Goal: Task Accomplishment & Management: Manage account settings

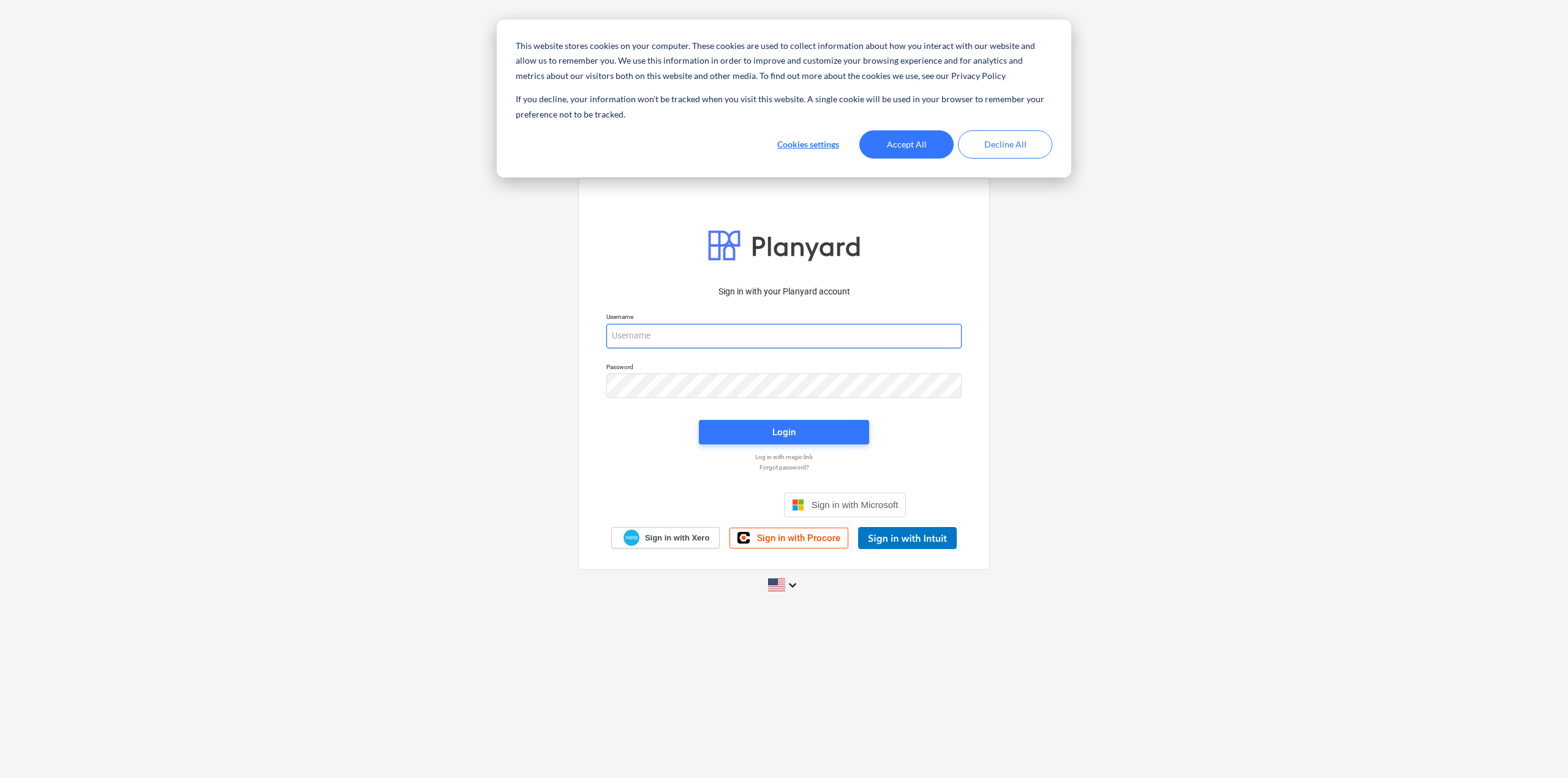
click at [680, 341] on input "email" at bounding box center [784, 336] width 356 height 25
type input "[EMAIL_ADDRESS][DOMAIN_NAME]"
click at [761, 429] on span "Login" at bounding box center [784, 432] width 141 height 16
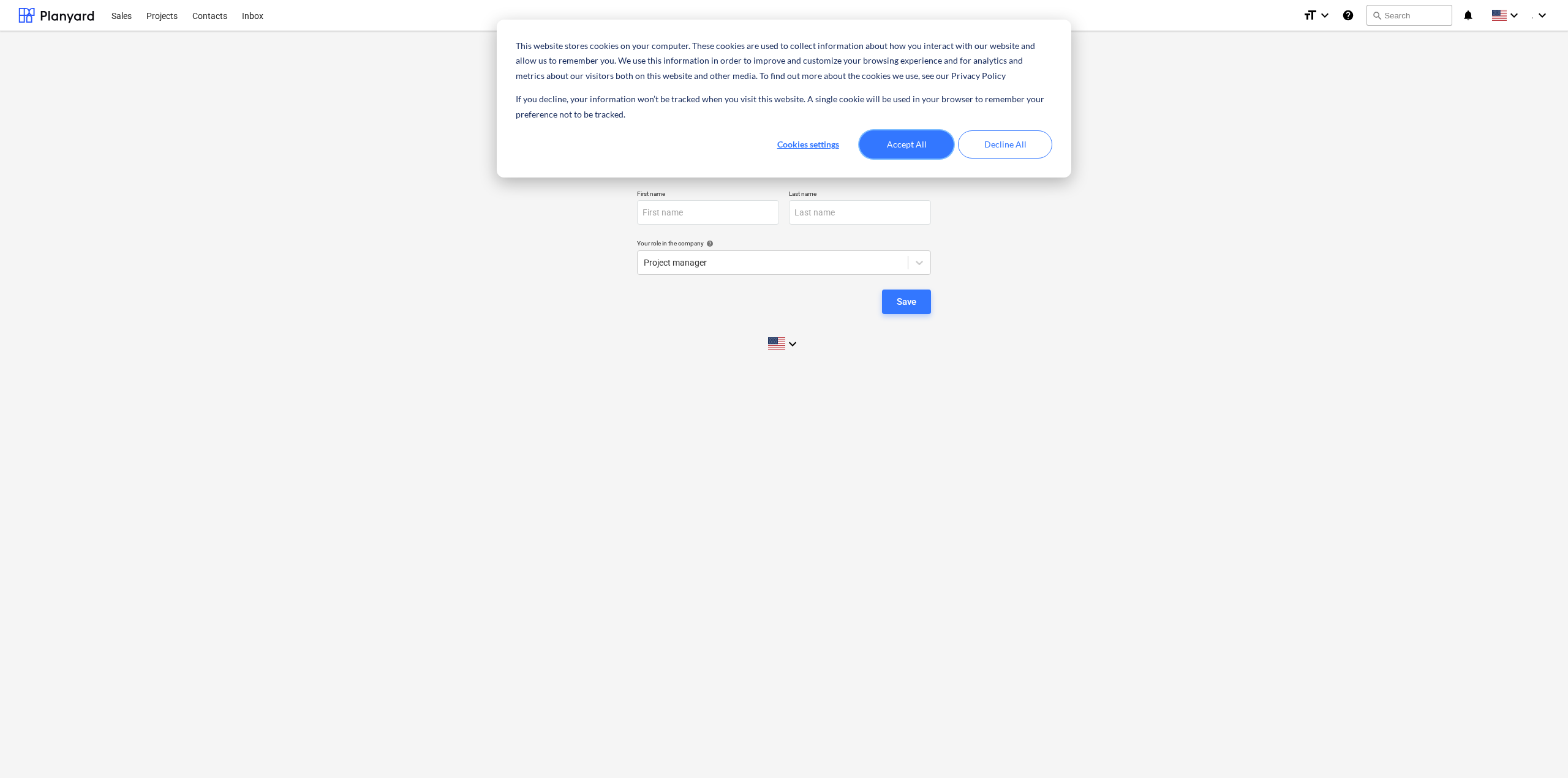
click at [925, 144] on button "Accept All" at bounding box center [907, 144] width 94 height 28
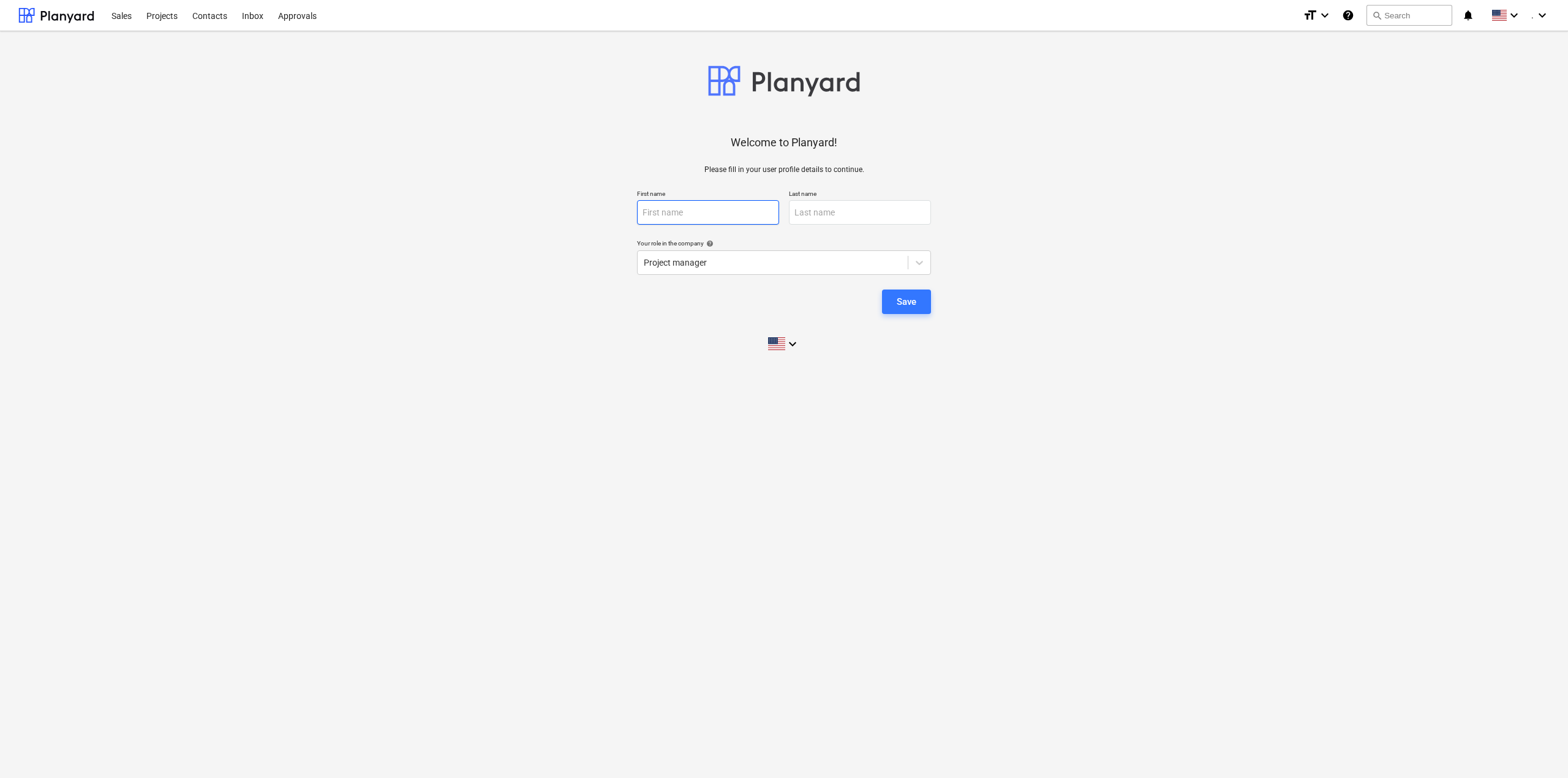
click at [745, 222] on input "text" at bounding box center [708, 212] width 142 height 25
type input "[PERSON_NAME]"
click at [913, 259] on icon at bounding box center [919, 263] width 12 height 12
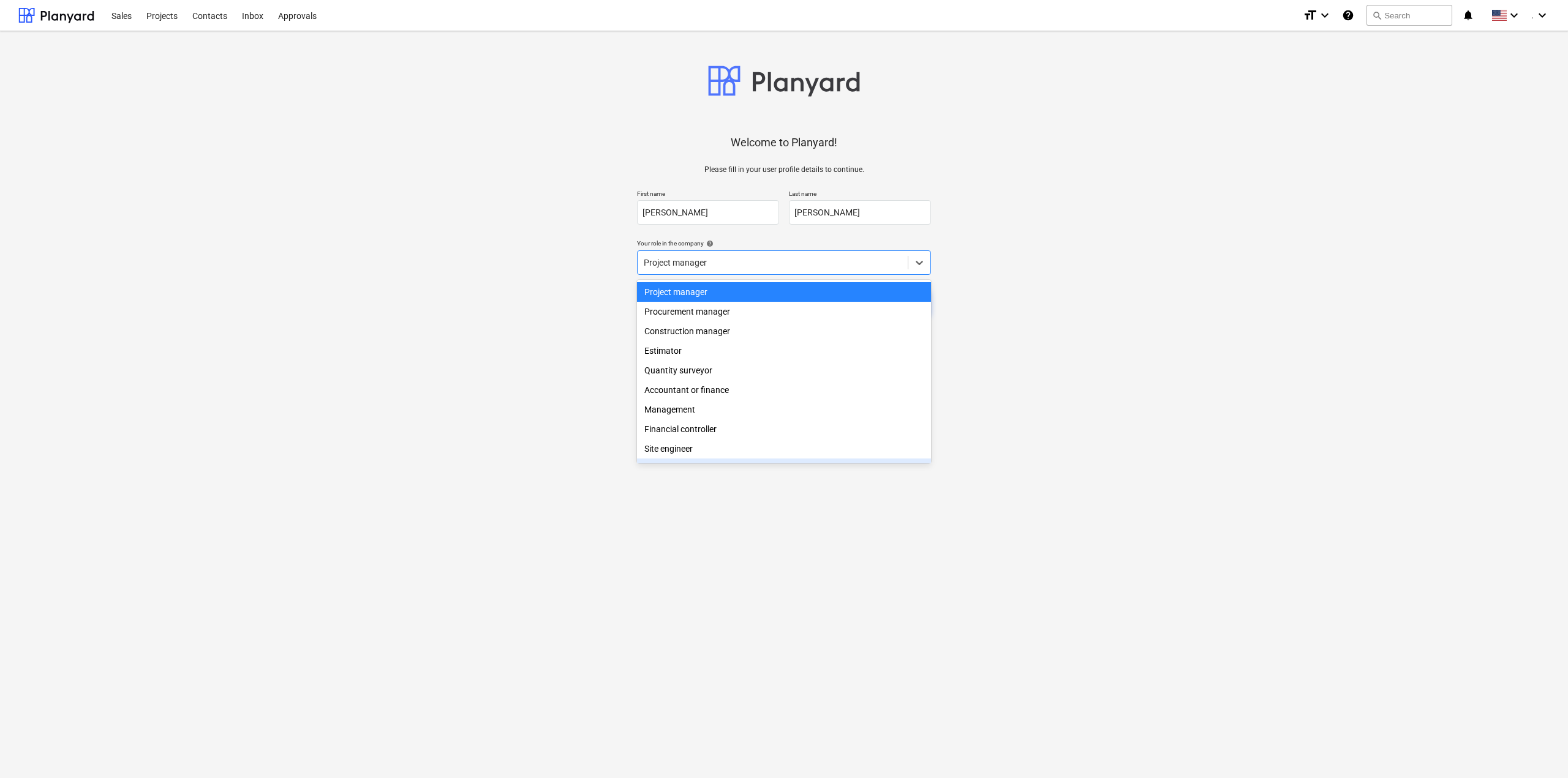
scroll to position [44, 0]
click at [733, 451] on div "Other" at bounding box center [784, 451] width 294 height 20
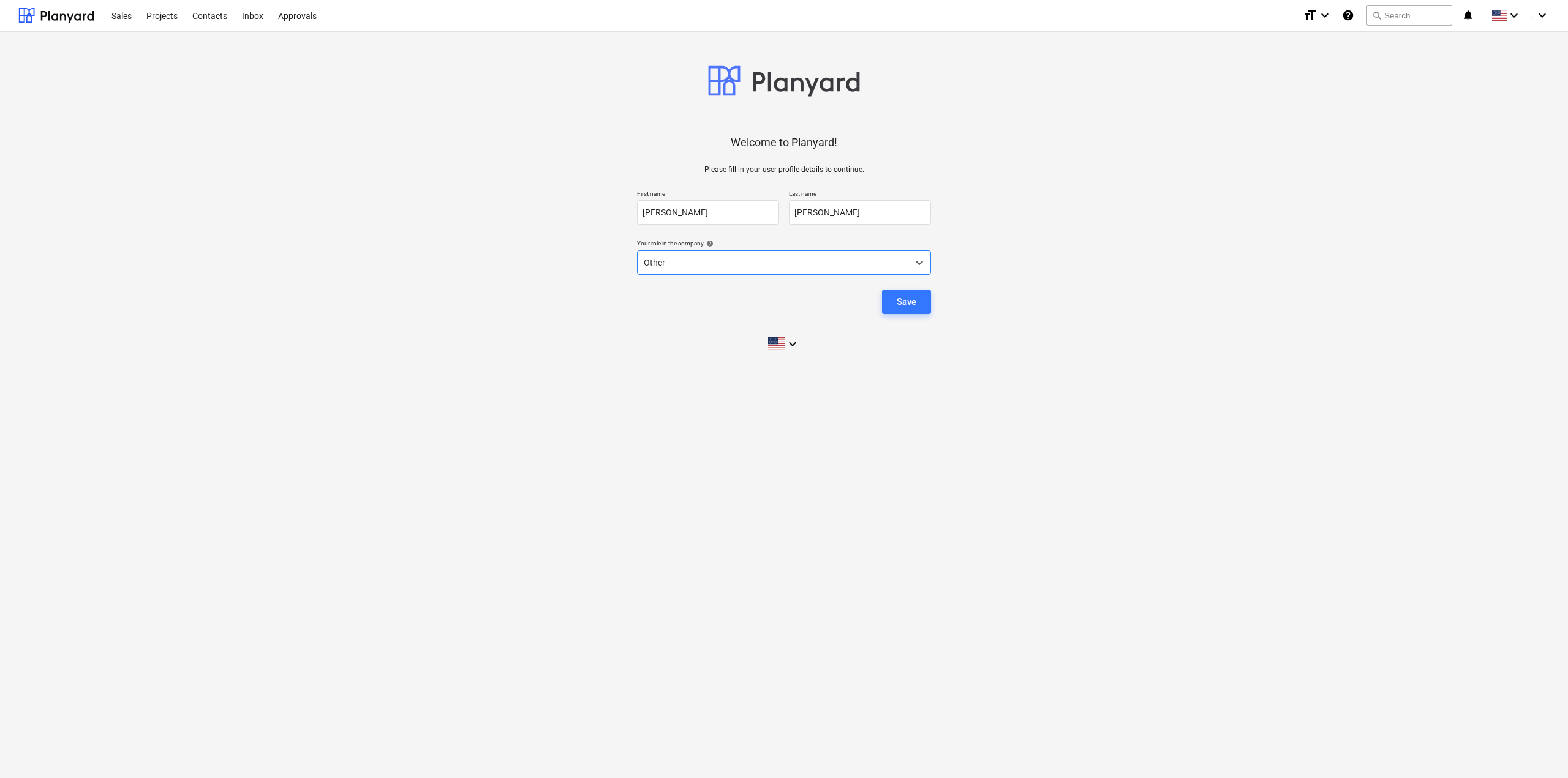
click at [738, 490] on div "Welcome to Planyard! Please fill in your user profile details to continue. Firs…" at bounding box center [784, 404] width 1568 height 747
click at [795, 343] on icon "keyboard_arrow_down" at bounding box center [792, 343] width 15 height 15
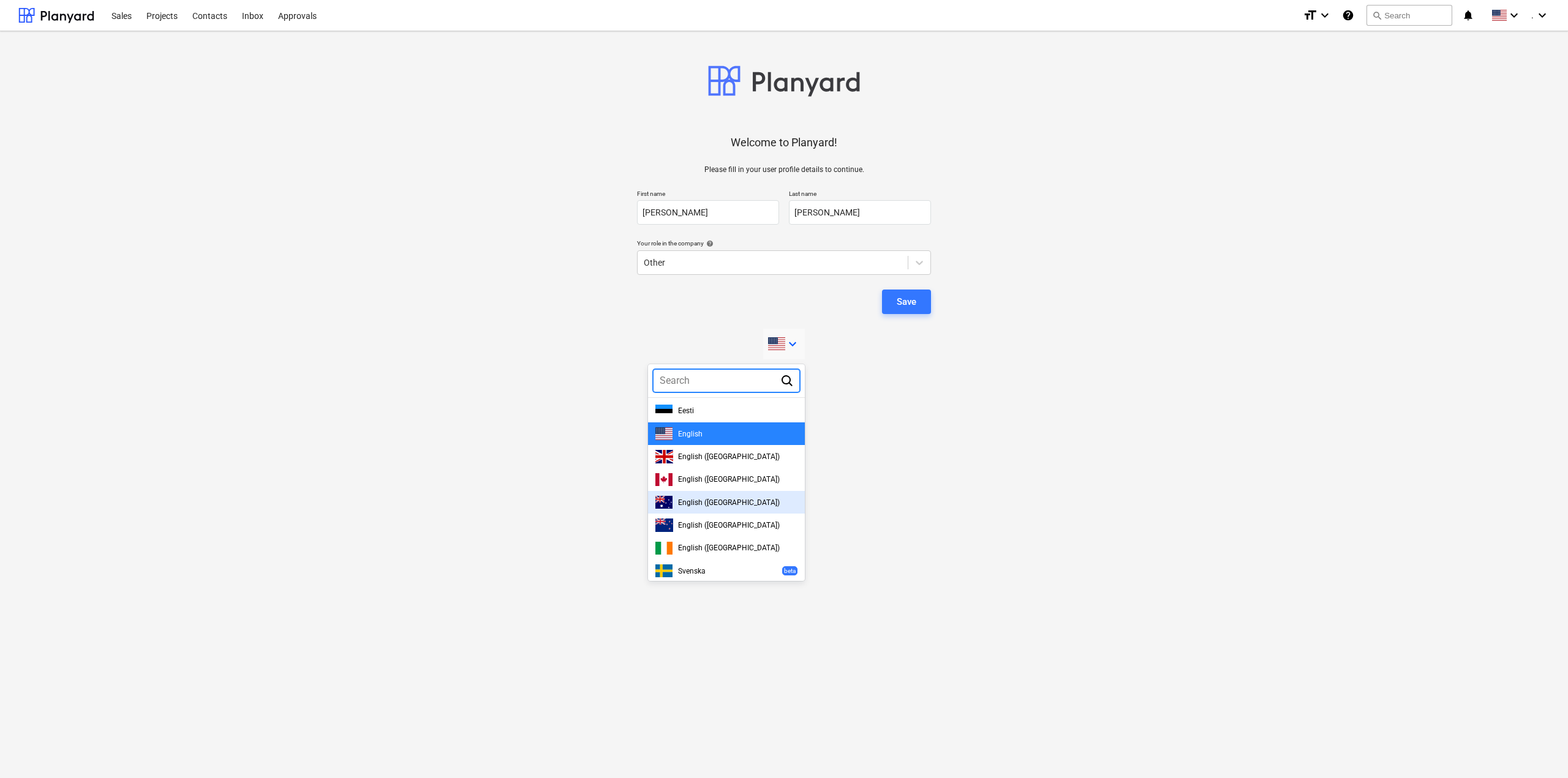
click at [736, 507] on span "English ([GEOGRAPHIC_DATA])" at bounding box center [728, 503] width 101 height 9
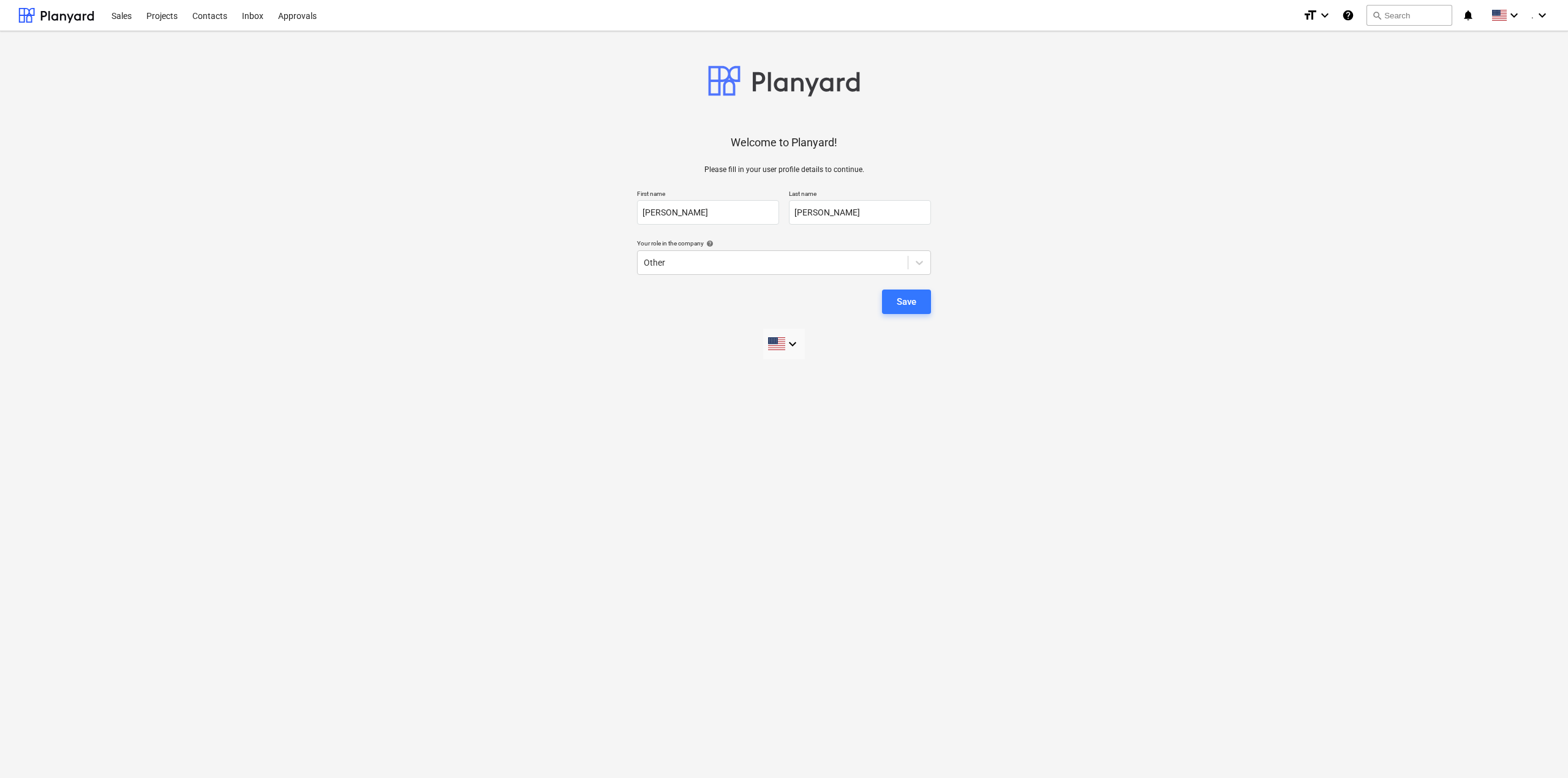
drag, startPoint x: 927, startPoint y: 470, endPoint x: 936, endPoint y: 404, distance: 66.6
click at [928, 469] on div "Welcome to Planyard! Please fill in your user profile details to continue. Firs…" at bounding box center [784, 404] width 1568 height 747
click at [913, 303] on div "Save" at bounding box center [906, 301] width 20 height 16
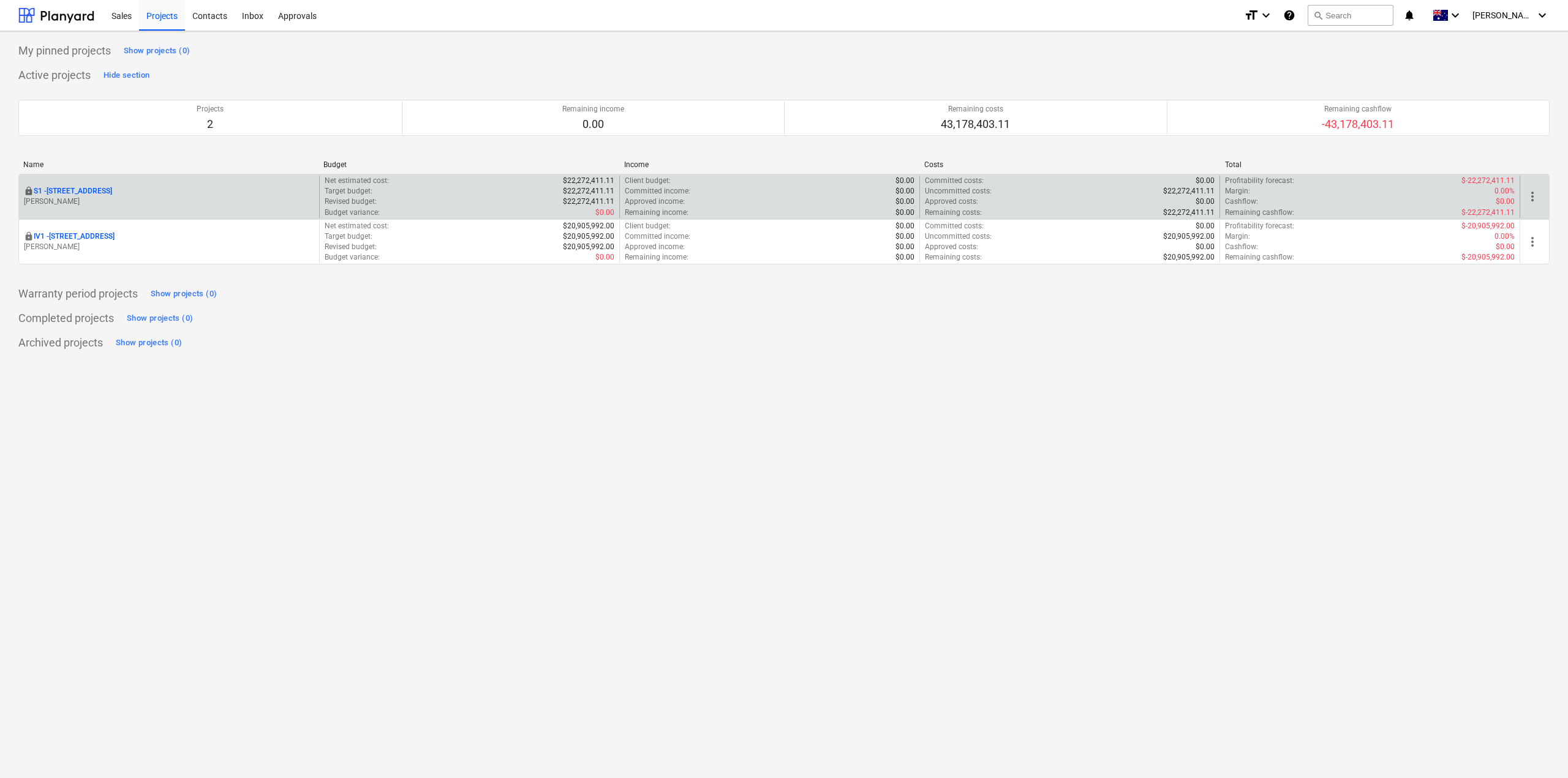
click at [499, 193] on div "Target budget : $22,272,411.11" at bounding box center [469, 191] width 289 height 10
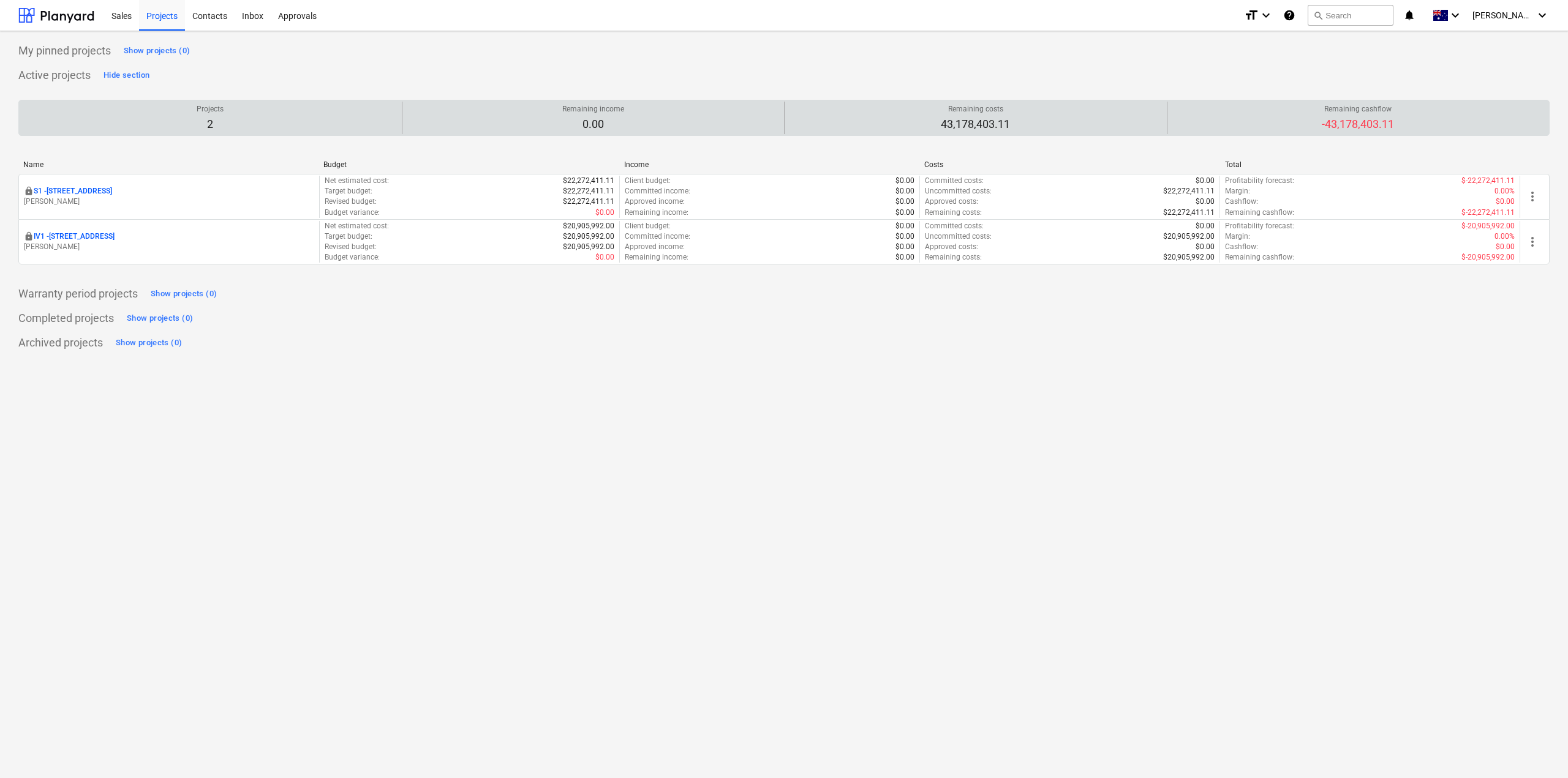
click at [213, 112] on p "Projects" at bounding box center [210, 109] width 27 height 10
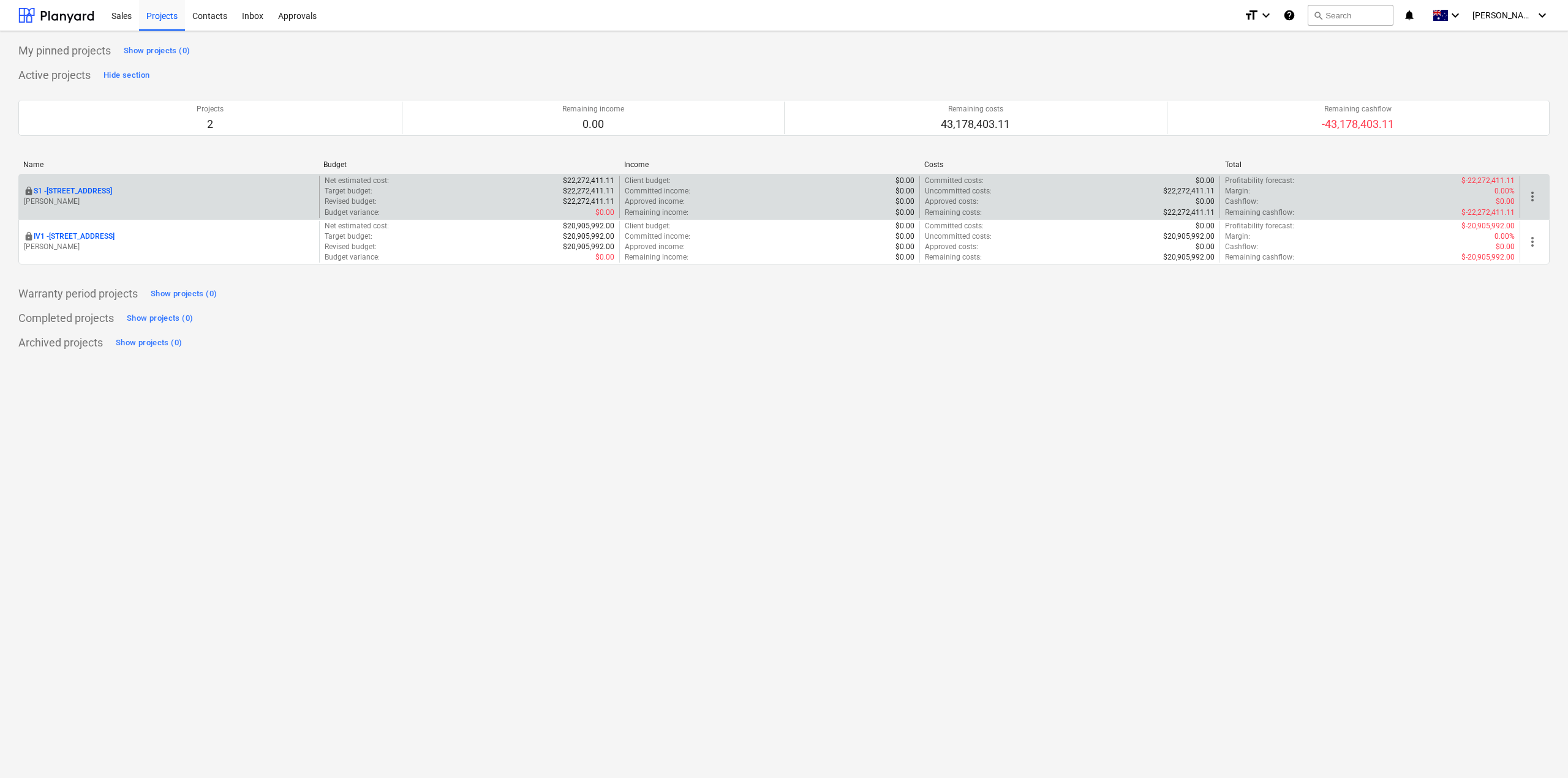
click at [102, 191] on p "S1 - [STREET_ADDRESS]" at bounding box center [72, 191] width 78 height 10
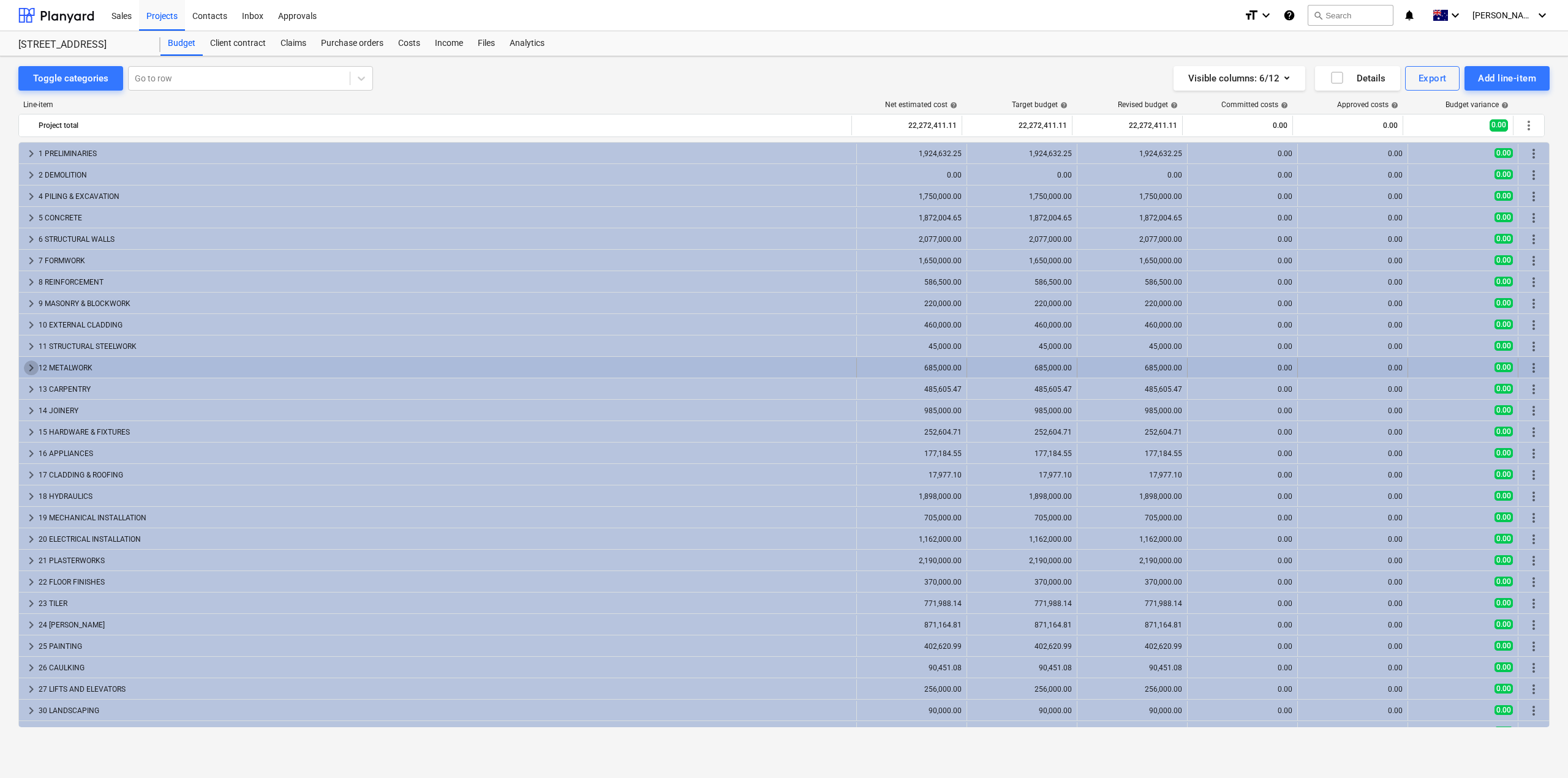
click at [27, 369] on span "keyboard_arrow_right" at bounding box center [31, 368] width 15 height 15
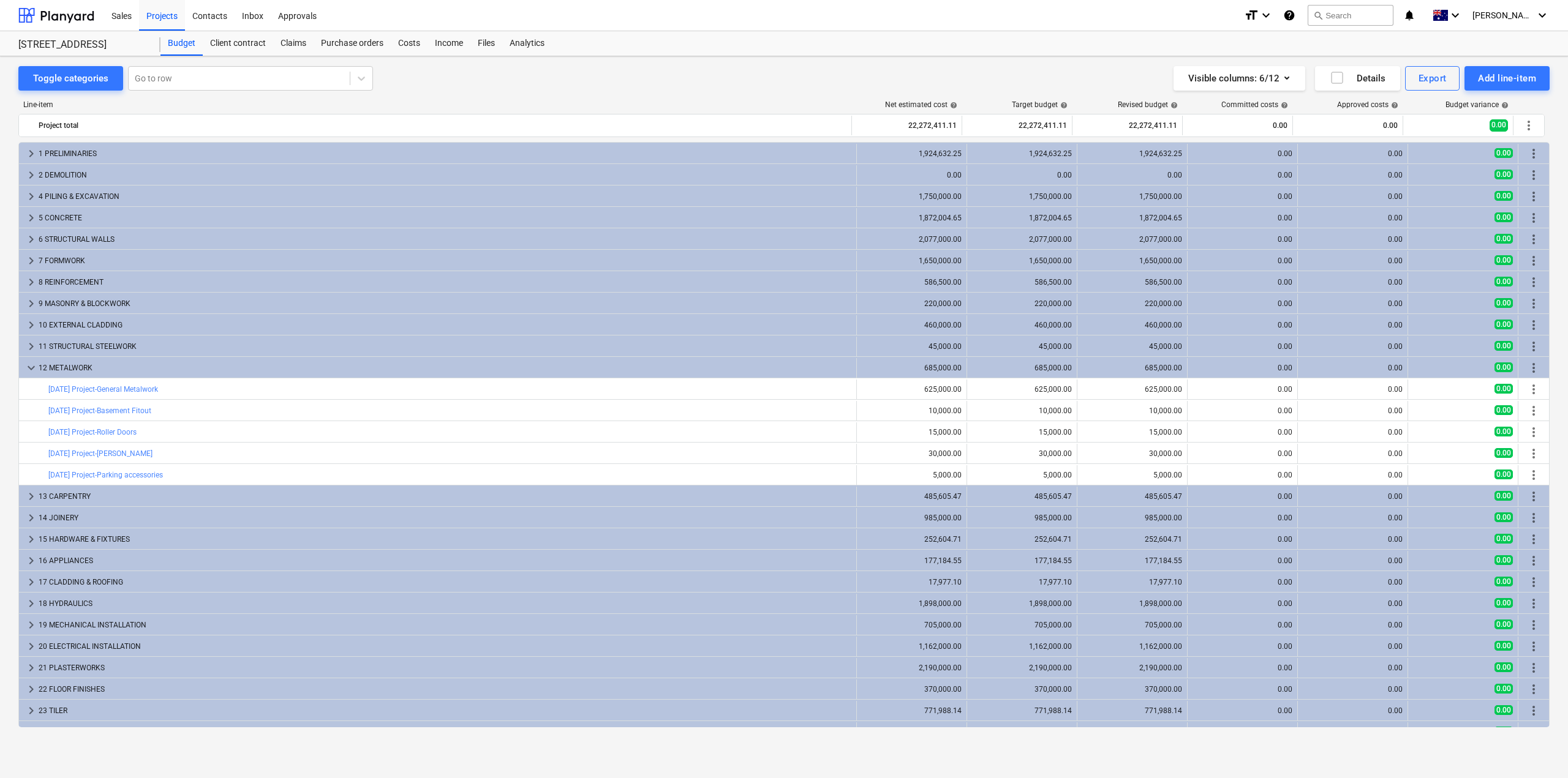
click at [27, 369] on span "keyboard_arrow_down" at bounding box center [31, 368] width 15 height 15
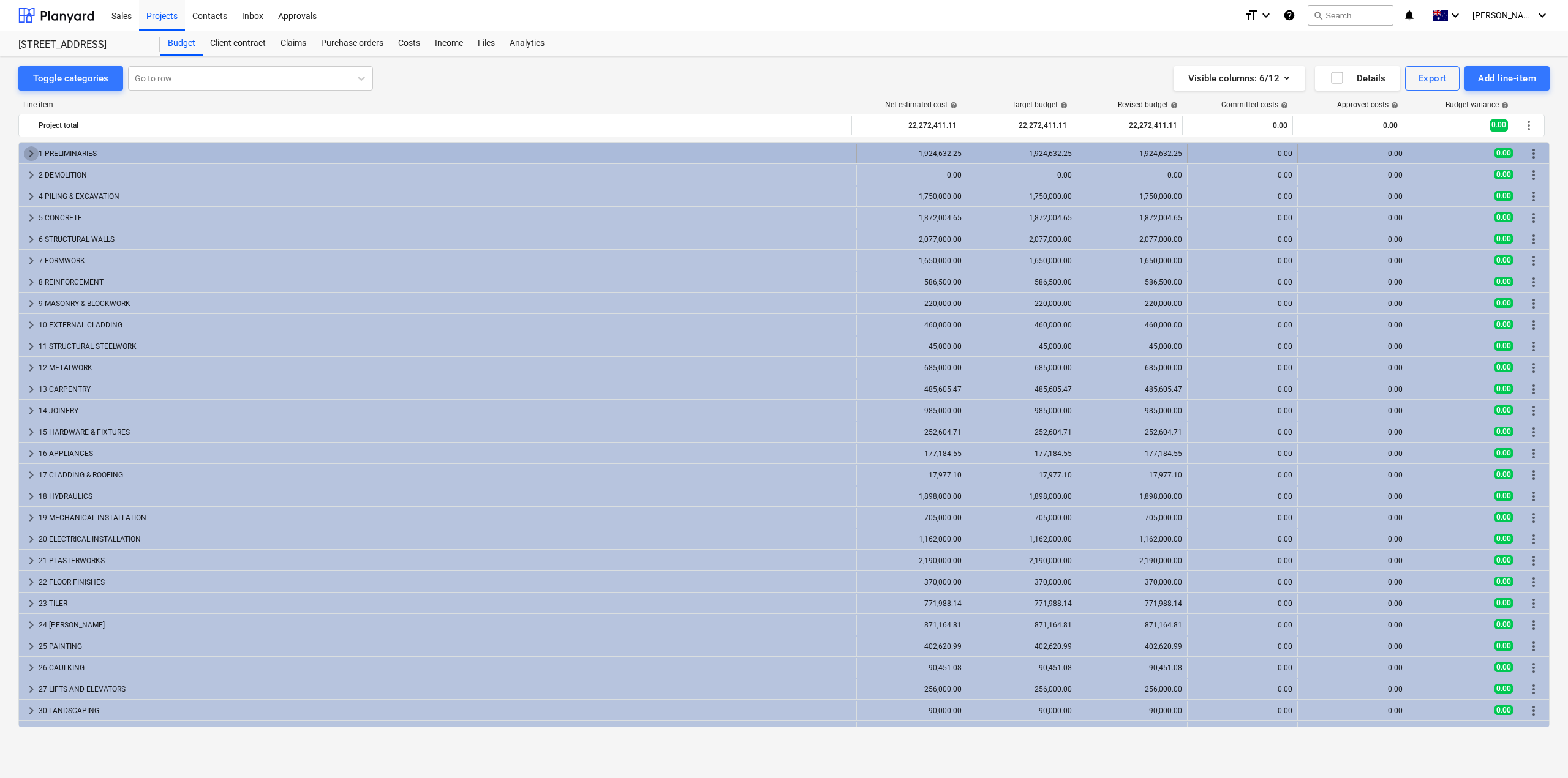
click at [26, 156] on span "keyboard_arrow_right" at bounding box center [31, 153] width 15 height 15
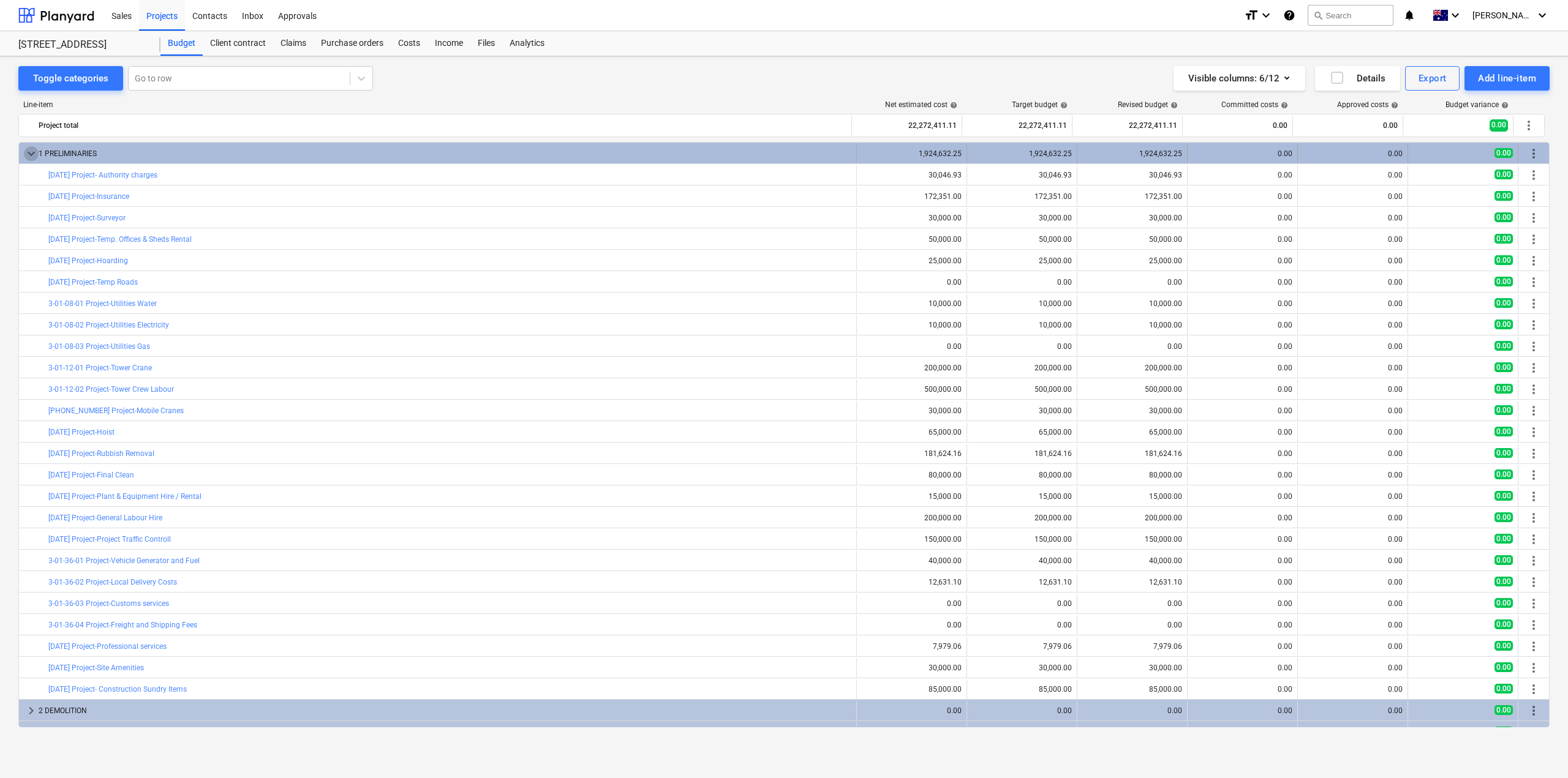
click at [29, 149] on span "keyboard_arrow_down" at bounding box center [31, 153] width 15 height 15
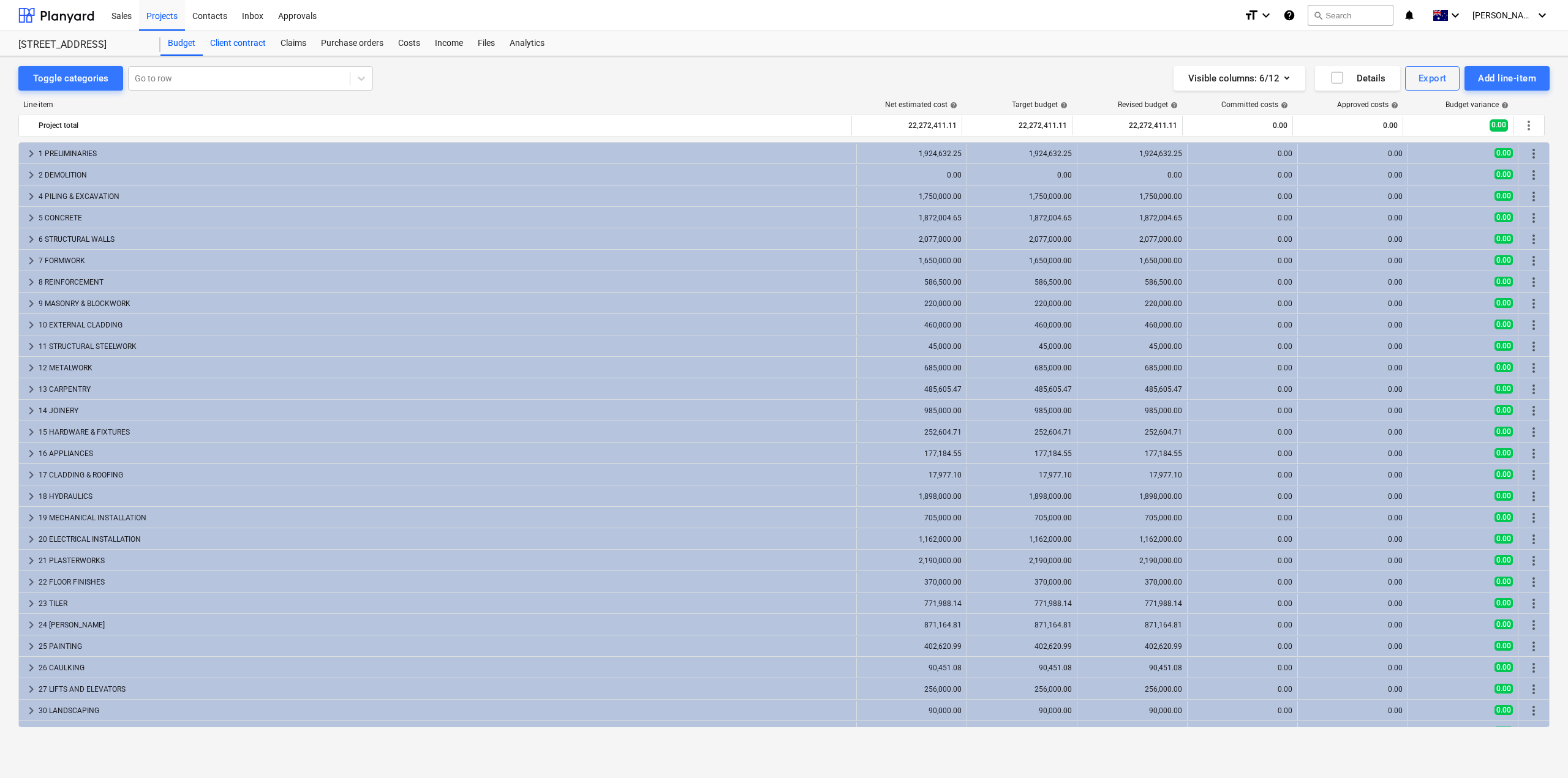
click at [245, 44] on div "Client contract" at bounding box center [238, 43] width 70 height 25
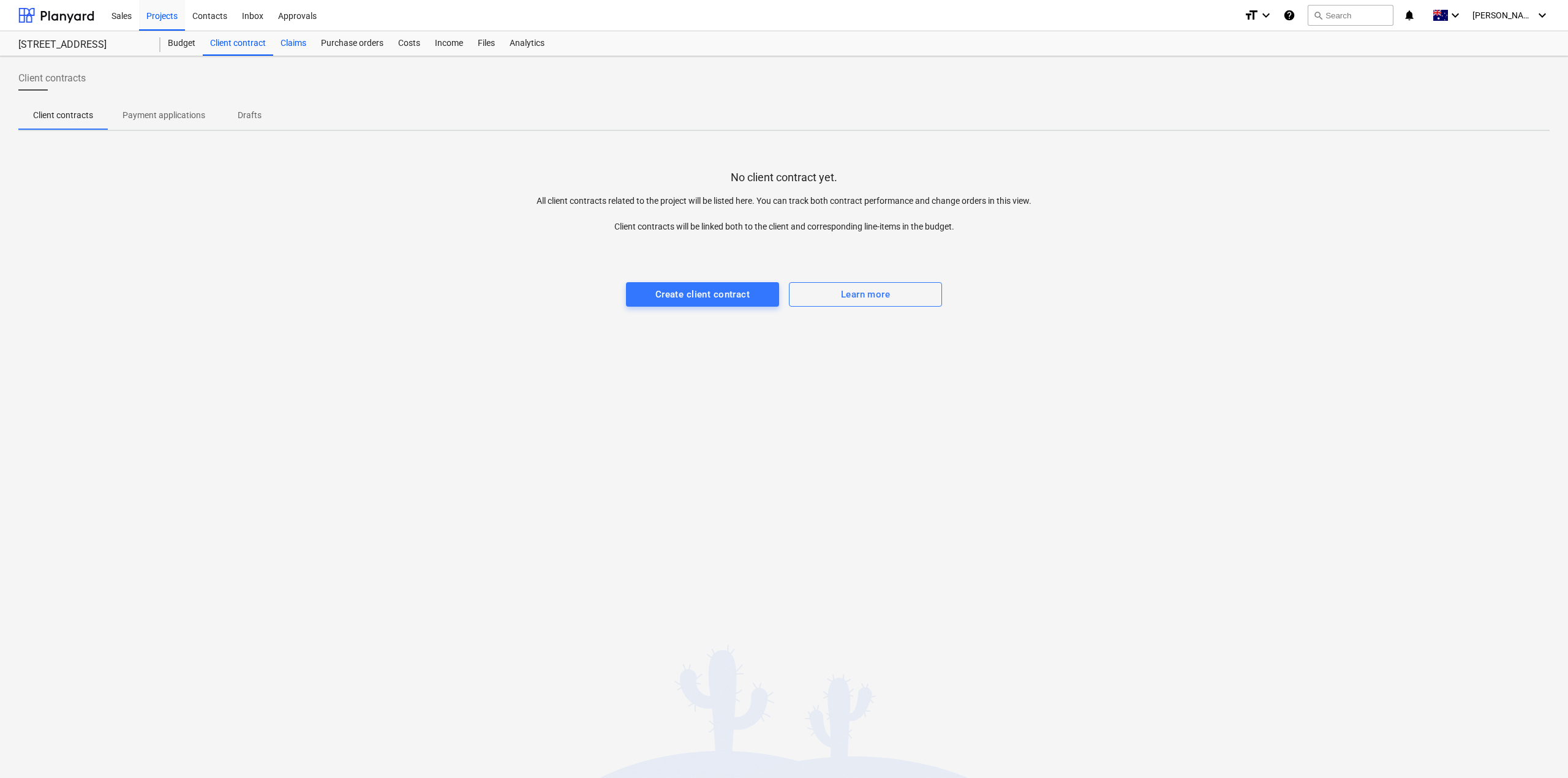
click at [295, 40] on div "Claims" at bounding box center [293, 43] width 40 height 25
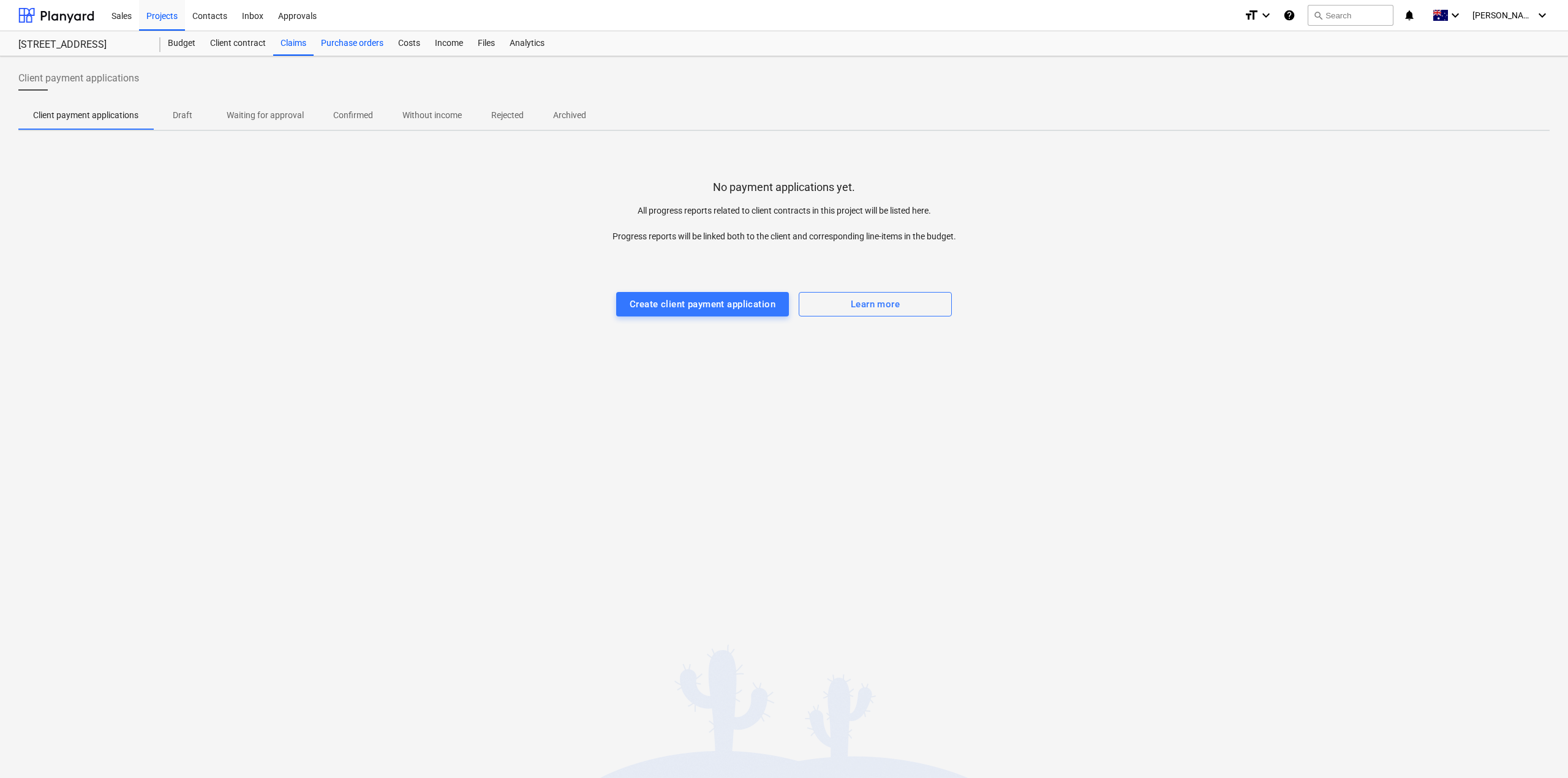
click at [347, 49] on div "Purchase orders" at bounding box center [352, 43] width 77 height 25
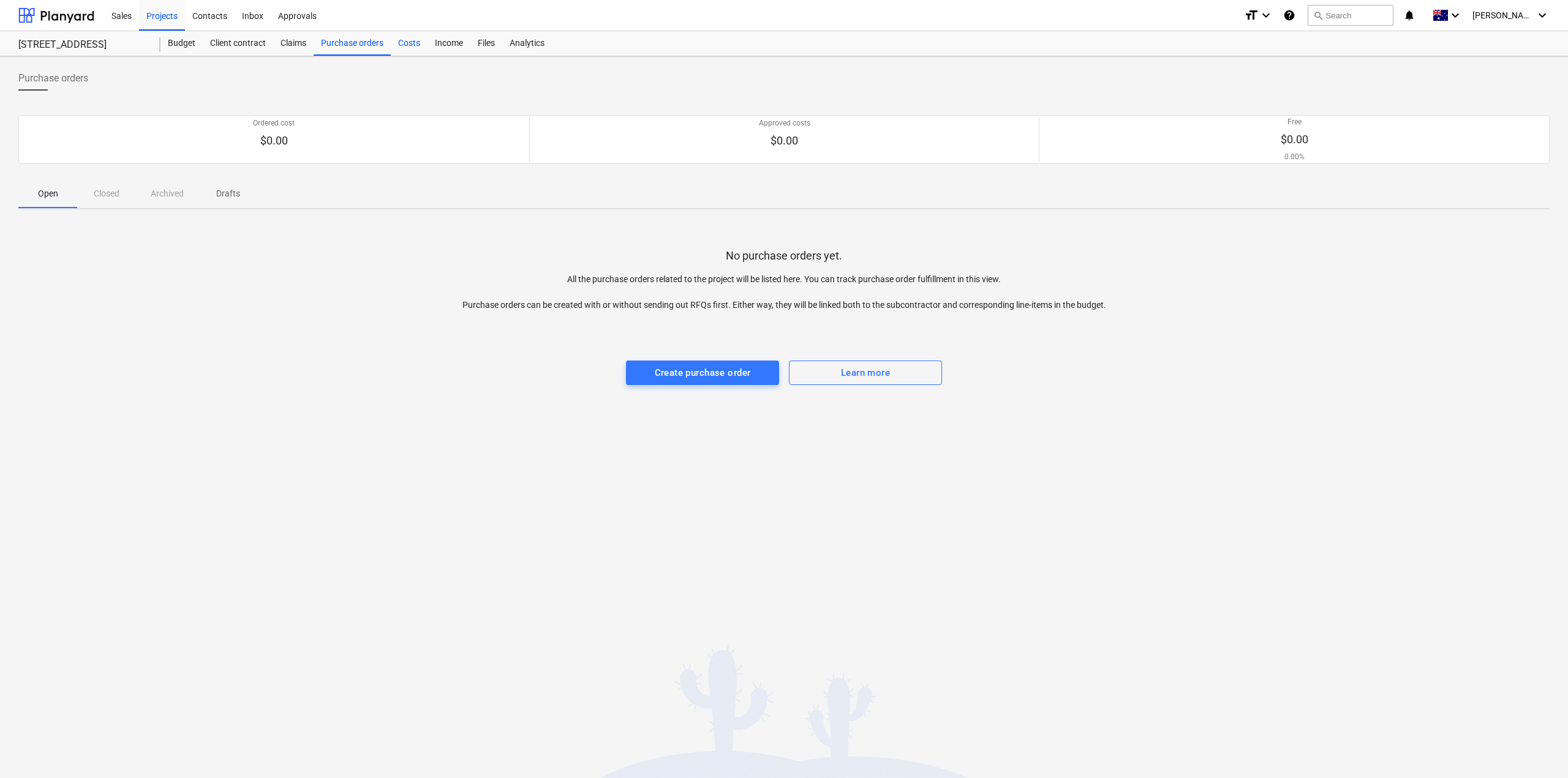
click at [411, 46] on div "Costs" at bounding box center [409, 43] width 37 height 25
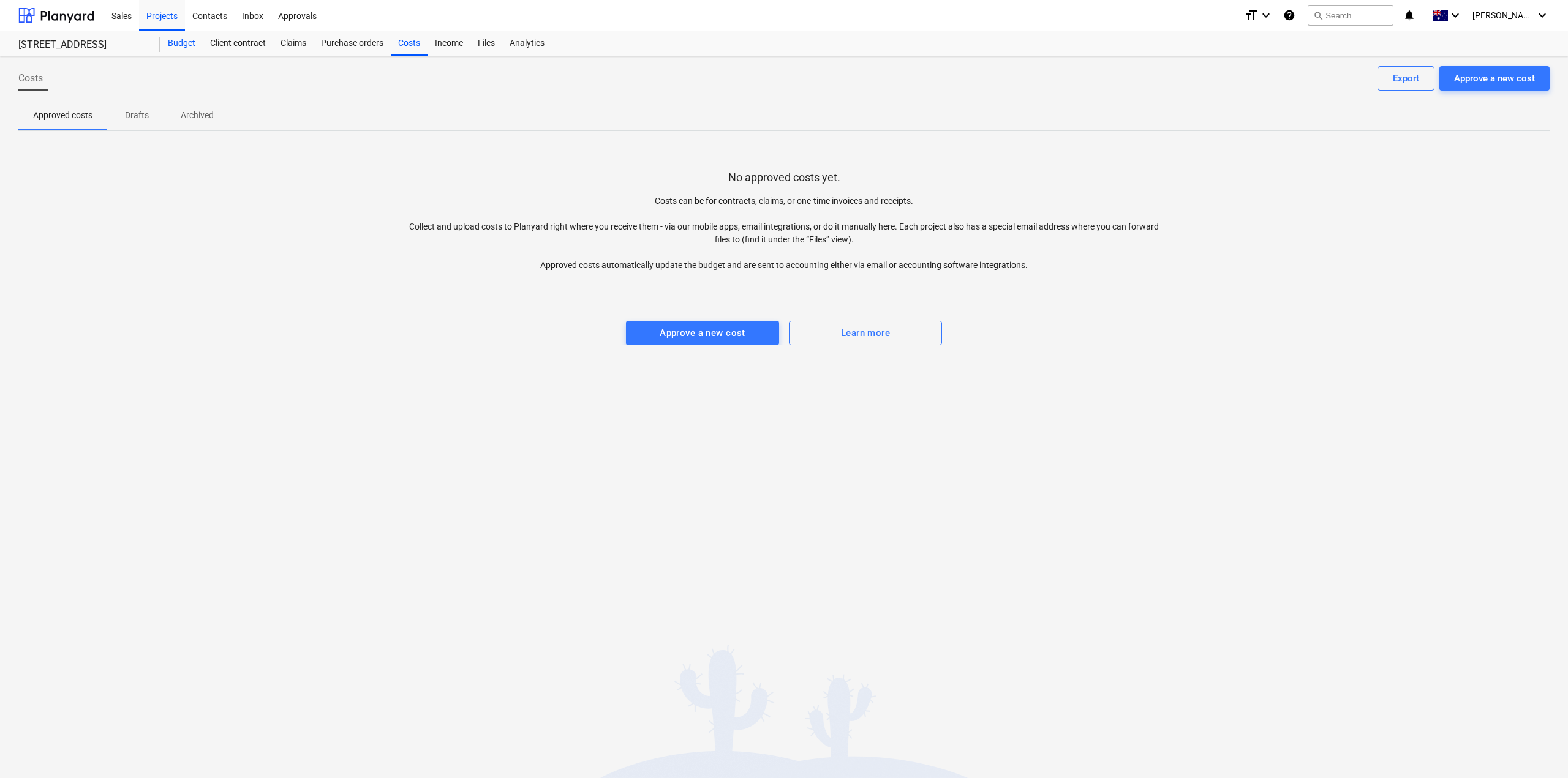
click at [191, 42] on div "Budget" at bounding box center [181, 43] width 42 height 25
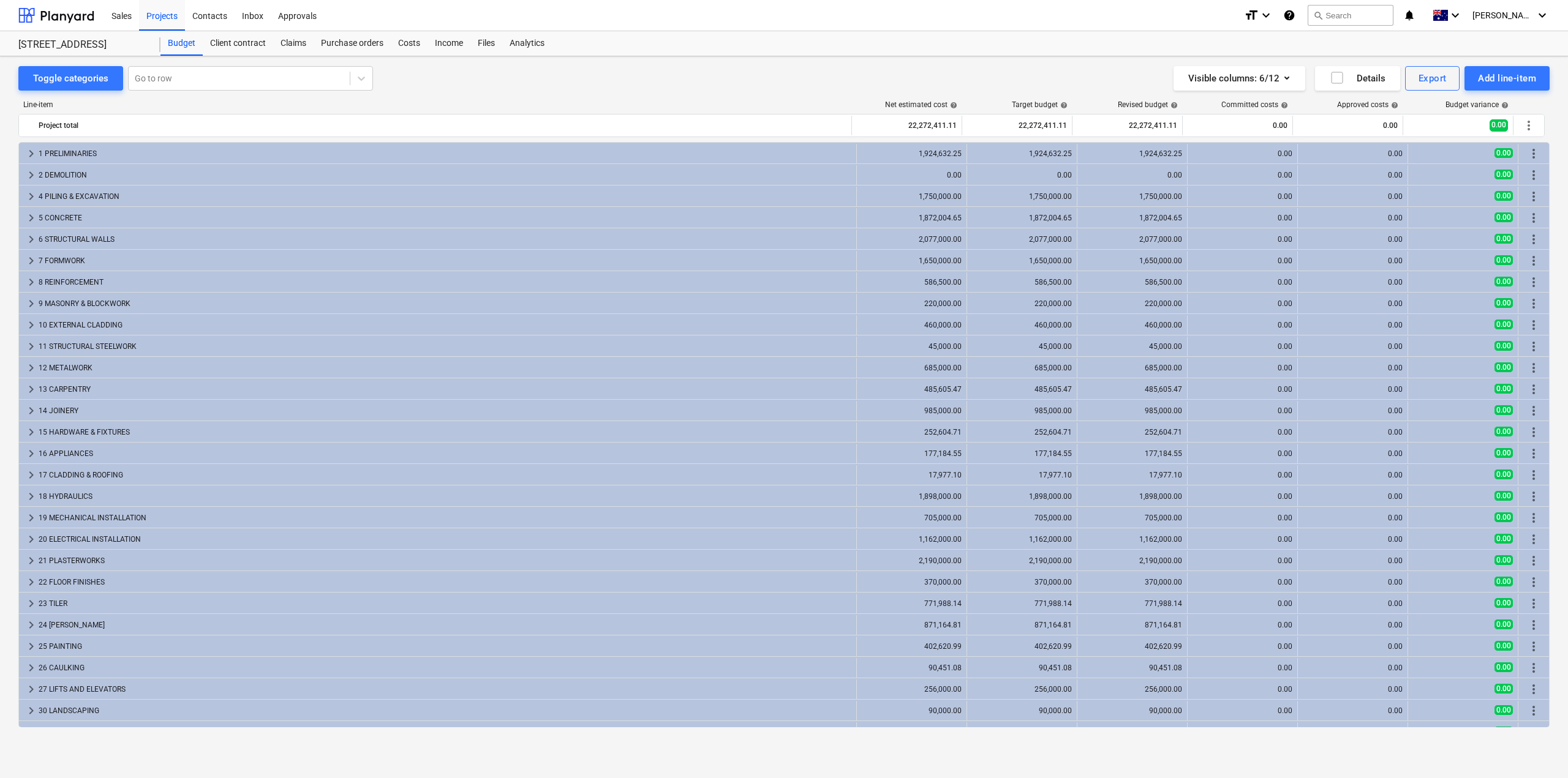
scroll to position [15, 0]
drag, startPoint x: 1481, startPoint y: 0, endPoint x: 789, endPoint y: 39, distance: 693.1
click at [789, 39] on div "Budget Client contract Claims Purchase orders Costs Income Files Analytics" at bounding box center [855, 43] width 1389 height 25
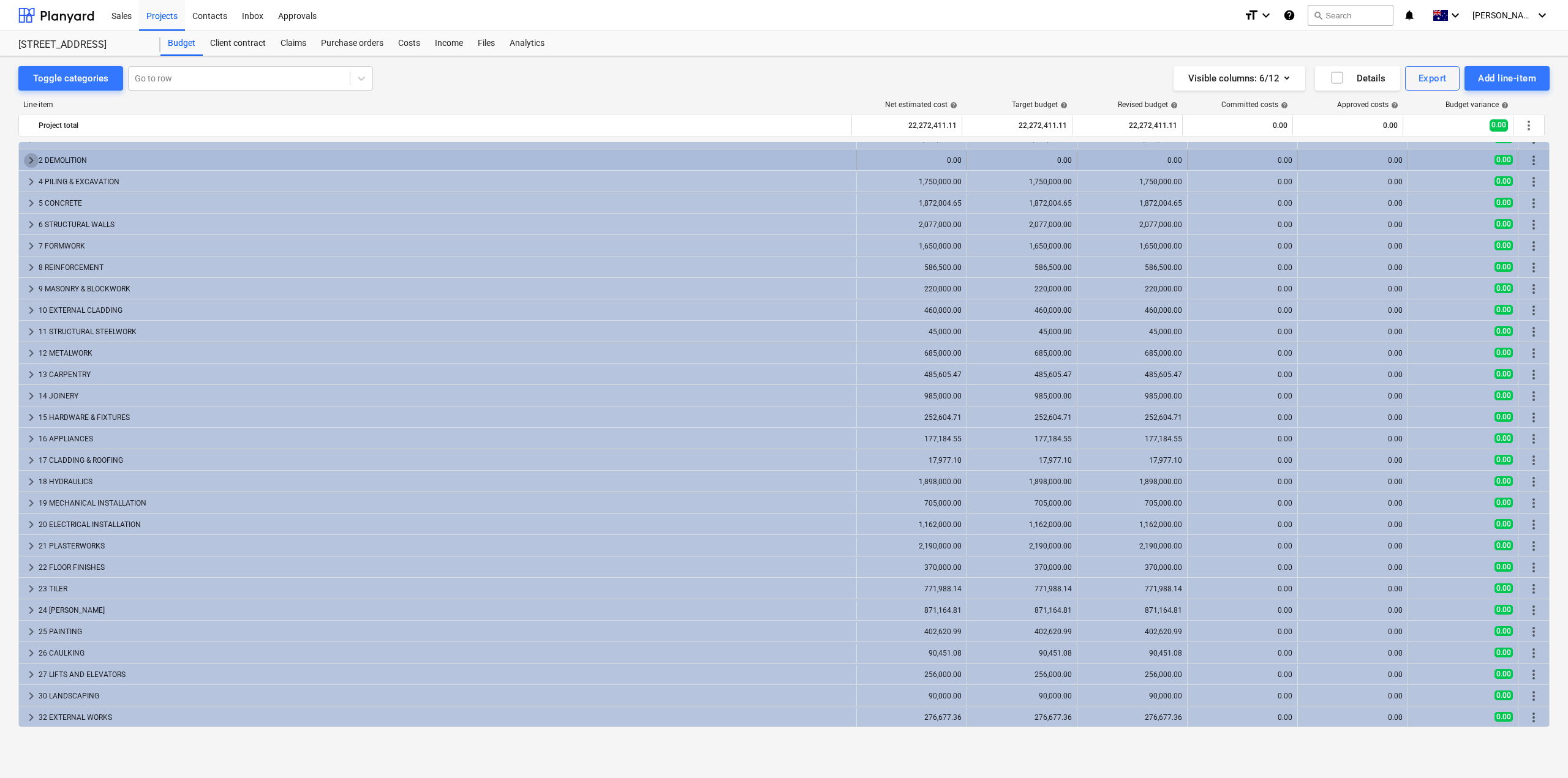
click at [31, 161] on span "keyboard_arrow_right" at bounding box center [31, 160] width 15 height 15
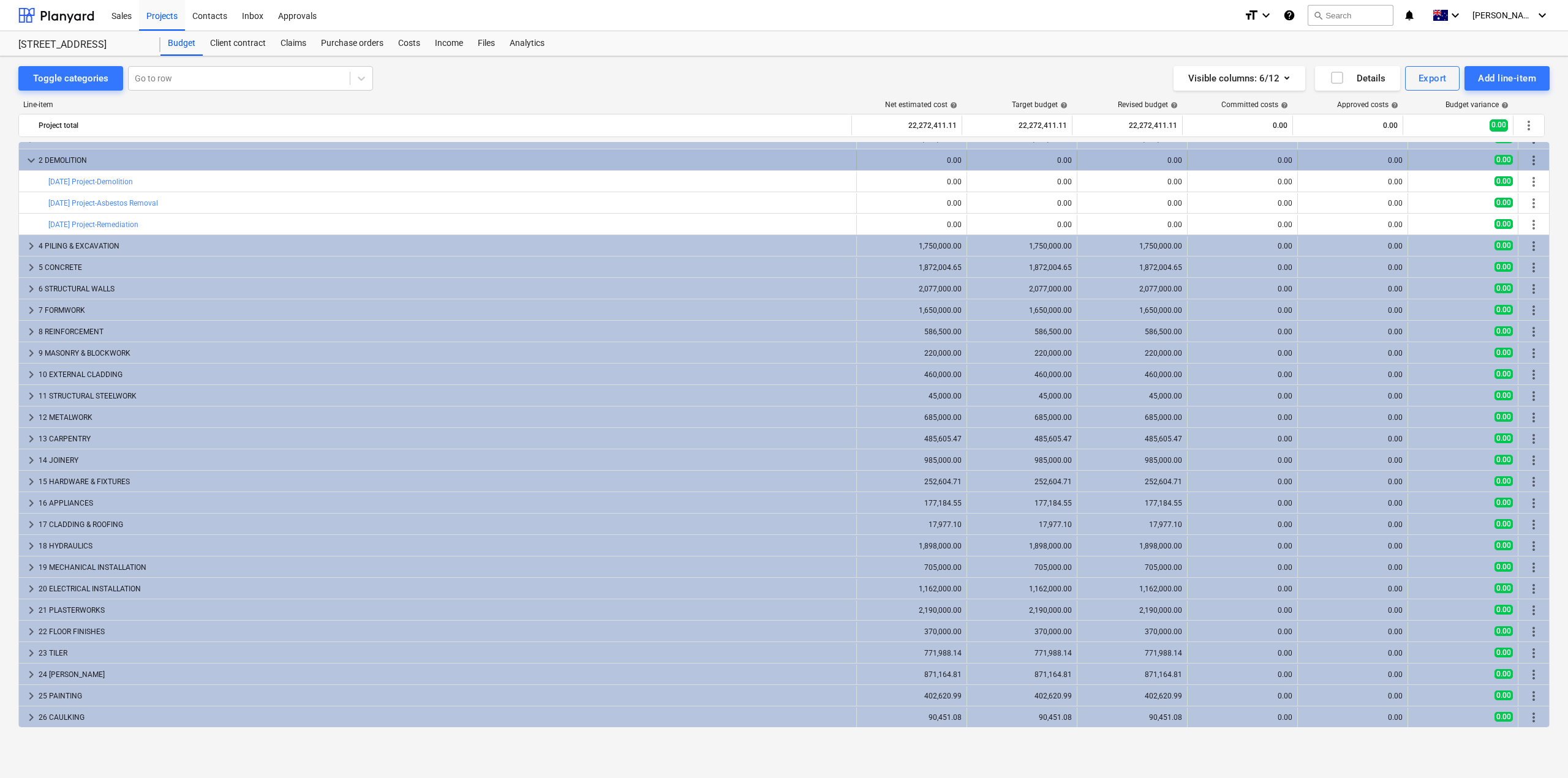
click at [29, 159] on span "keyboard_arrow_down" at bounding box center [31, 160] width 15 height 15
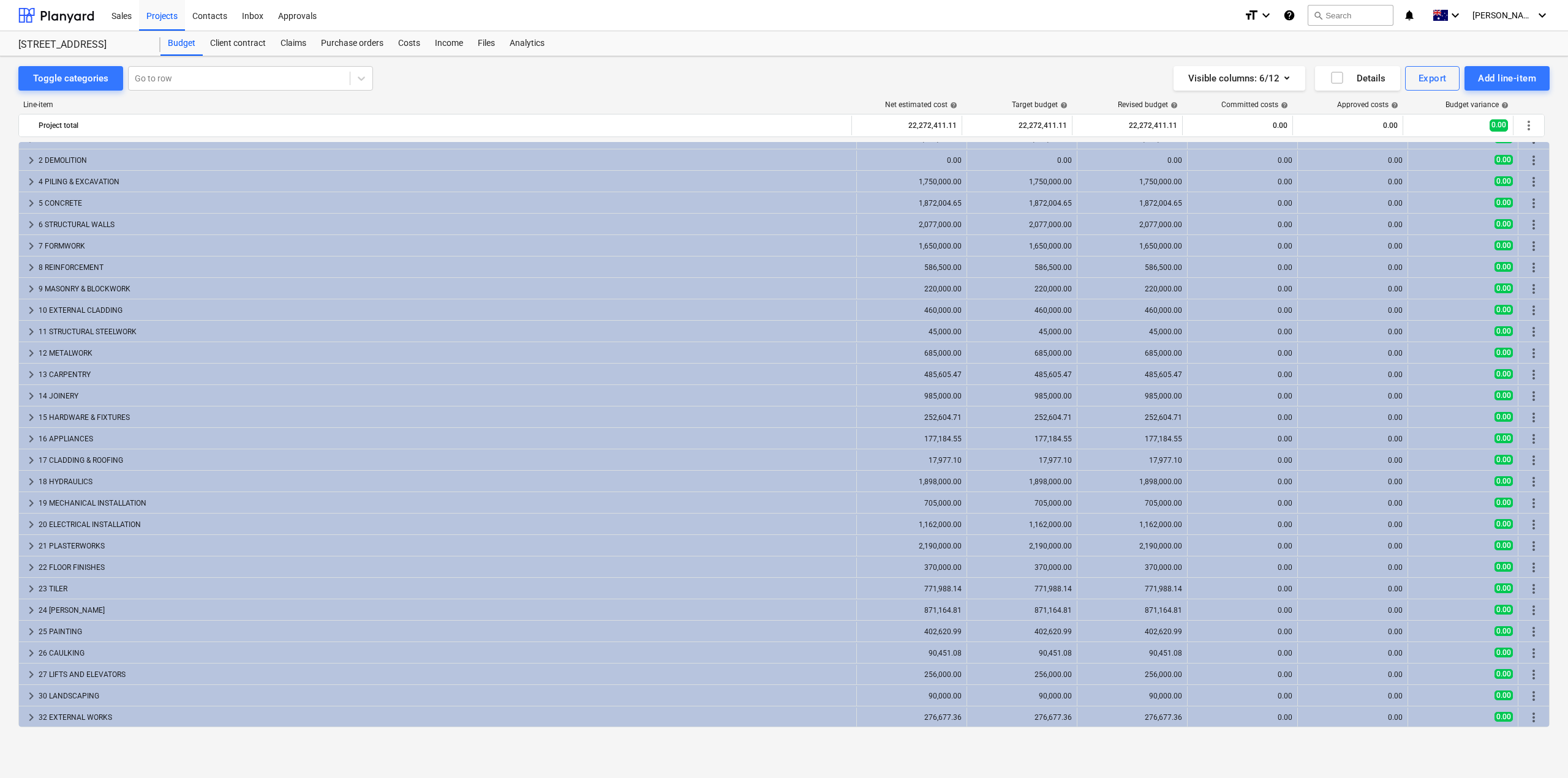
scroll to position [0, 0]
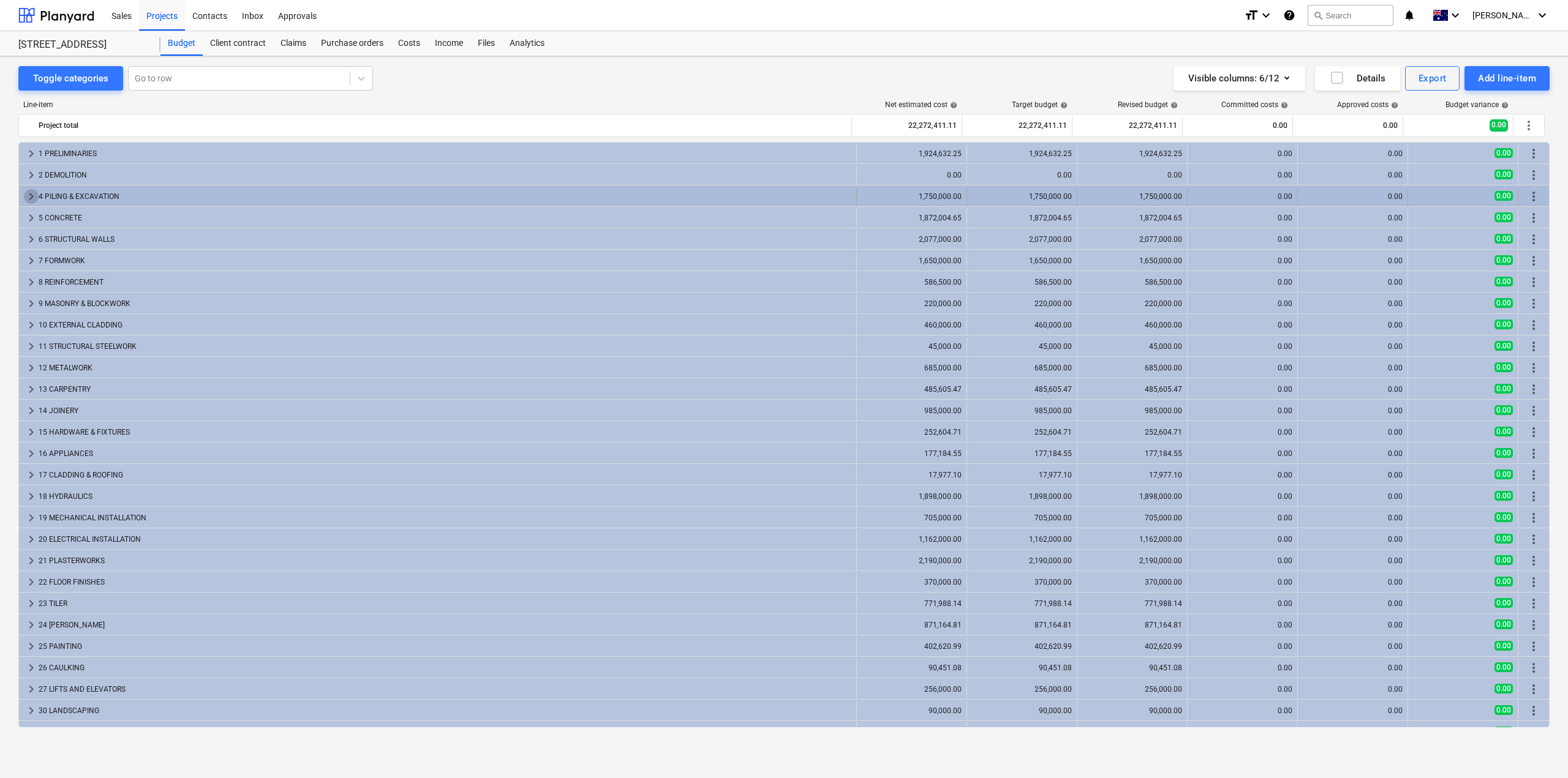
click at [25, 197] on span "keyboard_arrow_right" at bounding box center [31, 196] width 15 height 15
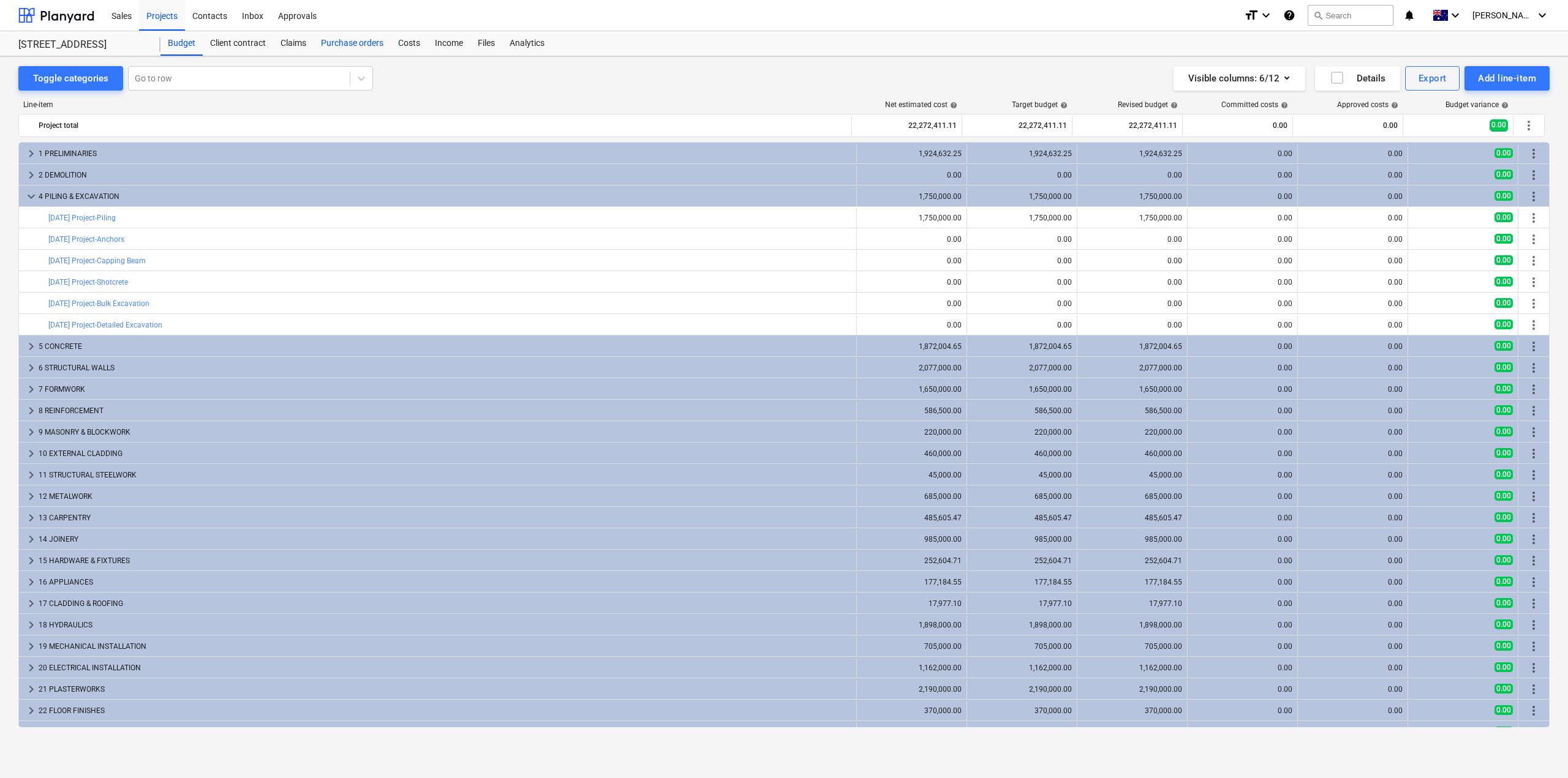
click at [355, 44] on div "Purchase orders" at bounding box center [352, 43] width 77 height 25
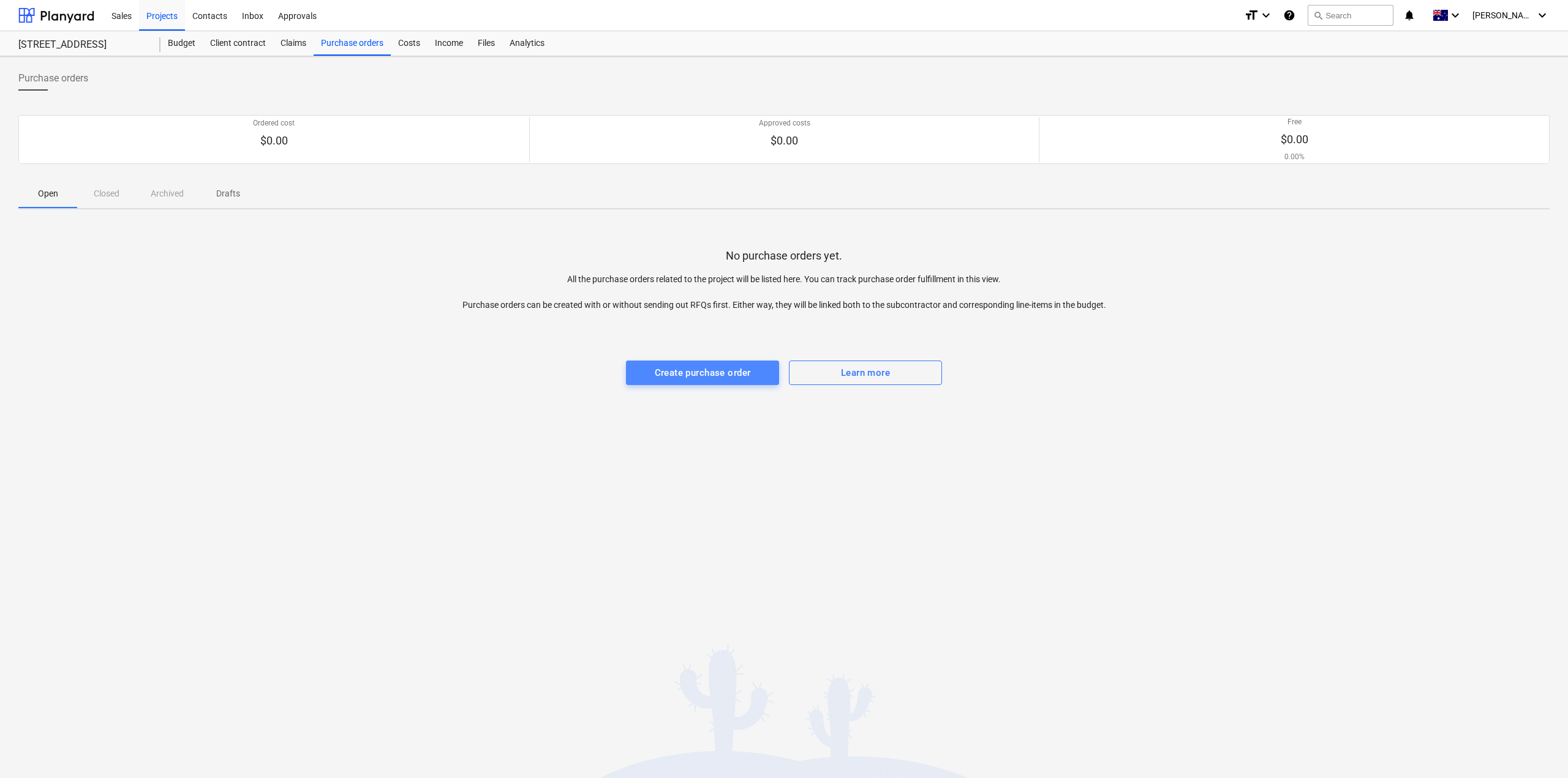
click at [725, 374] on div "Create purchase order" at bounding box center [702, 373] width 96 height 16
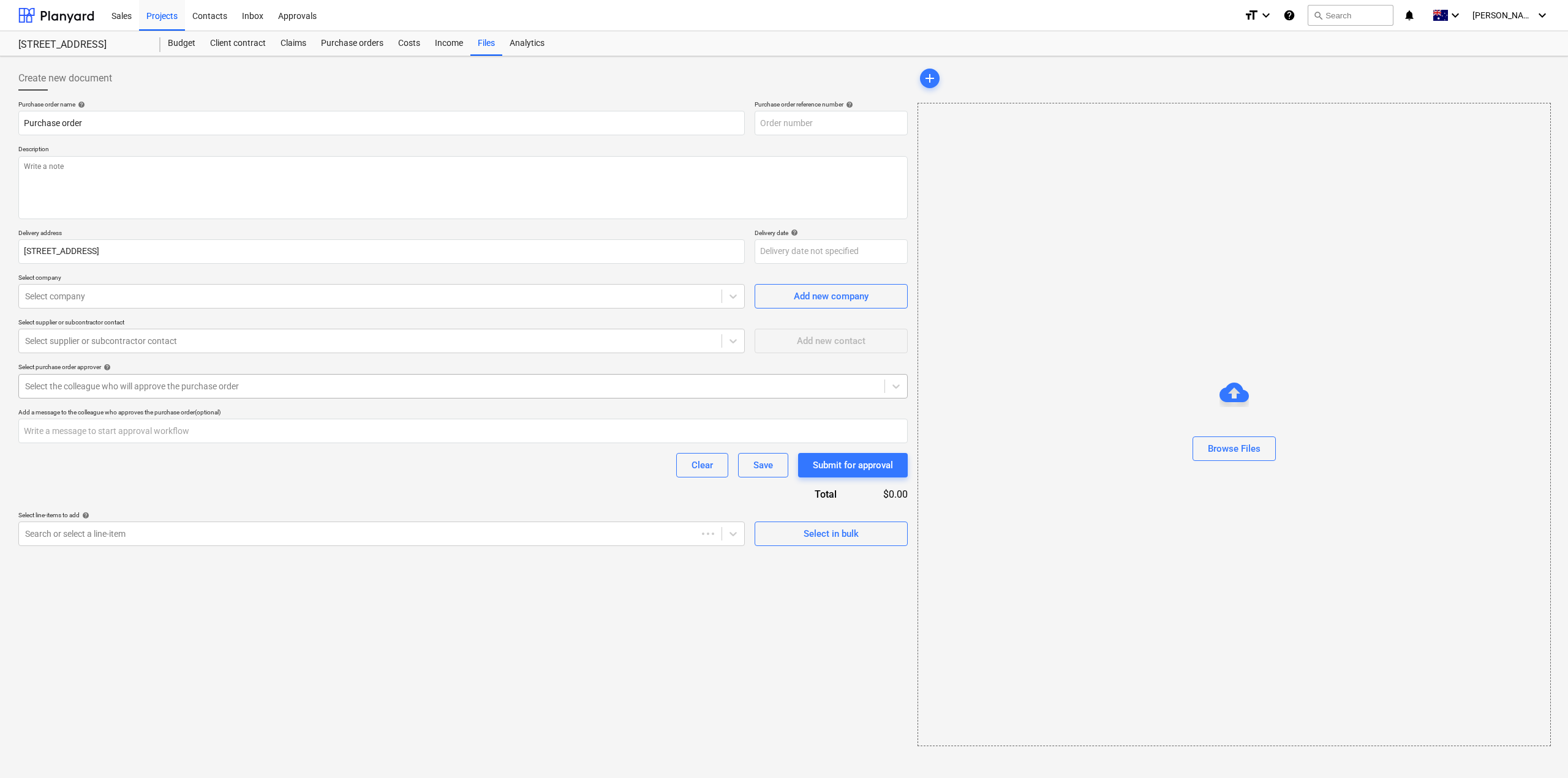
type textarea "x"
type input "S1-PO-001"
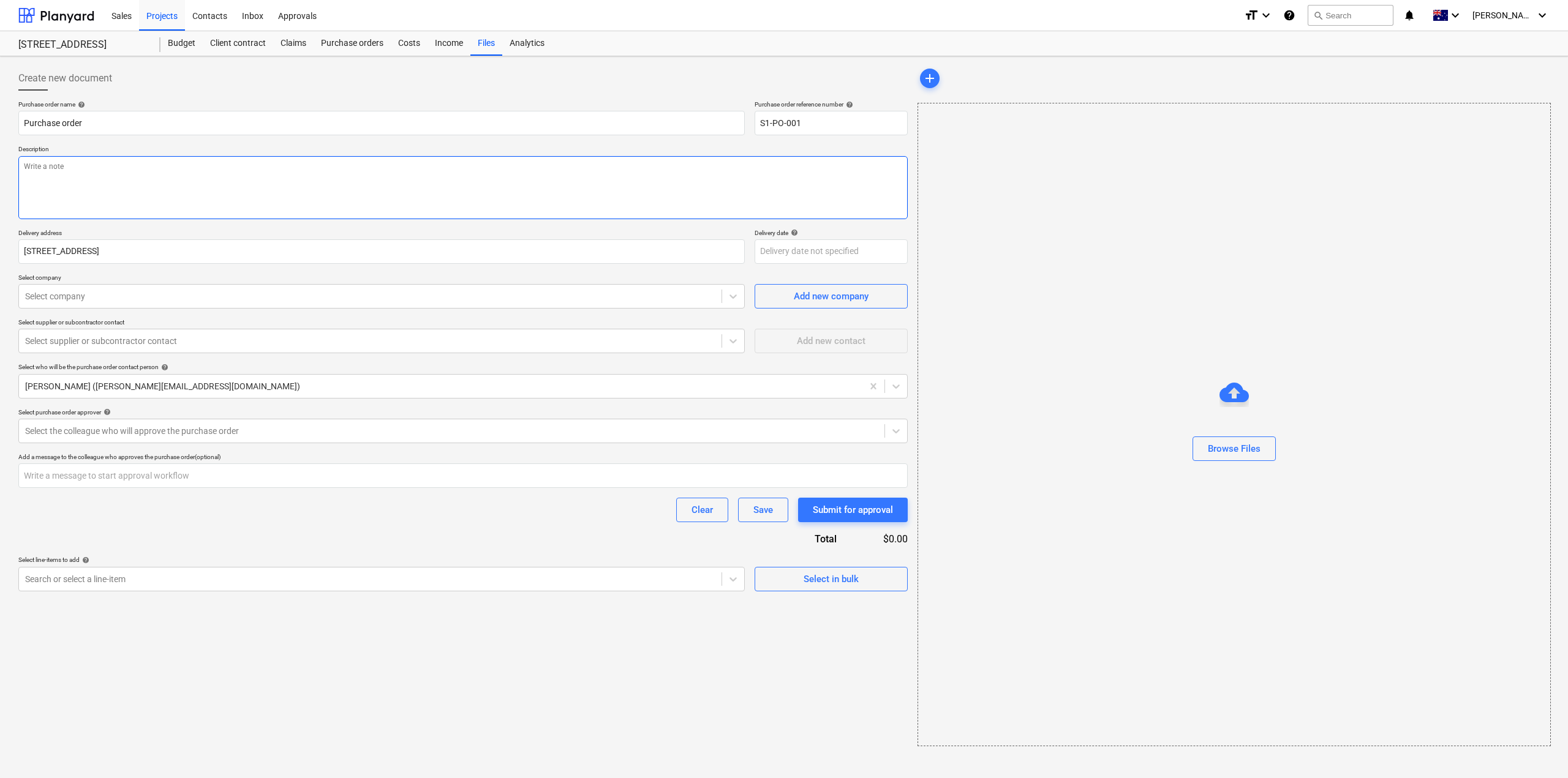
click at [176, 183] on textarea at bounding box center [463, 187] width 890 height 63
type textarea "x"
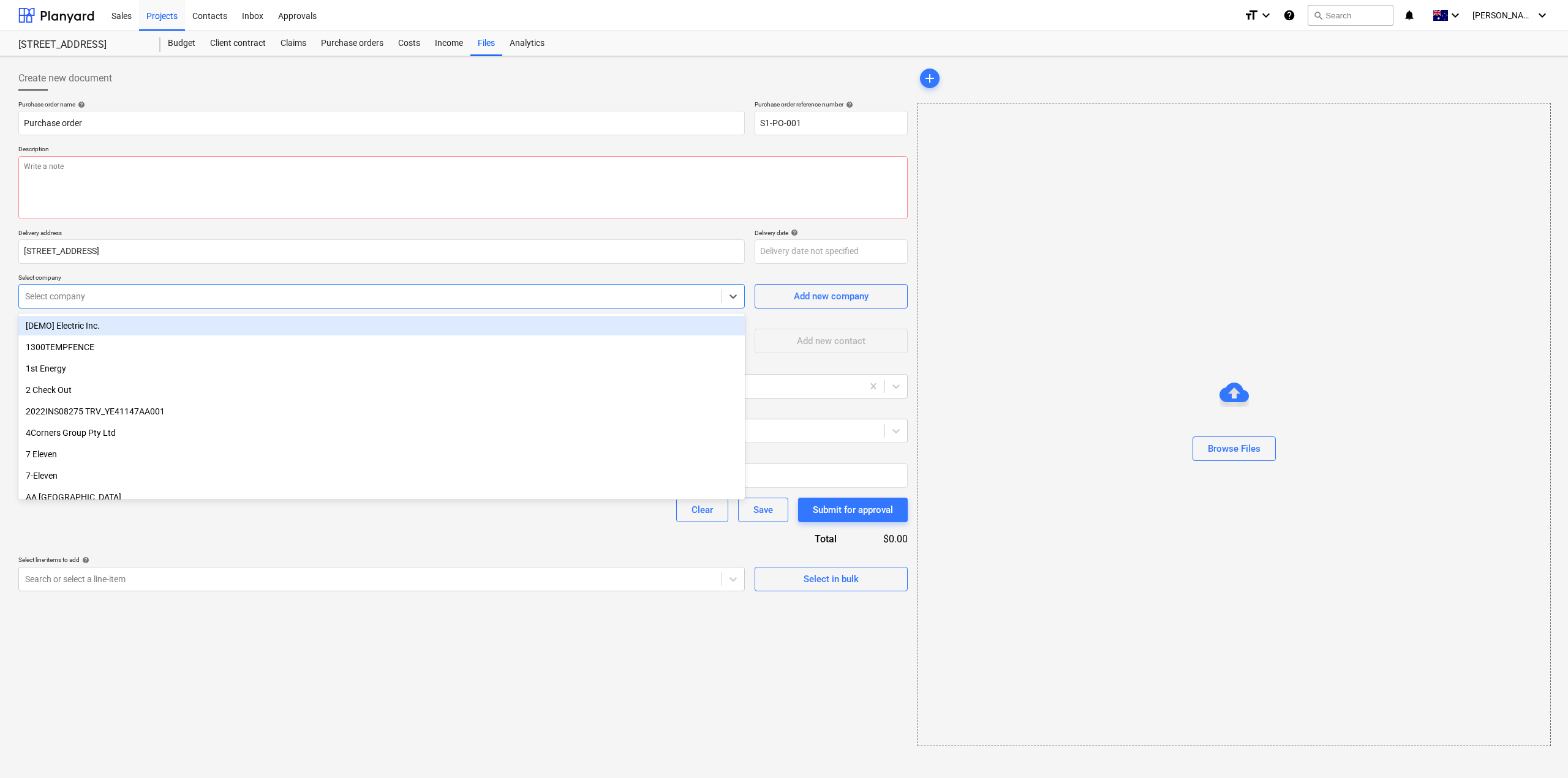
click at [166, 301] on div at bounding box center [370, 296] width 690 height 12
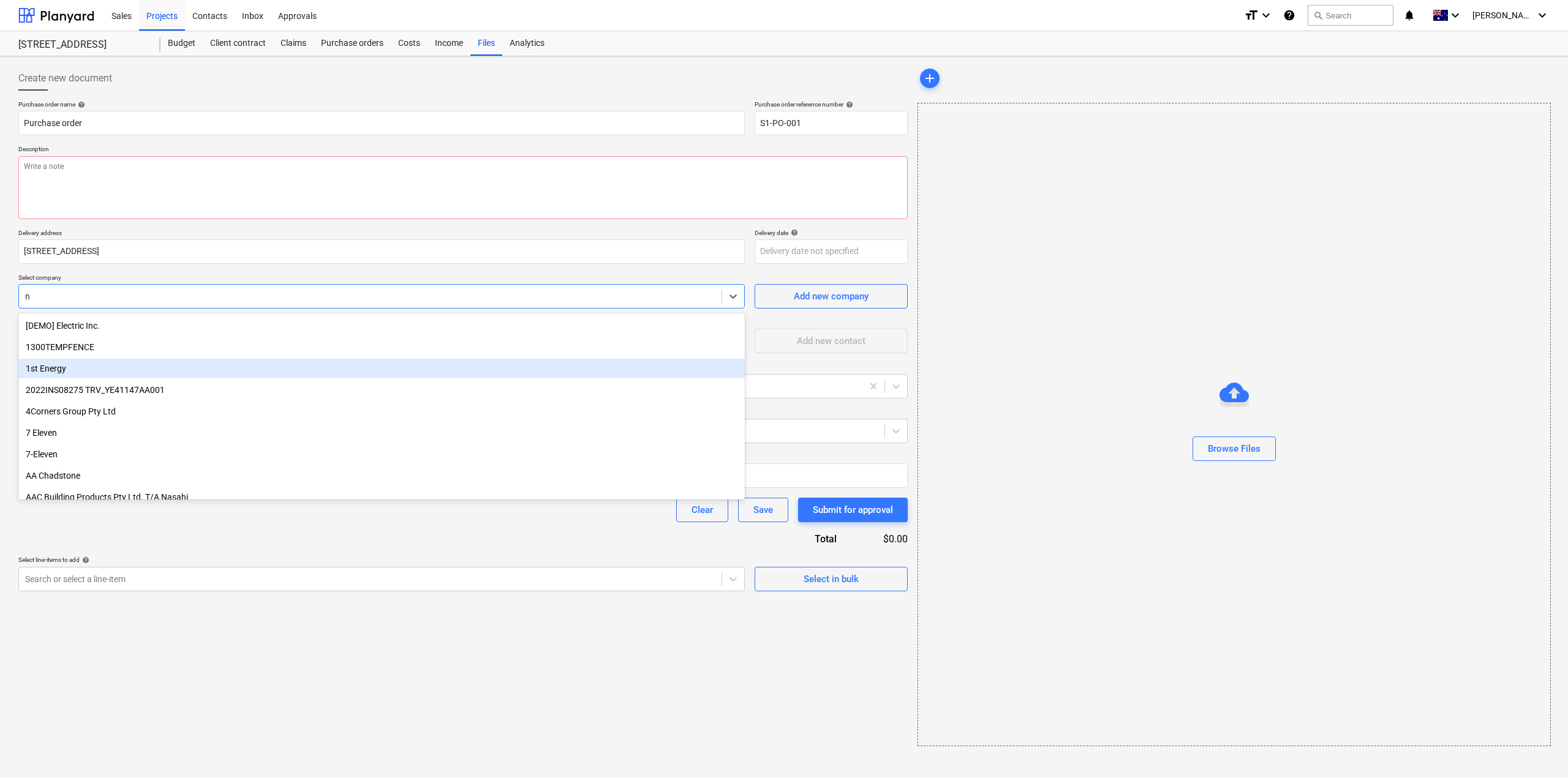
type input "nw"
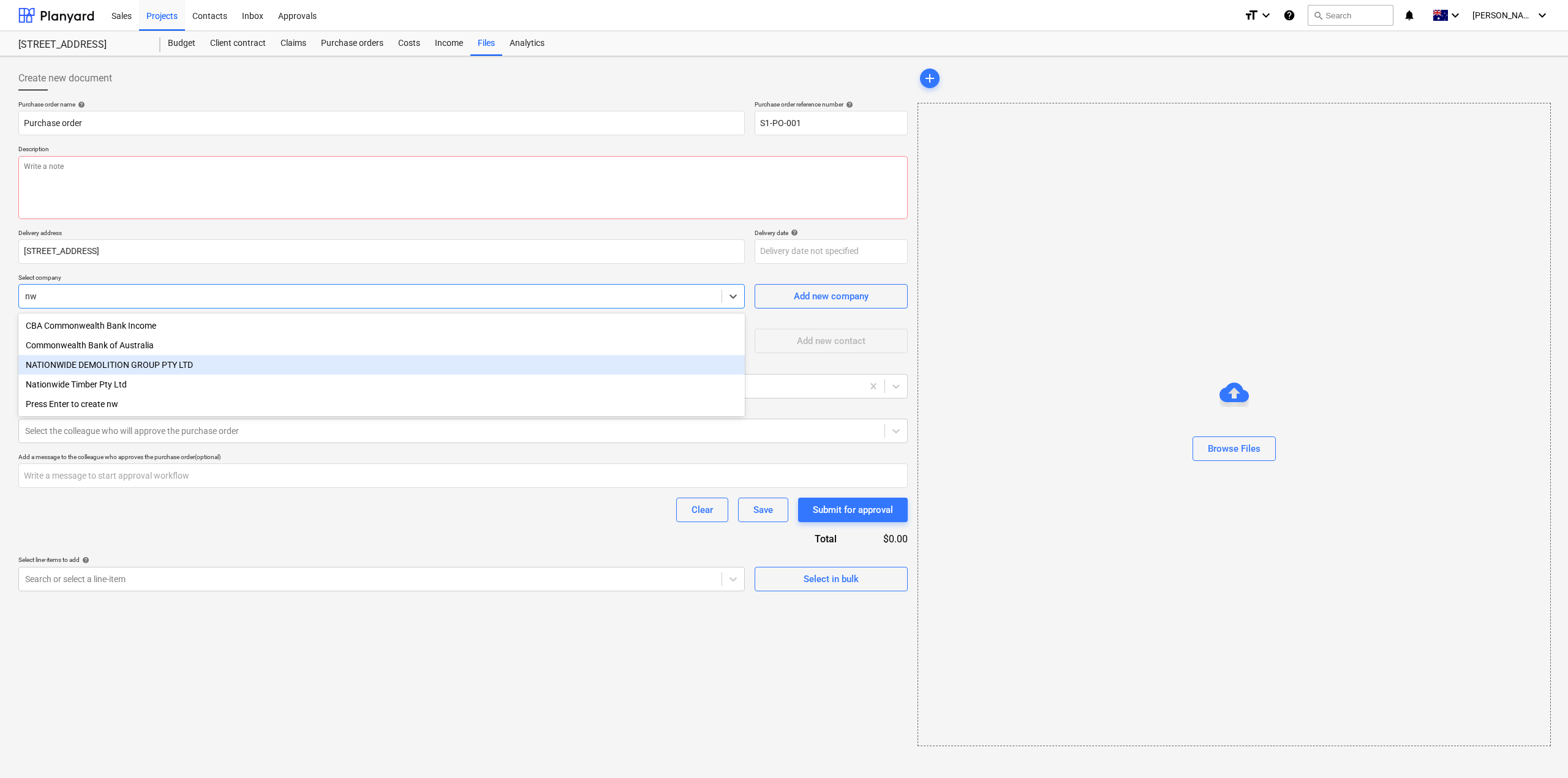
click at [192, 370] on div "NATIONWIDE DEMOLITION GROUP PTY LTD" at bounding box center [381, 365] width 726 height 20
type textarea "x"
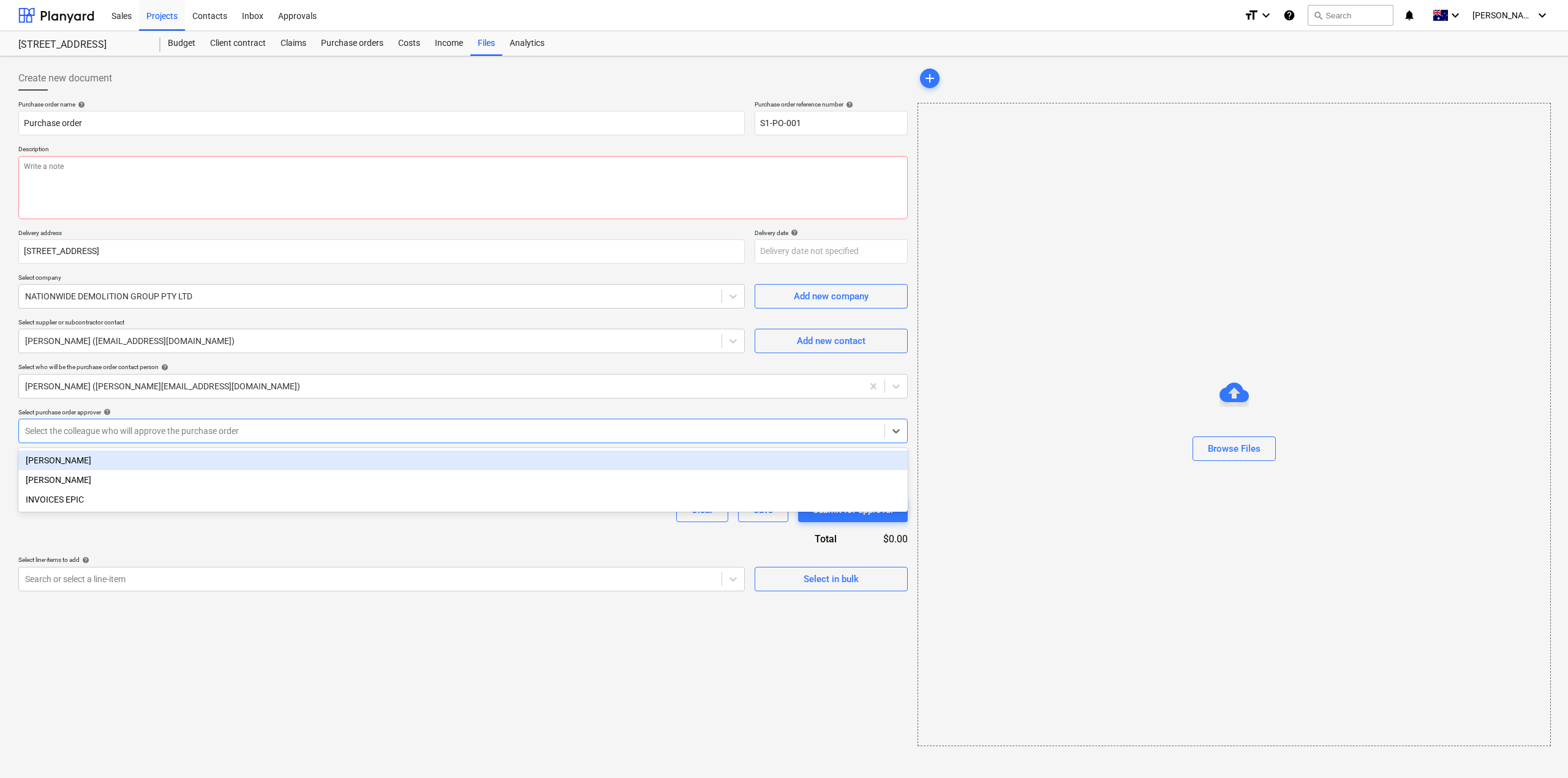
click at [248, 433] on div at bounding box center [451, 431] width 853 height 12
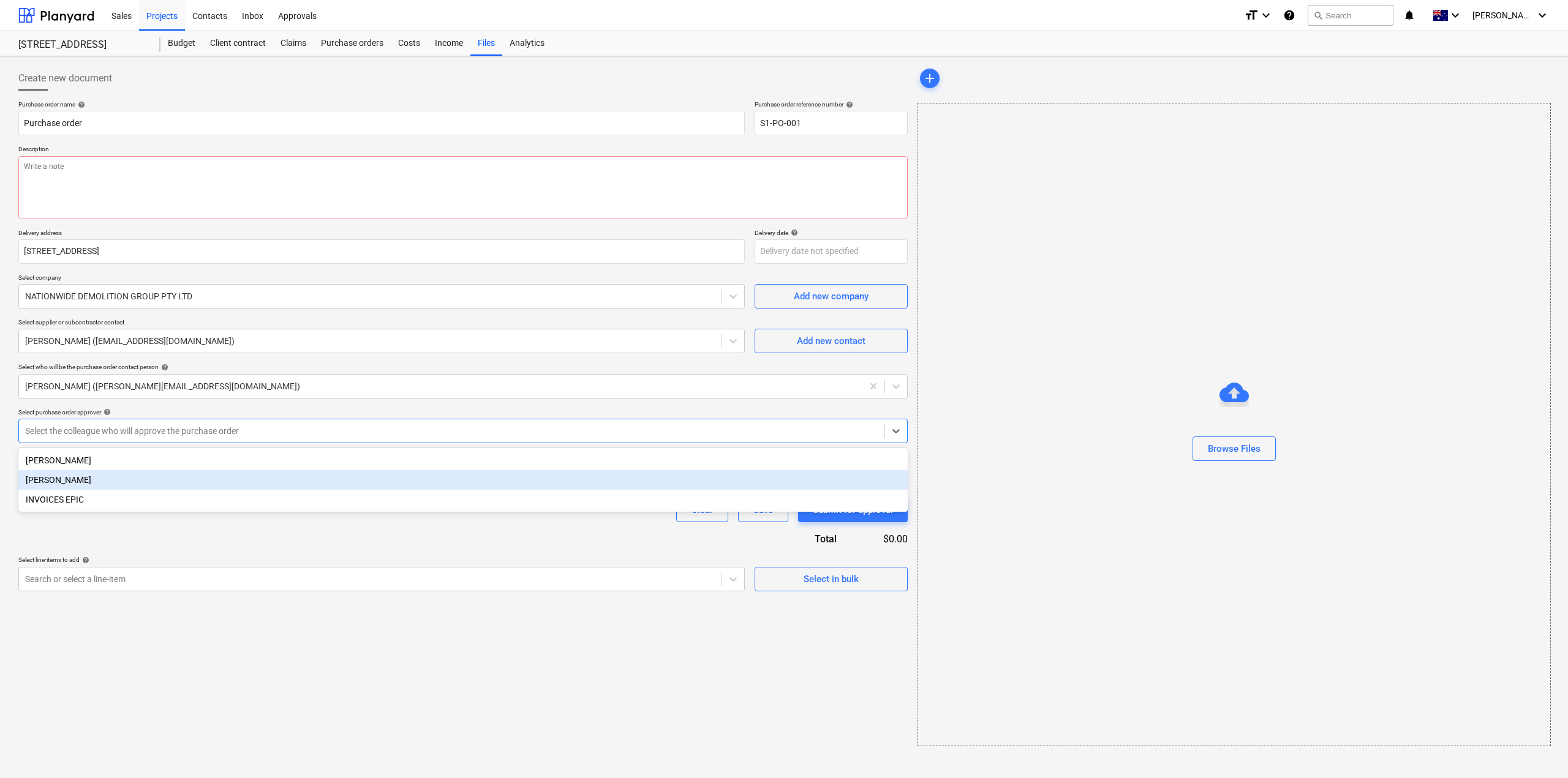
click at [225, 477] on div "[PERSON_NAME]" at bounding box center [463, 480] width 890 height 20
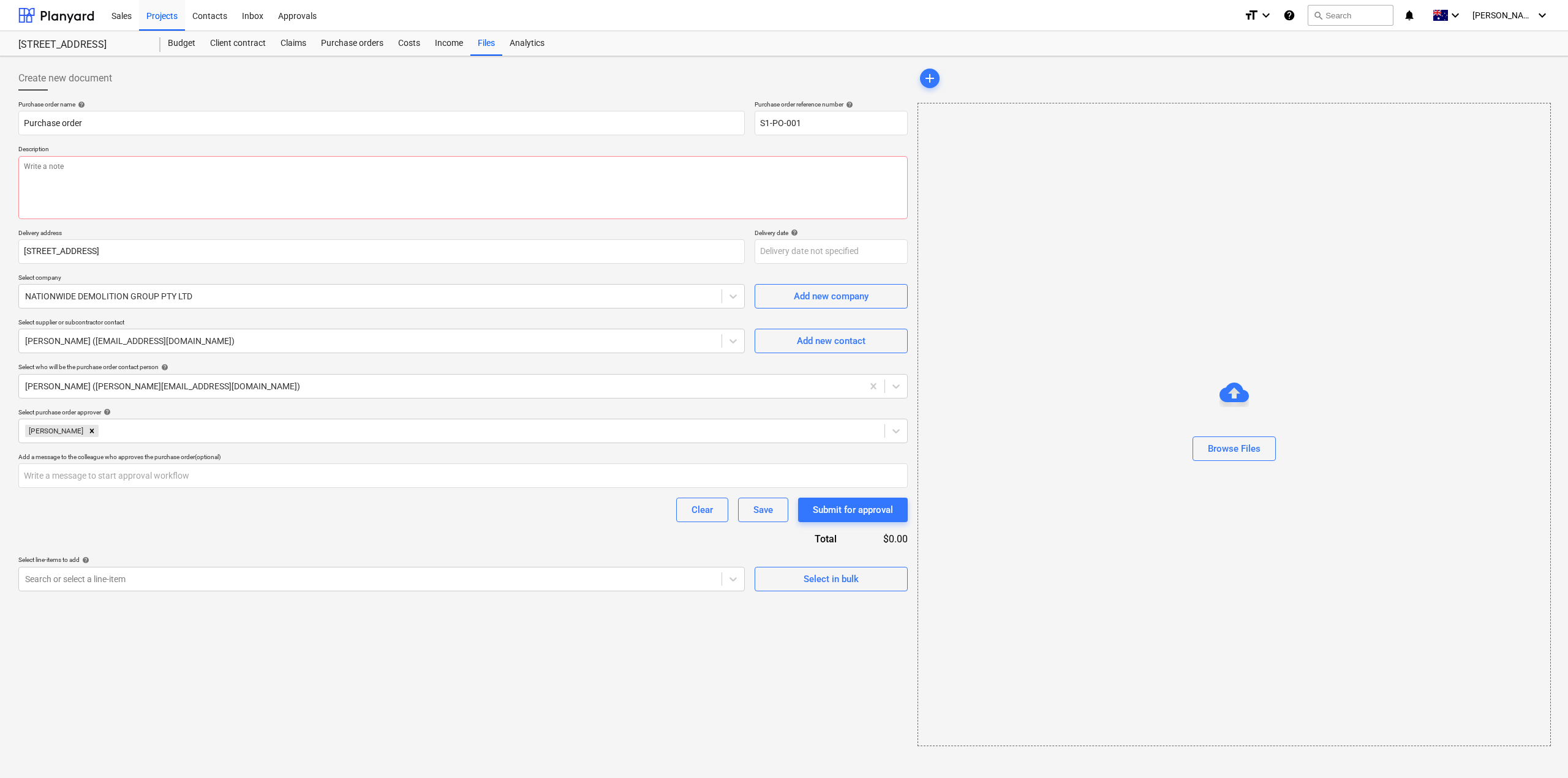
click at [226, 520] on div "Clear Save Submit for approval" at bounding box center [463, 510] width 890 height 25
click at [222, 478] on input "text" at bounding box center [463, 476] width 890 height 25
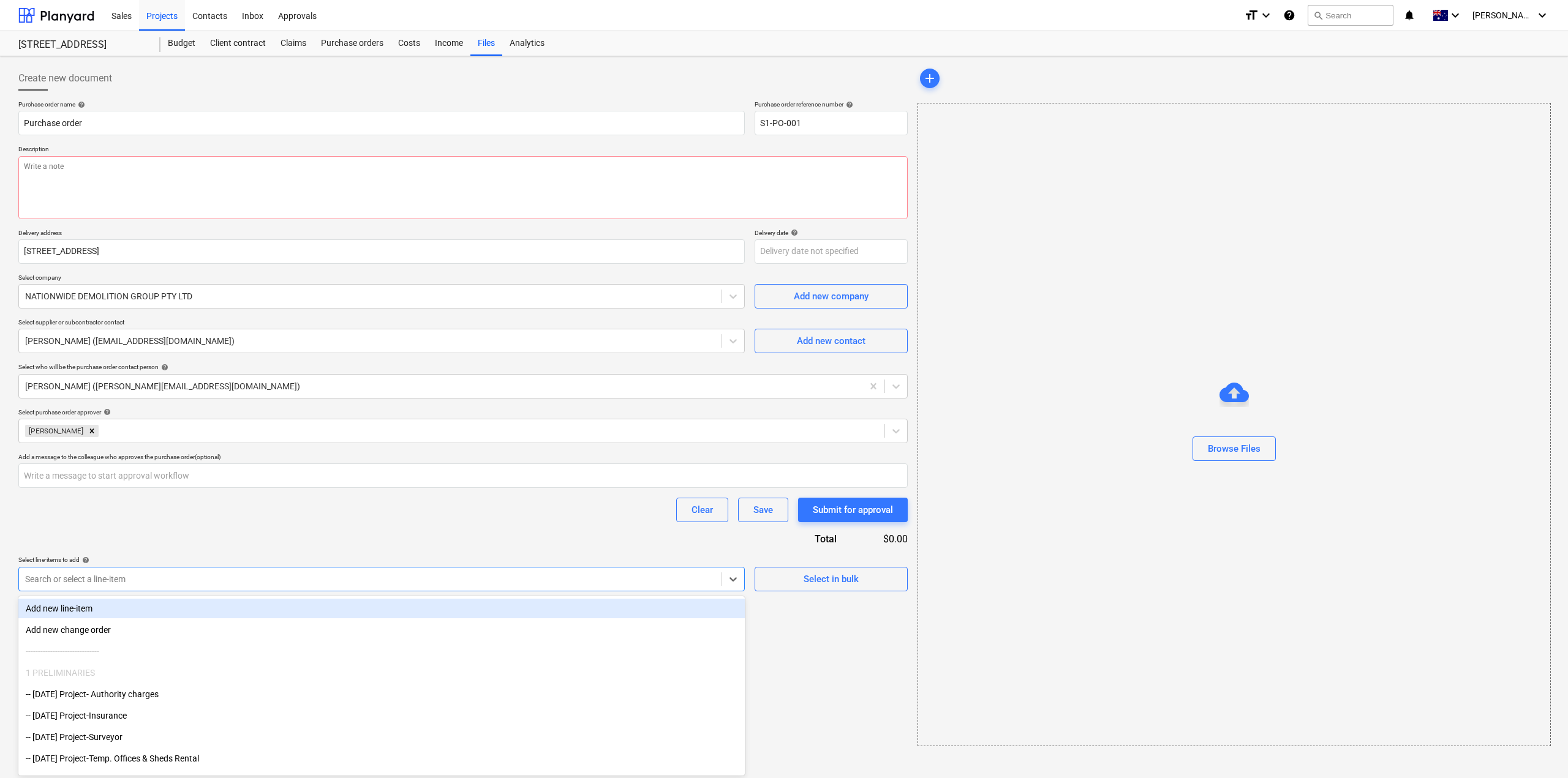
click at [184, 580] on div at bounding box center [370, 580] width 690 height 12
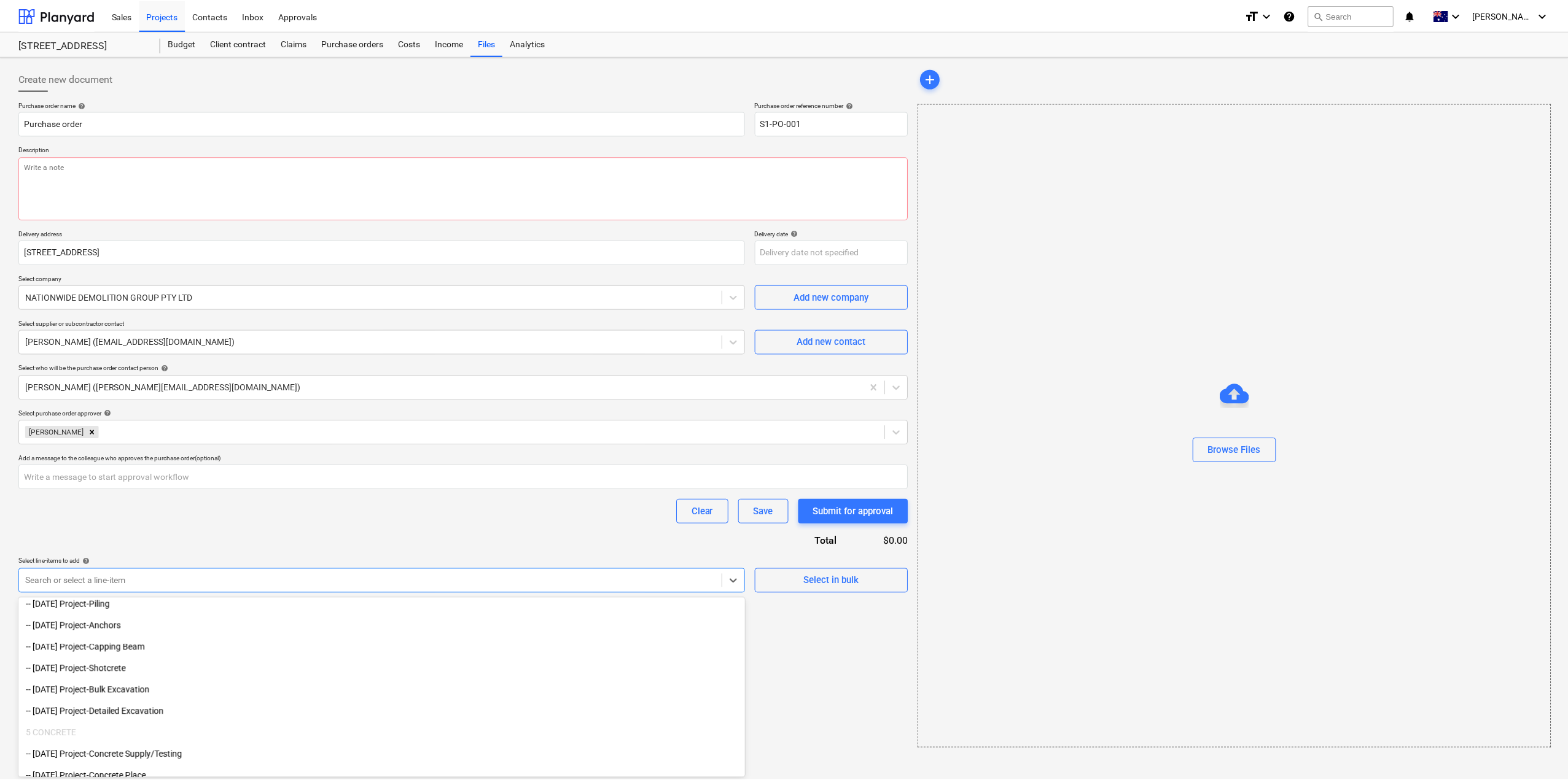
scroll to position [676, 0]
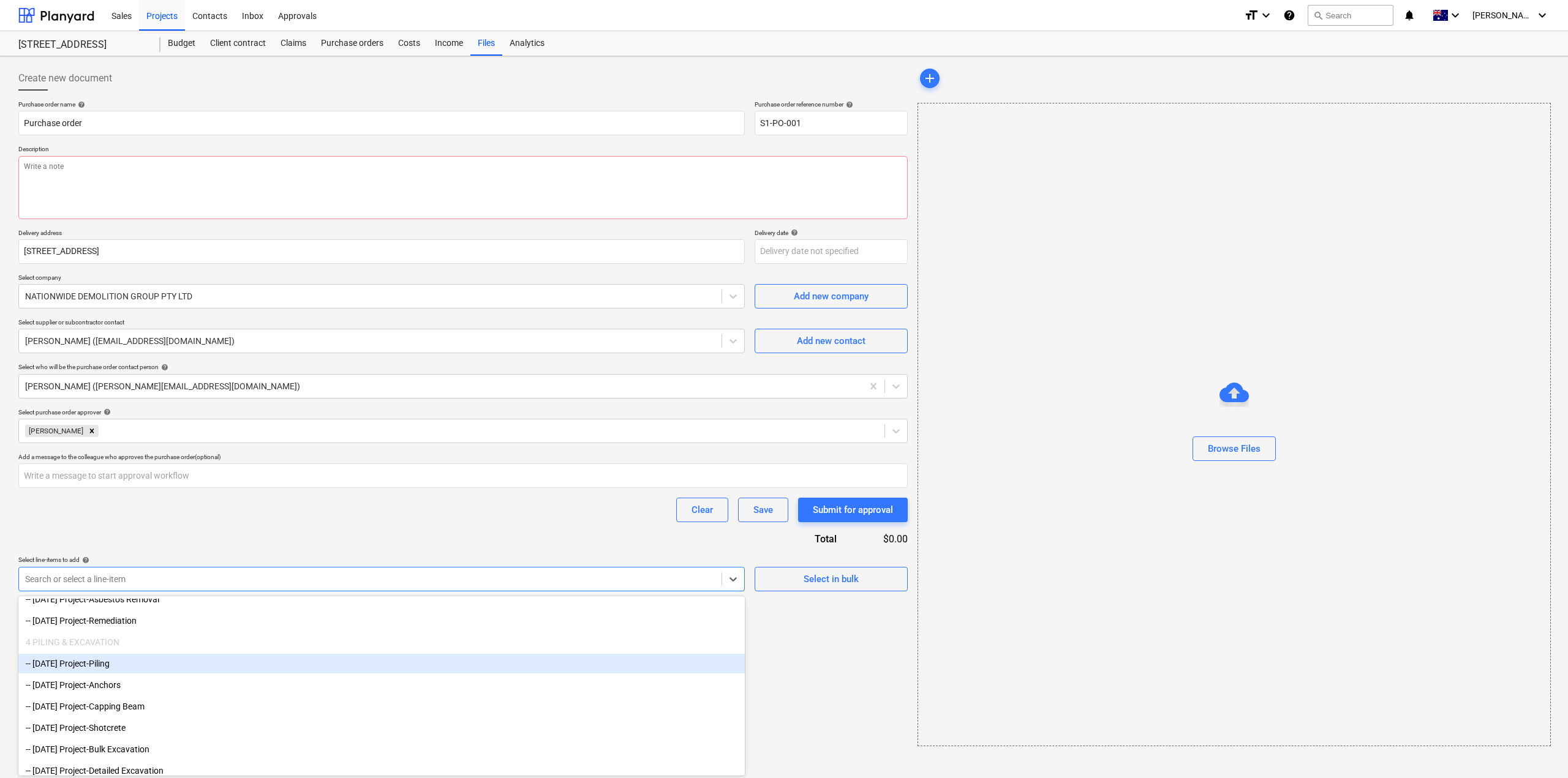
drag, startPoint x: 132, startPoint y: 674, endPoint x: 126, endPoint y: 664, distance: 11.7
click at [126, 664] on div "-- [DATE] Project-Piling" at bounding box center [381, 664] width 726 height 20
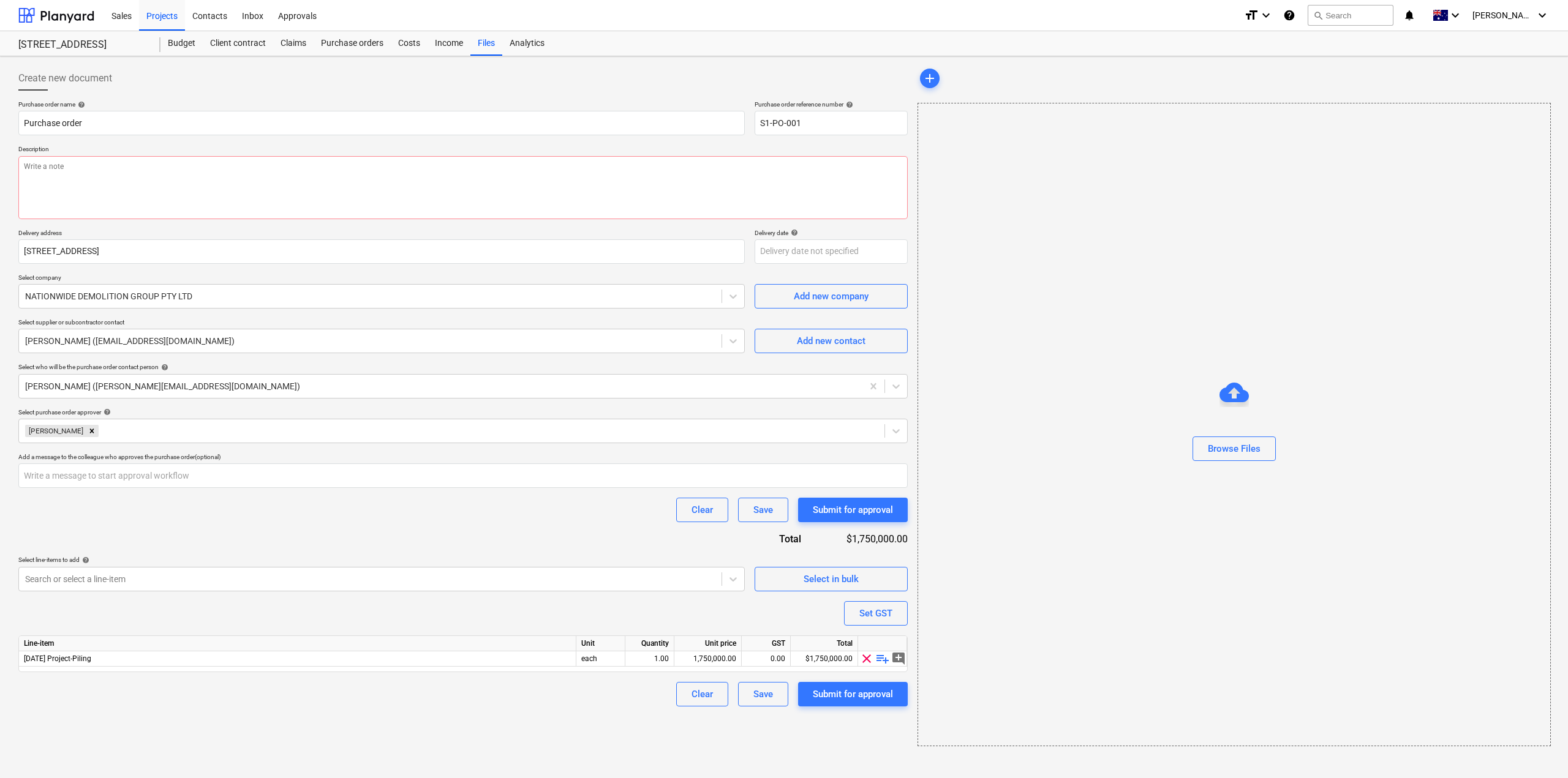
click at [526, 520] on div "Clear Save Submit for approval" at bounding box center [463, 510] width 890 height 25
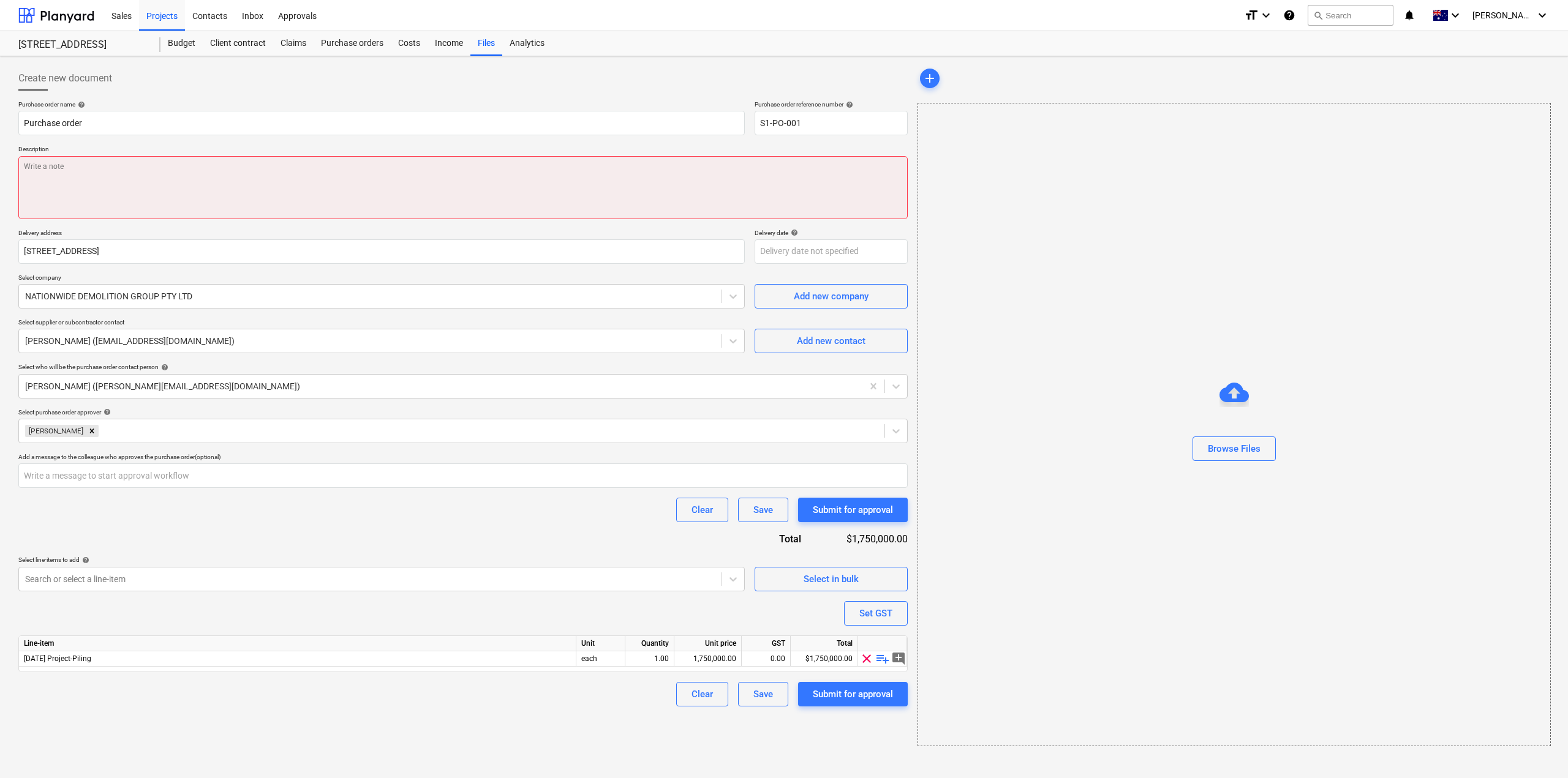
click at [216, 202] on textarea at bounding box center [463, 187] width 890 height 63
type textarea "x"
type textarea "B"
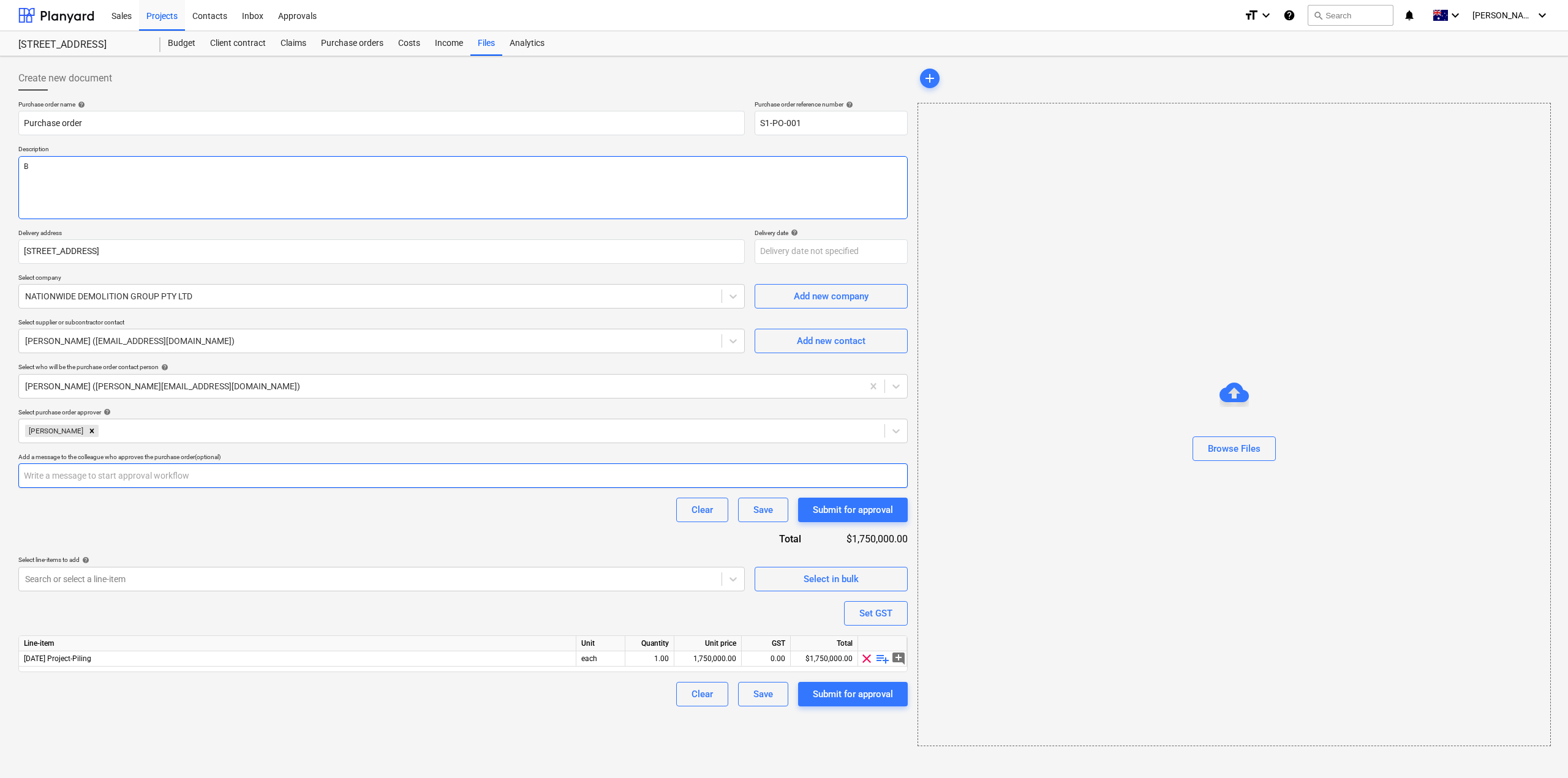
type textarea "x"
type textarea "Ba"
type textarea "x"
type textarea "Bas"
type textarea "x"
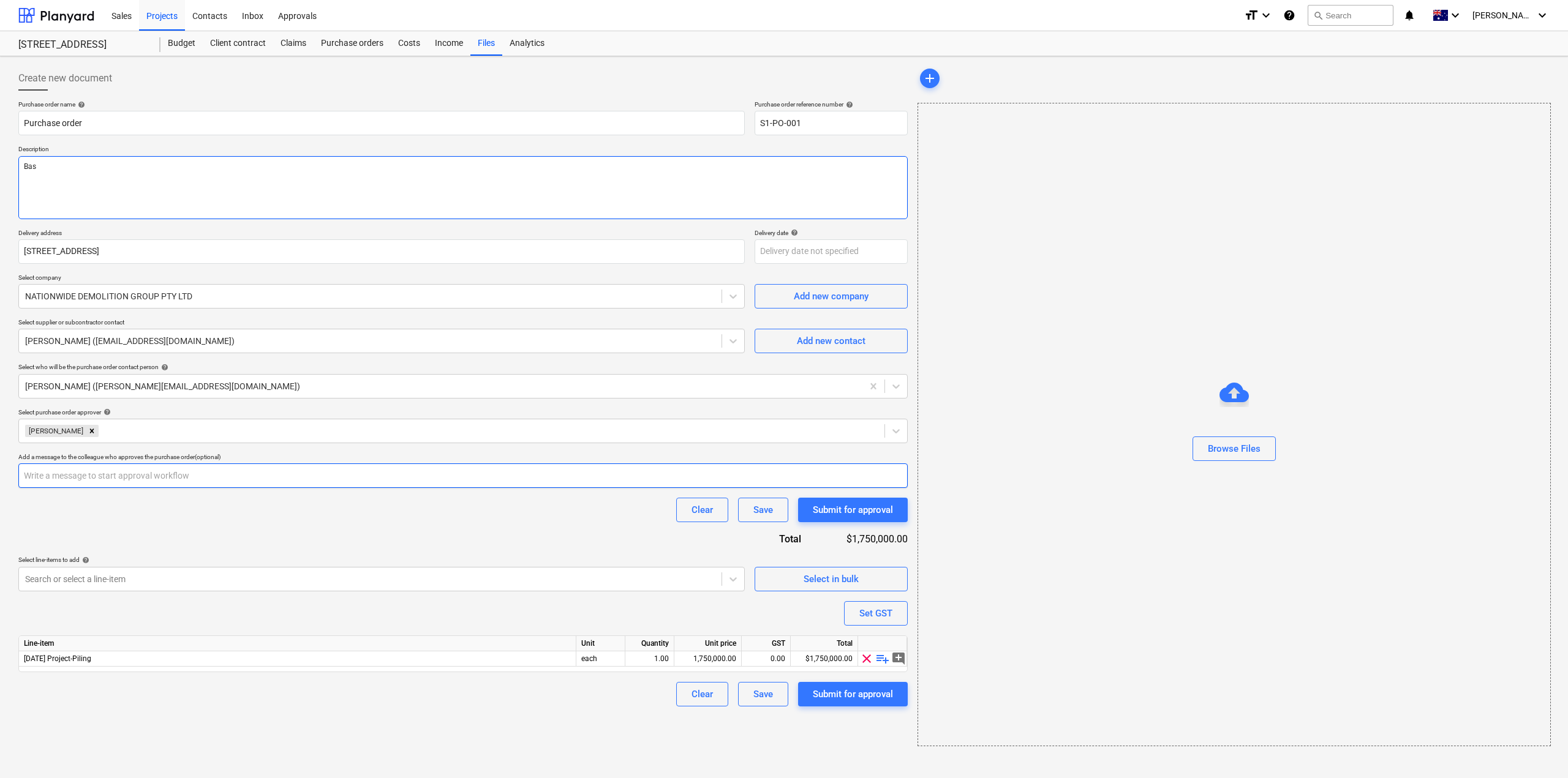
type textarea "Base"
type textarea "x"
type textarea "[PERSON_NAME]"
type textarea "x"
type textarea "Baseme"
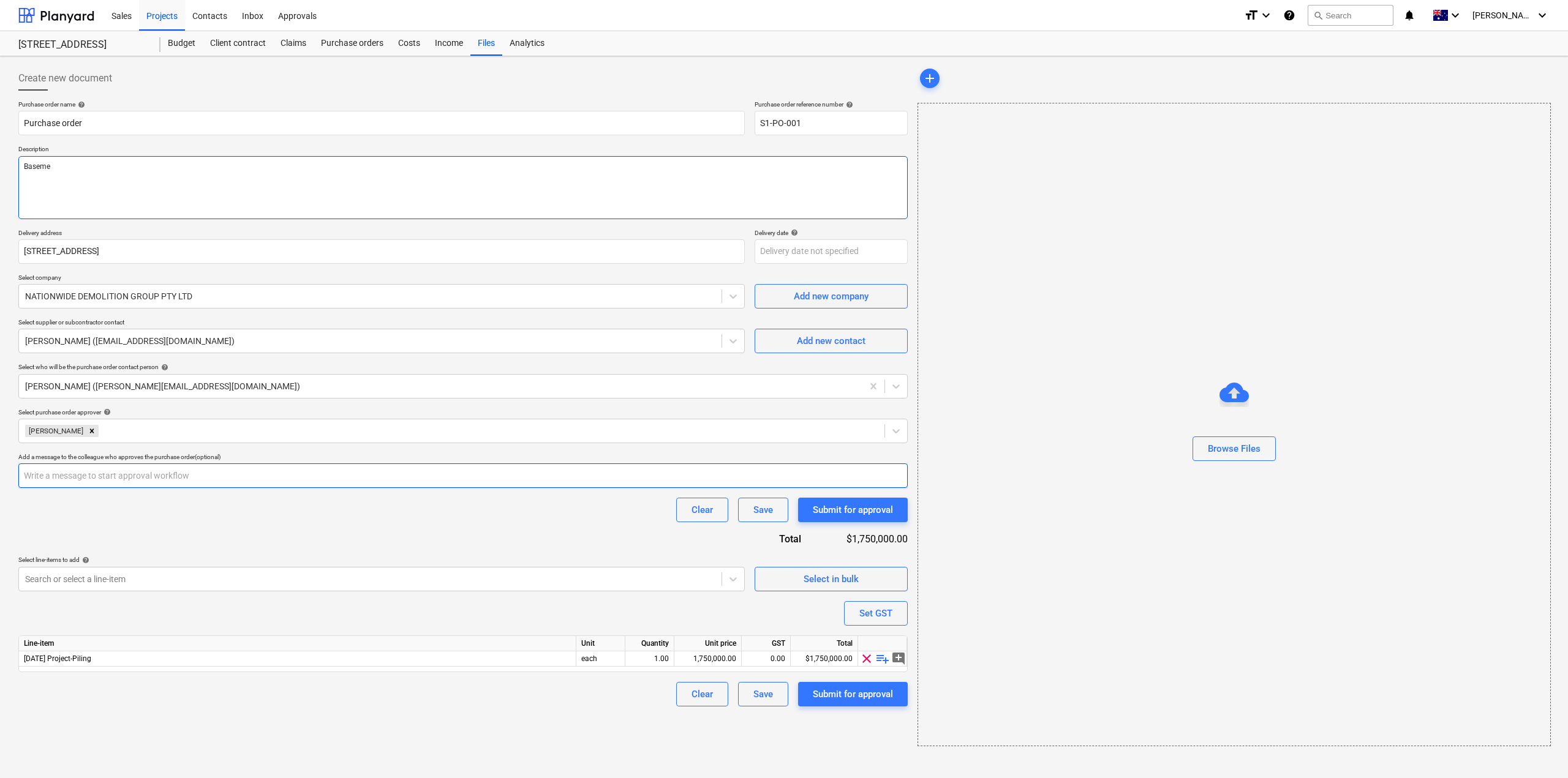
type textarea "x"
type textarea "Basemen"
type textarea "x"
type textarea "Basement"
type textarea "x"
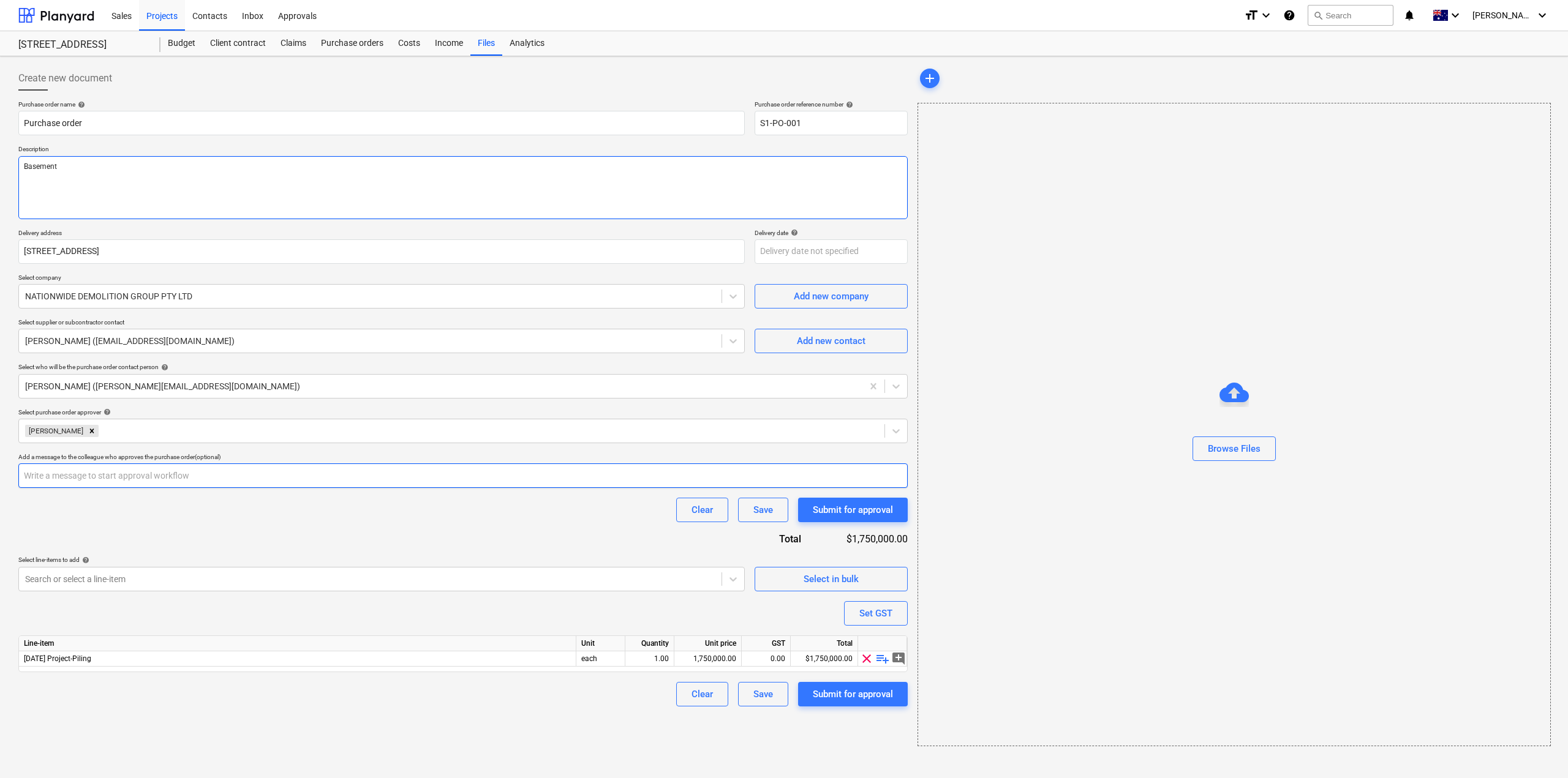
type textarea "Basement"
type textarea "x"
type textarea "Basement r"
type textarea "x"
type textarea "Basement r3"
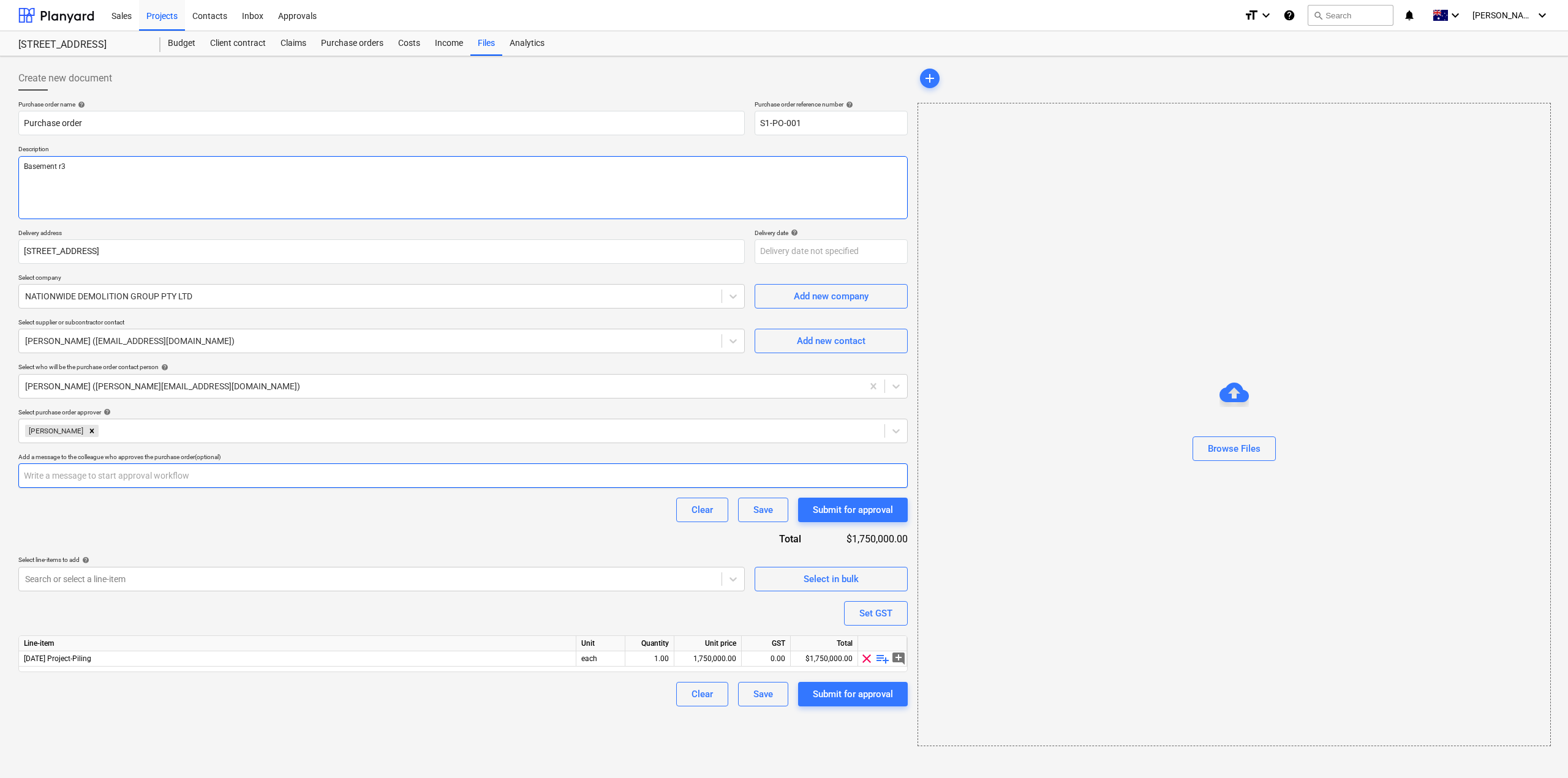
type textarea "x"
type textarea "Basement r"
type textarea "x"
type textarea "Basement re"
type textarea "x"
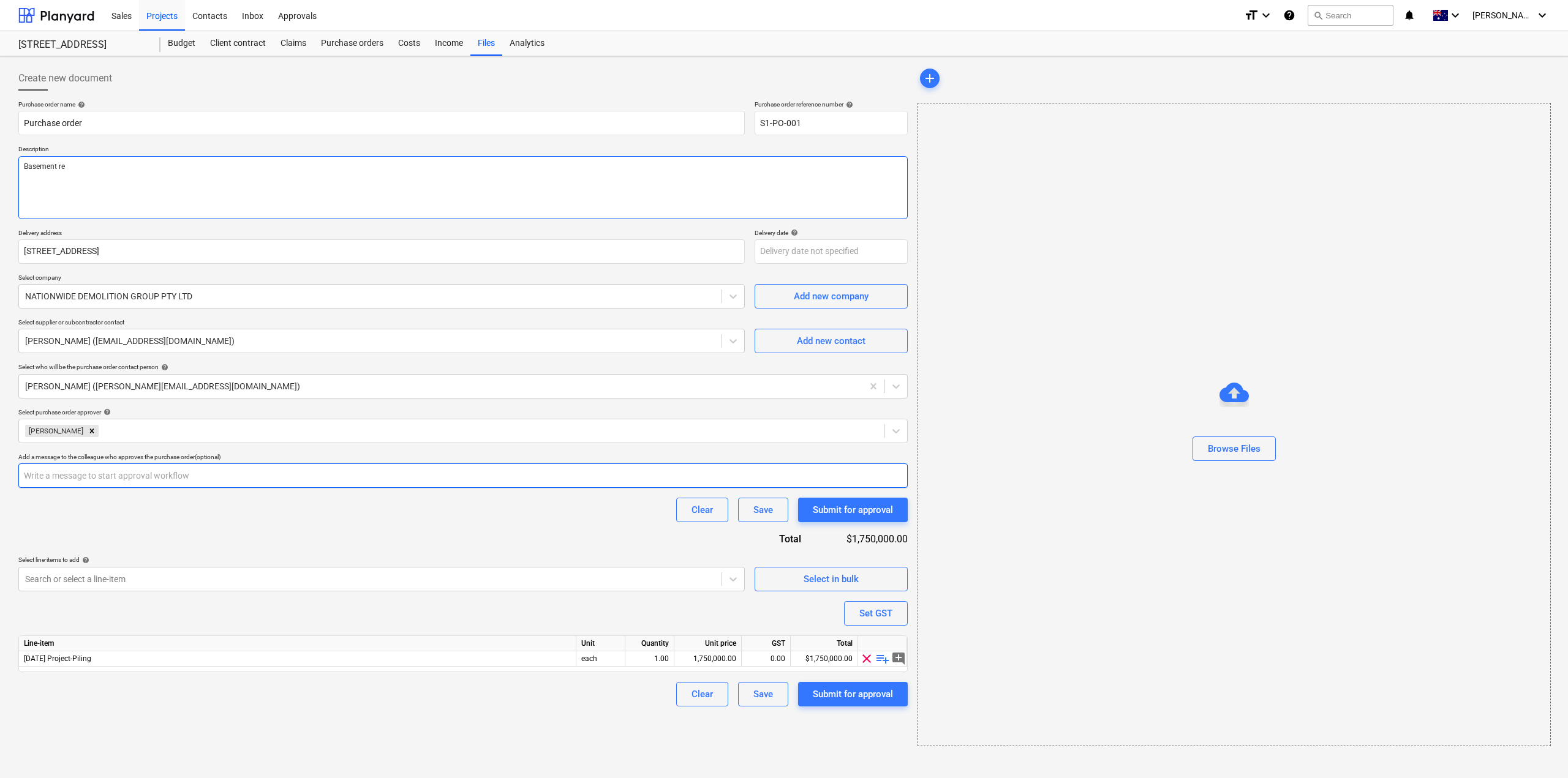
type textarea "Basement ret"
type textarea "x"
type textarea "Basement rete"
type textarea "x"
type textarea "Basement retent"
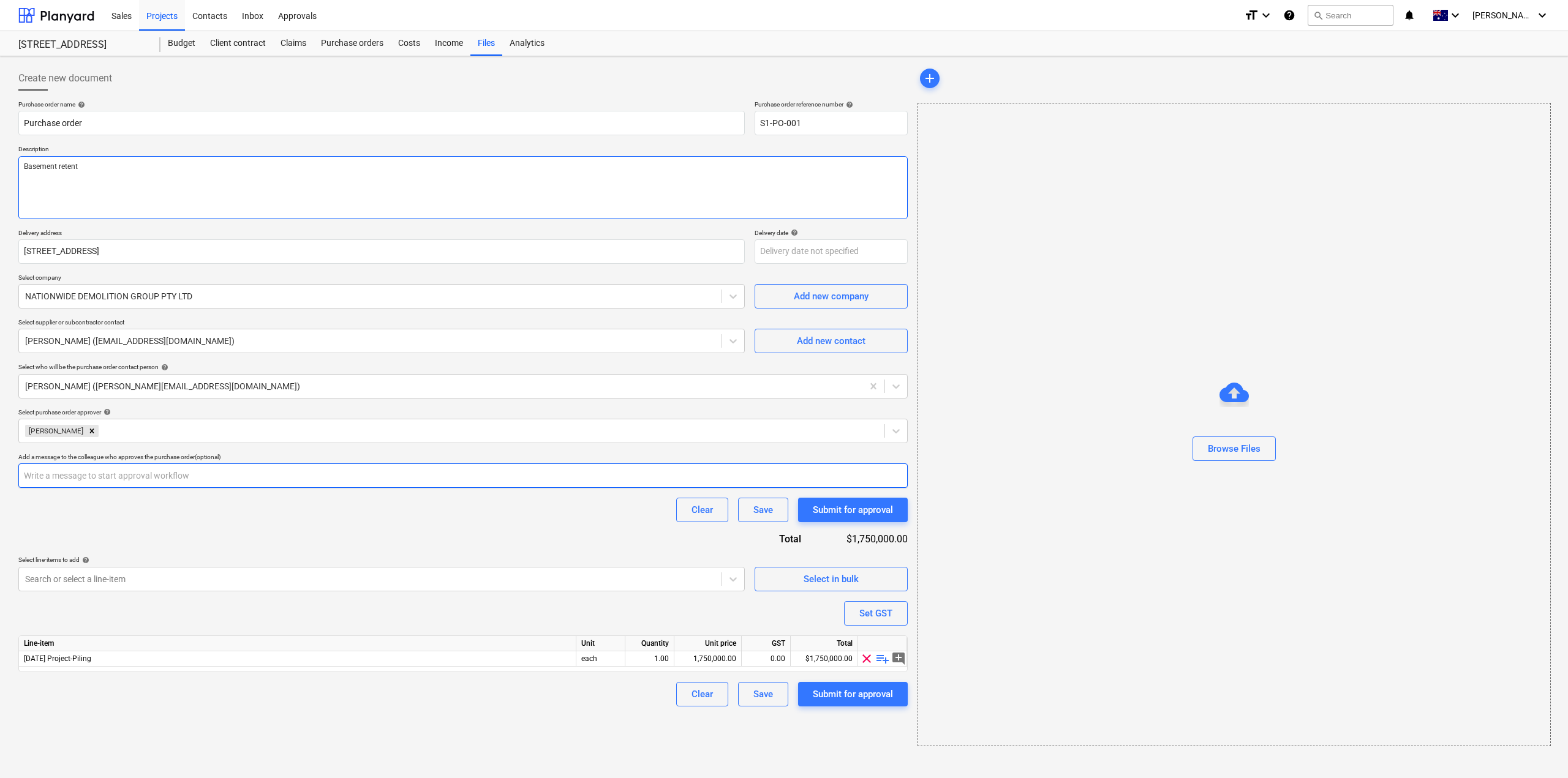
type textarea "x"
type textarea "Basement retenti"
type textarea "x"
type textarea "Basement retentio"
type textarea "x"
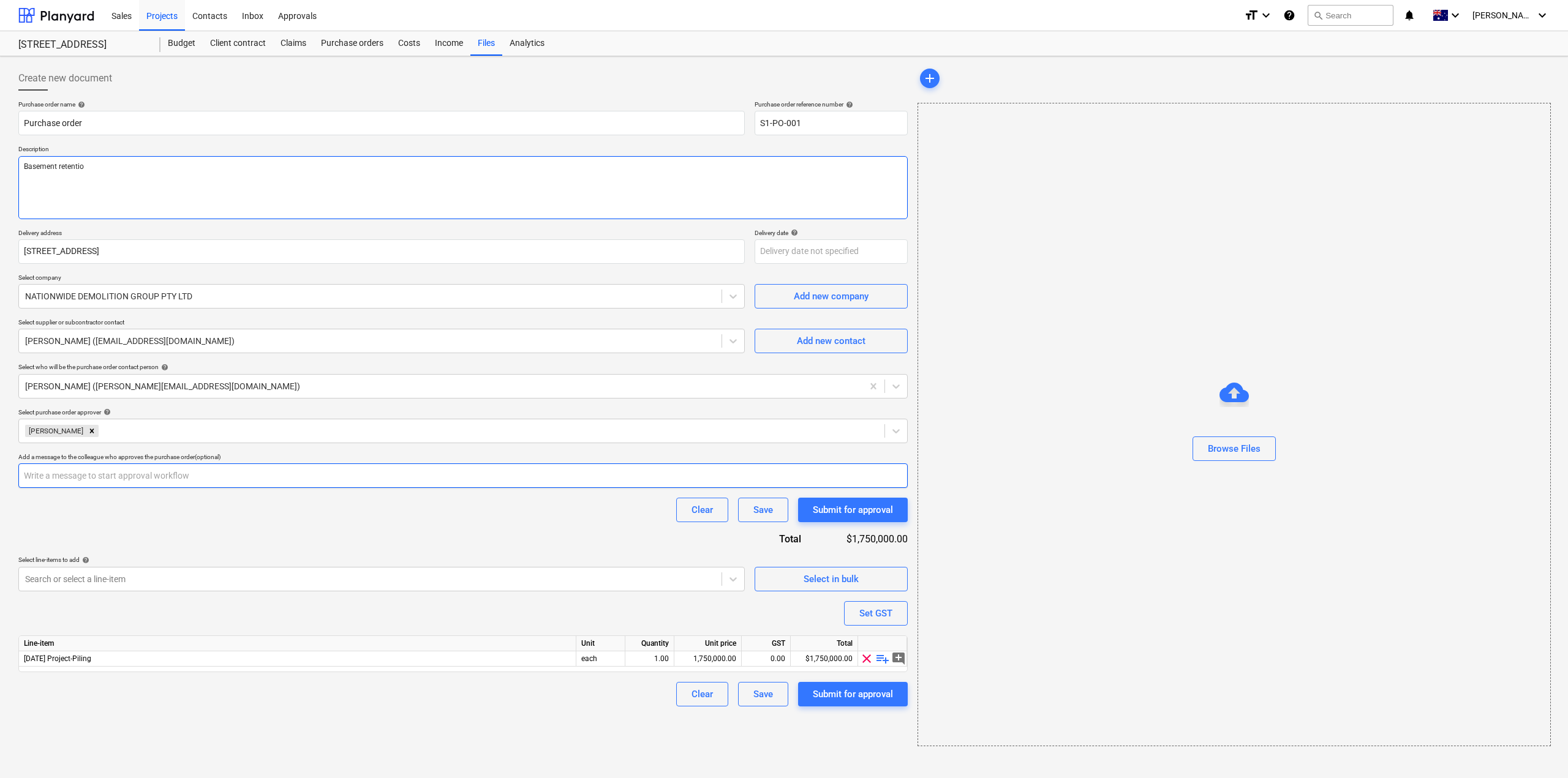
type textarea "Basement retention"
type textarea "x"
type textarea "Basement retention w"
type textarea "x"
type textarea "Basement retention wo"
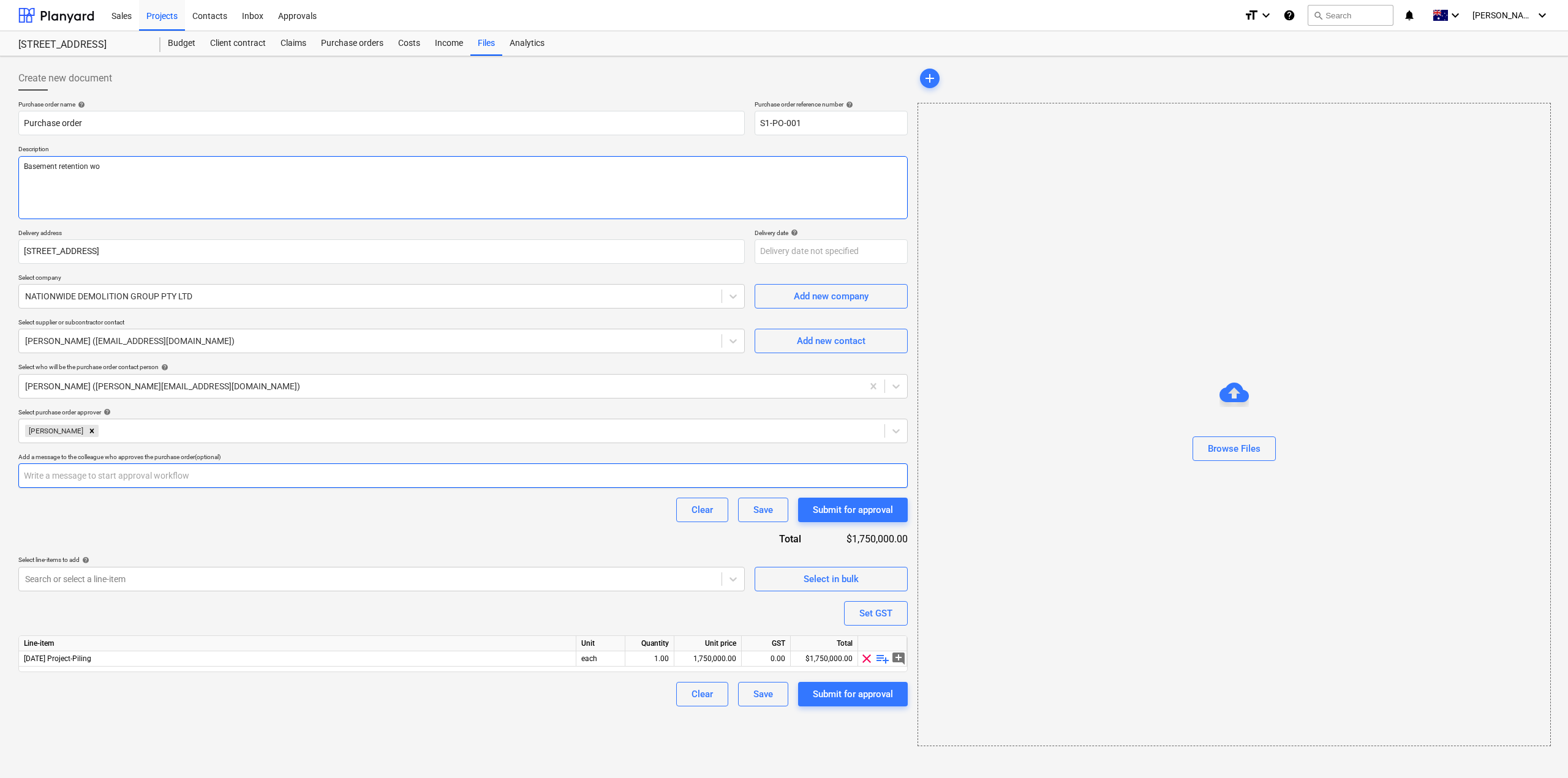
type textarea "x"
type textarea "Basement retention wor"
type textarea "x"
type textarea "Basement retention work"
type textarea "x"
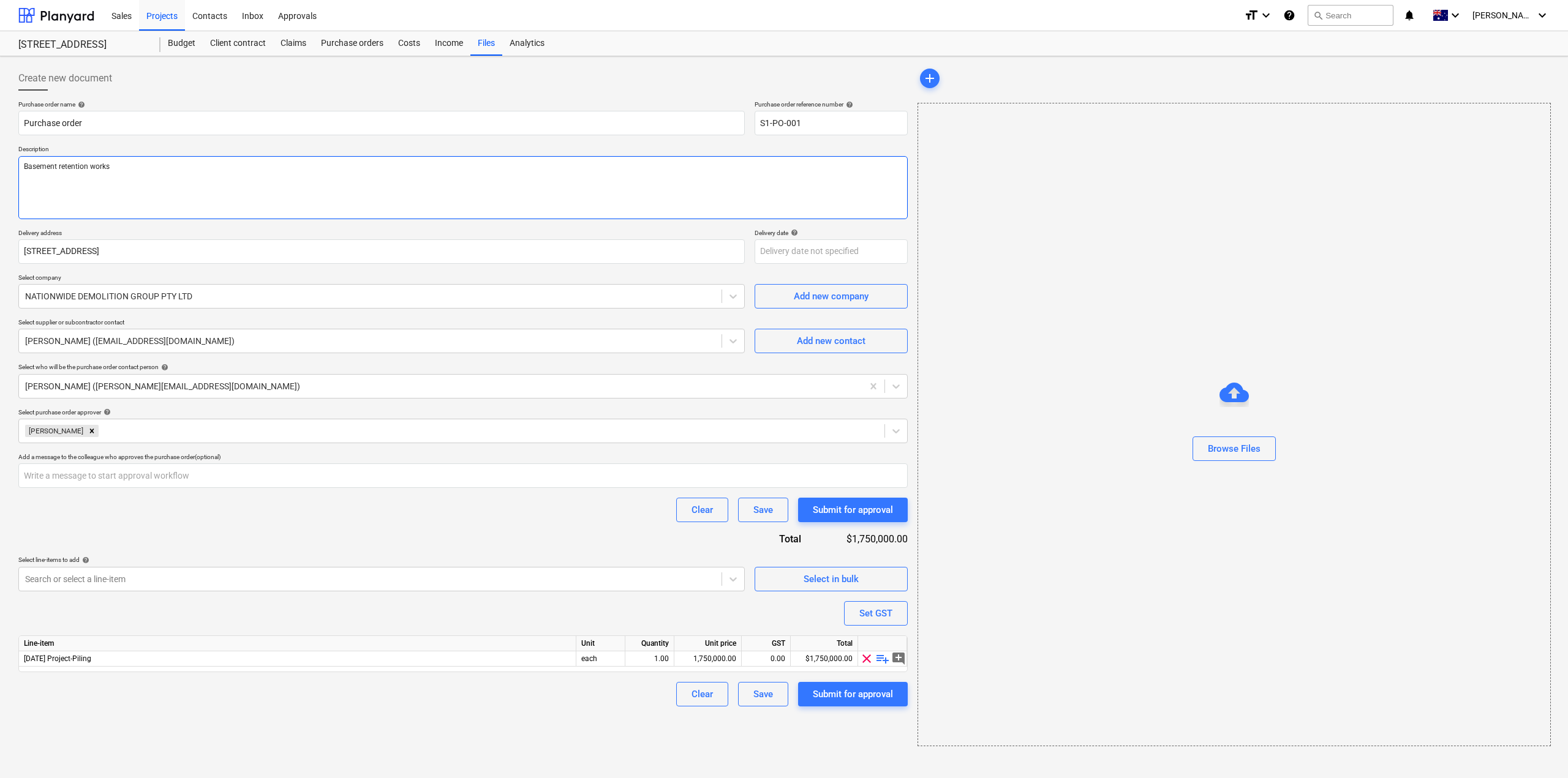
type textarea "Basement retention works"
click at [467, 536] on div "Purchase order name help Purchase order Purchase order reference number help S1…" at bounding box center [463, 404] width 890 height 606
click at [714, 655] on div "1,750,000.00" at bounding box center [708, 659] width 57 height 15
click at [720, 608] on div "Purchase order name help Purchase order Purchase order reference number help S1…" at bounding box center [463, 404] width 890 height 606
click at [734, 575] on icon at bounding box center [733, 580] width 12 height 12
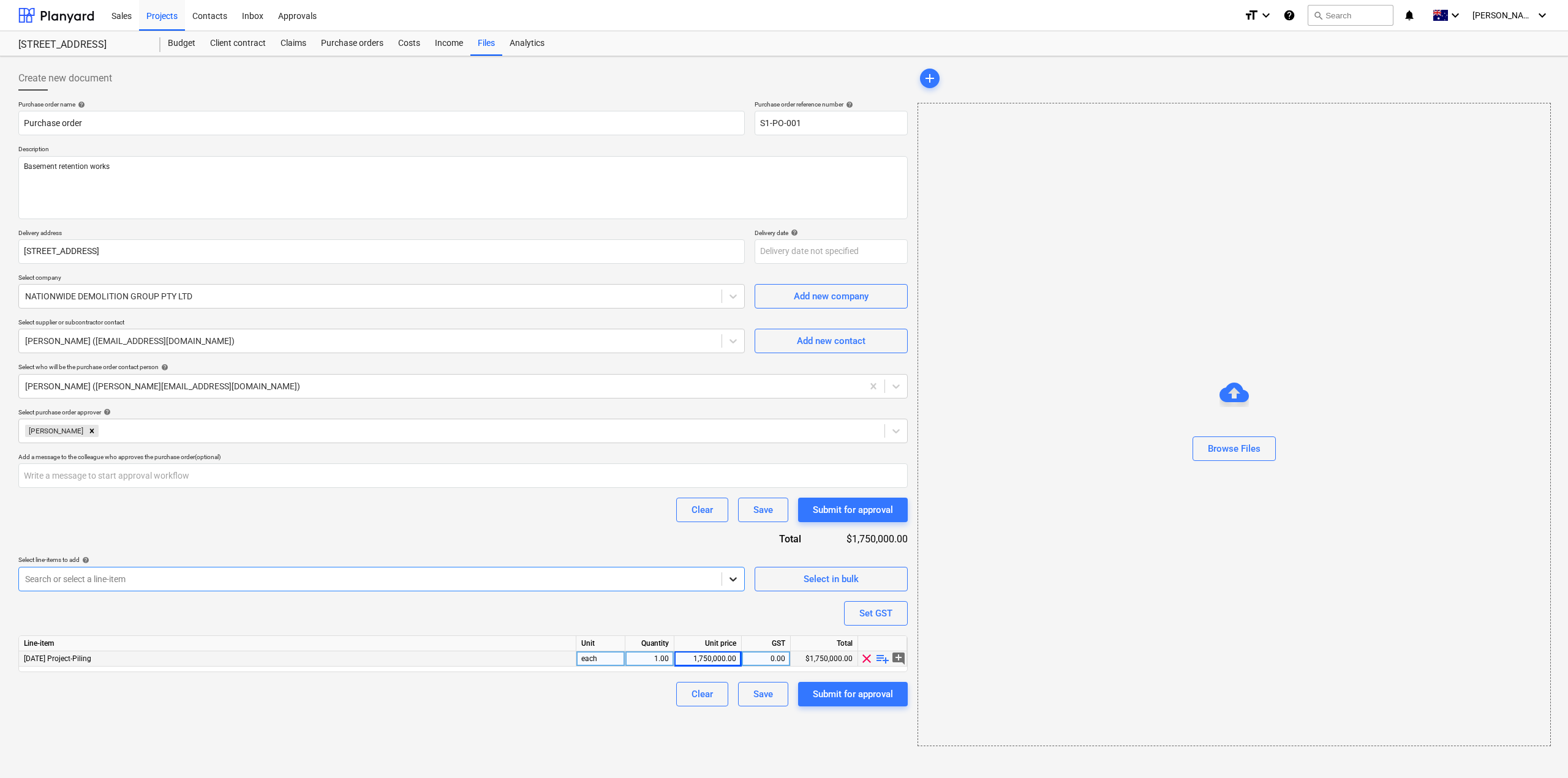
click at [734, 575] on icon at bounding box center [733, 580] width 12 height 12
click at [465, 670] on div "Line-item Unit Quantity Unit price GST Total [DATE] Project-Piling each 1.00 1,…" at bounding box center [463, 653] width 890 height 37
click at [464, 665] on div "[DATE] Project-Piling" at bounding box center [297, 659] width 557 height 15
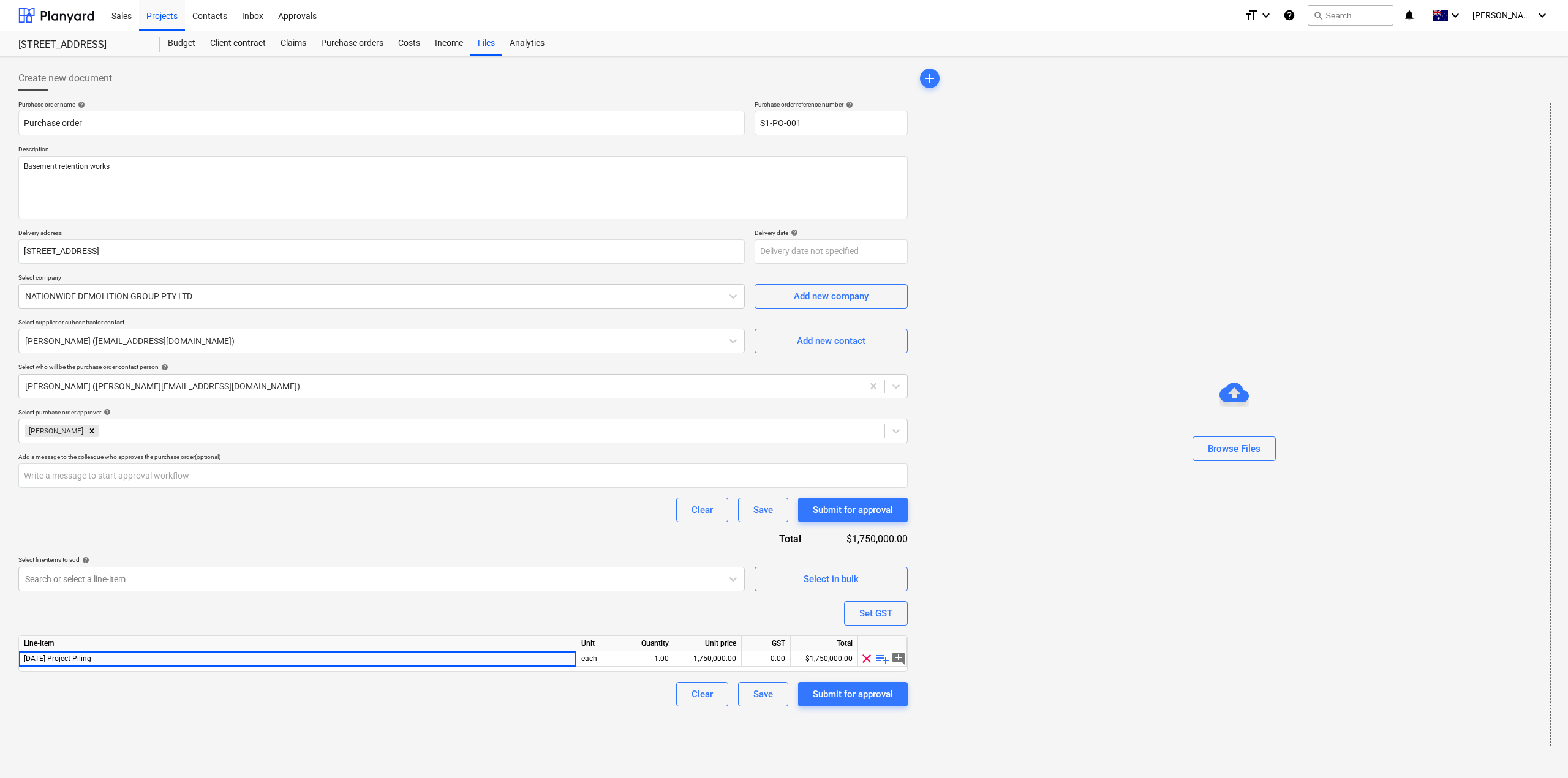
drag, startPoint x: 460, startPoint y: 663, endPoint x: 17, endPoint y: 653, distance: 443.1
click at [17, 653] on div "Create new document Purchase order name help Purchase order Purchase order refe…" at bounding box center [463, 406] width 899 height 690
click at [32, 670] on div "Line-item Unit Quantity Unit price GST Total [DATE] Project-Piling each 1.00 1,…" at bounding box center [463, 653] width 890 height 37
click at [57, 659] on span "[DATE] Project-Piling" at bounding box center [58, 659] width 67 height 9
drag, startPoint x: 103, startPoint y: 659, endPoint x: 53, endPoint y: 661, distance: 50.0
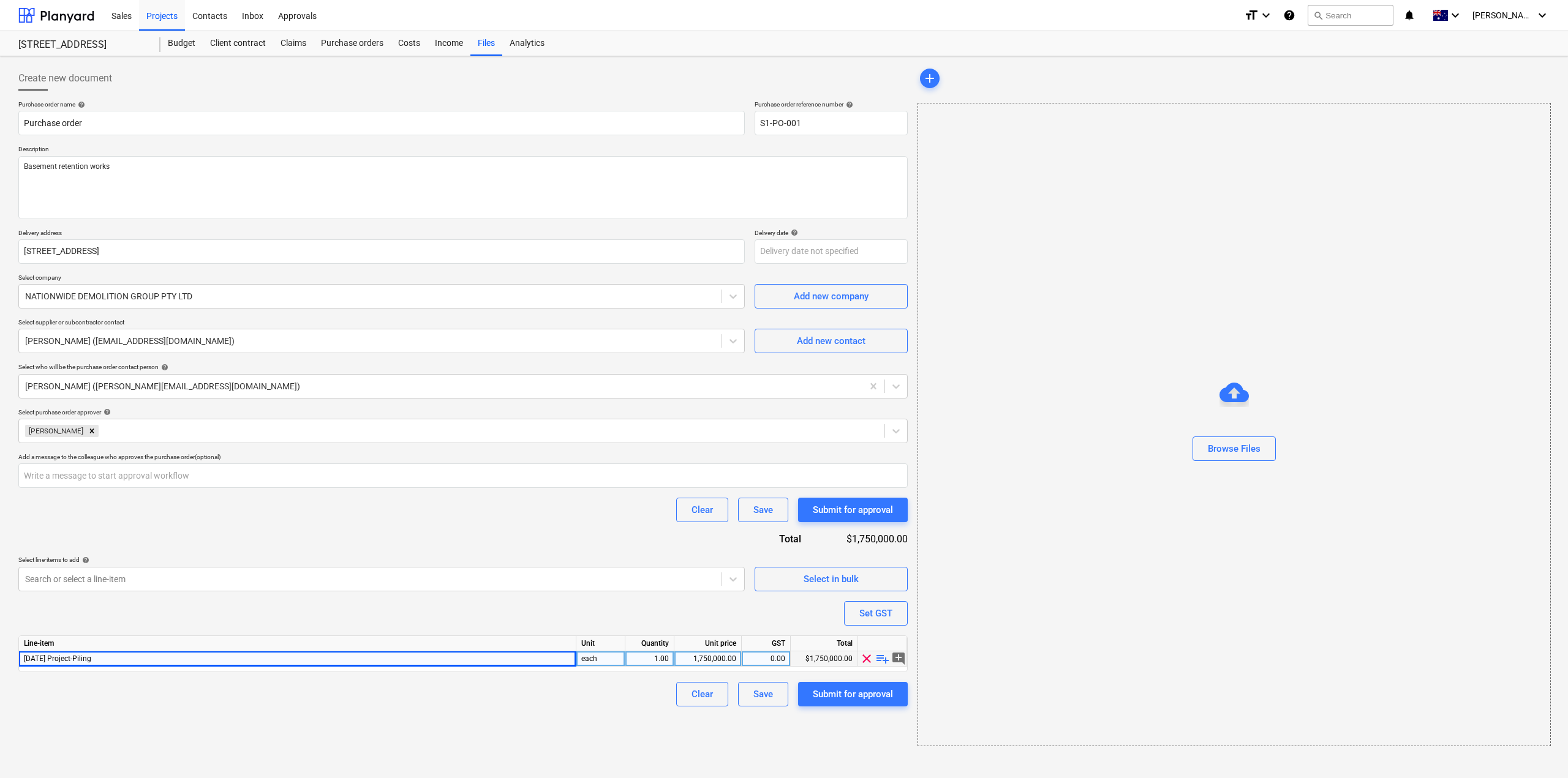
click at [53, 661] on div "[DATE] Project-Piling" at bounding box center [297, 659] width 557 height 15
click at [453, 613] on div "Purchase order name help Purchase order Purchase order reference number help S1…" at bounding box center [463, 404] width 890 height 606
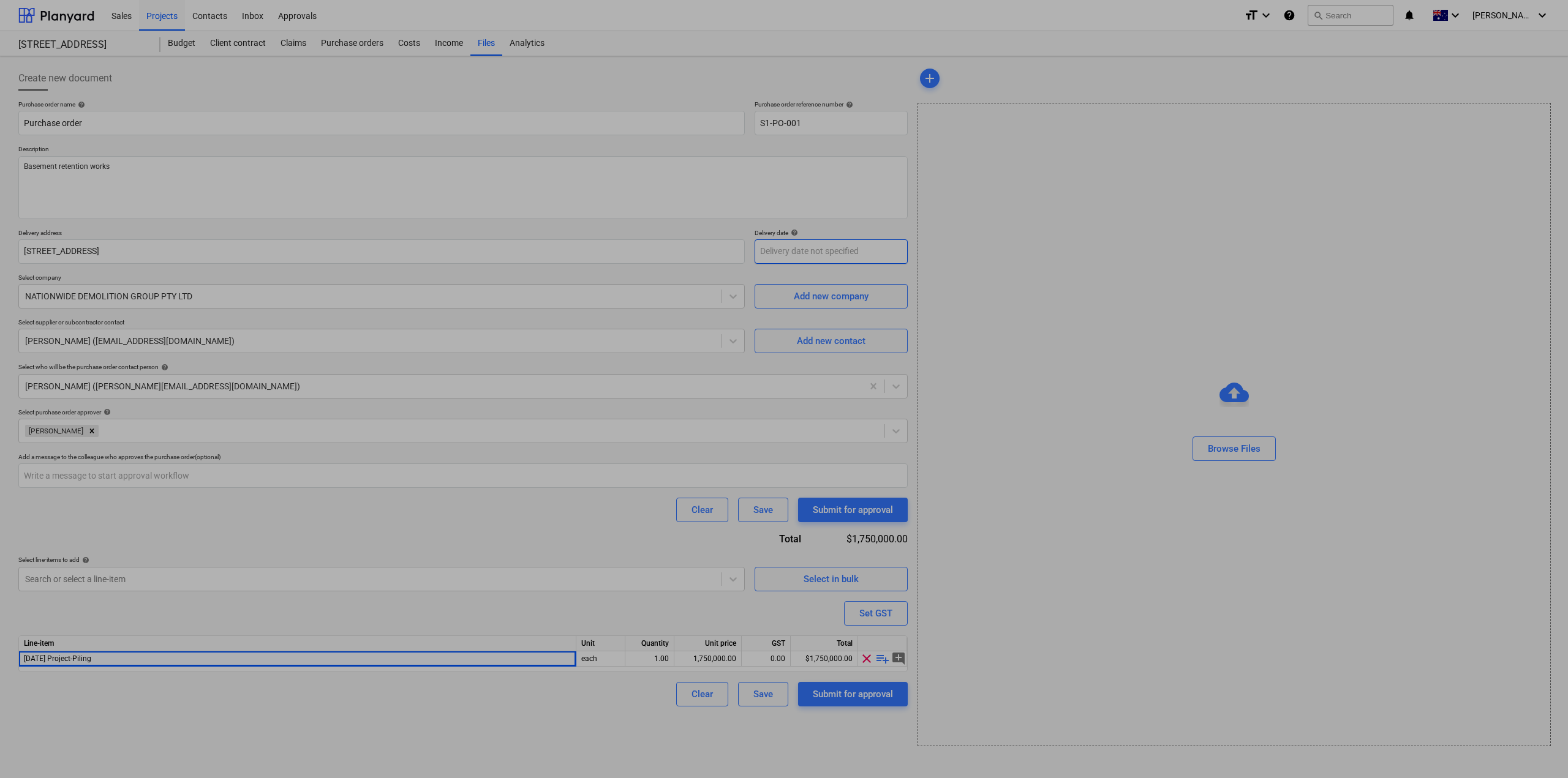
click at [787, 254] on body "This website stores cookies on your computer. These cookies are used to collect…" at bounding box center [784, 389] width 1568 height 778
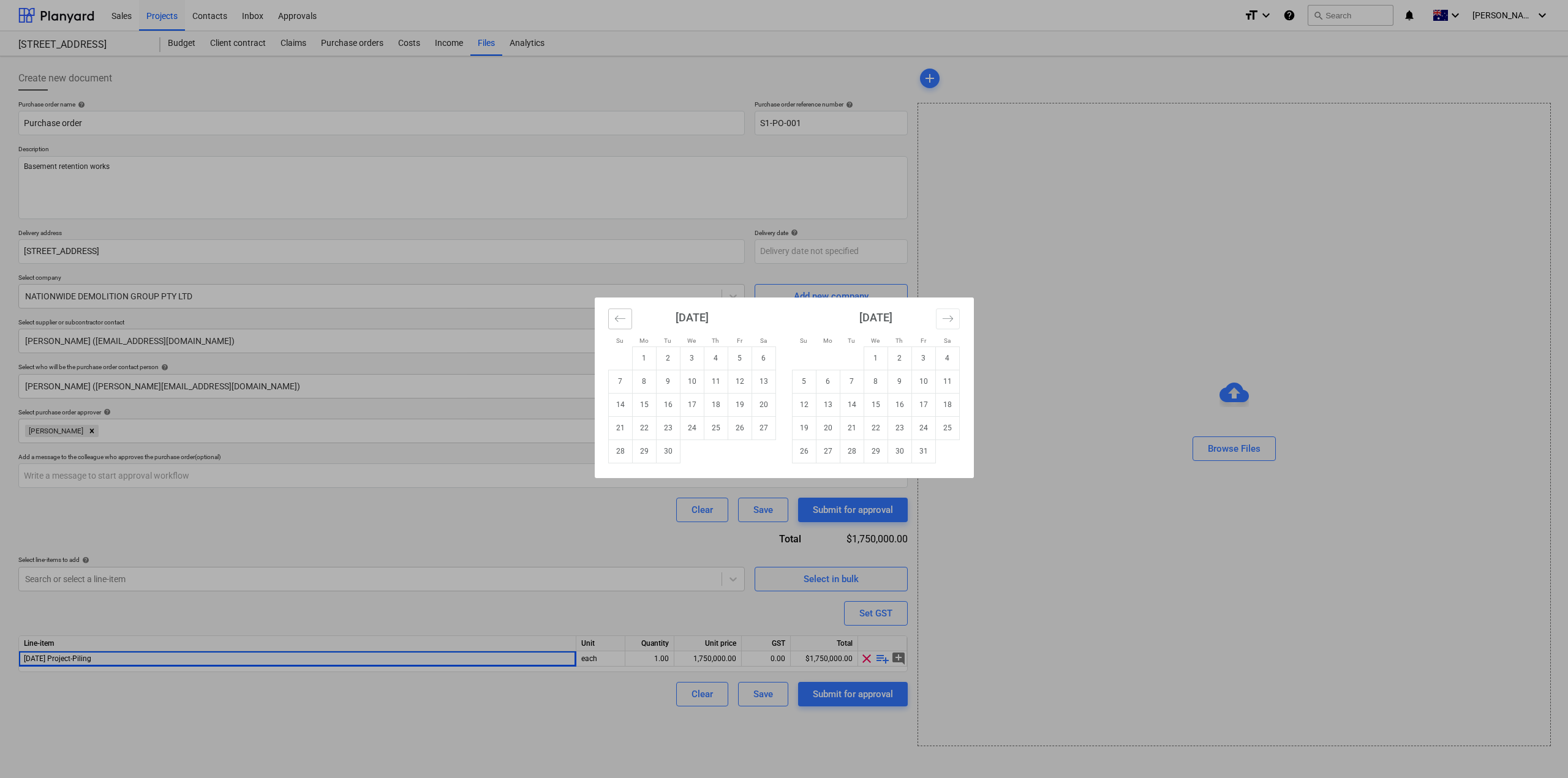
click at [616, 322] on icon "Move backward to switch to the previous month." at bounding box center [620, 319] width 12 height 12
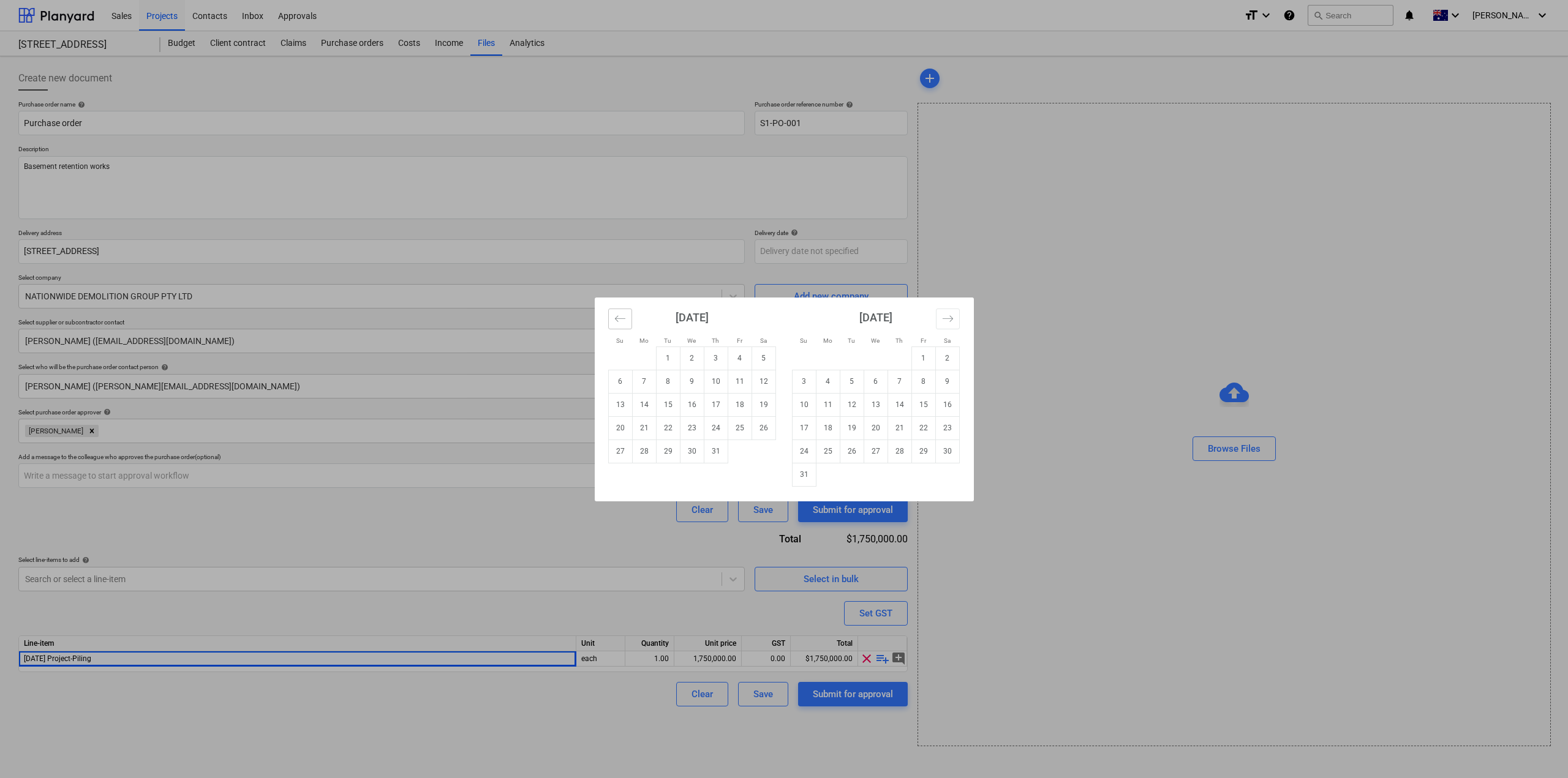
click at [616, 322] on icon "Move backward to switch to the previous month." at bounding box center [620, 319] width 12 height 12
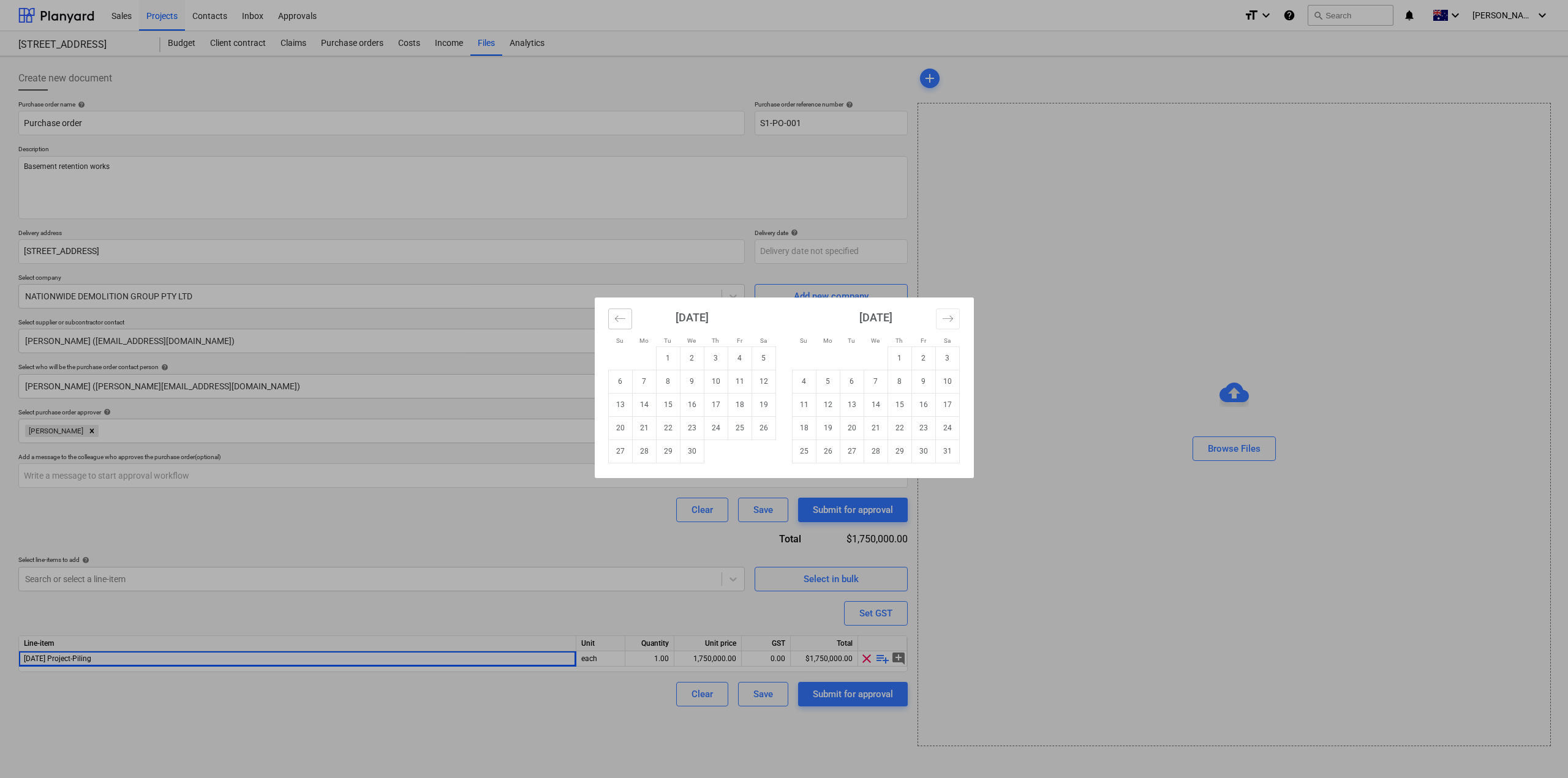
click at [616, 322] on icon "Move backward to switch to the previous month." at bounding box center [620, 319] width 12 height 12
click at [939, 319] on button "Move forward to switch to the next month." at bounding box center [948, 319] width 24 height 21
click at [939, 319] on button "Move forward to switch to the next month." at bounding box center [948, 319] width 24 height 21
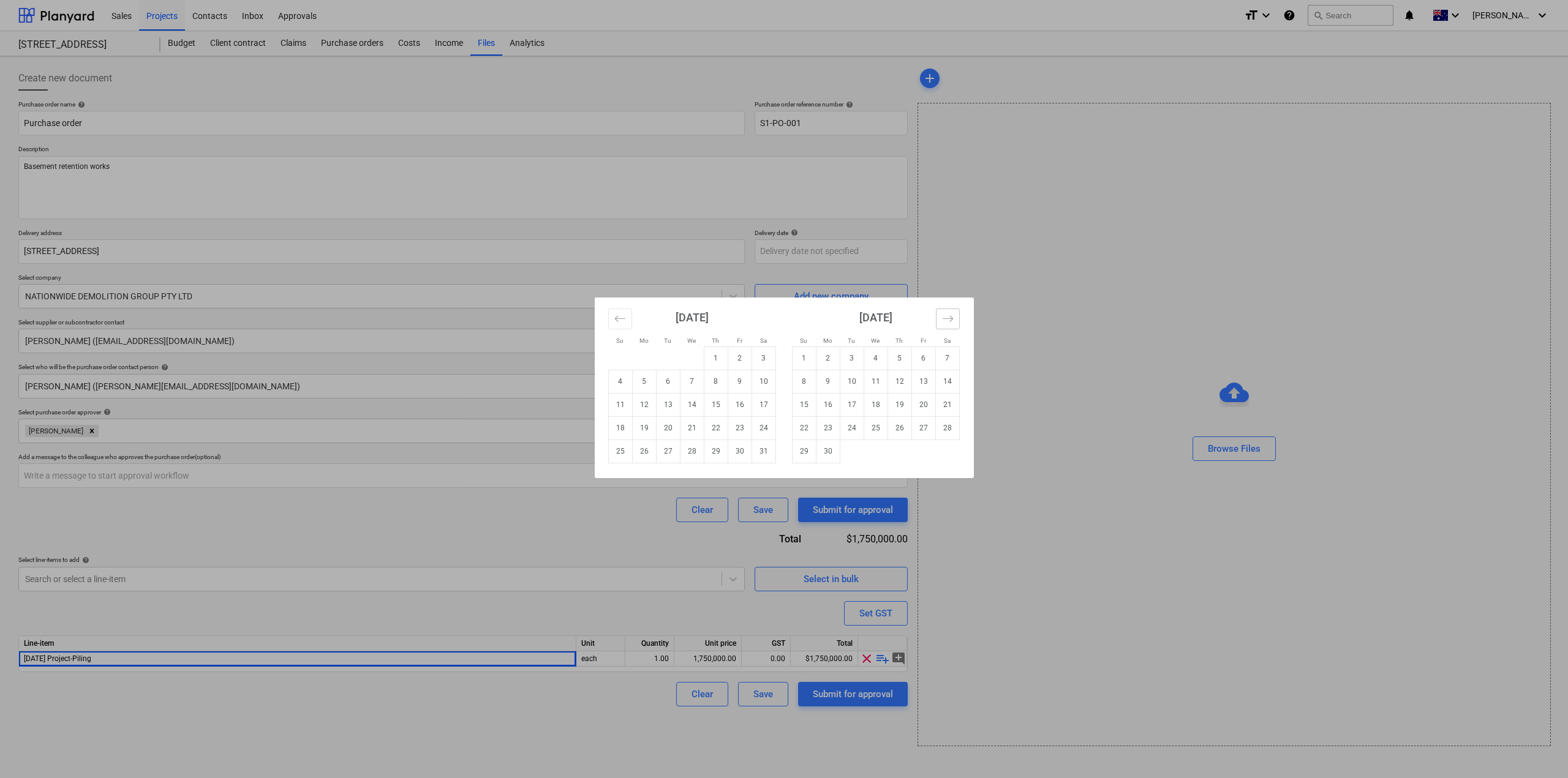
click at [939, 319] on button "Move forward to switch to the next month." at bounding box center [948, 319] width 24 height 21
click at [945, 319] on icon "Move forward to switch to the next month." at bounding box center [948, 319] width 12 height 12
click at [948, 319] on icon "Move forward to switch to the next month." at bounding box center [948, 319] width 12 height 12
click at [954, 320] on button "Move forward to switch to the next month." at bounding box center [948, 319] width 24 height 21
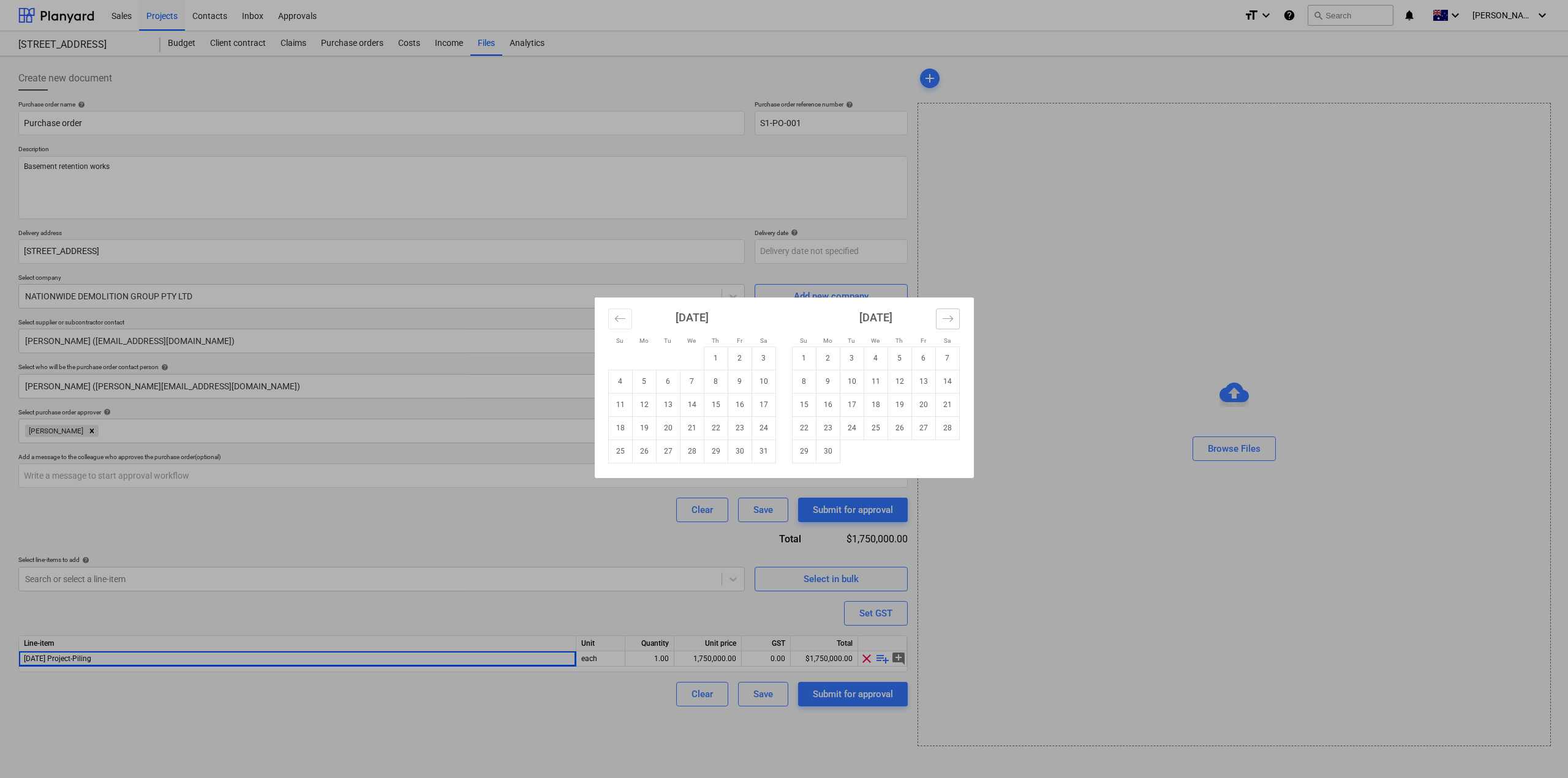
click at [941, 313] on button "Move forward to switch to the next month." at bounding box center [948, 319] width 24 height 21
click at [949, 319] on icon "Move forward to switch to the next month." at bounding box center [948, 319] width 12 height 12
click at [949, 320] on icon "Move forward to switch to the next month." at bounding box center [948, 319] width 12 height 12
click at [949, 313] on icon "Move forward to switch to the next month." at bounding box center [948, 319] width 12 height 12
click at [619, 318] on icon "Move backward to switch to the previous month." at bounding box center [620, 319] width 12 height 12
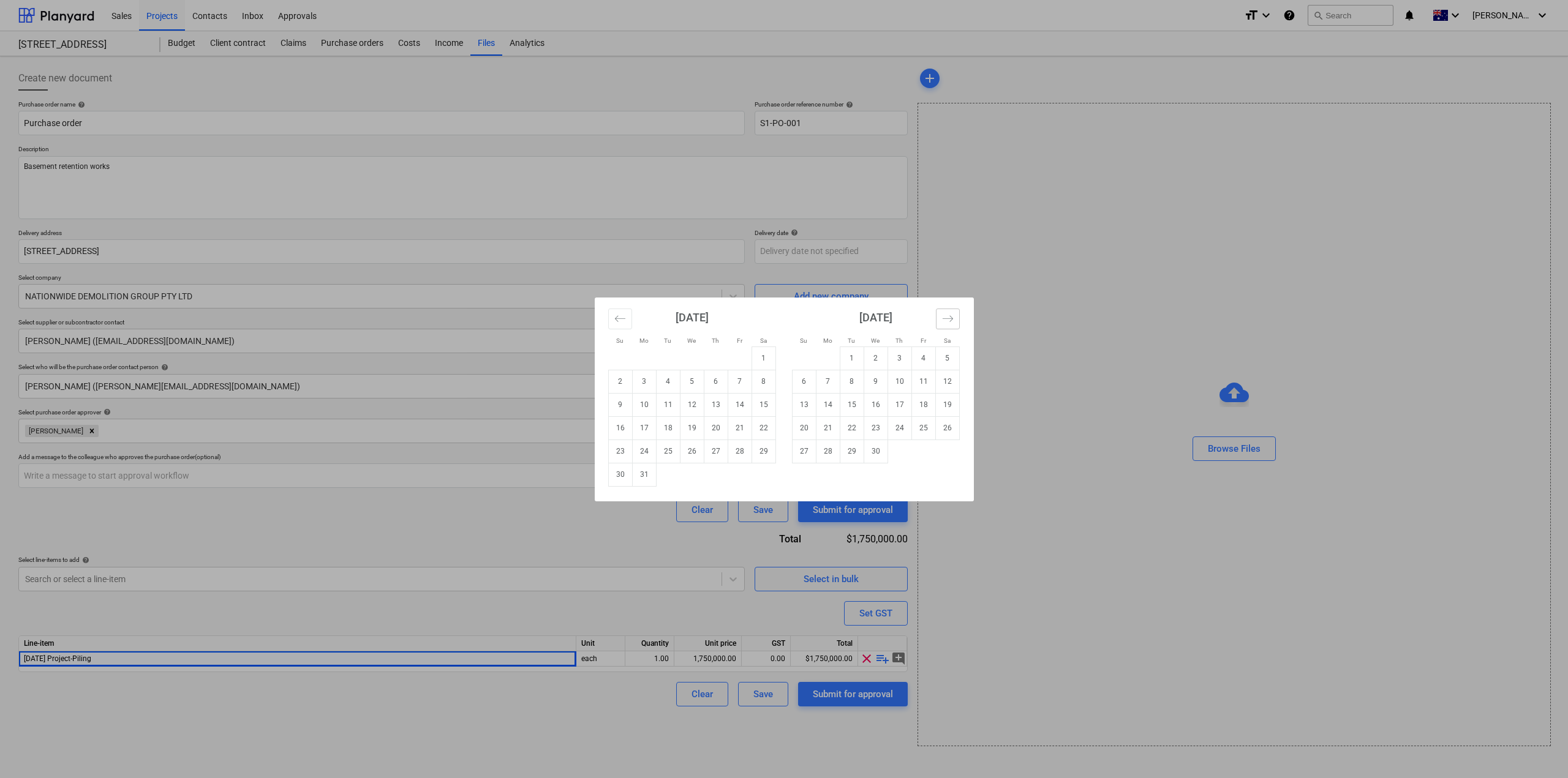
click at [942, 319] on icon "Move forward to switch to the next month." at bounding box center [948, 319] width 12 height 12
click at [953, 319] on icon "Move forward to switch to the next month." at bounding box center [948, 319] width 12 height 12
click at [951, 319] on icon "Move forward to switch to the next month." at bounding box center [948, 319] width 12 height 12
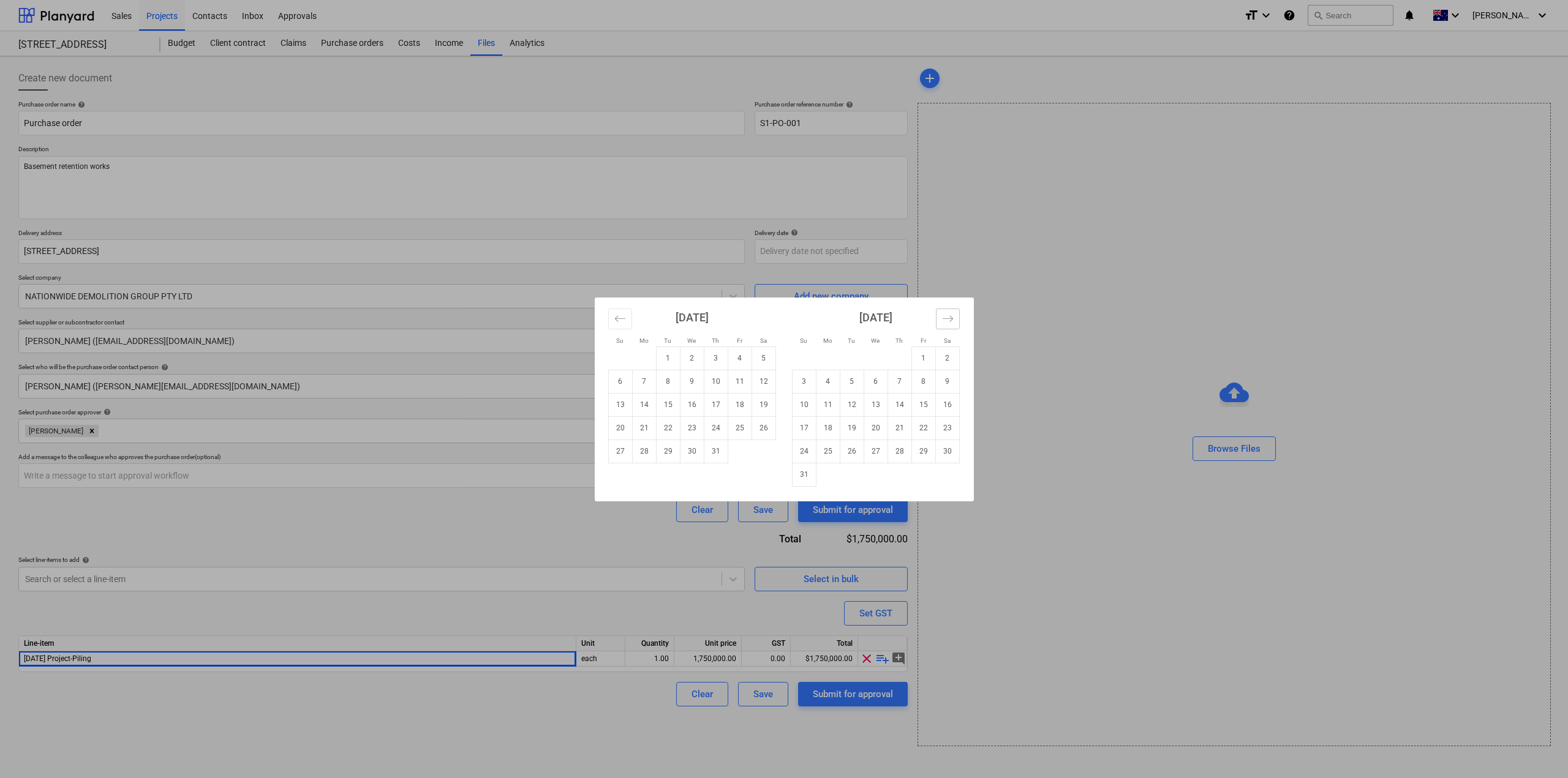
click at [945, 322] on icon "Move forward to switch to the next month." at bounding box center [948, 319] width 12 height 12
click at [824, 356] on td "1" at bounding box center [828, 358] width 24 height 23
type textarea "x"
type input "[DATE]"
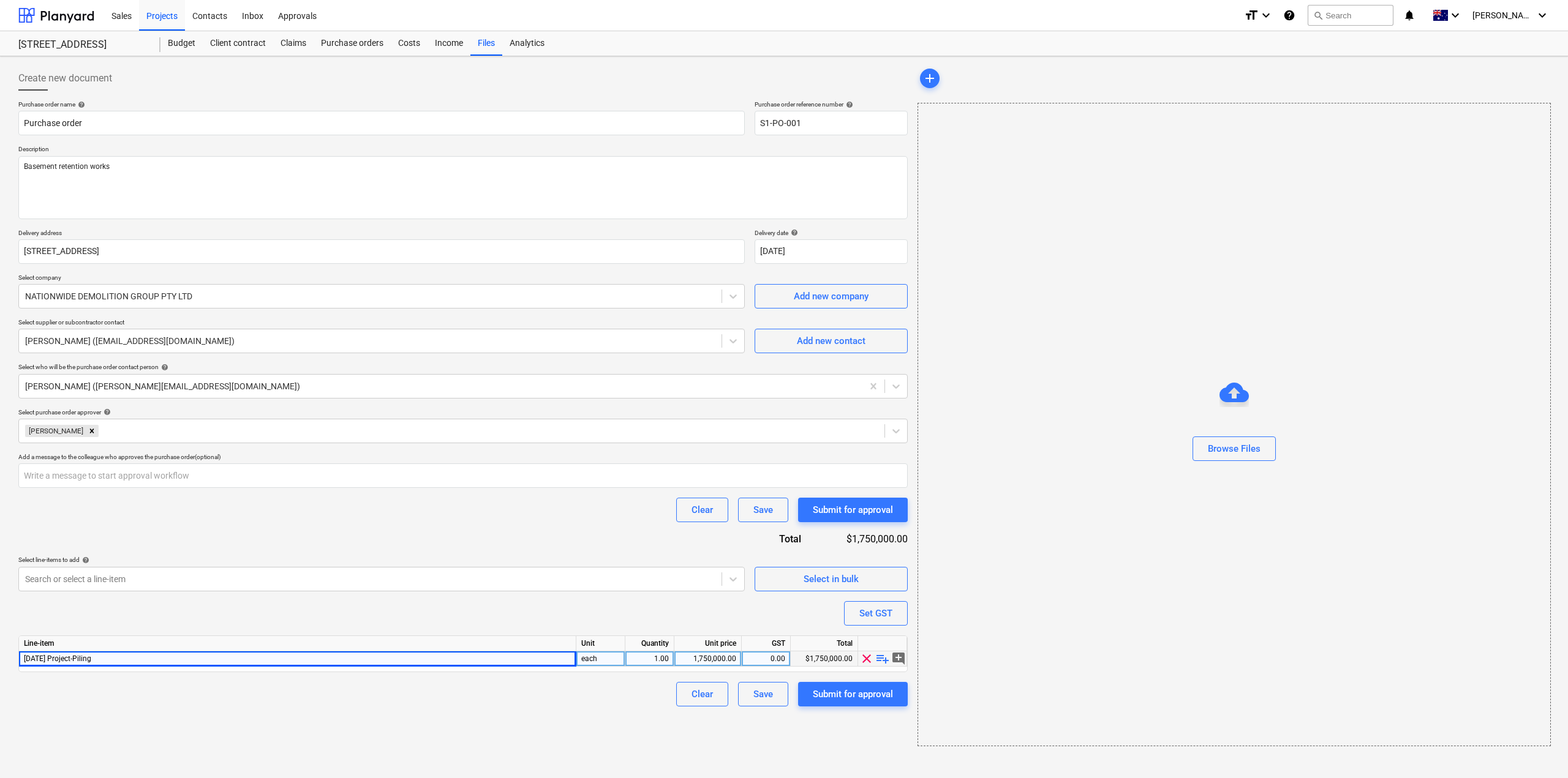
click at [899, 659] on span "add_comment" at bounding box center [898, 659] width 15 height 15
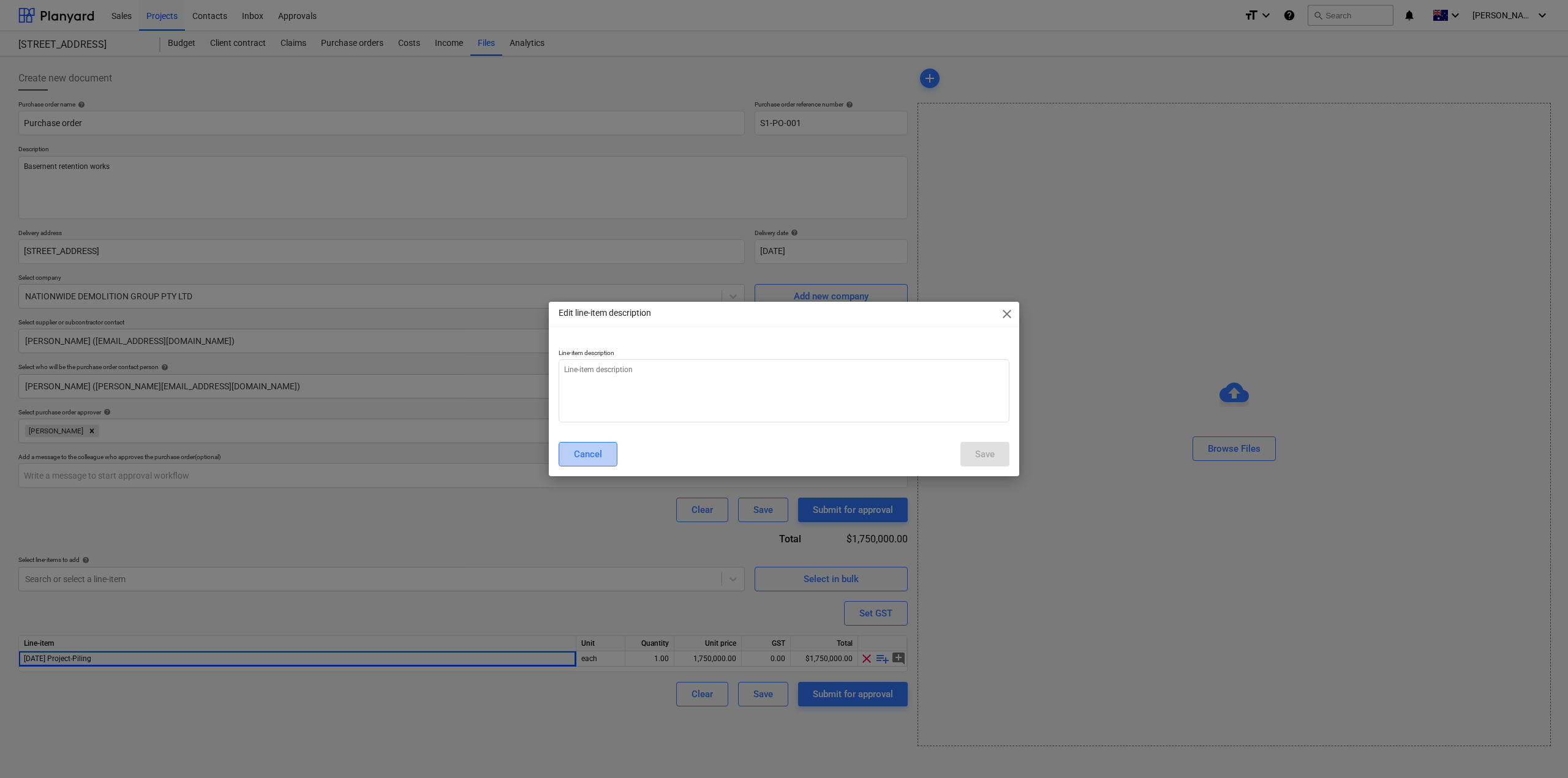
click at [577, 446] on button "Cancel" at bounding box center [587, 454] width 58 height 25
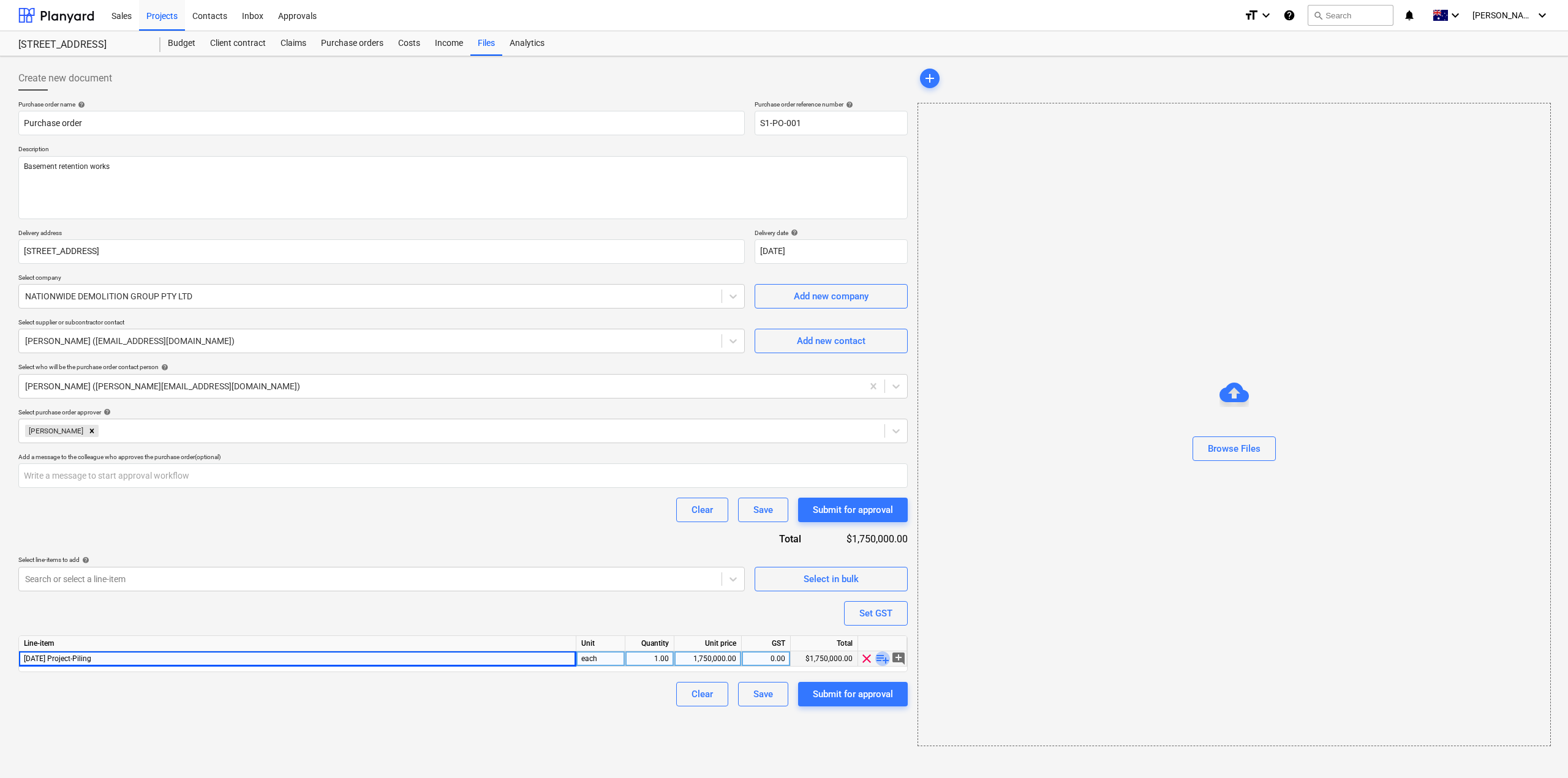
click at [879, 660] on span "playlist_add" at bounding box center [882, 659] width 15 height 15
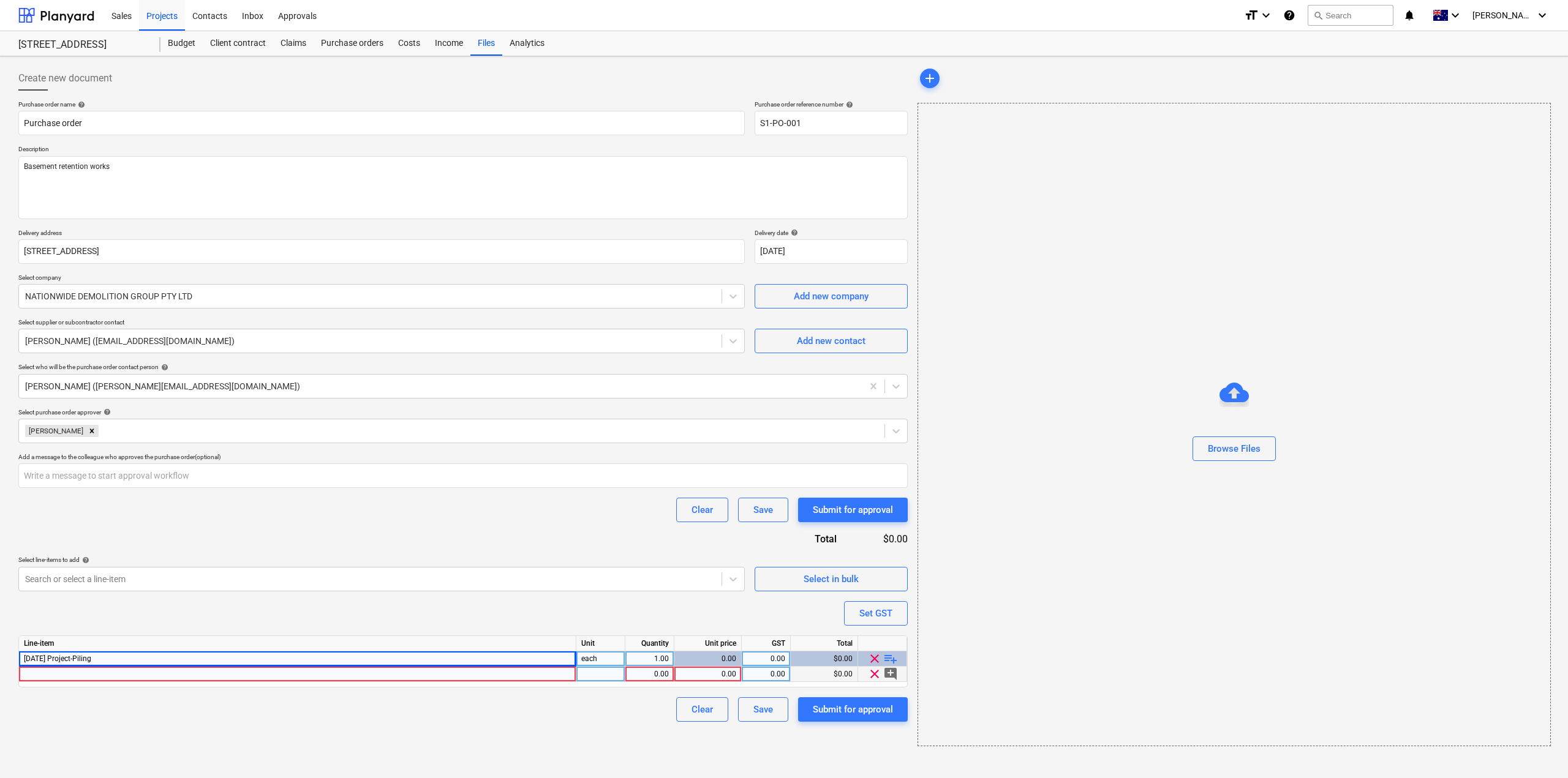
click at [524, 668] on div at bounding box center [297, 675] width 557 height 15
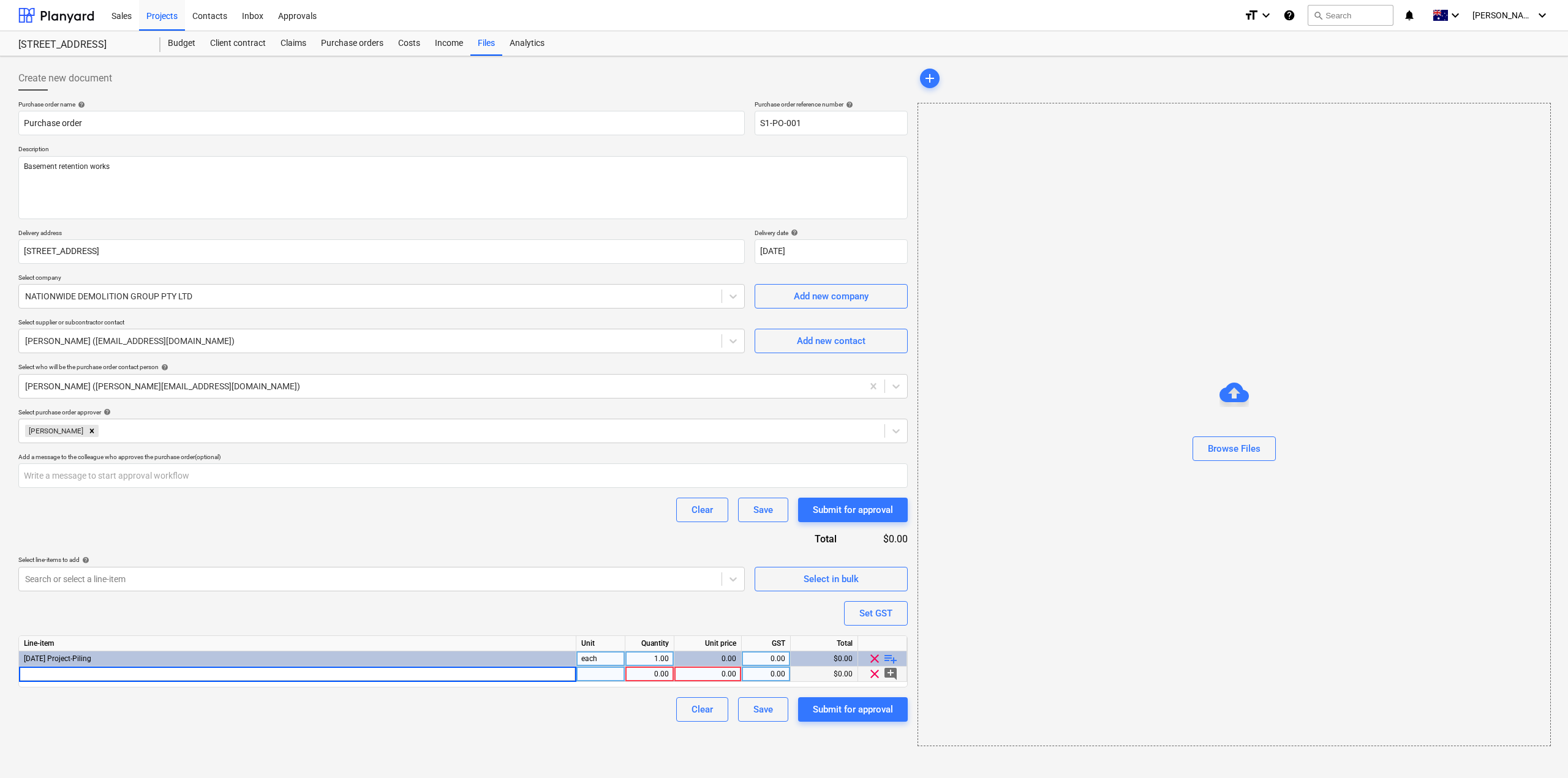
click at [876, 674] on span "clear" at bounding box center [874, 674] width 15 height 15
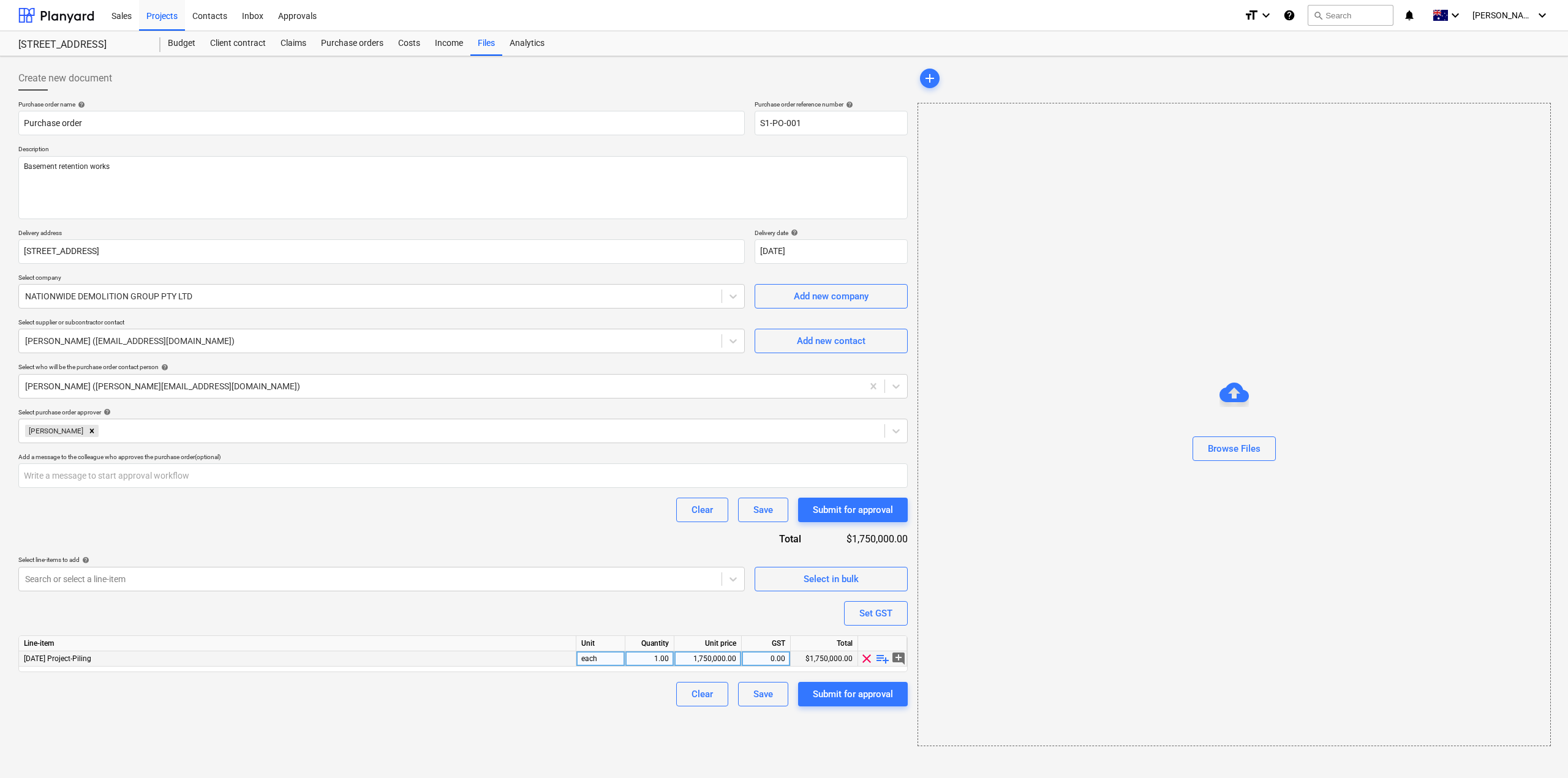
type textarea "x"
click at [742, 661] on div "0.00" at bounding box center [766, 659] width 49 height 15
click at [722, 661] on div "1,750,000.00" at bounding box center [708, 659] width 57 height 15
type input "17"
type textarea "x"
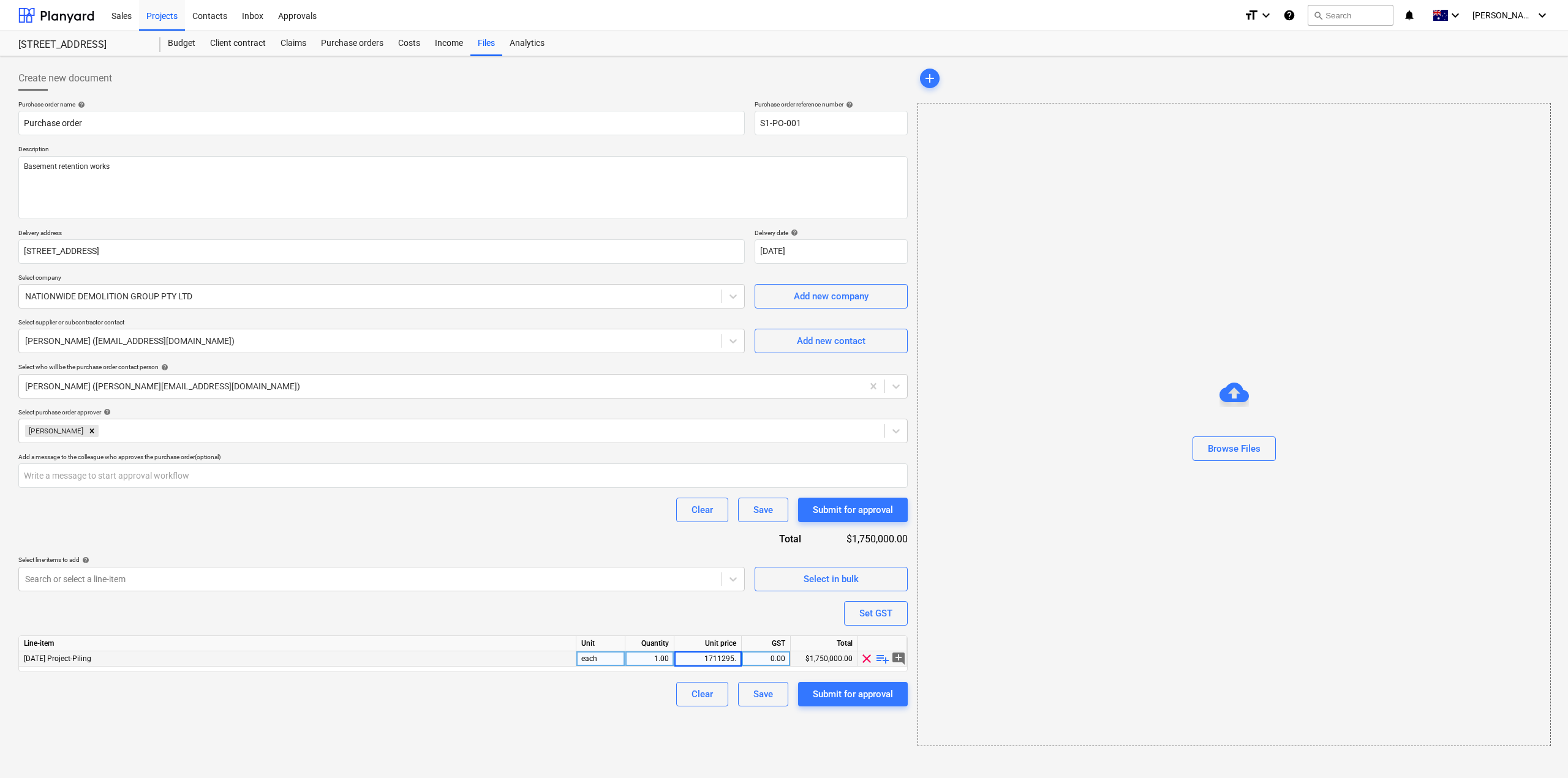
type input "1711295.2"
click at [617, 538] on div "Purchase order name help Purchase order Purchase order reference number help S1…" at bounding box center [463, 404] width 890 height 606
click at [998, 590] on div "Browse Files" at bounding box center [1233, 425] width 633 height 644
click at [849, 697] on div "Submit for approval" at bounding box center [852, 694] width 80 height 16
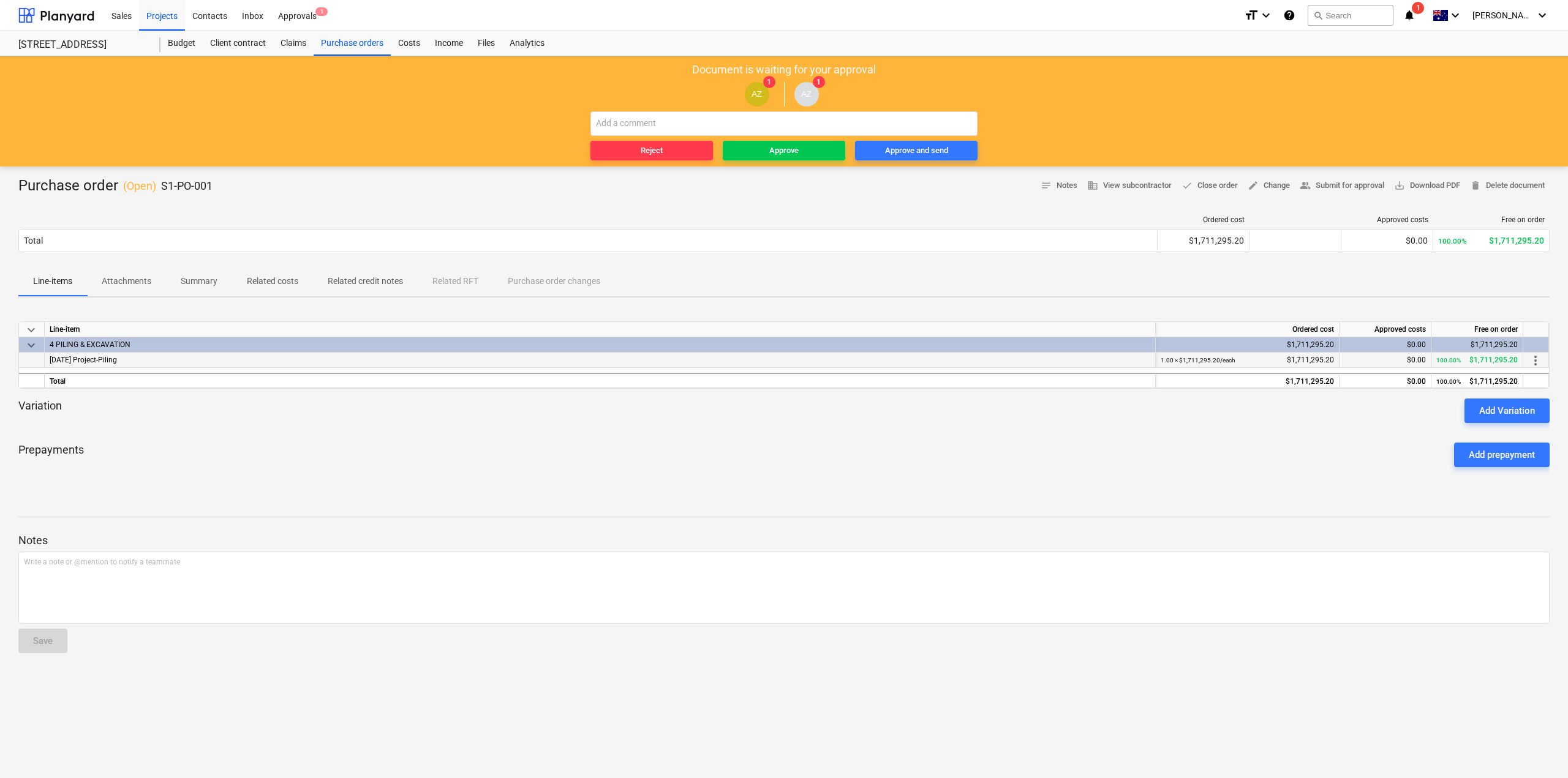
click at [1413, 362] on div "$0.00" at bounding box center [1384, 361] width 82 height 15
click at [1389, 362] on div "$0.00" at bounding box center [1384, 361] width 82 height 15
click at [1357, 466] on div "Prepayments Add prepayment" at bounding box center [783, 454] width 1531 height 44
click at [251, 363] on div "[DATE] Project-Piling" at bounding box center [600, 361] width 1111 height 15
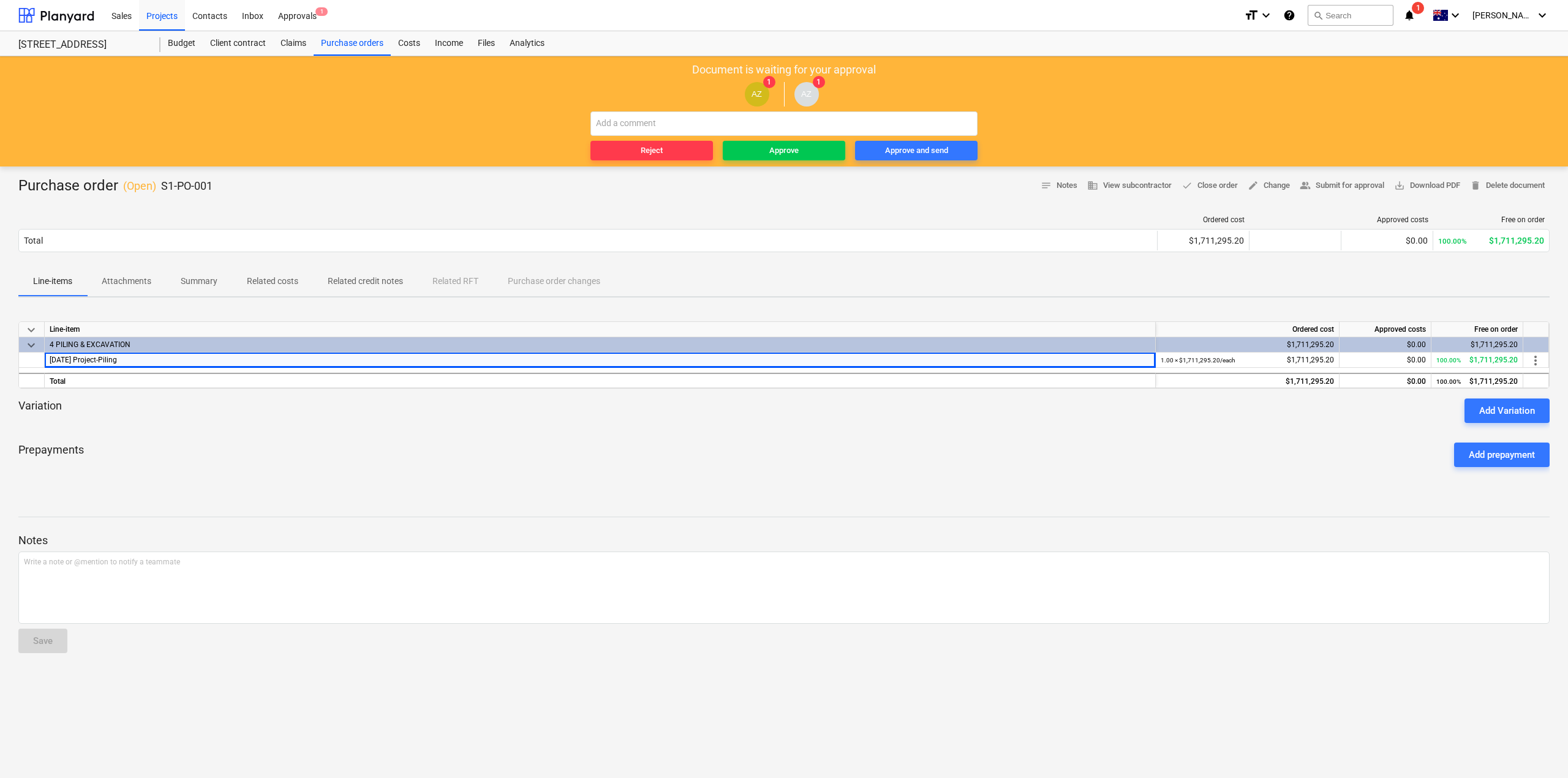
click at [254, 338] on div "4 PILING & EXCAVATION" at bounding box center [600, 344] width 1101 height 15
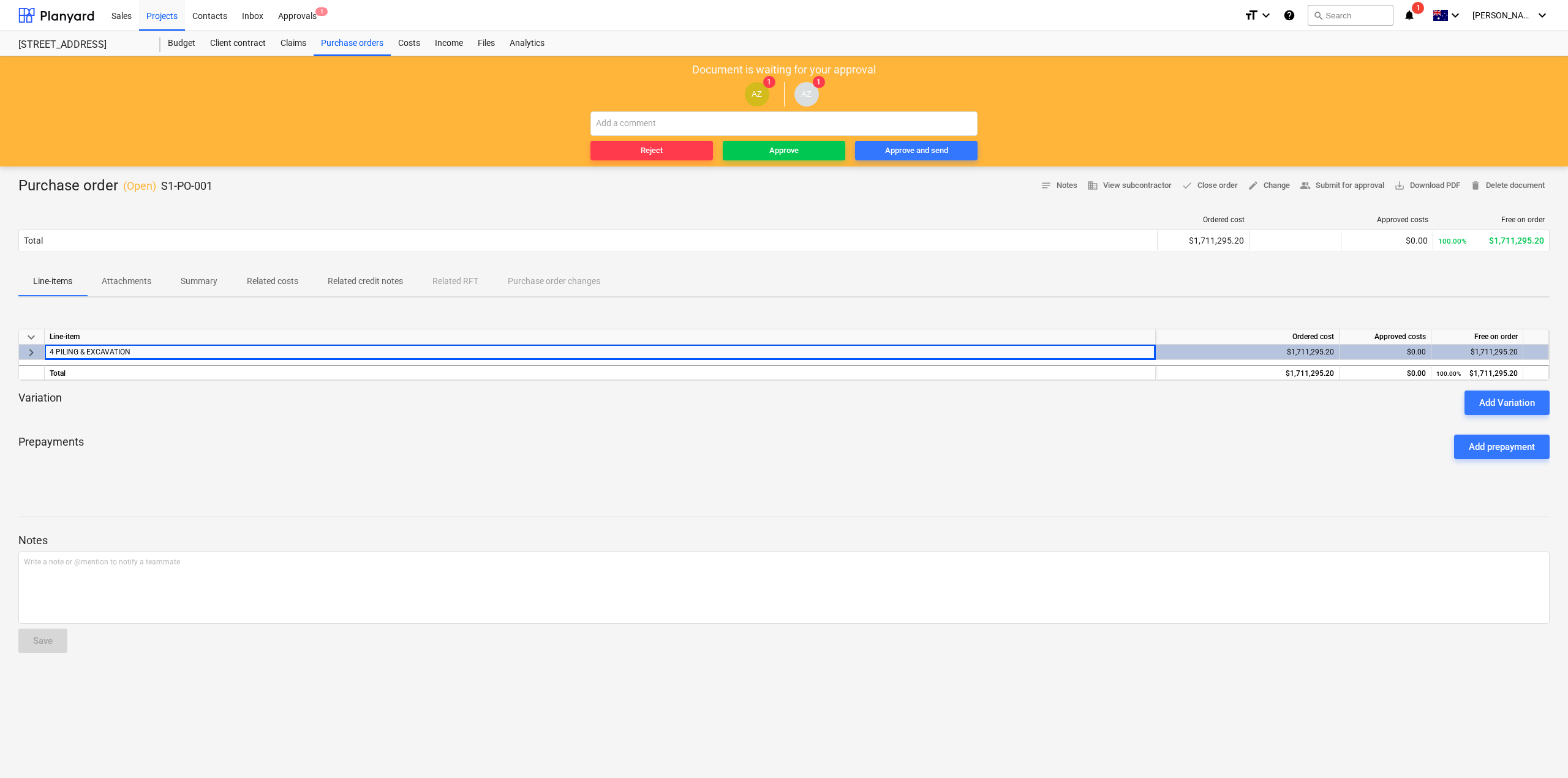
click at [294, 433] on div "Prepayments Add prepayment" at bounding box center [783, 447] width 1531 height 44
click at [132, 283] on p "Attachments" at bounding box center [126, 281] width 50 height 13
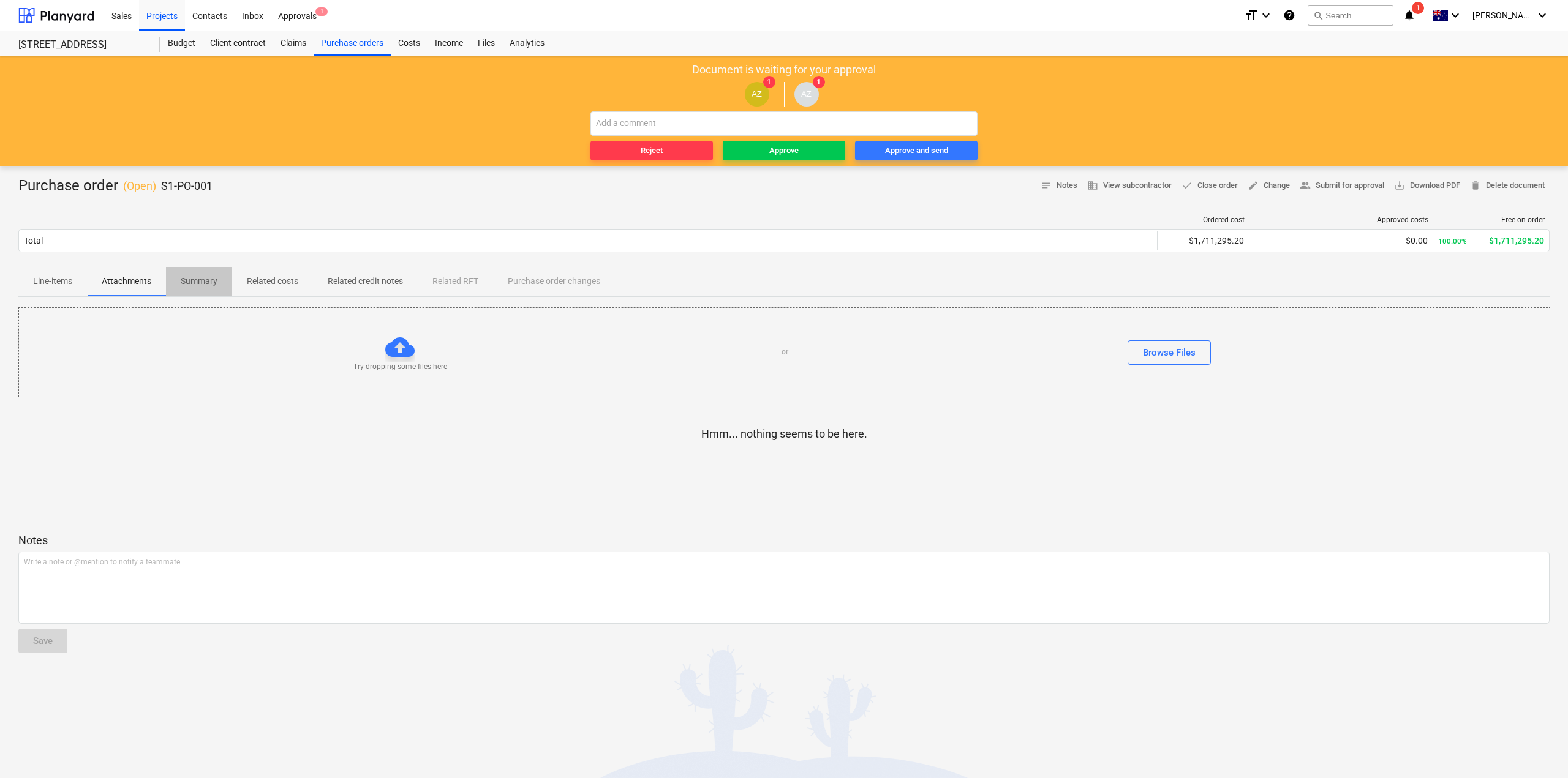
click at [204, 287] on p "Summary" at bounding box center [198, 281] width 37 height 13
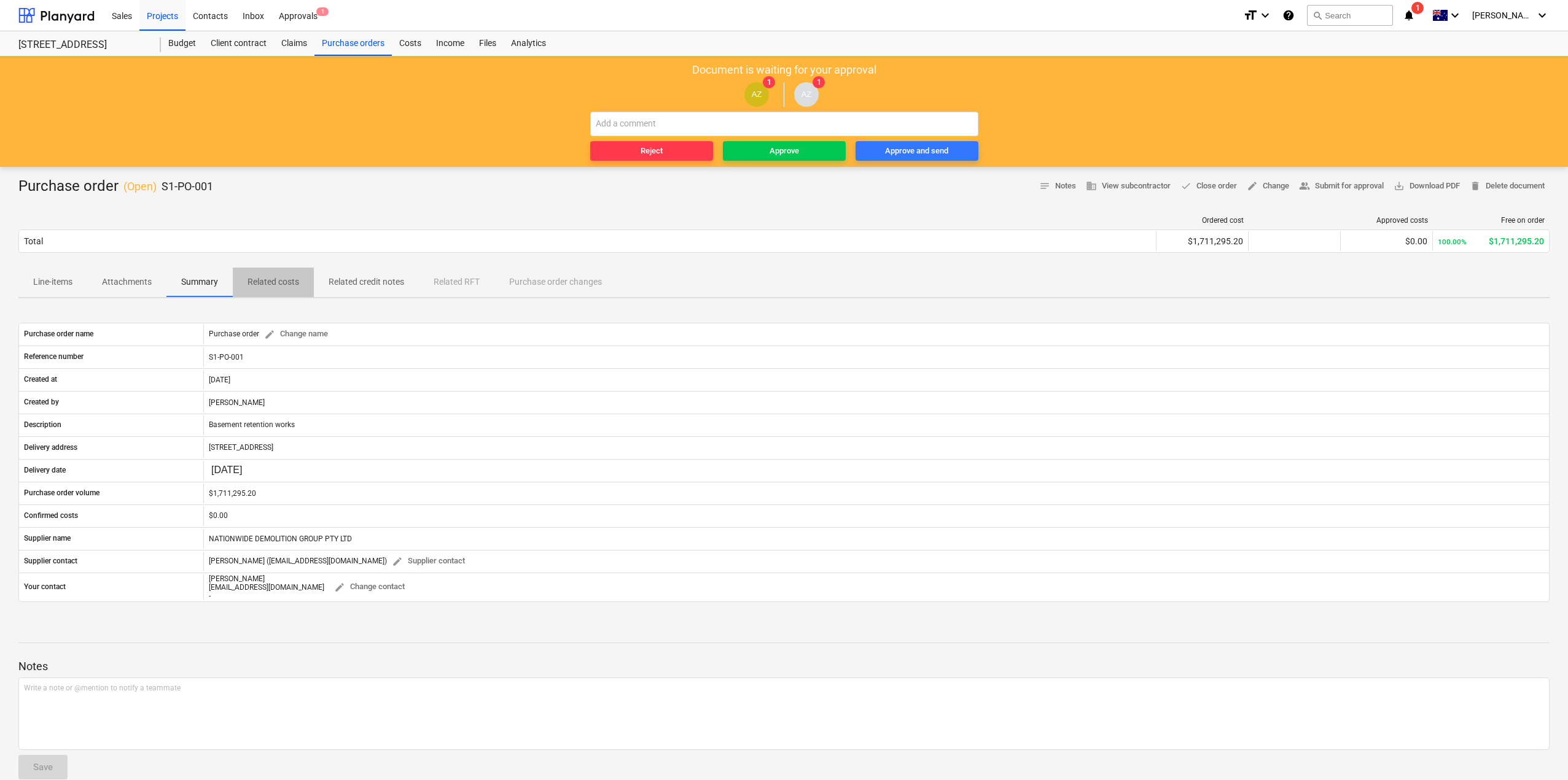
click at [279, 279] on p "Related costs" at bounding box center [273, 282] width 52 height 13
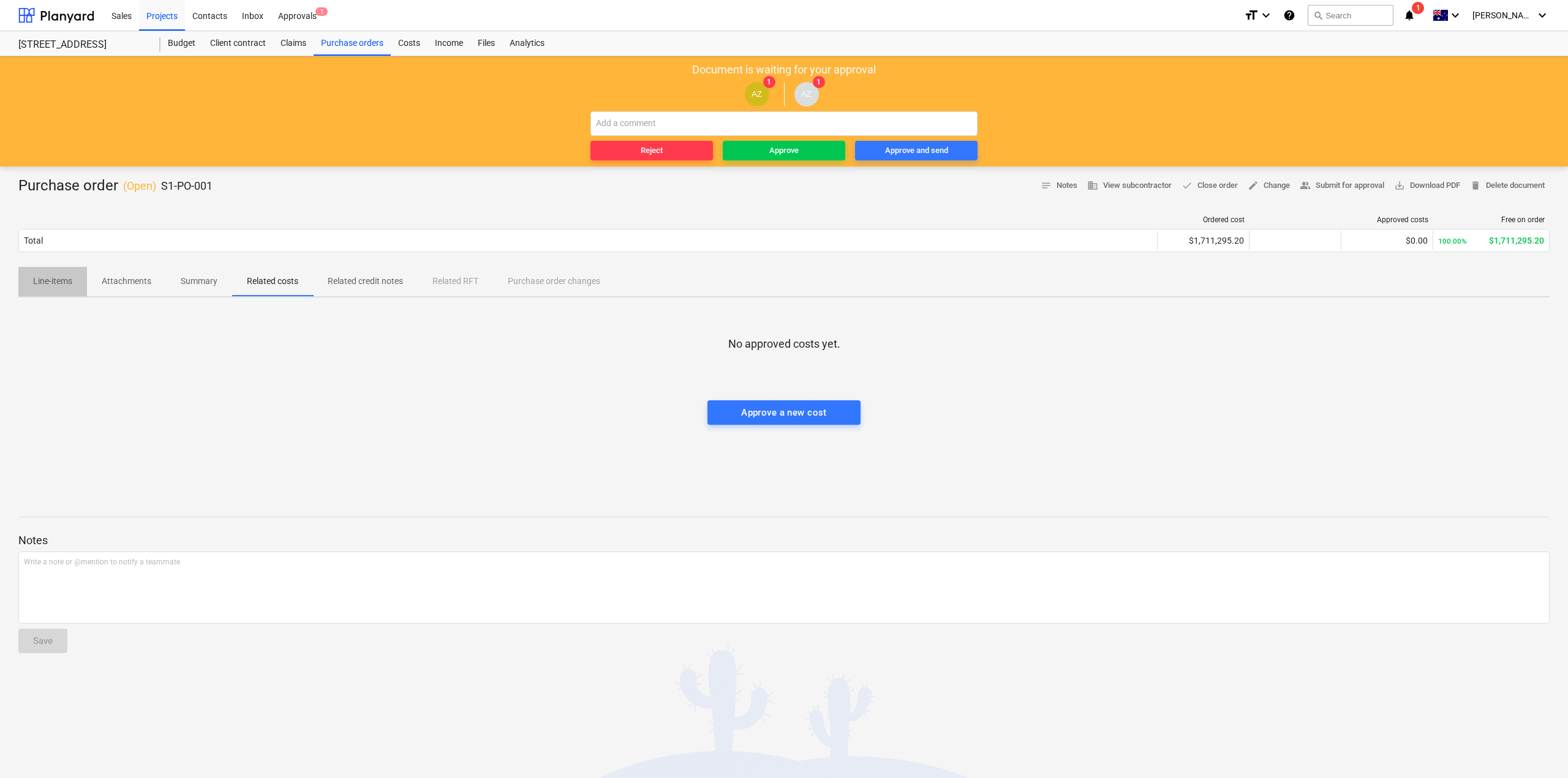
click at [39, 278] on p "Line-items" at bounding box center [53, 281] width 40 height 13
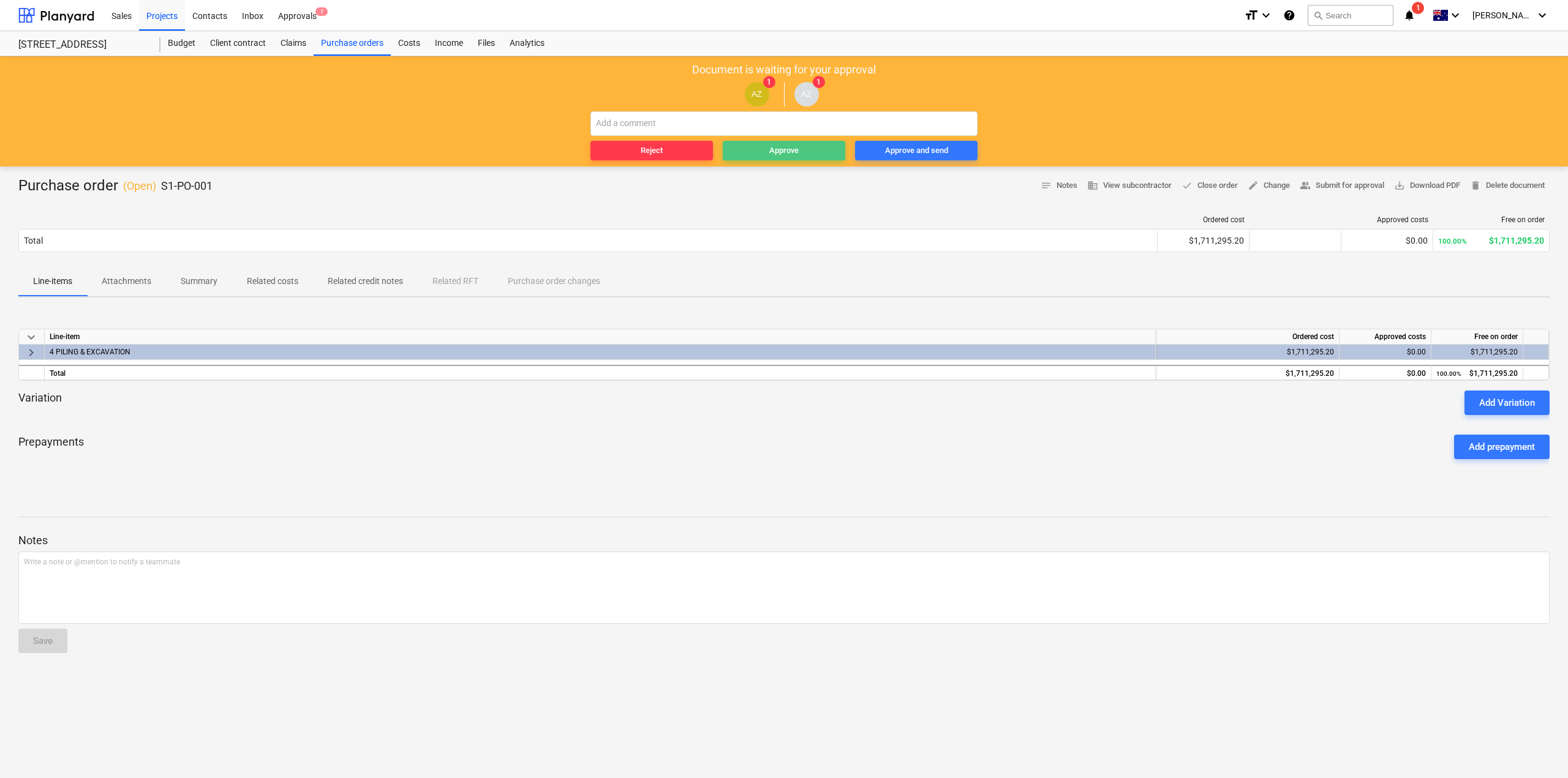
click at [760, 152] on span "Approve" at bounding box center [783, 151] width 112 height 14
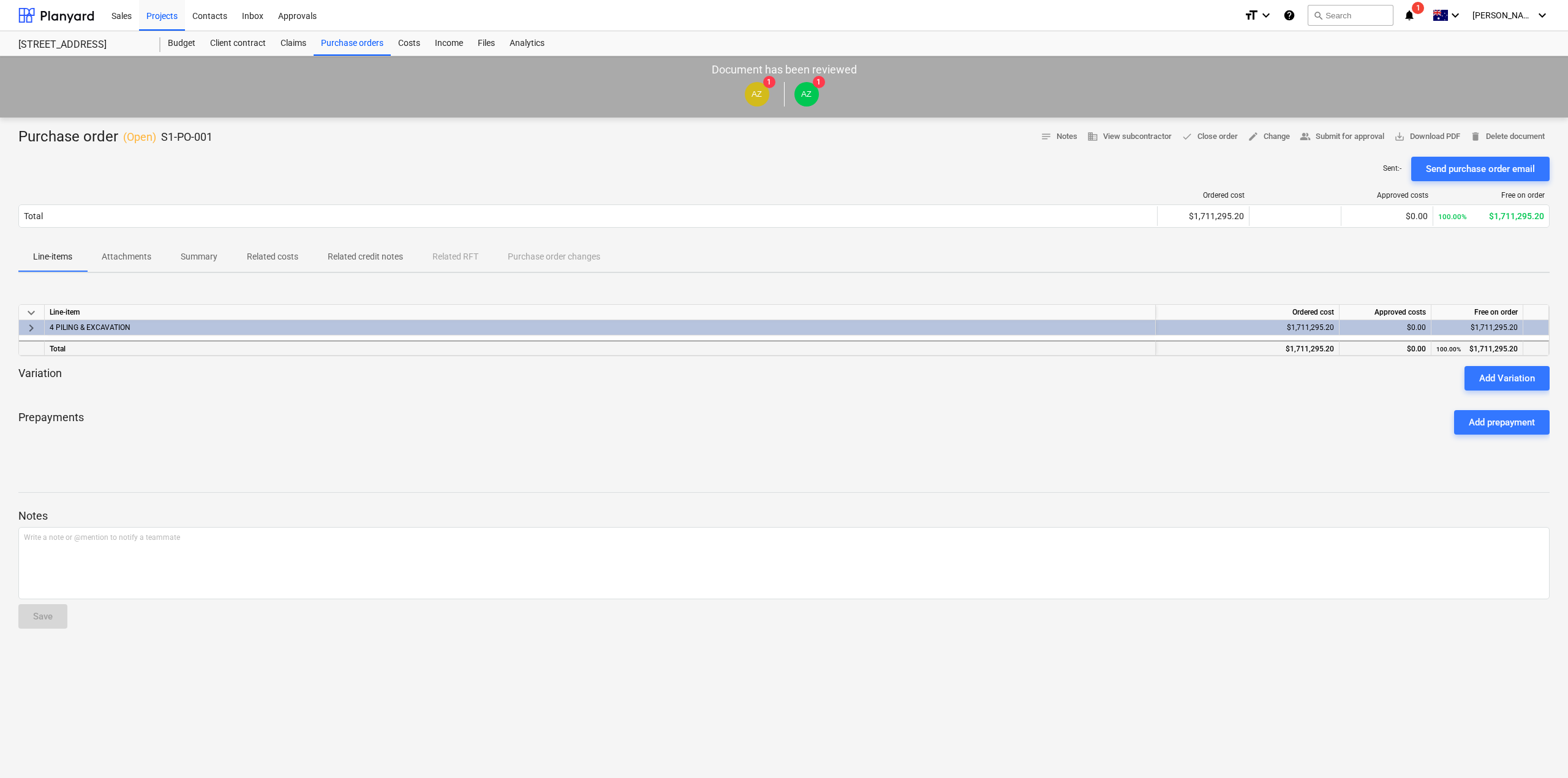
click at [202, 349] on div "Total" at bounding box center [600, 349] width 1111 height 15
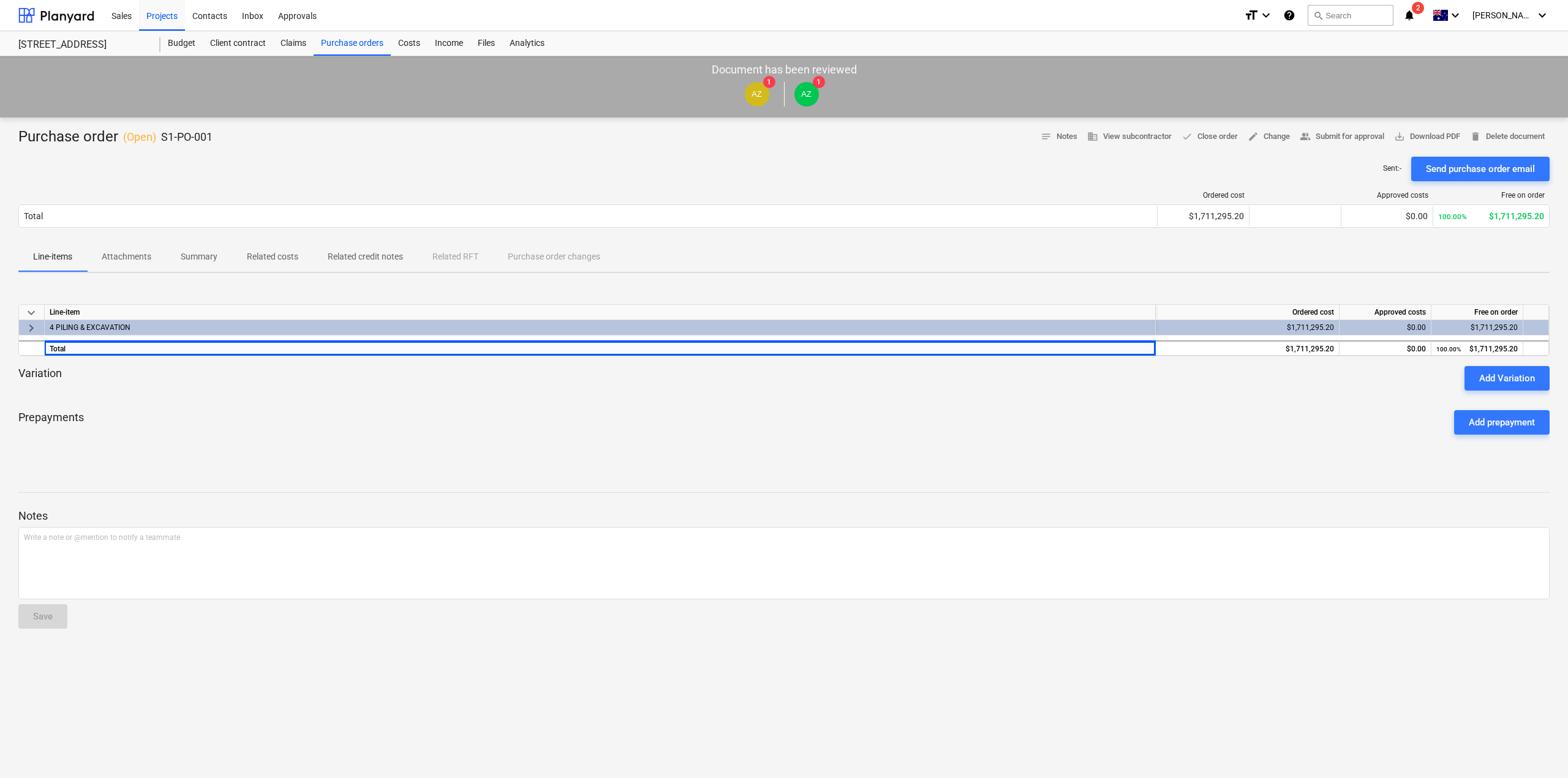
click at [426, 153] on div at bounding box center [783, 151] width 1531 height 9
click at [287, 41] on div "Claims" at bounding box center [293, 43] width 40 height 25
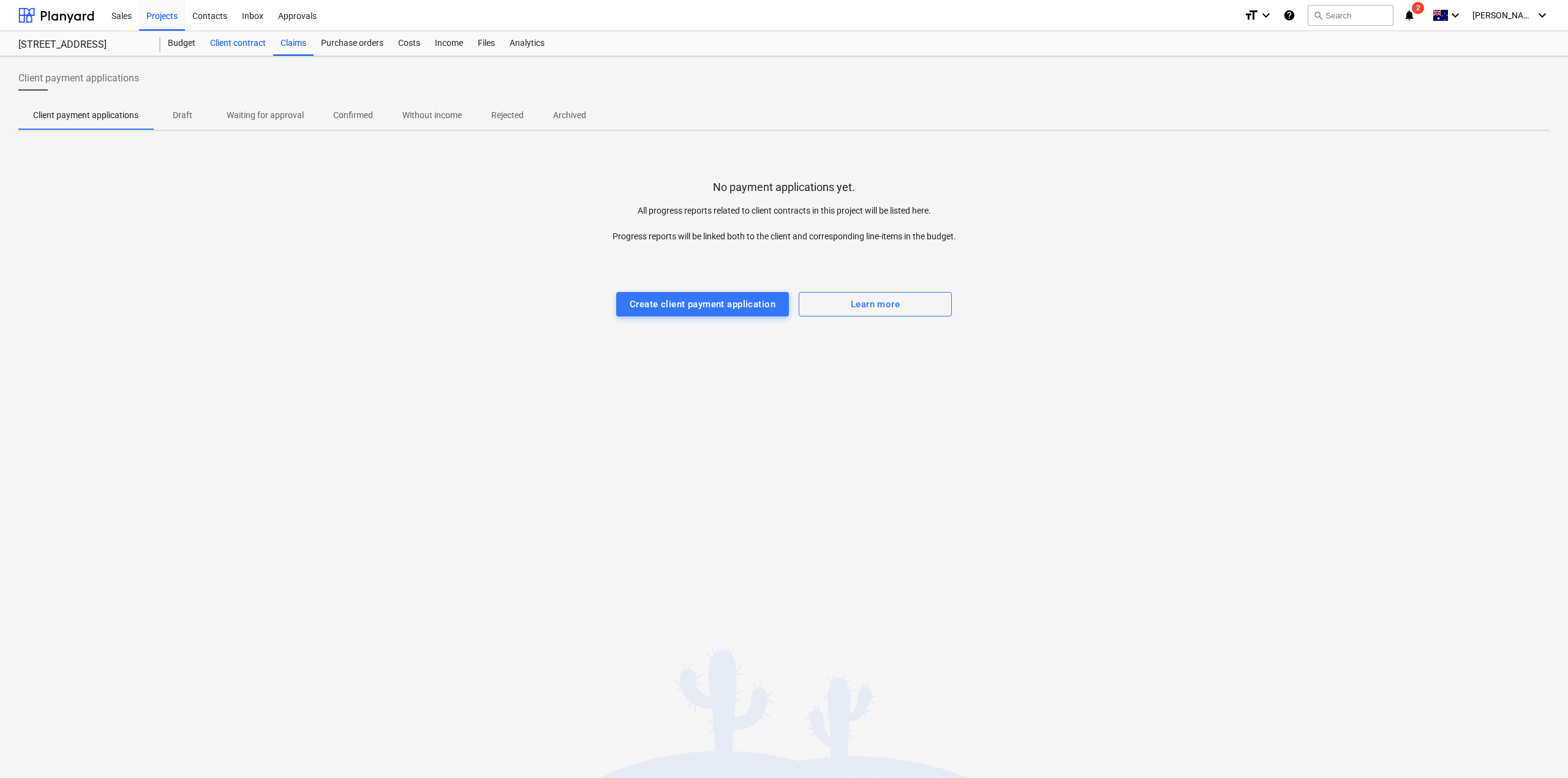
click at [234, 41] on div "Client contract" at bounding box center [238, 43] width 70 height 25
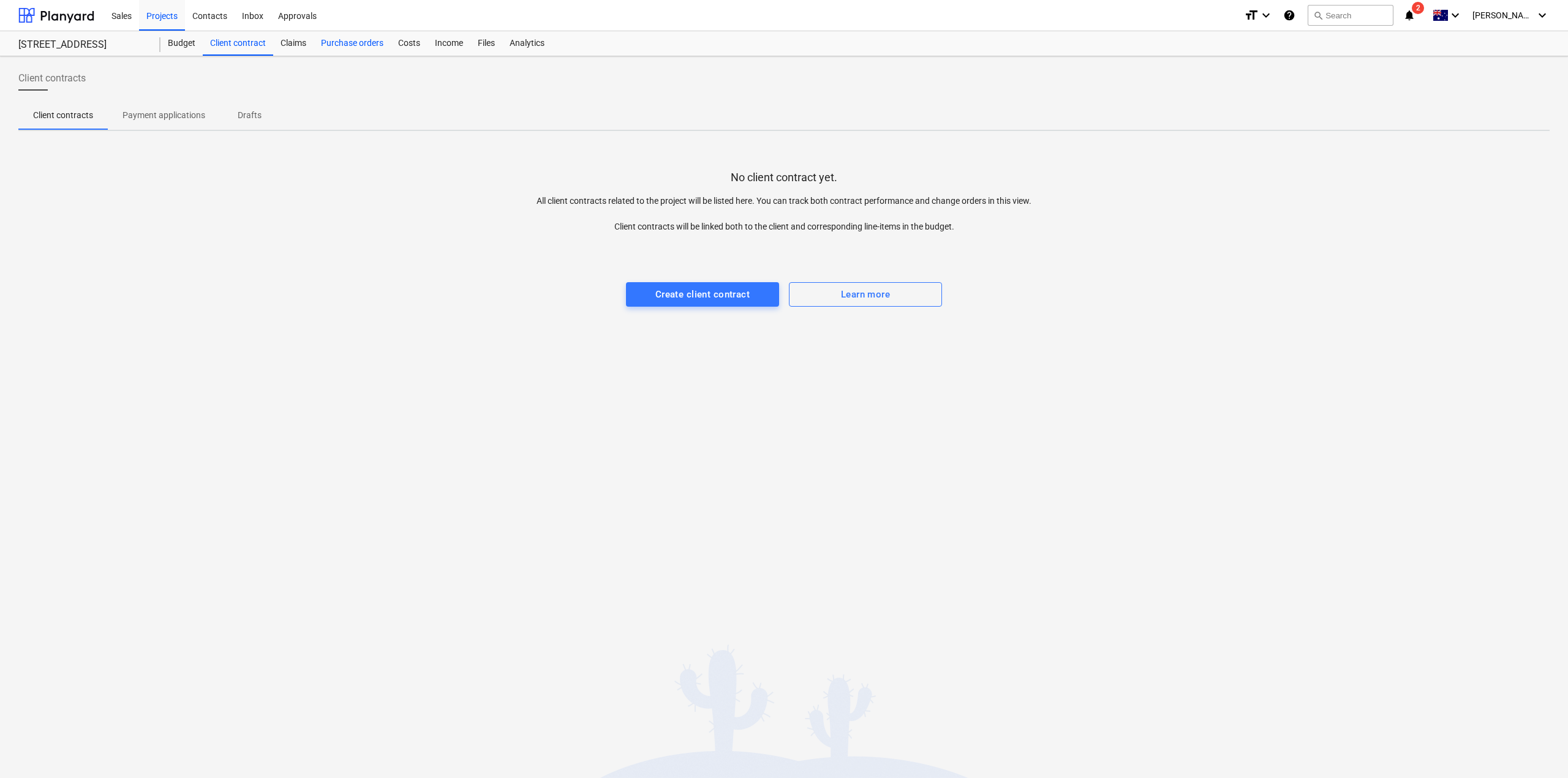
click at [357, 50] on div "Purchase orders" at bounding box center [352, 43] width 77 height 25
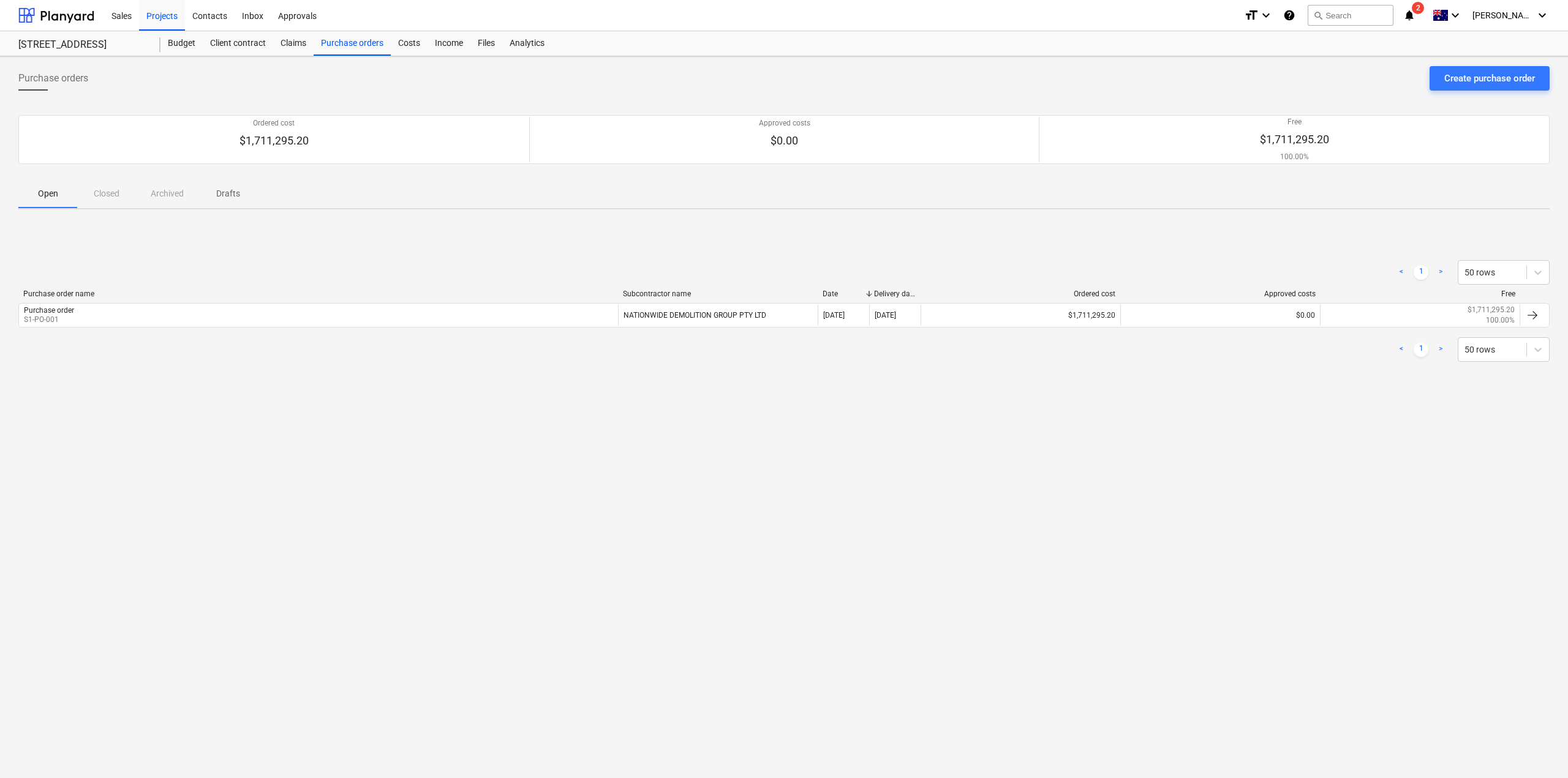
click at [348, 234] on div "< 1 > 50 rows Purchase order name Subcontractor name Date Delivery date Ordered…" at bounding box center [783, 311] width 1531 height 184
click at [176, 45] on div "Budget" at bounding box center [181, 43] width 42 height 25
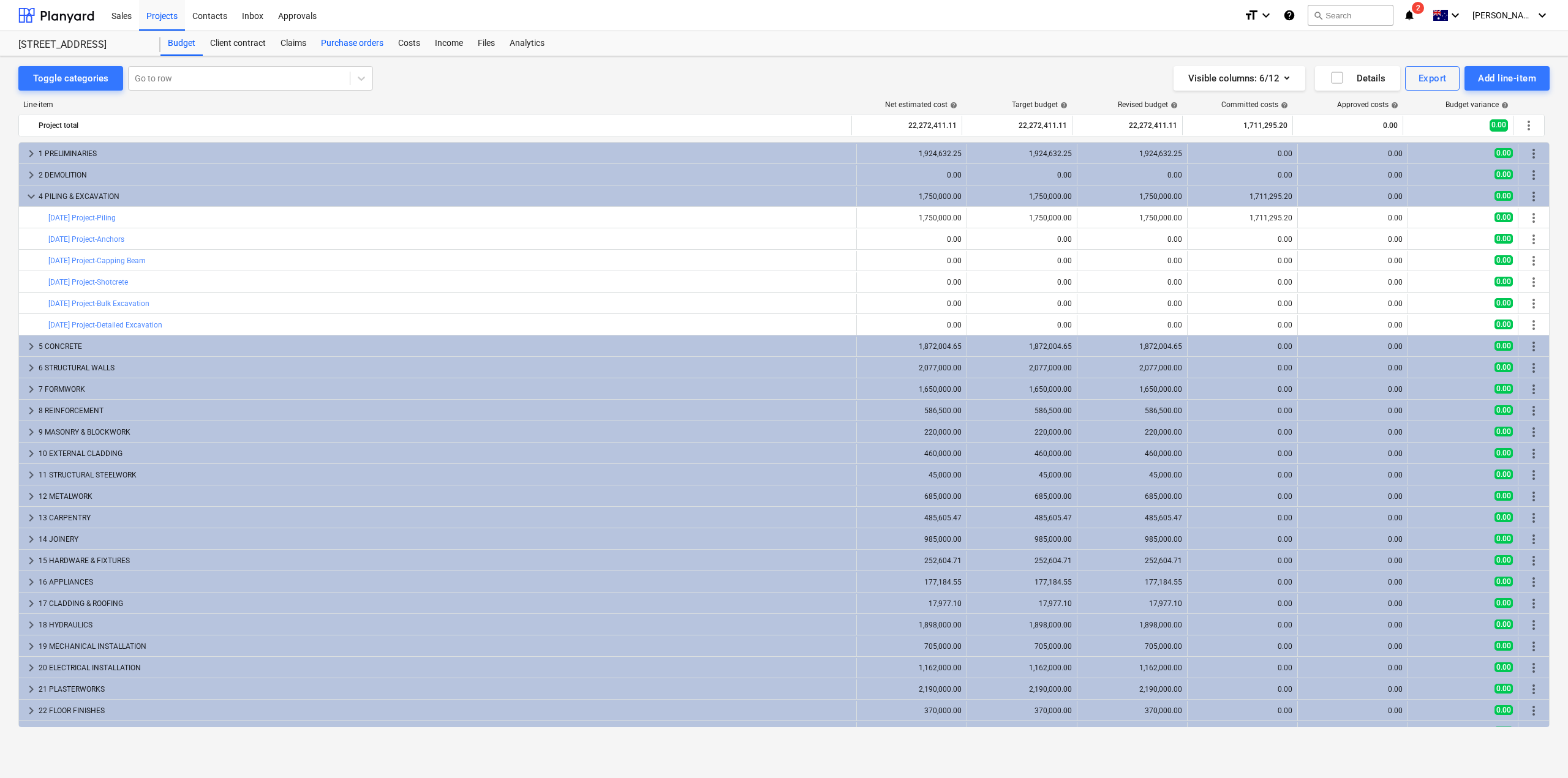
click at [356, 52] on div "Purchase orders" at bounding box center [352, 43] width 77 height 25
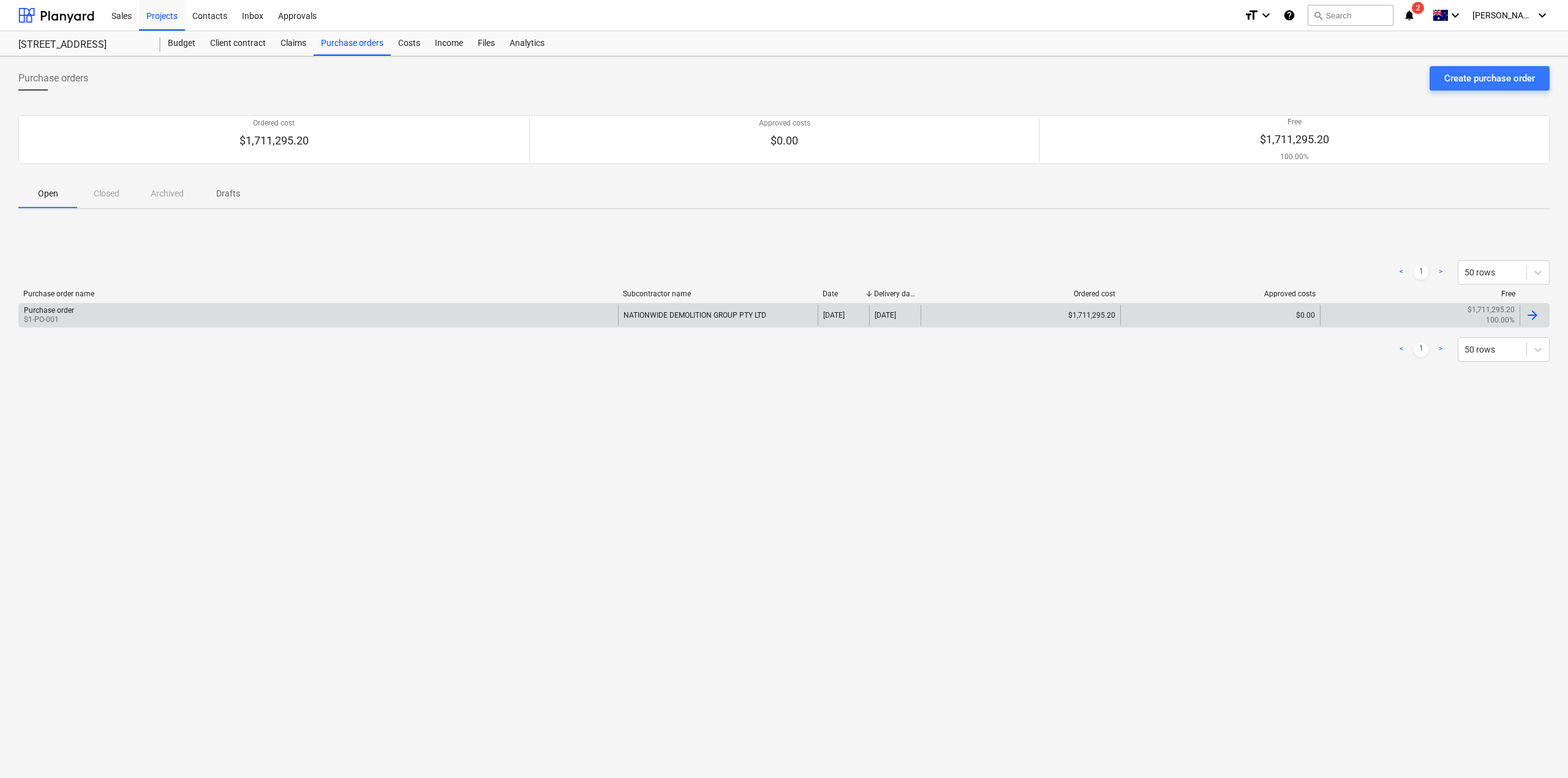
click at [1291, 324] on div "$0.00" at bounding box center [1219, 315] width 199 height 21
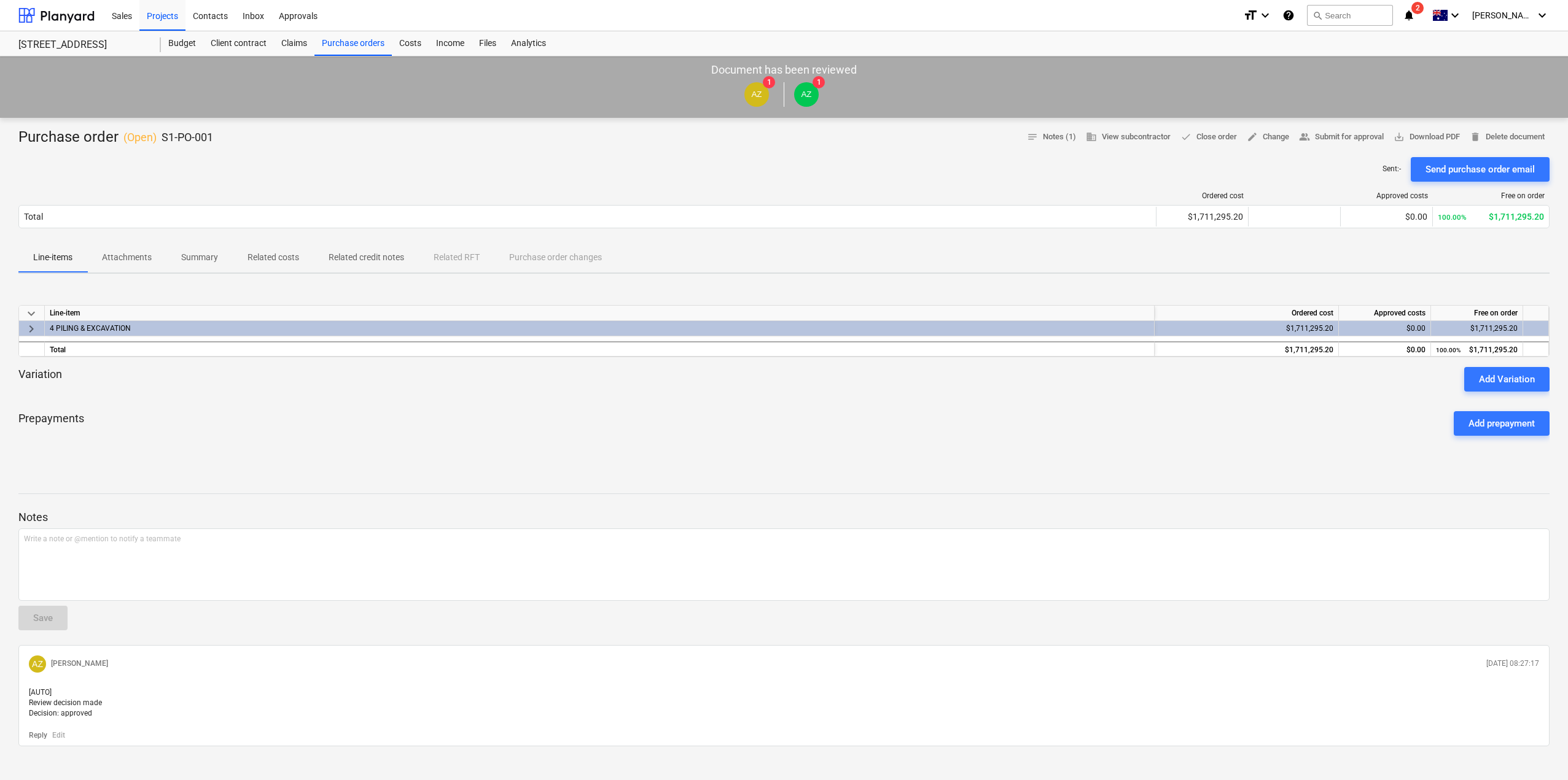
click at [1404, 331] on div "$0.00" at bounding box center [1384, 329] width 82 height 15
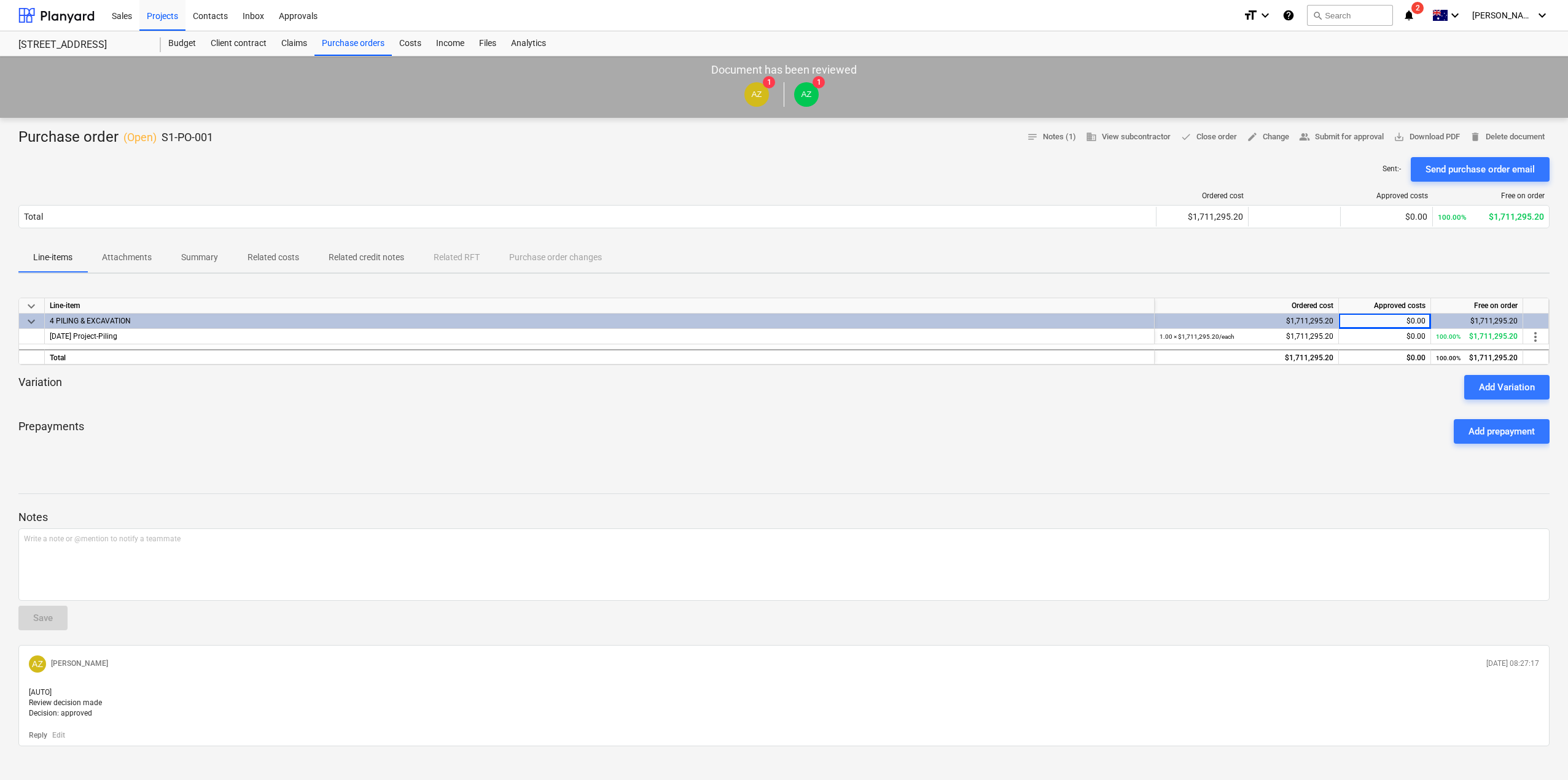
click at [1398, 319] on div "$0.00" at bounding box center [1384, 321] width 82 height 15
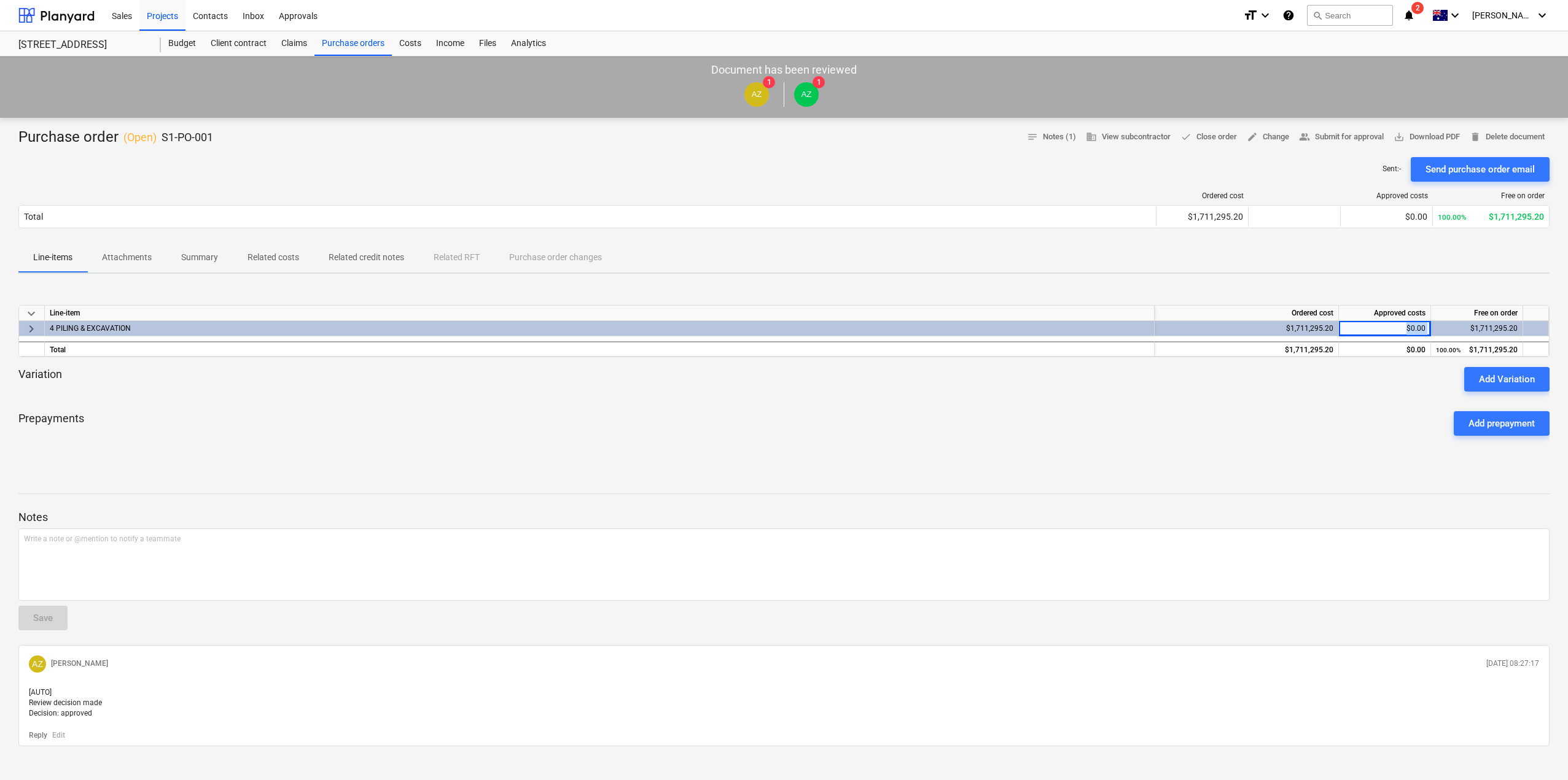
drag, startPoint x: 1395, startPoint y: 329, endPoint x: 1436, endPoint y: 329, distance: 41.0
click at [0, 0] on div "keyboard_arrow_right 4 PILING & EXCAVATION $1,711,295.20 $0.00 $1,711,295.20" at bounding box center [0, 0] width 0 height 0
click at [1319, 455] on div "keyboard_arrow_down Line-item Ordered cost Approved costs Free on order keyboar…" at bounding box center [784, 375] width 1531 height 184
click at [1326, 401] on div "keyboard_arrow_down Line-item Ordered cost Approved costs Free on order keyboar…" at bounding box center [784, 375] width 1531 height 184
click at [495, 293] on div "keyboard_arrow_down Line-item Ordered cost Approved costs Free on order keyboar…" at bounding box center [784, 375] width 1531 height 184
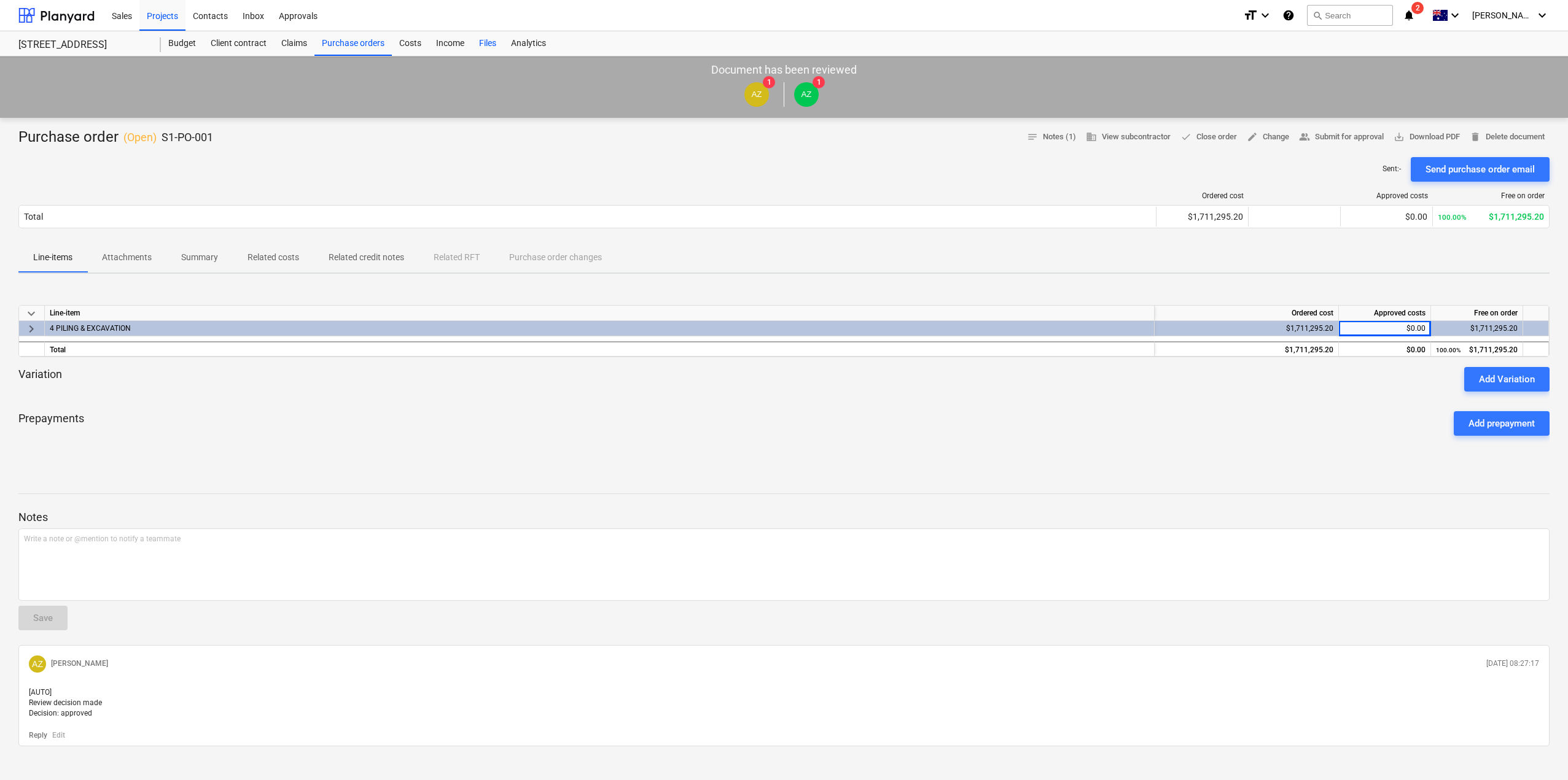
click at [487, 38] on div "Files" at bounding box center [487, 43] width 32 height 25
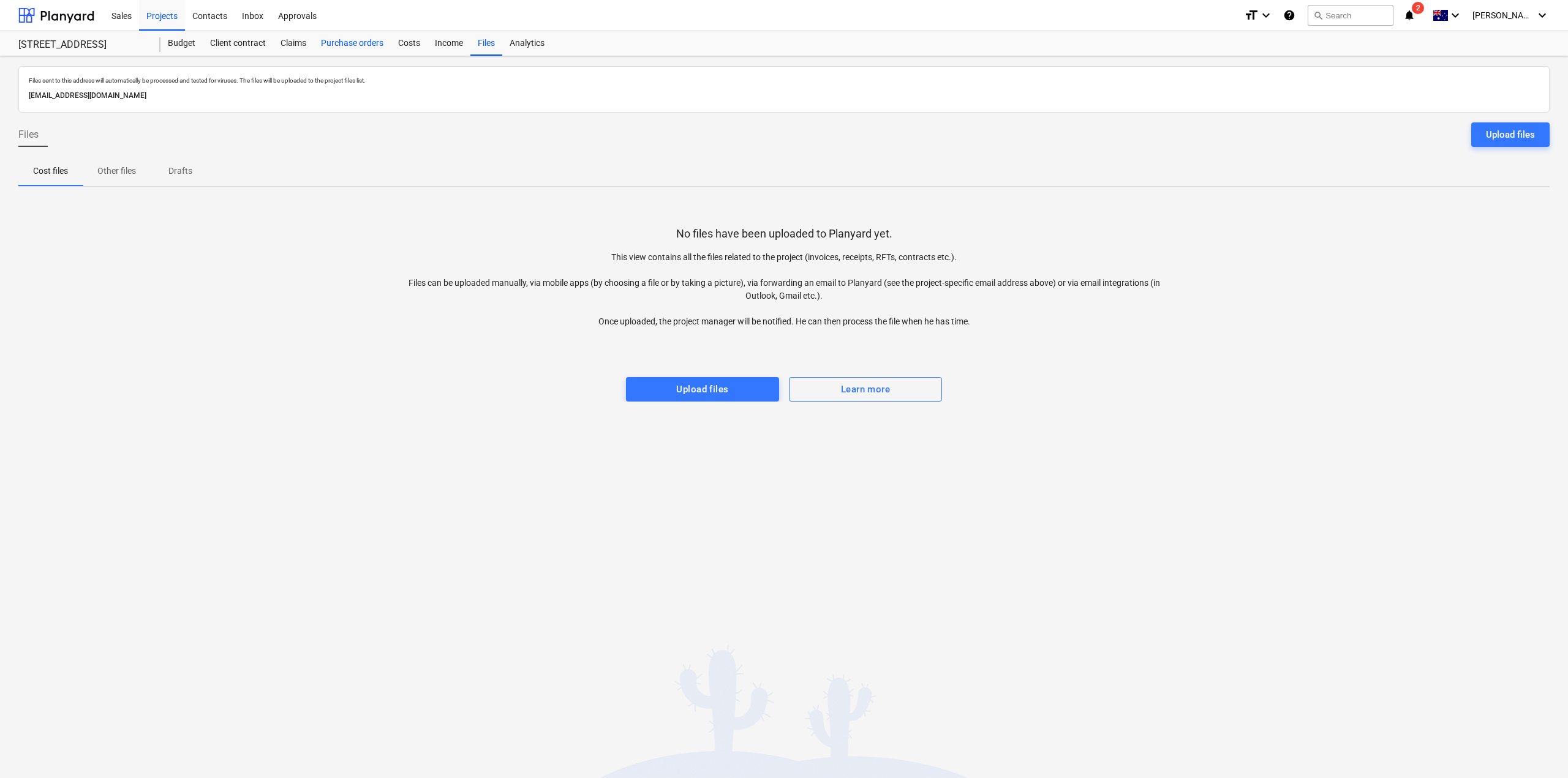
click at [334, 46] on div "Purchase orders" at bounding box center [352, 43] width 77 height 25
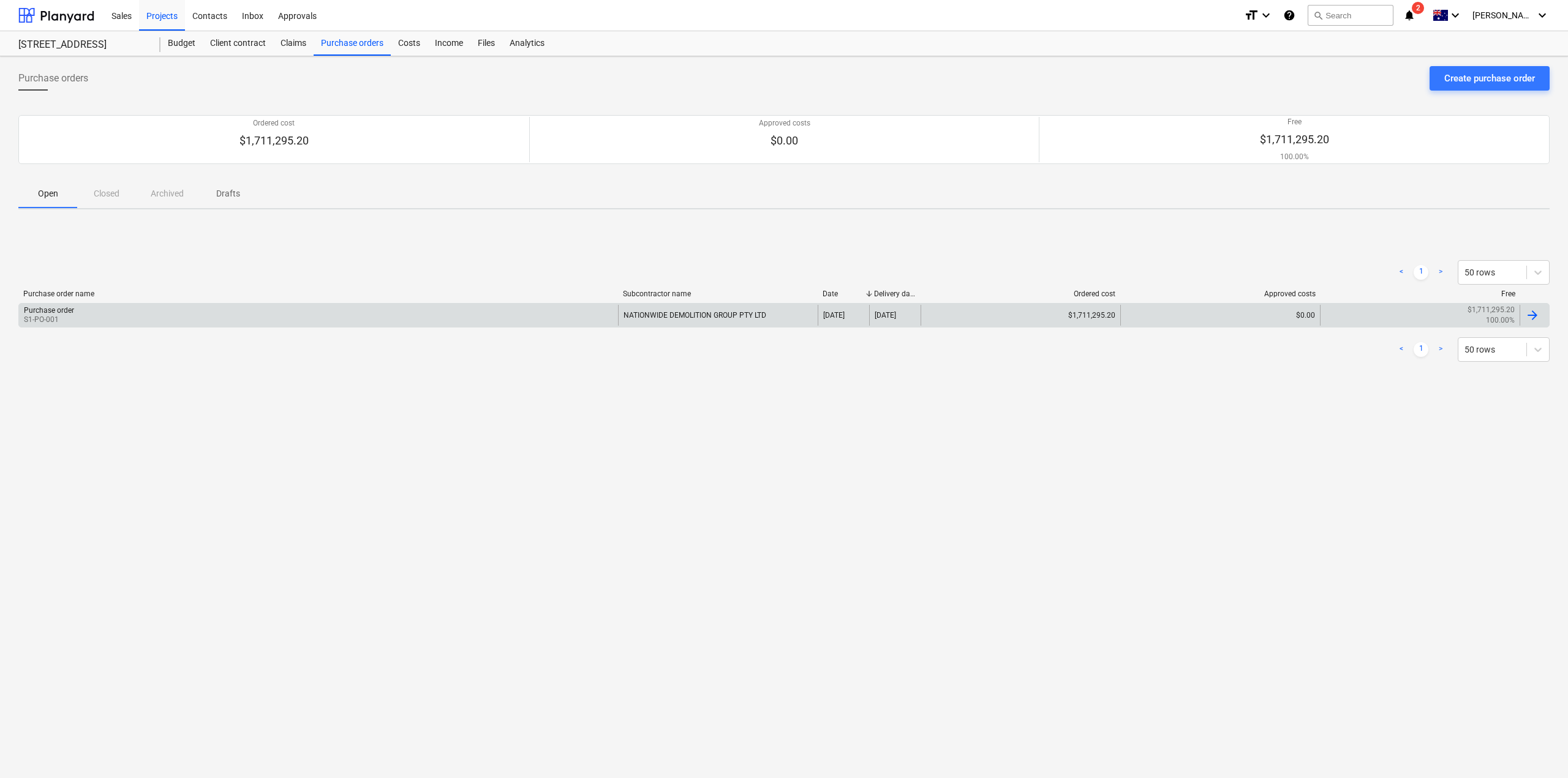
click at [1291, 313] on div "$0.00" at bounding box center [1219, 315] width 199 height 21
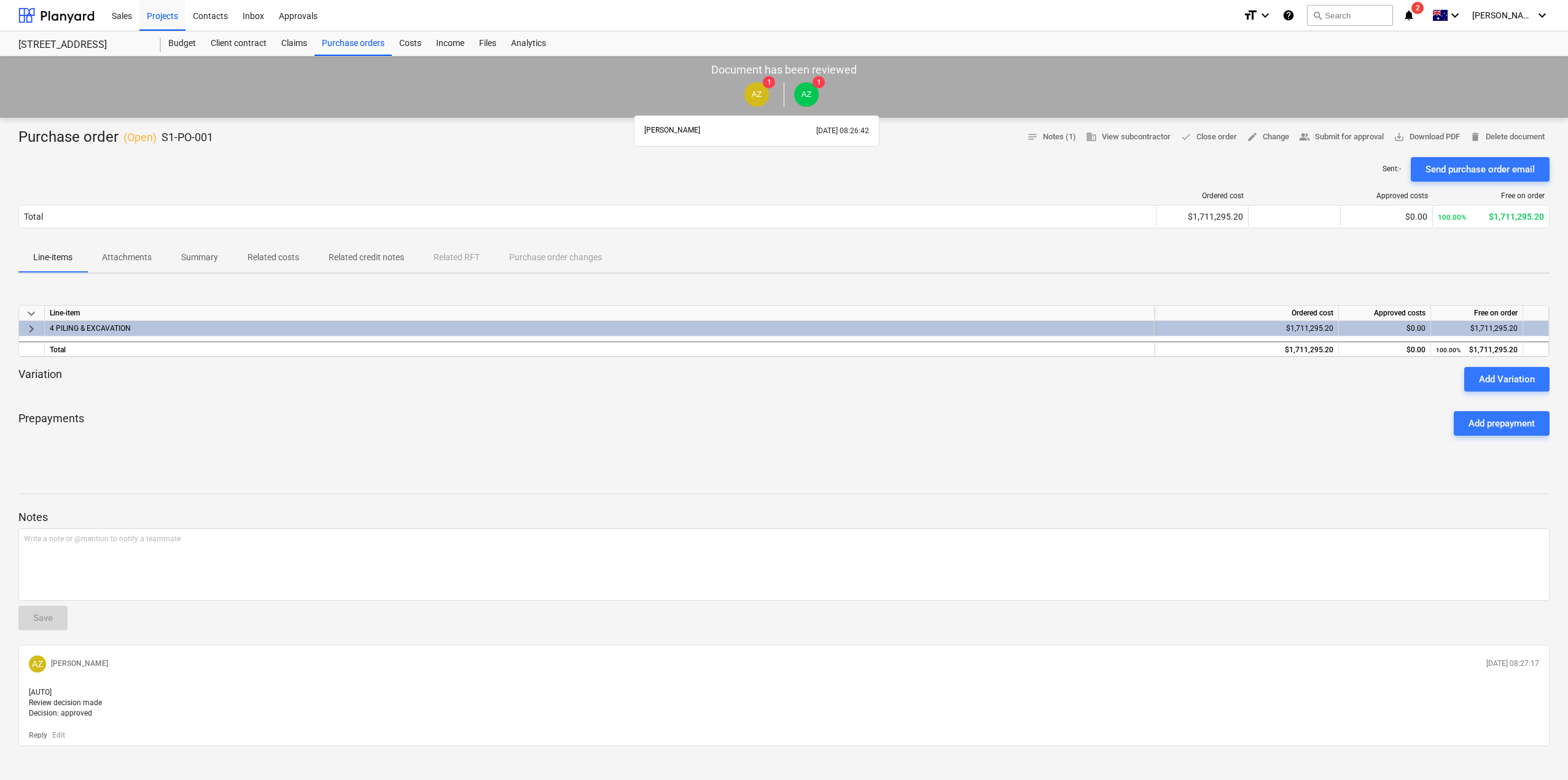
click at [747, 92] on span "AZ" at bounding box center [756, 95] width 25 height 25
click at [804, 96] on span "AZ" at bounding box center [806, 94] width 10 height 9
click at [133, 20] on div "Sales" at bounding box center [121, 15] width 35 height 31
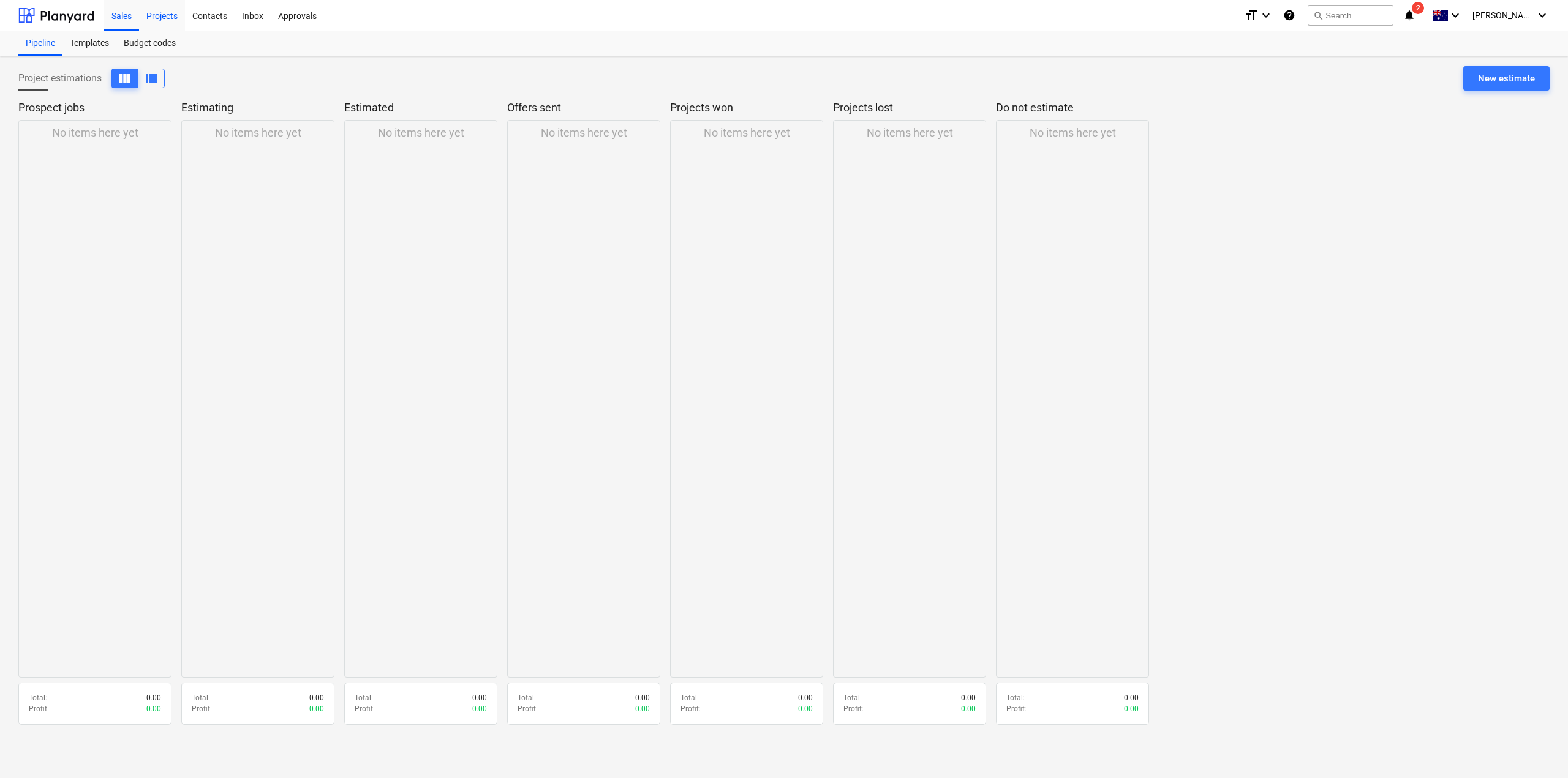
click at [155, 15] on div "Projects" at bounding box center [161, 15] width 46 height 31
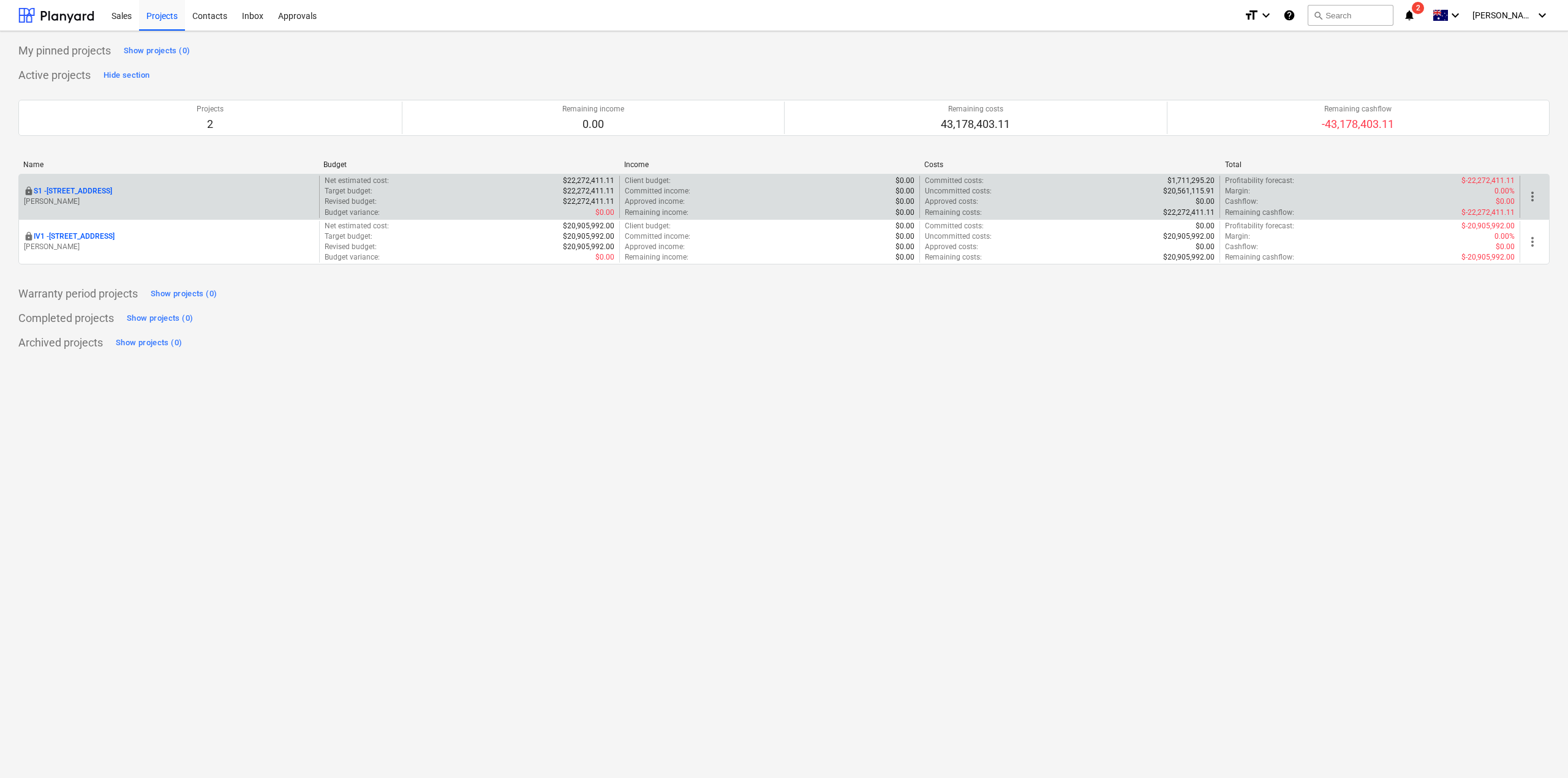
click at [112, 191] on p "S1 - [STREET_ADDRESS]" at bounding box center [72, 191] width 78 height 10
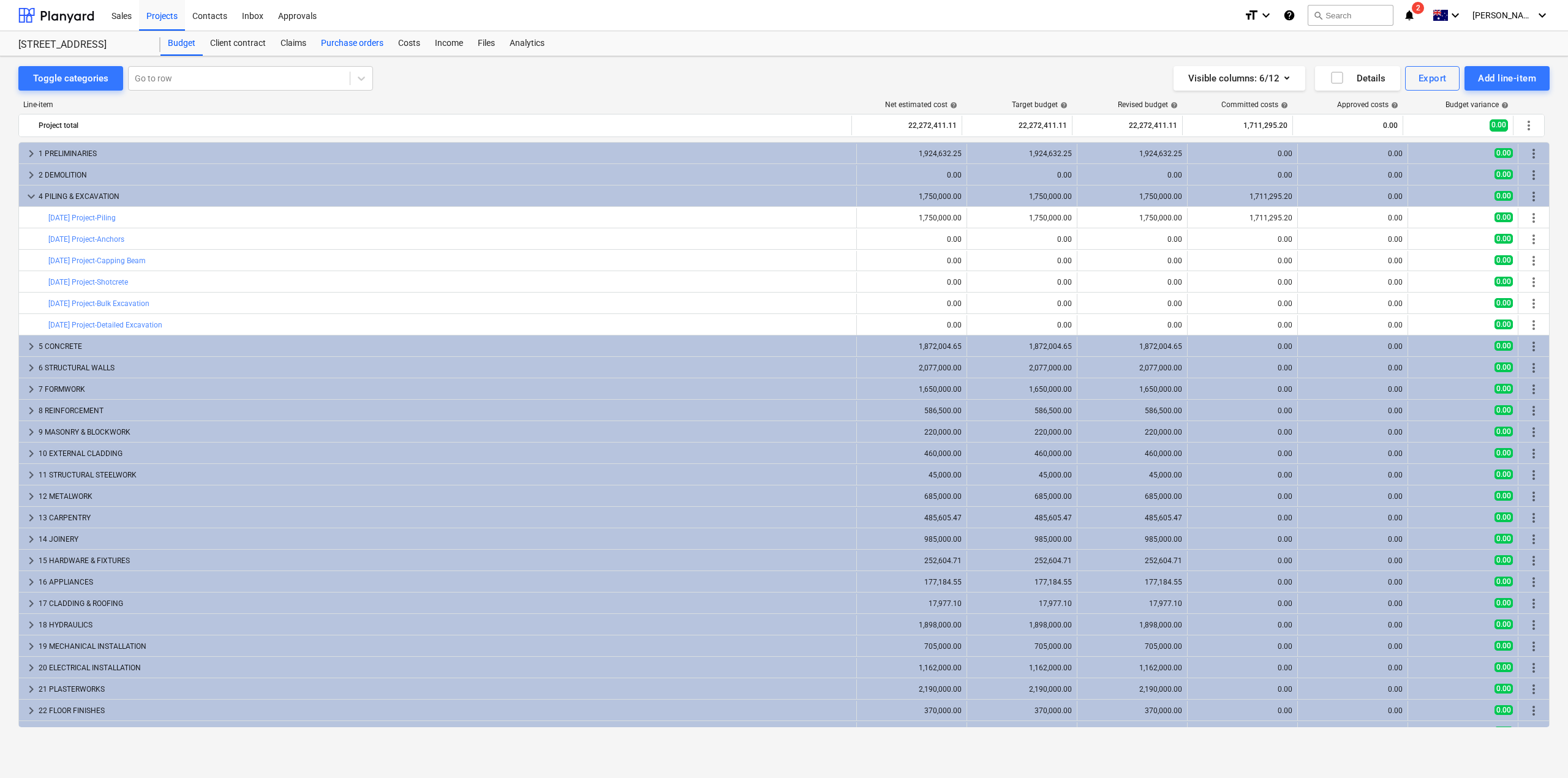
click at [332, 45] on div "Purchase orders" at bounding box center [352, 43] width 77 height 25
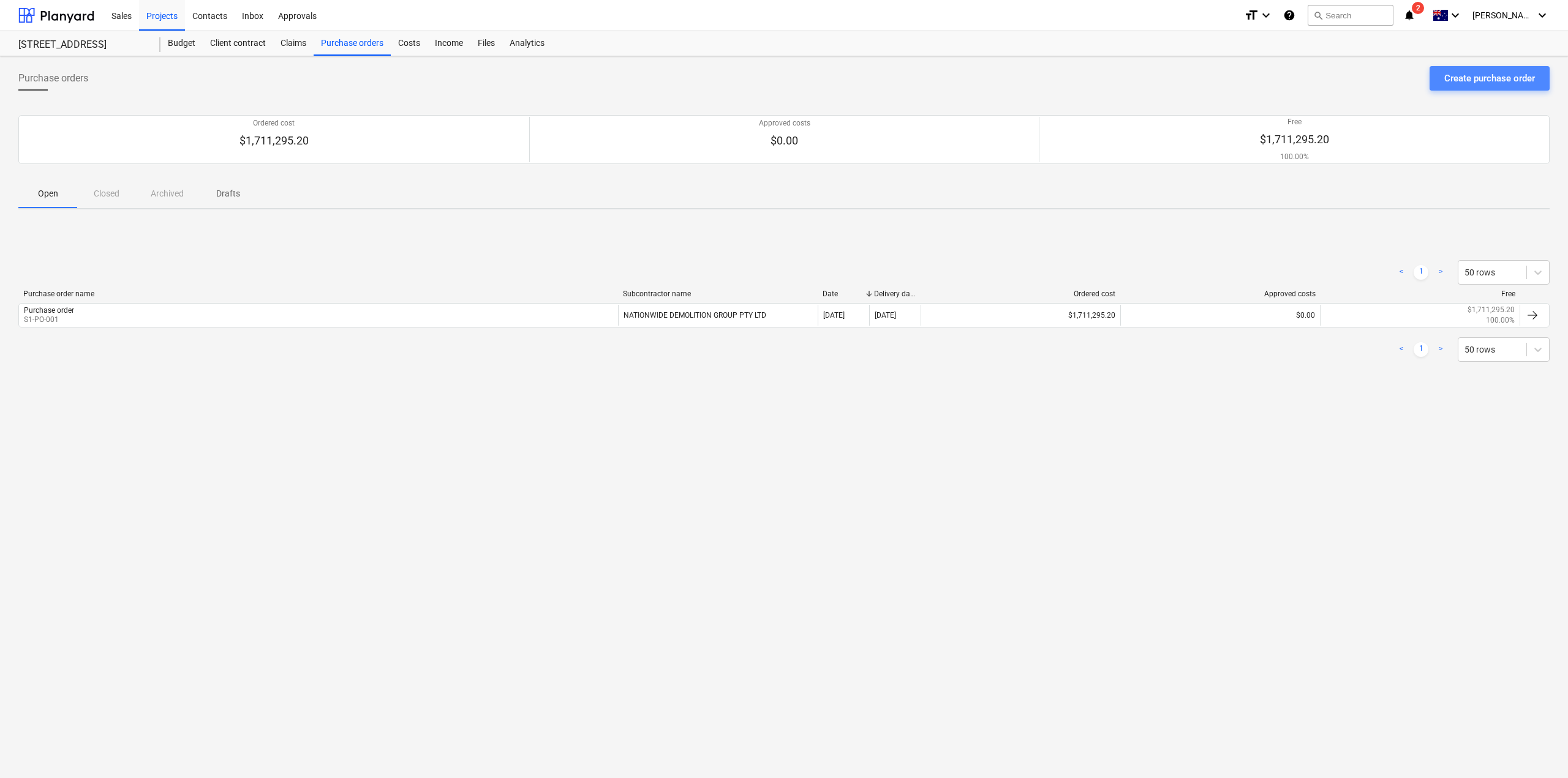
click at [1485, 82] on div "Create purchase order" at bounding box center [1490, 78] width 91 height 16
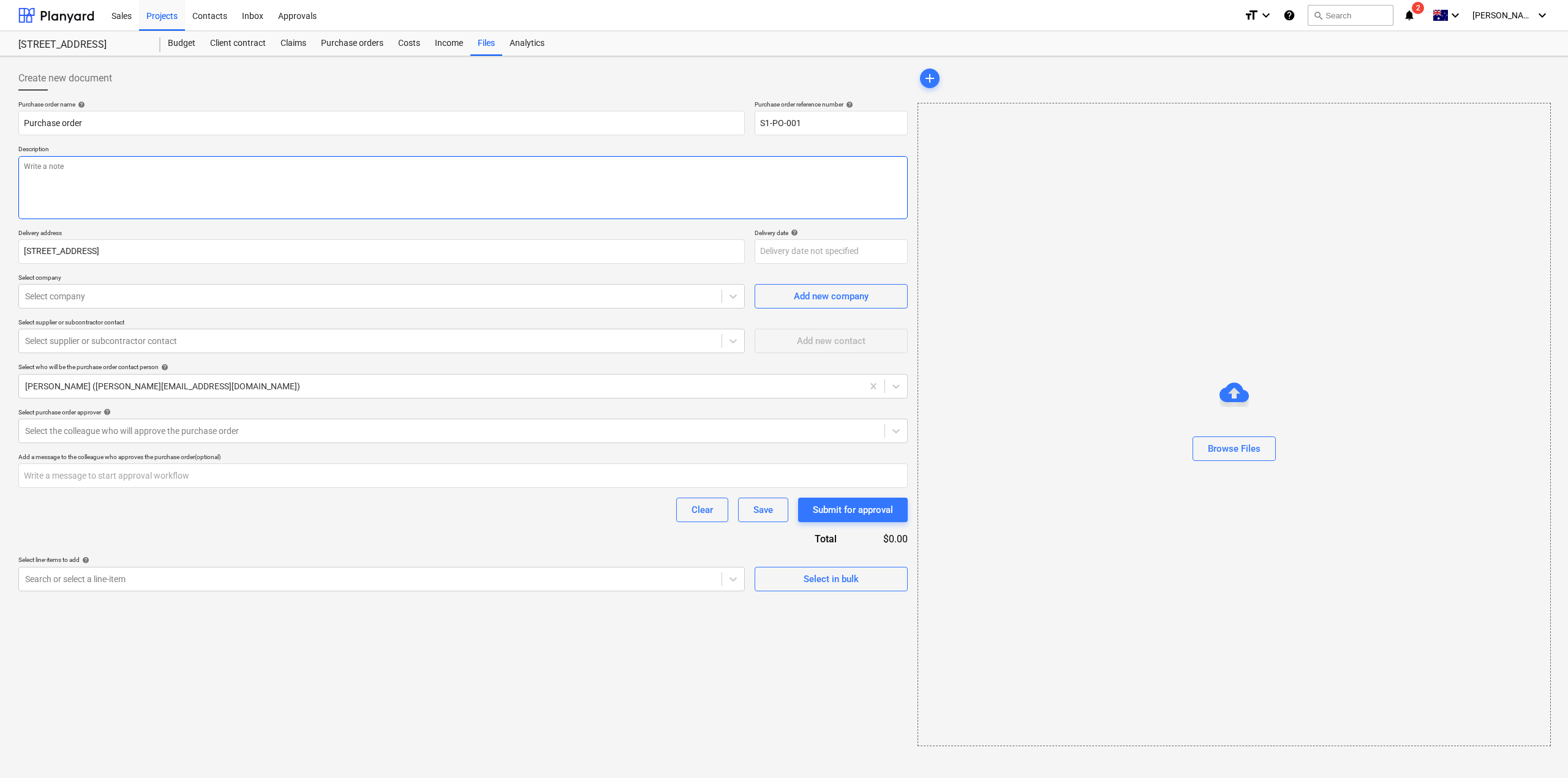
click at [111, 184] on textarea at bounding box center [463, 187] width 890 height 63
type textarea "x"
click at [112, 302] on div at bounding box center [370, 296] width 690 height 12
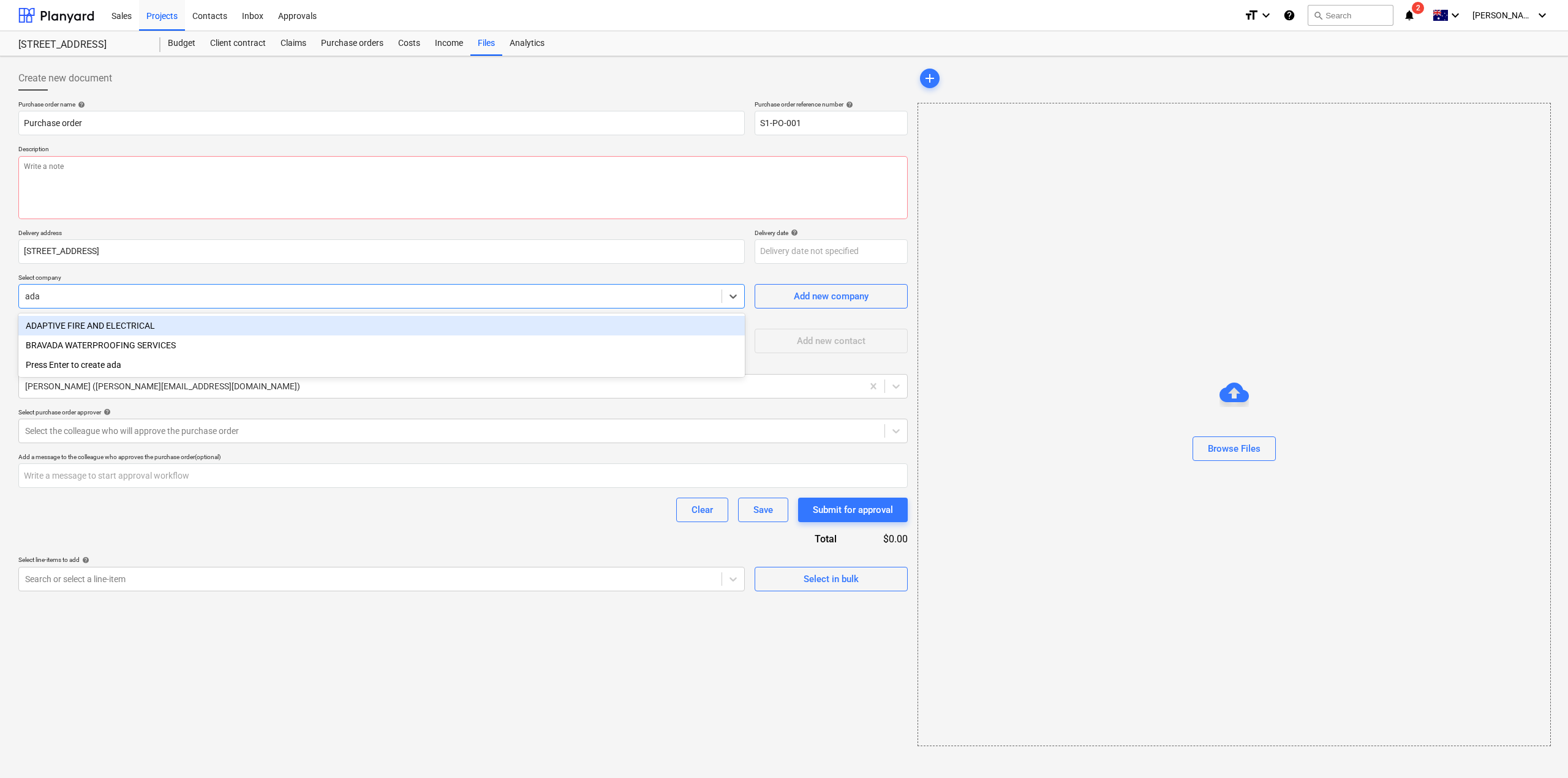
type input "adap"
click at [117, 328] on div "ADAPTIVE FIRE AND ELECTRICAL" at bounding box center [381, 325] width 726 height 20
type textarea "x"
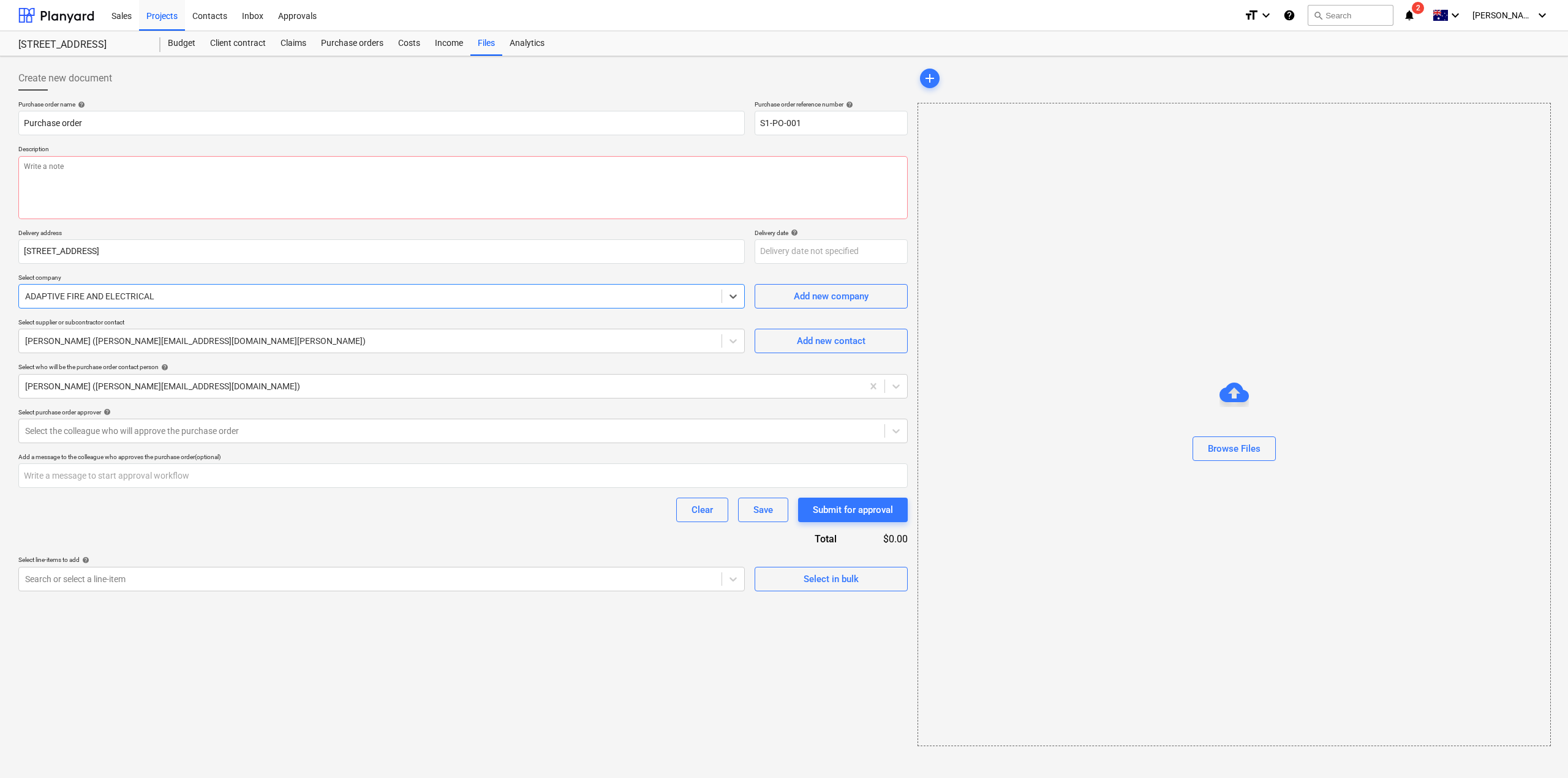
type textarea "x"
click at [350, 543] on div "Purchase order name help Purchase order Purchase order reference number help S1…" at bounding box center [463, 346] width 890 height 491
click at [605, 575] on div at bounding box center [370, 580] width 690 height 12
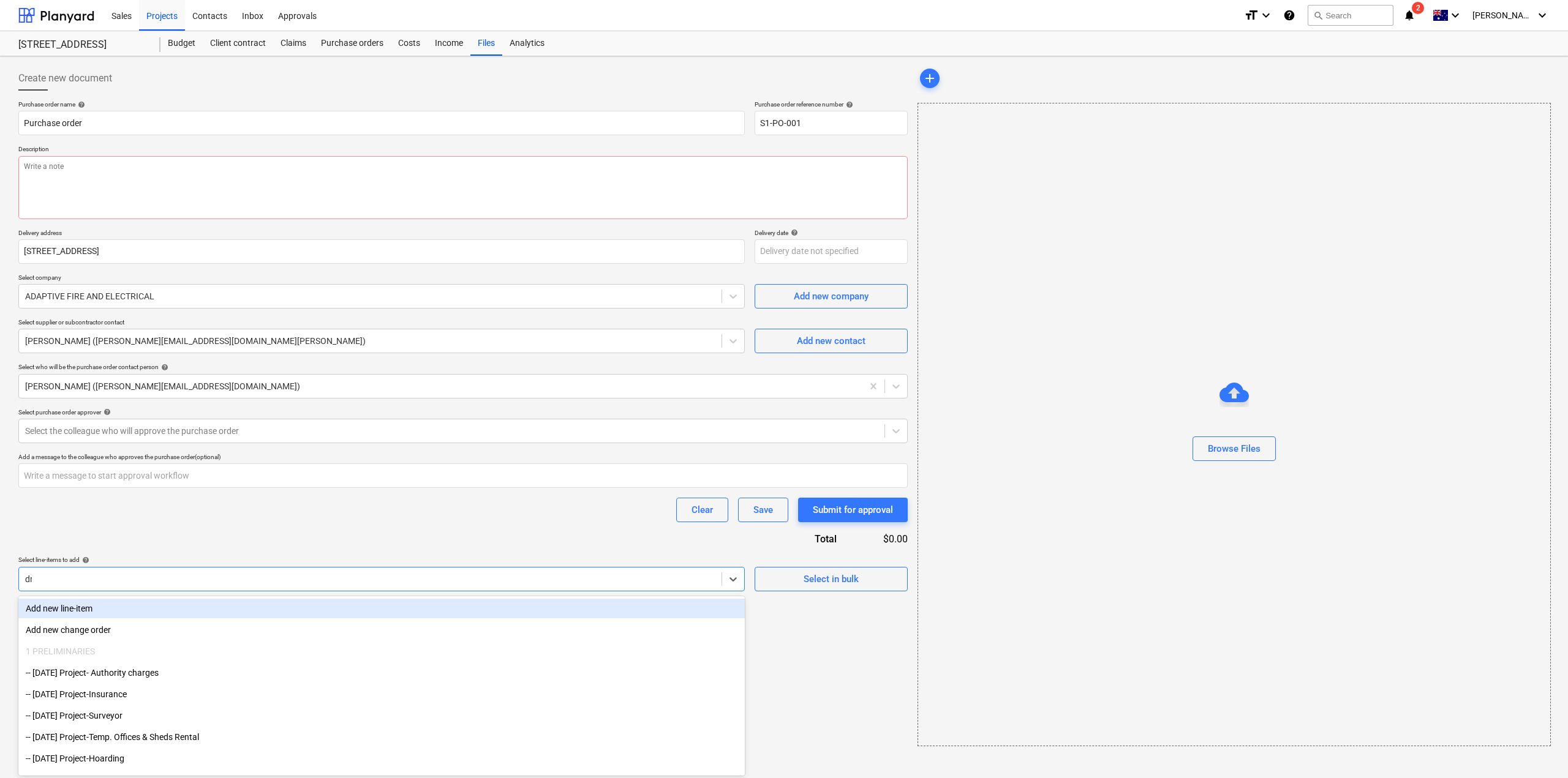
type input "dry"
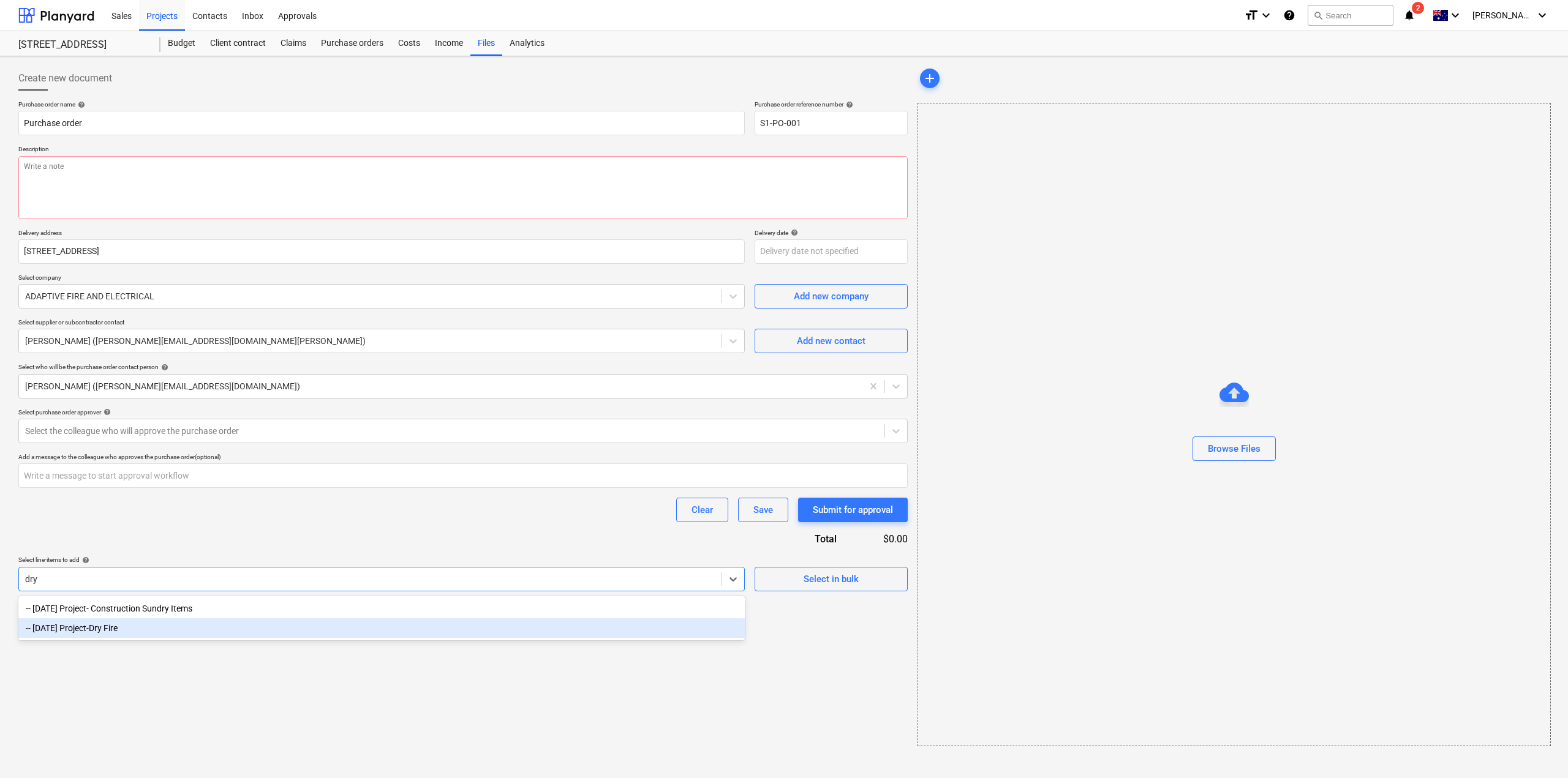
click at [258, 637] on div "-- [DATE] Project-Dry Fire" at bounding box center [381, 628] width 726 height 20
type textarea "x"
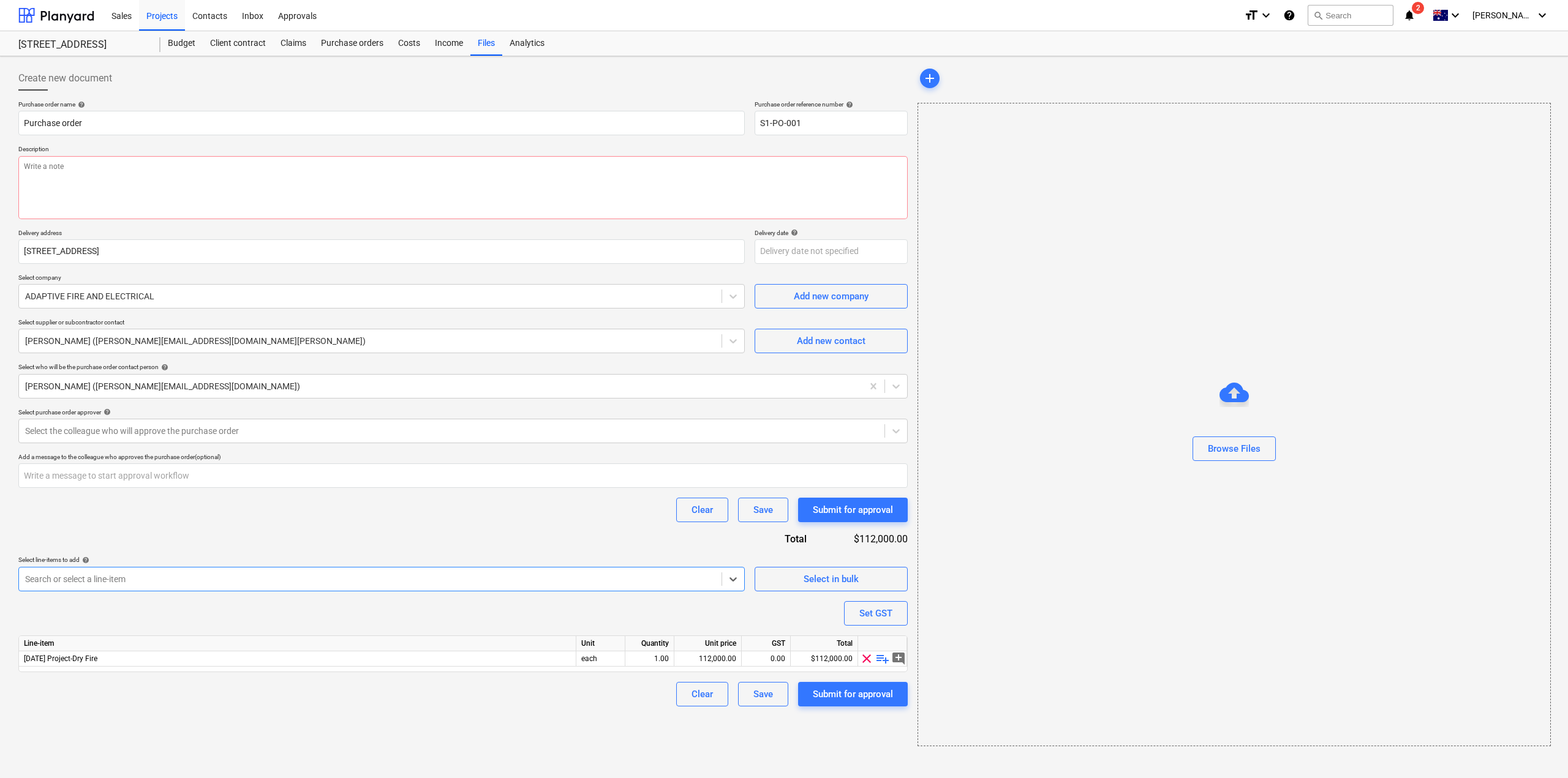
click at [331, 734] on div "Create new document Purchase order name help Purchase order Purchase order refe…" at bounding box center [463, 406] width 899 height 690
click at [898, 659] on span "add_comment" at bounding box center [898, 659] width 15 height 15
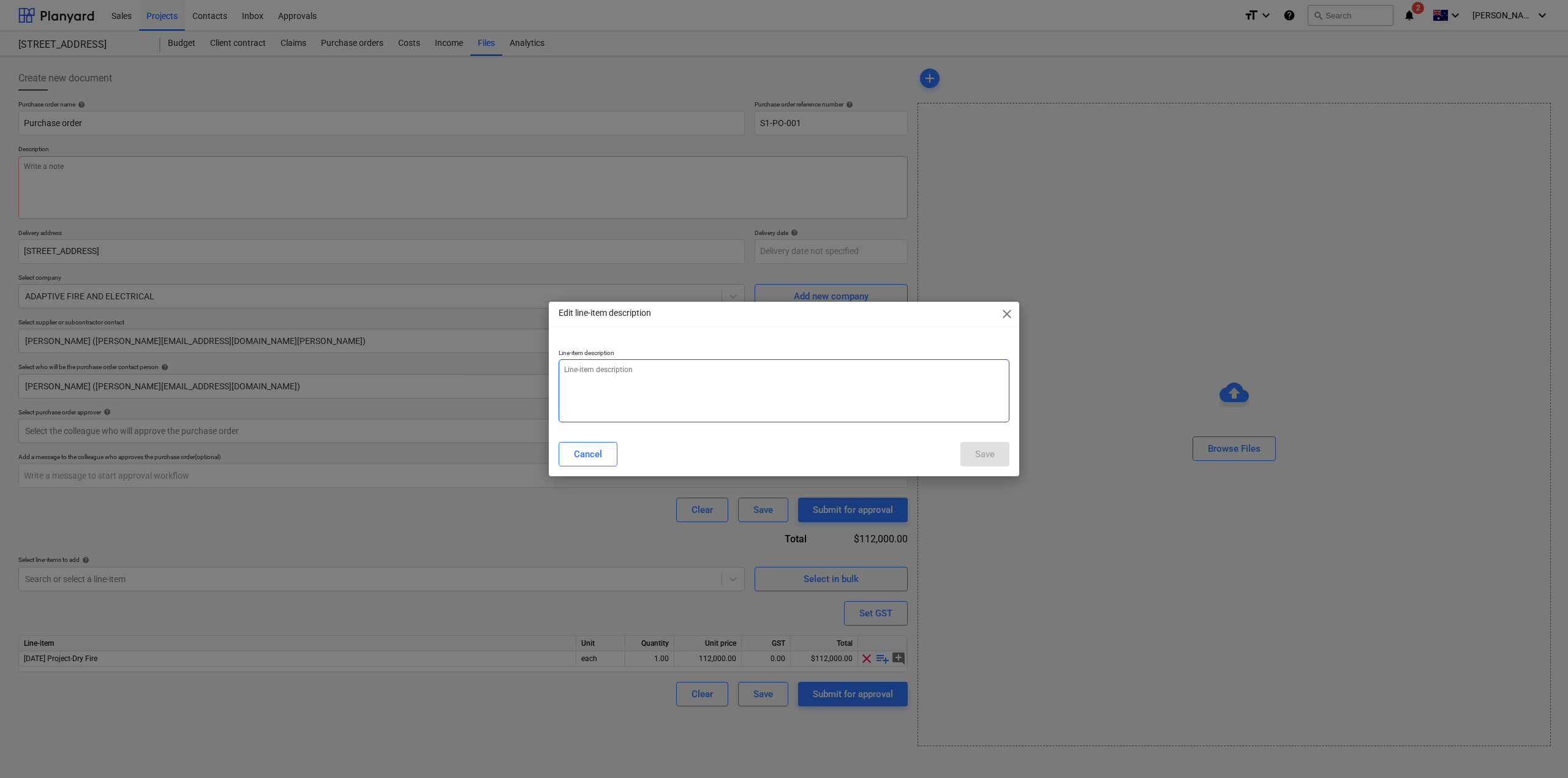
click at [623, 375] on textarea at bounding box center [783, 391] width 451 height 63
type textarea "x"
type textarea "D"
type textarea "x"
type textarea "Dr"
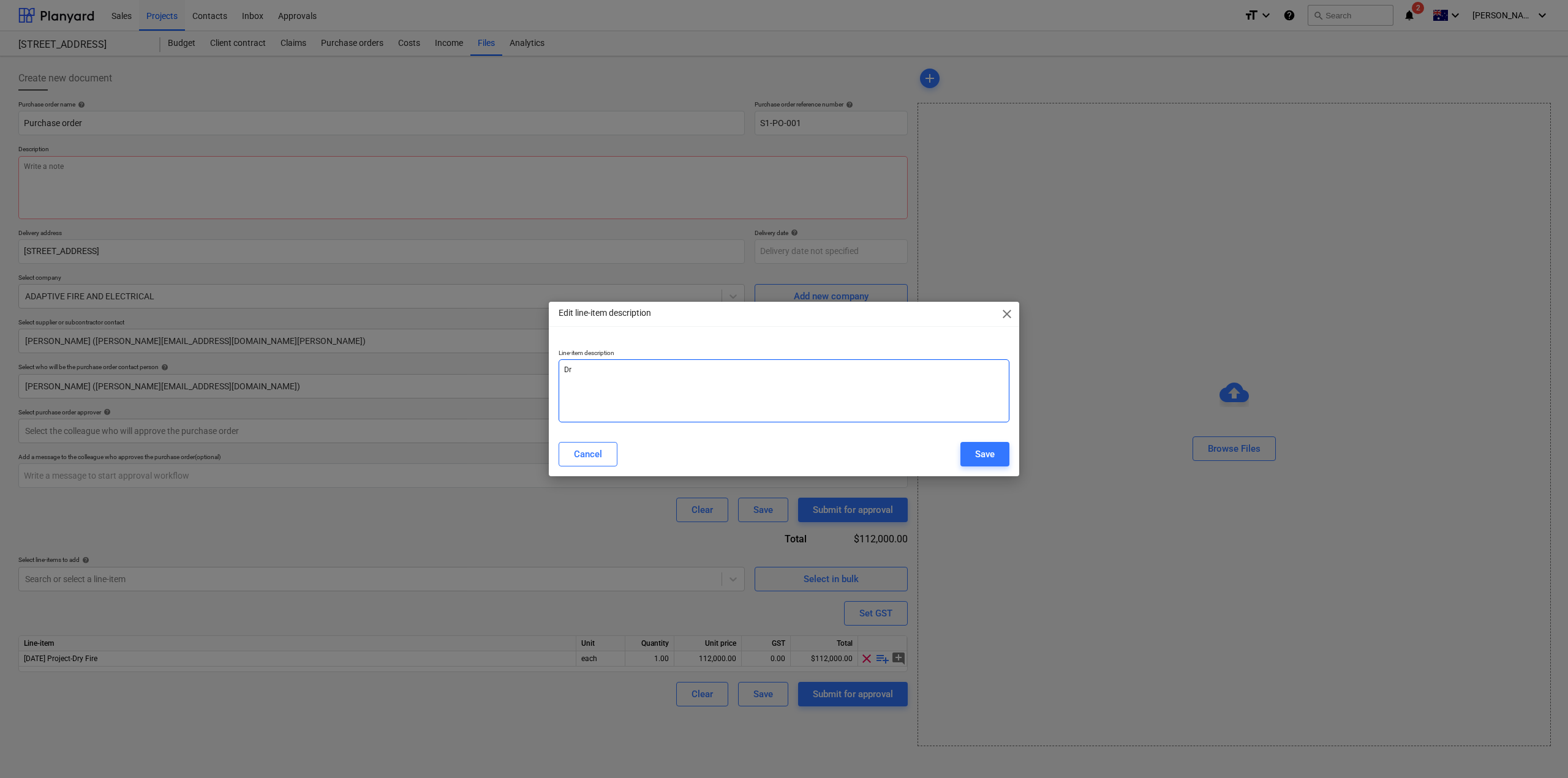
type textarea "x"
type textarea "Dry"
type textarea "x"
type textarea "Dry"
type textarea "x"
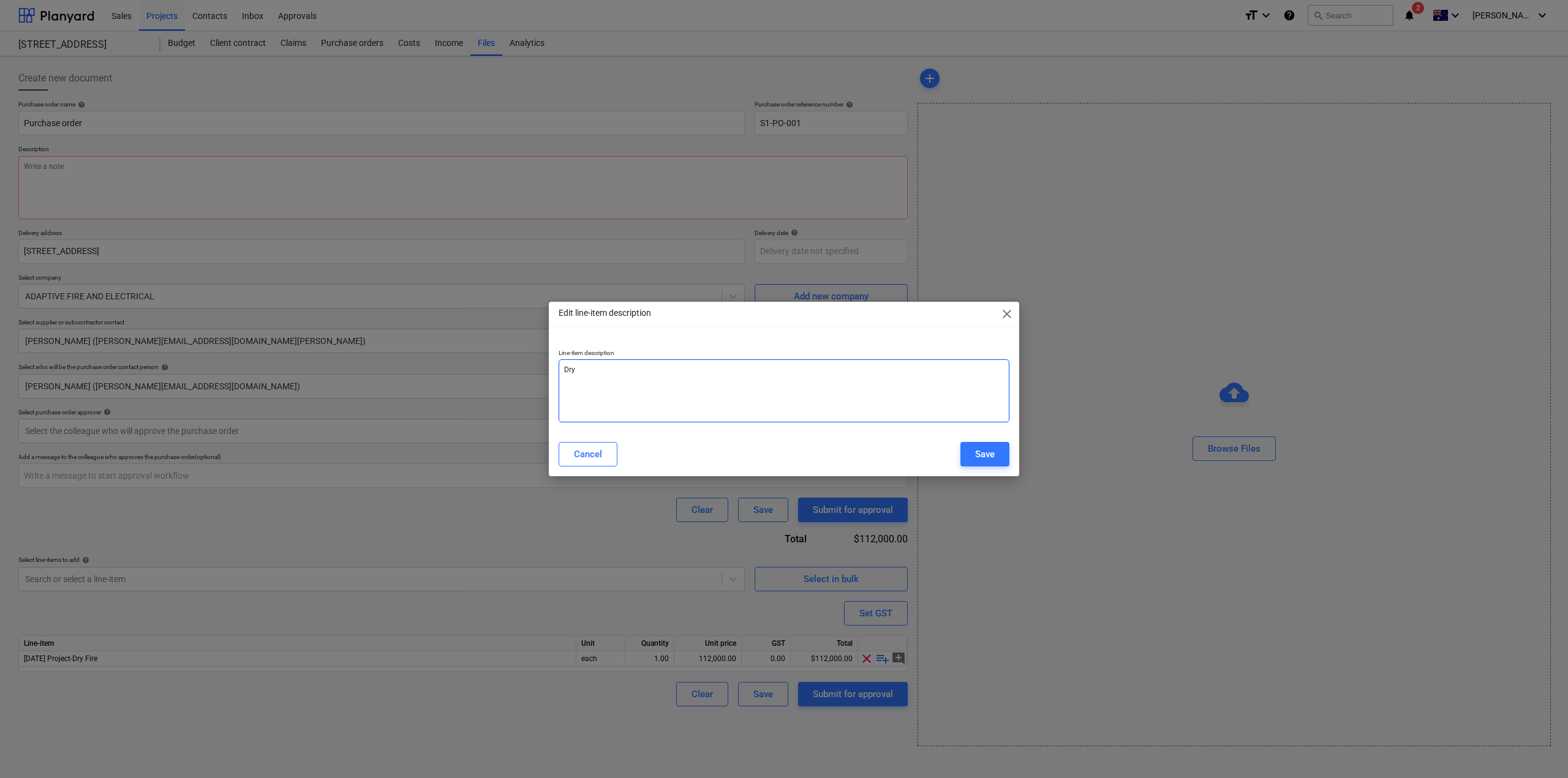
type textarea "Dry F"
type textarea "x"
type textarea "Dry Fi"
type textarea "x"
type textarea "Dry Fir"
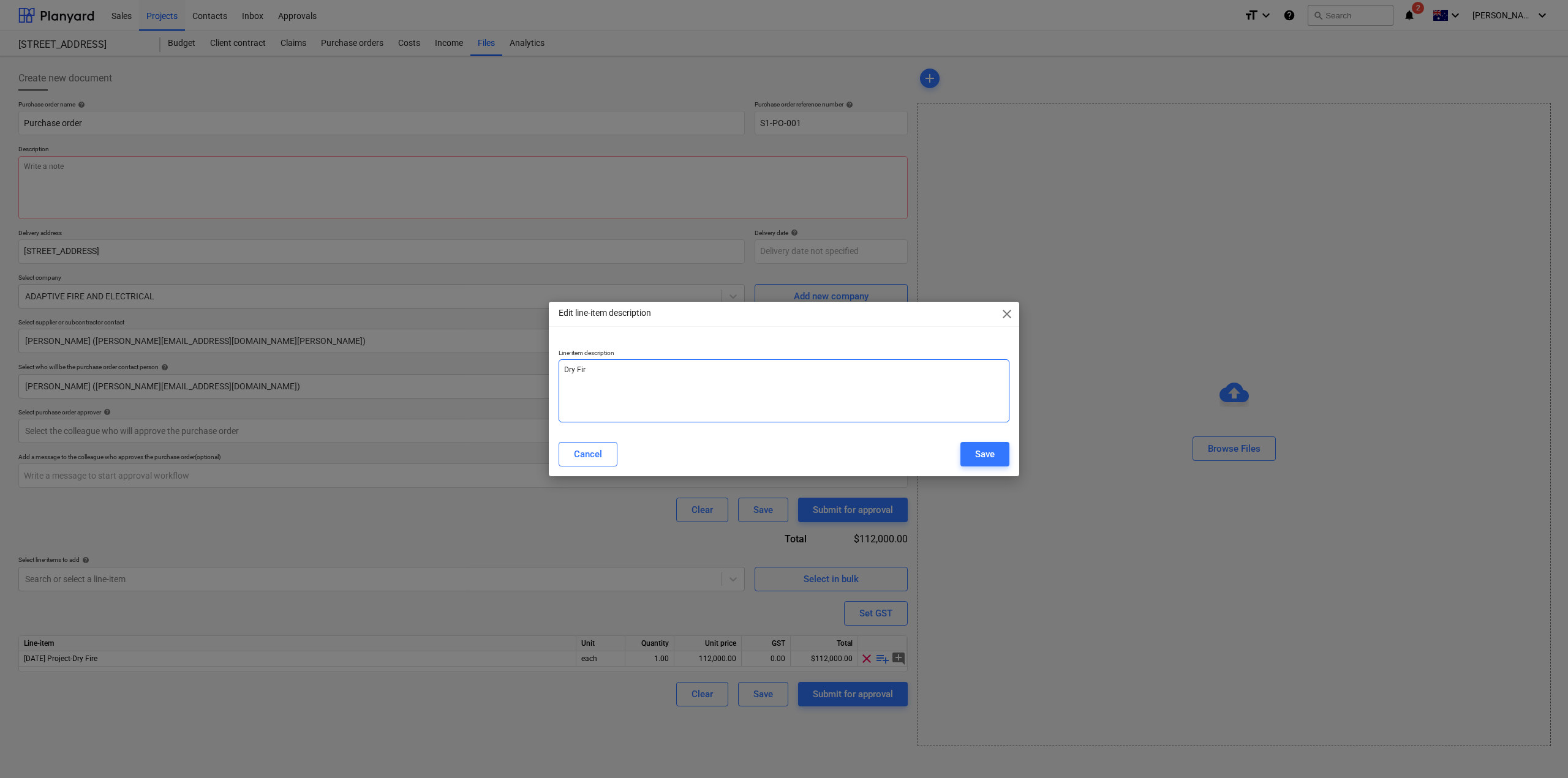
type textarea "x"
type textarea "Dry Fire"
click at [982, 452] on div "Save" at bounding box center [984, 454] width 20 height 16
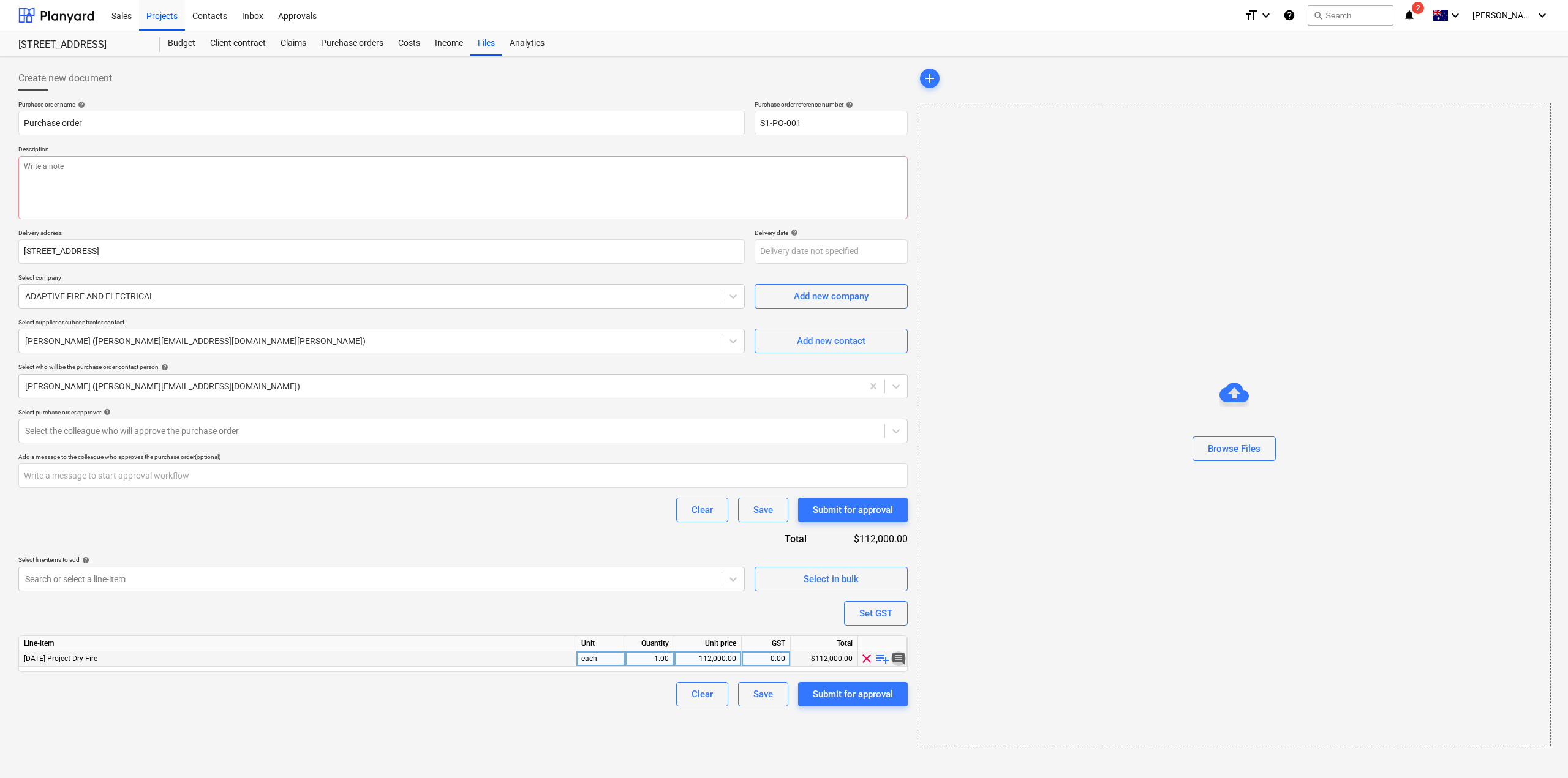
click at [896, 661] on span "comment" at bounding box center [898, 659] width 15 height 15
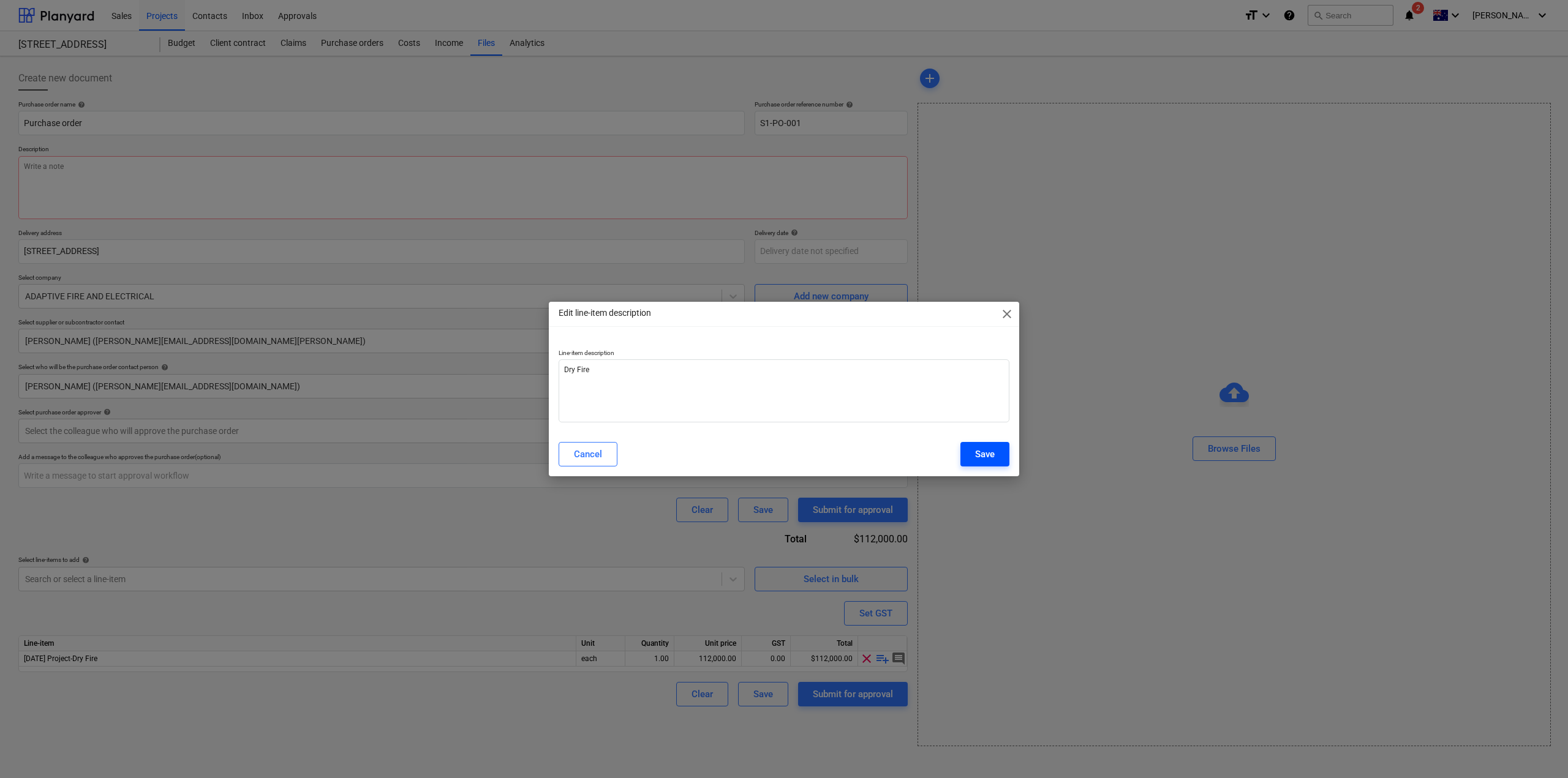
click at [981, 461] on div "Save" at bounding box center [984, 454] width 20 height 16
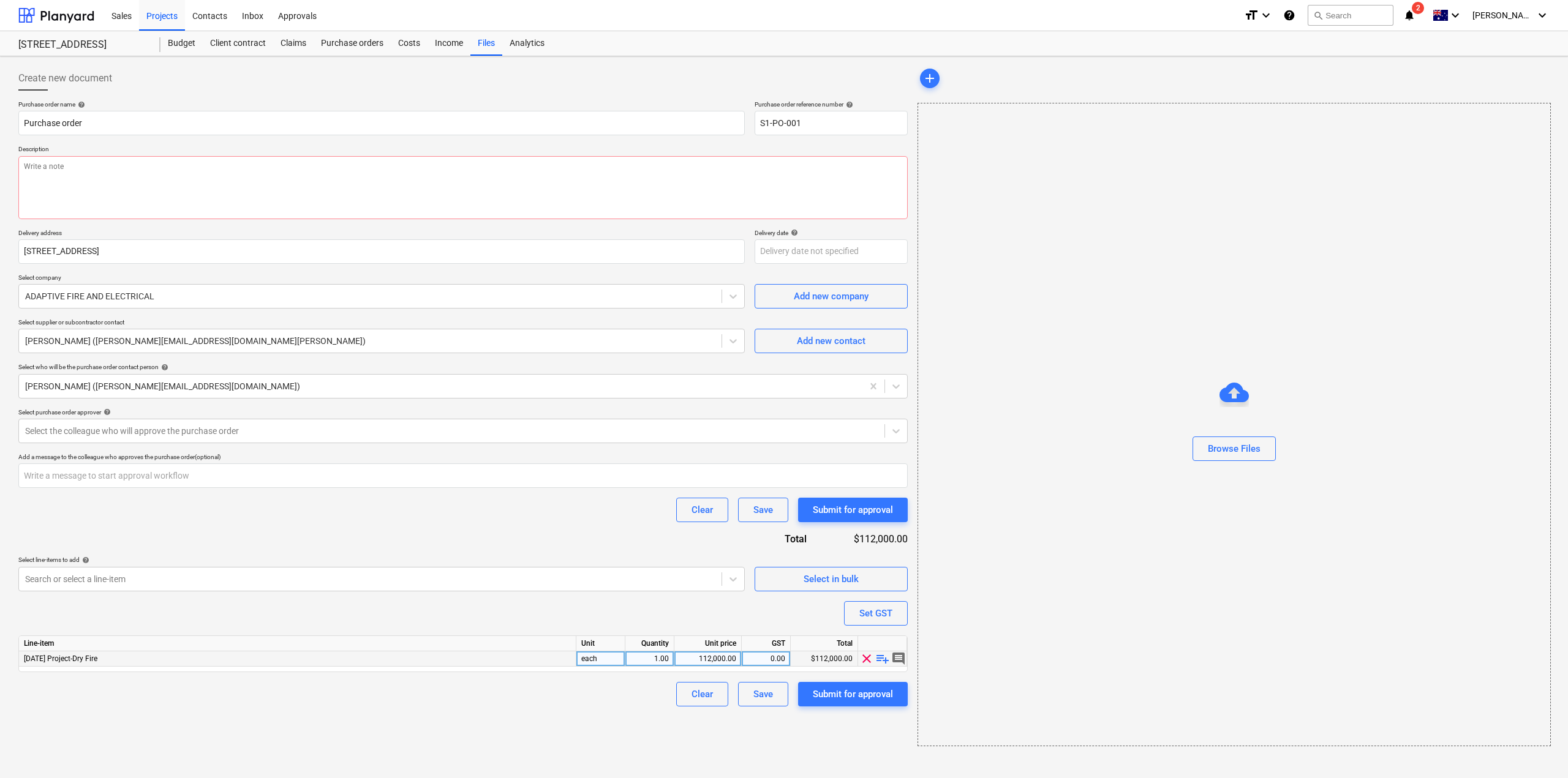
click at [881, 658] on span "playlist_add" at bounding box center [882, 659] width 15 height 15
type textarea "x"
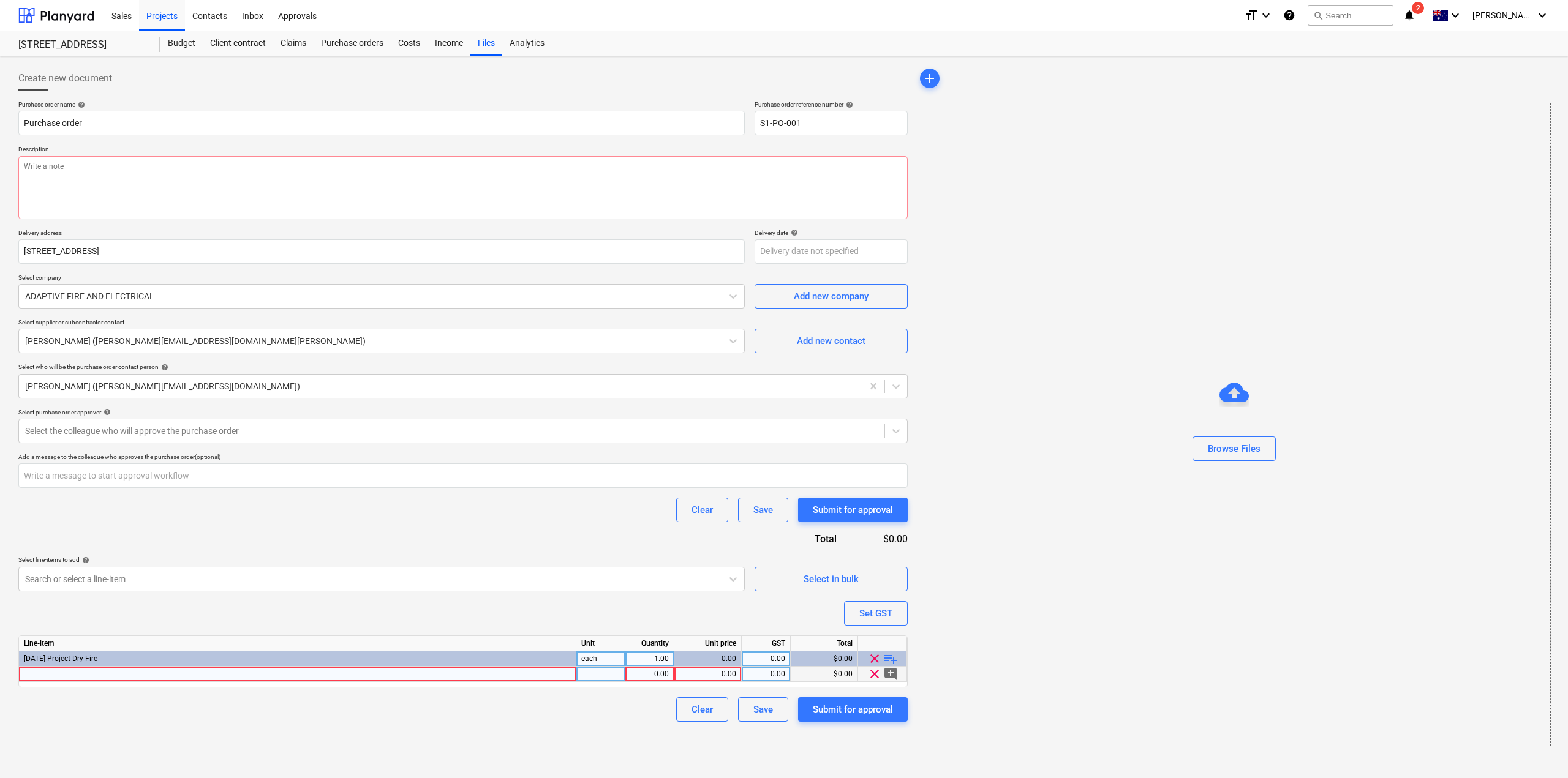
click at [640, 678] on div "0.00" at bounding box center [649, 675] width 39 height 15
type input "1"
type textarea "x"
click at [714, 680] on div "0.00" at bounding box center [708, 675] width 57 height 15
type input "112000"
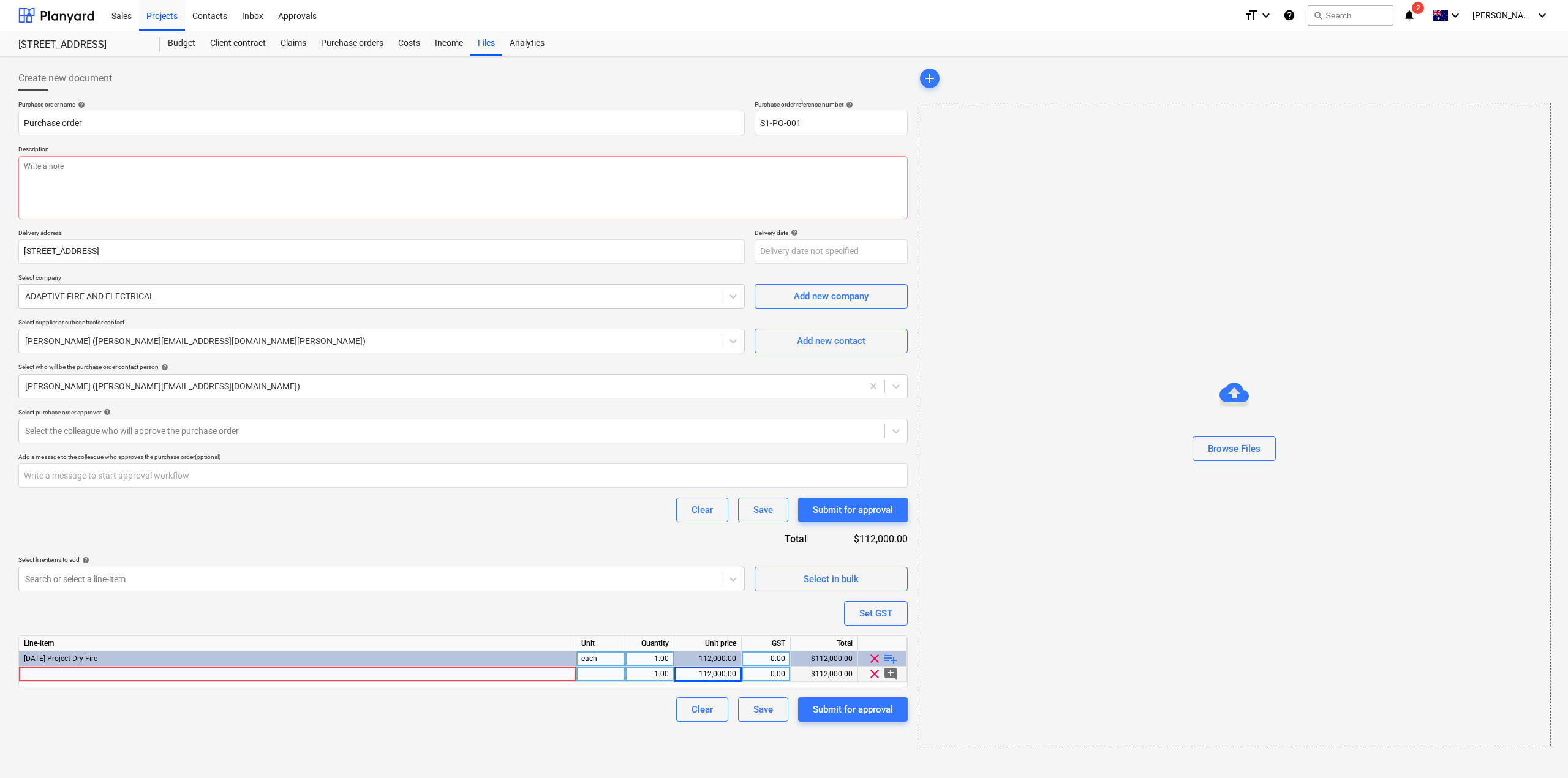
click at [977, 703] on div "Browse Files" at bounding box center [1233, 425] width 633 height 644
click at [891, 673] on span "add_comment" at bounding box center [890, 674] width 15 height 15
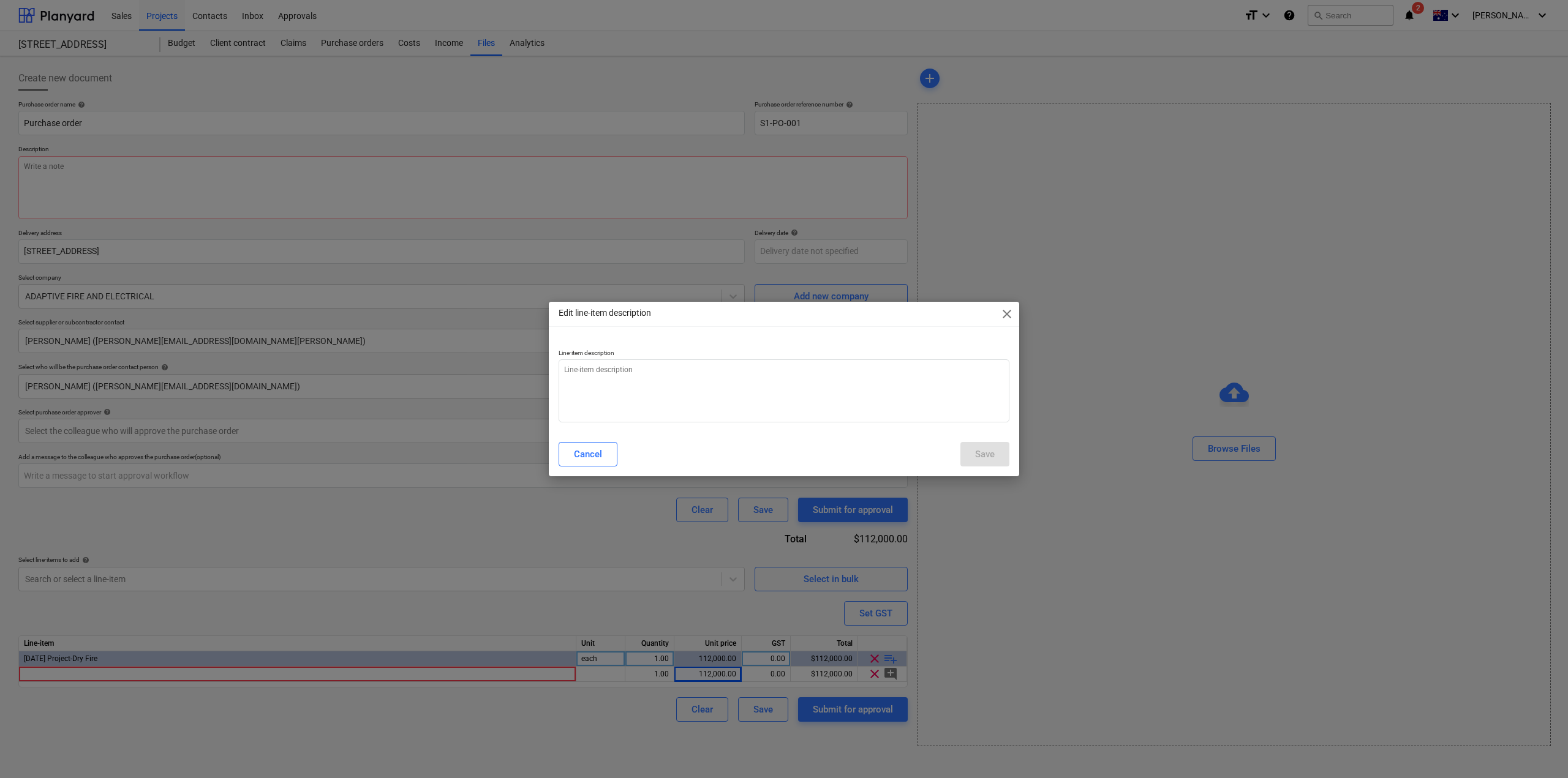
click at [1007, 684] on div "Edit line-item description close Line-item description Cancel Save" at bounding box center [784, 389] width 1568 height 778
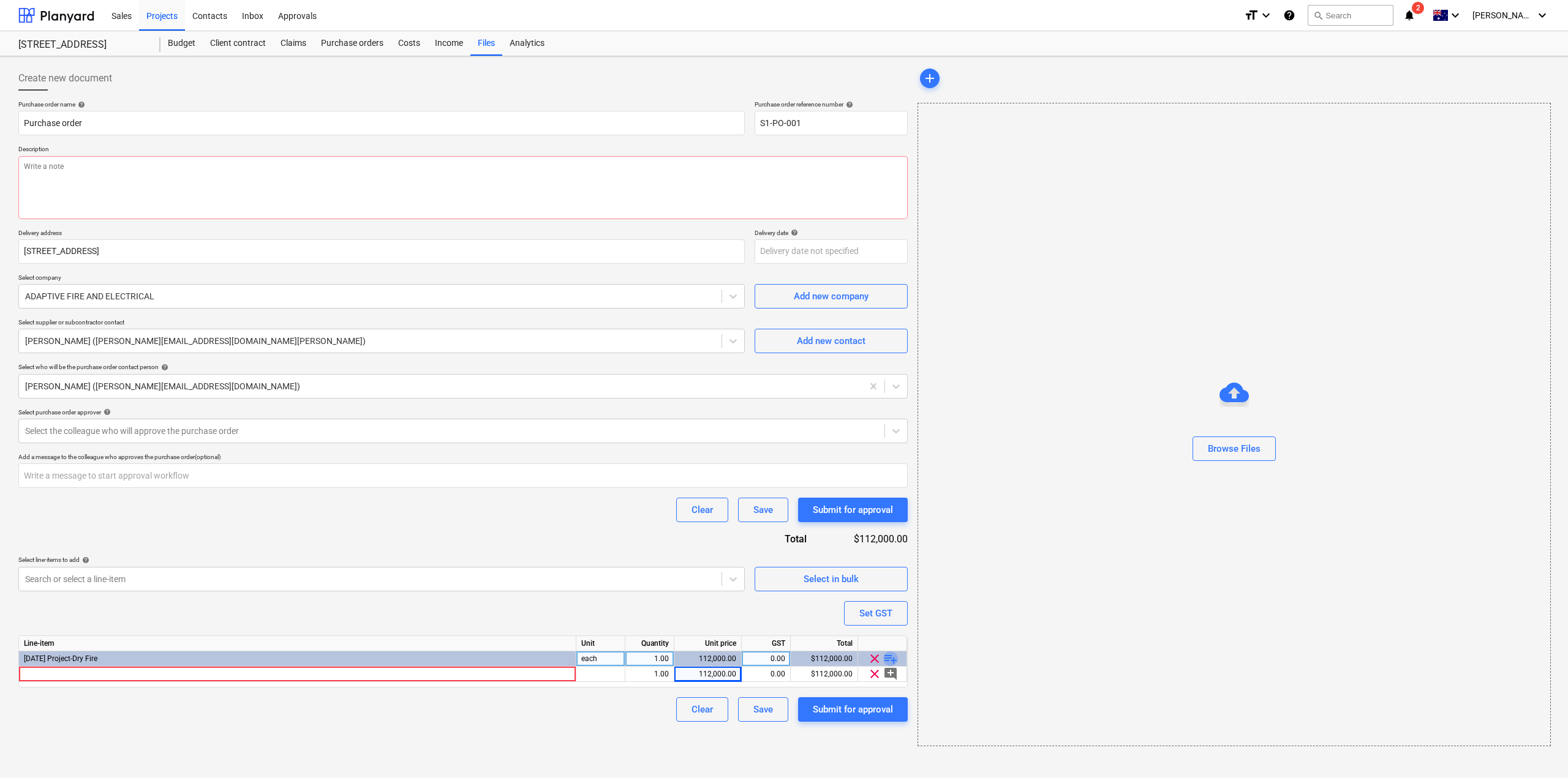
click at [890, 657] on span "playlist_add" at bounding box center [890, 659] width 15 height 15
type textarea "x"
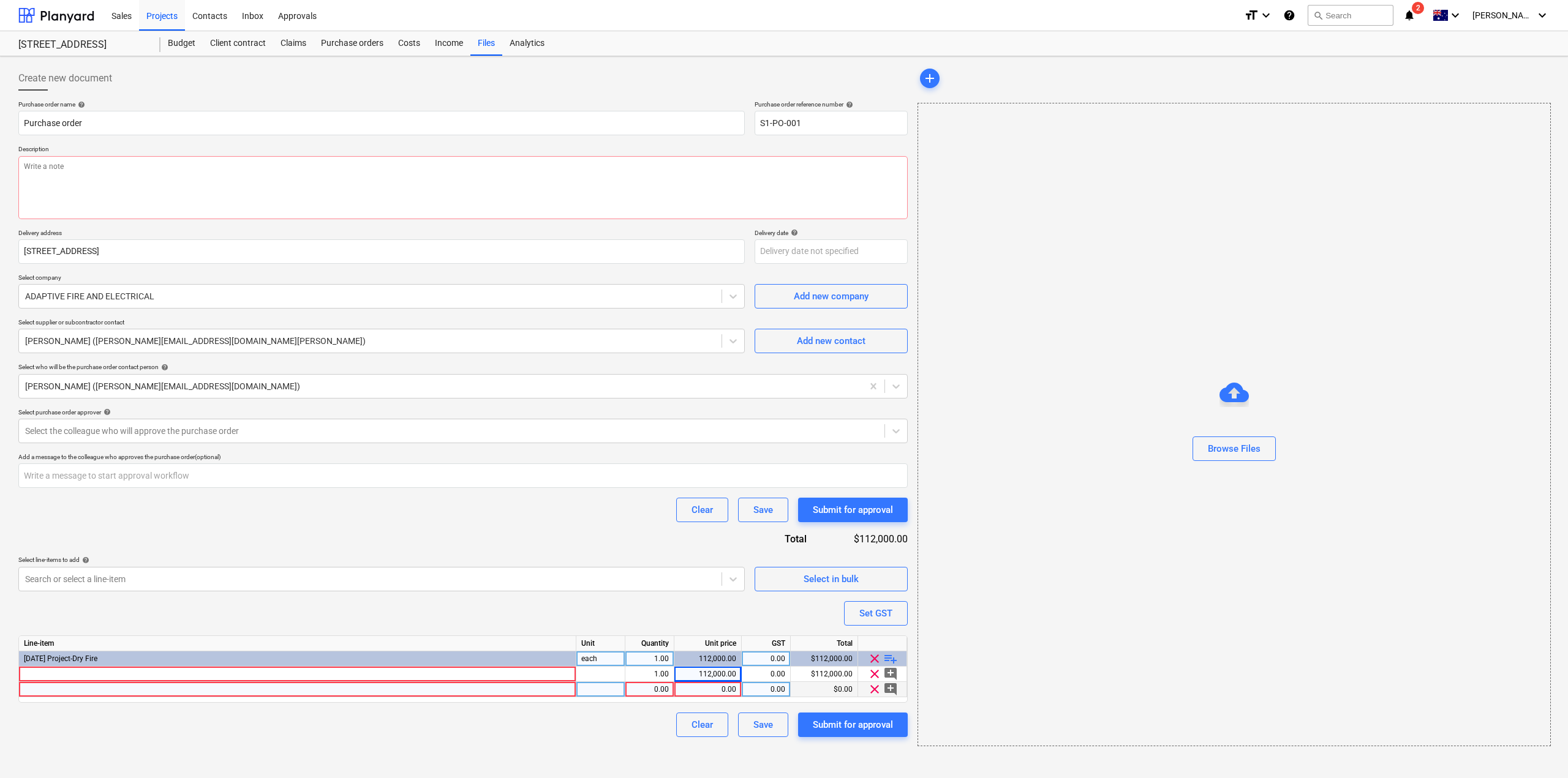
click at [718, 690] on div "0.00" at bounding box center [708, 690] width 57 height 15
type input "10000"
click at [1231, 618] on div "Browse Files" at bounding box center [1233, 425] width 633 height 644
click at [874, 689] on span "clear" at bounding box center [874, 689] width 15 height 15
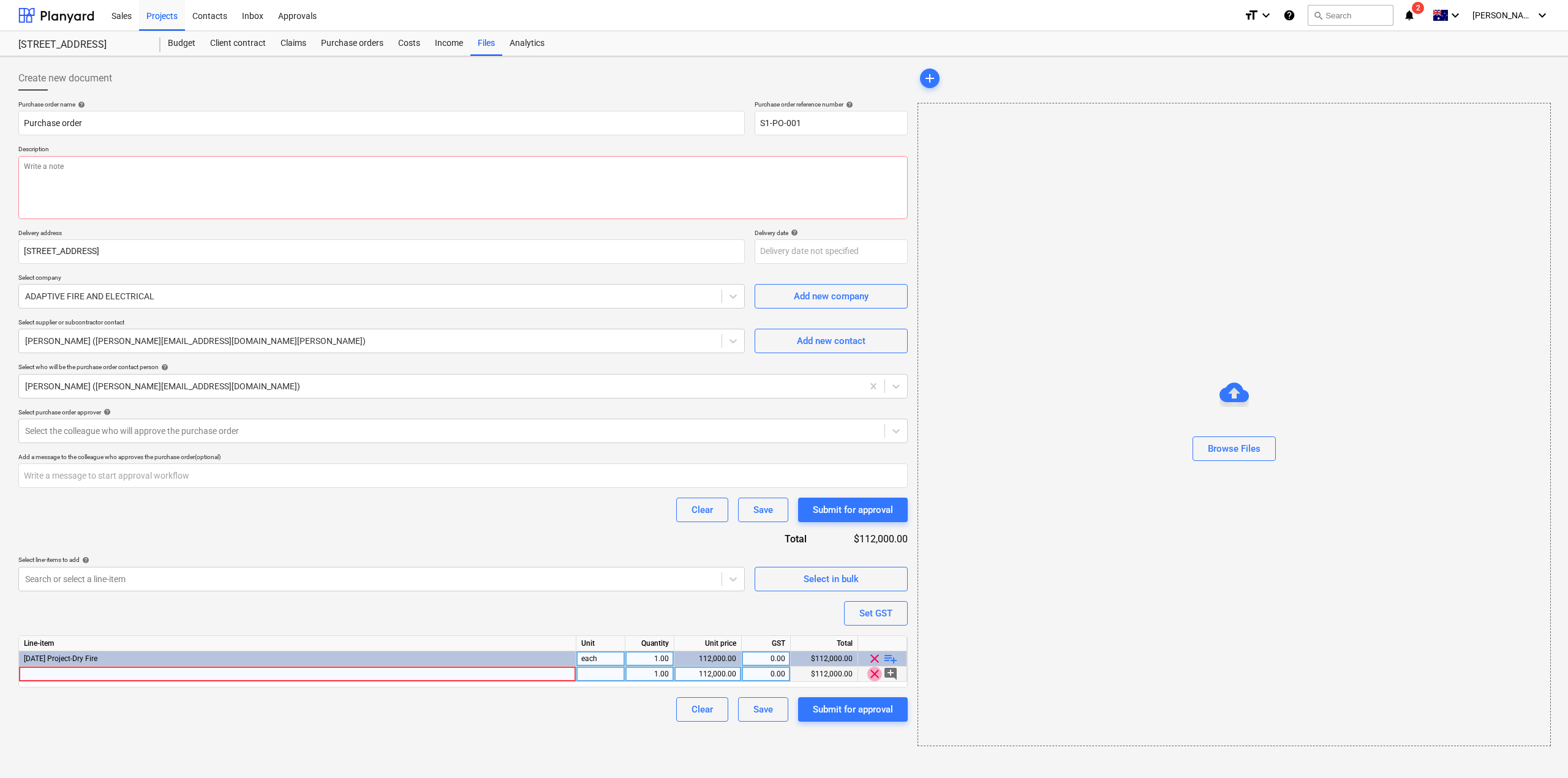
click at [872, 675] on span "clear" at bounding box center [874, 674] width 15 height 15
type textarea "x"
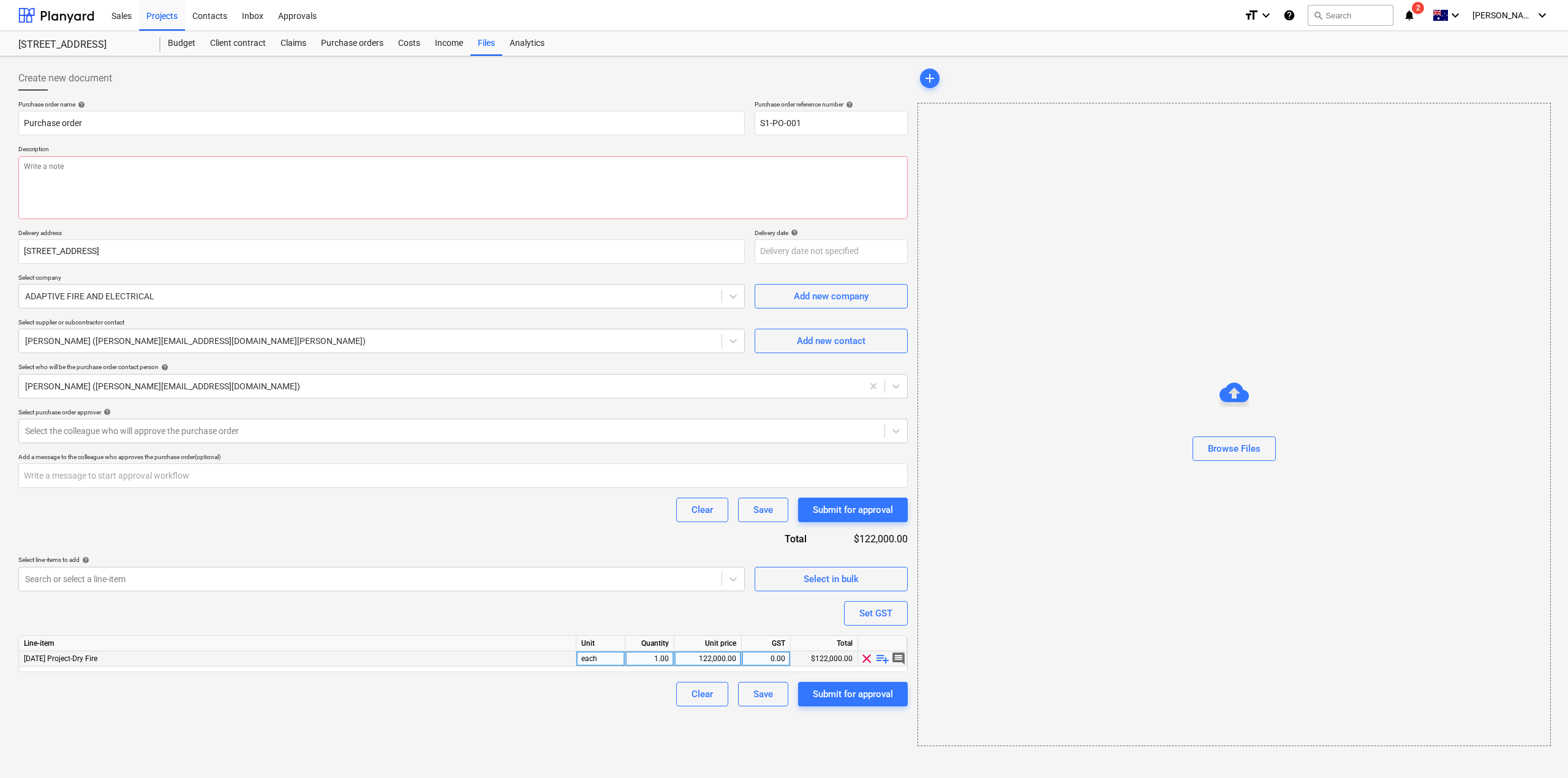
click at [702, 657] on div "122,000.00" at bounding box center [708, 659] width 57 height 15
type input "112000"
click at [1051, 595] on div "Browse Files" at bounding box center [1233, 425] width 633 height 644
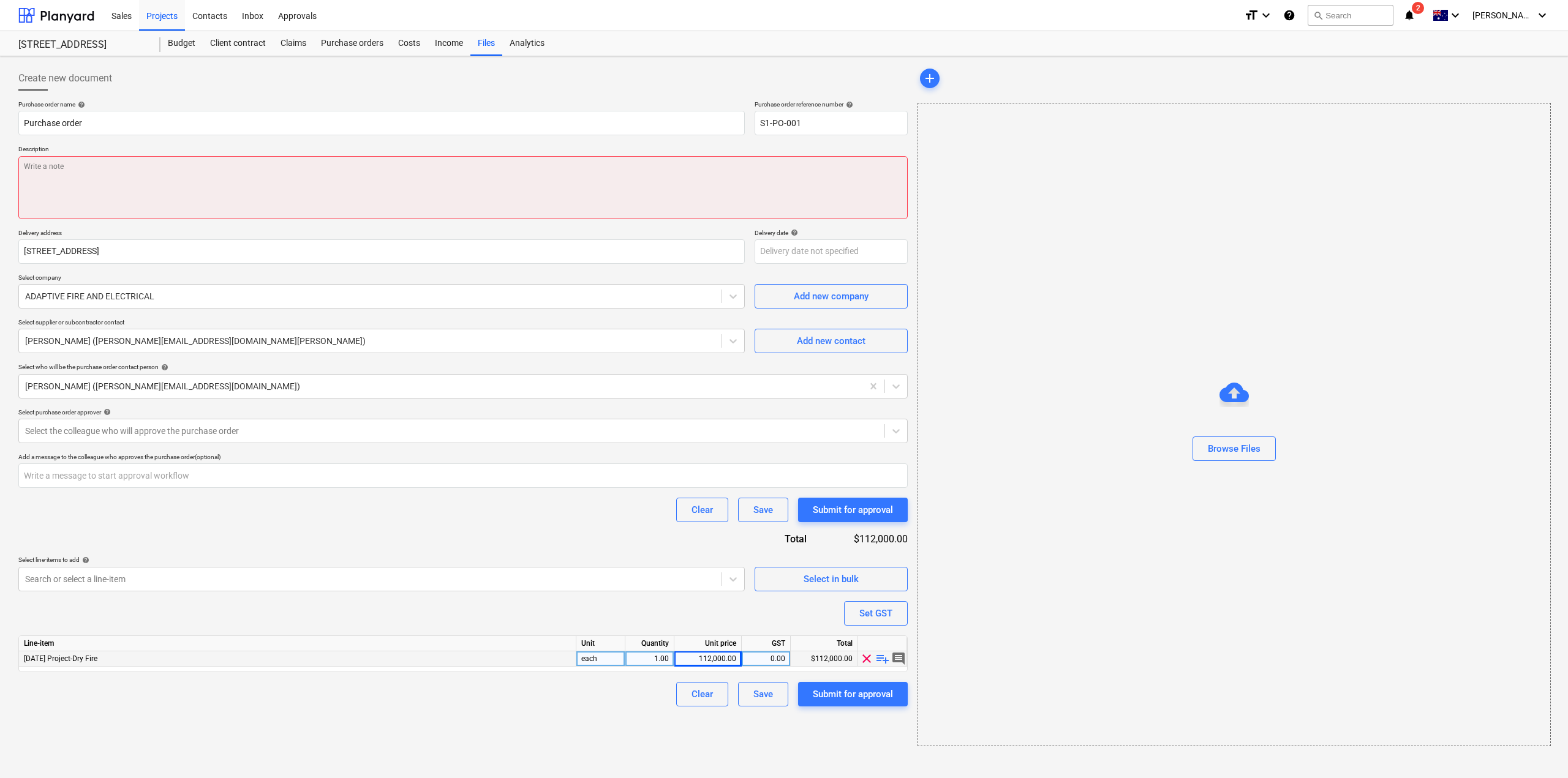
click at [184, 175] on textarea at bounding box center [463, 187] width 890 height 63
type textarea "x"
type textarea "D"
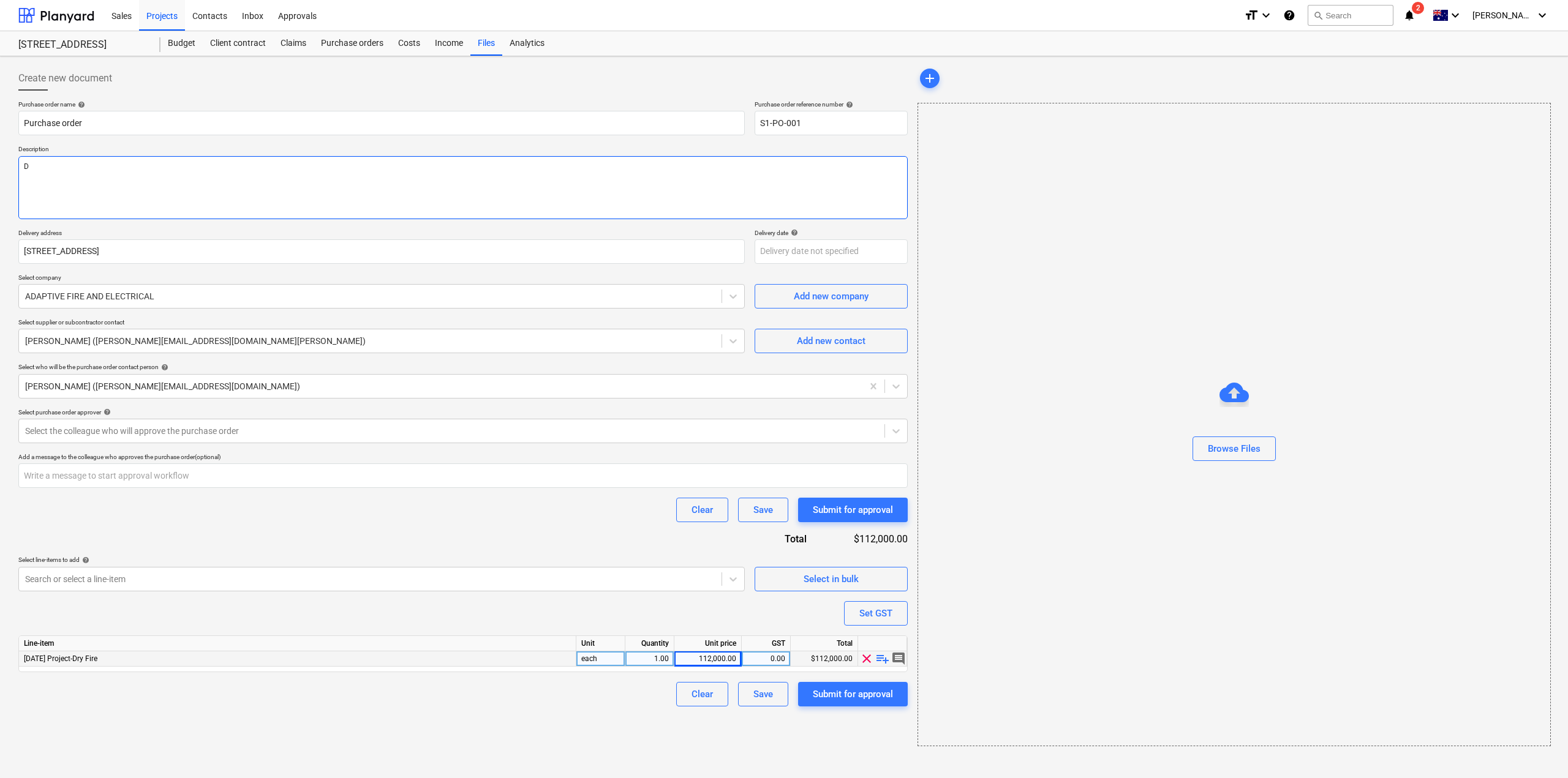
type textarea "x"
type textarea "Dr"
type textarea "x"
type textarea "Dry"
type textarea "x"
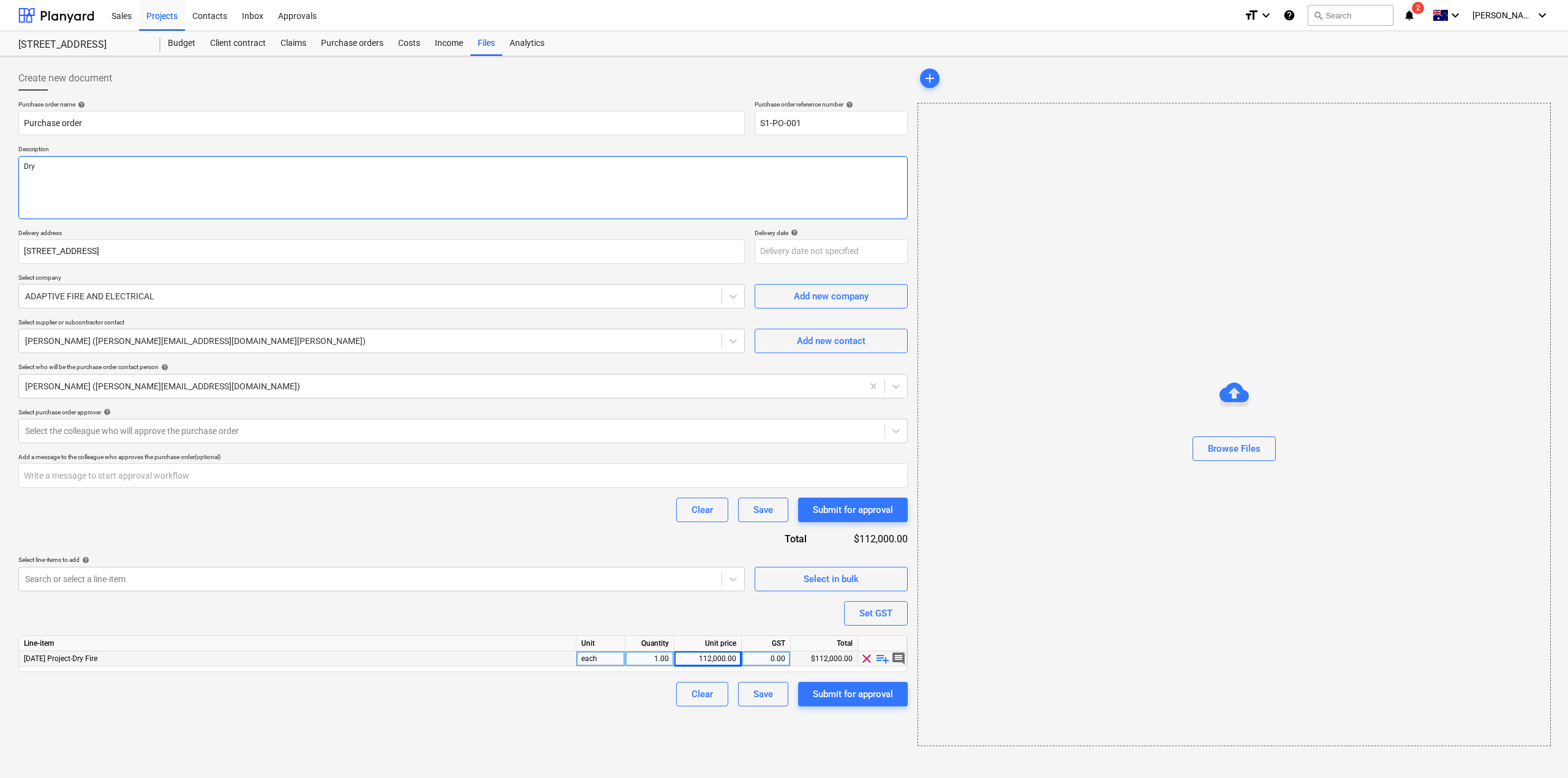
type textarea "Dry F"
type textarea "x"
type textarea "Dry Fi"
type textarea "x"
type textarea "Dry Fir"
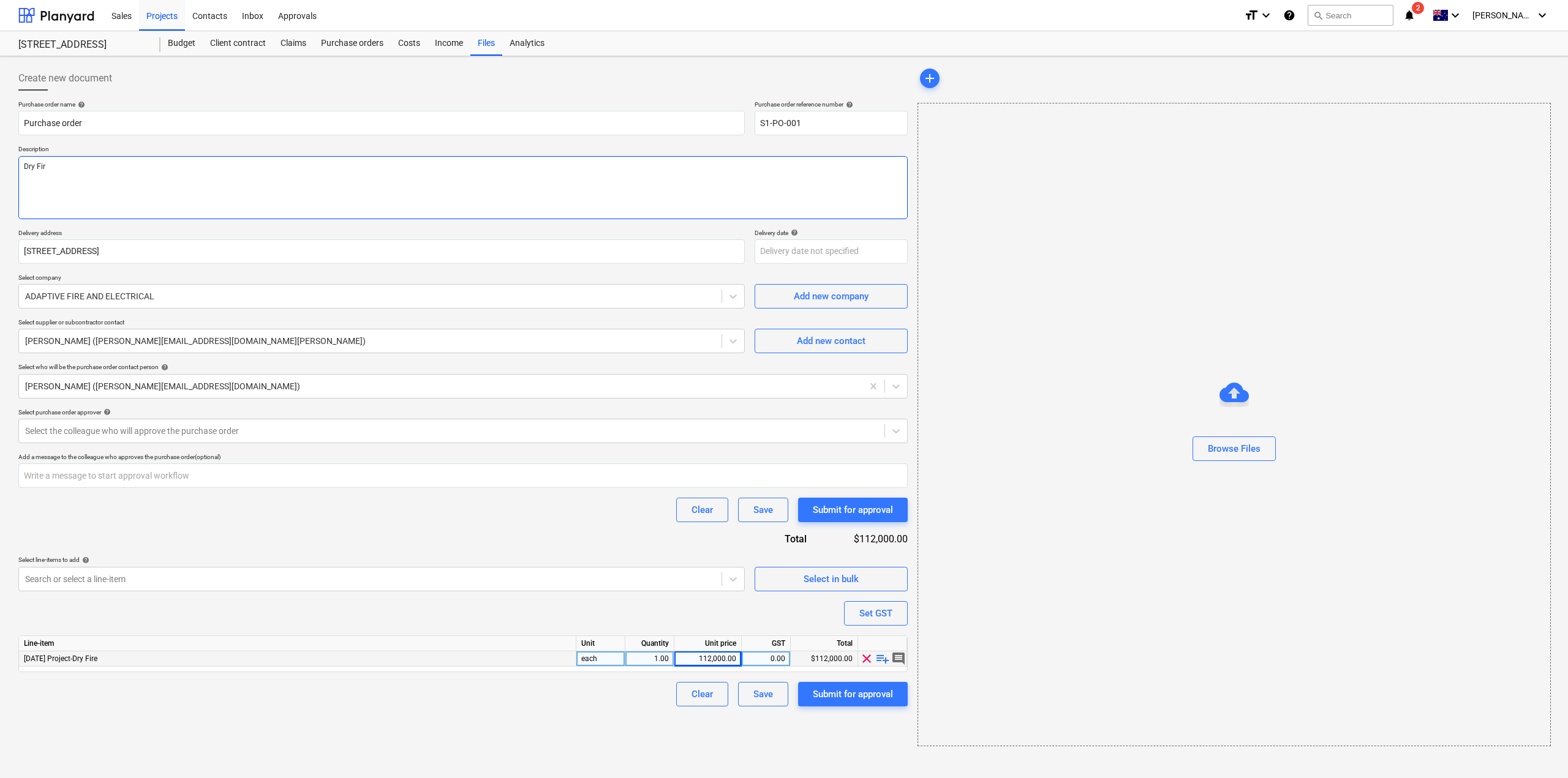
type textarea "x"
type textarea "Dry Fire"
click at [660, 129] on input "Purchase order" at bounding box center [381, 123] width 726 height 25
click at [808, 120] on input "S1-PO-001" at bounding box center [831, 123] width 153 height 25
click at [819, 119] on input "S1-PO-001" at bounding box center [831, 123] width 153 height 25
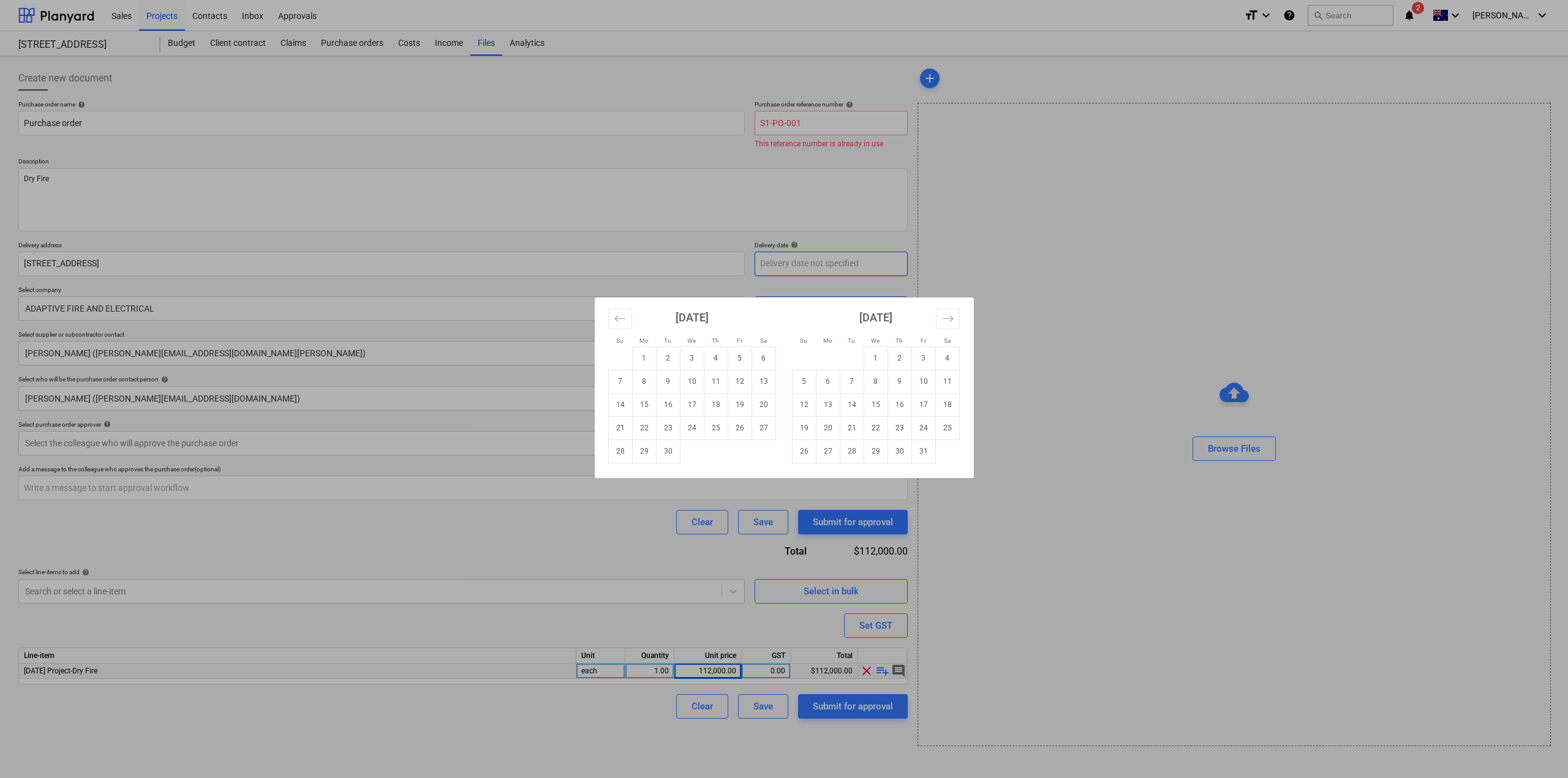
click at [841, 259] on body "This website stores cookies on your computer. These cookies are used to collect…" at bounding box center [784, 389] width 1568 height 778
click at [969, 237] on div "Su Mo Tu We Th Fr Sa Su Mo Tu We Th Fr Sa [DATE] 1 2 3 4 5 6 7 8 9 10 11 12 13 …" at bounding box center [784, 389] width 1568 height 778
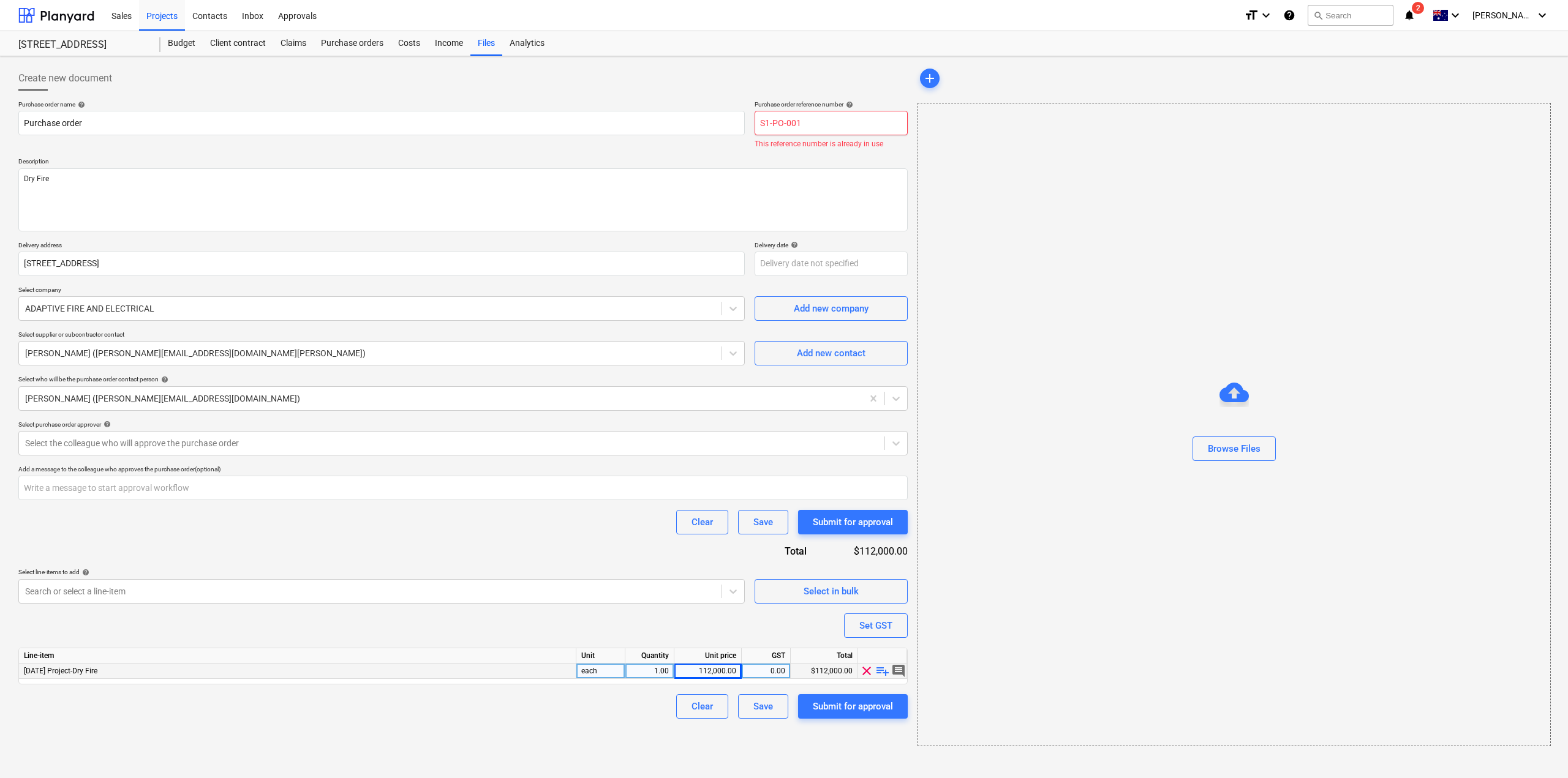
click at [821, 121] on input "S1-PO-001" at bounding box center [831, 123] width 153 height 25
drag, startPoint x: 794, startPoint y: 123, endPoint x: 811, endPoint y: 127, distance: 17.5
click at [811, 127] on input "S1-PO-001" at bounding box center [831, 123] width 153 height 25
type textarea "x"
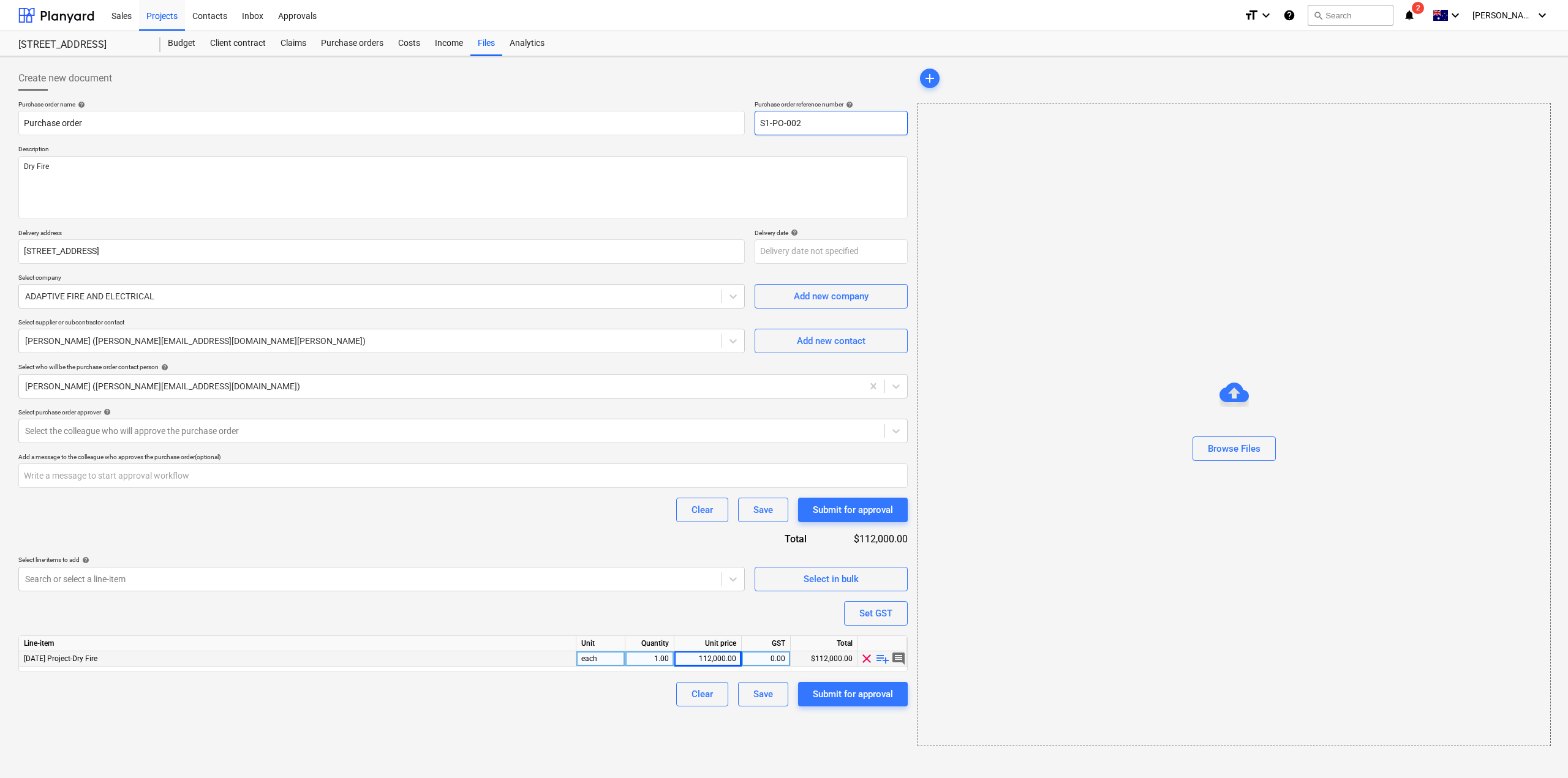
type input "S1-PO-002"
click at [824, 77] on div "Create new document" at bounding box center [463, 78] width 890 height 25
click at [748, 84] on div "Create new document" at bounding box center [463, 78] width 890 height 25
click at [828, 696] on div "Submit for approval" at bounding box center [852, 694] width 80 height 16
click at [680, 437] on div at bounding box center [451, 431] width 853 height 12
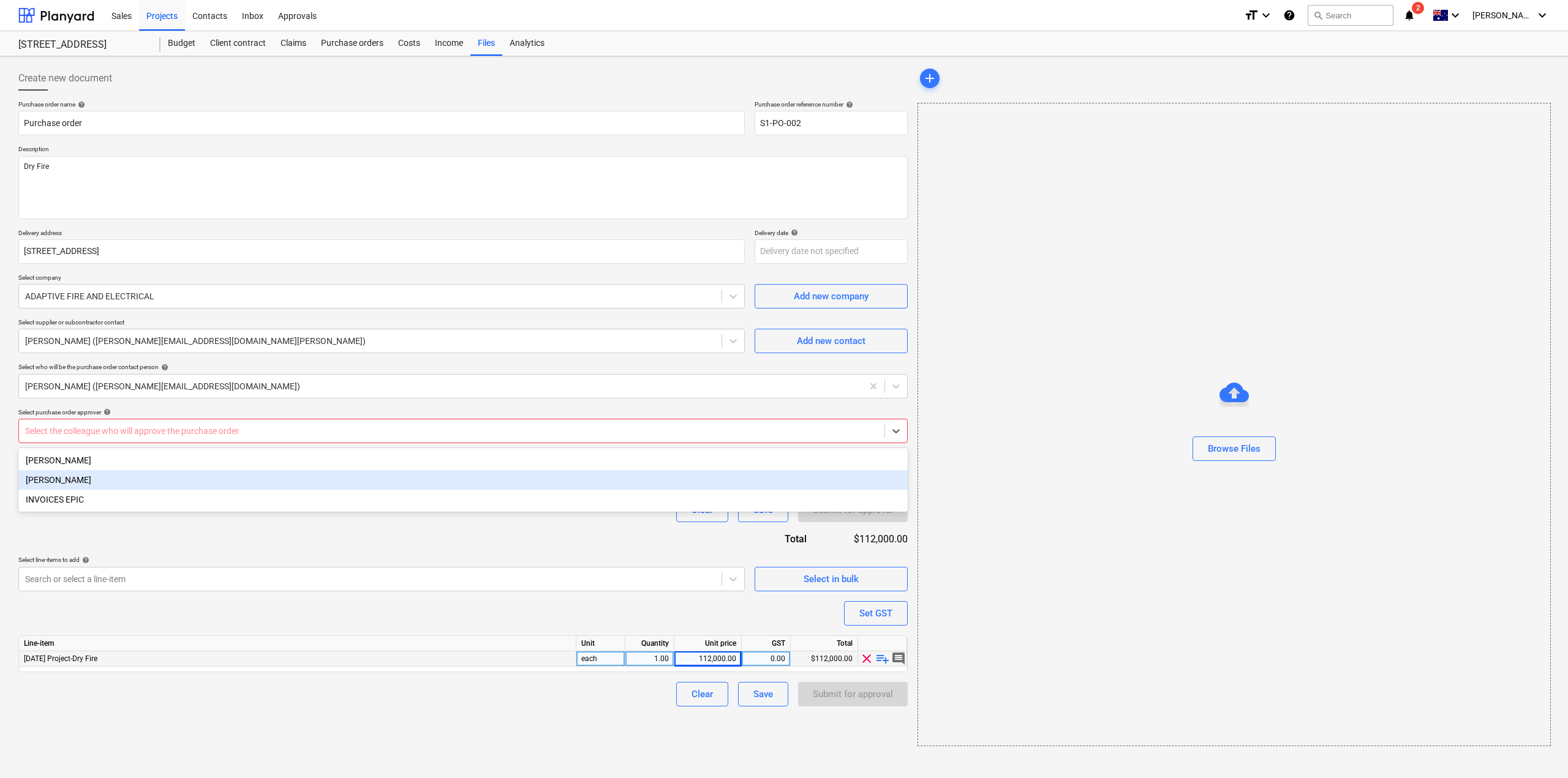
drag, startPoint x: 512, startPoint y: 481, endPoint x: 524, endPoint y: 495, distance: 18.4
click at [513, 482] on div "[PERSON_NAME]" at bounding box center [463, 480] width 890 height 20
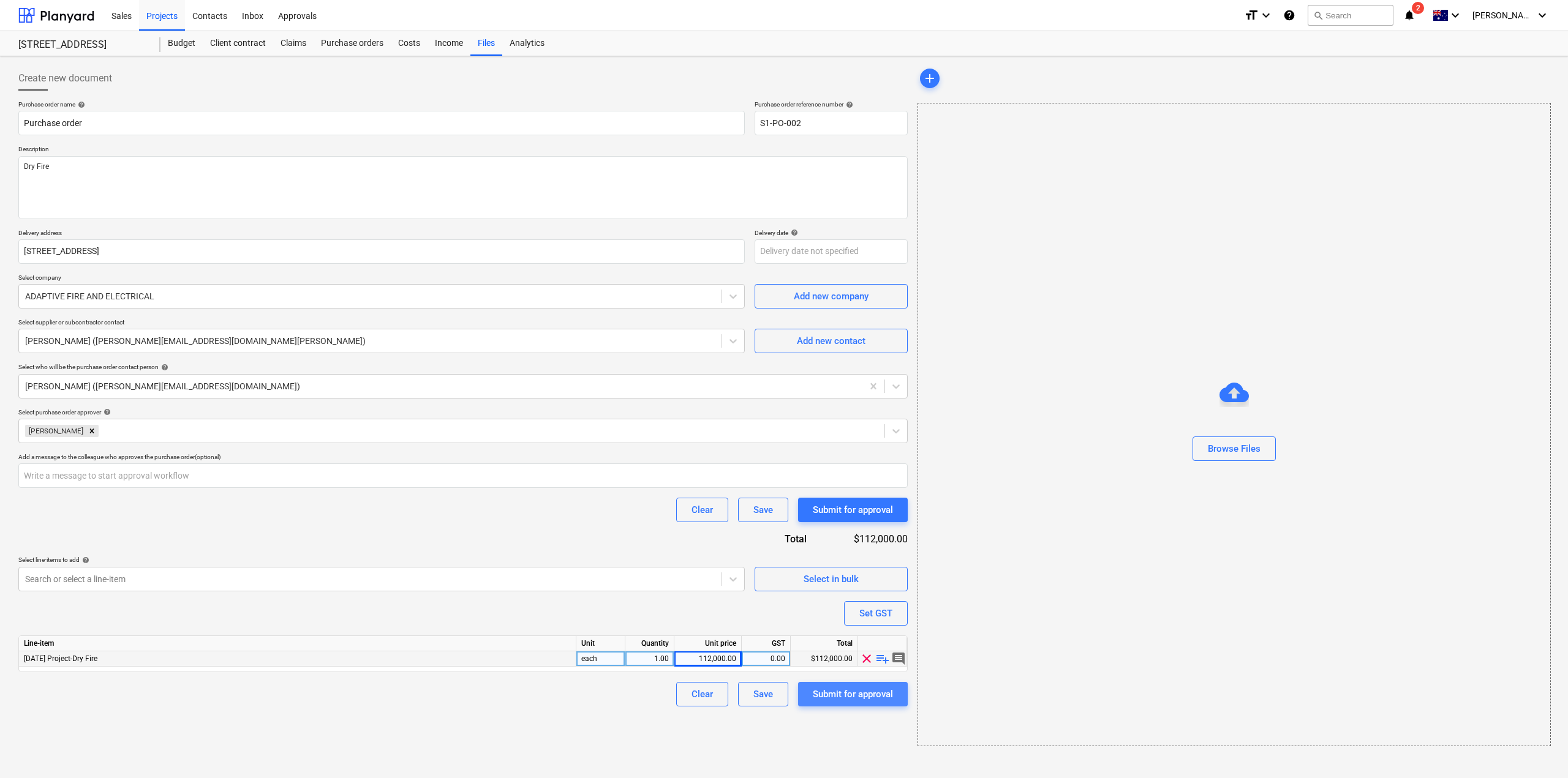
click at [830, 694] on div "Submit for approval" at bounding box center [852, 694] width 80 height 16
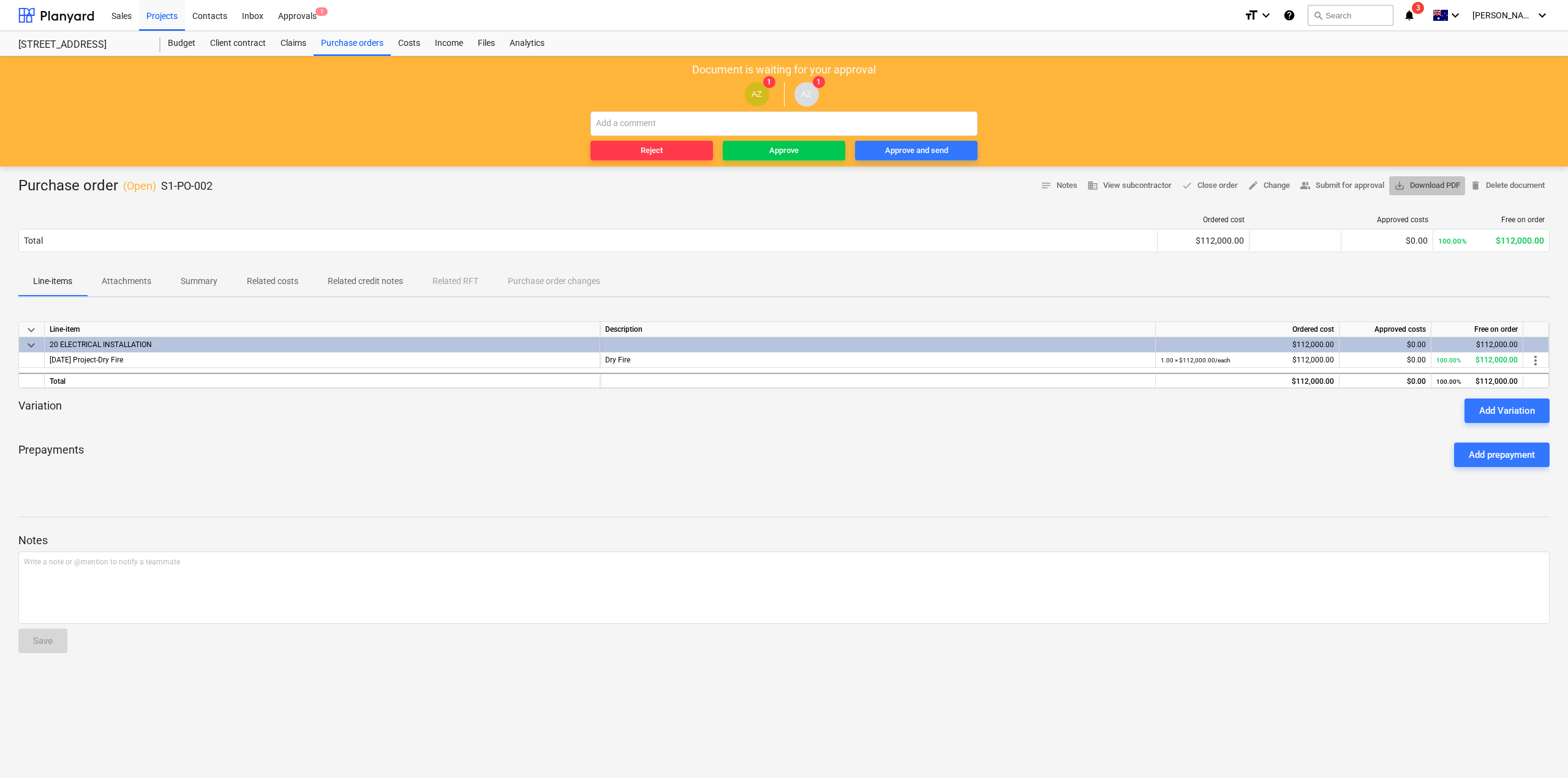
click at [1423, 183] on span "save_alt Download PDF" at bounding box center [1426, 185] width 66 height 14
click at [802, 150] on span "Approve" at bounding box center [783, 151] width 112 height 14
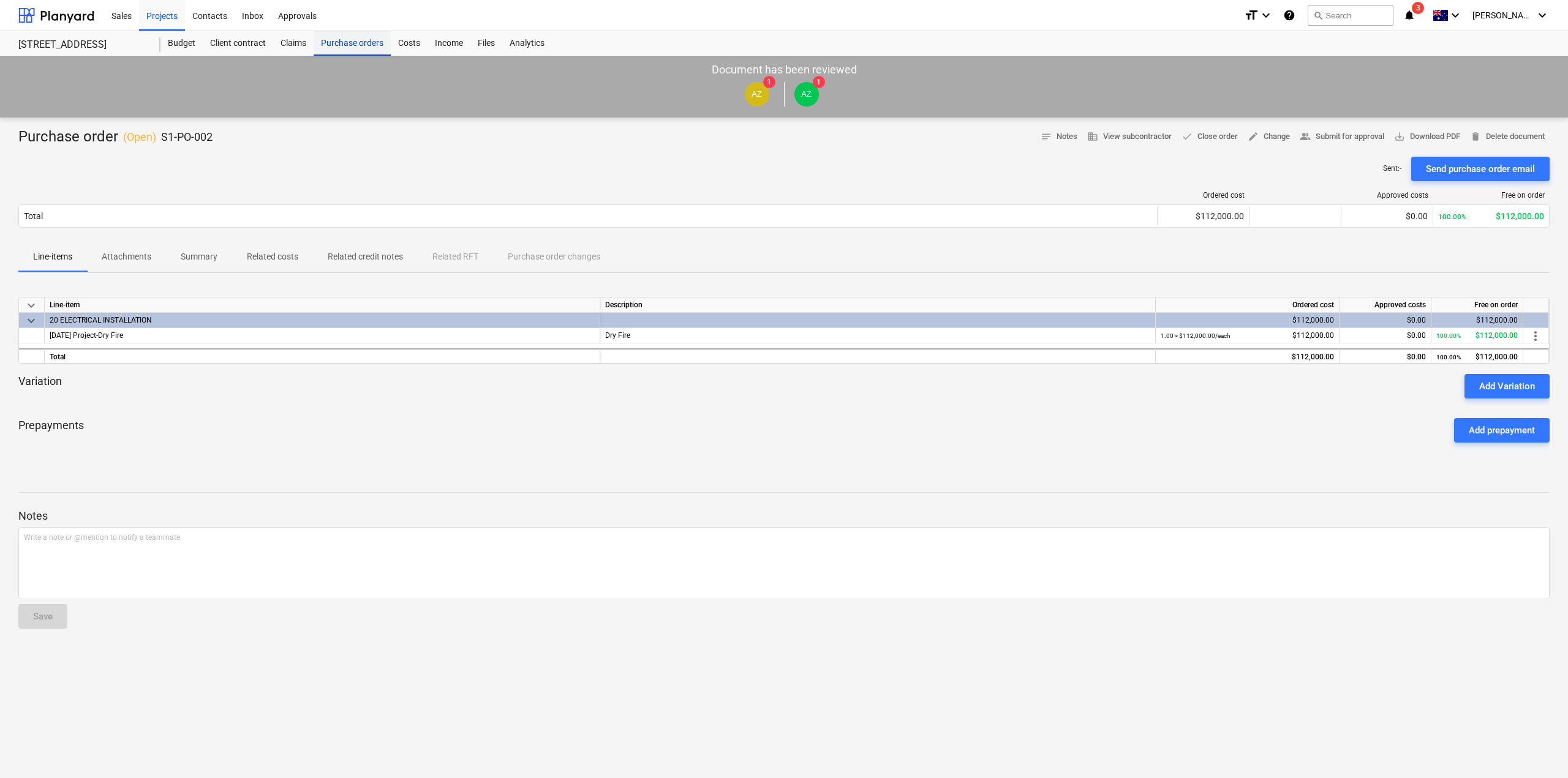
click at [373, 46] on div "Purchase orders" at bounding box center [352, 43] width 77 height 25
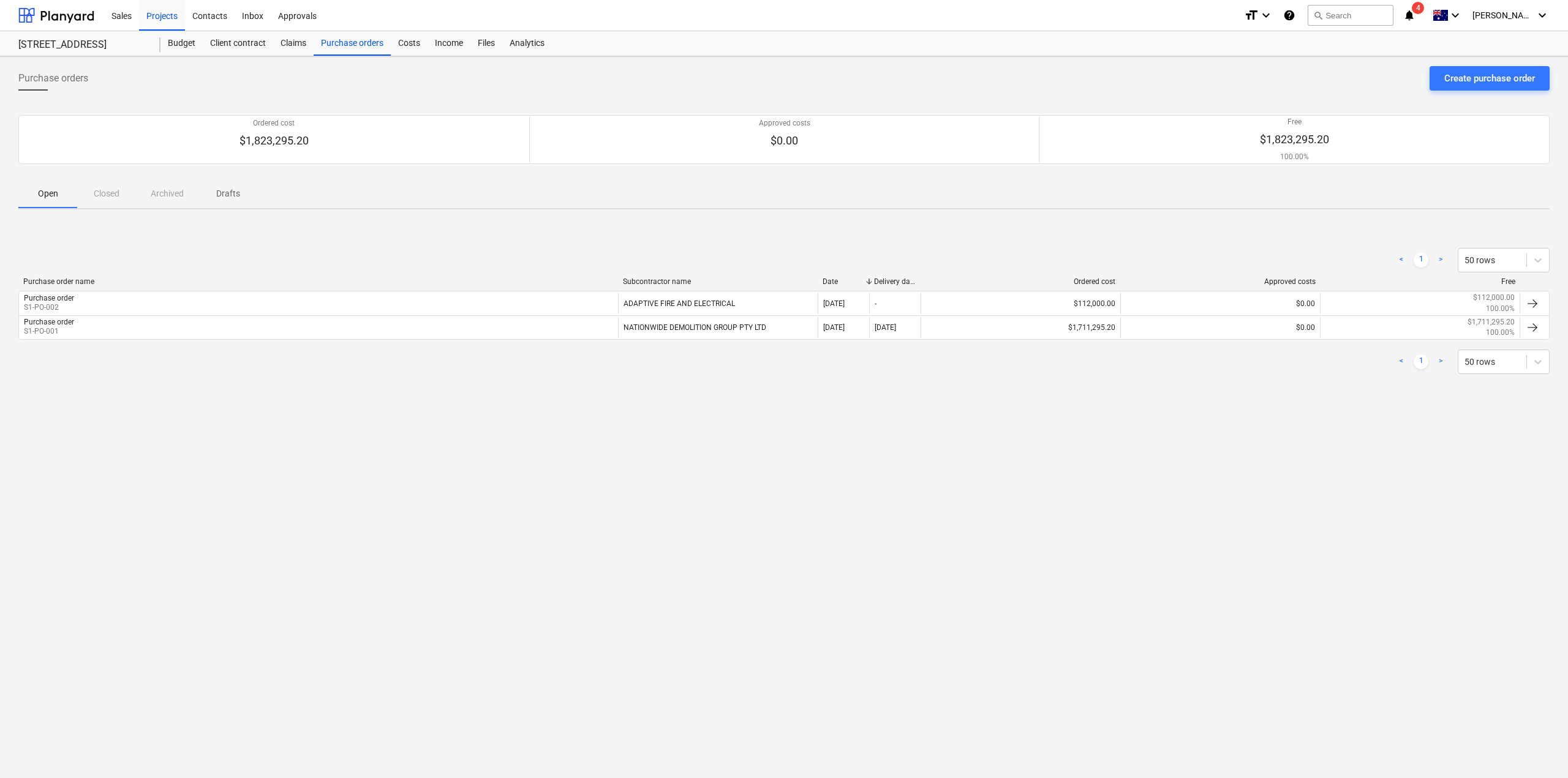
click at [877, 483] on div "Purchase orders Create purchase order Ordered cost $1,823,295.20 Approved costs…" at bounding box center [784, 417] width 1568 height 722
click at [1473, 78] on div "Create purchase order" at bounding box center [1490, 78] width 91 height 16
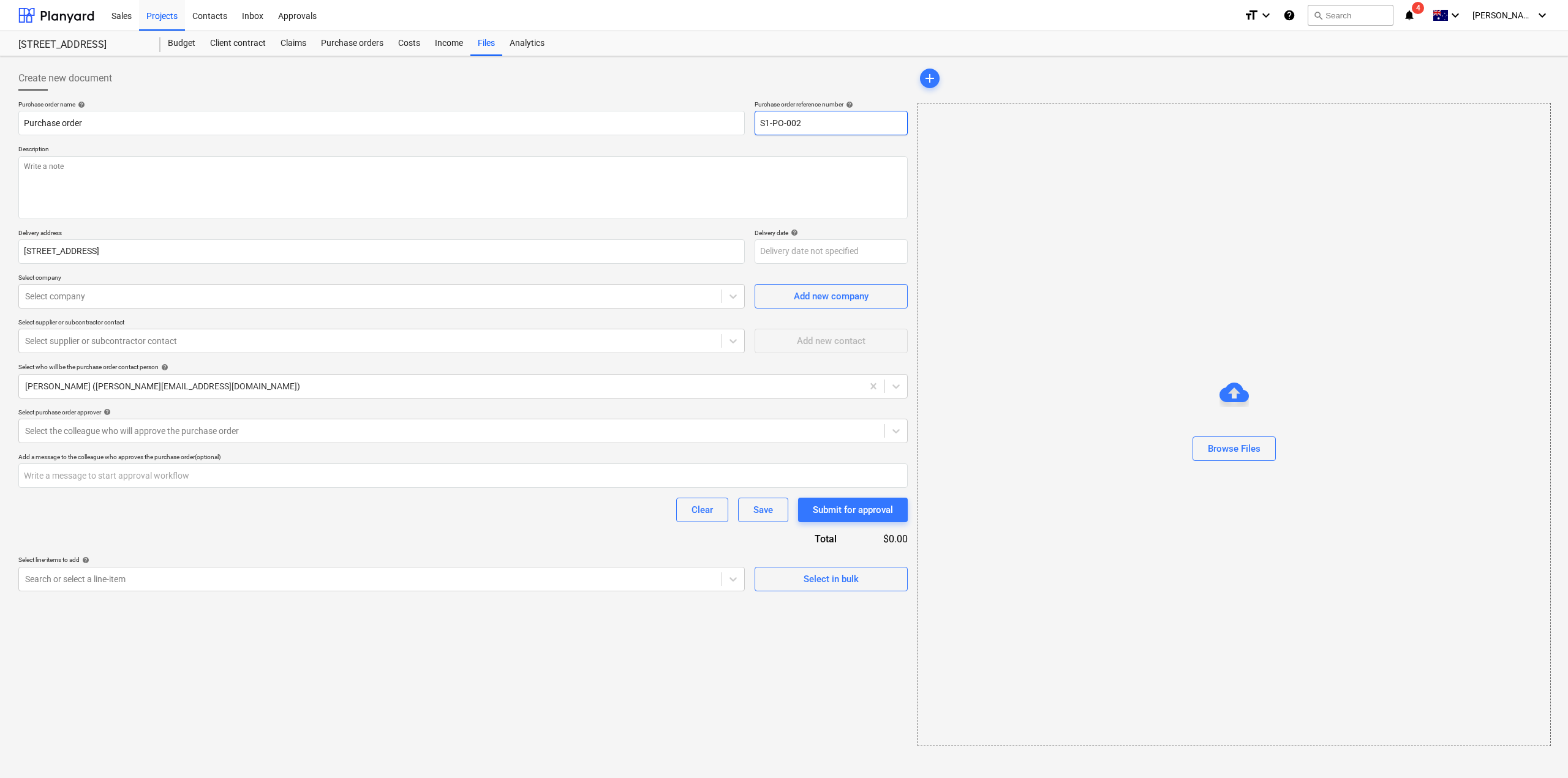
click at [821, 114] on input "S1-PO-002" at bounding box center [831, 123] width 153 height 25
drag, startPoint x: 796, startPoint y: 124, endPoint x: 812, endPoint y: 131, distance: 17.5
click at [811, 126] on input "S1-PO-002" at bounding box center [831, 123] width 153 height 25
type textarea "x"
type input "S1-PO-003"
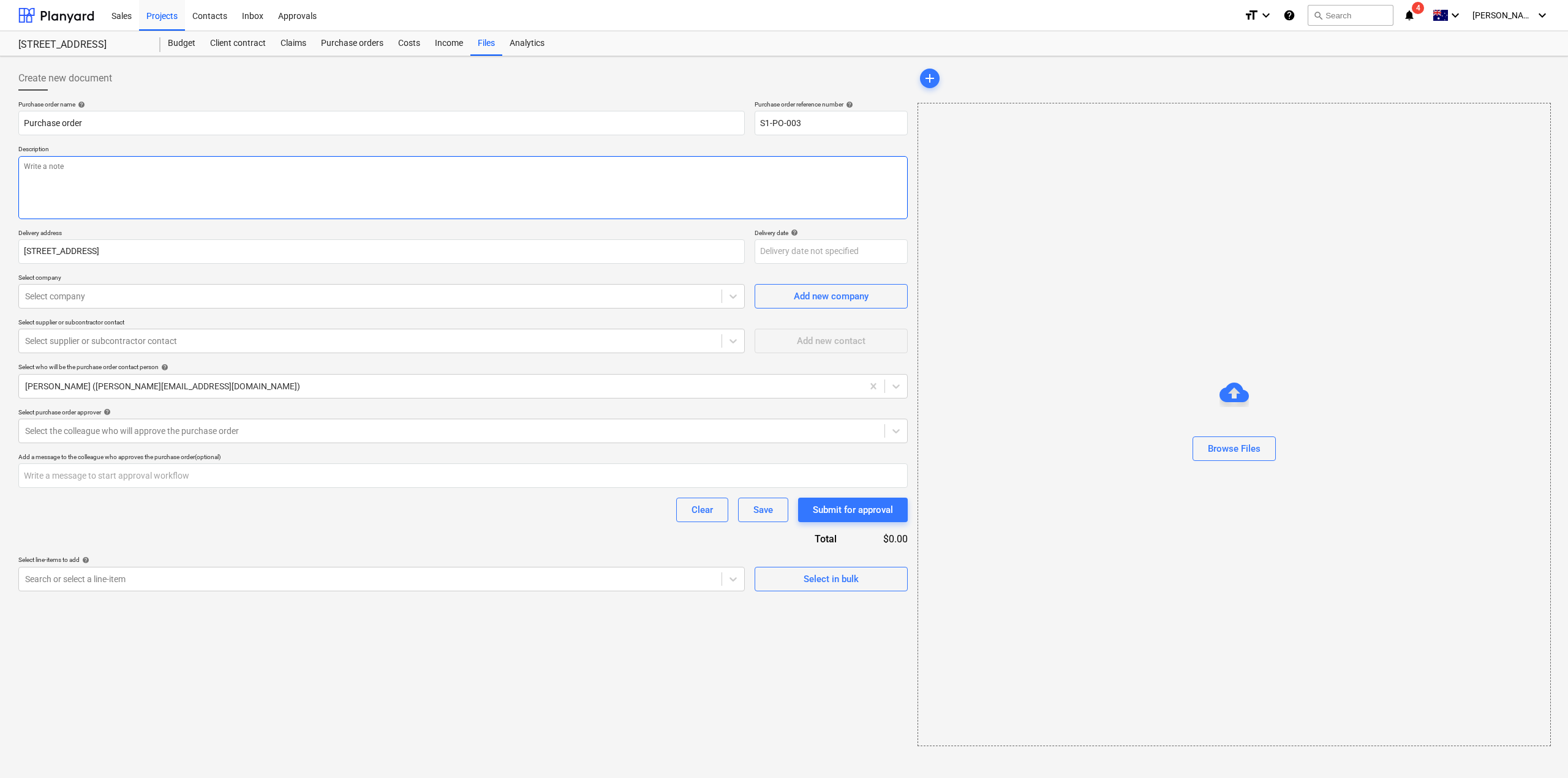
click at [803, 186] on textarea at bounding box center [463, 187] width 890 height 63
type textarea "x"
type textarea "H"
type textarea "x"
type textarea "Hy"
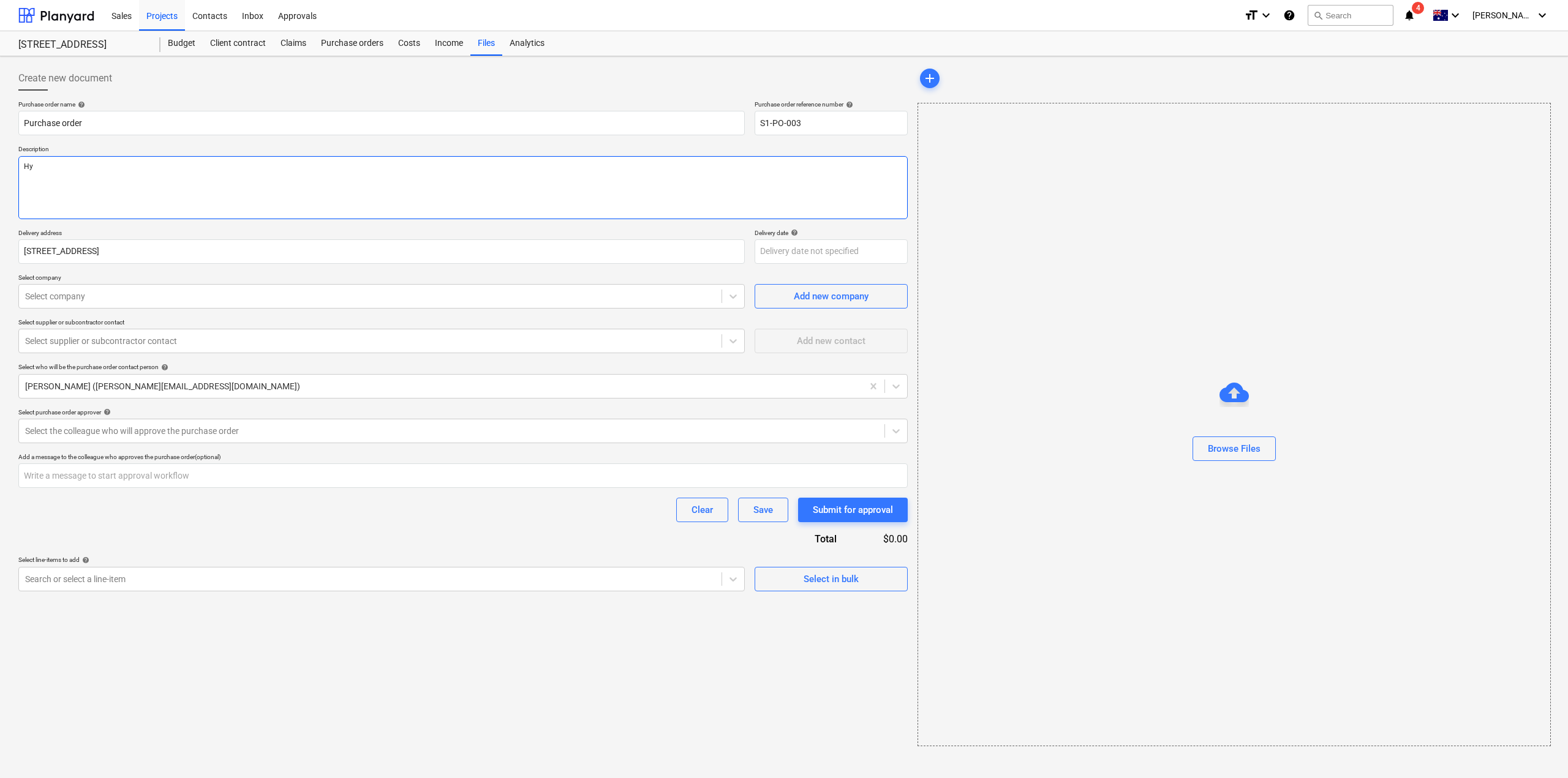
type textarea "x"
type textarea "Hyd"
type textarea "x"
type textarea "Hydr"
type textarea "x"
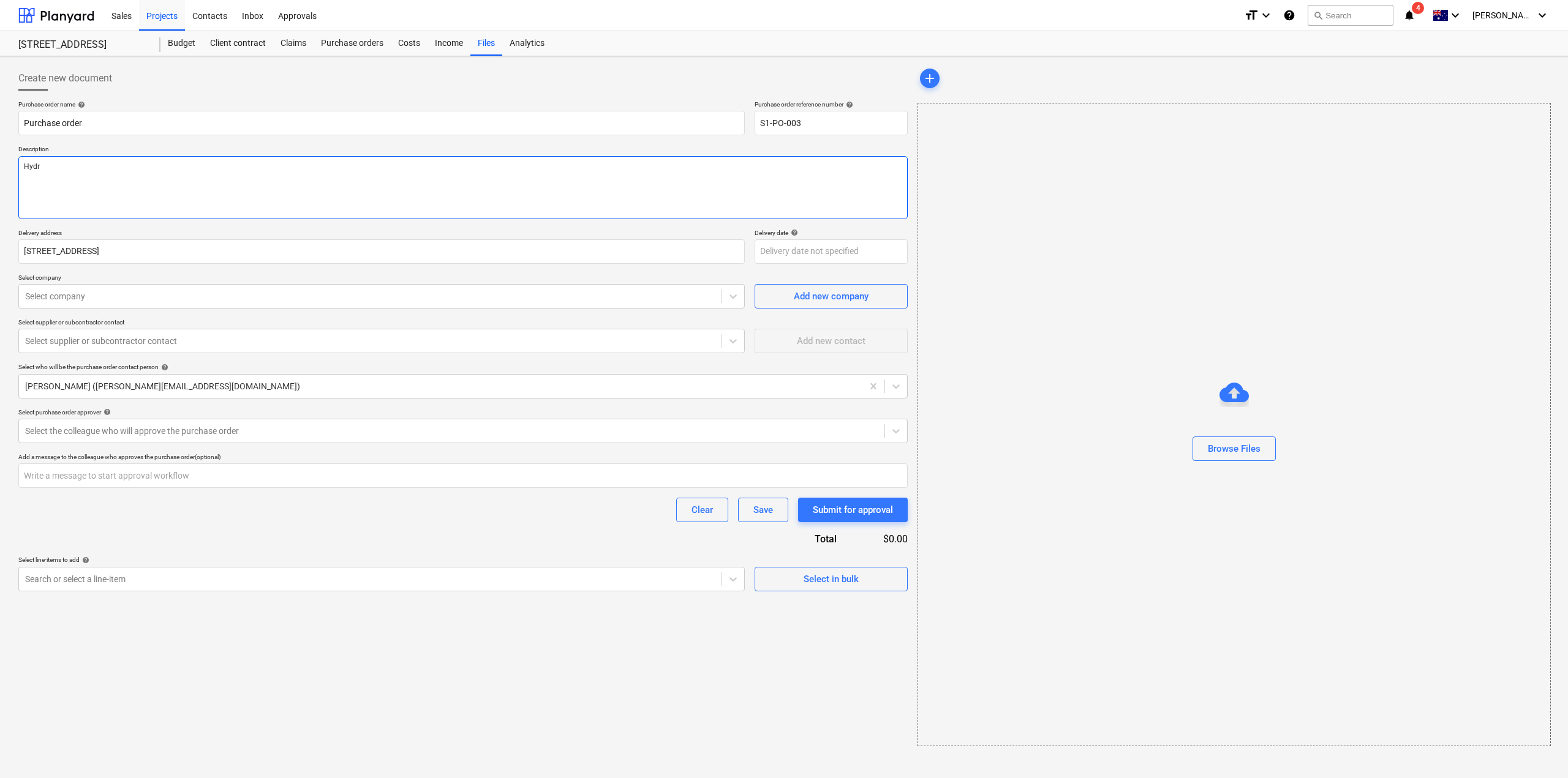
type textarea "Hydra"
type textarea "x"
type textarea "Hydraul"
type textarea "x"
type textarea "Hydraulic"
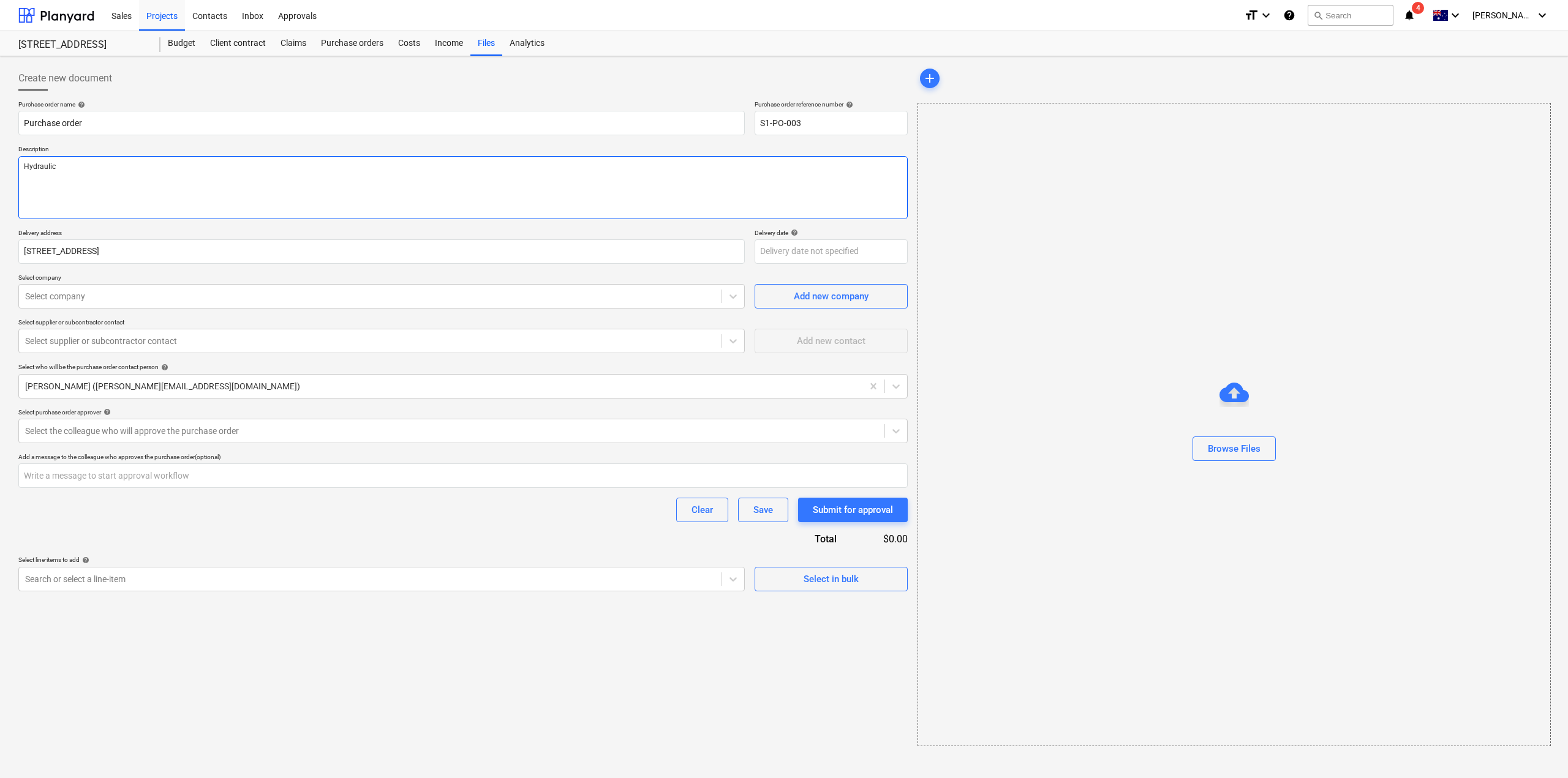
type textarea "x"
type textarea "Hydraulic"
type textarea "x"
click at [609, 302] on div at bounding box center [370, 296] width 690 height 12
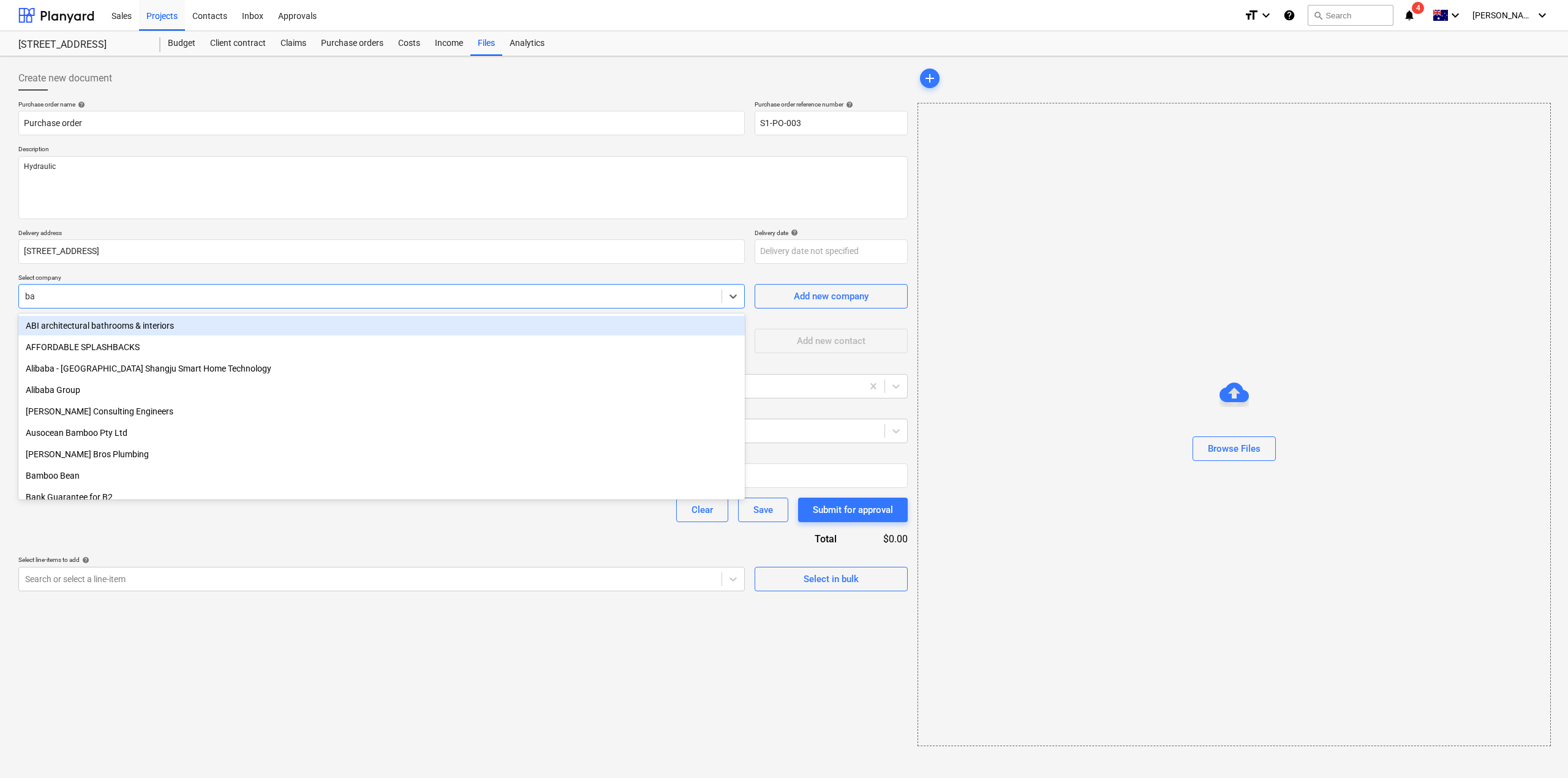
type input "bay"
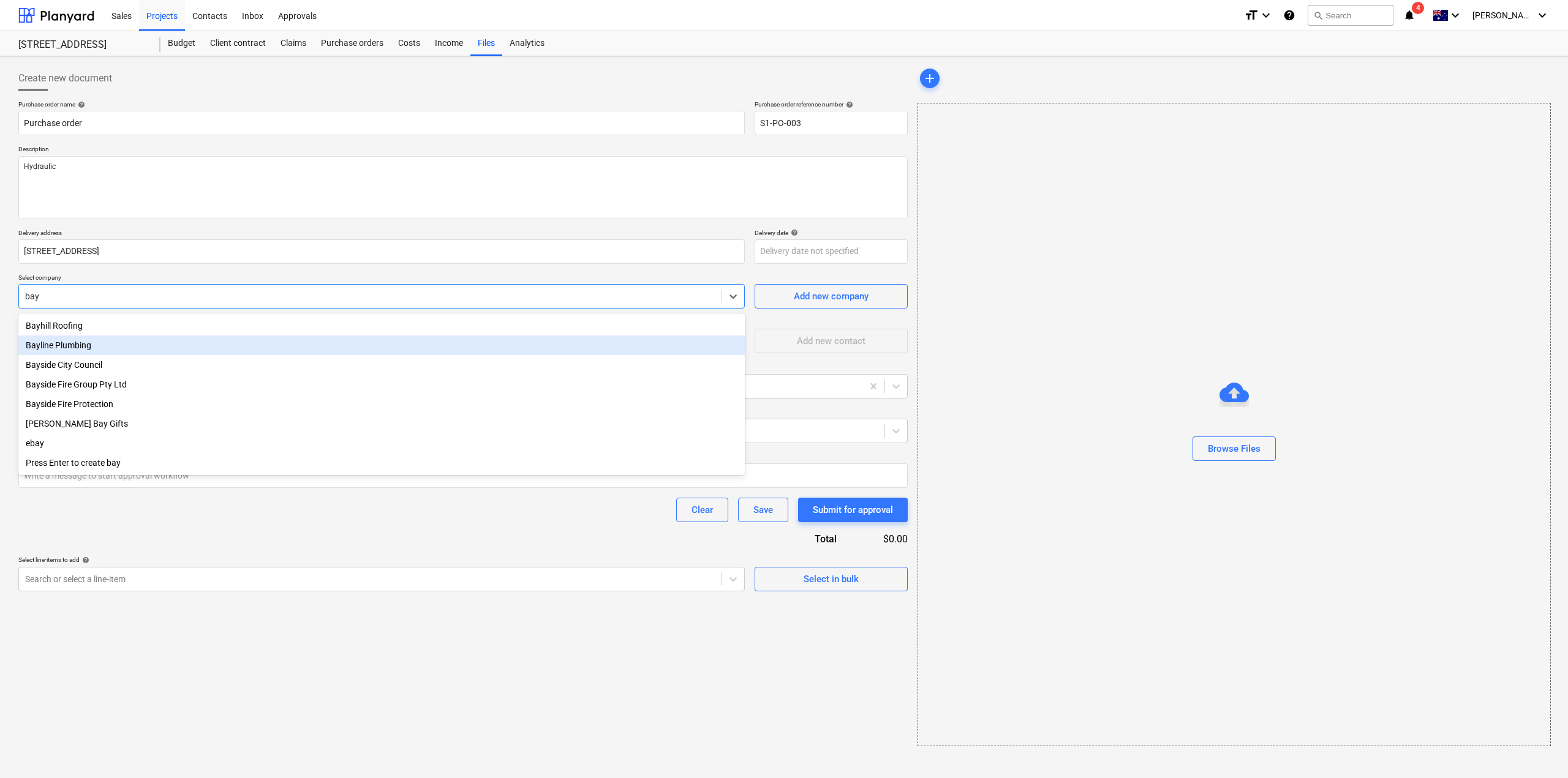
click at [153, 351] on div "Bayline Plumbing" at bounding box center [381, 345] width 726 height 20
type textarea "x"
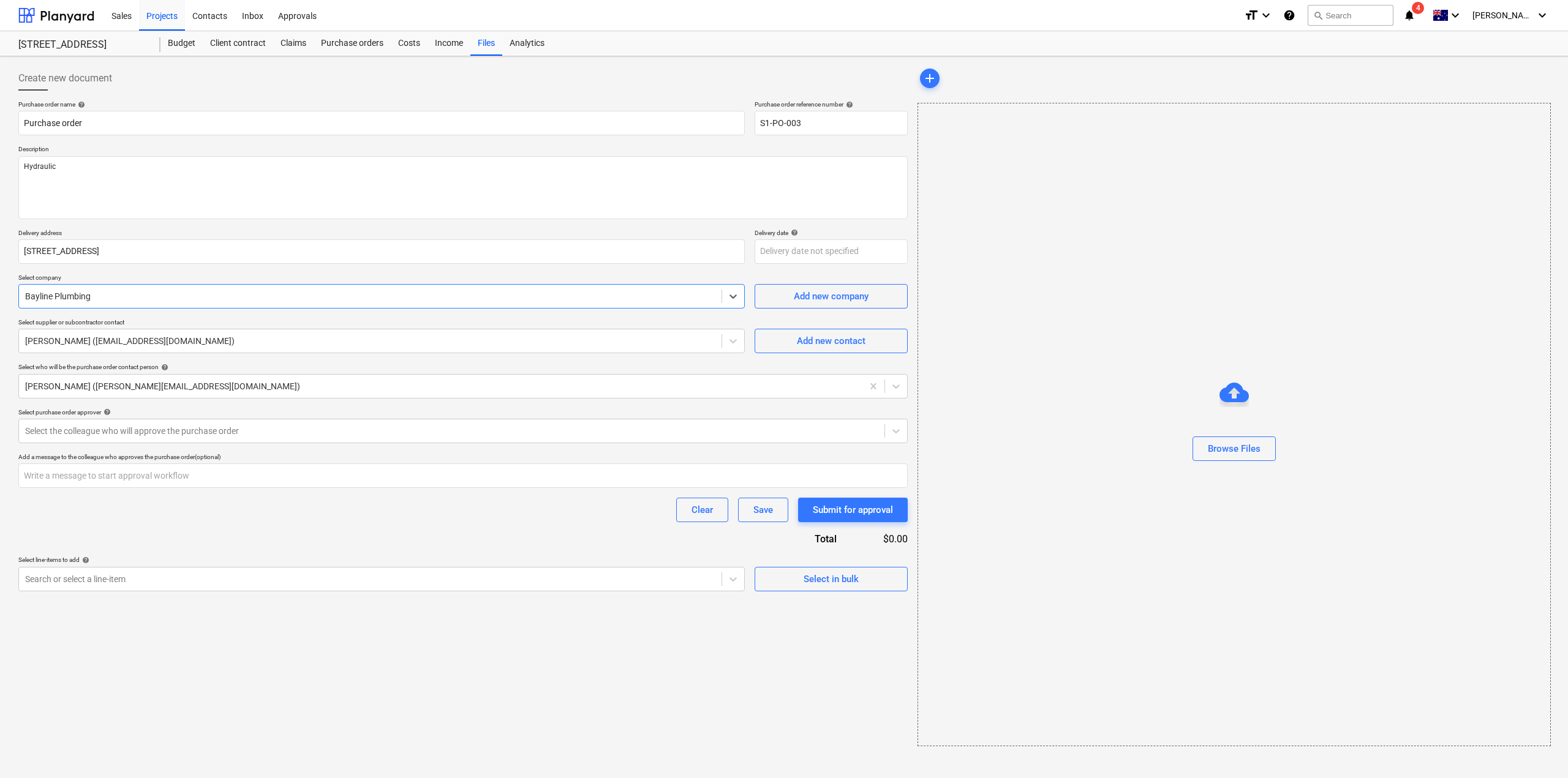
click at [504, 531] on div "Purchase order name help Purchase order Purchase order reference number help S1…" at bounding box center [463, 346] width 890 height 491
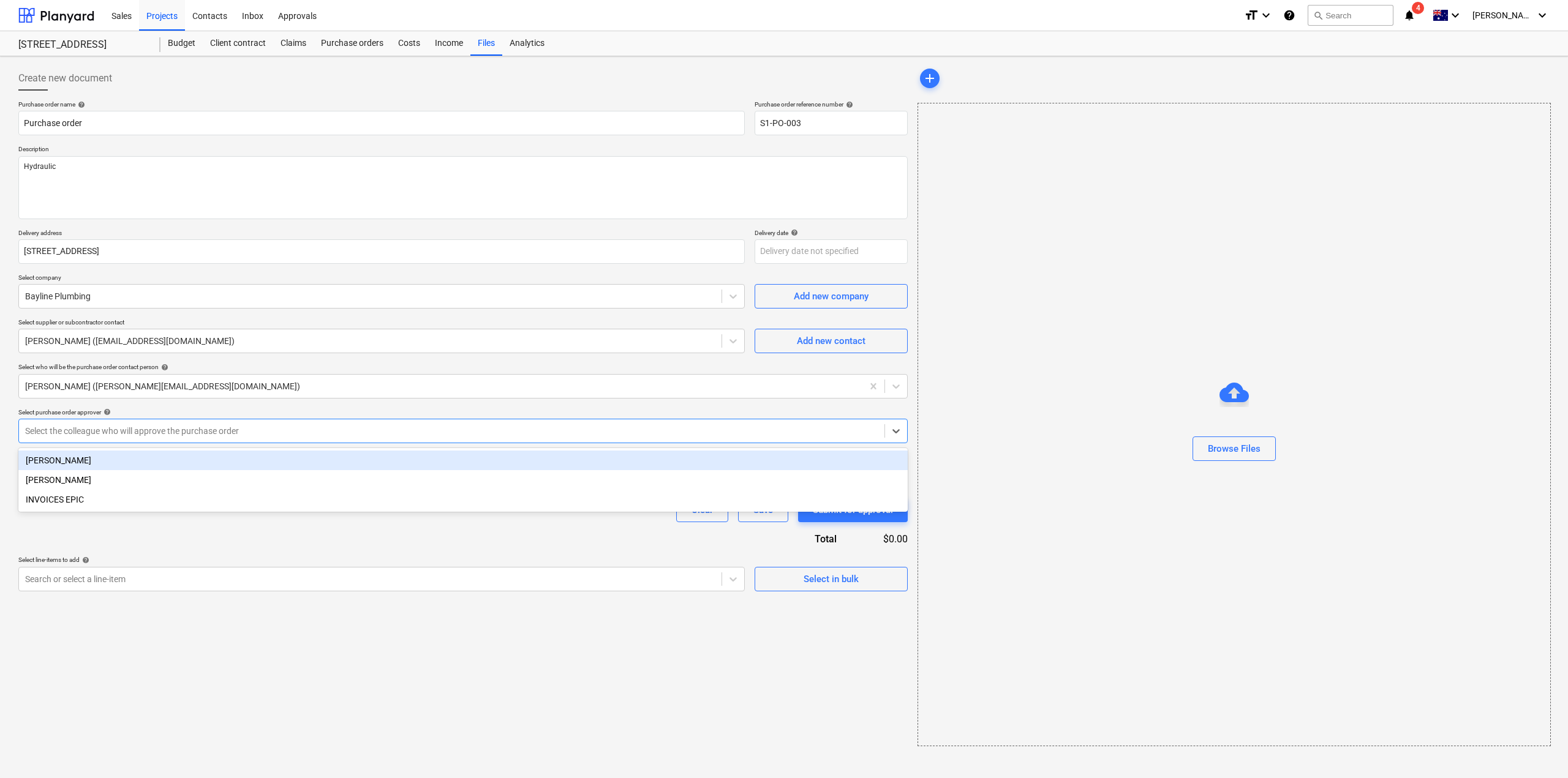
click at [458, 430] on div at bounding box center [451, 431] width 853 height 12
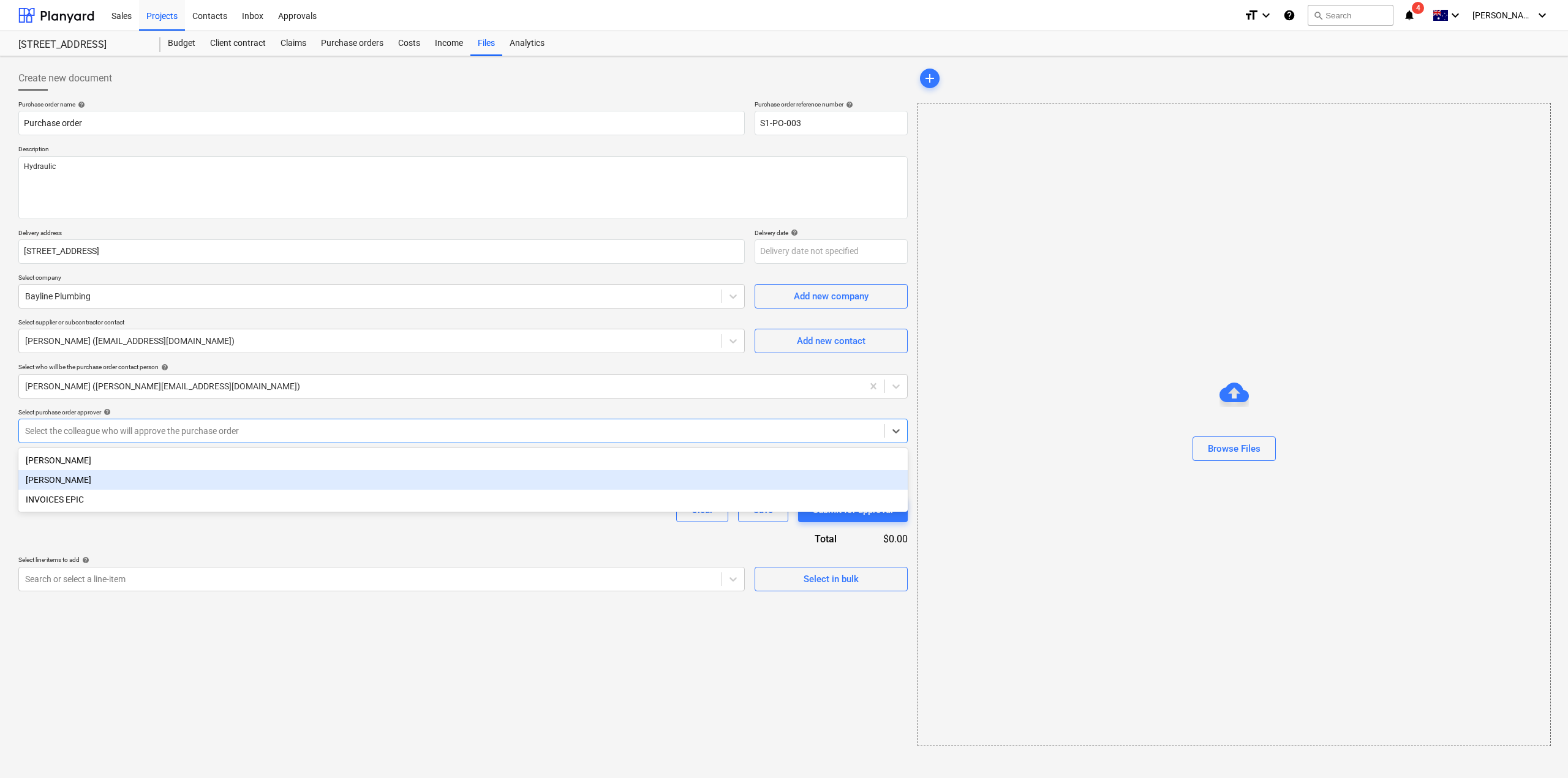
click at [279, 482] on div "[PERSON_NAME]" at bounding box center [463, 480] width 890 height 20
type textarea "x"
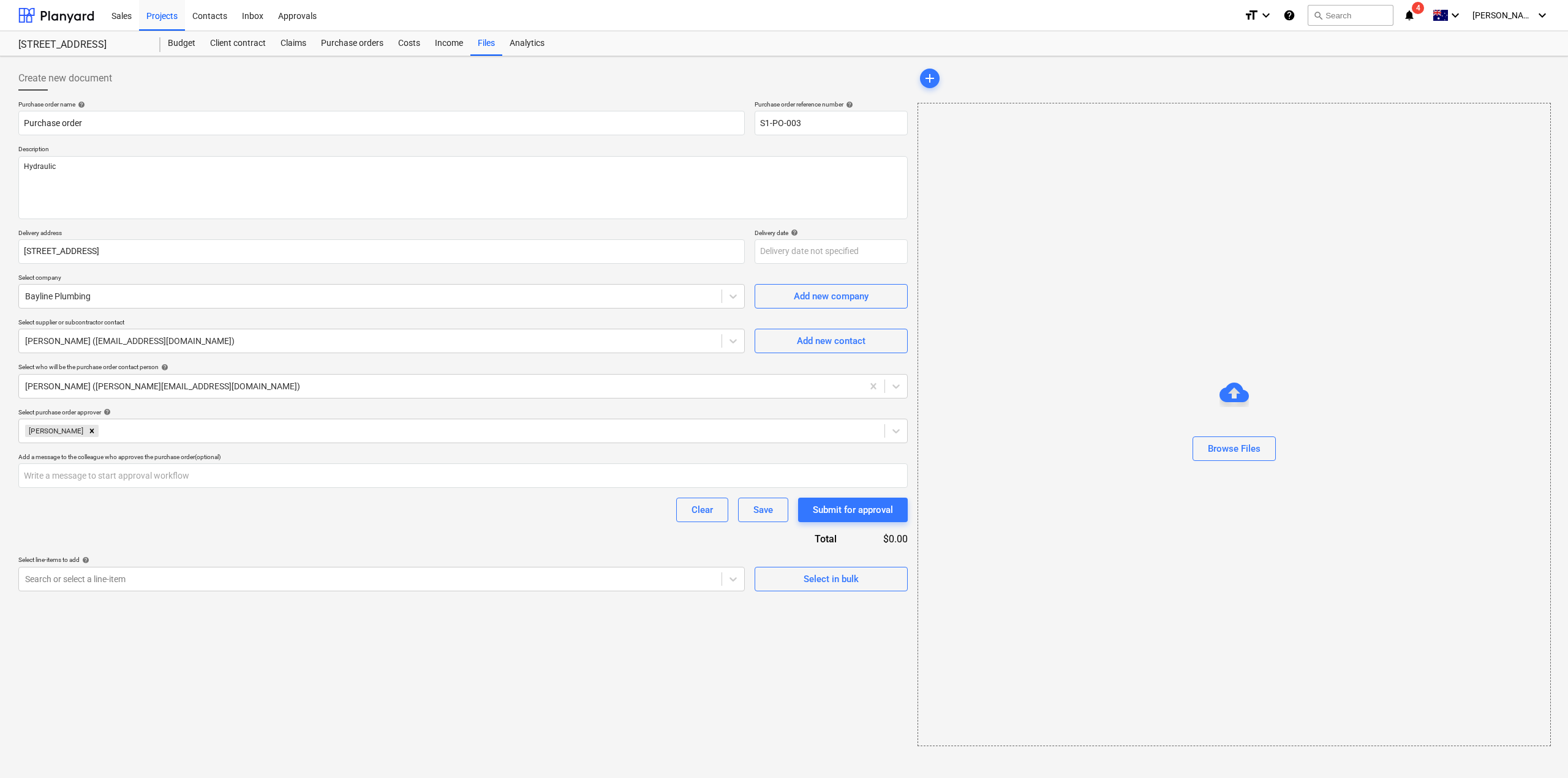
click at [301, 540] on div "Purchase order name help Purchase order Purchase order reference number help S1…" at bounding box center [463, 346] width 890 height 491
click at [270, 528] on div "Purchase order name help Purchase order Purchase order reference number help S1…" at bounding box center [463, 346] width 890 height 491
click at [665, 574] on div at bounding box center [370, 580] width 690 height 12
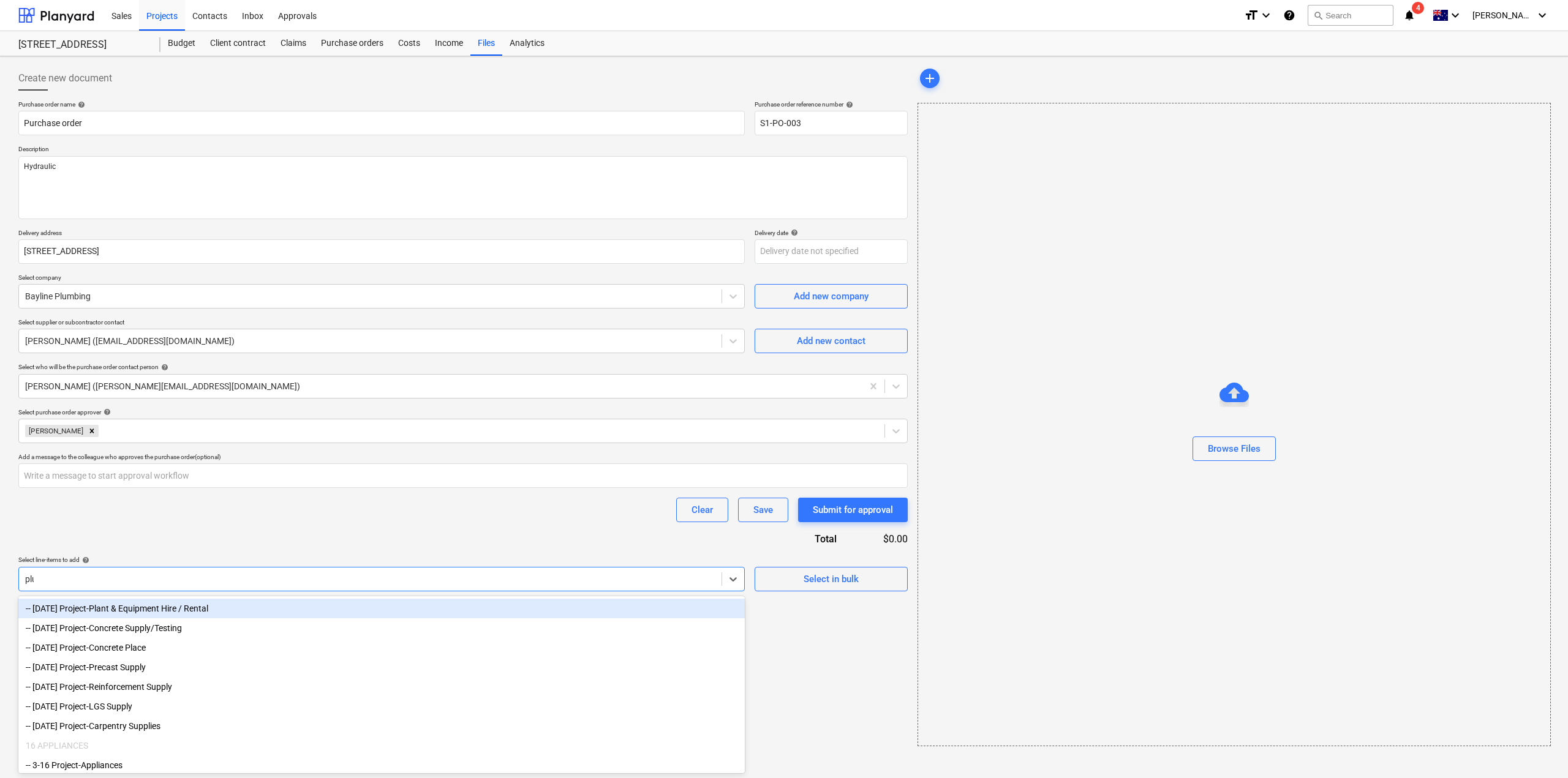
type input "plum"
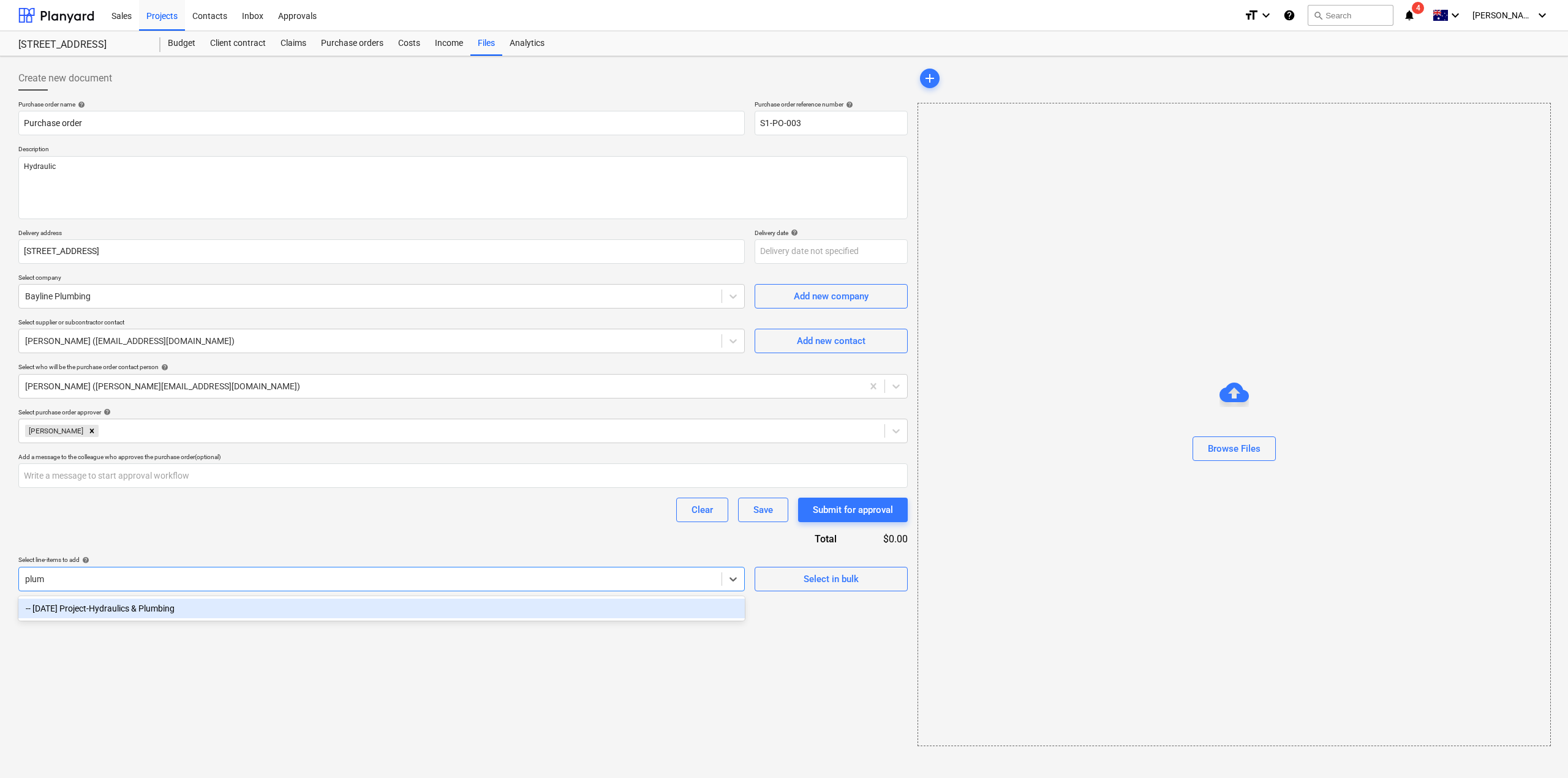
click at [607, 611] on div "-- [DATE] Project-Hydraulics & Plumbing" at bounding box center [381, 608] width 726 height 20
type textarea "x"
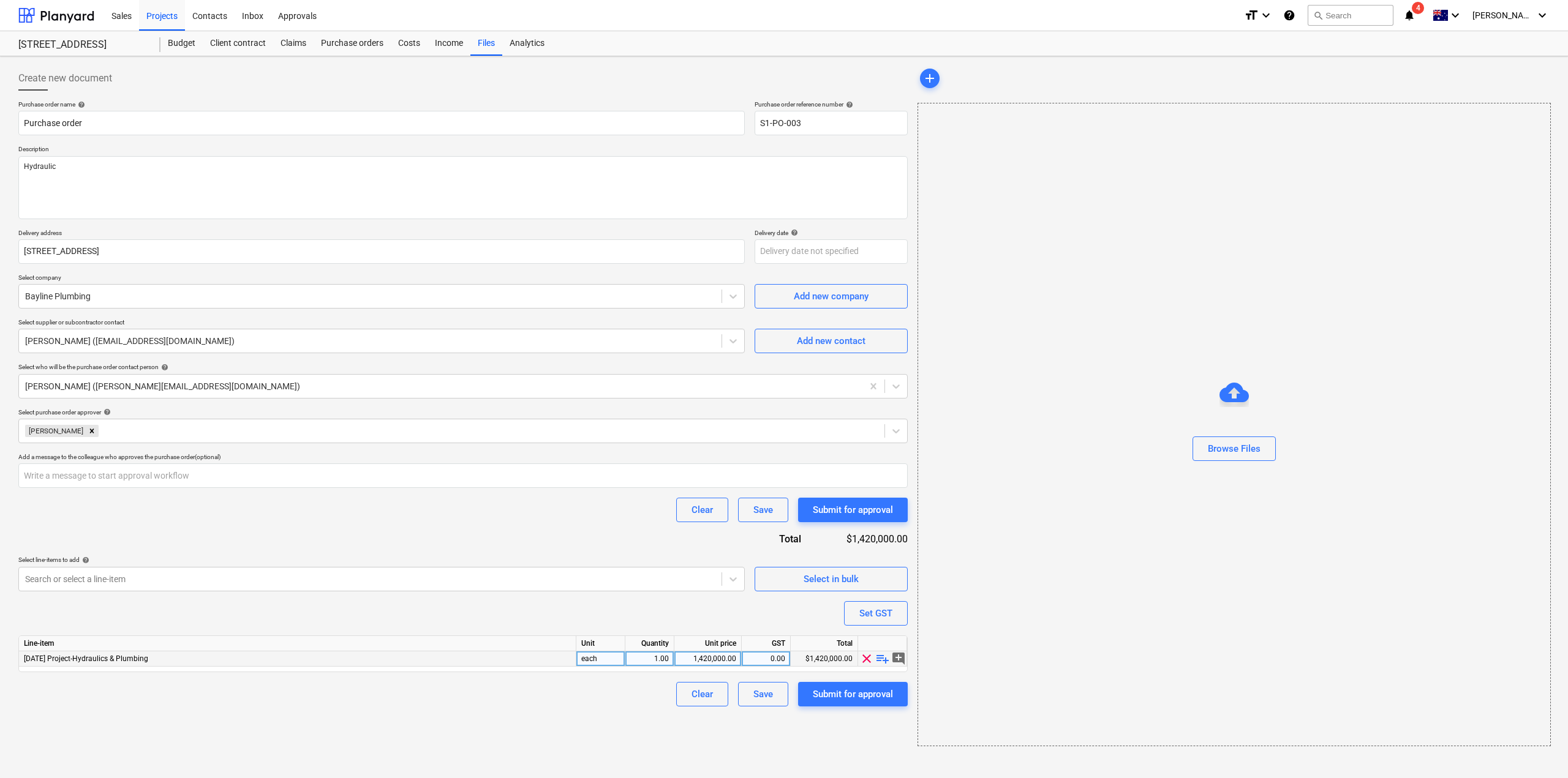
type textarea "x"
click at [703, 663] on div "1,420,000.00" at bounding box center [708, 659] width 57 height 15
type input "1423405"
click at [782, 747] on div "Create new document Purchase order name help Purchase order Purchase order refe…" at bounding box center [463, 406] width 899 height 690
click at [840, 692] on div "Submit for approval" at bounding box center [852, 694] width 80 height 16
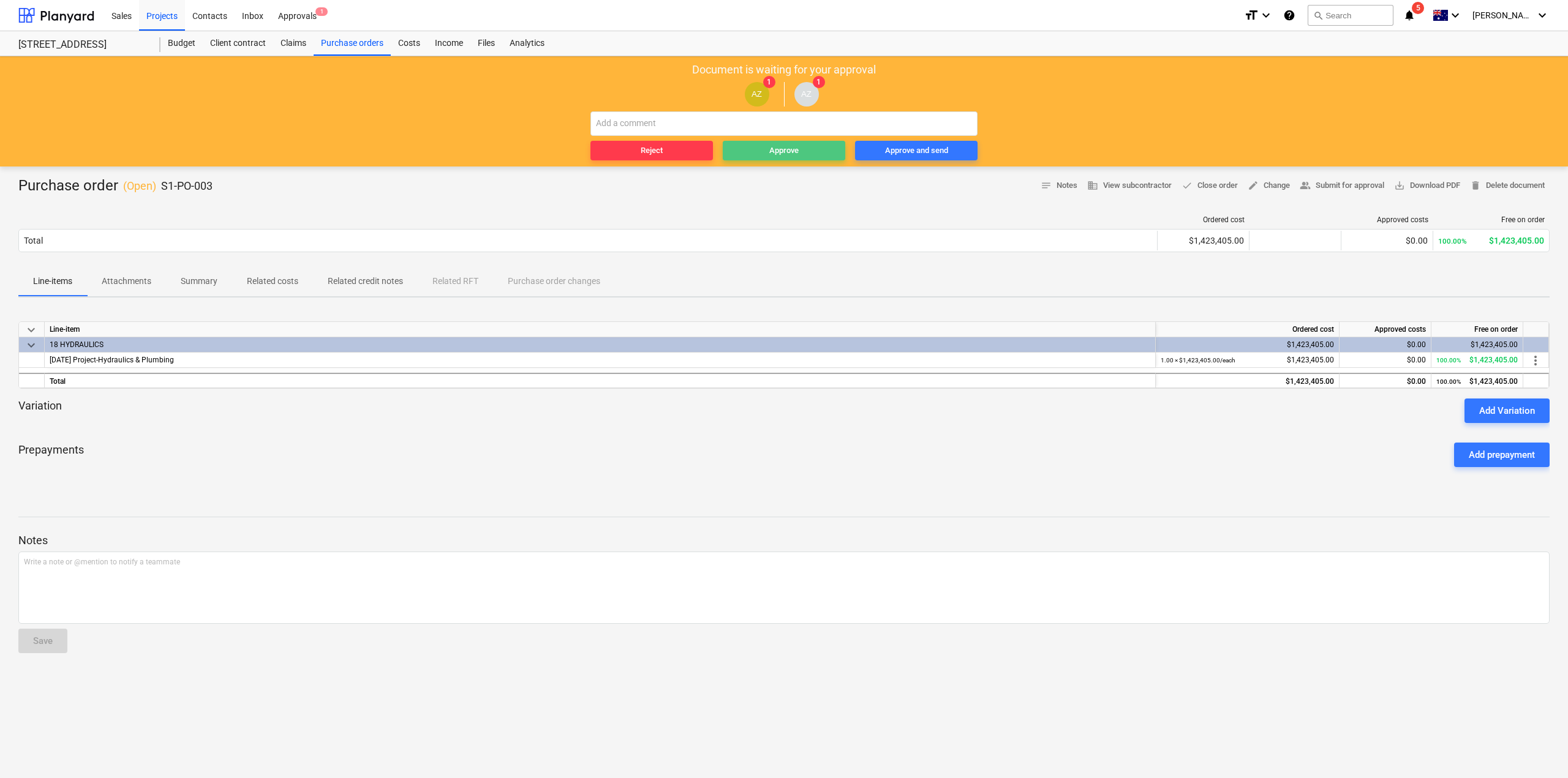
click at [793, 151] on div "Approve" at bounding box center [784, 151] width 29 height 14
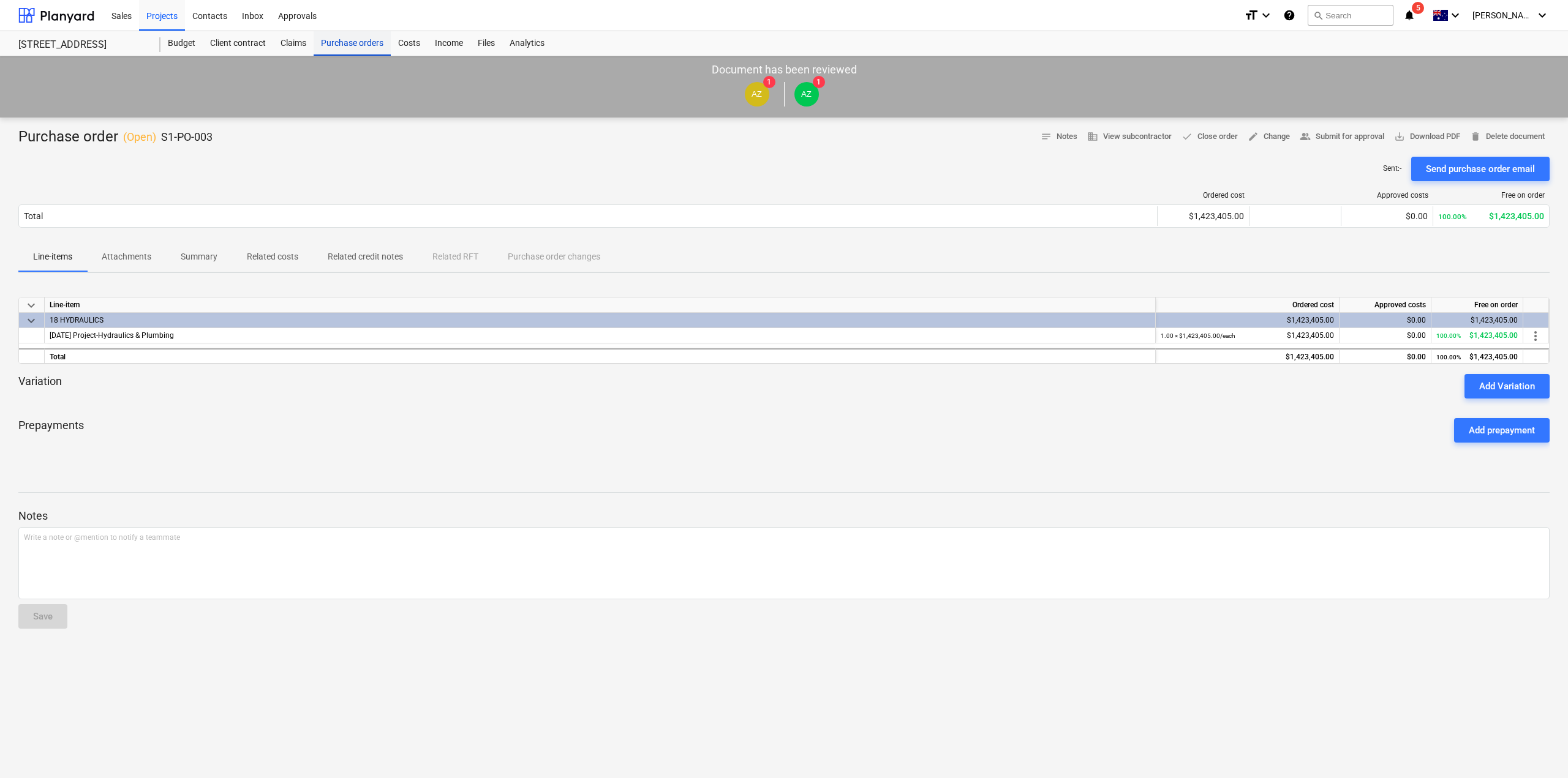
click at [369, 49] on div "Purchase orders" at bounding box center [352, 43] width 77 height 25
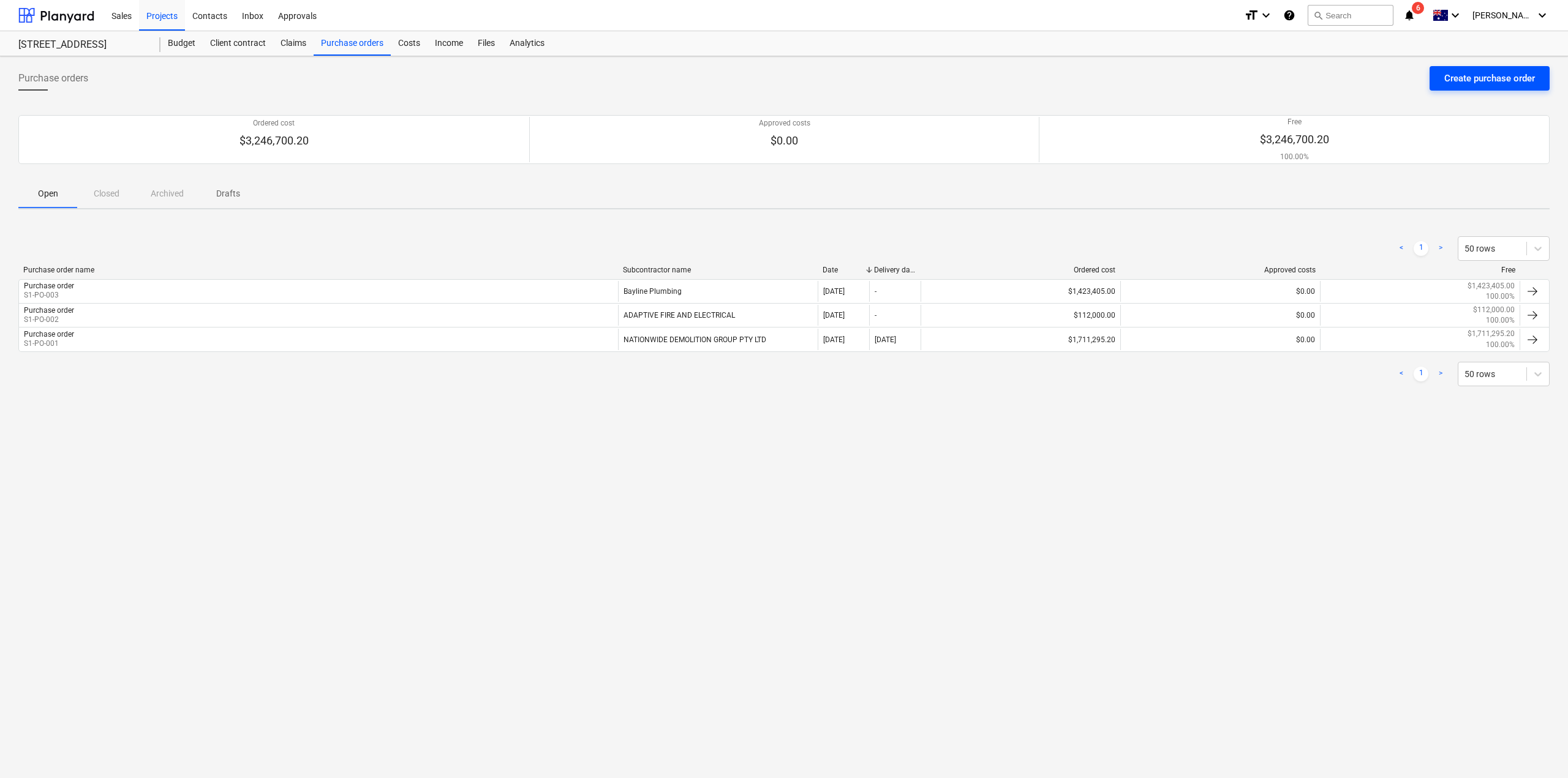
click at [1446, 78] on div "Create purchase order" at bounding box center [1490, 78] width 91 height 16
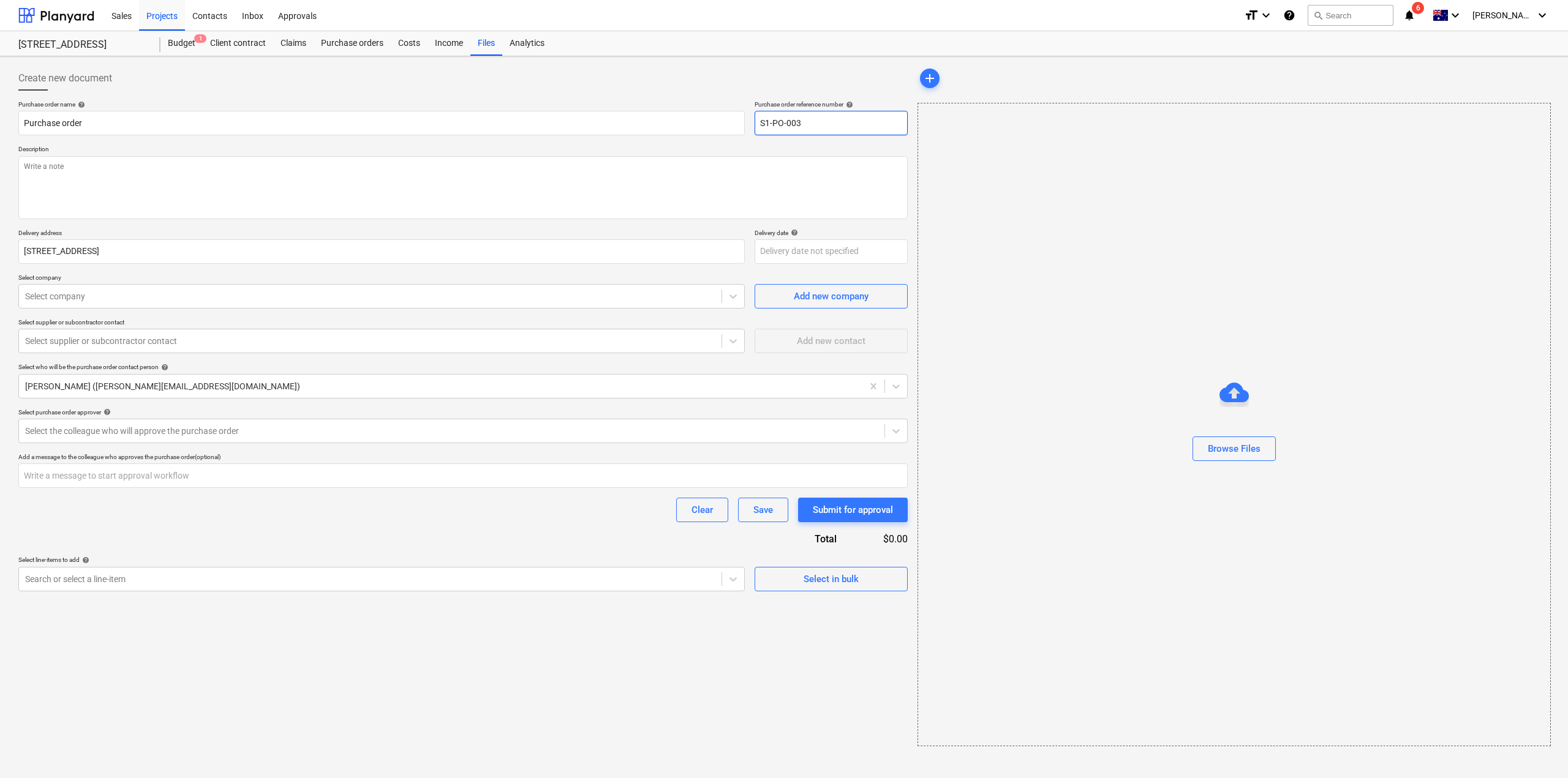
click at [795, 125] on input "S1-PO-003" at bounding box center [831, 123] width 153 height 25
type textarea "x"
type input "S1-PO-004"
click at [426, 185] on textarea at bounding box center [463, 187] width 890 height 63
type textarea "x"
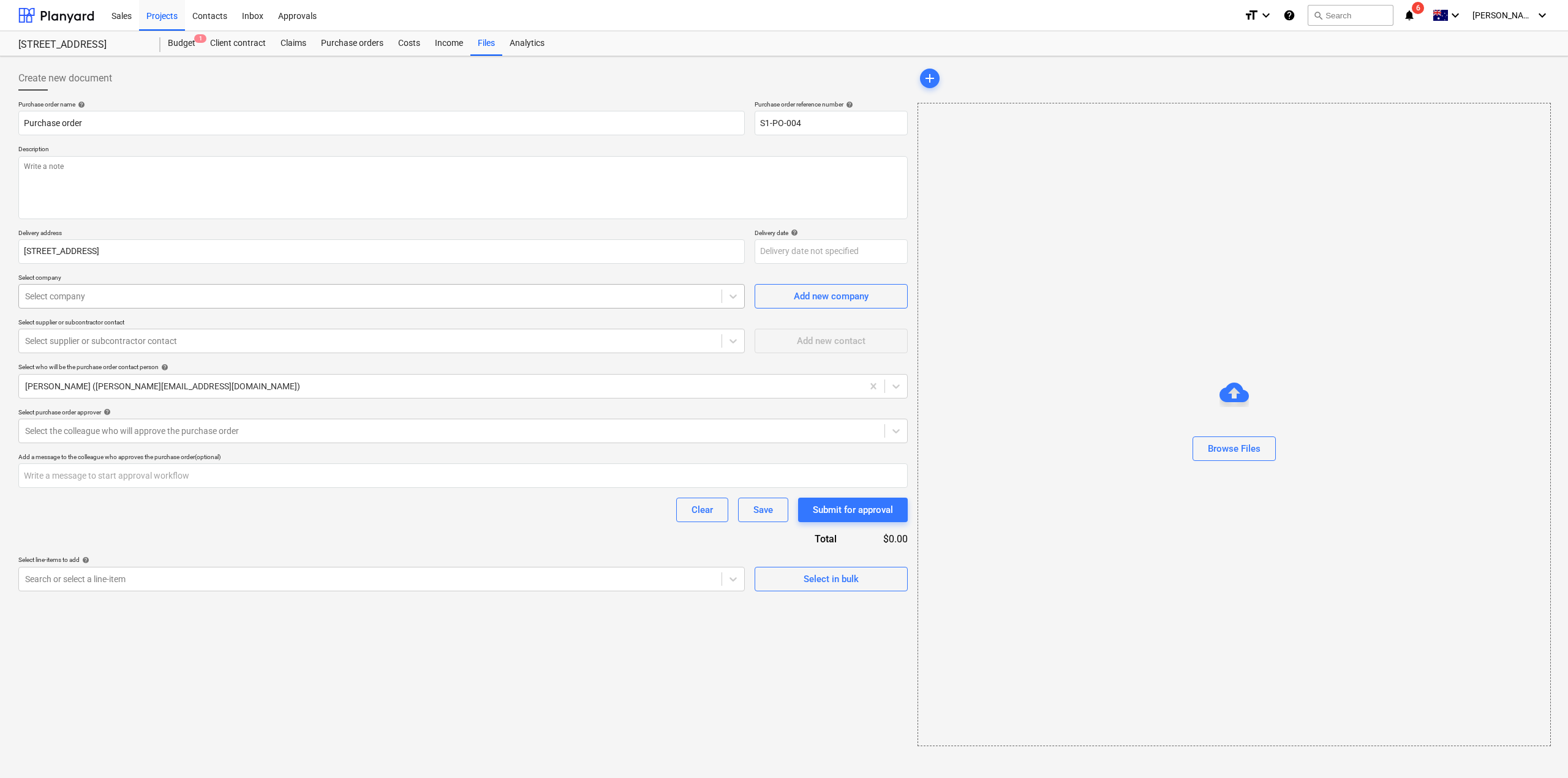
click at [377, 304] on div "Select company" at bounding box center [370, 296] width 702 height 17
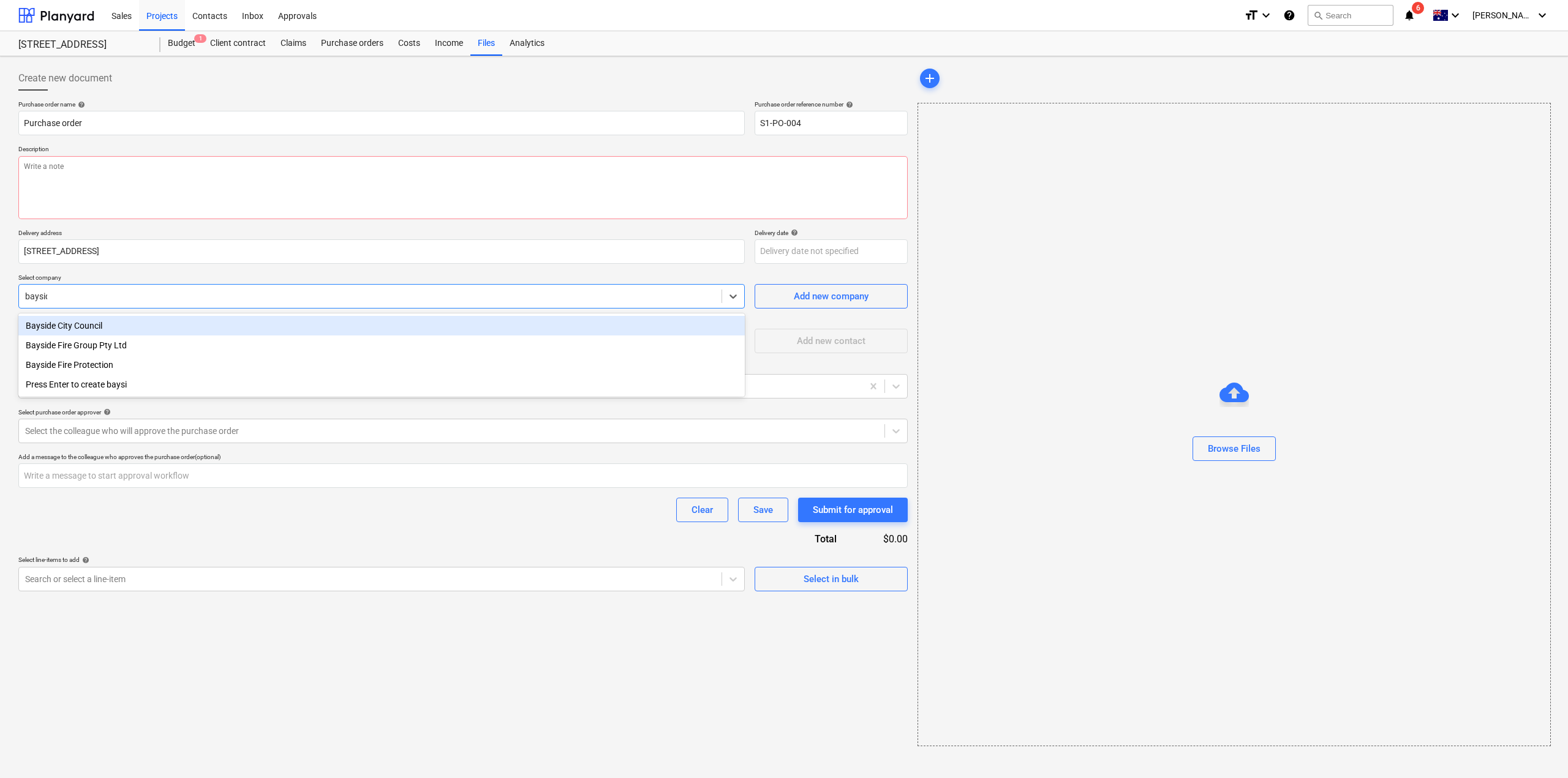
type input "bayside"
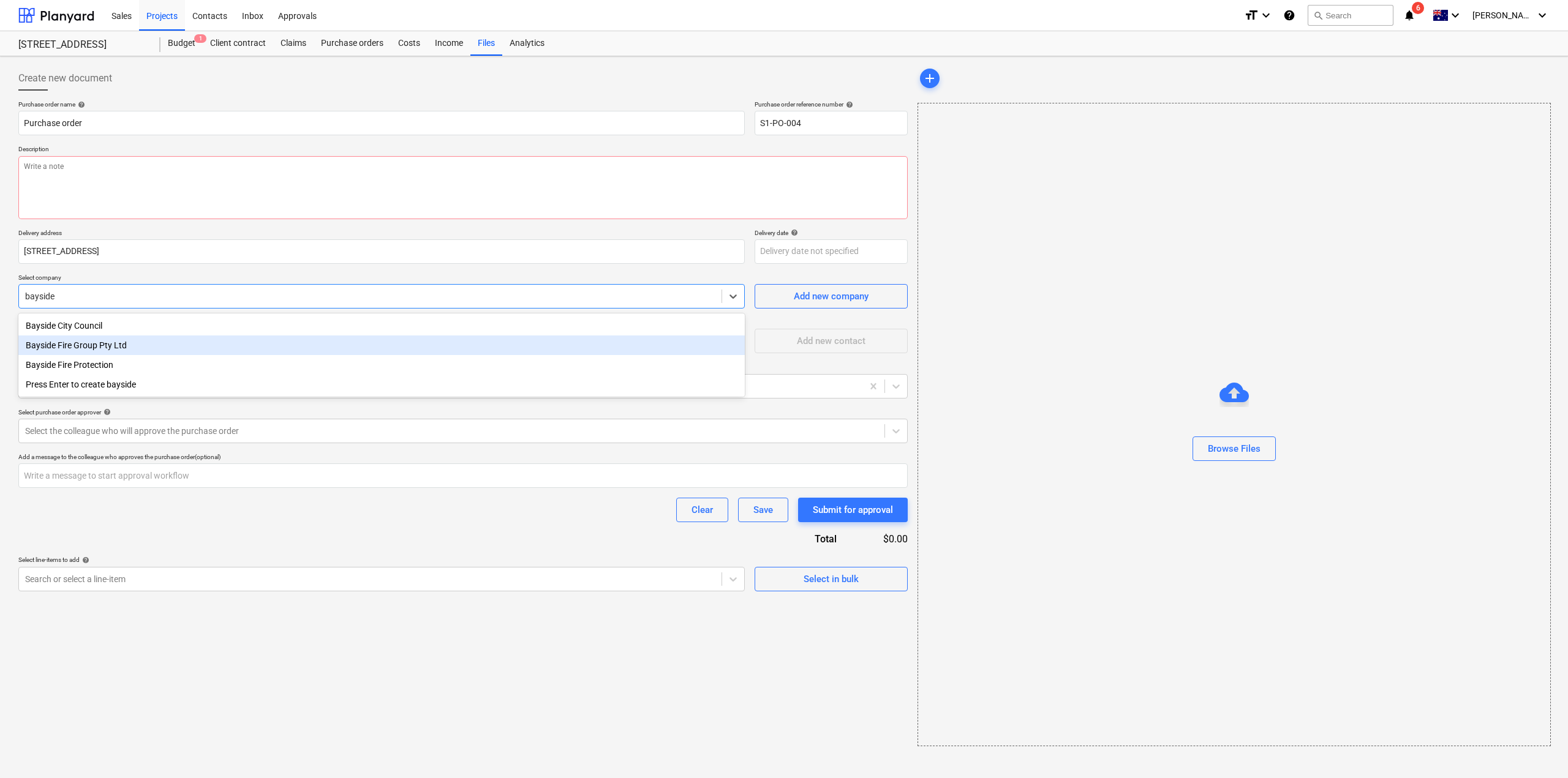
click at [262, 352] on div "Bayside Fire Group Pty Ltd" at bounding box center [381, 345] width 726 height 20
type textarea "x"
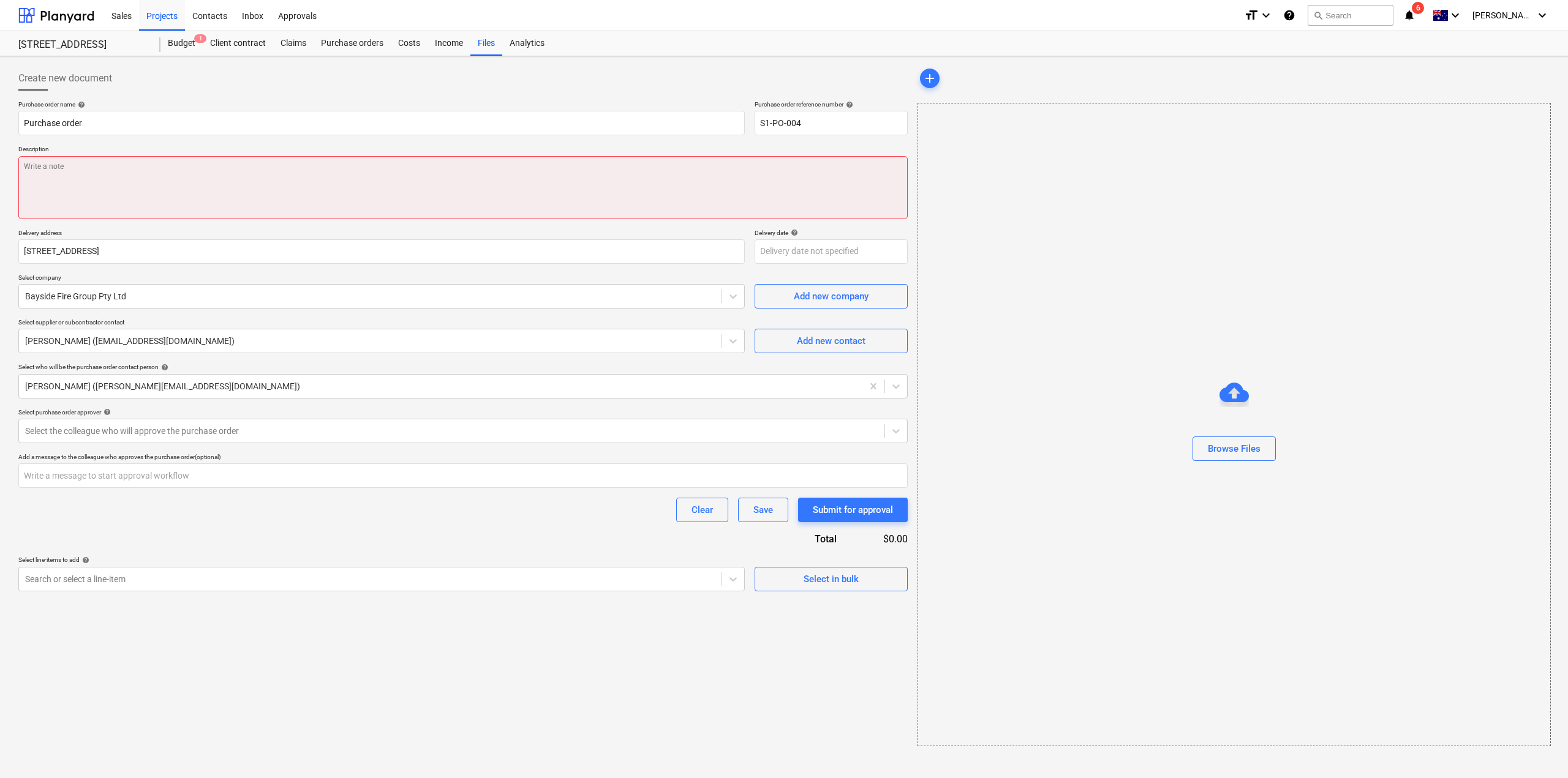
drag, startPoint x: 140, startPoint y: 180, endPoint x: 149, endPoint y: 174, distance: 10.8
click at [142, 179] on textarea at bounding box center [463, 187] width 890 height 63
type textarea "x"
type textarea "W"
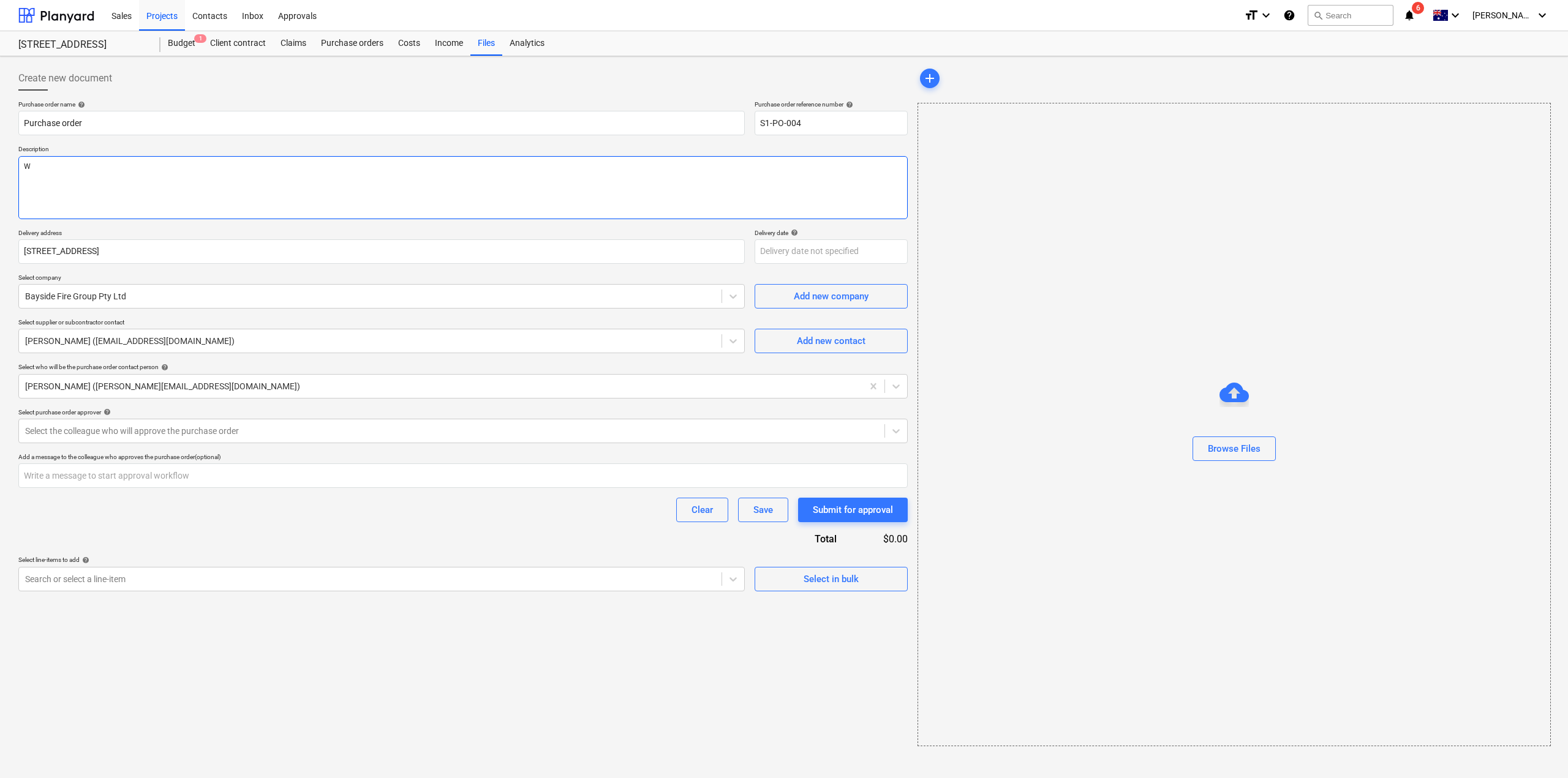
type textarea "x"
type textarea "We"
type textarea "x"
type textarea "Wet"
type textarea "x"
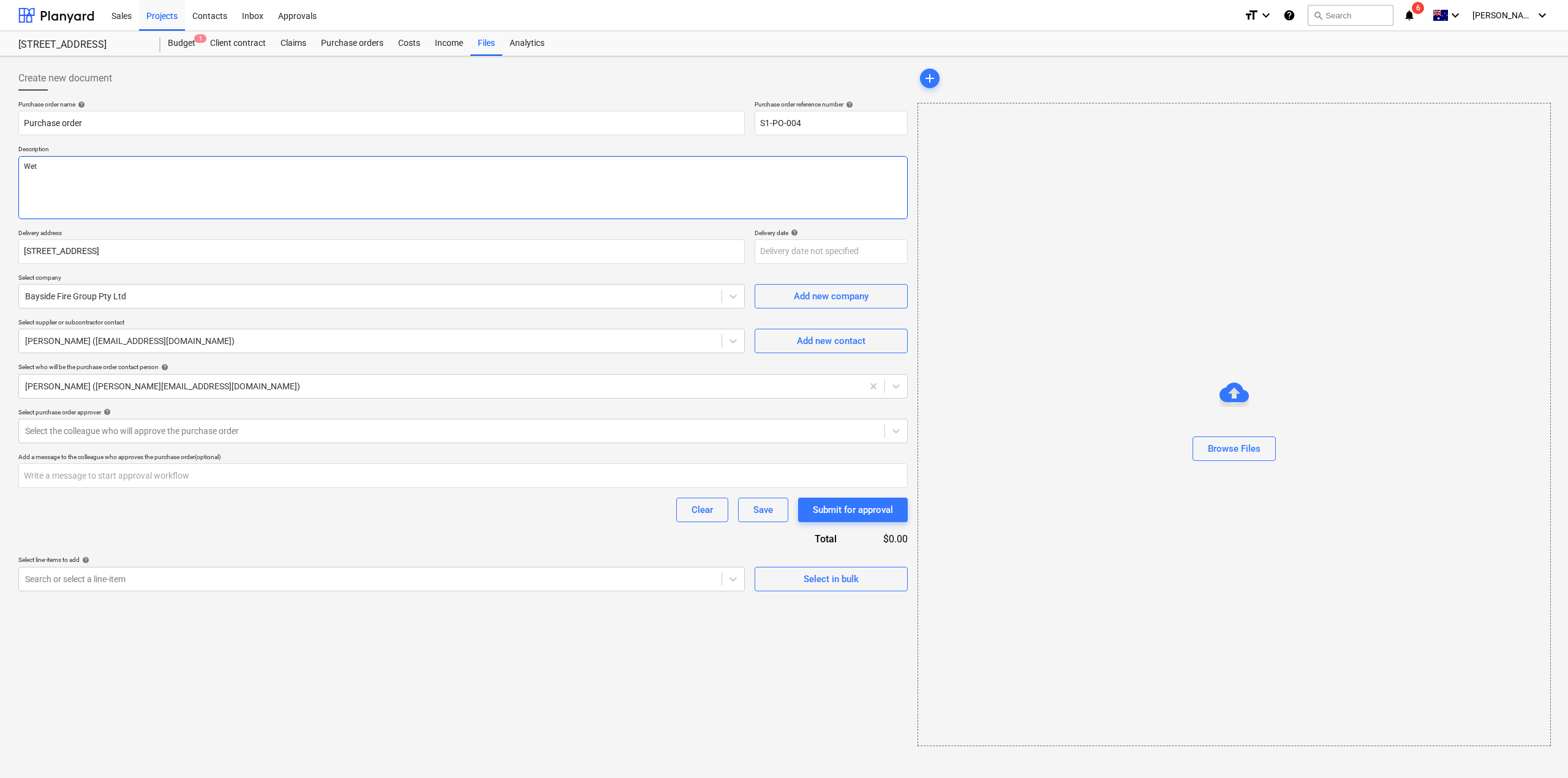
type textarea "Wet"
type textarea "x"
type textarea "Wet F"
type textarea "x"
type textarea "Wet Fi"
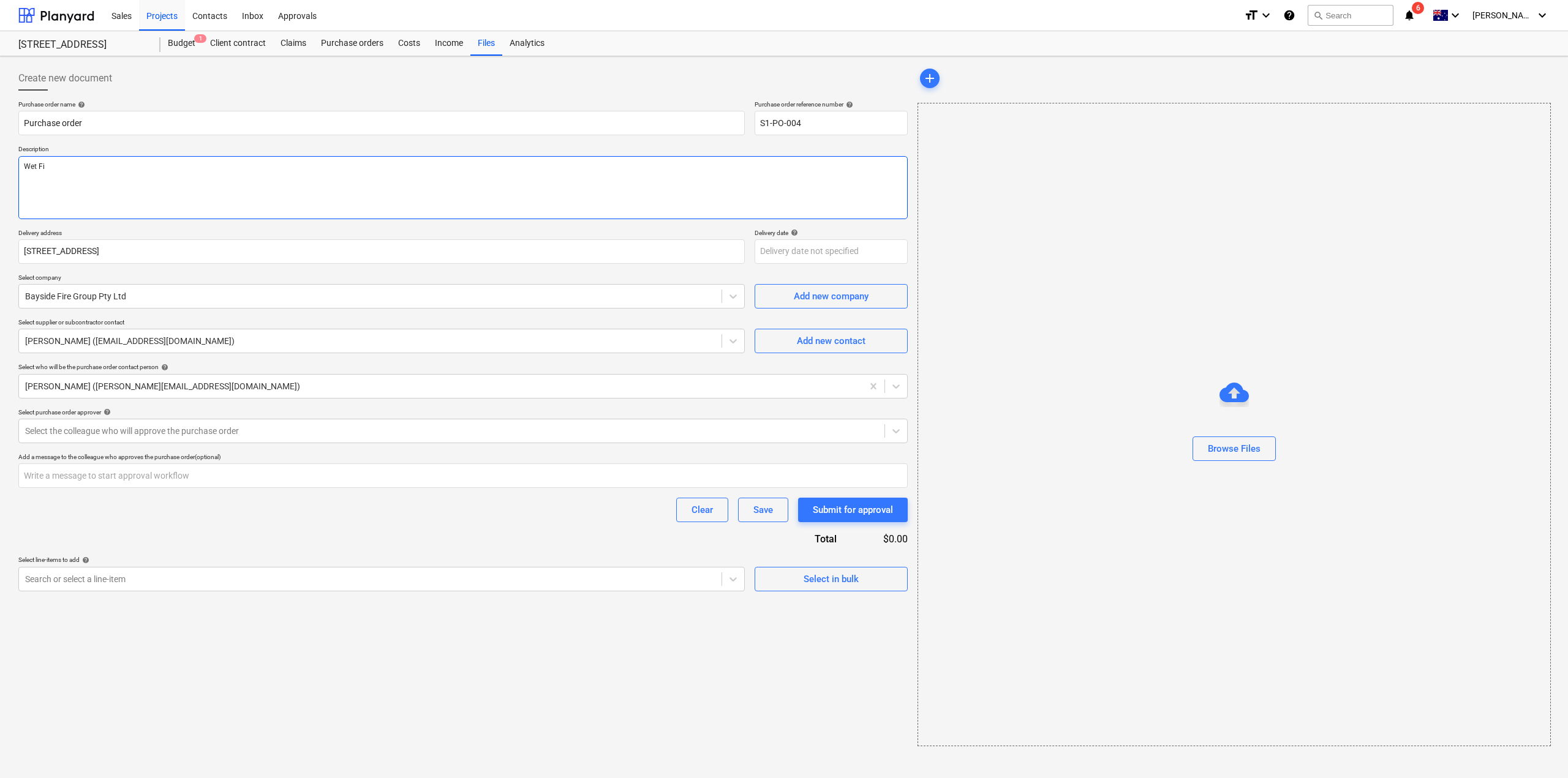
type textarea "x"
type textarea "Wet Fir"
type textarea "x"
type textarea "Wet Fire"
type textarea "x"
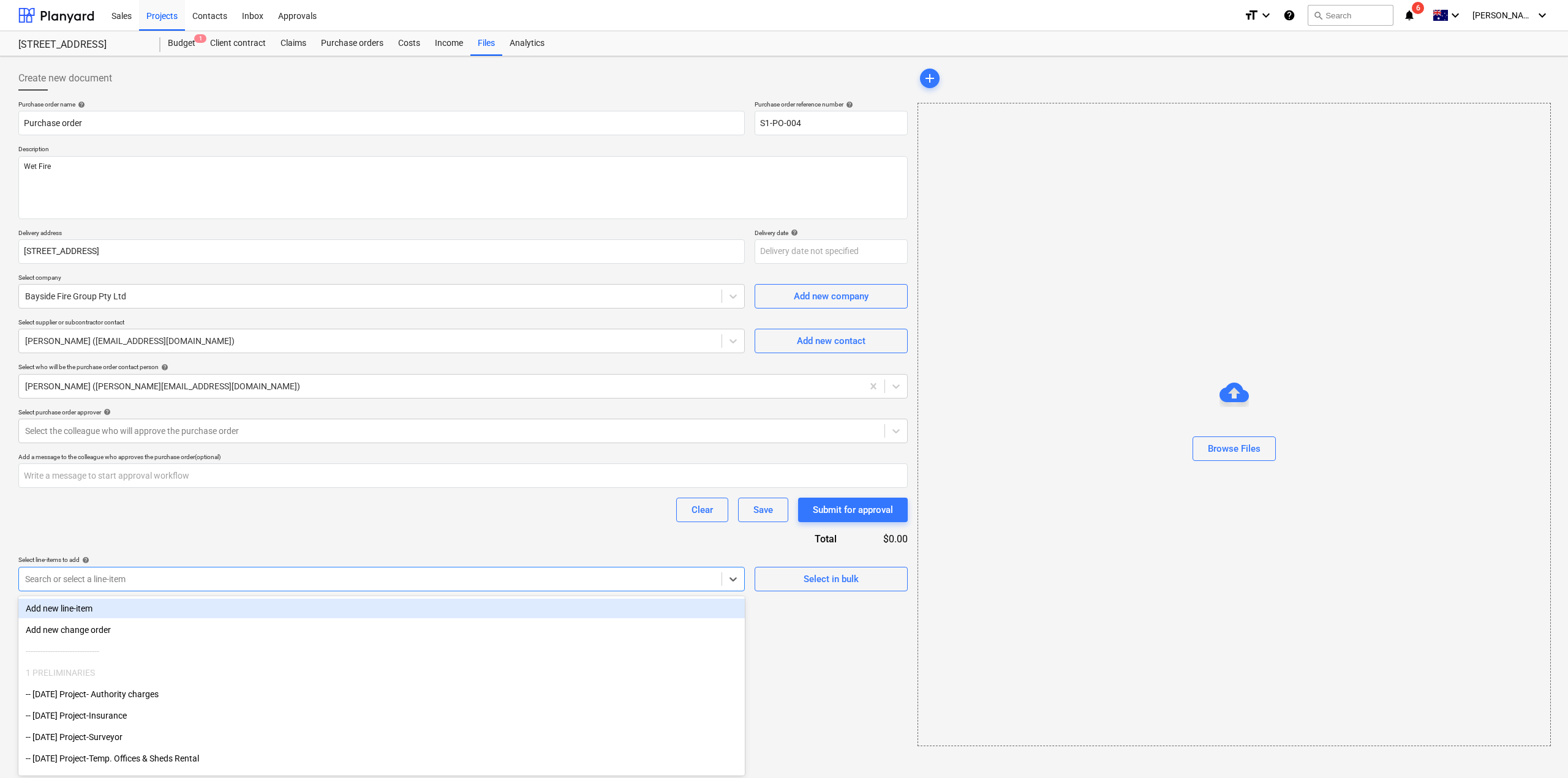
click at [172, 574] on div at bounding box center [370, 580] width 690 height 12
type input "wet"
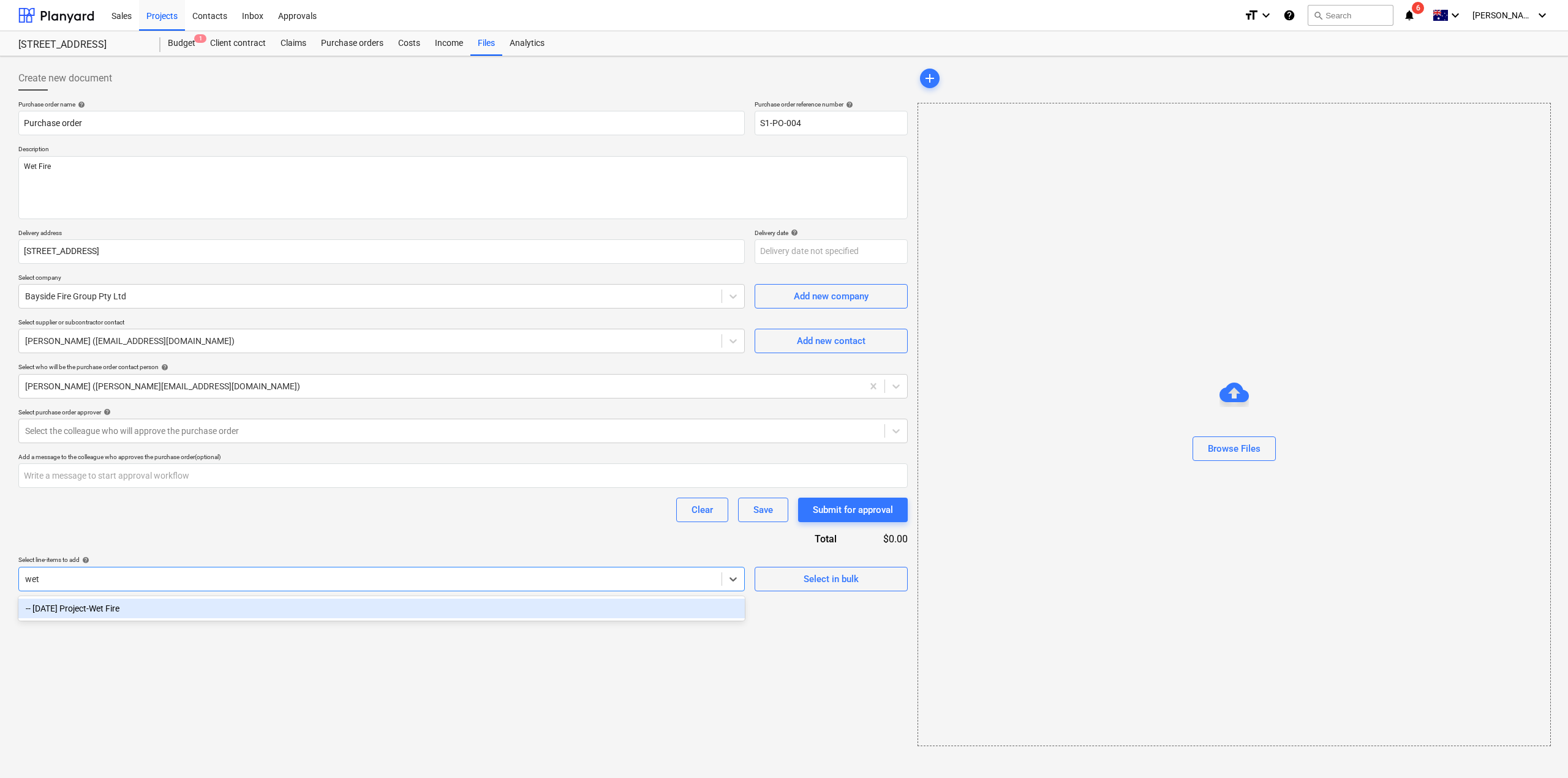
click at [162, 610] on div "-- [DATE] Project-Wet Fire" at bounding box center [381, 608] width 726 height 20
type textarea "x"
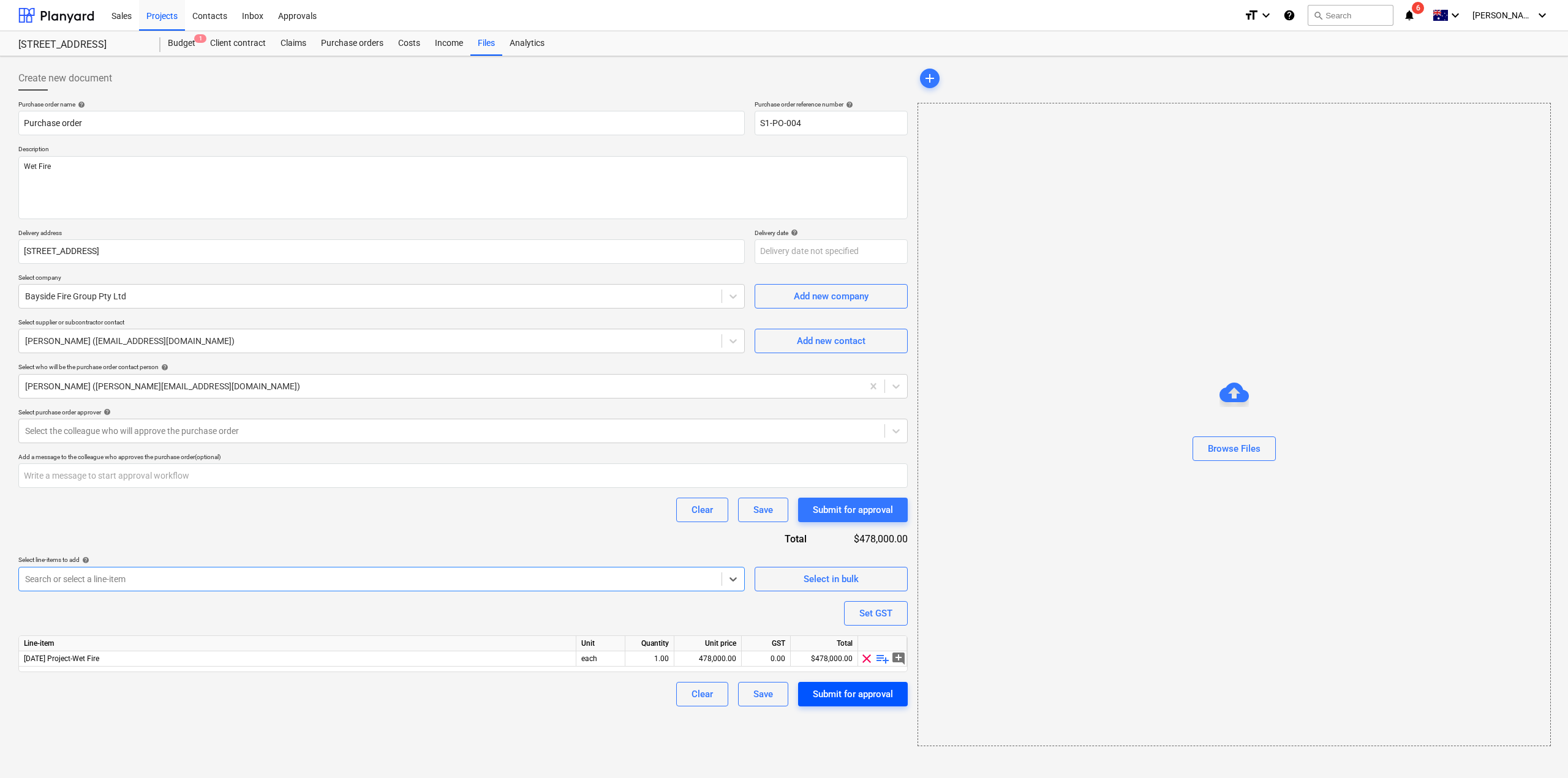
click at [838, 694] on div "Submit for approval" at bounding box center [852, 694] width 80 height 16
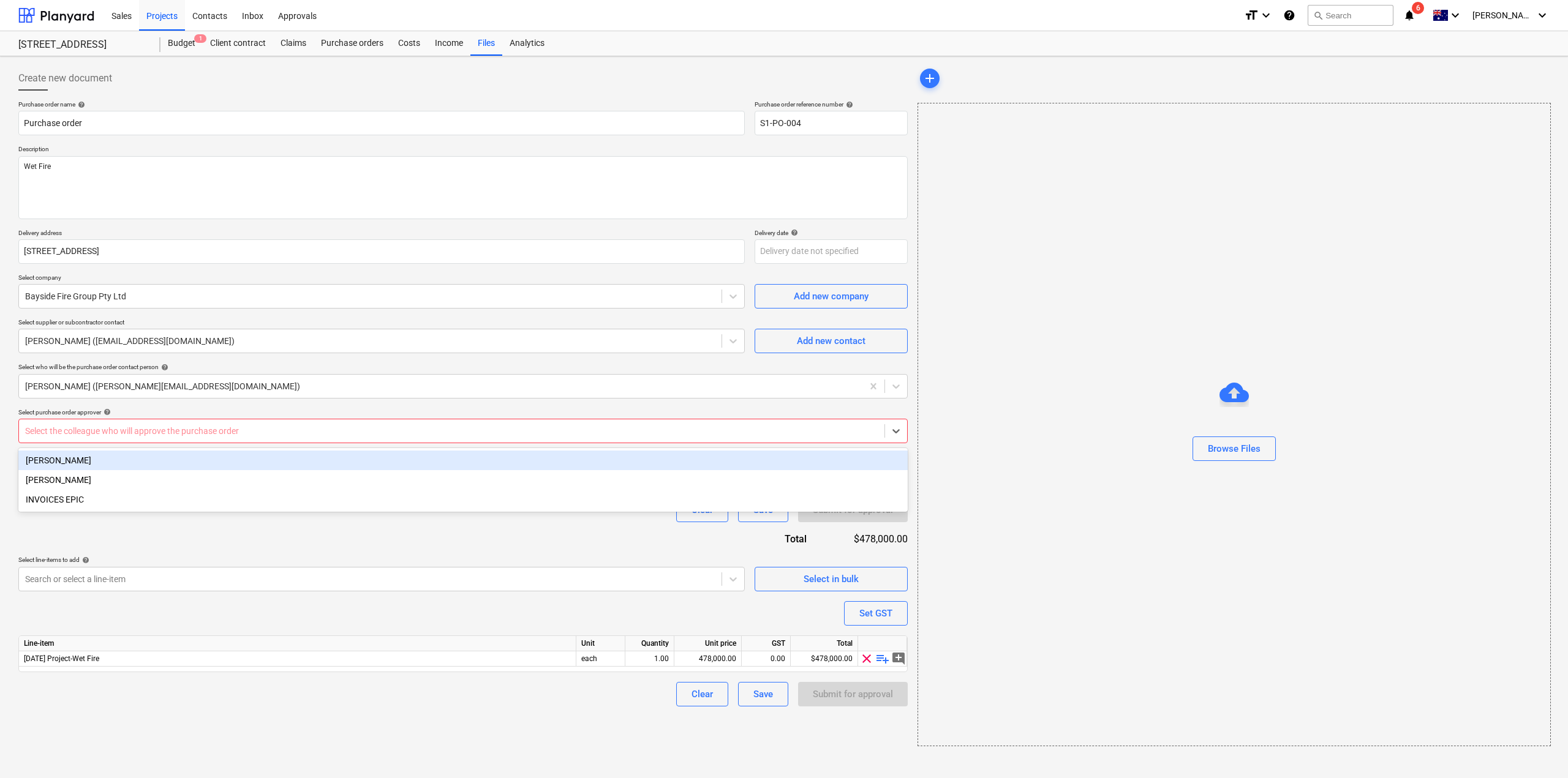
click at [317, 439] on div "Select the colleague who will approve the purchase order" at bounding box center [452, 431] width 866 height 17
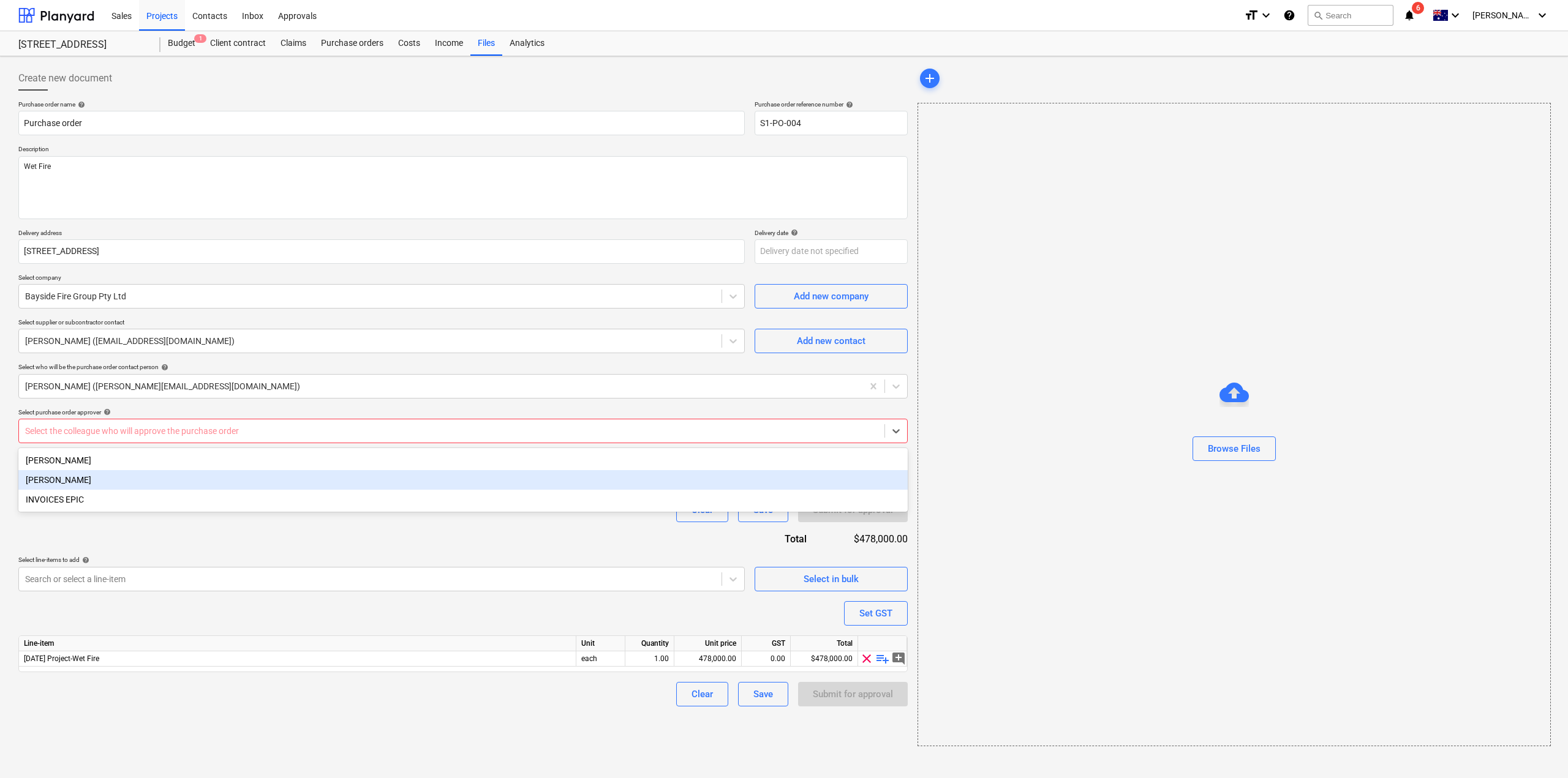
click at [271, 489] on div "[PERSON_NAME]" at bounding box center [463, 480] width 890 height 20
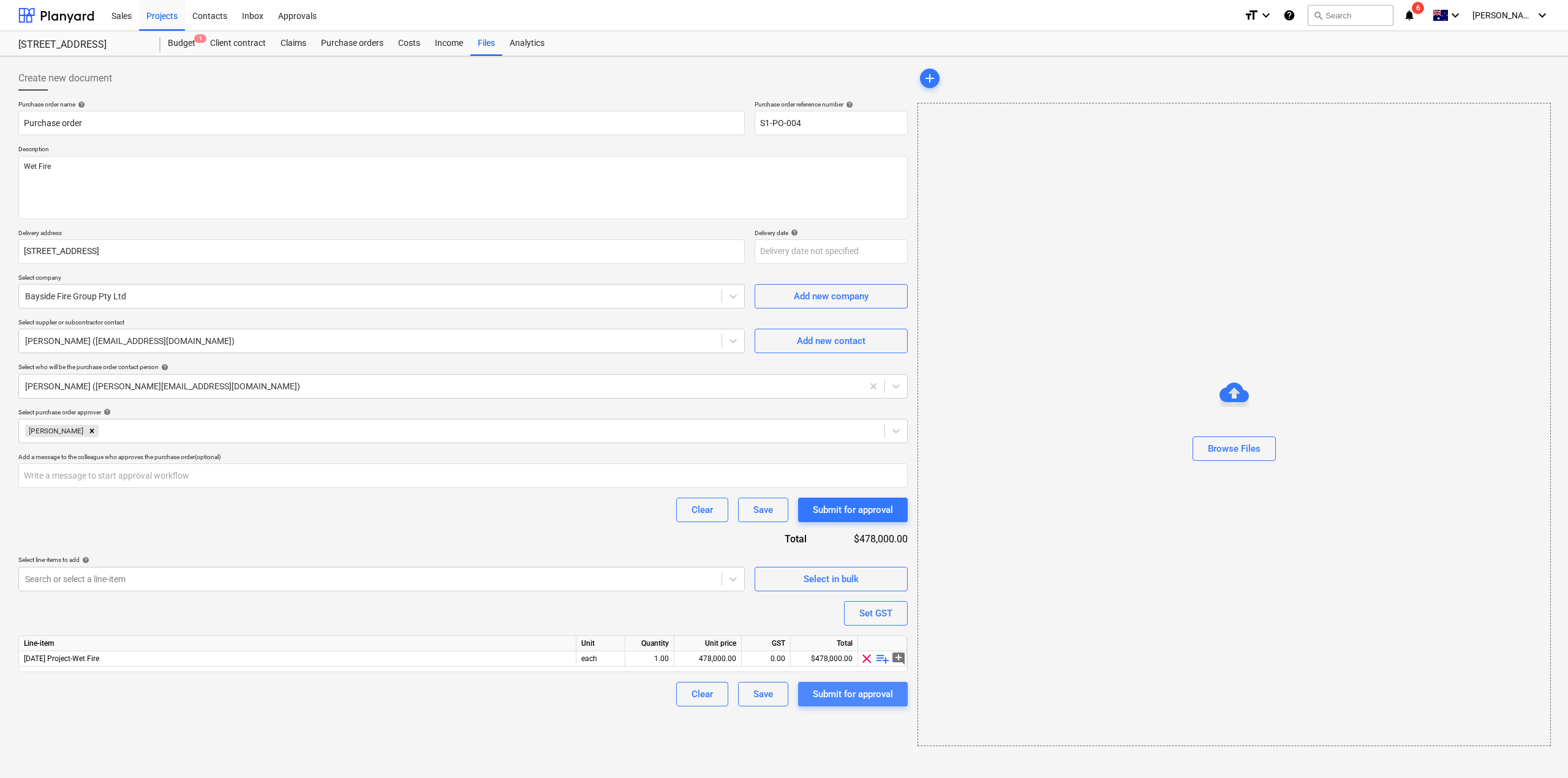
click at [856, 692] on div "Submit for approval" at bounding box center [852, 694] width 80 height 16
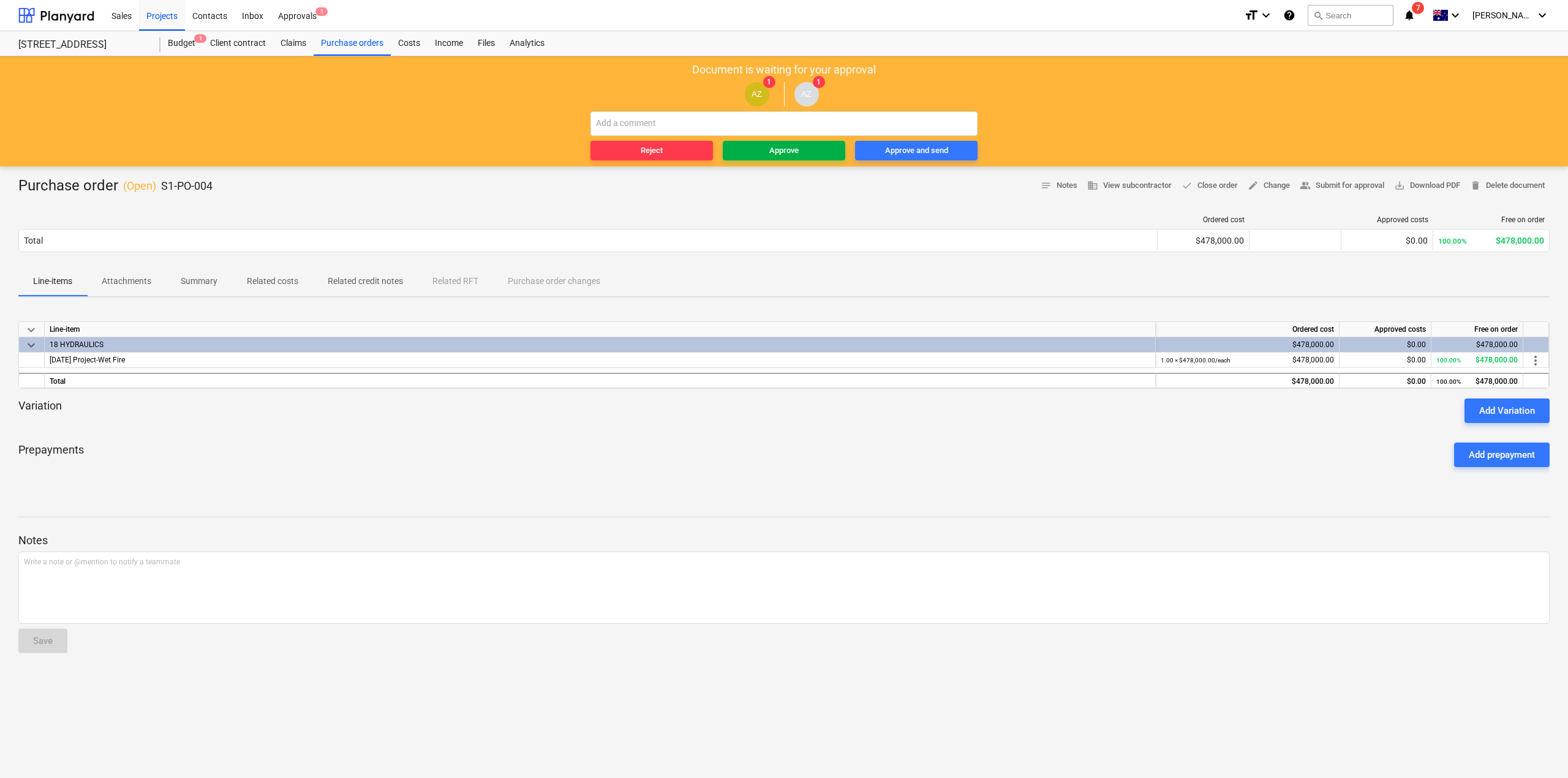
click at [777, 148] on div "Approve" at bounding box center [784, 151] width 29 height 14
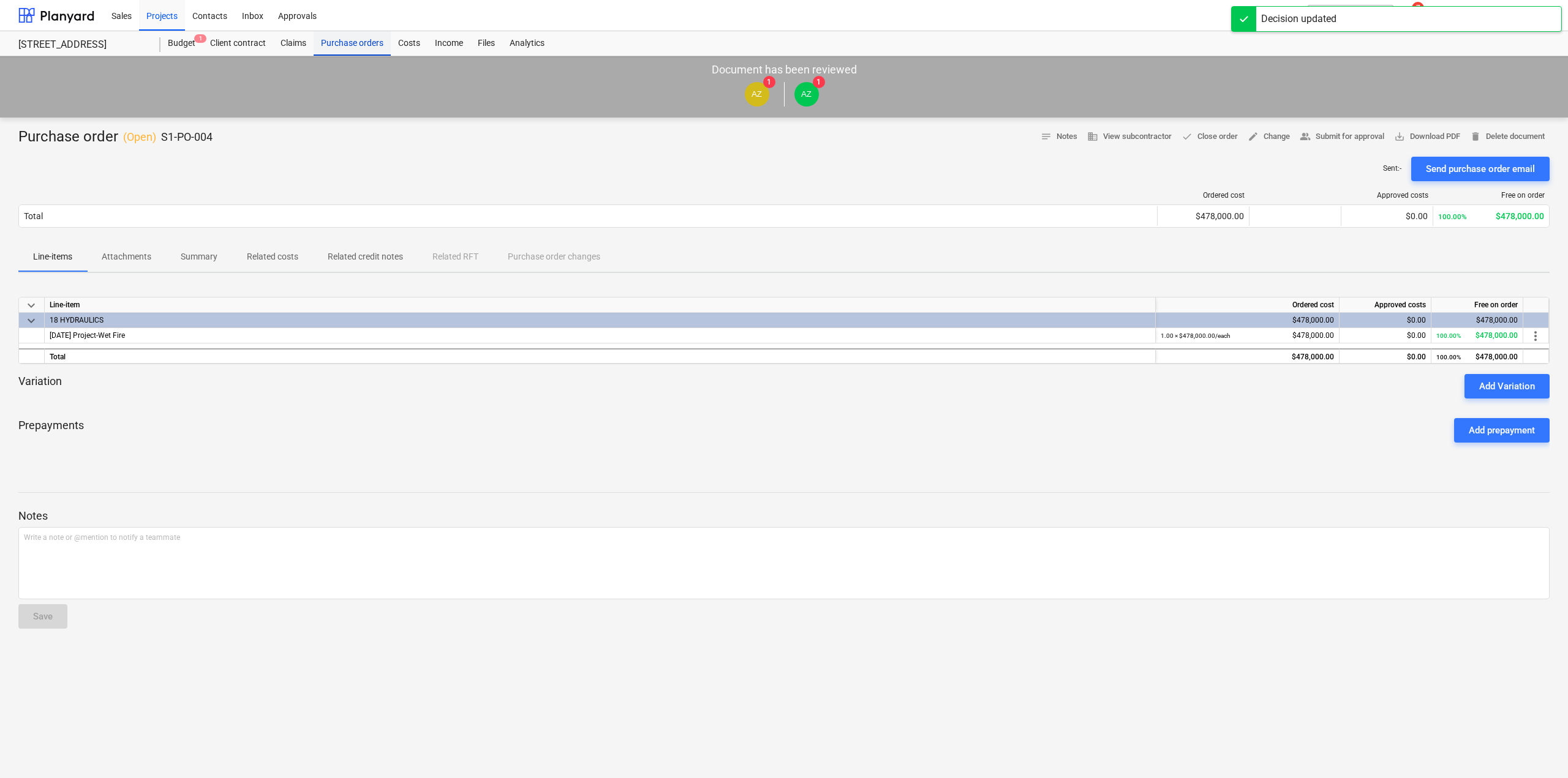
click at [351, 41] on div "Purchase orders" at bounding box center [352, 43] width 77 height 25
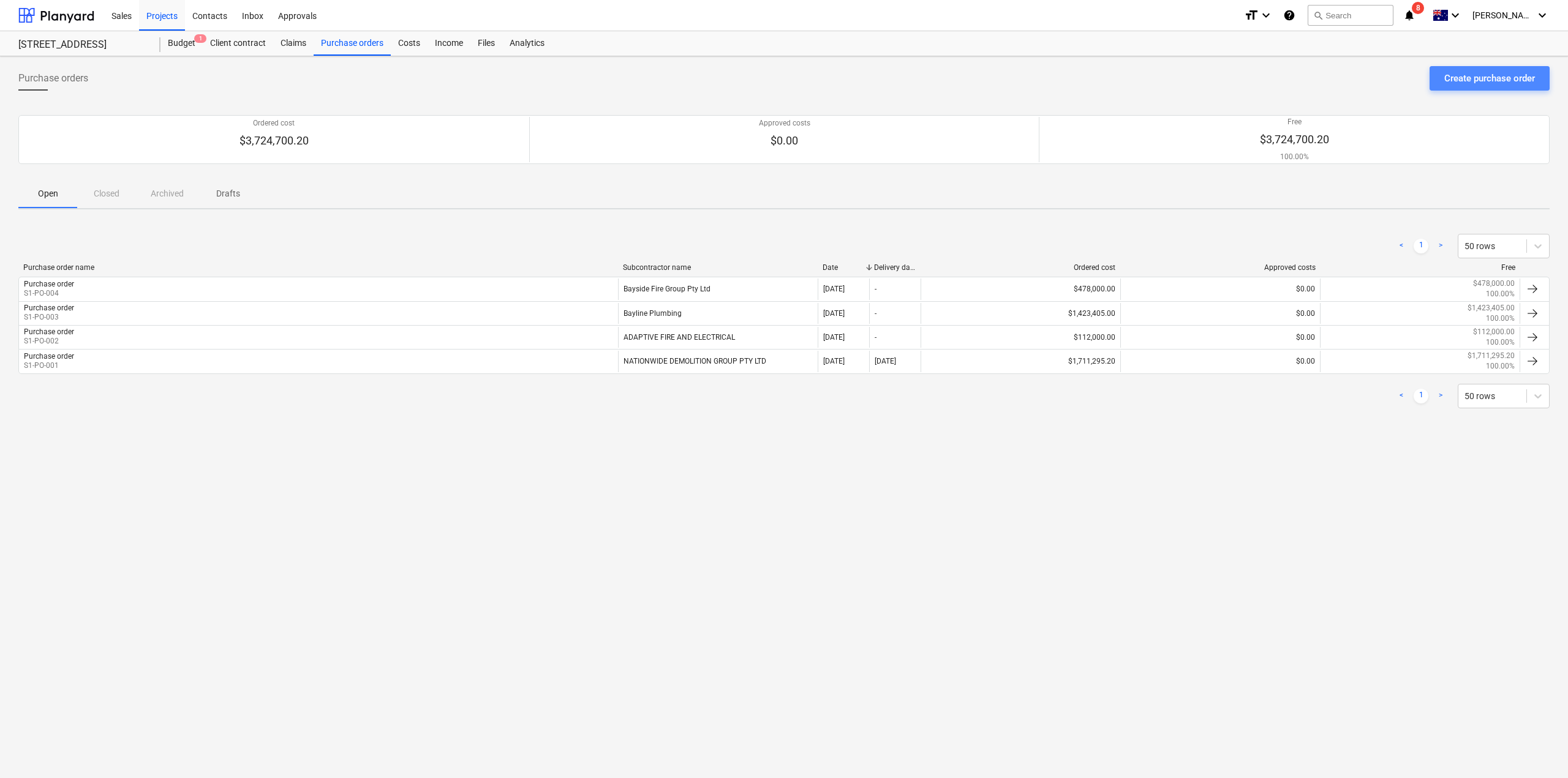
click at [1466, 76] on div "Create purchase order" at bounding box center [1490, 78] width 91 height 16
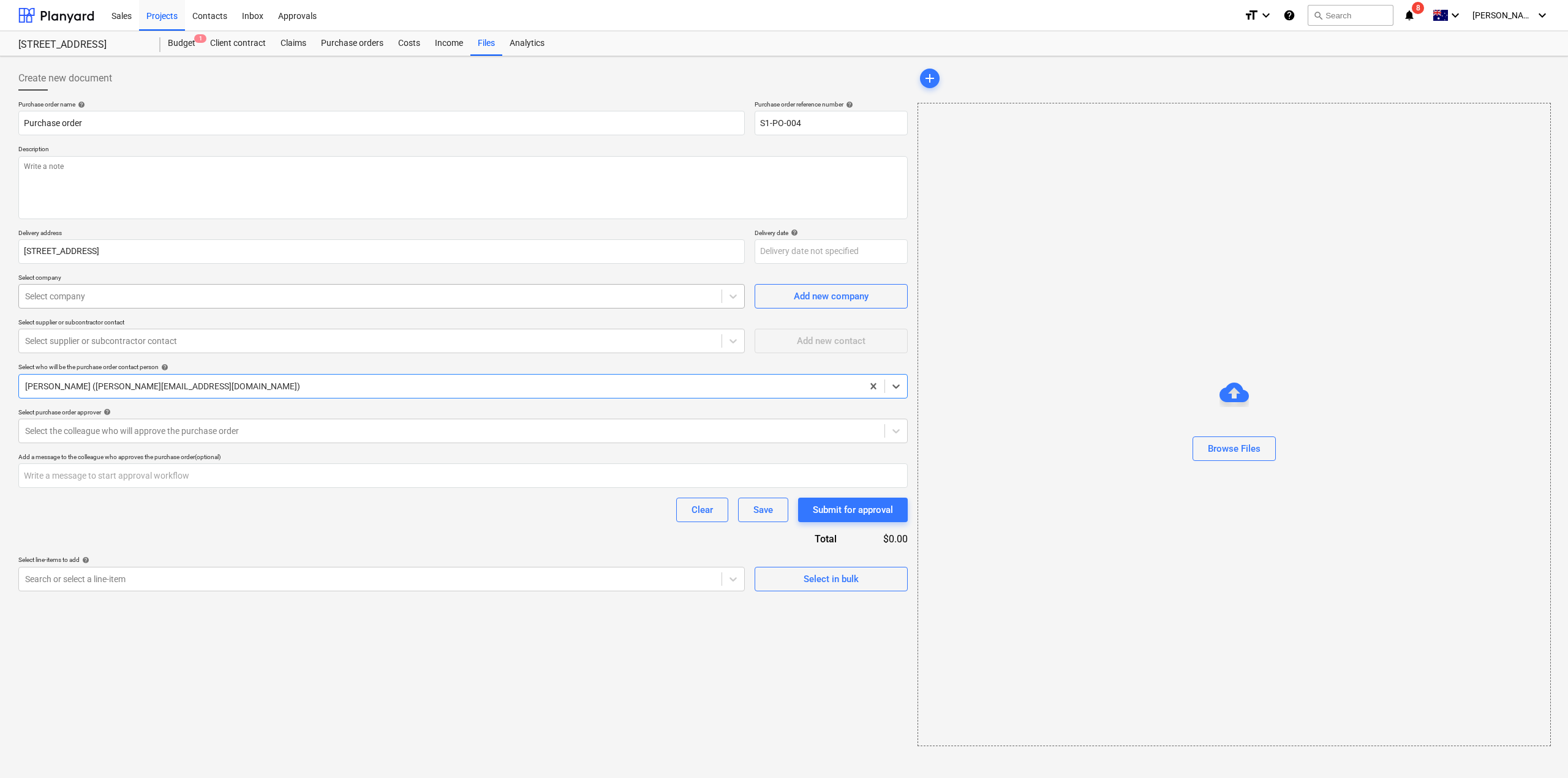
click at [146, 304] on div "Select company" at bounding box center [370, 296] width 702 height 17
type textarea "x"
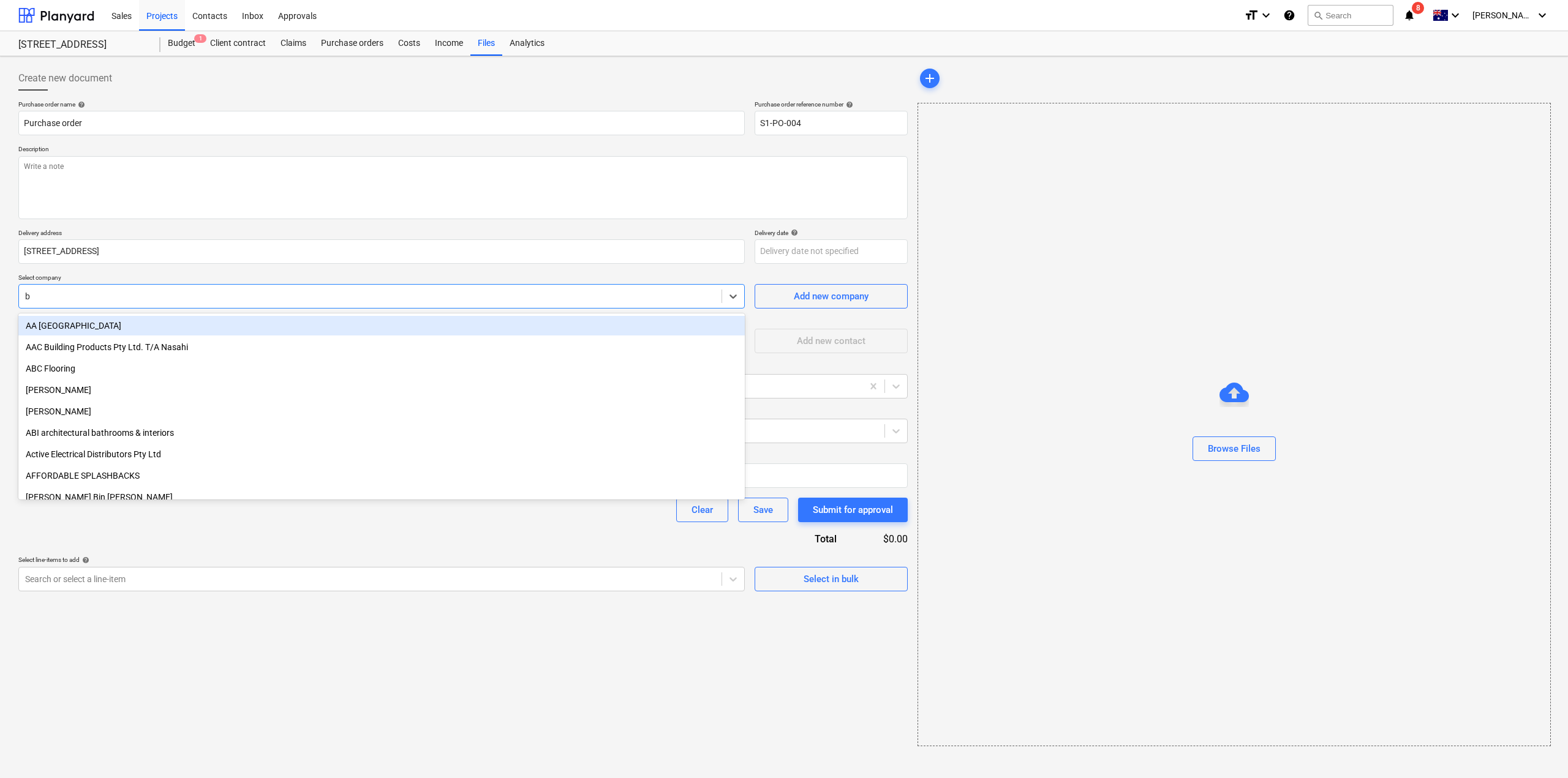
type input "be"
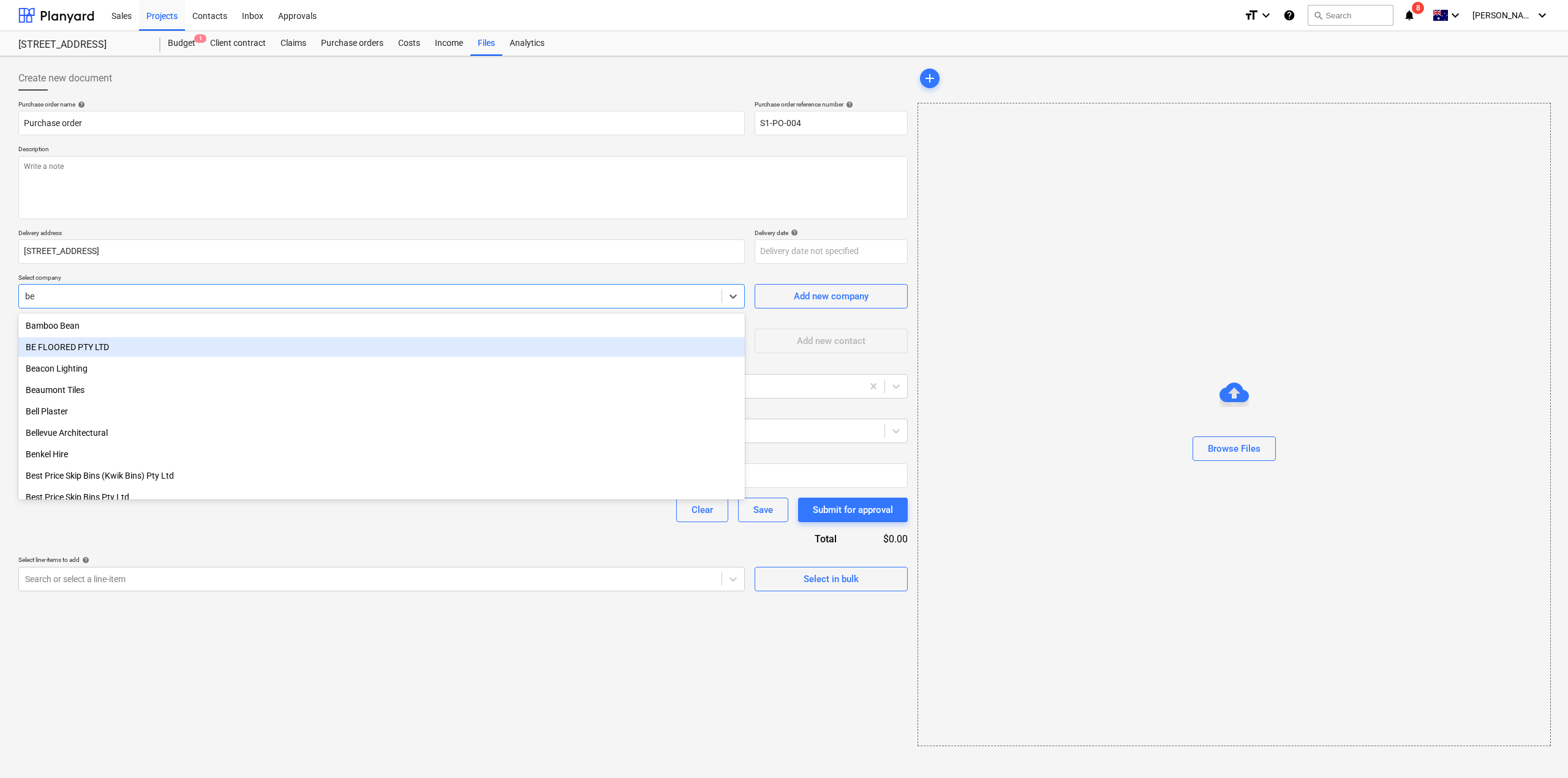
click at [125, 353] on div "BE FLOORED PTY LTD" at bounding box center [381, 347] width 726 height 20
type textarea "x"
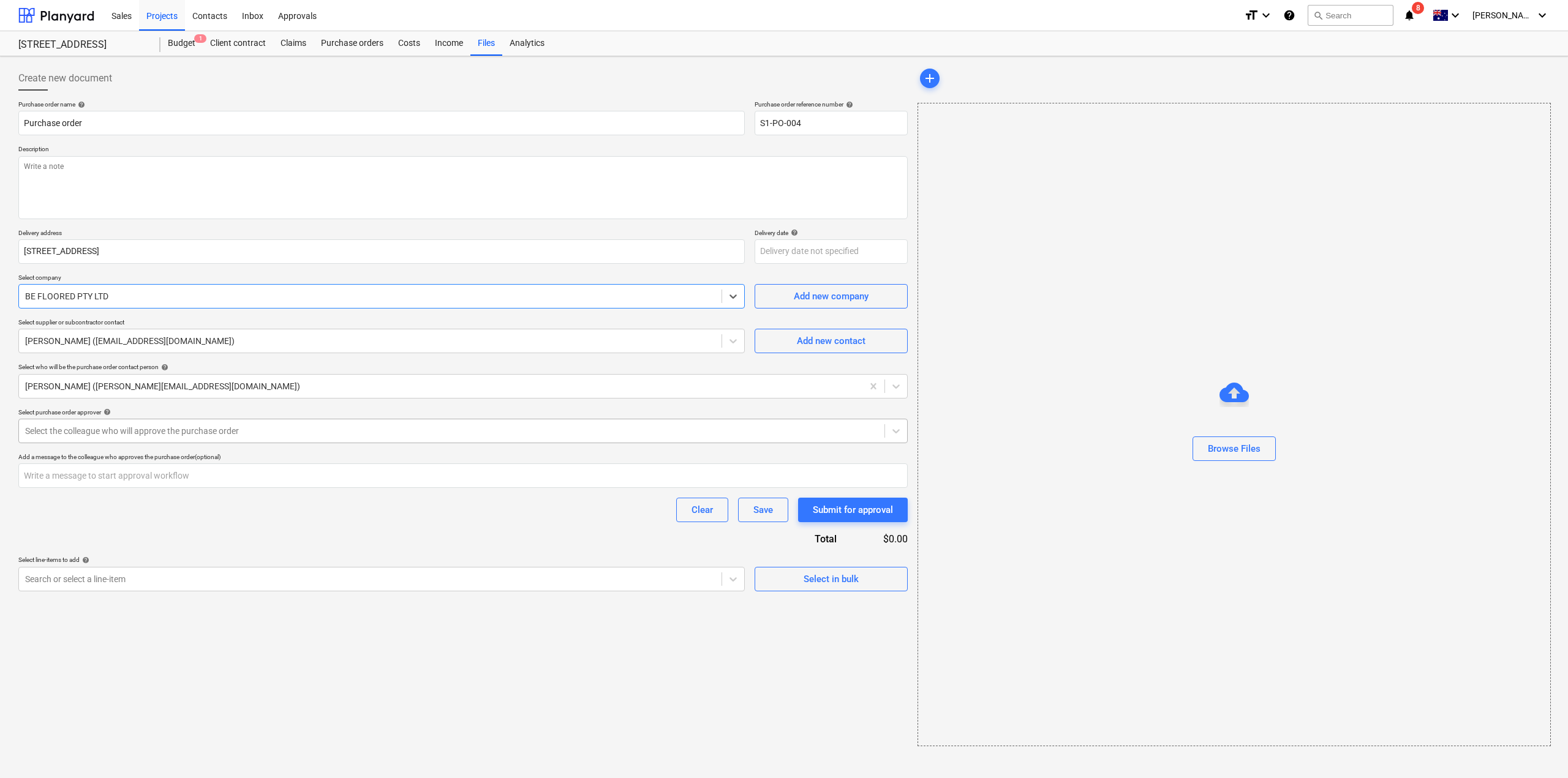
click at [416, 435] on div at bounding box center [451, 431] width 853 height 12
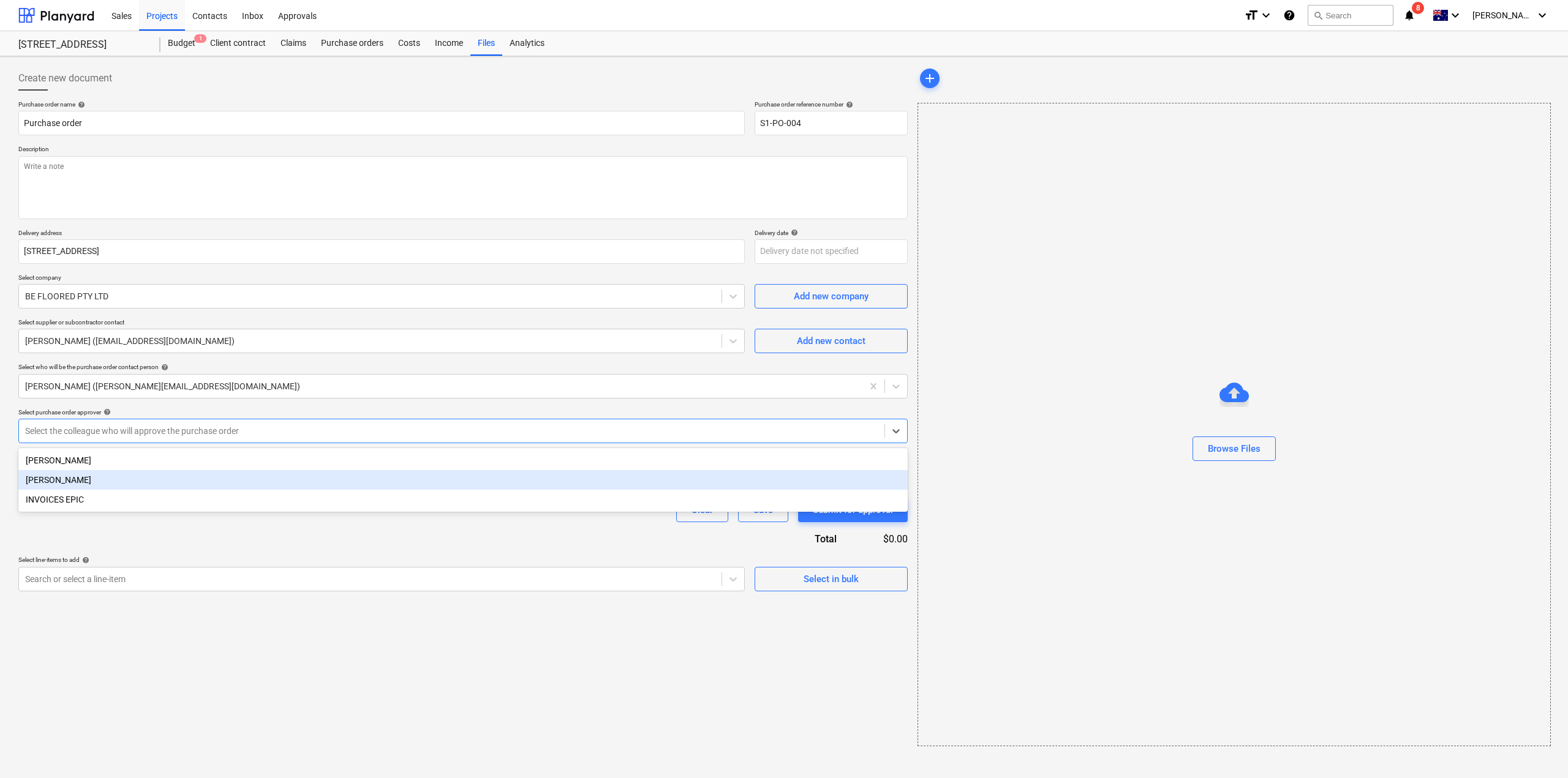
click at [233, 488] on div "[PERSON_NAME]" at bounding box center [463, 480] width 890 height 20
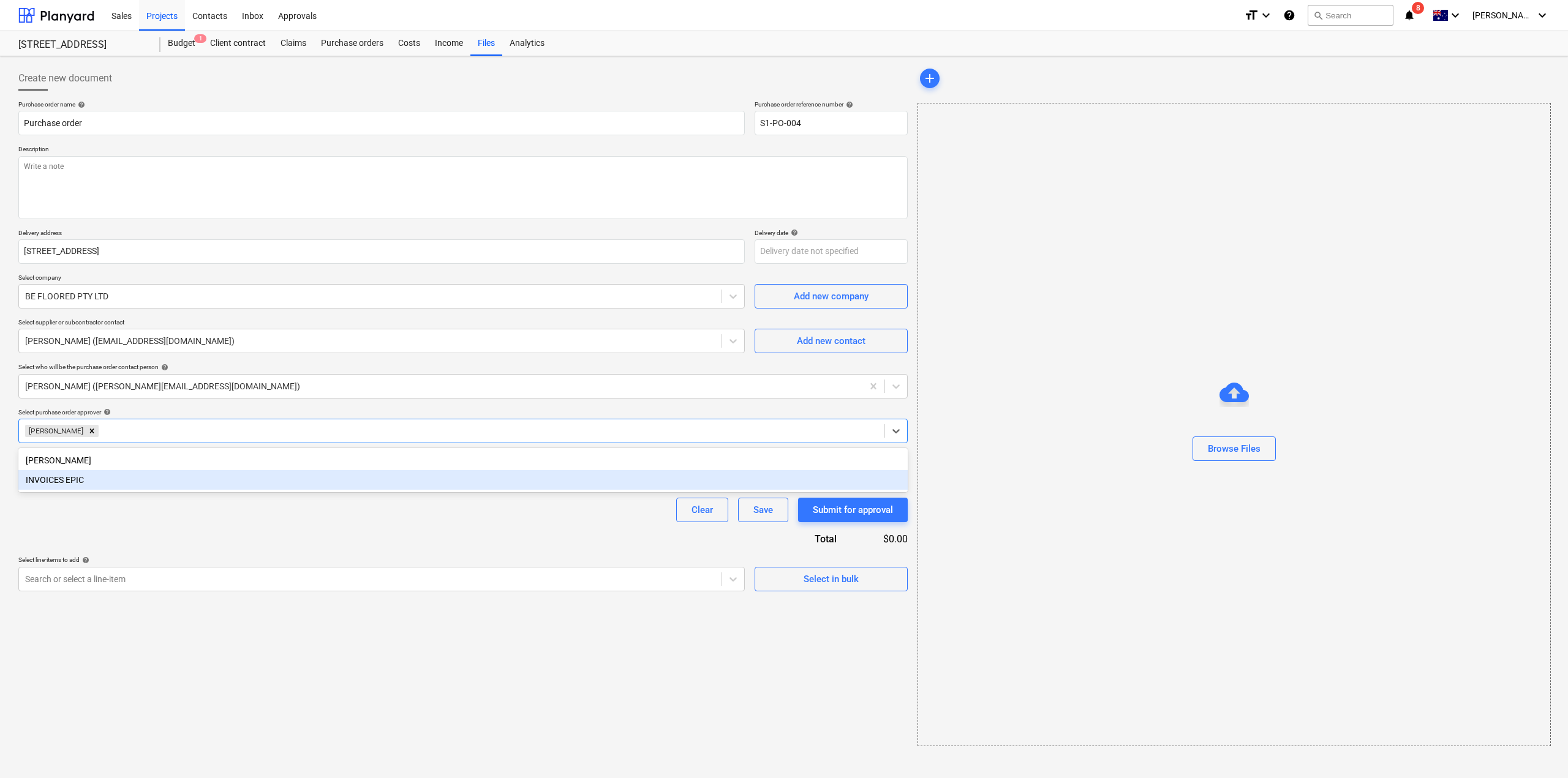
click at [231, 538] on div "Purchase order name help Purchase order Purchase order reference number help S1…" at bounding box center [463, 346] width 890 height 491
click at [272, 488] on input "text" at bounding box center [463, 476] width 890 height 25
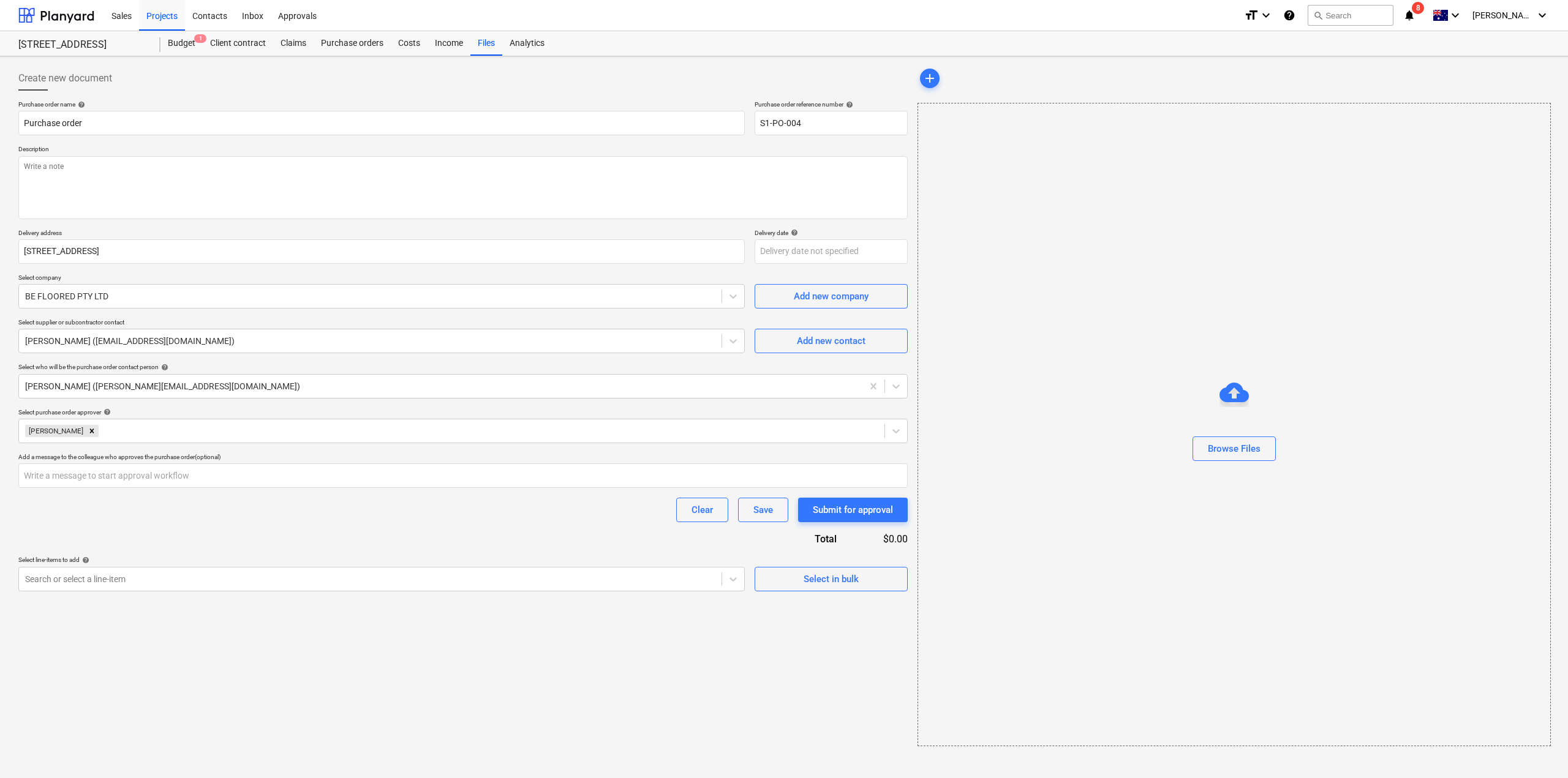
type textarea "x"
drag, startPoint x: 283, startPoint y: 523, endPoint x: 271, endPoint y: 567, distance: 45.6
click at [284, 524] on div "Purchase order name help Purchase order Purchase order reference number help S1…" at bounding box center [463, 346] width 890 height 491
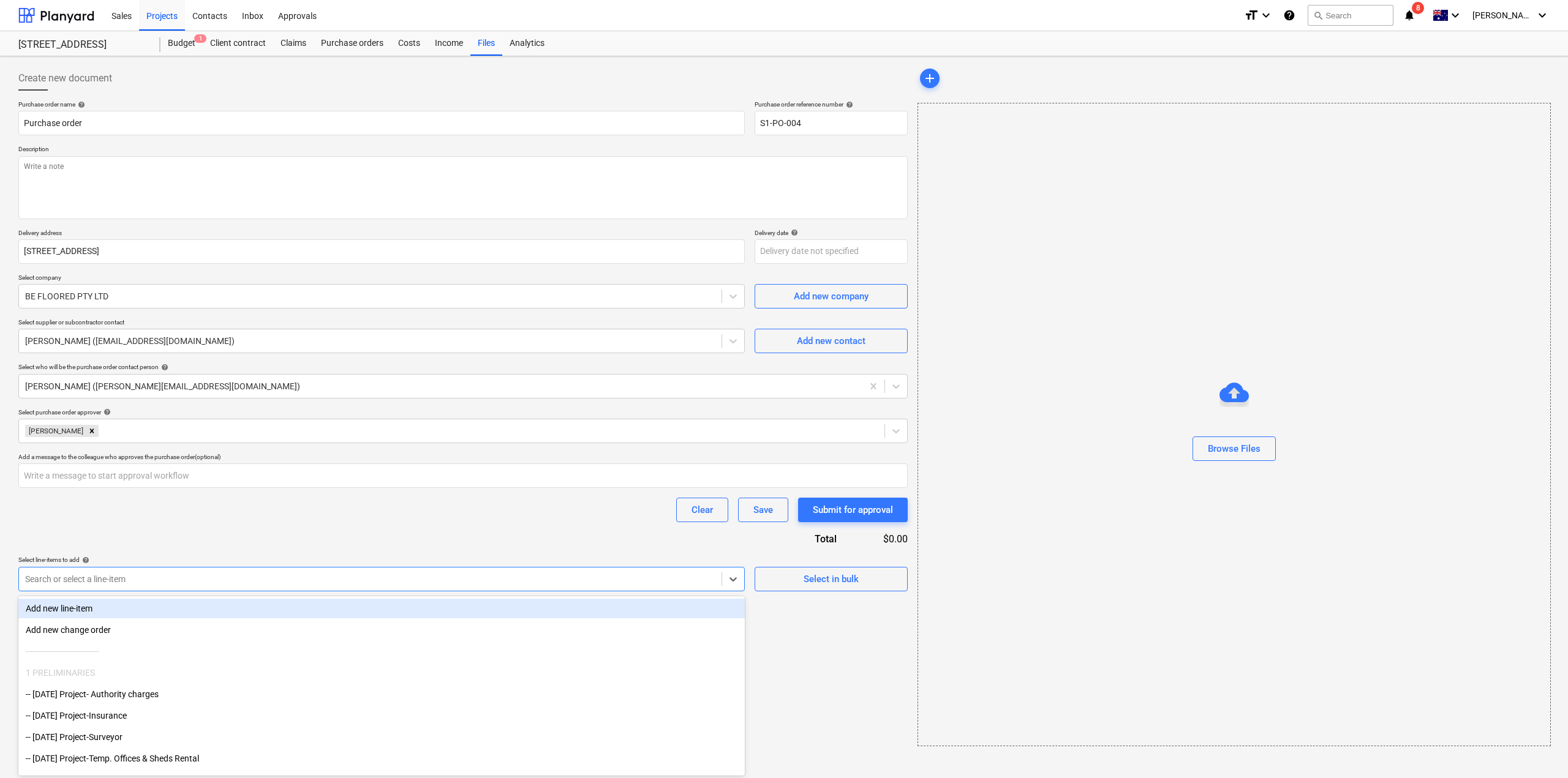
click at [257, 580] on div at bounding box center [370, 580] width 690 height 12
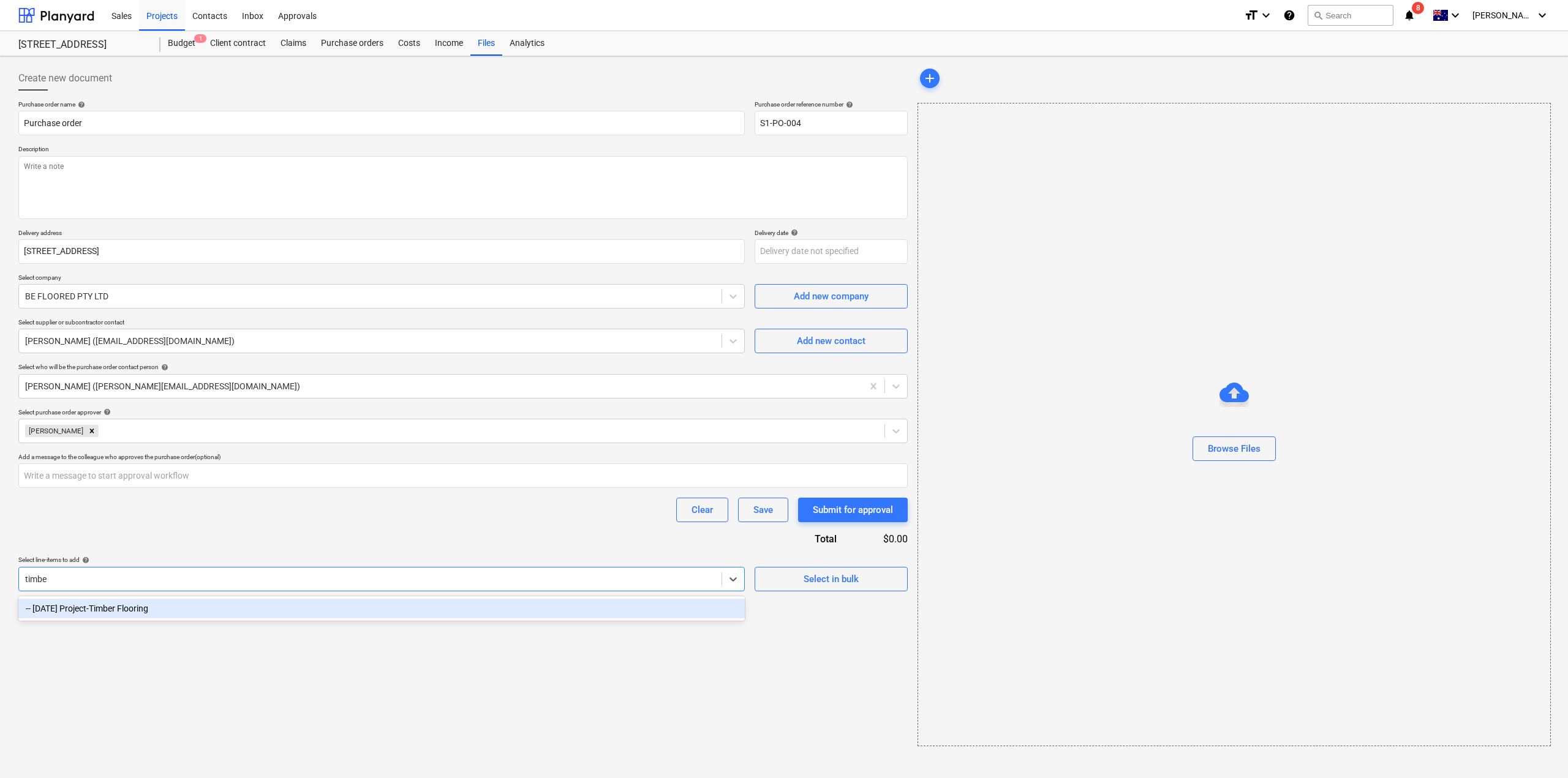
type input "timber"
click at [239, 611] on div "-- [DATE] Project-Timber Flooring" at bounding box center [381, 608] width 726 height 20
type textarea "x"
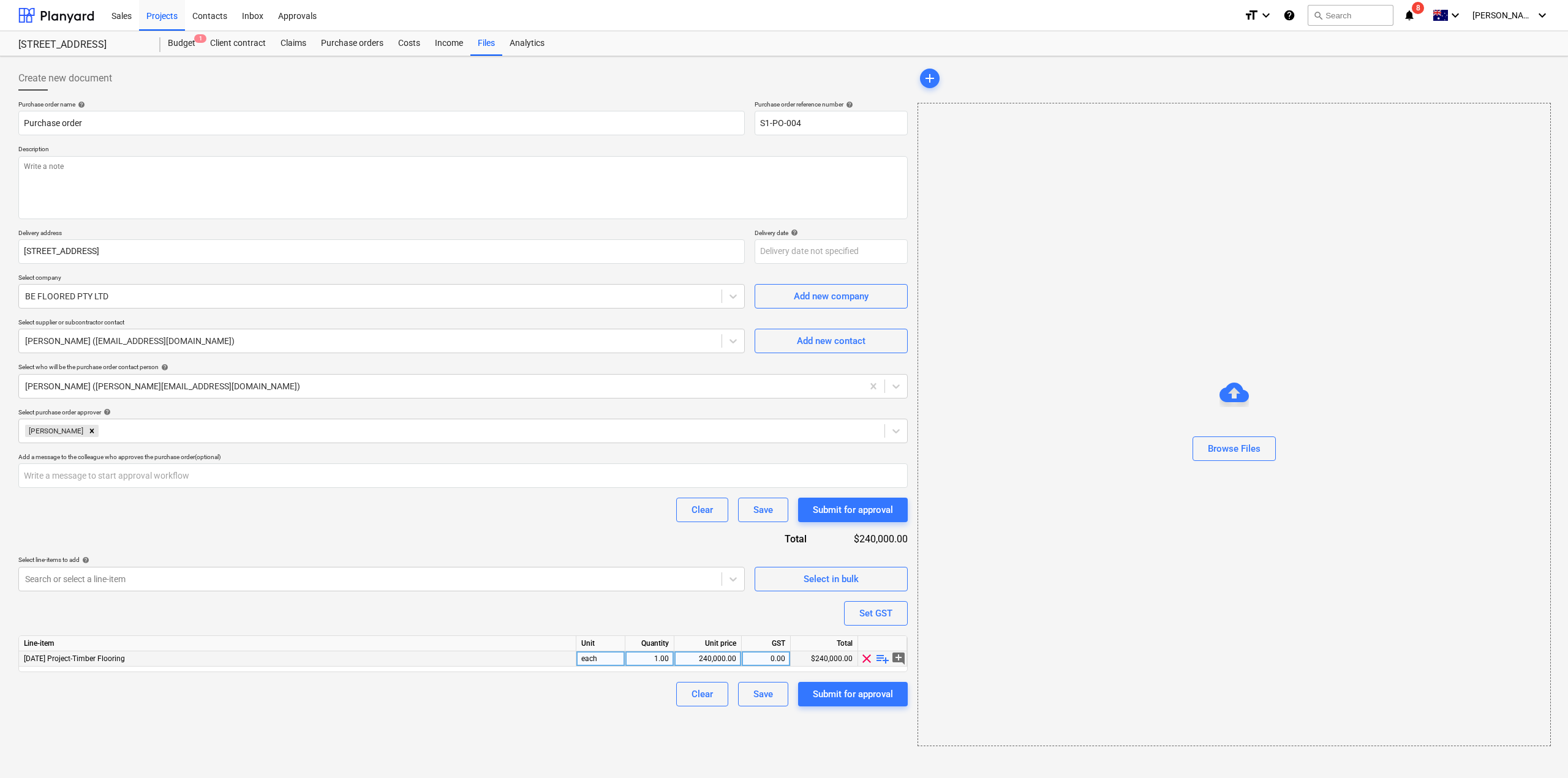
click at [698, 660] on div "240,000.00" at bounding box center [708, 659] width 57 height 15
click at [878, 663] on span "playlist_add" at bounding box center [882, 659] width 15 height 15
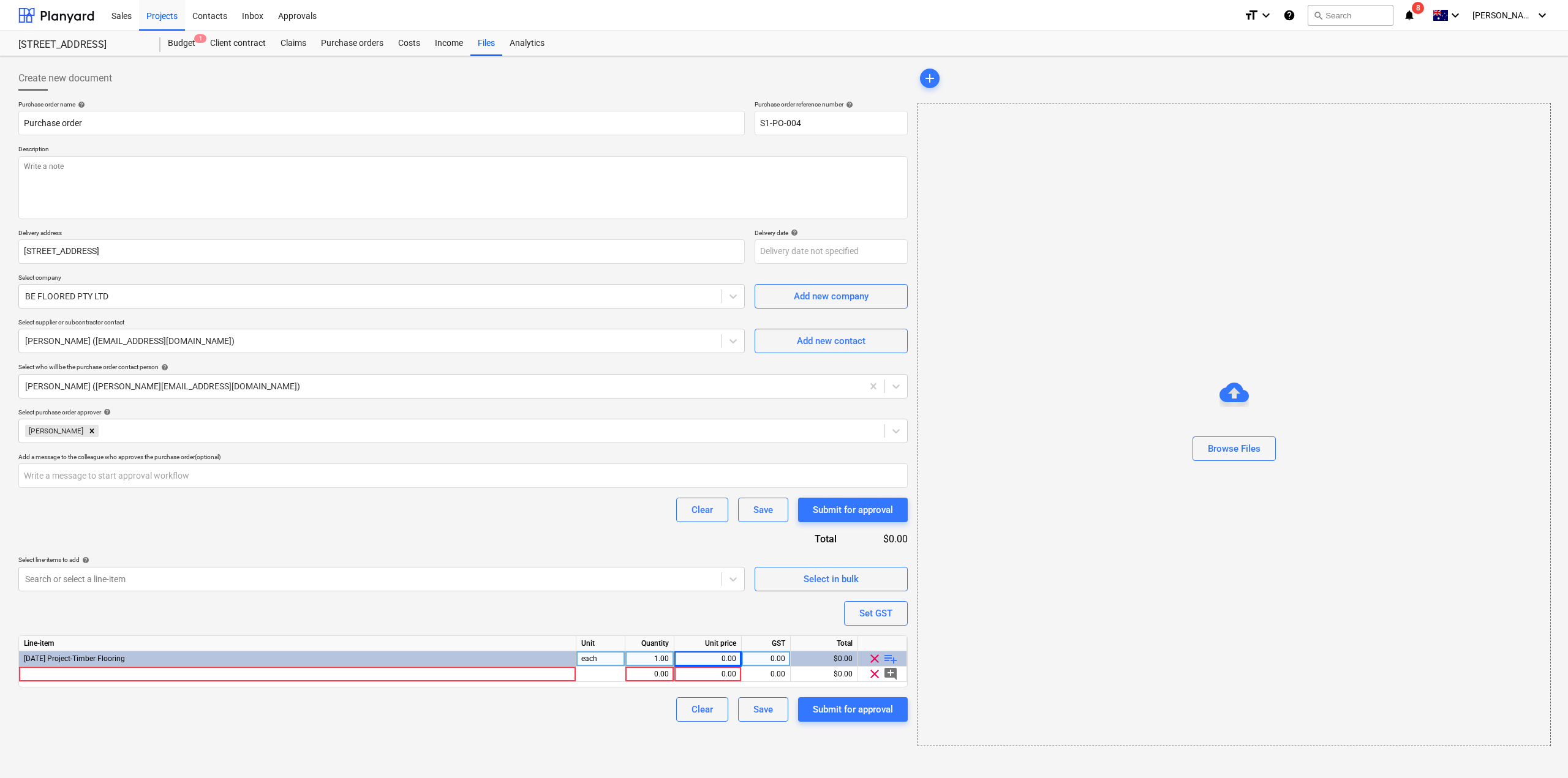
type textarea "x"
click at [428, 674] on div at bounding box center [297, 675] width 557 height 15
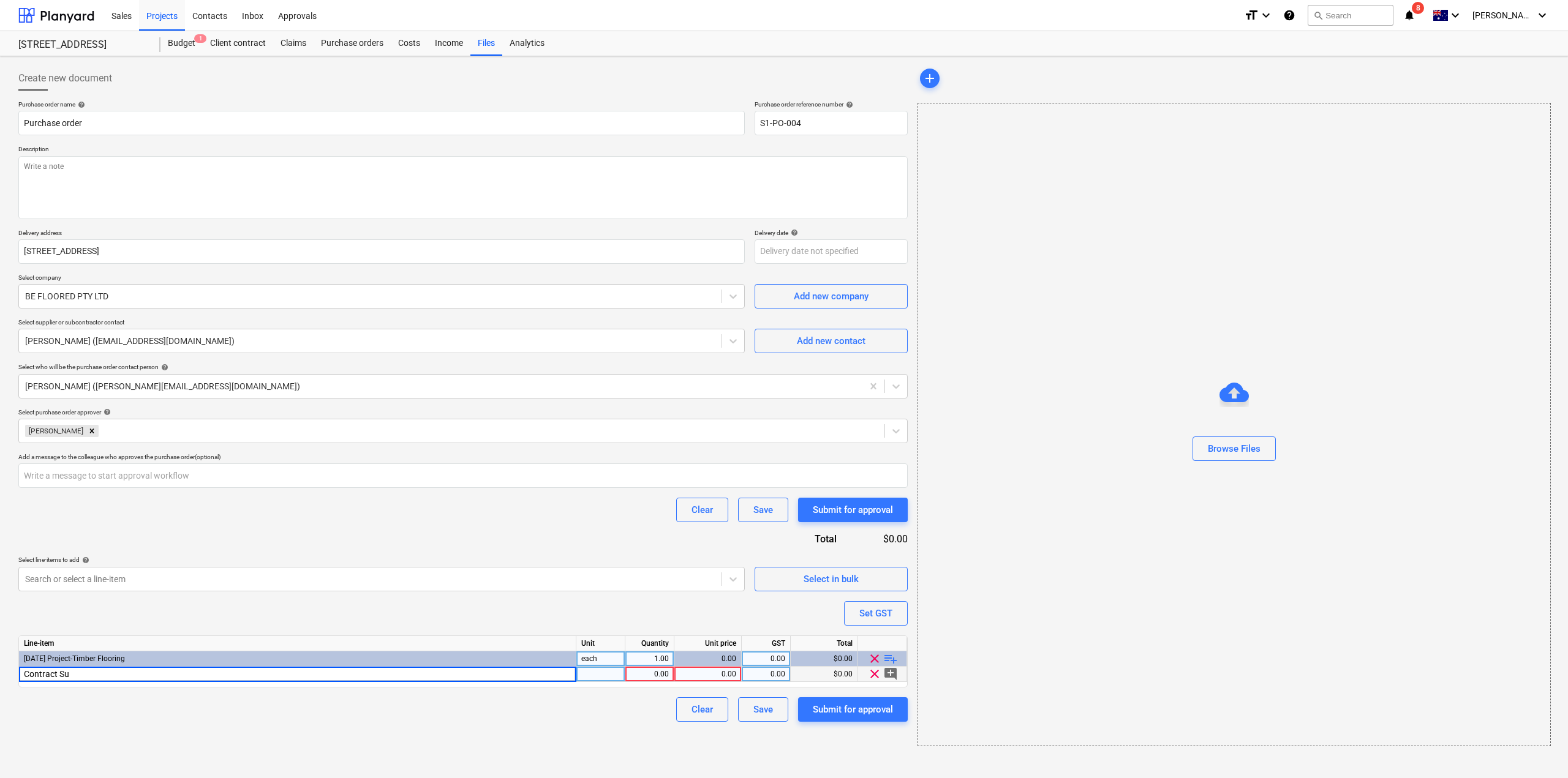
type input "Contract Sum"
type textarea "x"
type input "241686.7"
click at [889, 673] on span "add_comment" at bounding box center [890, 674] width 15 height 15
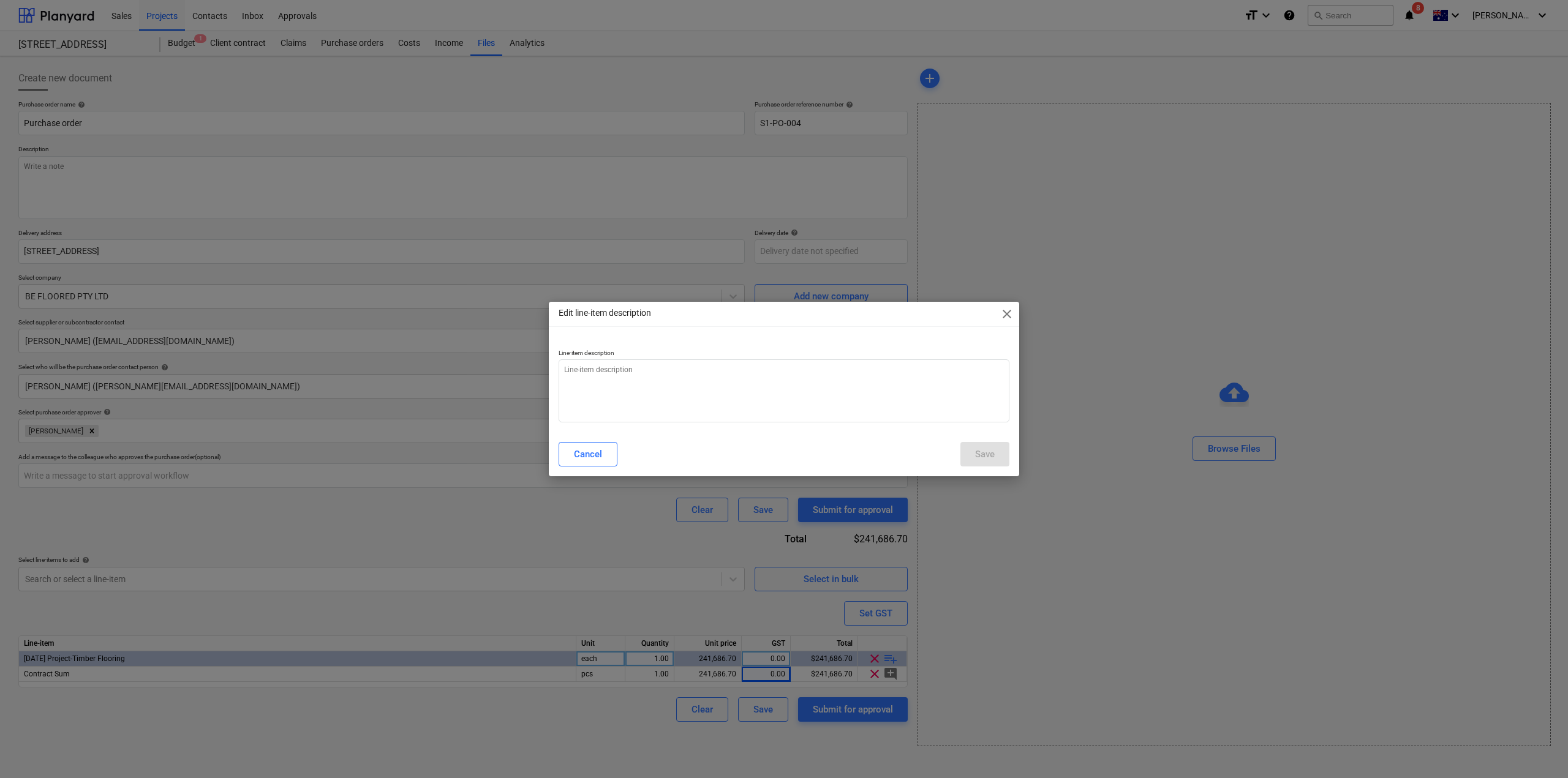
click at [1003, 316] on span "close" at bounding box center [1006, 313] width 15 height 15
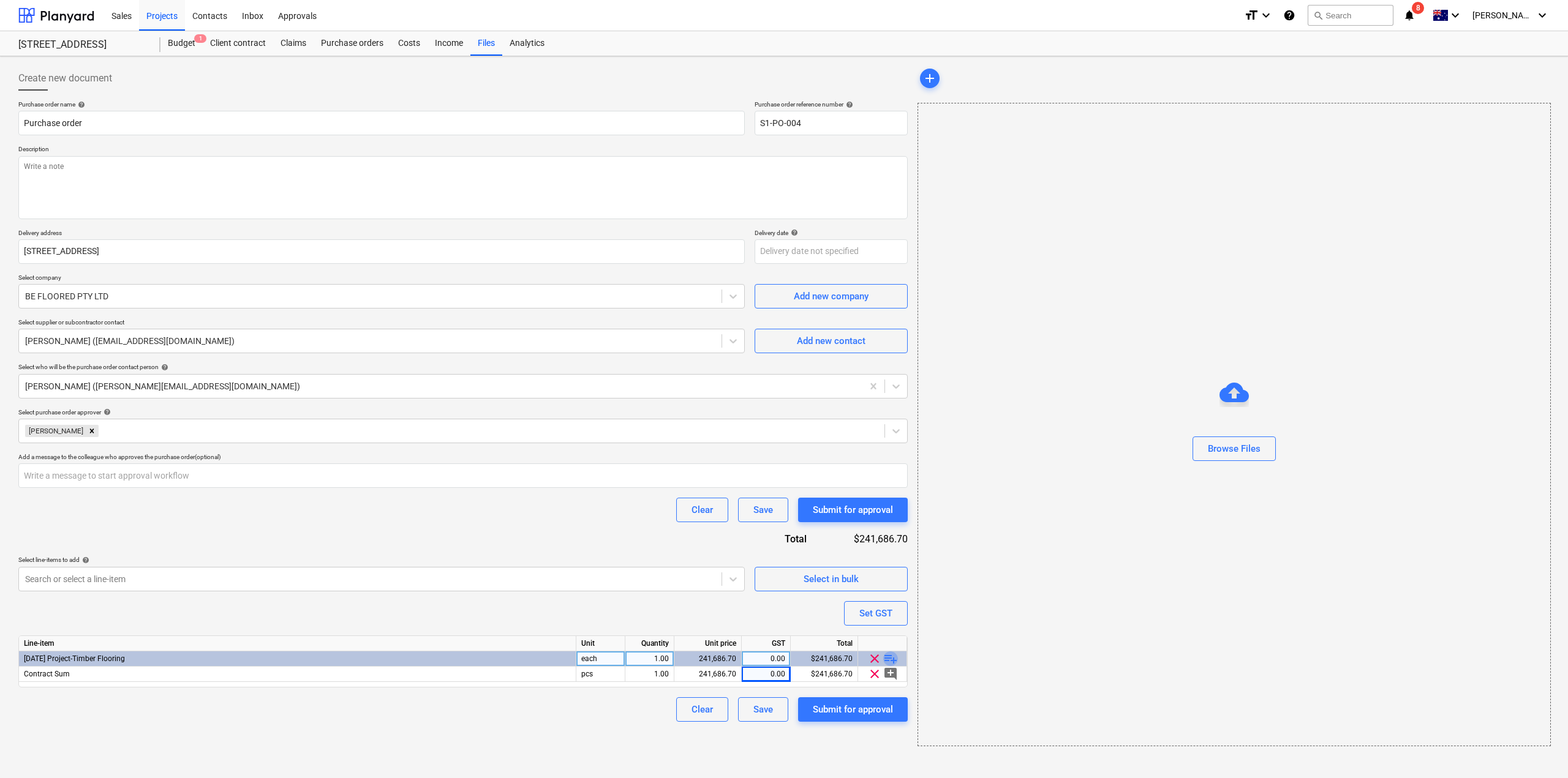
click at [888, 656] on span "playlist_add" at bounding box center [890, 659] width 15 height 15
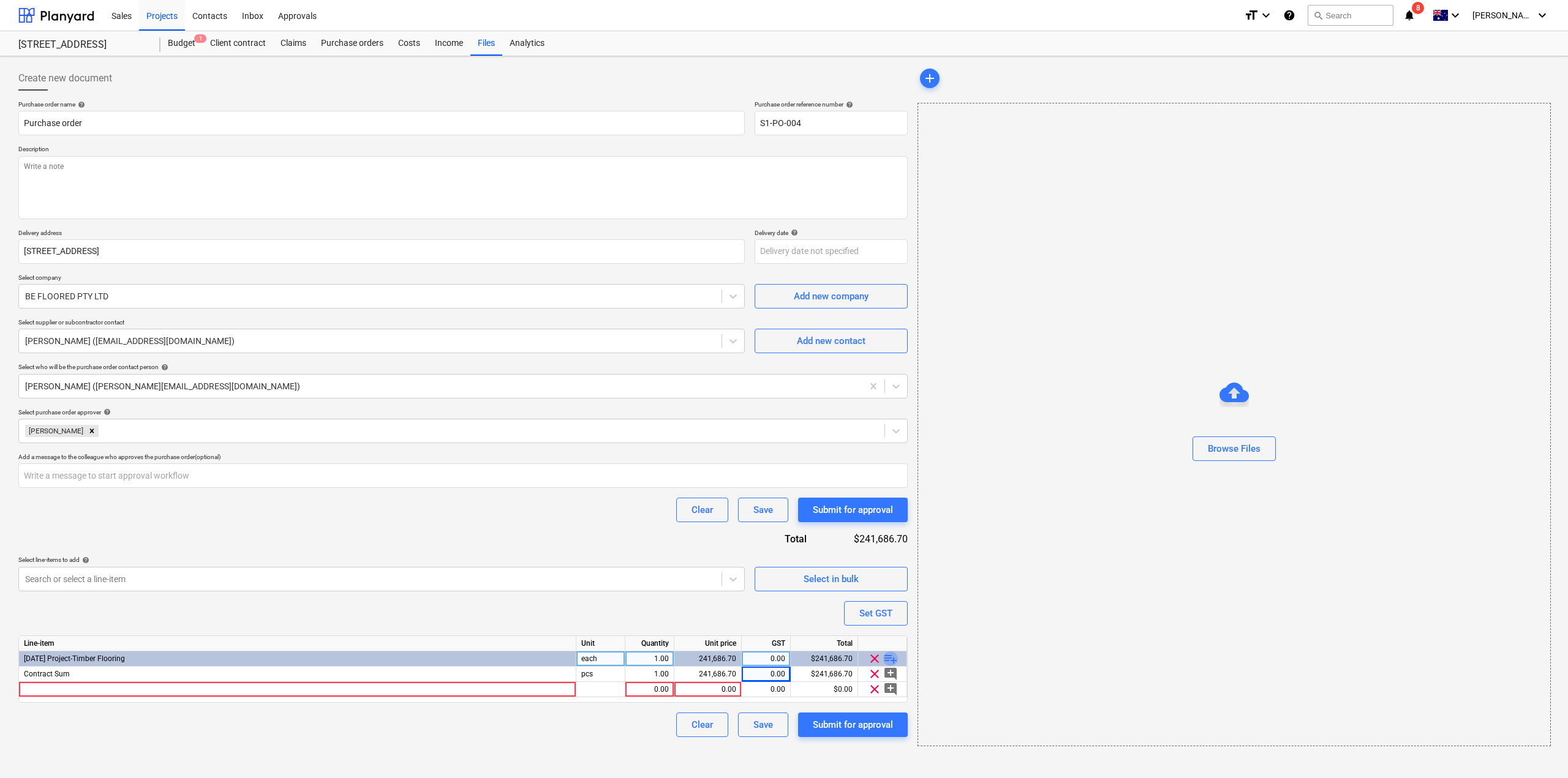
click at [891, 659] on span "playlist_add" at bounding box center [890, 659] width 15 height 15
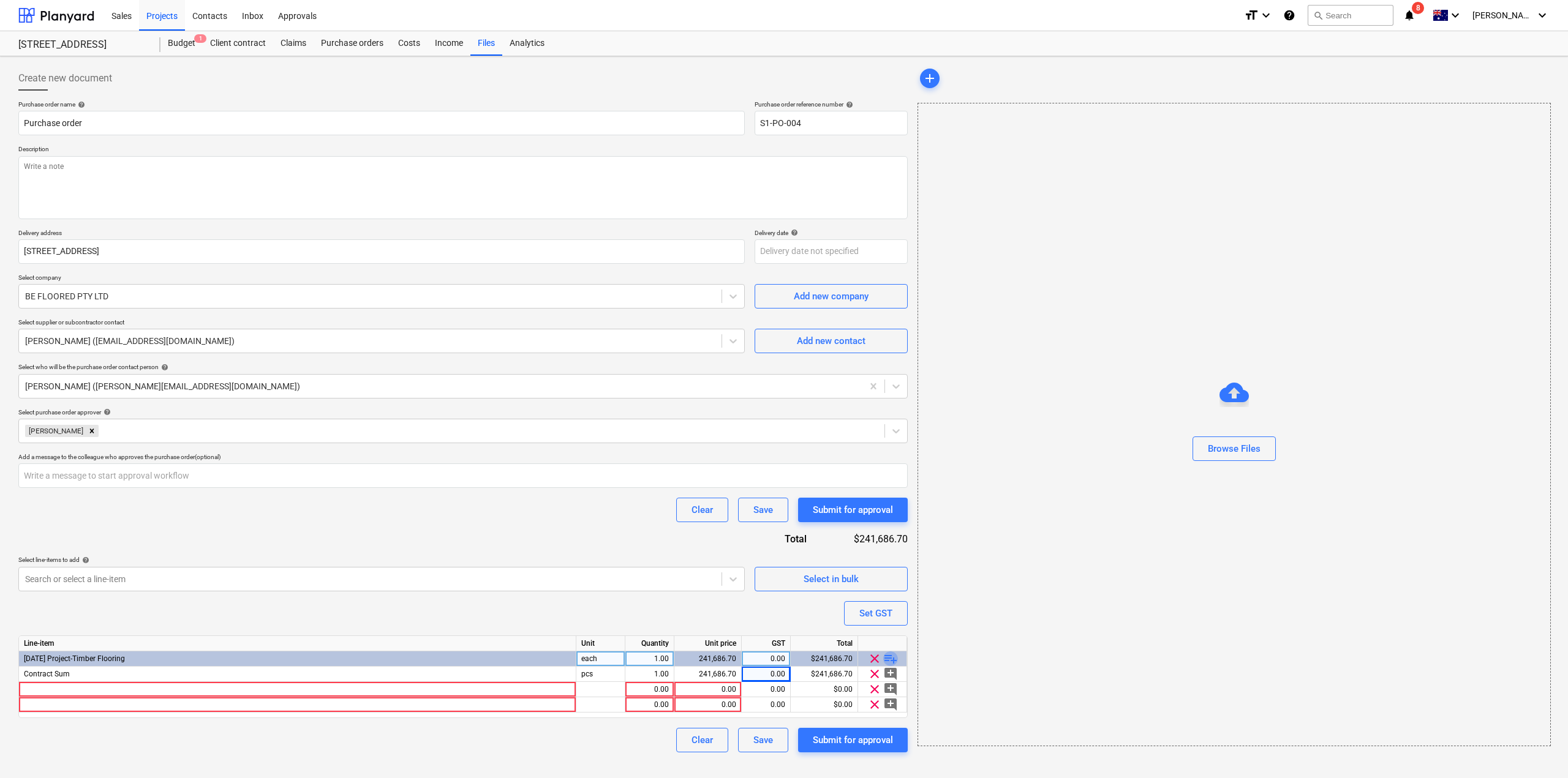
click at [891, 659] on span "playlist_add" at bounding box center [890, 659] width 15 height 15
type textarea "x"
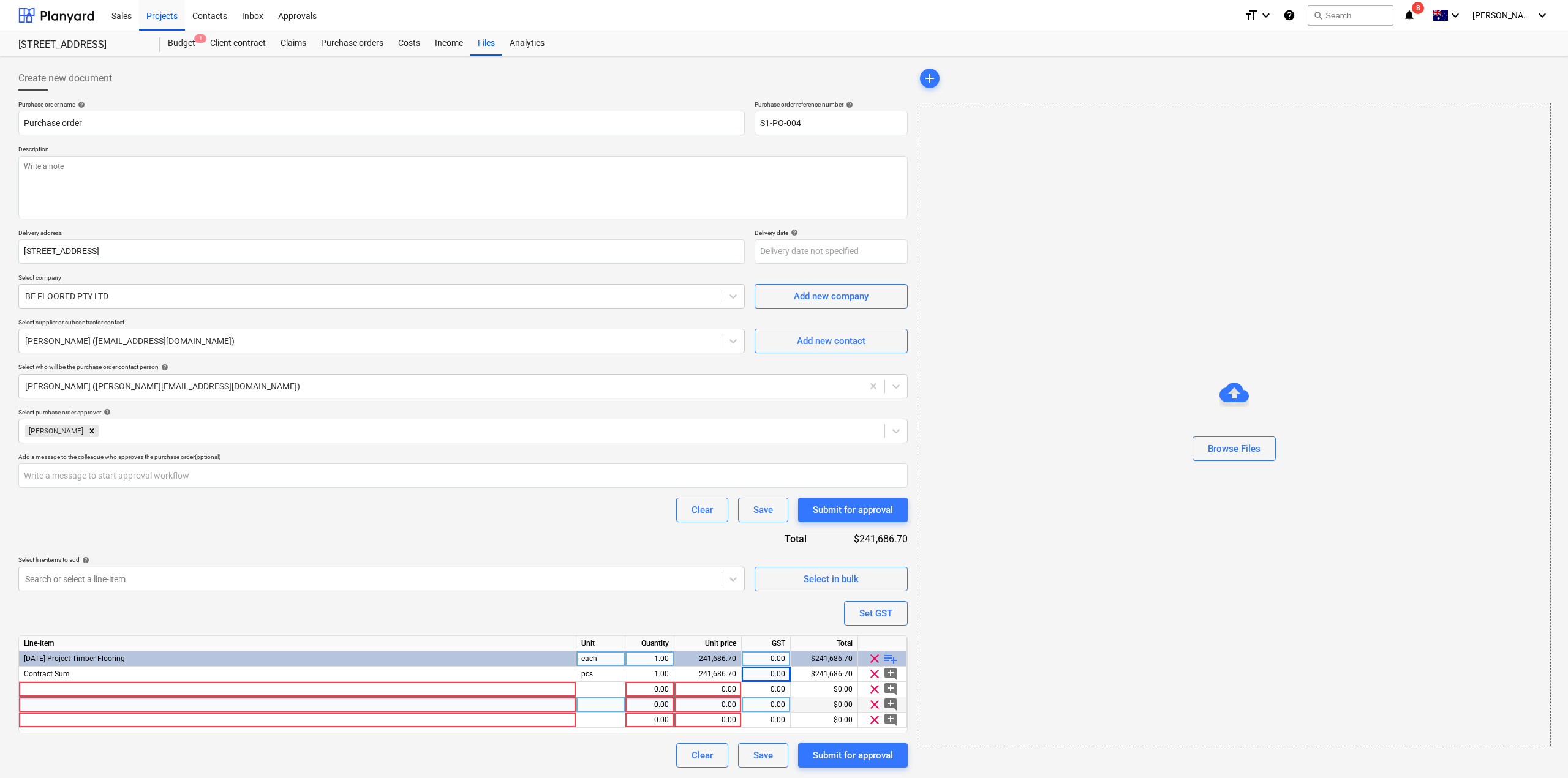
click at [381, 701] on div at bounding box center [297, 705] width 557 height 15
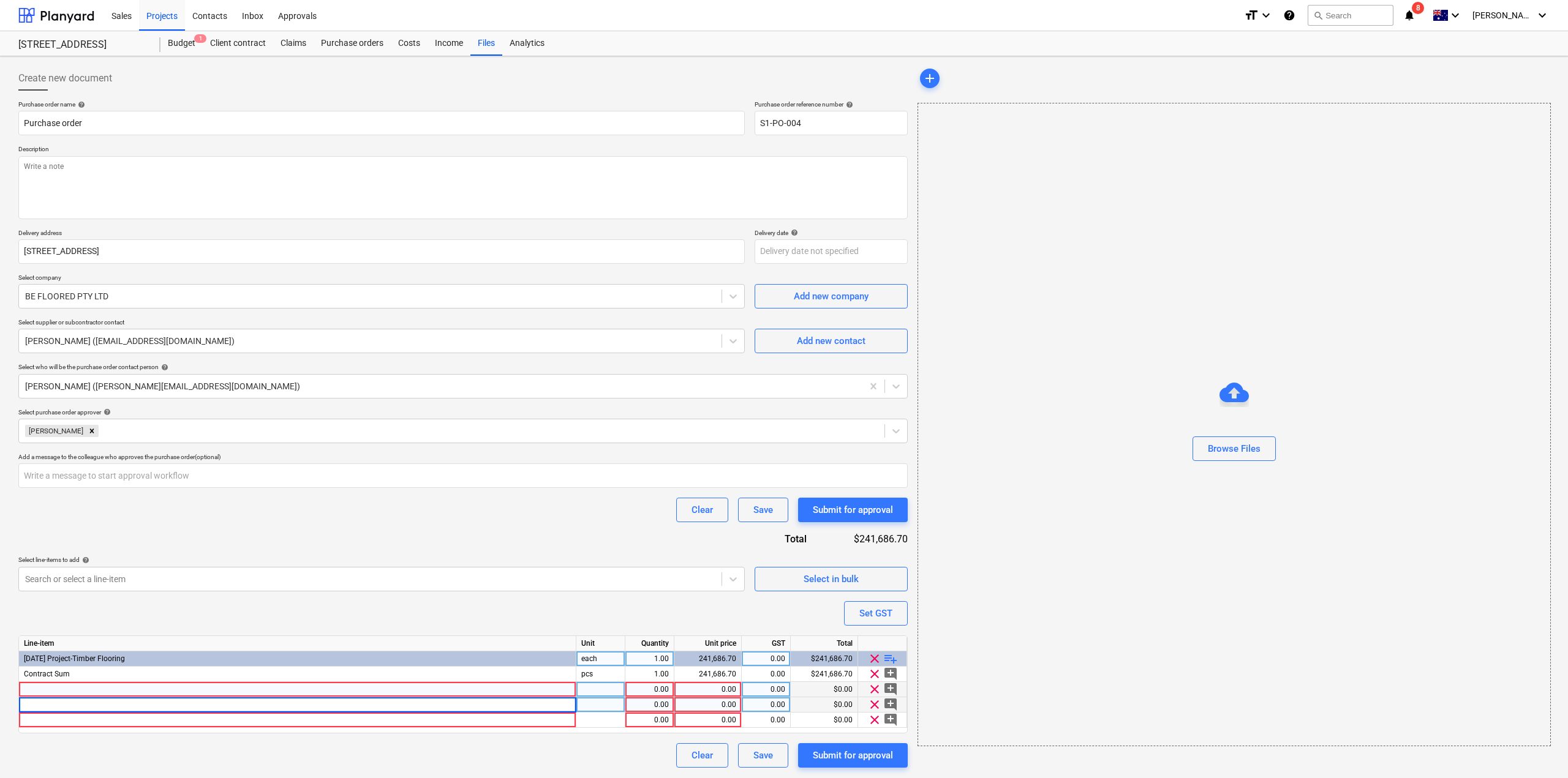
click at [372, 688] on div at bounding box center [297, 690] width 557 height 15
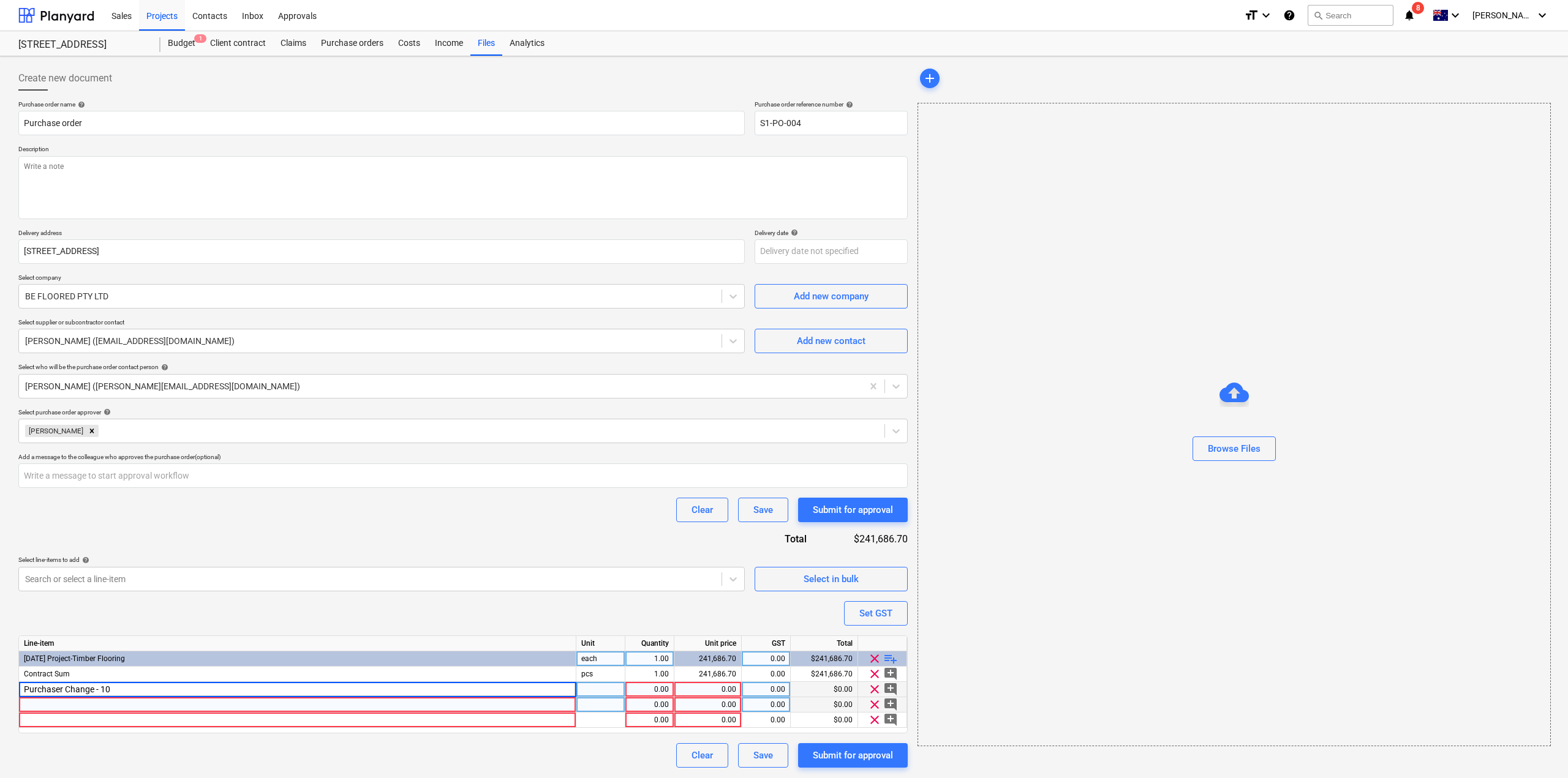
type input "Purchaser Change - 101"
type textarea "x"
type input "116"
click at [874, 696] on span "clear" at bounding box center [874, 689] width 15 height 15
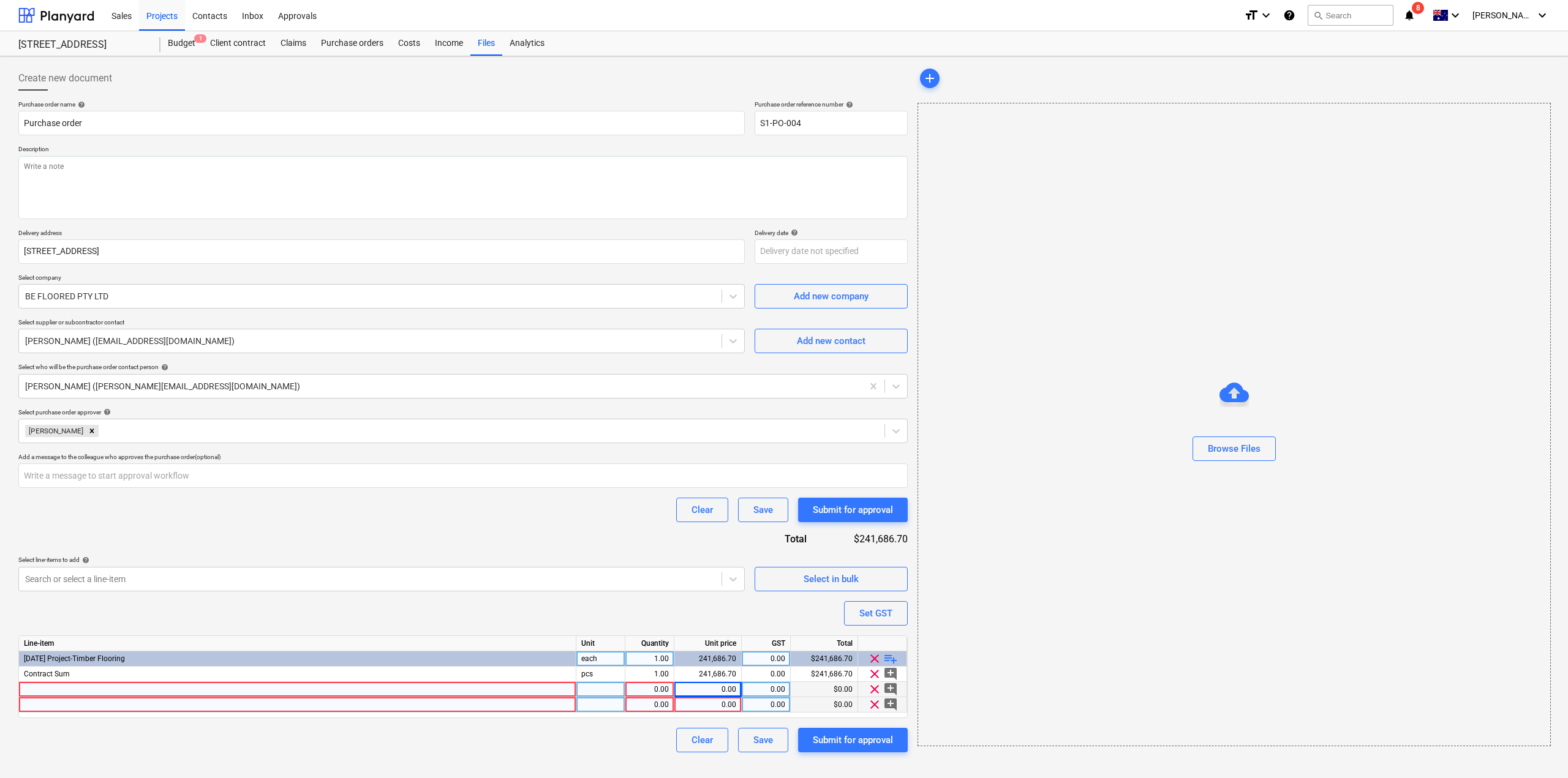
click at [873, 695] on span "clear" at bounding box center [874, 689] width 15 height 15
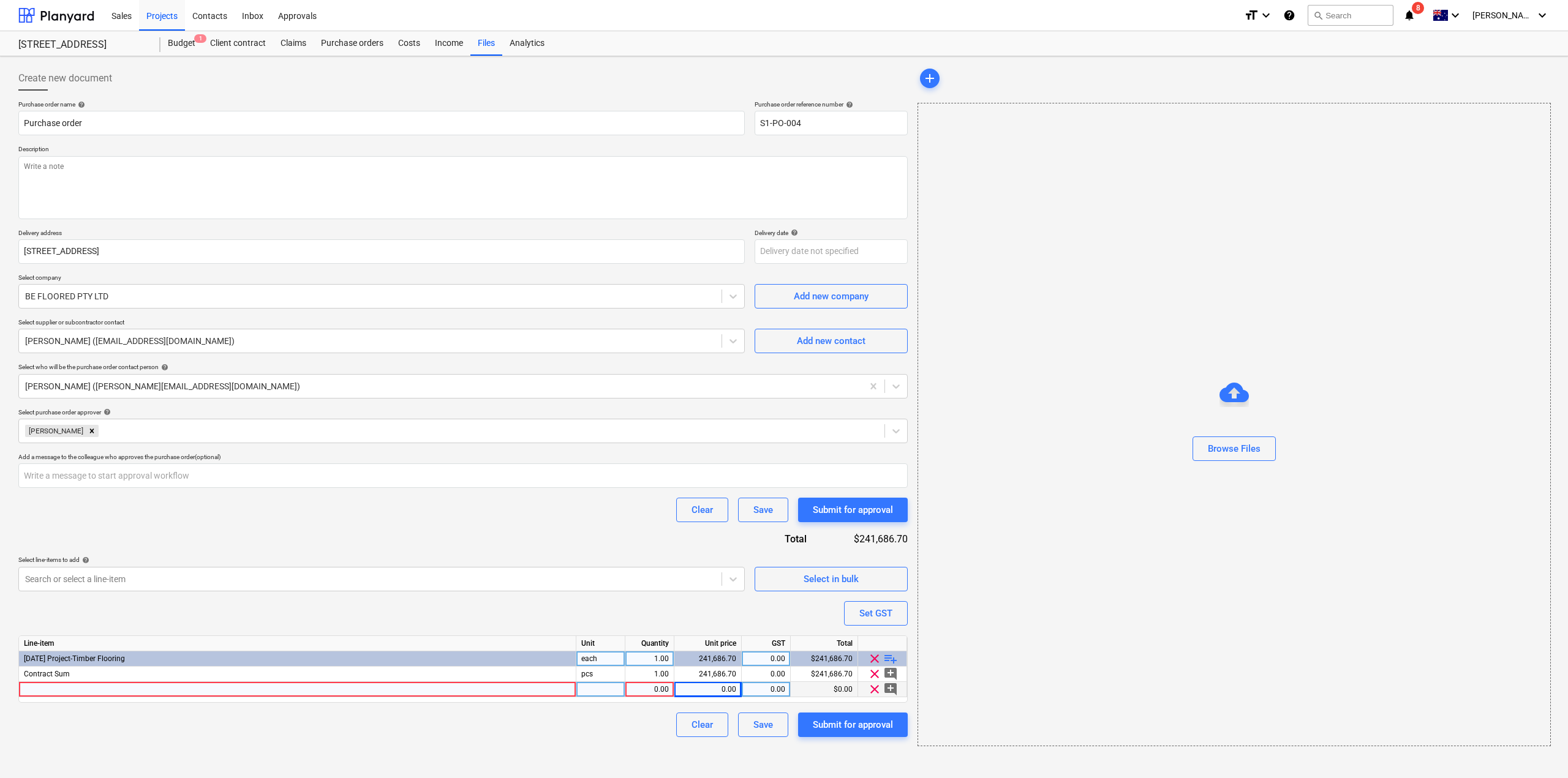
click at [873, 695] on span "clear" at bounding box center [874, 689] width 15 height 15
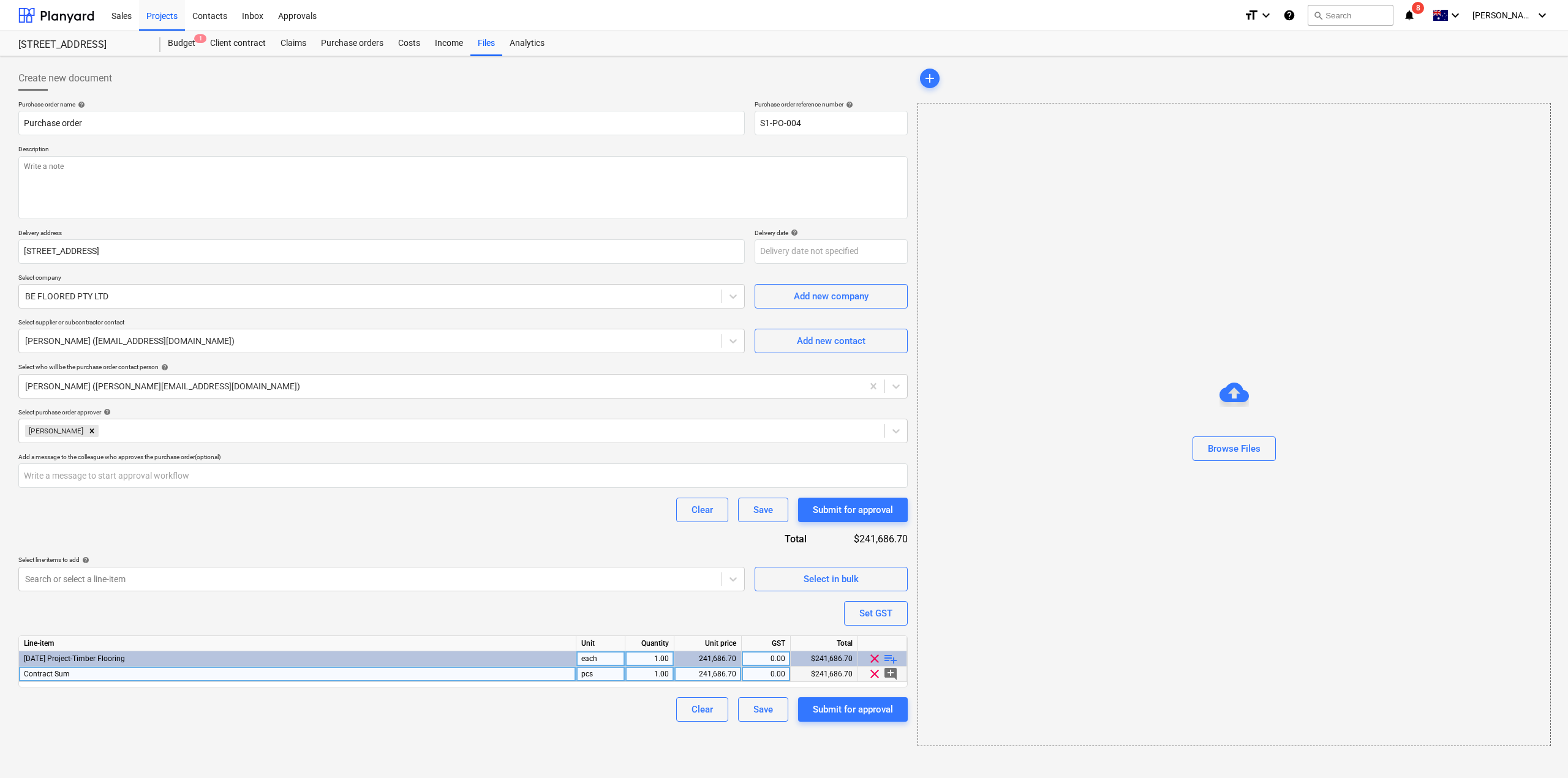
click at [872, 677] on span "clear" at bounding box center [874, 674] width 15 height 15
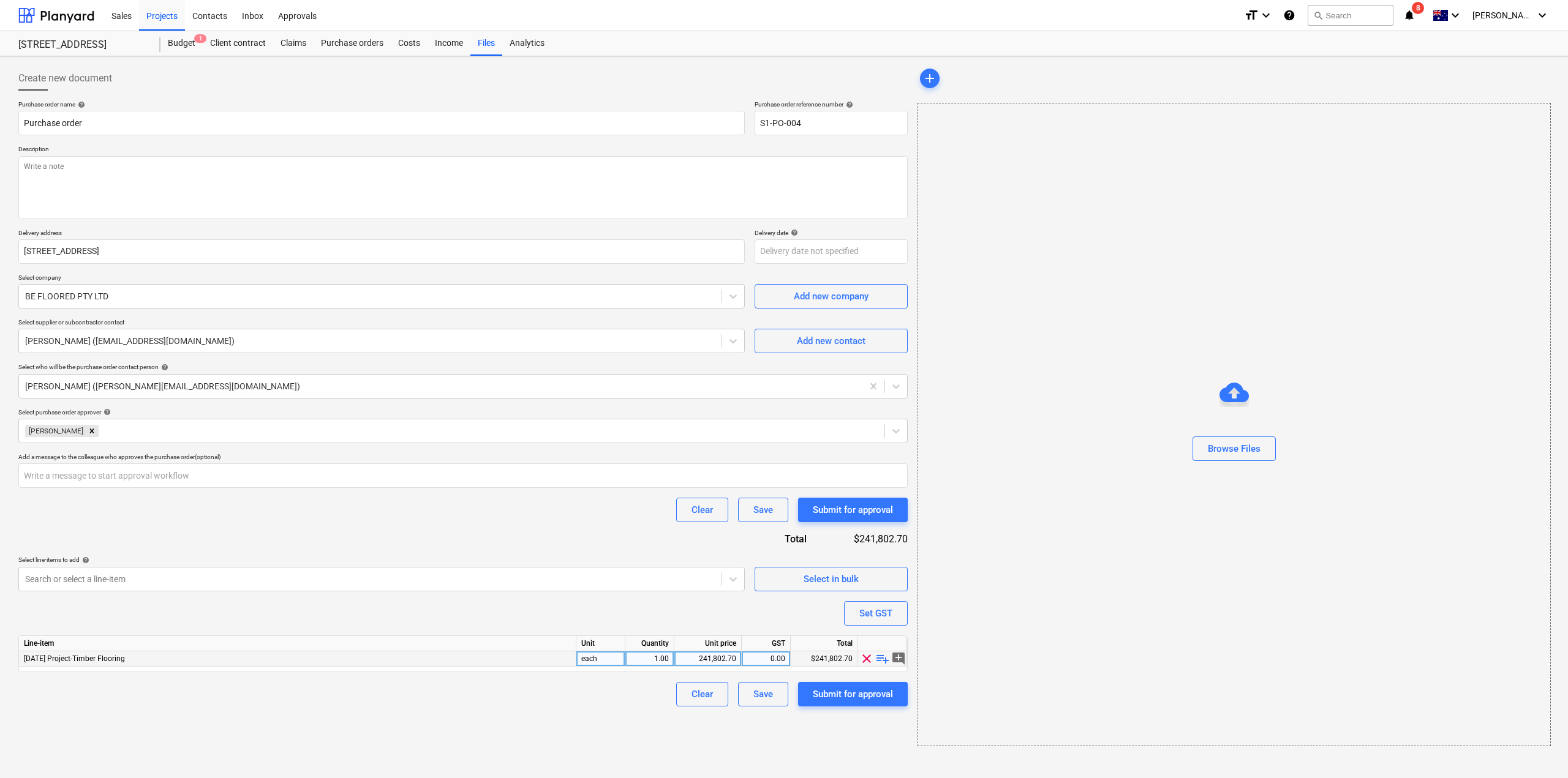
type textarea "x"
click at [688, 660] on div "241,802.70" at bounding box center [708, 659] width 57 height 15
type input "246463.17"
click at [1090, 690] on div "Browse Files" at bounding box center [1233, 425] width 633 height 644
click at [867, 701] on div "Submit for approval" at bounding box center [852, 694] width 80 height 16
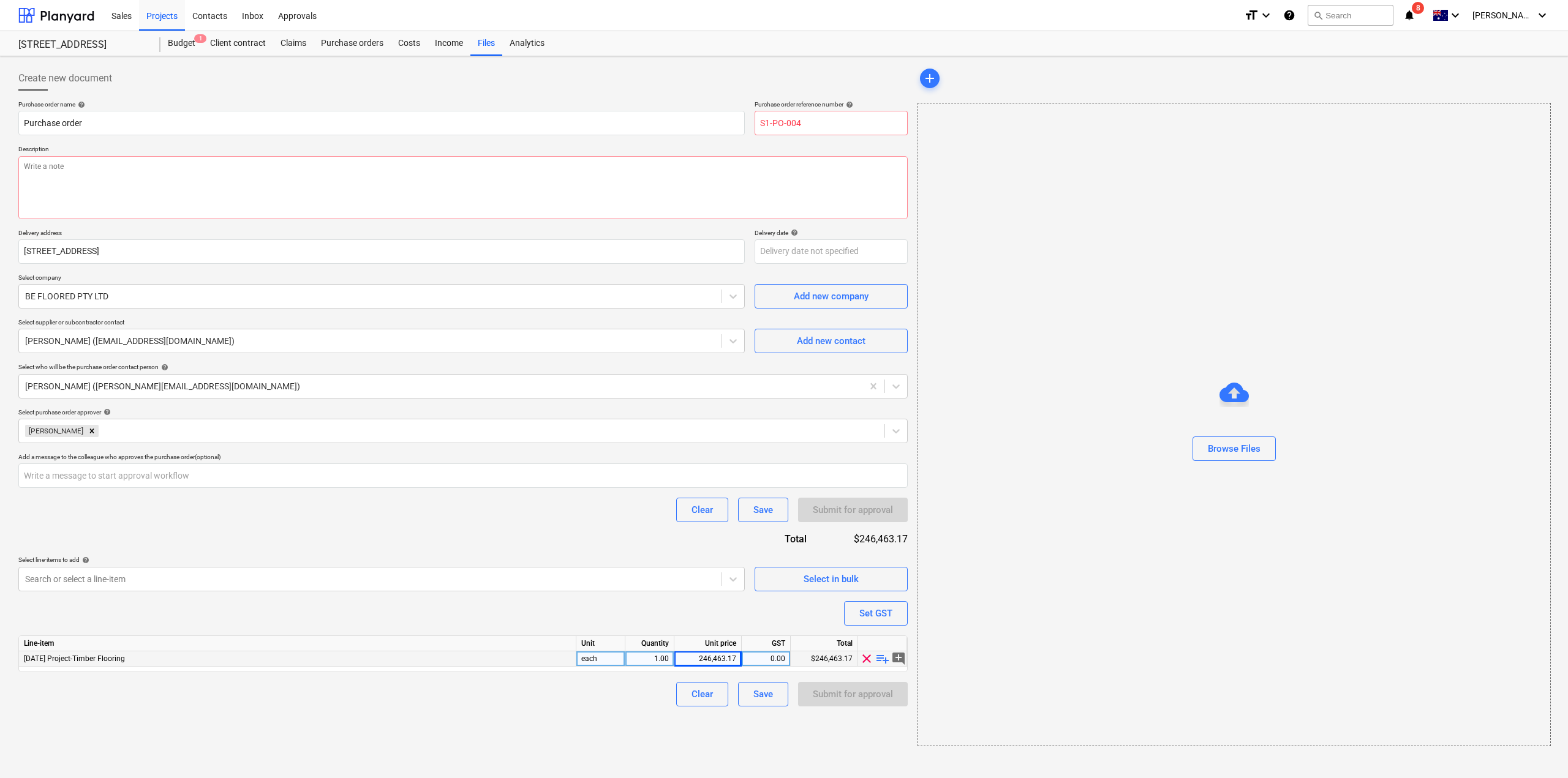
click at [776, 727] on div "Create new document Purchase order name help Purchase order Purchase order refe…" at bounding box center [463, 406] width 899 height 690
click at [805, 115] on input "S1-PO-004" at bounding box center [831, 123] width 153 height 25
drag, startPoint x: 794, startPoint y: 119, endPoint x: 812, endPoint y: 136, distance: 24.8
click at [820, 127] on input "S1-PO-004" at bounding box center [831, 123] width 153 height 25
type textarea "x"
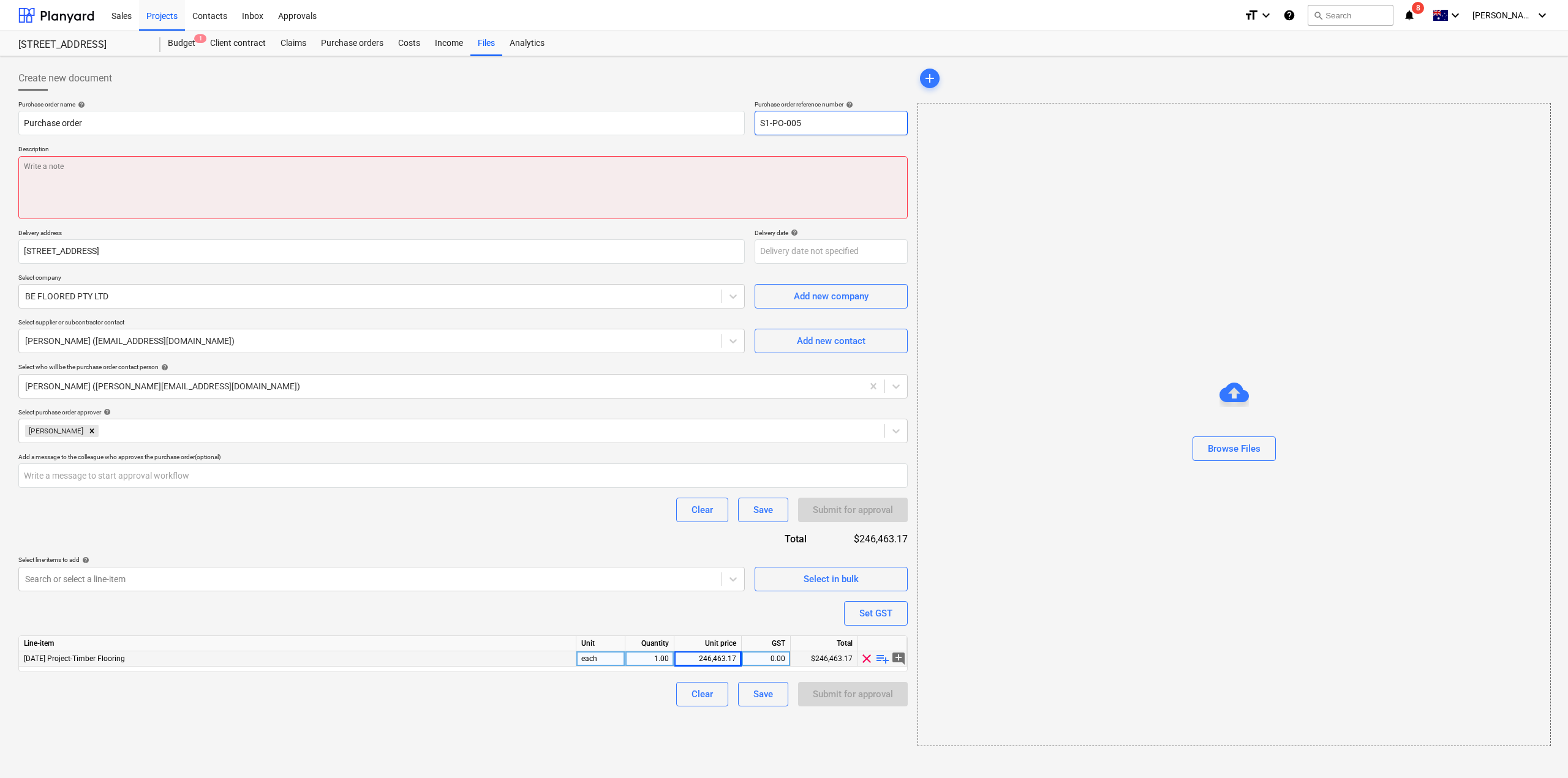
type input "S1-PO-005"
click at [746, 191] on textarea at bounding box center [463, 187] width 890 height 63
type textarea "x"
type textarea "T"
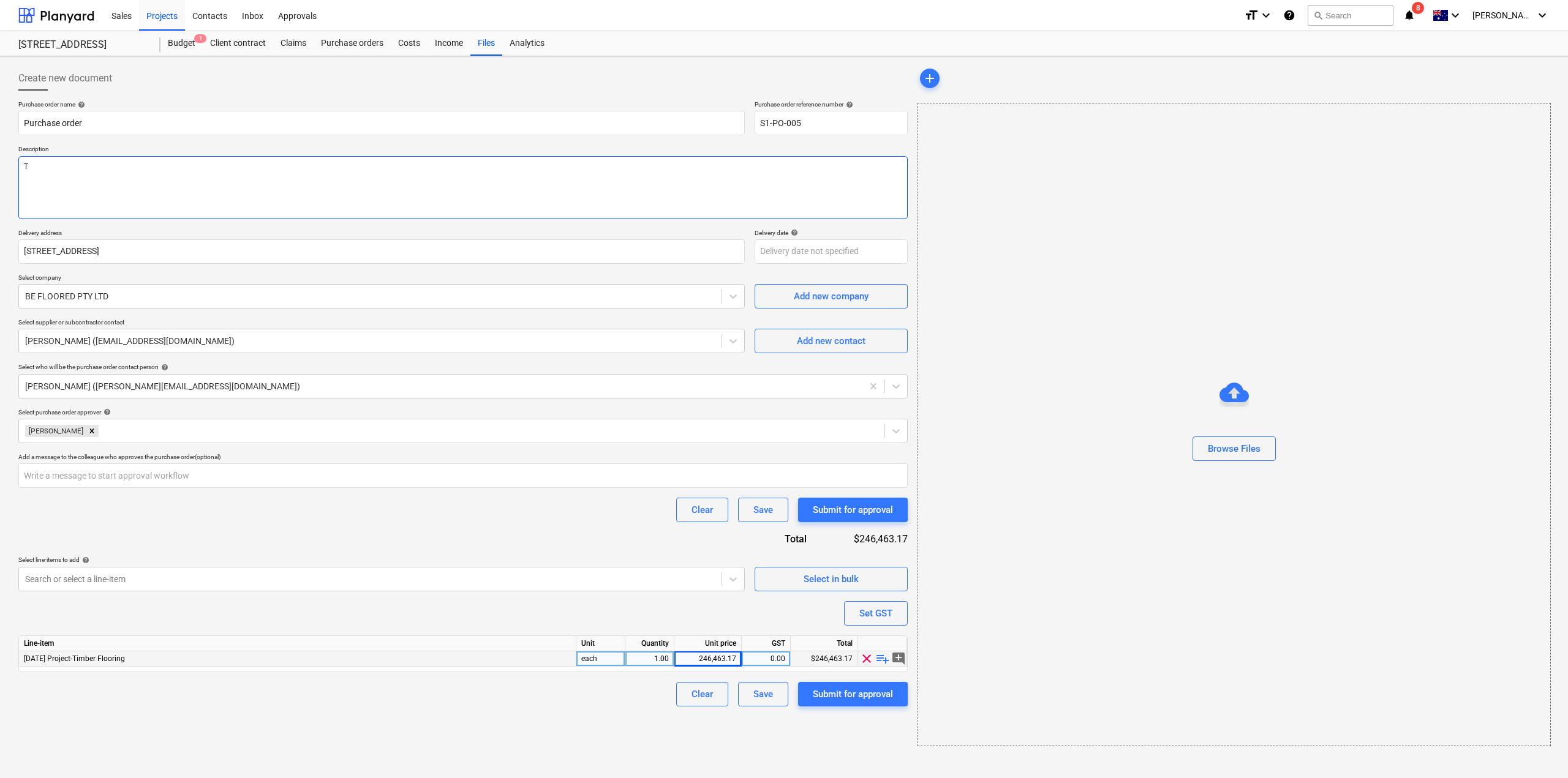
type textarea "x"
type textarea "Ti"
type textarea "x"
type textarea "[PERSON_NAME]"
type textarea "x"
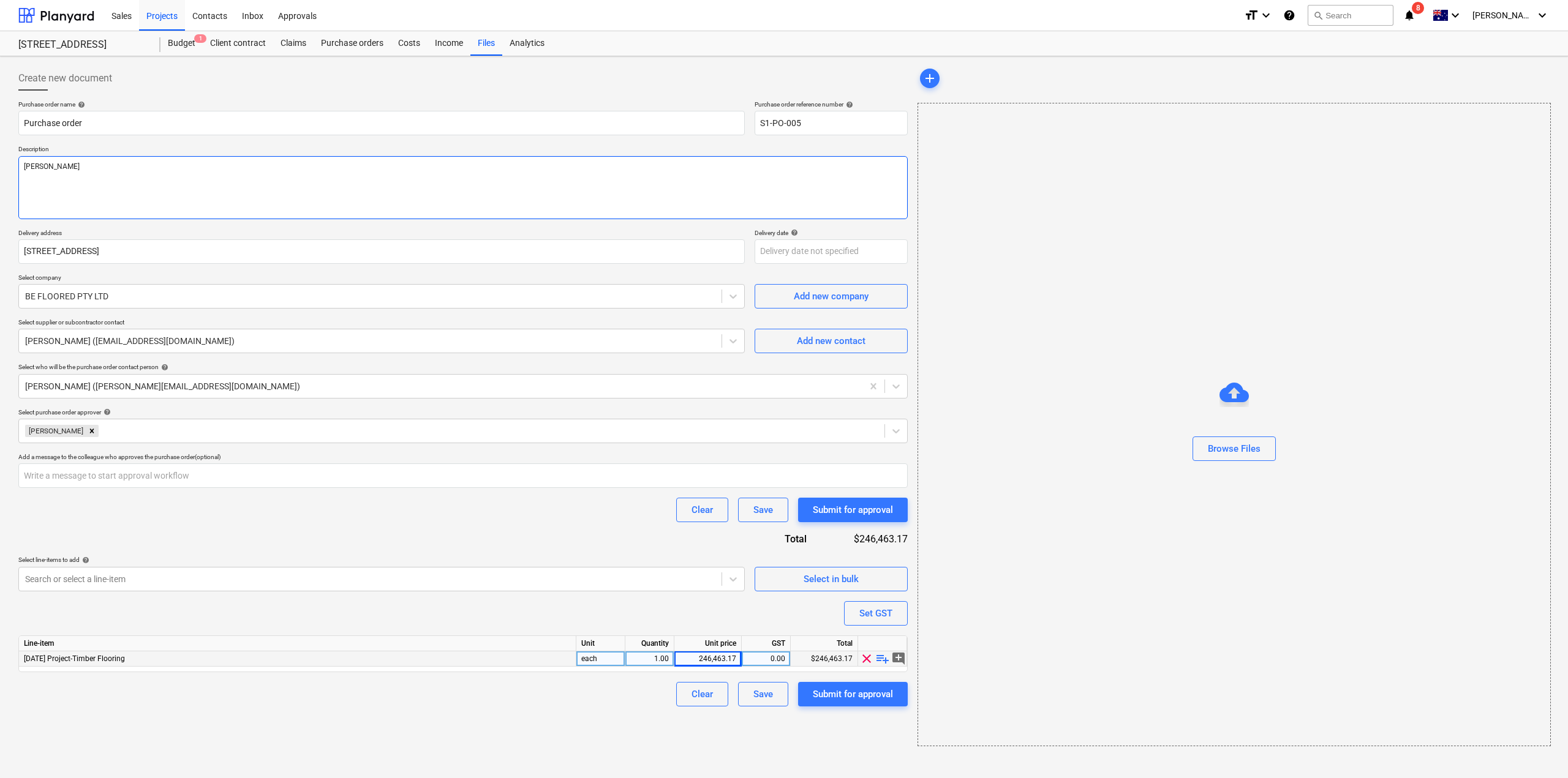
type textarea "Timb"
type textarea "x"
type textarea "Timber"
type textarea "x"
type textarea "Timber"
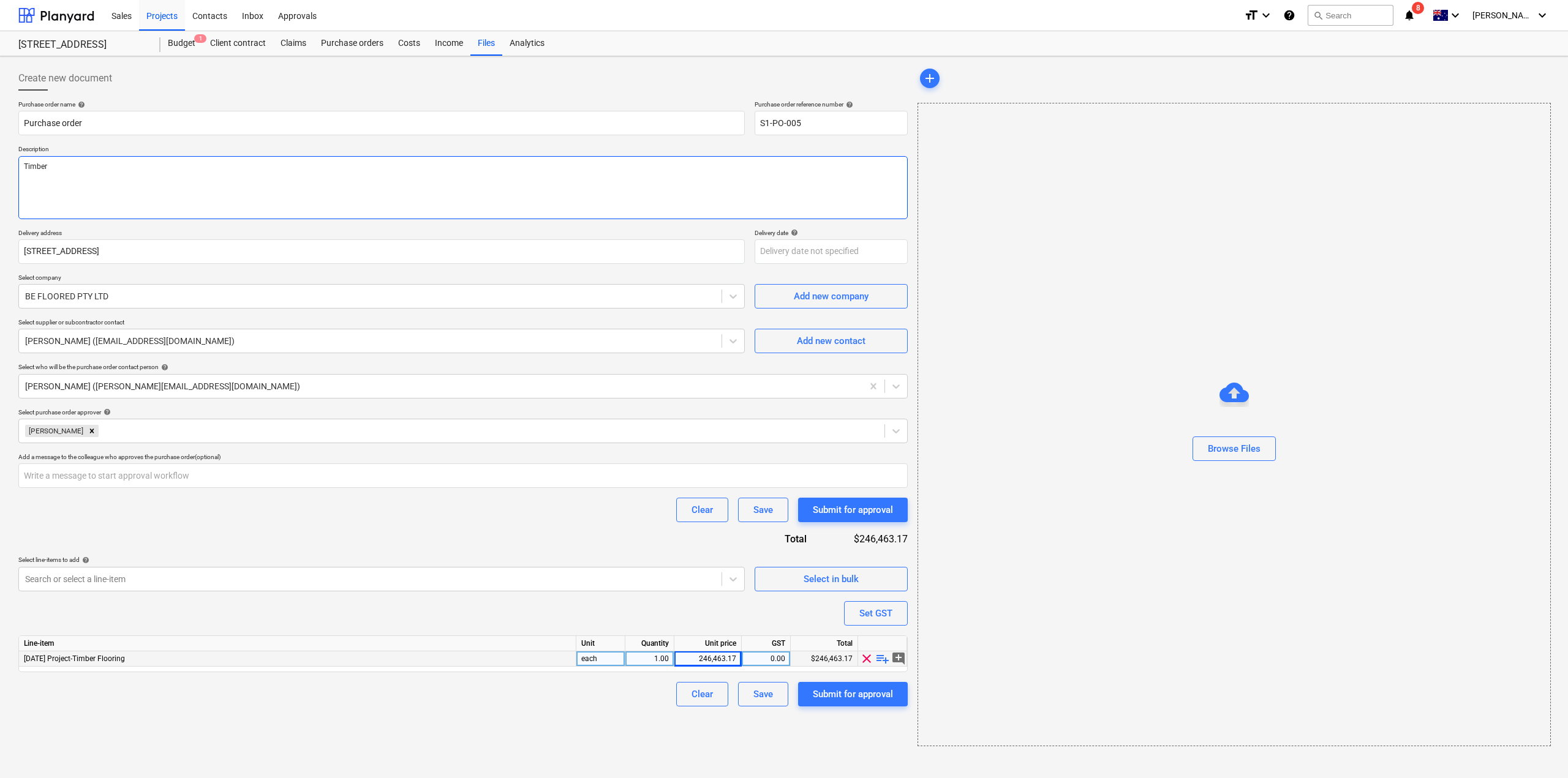
type textarea "x"
type textarea "Timber Fl"
type textarea "x"
click at [857, 699] on div "Submit for approval" at bounding box center [852, 694] width 80 height 16
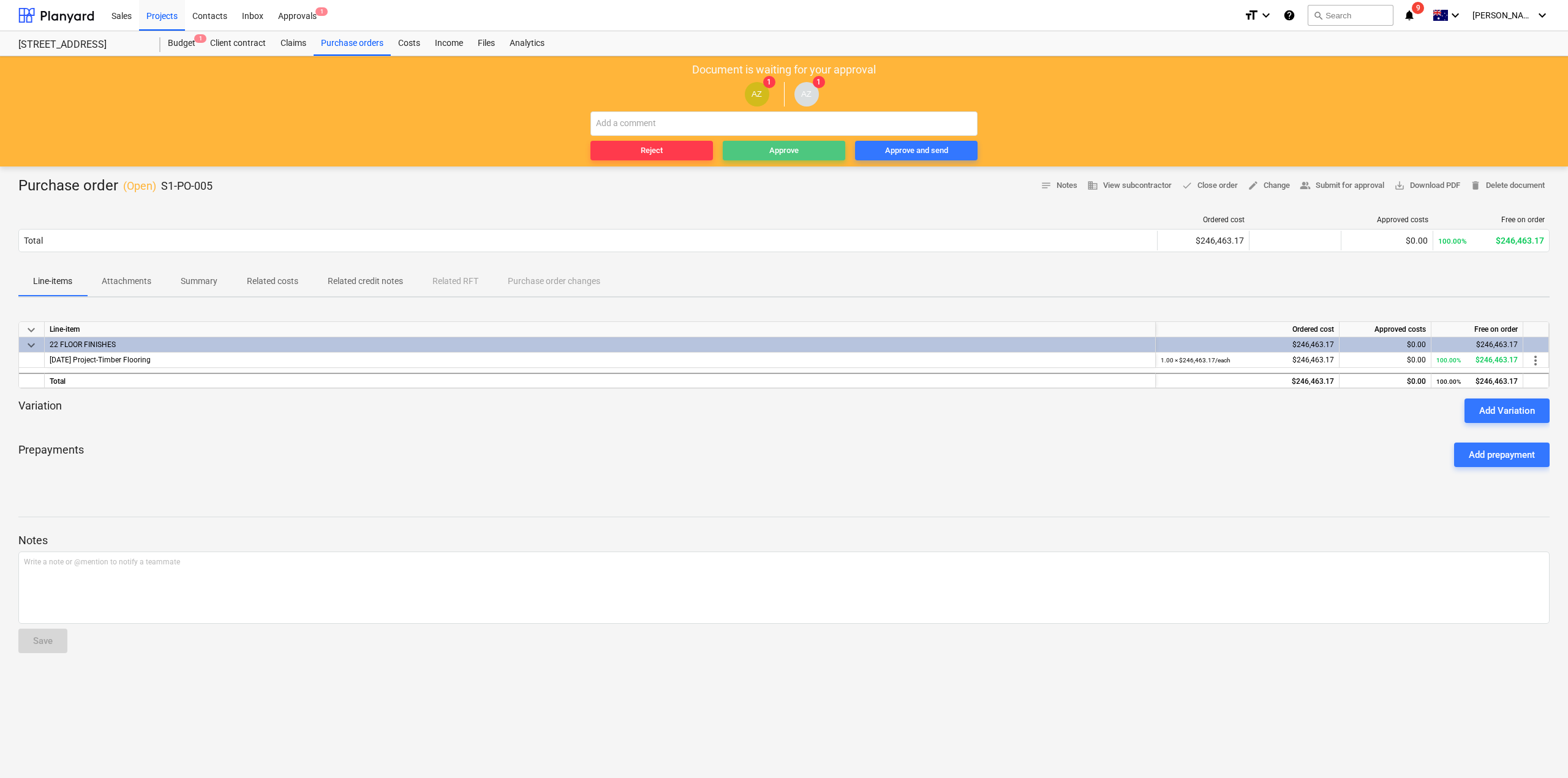
click at [780, 153] on div "Approve" at bounding box center [784, 151] width 29 height 14
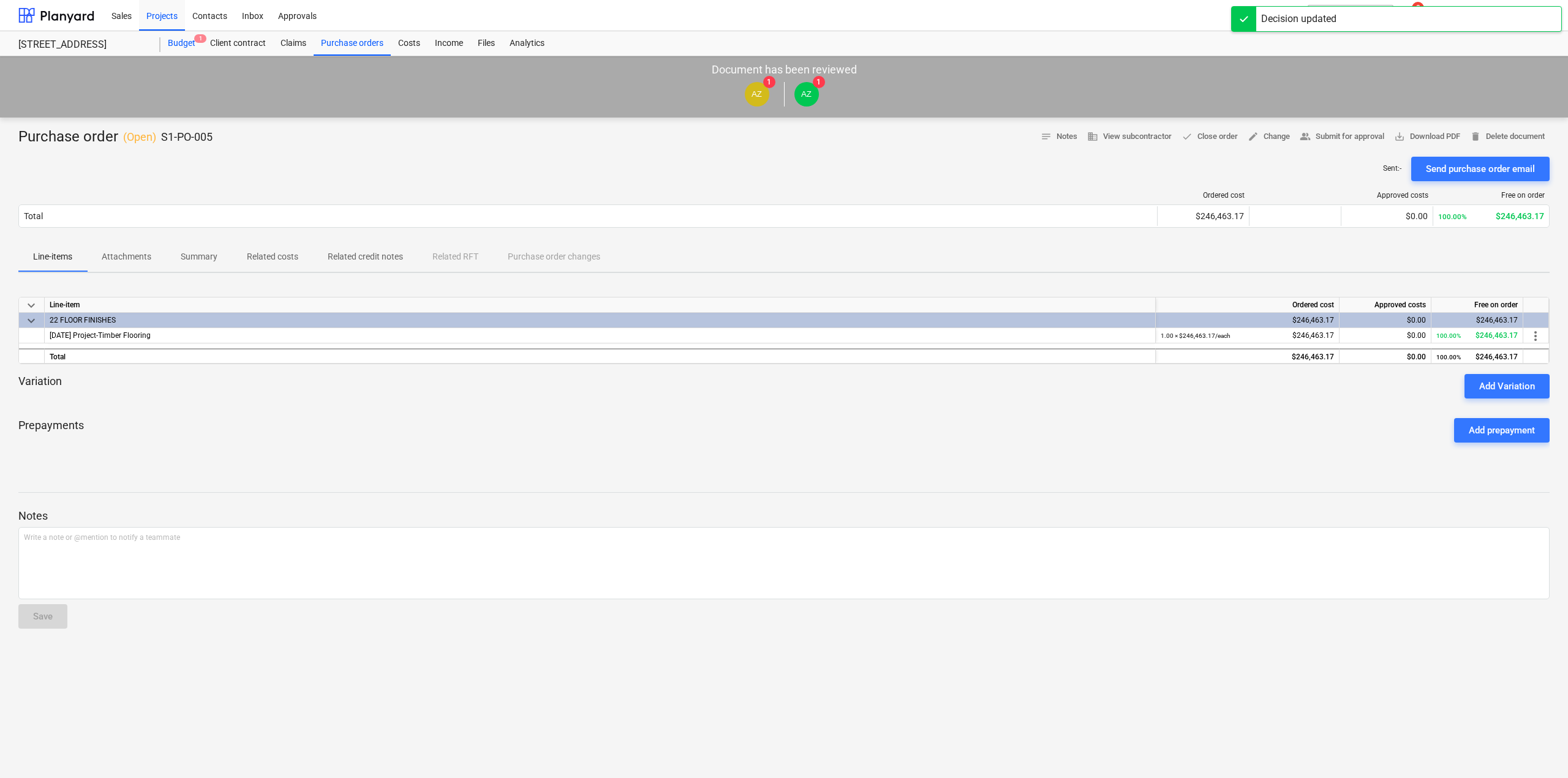
click at [179, 46] on div "Budget 1" at bounding box center [181, 43] width 42 height 25
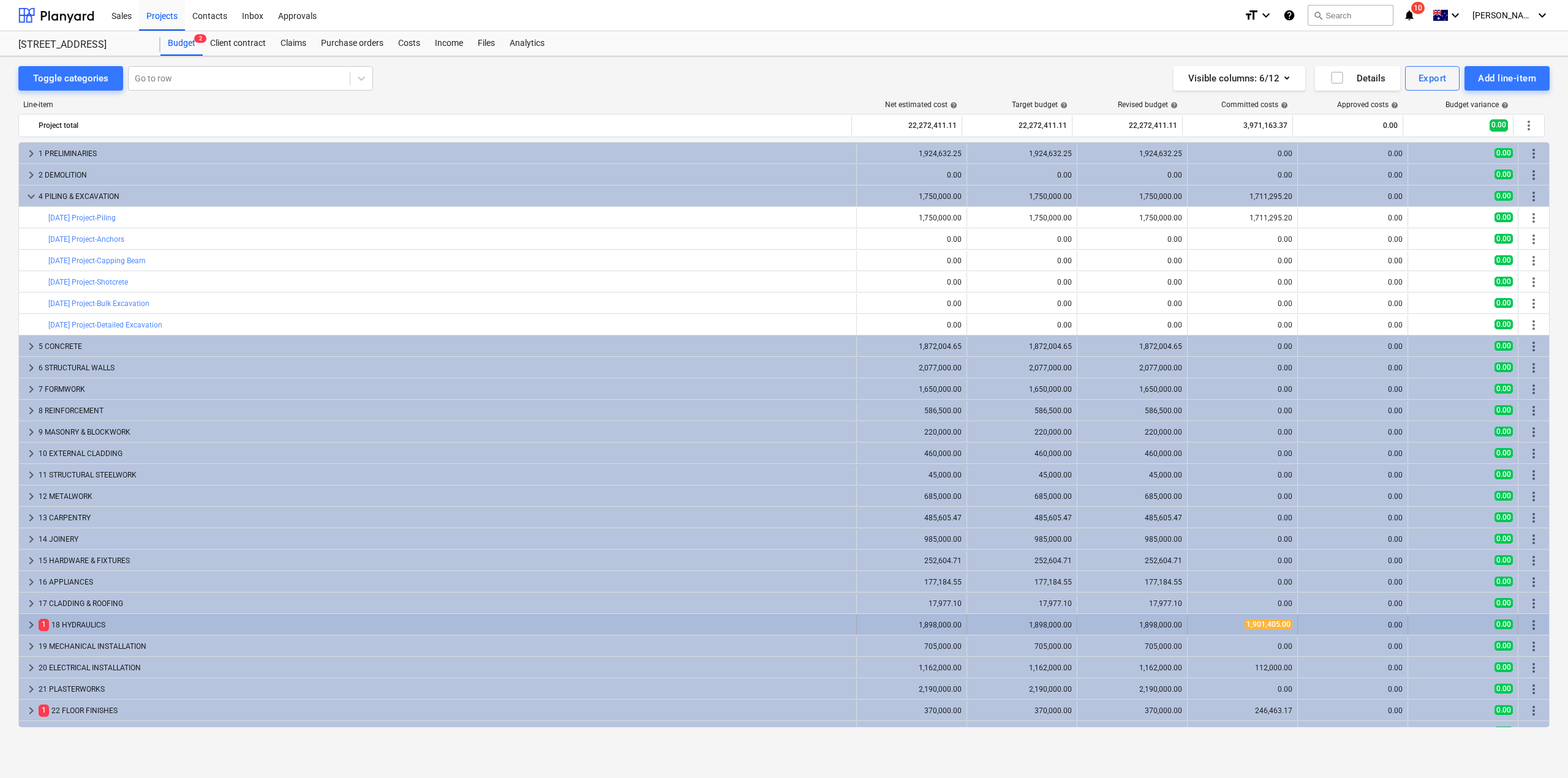
click at [410, 633] on div "1 18 HYDRAULICS" at bounding box center [445, 625] width 812 height 20
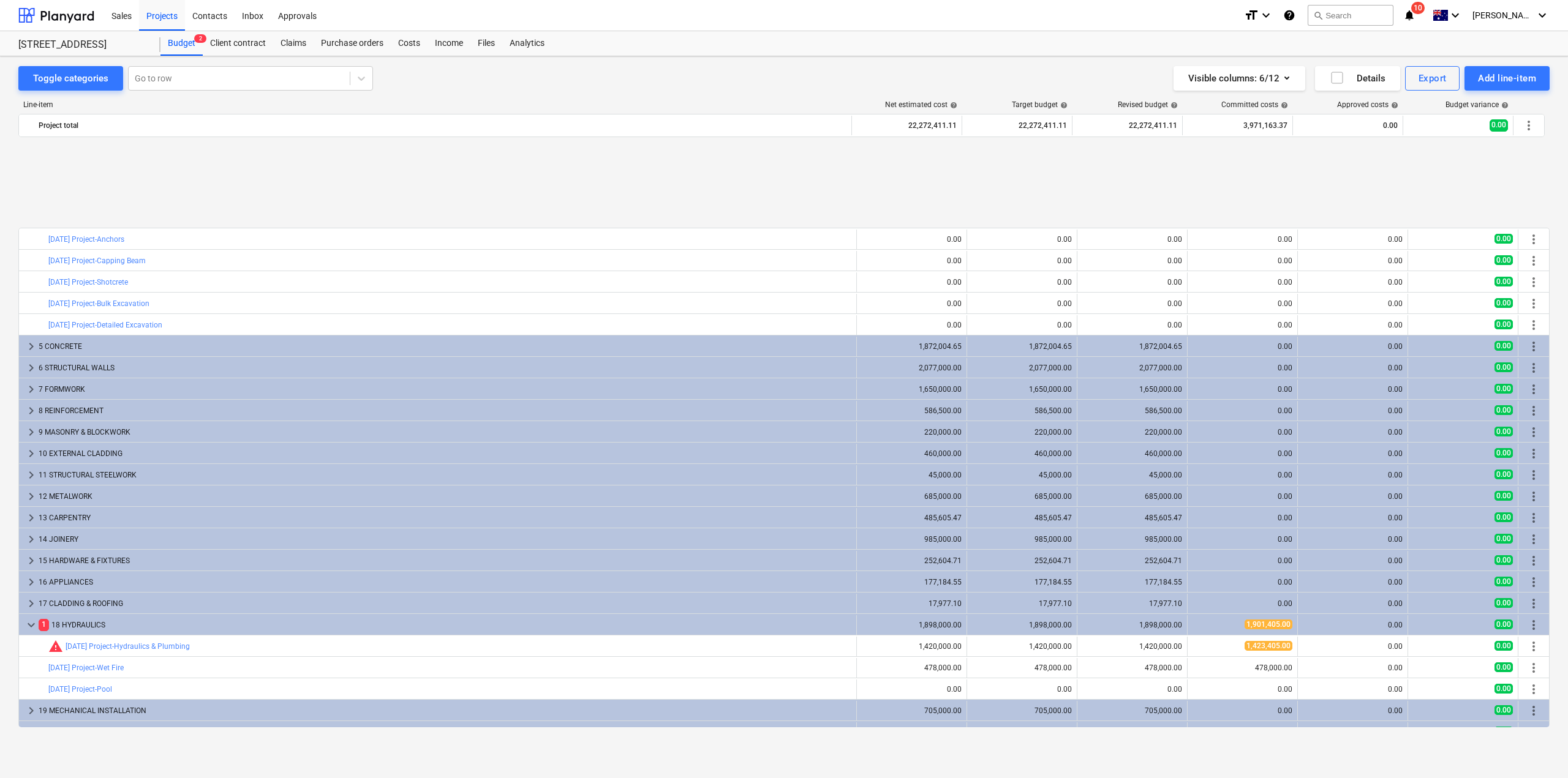
scroll to position [123, 0]
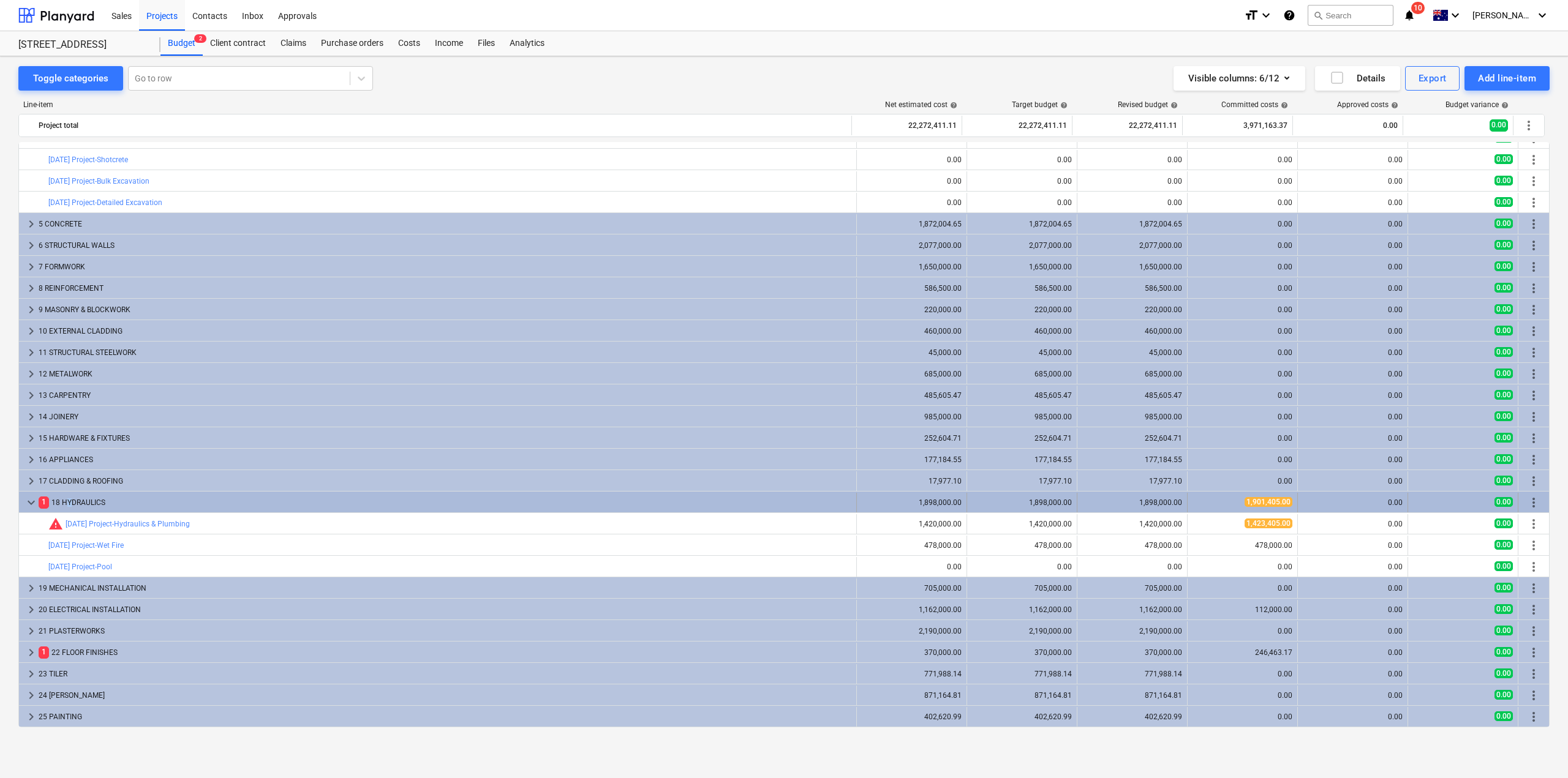
click at [70, 503] on div "1 18 HYDRAULICS" at bounding box center [445, 502] width 812 height 20
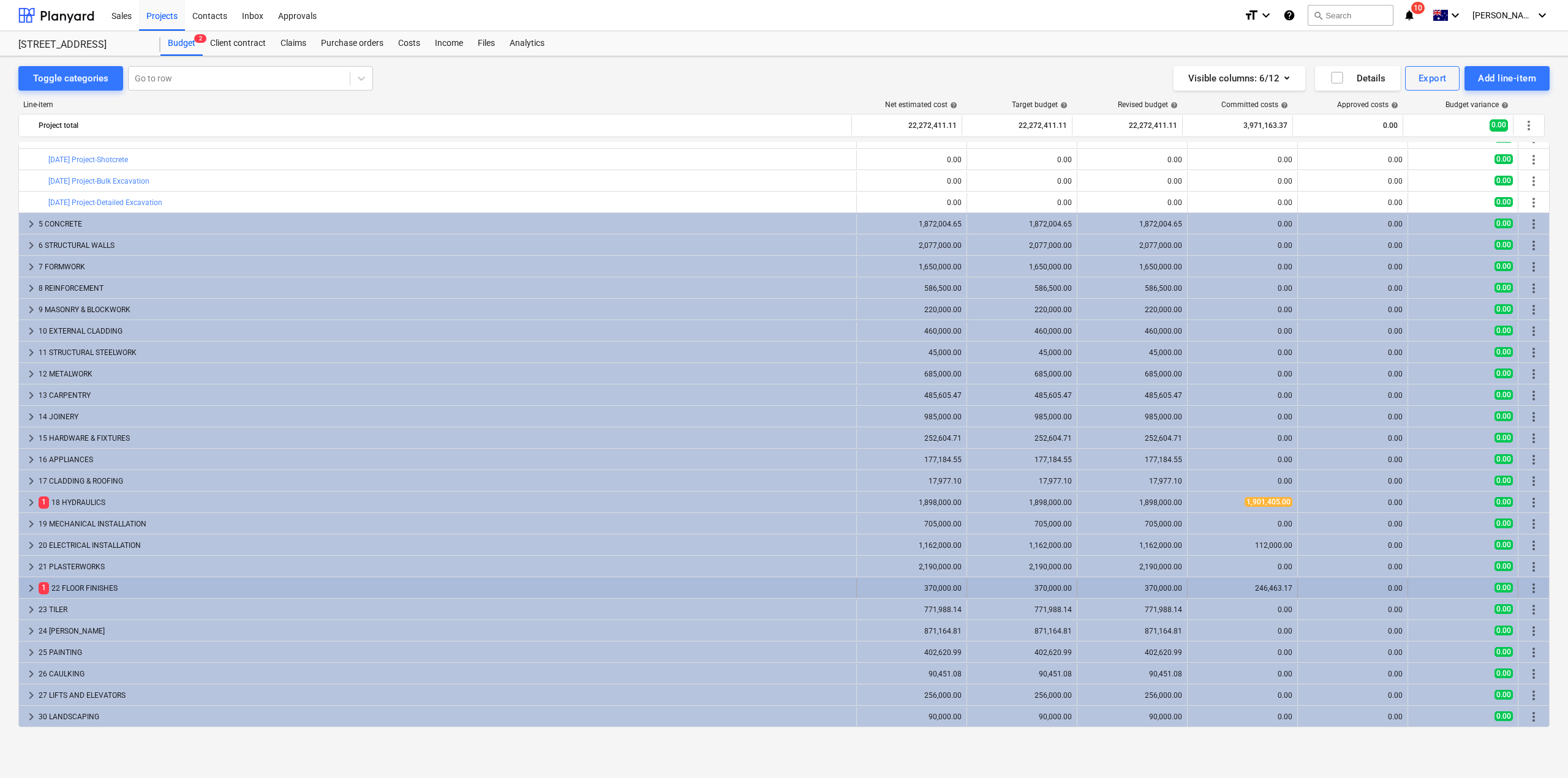
click at [158, 589] on div "1 22 FLOOR FINISHES" at bounding box center [445, 588] width 812 height 20
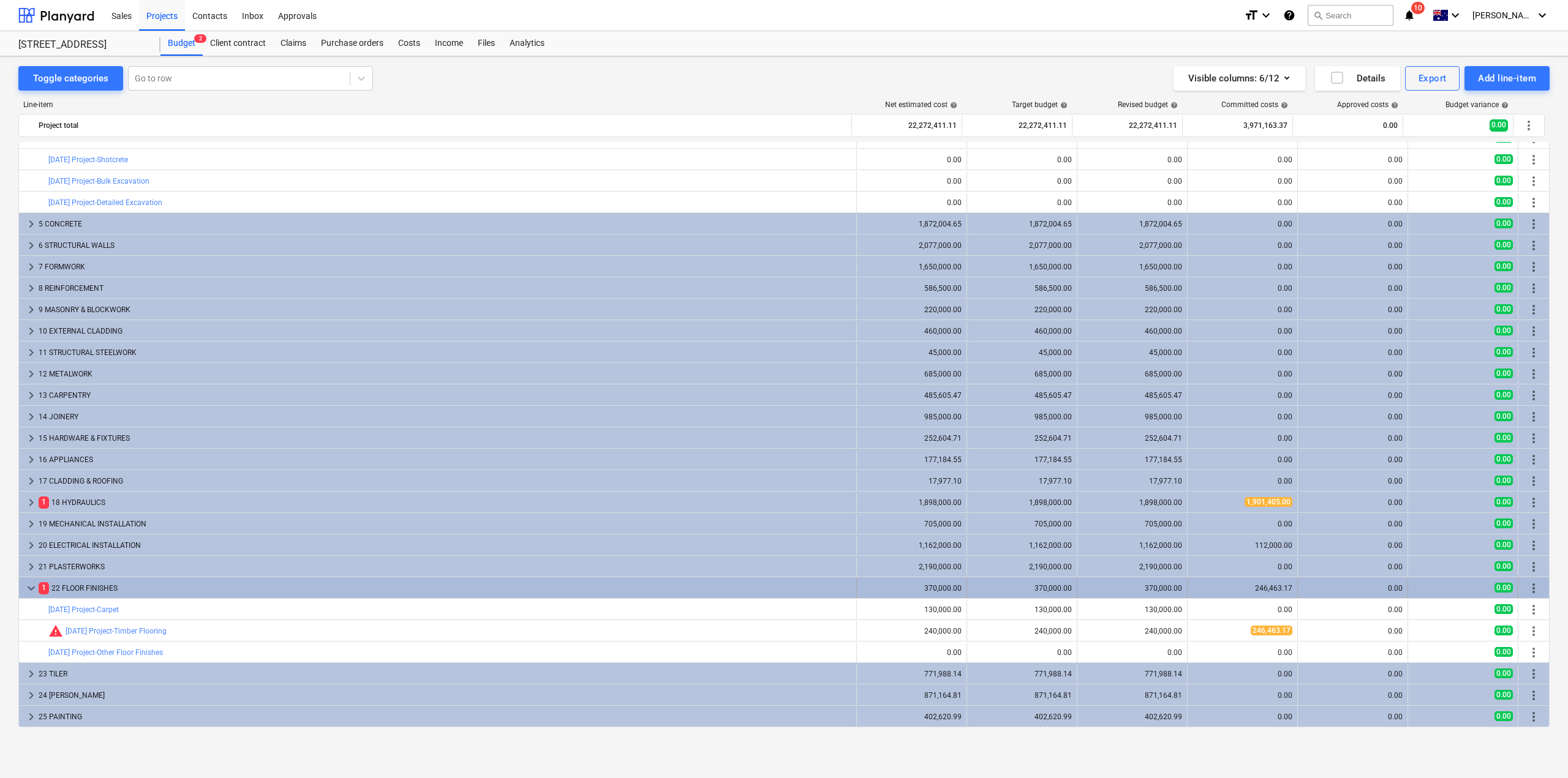
click at [153, 588] on div "1 22 FLOOR FINISHES" at bounding box center [445, 588] width 812 height 20
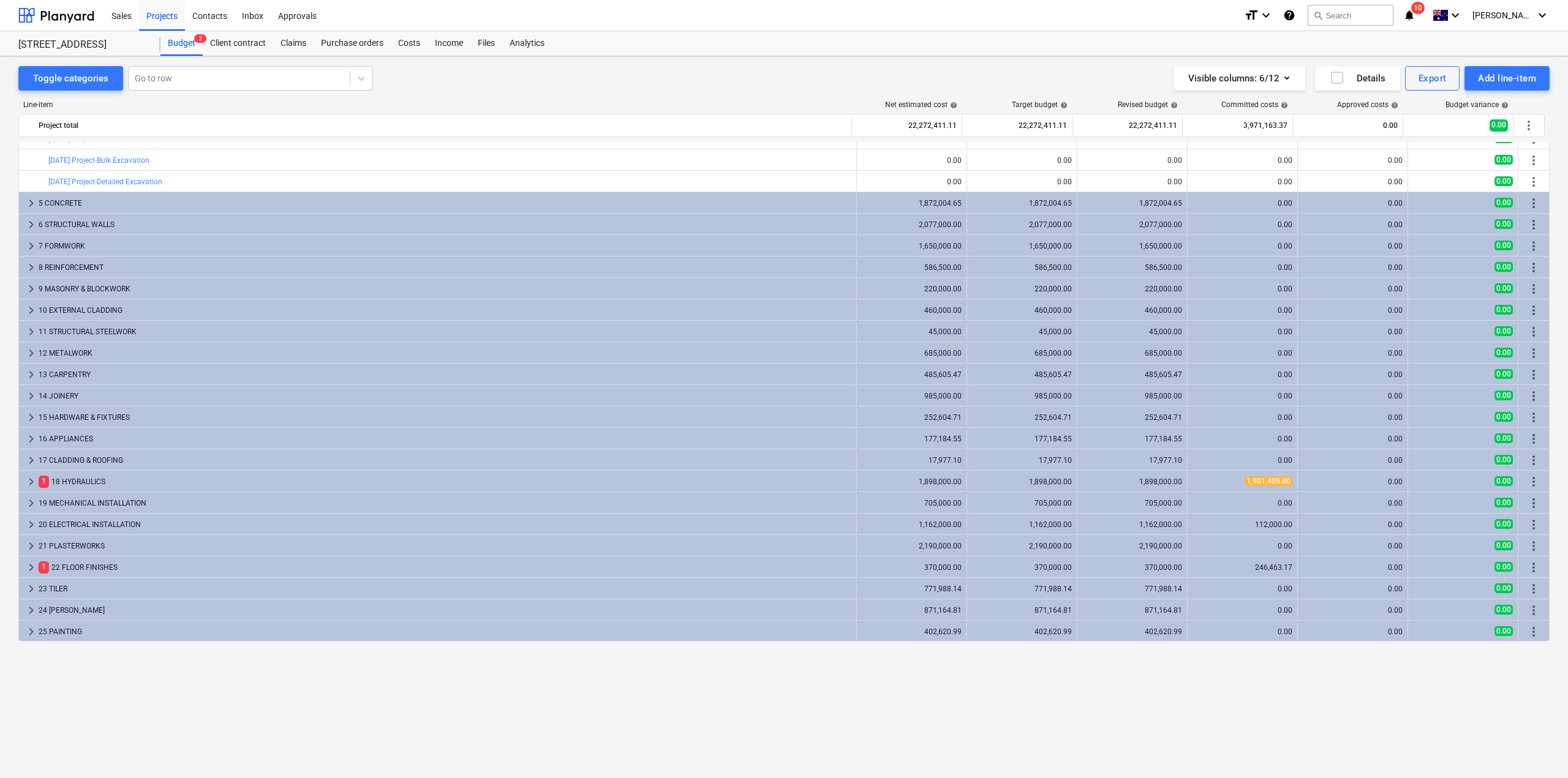
scroll to position [0, 0]
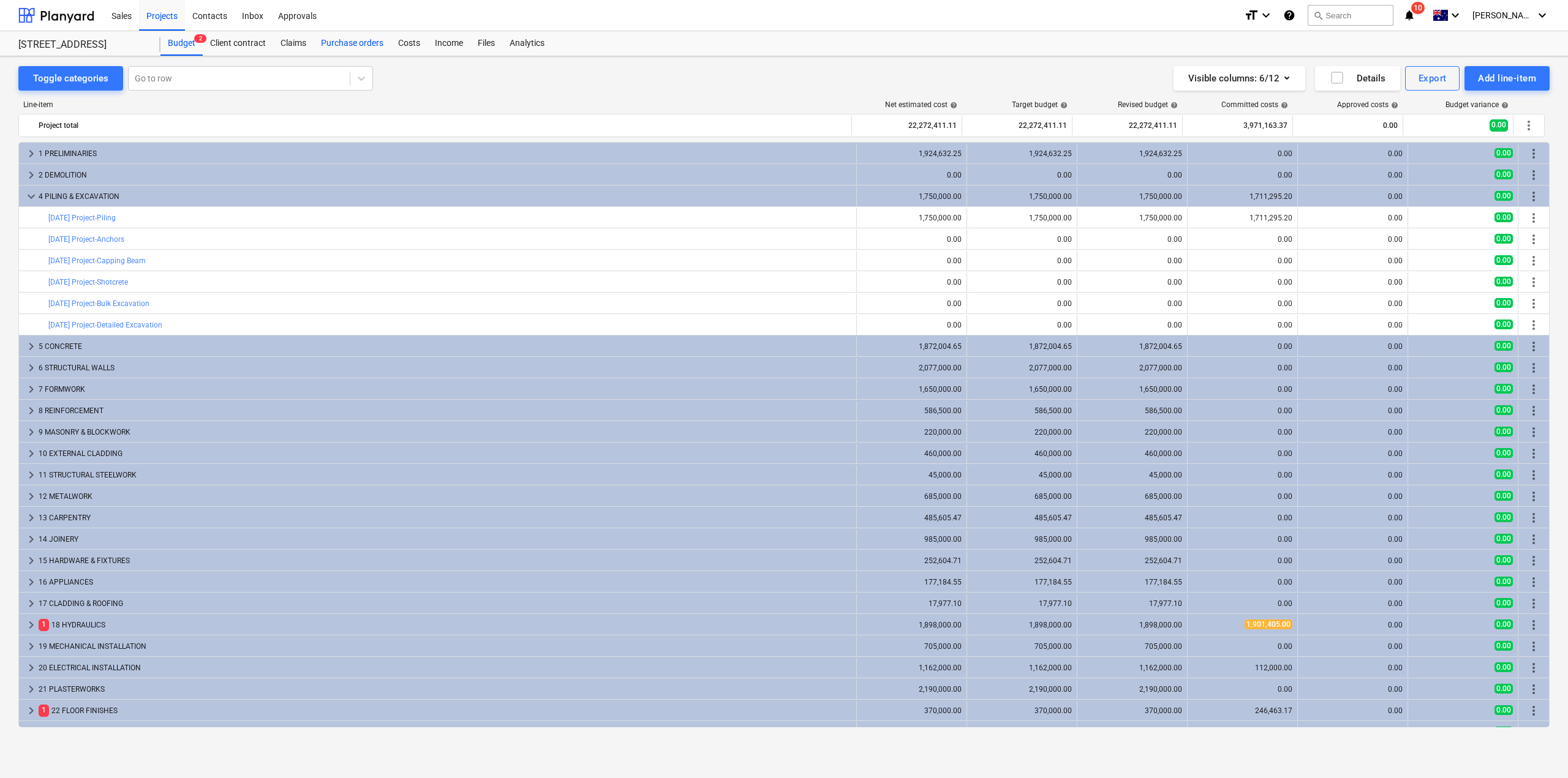
click at [337, 46] on div "Purchase orders" at bounding box center [352, 43] width 77 height 25
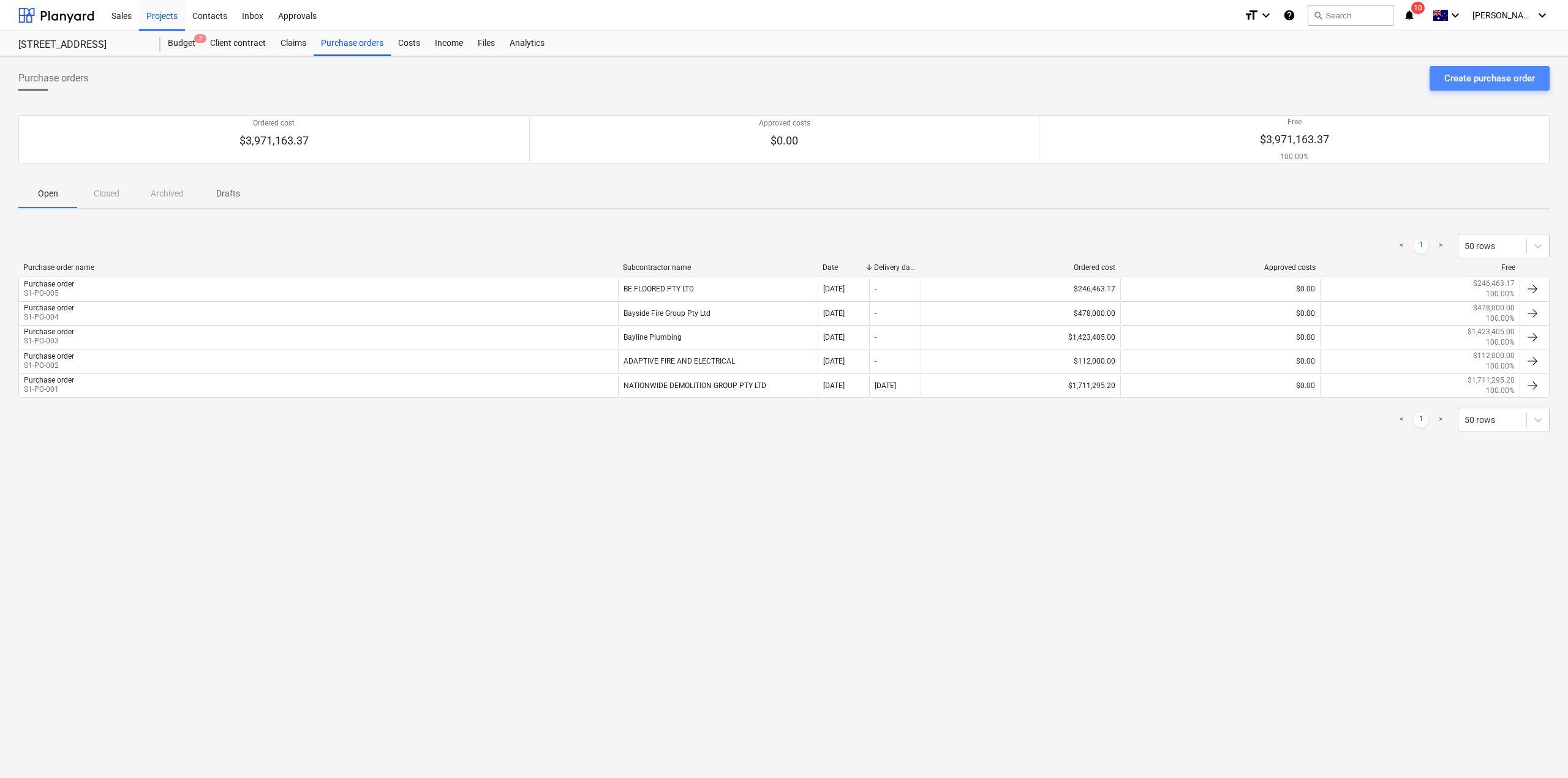
click at [1528, 76] on div "Create purchase order" at bounding box center [1490, 78] width 91 height 16
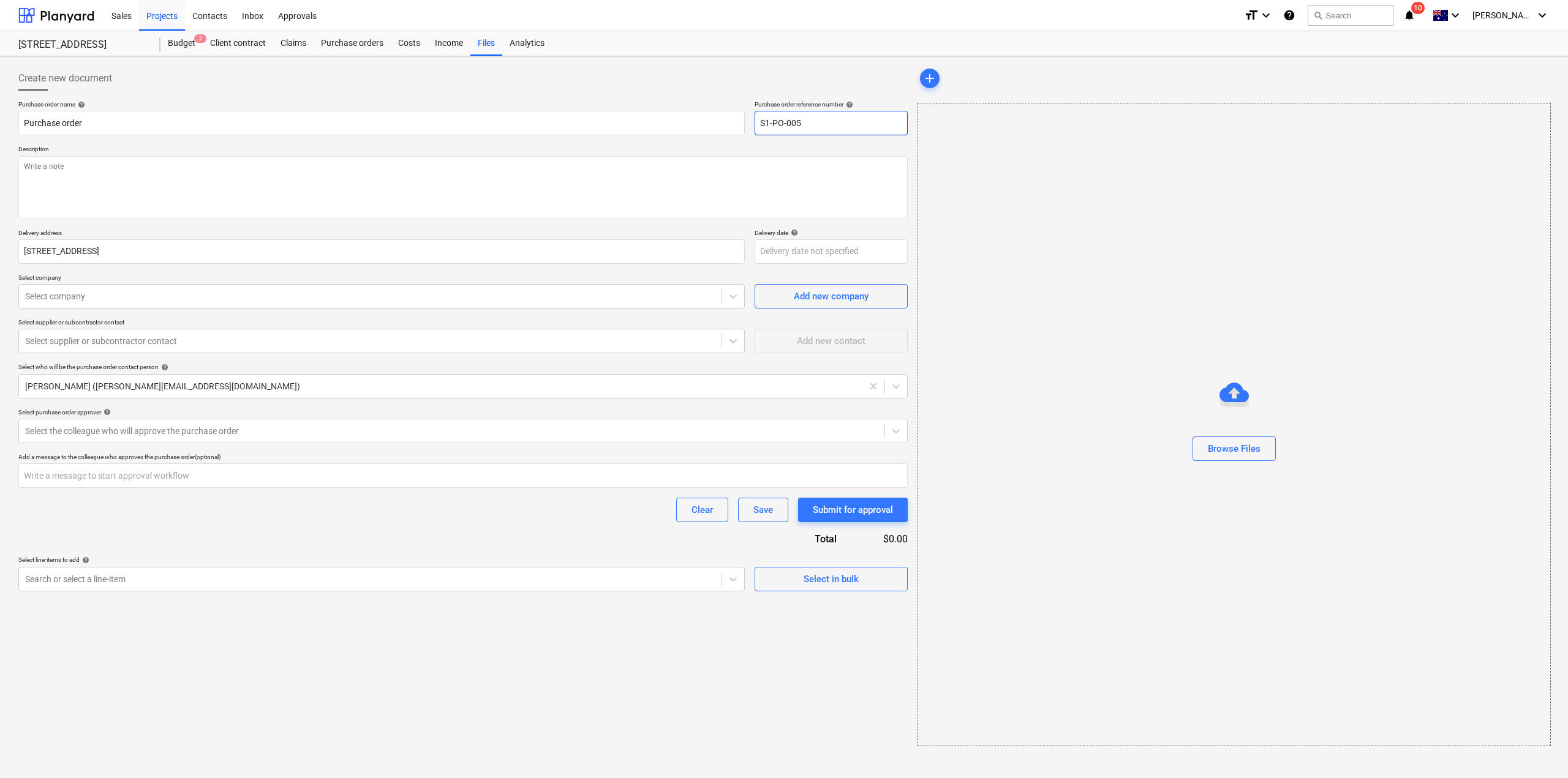
click at [797, 123] on input "S1-PO-005" at bounding box center [831, 123] width 153 height 25
click at [431, 171] on textarea at bounding box center [463, 187] width 890 height 63
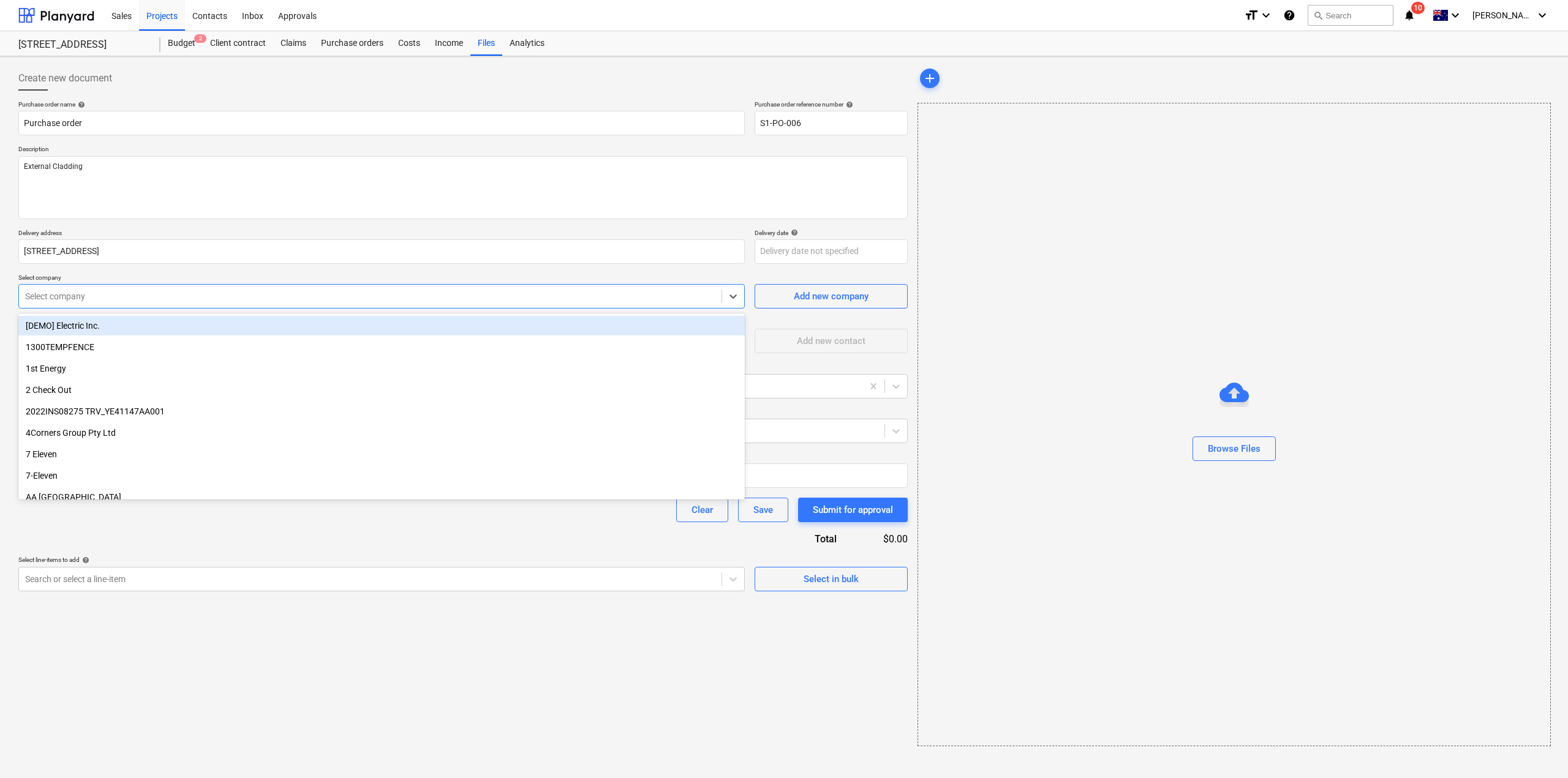
click at [203, 307] on div "Select company" at bounding box center [381, 296] width 726 height 25
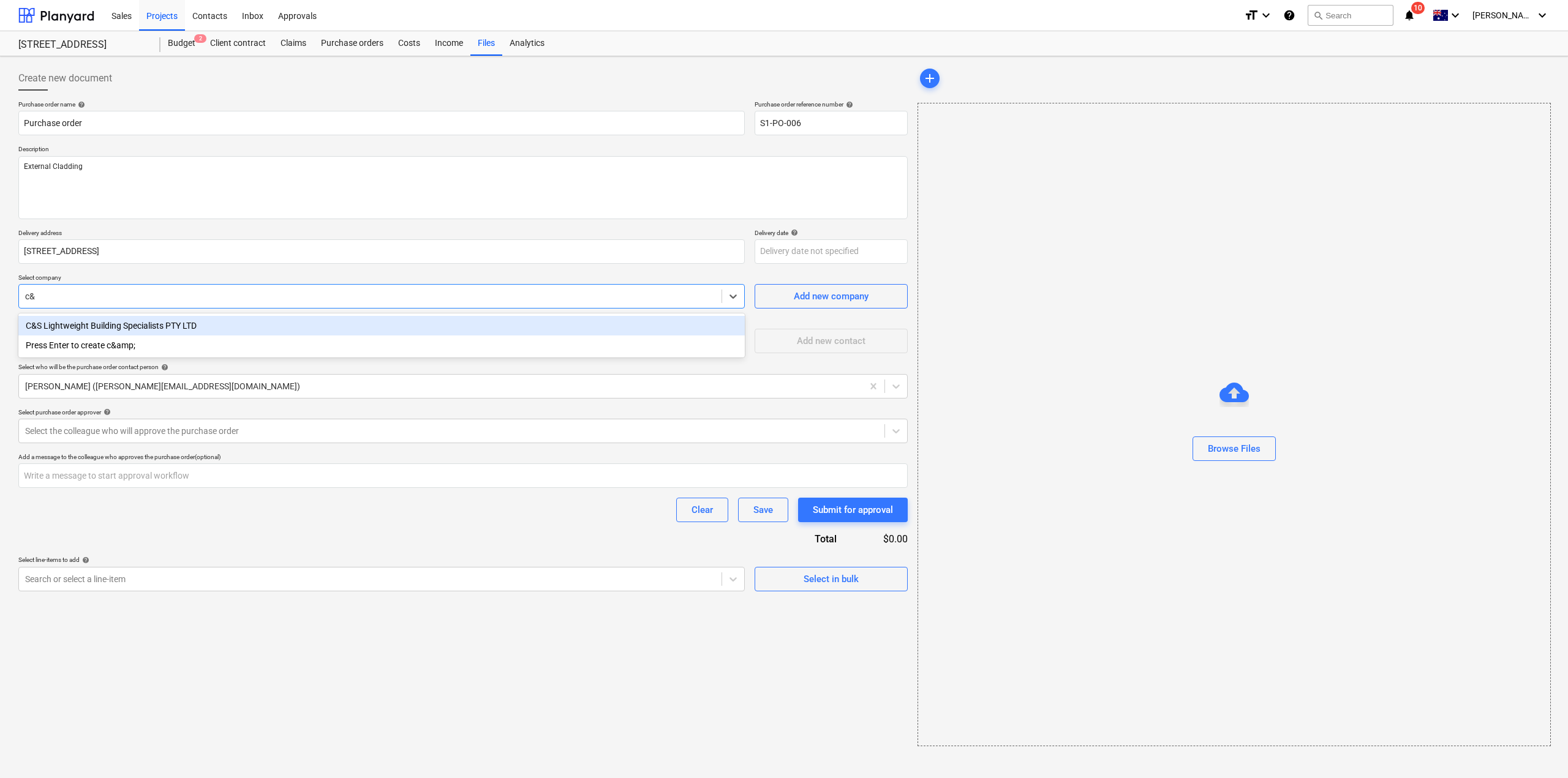
click at [193, 325] on div "C&S Lightweight Building Specialists PTY LTD" at bounding box center [381, 325] width 726 height 20
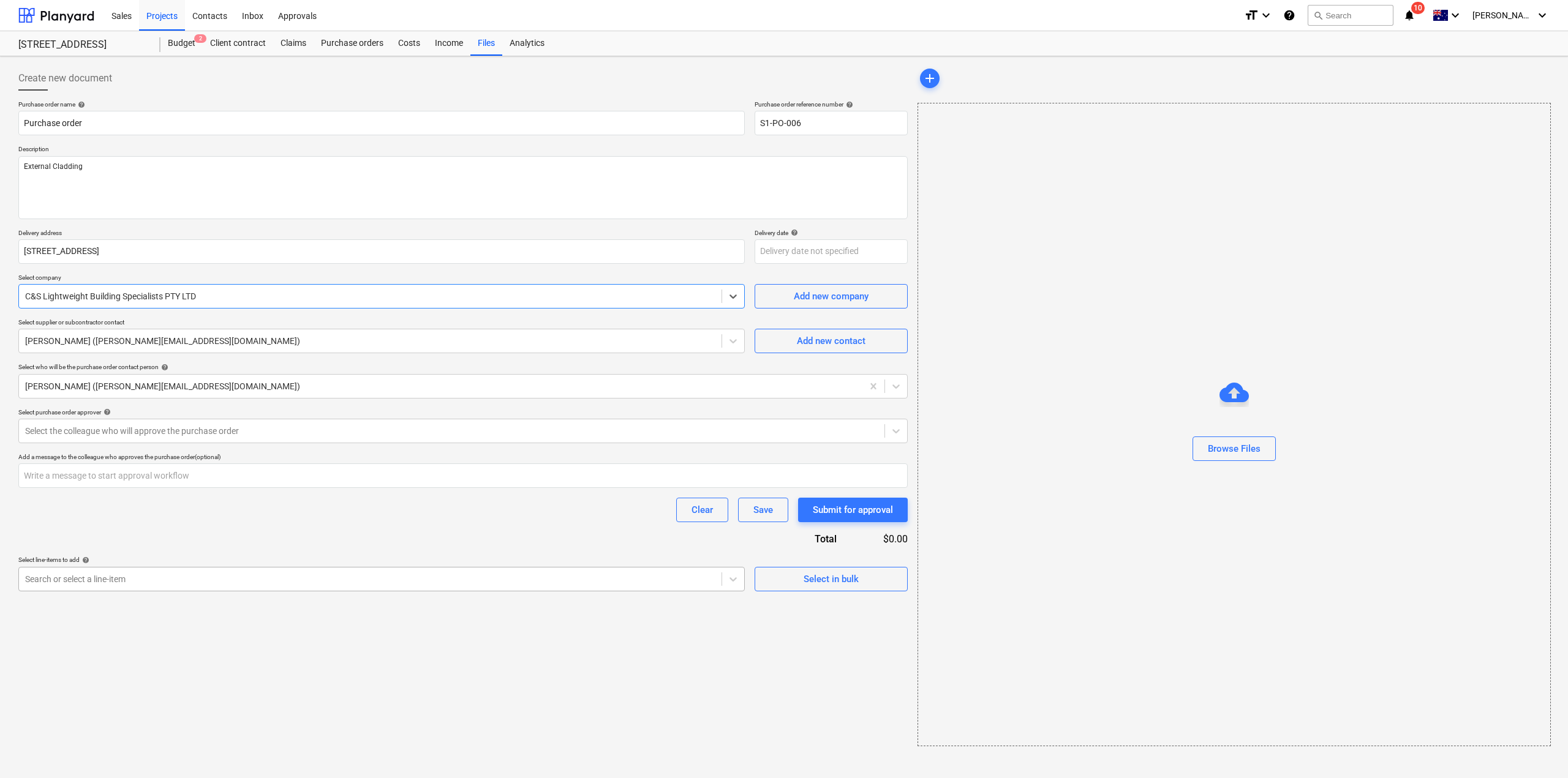
click at [607, 585] on div "Search or select a line-item" at bounding box center [370, 580] width 702 height 17
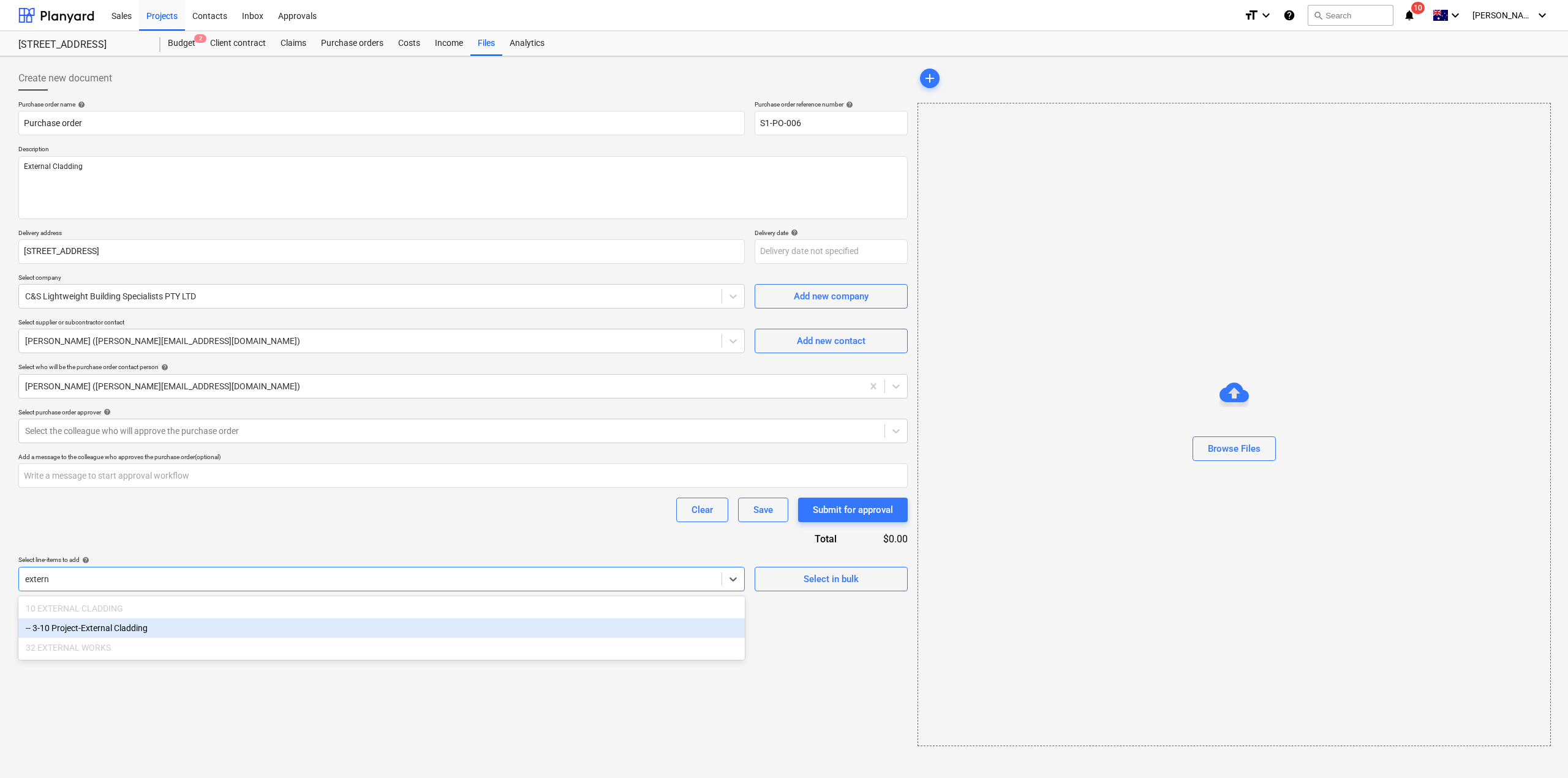
click at [398, 631] on div "-- 3-10 Project-External Cladding" at bounding box center [381, 628] width 726 height 20
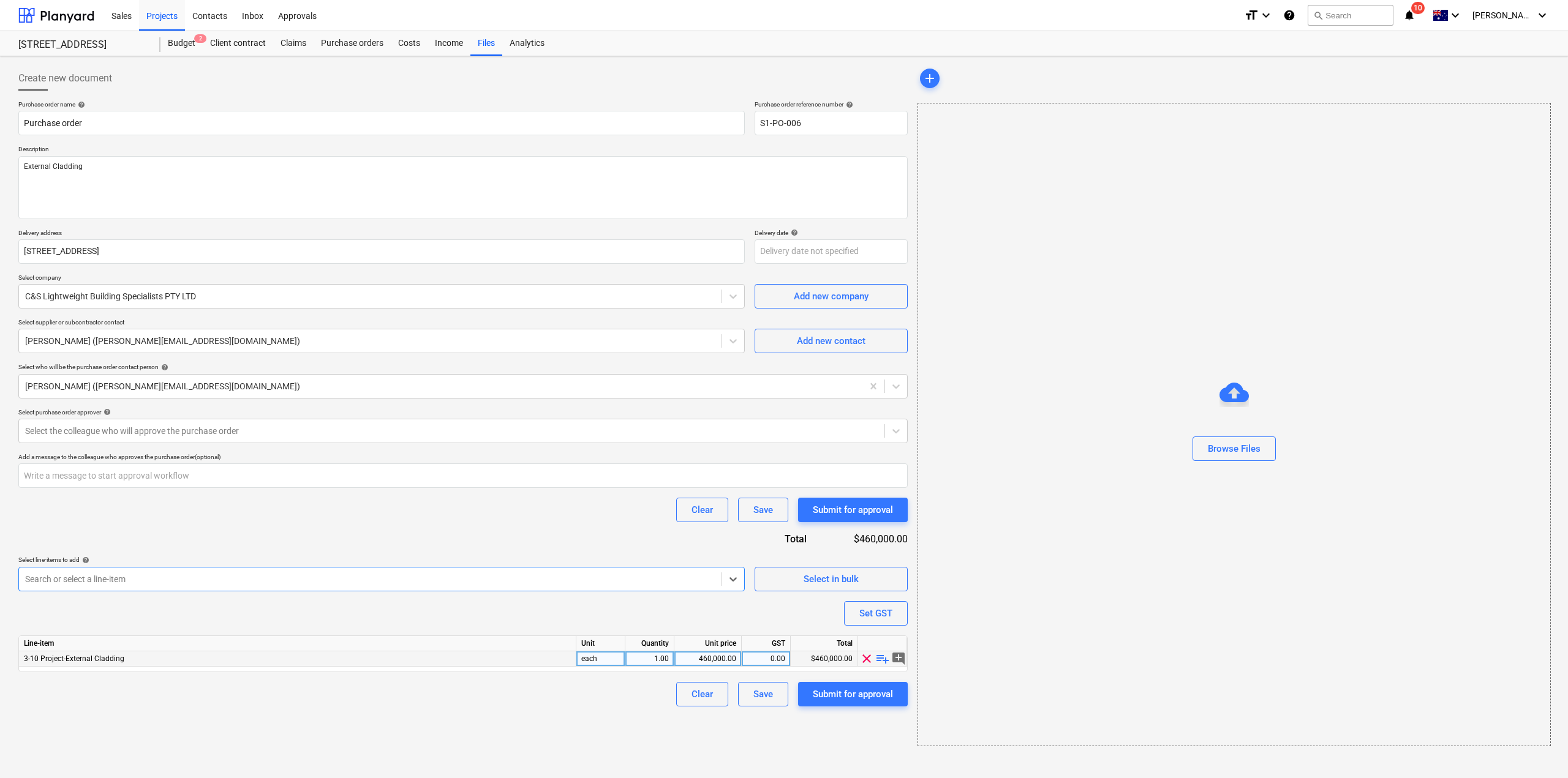
click at [709, 657] on div "460,000.00" at bounding box center [708, 659] width 57 height 15
click at [512, 744] on div "Create new document Purchase order name help Purchase order Purchase order refe…" at bounding box center [463, 406] width 899 height 690
click at [892, 695] on div "Submit for approval" at bounding box center [852, 694] width 80 height 16
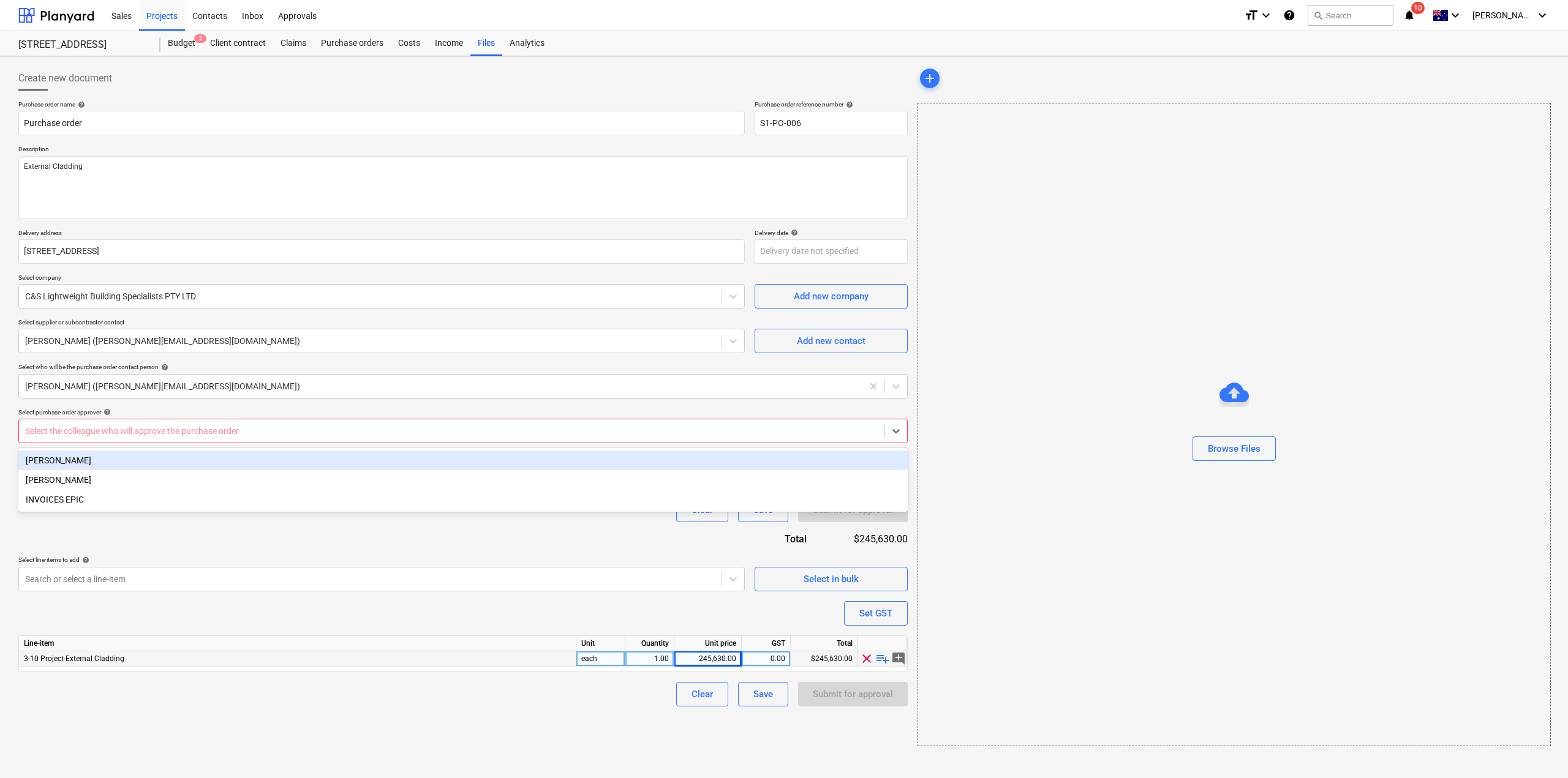
click at [477, 430] on div at bounding box center [451, 431] width 853 height 12
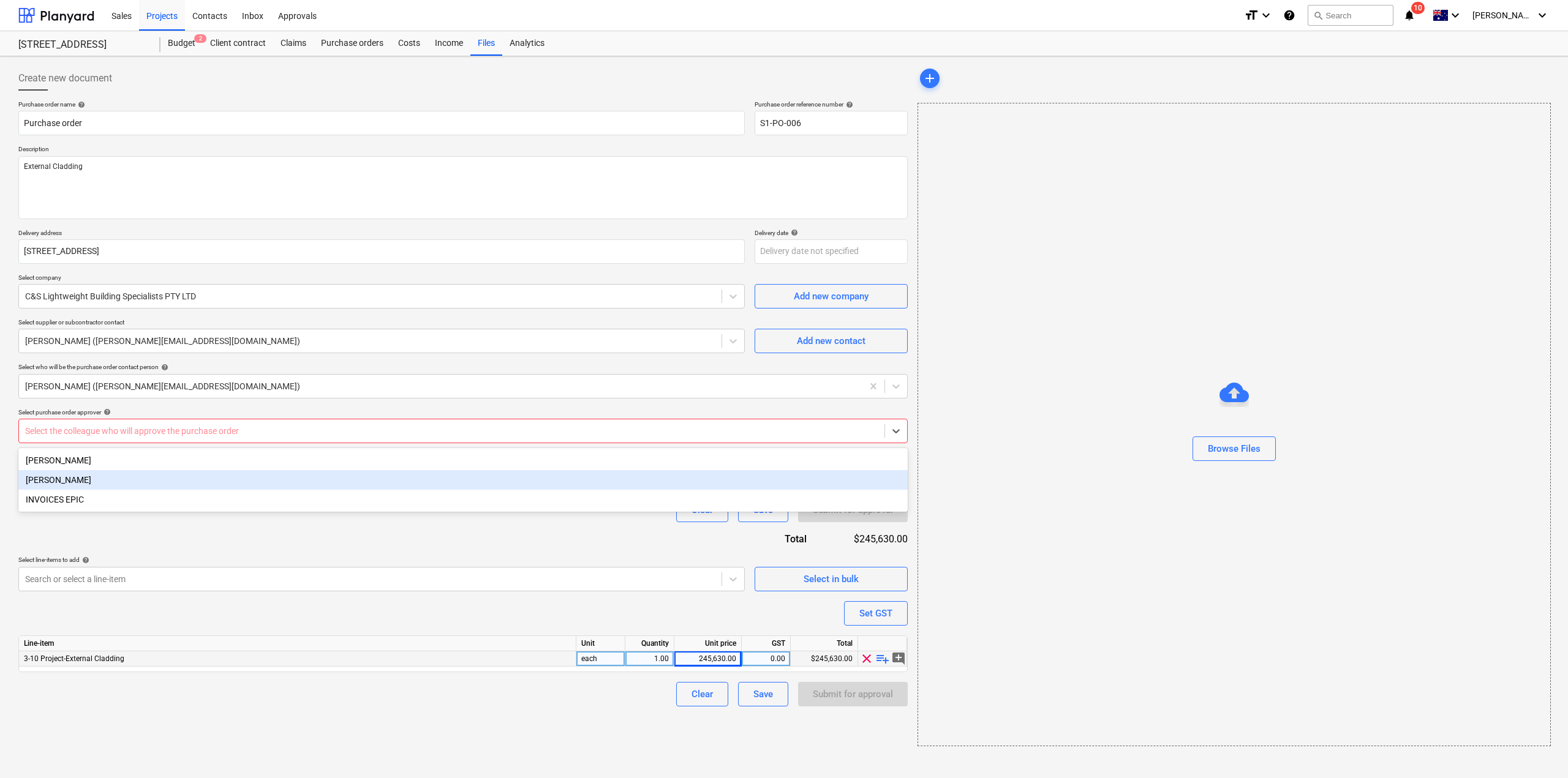
click at [392, 484] on div "[PERSON_NAME]" at bounding box center [463, 480] width 890 height 20
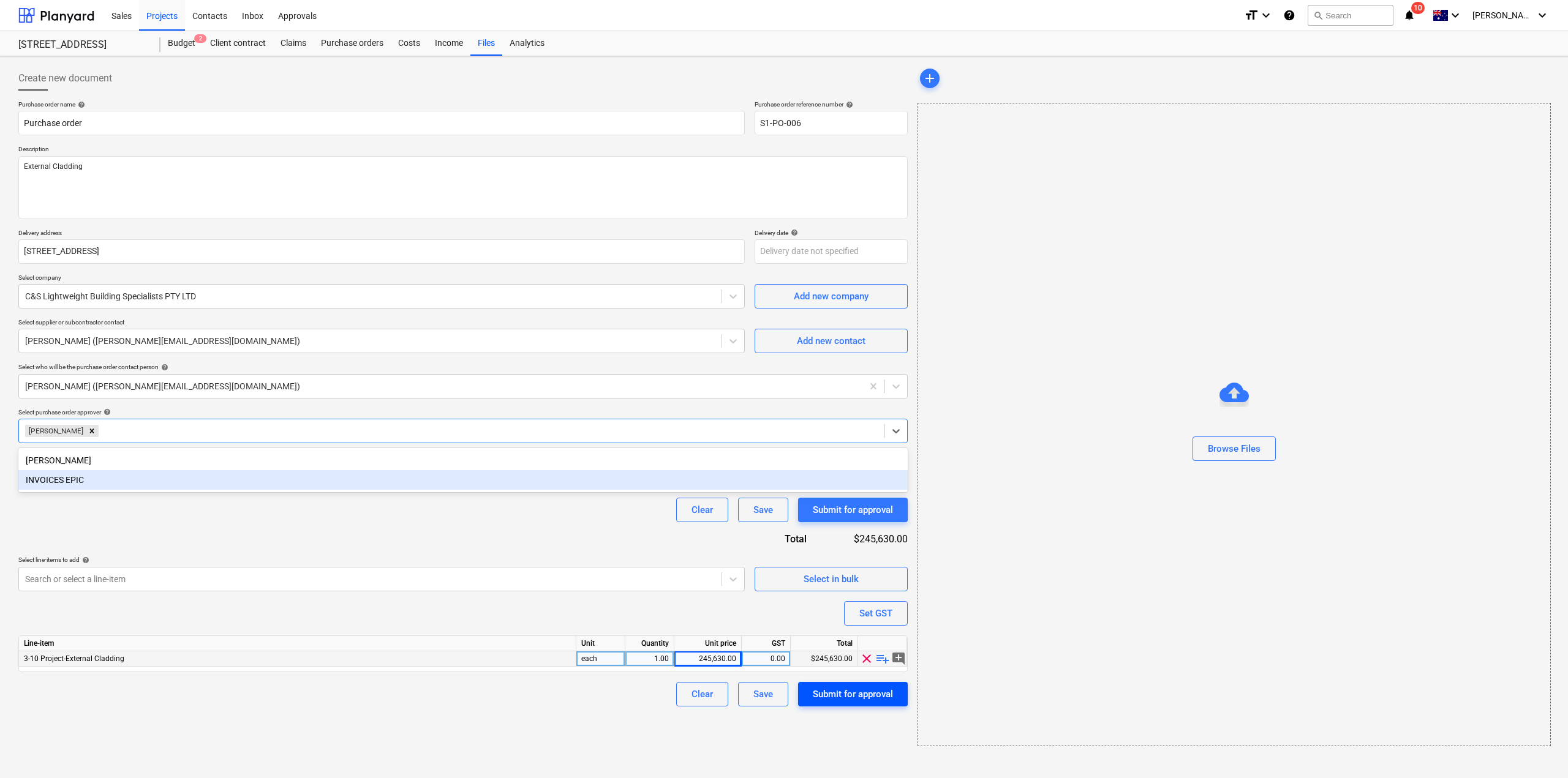
click at [827, 693] on div "Submit for approval" at bounding box center [852, 694] width 80 height 16
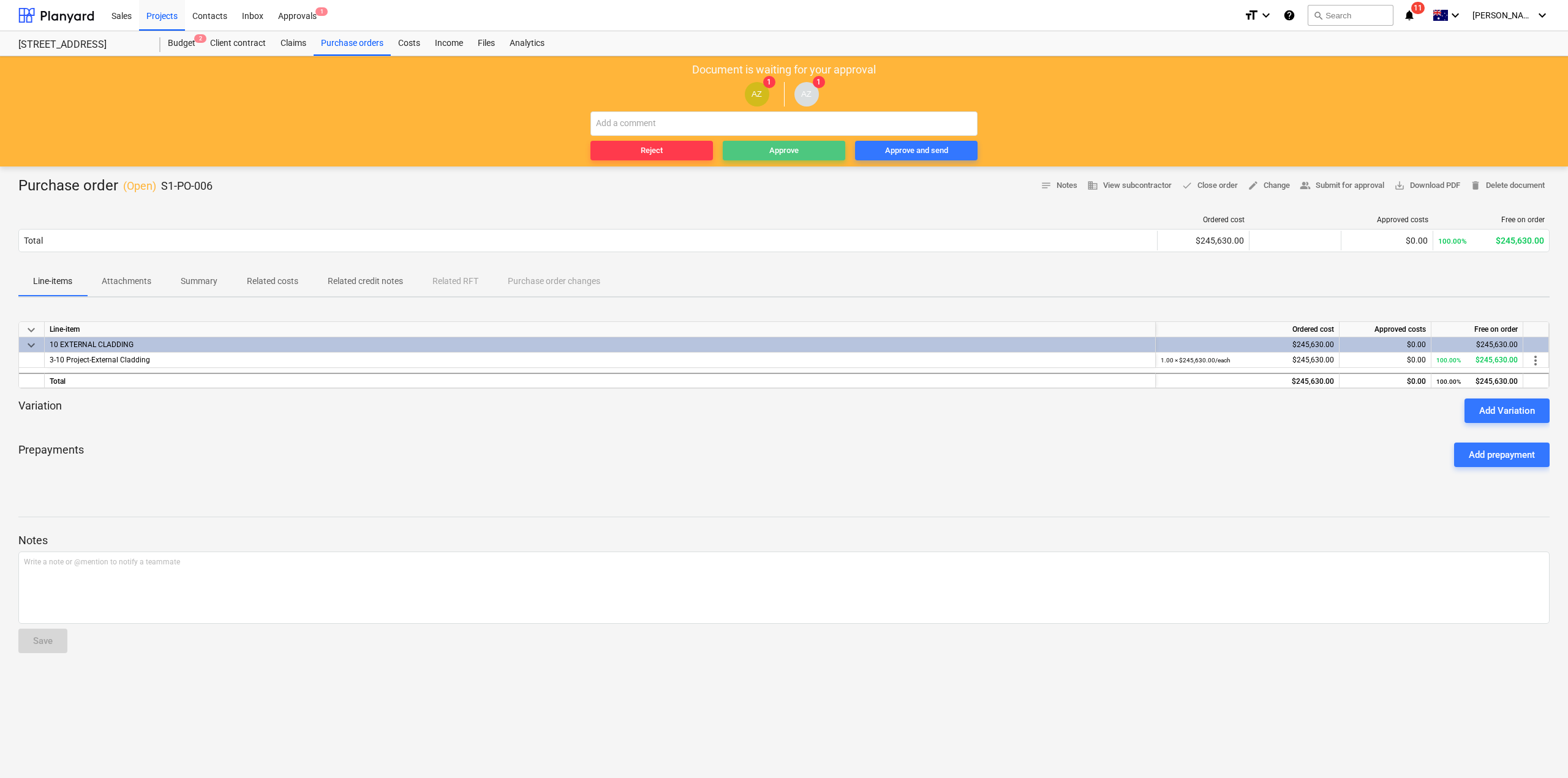
click at [778, 152] on div "Approve" at bounding box center [784, 151] width 29 height 14
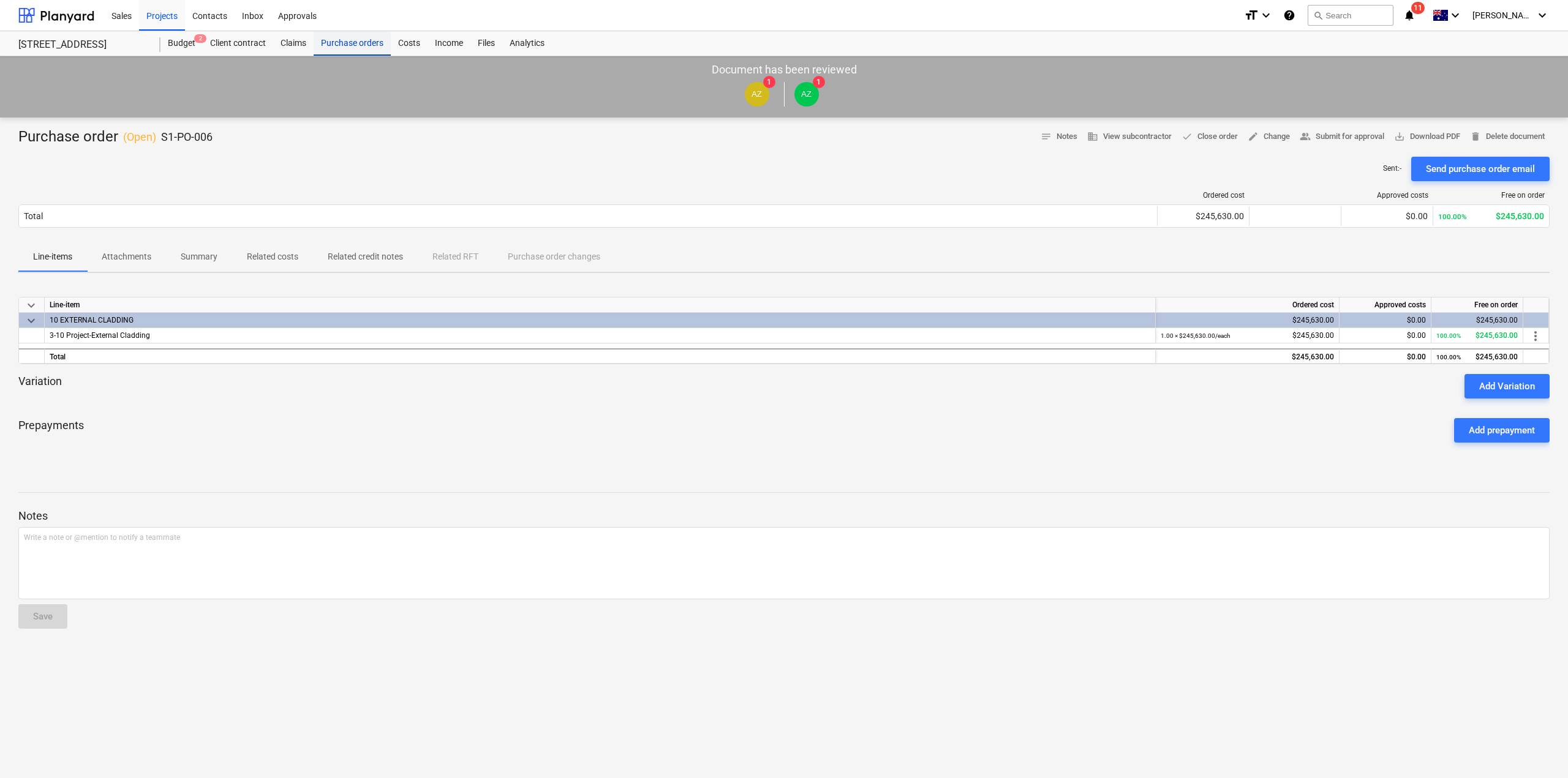
click at [354, 43] on div "Purchase orders" at bounding box center [352, 43] width 77 height 25
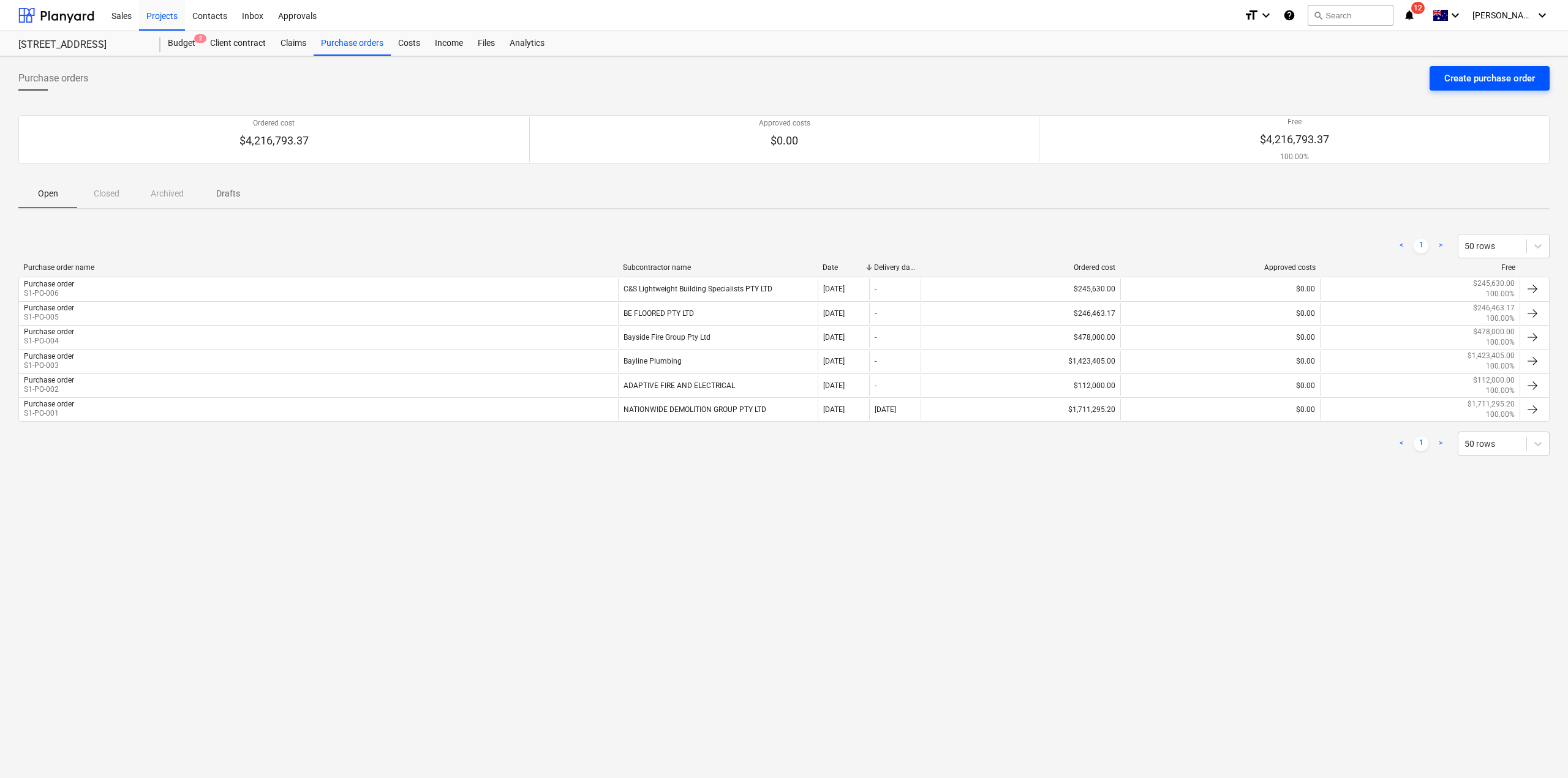
click at [1503, 84] on div "Create purchase order" at bounding box center [1490, 78] width 91 height 16
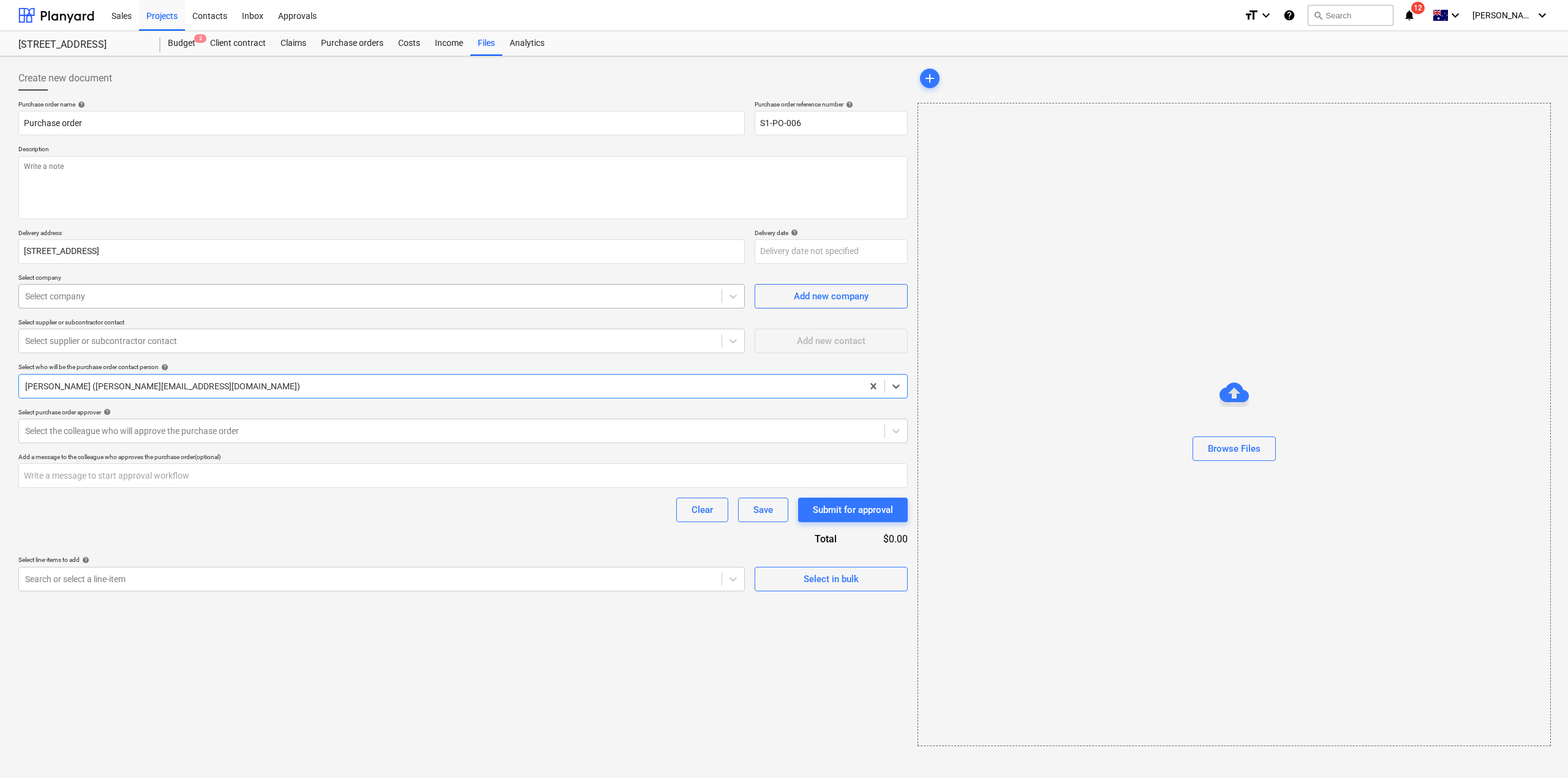
click at [187, 298] on div at bounding box center [370, 296] width 690 height 12
drag, startPoint x: 40, startPoint y: 289, endPoint x: 11, endPoint y: 289, distance: 29.0
click at [11, 289] on div "Create new document Purchase order name help Purchase order Purchase order refe…" at bounding box center [784, 417] width 1568 height 722
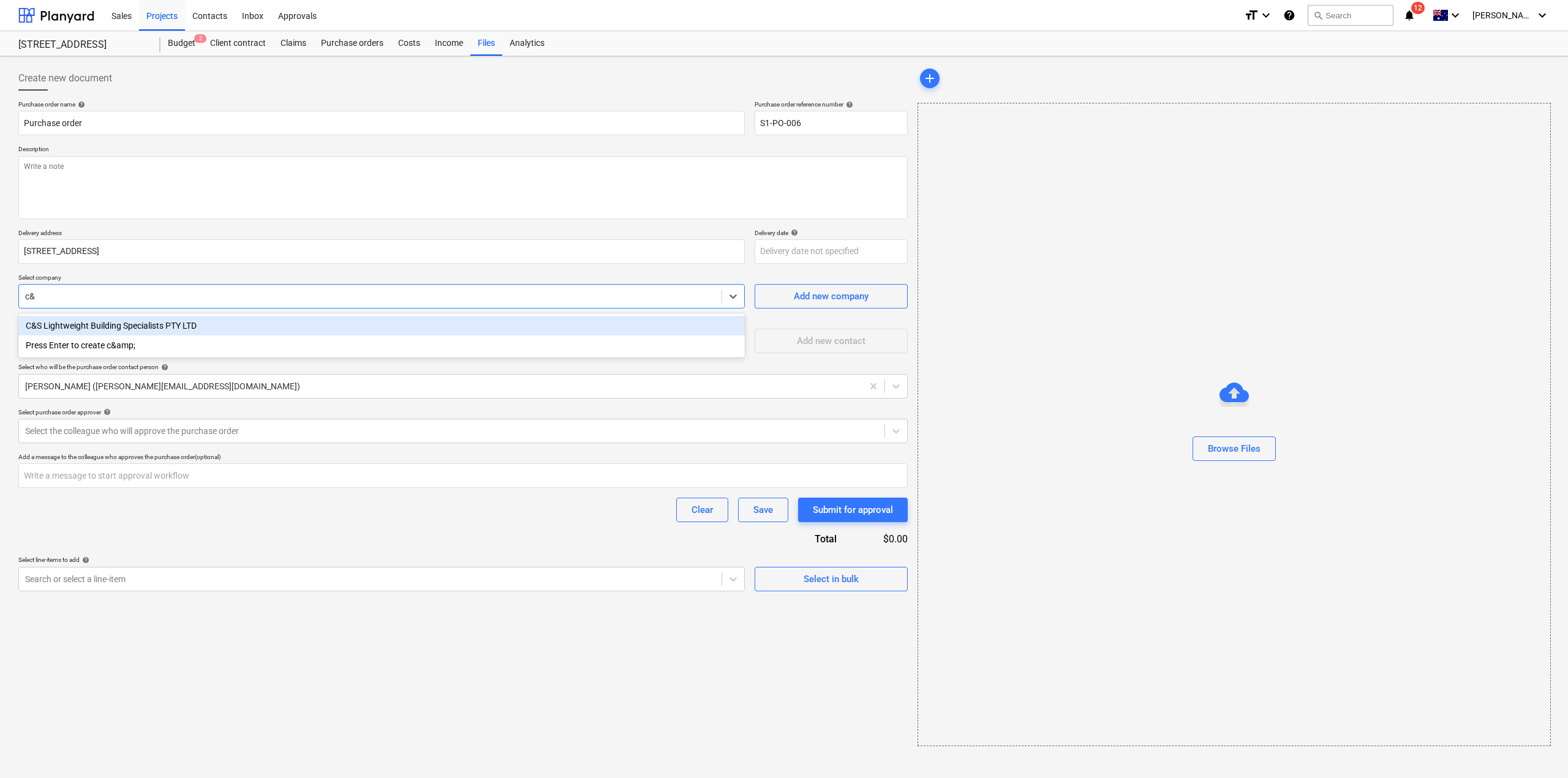
click at [99, 328] on div "C&S Lightweight Building Specialists PTY LTD" at bounding box center [381, 325] width 726 height 20
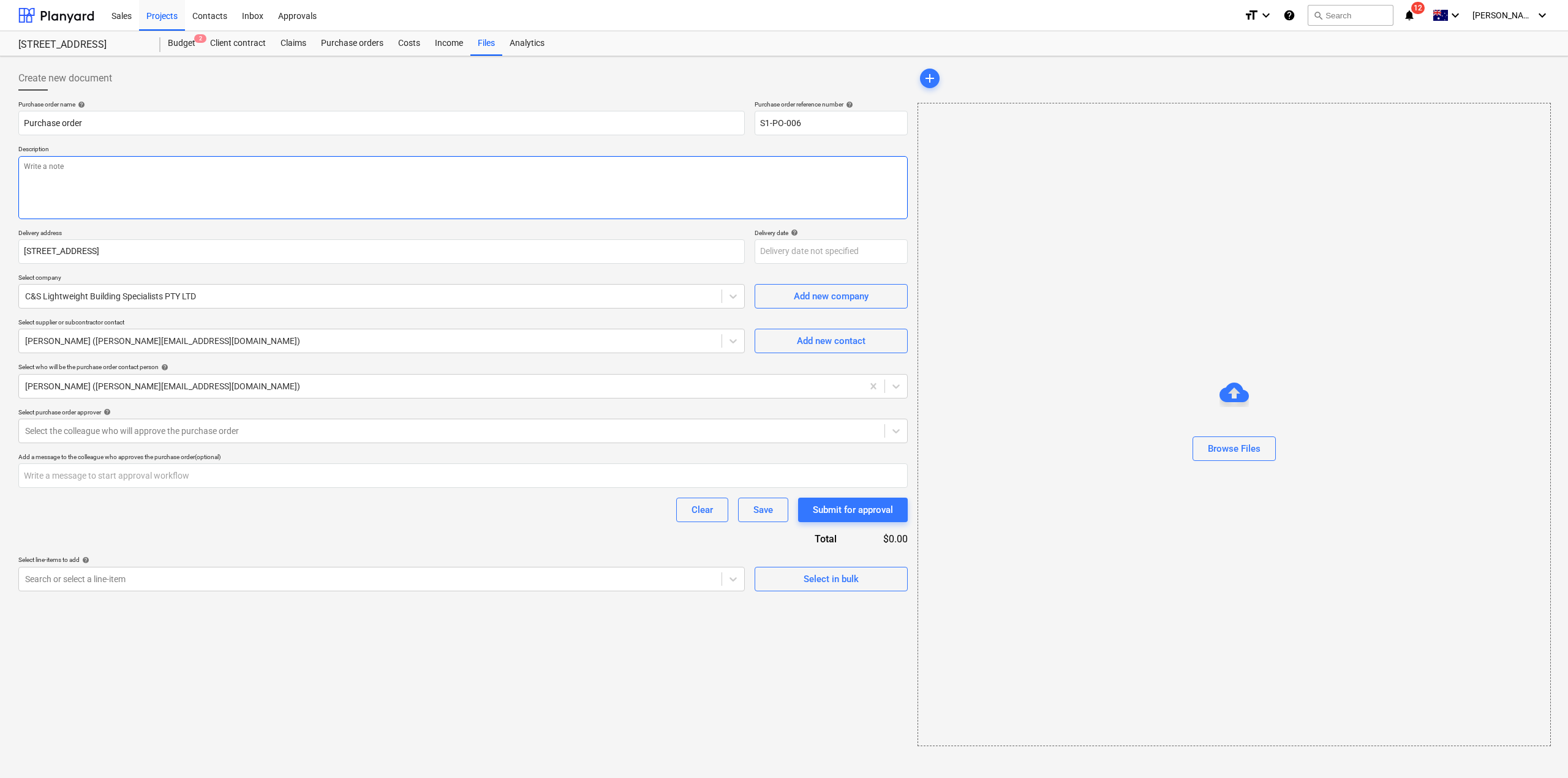
click at [194, 185] on textarea at bounding box center [463, 187] width 890 height 63
click at [214, 433] on div at bounding box center [451, 431] width 853 height 12
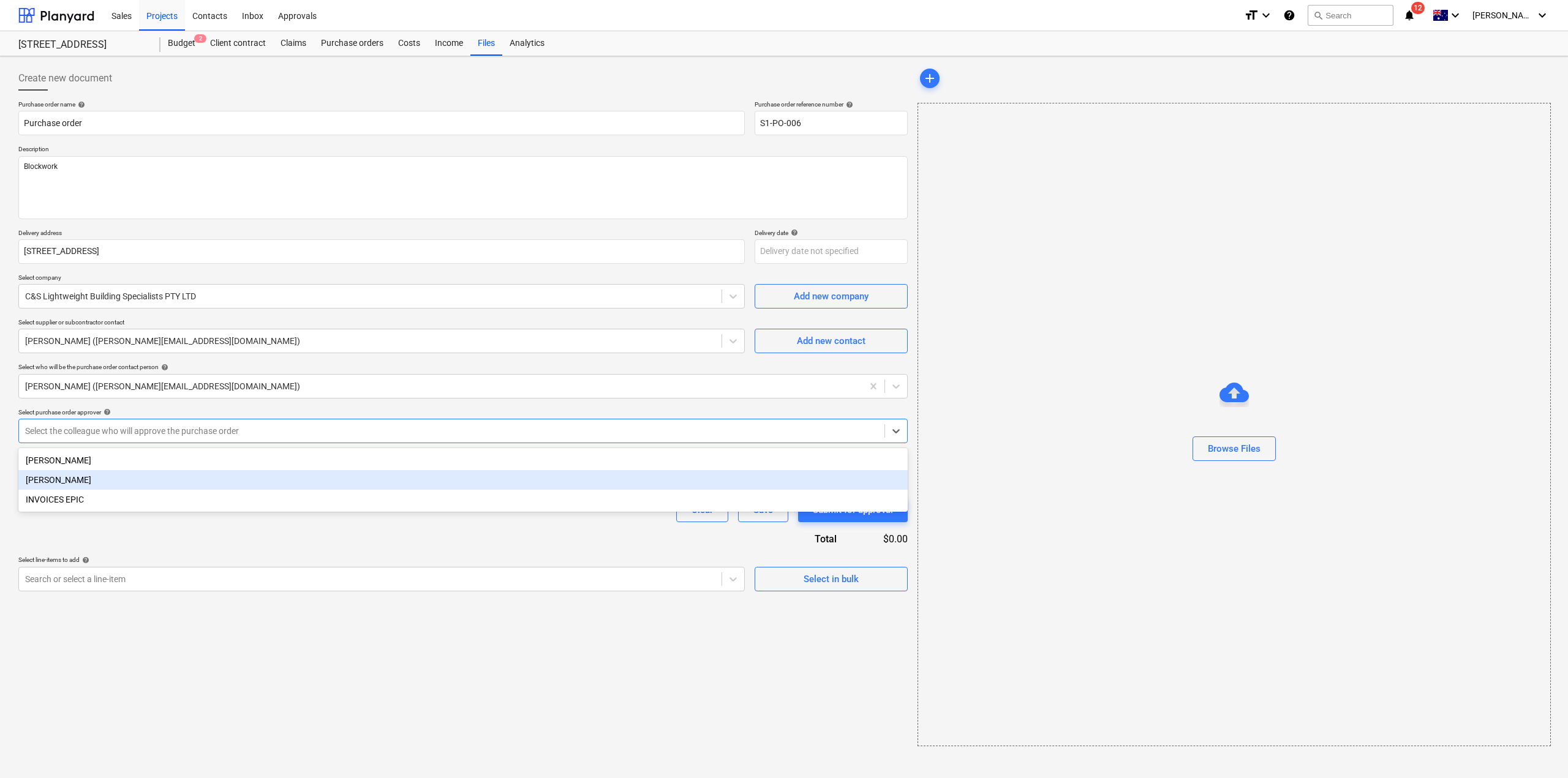
click at [126, 487] on div "[PERSON_NAME]" at bounding box center [463, 480] width 890 height 20
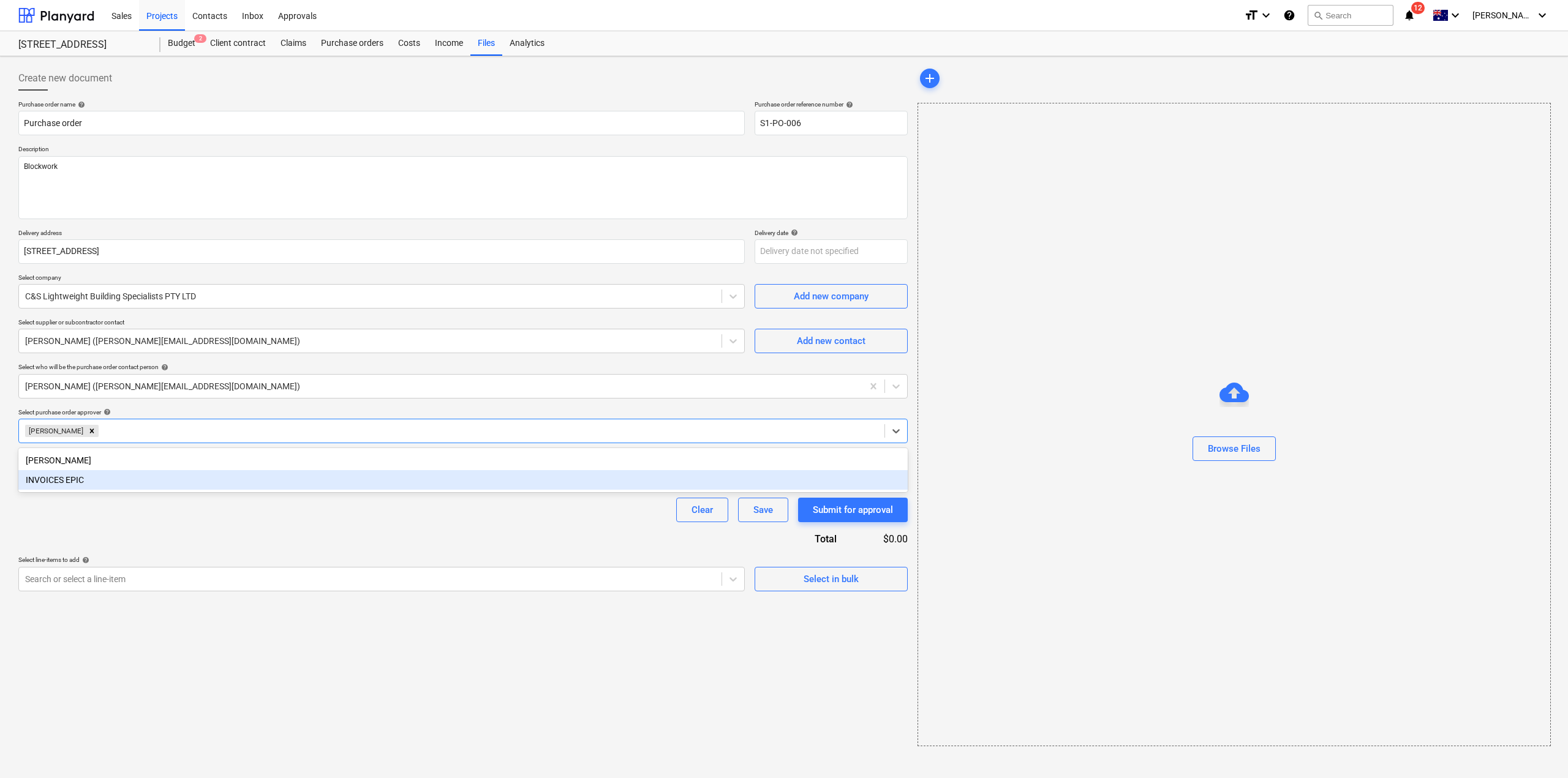
click at [123, 518] on div "Clear Save Submit for approval" at bounding box center [463, 510] width 890 height 25
click at [125, 476] on input "text" at bounding box center [463, 476] width 890 height 25
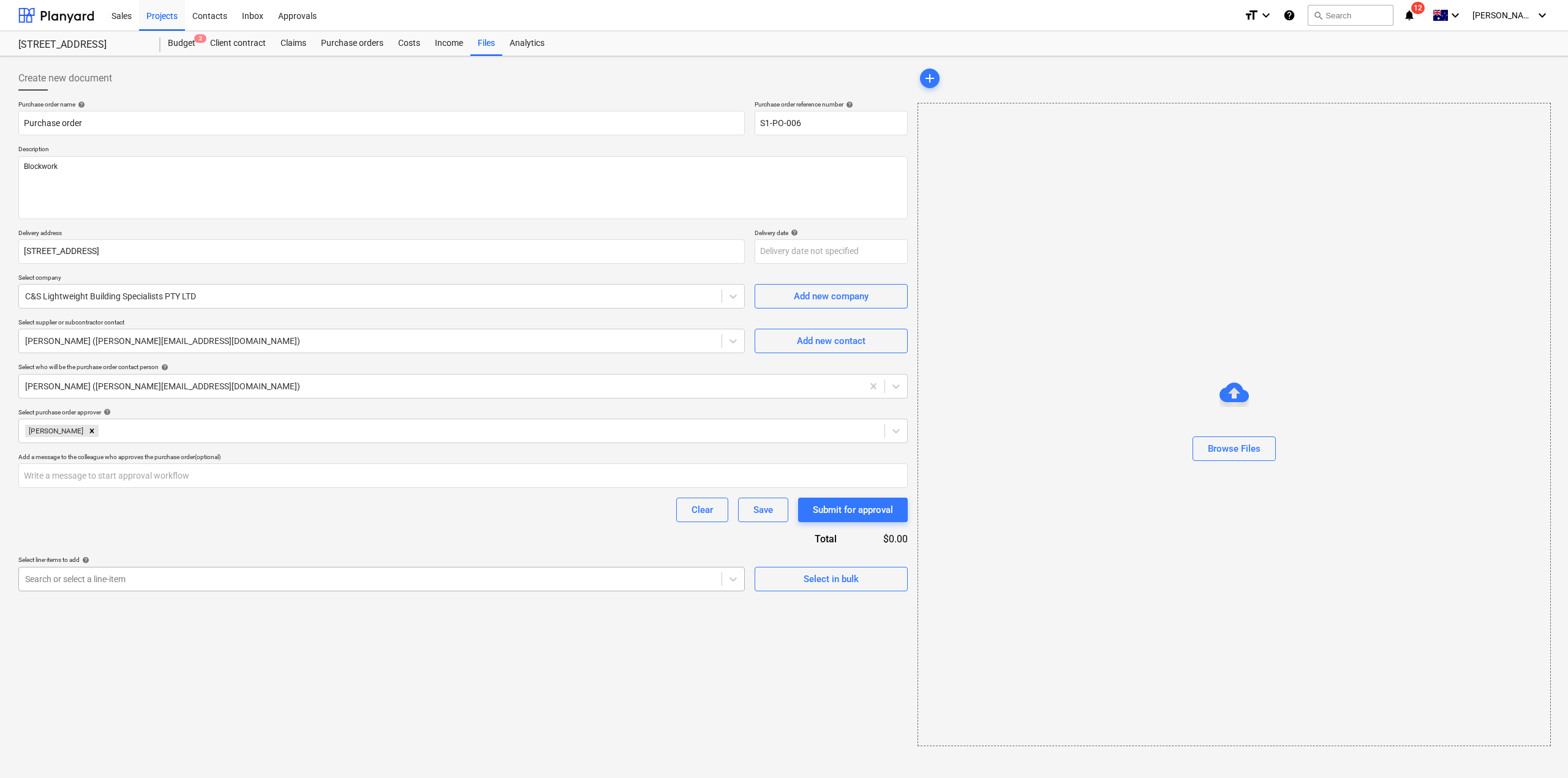
click at [151, 580] on div at bounding box center [370, 580] width 690 height 12
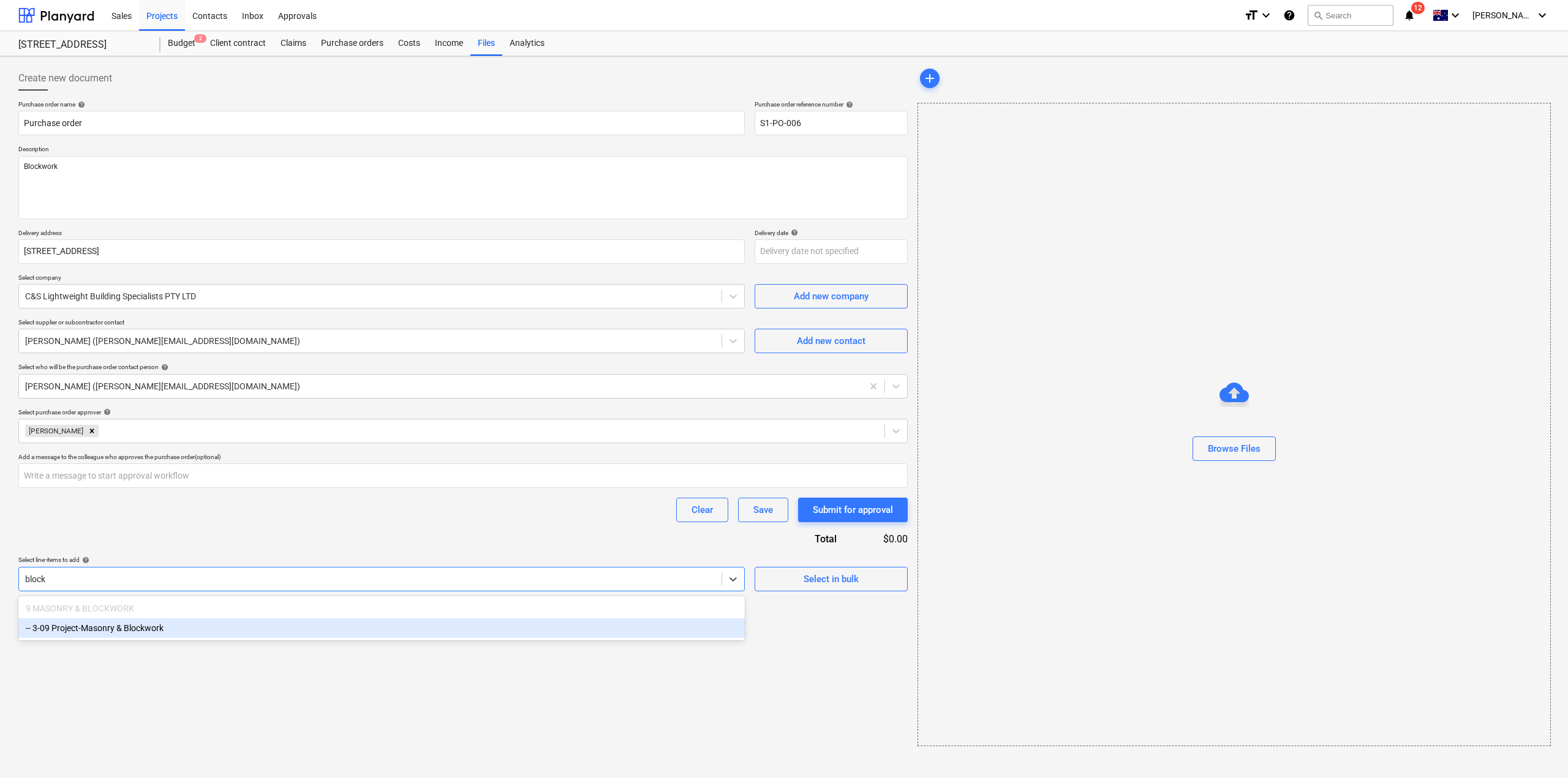
click at [136, 624] on div "-- 3-09 Project-Masonry & Blockwork" at bounding box center [381, 628] width 726 height 20
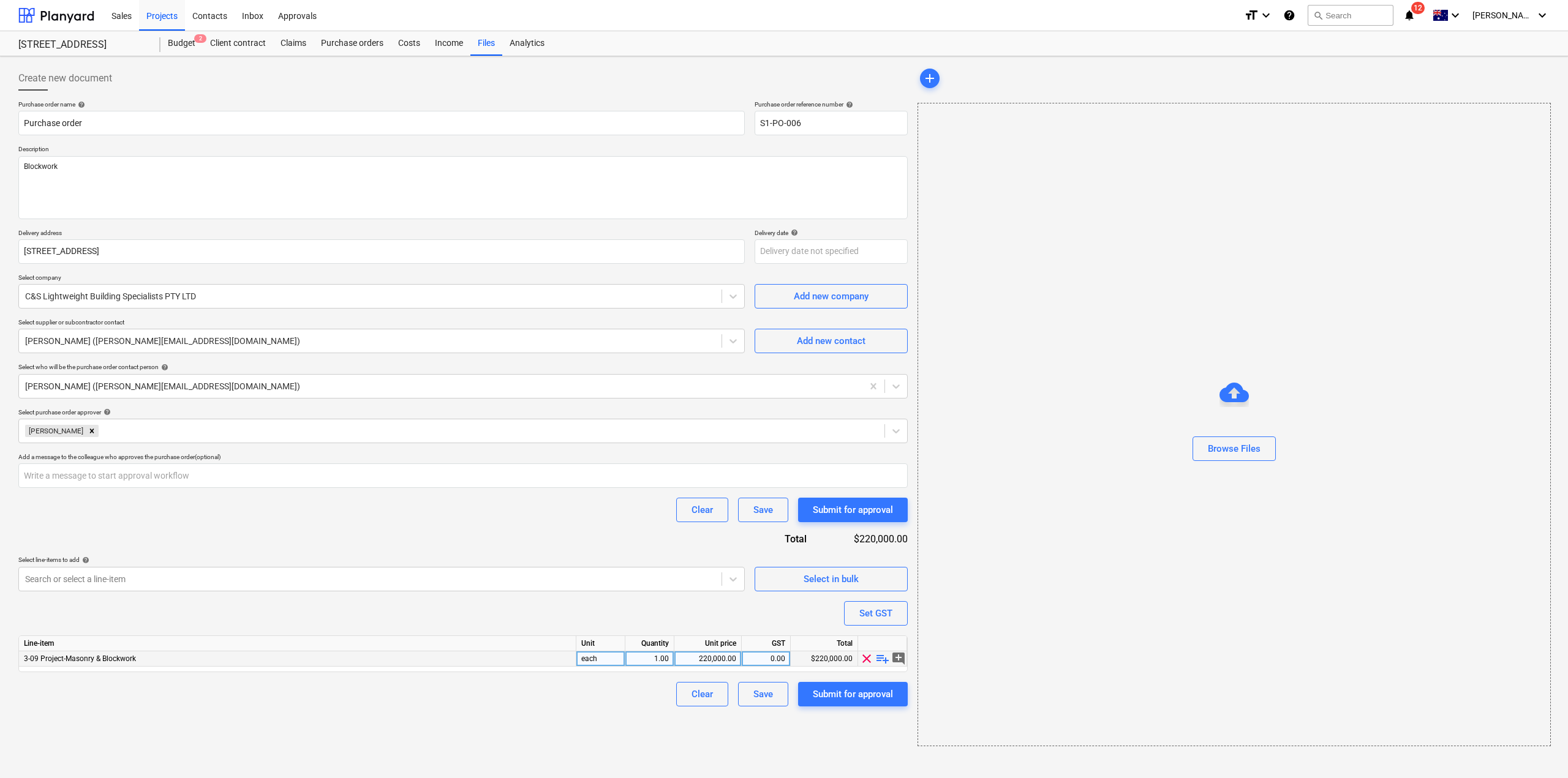
click at [710, 661] on div "220,000.00" at bounding box center [708, 659] width 57 height 15
click at [1054, 650] on div "Browse Files" at bounding box center [1233, 425] width 633 height 644
click at [785, 749] on div "Create new document Purchase order name help Purchase order Purchase order refe…" at bounding box center [463, 406] width 899 height 690
click at [845, 695] on div "Submit for approval" at bounding box center [852, 694] width 80 height 16
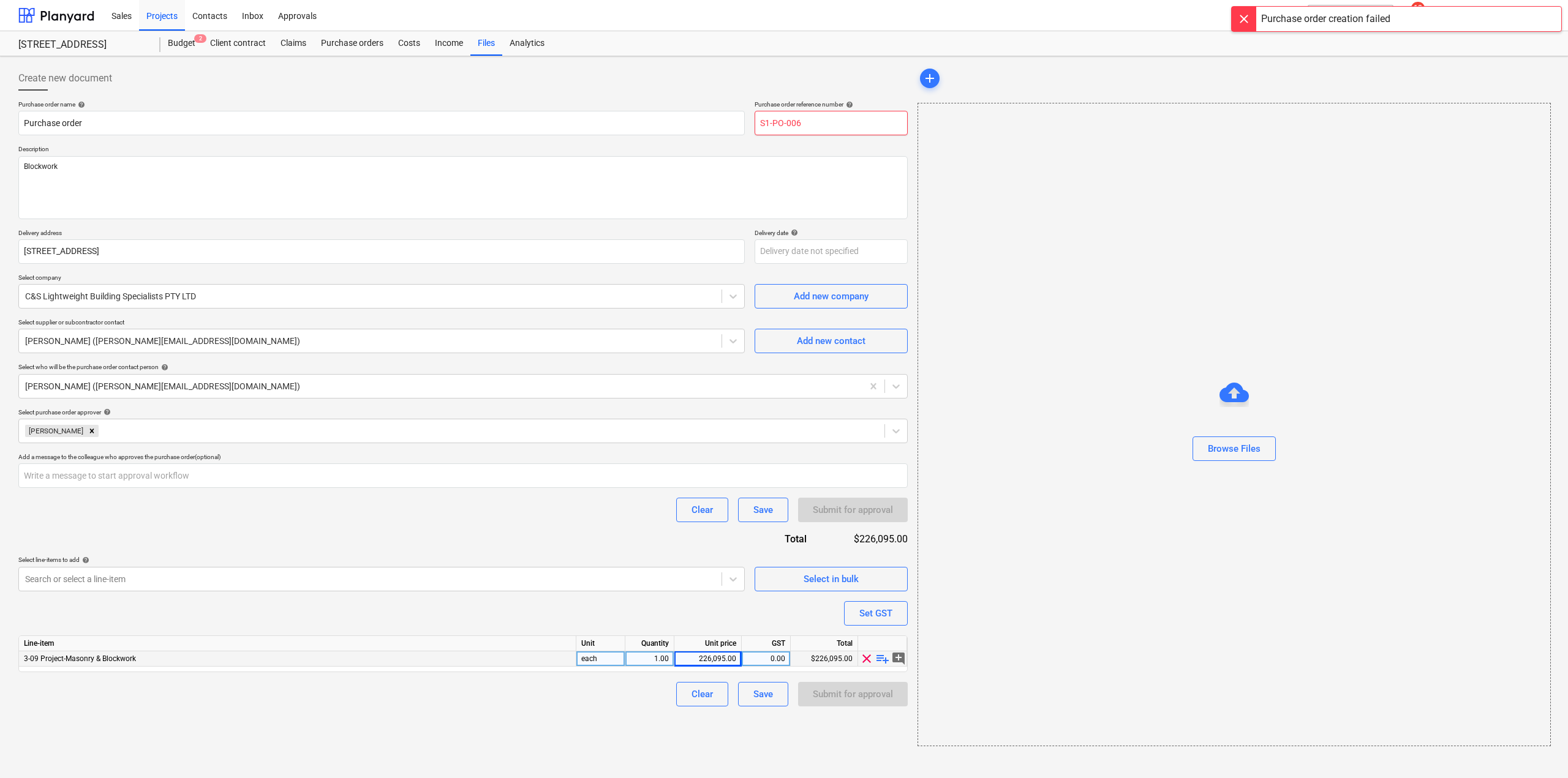
drag, startPoint x: 798, startPoint y: 123, endPoint x: 804, endPoint y: 126, distance: 6.7
click at [804, 126] on input "S1-PO-006" at bounding box center [831, 123] width 153 height 25
click at [840, 697] on div "Submit for approval" at bounding box center [852, 694] width 80 height 16
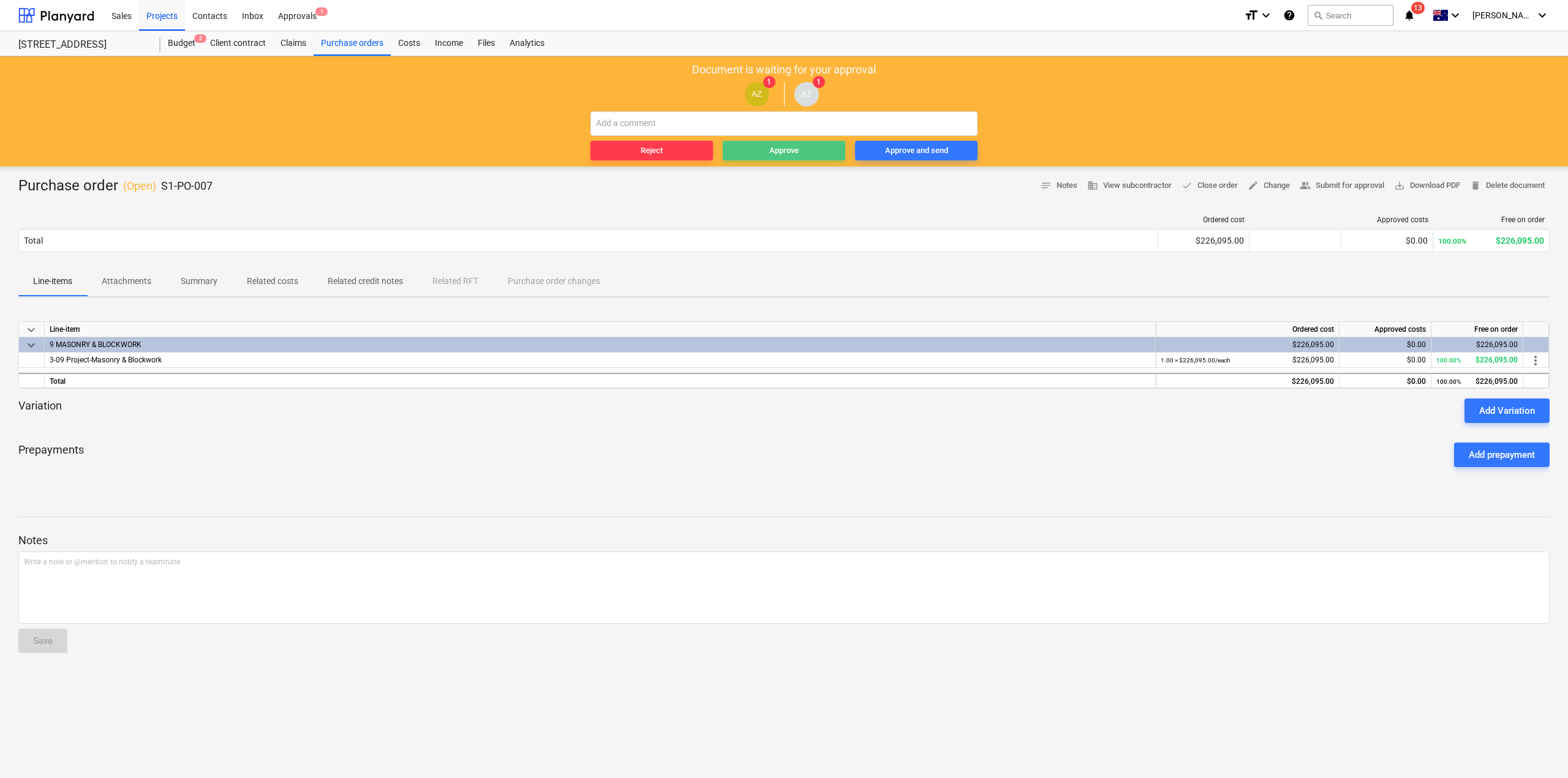
click at [774, 155] on div "Approve" at bounding box center [784, 151] width 29 height 14
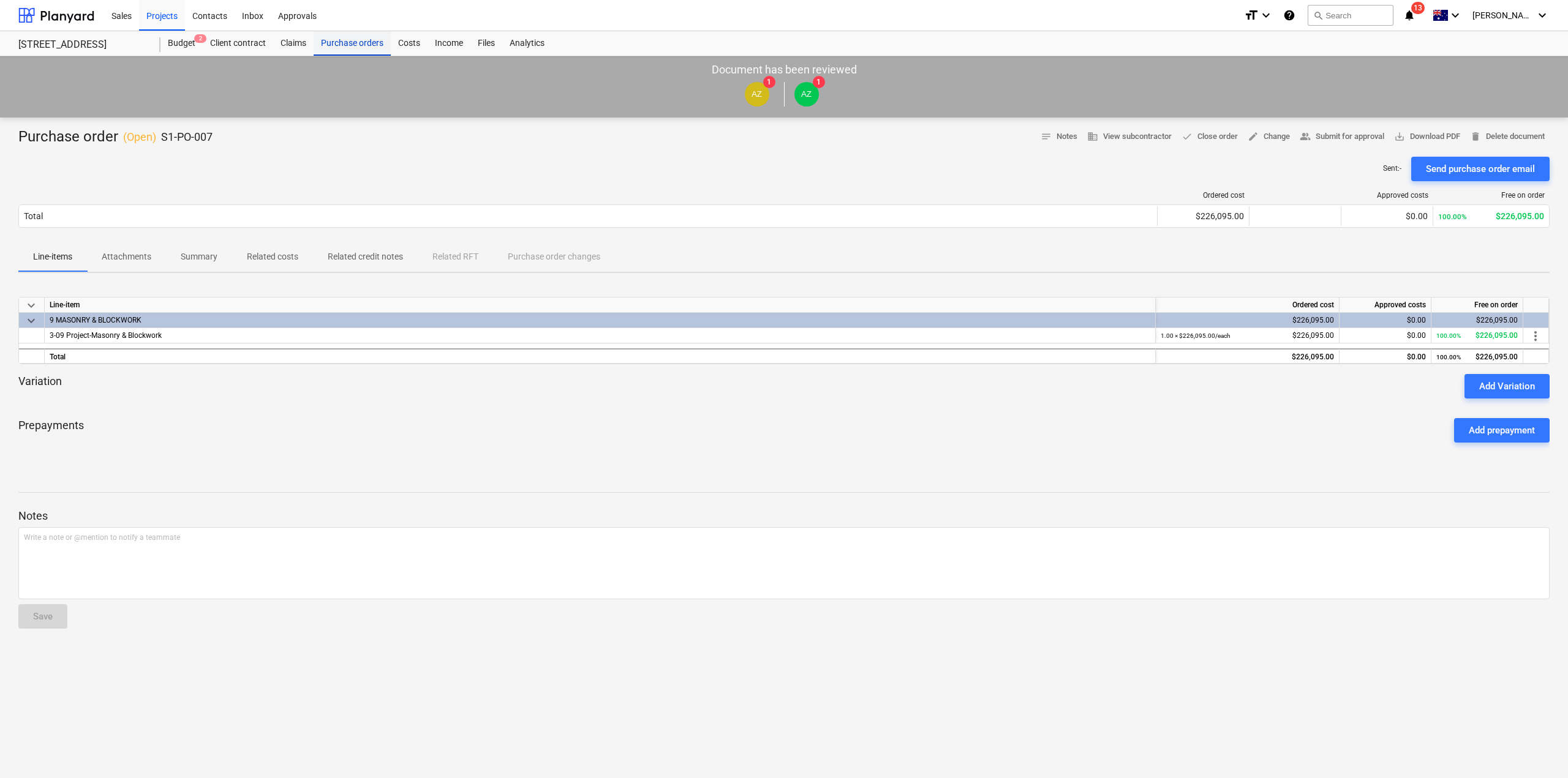
click at [356, 35] on div "Purchase orders" at bounding box center [352, 43] width 77 height 25
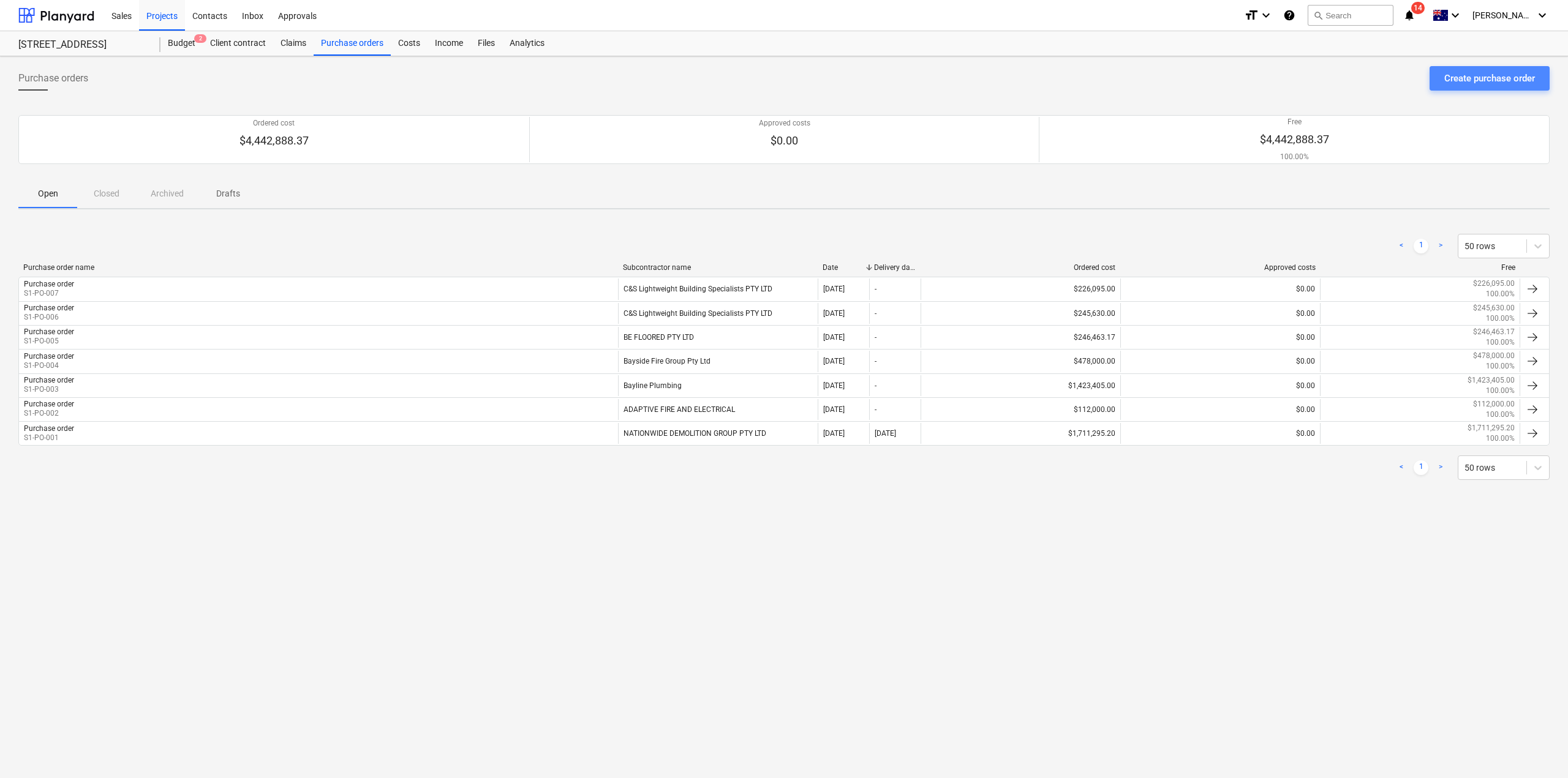
click at [1467, 82] on div "Create purchase order" at bounding box center [1490, 78] width 91 height 16
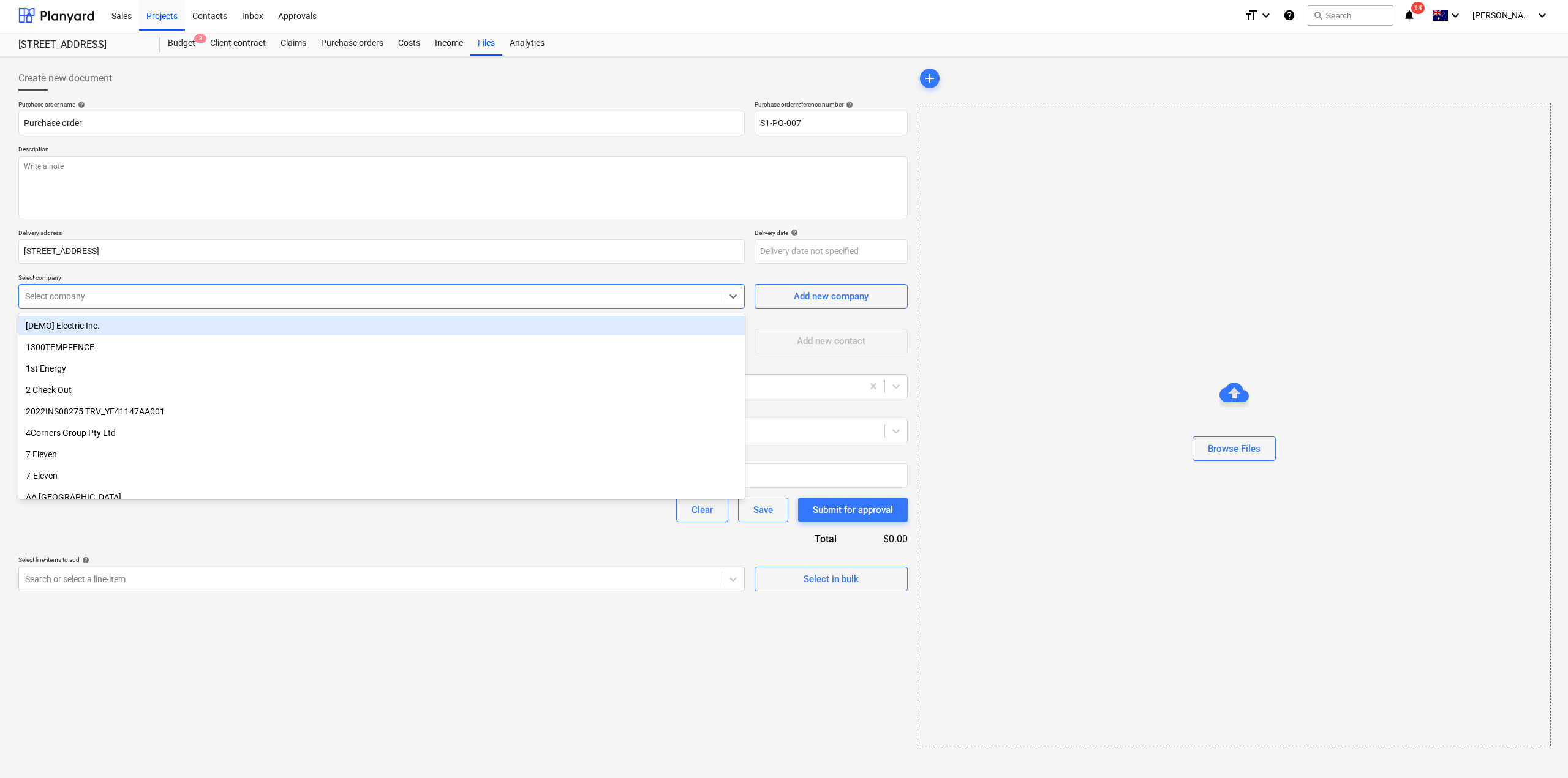
click at [100, 301] on div at bounding box center [370, 296] width 690 height 12
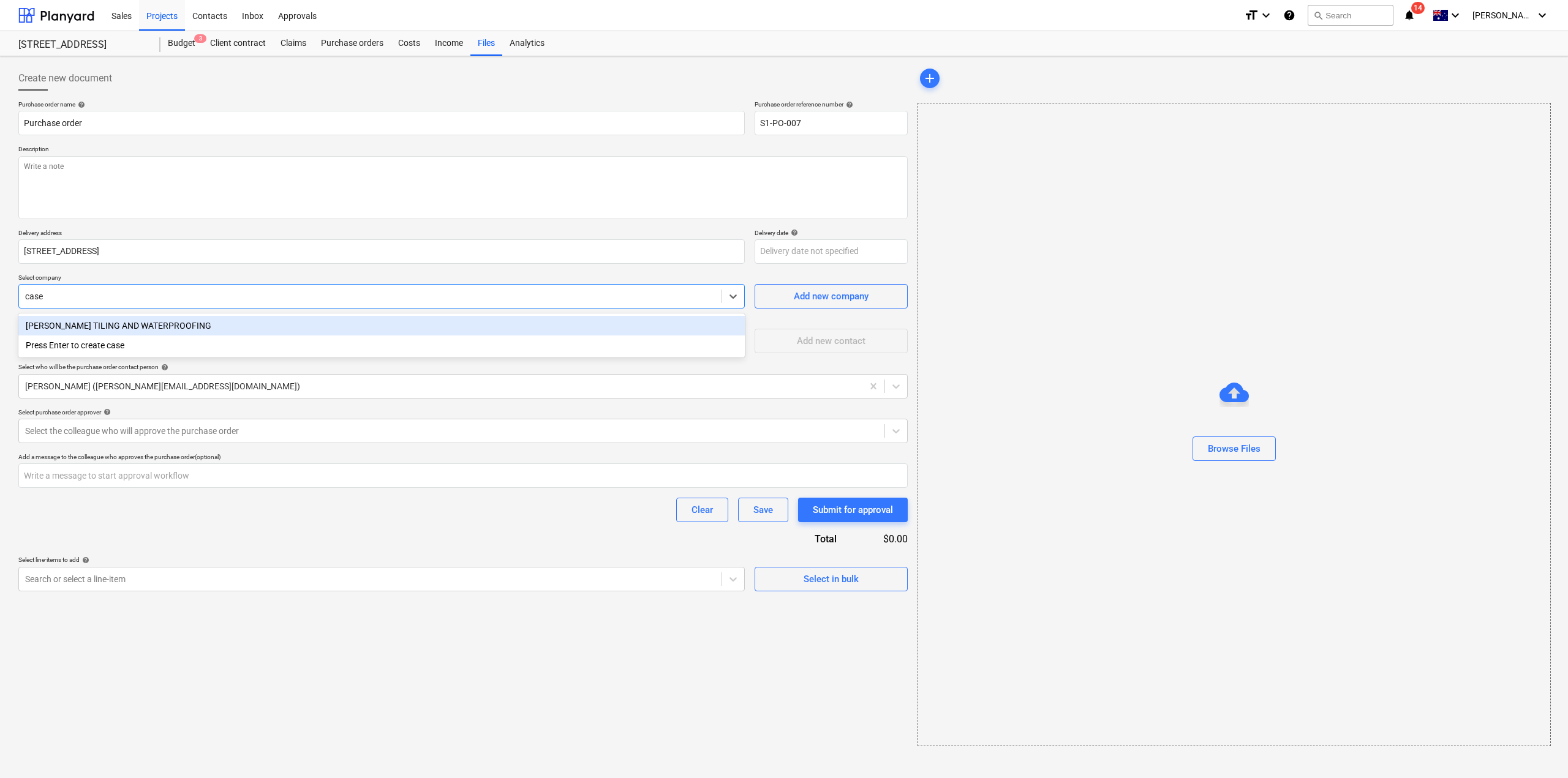
click at [109, 322] on div "[PERSON_NAME] TILING AND WATERPROOFING" at bounding box center [381, 325] width 726 height 20
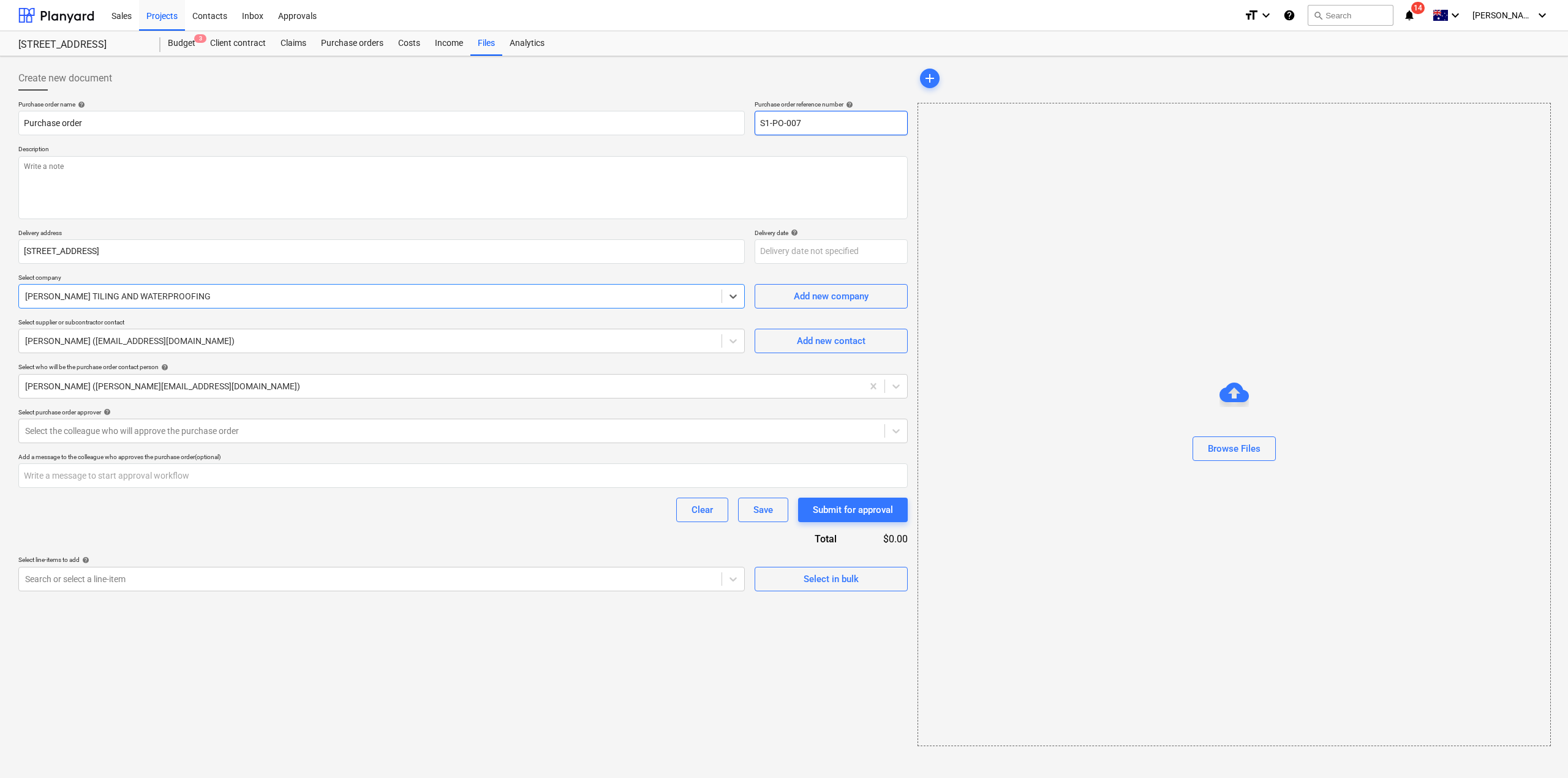
click at [811, 120] on input "S1-PO-007" at bounding box center [831, 123] width 153 height 25
drag, startPoint x: 797, startPoint y: 123, endPoint x: 832, endPoint y: 133, distance: 36.4
click at [830, 132] on input "S1-PO-007" at bounding box center [831, 123] width 153 height 25
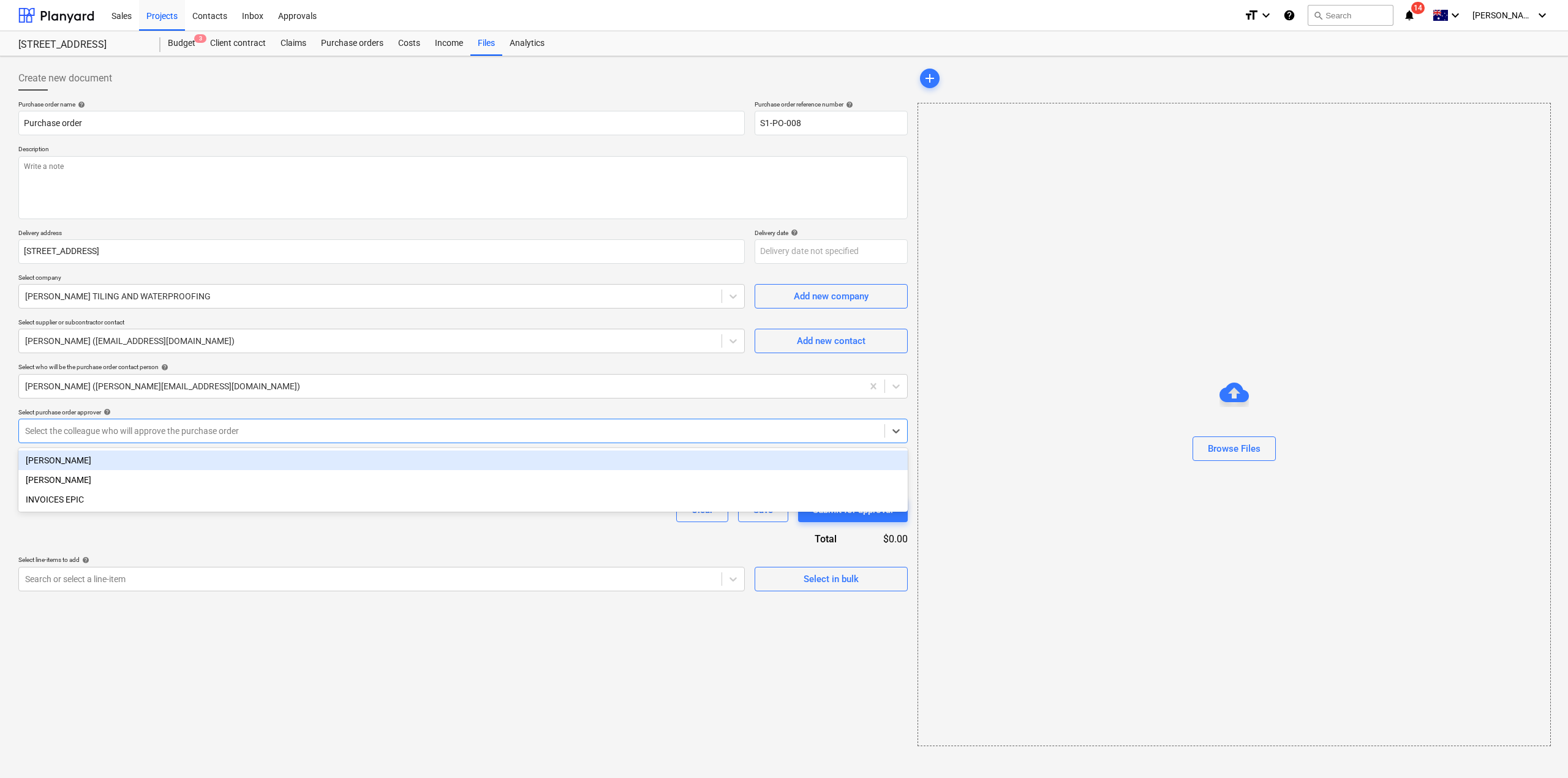
click at [241, 434] on div at bounding box center [451, 431] width 853 height 12
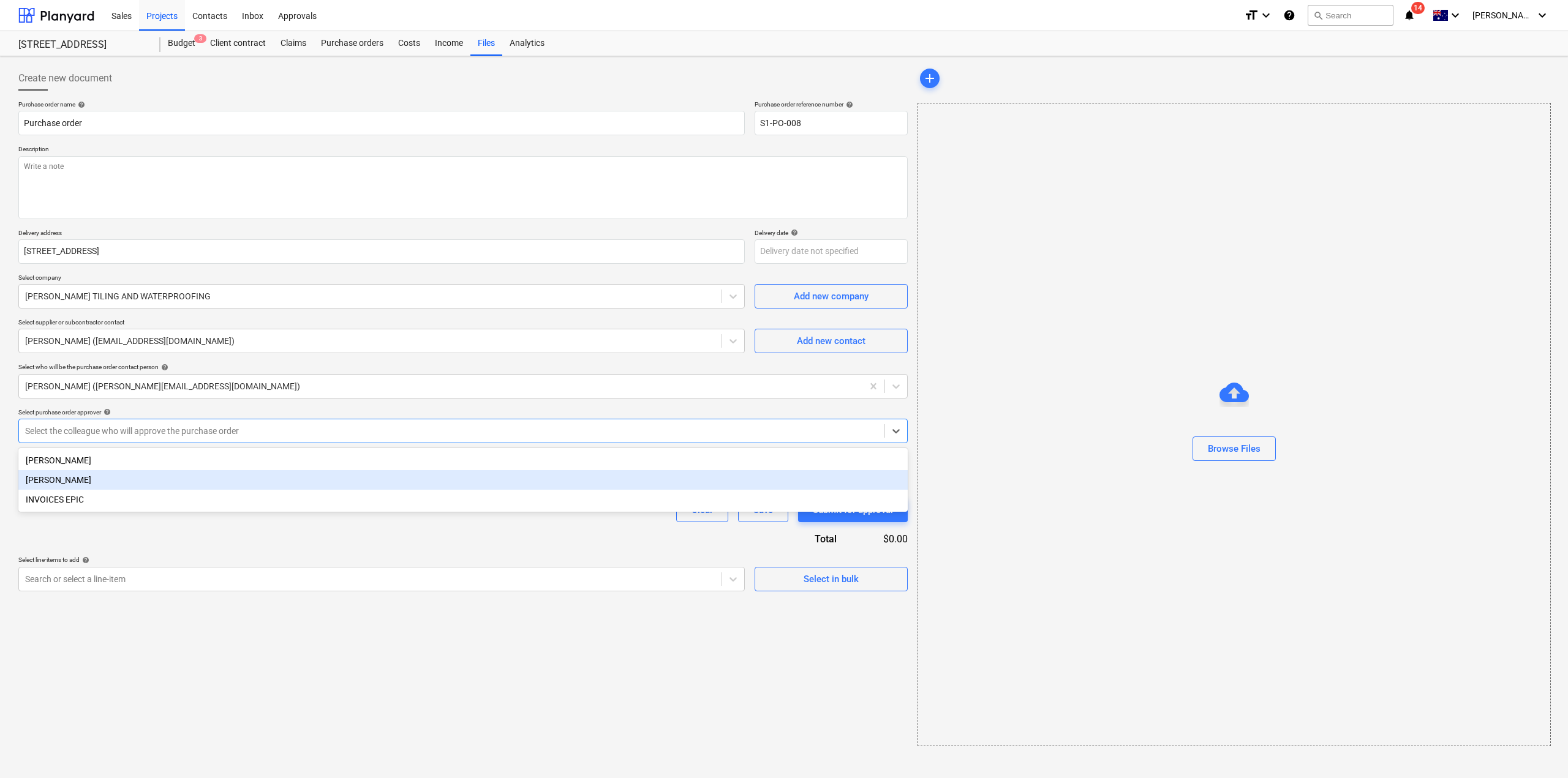
click at [180, 479] on div "[PERSON_NAME]" at bounding box center [463, 480] width 890 height 20
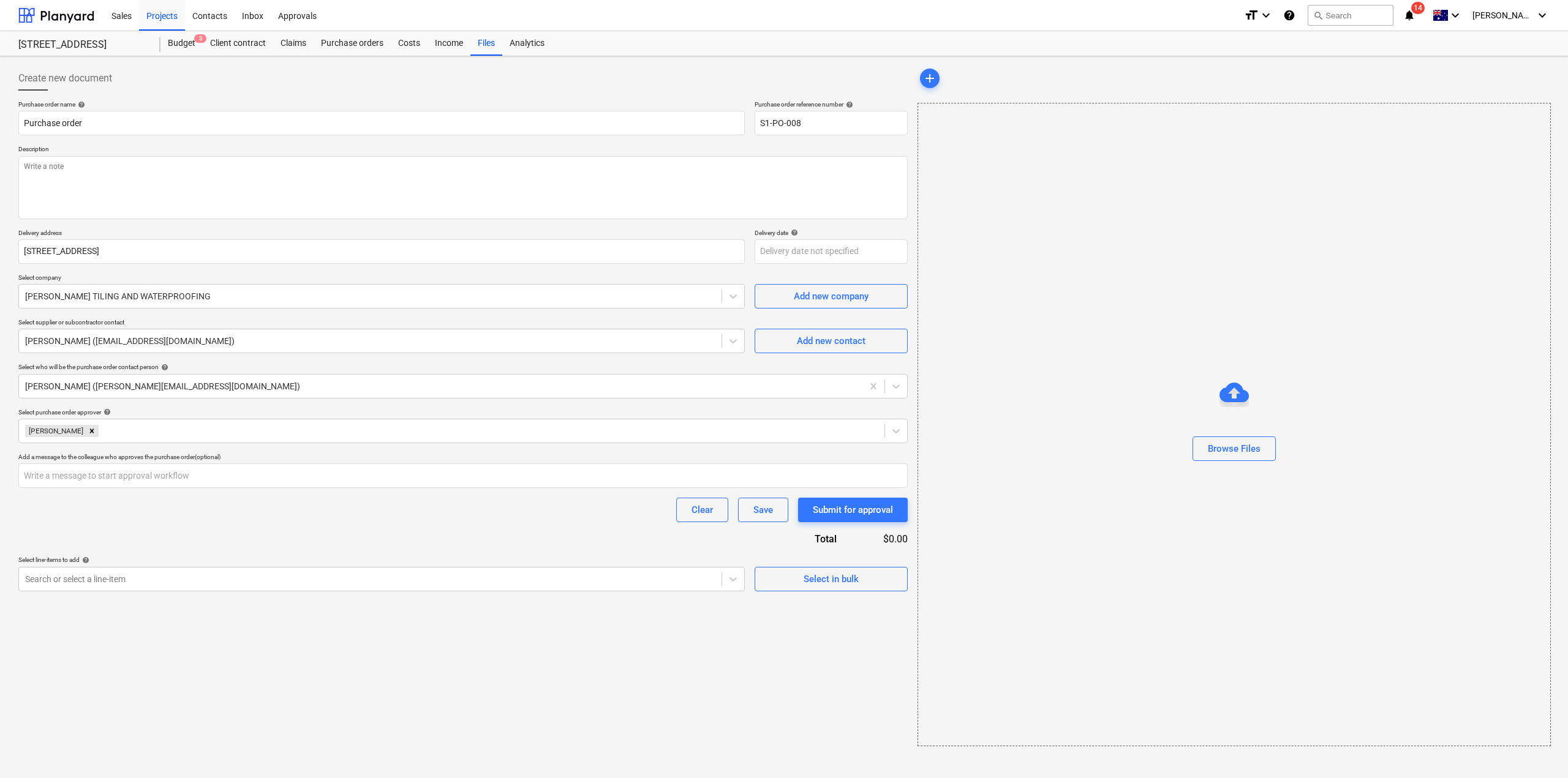
click at [188, 524] on div "Purchase order name help Purchase order Purchase order reference number help S1…" at bounding box center [463, 346] width 890 height 491
click at [268, 579] on div at bounding box center [370, 580] width 690 height 12
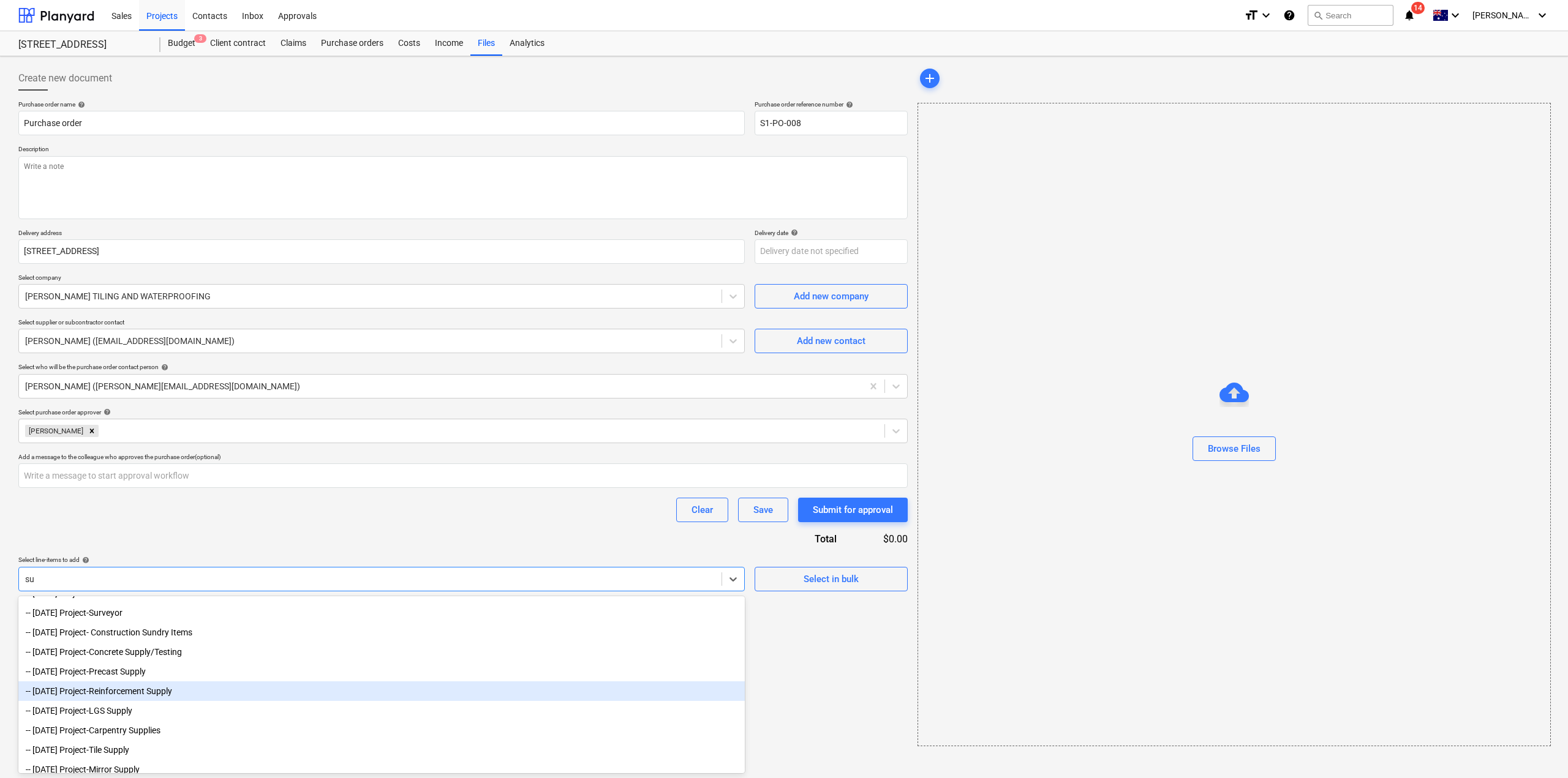
scroll to position [30, 0]
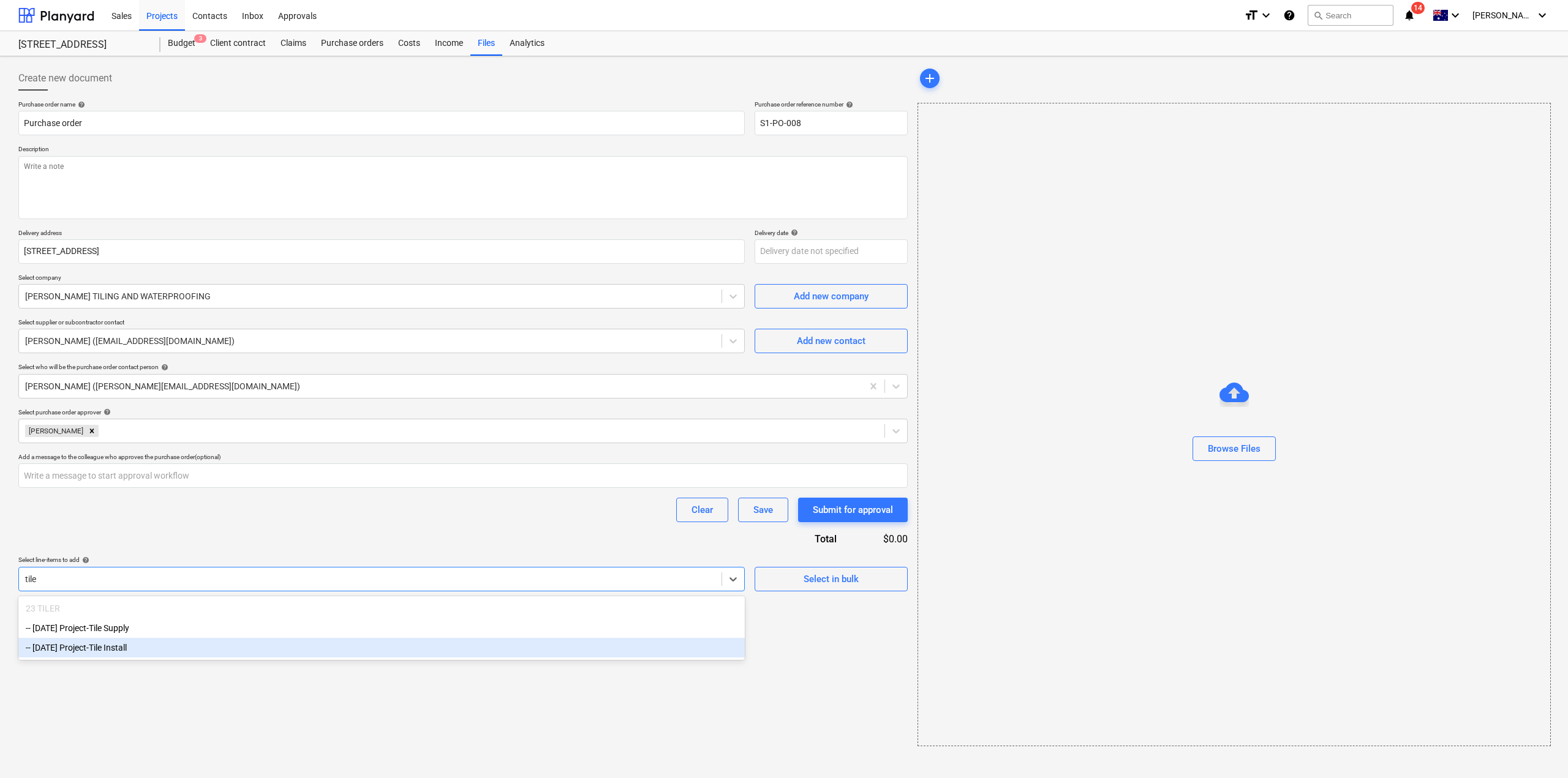
click at [115, 646] on div "-- [DATE] Project-Tile Install" at bounding box center [381, 647] width 726 height 20
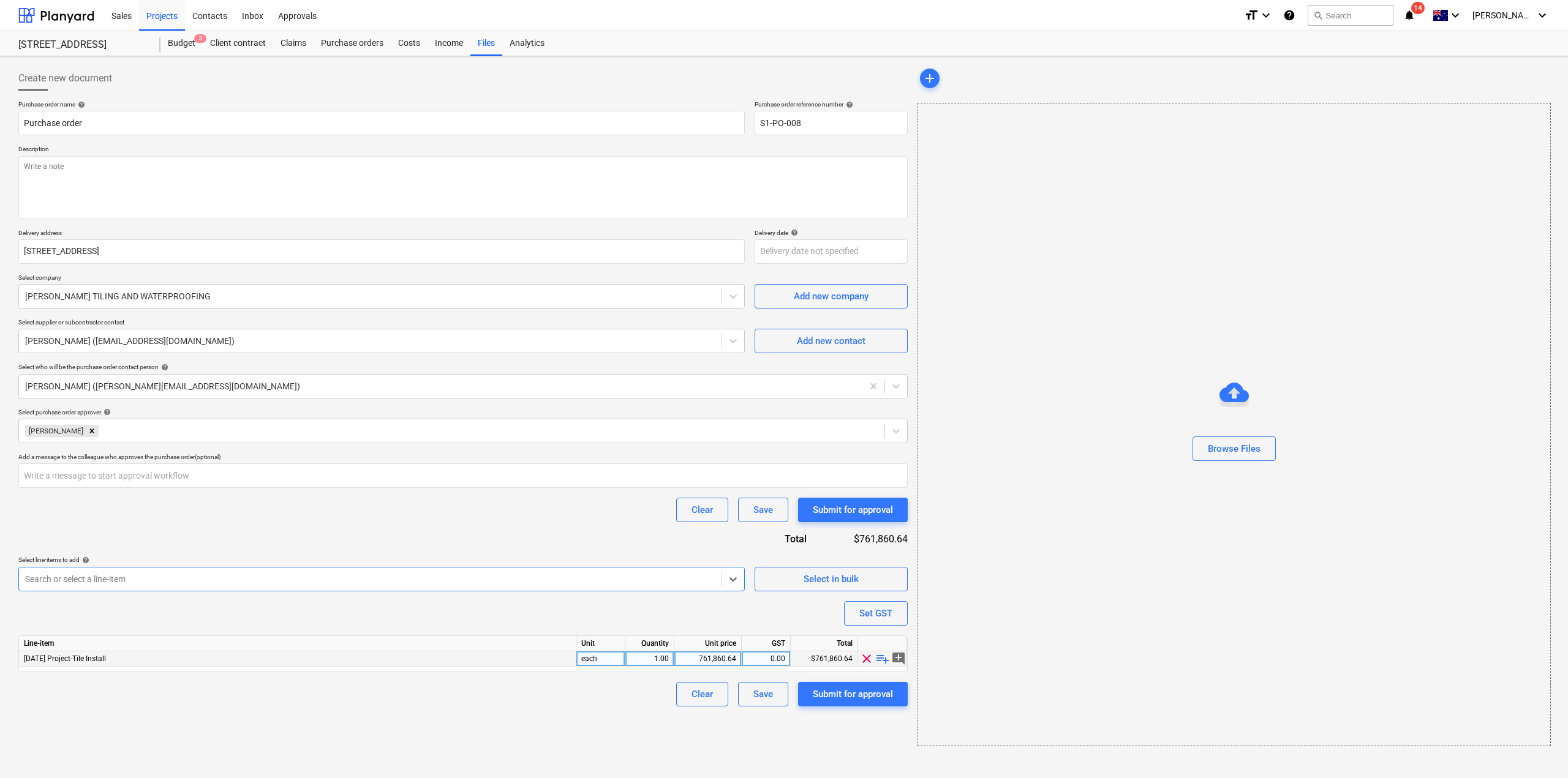
click at [712, 666] on div "761,860.64" at bounding box center [708, 659] width 57 height 15
click at [681, 748] on div "Create new document Purchase order name help Purchase order Purchase order refe…" at bounding box center [463, 406] width 899 height 690
click at [876, 696] on div "Submit for approval" at bounding box center [852, 694] width 80 height 16
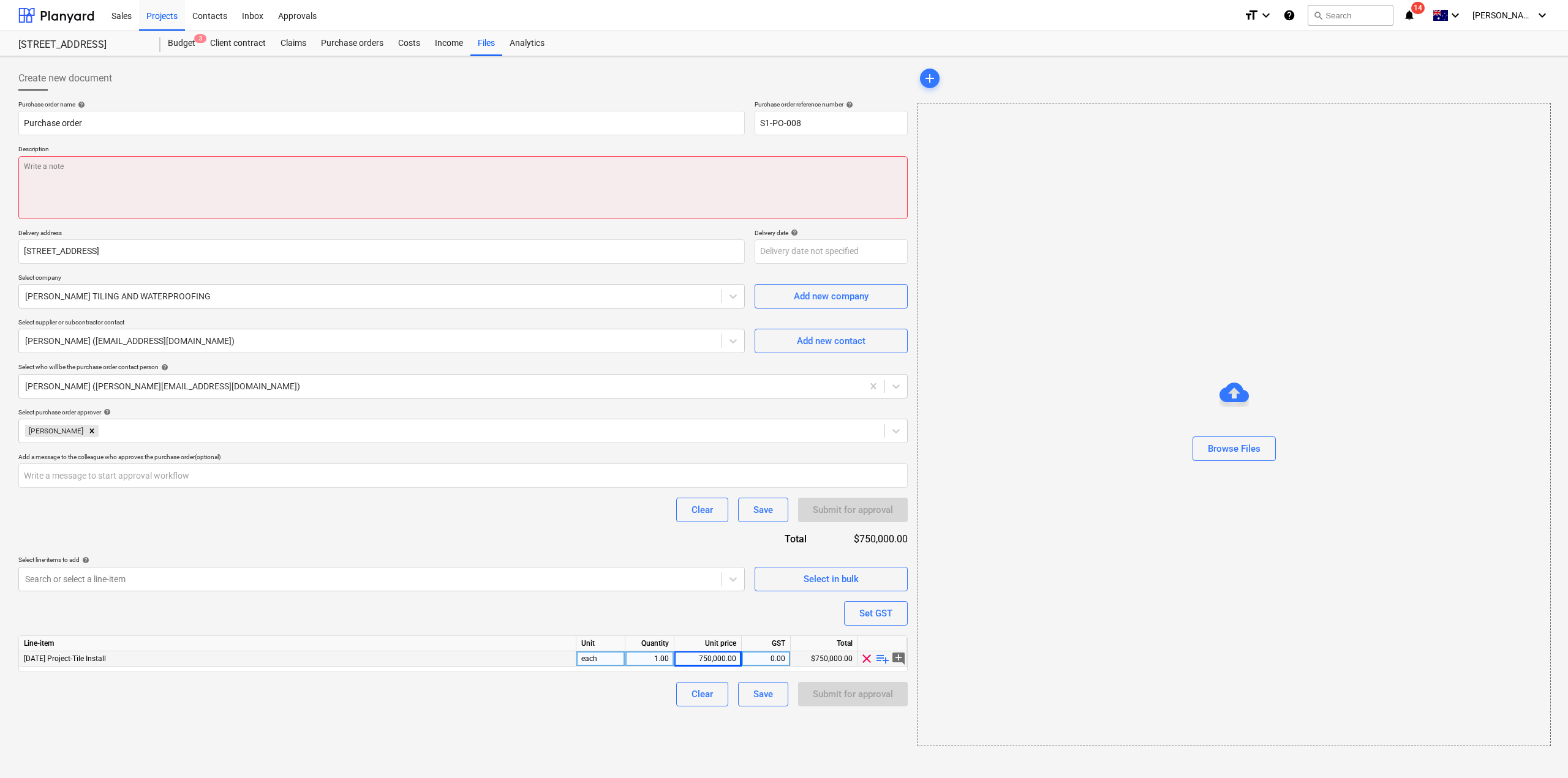
click at [353, 173] on textarea at bounding box center [463, 187] width 890 height 63
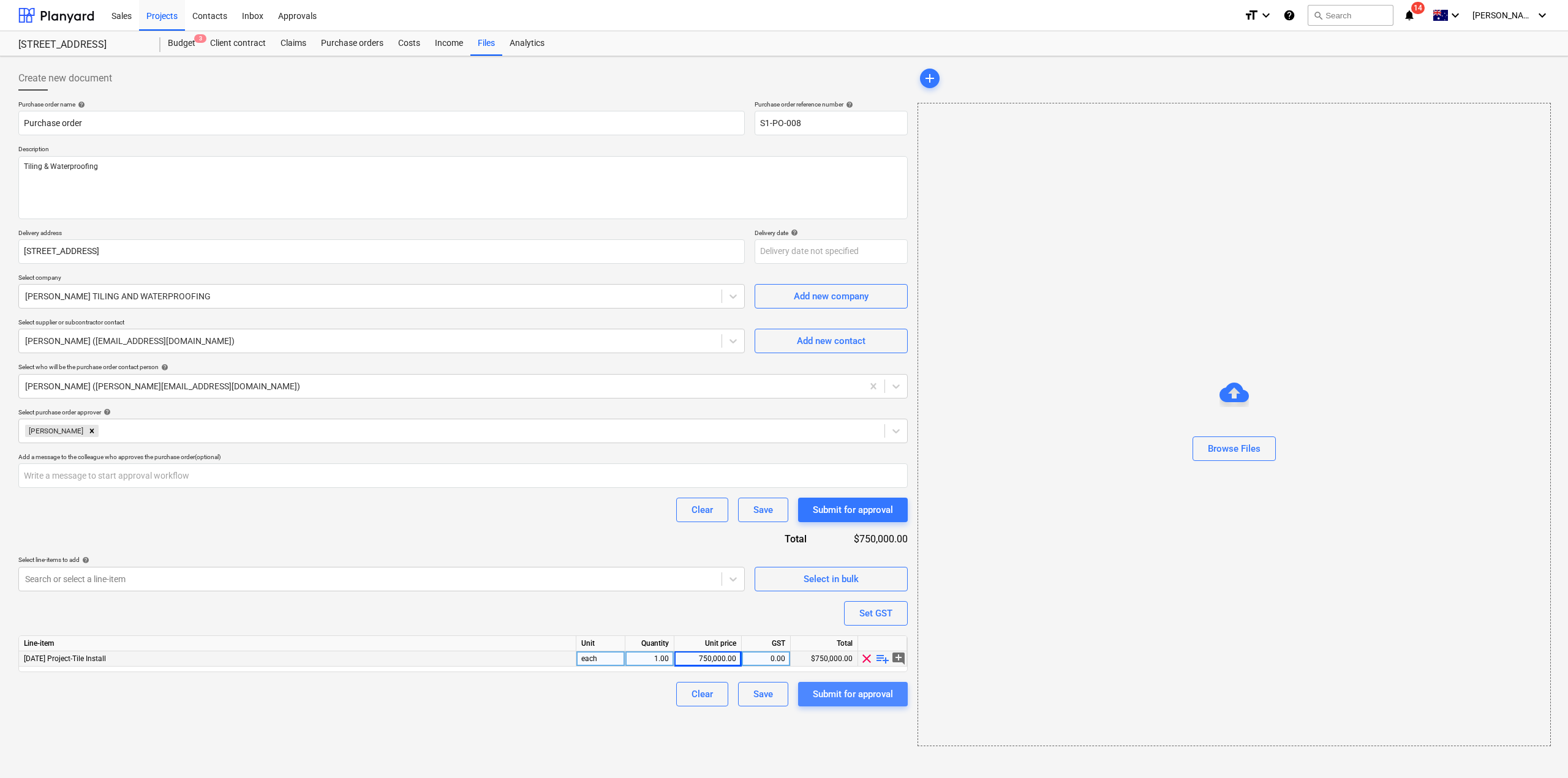
click at [878, 699] on div "Submit for approval" at bounding box center [852, 694] width 80 height 16
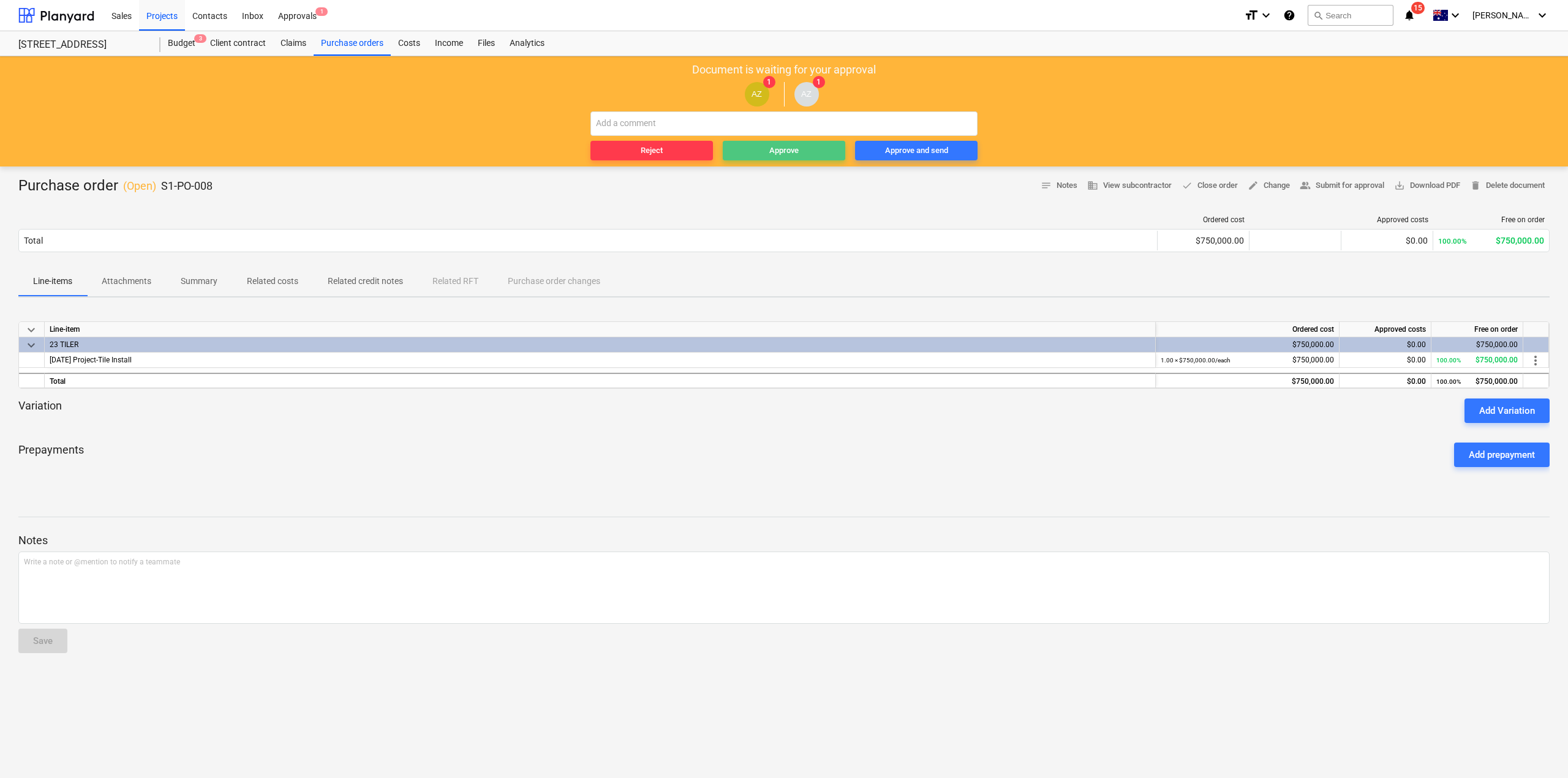
click at [781, 151] on div "Approve" at bounding box center [784, 151] width 29 height 14
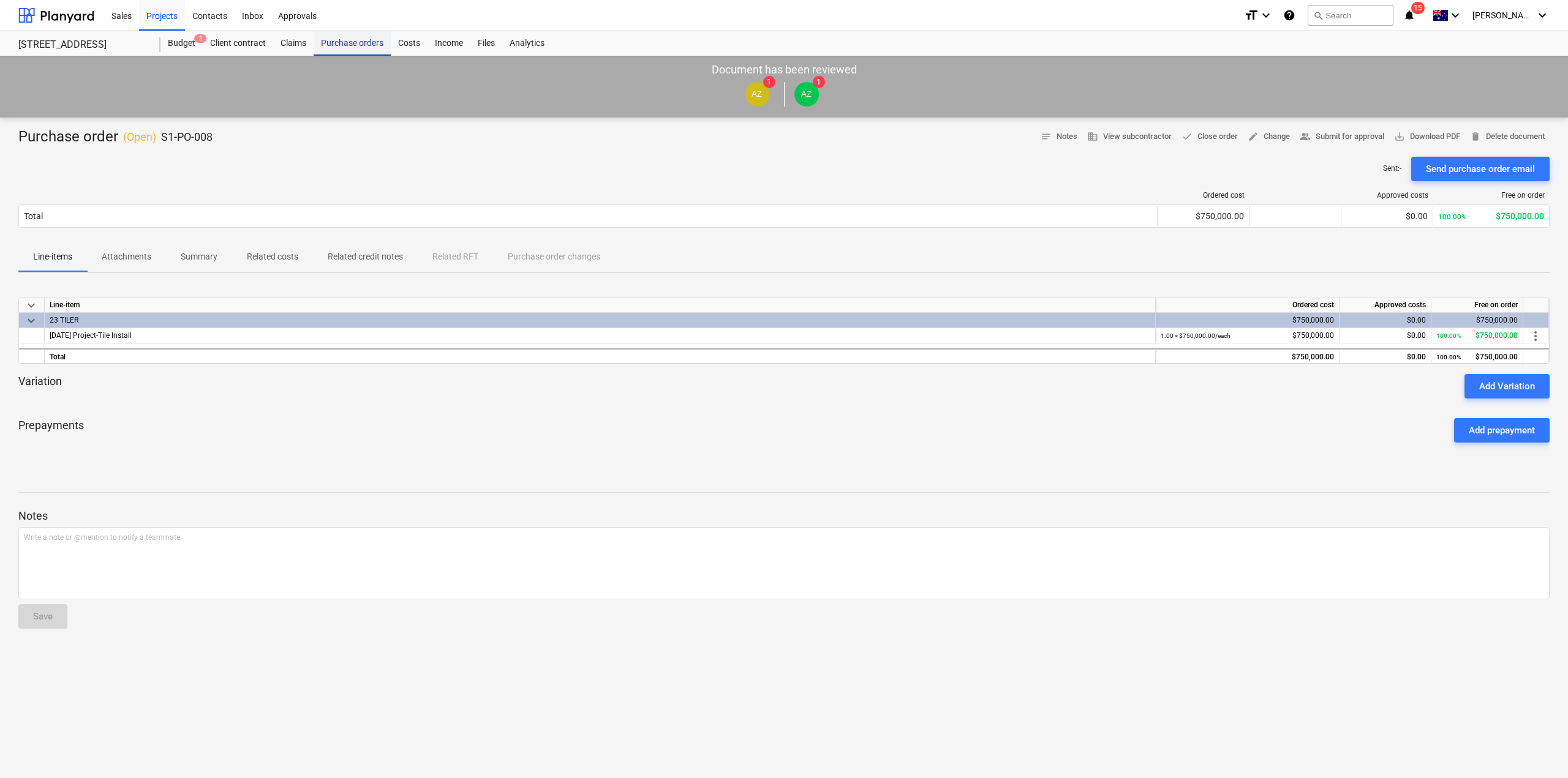
click at [355, 40] on div "Purchase orders" at bounding box center [352, 43] width 77 height 25
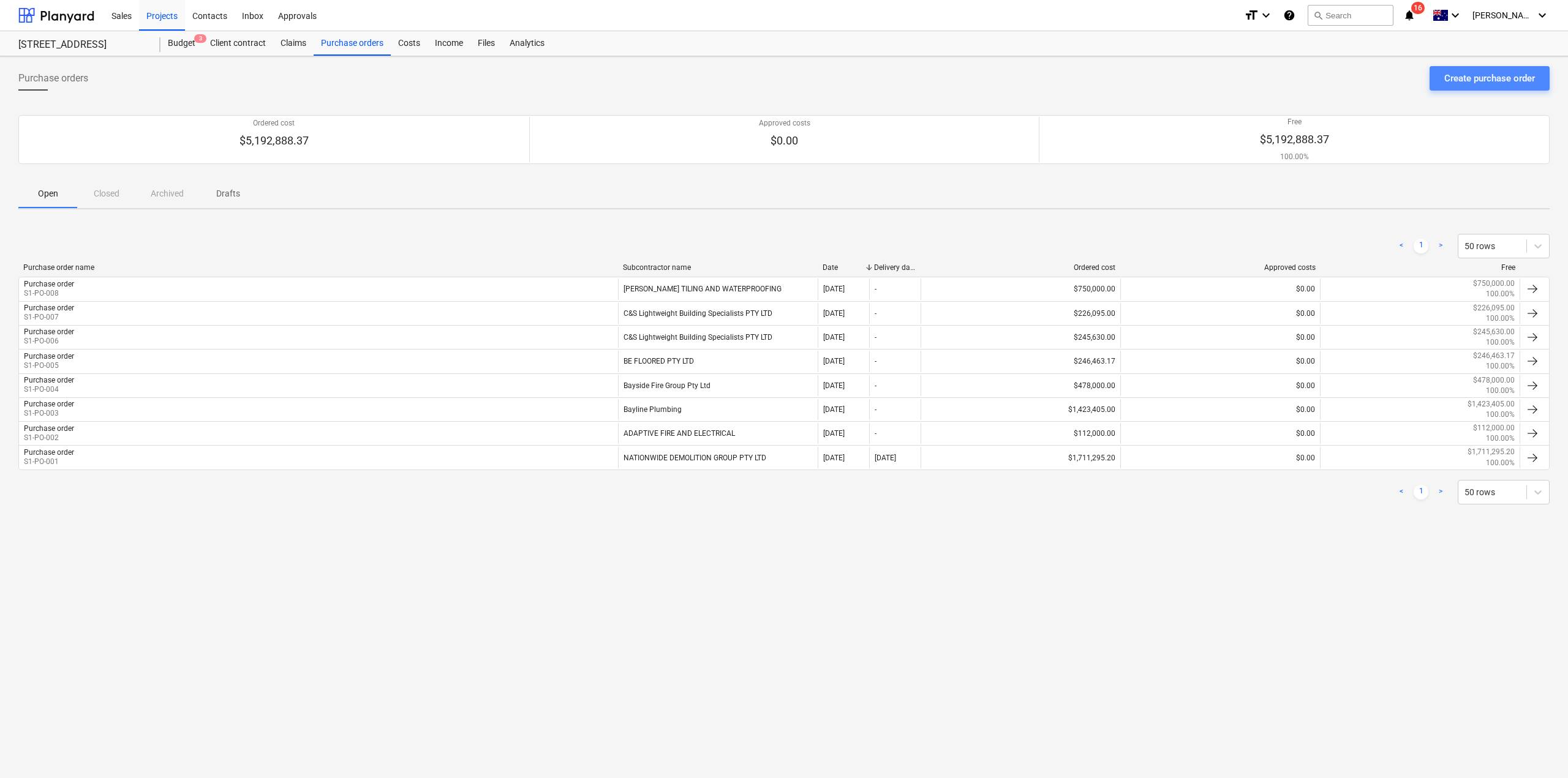
click at [1472, 79] on div "Create purchase order" at bounding box center [1490, 78] width 91 height 16
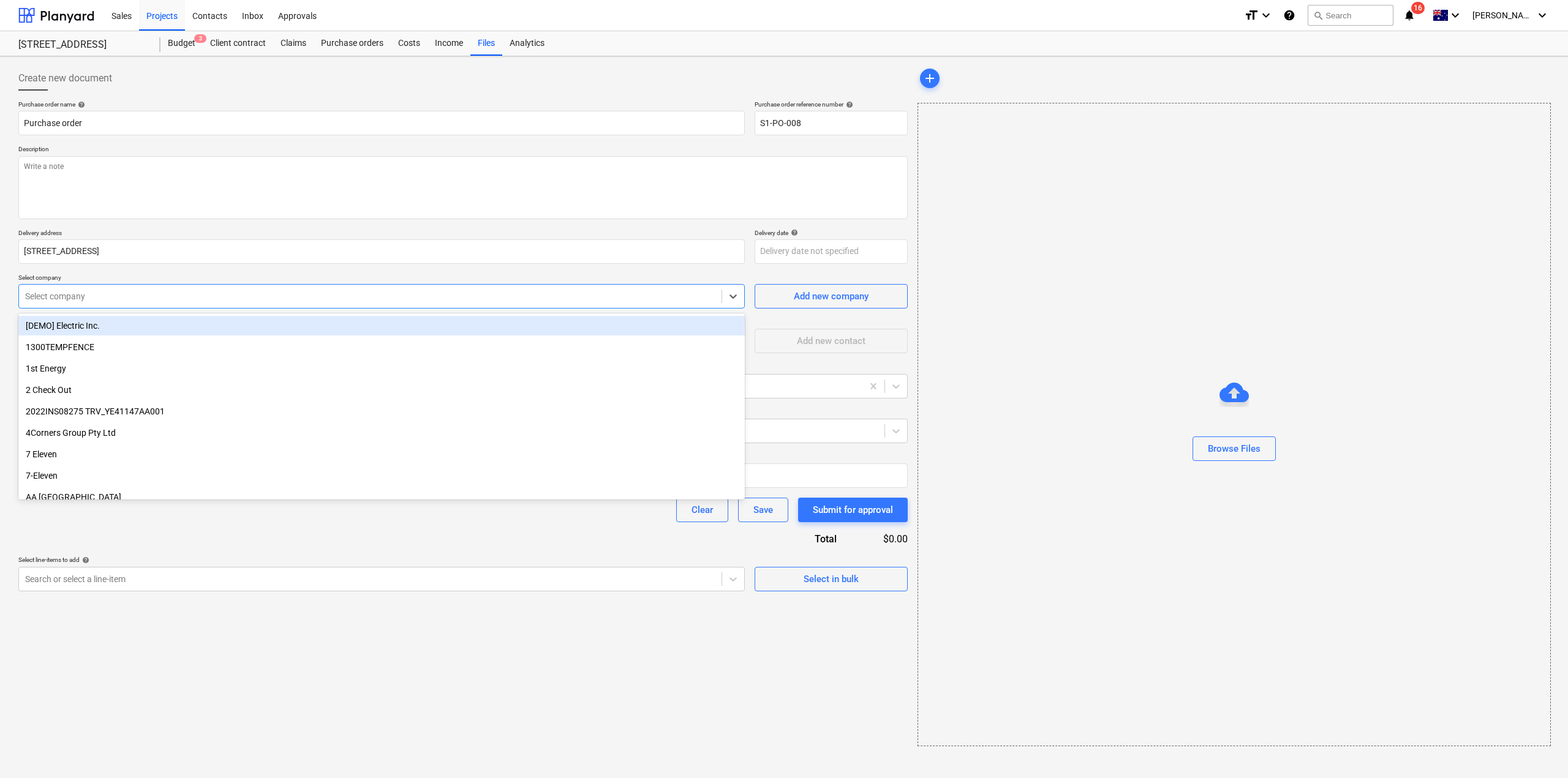
click at [95, 299] on div at bounding box center [370, 296] width 690 height 12
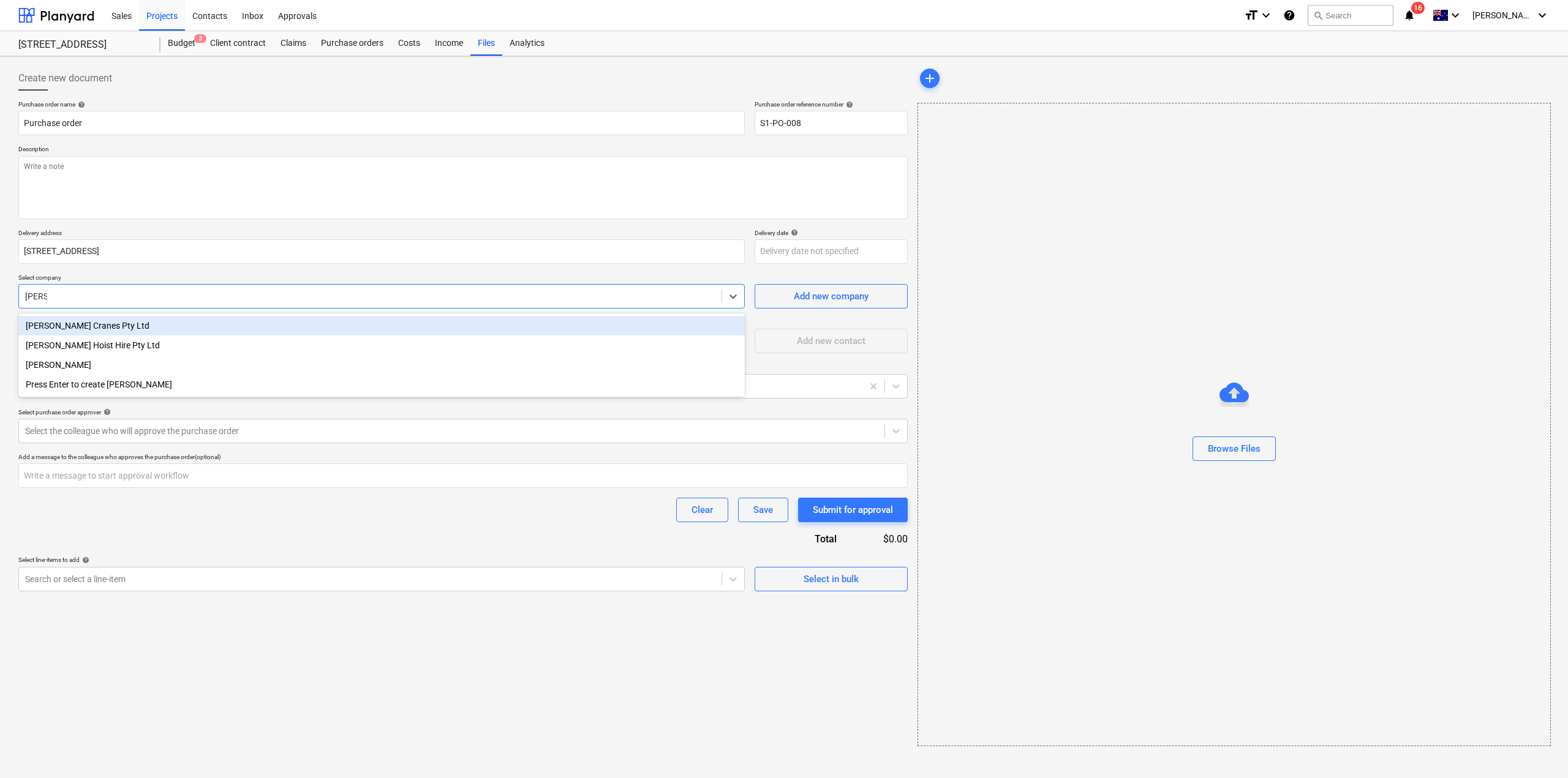
click at [84, 319] on div "[PERSON_NAME] Cranes Pty Ltd" at bounding box center [381, 325] width 726 height 20
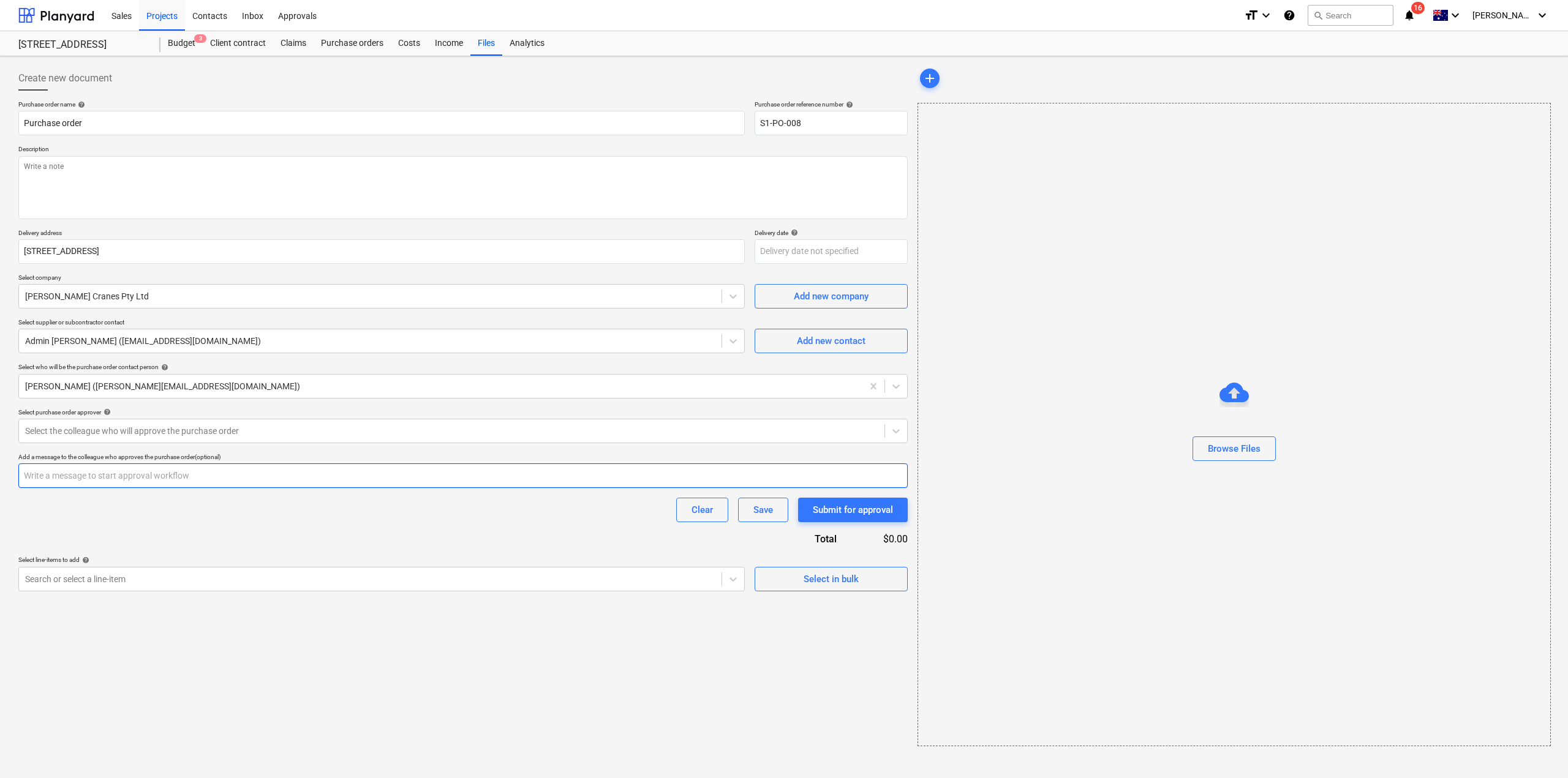
click at [168, 474] on input "text" at bounding box center [463, 476] width 890 height 25
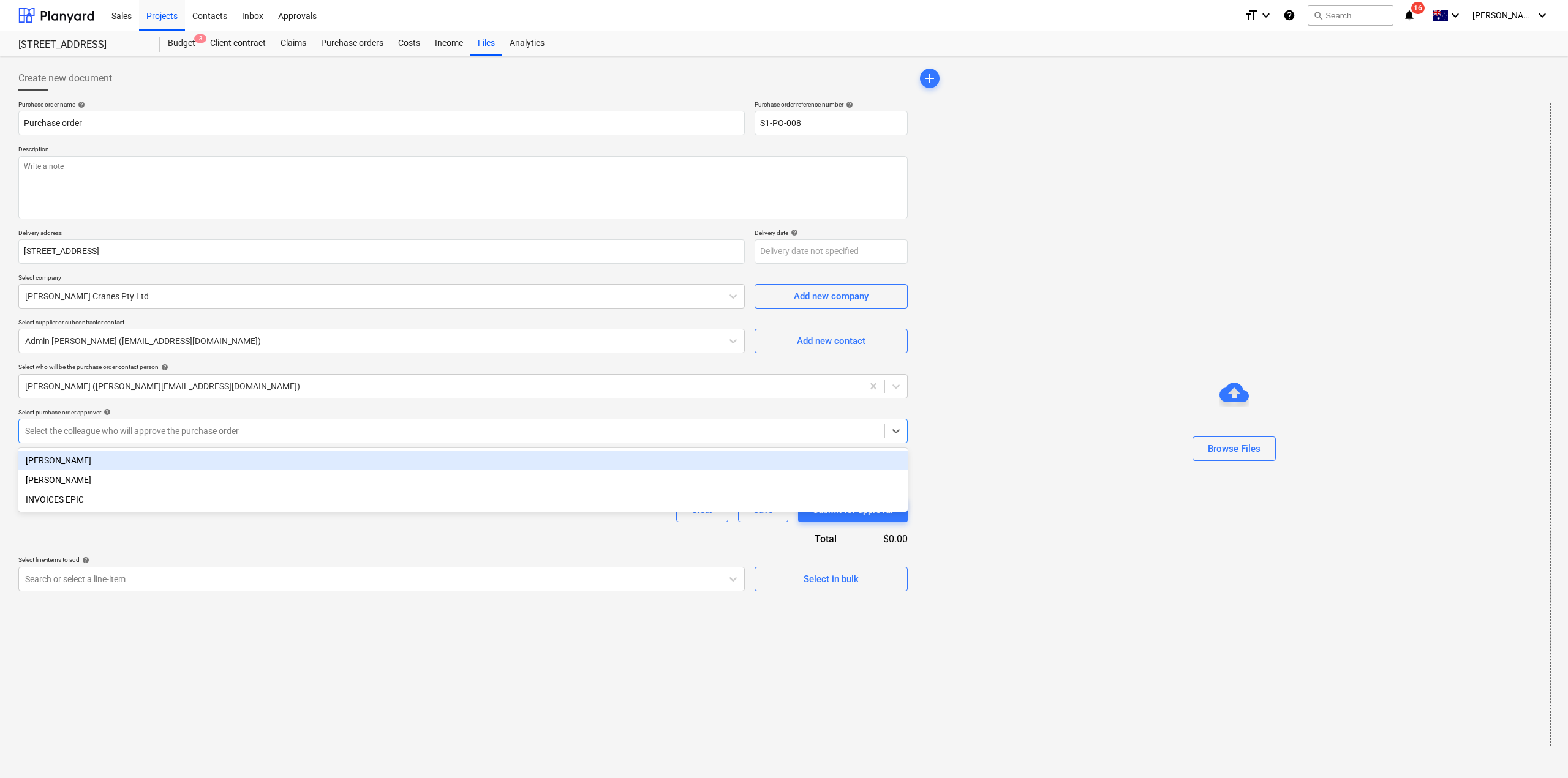
click at [167, 431] on div at bounding box center [451, 431] width 853 height 12
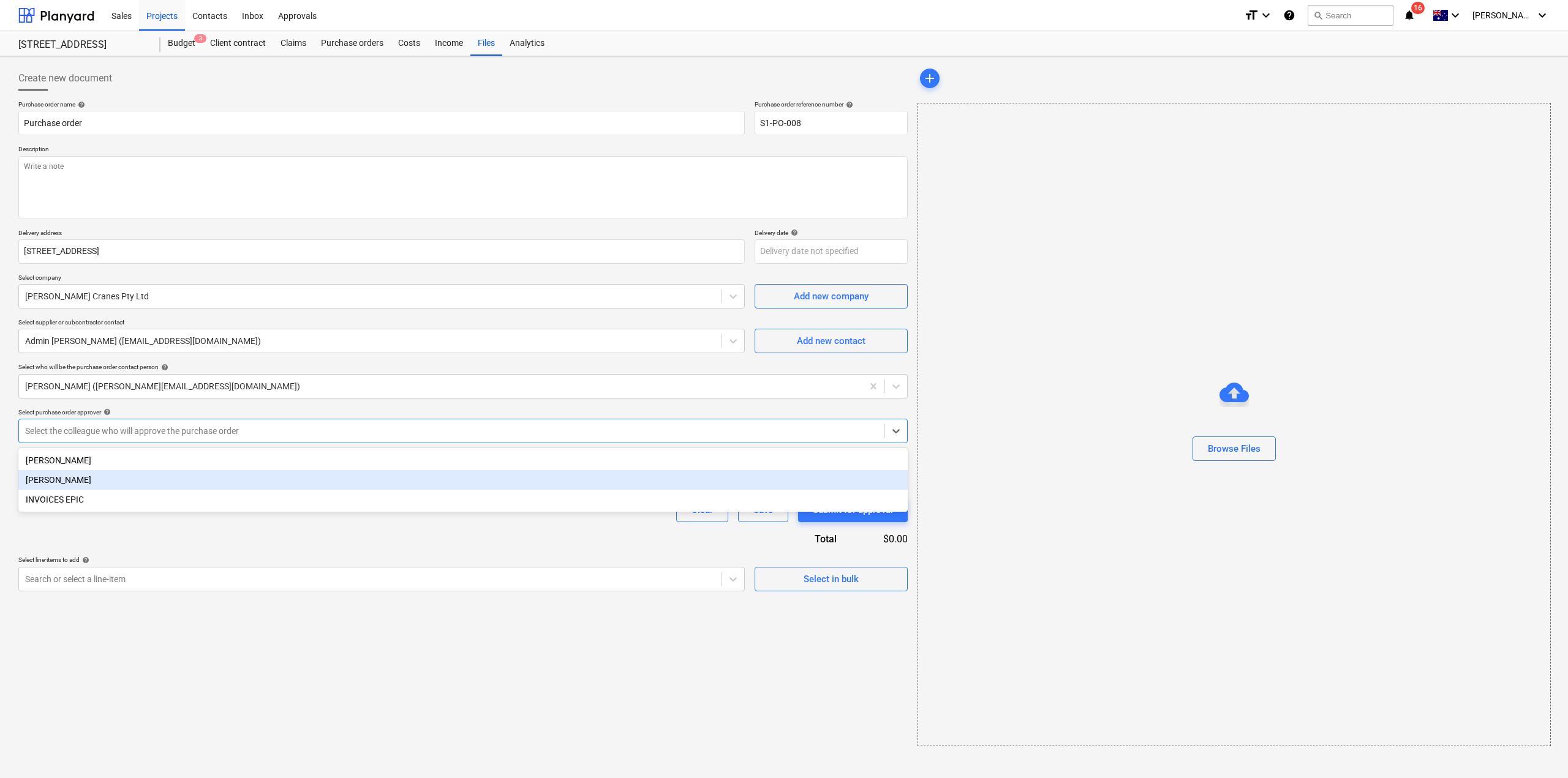
click at [147, 483] on div "[PERSON_NAME]" at bounding box center [463, 480] width 890 height 20
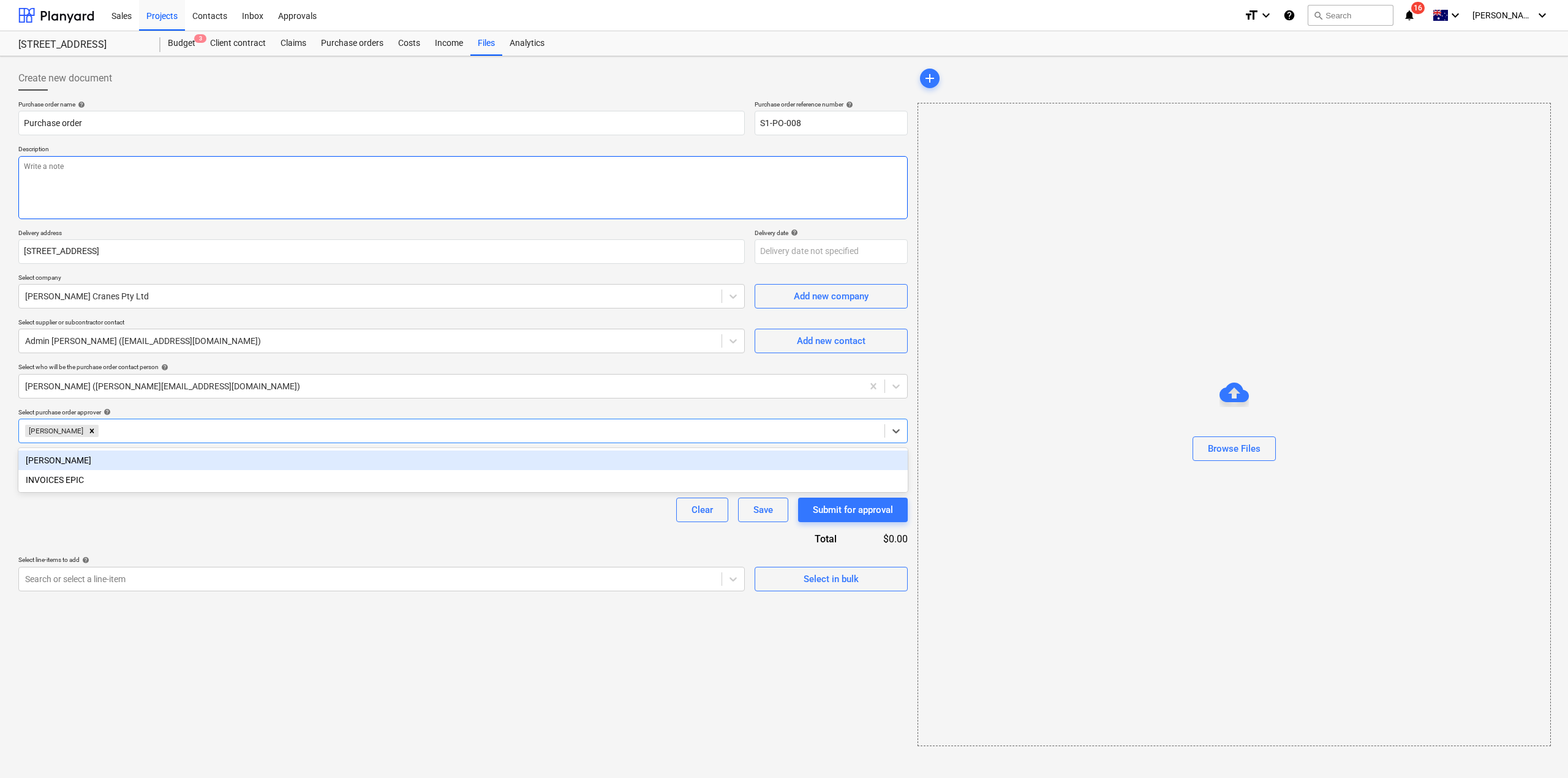
click at [141, 177] on textarea at bounding box center [463, 187] width 890 height 63
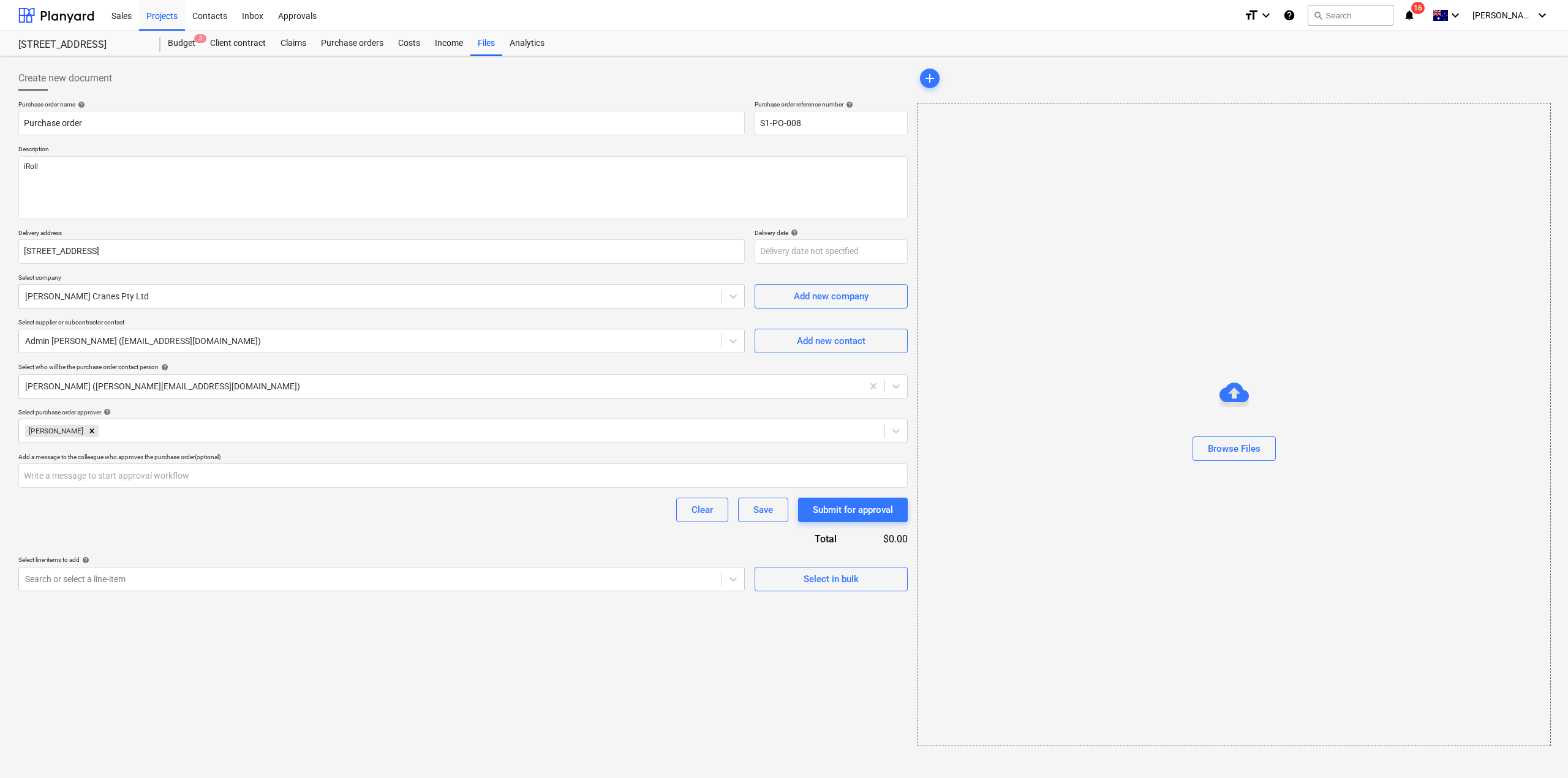
click at [684, 670] on div "Create new document Purchase order name help Purchase order Purchase order refe…" at bounding box center [463, 406] width 899 height 690
click at [498, 580] on div at bounding box center [370, 580] width 690 height 12
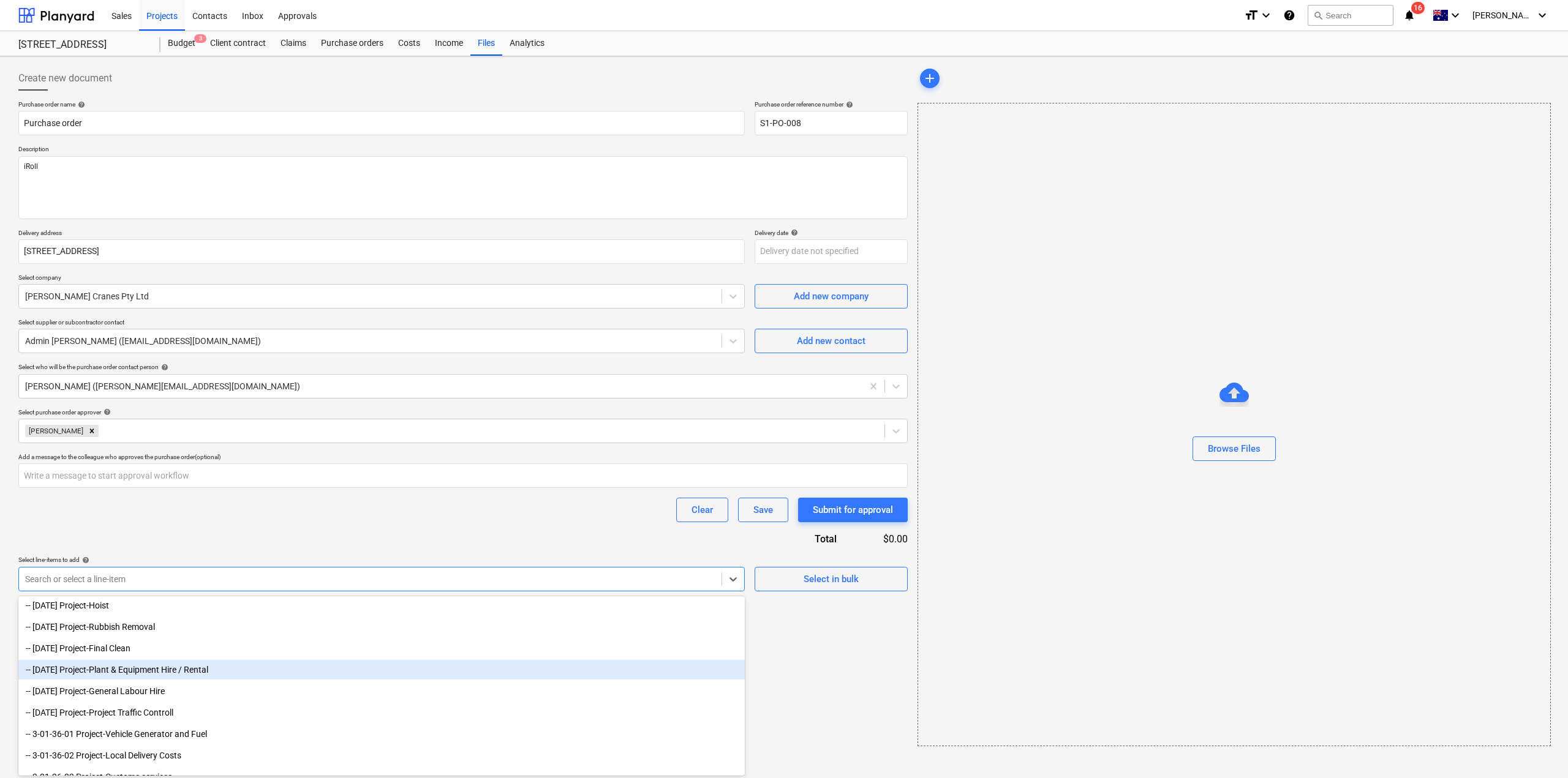
scroll to position [368, 0]
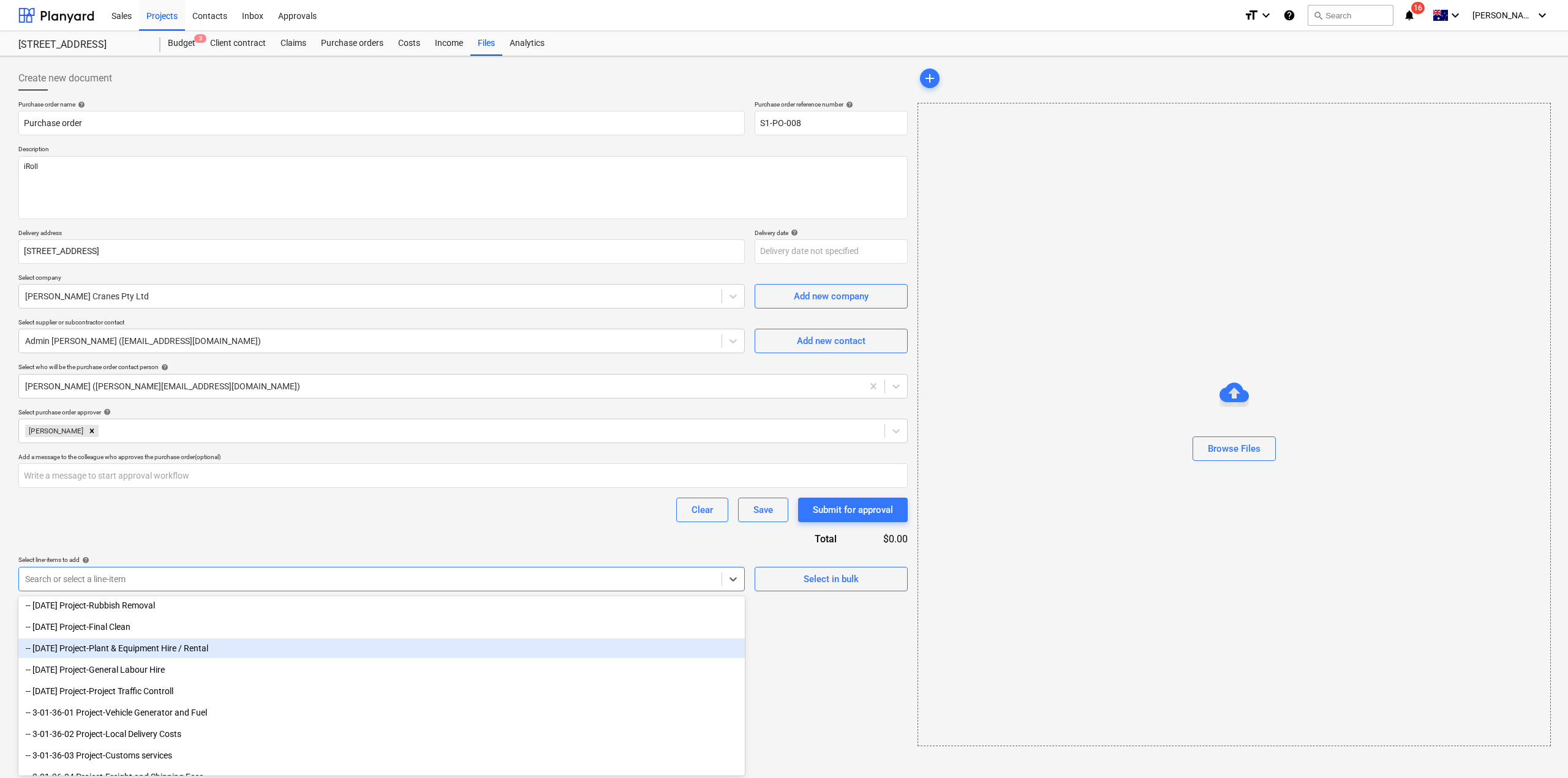
click at [238, 647] on div "-- [DATE] Project-Plant & Equipment Hire / Rental" at bounding box center [381, 648] width 726 height 20
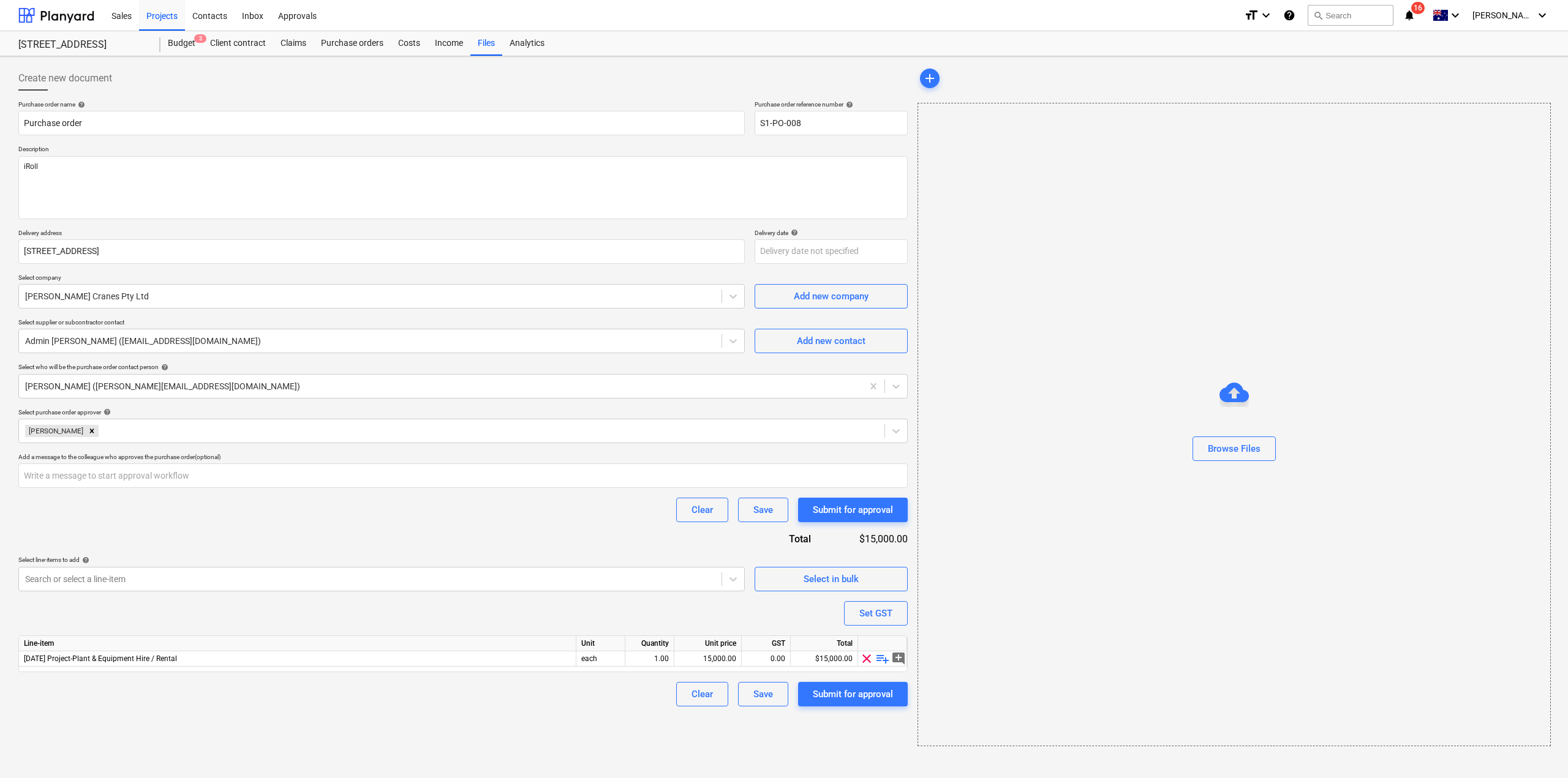
click at [286, 611] on div "Purchase order name help Purchase order Purchase order reference number help S1…" at bounding box center [463, 404] width 890 height 606
click at [881, 658] on span "playlist_add" at bounding box center [882, 659] width 15 height 15
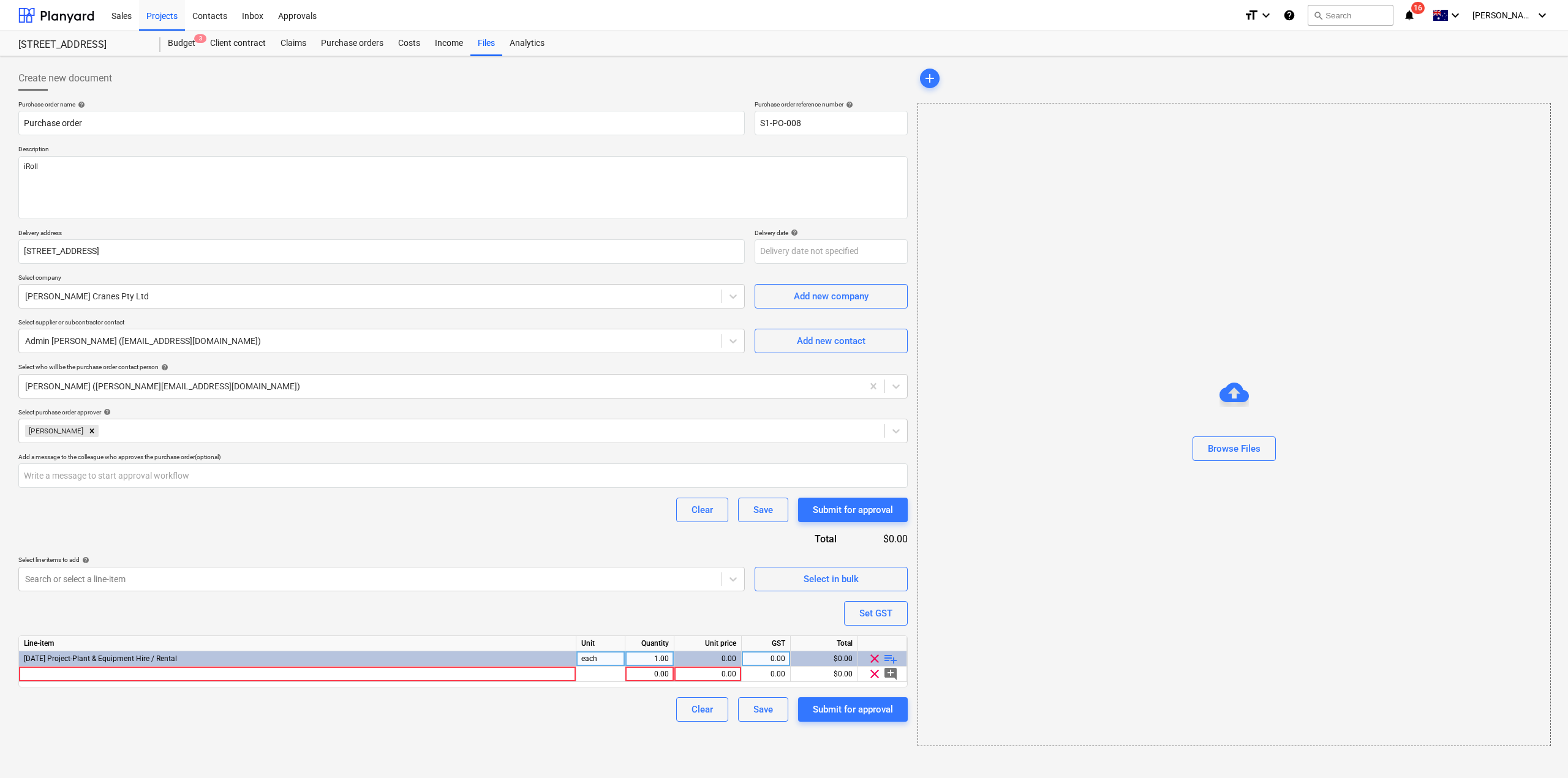
click at [891, 658] on span "playlist_add" at bounding box center [890, 659] width 15 height 15
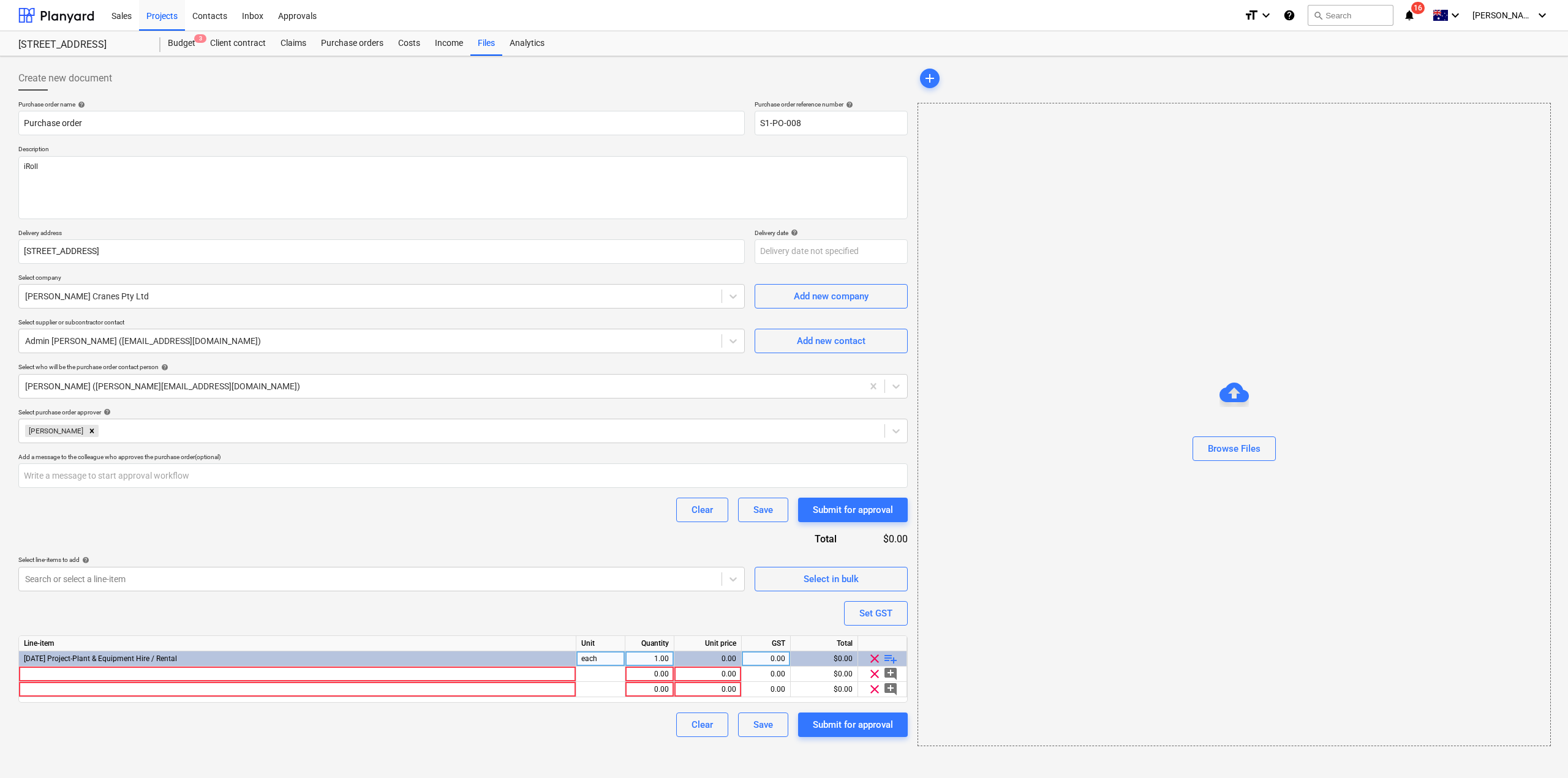
click at [891, 658] on span "playlist_add" at bounding box center [890, 659] width 15 height 15
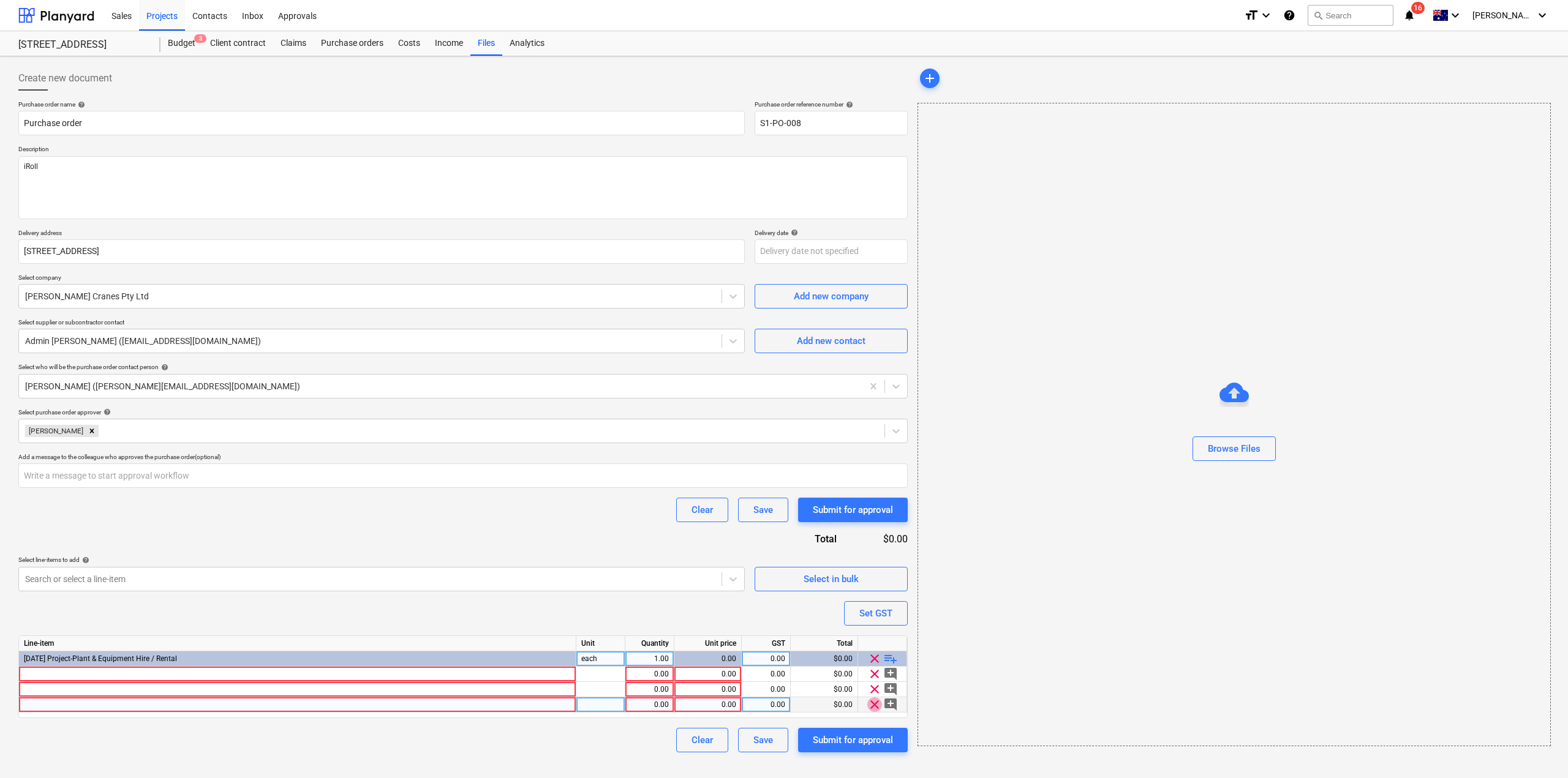
click at [877, 706] on span "clear" at bounding box center [874, 704] width 15 height 15
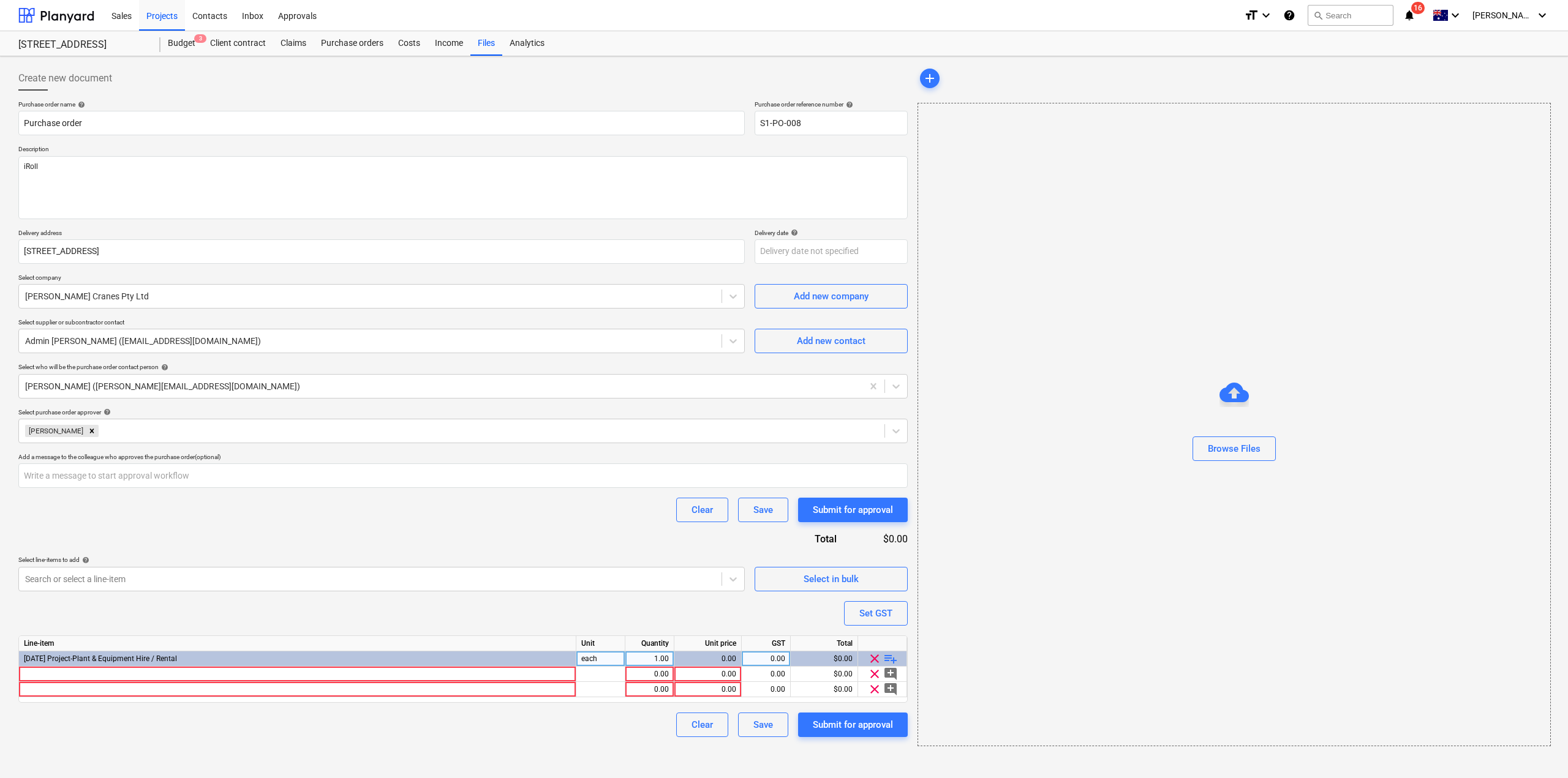
click at [872, 691] on span "clear" at bounding box center [874, 689] width 15 height 15
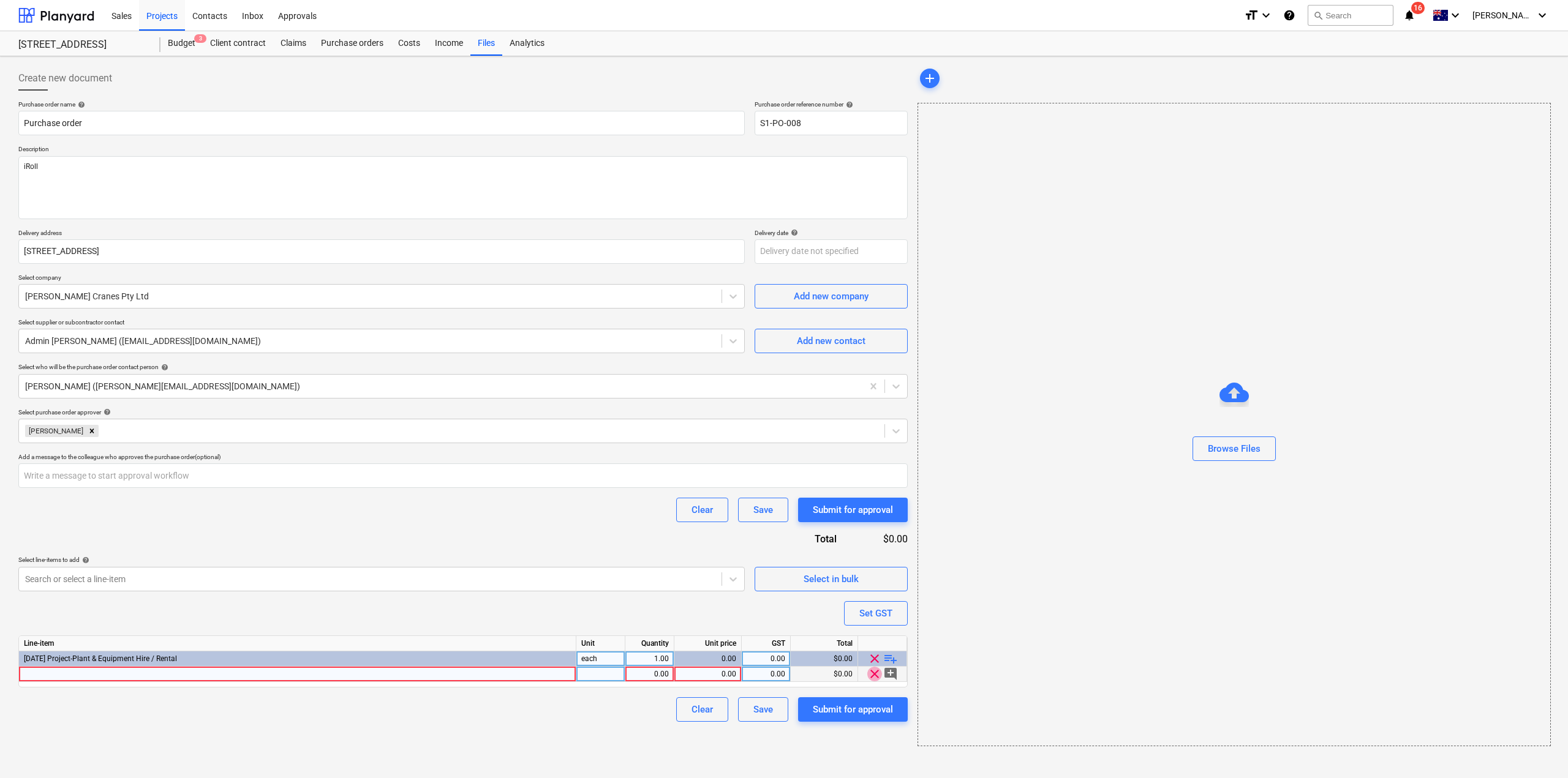
click at [872, 676] on span "clear" at bounding box center [874, 674] width 15 height 15
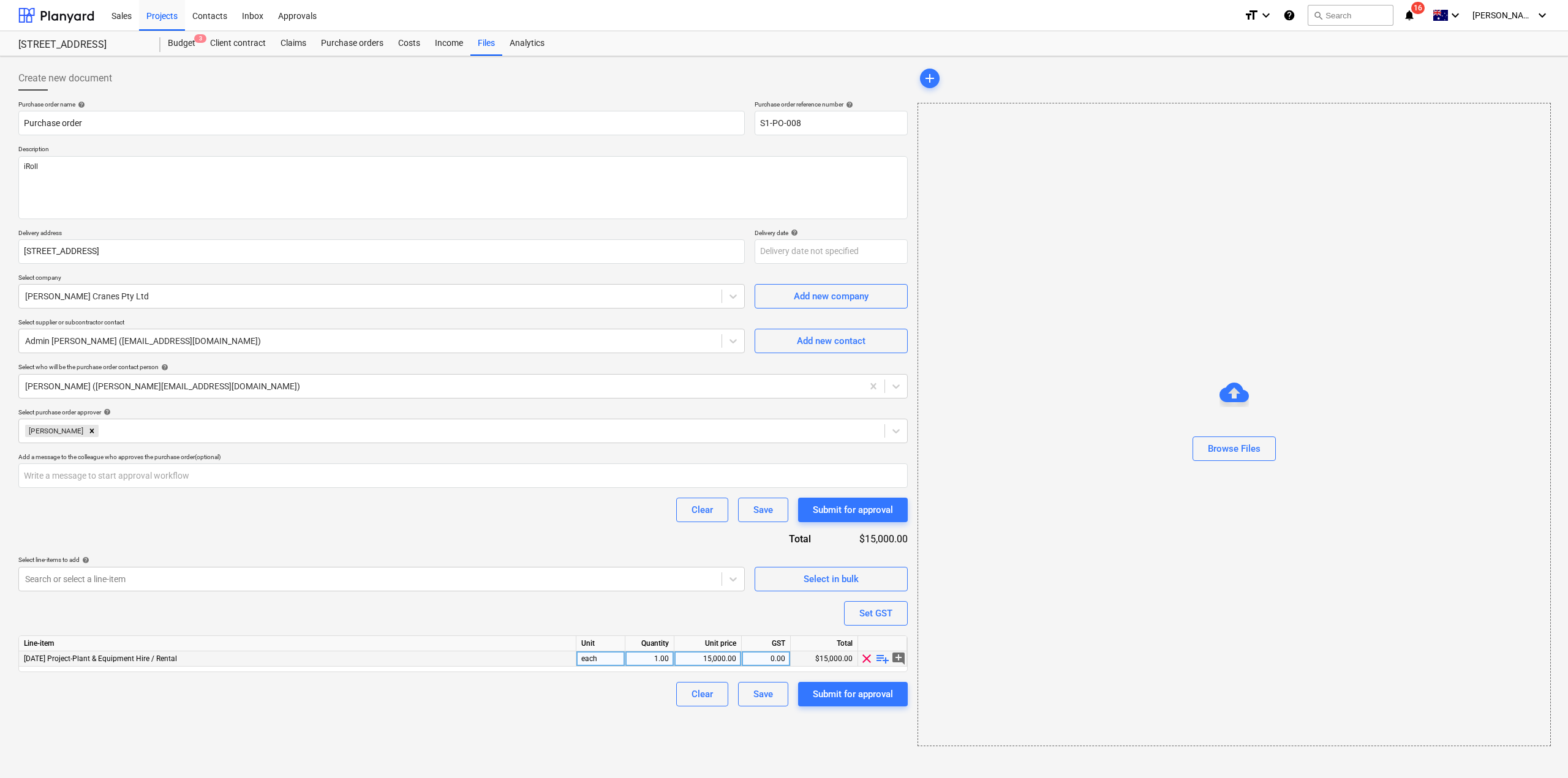
click at [712, 659] on div "15,000.00" at bounding box center [708, 659] width 57 height 15
click at [438, 758] on div "Create new document Purchase order name help Purchase order Purchase order refe…" at bounding box center [784, 417] width 1568 height 722
click at [811, 617] on div "Purchase order name help Purchase order Purchase order reference number help S1…" at bounding box center [463, 404] width 890 height 606
click at [828, 696] on div "Submit for approval" at bounding box center [852, 694] width 80 height 16
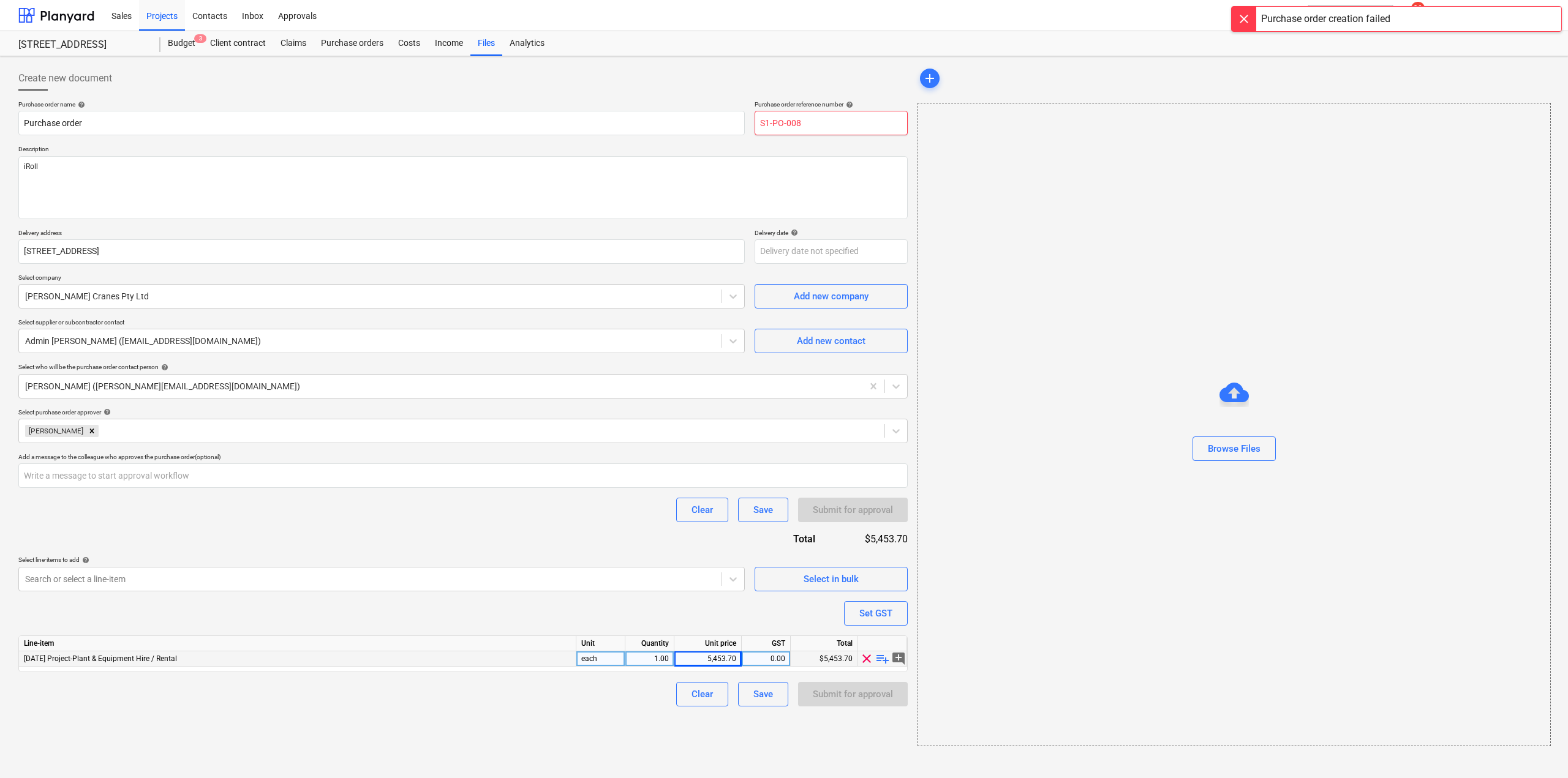
click at [821, 125] on input "S1-PO-008" at bounding box center [831, 123] width 153 height 25
drag, startPoint x: 796, startPoint y: 123, endPoint x: 860, endPoint y: 127, distance: 64.1
click at [860, 127] on input "S1-PO-008" at bounding box center [831, 123] width 153 height 25
click at [861, 695] on div "Submit for approval" at bounding box center [852, 694] width 80 height 16
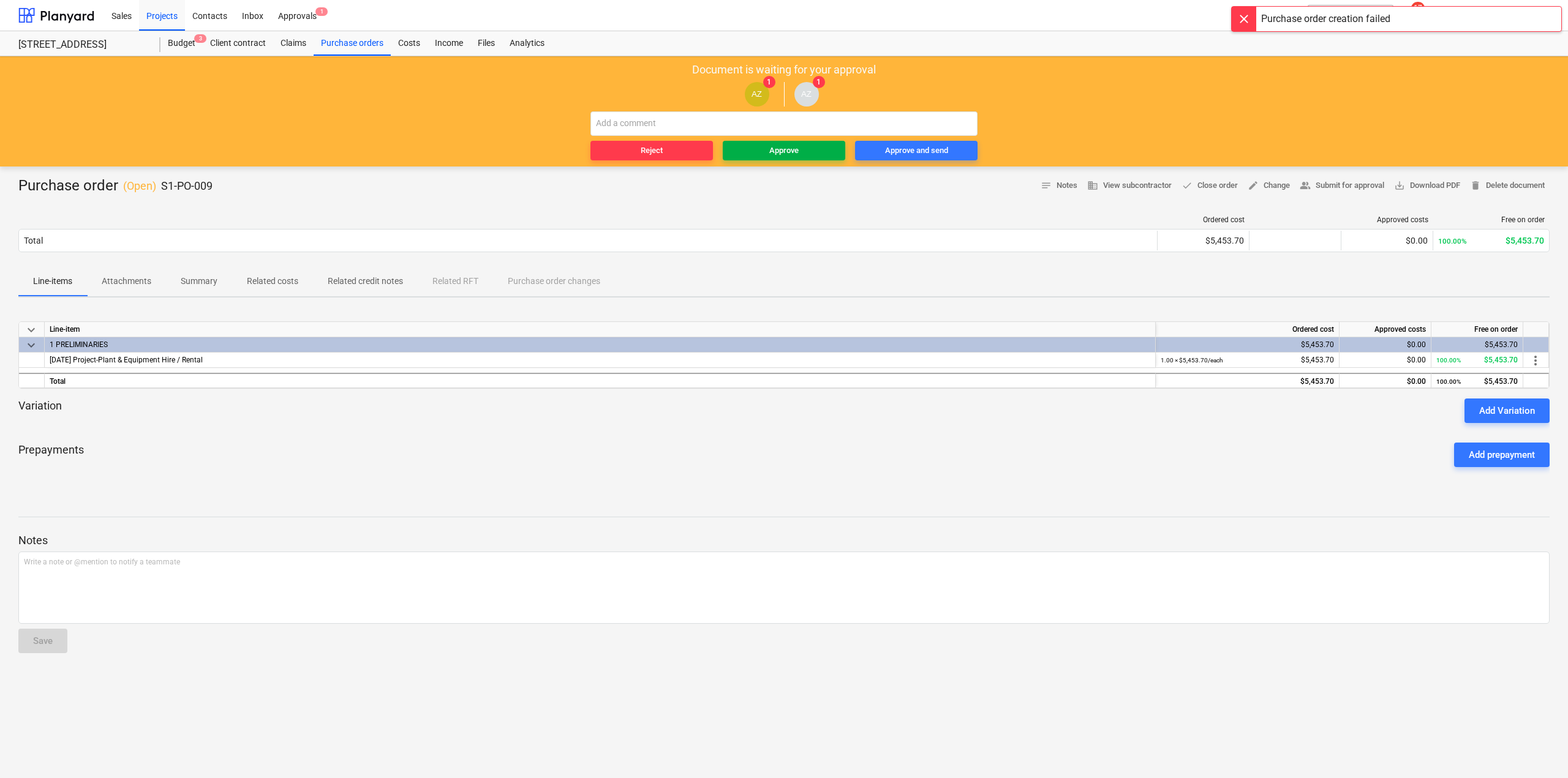
click at [799, 154] on span "Approve" at bounding box center [783, 151] width 112 height 14
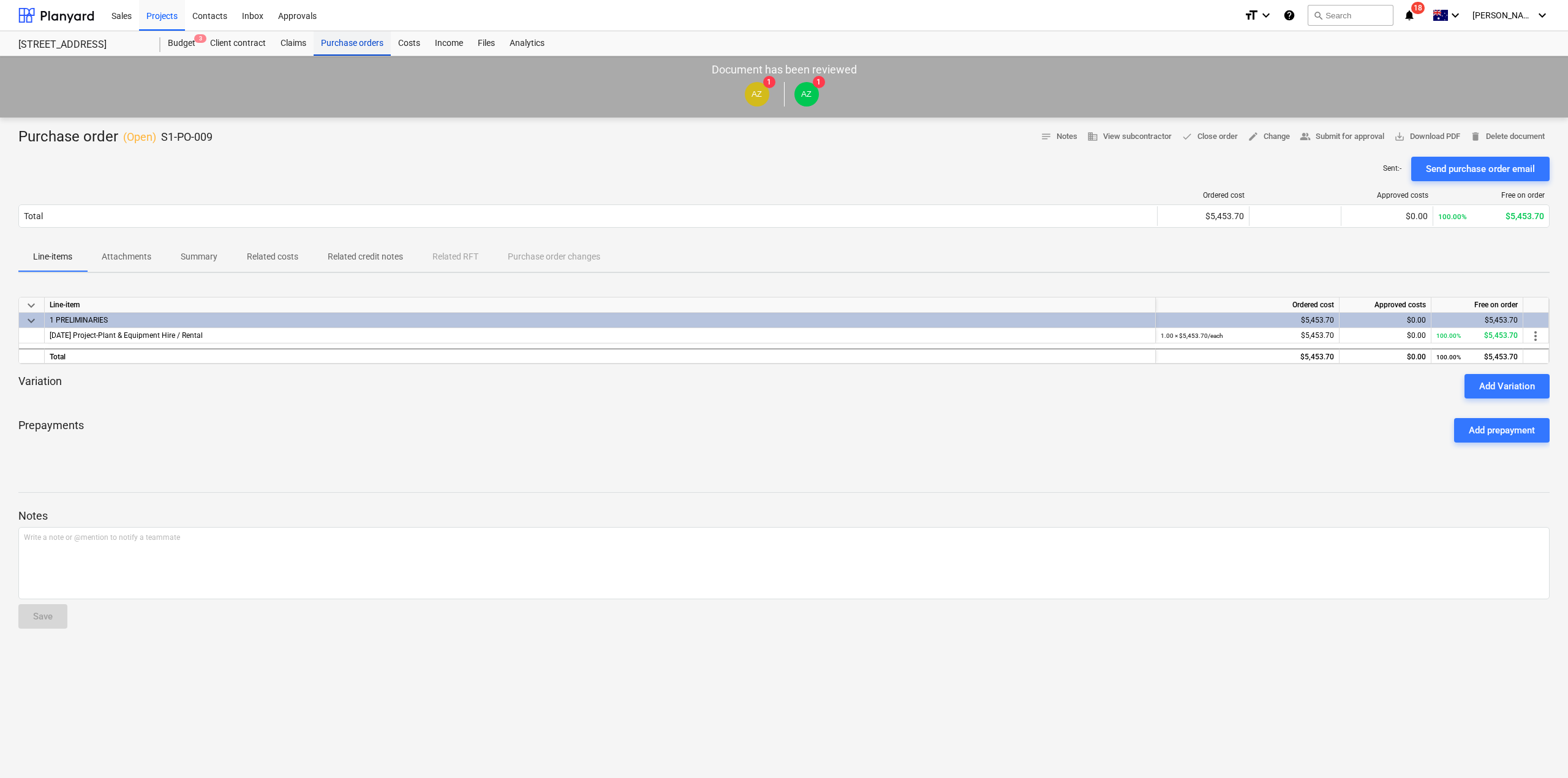
click at [356, 41] on div "Purchase orders" at bounding box center [352, 43] width 77 height 25
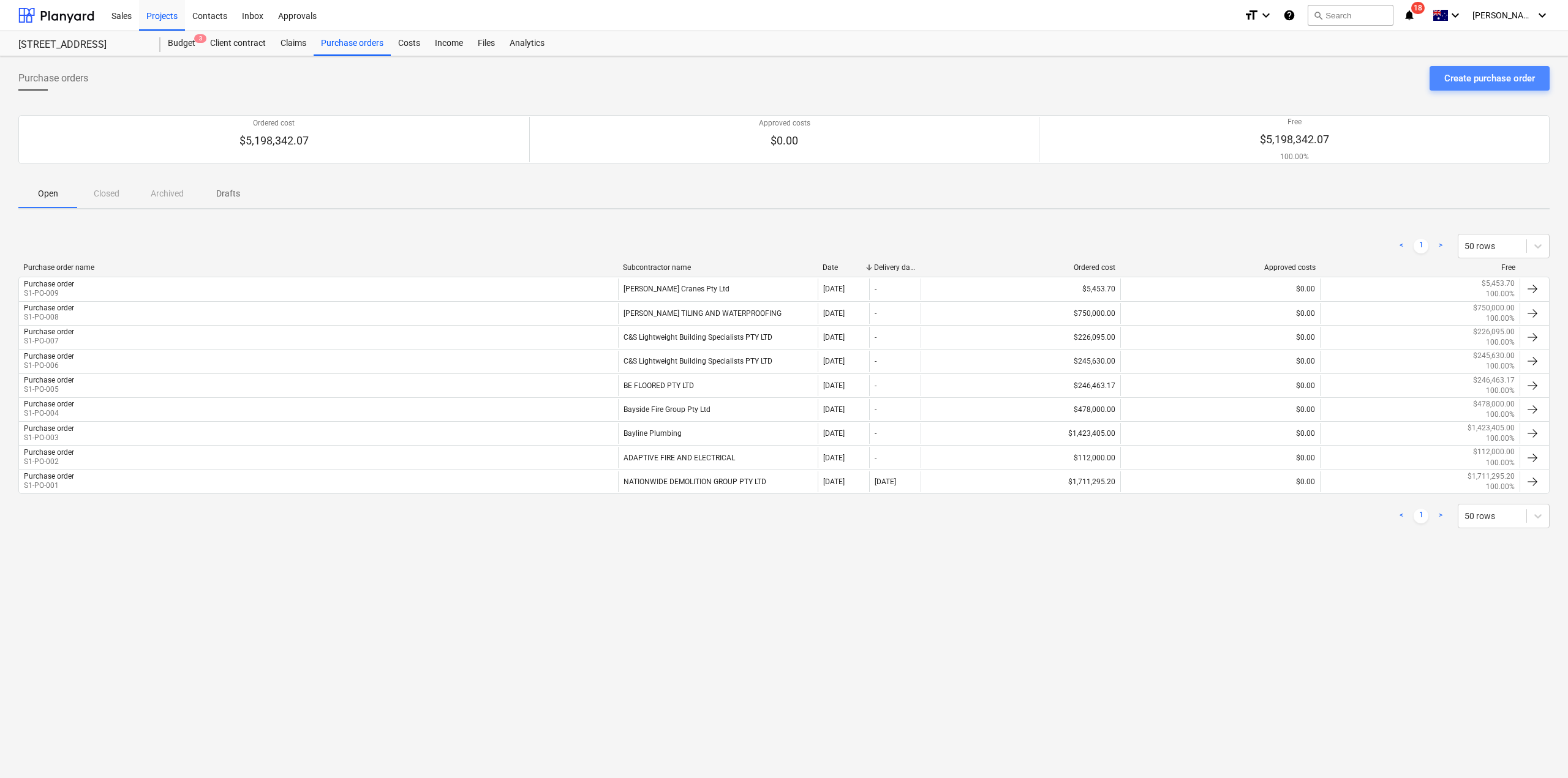
click at [1462, 84] on div "Create purchase order" at bounding box center [1490, 78] width 91 height 16
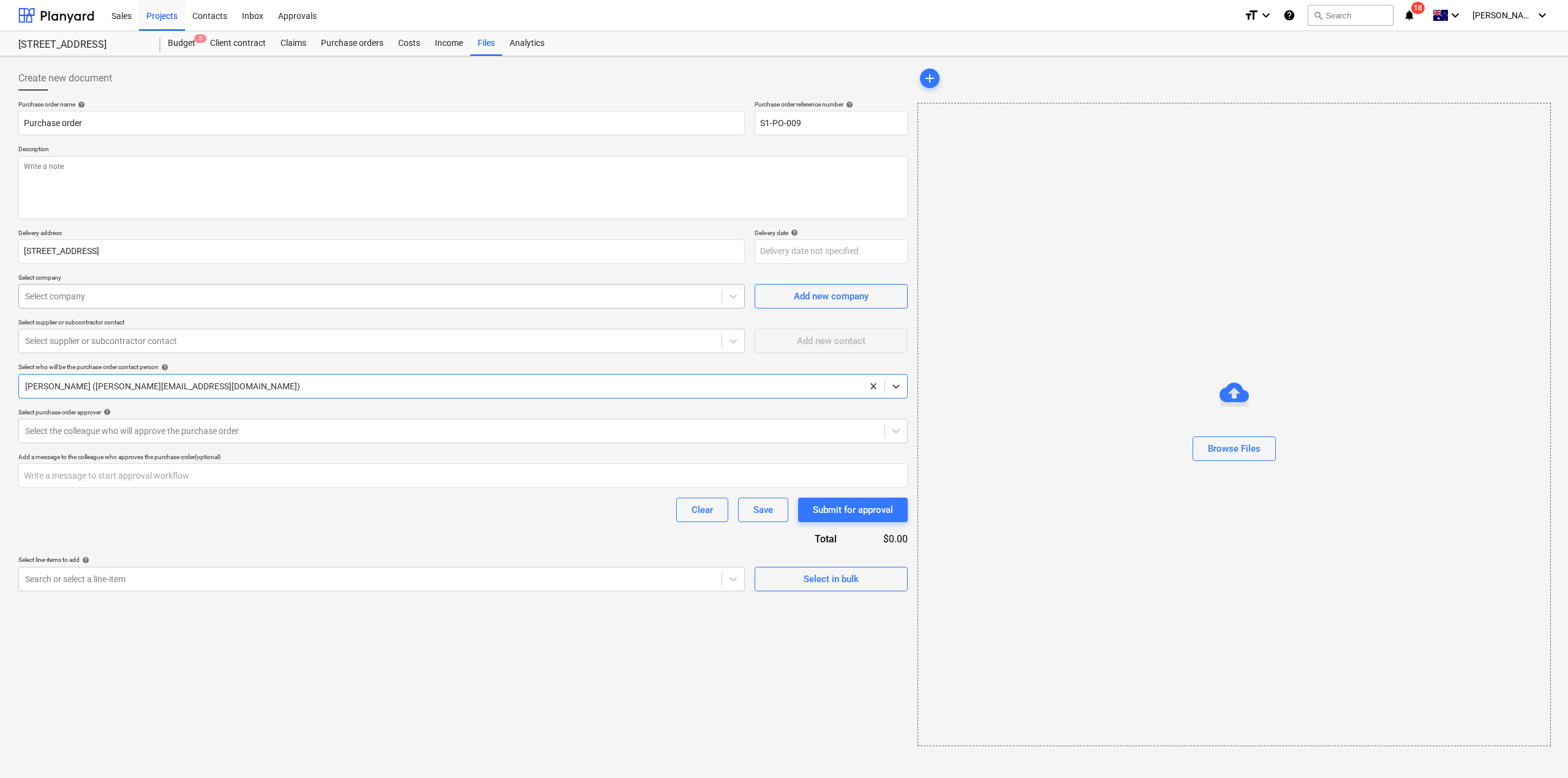
click at [278, 296] on div at bounding box center [370, 296] width 690 height 12
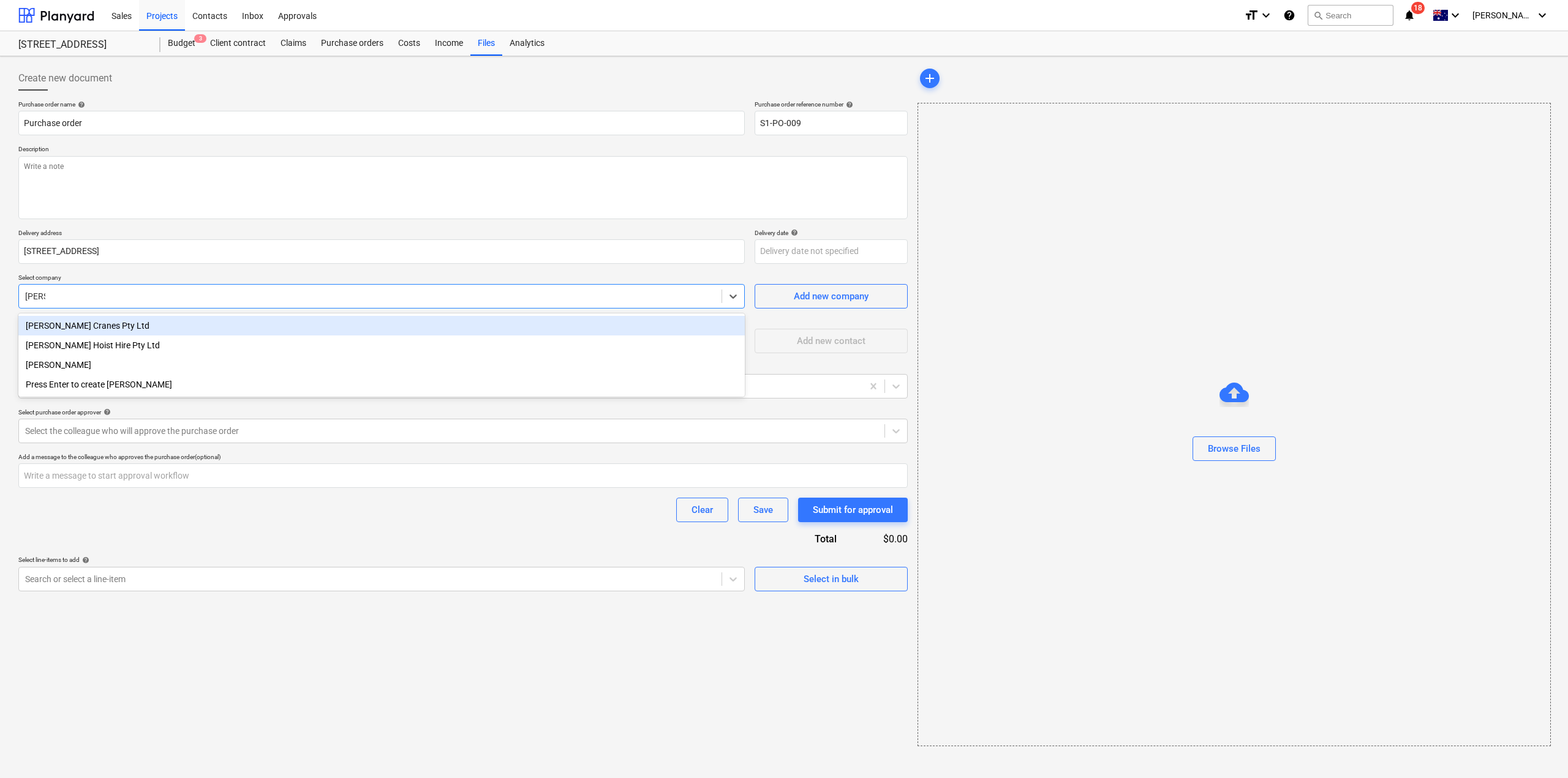
click at [232, 328] on div "[PERSON_NAME] Cranes Pty Ltd" at bounding box center [381, 325] width 726 height 20
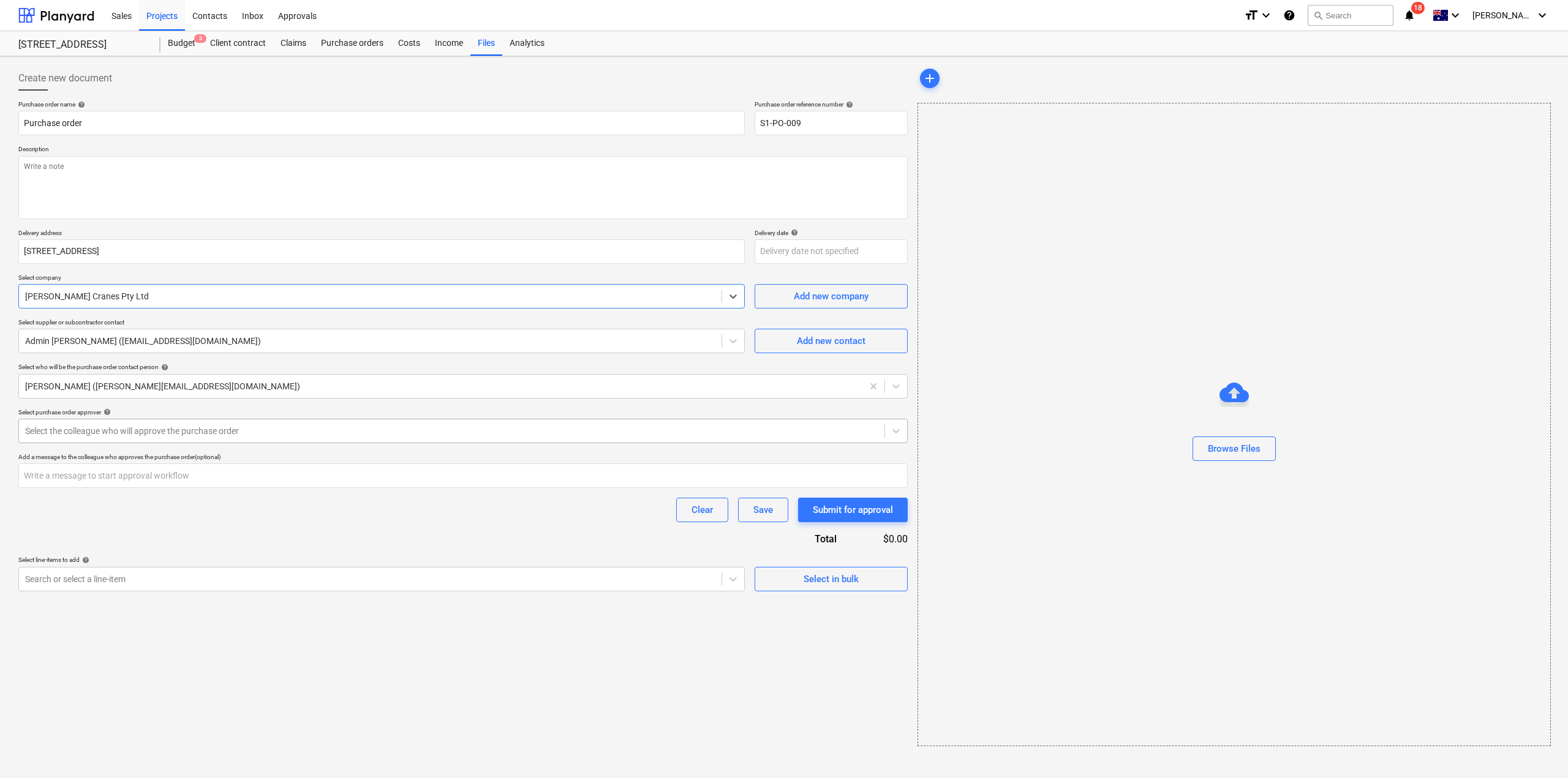
click at [206, 429] on div at bounding box center [451, 431] width 853 height 12
click at [831, 124] on input "S1-PO-009" at bounding box center [831, 123] width 153 height 25
drag, startPoint x: 792, startPoint y: 123, endPoint x: 921, endPoint y: 121, distance: 129.0
click at [912, 127] on div "Create new document Purchase order name help Purchase order Purchase order refe…" at bounding box center [784, 406] width 1541 height 690
click at [359, 435] on div at bounding box center [451, 431] width 853 height 12
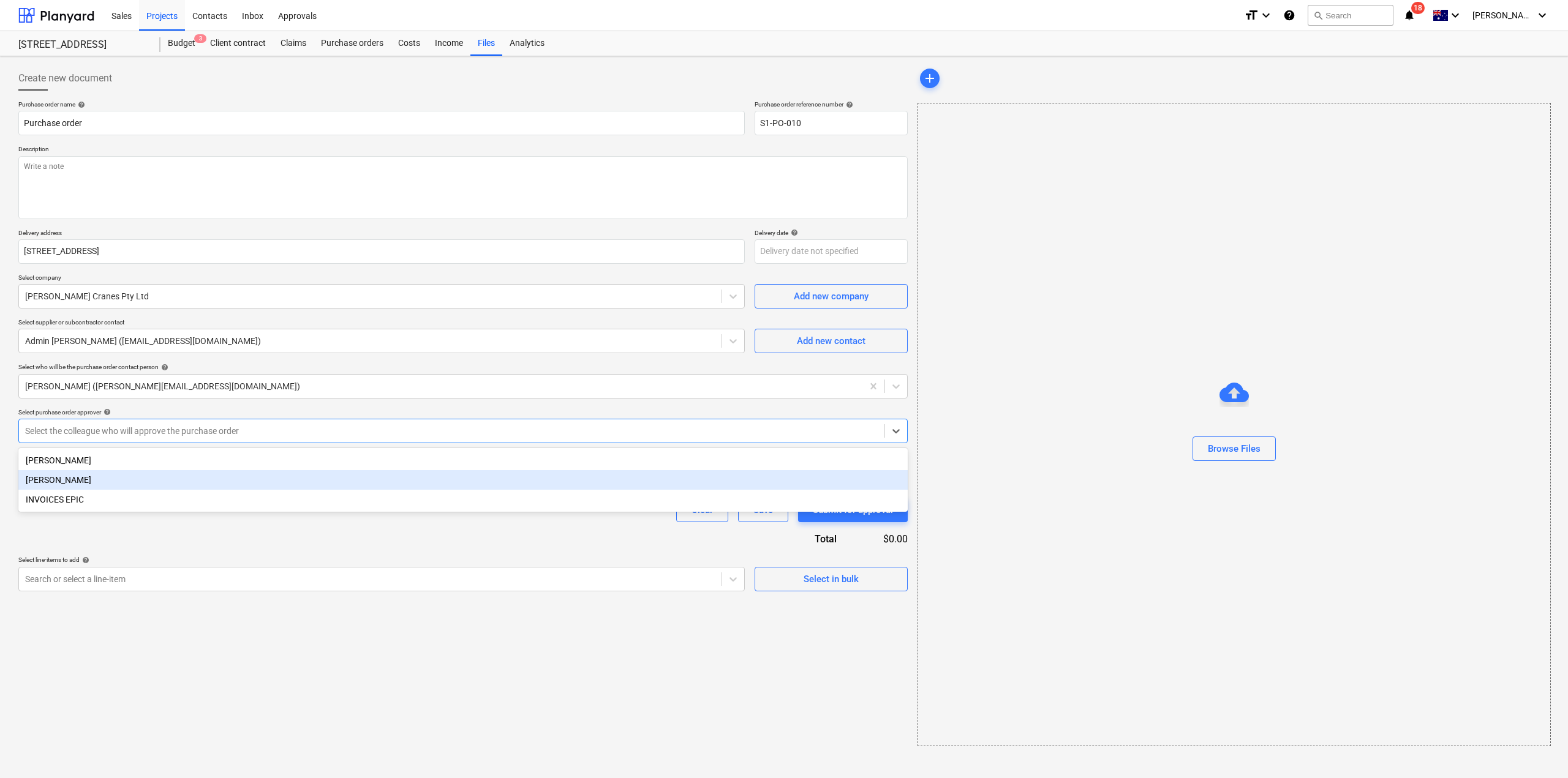
click at [322, 476] on div "[PERSON_NAME]" at bounding box center [463, 480] width 890 height 20
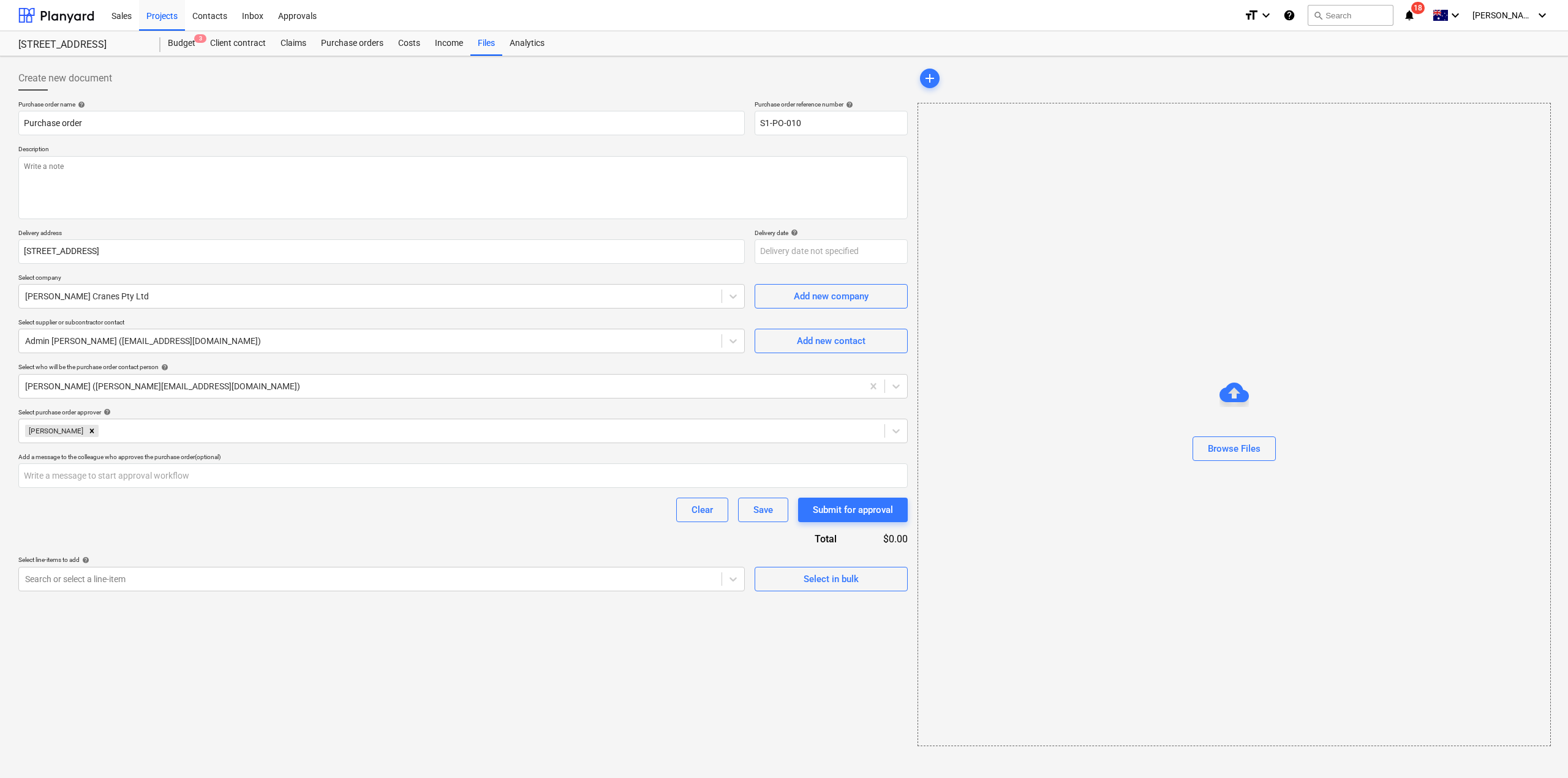
click at [259, 538] on div "Purchase order name help Purchase order Purchase order reference number help S1…" at bounding box center [463, 346] width 890 height 491
click at [249, 473] on input "text" at bounding box center [463, 476] width 890 height 25
click at [181, 195] on textarea at bounding box center [463, 187] width 890 height 63
click at [245, 556] on div "Purchase order name help Purchase order Purchase order reference number help S1…" at bounding box center [463, 346] width 890 height 491
click at [406, 503] on div "Clear Save Submit for approval" at bounding box center [463, 510] width 890 height 25
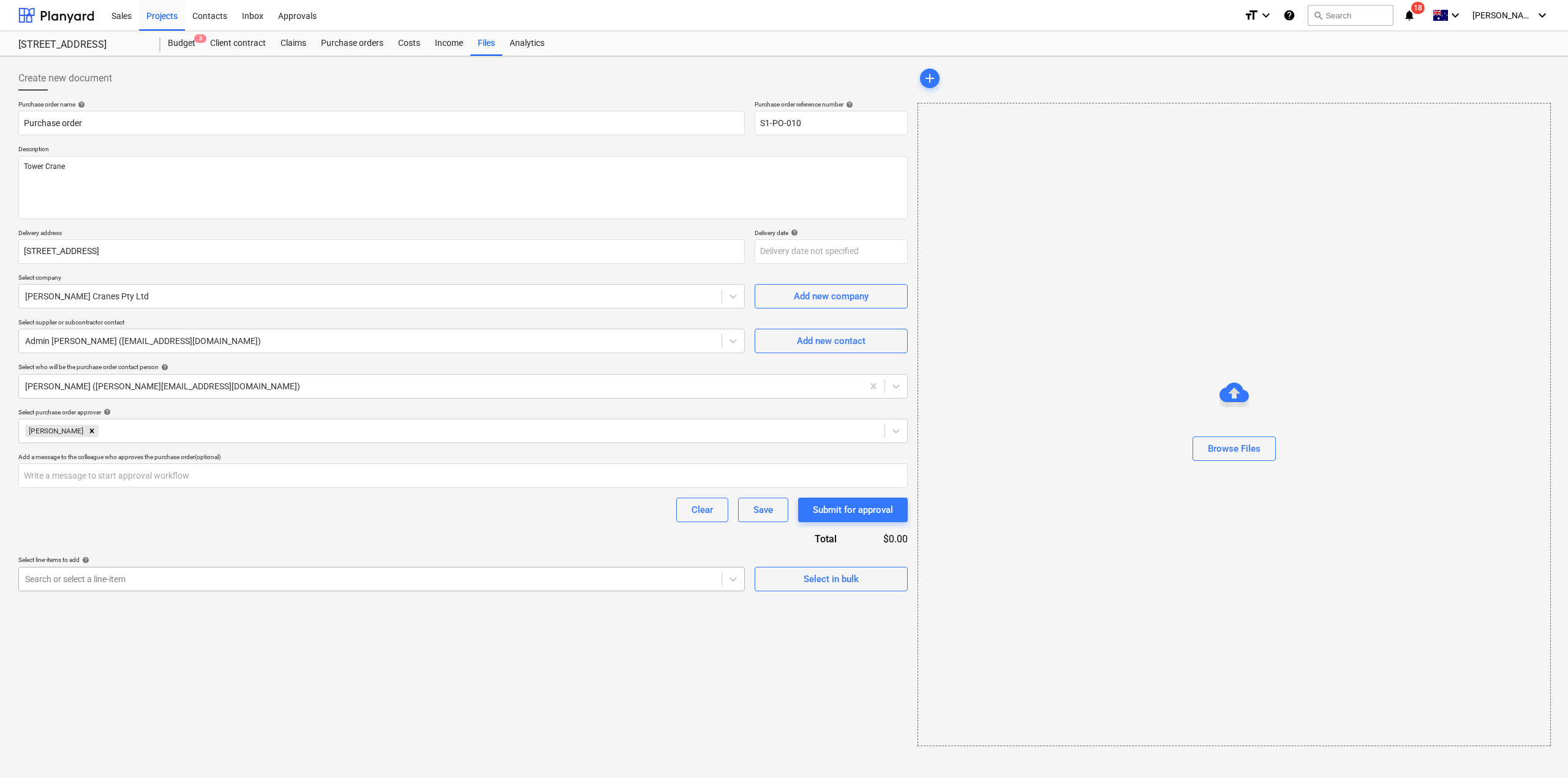
drag, startPoint x: 223, startPoint y: 591, endPoint x: 222, endPoint y: 585, distance: 6.1
click at [222, 591] on div "Search or select a line-item" at bounding box center [381, 579] width 726 height 25
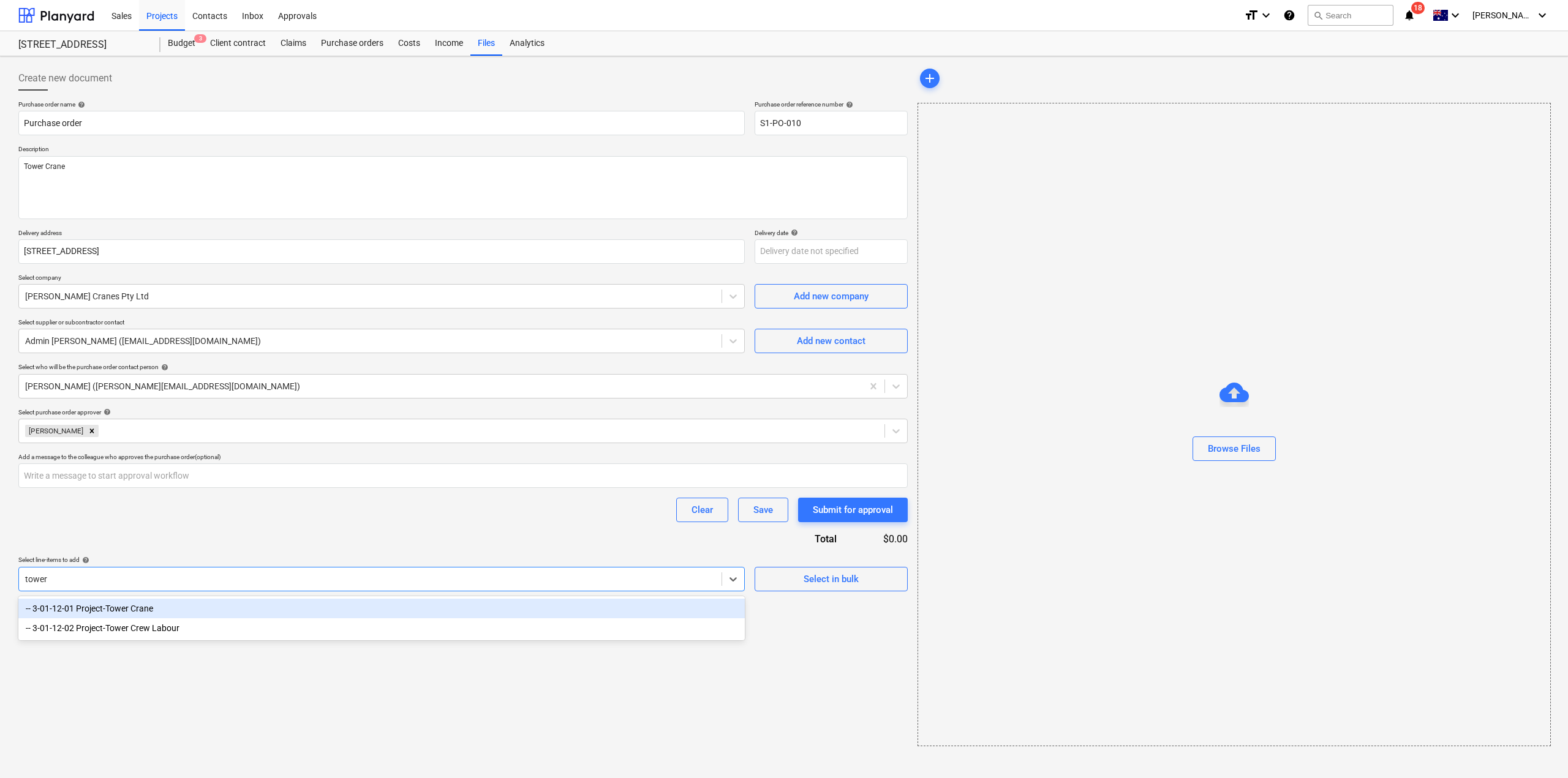
click at [199, 616] on div "-- 3-01-12-01 Project-Tower Crane" at bounding box center [381, 608] width 726 height 20
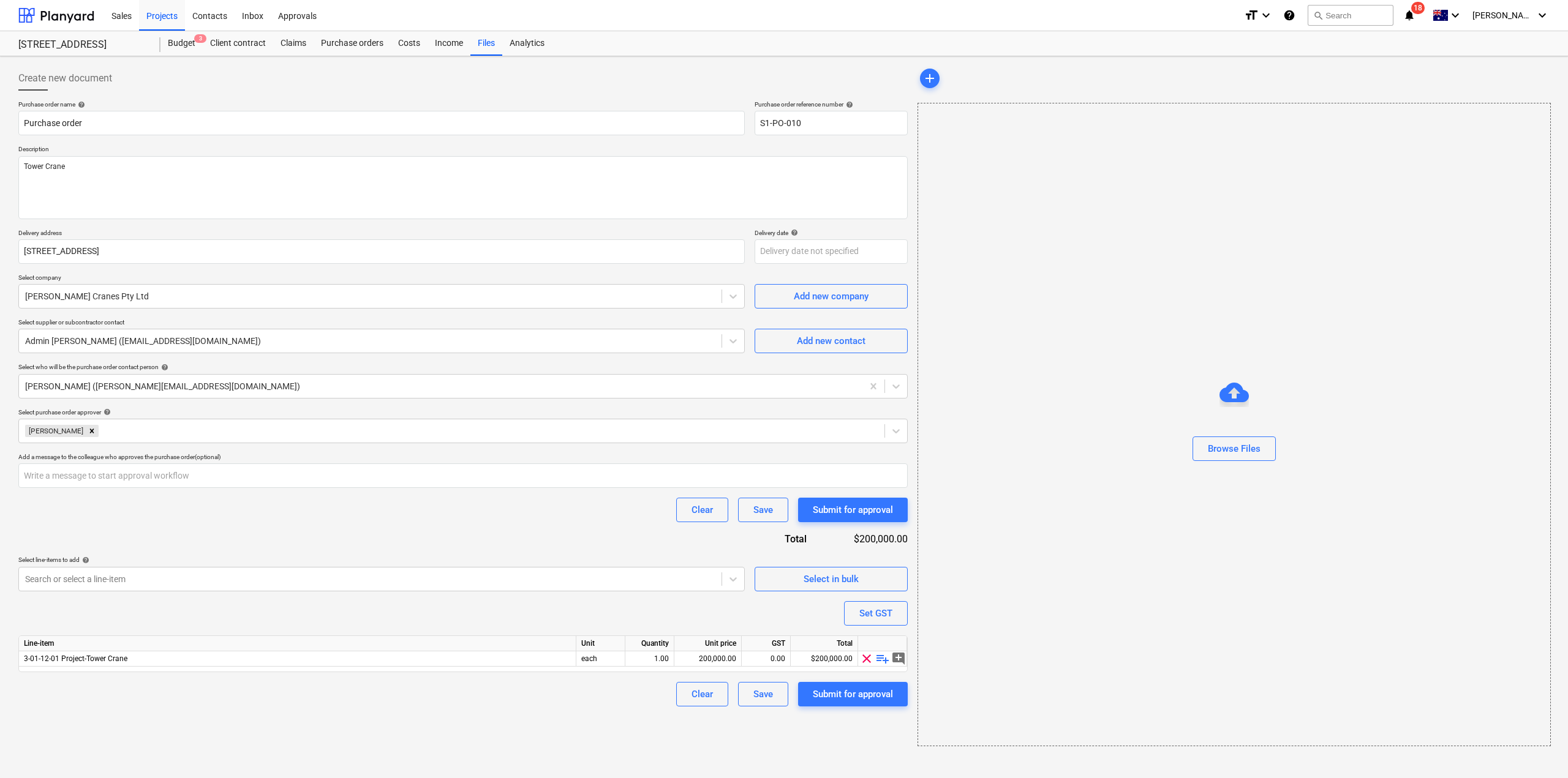
click at [445, 537] on div "Purchase order name help Purchase order Purchase order reference number help S1…" at bounding box center [463, 404] width 890 height 606
click at [716, 659] on div "200,000.00" at bounding box center [708, 659] width 57 height 15
click at [486, 529] on div "Purchase order name help Purchase order Purchase order reference number help S1…" at bounding box center [463, 404] width 890 height 606
click at [877, 698] on div "Submit for approval" at bounding box center [852, 694] width 80 height 16
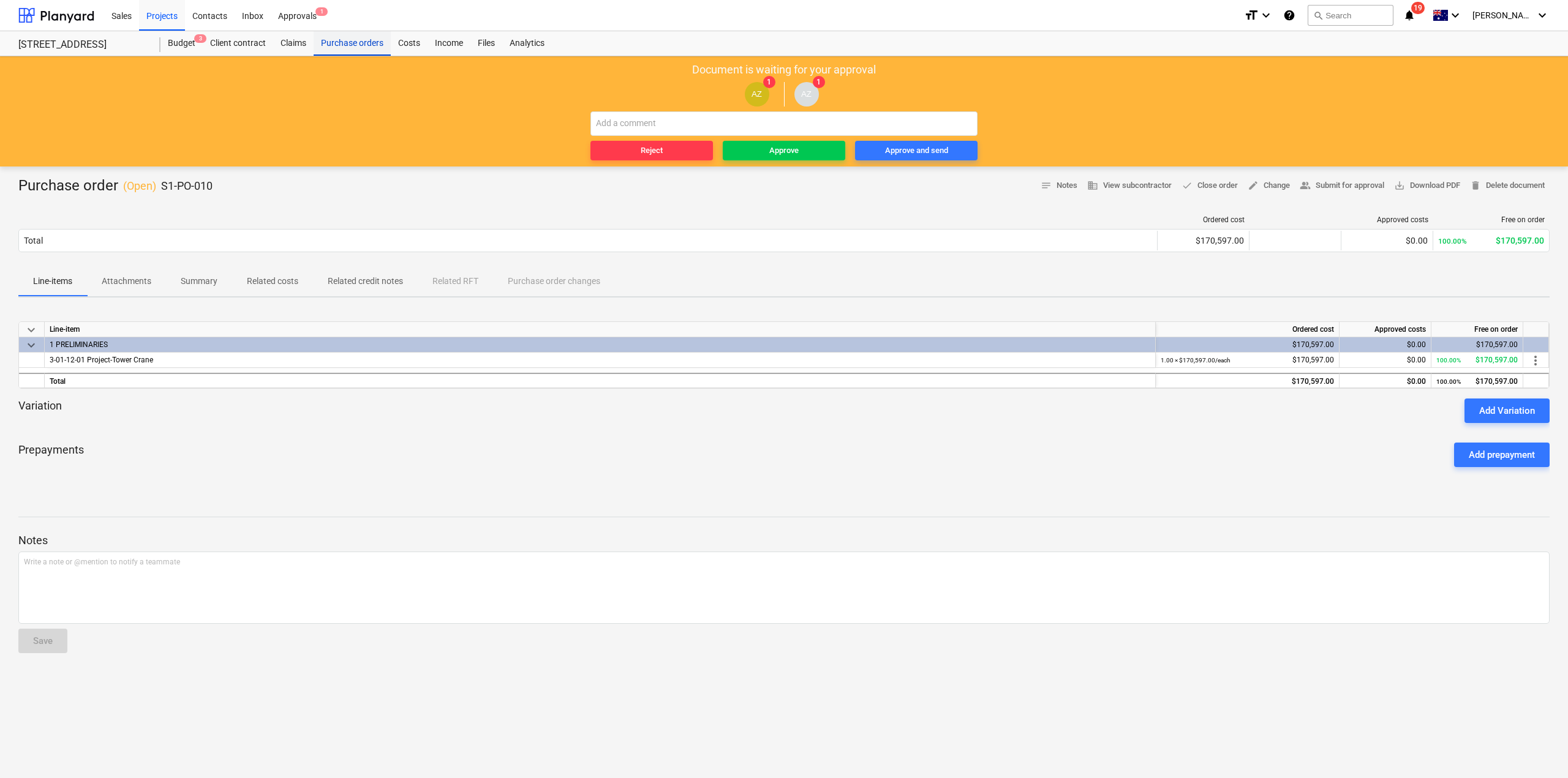
click at [366, 33] on div "Purchase orders" at bounding box center [352, 43] width 77 height 25
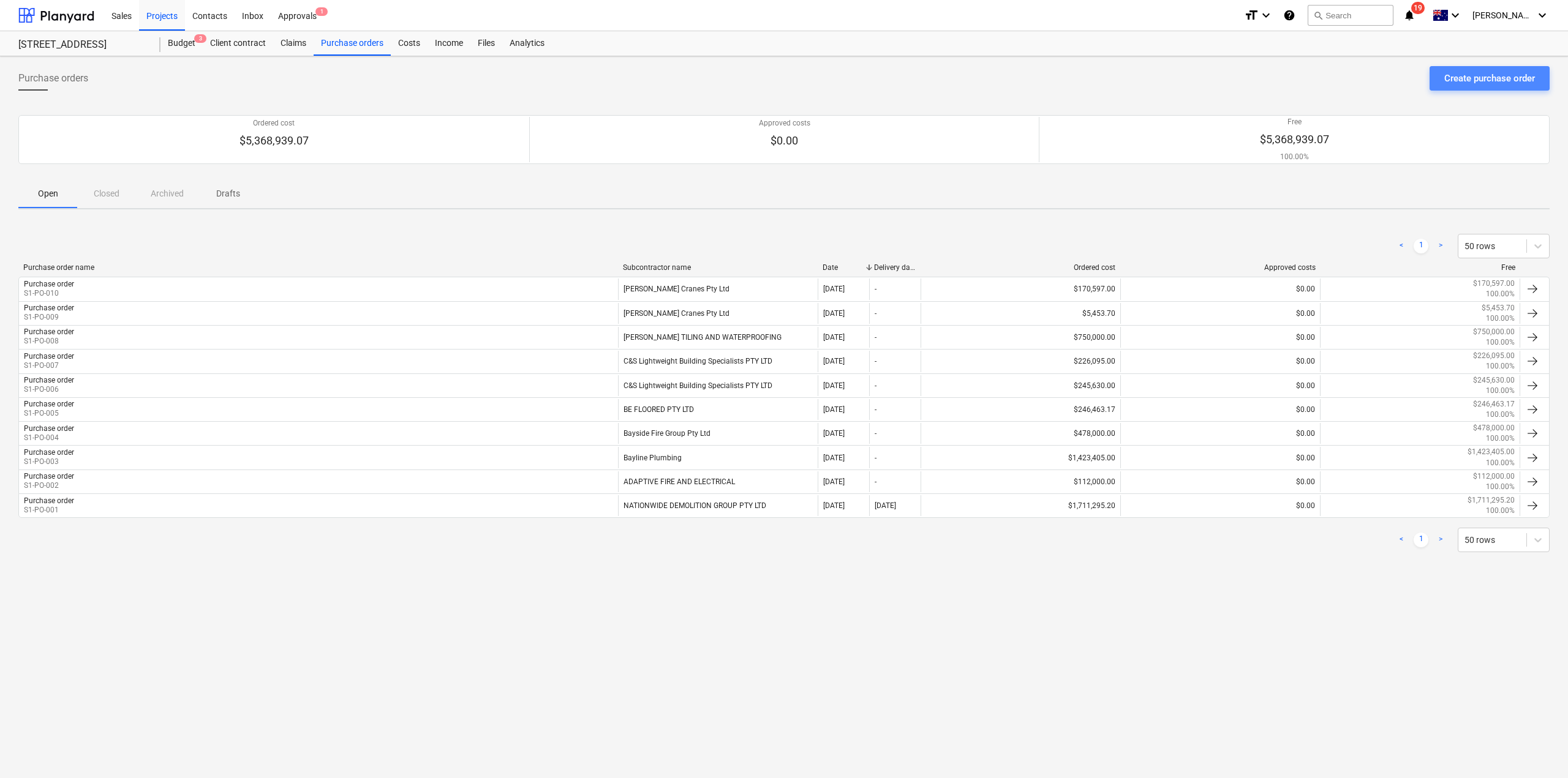
click at [1474, 82] on div "Create purchase order" at bounding box center [1490, 78] width 91 height 16
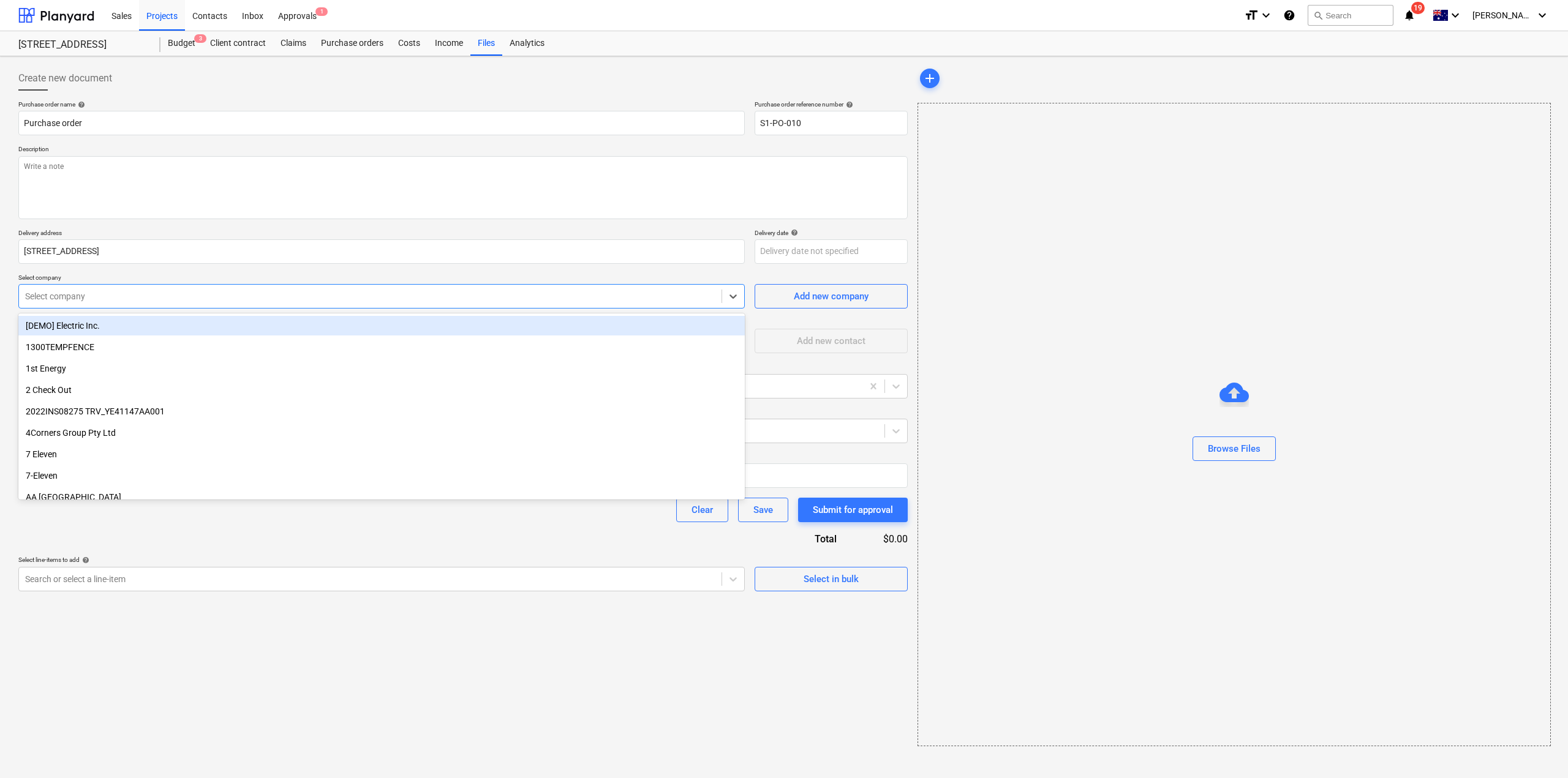
click at [123, 302] on div at bounding box center [370, 296] width 690 height 12
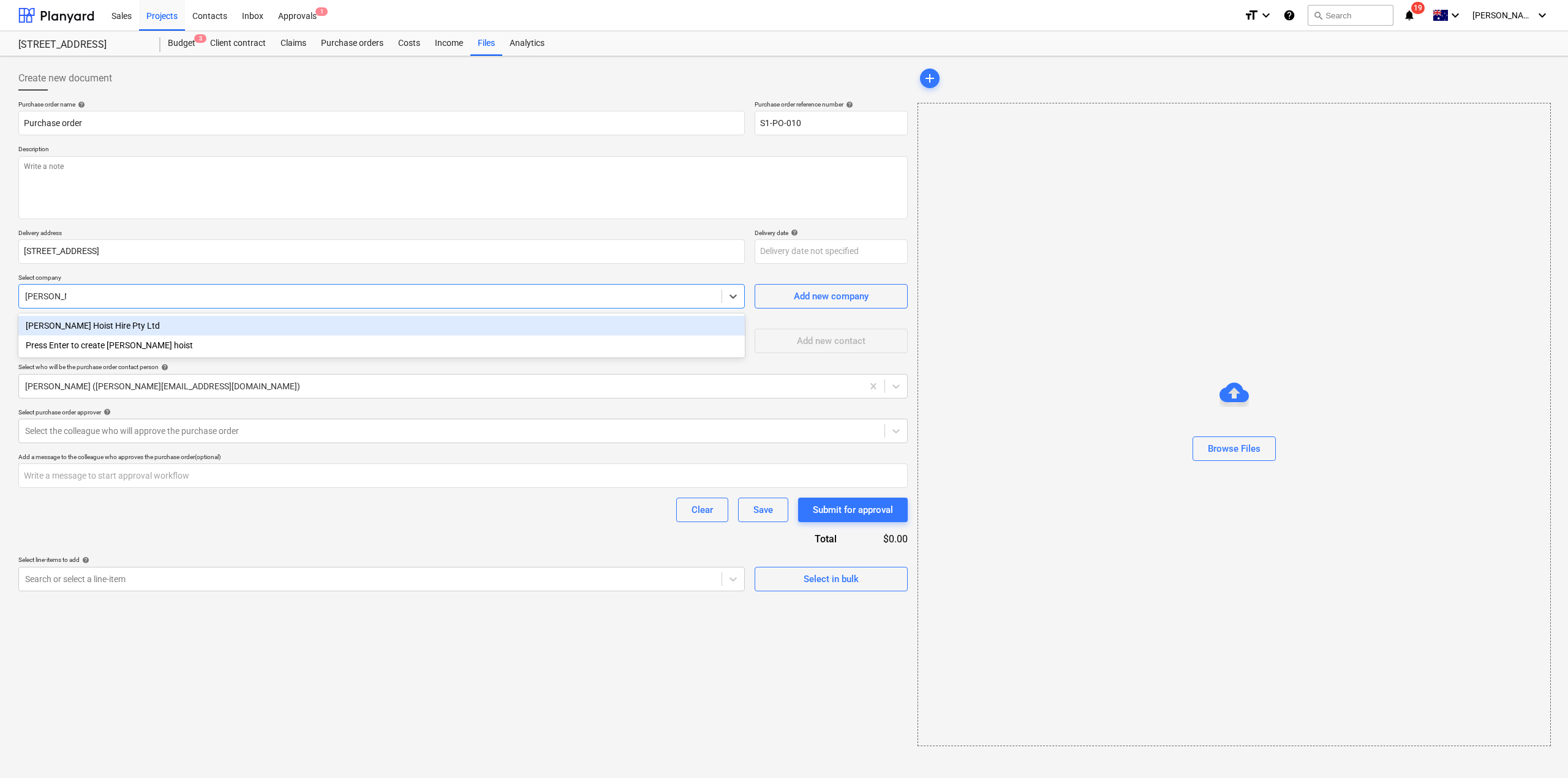
click at [101, 324] on div "[PERSON_NAME] Hoist Hire Pty Ltd" at bounding box center [381, 325] width 726 height 20
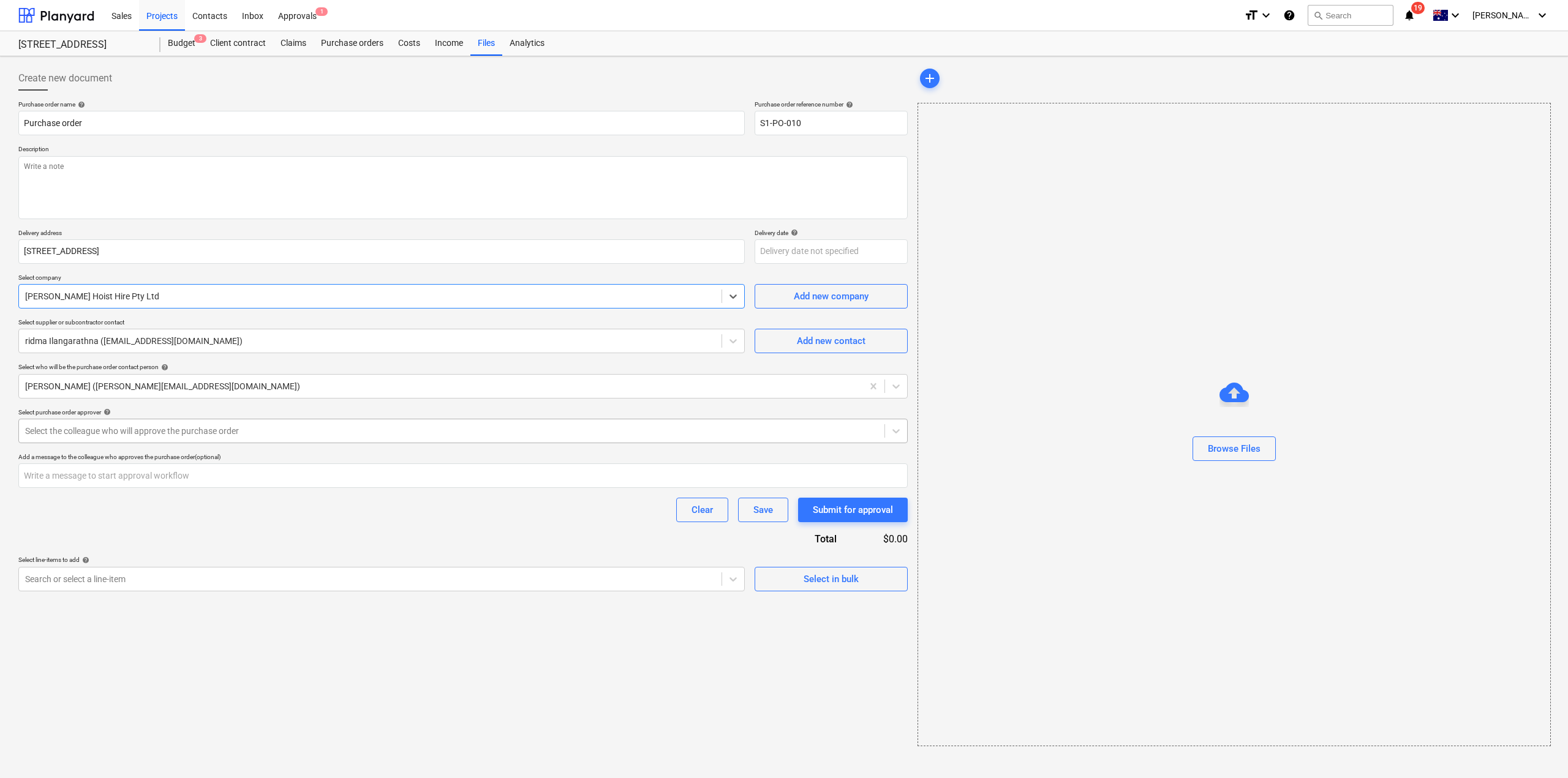
click at [215, 431] on div at bounding box center [451, 431] width 853 height 12
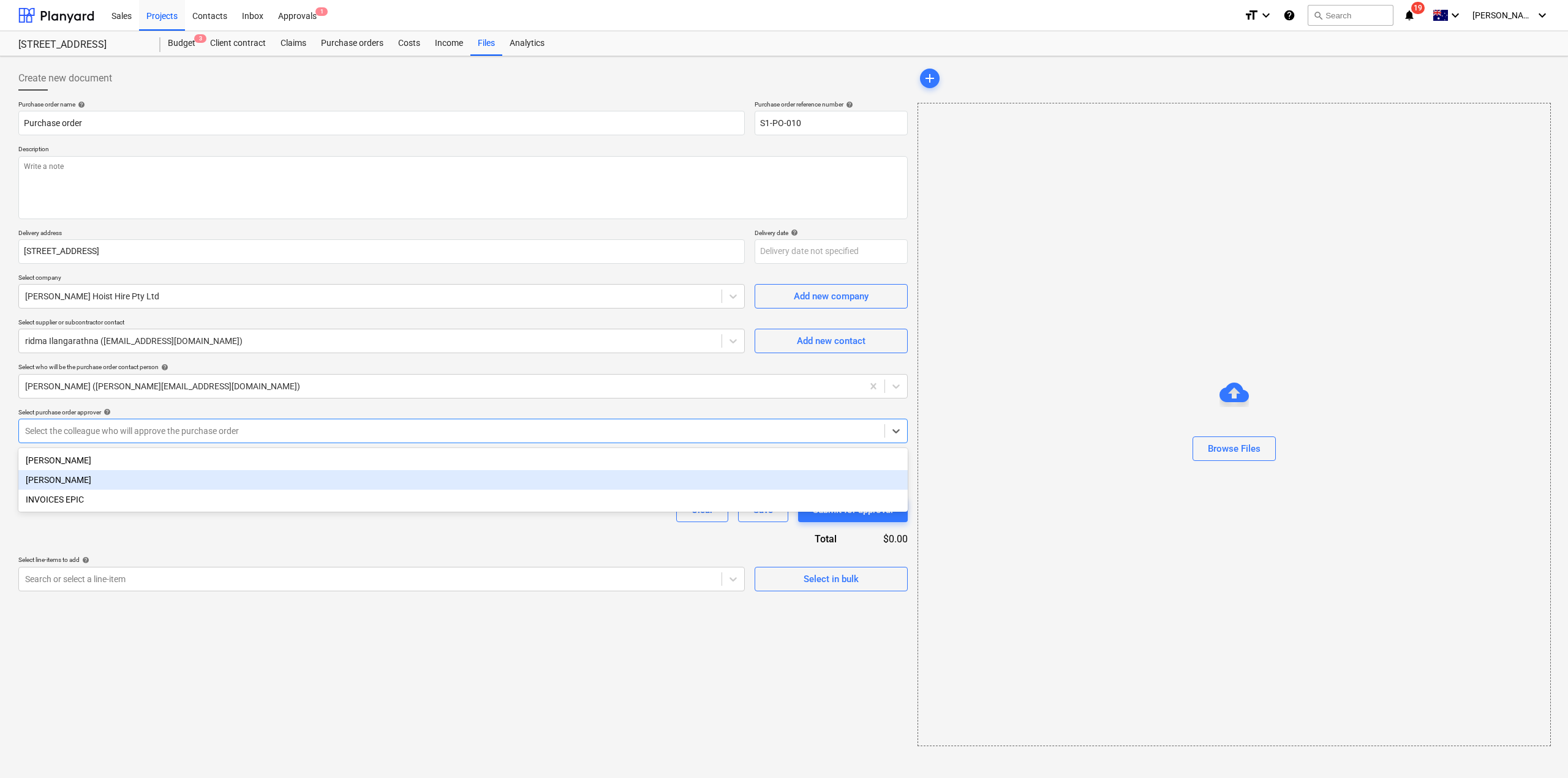
click at [183, 479] on div "[PERSON_NAME]" at bounding box center [463, 480] width 890 height 20
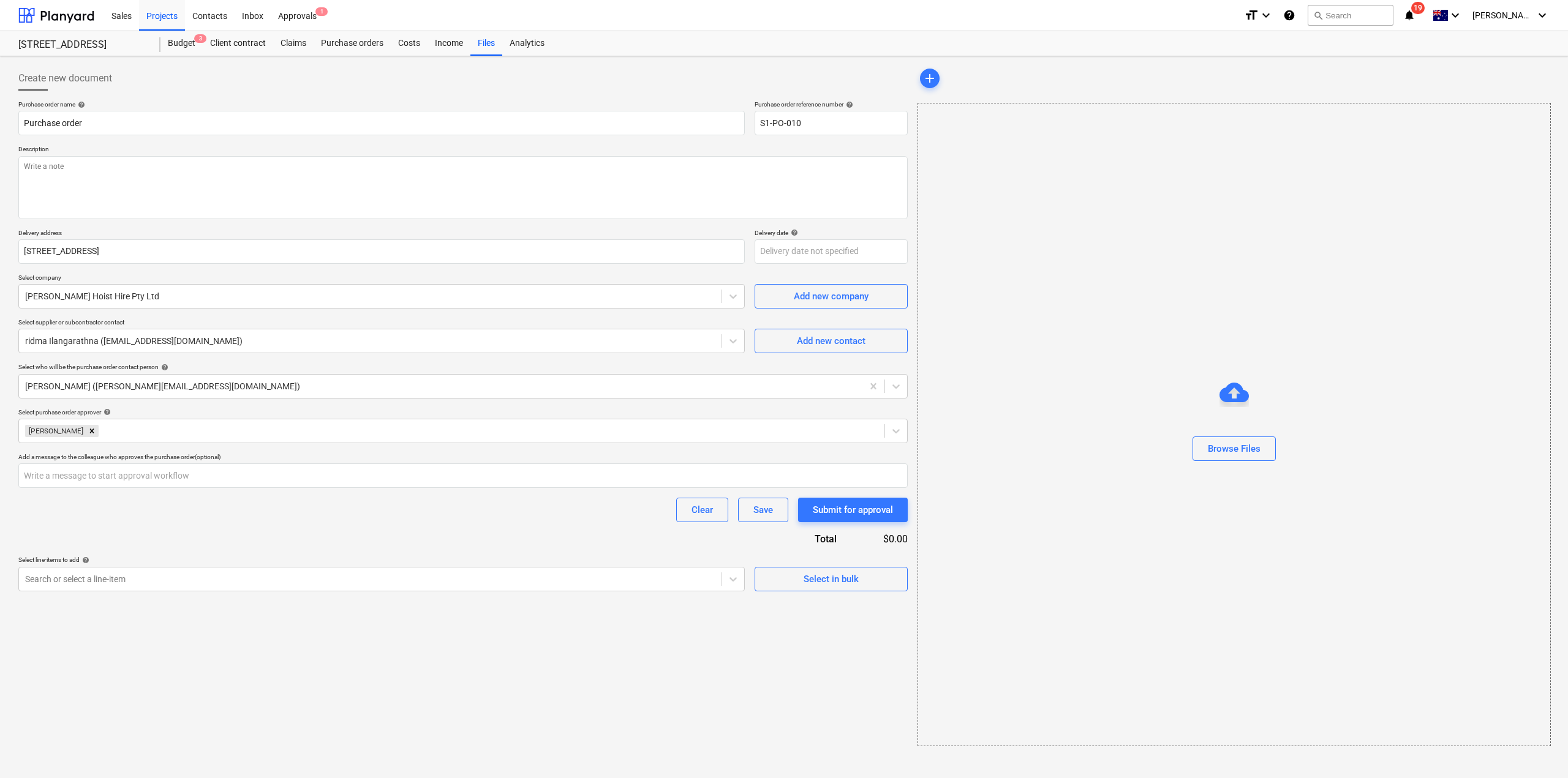
click at [179, 523] on div "Purchase order name help Purchase order Purchase order reference number help S1…" at bounding box center [463, 346] width 890 height 491
click at [173, 477] on input "text" at bounding box center [463, 476] width 890 height 25
drag, startPoint x: 804, startPoint y: 125, endPoint x: 823, endPoint y: 132, distance: 20.2
click at [823, 131] on input "S1-PO-010" at bounding box center [831, 123] width 153 height 25
drag, startPoint x: 531, startPoint y: 523, endPoint x: 520, endPoint y: 532, distance: 14.2
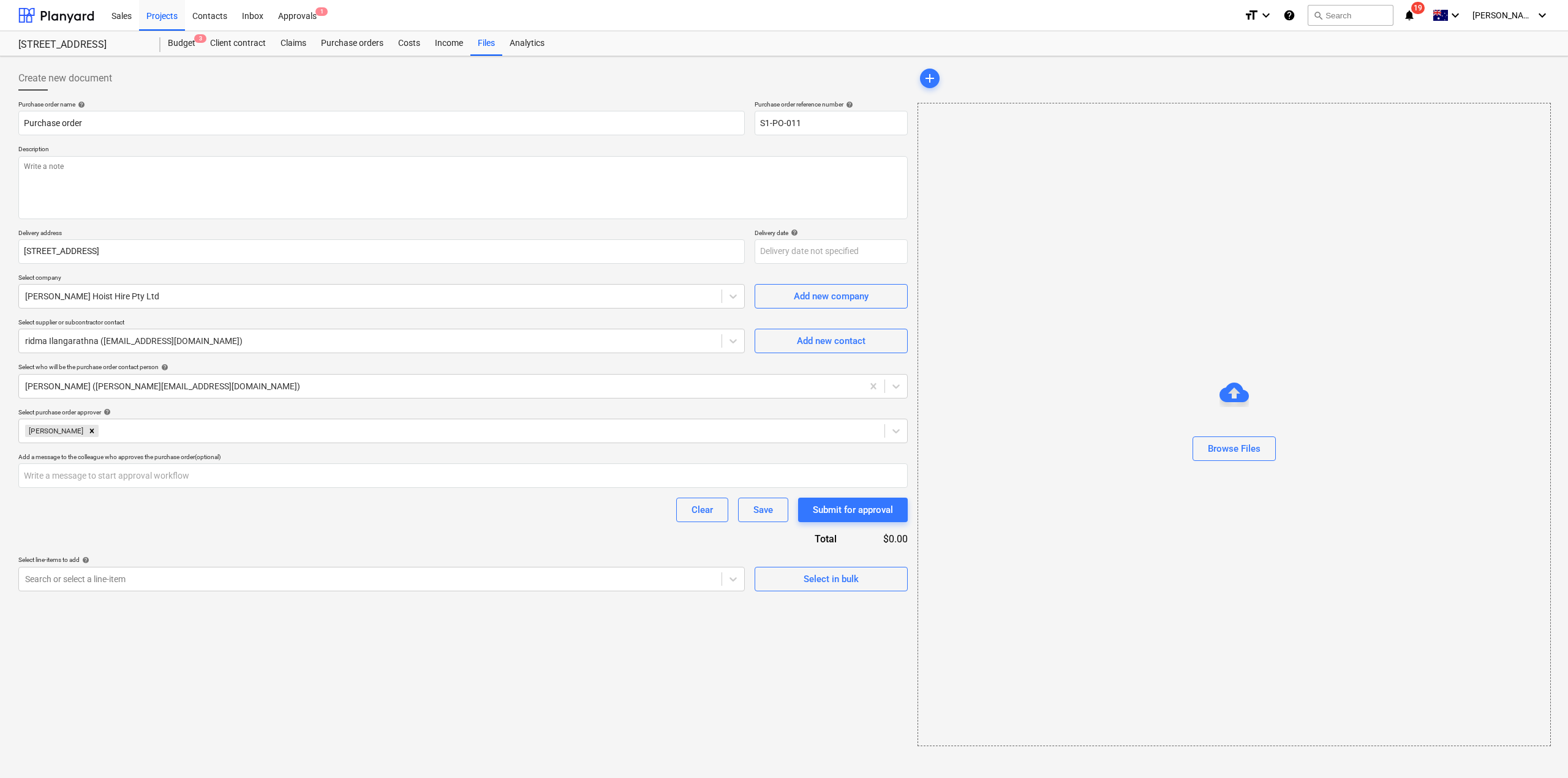
click at [531, 523] on div "Purchase order name help Purchase order Purchase order reference number help S1…" at bounding box center [463, 346] width 890 height 491
click at [317, 578] on div at bounding box center [370, 580] width 690 height 12
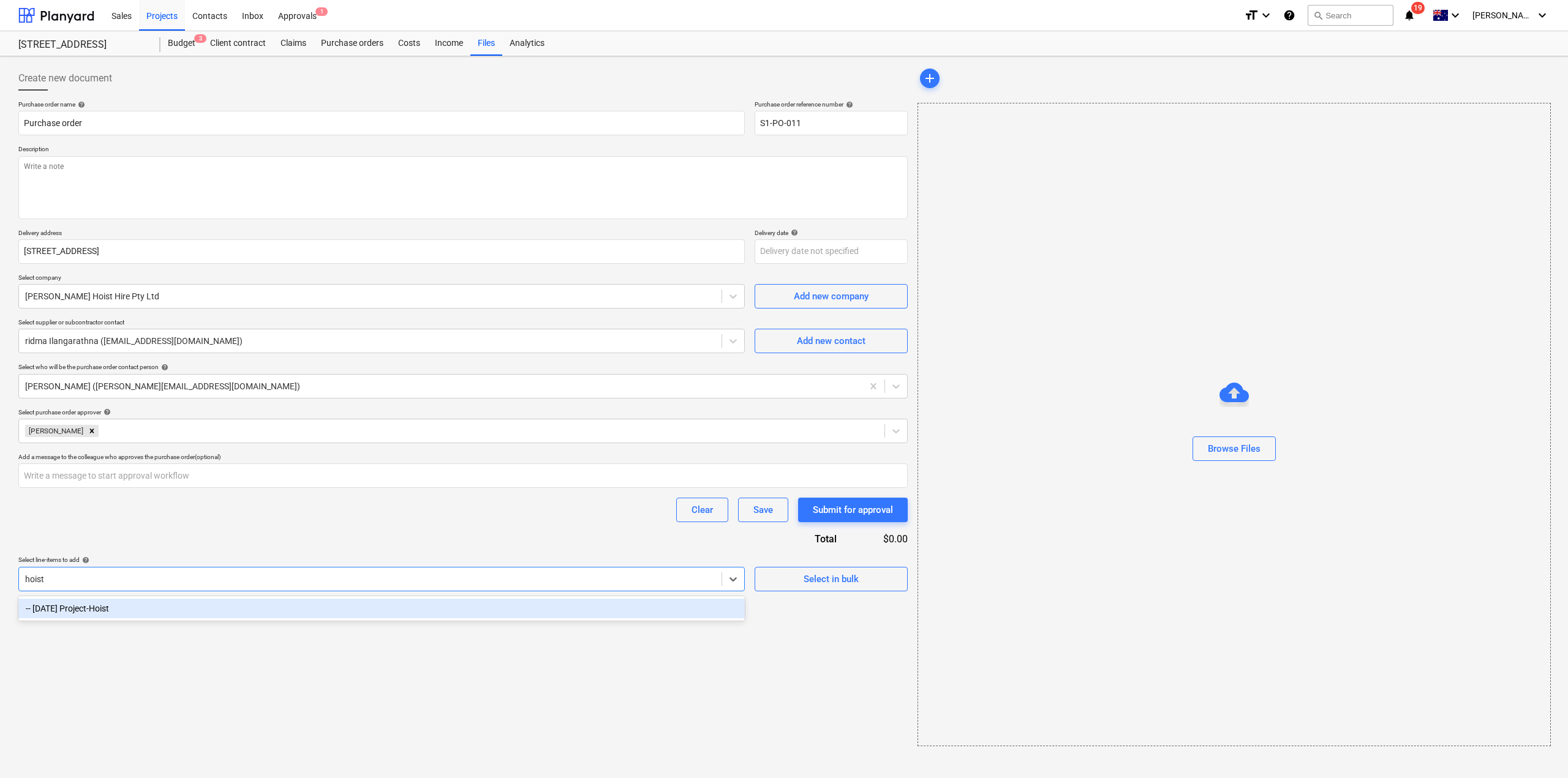
click at [278, 610] on div "-- [DATE] Project-Hoist" at bounding box center [381, 608] width 726 height 20
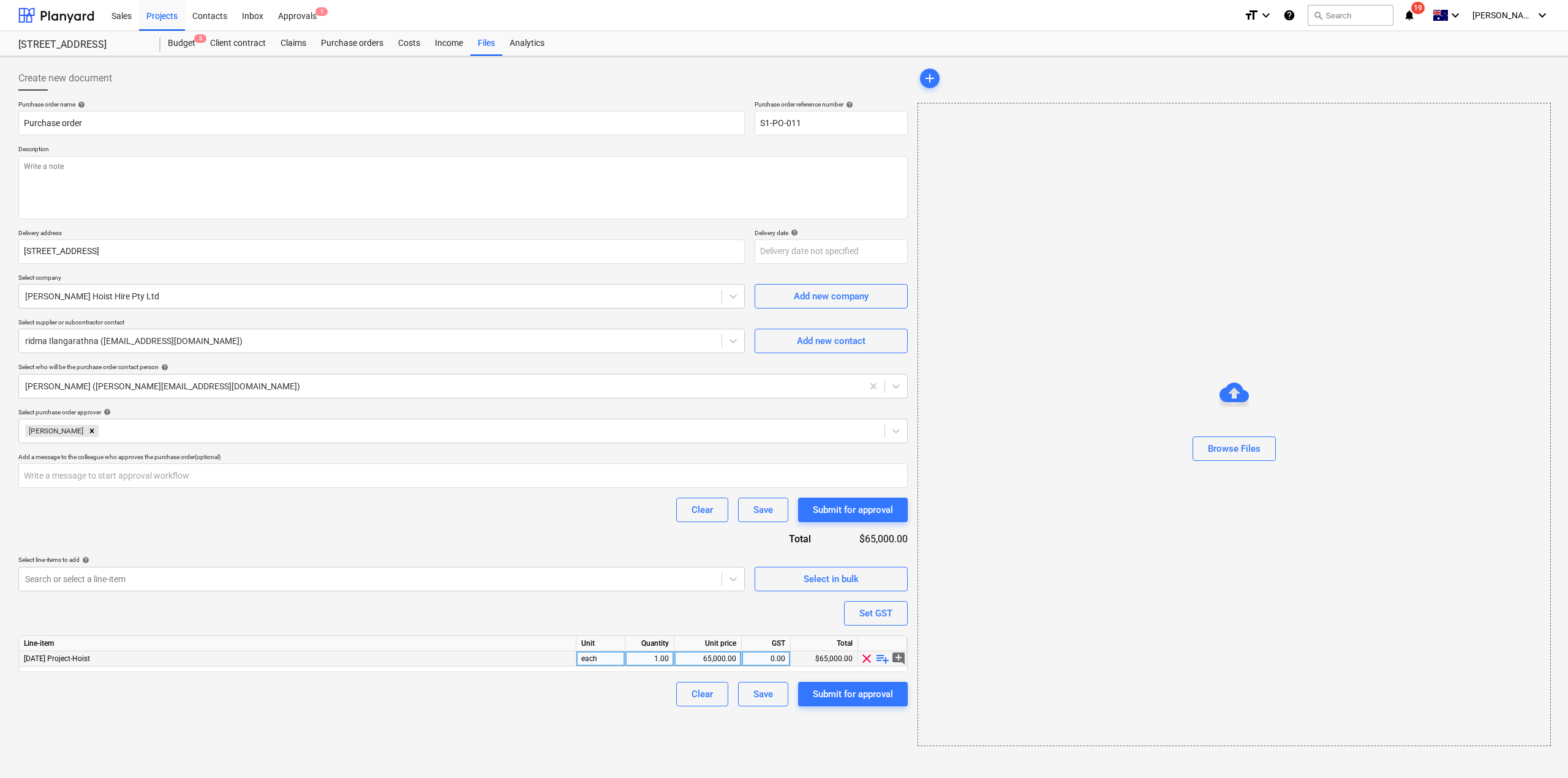
click at [691, 656] on div "65,000.00" at bounding box center [708, 659] width 57 height 15
click at [640, 720] on div "Create new document Purchase order name help Purchase order Purchase order refe…" at bounding box center [463, 406] width 899 height 690
click at [857, 699] on div "Submit for approval" at bounding box center [852, 694] width 80 height 16
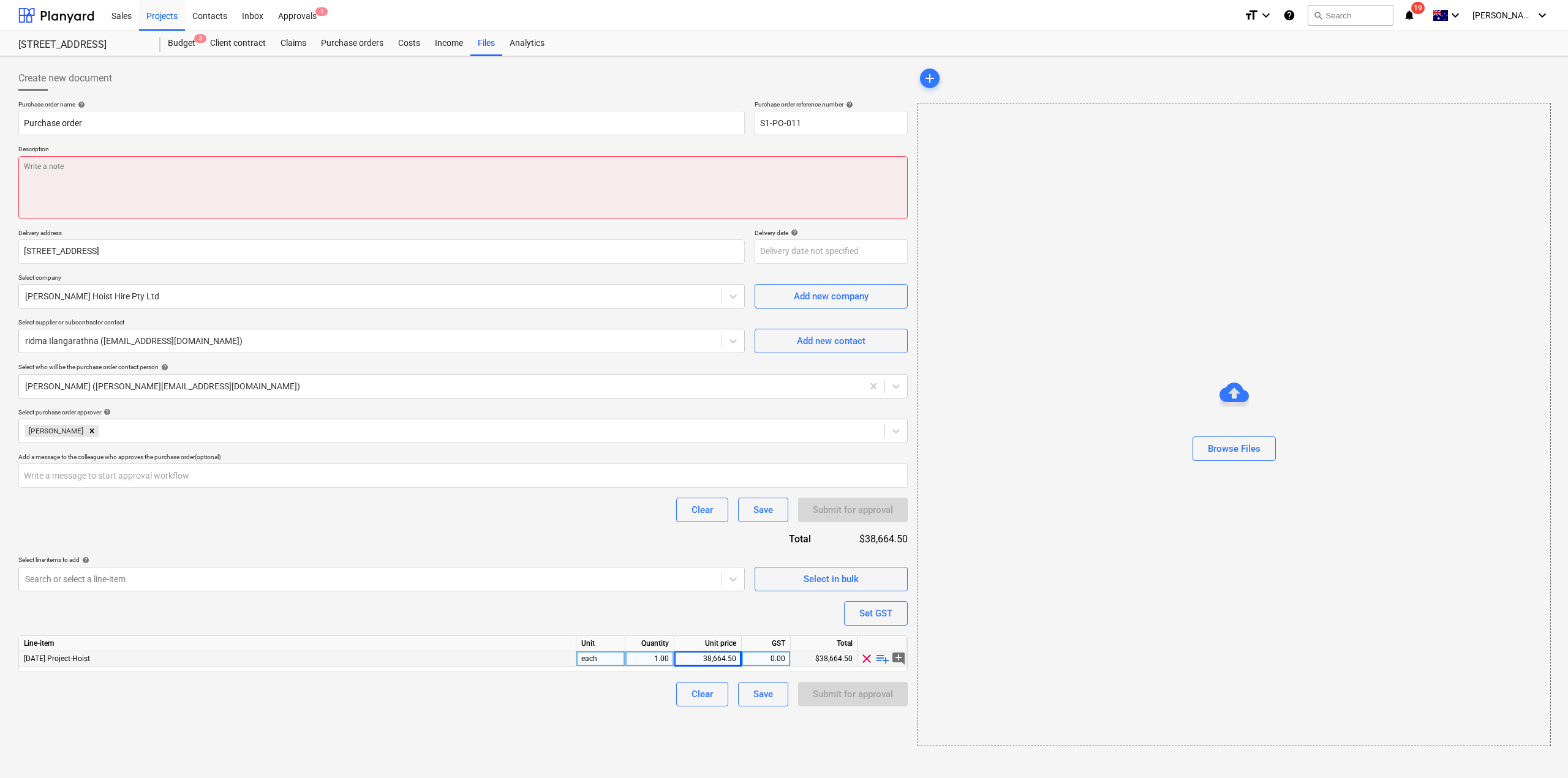
click at [164, 161] on textarea at bounding box center [463, 187] width 890 height 63
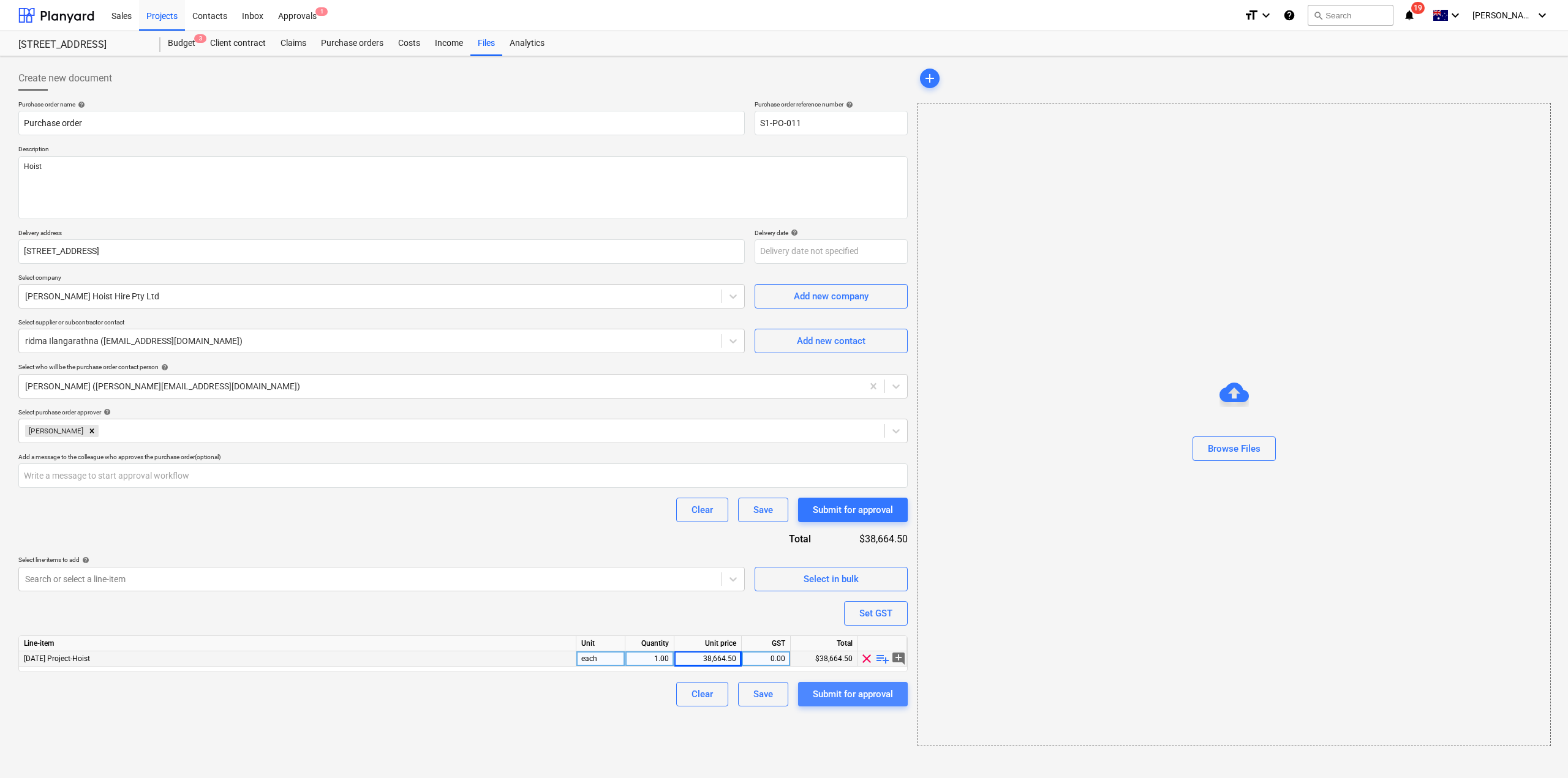
click at [841, 689] on div "Submit for approval" at bounding box center [852, 694] width 80 height 16
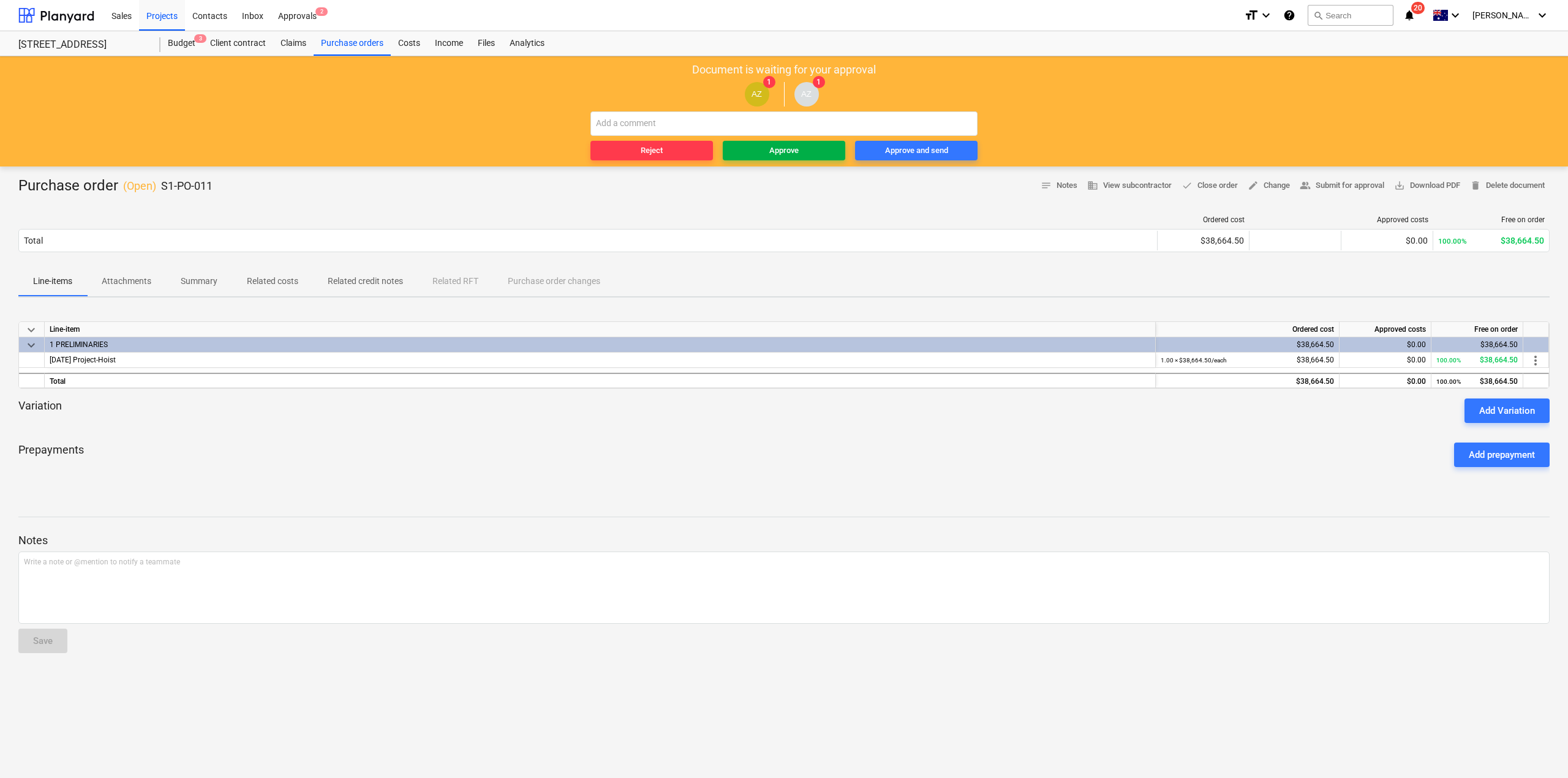
click at [788, 150] on div "Approve" at bounding box center [784, 151] width 29 height 14
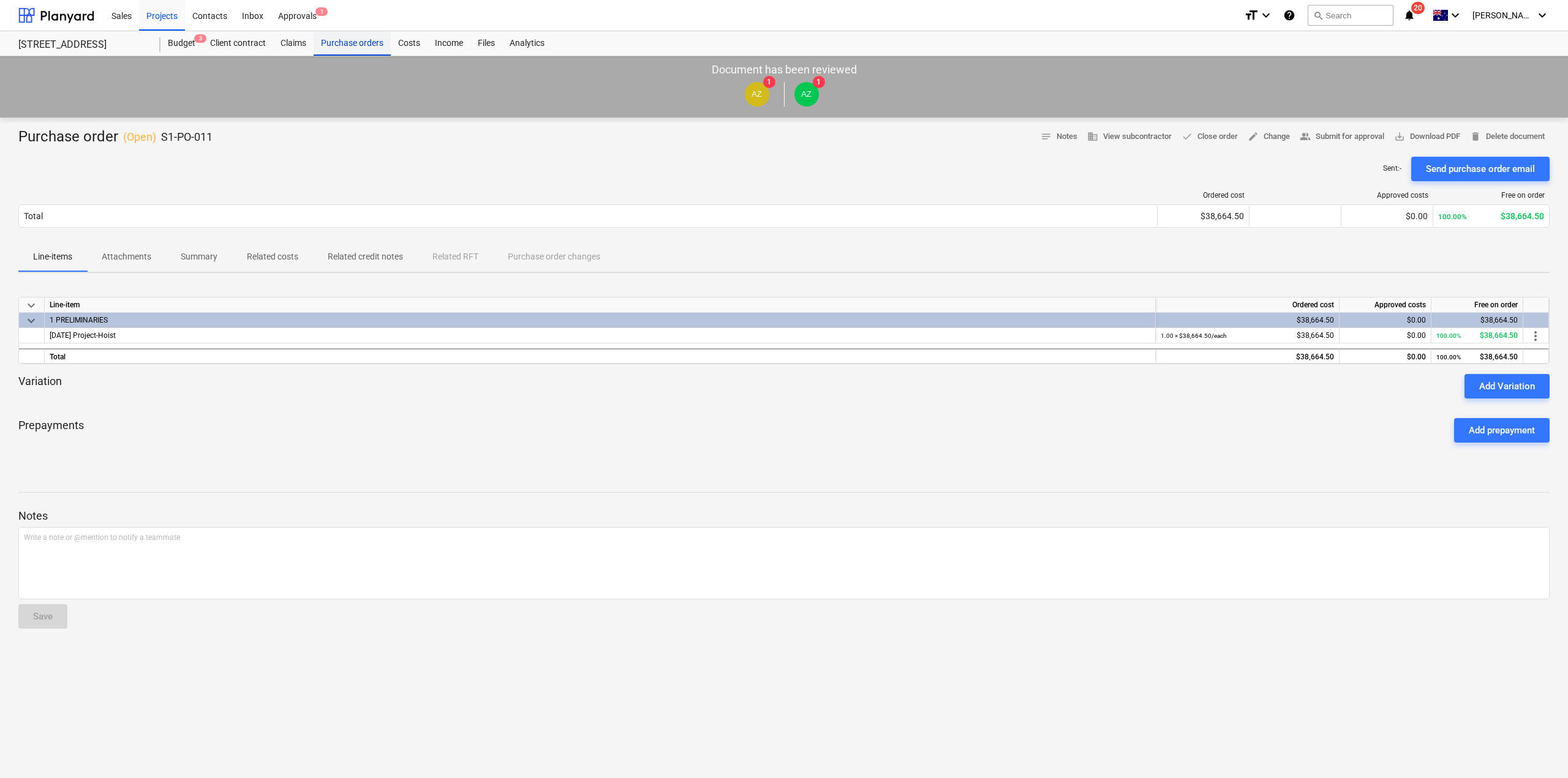
click at [354, 46] on div "Purchase orders" at bounding box center [352, 43] width 77 height 25
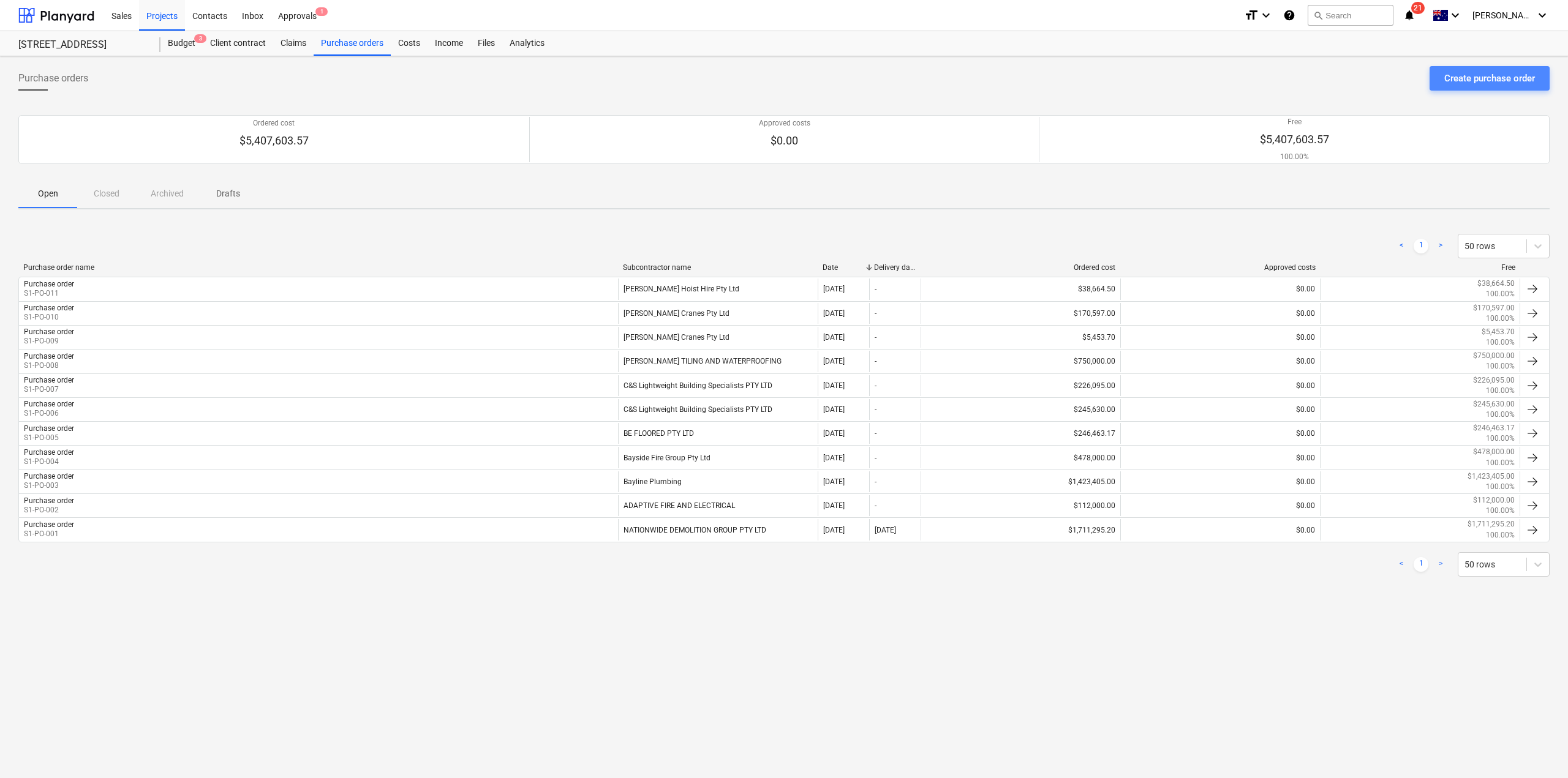
click at [1489, 82] on div "Create purchase order" at bounding box center [1490, 78] width 91 height 16
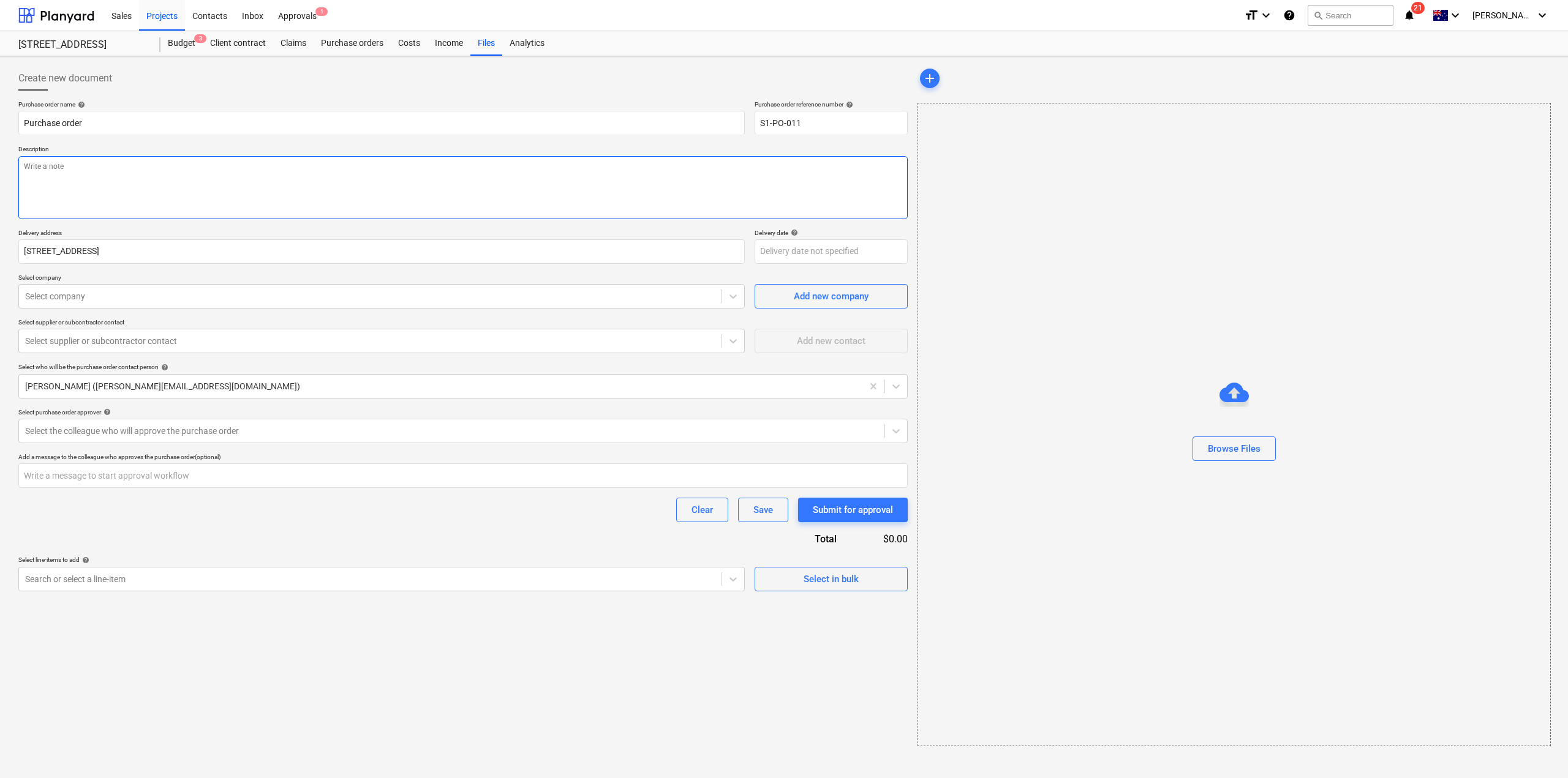
click at [203, 196] on textarea at bounding box center [463, 187] width 890 height 63
click at [137, 306] on div "Select company" at bounding box center [381, 296] width 726 height 25
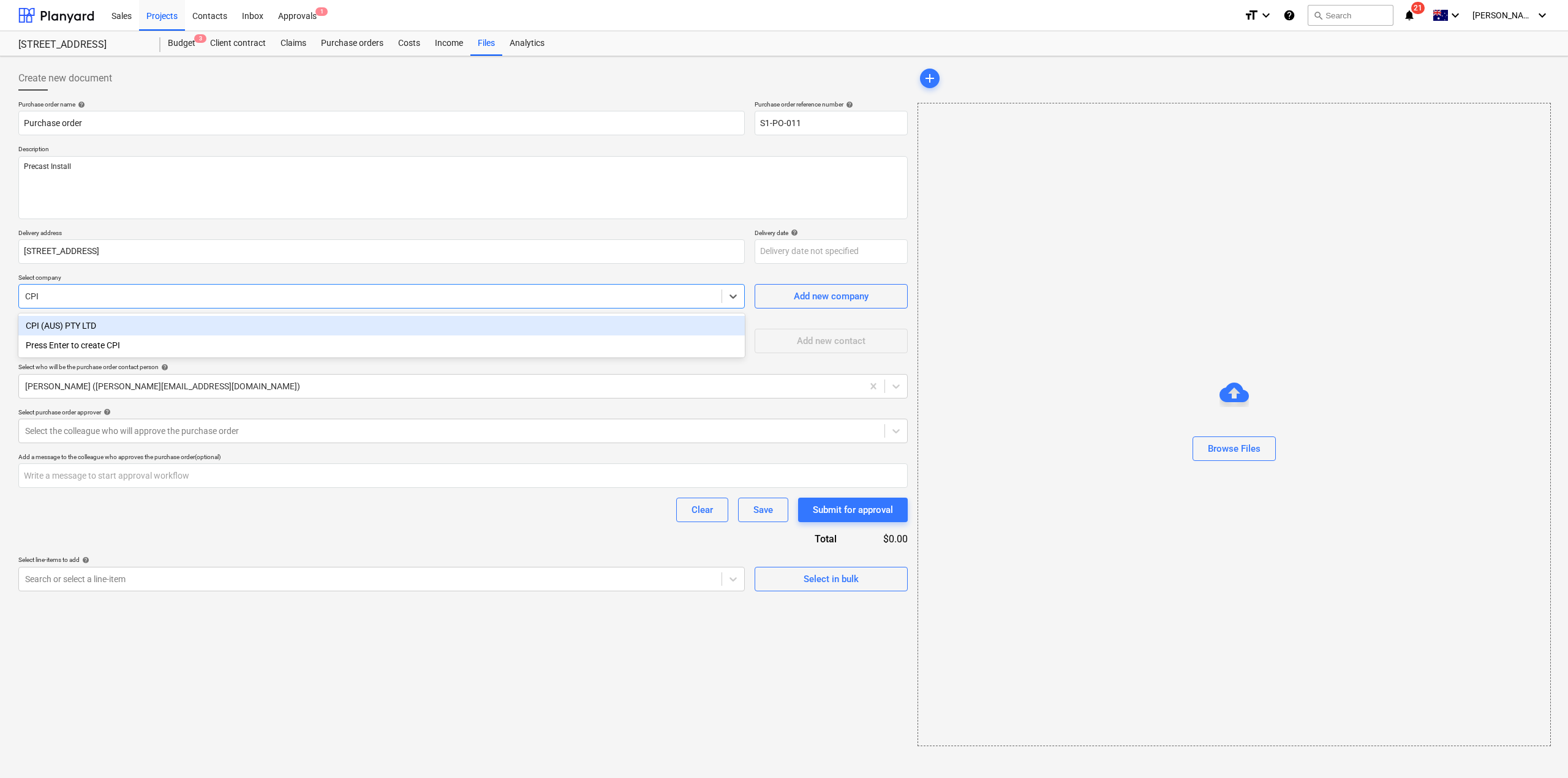
click at [91, 319] on div "CPI (AUS) PTY LTD" at bounding box center [381, 325] width 726 height 20
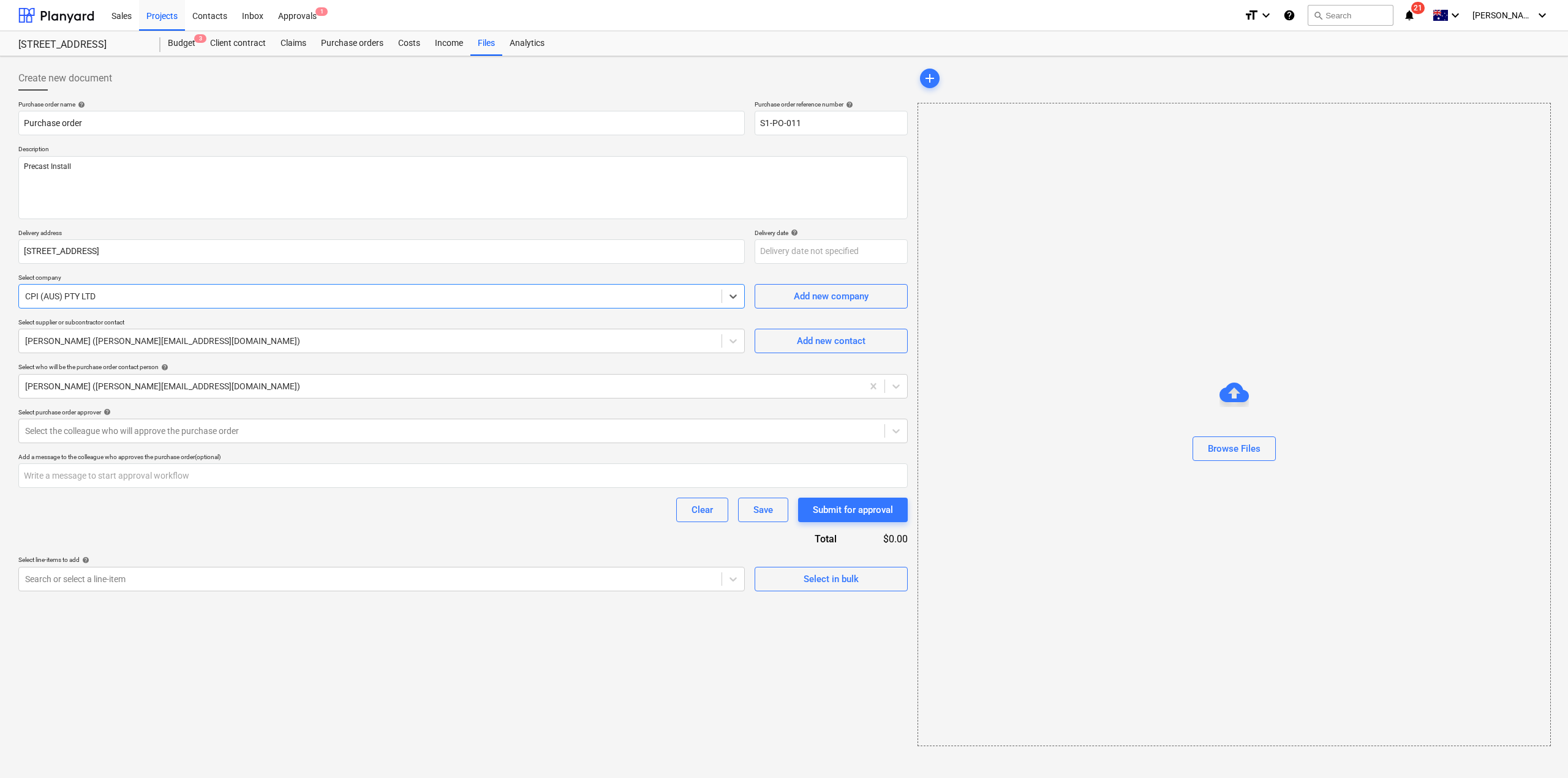
click at [282, 520] on div "Clear Save Submit for approval" at bounding box center [463, 510] width 890 height 25
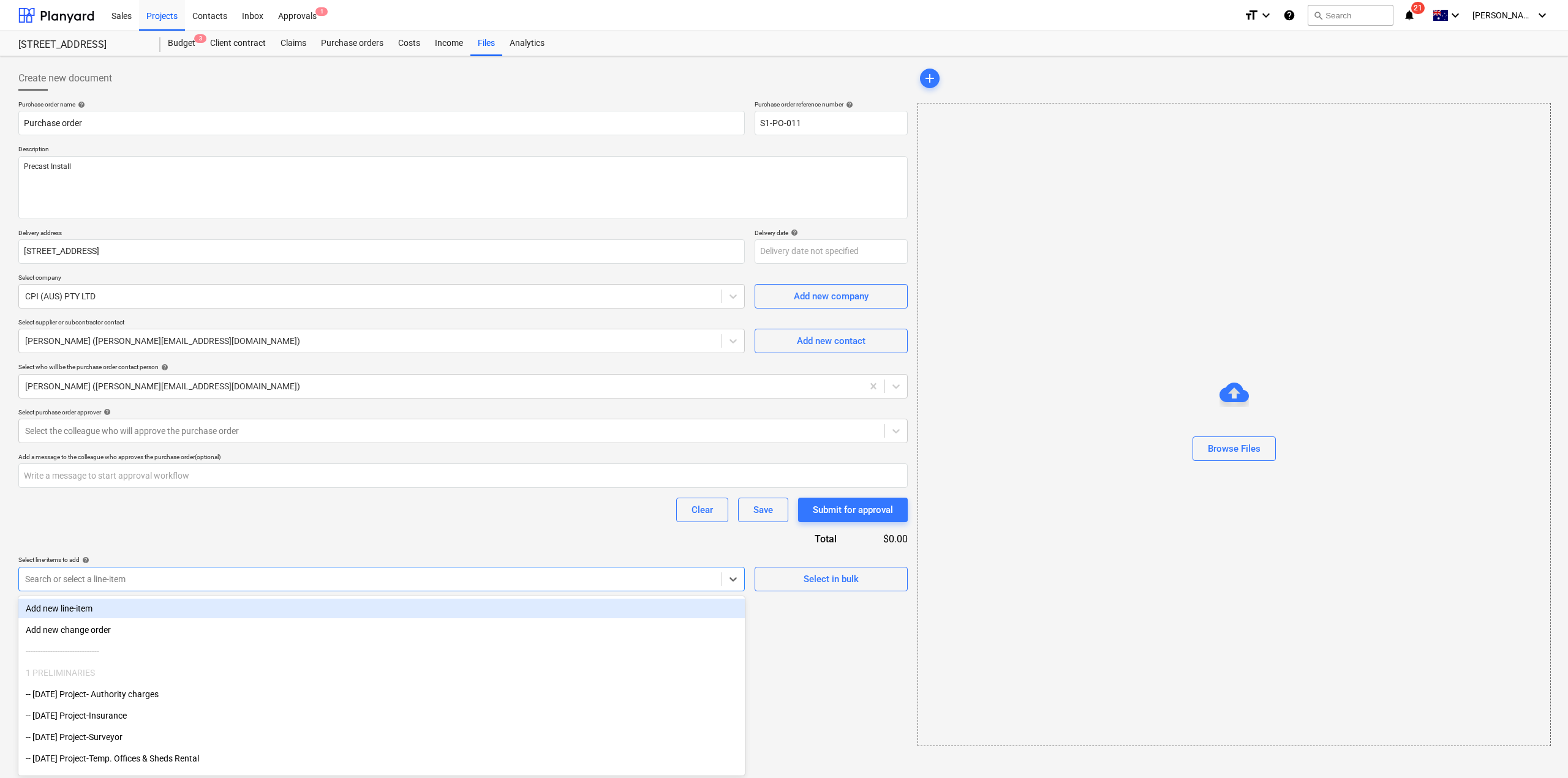
click at [258, 591] on div "Search or select a line-item" at bounding box center [381, 579] width 726 height 25
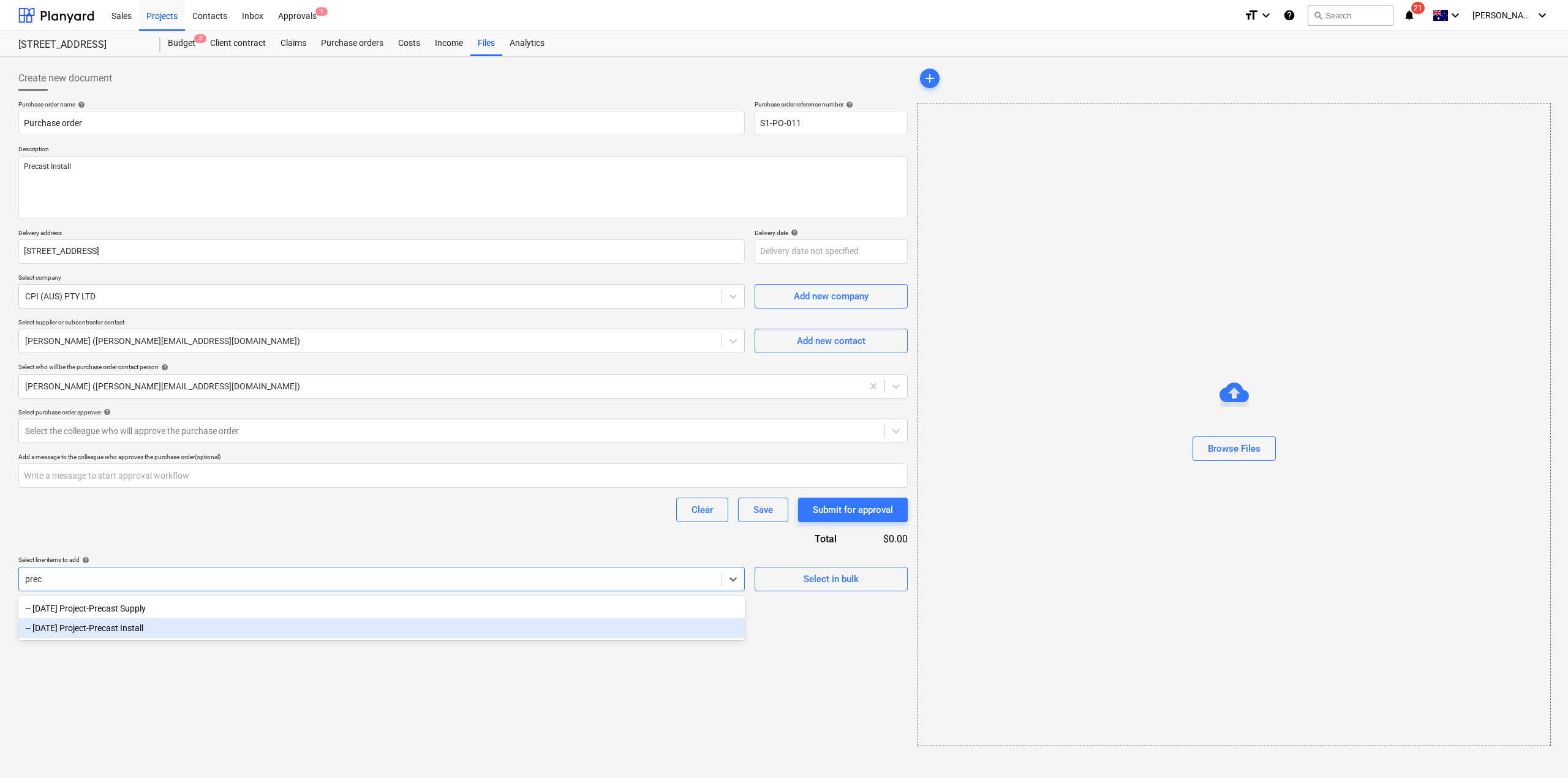
click at [165, 626] on div "-- [DATE] Project-Precast Install" at bounding box center [381, 628] width 726 height 20
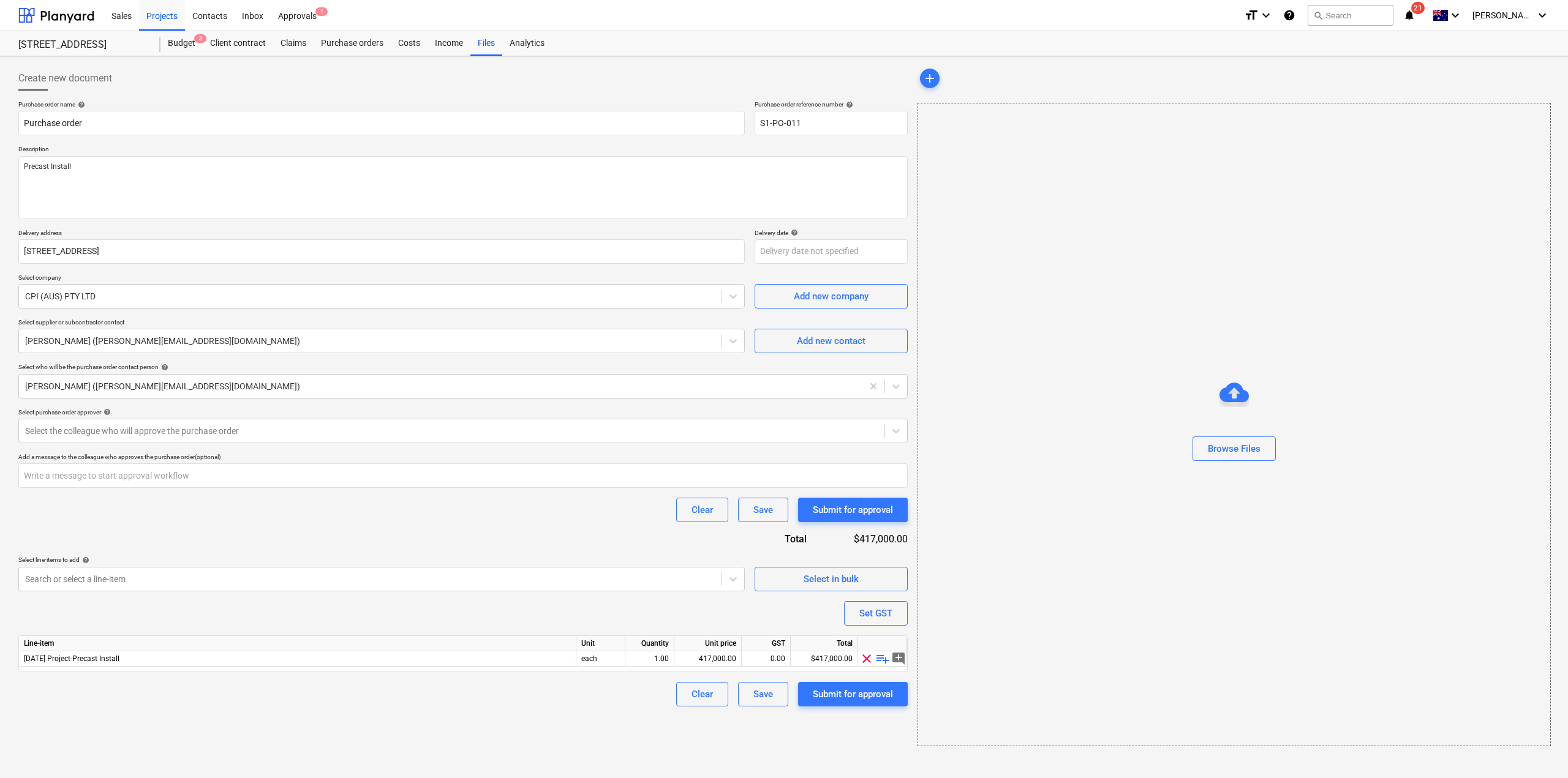
click at [616, 737] on div "Create new document Purchase order name help Purchase order Purchase order refe…" at bounding box center [463, 406] width 899 height 690
click at [821, 697] on div "Submit for approval" at bounding box center [852, 694] width 80 height 16
drag, startPoint x: 796, startPoint y: 119, endPoint x: 832, endPoint y: 131, distance: 37.9
click at [832, 131] on input "S1-PO-011" at bounding box center [831, 123] width 153 height 25
click at [295, 430] on div at bounding box center [451, 431] width 853 height 12
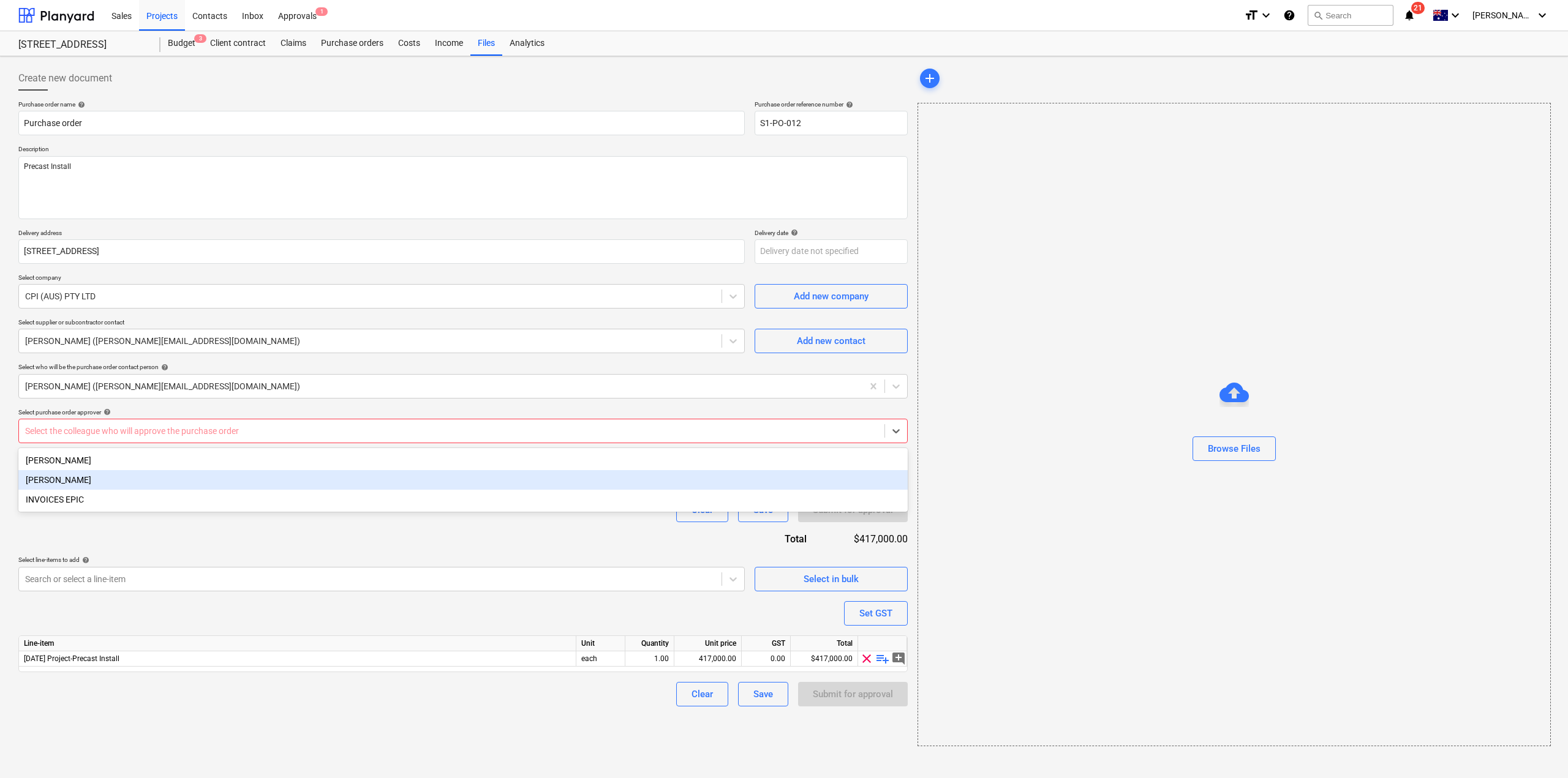
click at [206, 483] on div "[PERSON_NAME]" at bounding box center [463, 480] width 890 height 20
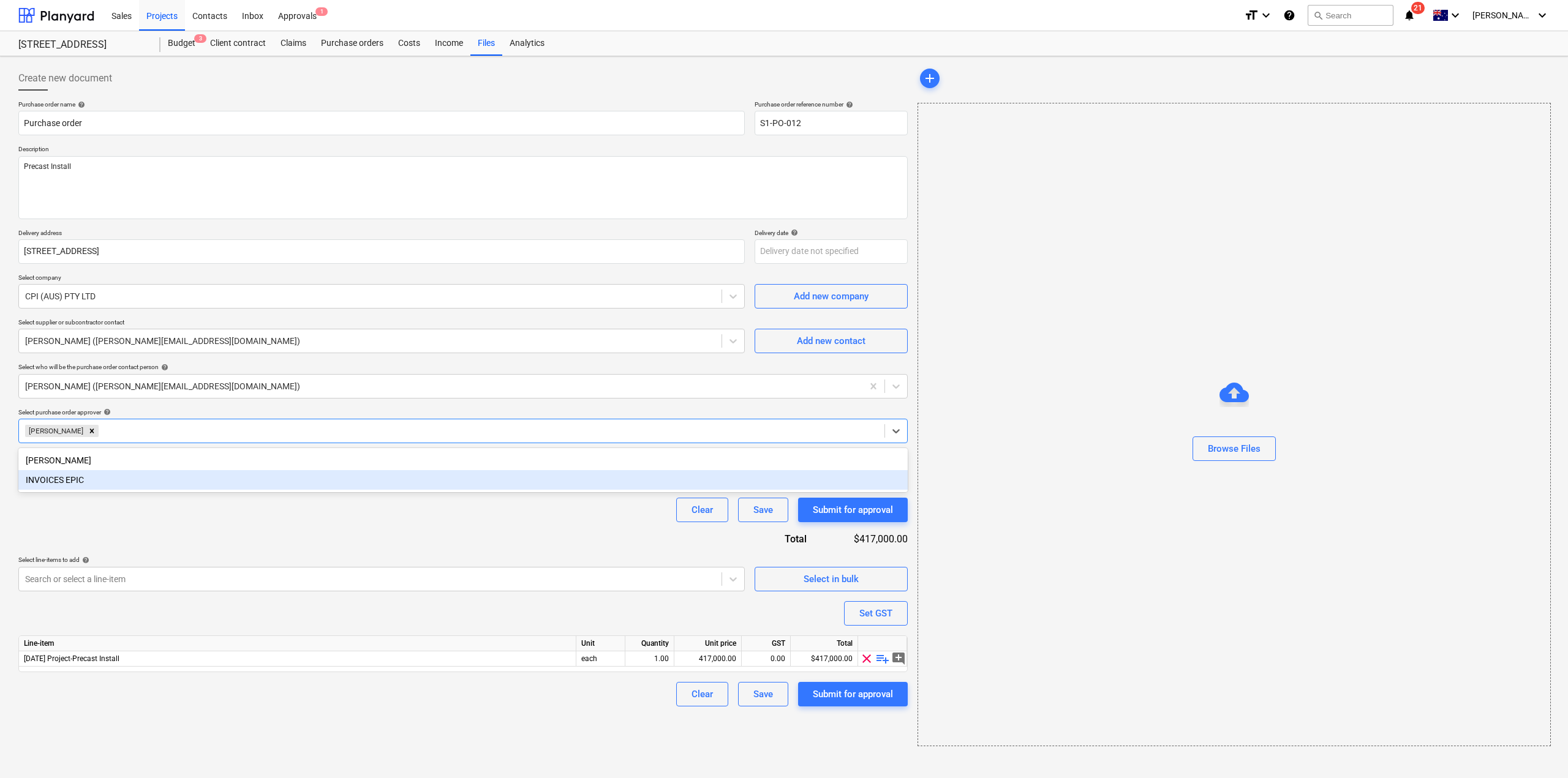
drag, startPoint x: 437, startPoint y: 751, endPoint x: 593, endPoint y: 745, distance: 156.1
click at [458, 750] on div "Create new document Purchase order name help Purchase order Purchase order refe…" at bounding box center [784, 417] width 1568 height 722
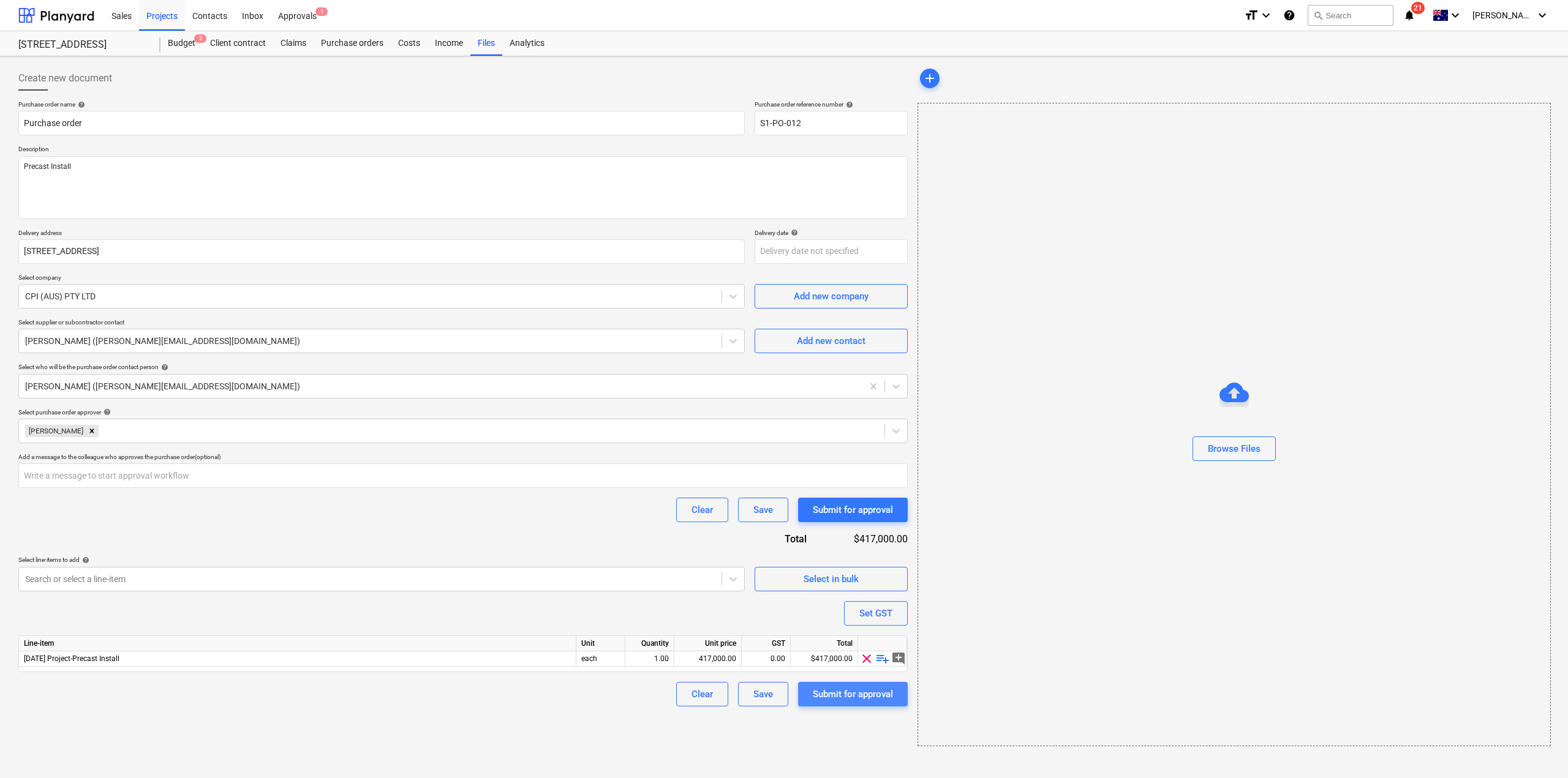
click at [851, 696] on div "Submit for approval" at bounding box center [852, 694] width 80 height 16
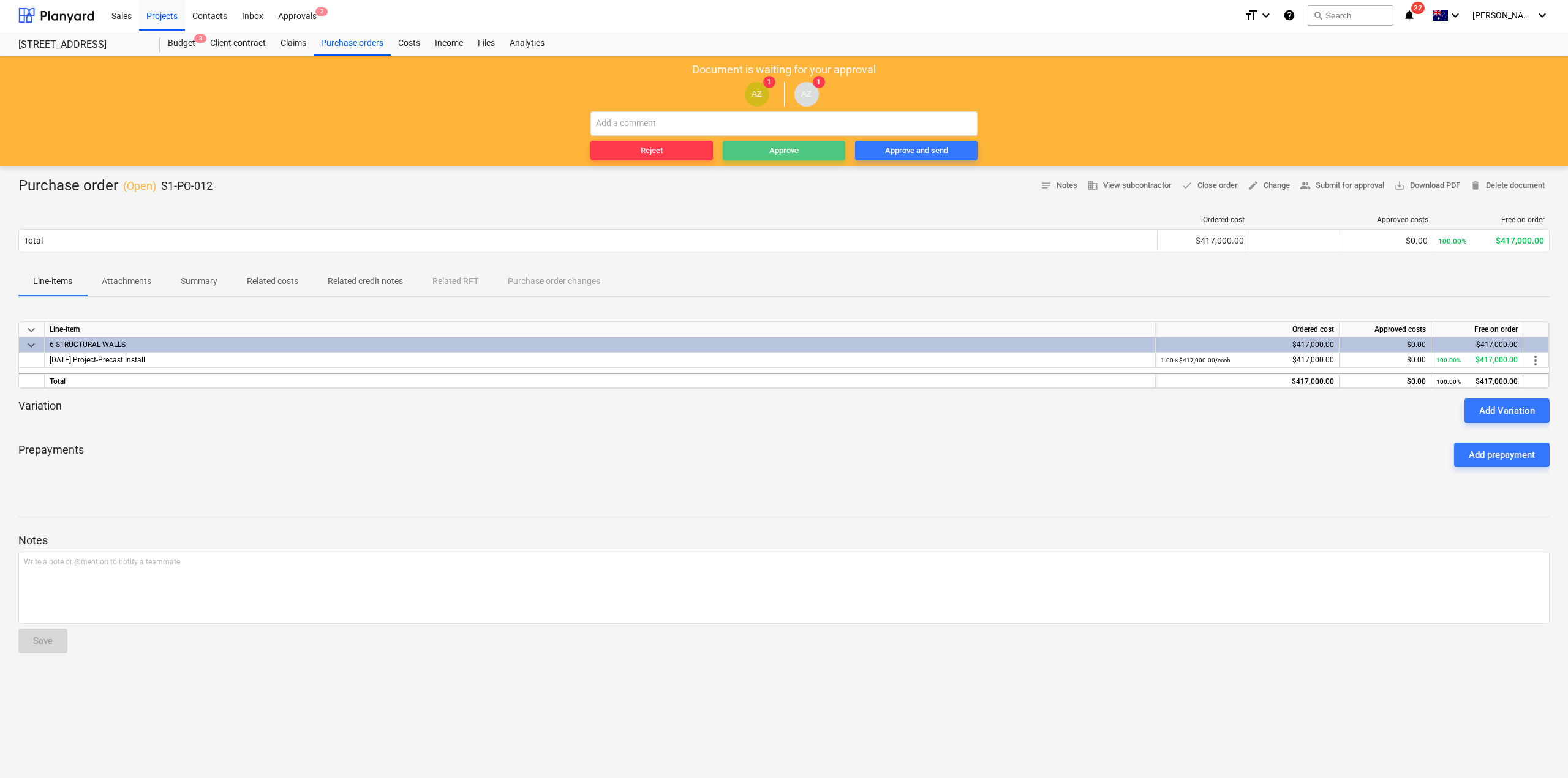
click at [784, 147] on div "Approve" at bounding box center [784, 151] width 29 height 14
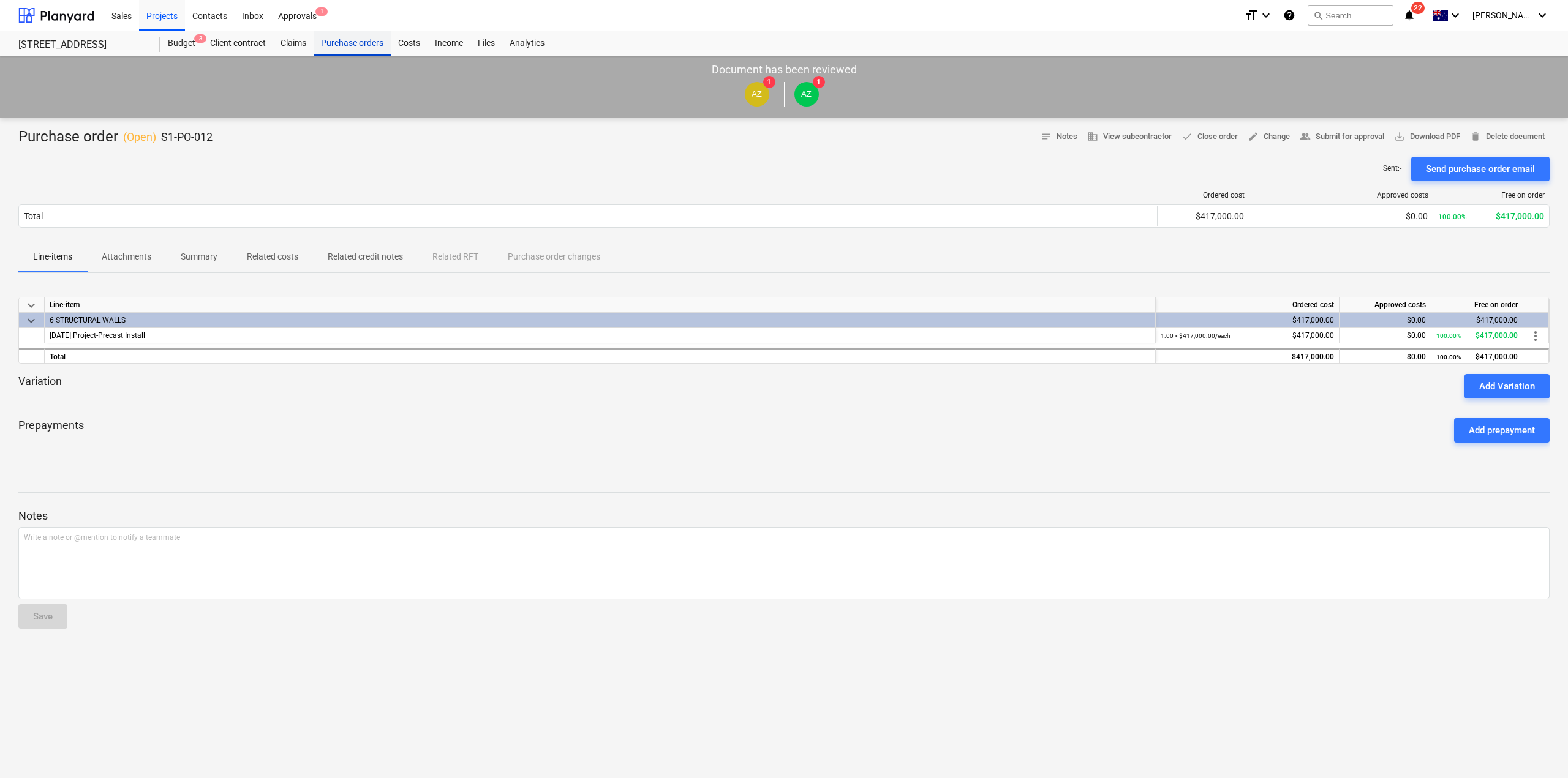
click at [367, 44] on div "Purchase orders" at bounding box center [352, 43] width 77 height 25
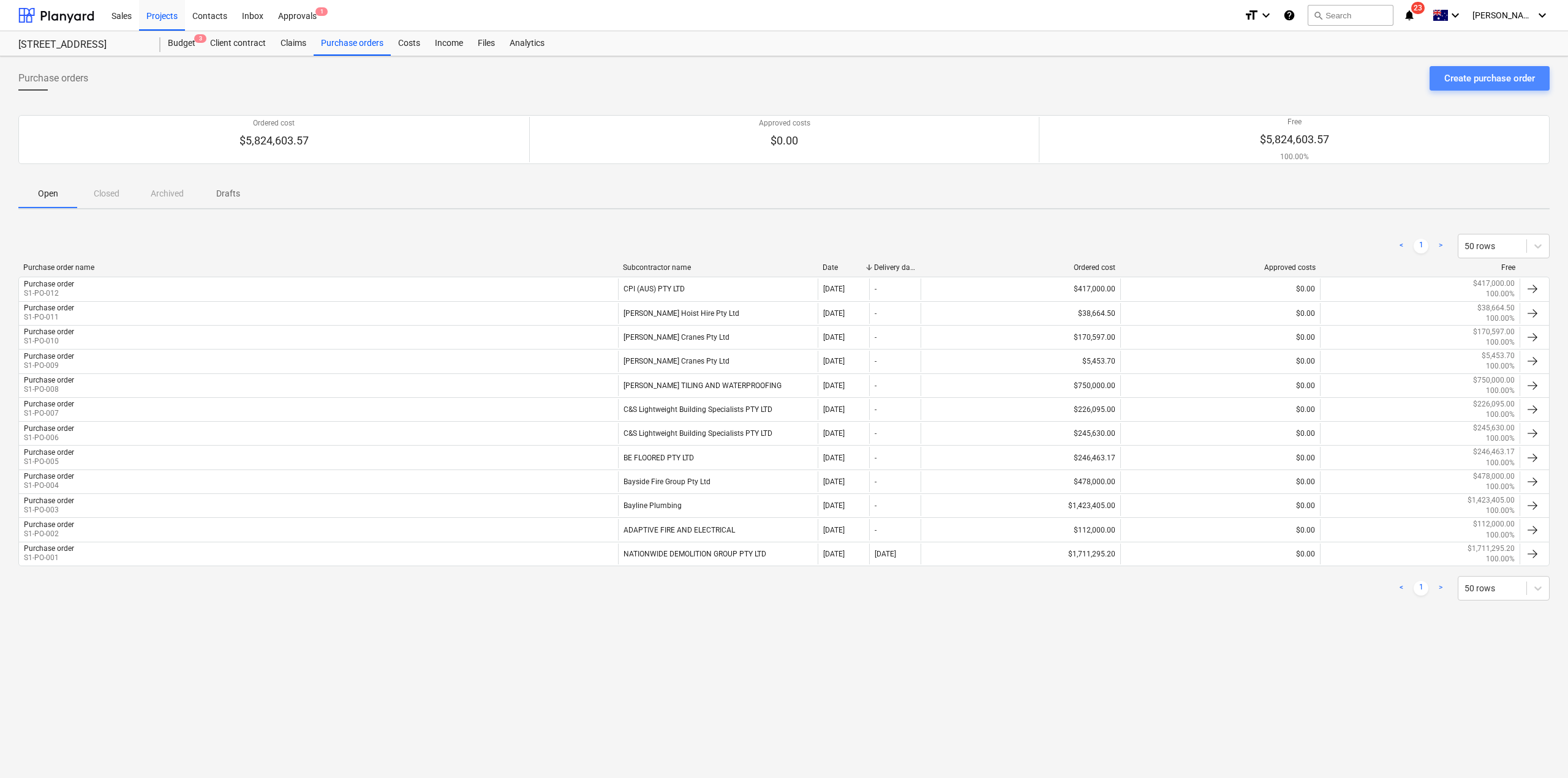
click at [1457, 83] on div "Create purchase order" at bounding box center [1490, 78] width 91 height 16
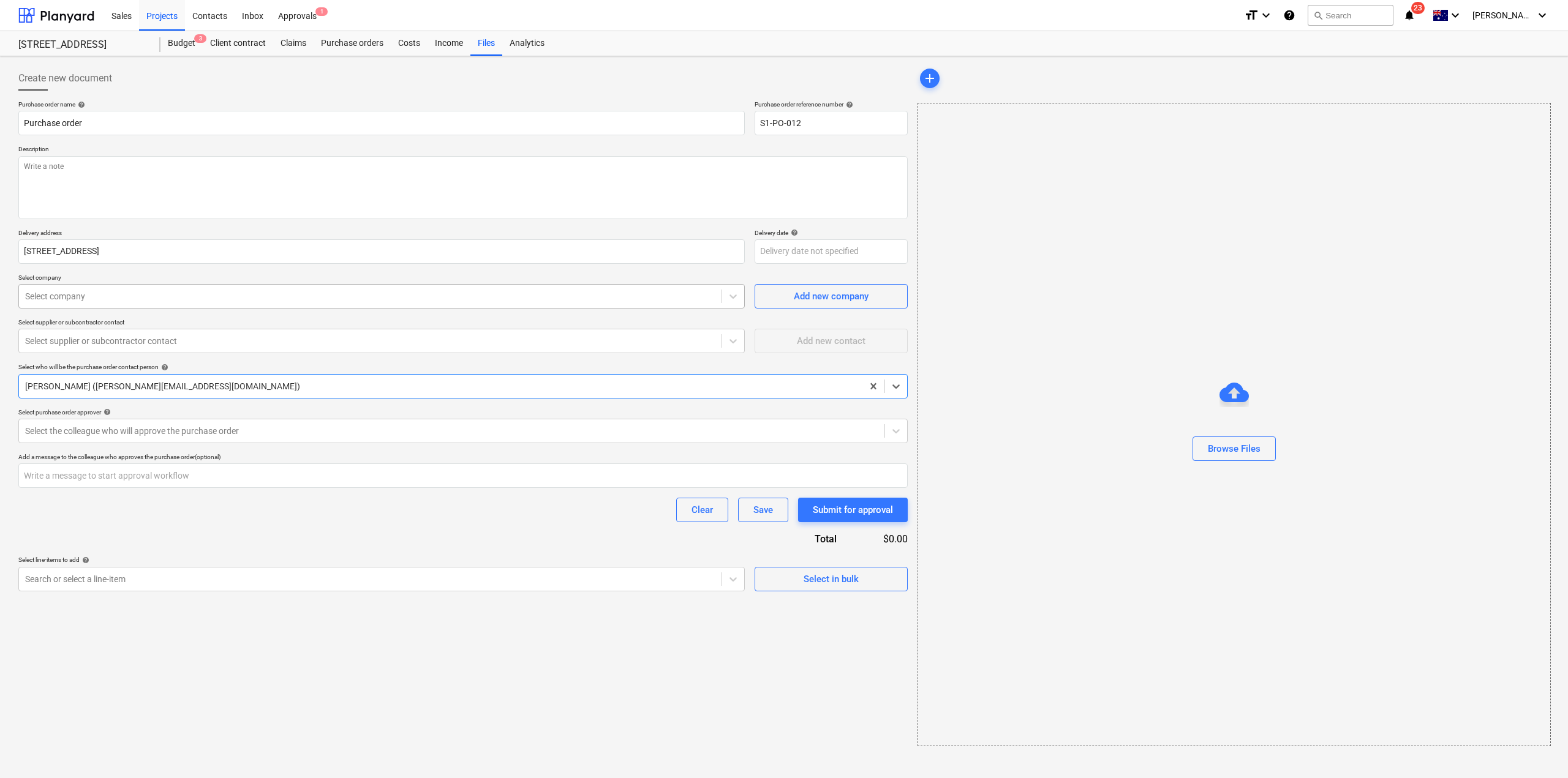
click at [123, 295] on div at bounding box center [370, 296] width 690 height 12
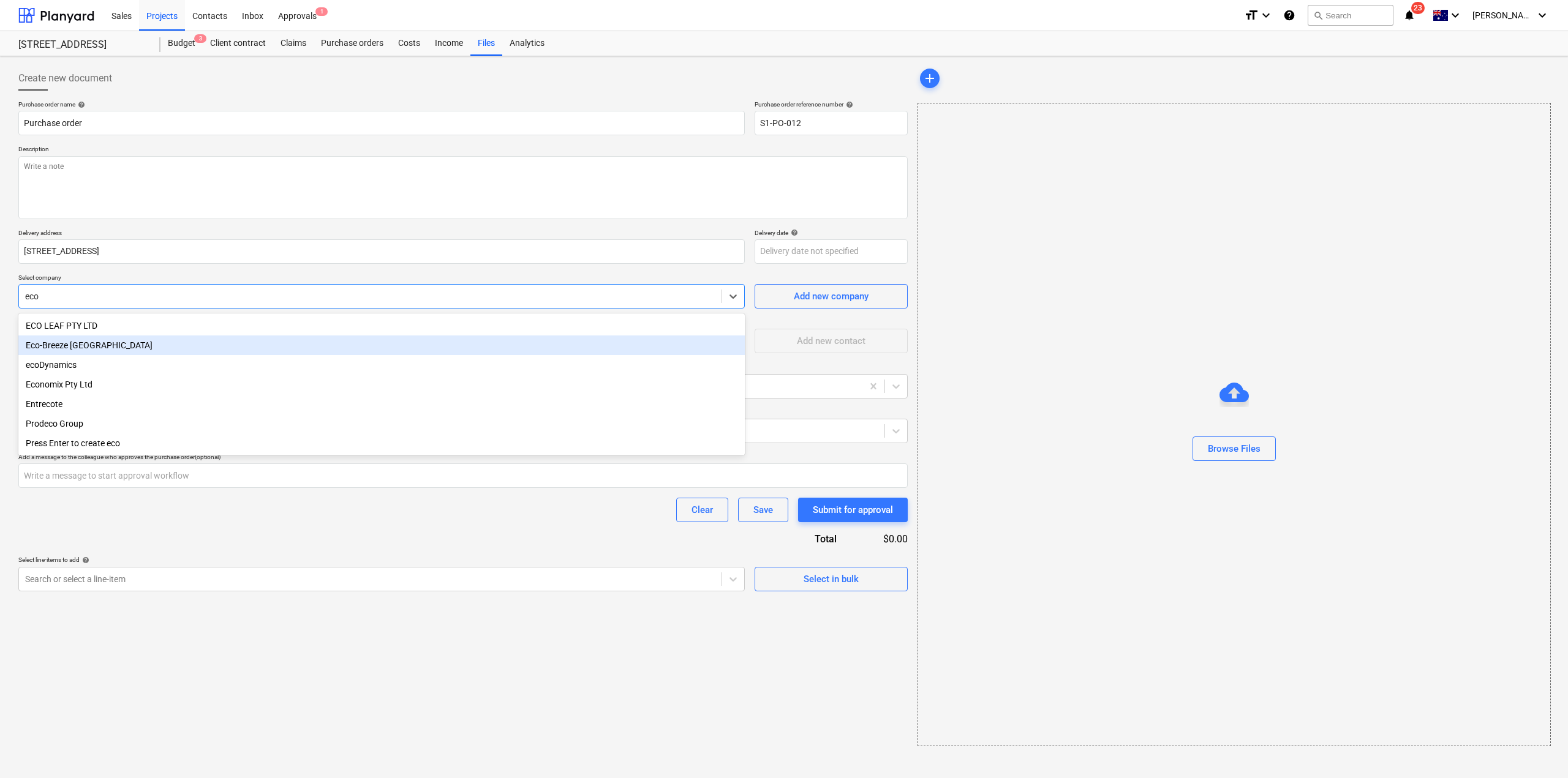
click at [94, 345] on div "Eco-Breeze [GEOGRAPHIC_DATA]" at bounding box center [381, 345] width 726 height 20
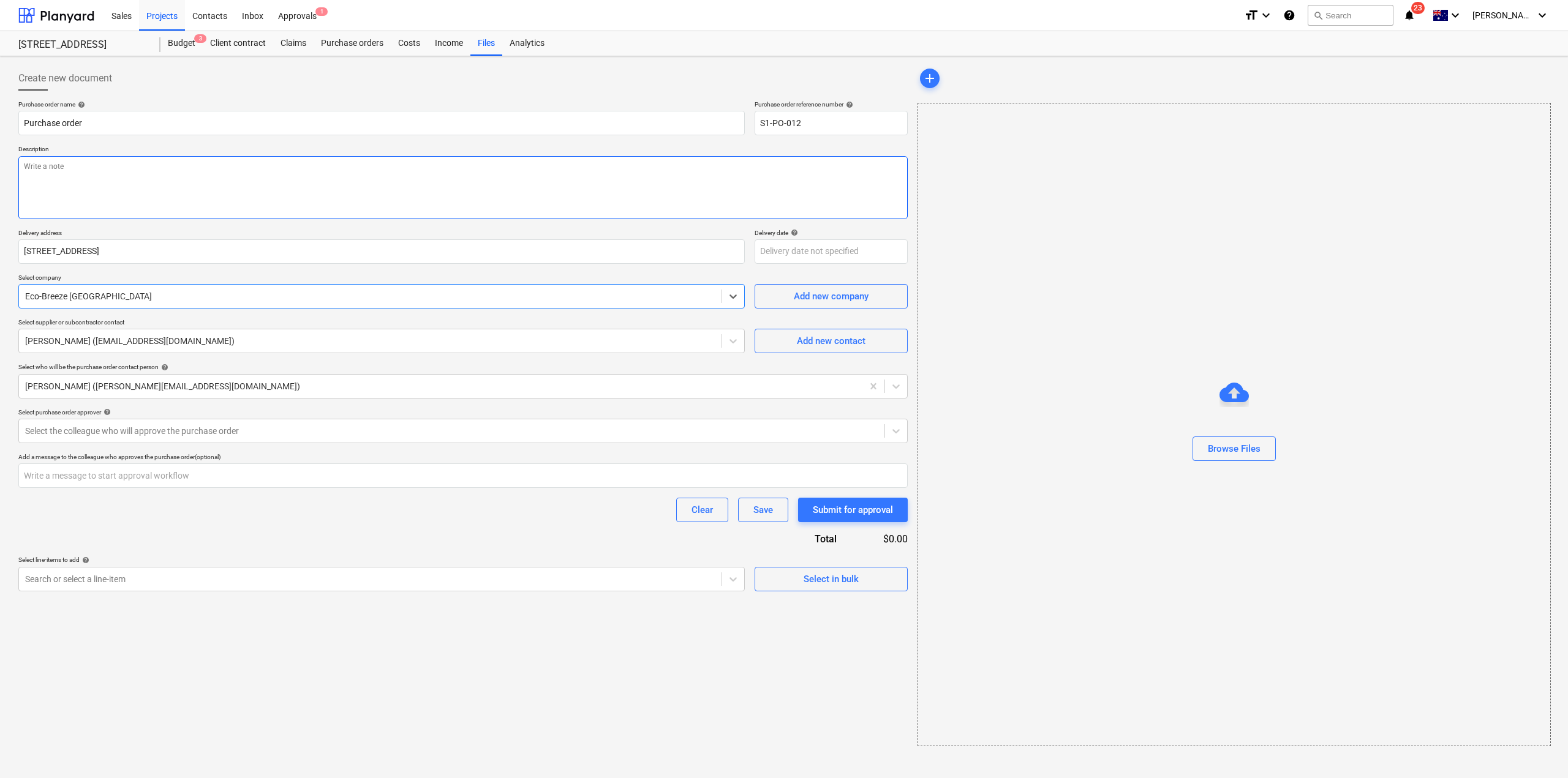
click at [174, 189] on textarea at bounding box center [463, 187] width 890 height 63
drag, startPoint x: 793, startPoint y: 119, endPoint x: 829, endPoint y: 141, distance: 42.2
click at [824, 137] on div "Purchase order name help Purchase order Purchase order reference number help S1…" at bounding box center [463, 346] width 890 height 491
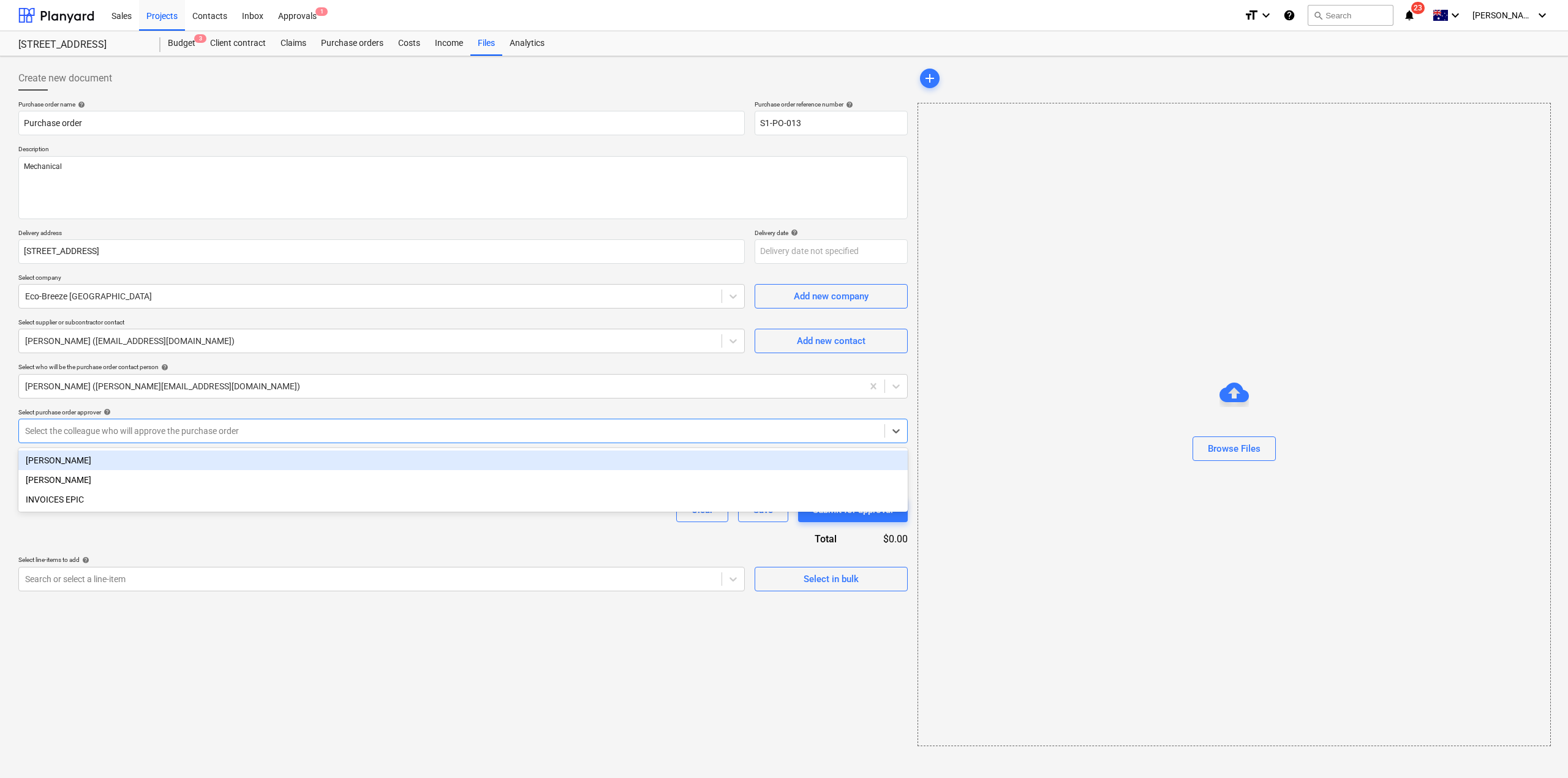
click at [407, 431] on div at bounding box center [451, 431] width 853 height 12
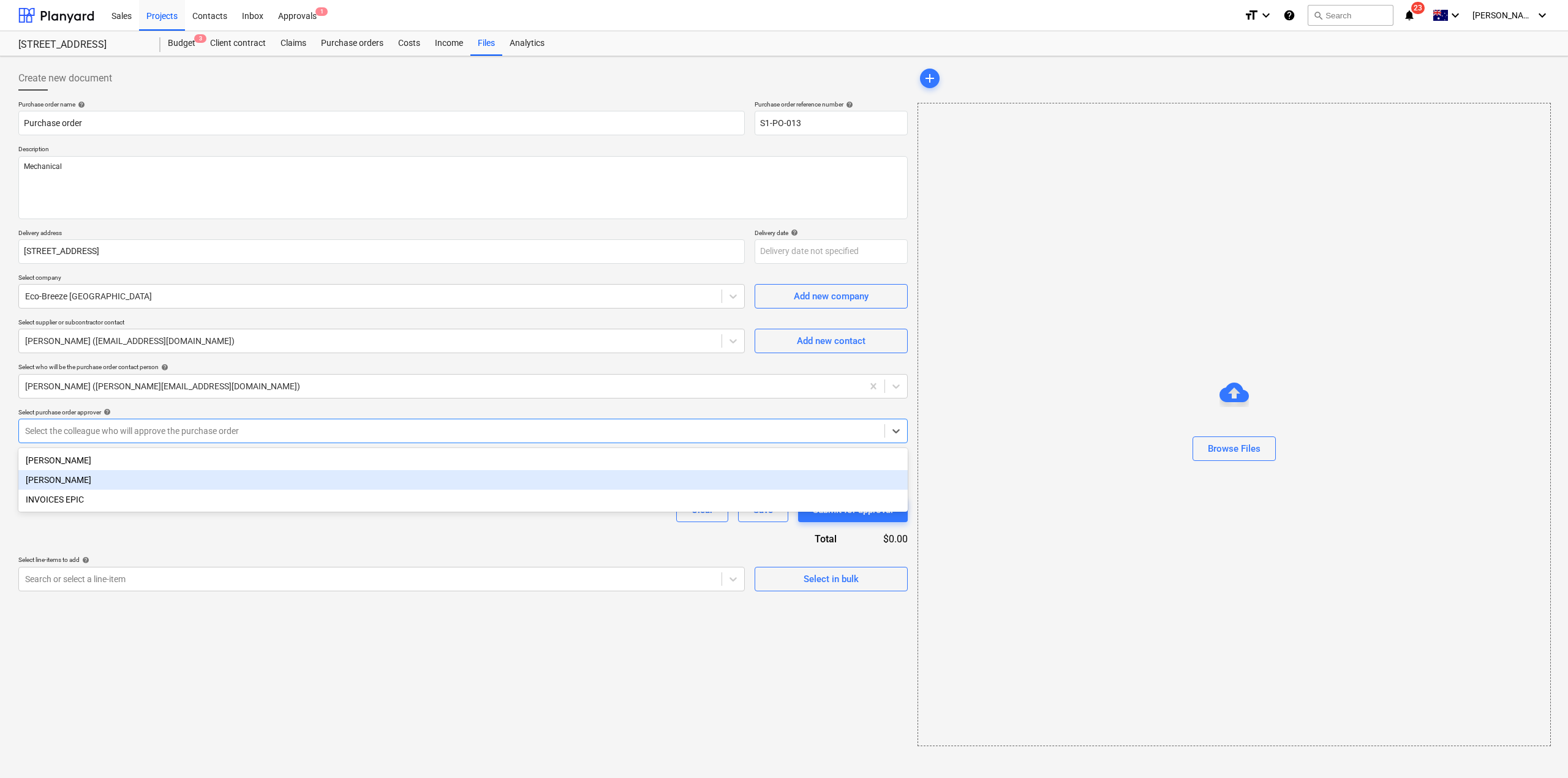
click at [355, 483] on div "[PERSON_NAME]" at bounding box center [463, 480] width 890 height 20
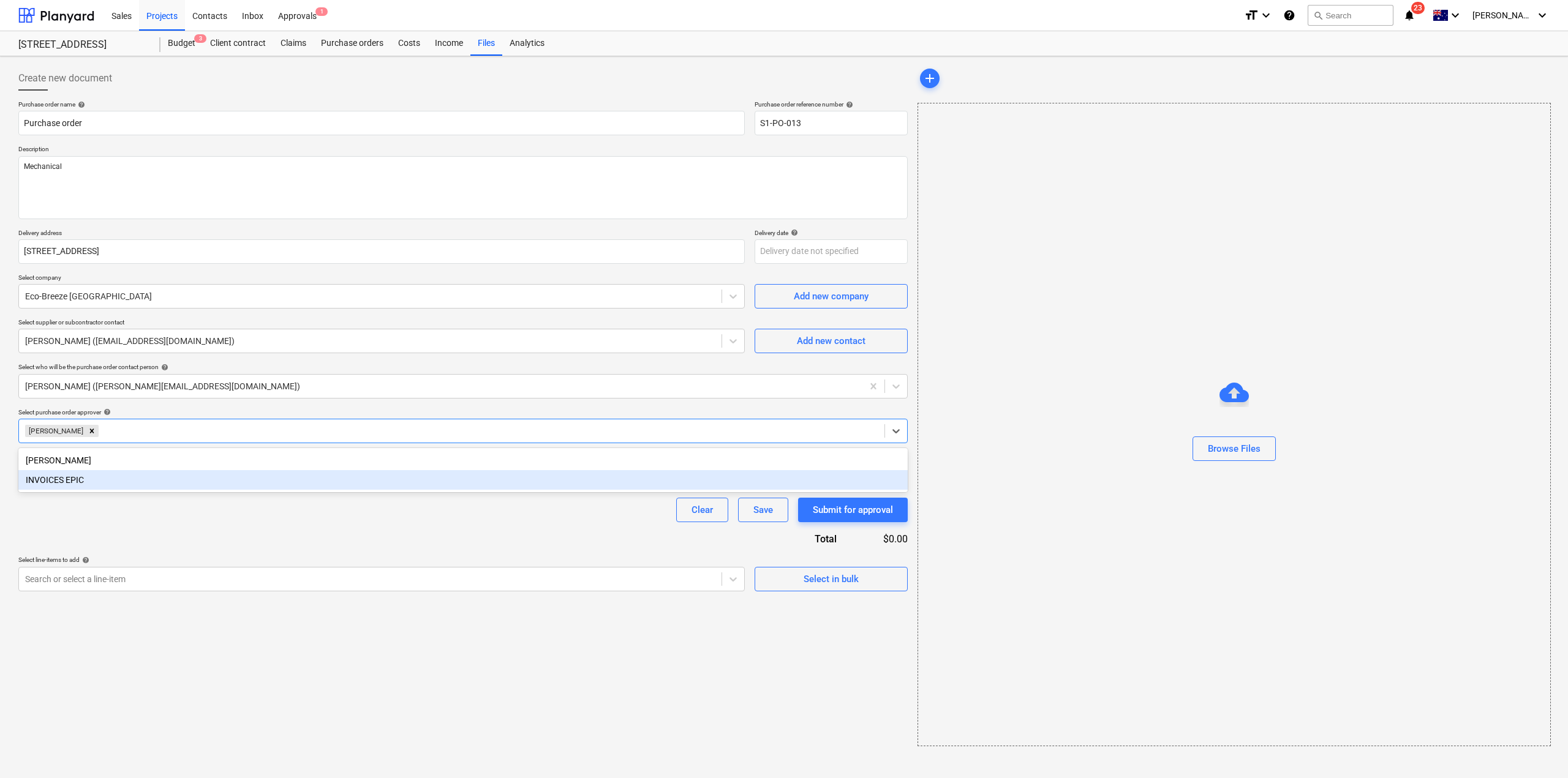
click at [349, 528] on div "Purchase order name help Purchase order Purchase order reference number help S1…" at bounding box center [463, 346] width 890 height 491
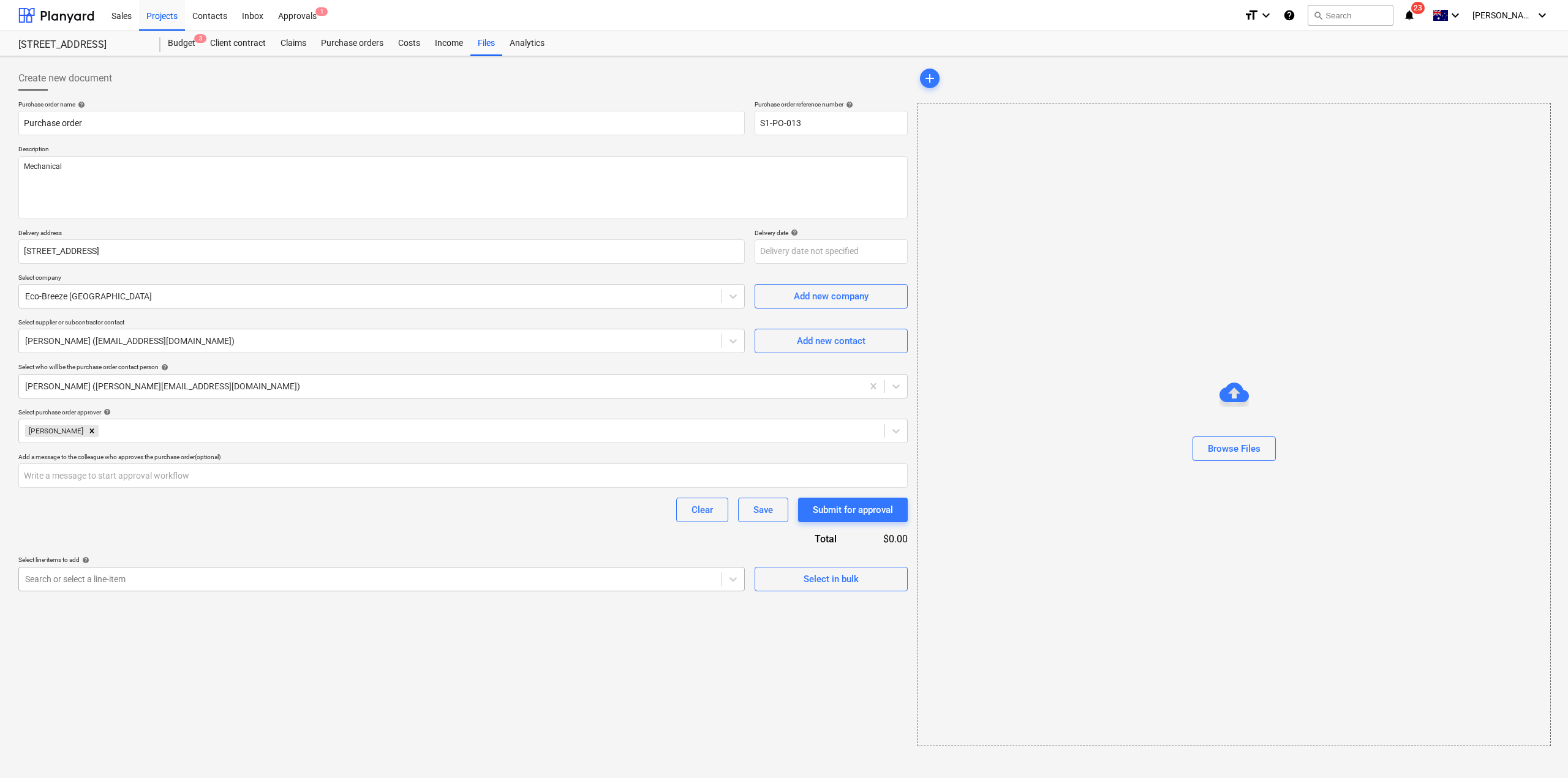
click at [309, 574] on div at bounding box center [370, 580] width 690 height 12
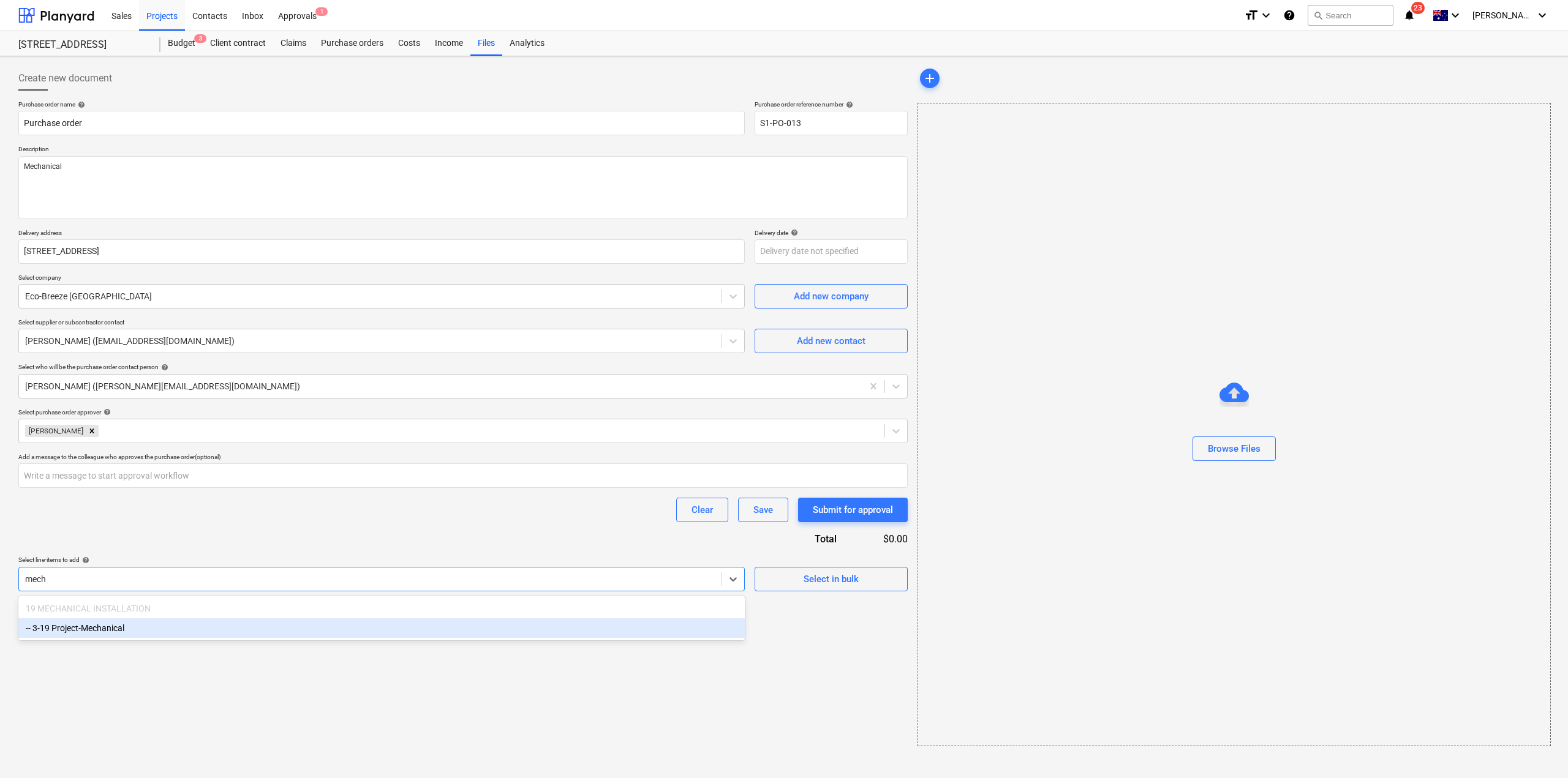
click at [234, 628] on div "-- 3-19 Project-Mechanical" at bounding box center [381, 628] width 726 height 20
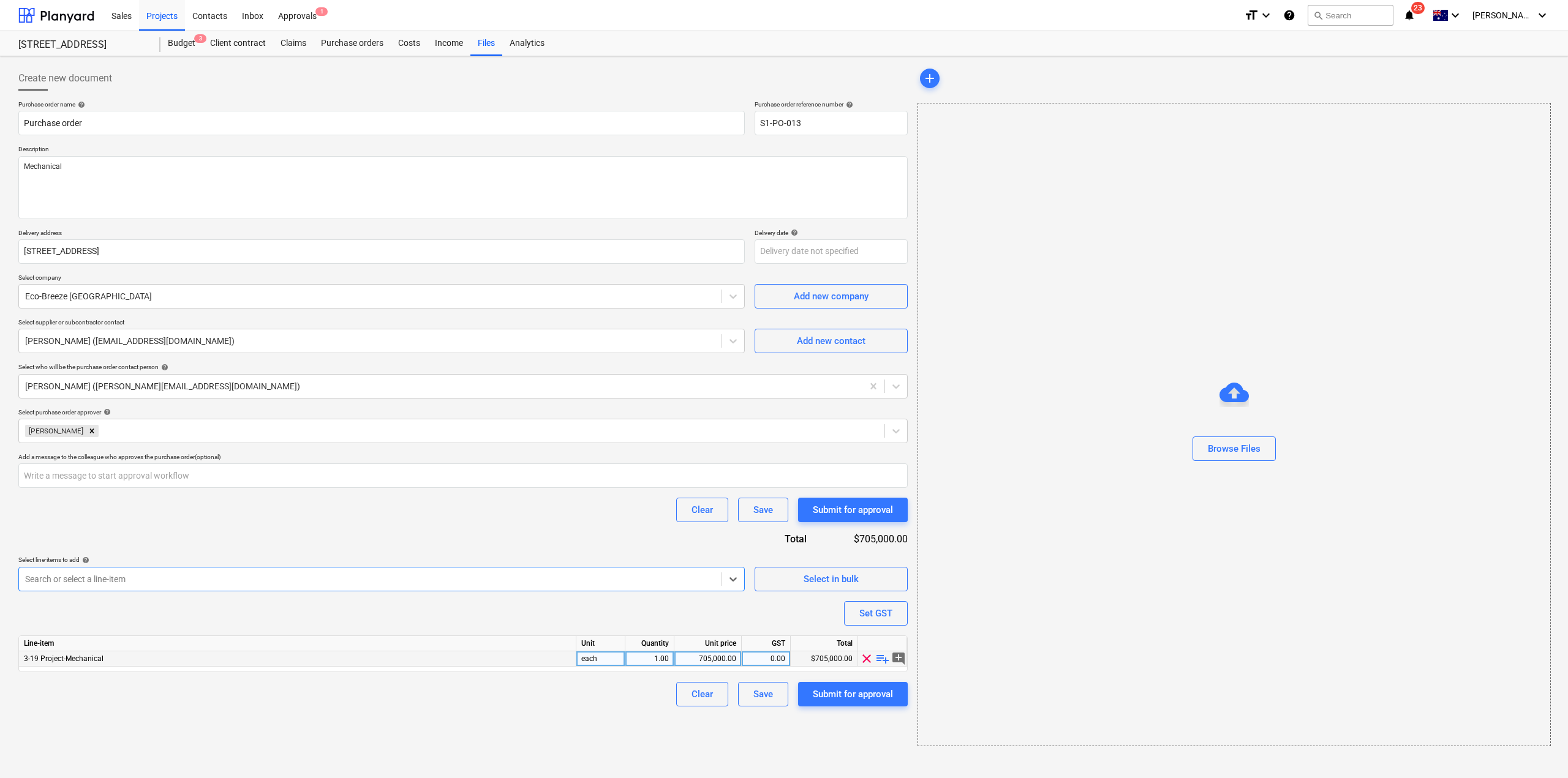
click at [711, 658] on div "705,000.00" at bounding box center [708, 659] width 57 height 15
click at [634, 738] on div "Create new document Purchase order name help Purchase order Purchase order refe…" at bounding box center [463, 406] width 899 height 690
click at [857, 692] on div "Submit for approval" at bounding box center [852, 694] width 80 height 16
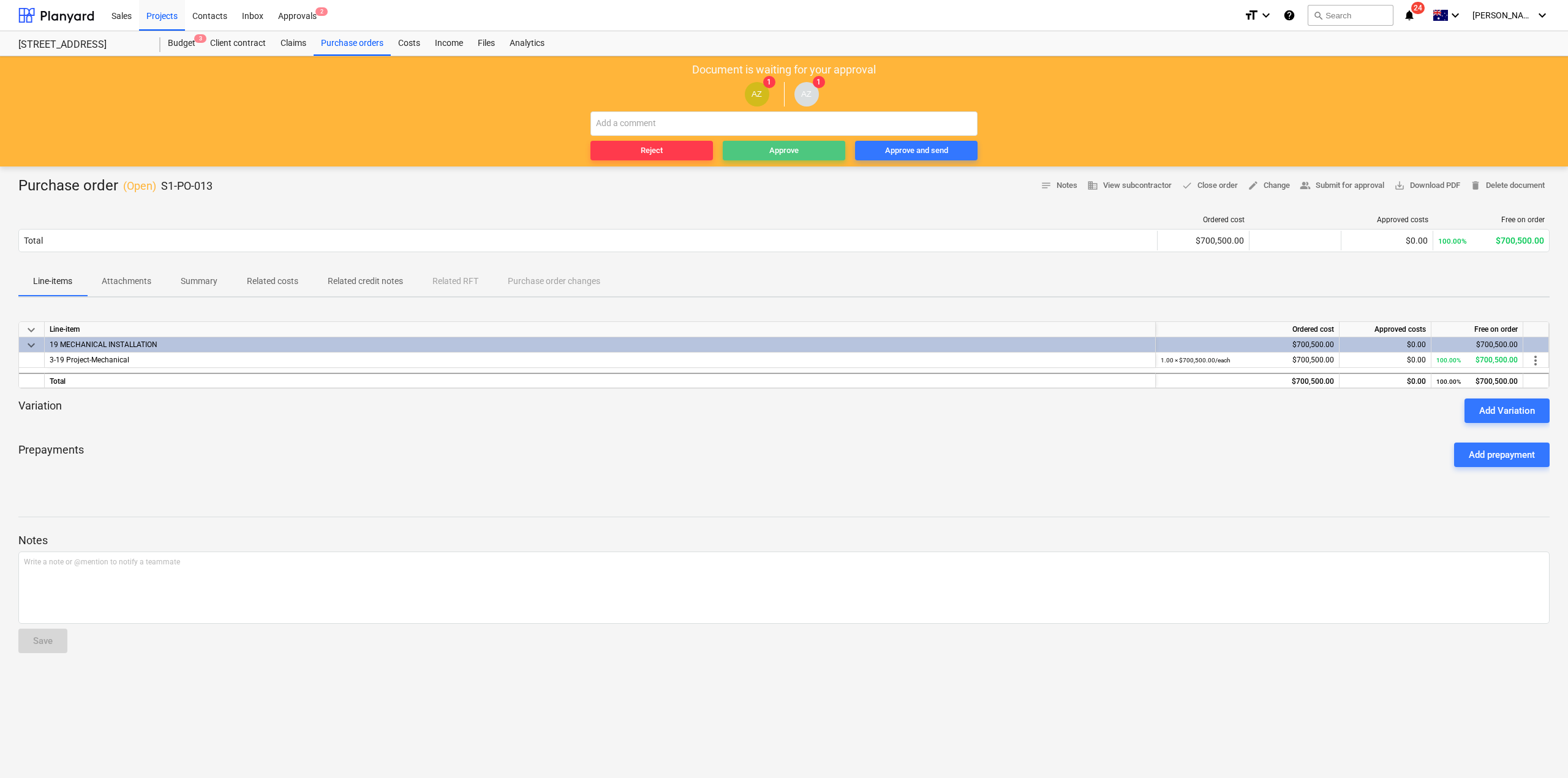
click at [769, 149] on div "Approve" at bounding box center [784, 151] width 29 height 14
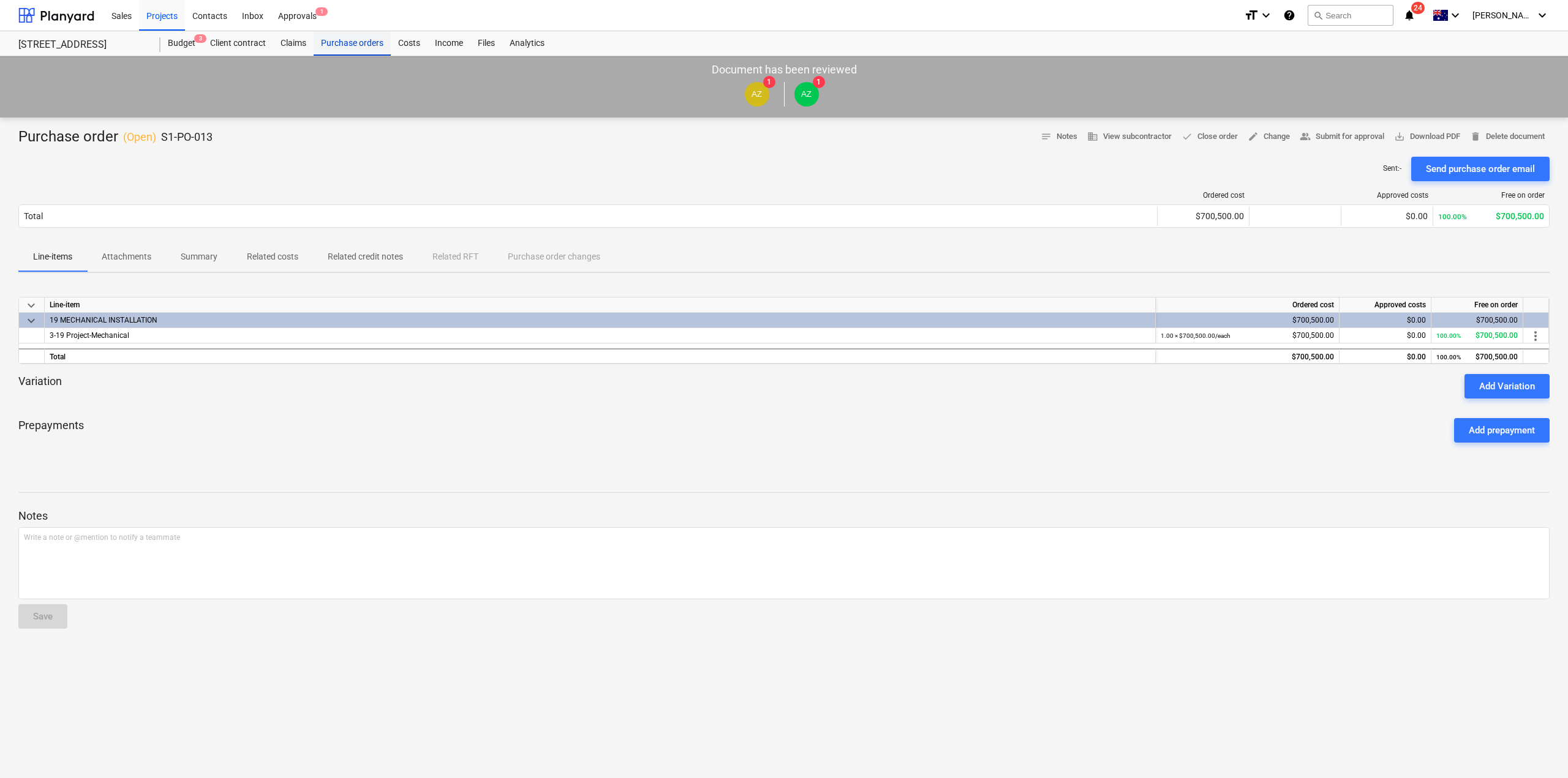
click at [325, 44] on div "Purchase orders" at bounding box center [352, 43] width 77 height 25
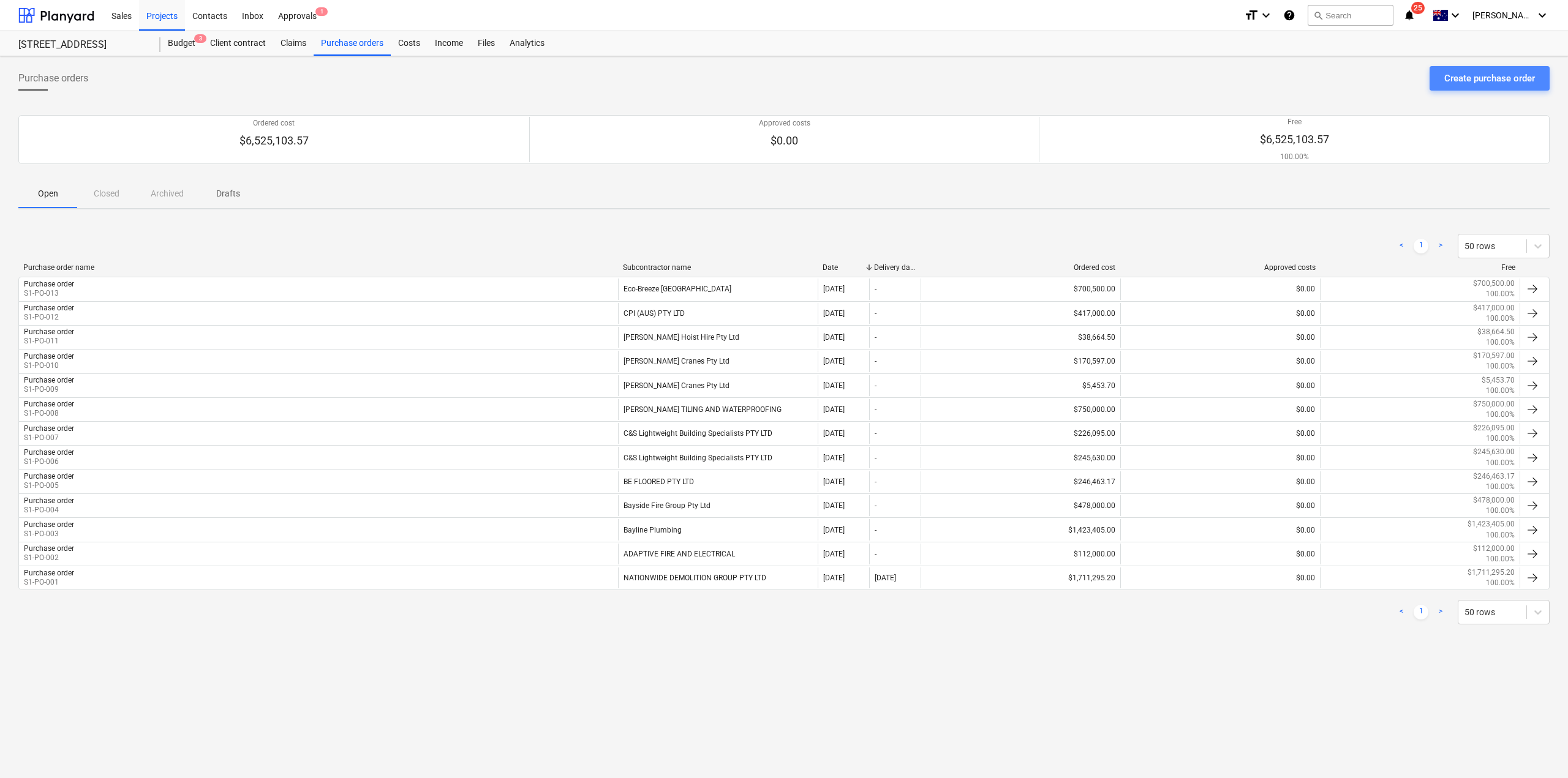
click at [1494, 76] on div "Create purchase order" at bounding box center [1490, 78] width 91 height 16
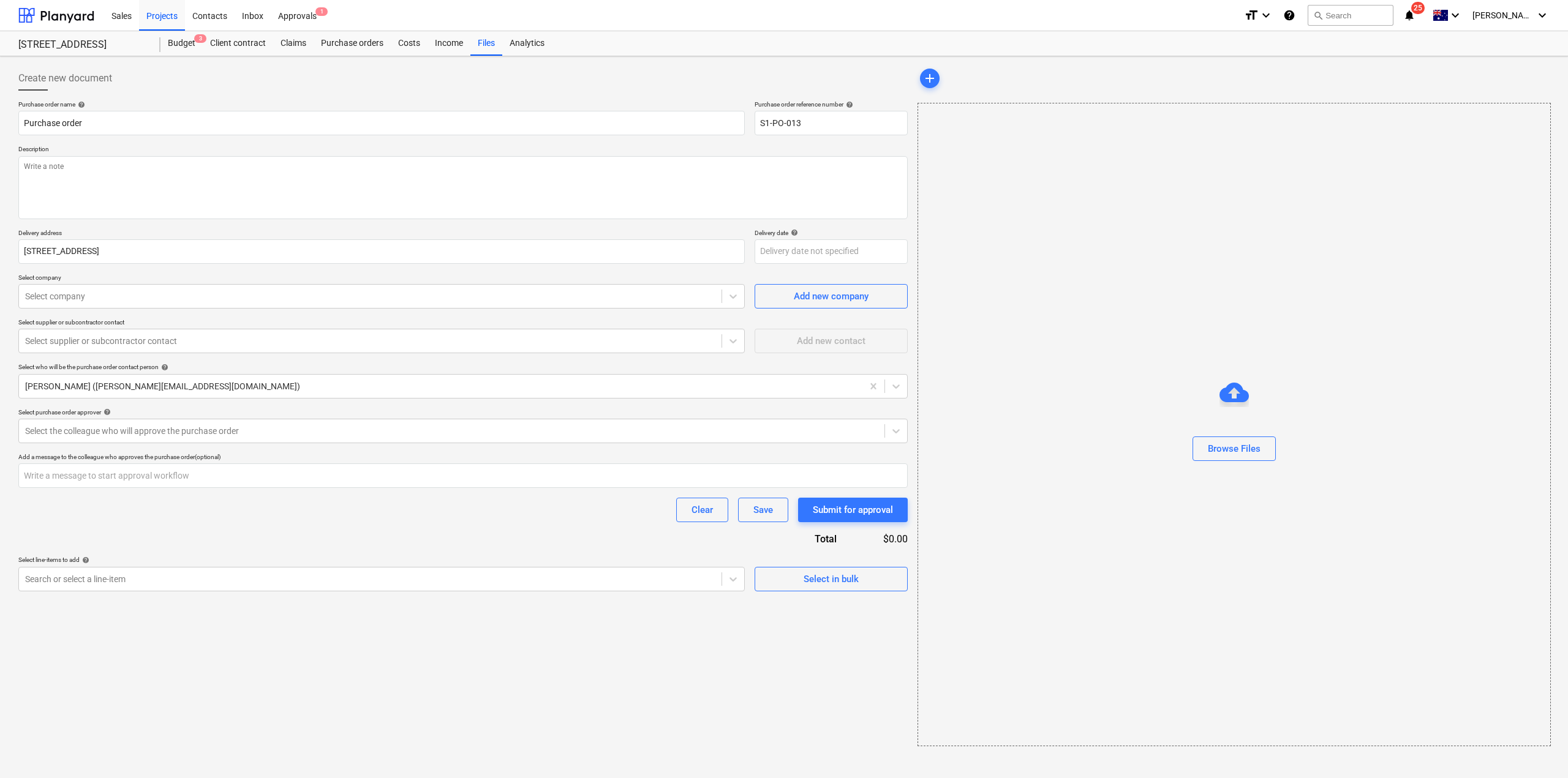
click at [234, 283] on p "Select company" at bounding box center [381, 279] width 726 height 10
click at [245, 299] on div at bounding box center [370, 296] width 690 height 12
click at [357, 350] on div "ELEPHANTS FOOT WASTE COMPACTORS PTY LTD" at bounding box center [381, 345] width 726 height 20
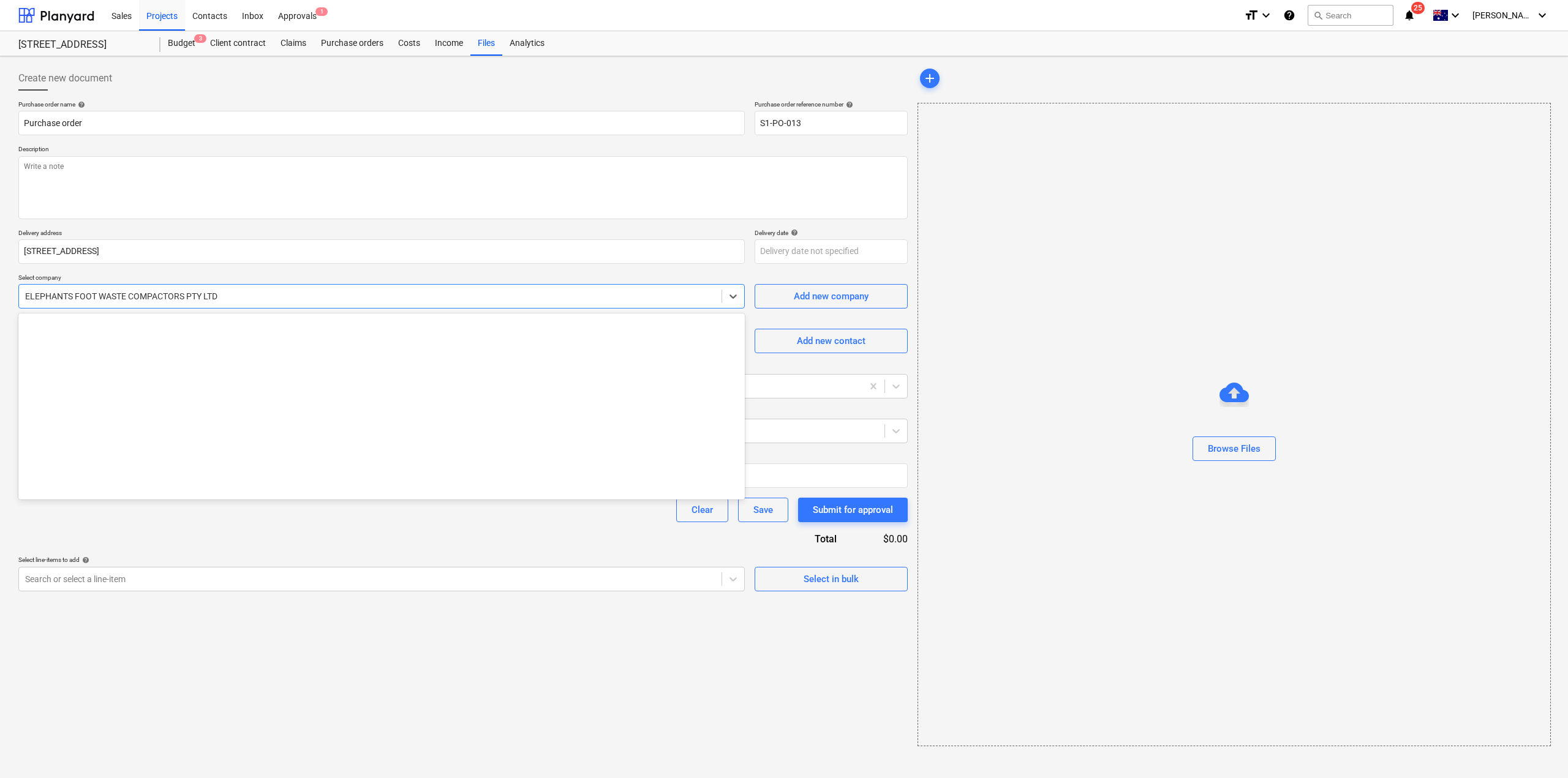
scroll to position [7181, 0]
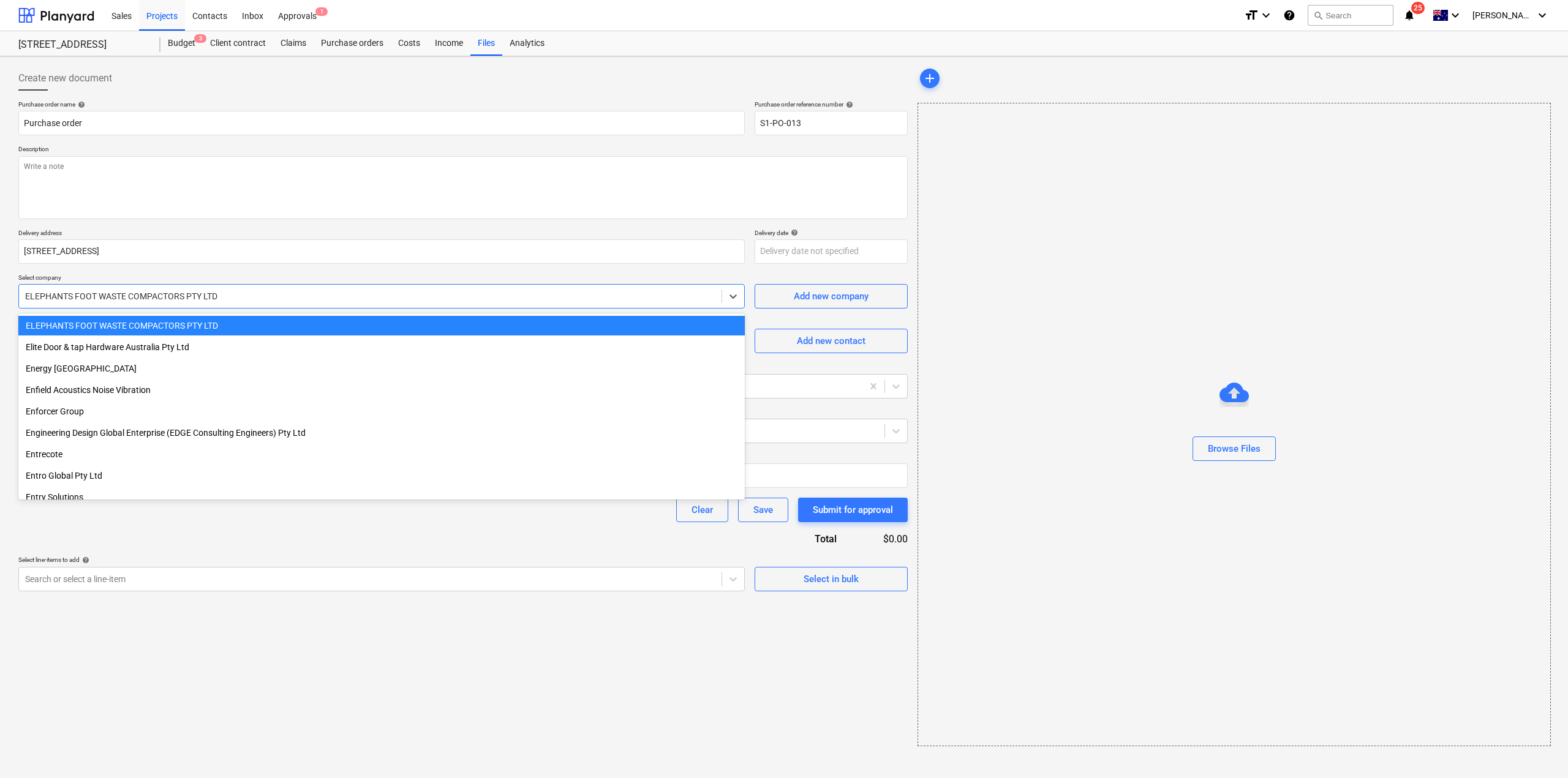
click at [251, 296] on div at bounding box center [370, 296] width 690 height 12
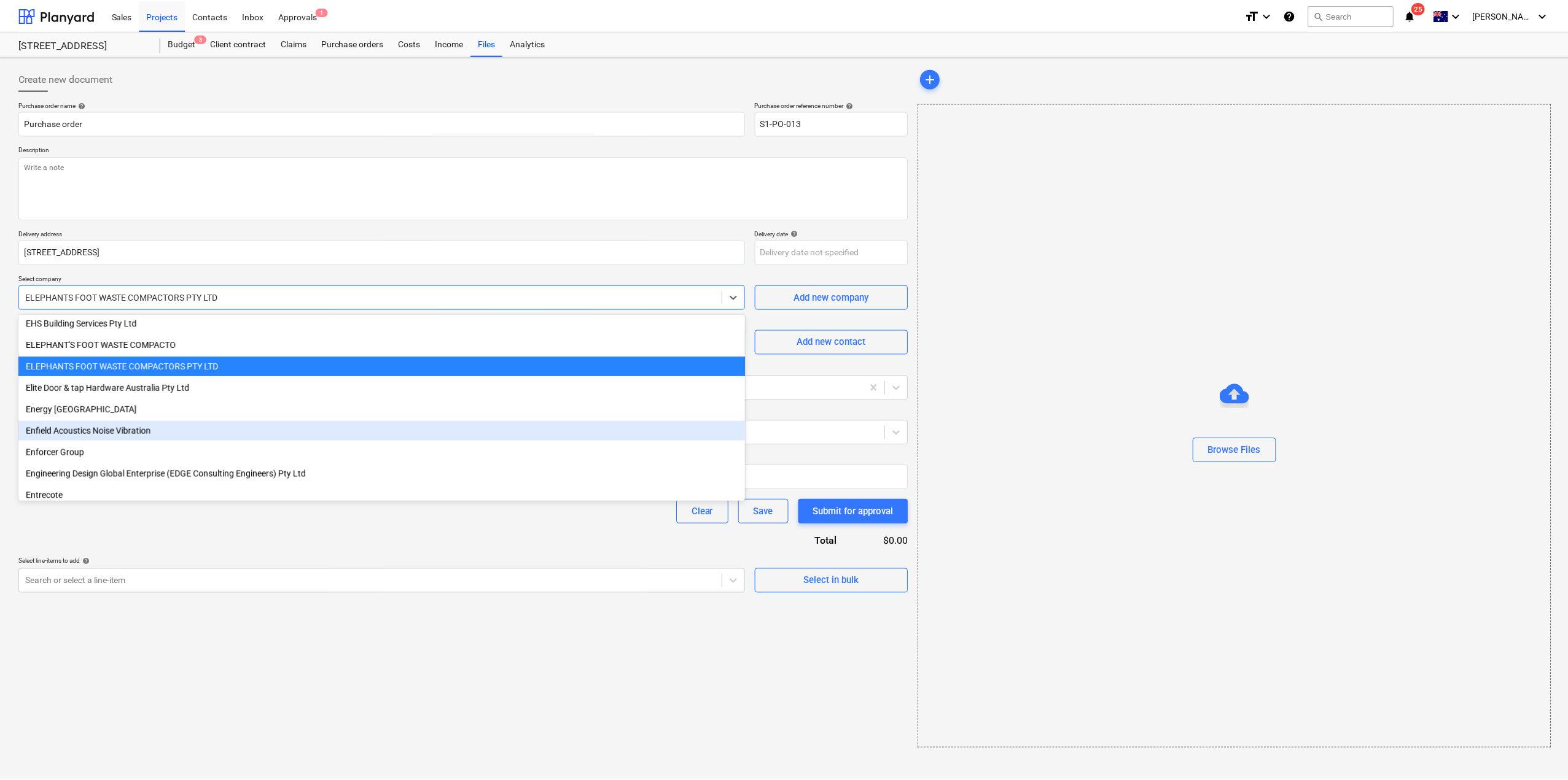
scroll to position [7138, 0]
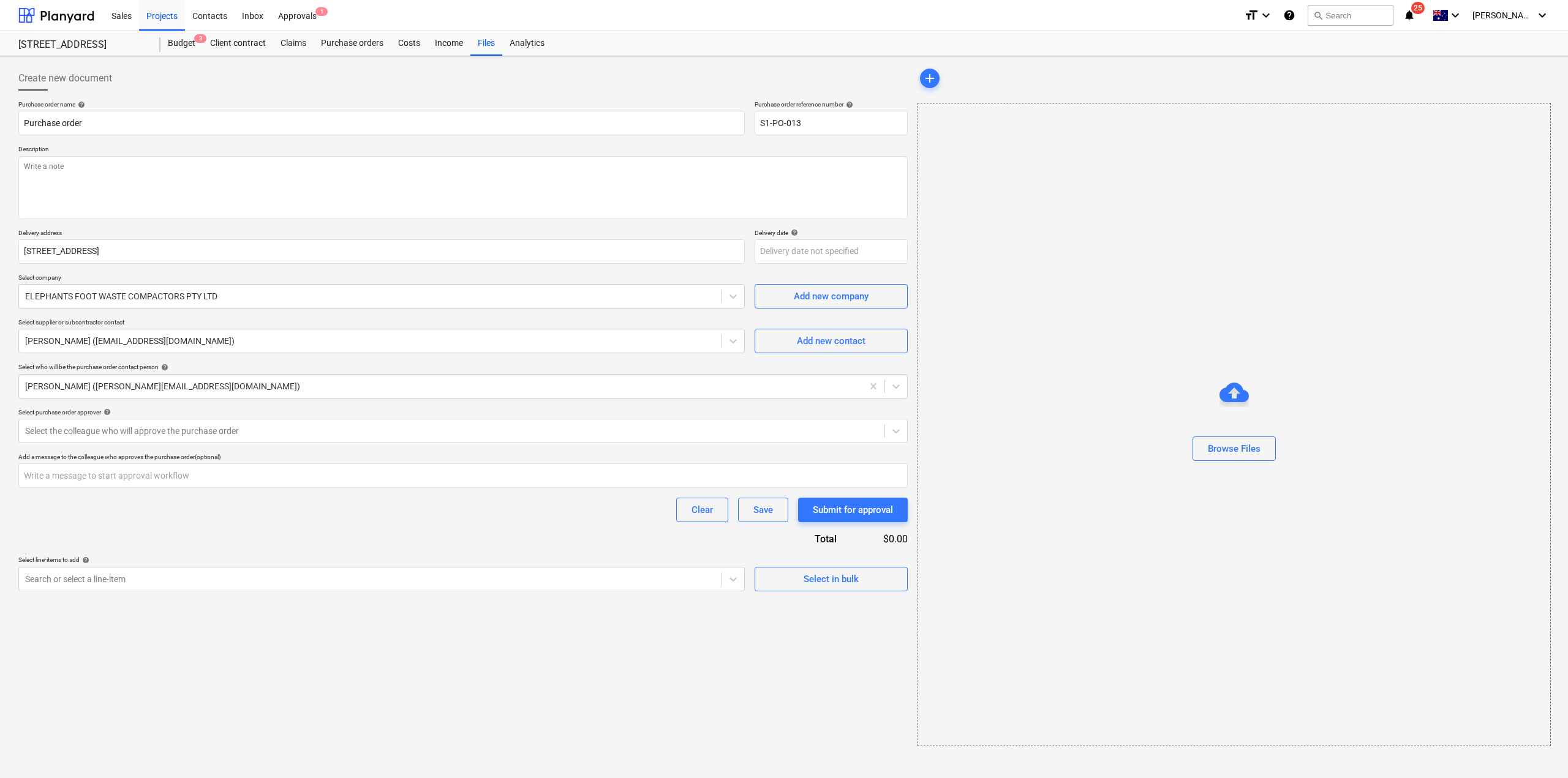
click at [295, 682] on div "Create new document Purchase order name help Purchase order Purchase order refe…" at bounding box center [463, 406] width 899 height 690
click at [850, 122] on input "S1-PO-013" at bounding box center [831, 123] width 153 height 25
drag, startPoint x: 797, startPoint y: 124, endPoint x: 807, endPoint y: 159, distance: 36.4
click at [817, 133] on input "S1-PO-013" at bounding box center [831, 123] width 153 height 25
click at [740, 193] on textarea at bounding box center [463, 187] width 890 height 63
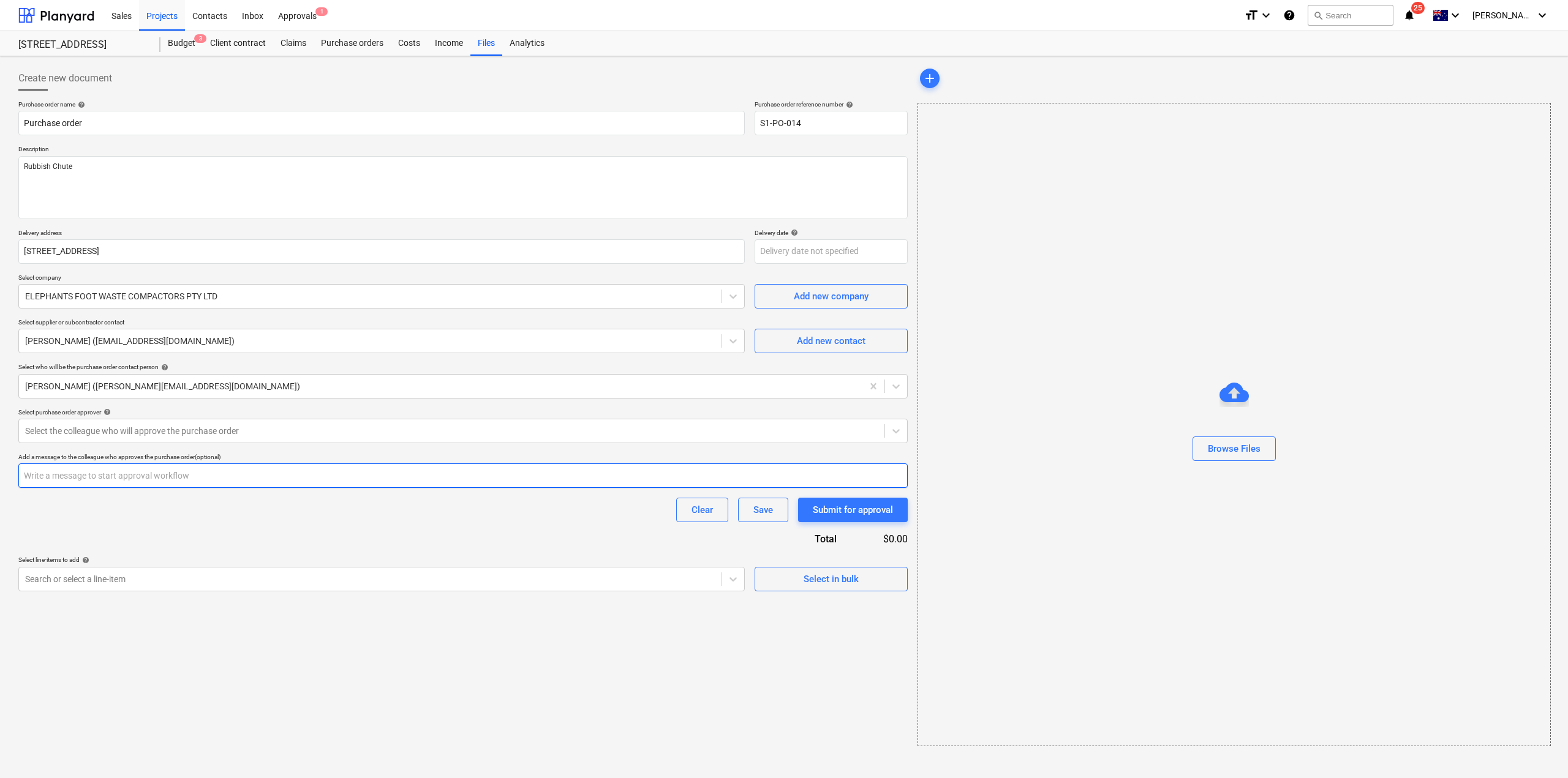
click at [422, 480] on input "text" at bounding box center [463, 476] width 890 height 25
click at [302, 578] on div at bounding box center [370, 580] width 690 height 12
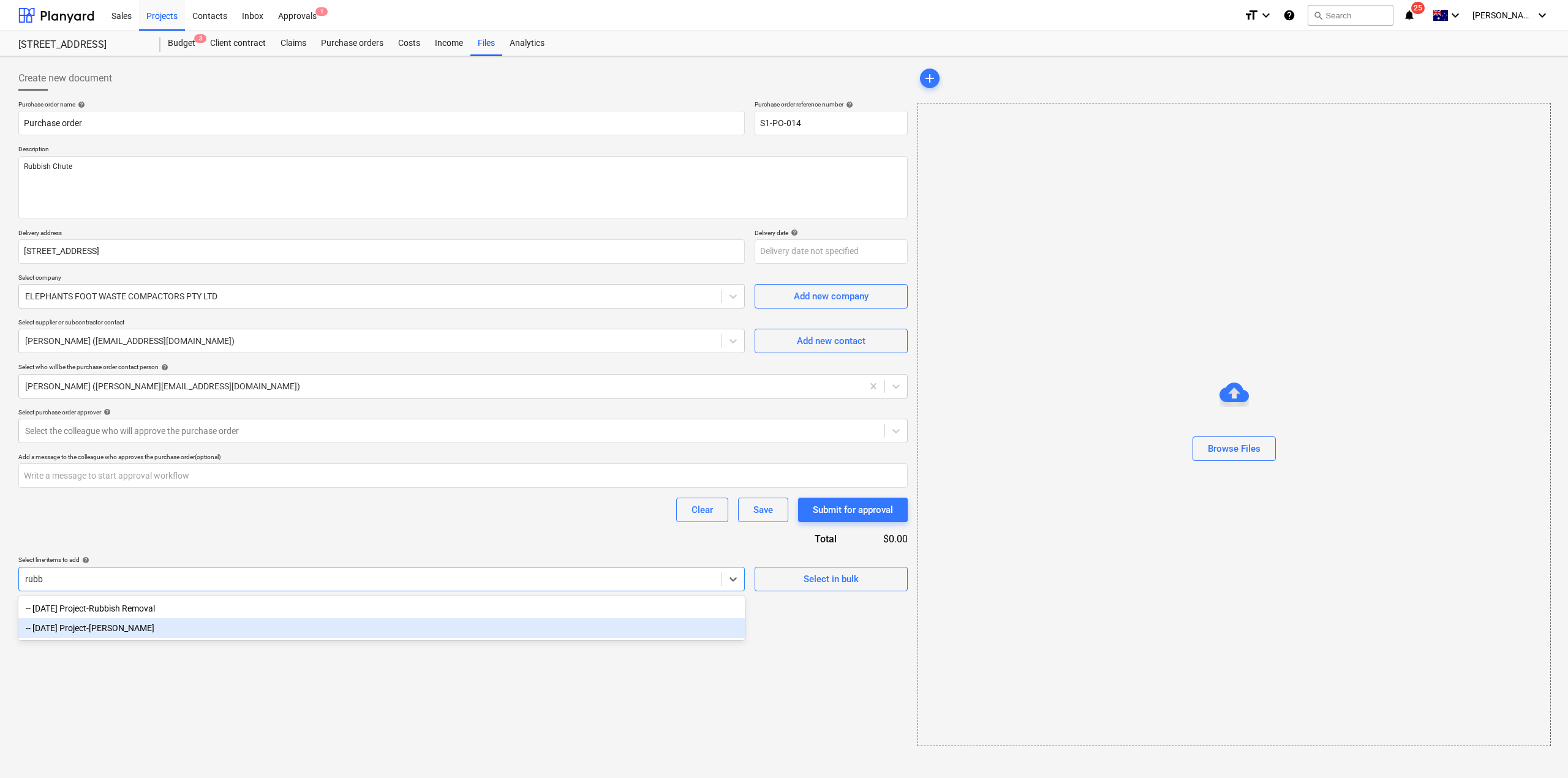
click at [240, 631] on div "-- [DATE] Project-[PERSON_NAME]" at bounding box center [381, 628] width 726 height 20
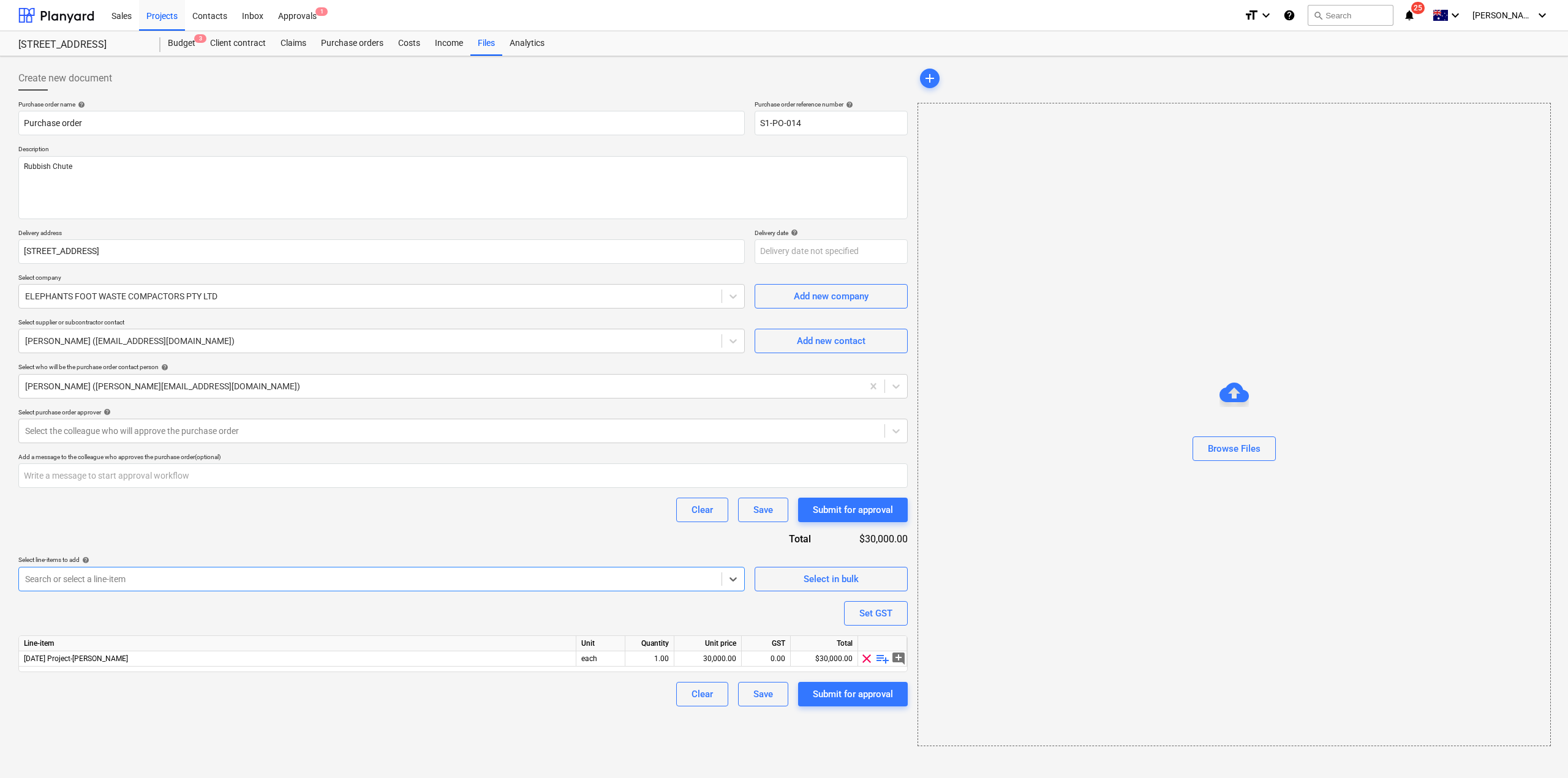
click at [418, 708] on div "Create new document Purchase order name help Purchase order Purchase order refe…" at bounding box center [463, 406] width 899 height 690
click at [846, 125] on input "S1-PO-014" at bounding box center [831, 123] width 153 height 25
click at [864, 695] on div "Submit for approval" at bounding box center [852, 694] width 80 height 16
click at [359, 435] on div at bounding box center [451, 431] width 853 height 12
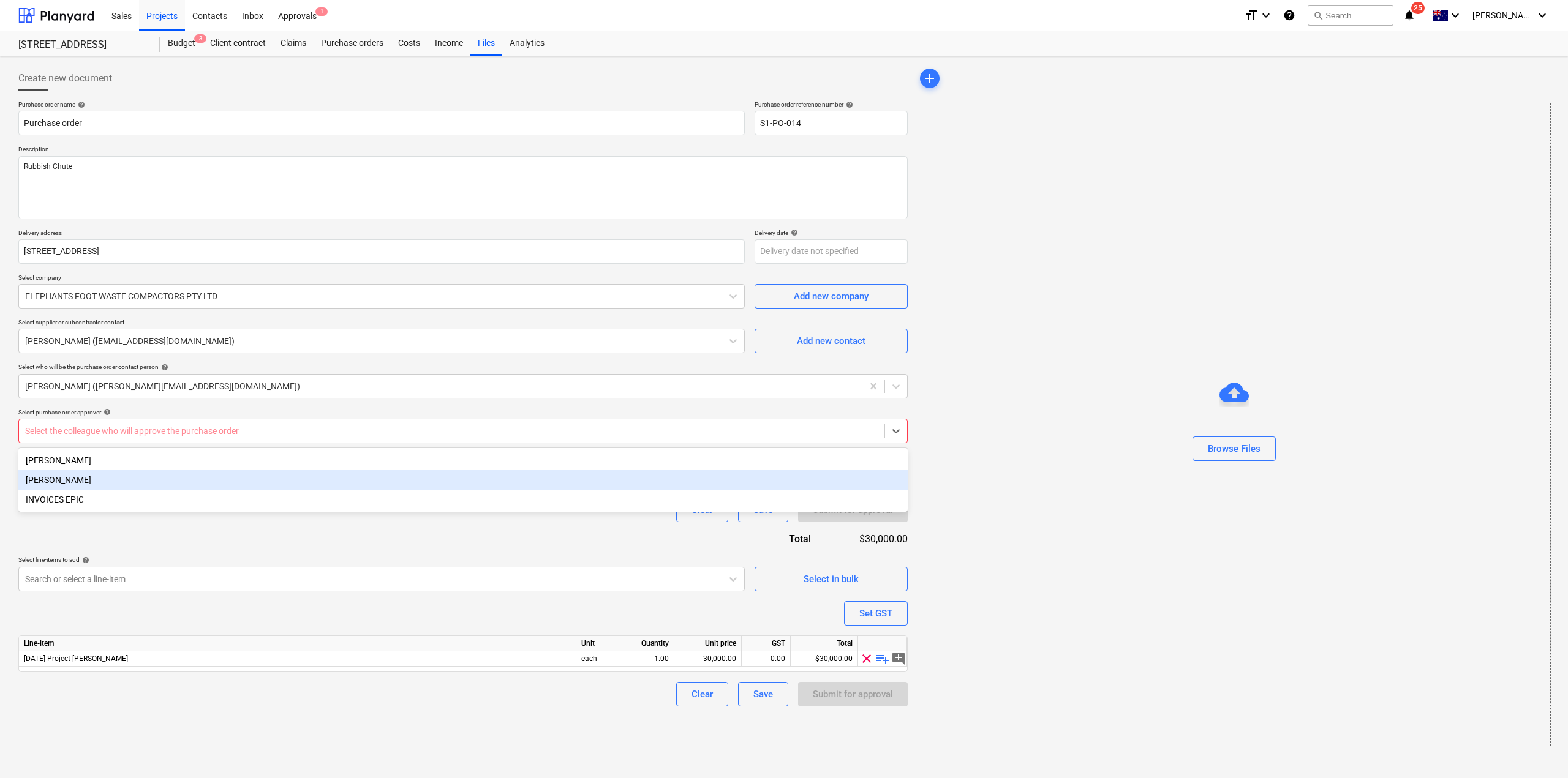
click at [325, 479] on div "[PERSON_NAME]" at bounding box center [463, 480] width 890 height 20
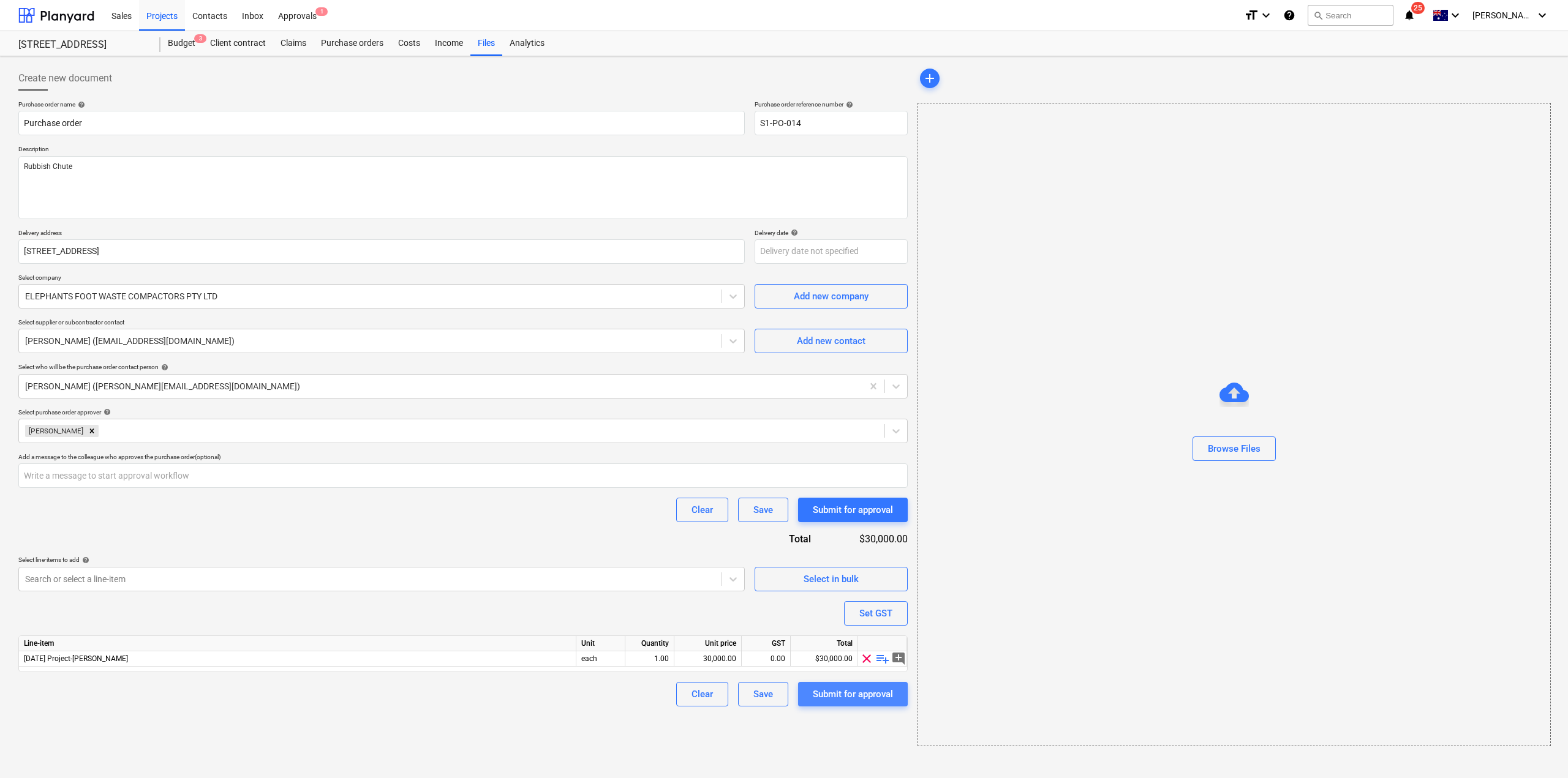
click at [829, 696] on div "Submit for approval" at bounding box center [852, 694] width 80 height 16
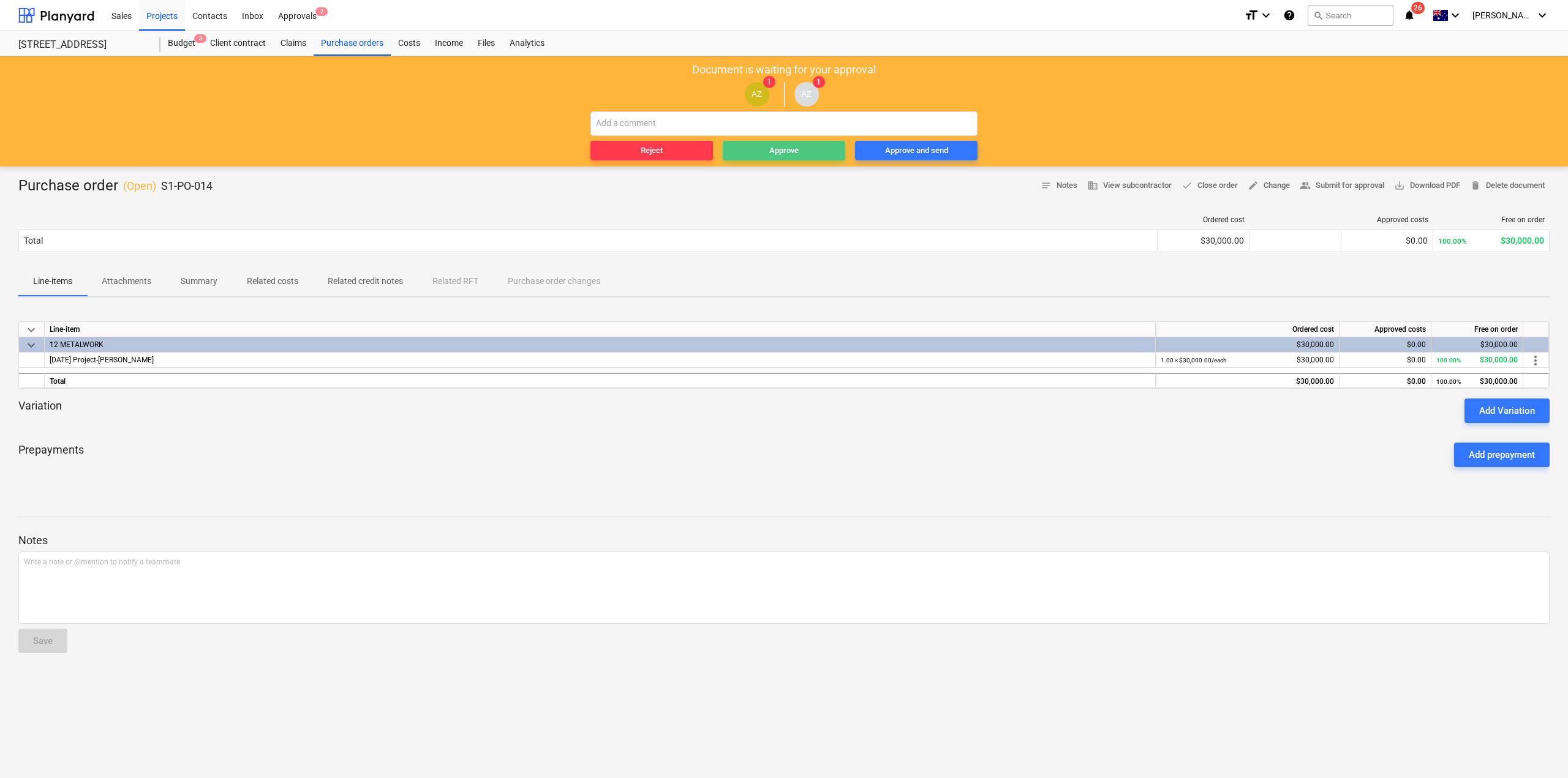
click at [757, 149] on span "Approve" at bounding box center [783, 151] width 112 height 14
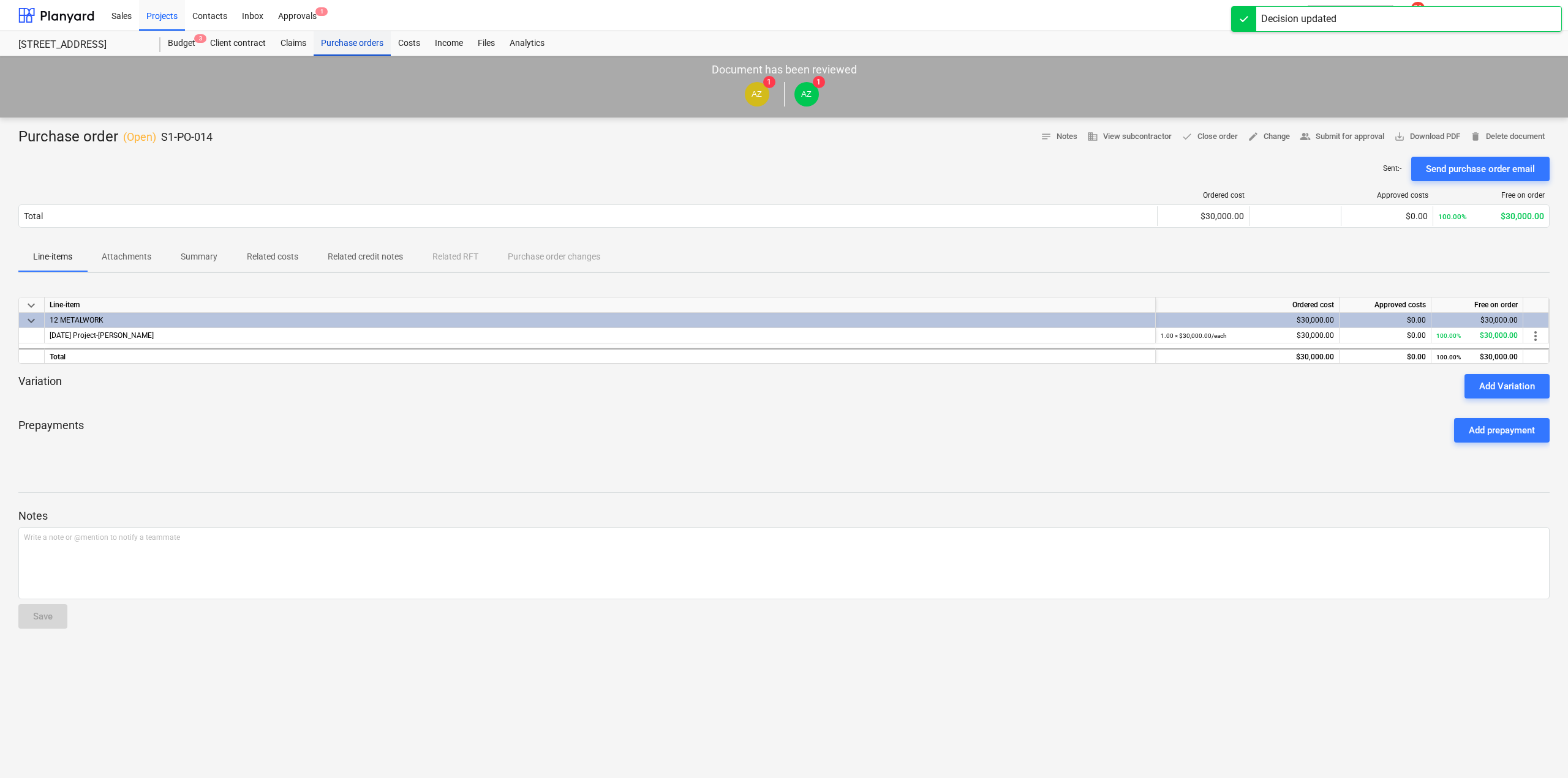
click at [331, 43] on div "Purchase orders" at bounding box center [352, 43] width 77 height 25
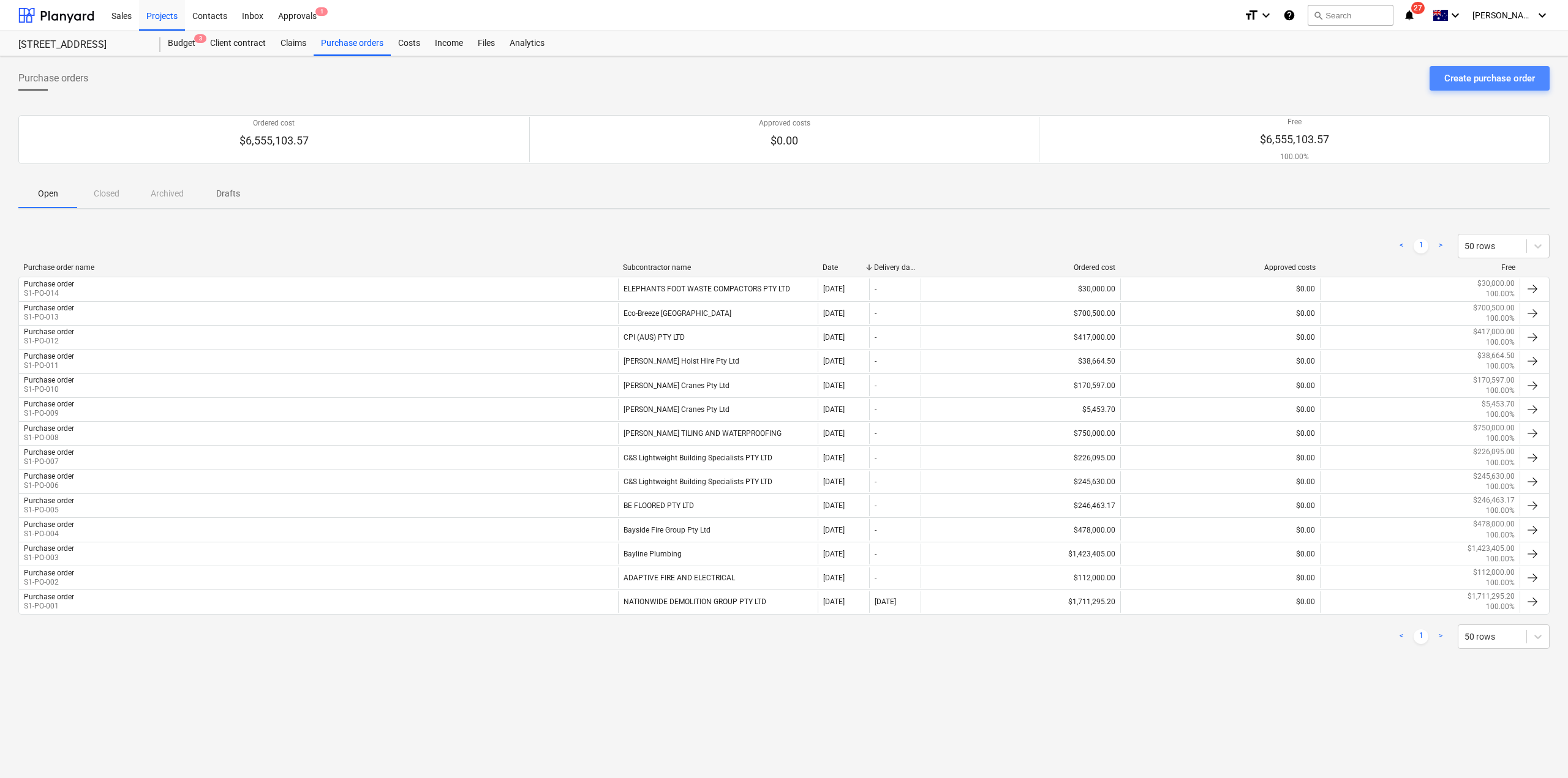
click at [1462, 84] on div "Create purchase order" at bounding box center [1490, 78] width 91 height 16
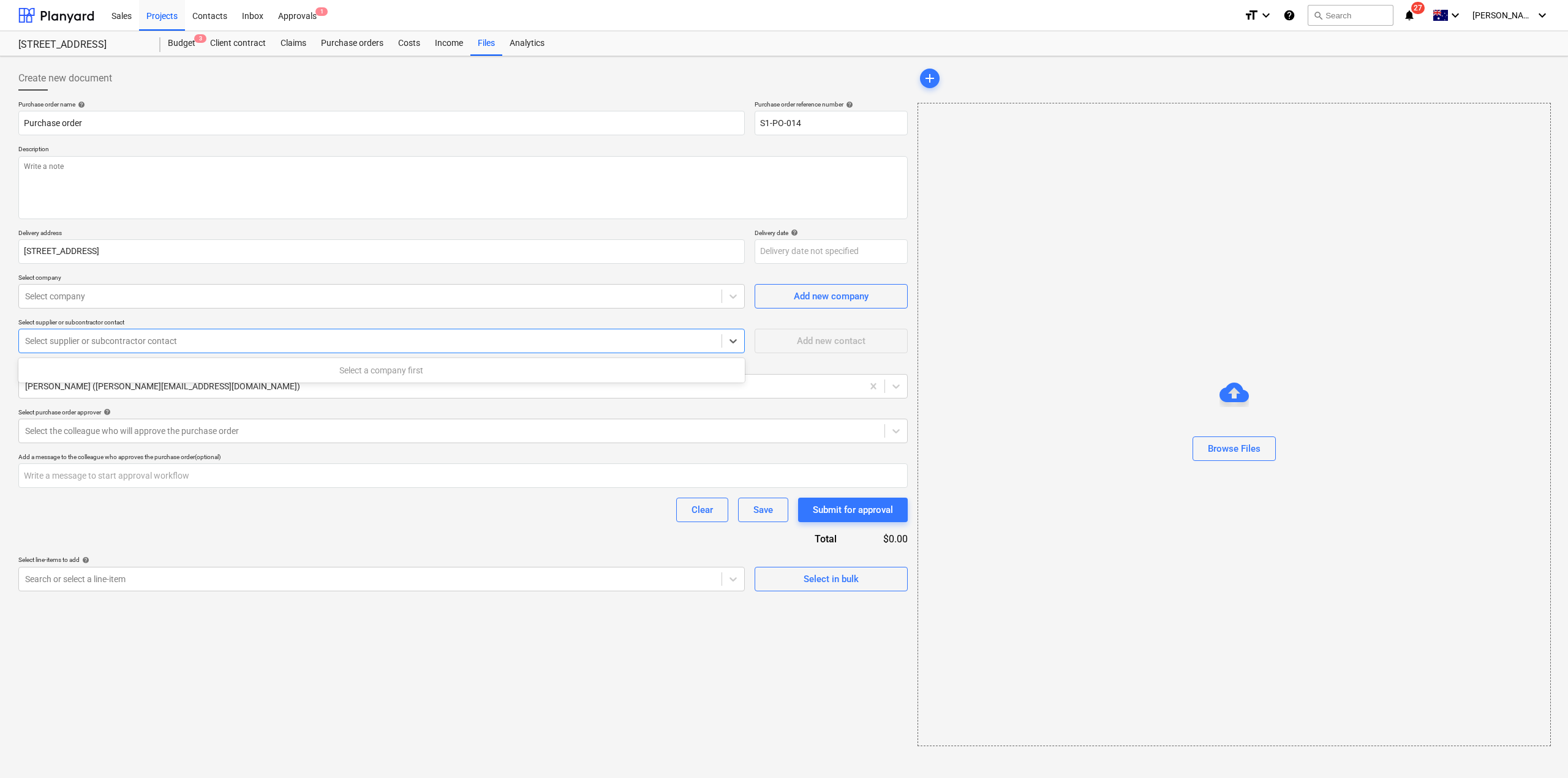
click at [77, 341] on div at bounding box center [370, 341] width 690 height 12
click at [76, 300] on div at bounding box center [370, 296] width 690 height 12
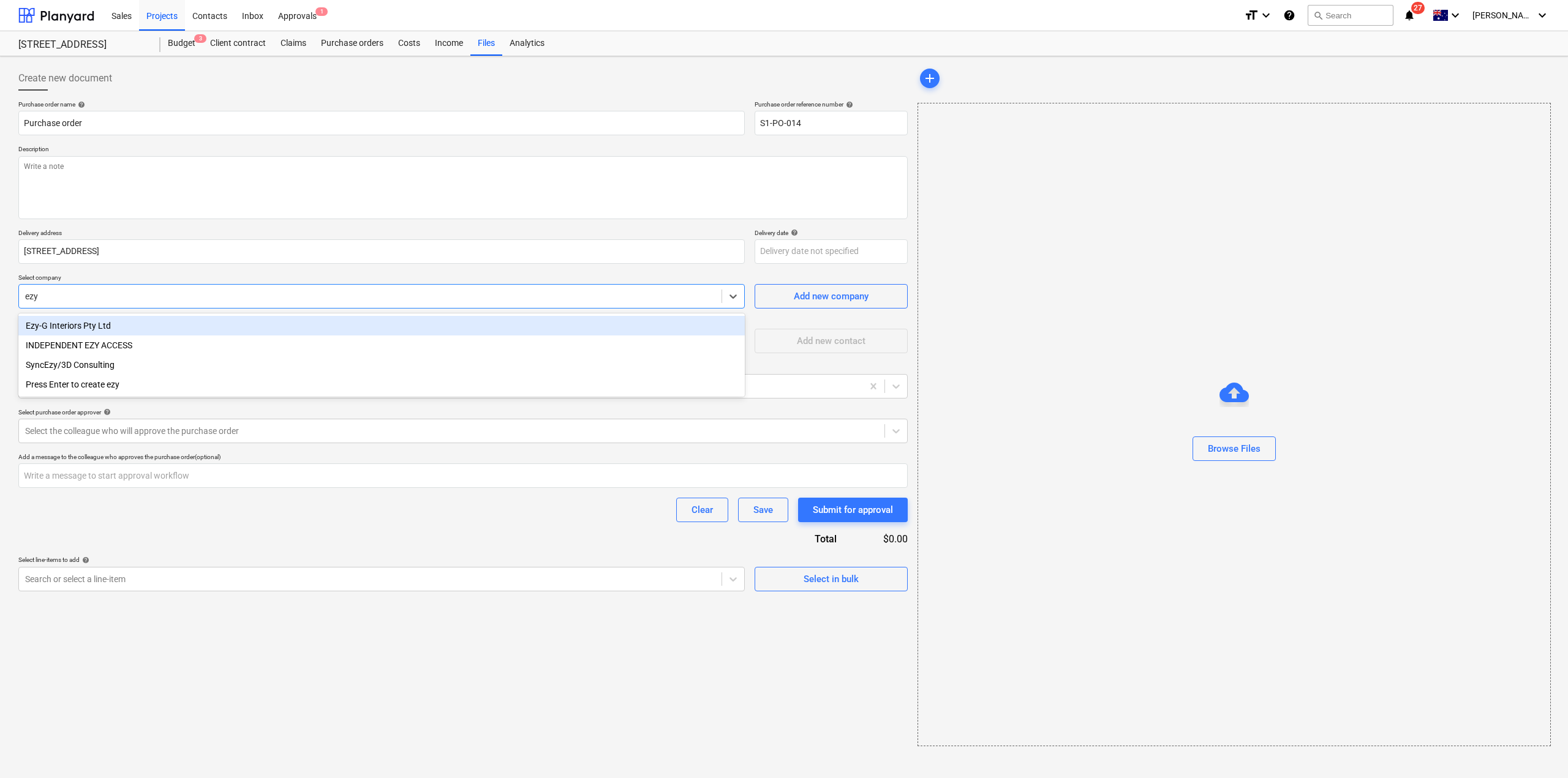
click at [82, 330] on div "Ezy-G Interiors Pty Ltd" at bounding box center [381, 325] width 726 height 20
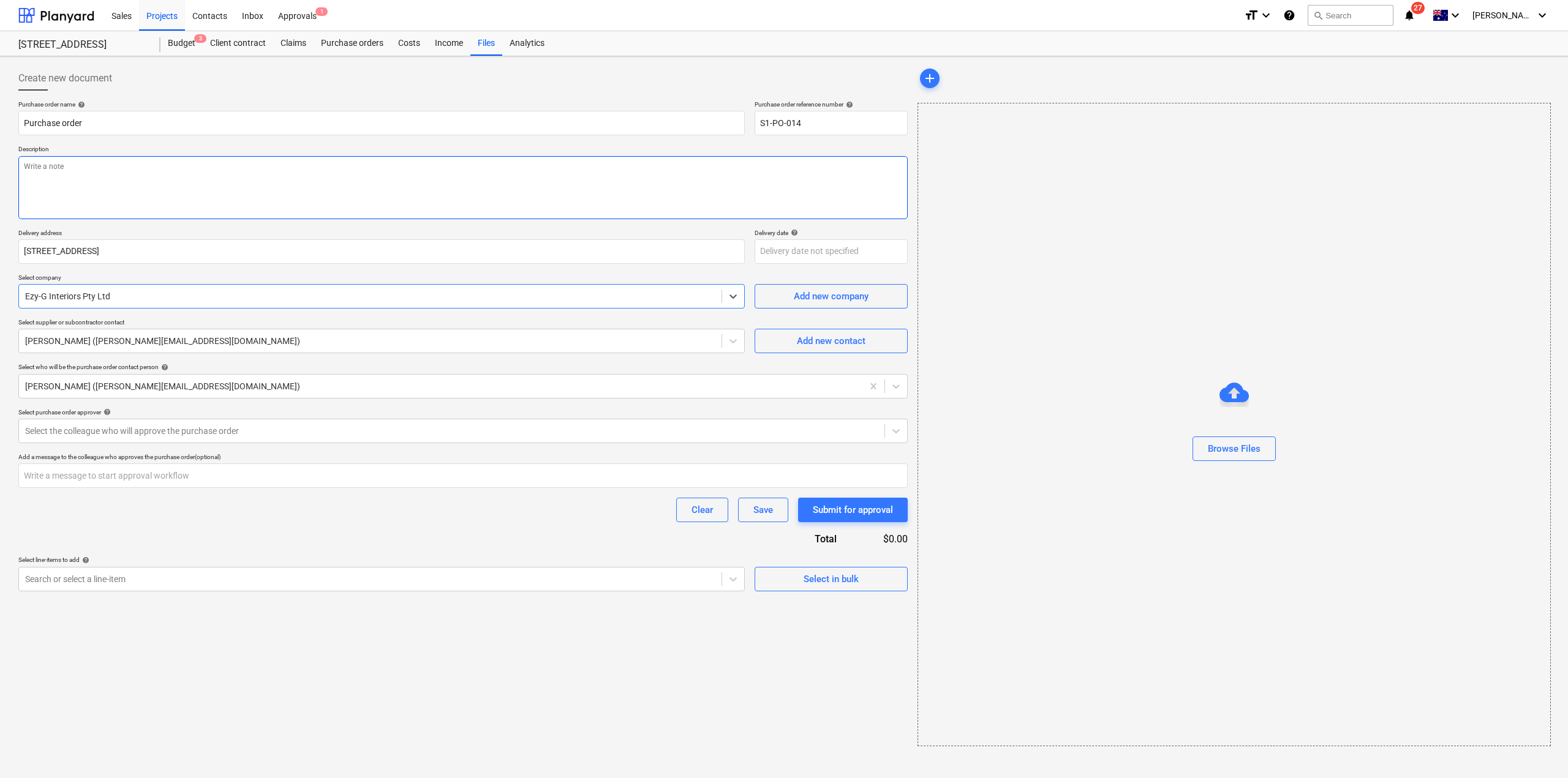
click at [150, 162] on textarea at bounding box center [463, 187] width 890 height 63
click at [242, 520] on div "Clear Save Submit for approval" at bounding box center [463, 510] width 890 height 25
click at [168, 575] on div at bounding box center [370, 580] width 690 height 12
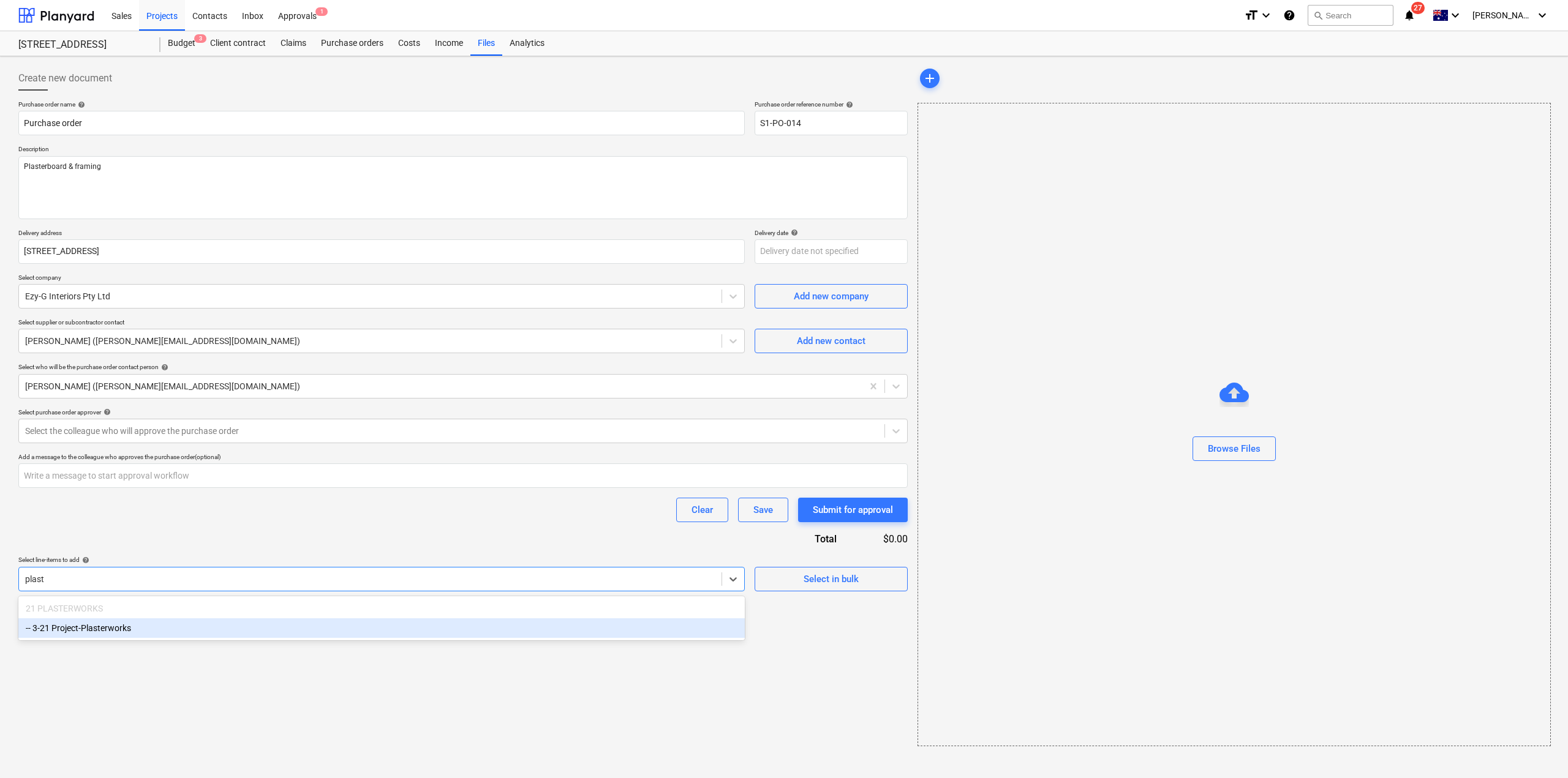
click at [105, 629] on div "-- 3-21 Project-Plasterworks" at bounding box center [381, 628] width 726 height 20
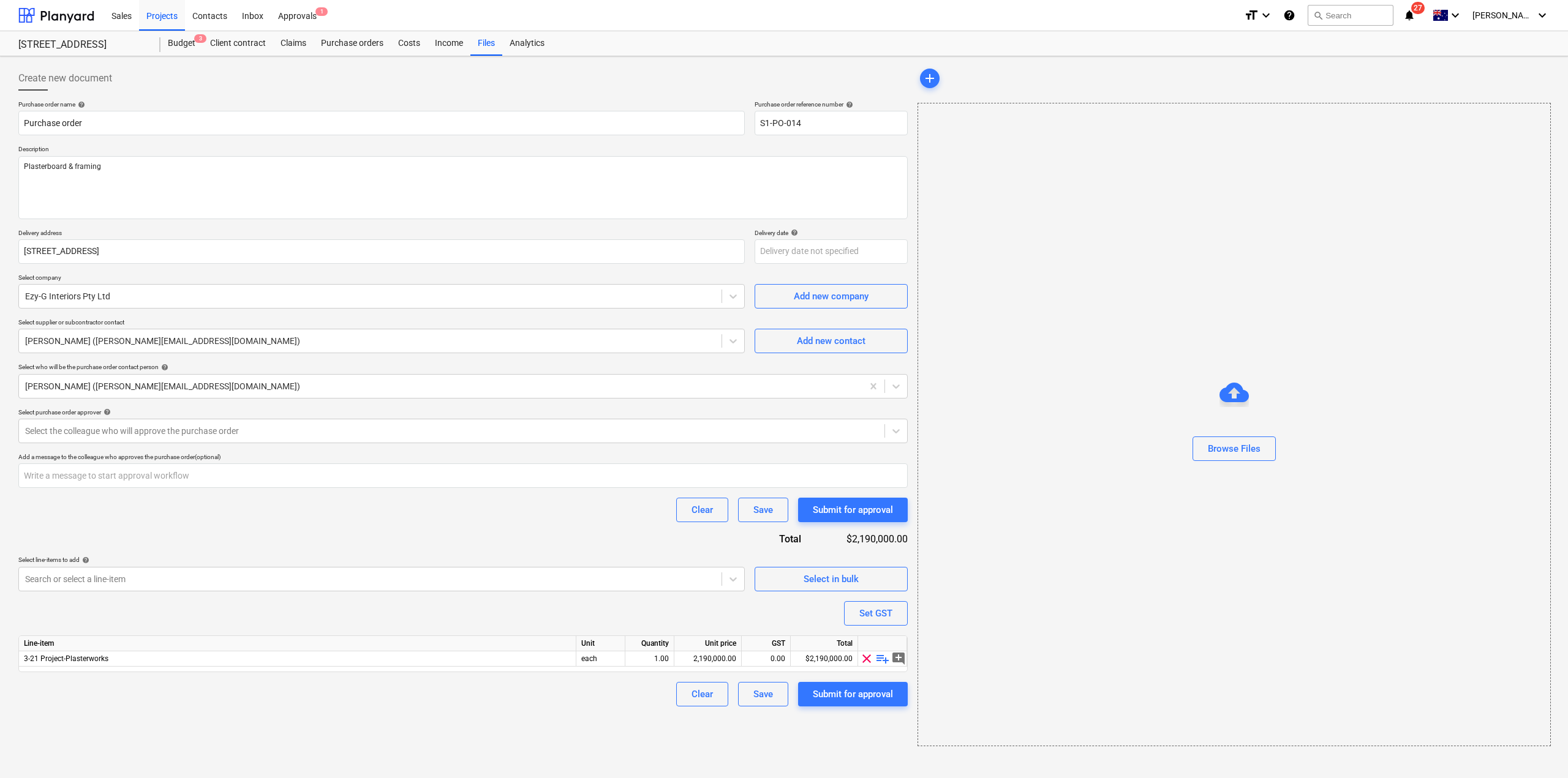
click at [156, 714] on div "Create new document Purchase order name help Purchase order Purchase order refe…" at bounding box center [463, 406] width 899 height 690
click at [706, 653] on div "2,190,000.00" at bounding box center [708, 659] width 57 height 15
click at [710, 729] on div "Create new document Purchase order name help Purchase order Purchase order refe…" at bounding box center [463, 406] width 899 height 690
click at [874, 693] on div "Submit for approval" at bounding box center [852, 694] width 80 height 16
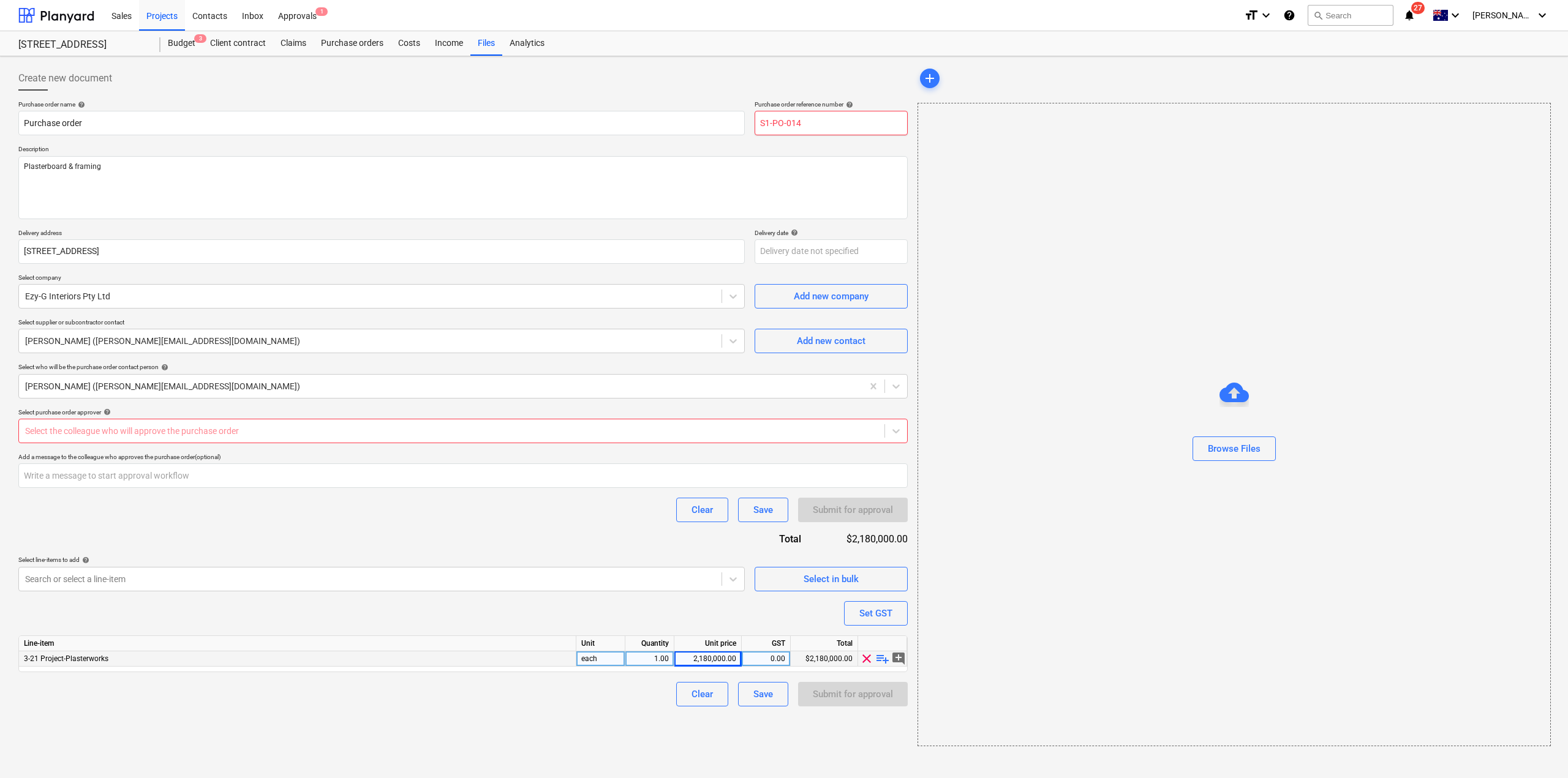
drag, startPoint x: 798, startPoint y: 121, endPoint x: 795, endPoint y: 129, distance: 8.5
click at [795, 129] on input "S1-PO-014" at bounding box center [831, 123] width 153 height 25
click at [697, 433] on div at bounding box center [451, 431] width 853 height 12
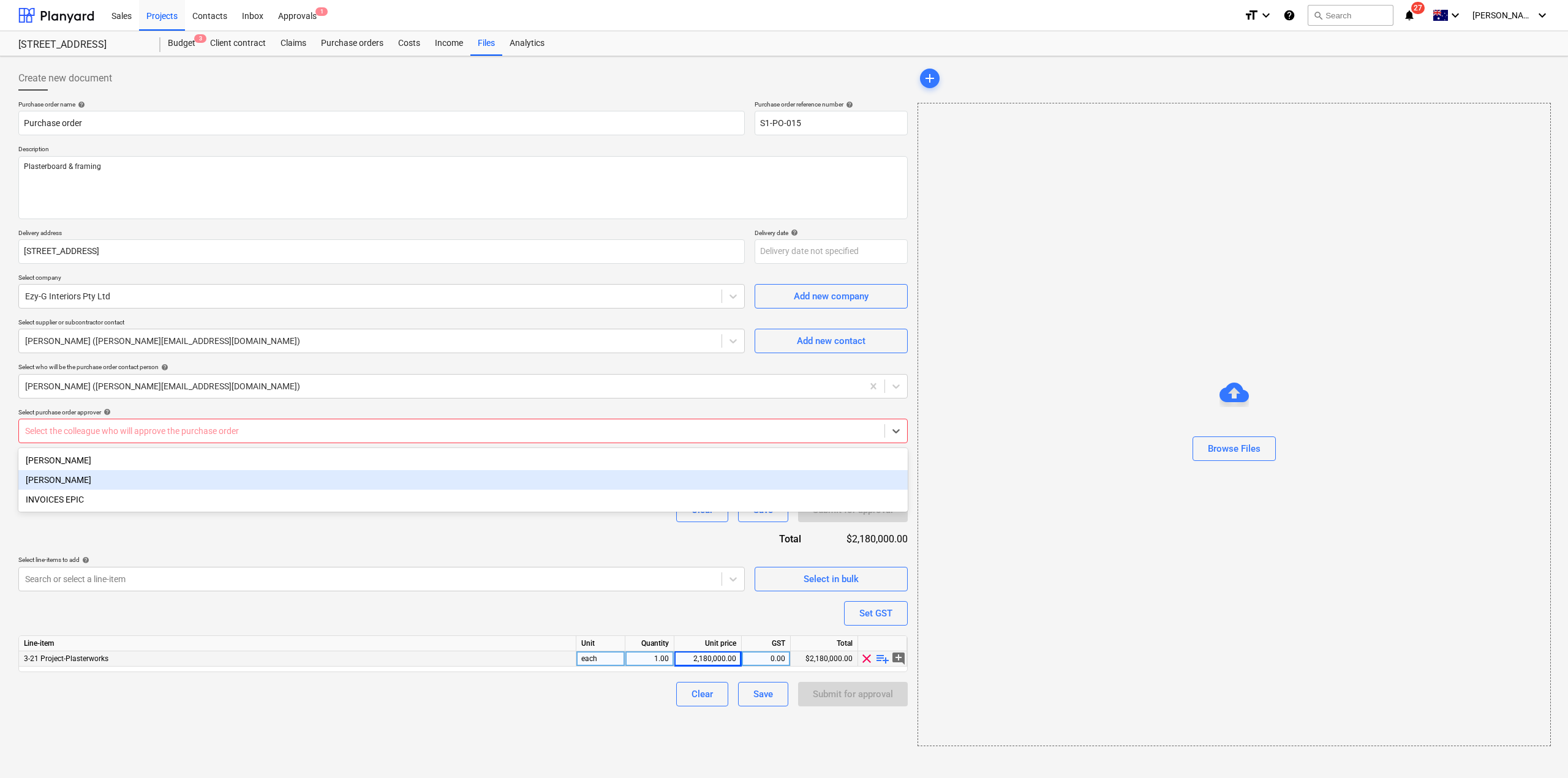
click at [501, 488] on div "[PERSON_NAME]" at bounding box center [463, 480] width 890 height 20
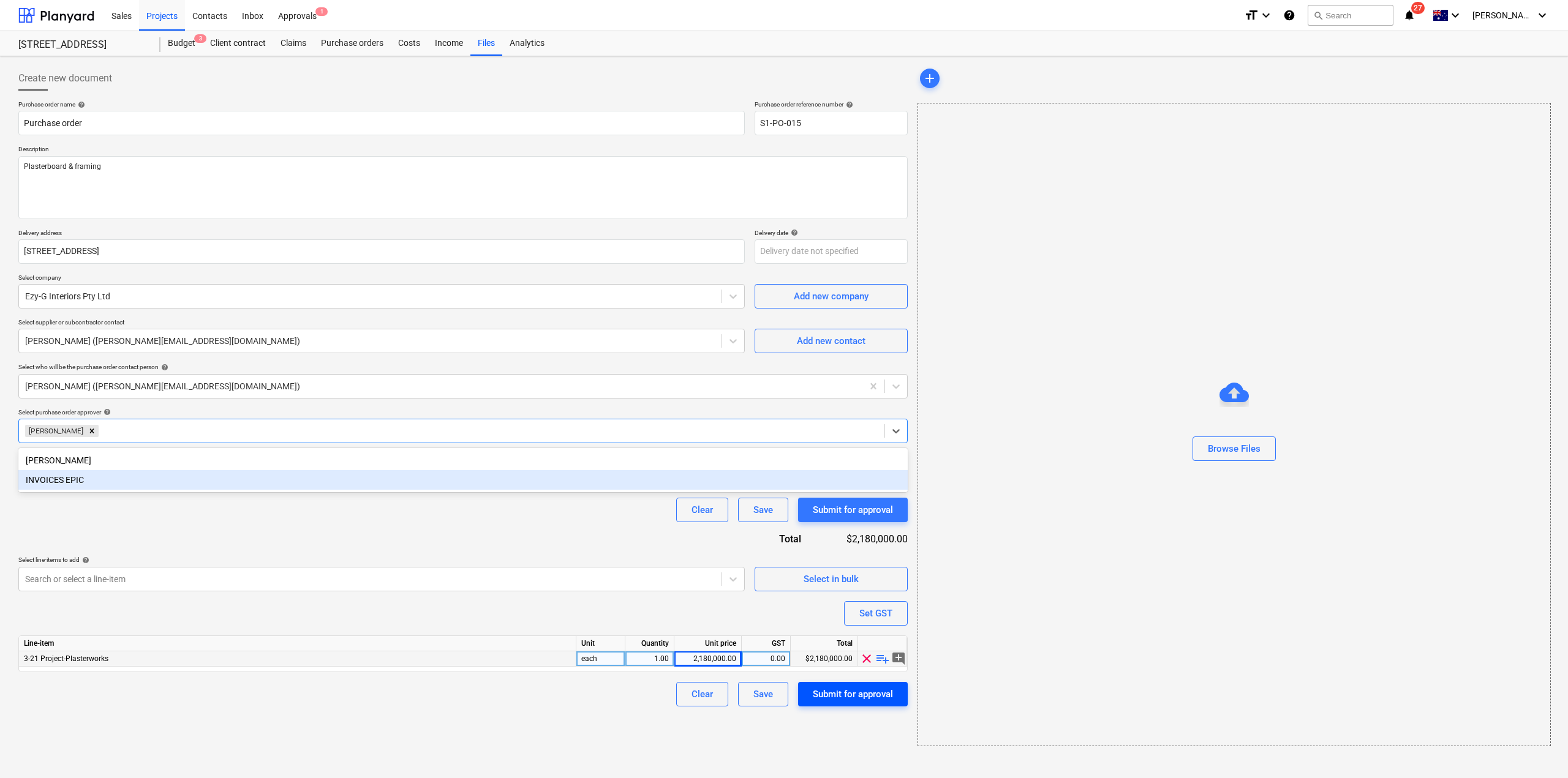
click at [874, 695] on div "Submit for approval" at bounding box center [852, 694] width 80 height 16
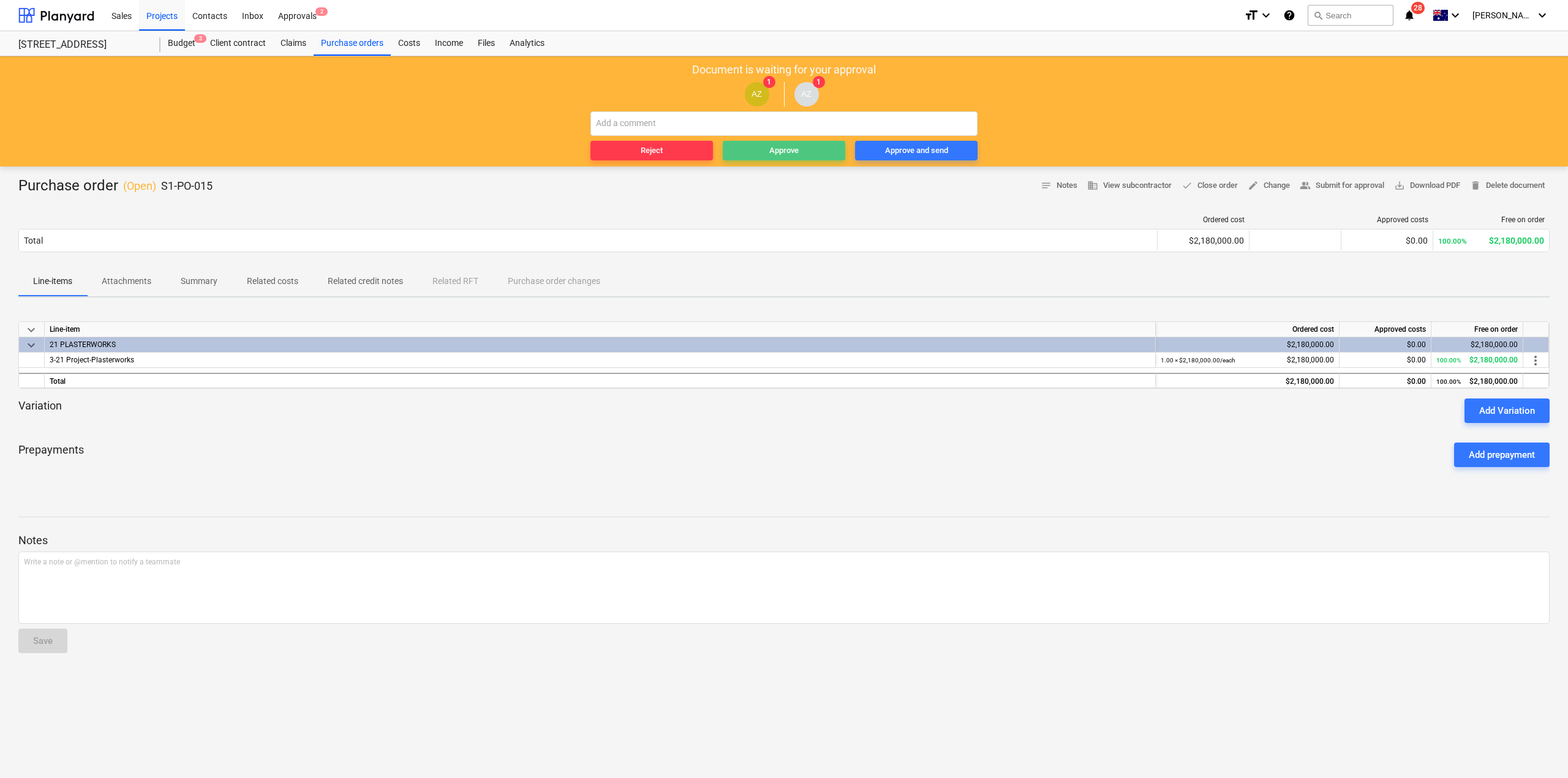
click at [781, 152] on div "Approve" at bounding box center [784, 151] width 29 height 14
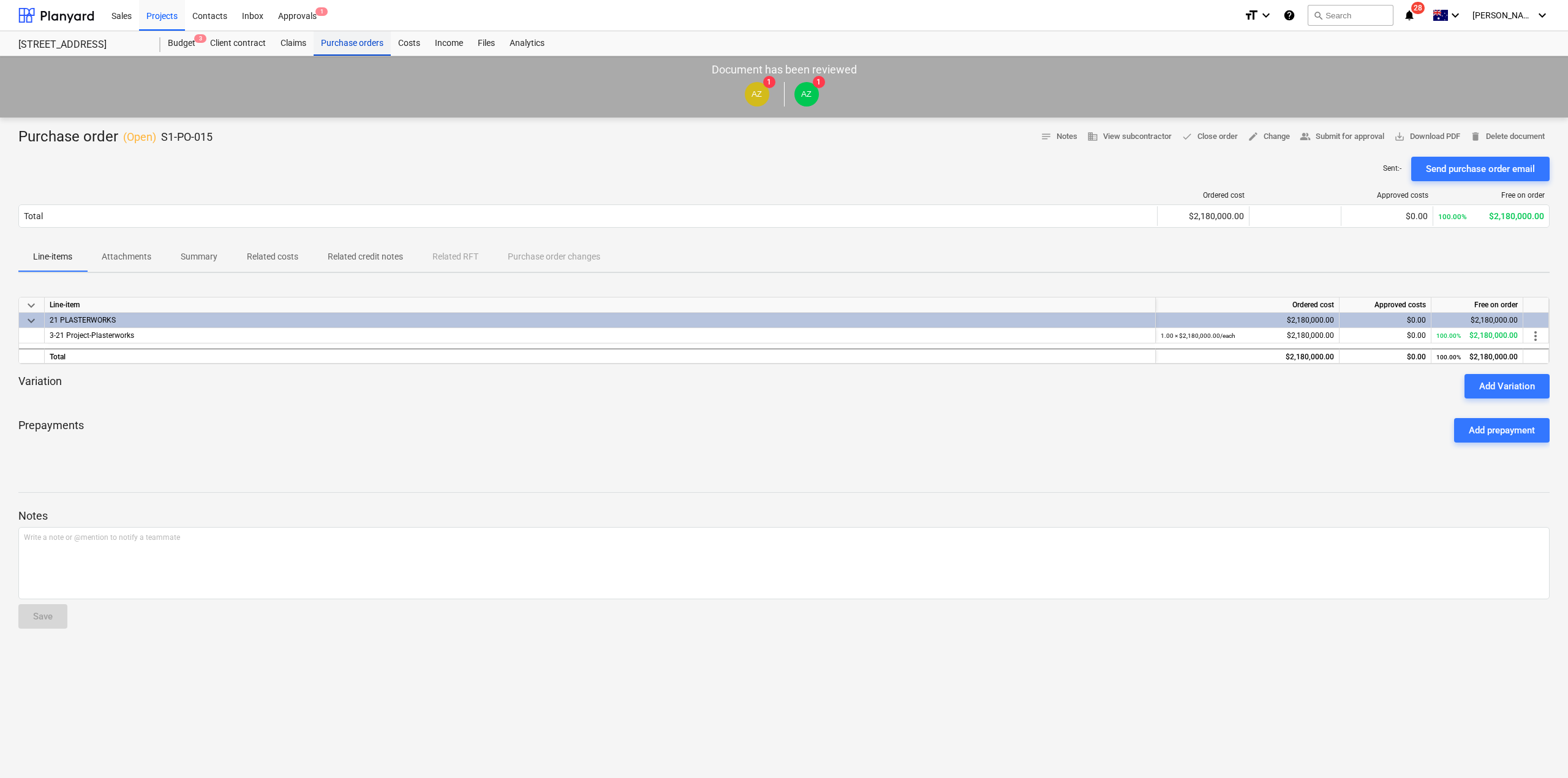
click at [365, 52] on div "Purchase orders" at bounding box center [352, 43] width 77 height 25
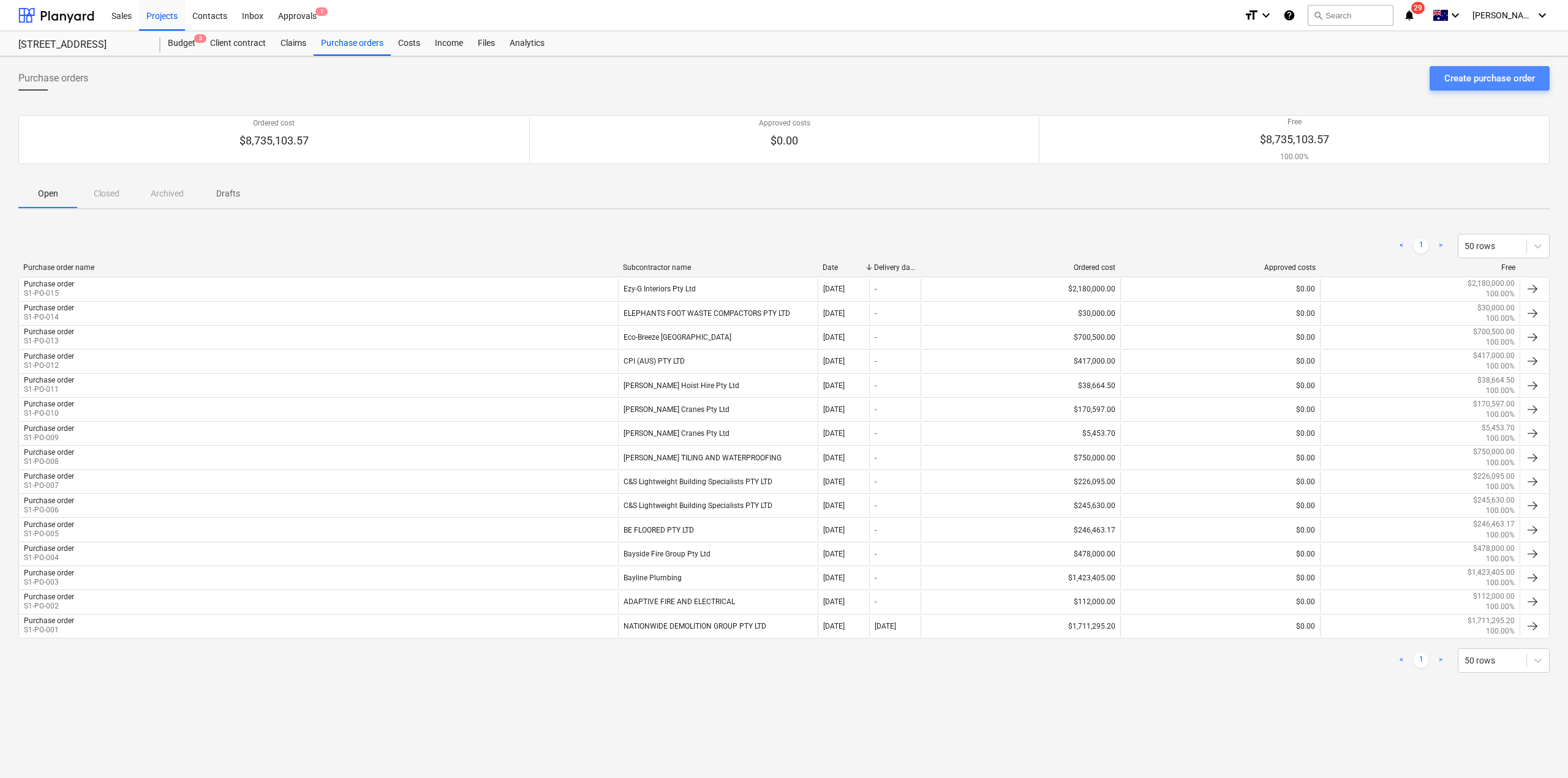
click at [1451, 85] on div "Create purchase order" at bounding box center [1490, 78] width 91 height 16
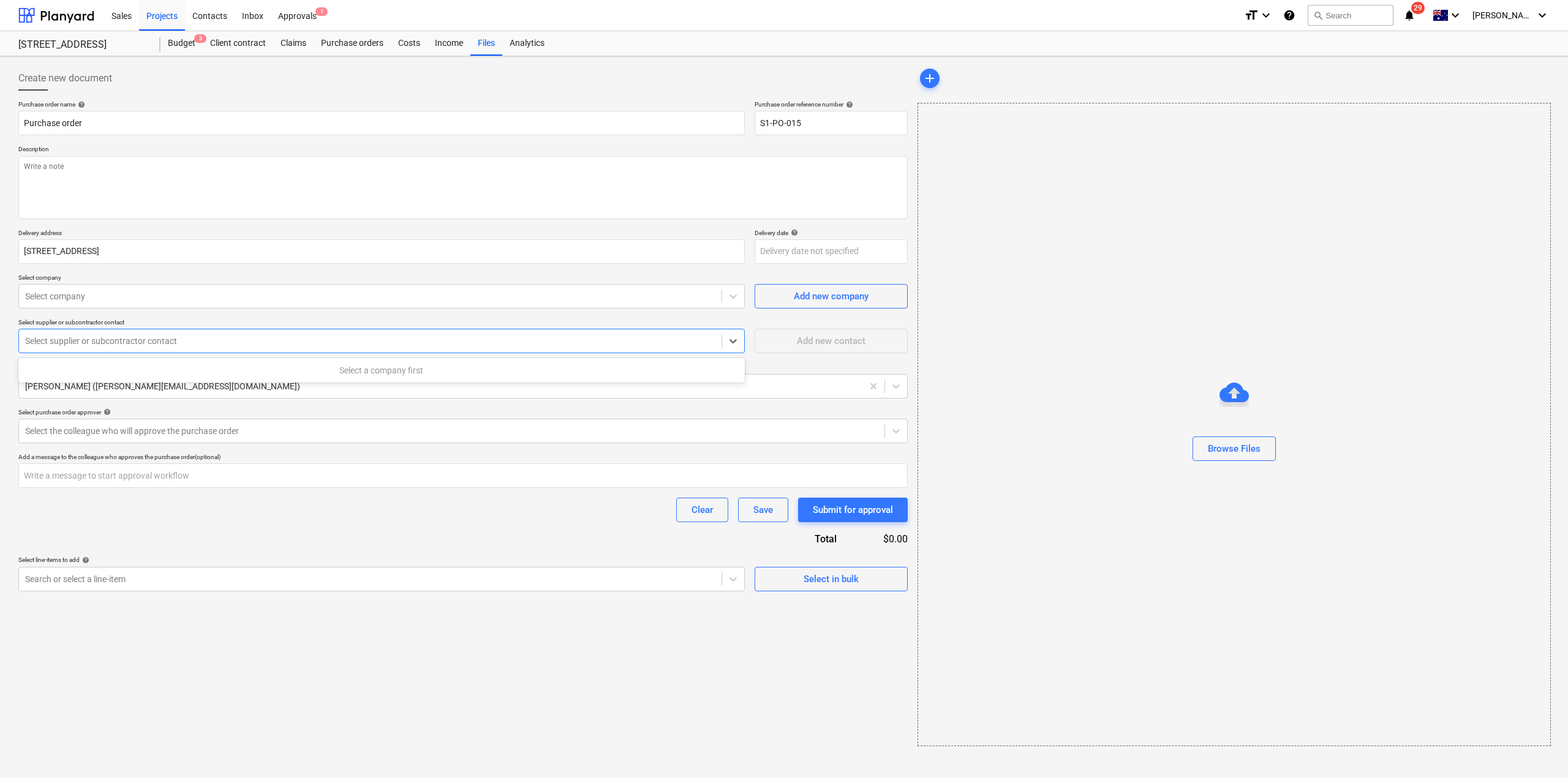
click at [81, 329] on div "Select supplier or subcontractor contact" at bounding box center [381, 341] width 726 height 25
click at [70, 302] on div "Select company" at bounding box center [370, 296] width 702 height 17
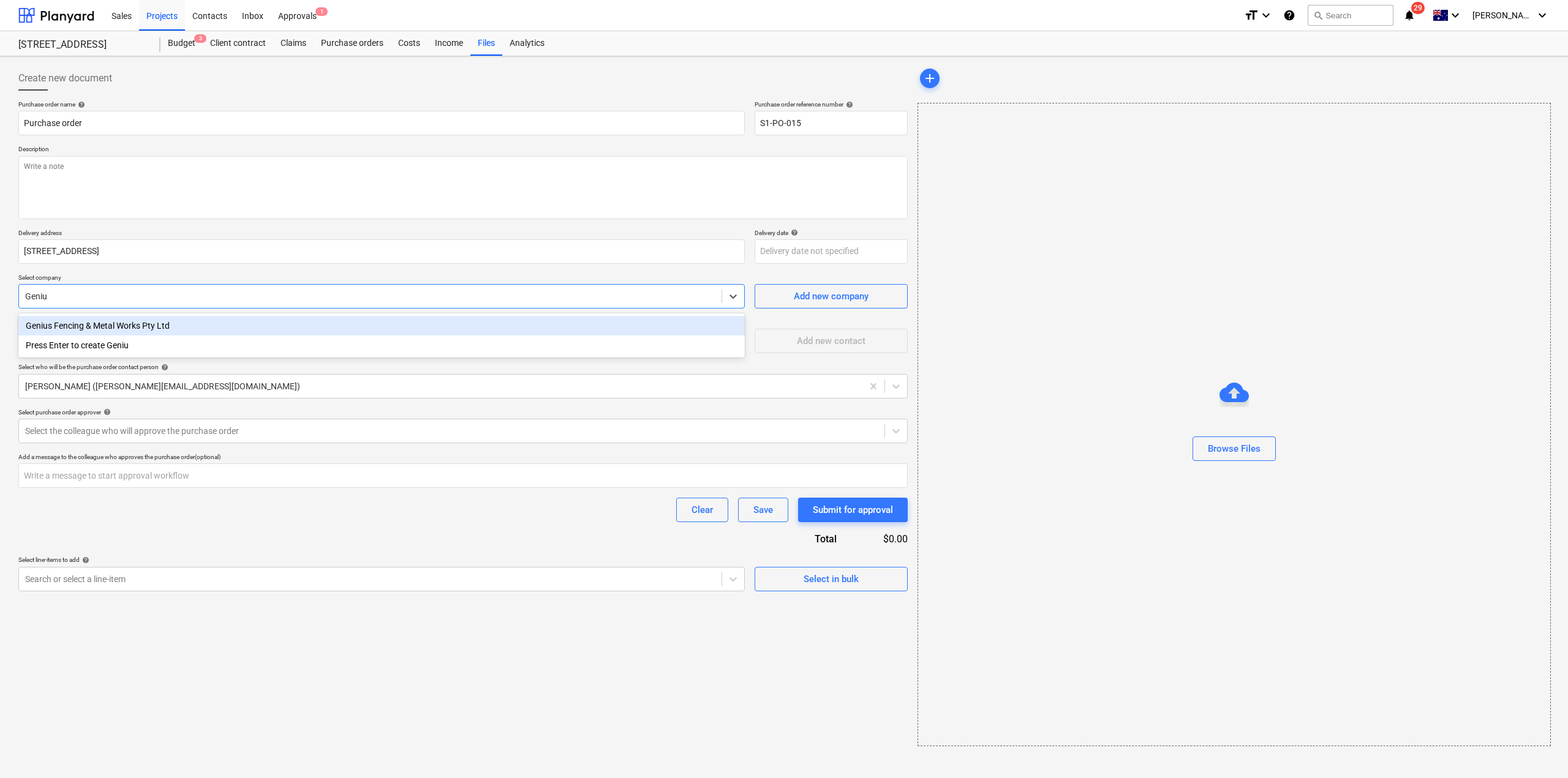
click at [80, 325] on div "Genius Fencing & Metal Works Pty Ltd" at bounding box center [381, 325] width 726 height 20
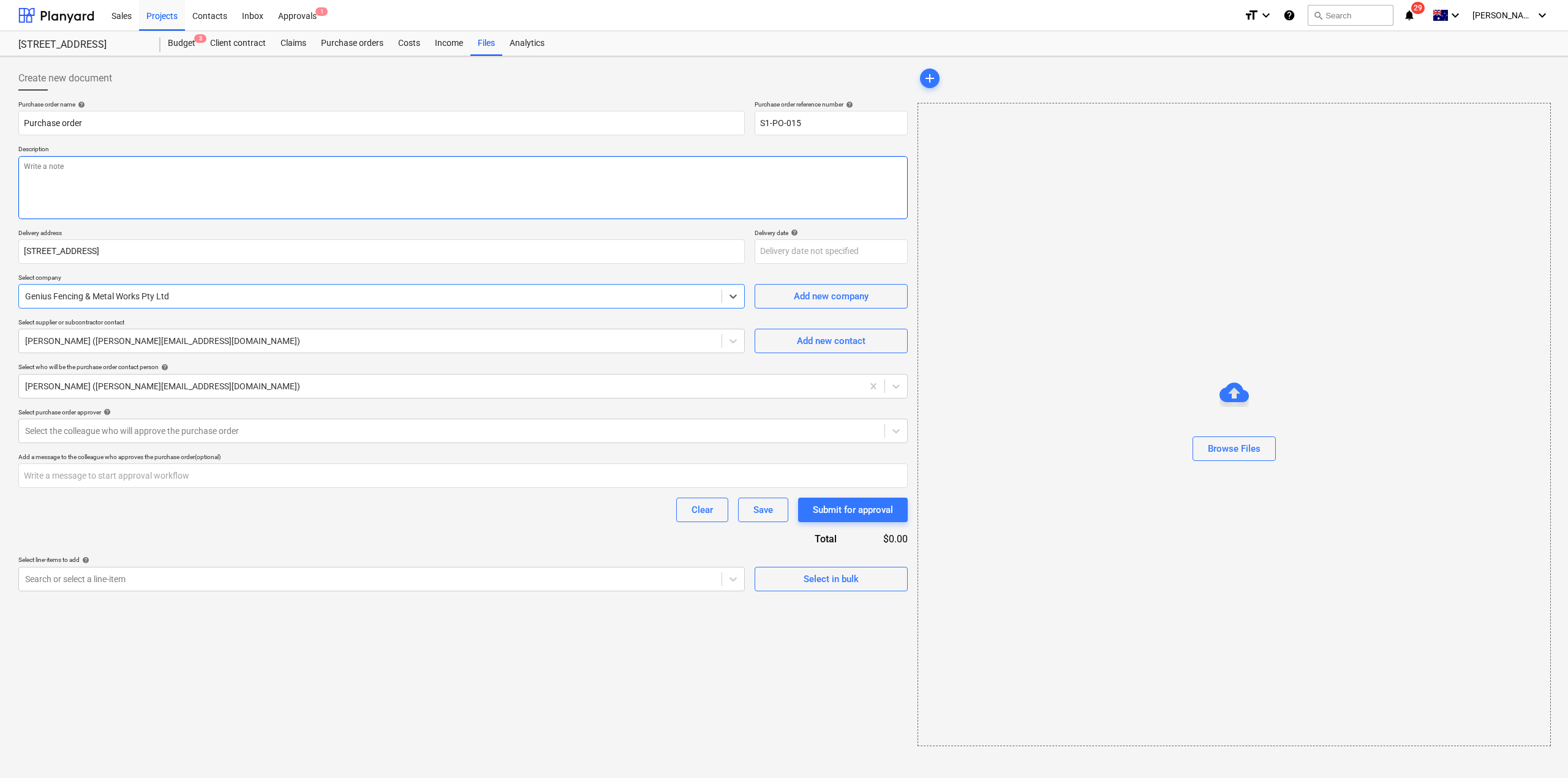
click at [185, 198] on textarea at bounding box center [463, 187] width 890 height 63
click at [208, 433] on div at bounding box center [451, 431] width 853 height 12
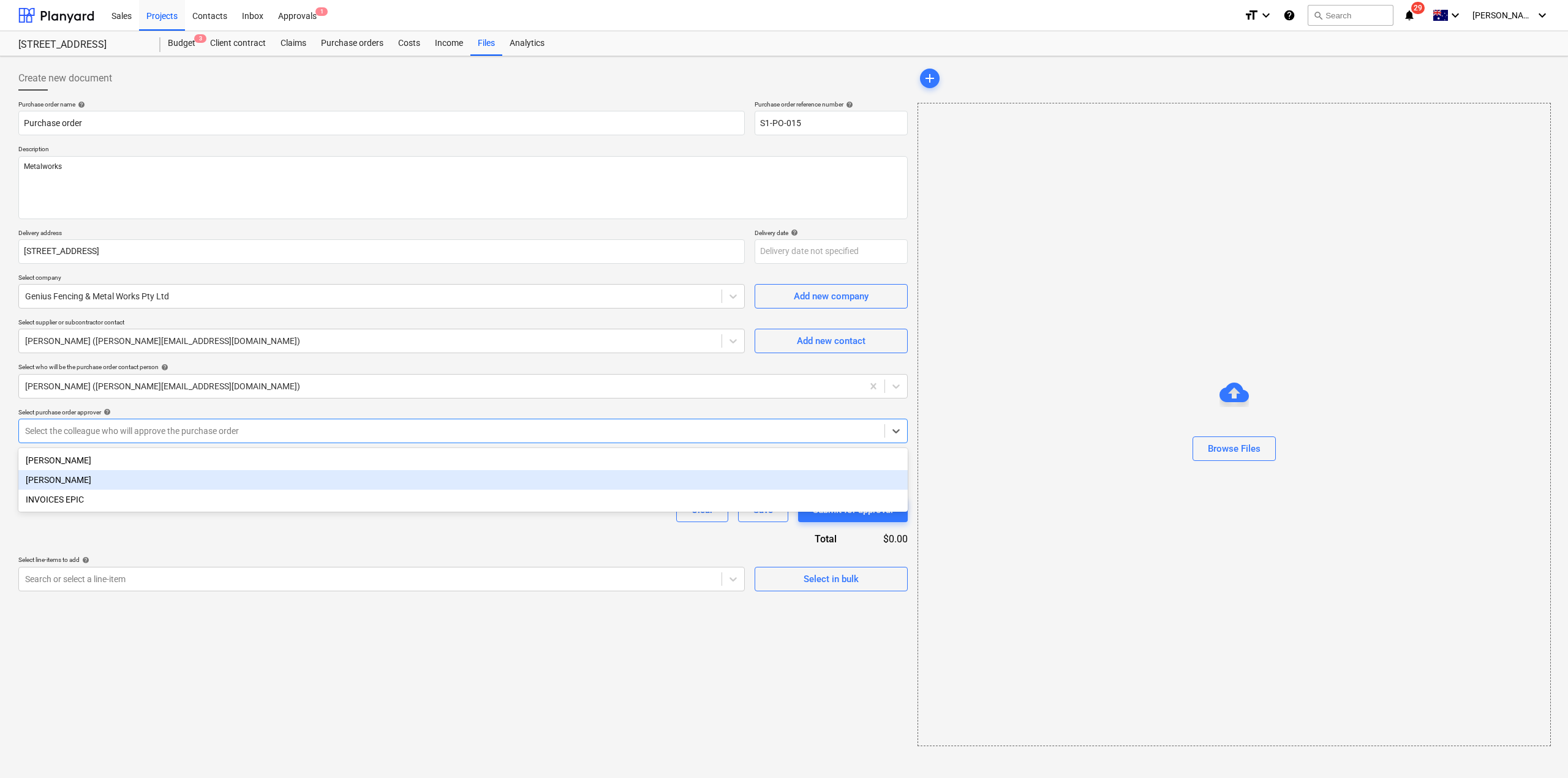
click at [191, 479] on div "[PERSON_NAME]" at bounding box center [463, 480] width 890 height 20
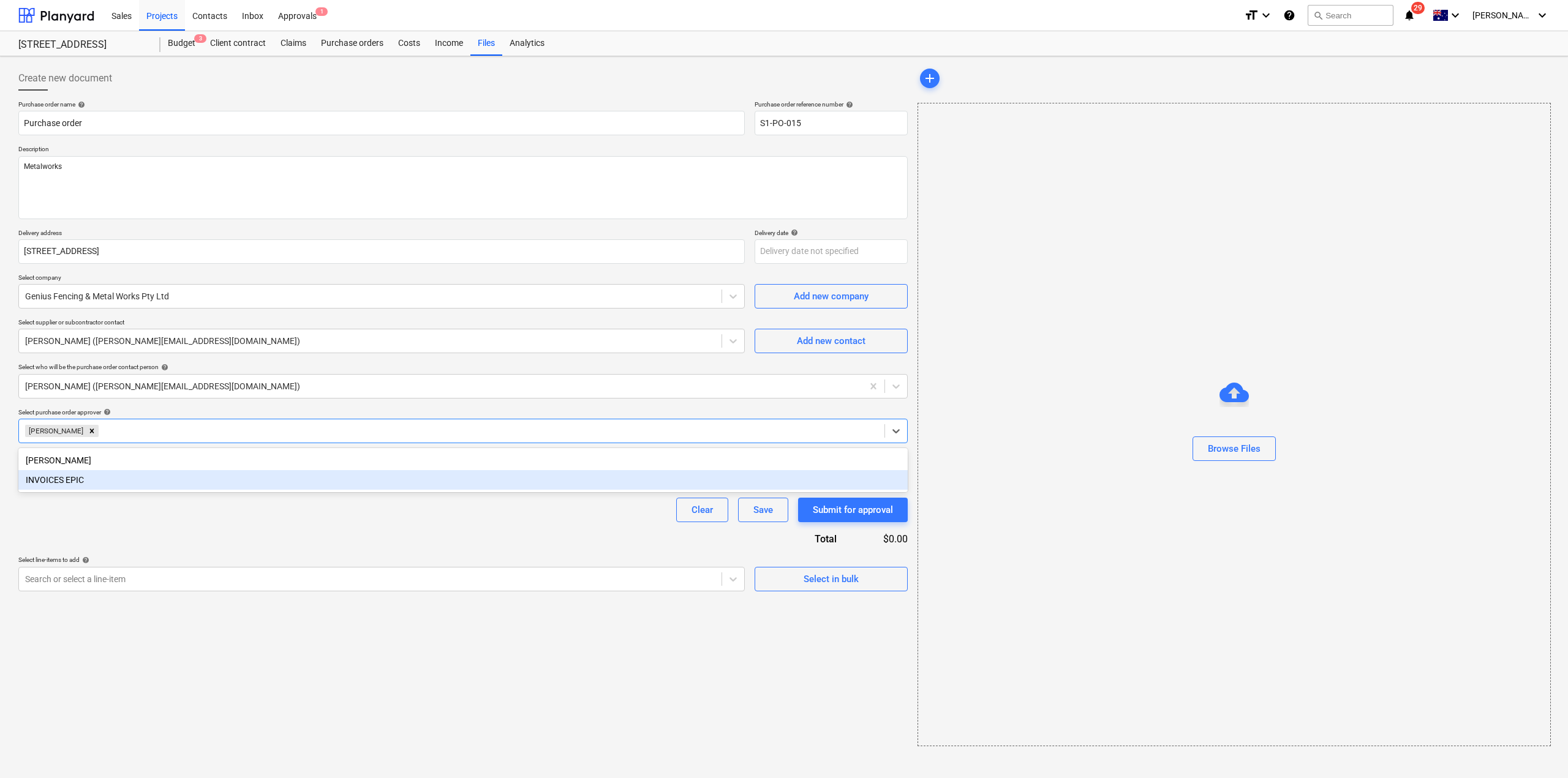
click at [204, 526] on div "Purchase order name help Purchase order Purchase order reference number help S1…" at bounding box center [463, 346] width 890 height 491
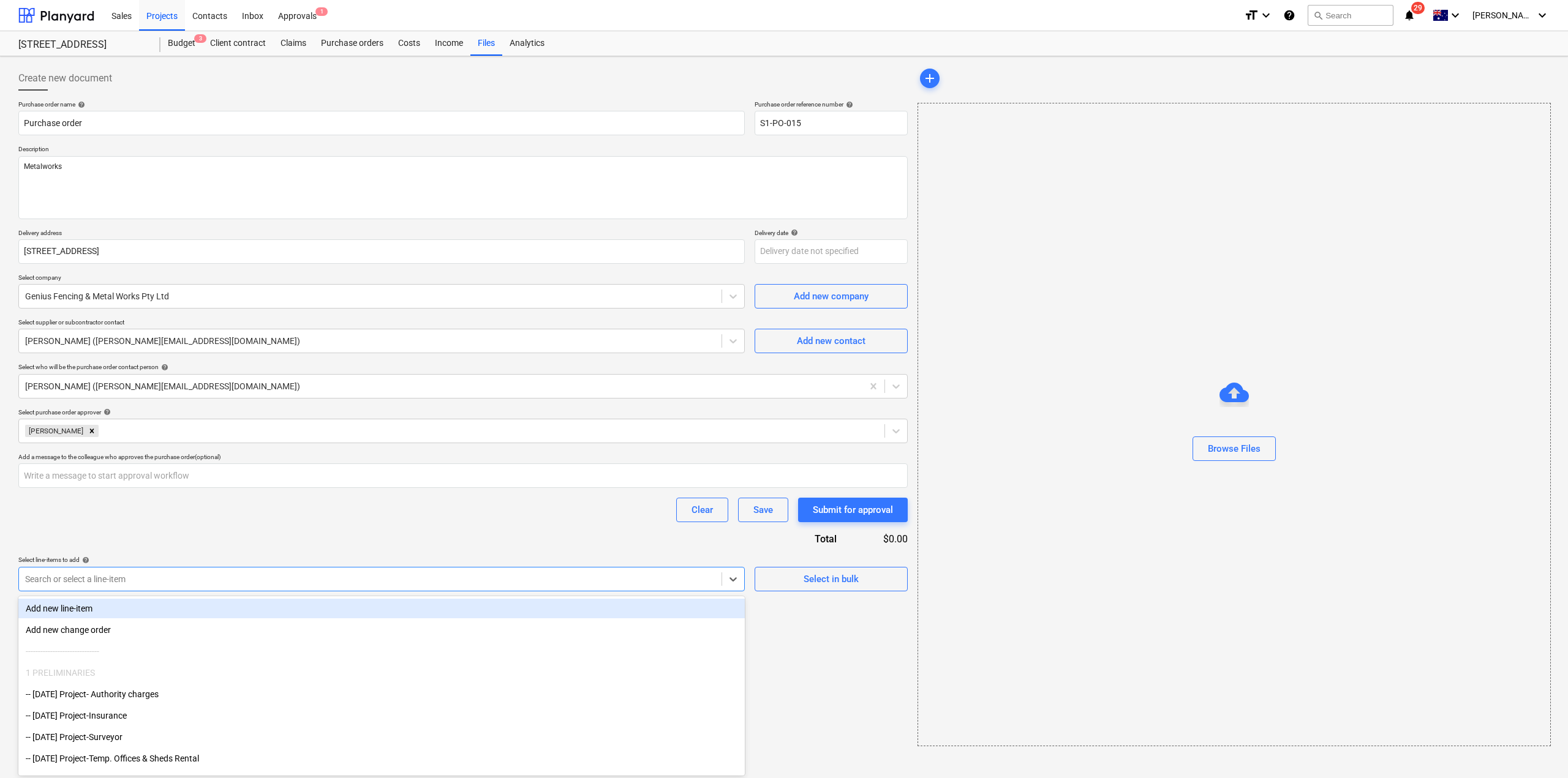
click at [277, 578] on div at bounding box center [370, 580] width 690 height 12
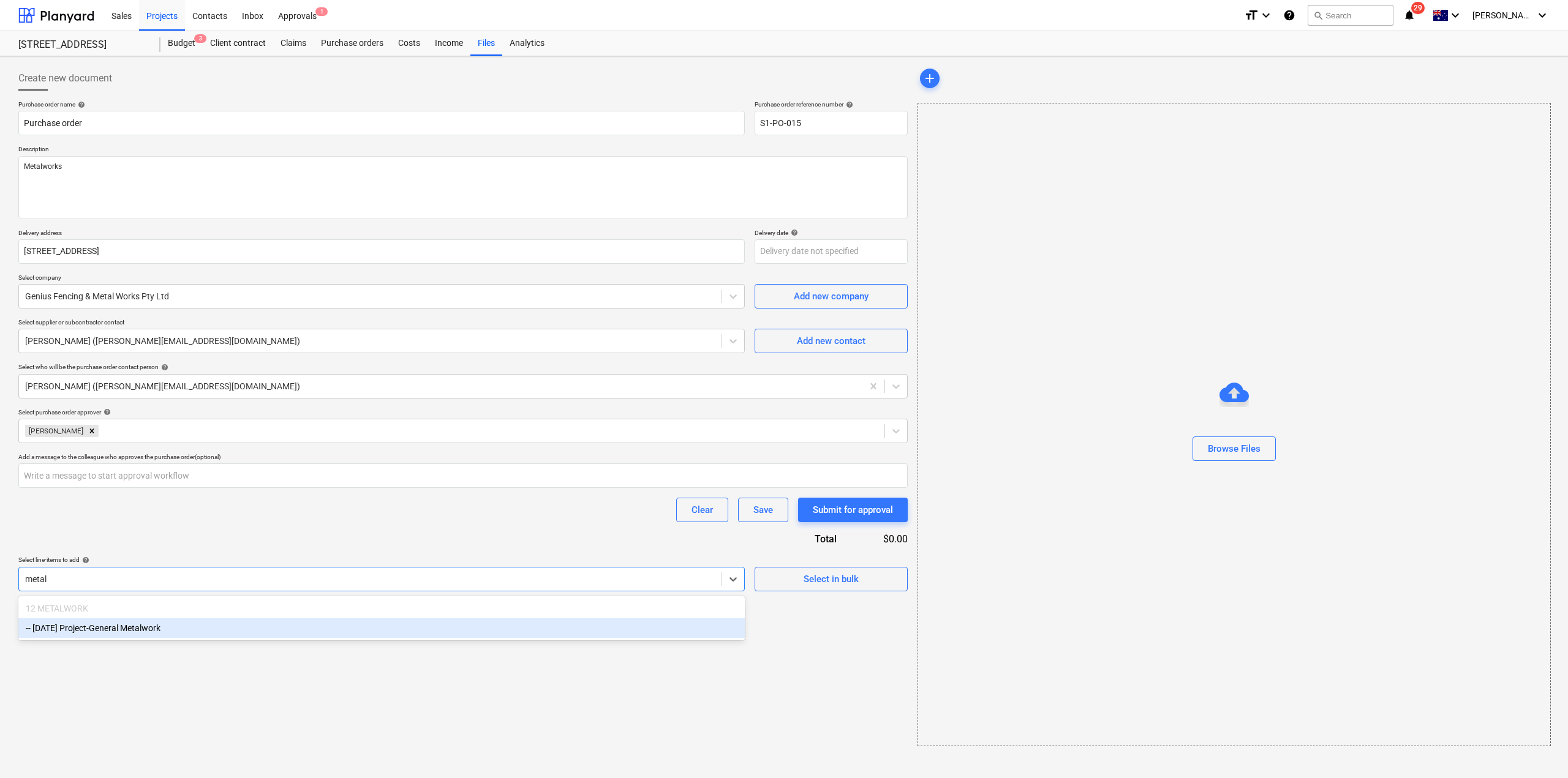
click at [249, 635] on div "-- [DATE] Project-General Metalwork" at bounding box center [381, 628] width 726 height 20
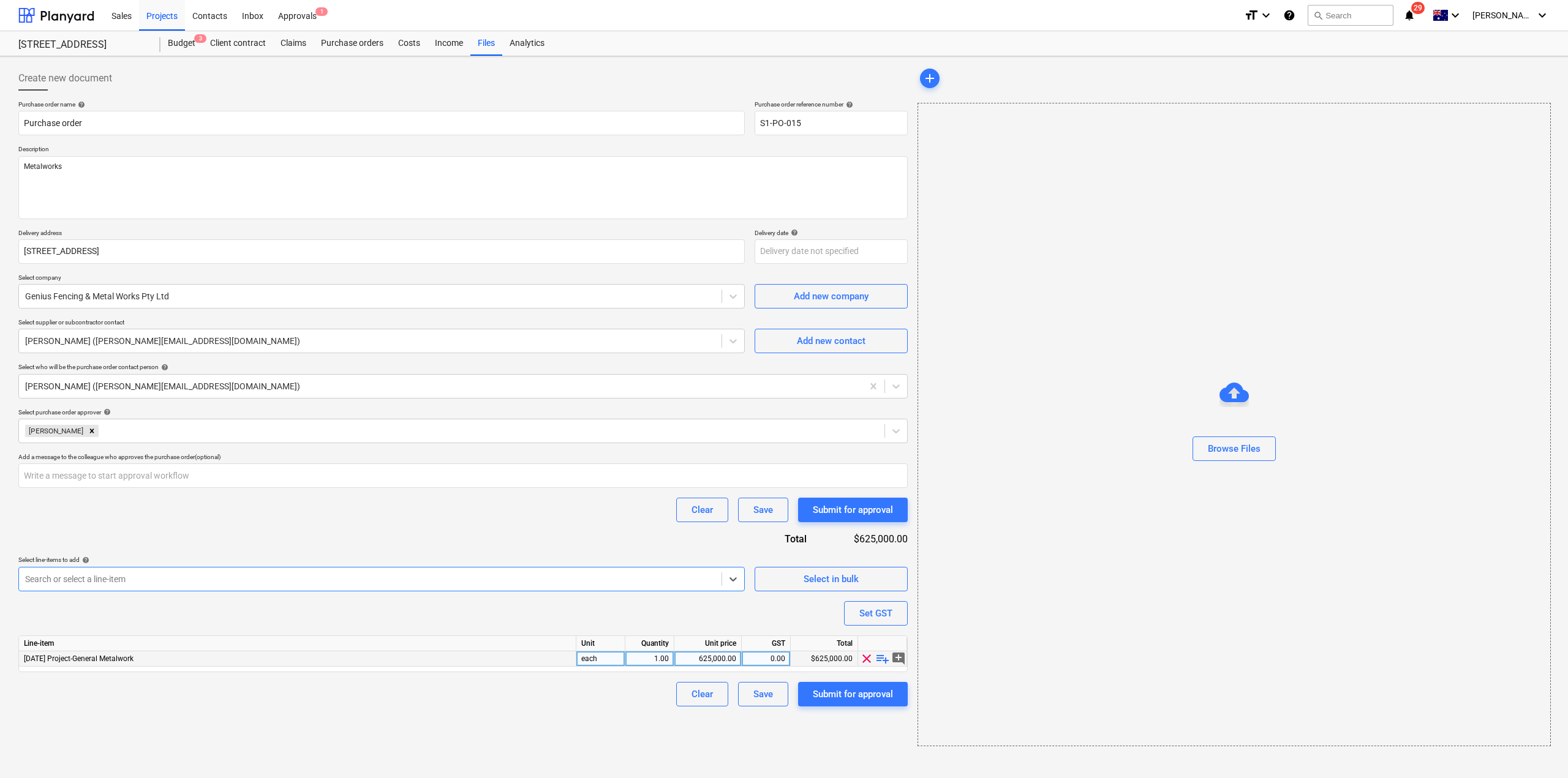
click at [708, 658] on div "625,000.00" at bounding box center [708, 659] width 57 height 15
click at [631, 698] on div "Clear Save Submit for approval" at bounding box center [463, 694] width 890 height 25
click at [861, 694] on div "Submit for approval" at bounding box center [852, 694] width 80 height 16
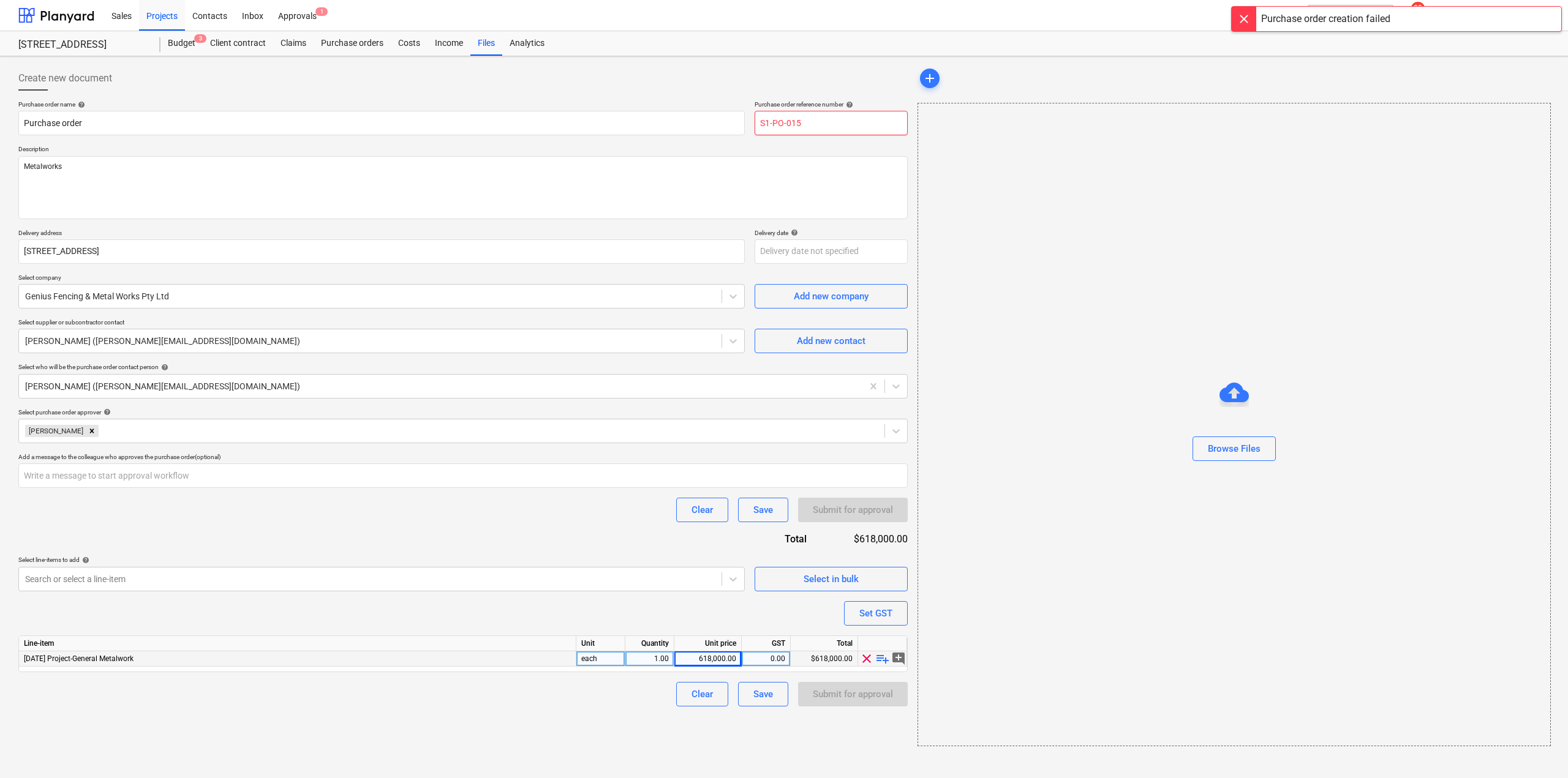
drag, startPoint x: 795, startPoint y: 124, endPoint x: 873, endPoint y: 142, distance: 80.0
click at [873, 142] on div "Purchase order name help Purchase order Purchase order reference number help S1…" at bounding box center [463, 404] width 890 height 606
drag, startPoint x: 392, startPoint y: 708, endPoint x: 689, endPoint y: 732, distance: 298.0
click at [400, 708] on div "Create new document Purchase order name help Purchase order Purchase order refe…" at bounding box center [463, 406] width 899 height 690
click at [846, 695] on div "Submit for approval" at bounding box center [852, 694] width 80 height 16
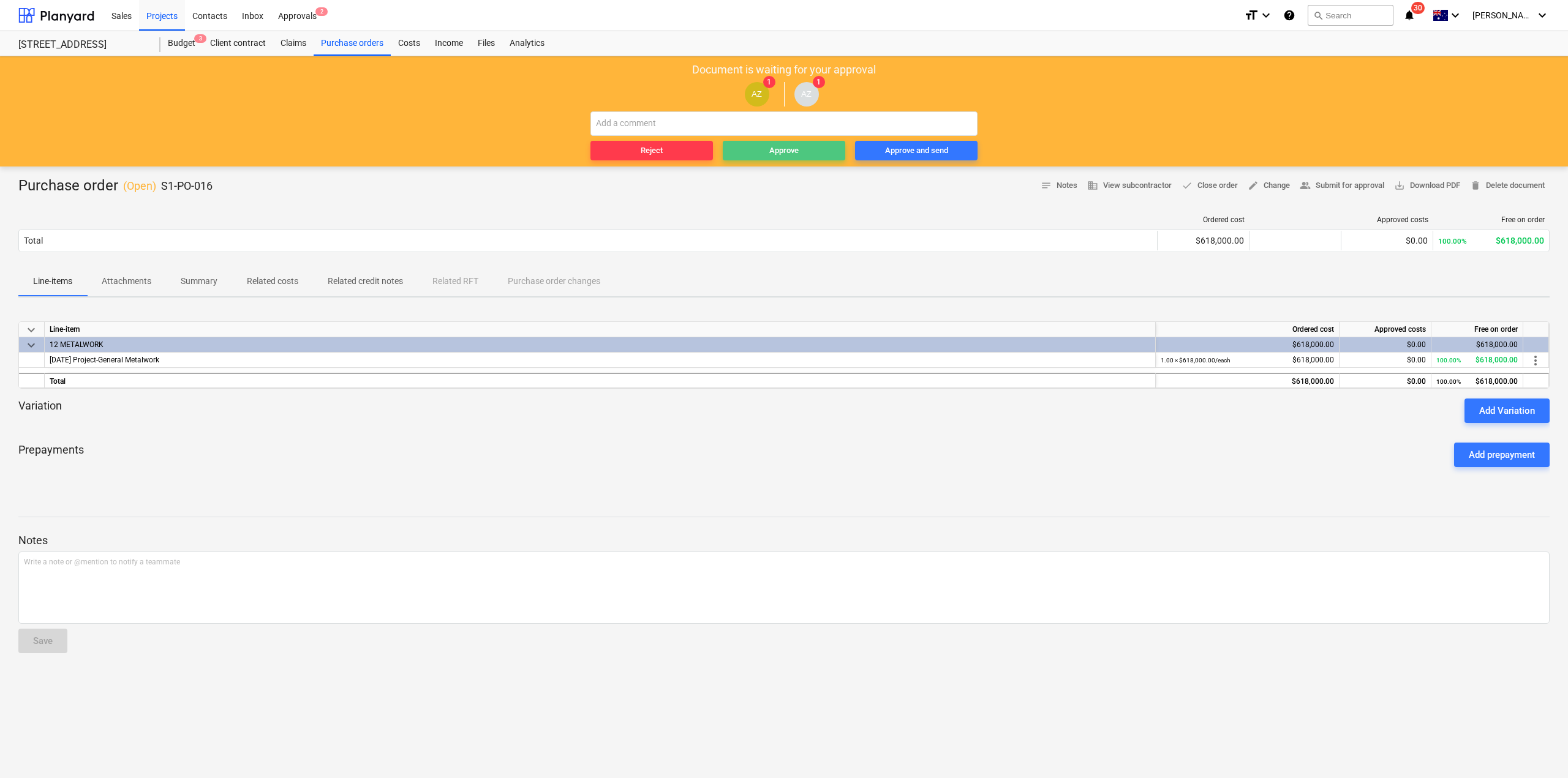
click at [782, 155] on div "Approve" at bounding box center [784, 151] width 29 height 14
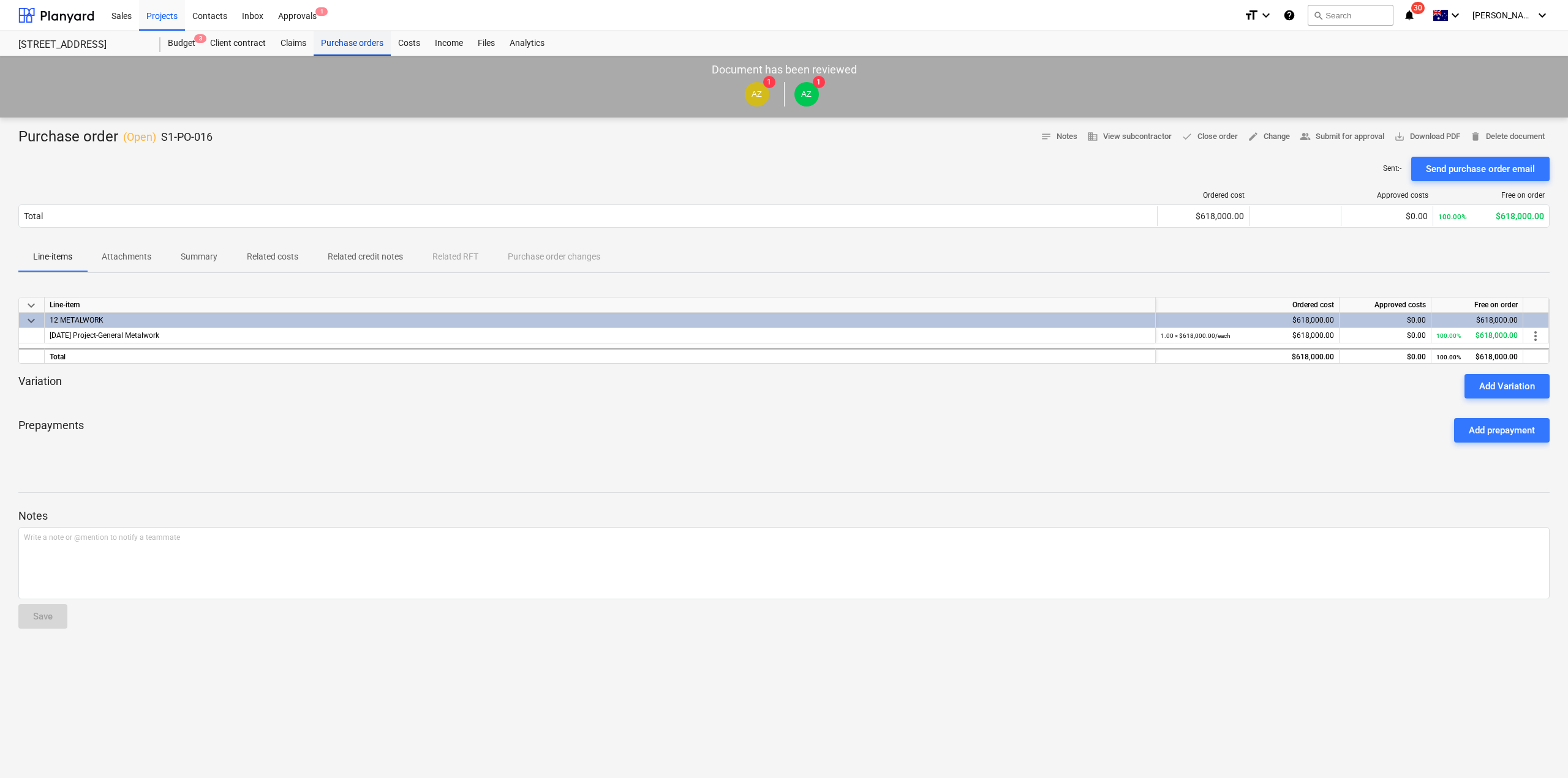
click at [329, 41] on div "Purchase orders" at bounding box center [352, 43] width 77 height 25
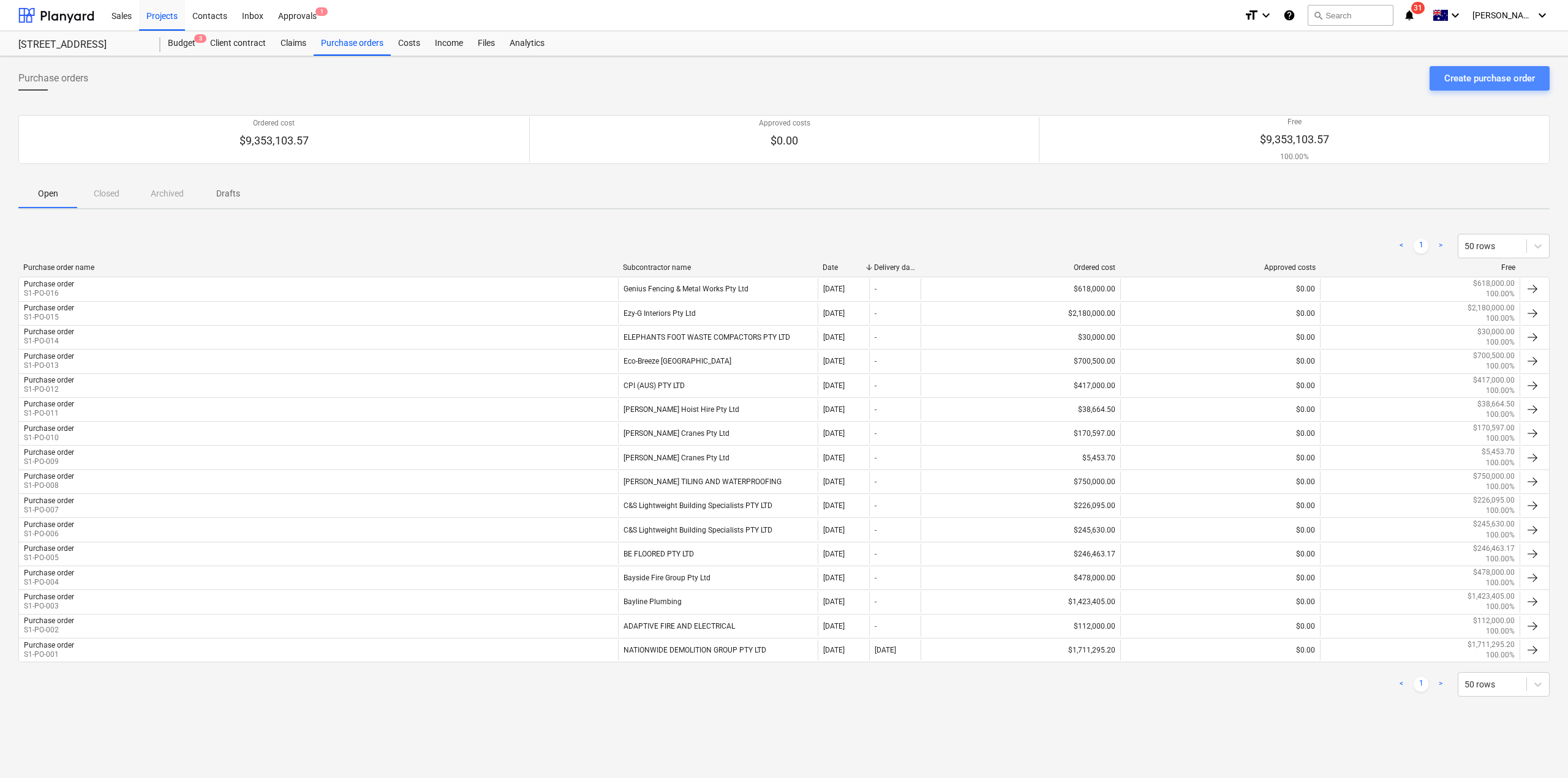
click at [1455, 78] on div "Create purchase order" at bounding box center [1490, 78] width 91 height 16
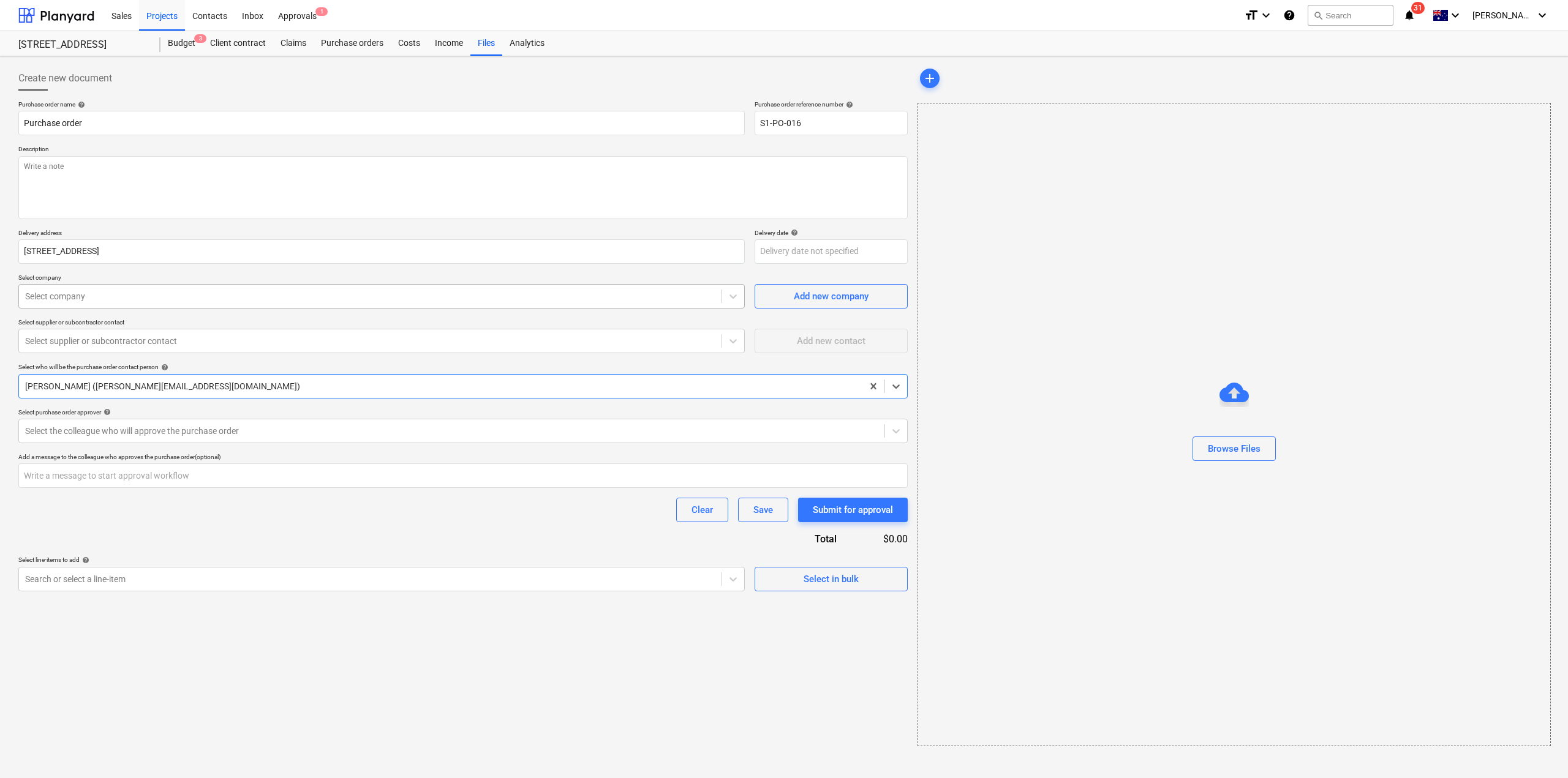
click at [180, 298] on div at bounding box center [370, 296] width 690 height 12
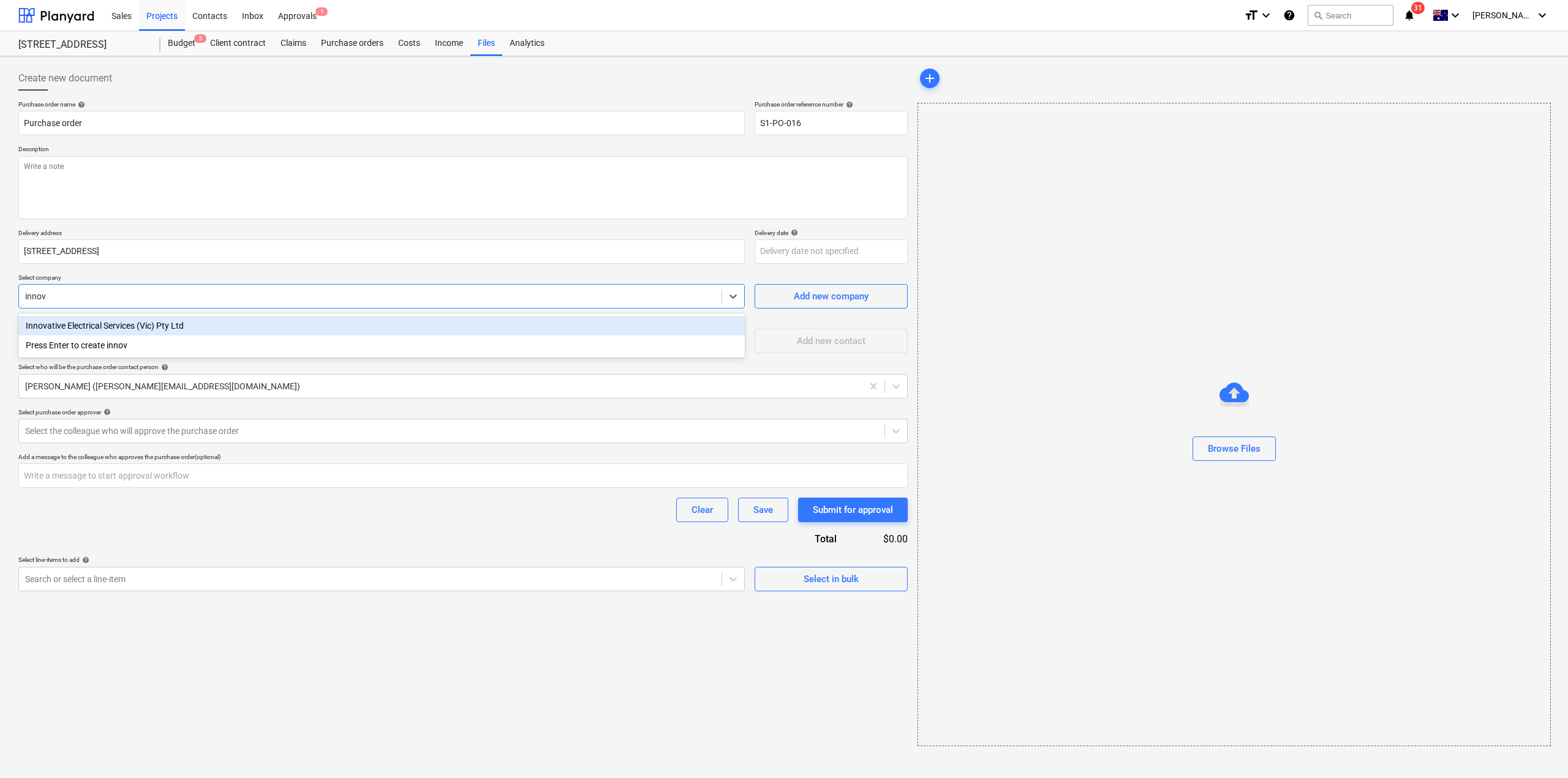
click at [183, 328] on div "Innovative Electrical Services (Vic) Pty Ltd" at bounding box center [381, 325] width 726 height 20
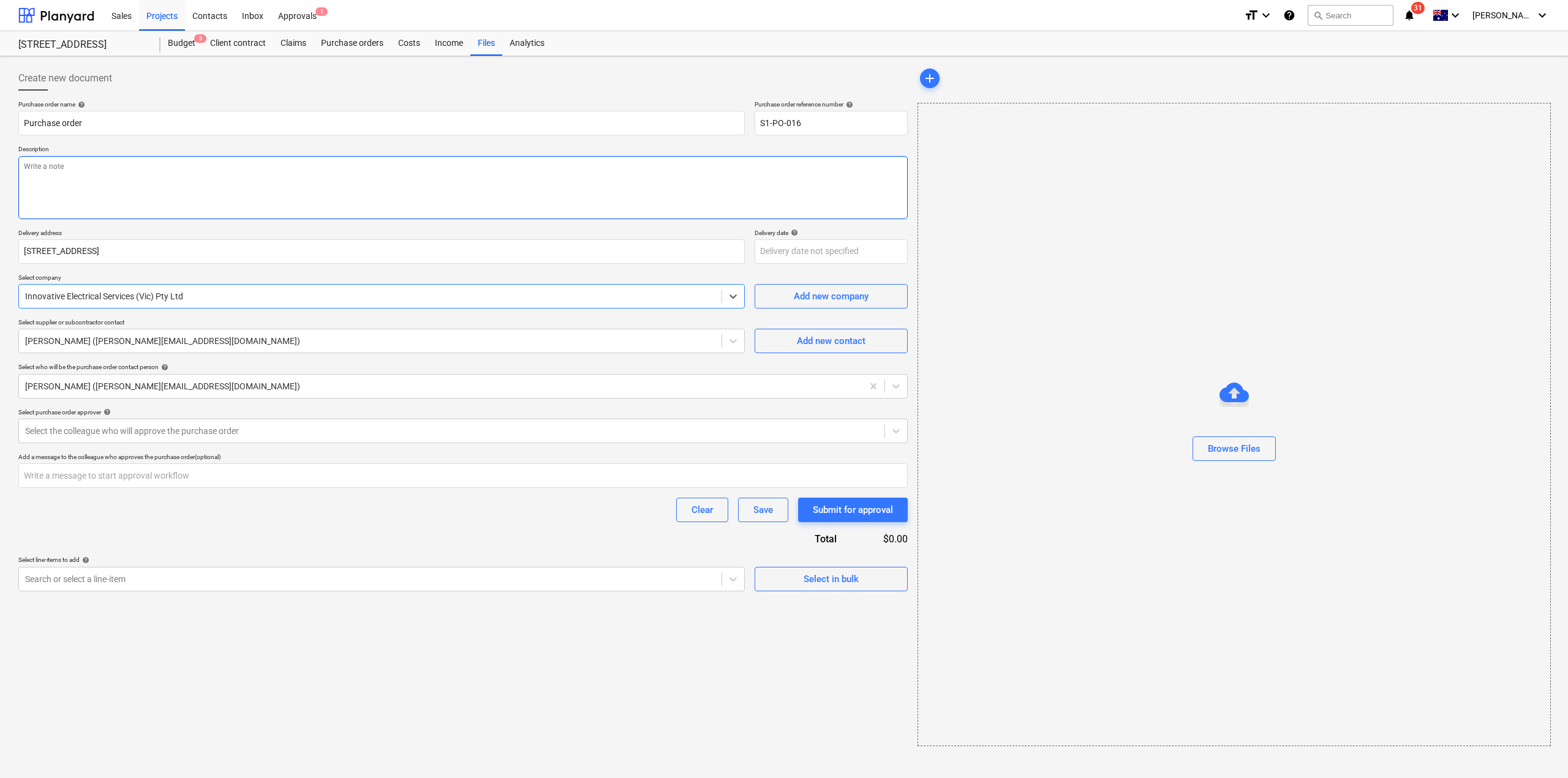
click at [236, 170] on textarea at bounding box center [463, 187] width 890 height 63
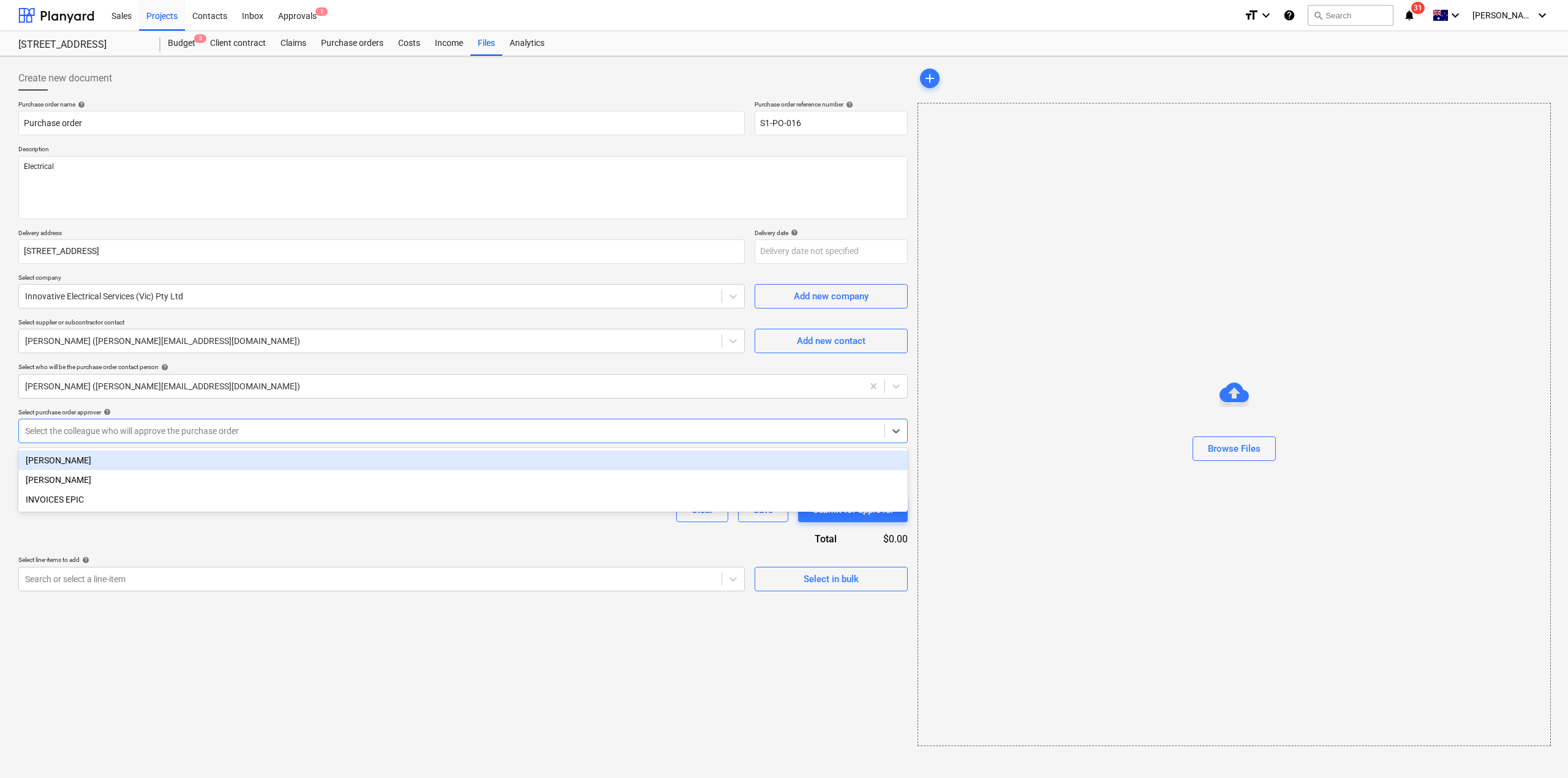
click at [136, 422] on div "Select the colleague who will approve the purchase order" at bounding box center [452, 431] width 866 height 17
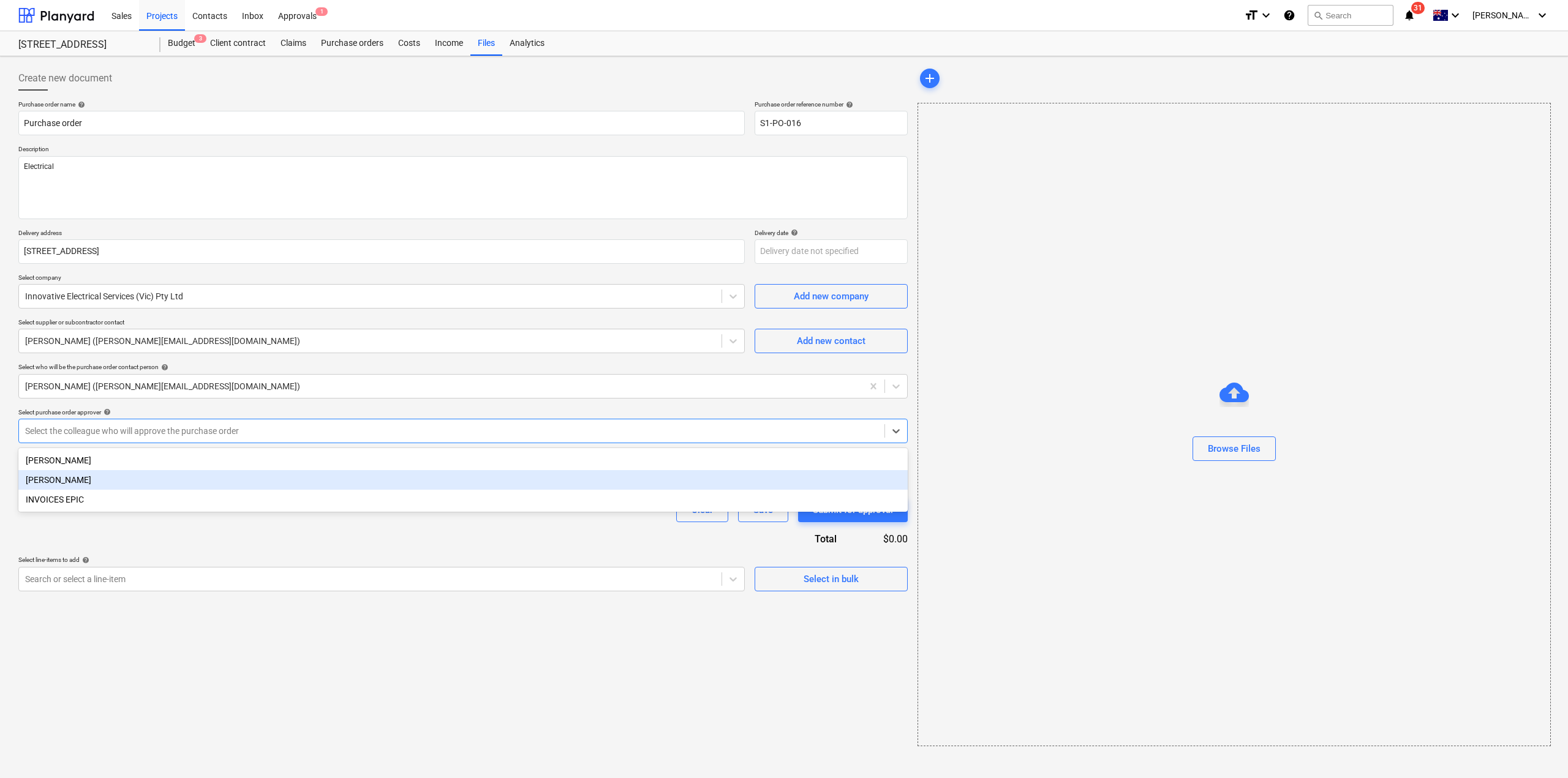
click at [94, 477] on div "[PERSON_NAME]" at bounding box center [463, 480] width 890 height 20
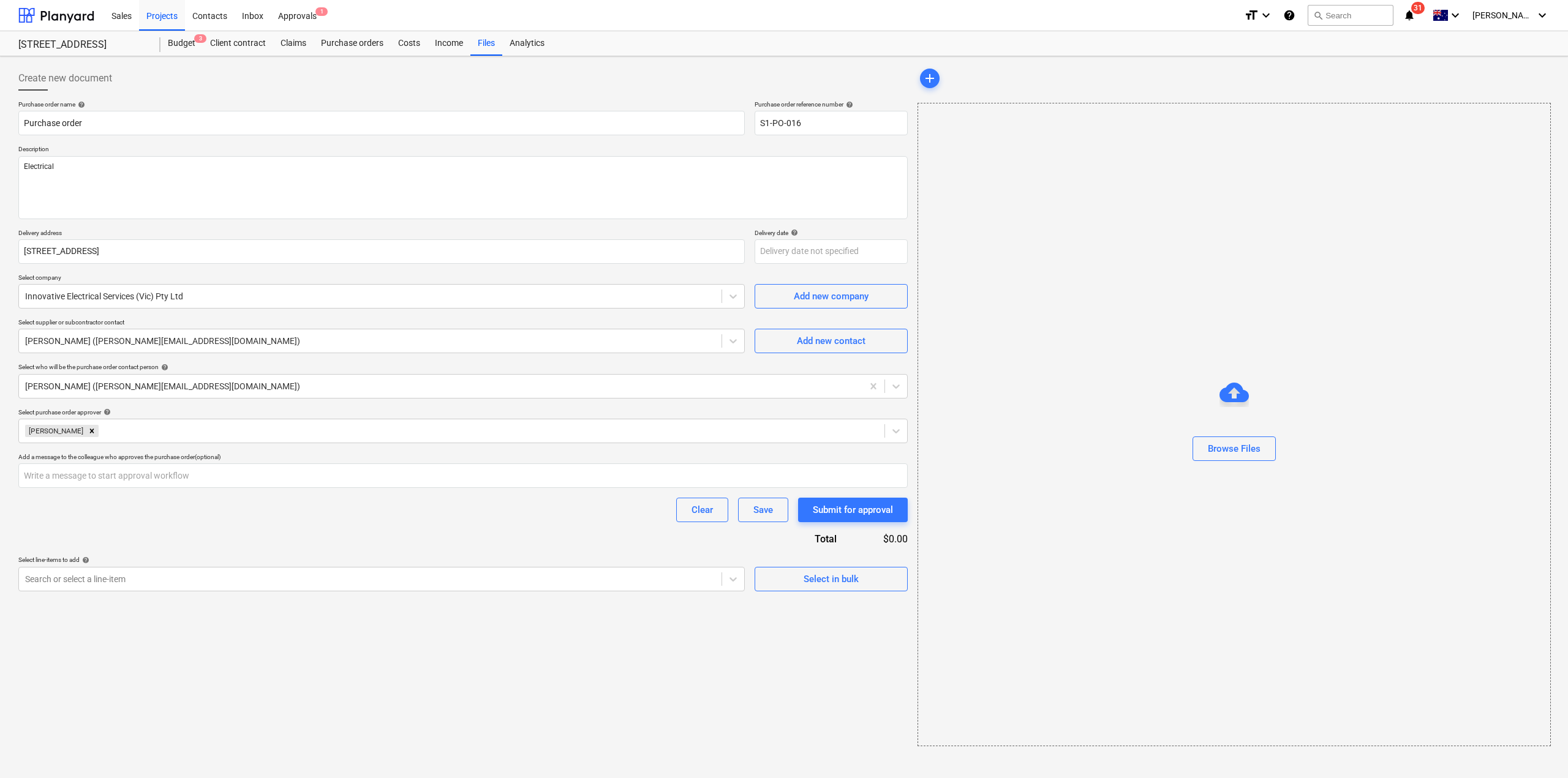
click at [120, 532] on div "Purchase order name help Purchase order Purchase order reference number help S1…" at bounding box center [463, 346] width 890 height 491
click at [111, 479] on input "text" at bounding box center [463, 476] width 890 height 25
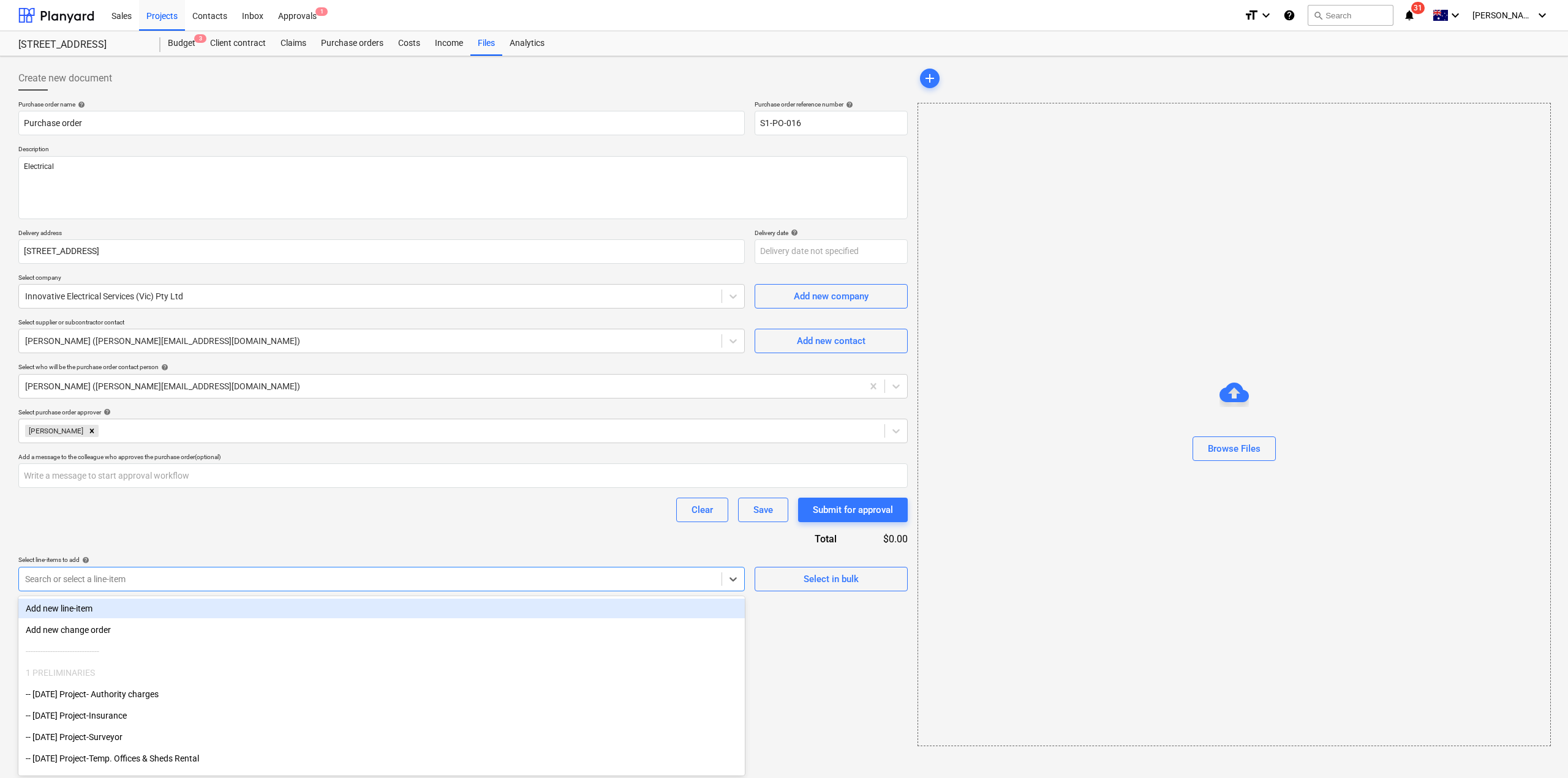
click at [100, 578] on div at bounding box center [370, 580] width 690 height 12
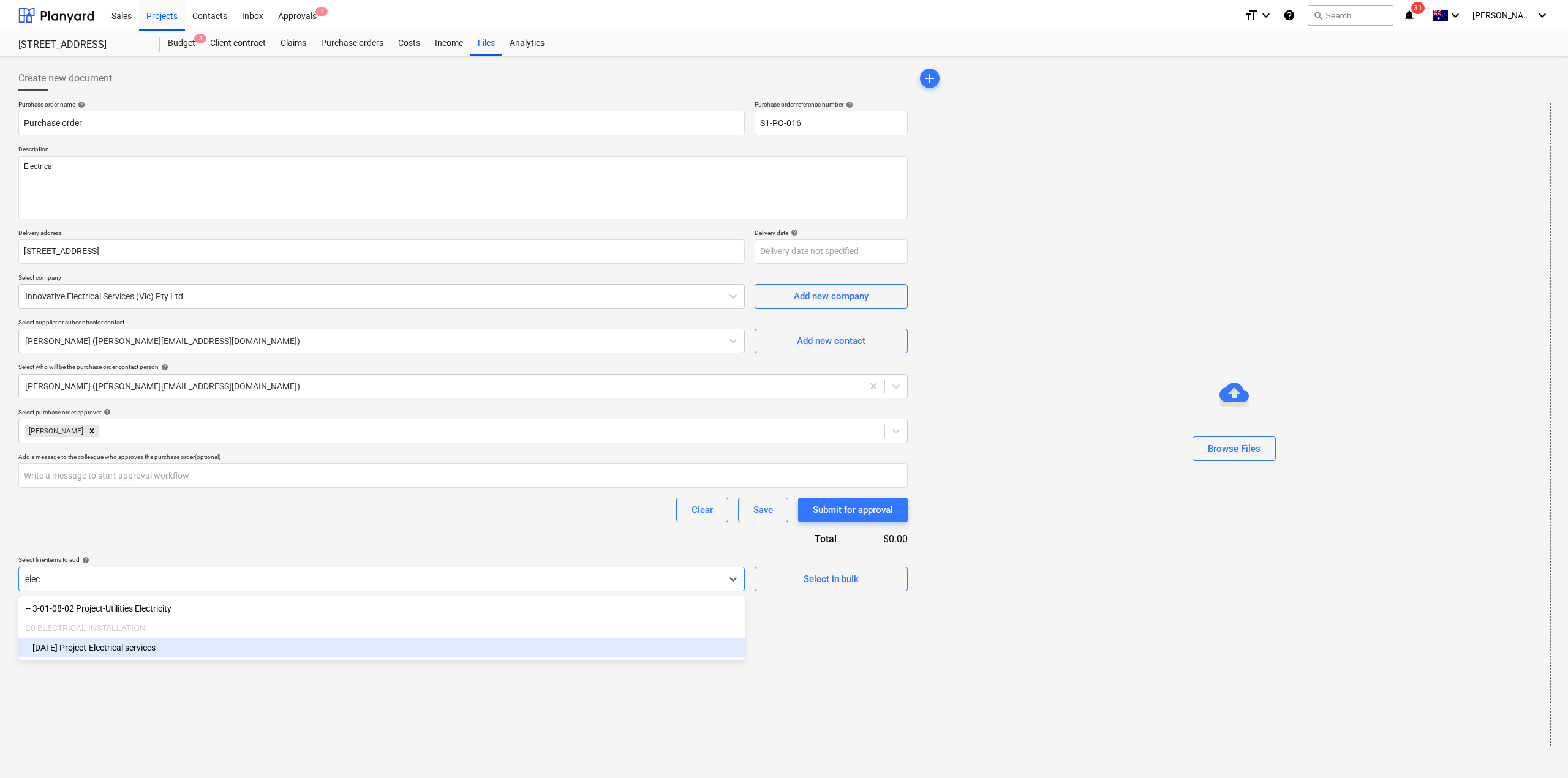
click at [133, 647] on div "-- [DATE] Project-Electrical services" at bounding box center [381, 647] width 726 height 20
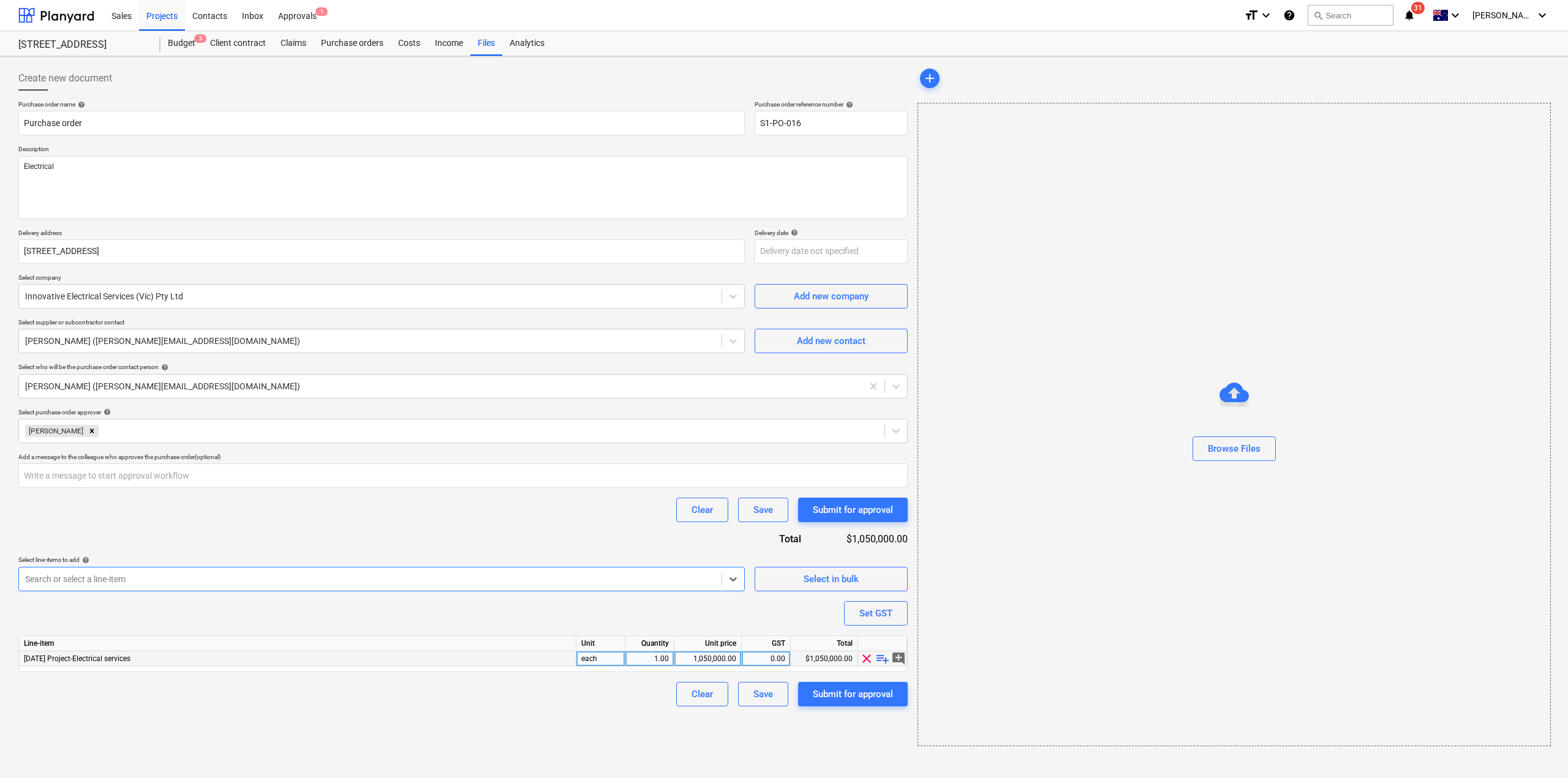
click at [705, 654] on div "1,050,000.00" at bounding box center [708, 659] width 57 height 15
click at [522, 733] on div "Create new document Purchase order name help Purchase order Purchase order refe…" at bounding box center [463, 406] width 899 height 690
click at [860, 693] on div "Submit for approval" at bounding box center [852, 694] width 80 height 16
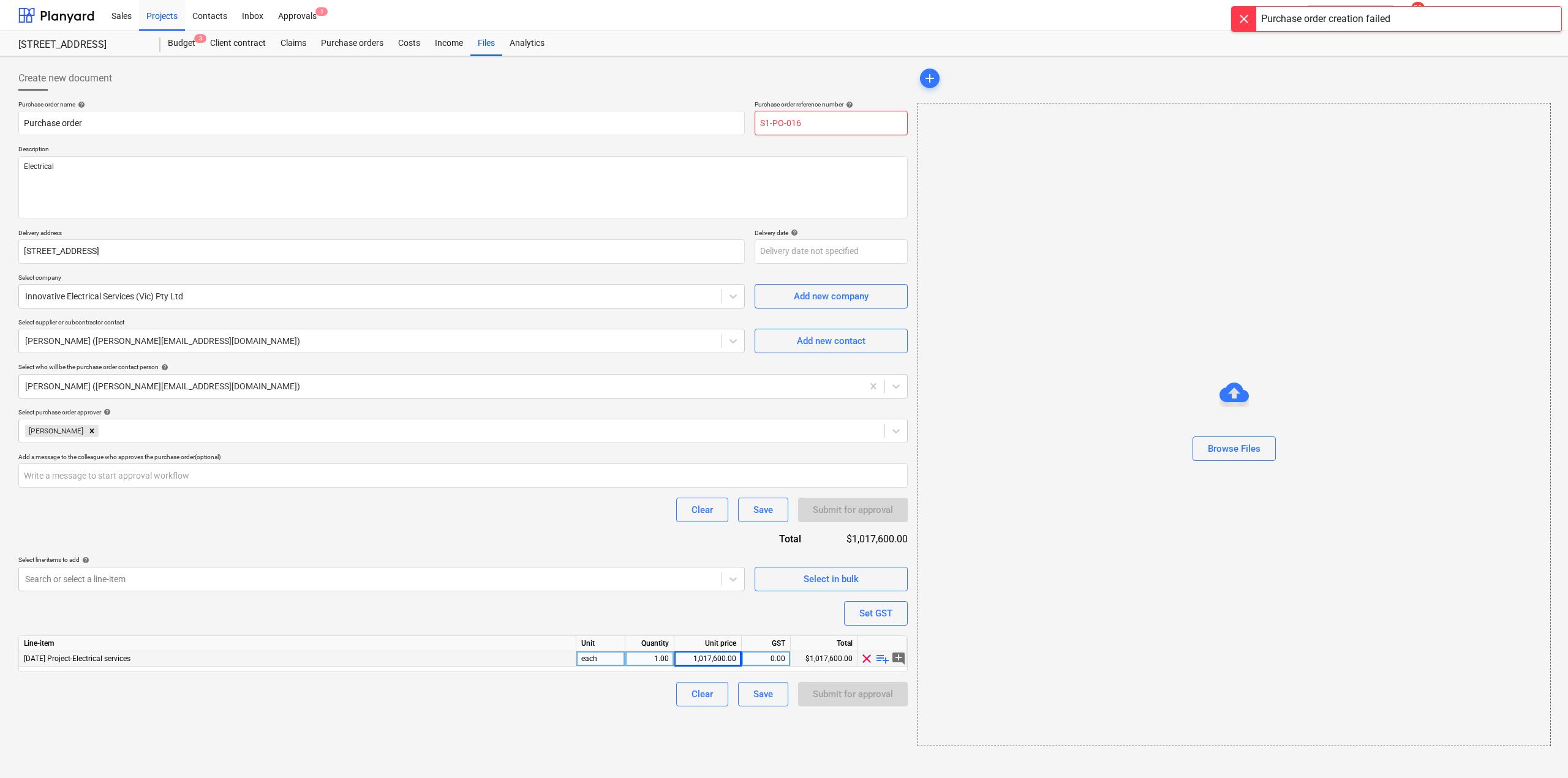
drag, startPoint x: 797, startPoint y: 121, endPoint x: 845, endPoint y: 140, distance: 51.6
click at [843, 138] on div "Purchase order name help Purchase order Purchase order reference number help S1…" at bounding box center [463, 404] width 890 height 606
click at [857, 697] on div "Submit for approval" at bounding box center [852, 694] width 80 height 16
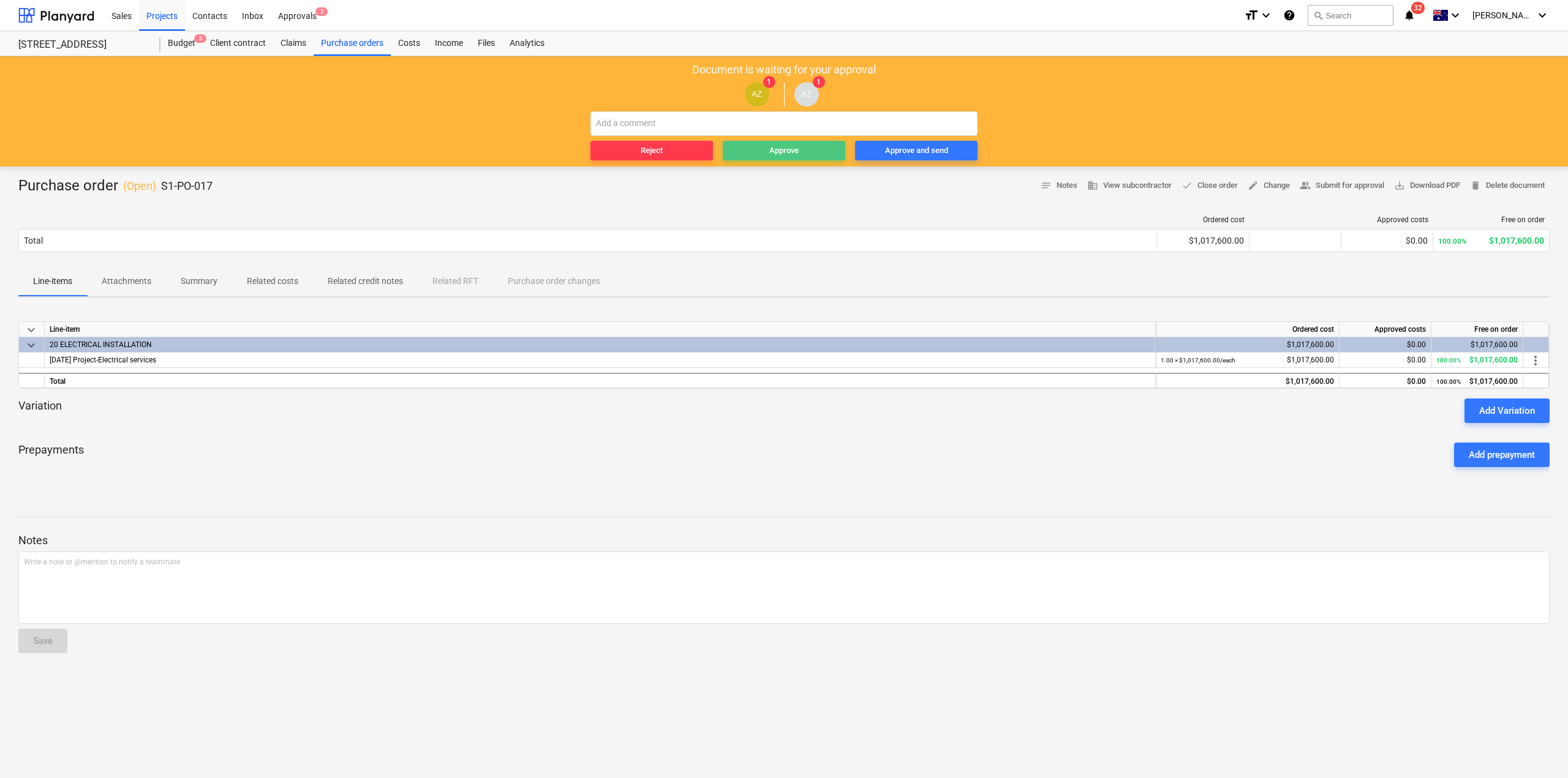
click at [765, 151] on span "Approve" at bounding box center [783, 151] width 112 height 14
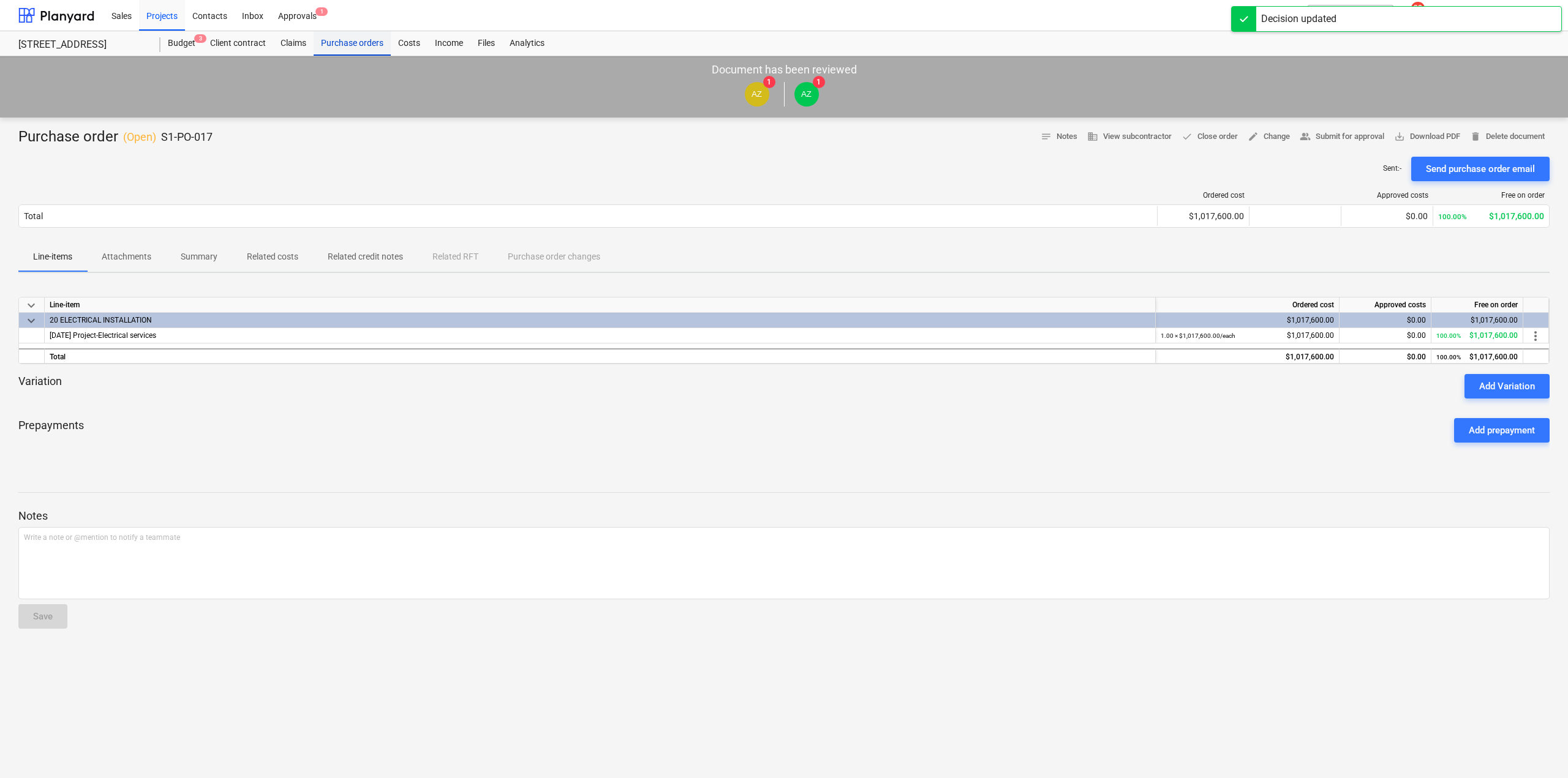
click at [345, 44] on div "Purchase orders" at bounding box center [352, 43] width 77 height 25
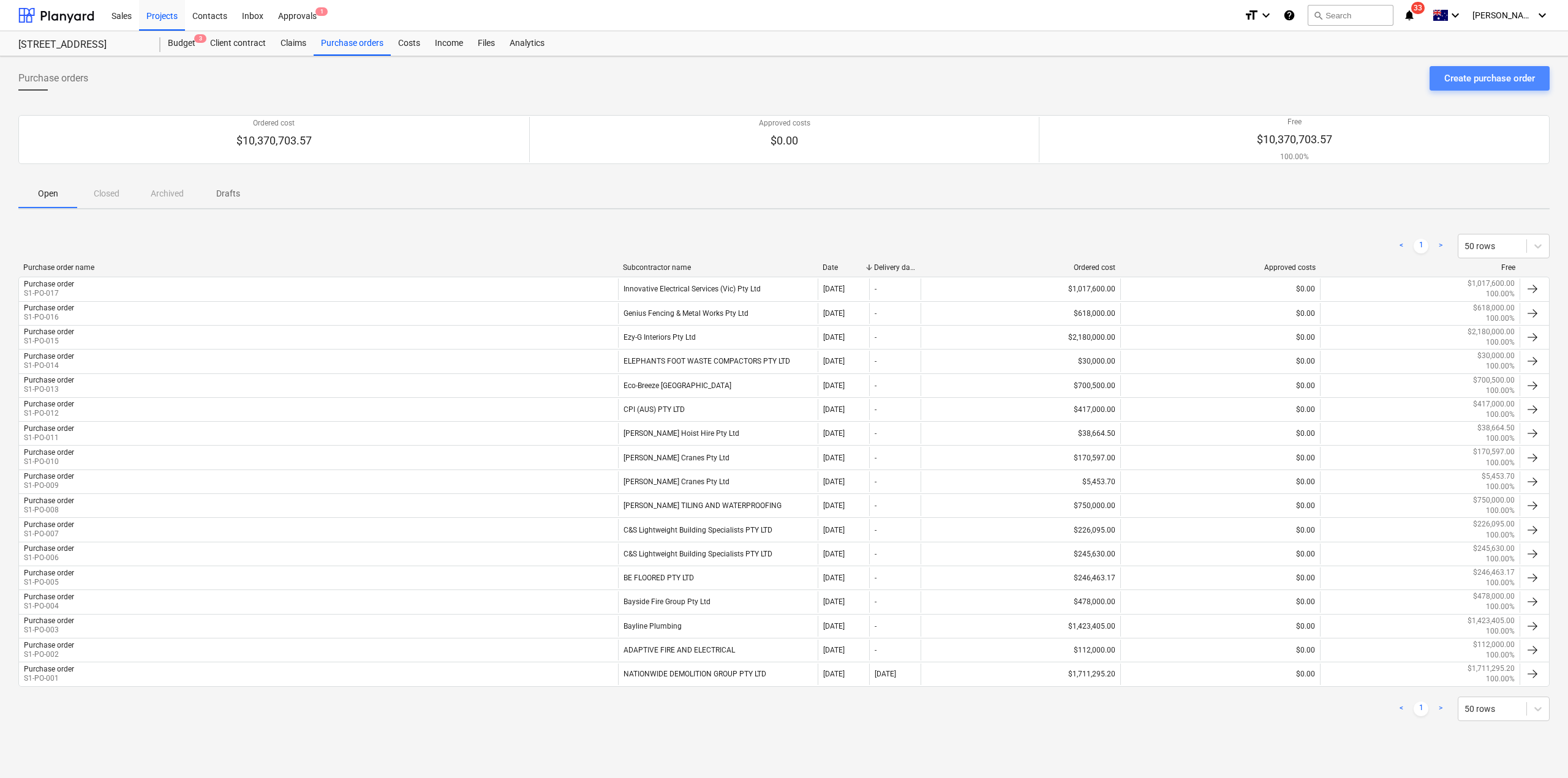
click at [1442, 73] on button "Create purchase order" at bounding box center [1490, 78] width 120 height 25
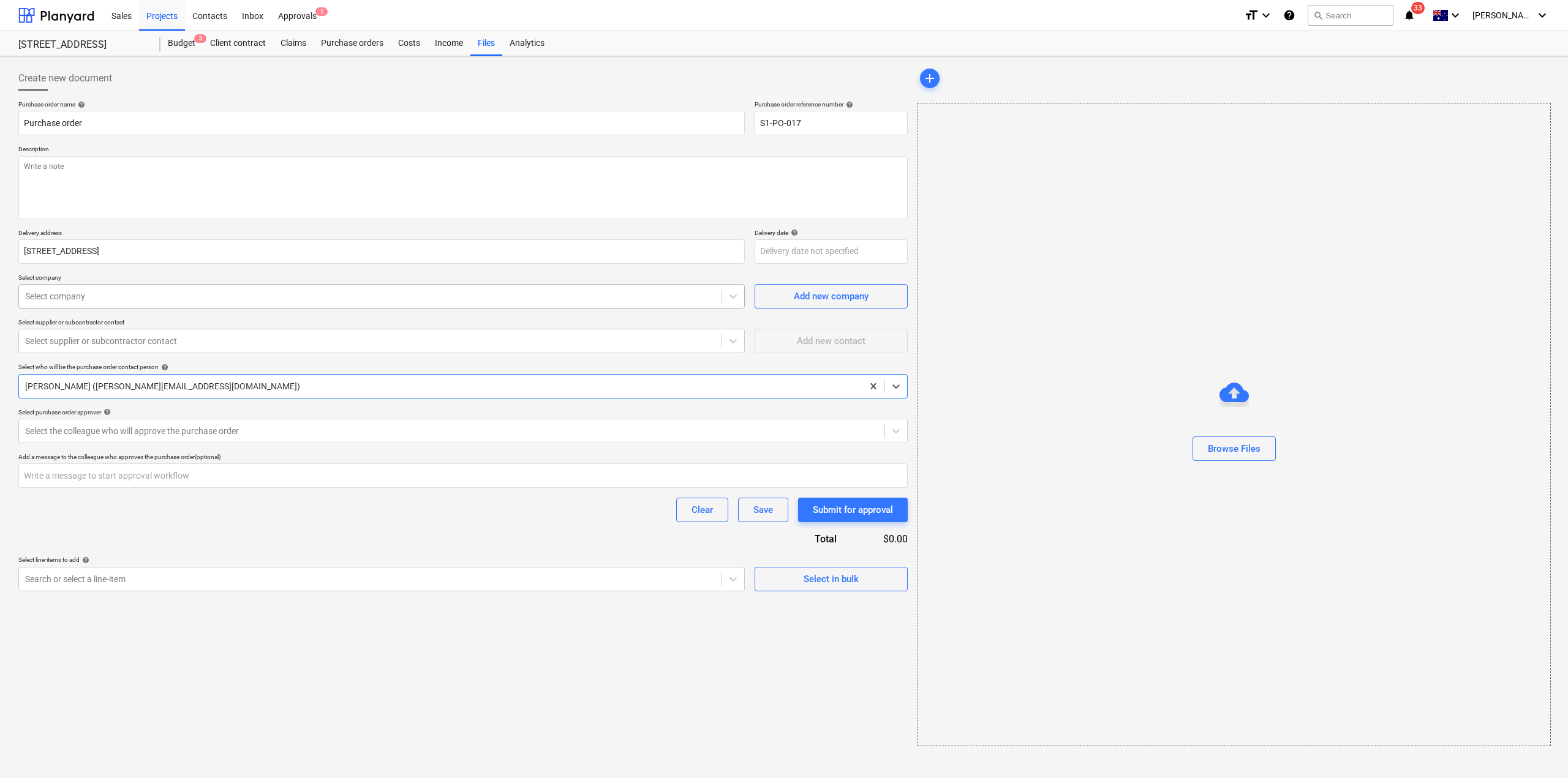
click at [167, 296] on div at bounding box center [370, 296] width 690 height 12
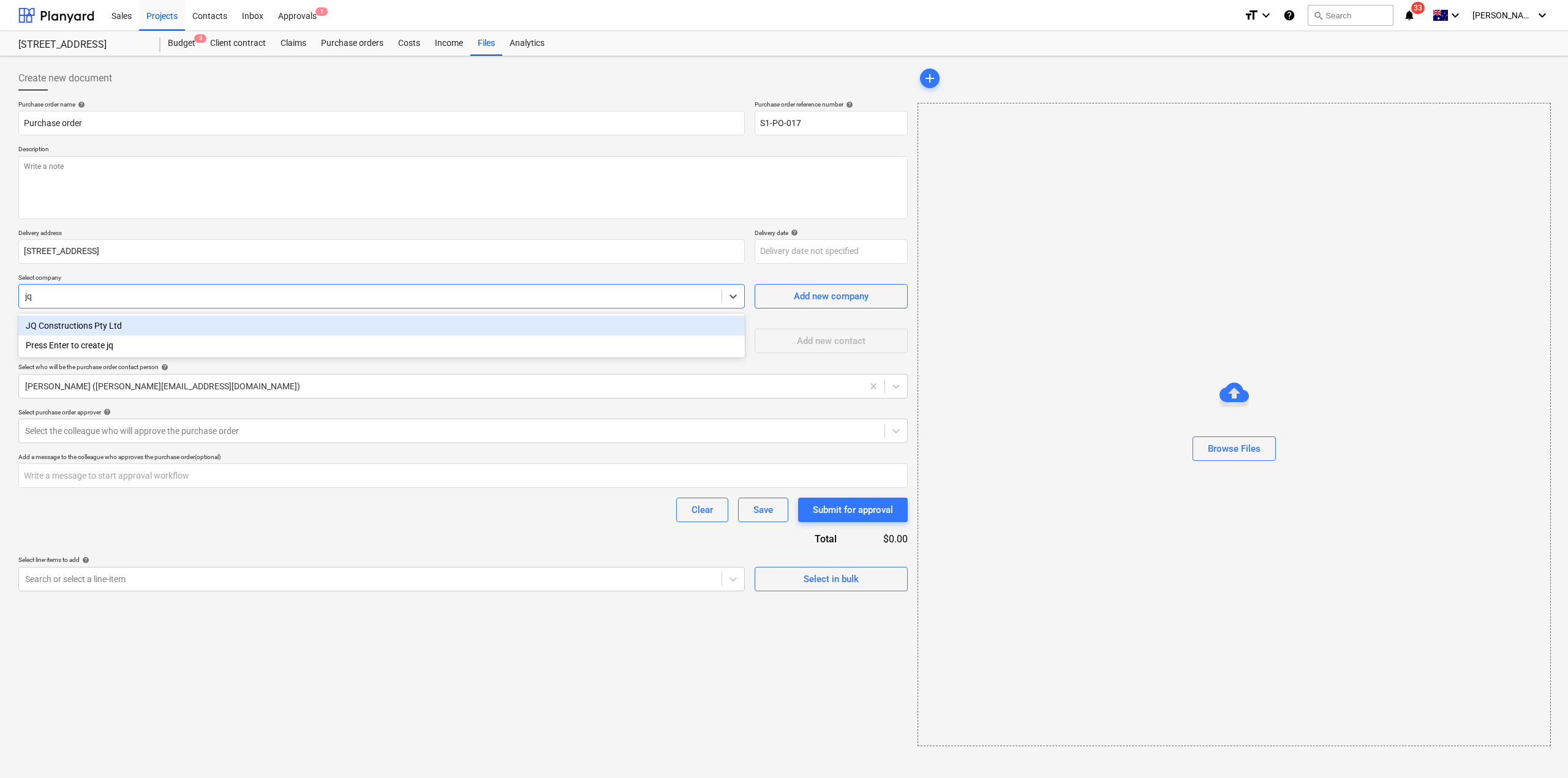
click at [144, 325] on div "JQ Constructions Pty Ltd" at bounding box center [381, 325] width 726 height 20
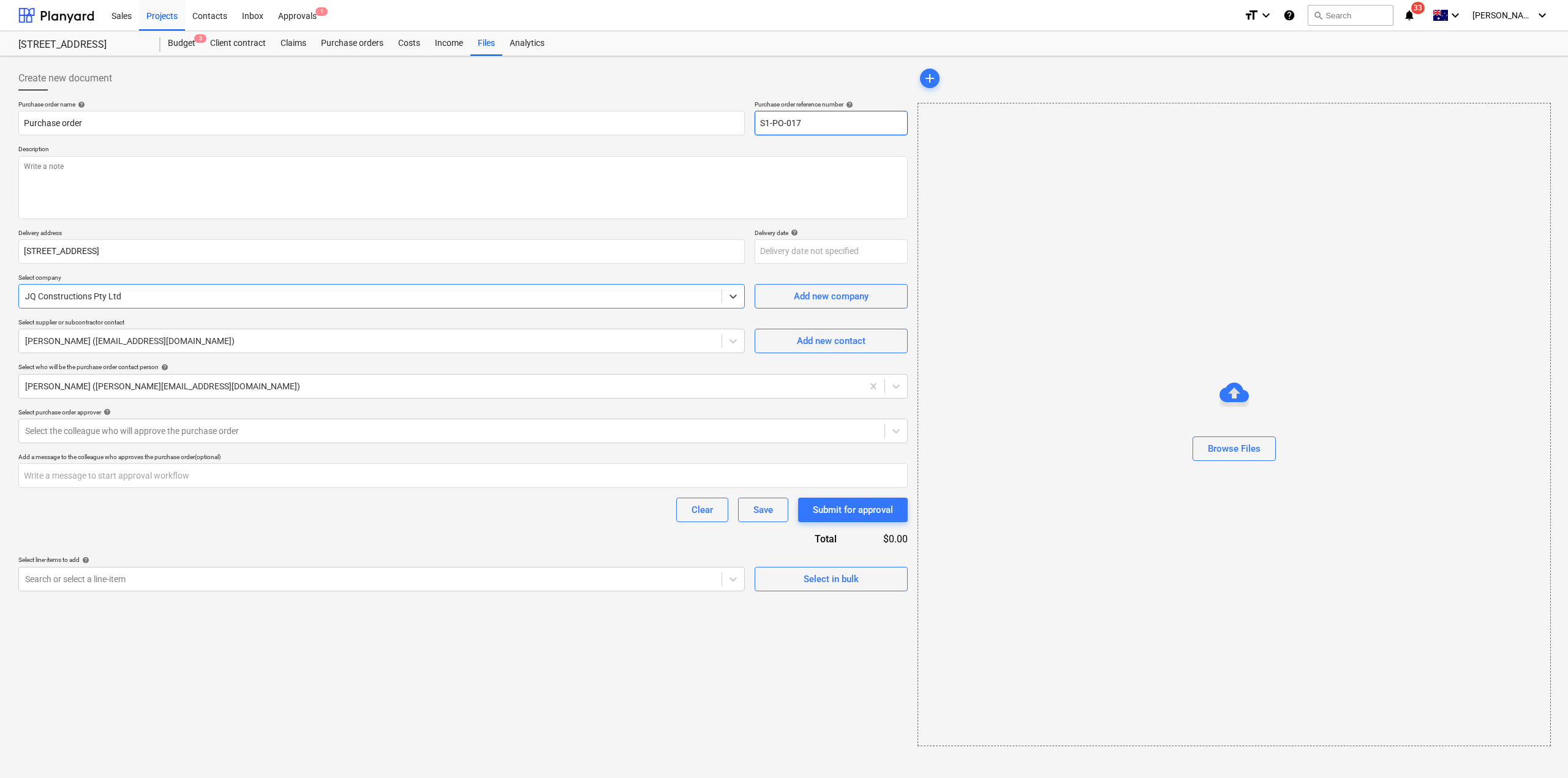
click at [814, 125] on input "S1-PO-017" at bounding box center [831, 123] width 153 height 25
drag, startPoint x: 798, startPoint y: 122, endPoint x: 828, endPoint y: 134, distance: 32.3
click at [828, 134] on input "S1-PO-017" at bounding box center [831, 123] width 153 height 25
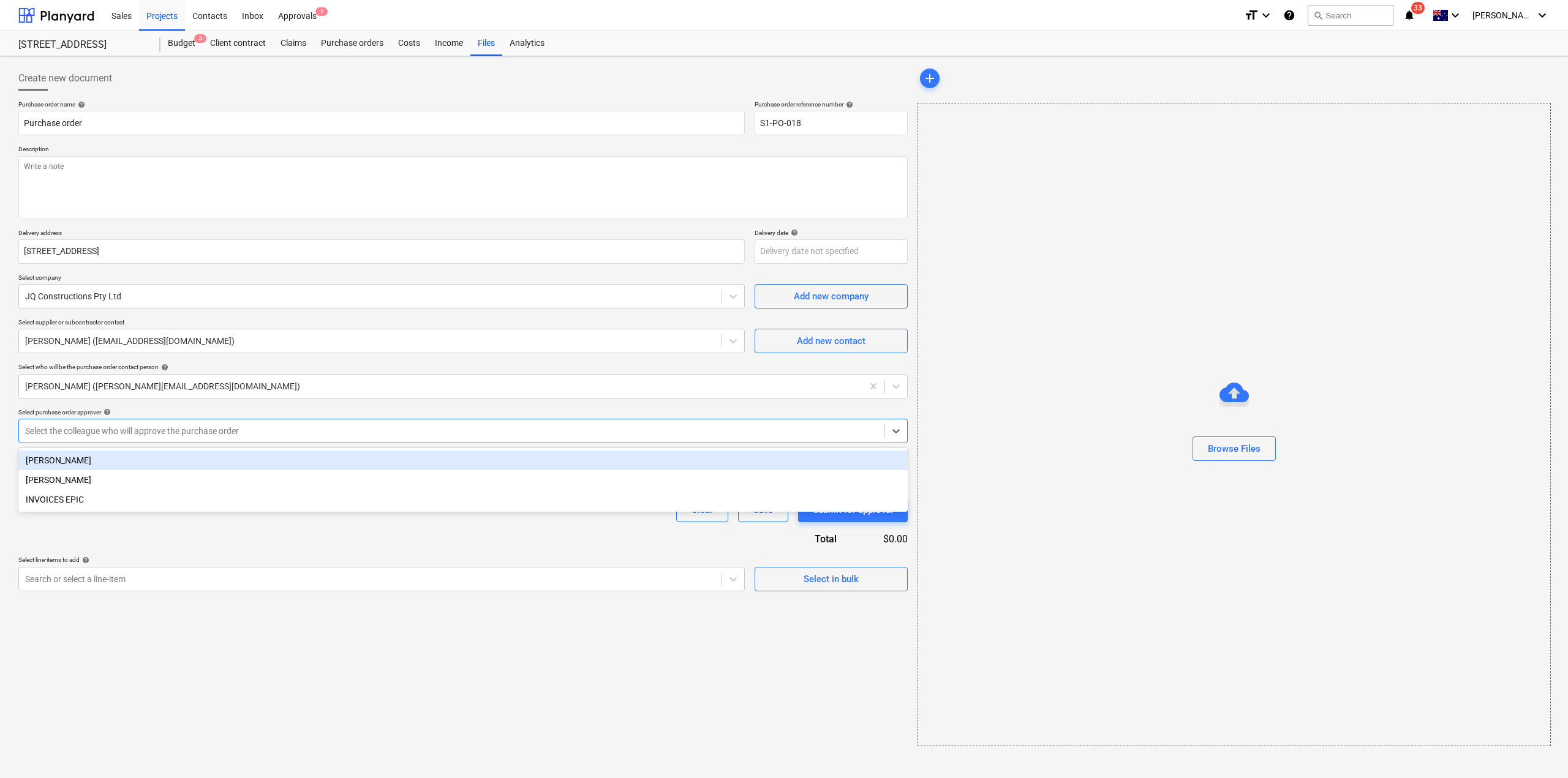
click at [106, 435] on div at bounding box center [451, 431] width 853 height 12
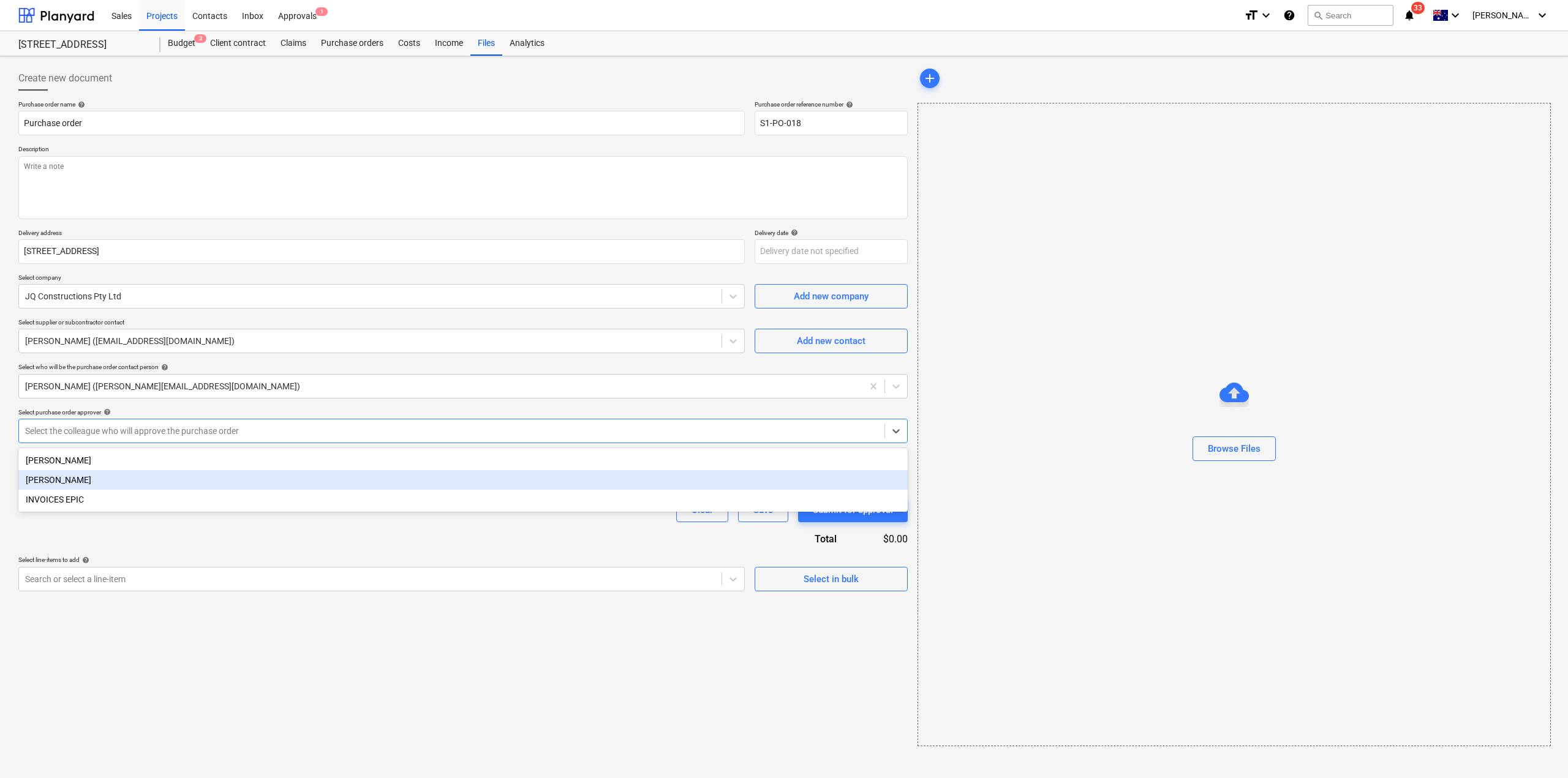
click at [119, 482] on div "[PERSON_NAME]" at bounding box center [463, 480] width 890 height 20
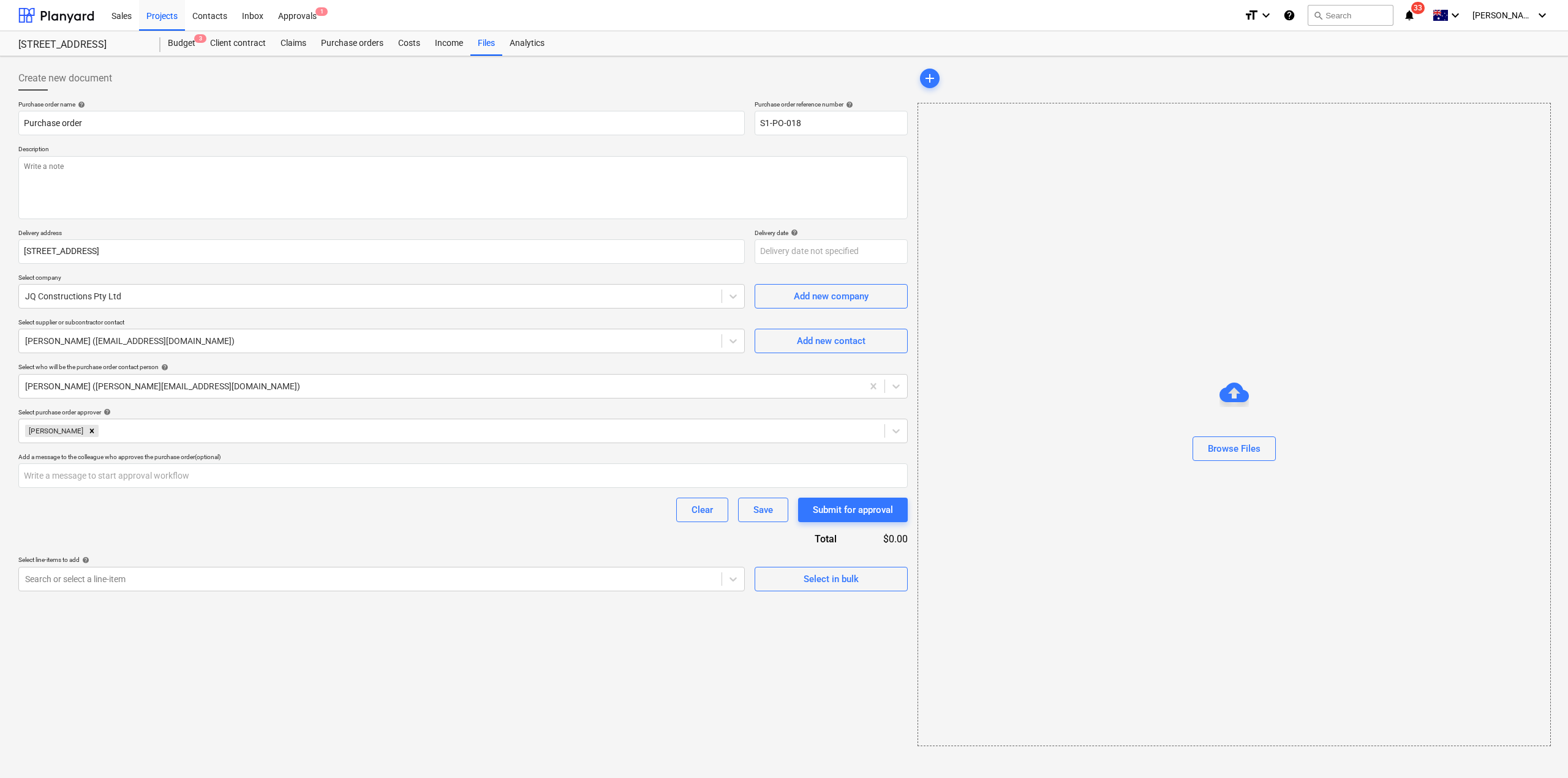
drag, startPoint x: 174, startPoint y: 516, endPoint x: 171, endPoint y: 506, distance: 10.4
click at [174, 516] on div "Clear Save Submit for approval" at bounding box center [463, 510] width 890 height 25
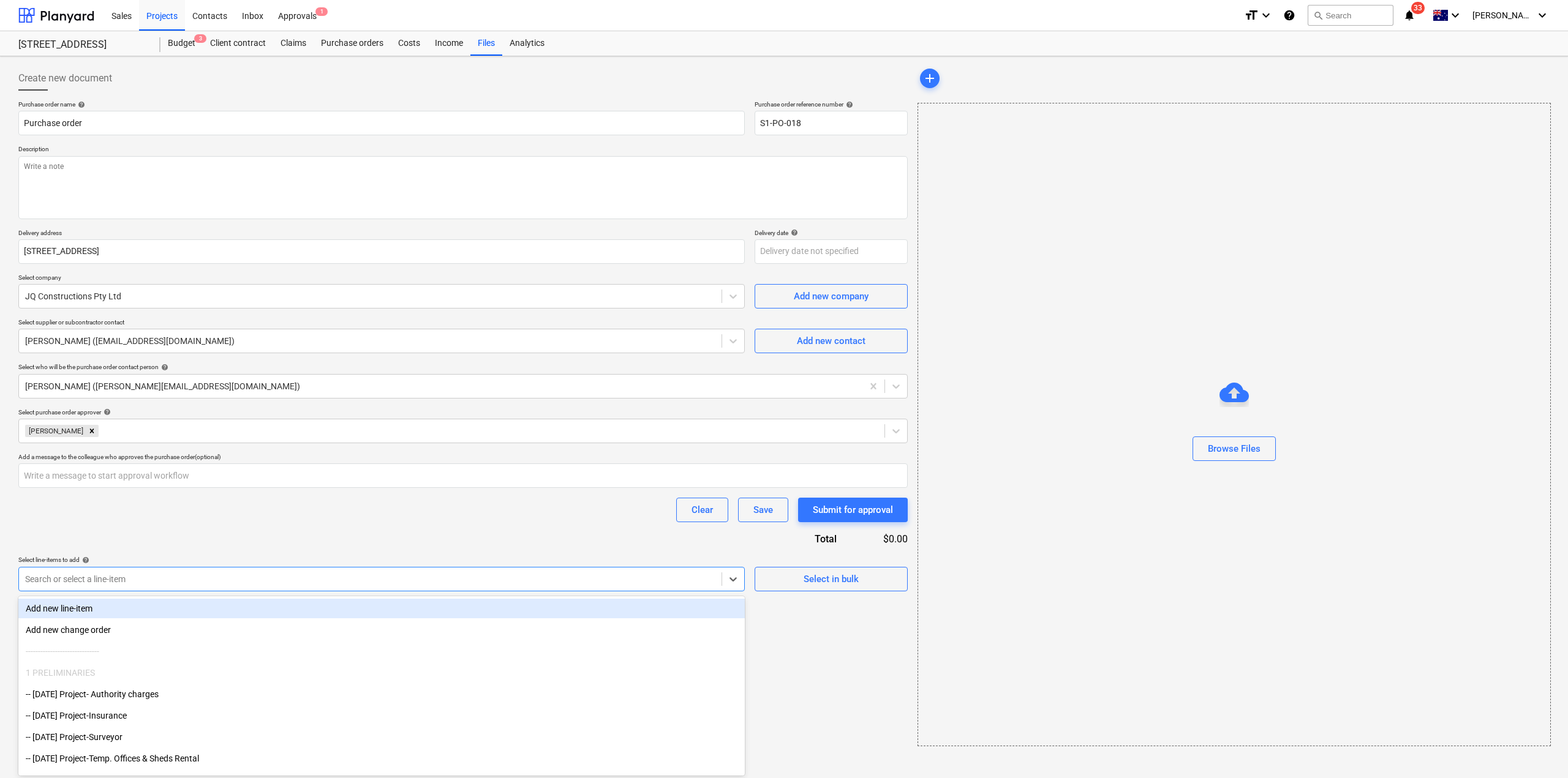
click at [270, 577] on div at bounding box center [370, 580] width 690 height 12
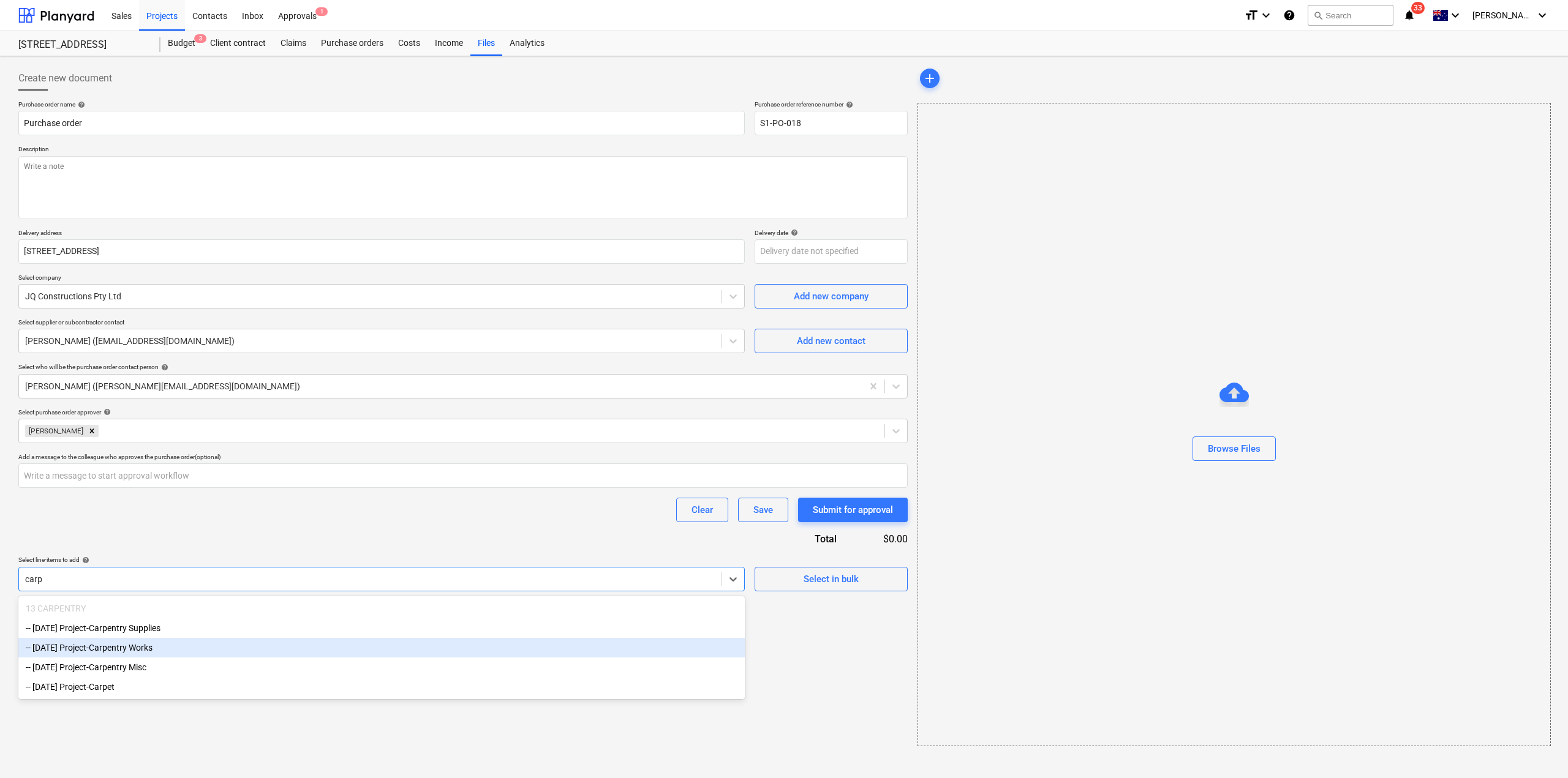
click at [193, 653] on div "-- [DATE] Project-Carpentry Works" at bounding box center [381, 647] width 726 height 20
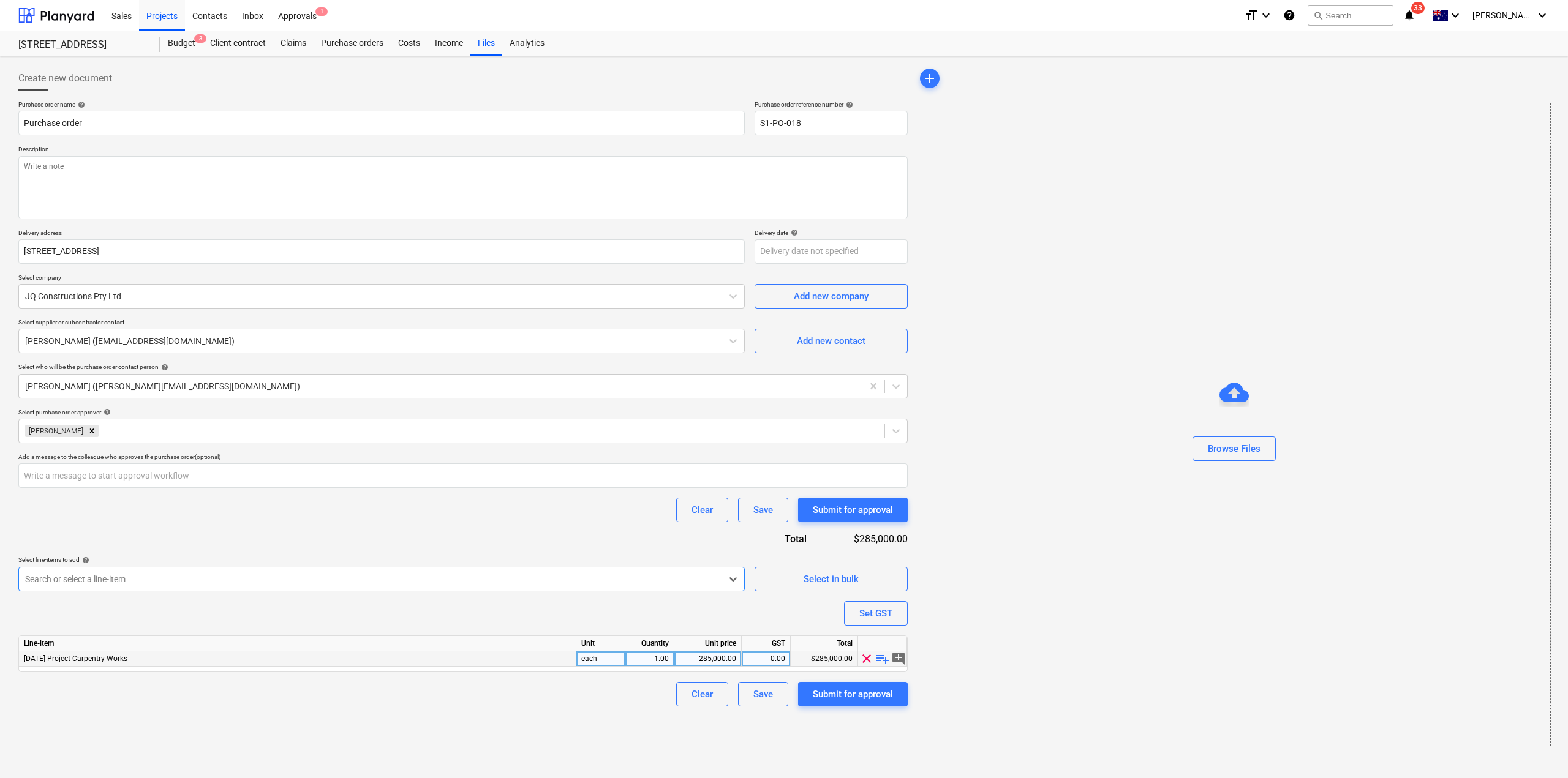
click at [712, 659] on div "285,000.00" at bounding box center [708, 659] width 57 height 15
click at [526, 726] on div "Create new document Purchase order name help Purchase order Purchase order refe…" at bounding box center [463, 406] width 899 height 690
click at [848, 693] on div "Submit for approval" at bounding box center [852, 694] width 80 height 16
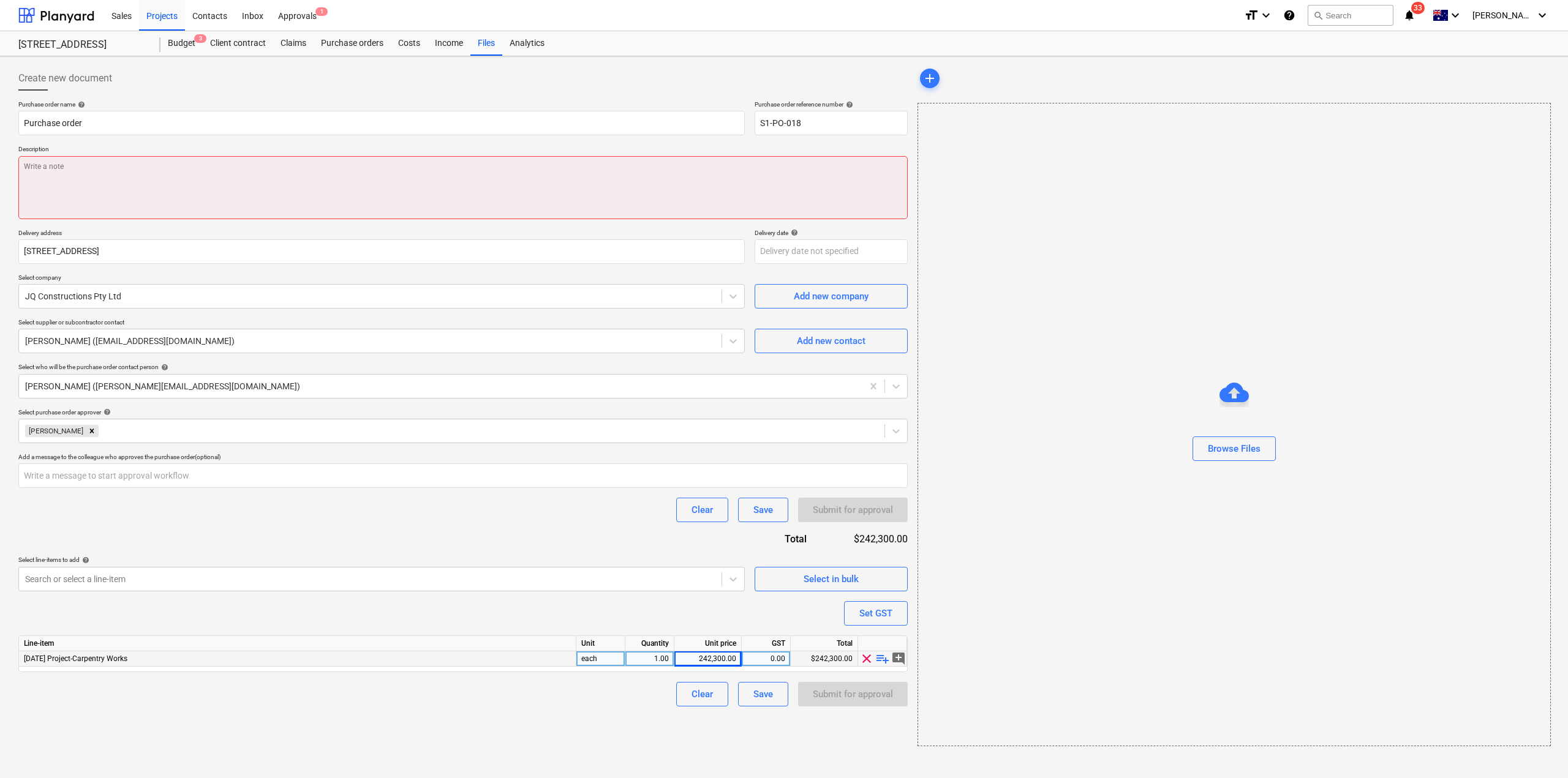
click at [386, 179] on textarea at bounding box center [463, 187] width 890 height 63
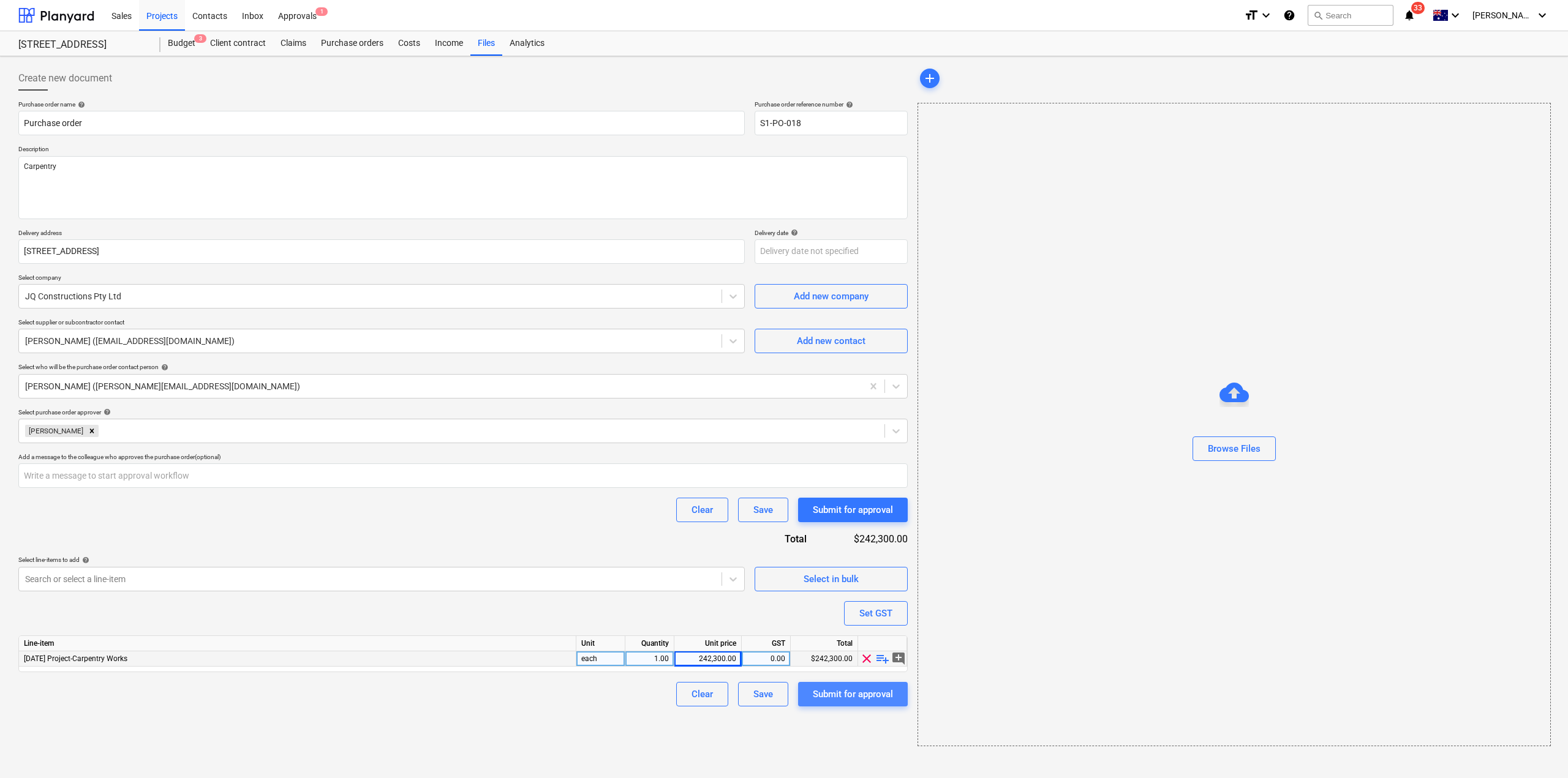
click at [845, 702] on button "Submit for approval" at bounding box center [853, 694] width 110 height 25
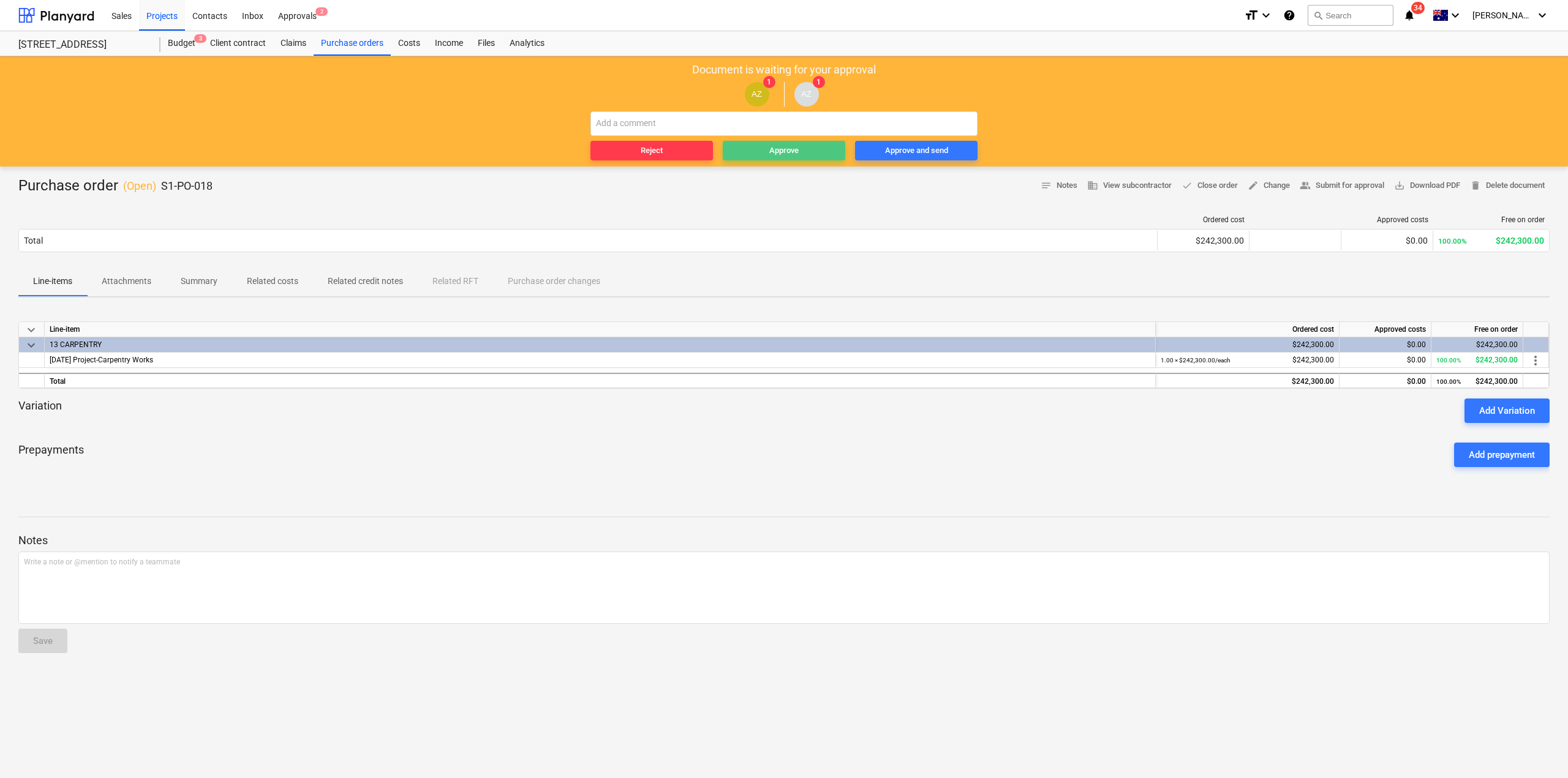
click at [769, 146] on span "Approve" at bounding box center [783, 151] width 112 height 14
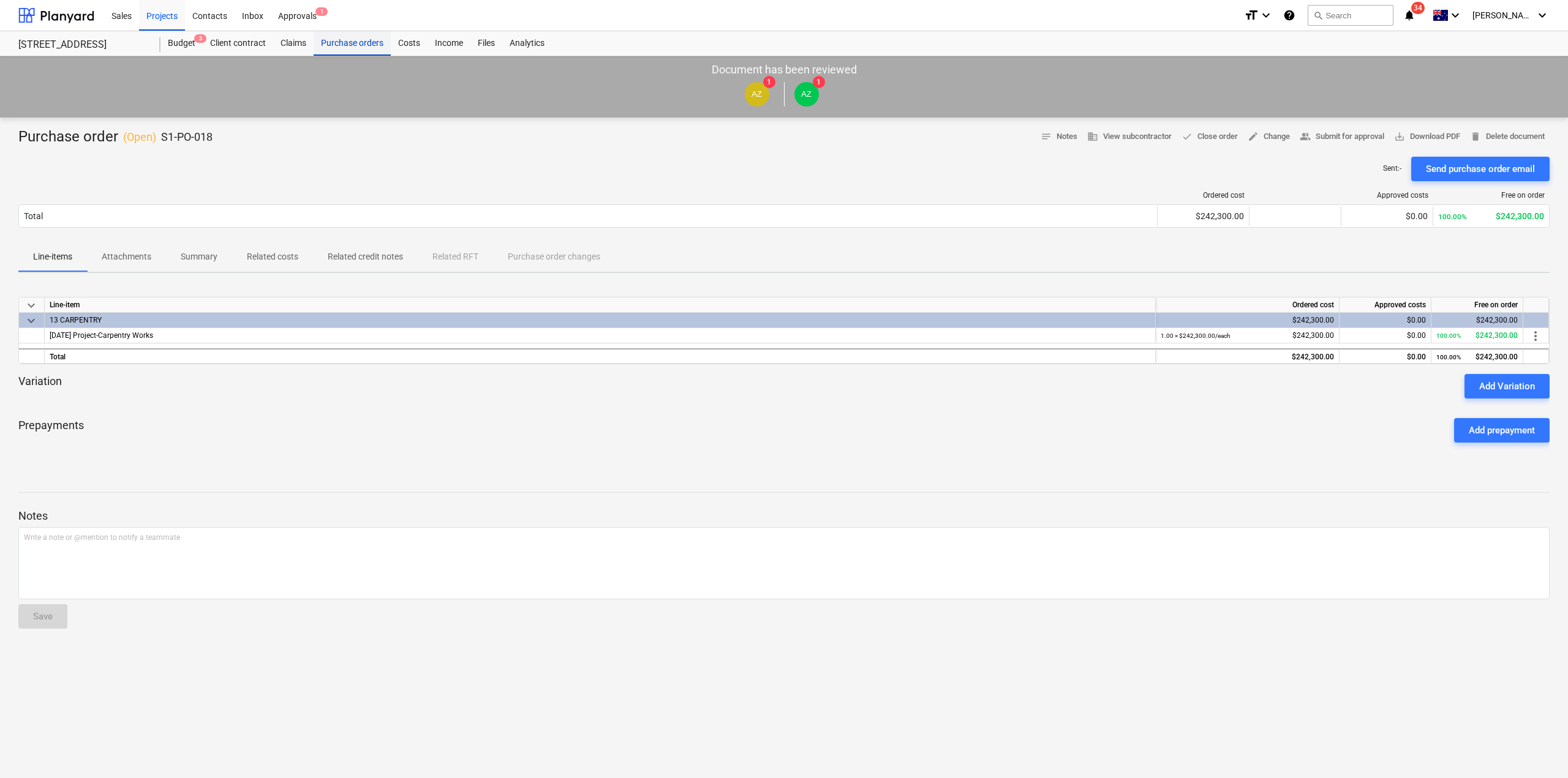
click at [332, 50] on div "Purchase orders" at bounding box center [352, 43] width 77 height 25
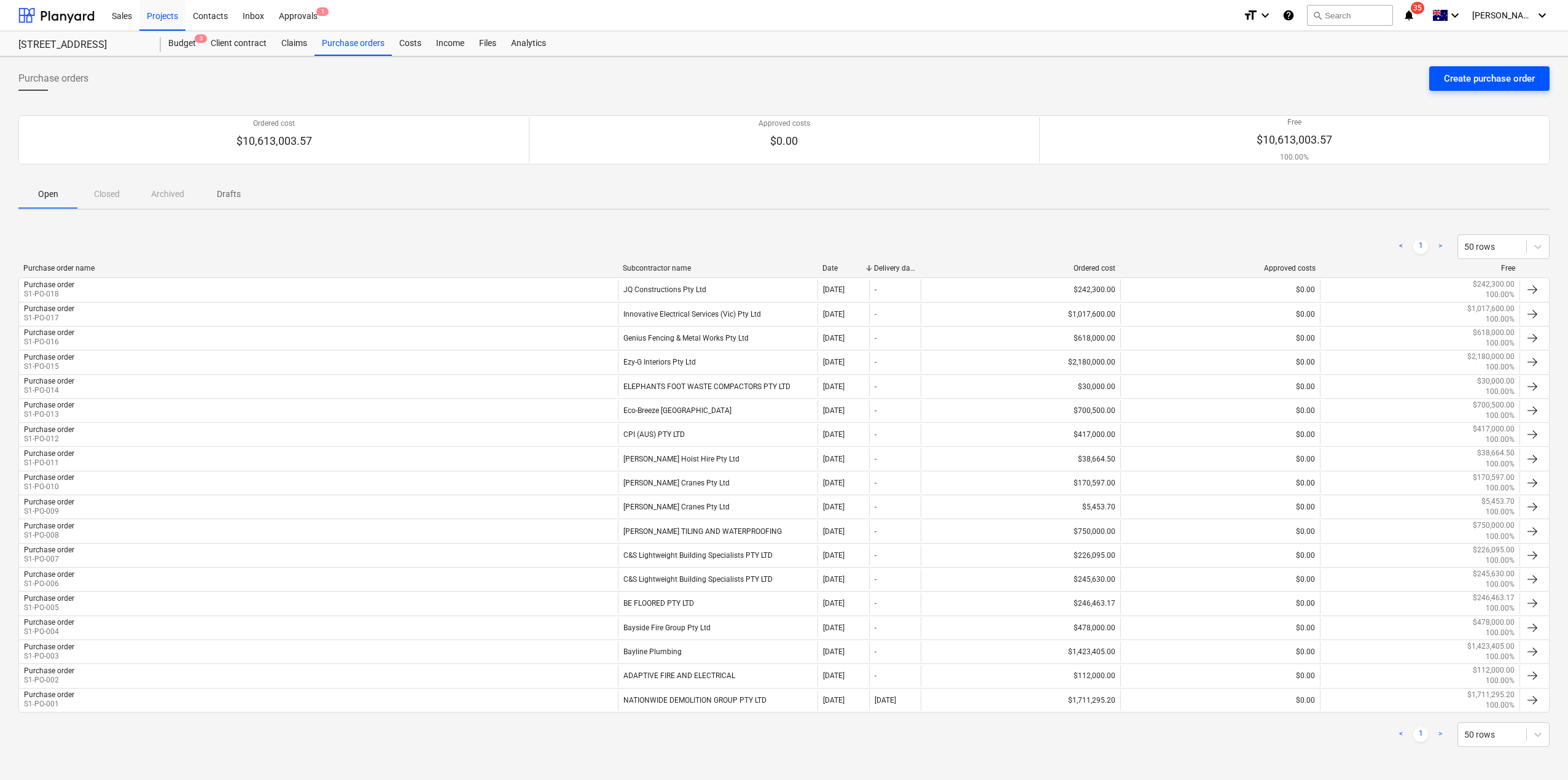
click at [1473, 85] on div "Create purchase order" at bounding box center [1490, 78] width 91 height 16
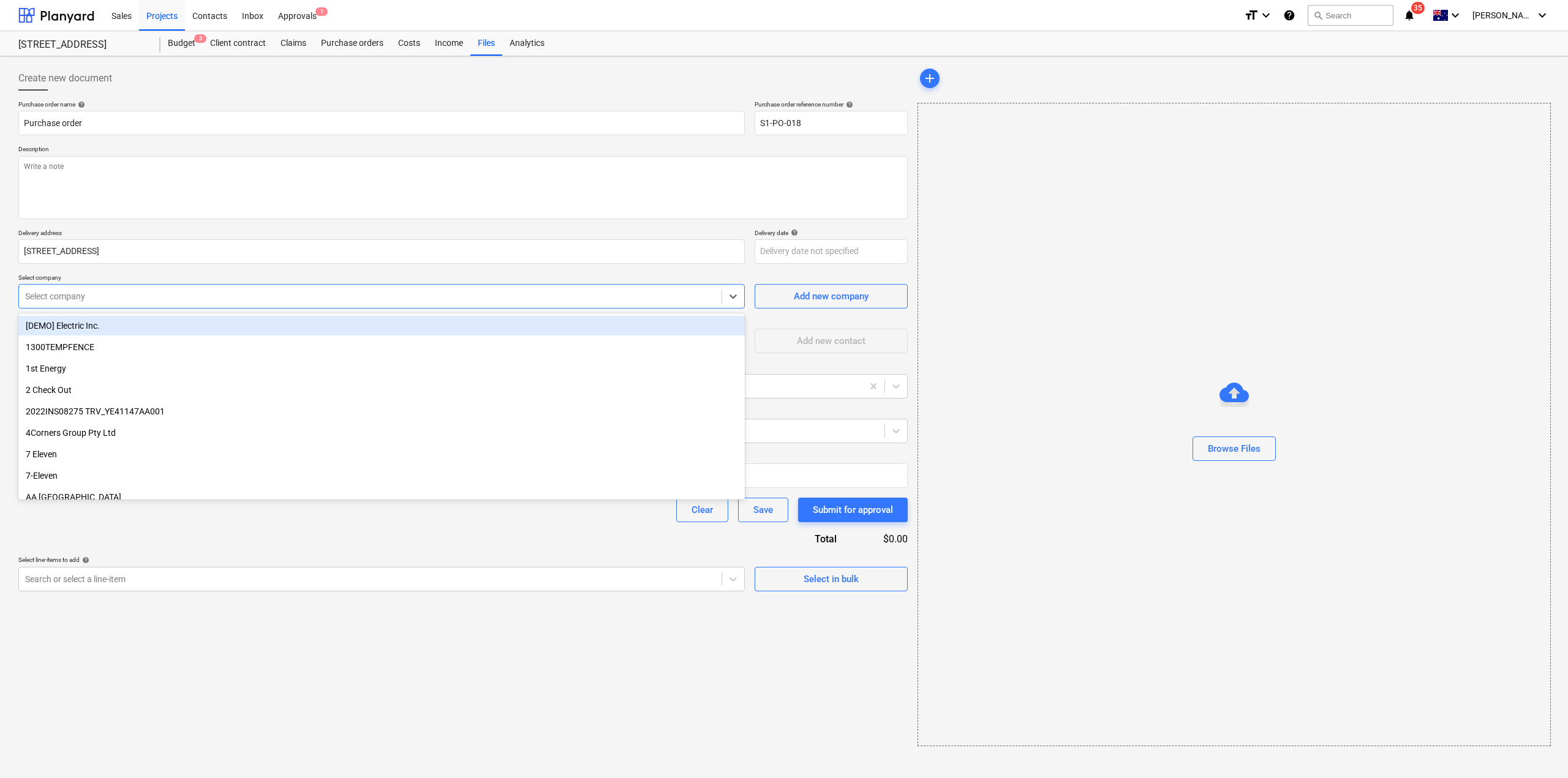
click at [124, 301] on div at bounding box center [370, 296] width 690 height 12
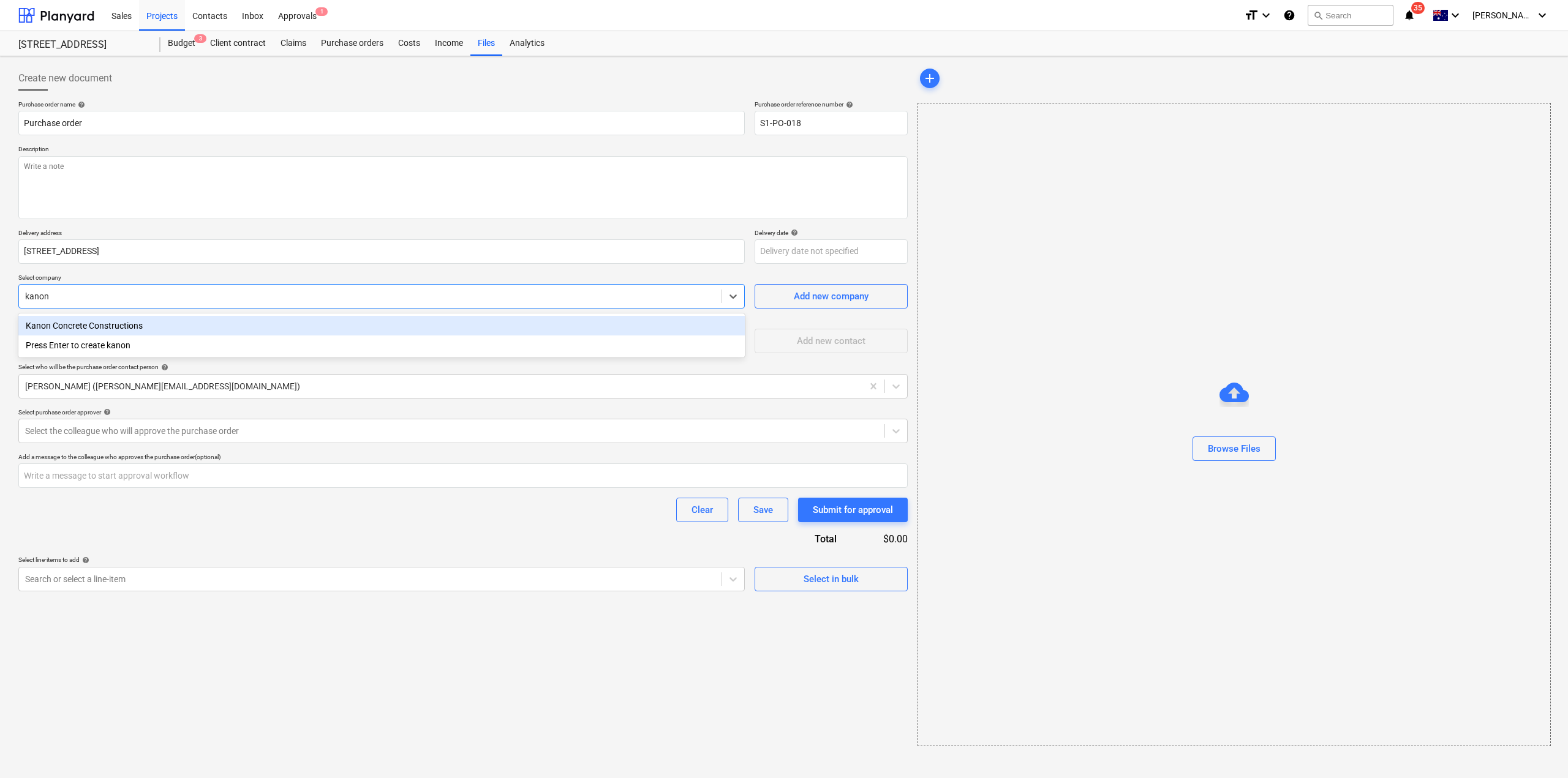
click at [153, 324] on div "Kanon Concrete Constructions" at bounding box center [381, 325] width 726 height 20
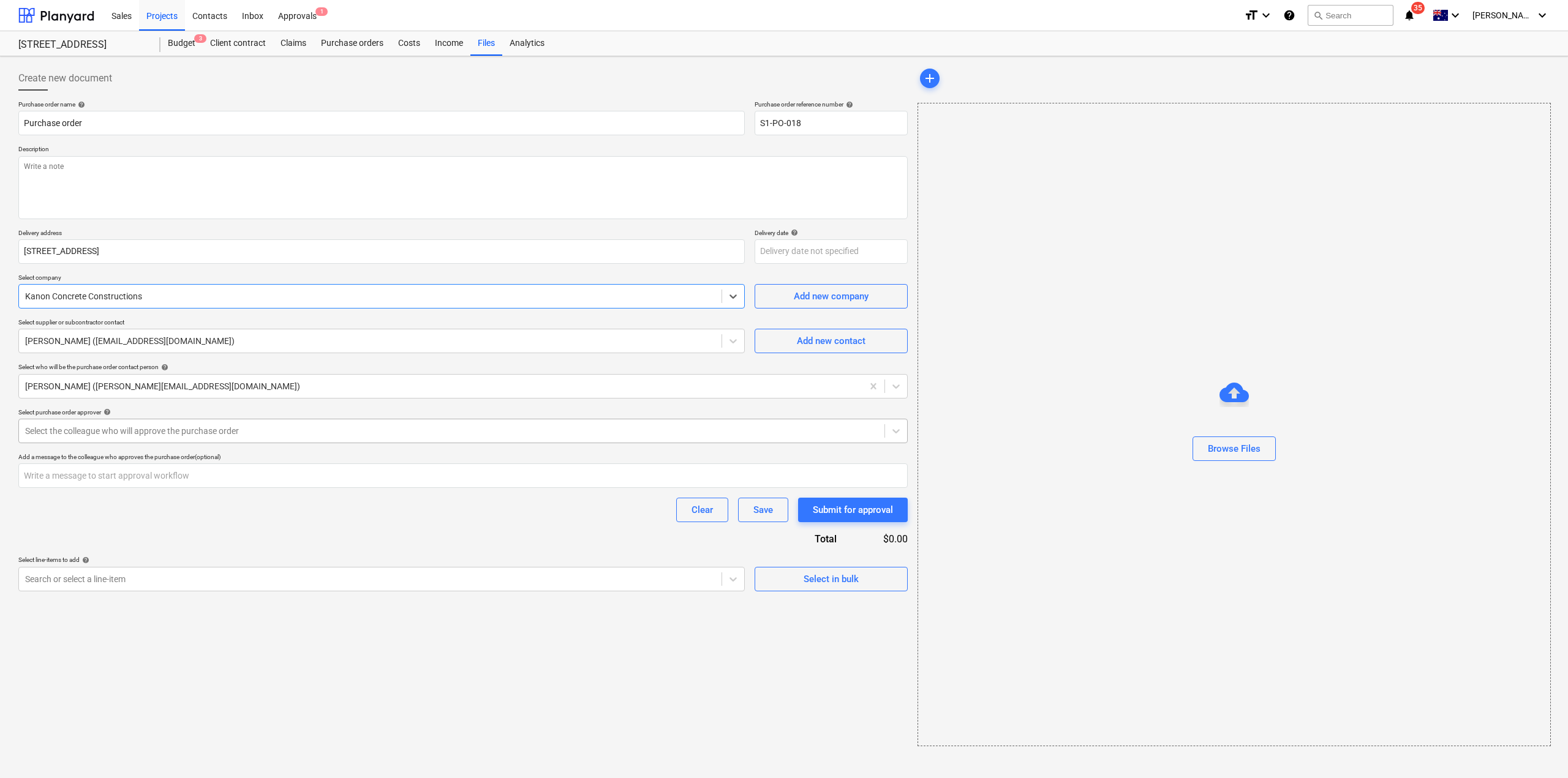
click at [116, 429] on div at bounding box center [451, 431] width 853 height 12
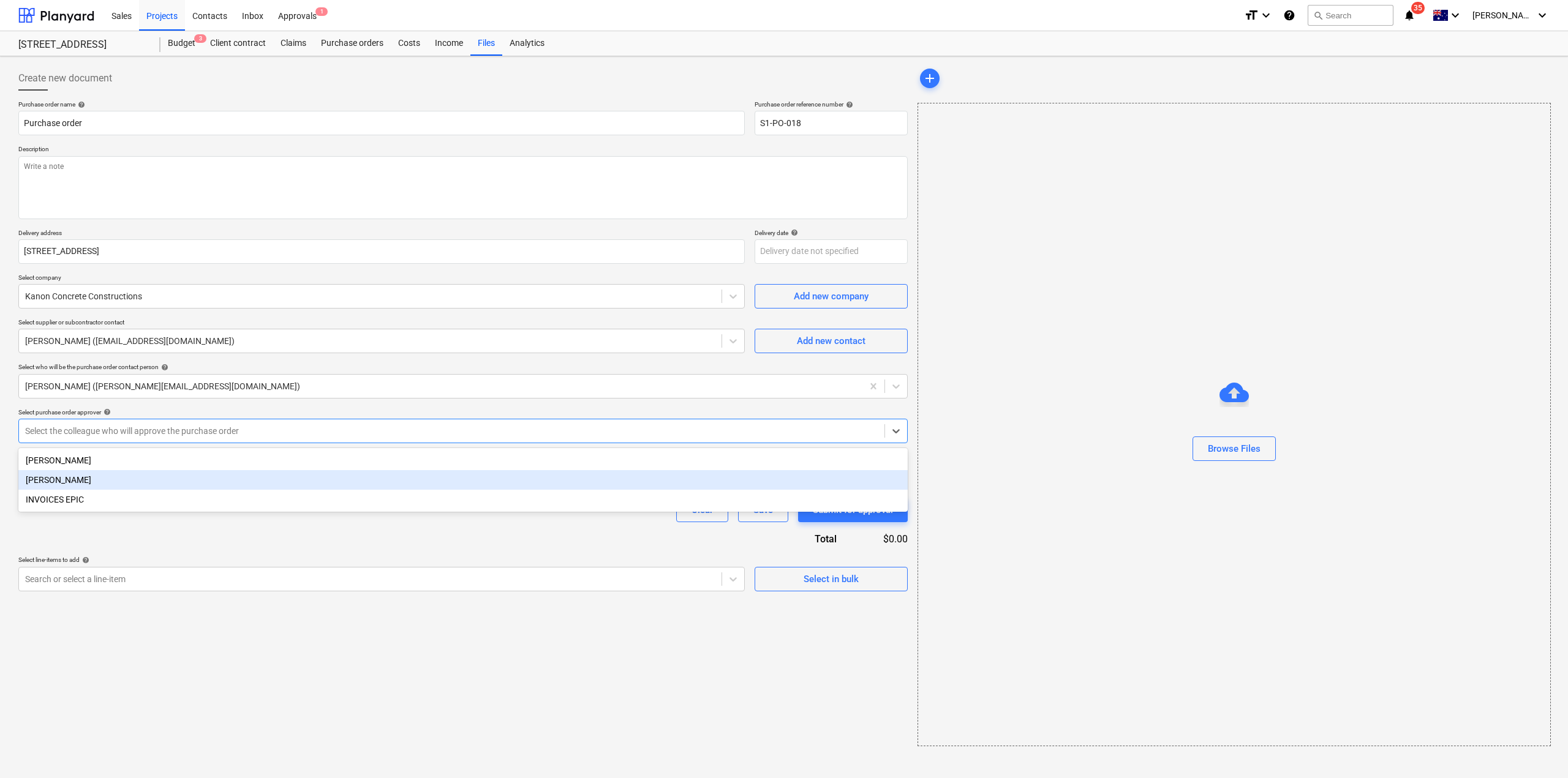
click at [87, 486] on div "[PERSON_NAME]" at bounding box center [463, 480] width 890 height 20
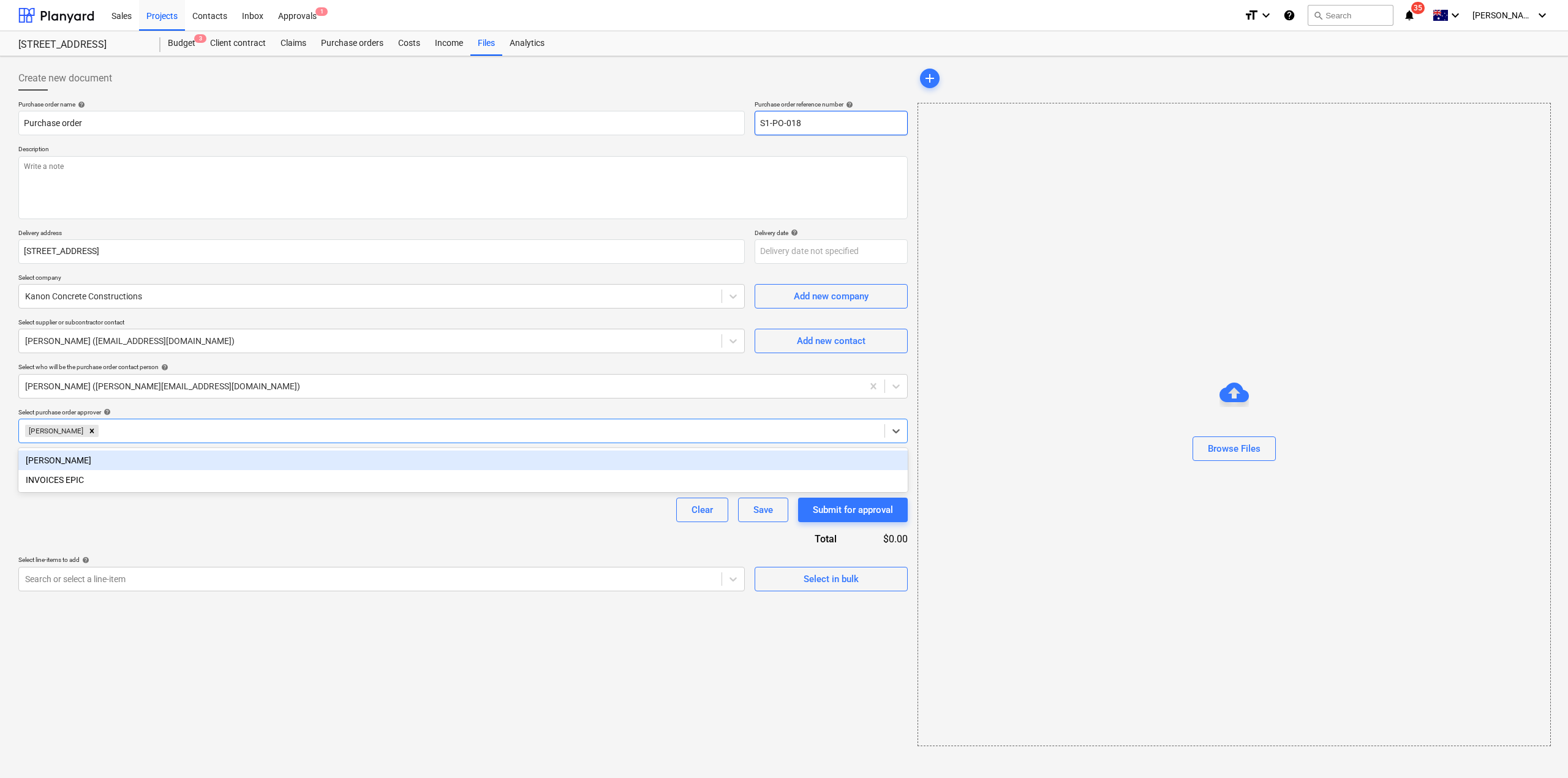
click at [795, 133] on input "S1-PO-018" at bounding box center [831, 123] width 153 height 25
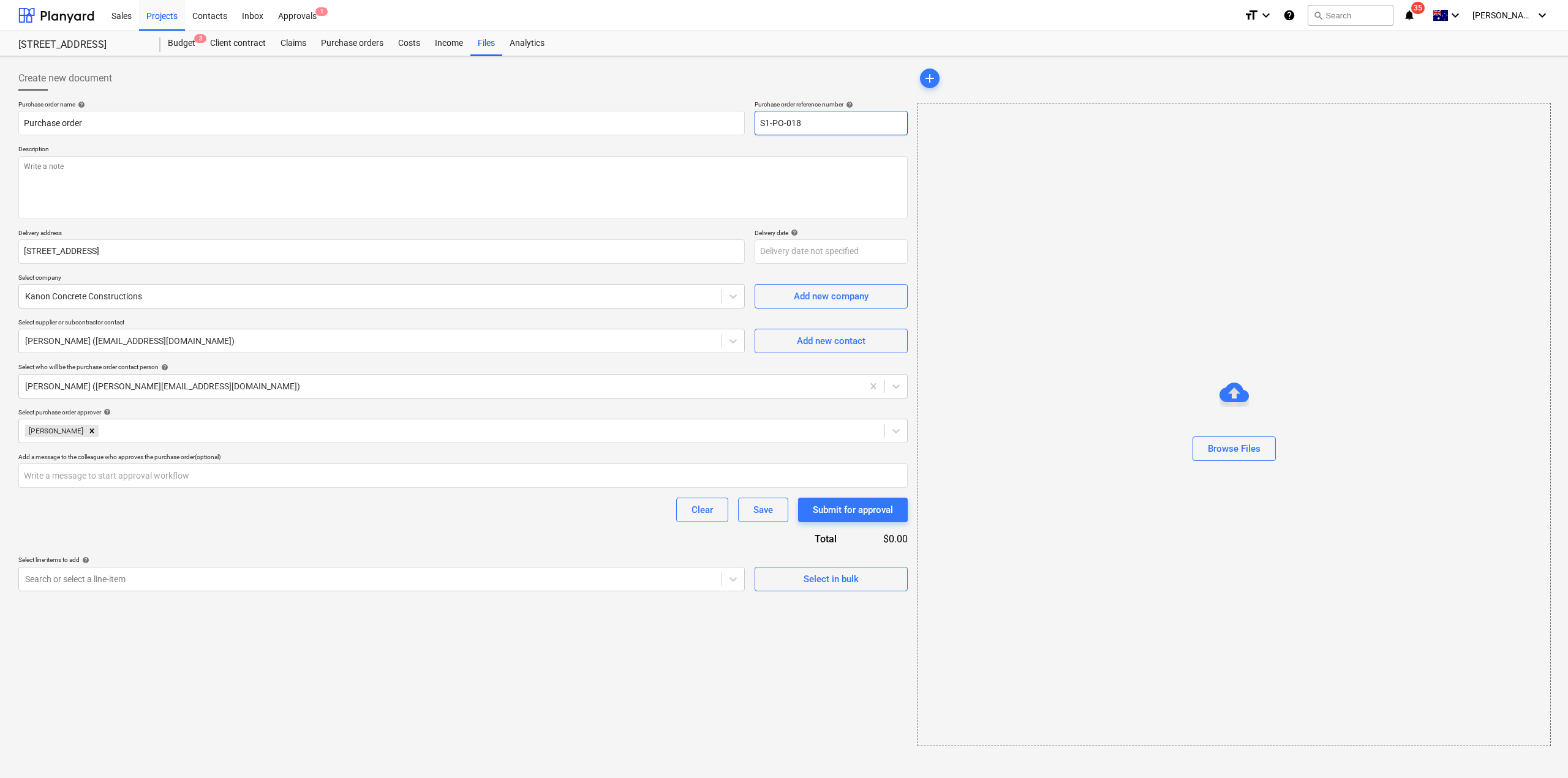
drag, startPoint x: 796, startPoint y: 125, endPoint x: 856, endPoint y: 126, distance: 60.0
click at [855, 125] on input "S1-PO-018" at bounding box center [831, 123] width 153 height 25
click at [456, 191] on textarea at bounding box center [463, 187] width 890 height 63
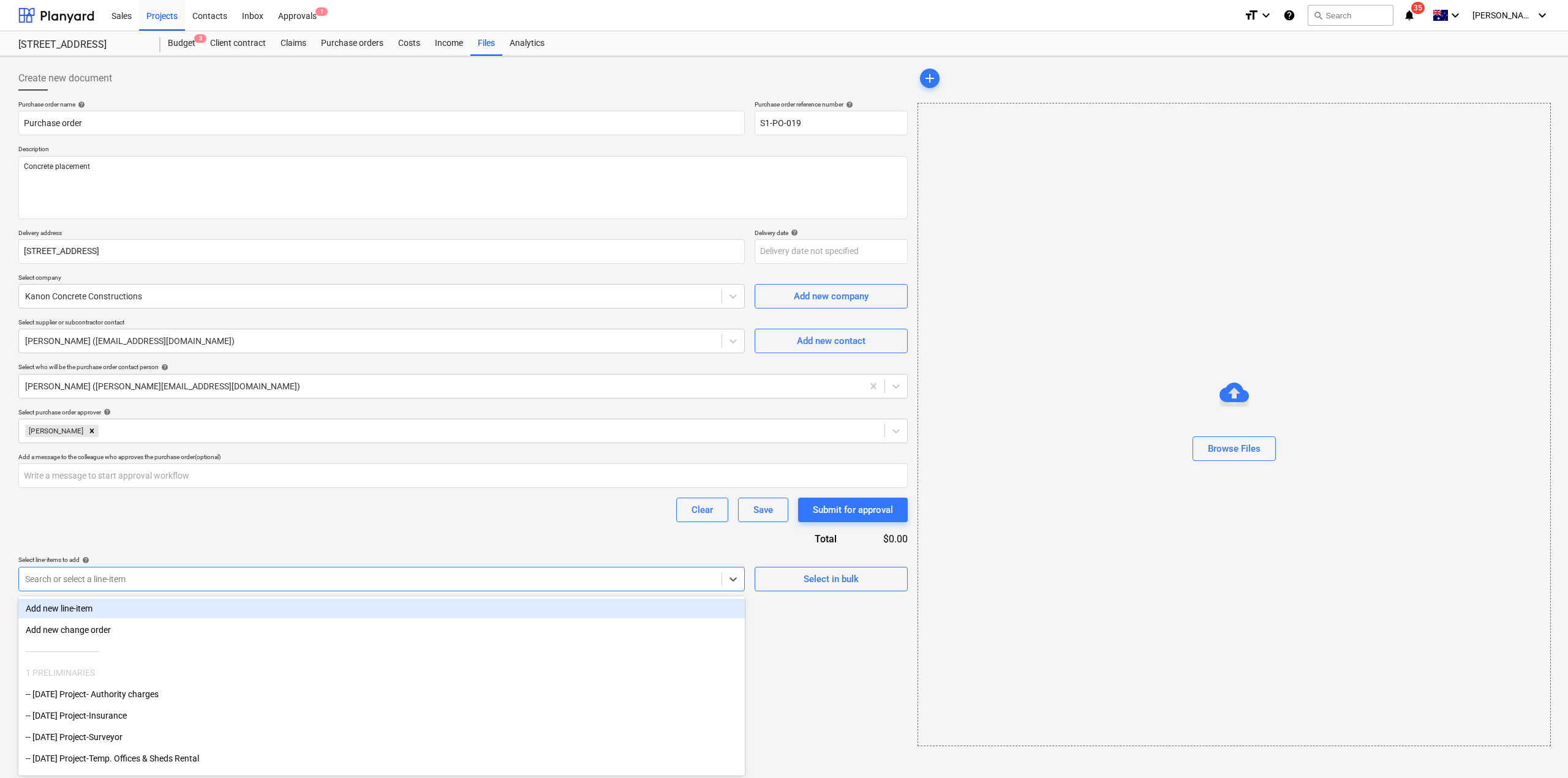
click at [227, 581] on div at bounding box center [370, 580] width 690 height 12
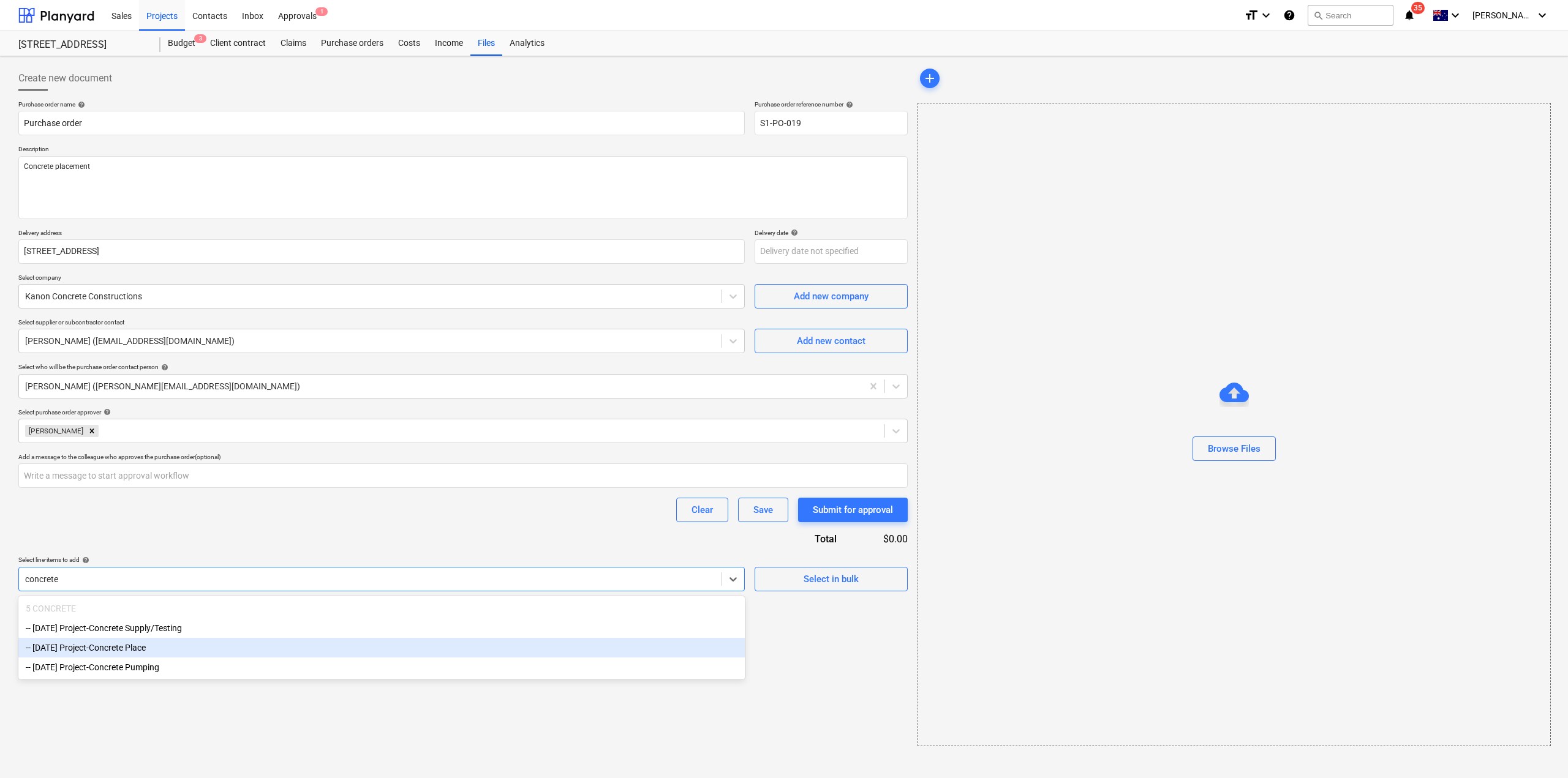
click at [210, 647] on div "-- [DATE] Project-Concrete Place" at bounding box center [381, 647] width 726 height 20
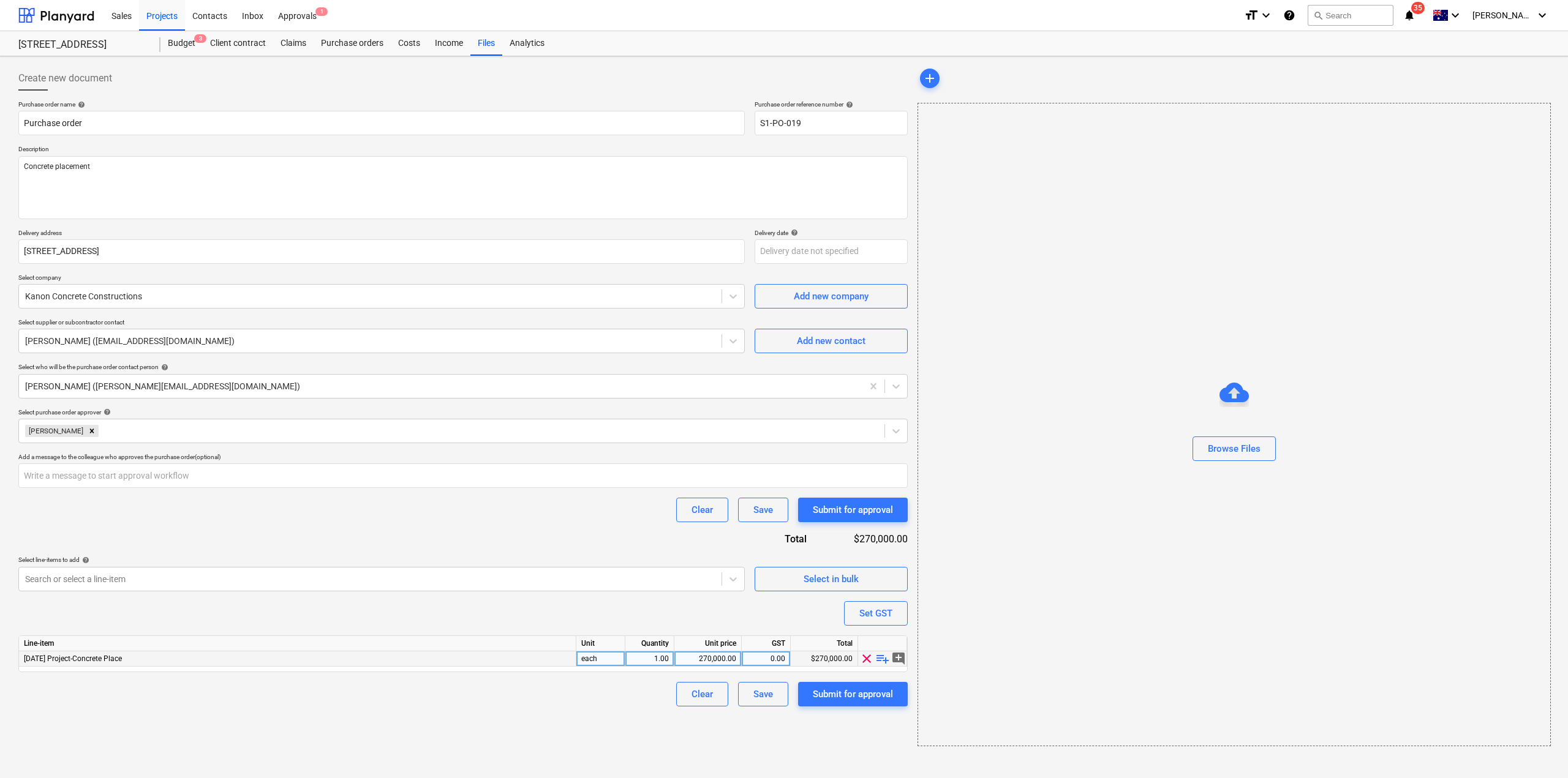
click at [713, 658] on div "270,000.00" at bounding box center [708, 659] width 57 height 15
click at [756, 732] on div "Create new document Purchase order name help Purchase order Purchase order refe…" at bounding box center [463, 406] width 899 height 690
click at [830, 690] on div "Submit for approval" at bounding box center [852, 694] width 80 height 16
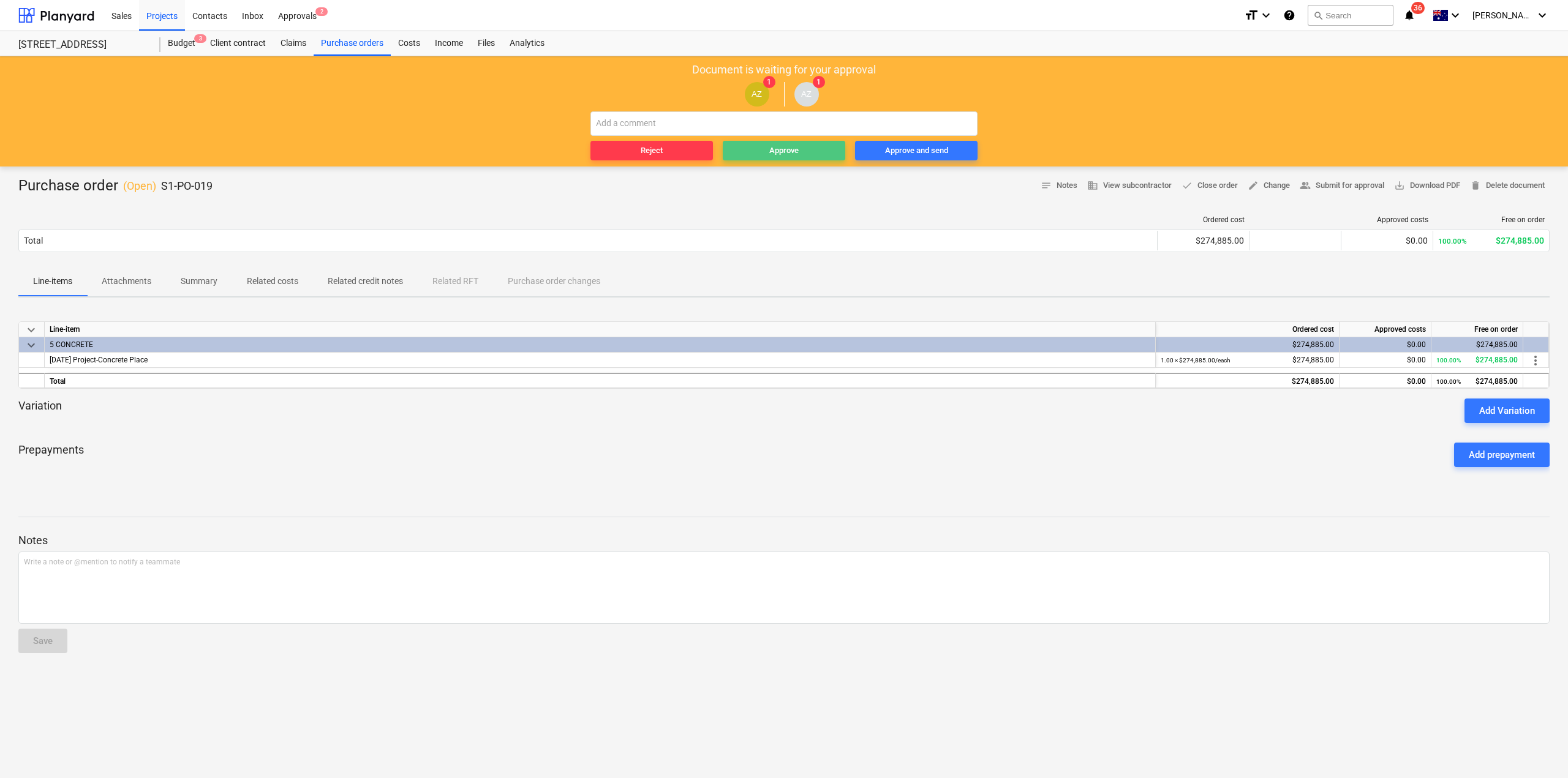
click at [788, 151] on div "Approve" at bounding box center [784, 151] width 29 height 14
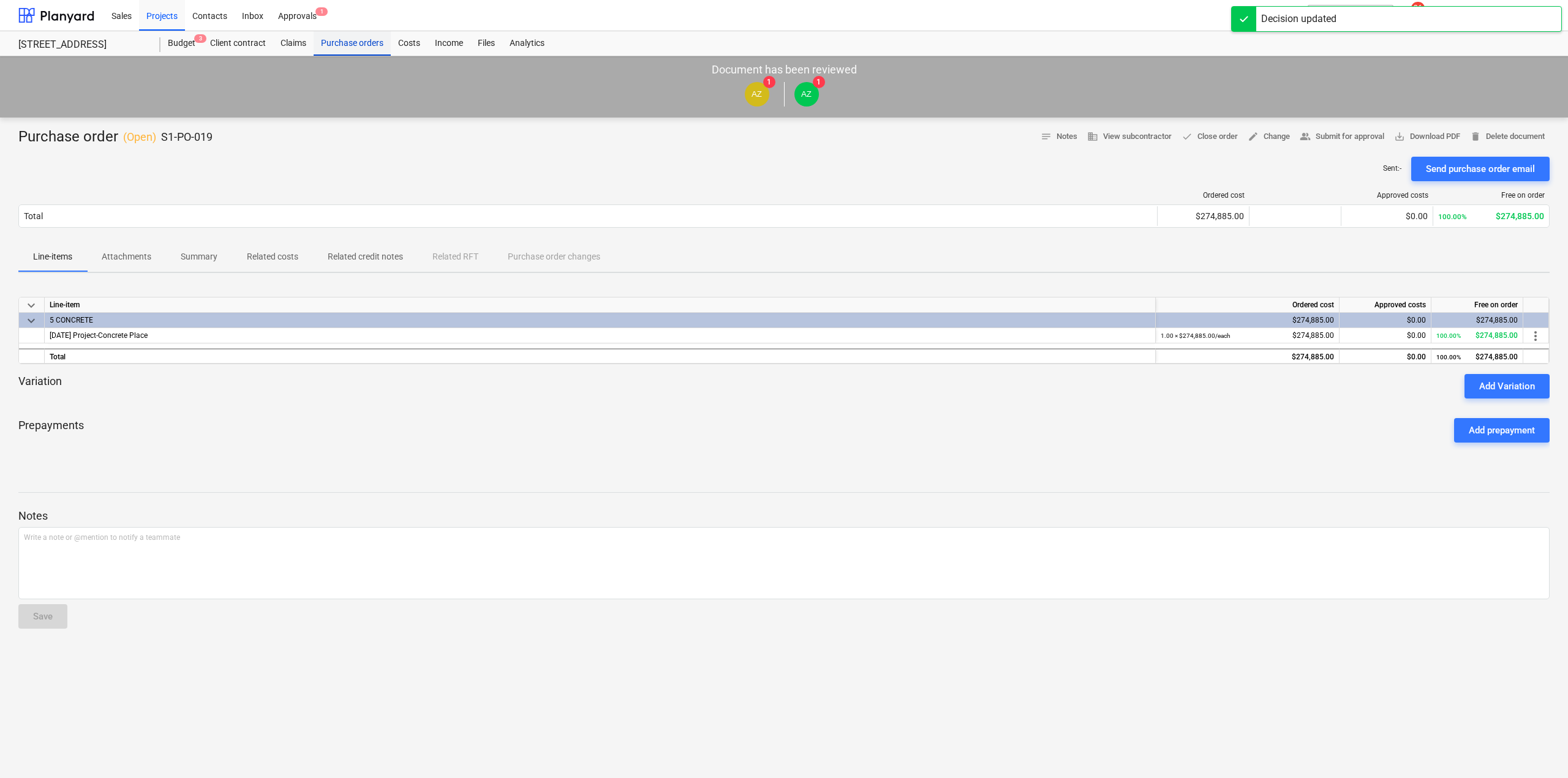
click at [338, 41] on div "Purchase orders" at bounding box center [352, 43] width 77 height 25
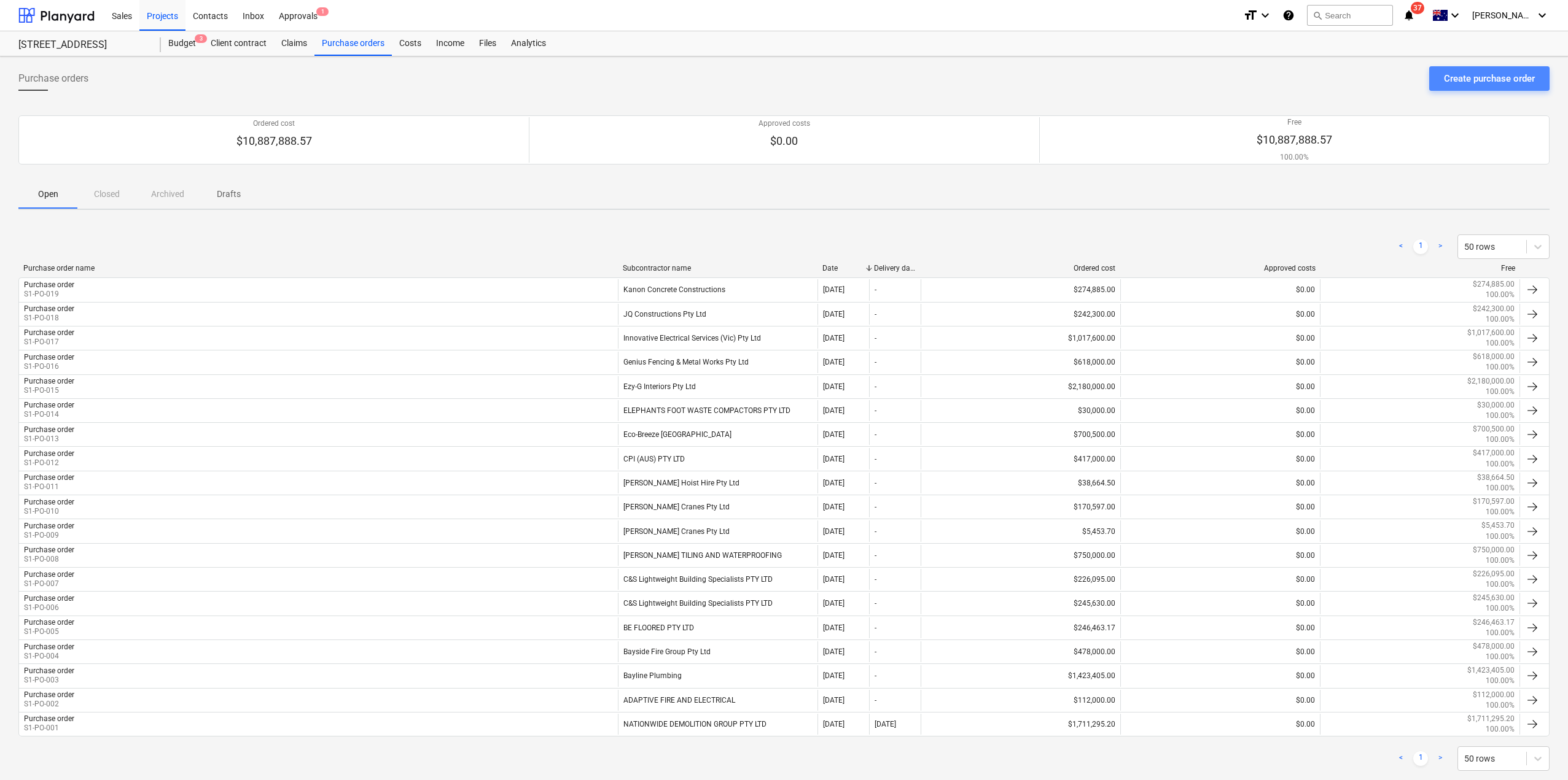
click at [1454, 77] on div "Create purchase order" at bounding box center [1490, 78] width 91 height 16
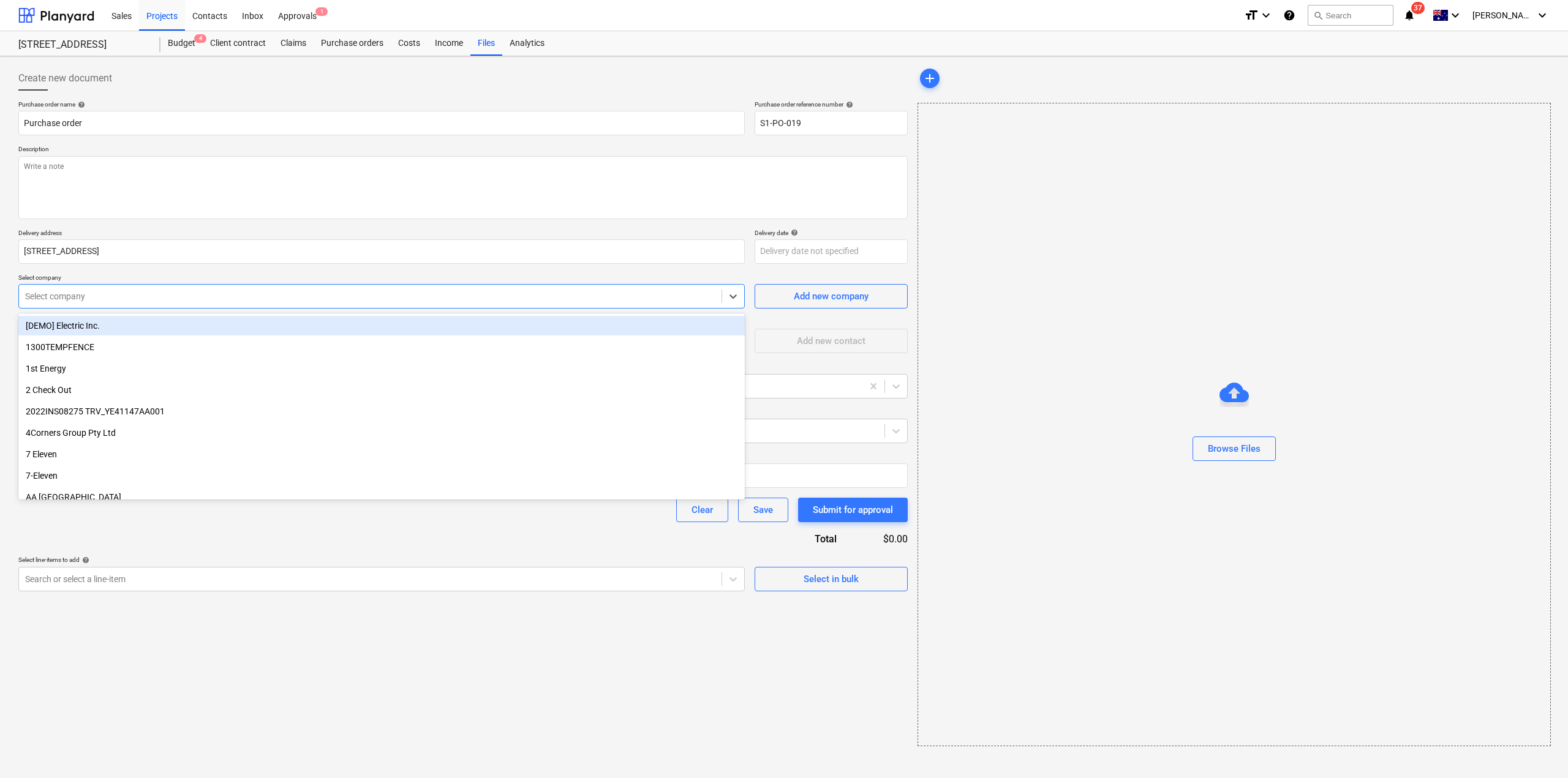
click at [273, 297] on div at bounding box center [370, 296] width 690 height 12
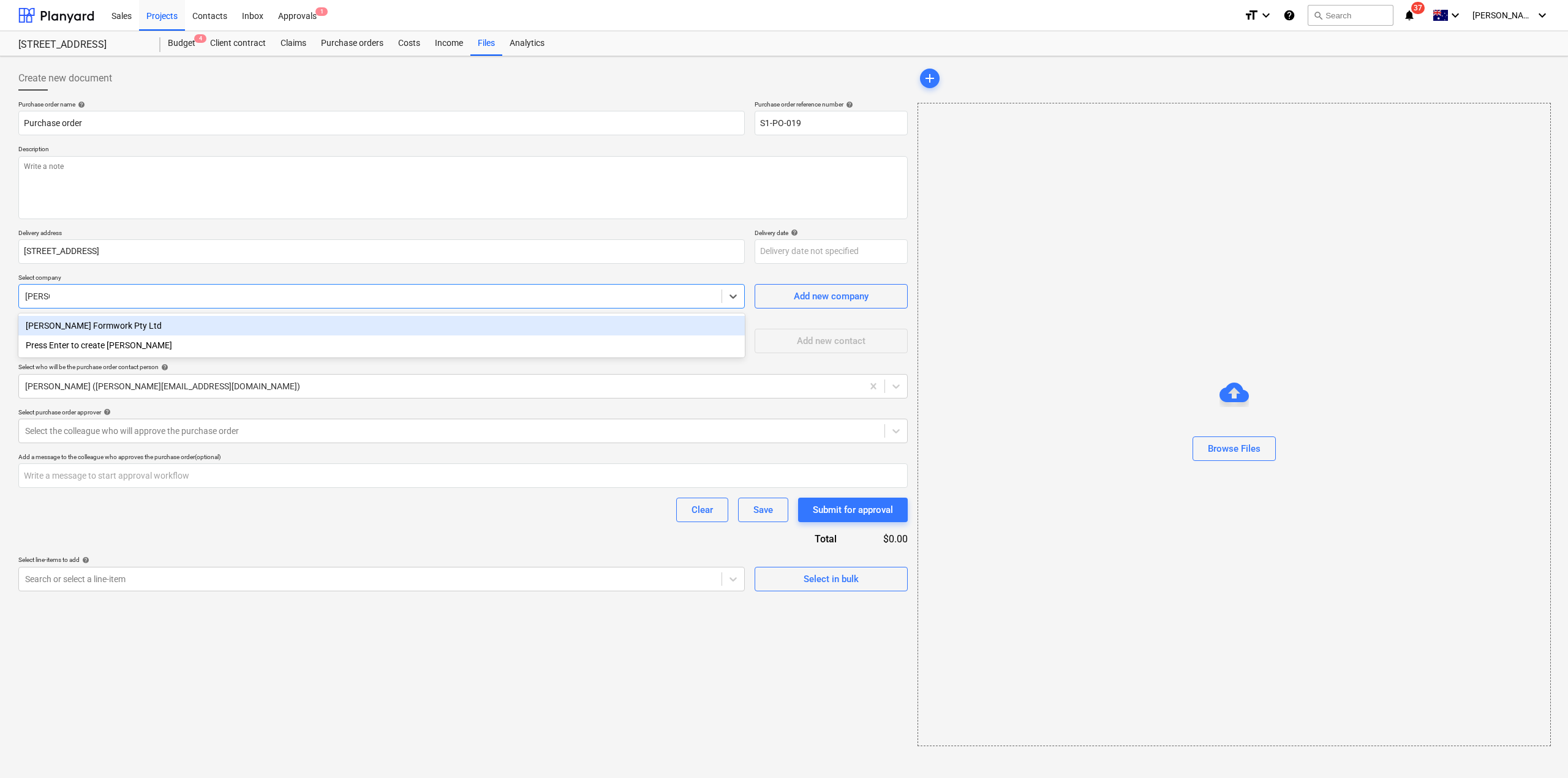
click at [279, 321] on div "[PERSON_NAME] Formwork Pty Ltd" at bounding box center [381, 325] width 726 height 20
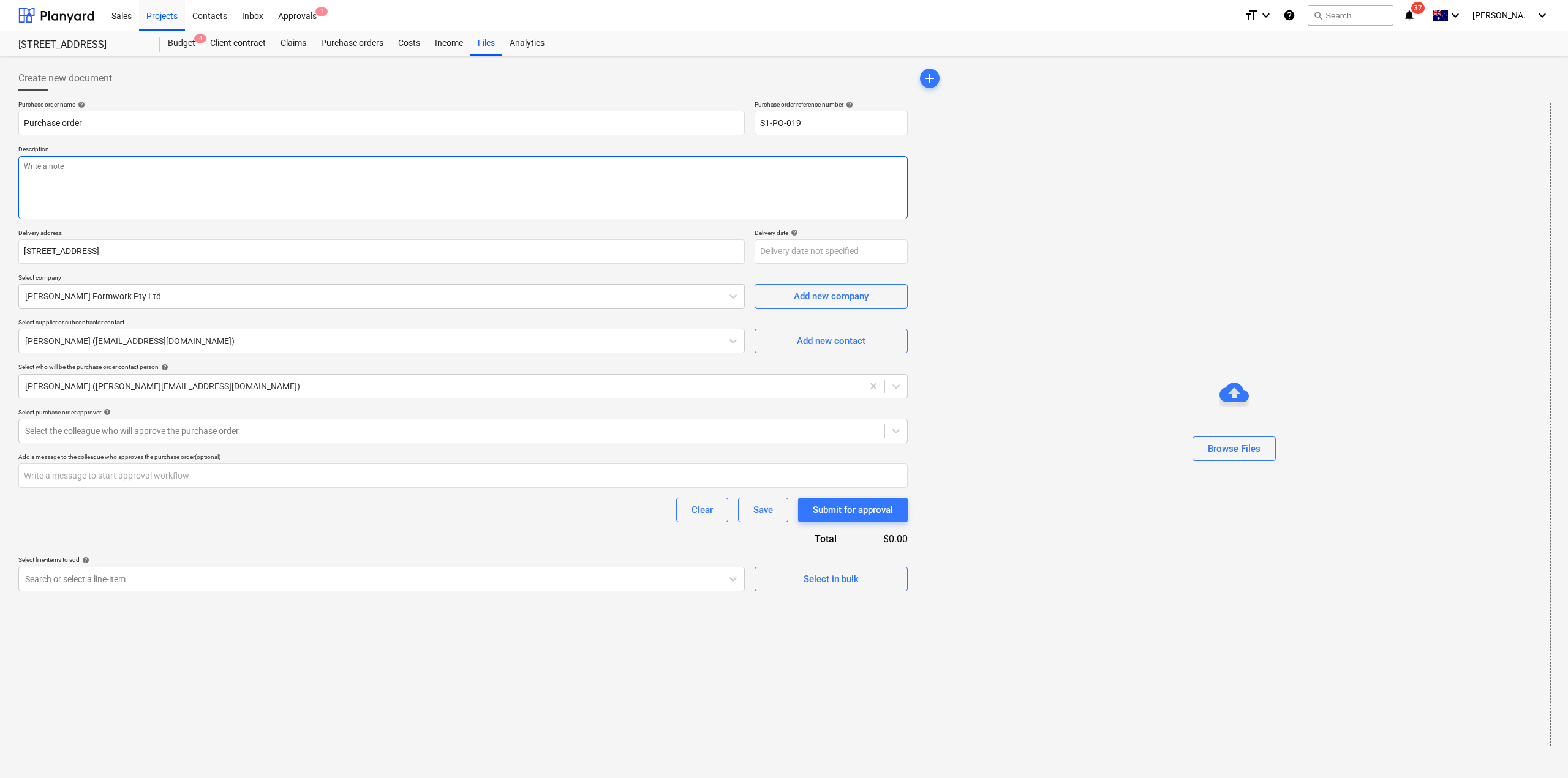
click at [159, 183] on textarea at bounding box center [463, 187] width 890 height 63
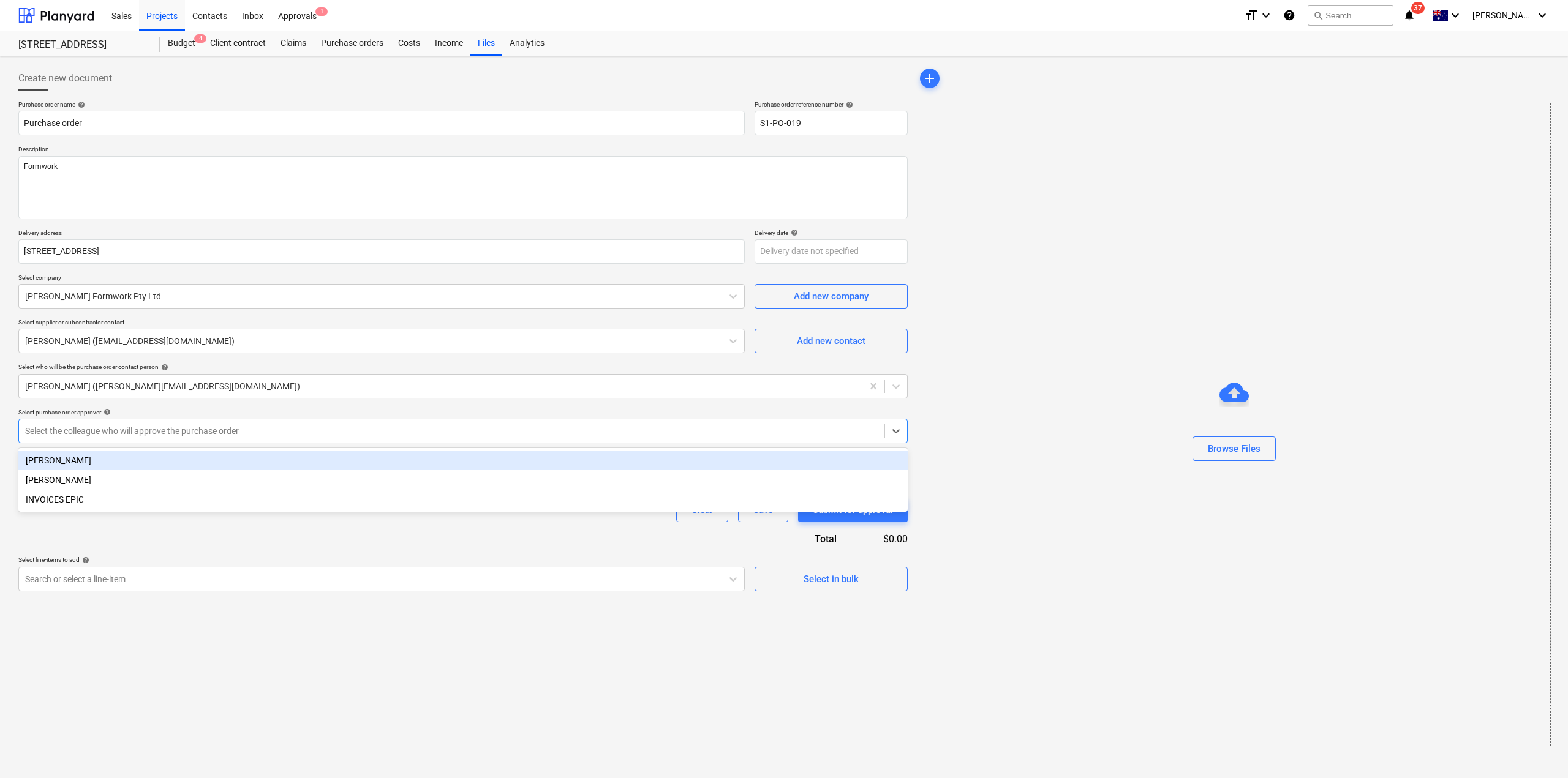
click at [125, 433] on div at bounding box center [451, 431] width 853 height 12
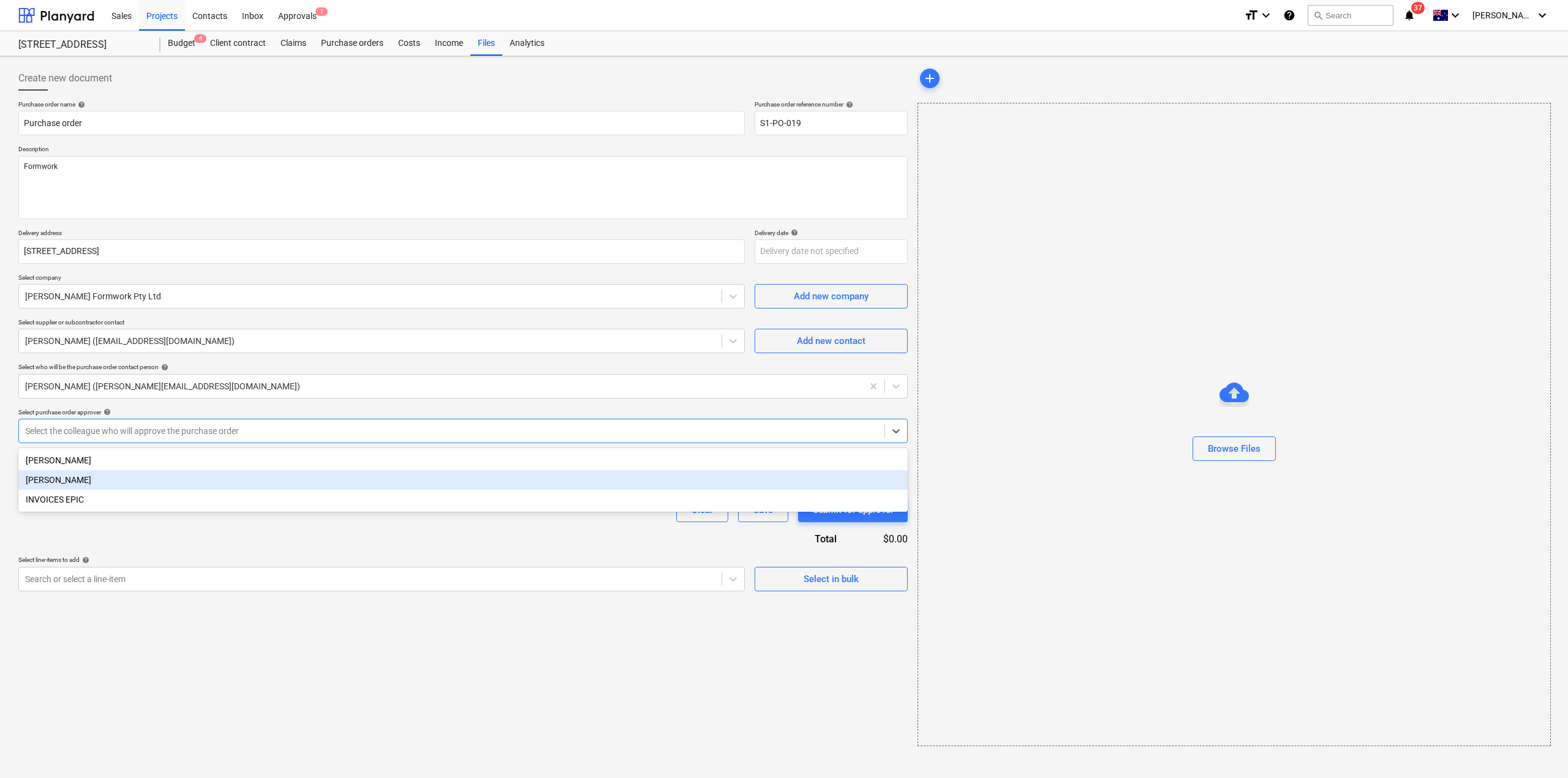
click at [108, 483] on div "[PERSON_NAME]" at bounding box center [463, 480] width 890 height 20
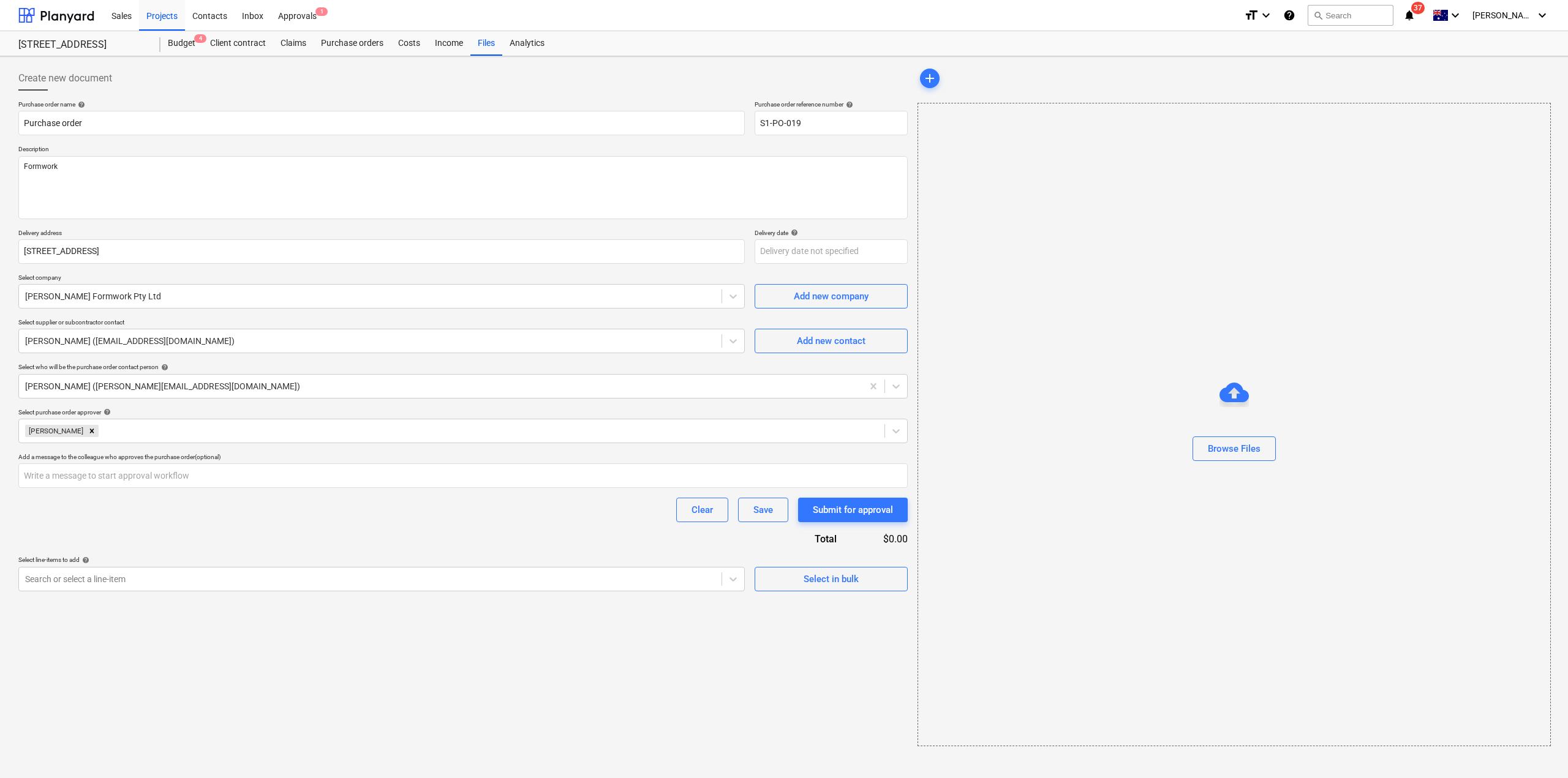
click at [387, 538] on div "Purchase order name help Purchase order Purchase order reference number help S1…" at bounding box center [463, 346] width 890 height 491
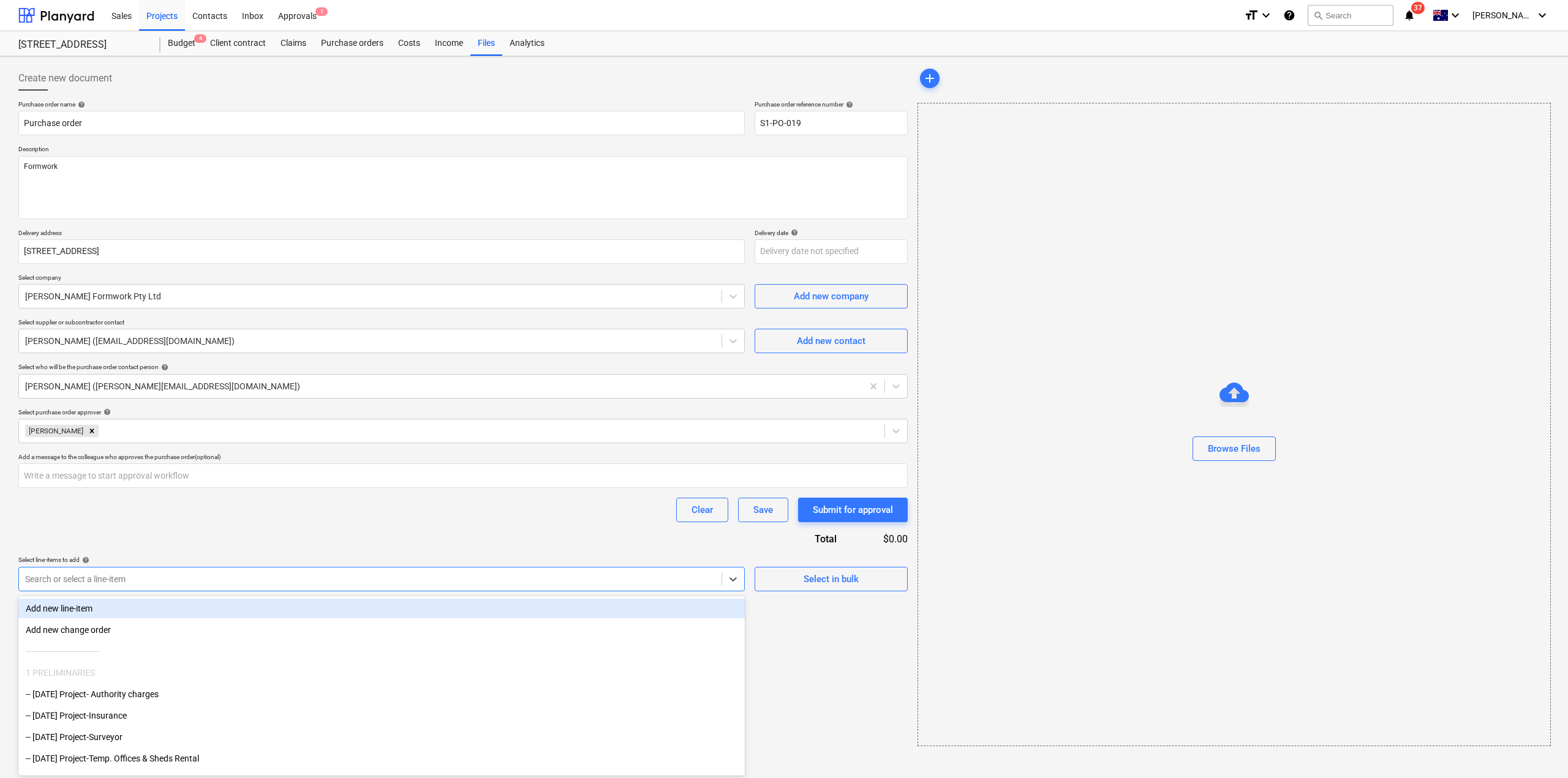
click at [301, 583] on div at bounding box center [370, 580] width 690 height 12
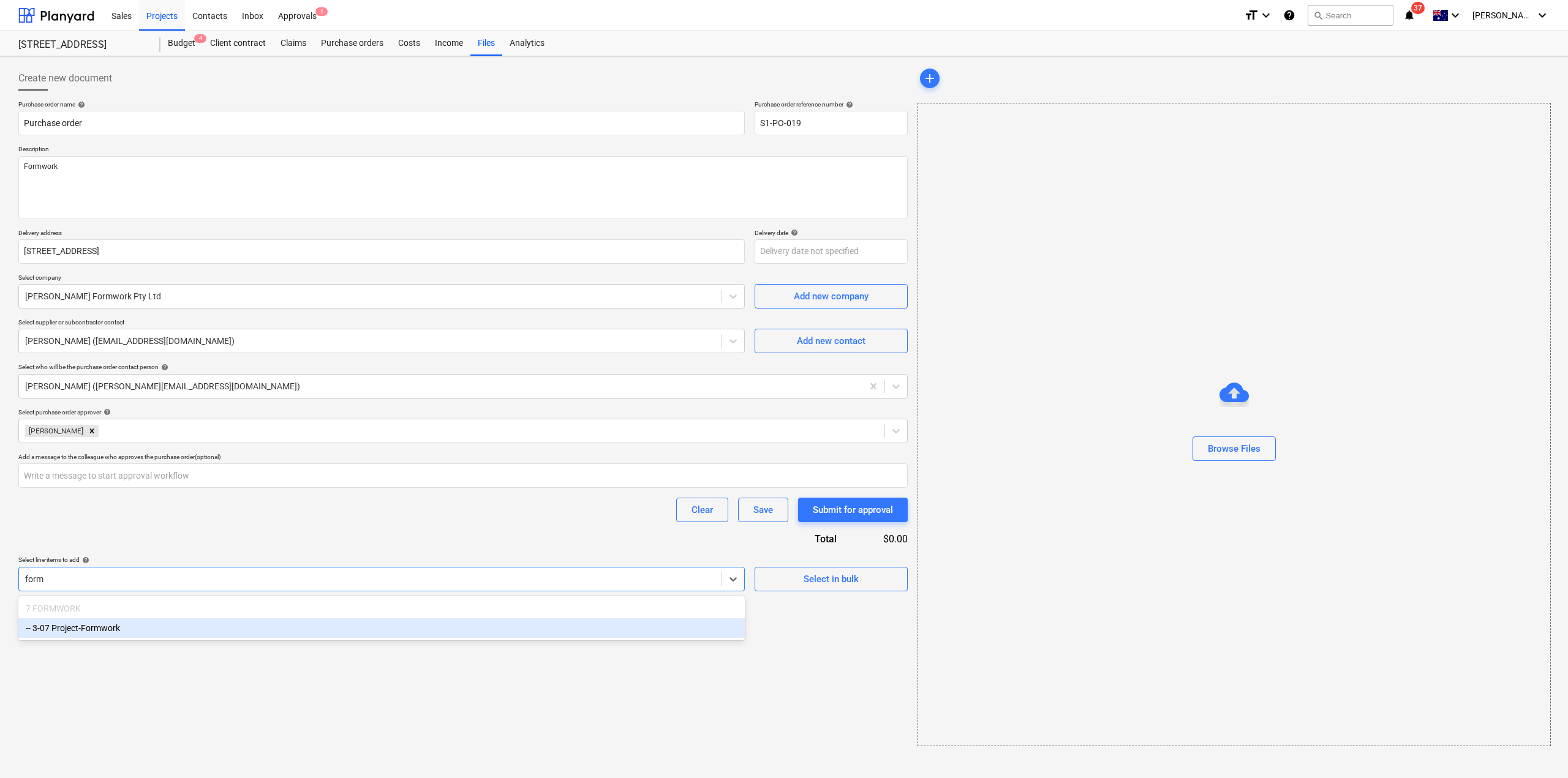
click at [266, 633] on div "-- 3-07 Project-Formwork" at bounding box center [381, 628] width 726 height 20
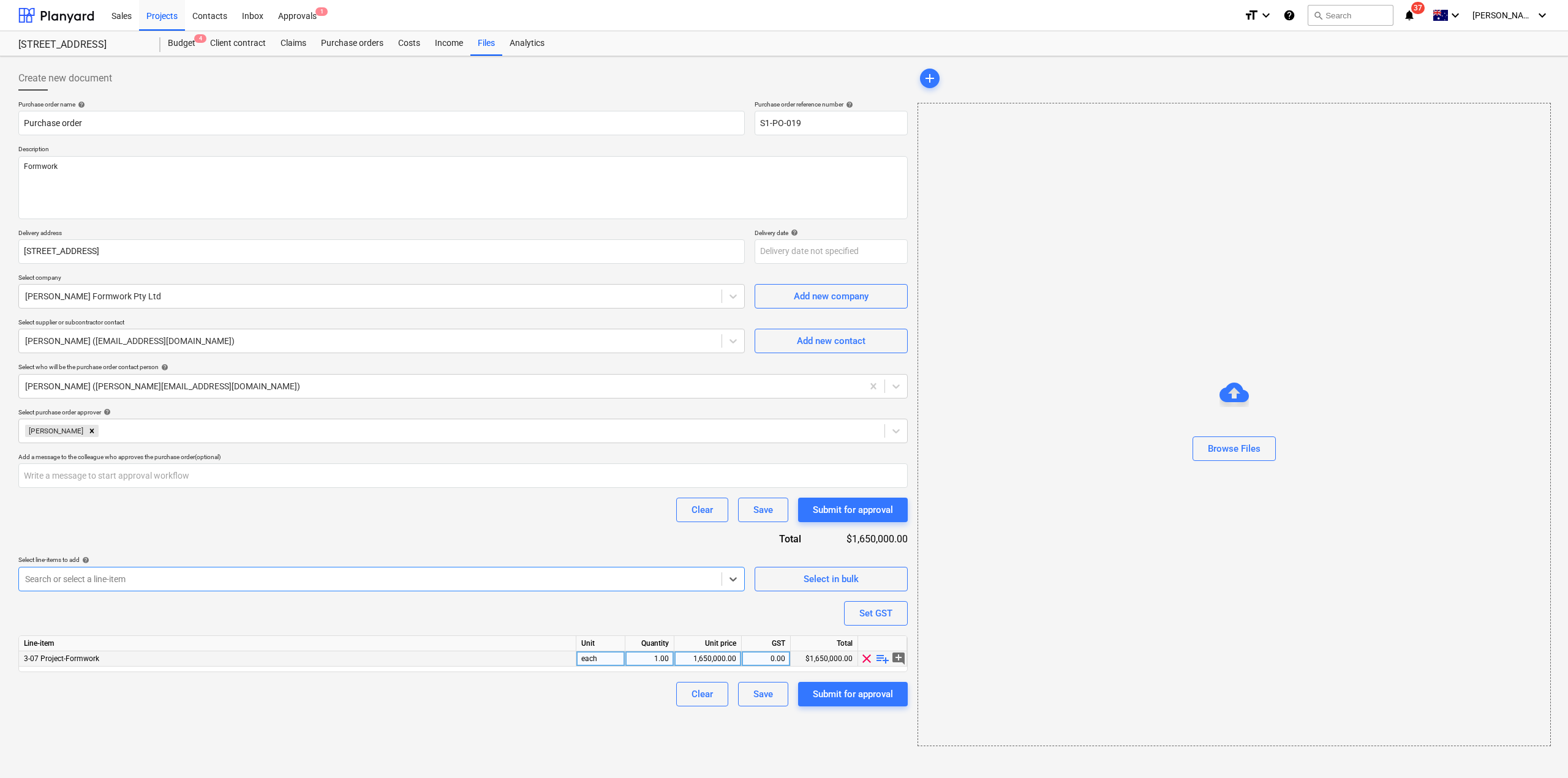
click at [715, 664] on div "1,650,000.00" at bounding box center [708, 659] width 57 height 15
click at [749, 740] on div "Create new document Purchase order name help Purchase order Purchase order refe…" at bounding box center [463, 406] width 899 height 690
click at [827, 695] on div "Submit for approval" at bounding box center [852, 694] width 80 height 16
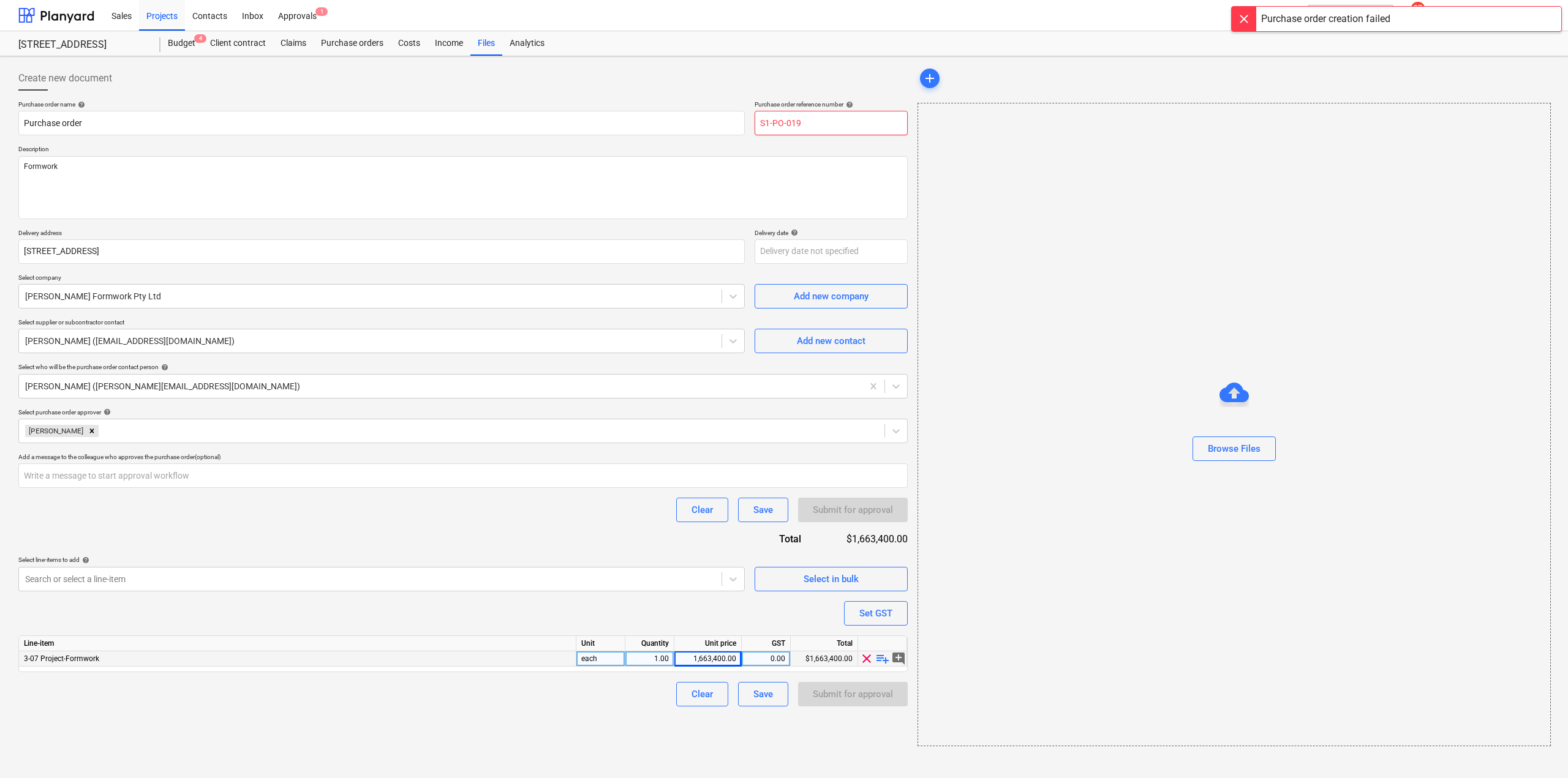
drag, startPoint x: 791, startPoint y: 125, endPoint x: 925, endPoint y: 143, distance: 135.2
click at [915, 144] on div "Create new document Purchase order name help Purchase order Purchase order refe…" at bounding box center [784, 406] width 1541 height 690
click at [842, 695] on div "Submit for approval" at bounding box center [852, 694] width 80 height 16
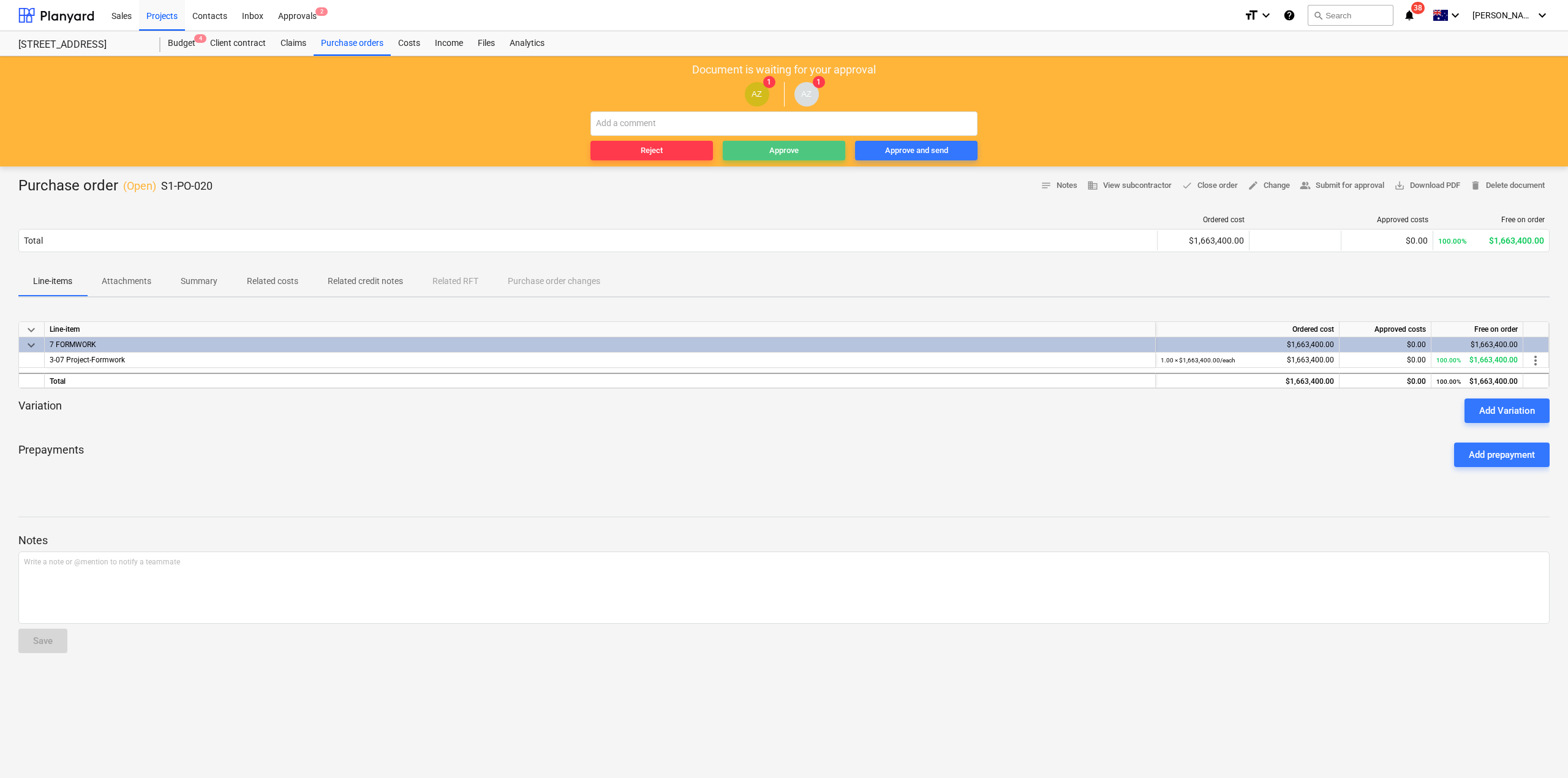
click at [761, 153] on span "Approve" at bounding box center [783, 151] width 112 height 14
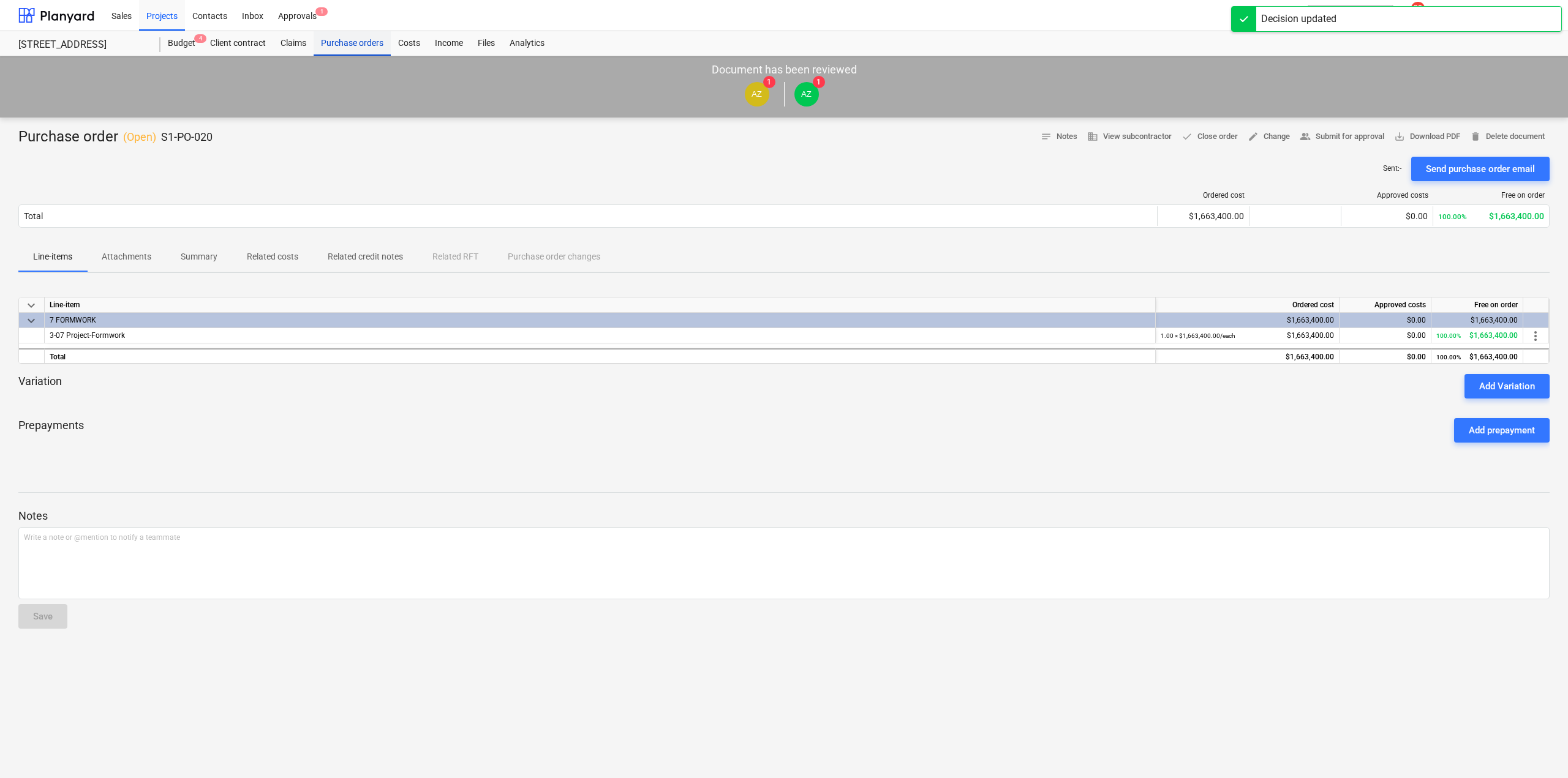
click at [349, 46] on div "Purchase orders" at bounding box center [352, 43] width 77 height 25
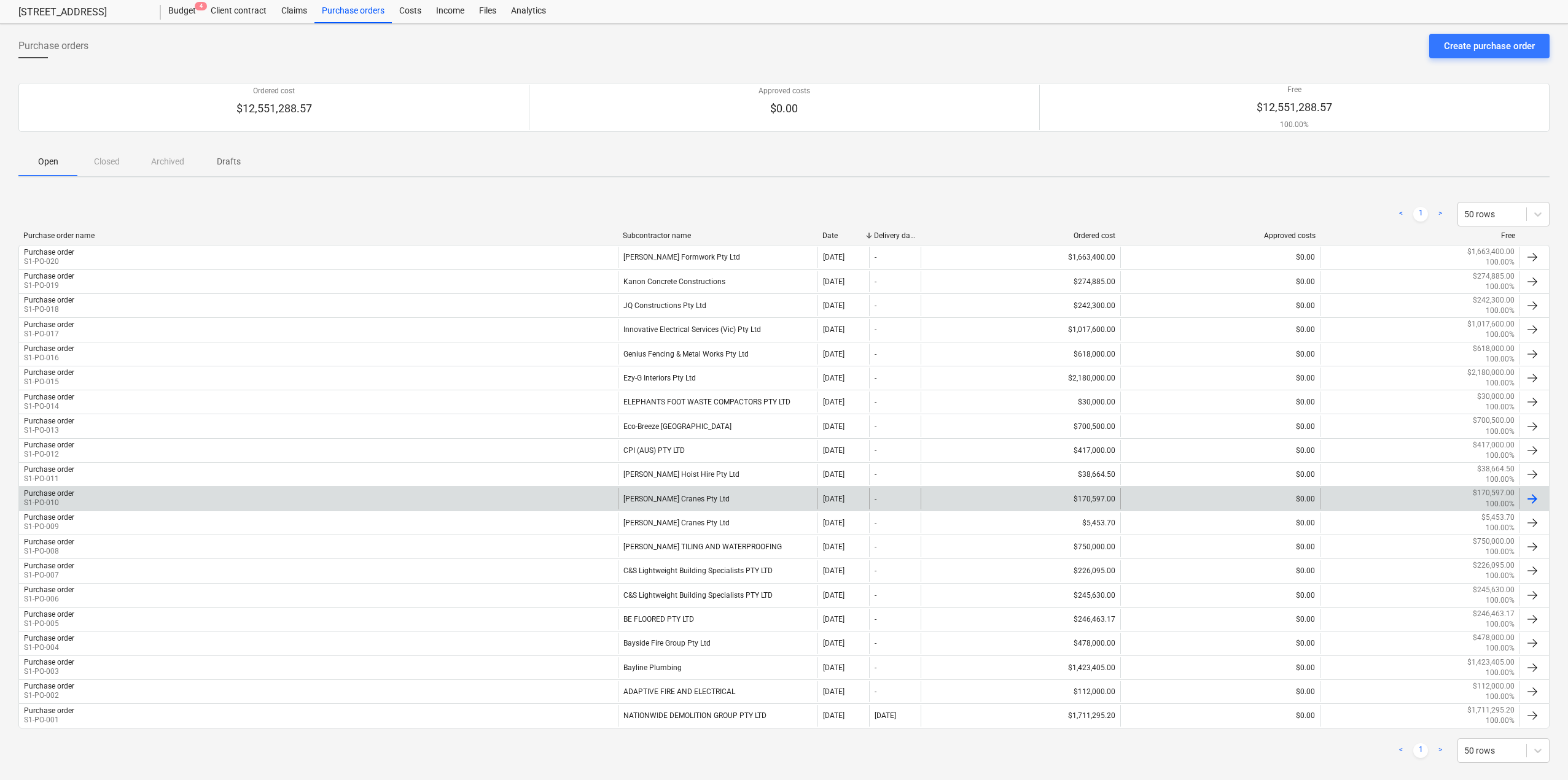
scroll to position [50, 0]
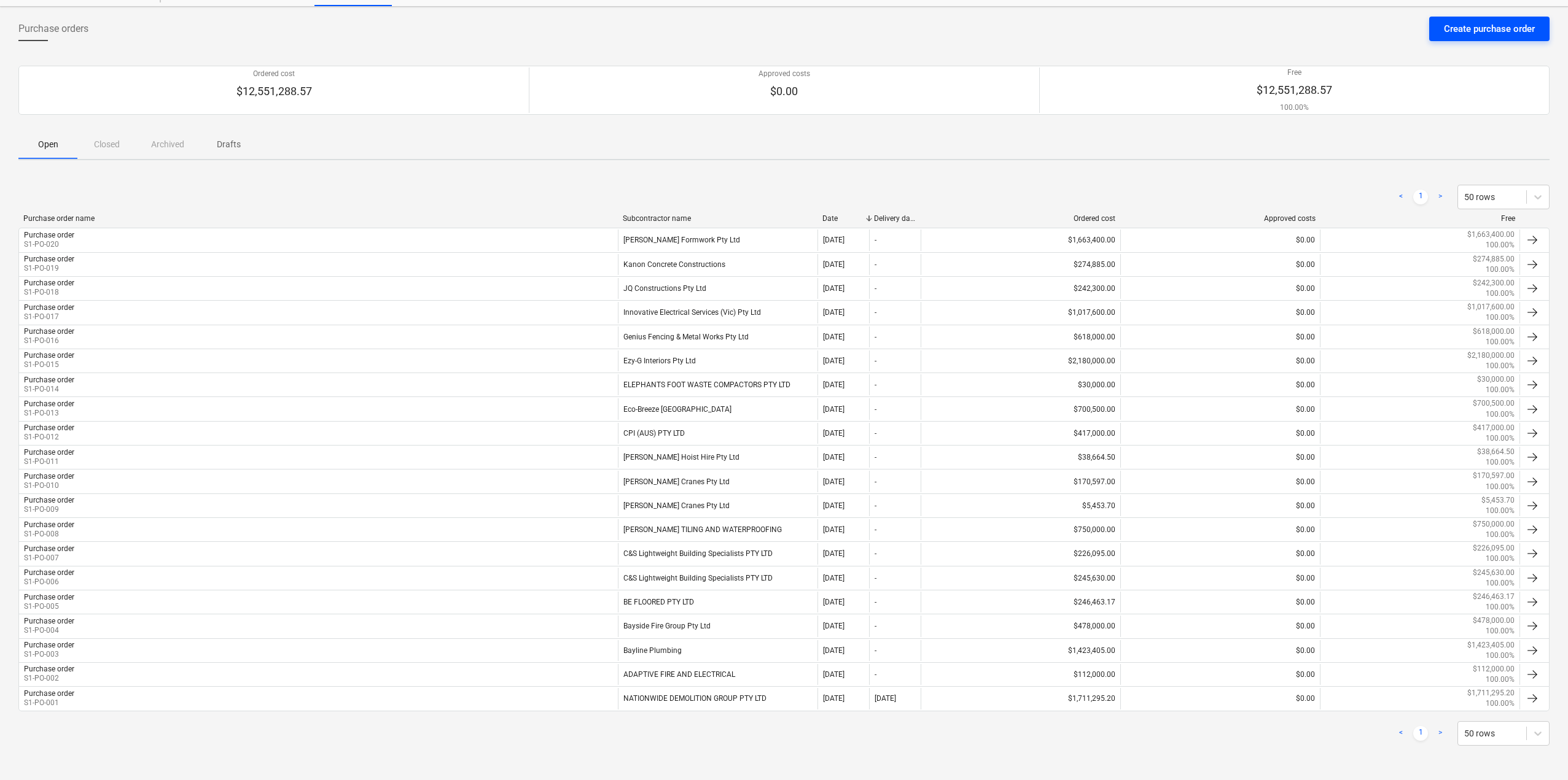
click at [1493, 30] on div "Create purchase order" at bounding box center [1490, 28] width 91 height 16
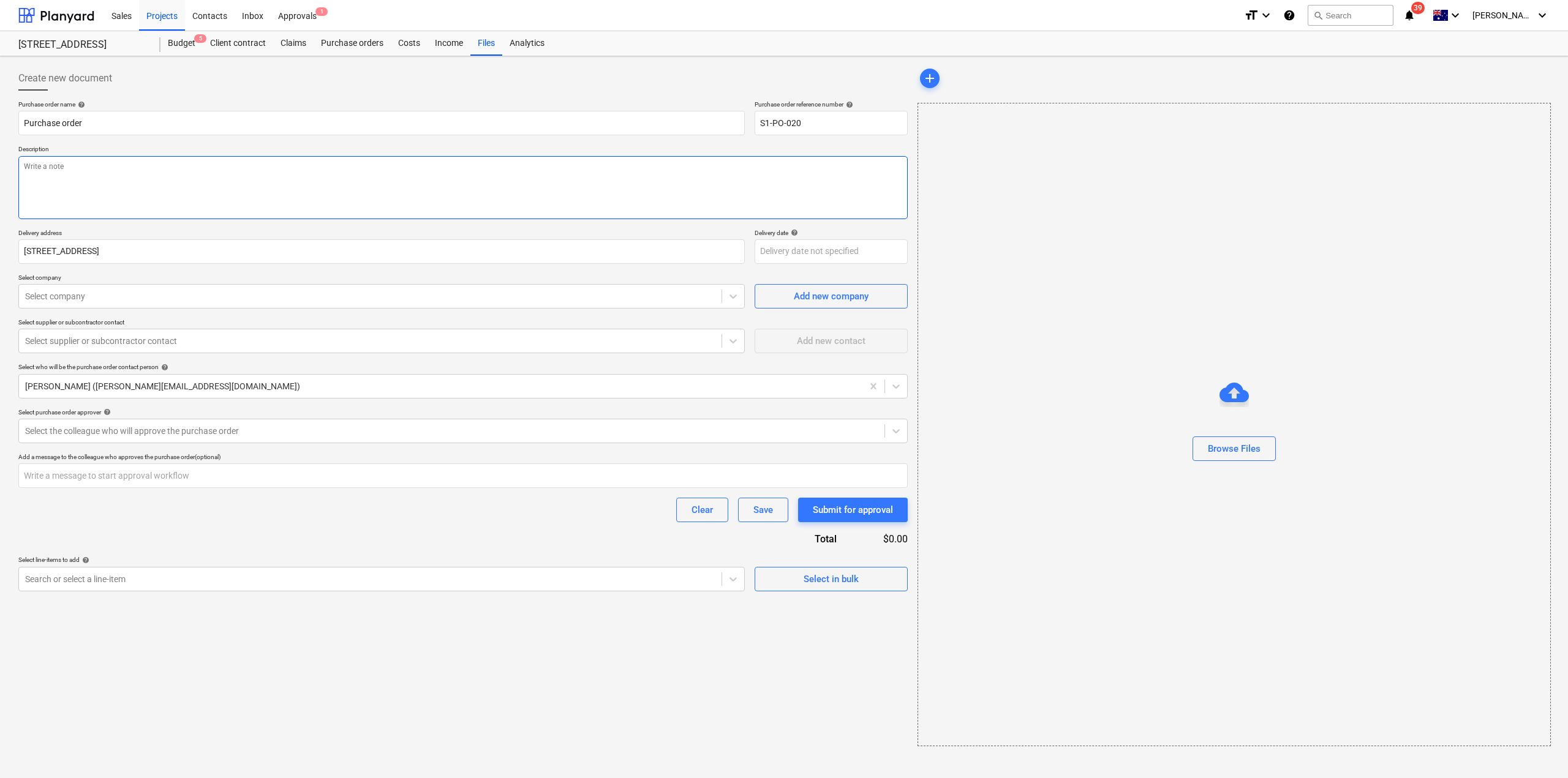
drag, startPoint x: 258, startPoint y: 194, endPoint x: 270, endPoint y: 191, distance: 12.4
click at [258, 193] on textarea at bounding box center [463, 187] width 890 height 63
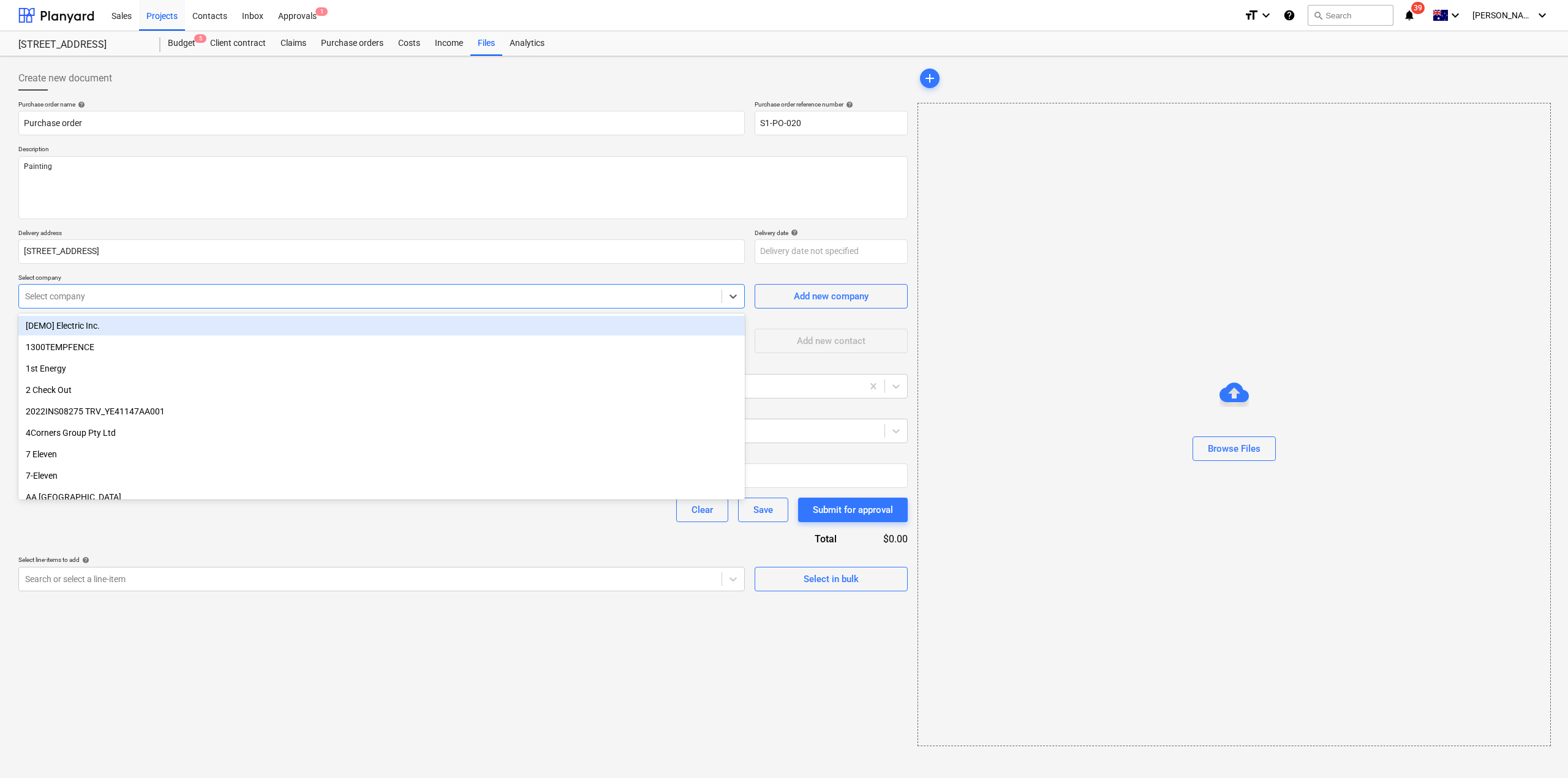
click at [142, 296] on div at bounding box center [370, 296] width 690 height 12
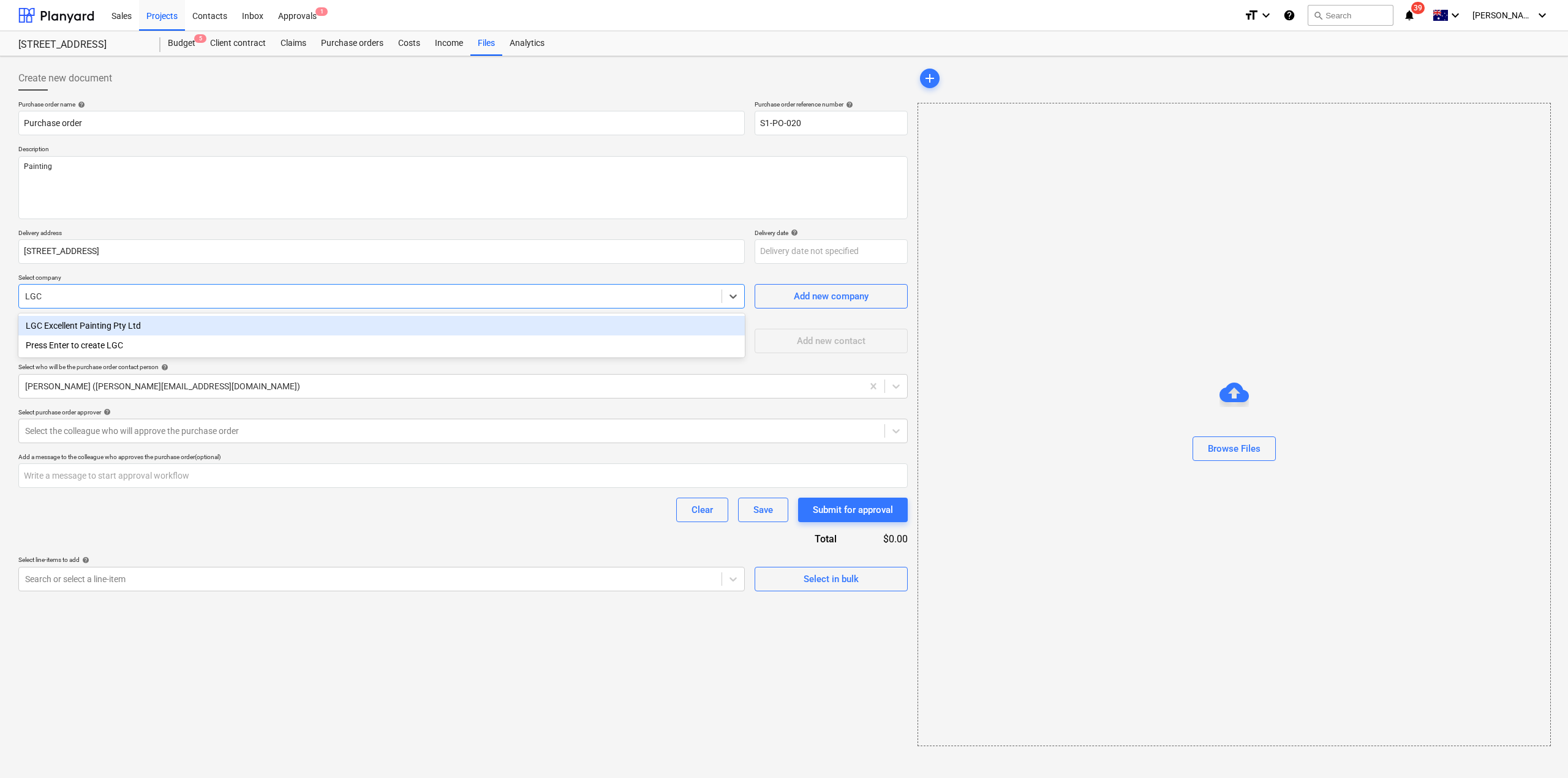
click at [135, 321] on div "LGC Excellent Painting Pty Ltd" at bounding box center [381, 325] width 726 height 20
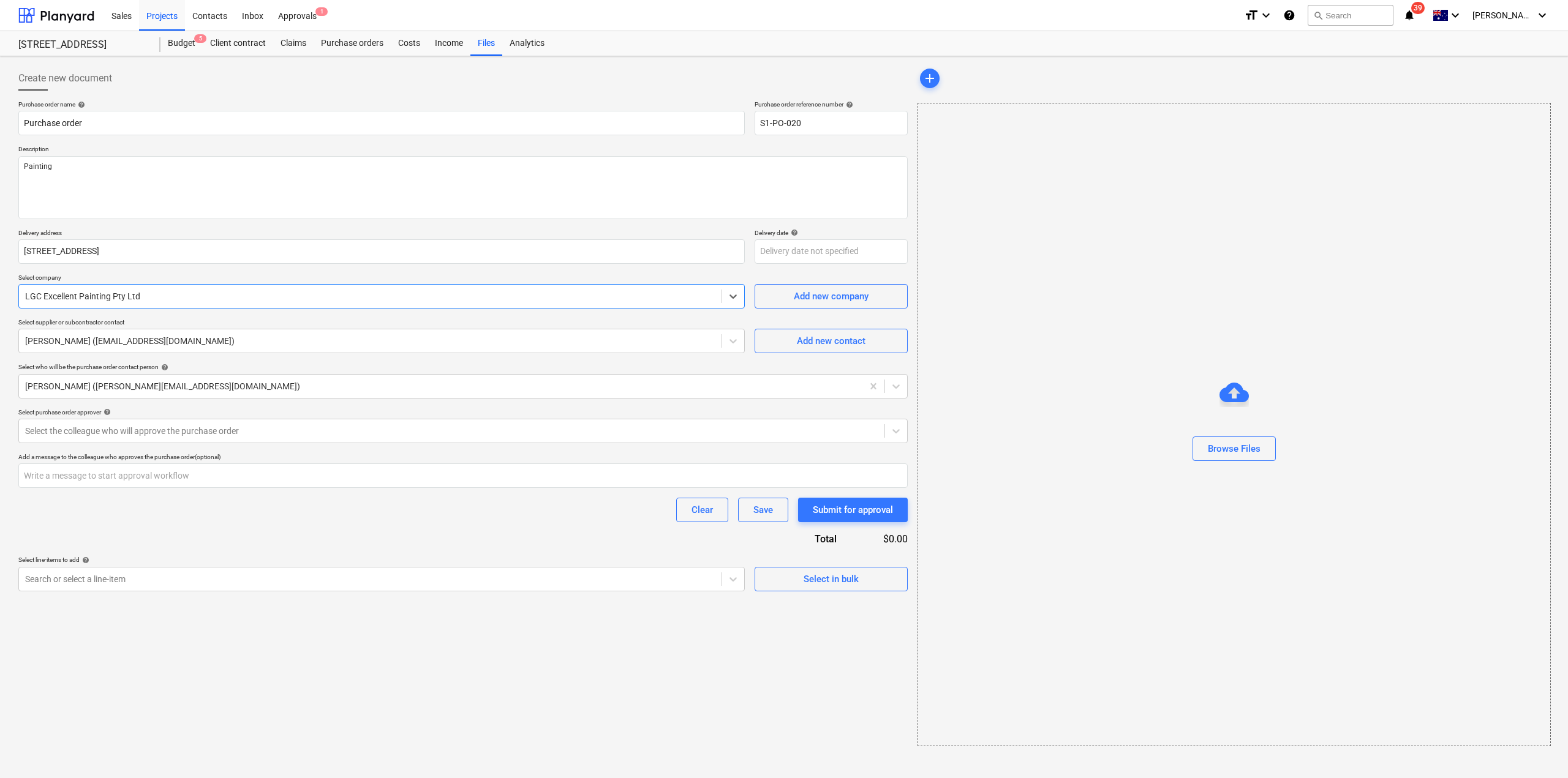
click at [210, 535] on div "Purchase order name help Purchase order Purchase order reference number help S1…" at bounding box center [463, 346] width 890 height 491
click at [212, 477] on input "text" at bounding box center [463, 476] width 890 height 25
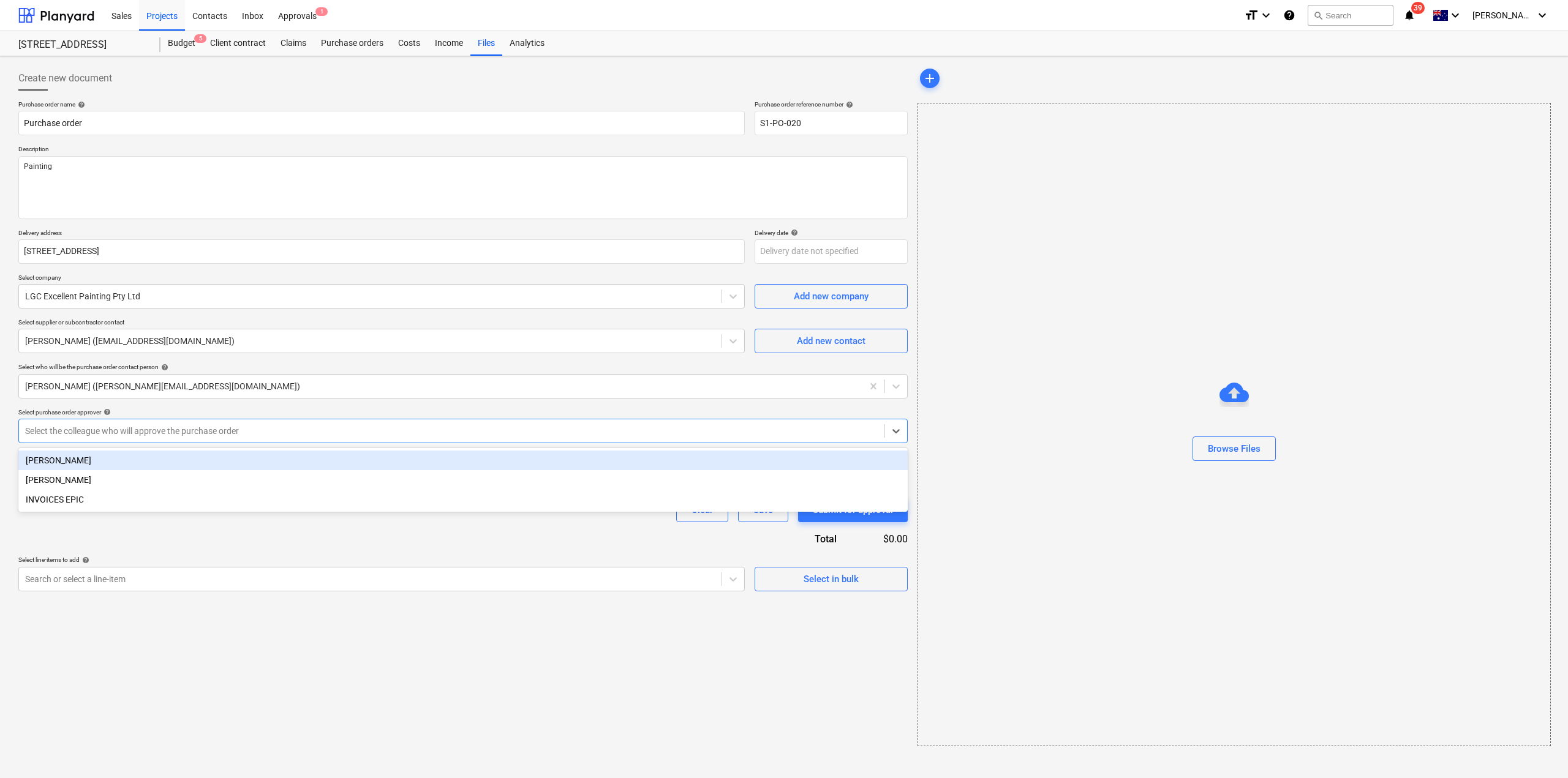
click at [194, 424] on div "Select the colleague who will approve the purchase order" at bounding box center [452, 431] width 866 height 17
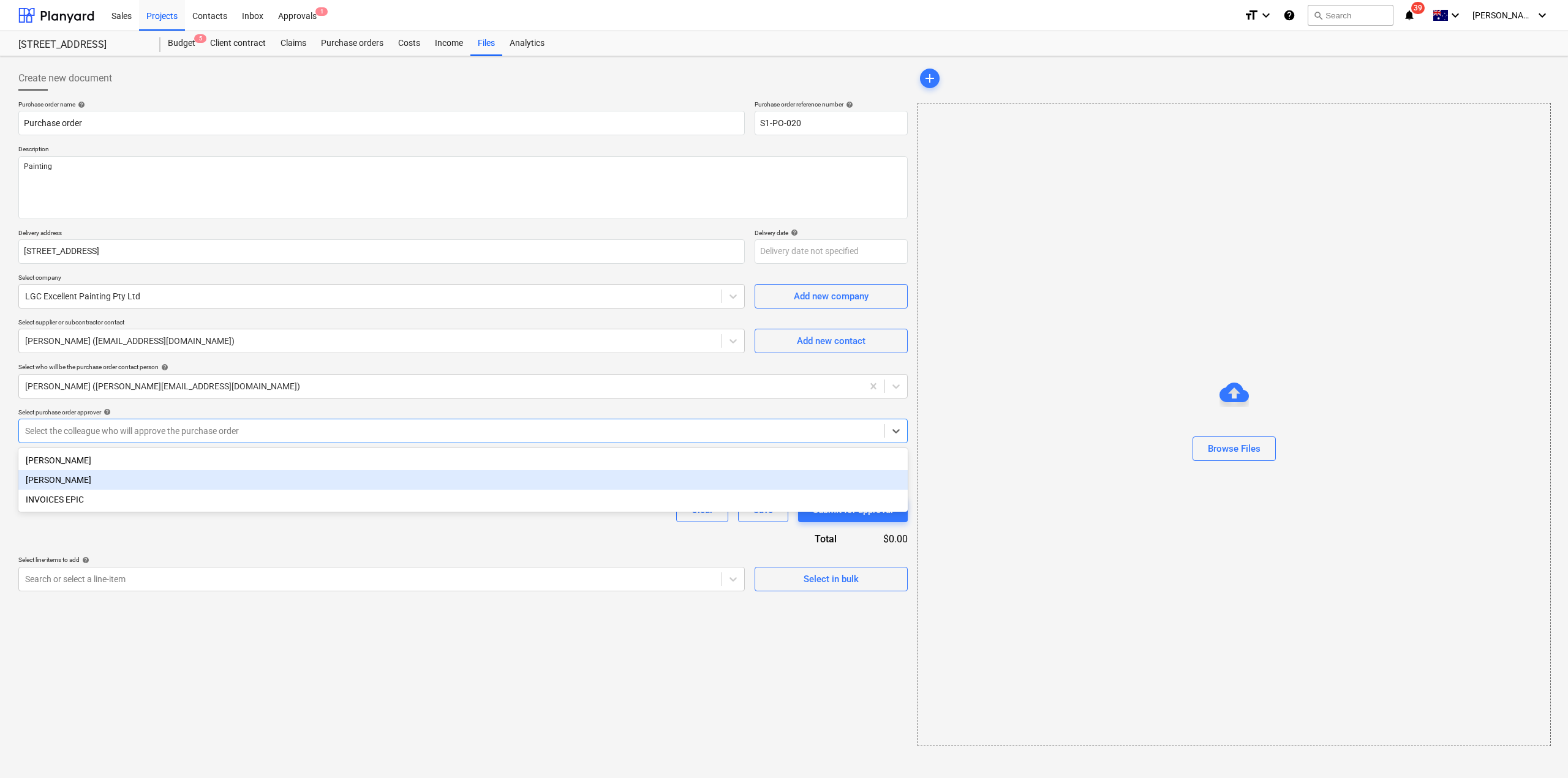
click at [155, 479] on div "[PERSON_NAME]" at bounding box center [463, 480] width 890 height 20
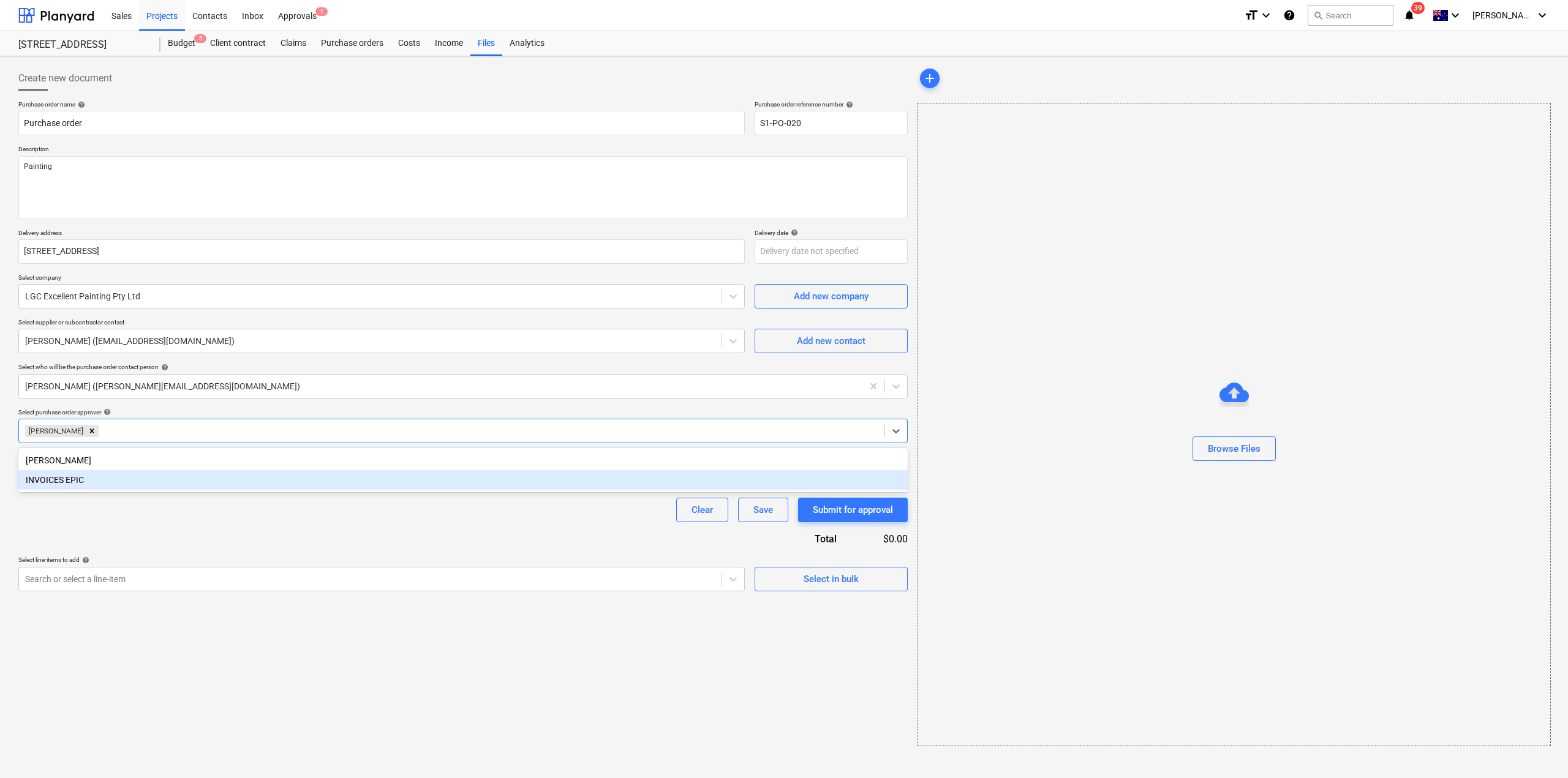
click at [158, 530] on div "Purchase order name help Purchase order Purchase order reference number help S1…" at bounding box center [463, 346] width 890 height 491
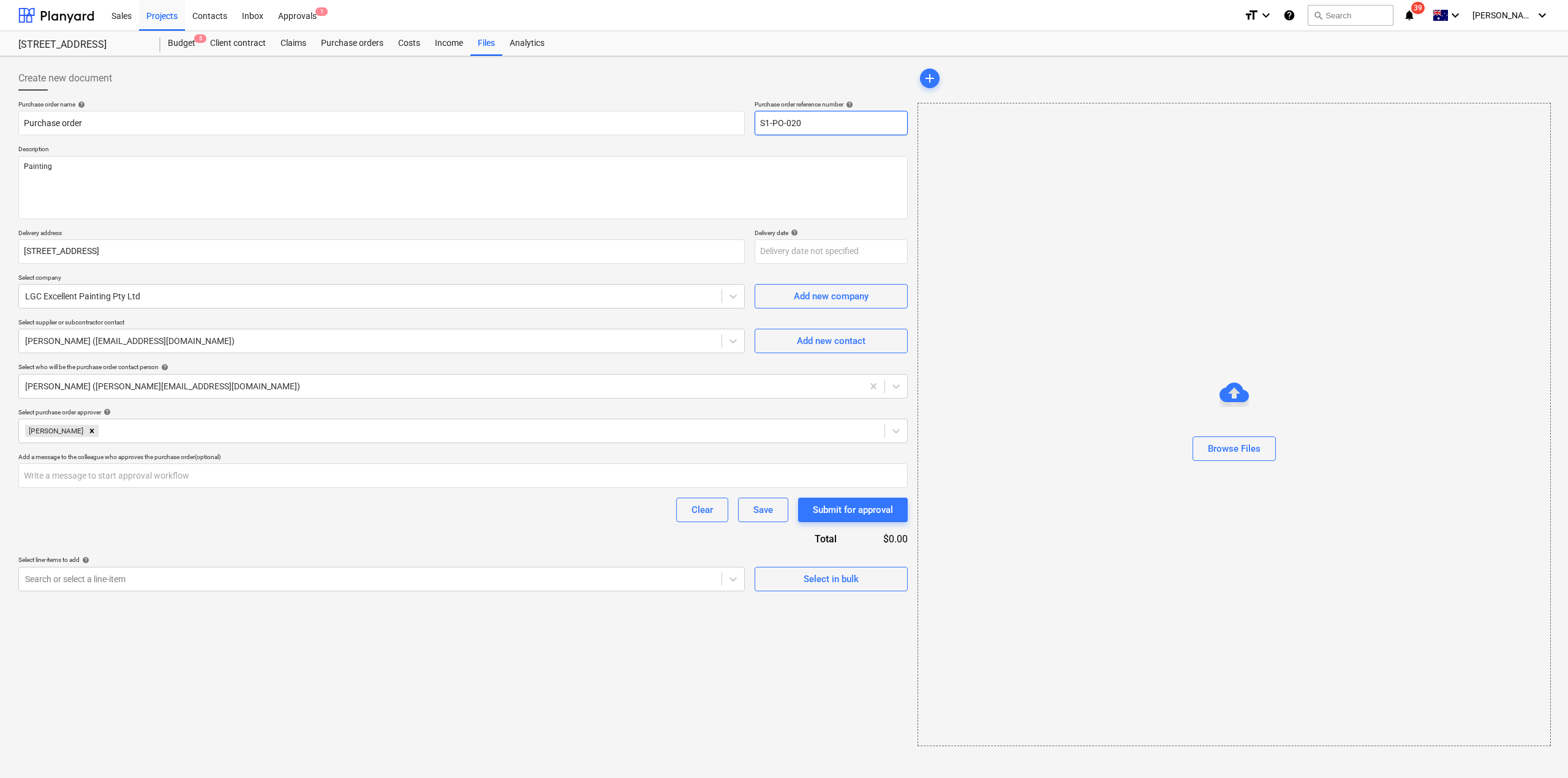
drag, startPoint x: 795, startPoint y: 120, endPoint x: 846, endPoint y: 131, distance: 52.2
click at [846, 131] on input "S1-PO-020" at bounding box center [831, 123] width 153 height 25
drag, startPoint x: 425, startPoint y: 537, endPoint x: 413, endPoint y: 556, distance: 22.5
click at [424, 538] on div "Purchase order name help Purchase order Purchase order reference number help S1…" at bounding box center [463, 346] width 890 height 491
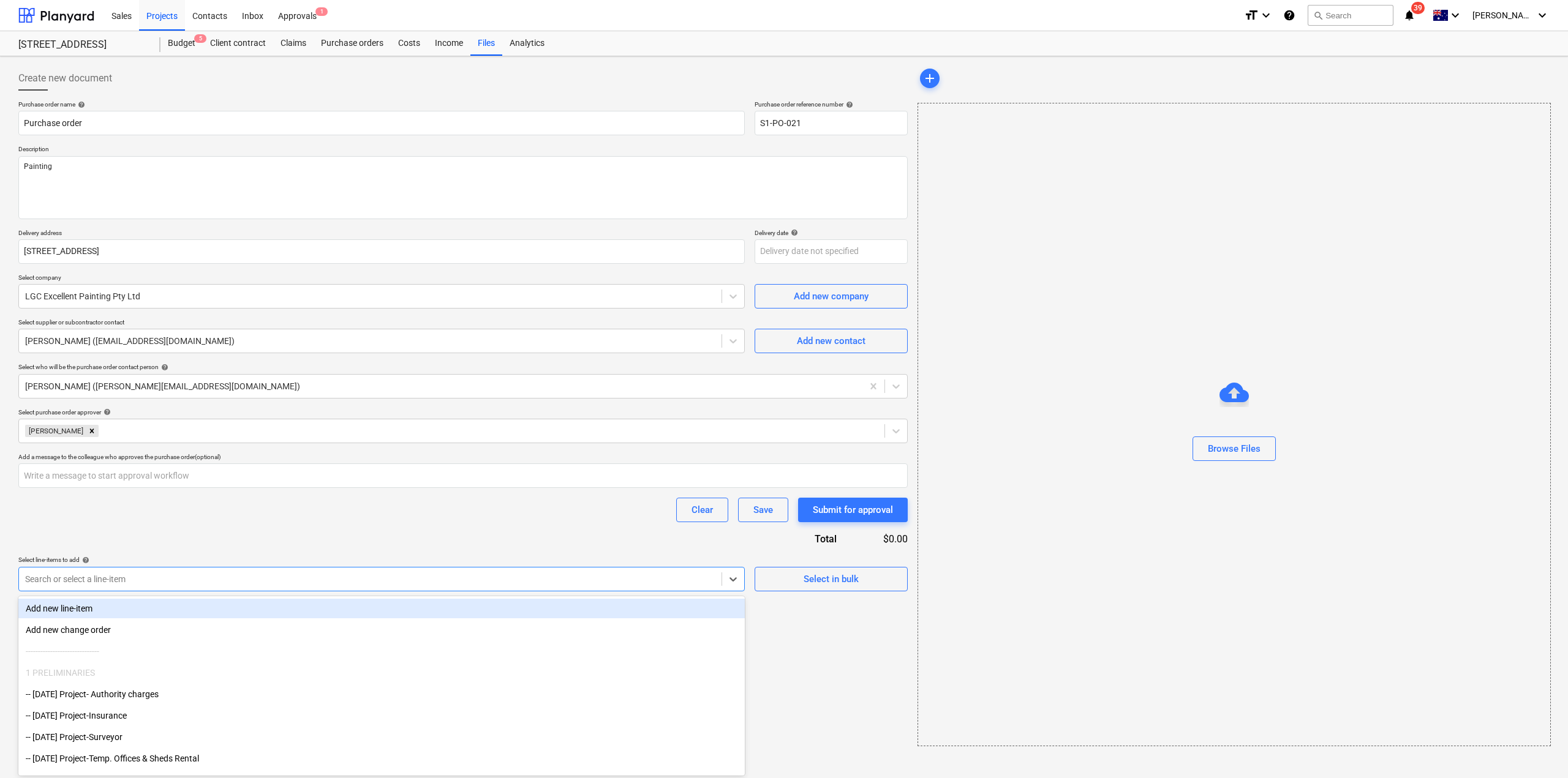
click at [374, 580] on div at bounding box center [370, 580] width 690 height 12
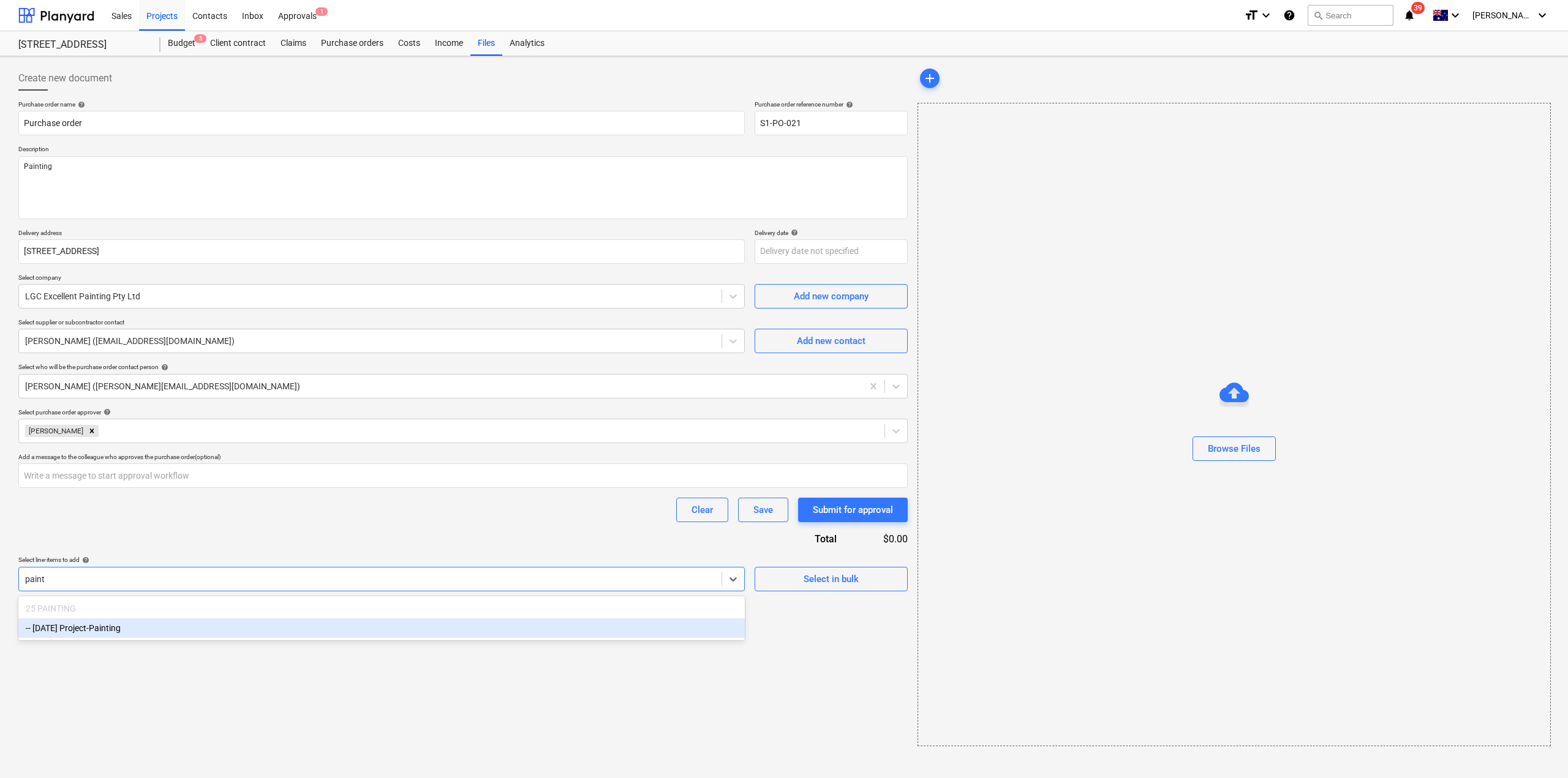
click at [346, 621] on div "-- [DATE] Project-Painting" at bounding box center [381, 628] width 726 height 20
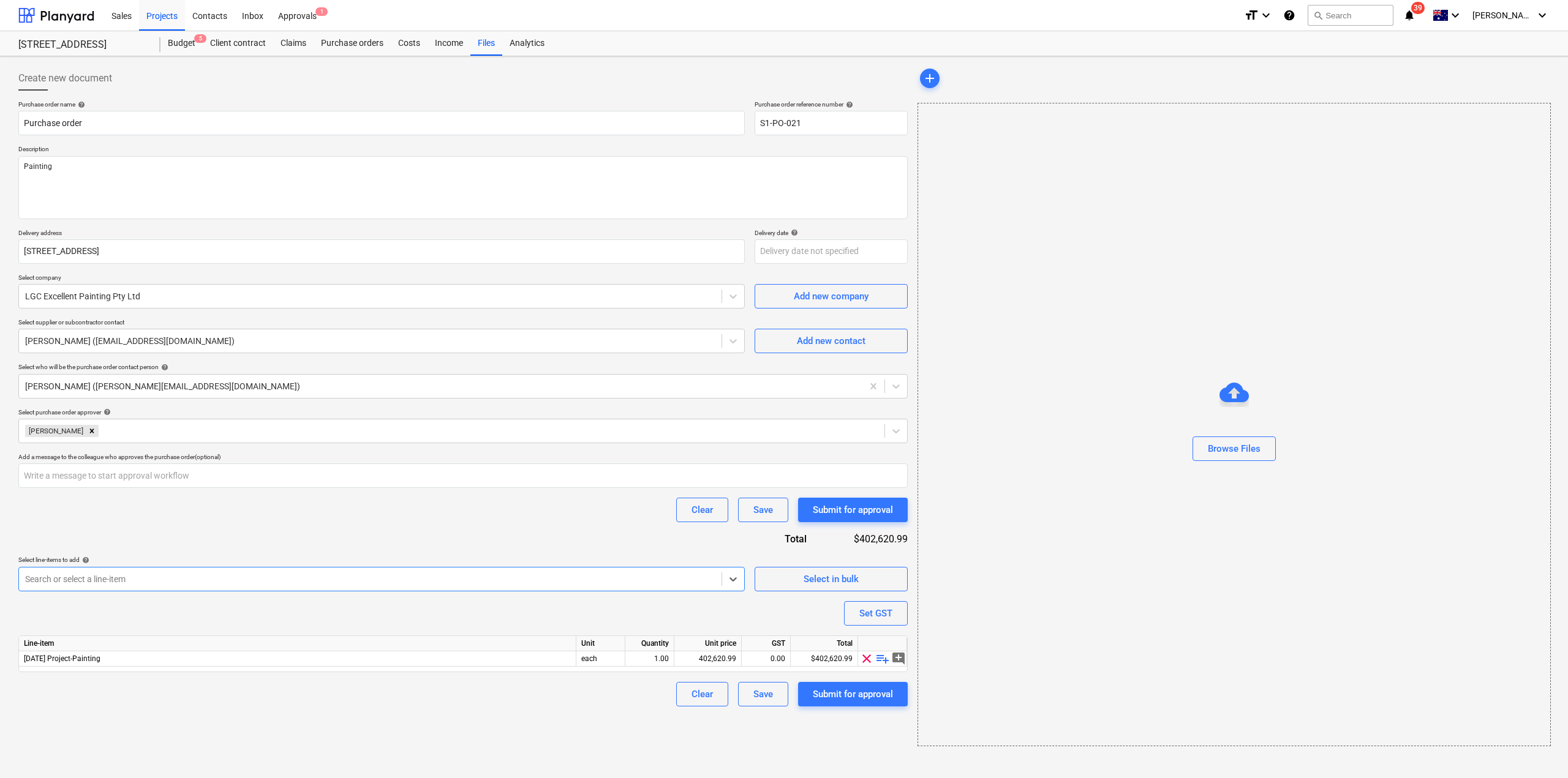
click at [398, 701] on div "Clear Save Submit for approval" at bounding box center [463, 694] width 890 height 25
click at [714, 662] on div "402,620.99" at bounding box center [708, 659] width 57 height 15
click at [660, 740] on div "Create new document Purchase order name help Purchase order Purchase order refe…" at bounding box center [463, 406] width 899 height 690
click at [847, 698] on div "Submit for approval" at bounding box center [852, 694] width 80 height 16
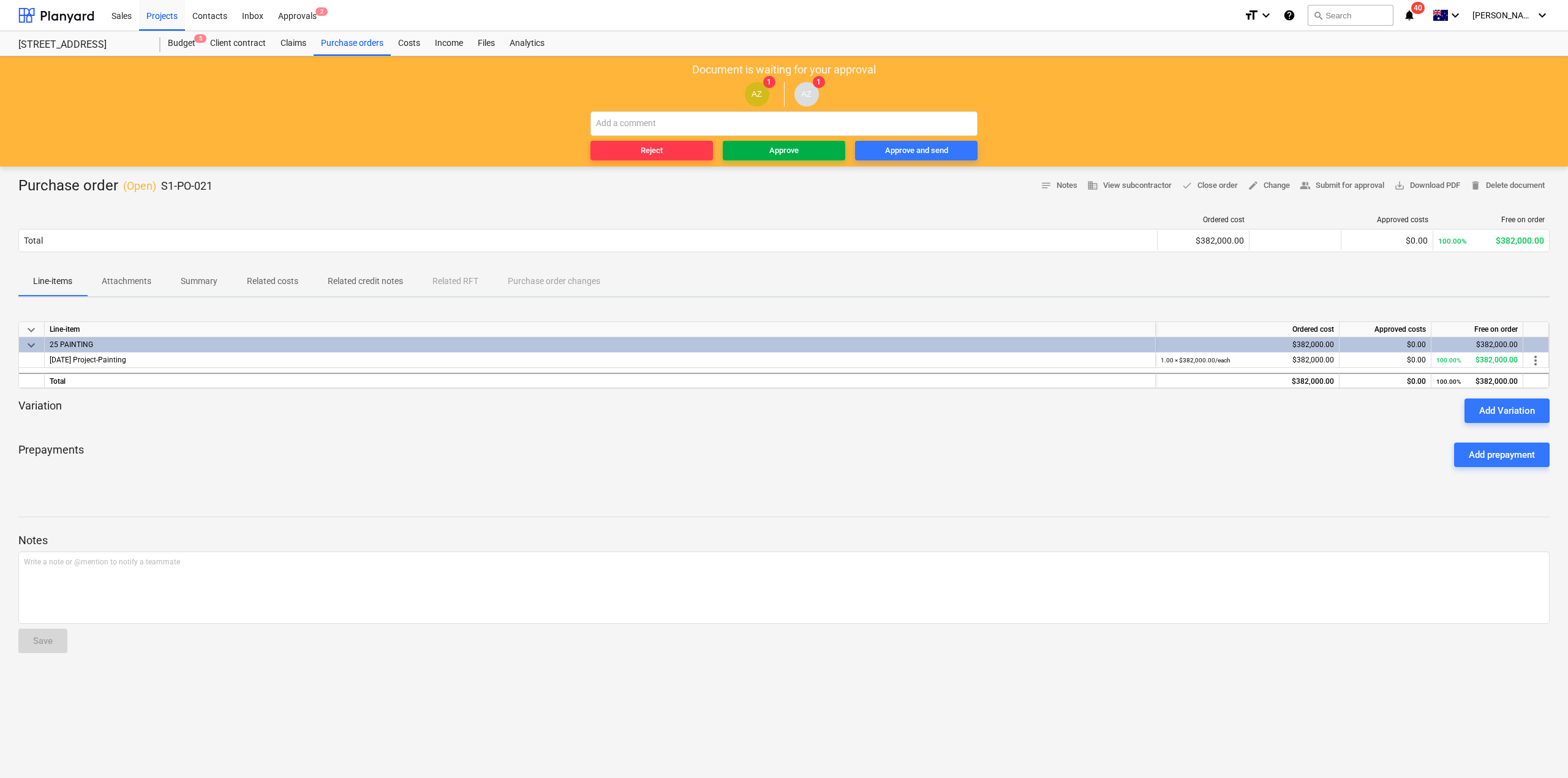
click at [815, 150] on span "Approve" at bounding box center [783, 151] width 112 height 14
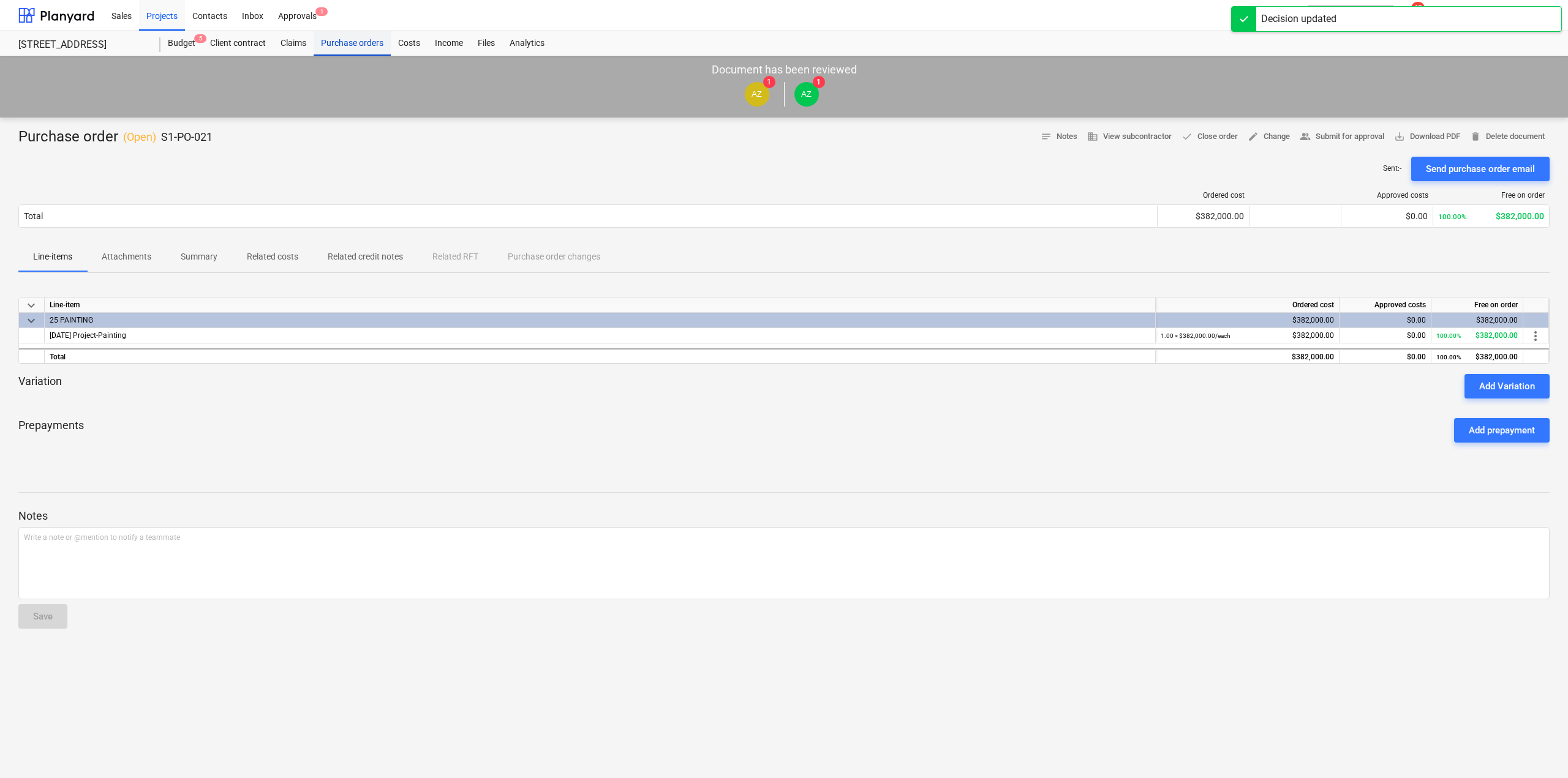
click at [337, 43] on div "Purchase orders" at bounding box center [352, 43] width 77 height 25
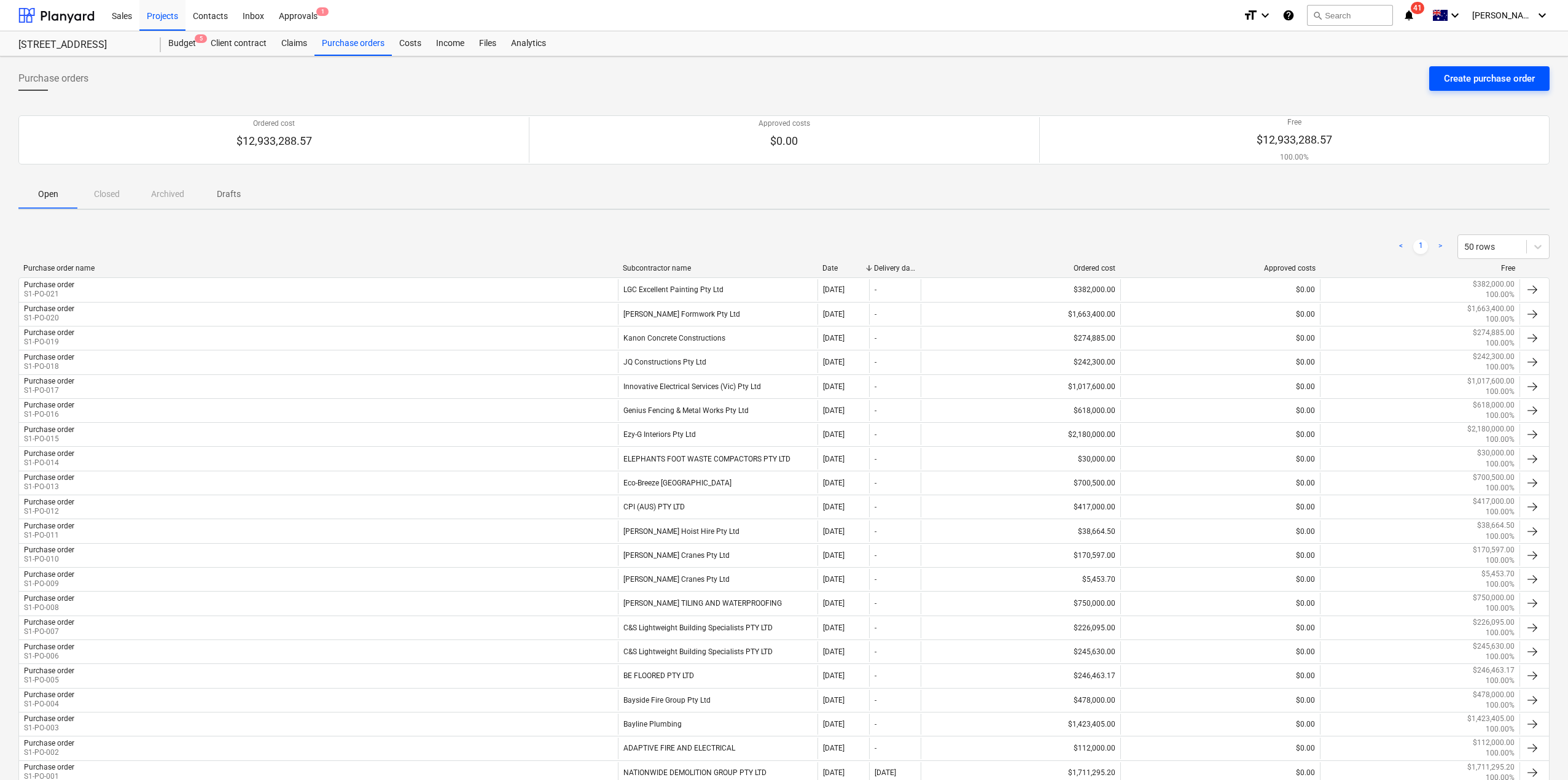
click at [1486, 83] on div "Create purchase order" at bounding box center [1490, 78] width 91 height 16
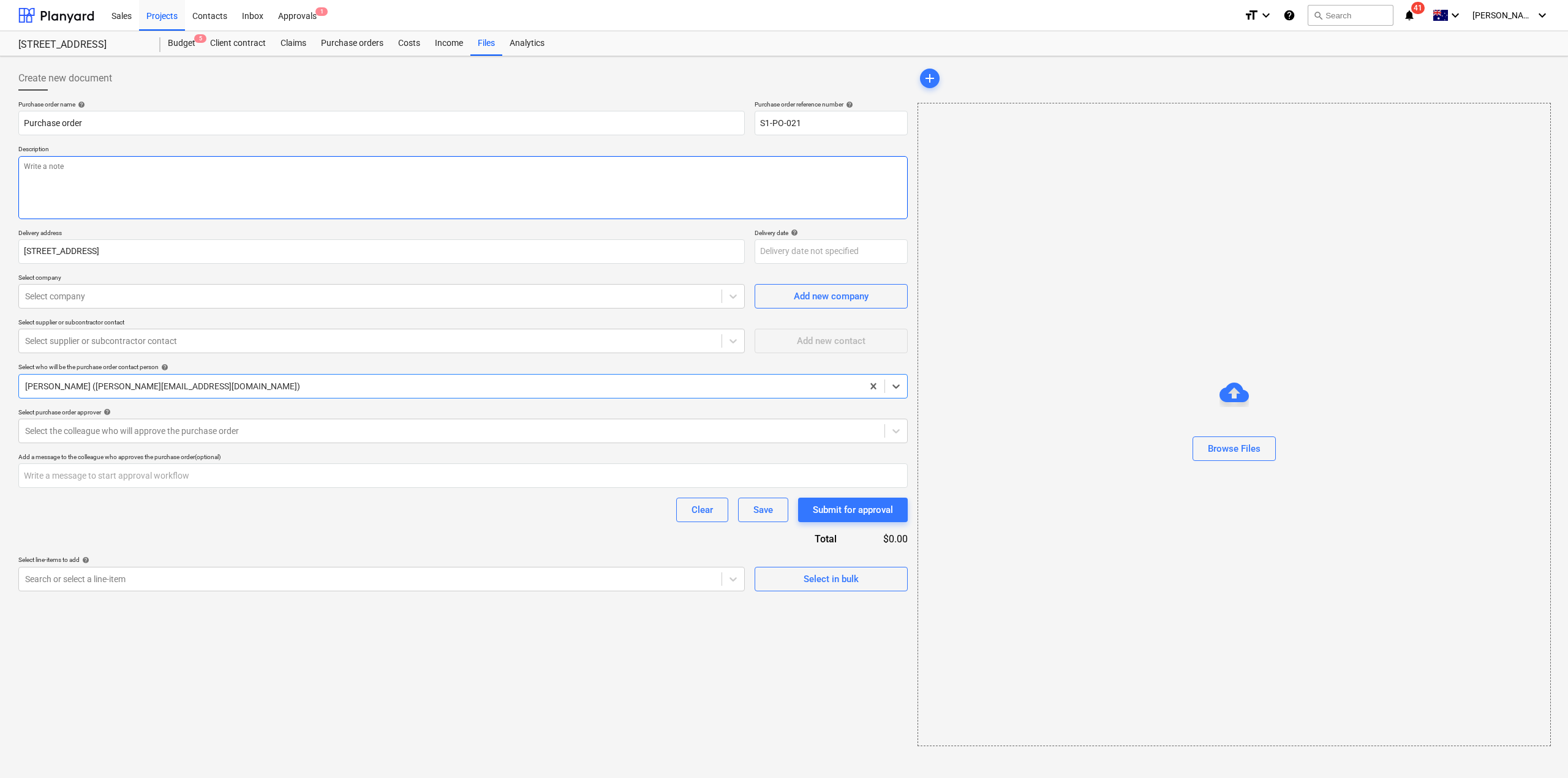
click at [166, 189] on textarea at bounding box center [463, 187] width 890 height 63
click at [63, 288] on div "Select company" at bounding box center [370, 296] width 702 height 17
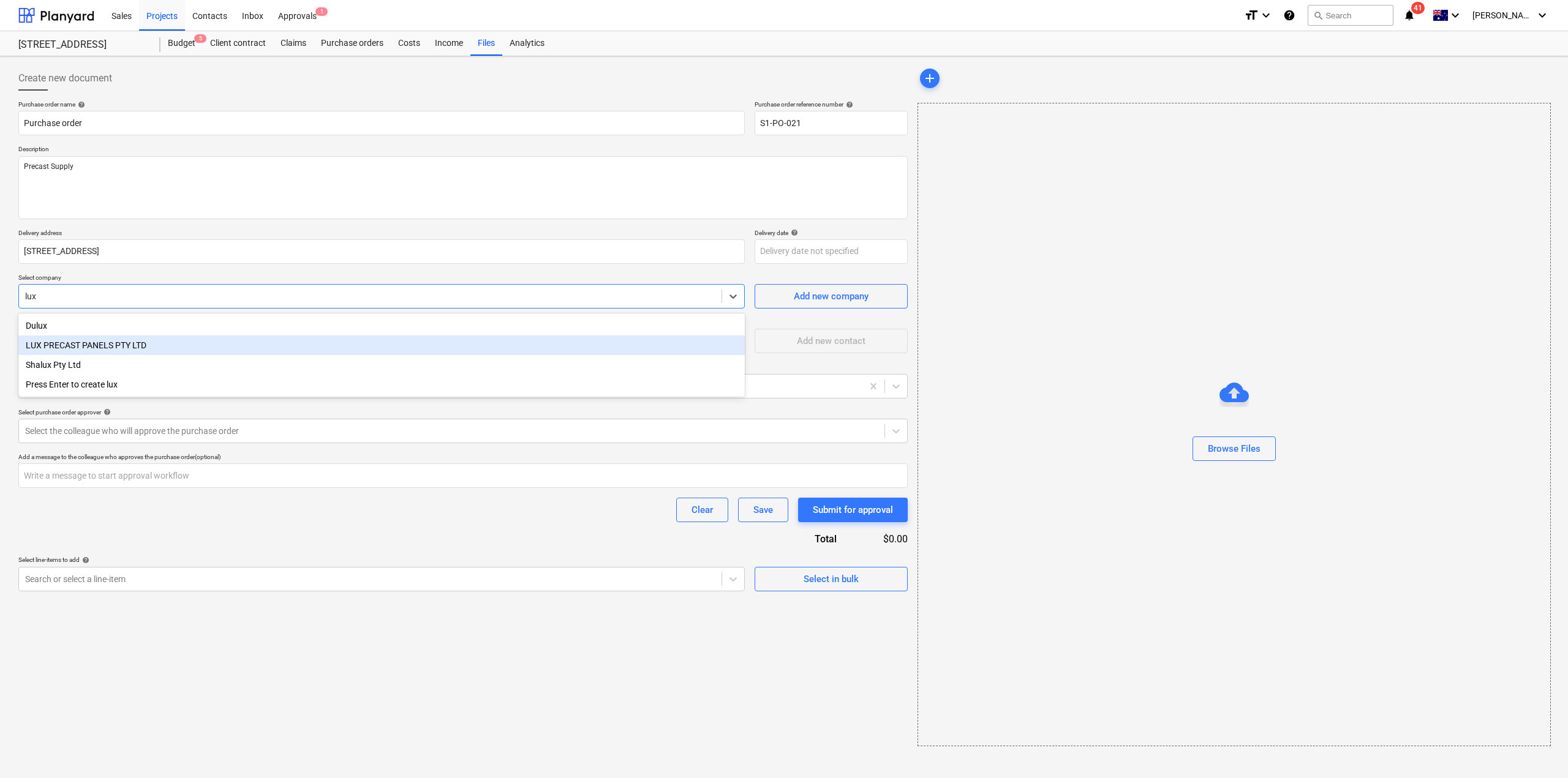
click at [80, 349] on div "LUX PRECAST PANELS PTY LTD" at bounding box center [381, 345] width 726 height 20
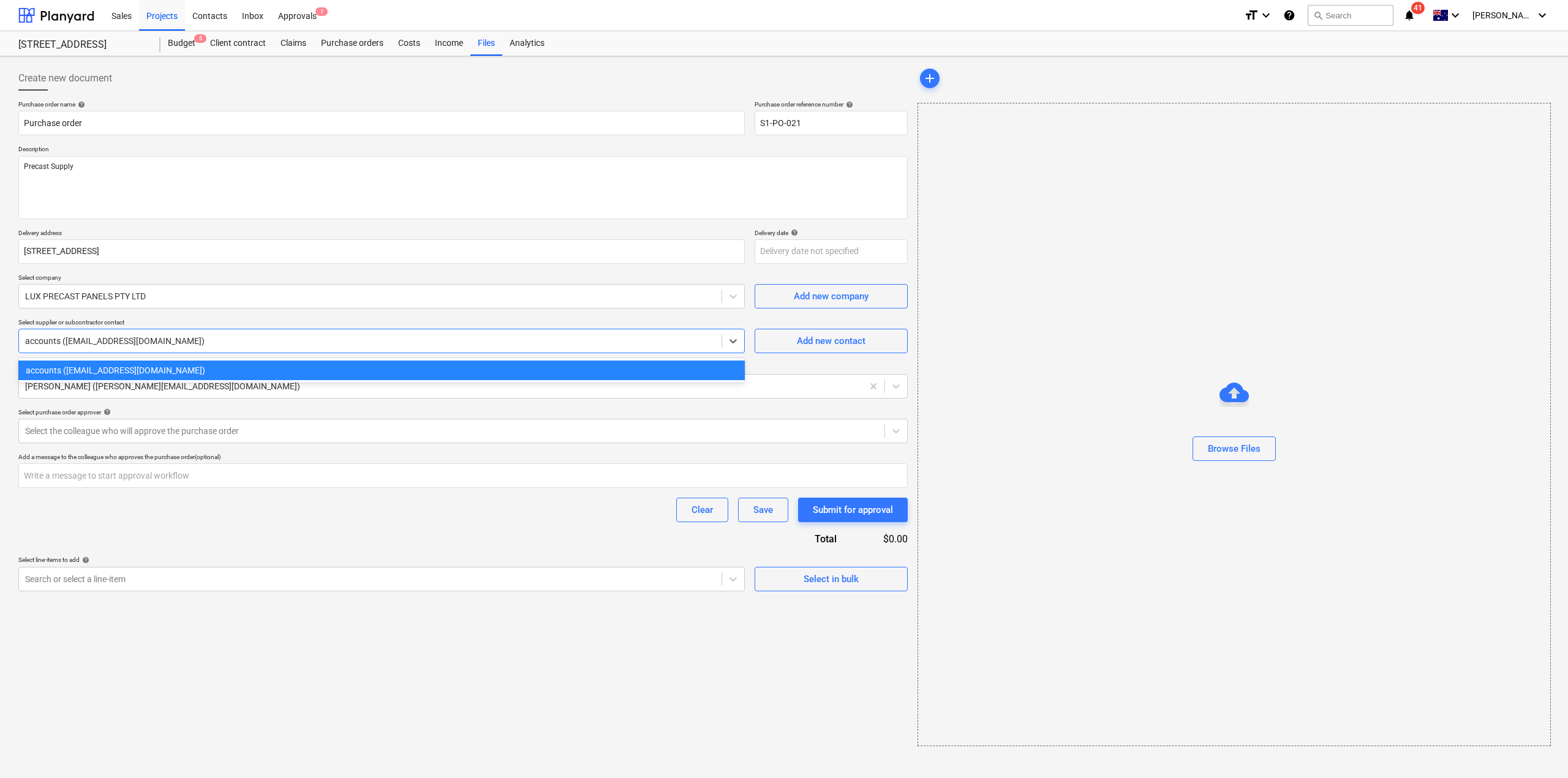
click at [127, 344] on div at bounding box center [370, 341] width 690 height 12
click at [146, 526] on div "Purchase order name help Purchase order Purchase order reference number help S1…" at bounding box center [463, 346] width 890 height 491
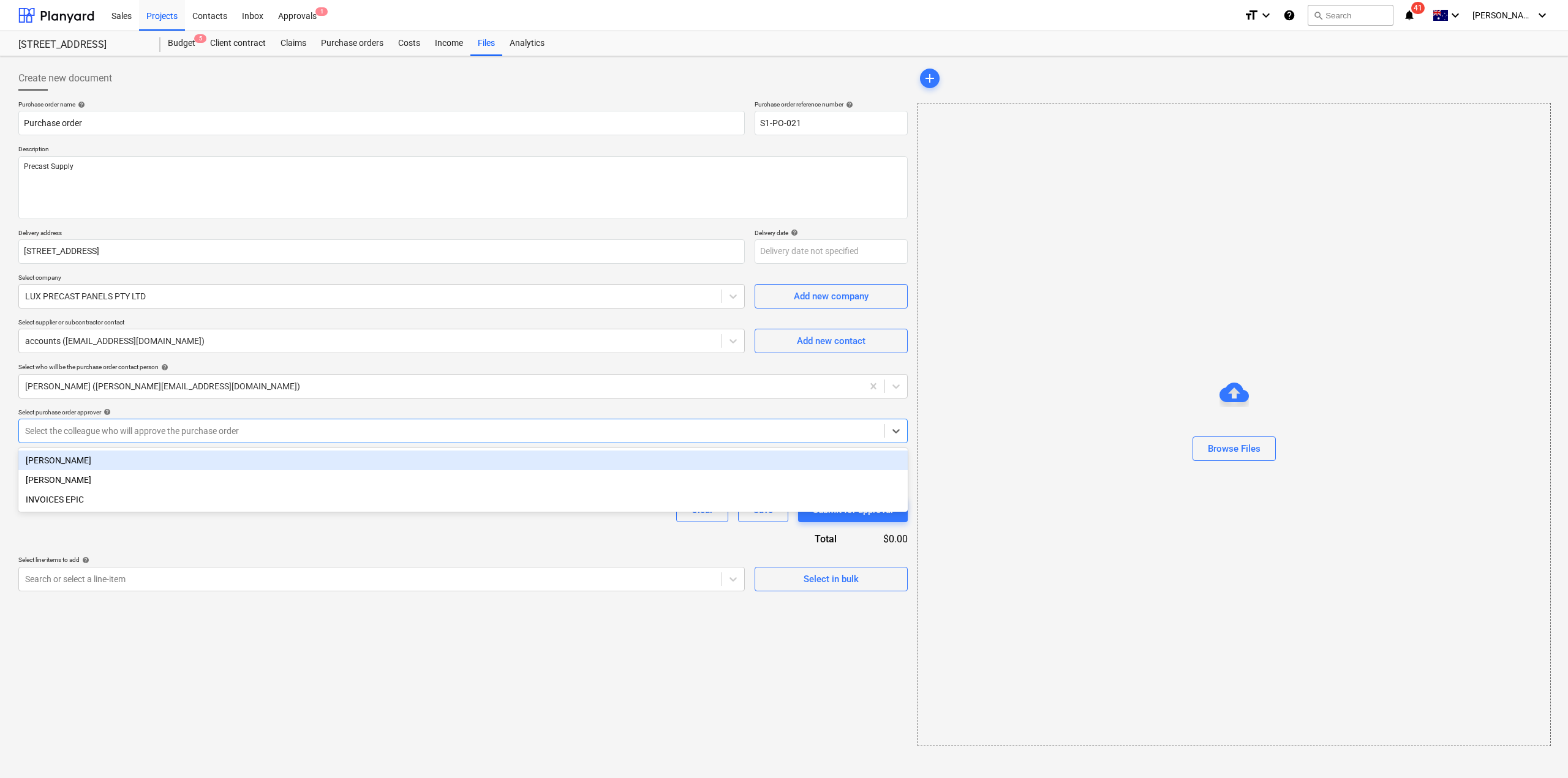
click at [171, 433] on div at bounding box center [451, 431] width 853 height 12
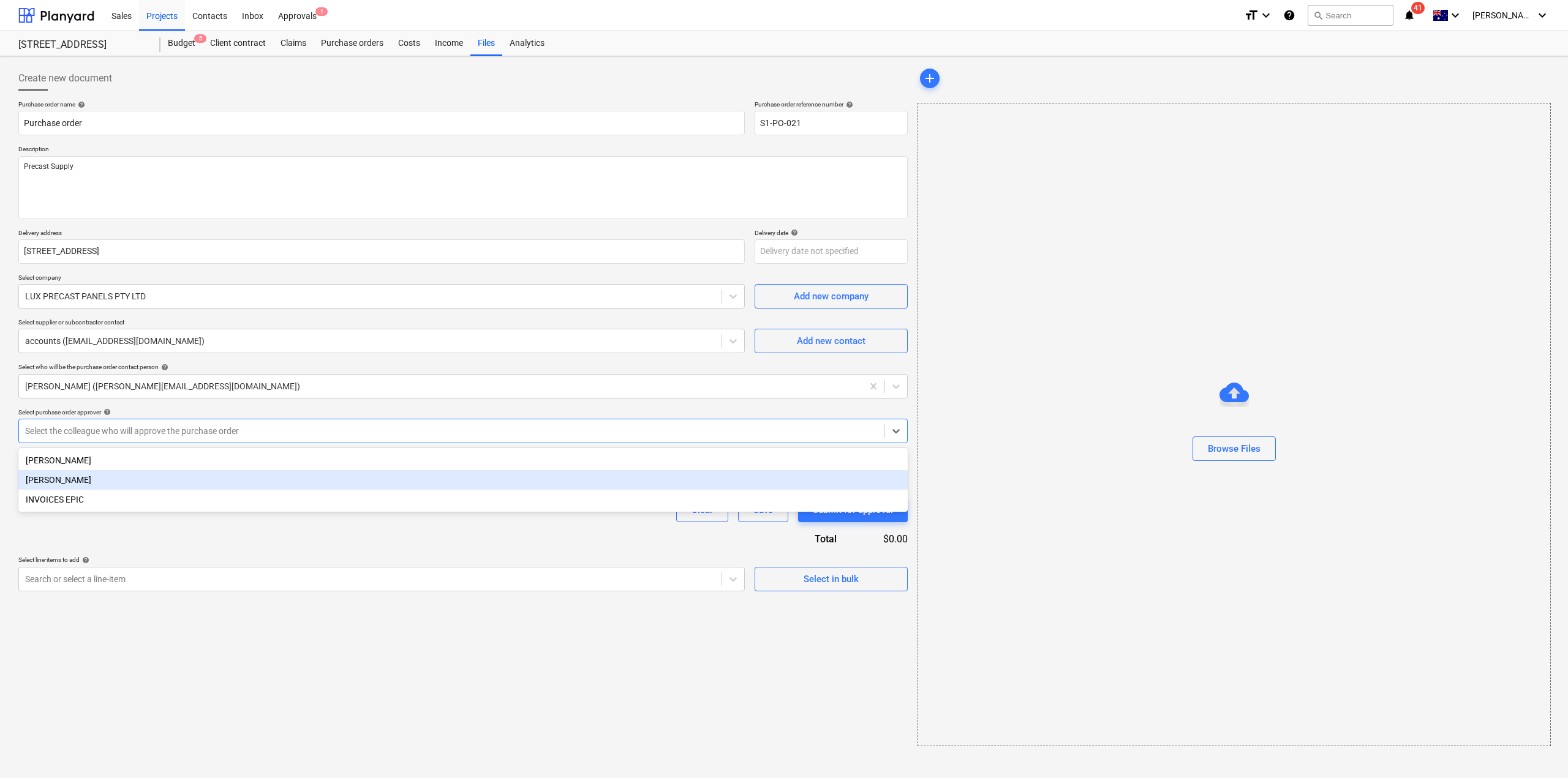
click at [142, 479] on div "[PERSON_NAME]" at bounding box center [463, 480] width 890 height 20
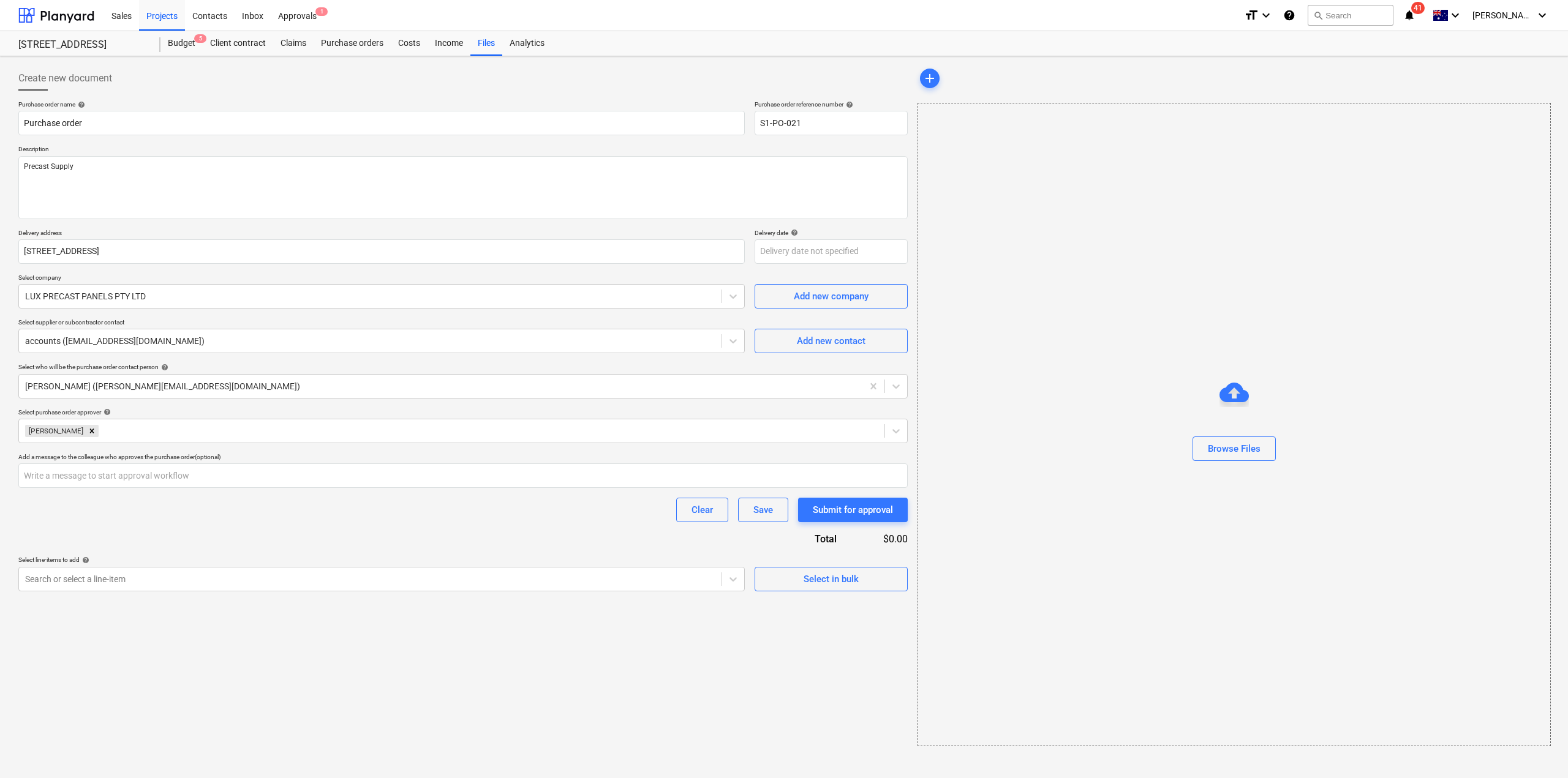
click at [134, 528] on div "Purchase order name help Purchase order Purchase order reference number help S1…" at bounding box center [463, 346] width 890 height 491
click at [127, 479] on input "text" at bounding box center [463, 476] width 890 height 25
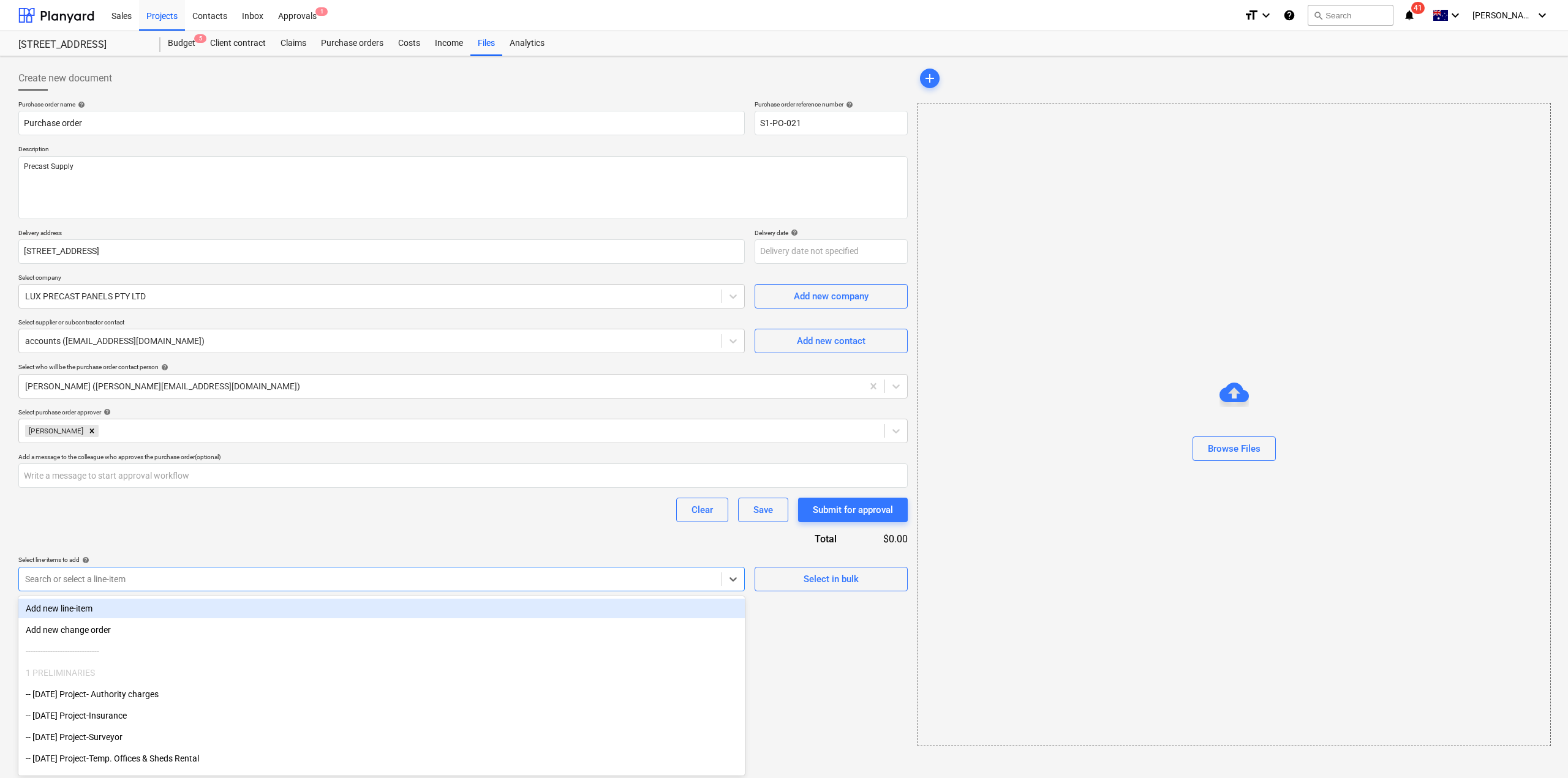
click at [108, 574] on div at bounding box center [370, 580] width 690 height 12
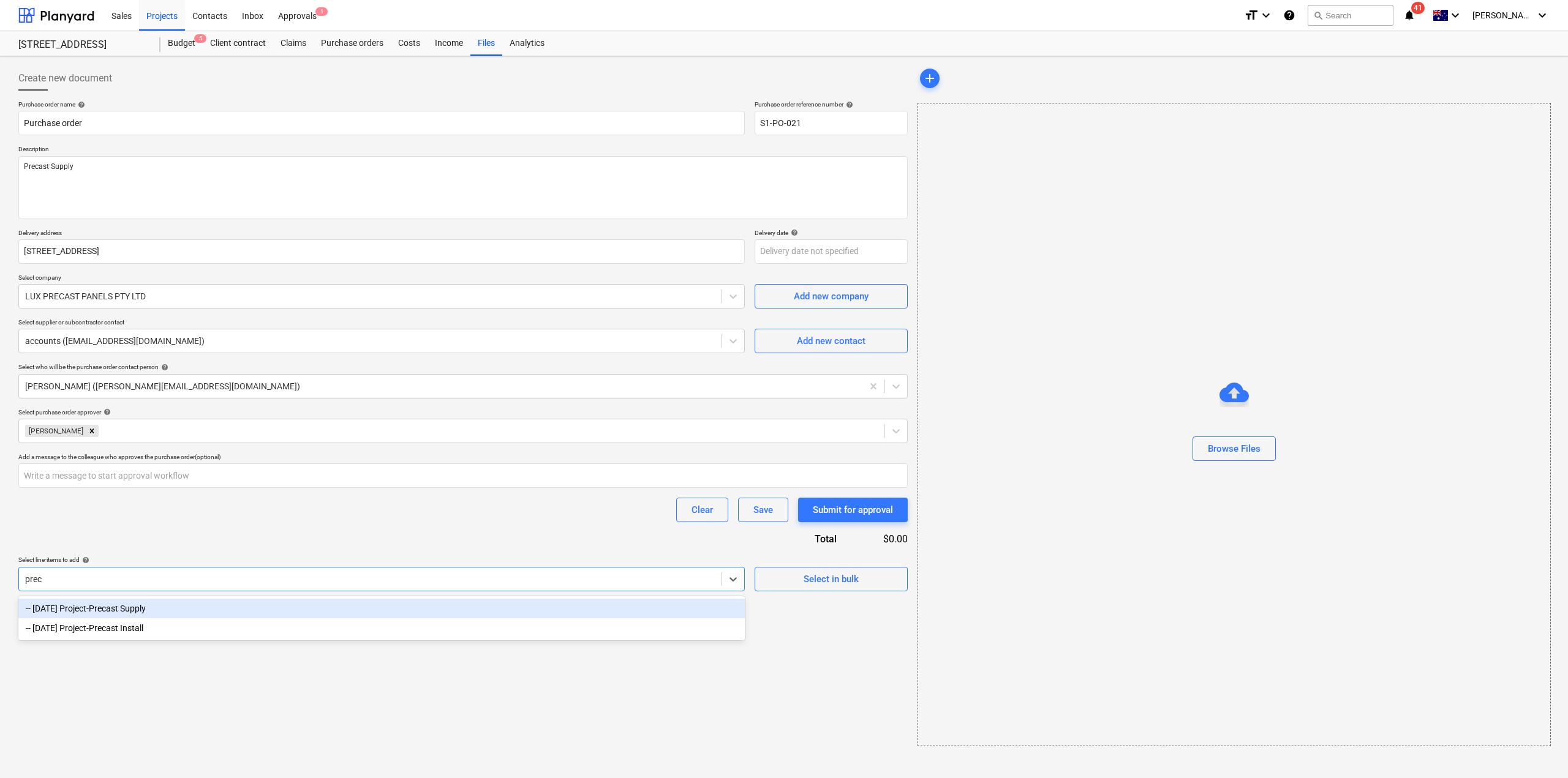
click at [114, 605] on div "-- [DATE] Project-Precast Supply" at bounding box center [381, 608] width 726 height 20
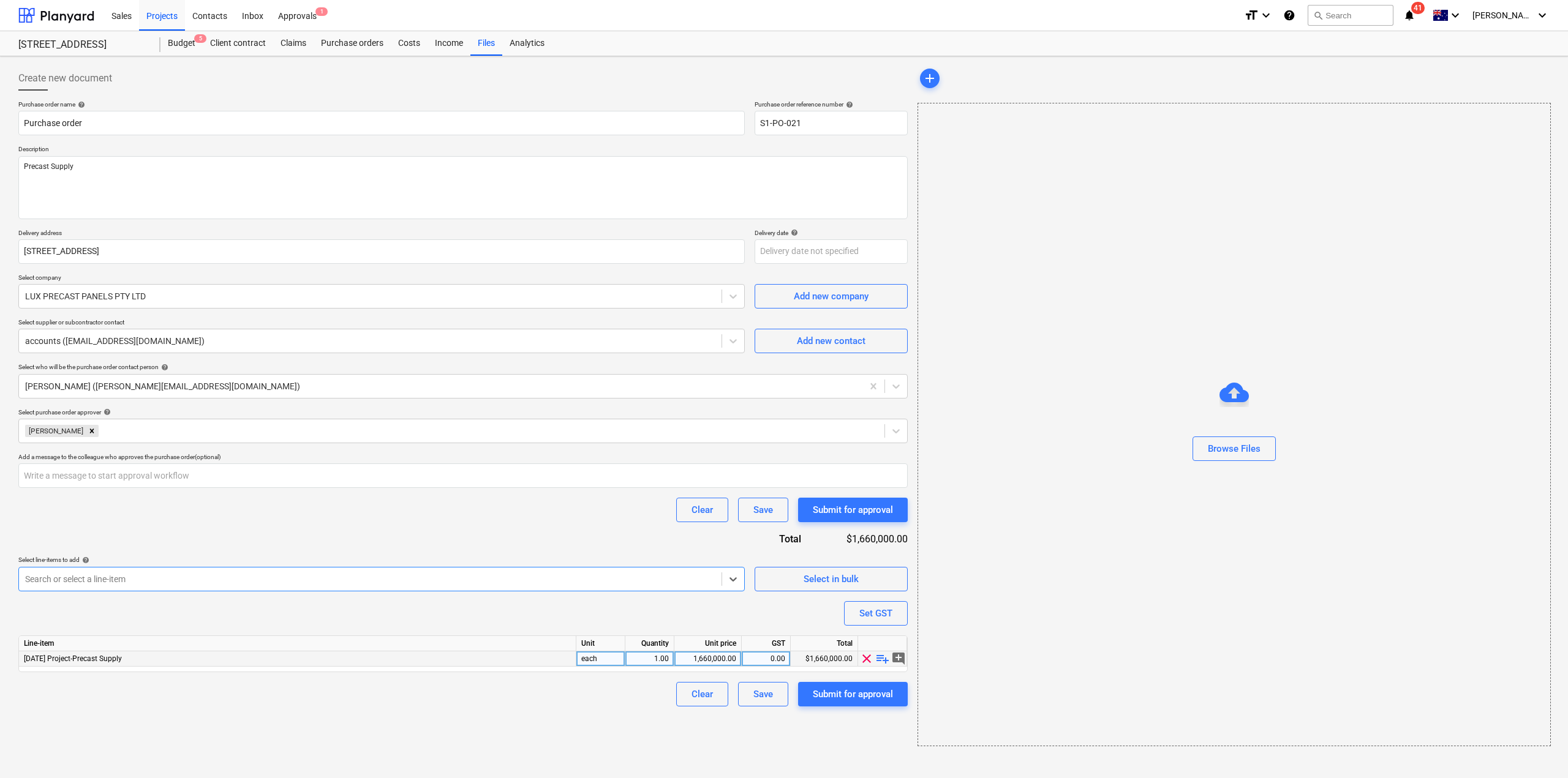
click at [711, 658] on div "1,660,000.00" at bounding box center [708, 659] width 57 height 15
click at [502, 721] on div "Create new document Purchase order name help Purchase order Purchase order refe…" at bounding box center [463, 406] width 899 height 690
click at [820, 697] on div "Submit for approval" at bounding box center [852, 694] width 80 height 16
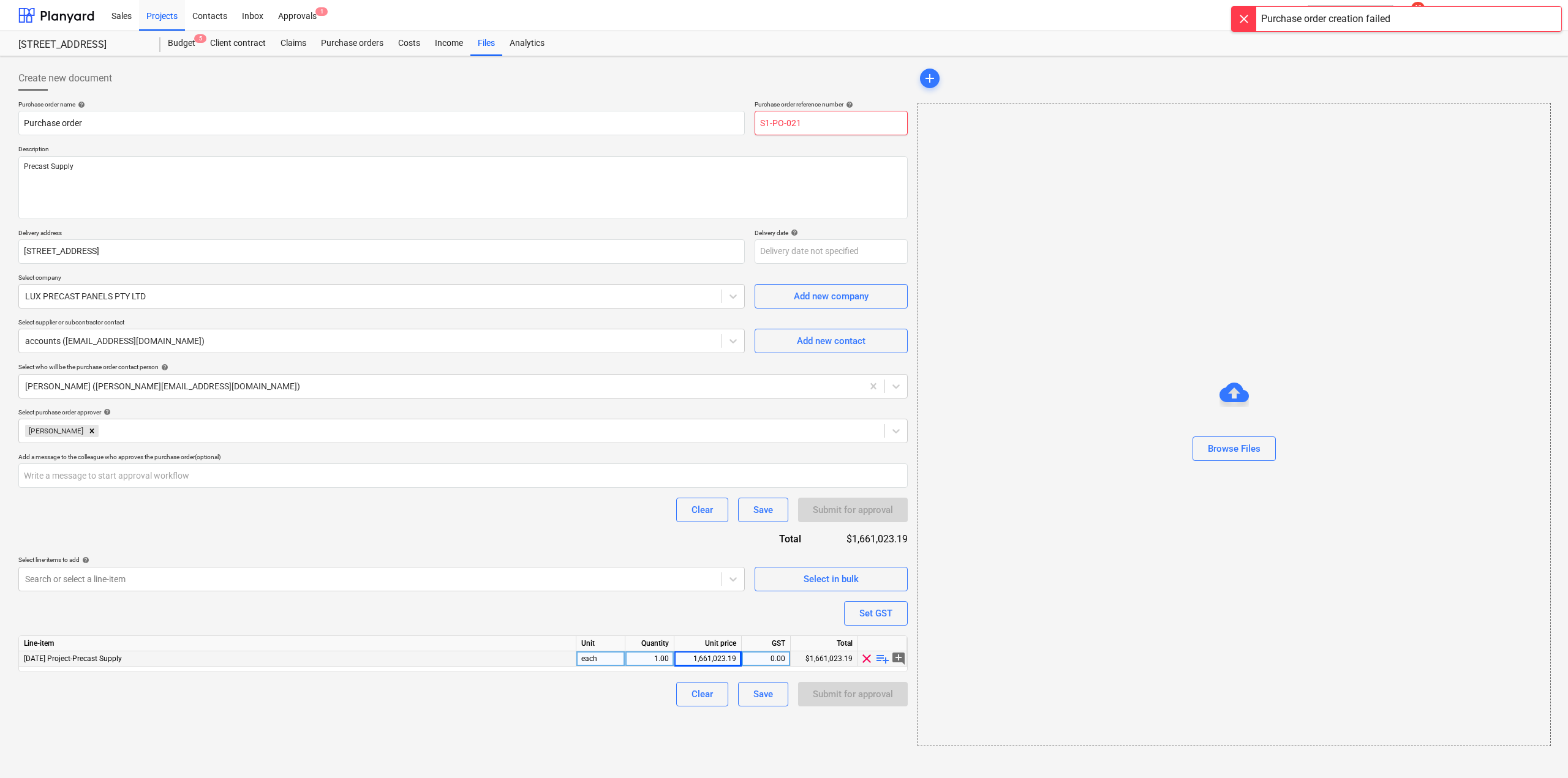
click at [795, 129] on input "S1-PO-021" at bounding box center [831, 123] width 153 height 25
click at [782, 94] on div at bounding box center [463, 95] width 890 height 9
click at [835, 696] on div "Submit for approval" at bounding box center [852, 694] width 80 height 16
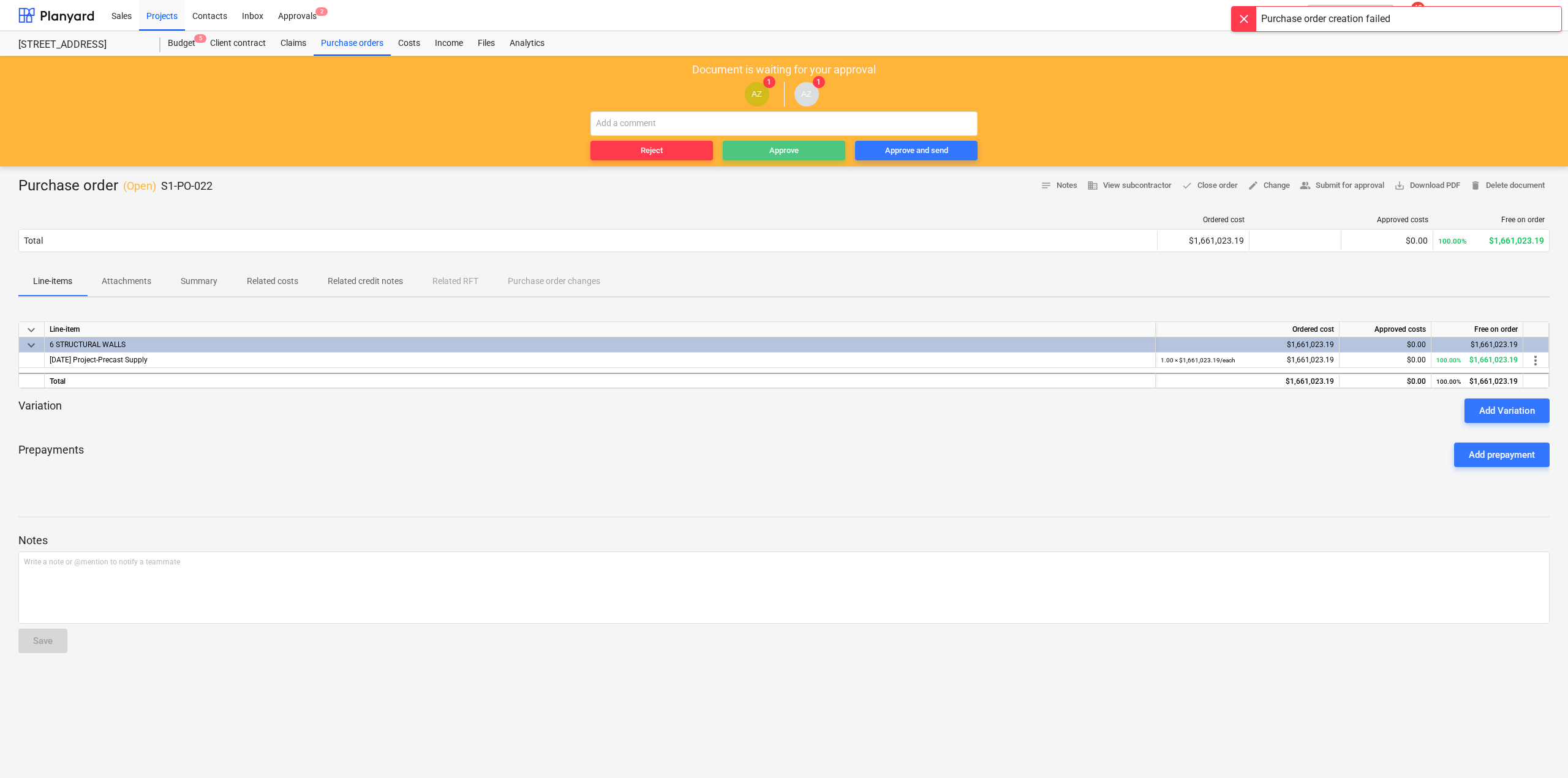
click at [813, 155] on span "Approve" at bounding box center [783, 151] width 112 height 14
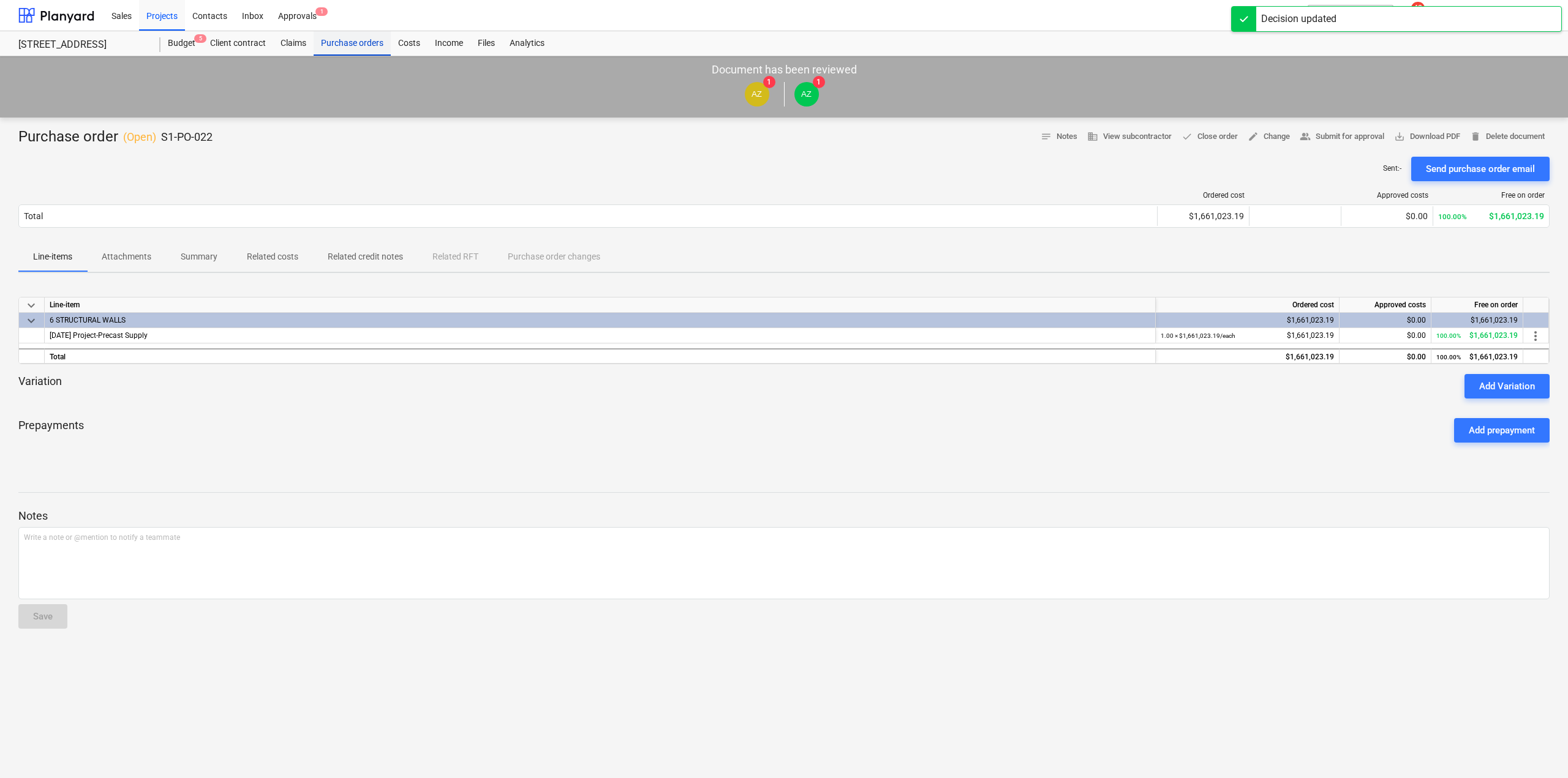
click at [345, 46] on div "Purchase orders" at bounding box center [352, 43] width 77 height 25
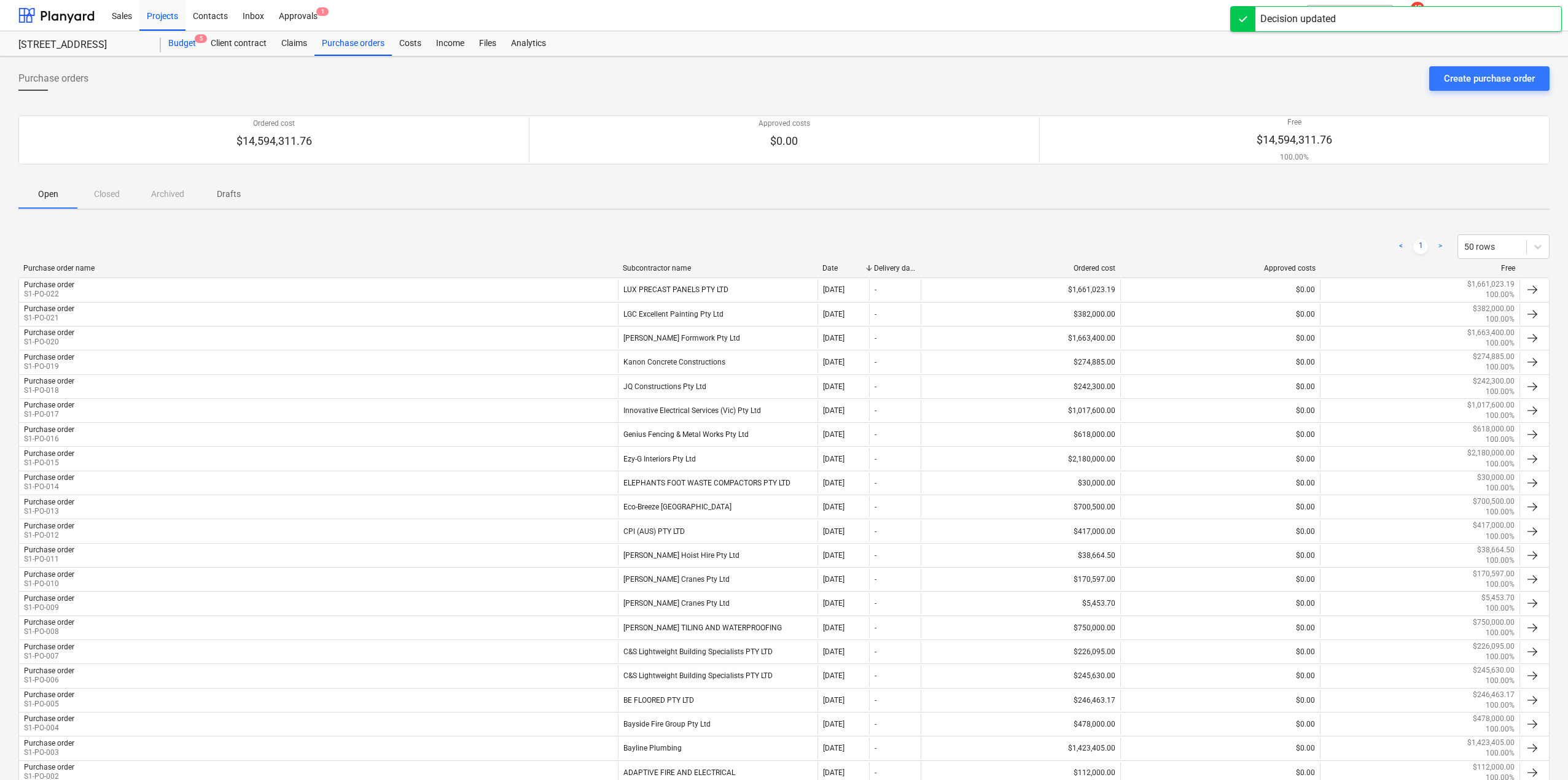
click at [175, 47] on div "Budget 5" at bounding box center [182, 43] width 42 height 25
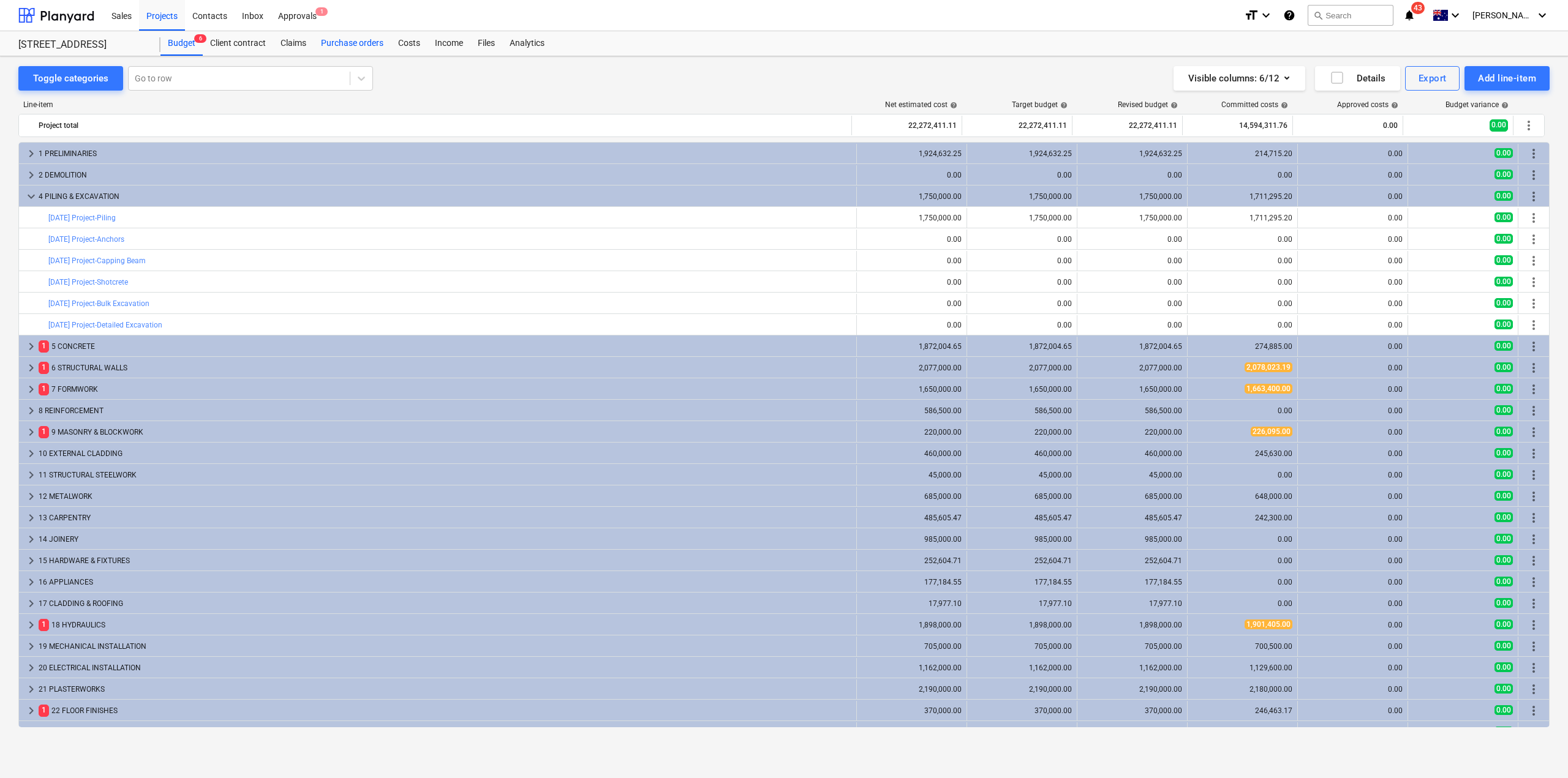
click at [351, 48] on div "Purchase orders" at bounding box center [352, 43] width 77 height 25
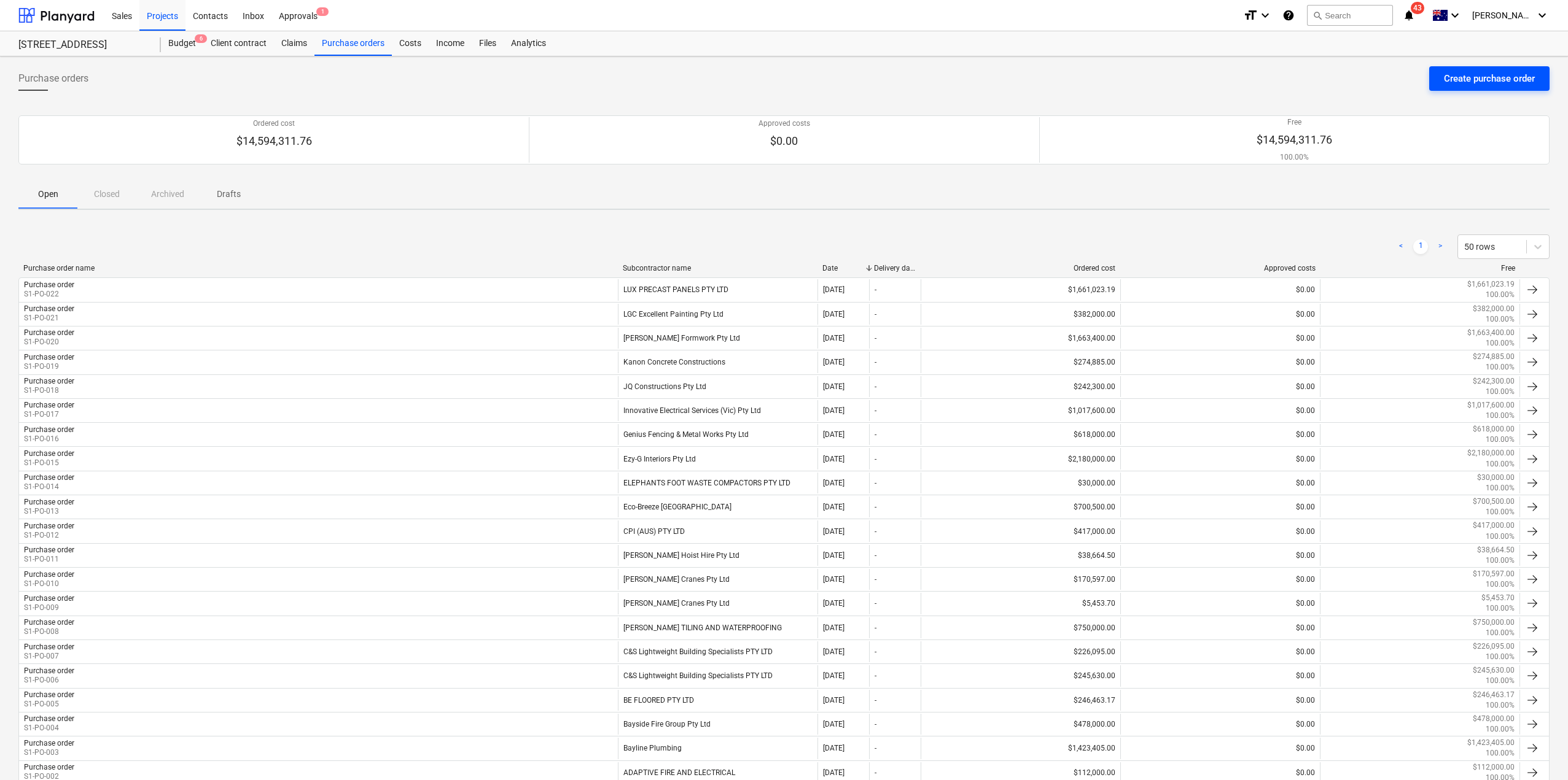
click at [1472, 76] on div "Create purchase order" at bounding box center [1490, 78] width 91 height 16
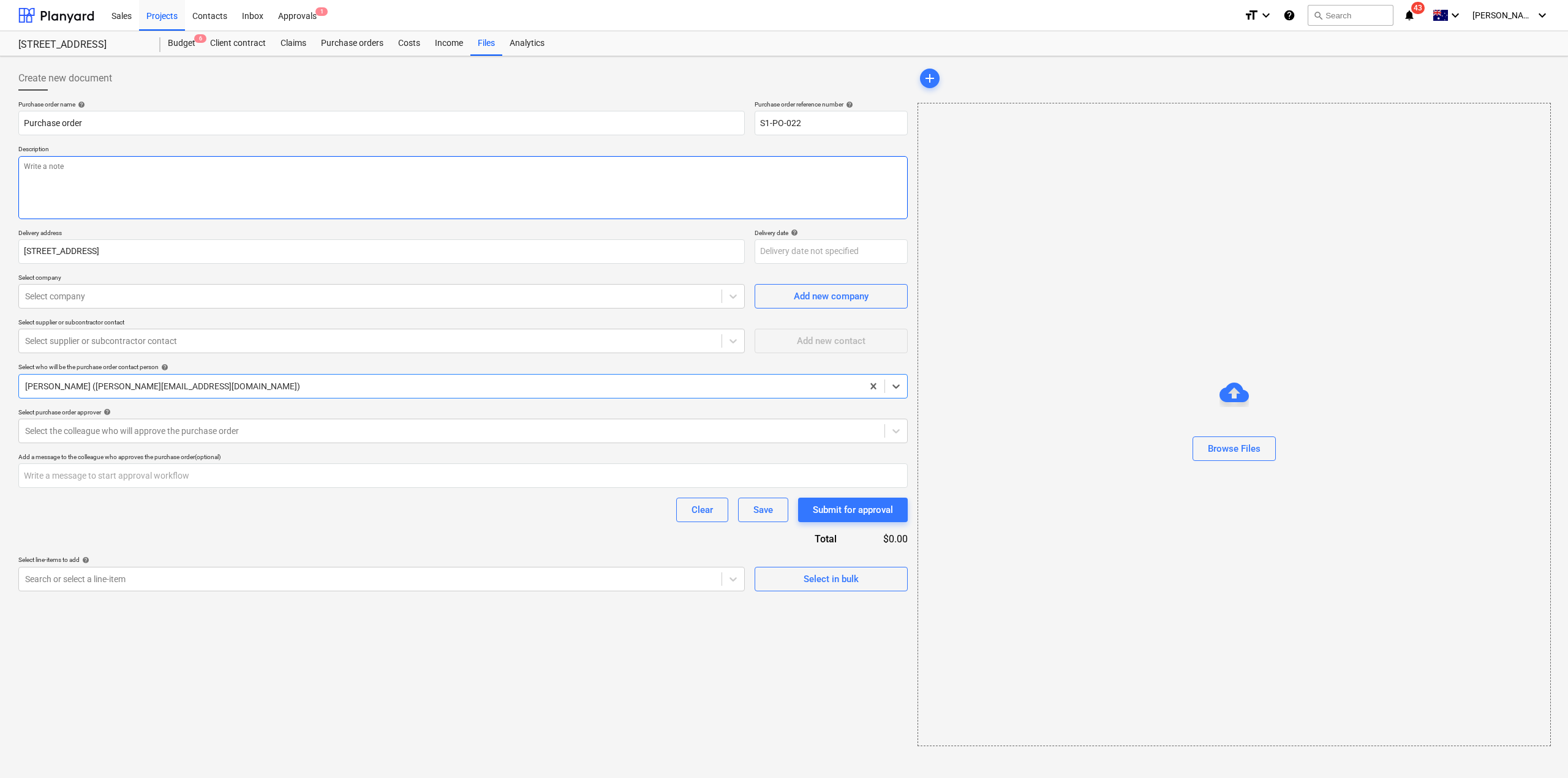
click at [198, 176] on textarea at bounding box center [463, 187] width 890 height 63
click at [74, 307] on div "Select company" at bounding box center [381, 296] width 726 height 25
drag, startPoint x: 44, startPoint y: 291, endPoint x: 0, endPoint y: 291, distance: 44.0
click at [0, 291] on div "Create new document Purchase order name help Purchase order Purchase order refe…" at bounding box center [784, 417] width 1568 height 722
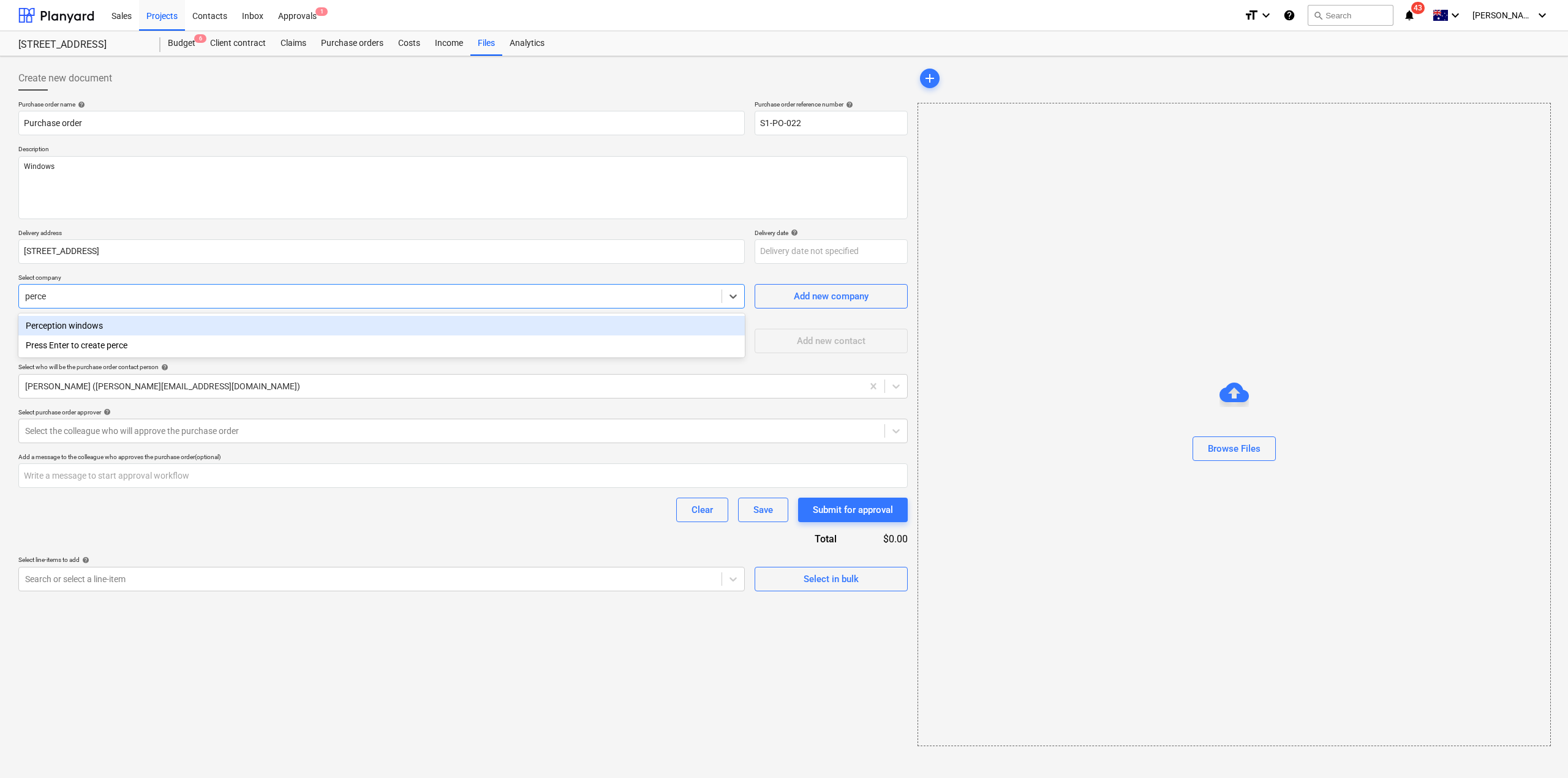
click at [82, 330] on div "Perception windows" at bounding box center [381, 325] width 726 height 20
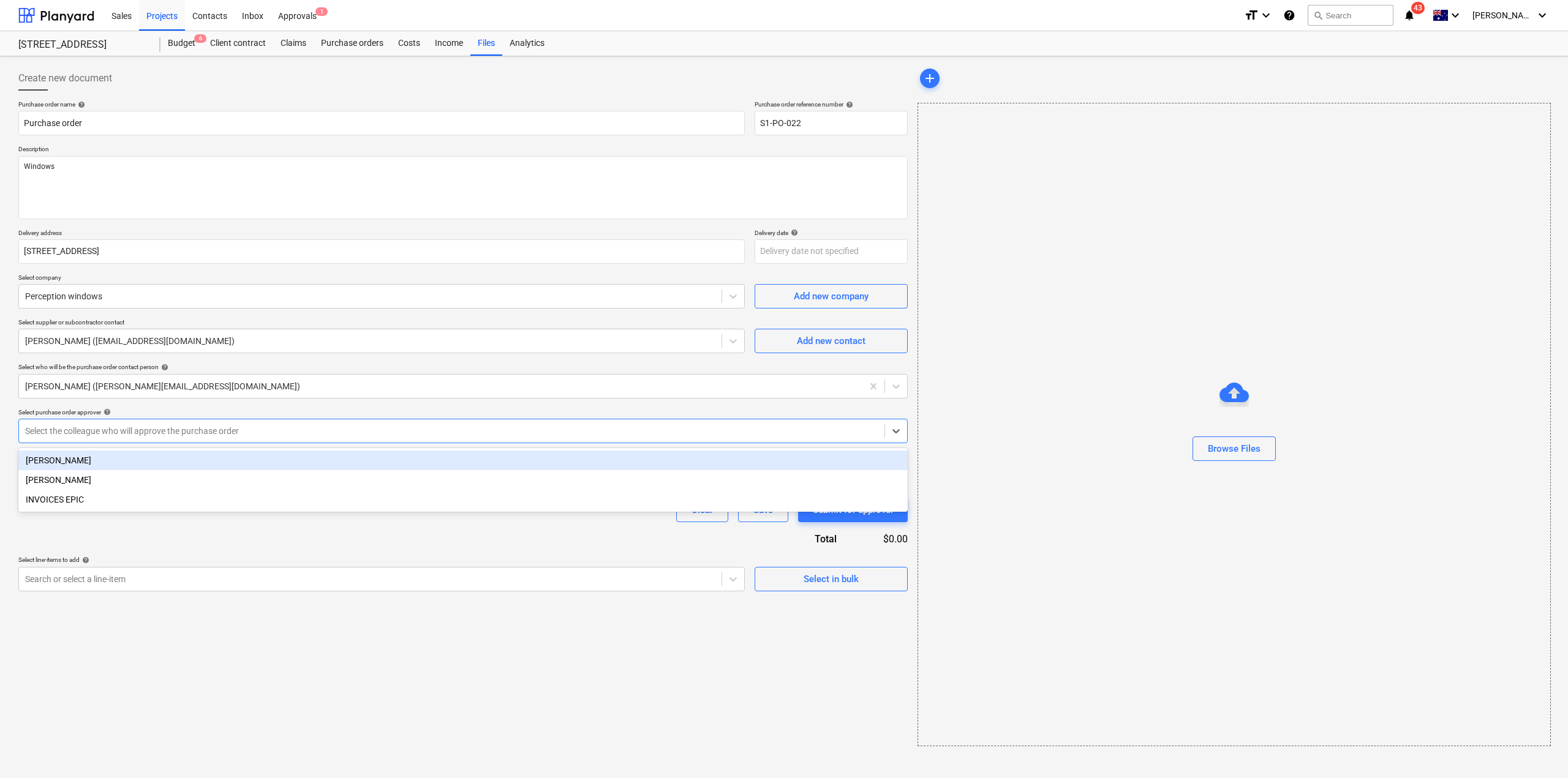
click at [167, 429] on div at bounding box center [451, 431] width 853 height 12
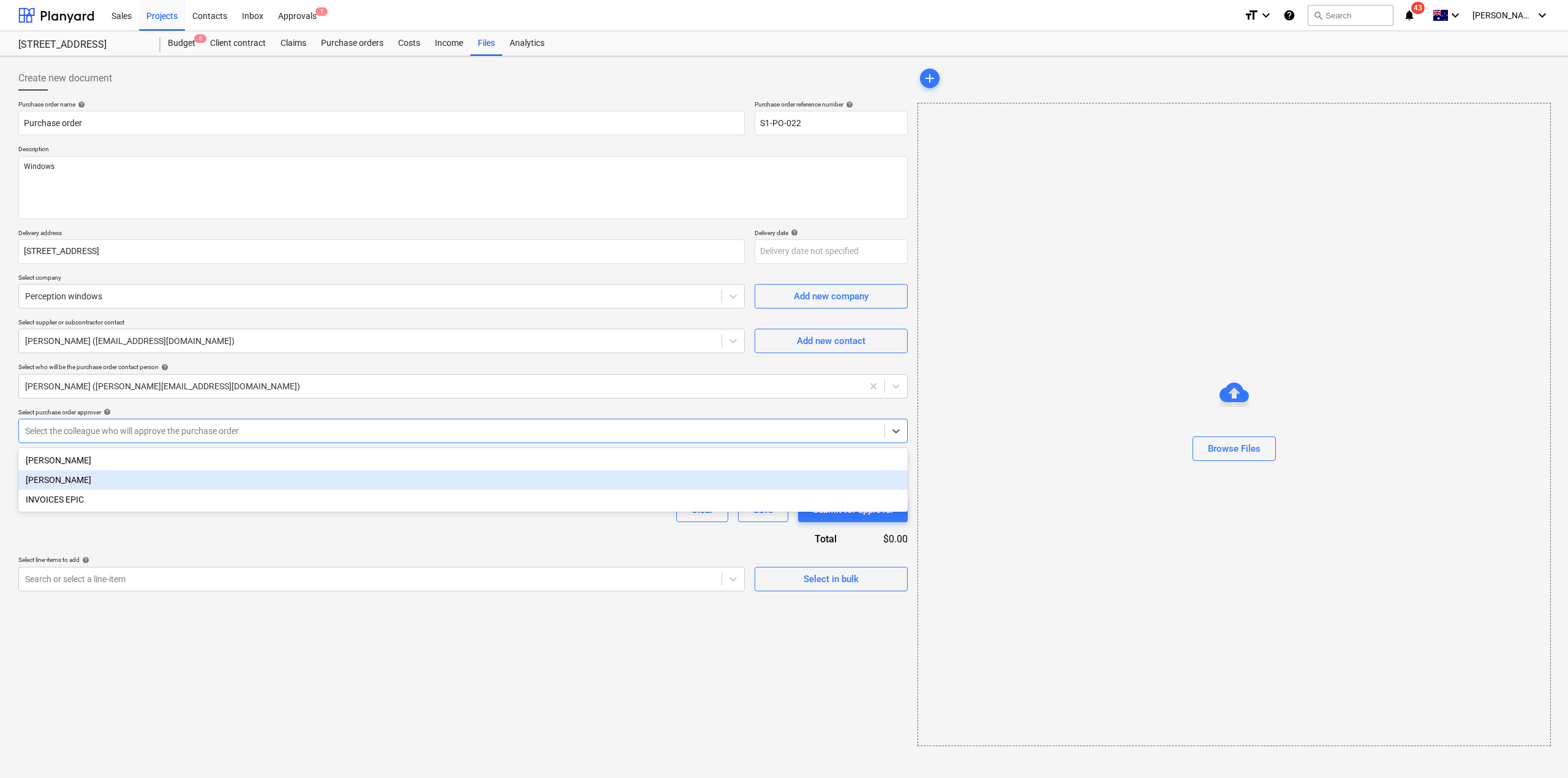
click at [137, 477] on div "[PERSON_NAME]" at bounding box center [463, 480] width 890 height 20
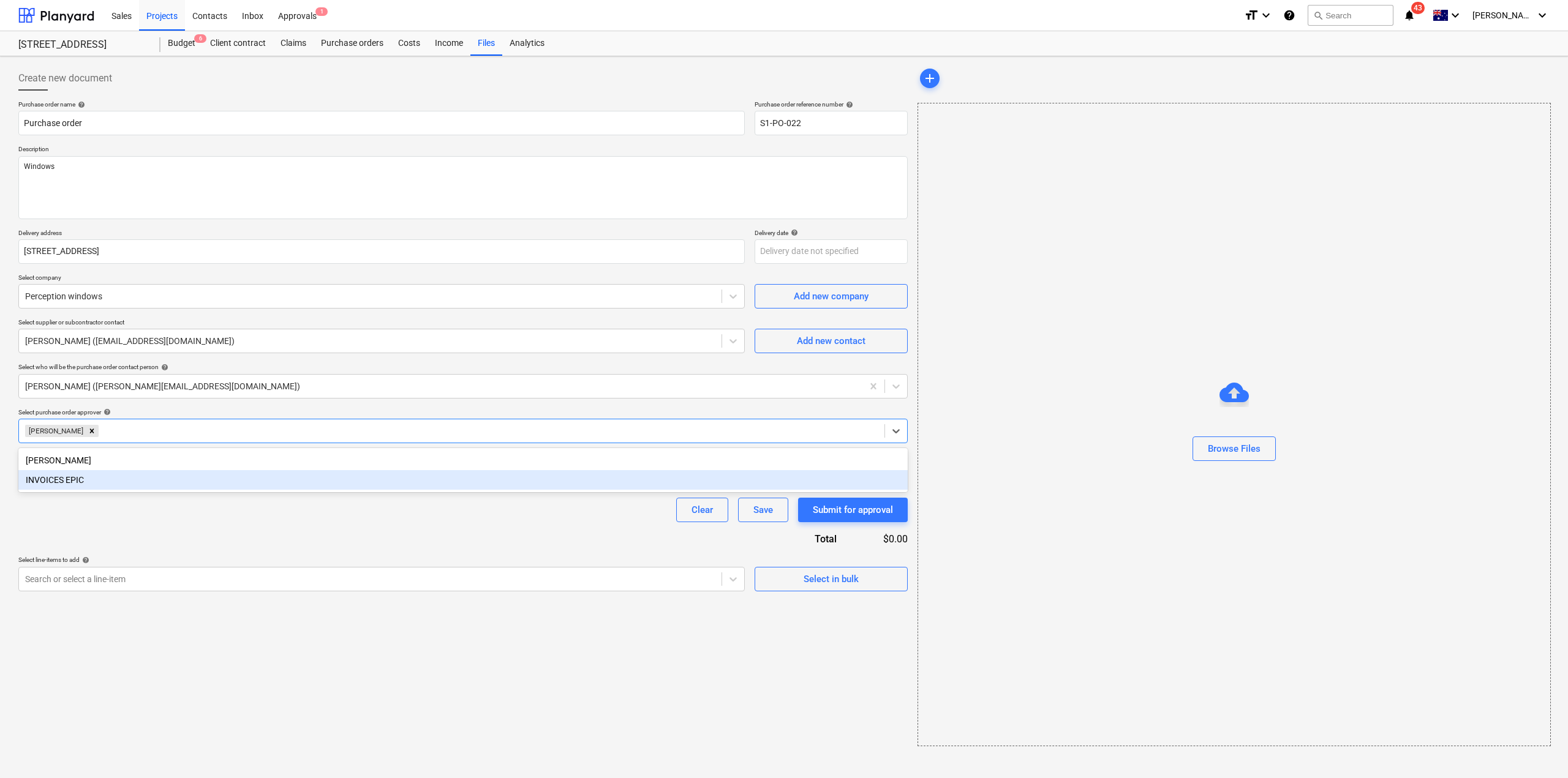
click at [135, 483] on div "INVOICES EPIC" at bounding box center [463, 480] width 890 height 20
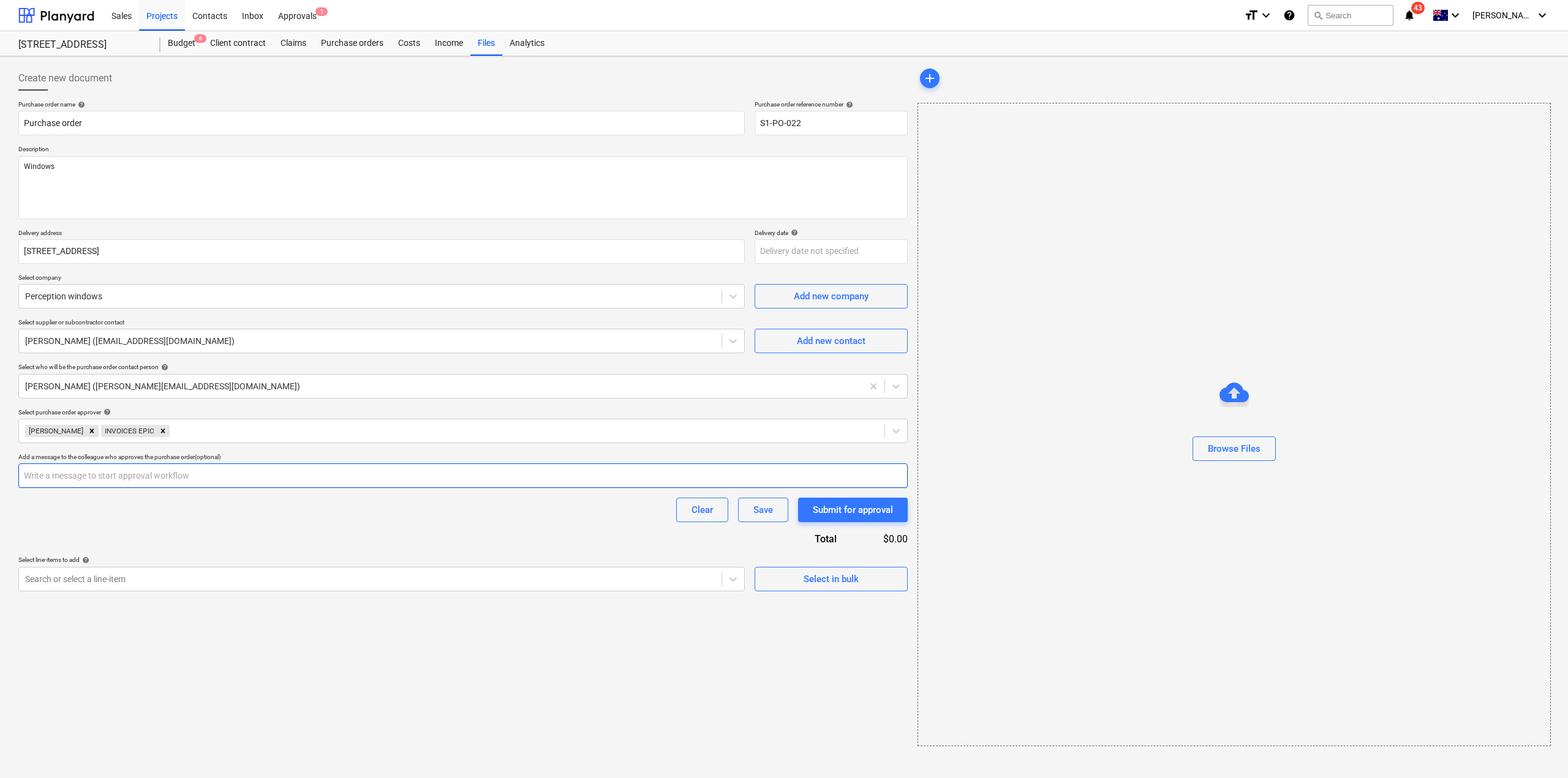
click at [135, 483] on input "text" at bounding box center [463, 476] width 890 height 25
click at [157, 426] on div "Remove INVOICES EPIC" at bounding box center [163, 431] width 14 height 12
click at [125, 472] on input "text" at bounding box center [463, 476] width 890 height 25
click at [179, 578] on div at bounding box center [370, 580] width 690 height 12
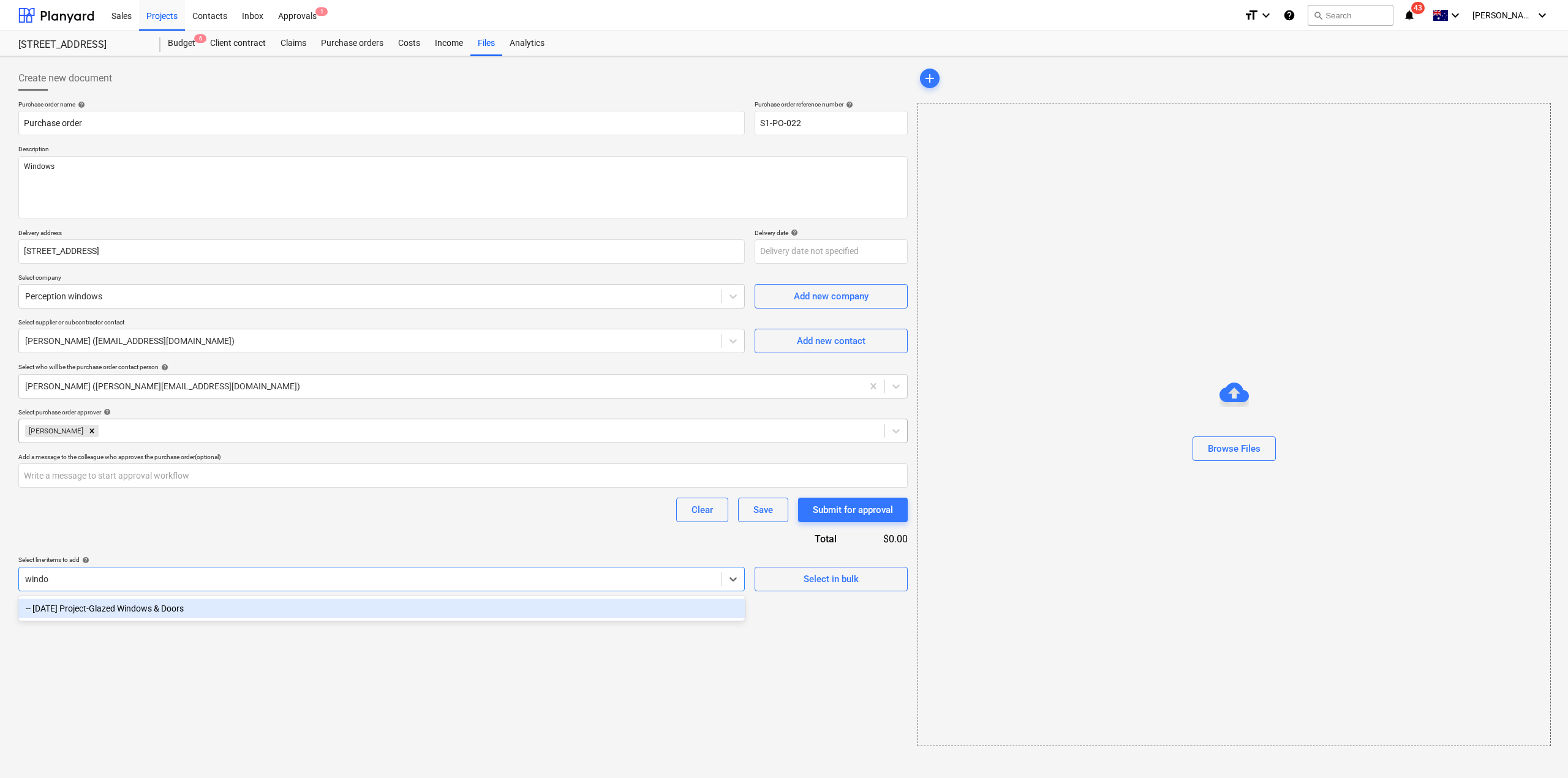
click at [191, 612] on div "-- [DATE] Project-Glazed Windows & Doors" at bounding box center [381, 608] width 726 height 20
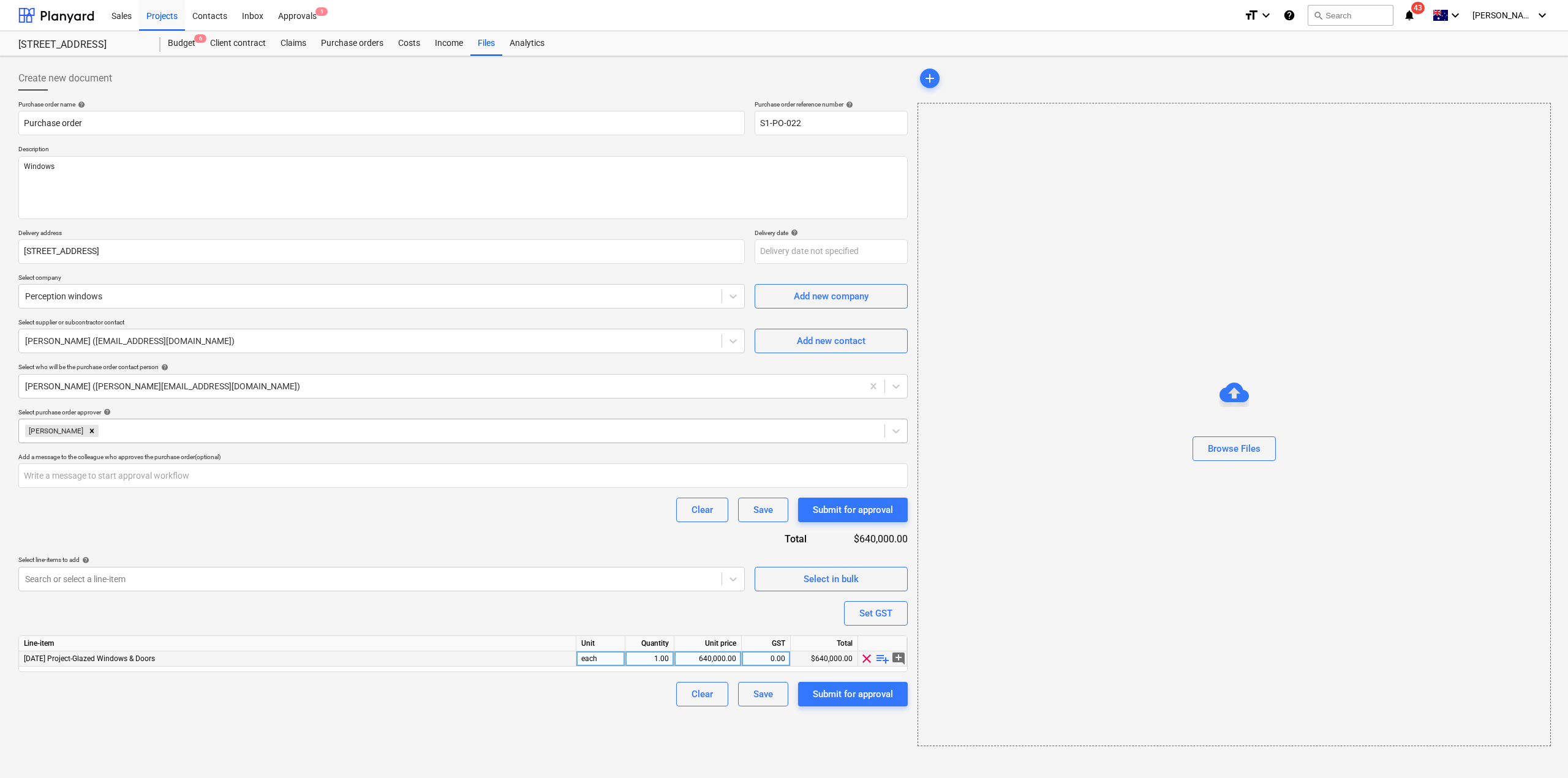
click at [713, 666] on div "640,000.00" at bounding box center [708, 659] width 57 height 15
click at [459, 706] on div "Clear Save Submit for approval" at bounding box center [463, 694] width 890 height 25
click at [824, 691] on div "Submit for approval" at bounding box center [852, 694] width 80 height 16
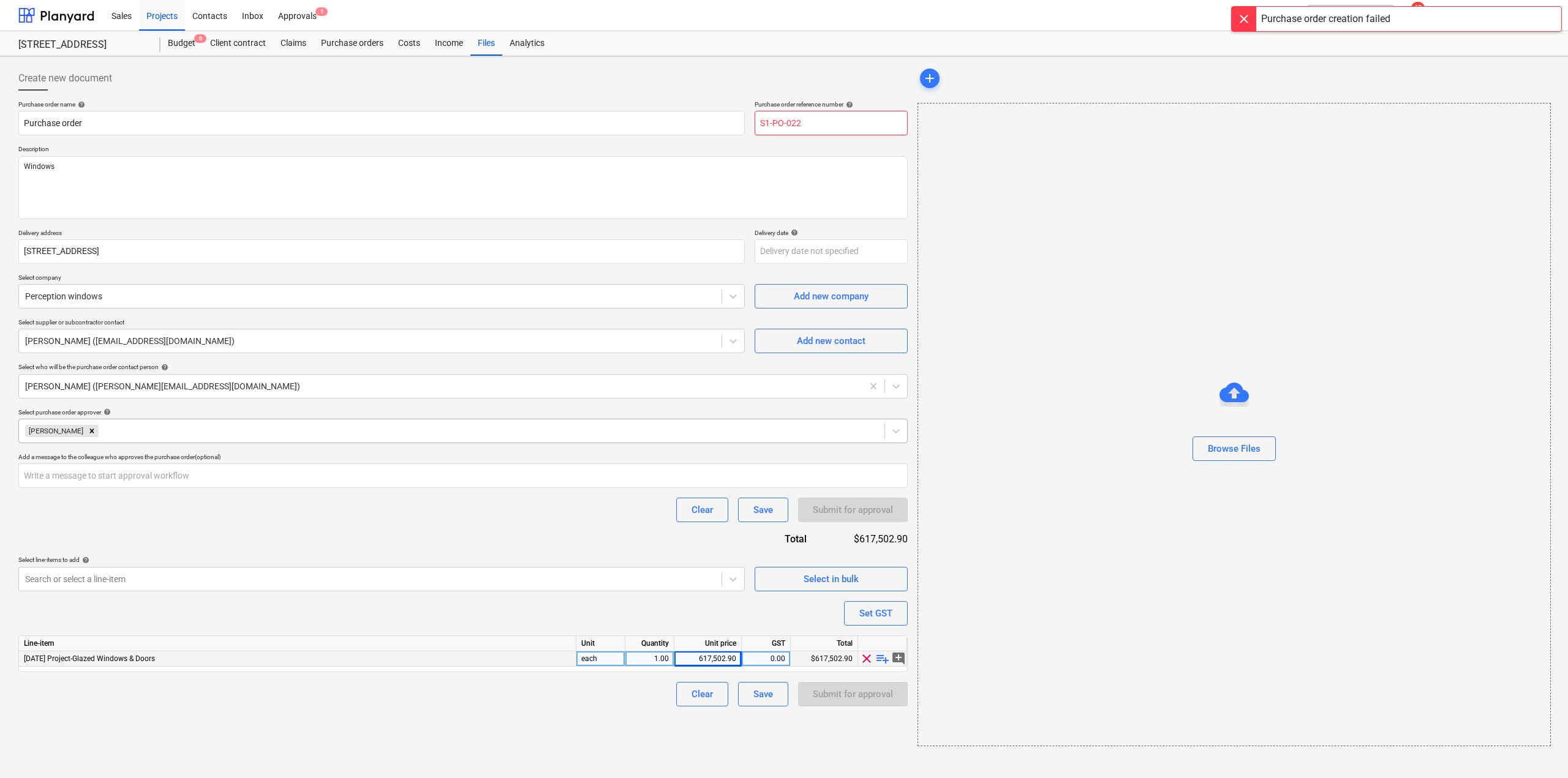
drag, startPoint x: 793, startPoint y: 119, endPoint x: 828, endPoint y: 129, distance: 36.4
click at [826, 128] on input "S1-PO-022" at bounding box center [831, 123] width 153 height 25
click at [844, 693] on div "Submit for approval" at bounding box center [852, 694] width 80 height 16
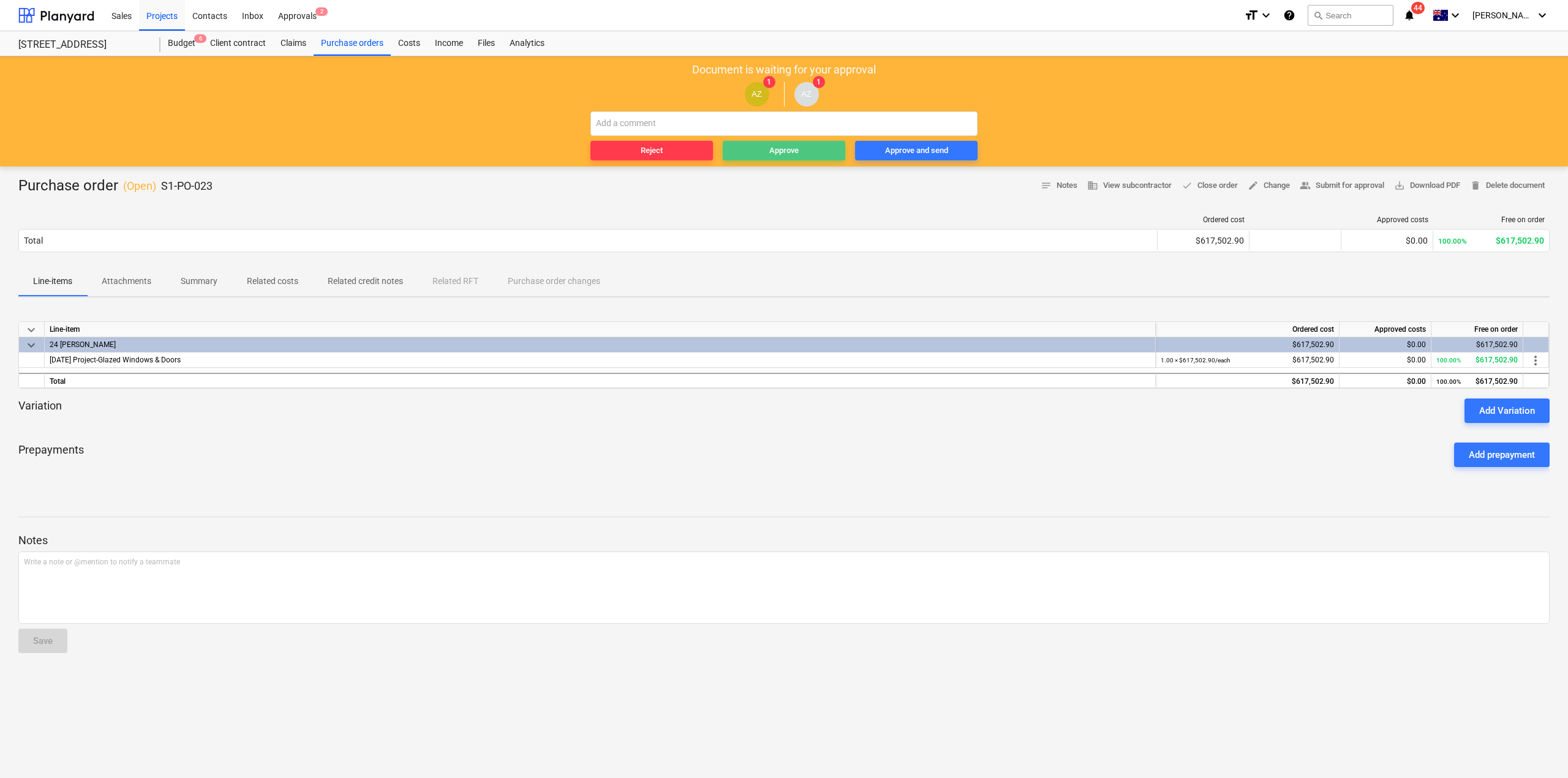
click at [795, 153] on div "Approve" at bounding box center [784, 151] width 29 height 14
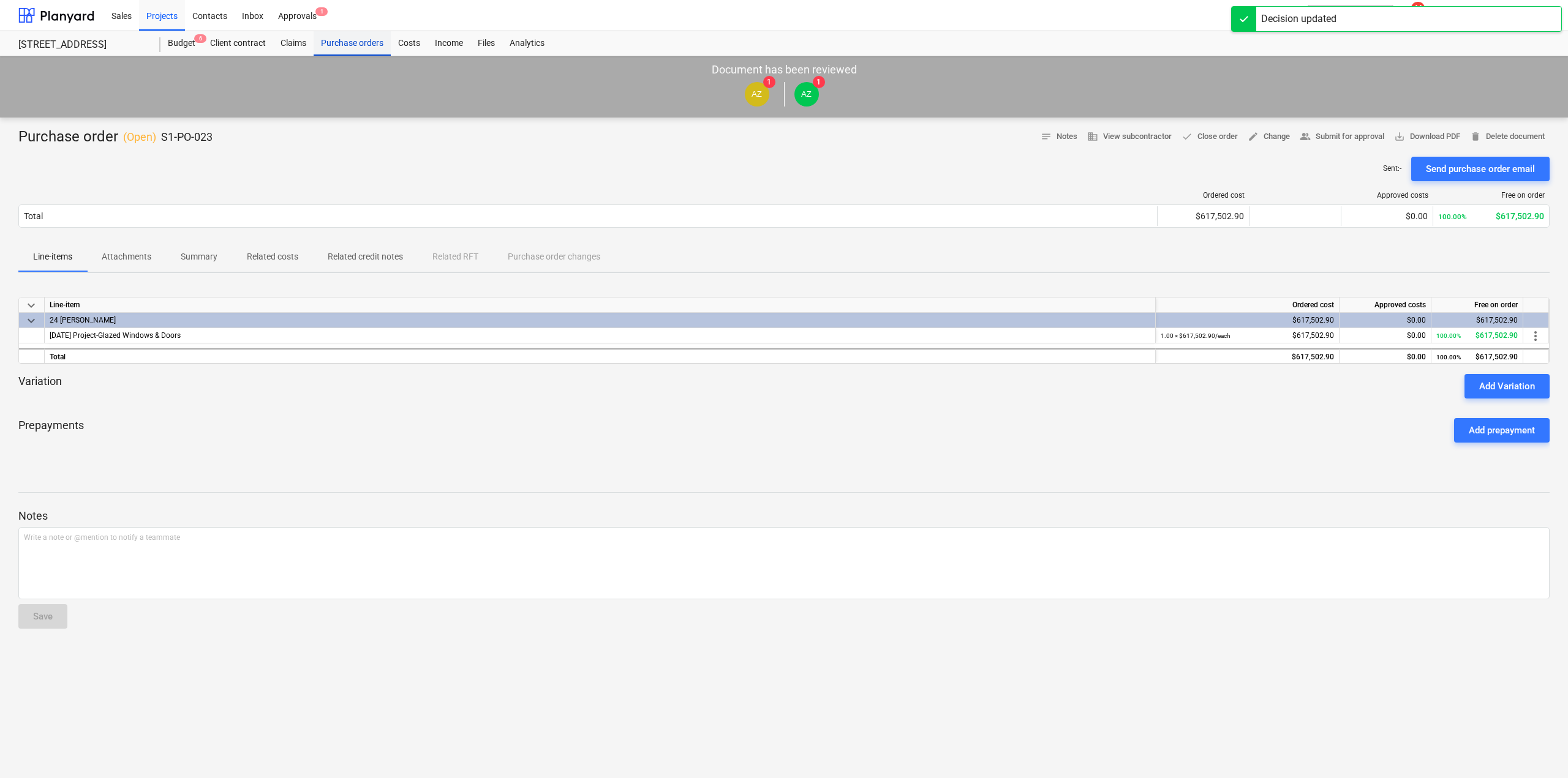
click at [349, 41] on div "Purchase orders" at bounding box center [352, 43] width 77 height 25
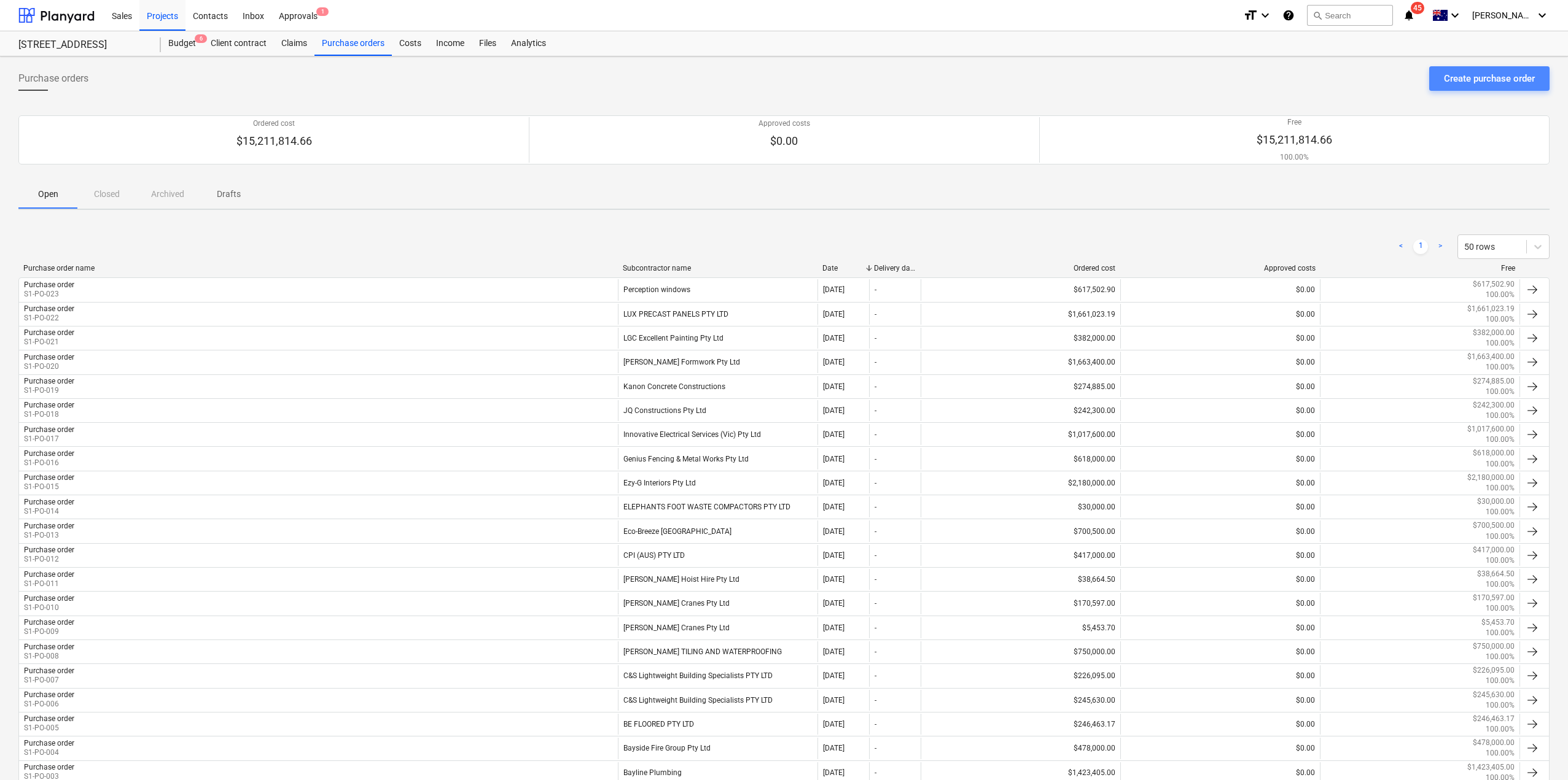
click at [1474, 70] on button "Create purchase order" at bounding box center [1490, 78] width 121 height 25
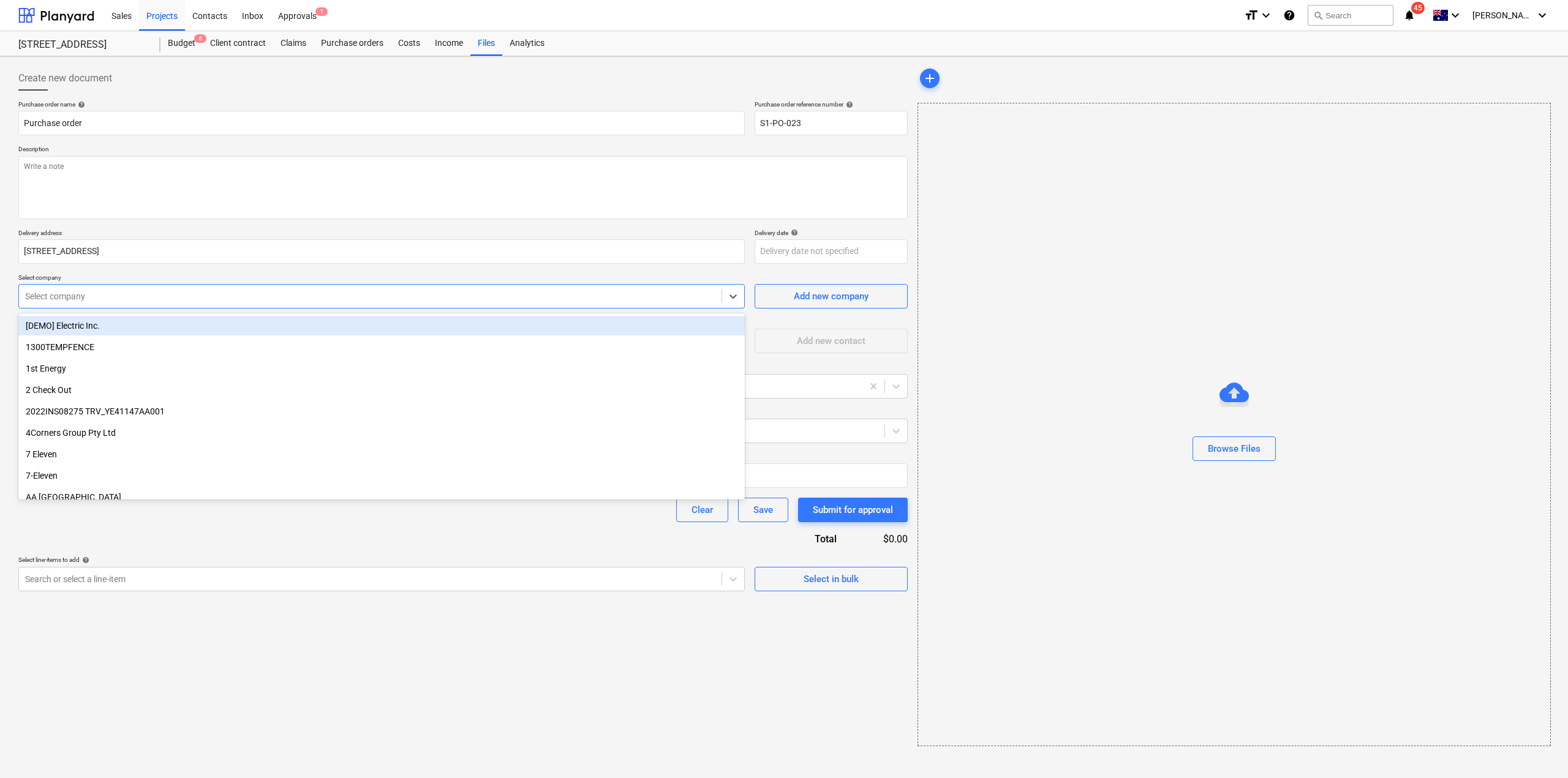
click at [102, 301] on div at bounding box center [370, 296] width 690 height 12
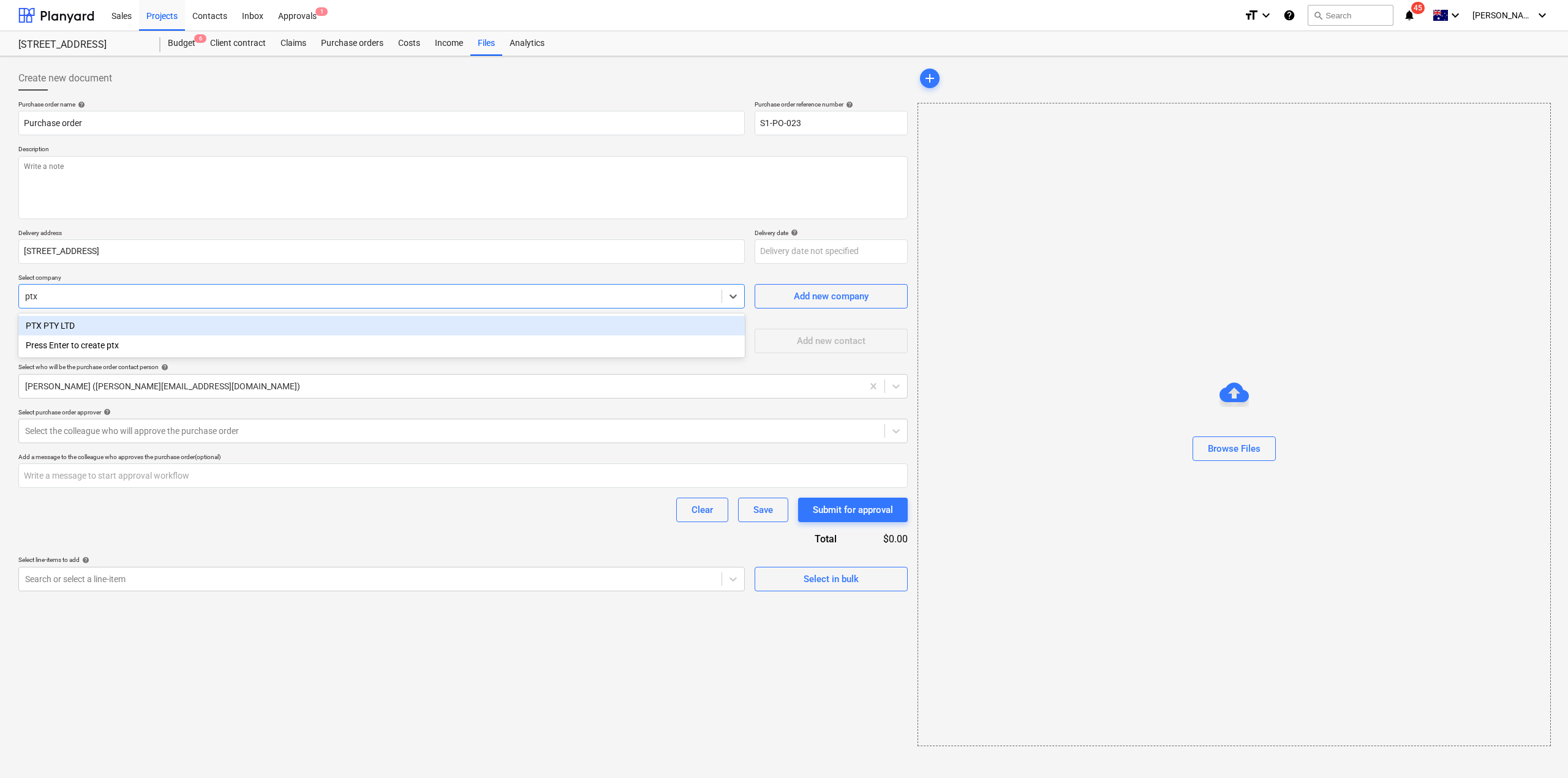
click at [74, 332] on div "PTX PTY LTD" at bounding box center [381, 325] width 726 height 20
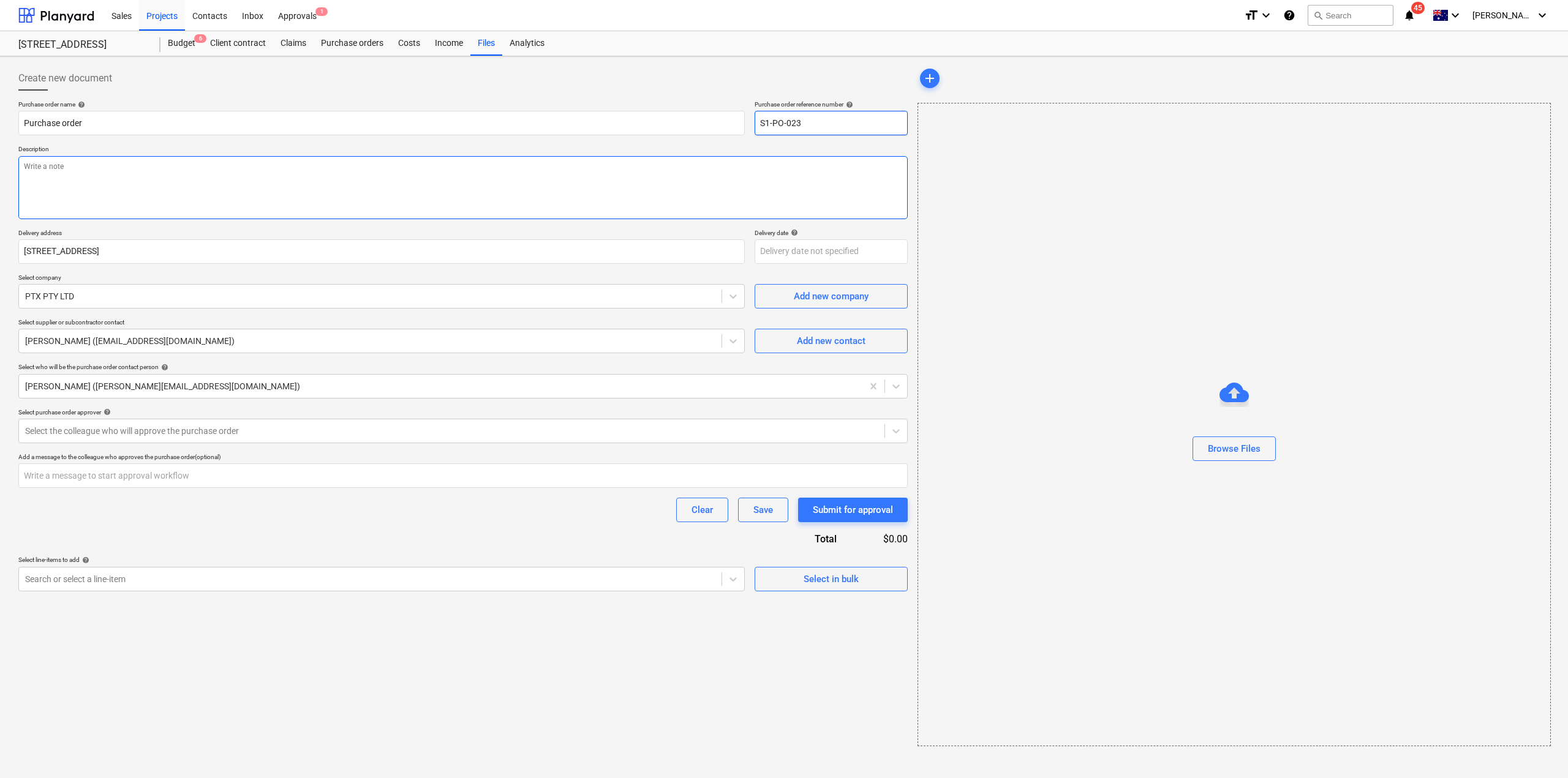
drag, startPoint x: 797, startPoint y: 122, endPoint x: 834, endPoint y: 167, distance: 58.3
click at [821, 131] on input "S1-PO-023" at bounding box center [831, 123] width 153 height 25
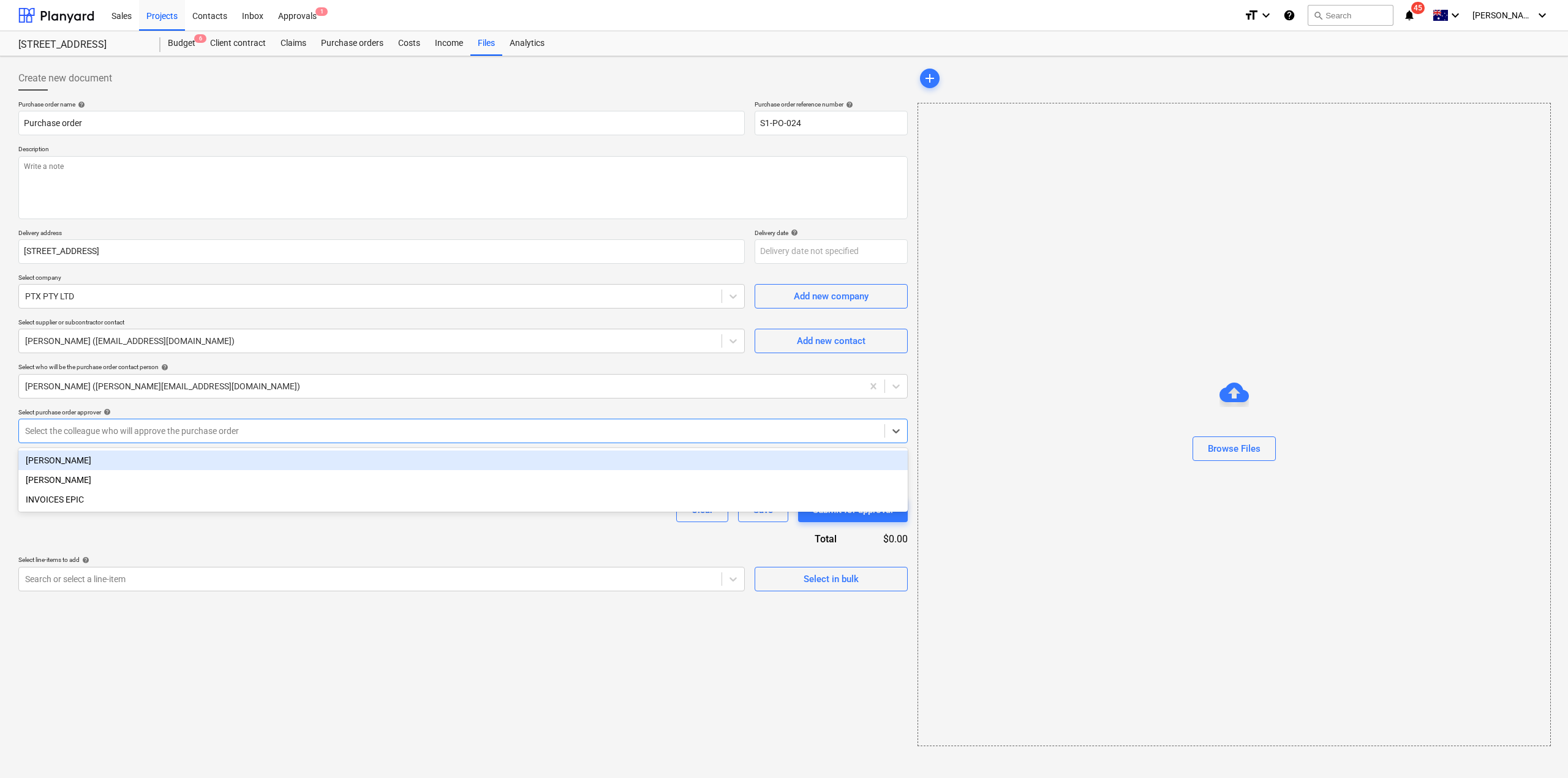
click at [285, 433] on div at bounding box center [451, 431] width 853 height 12
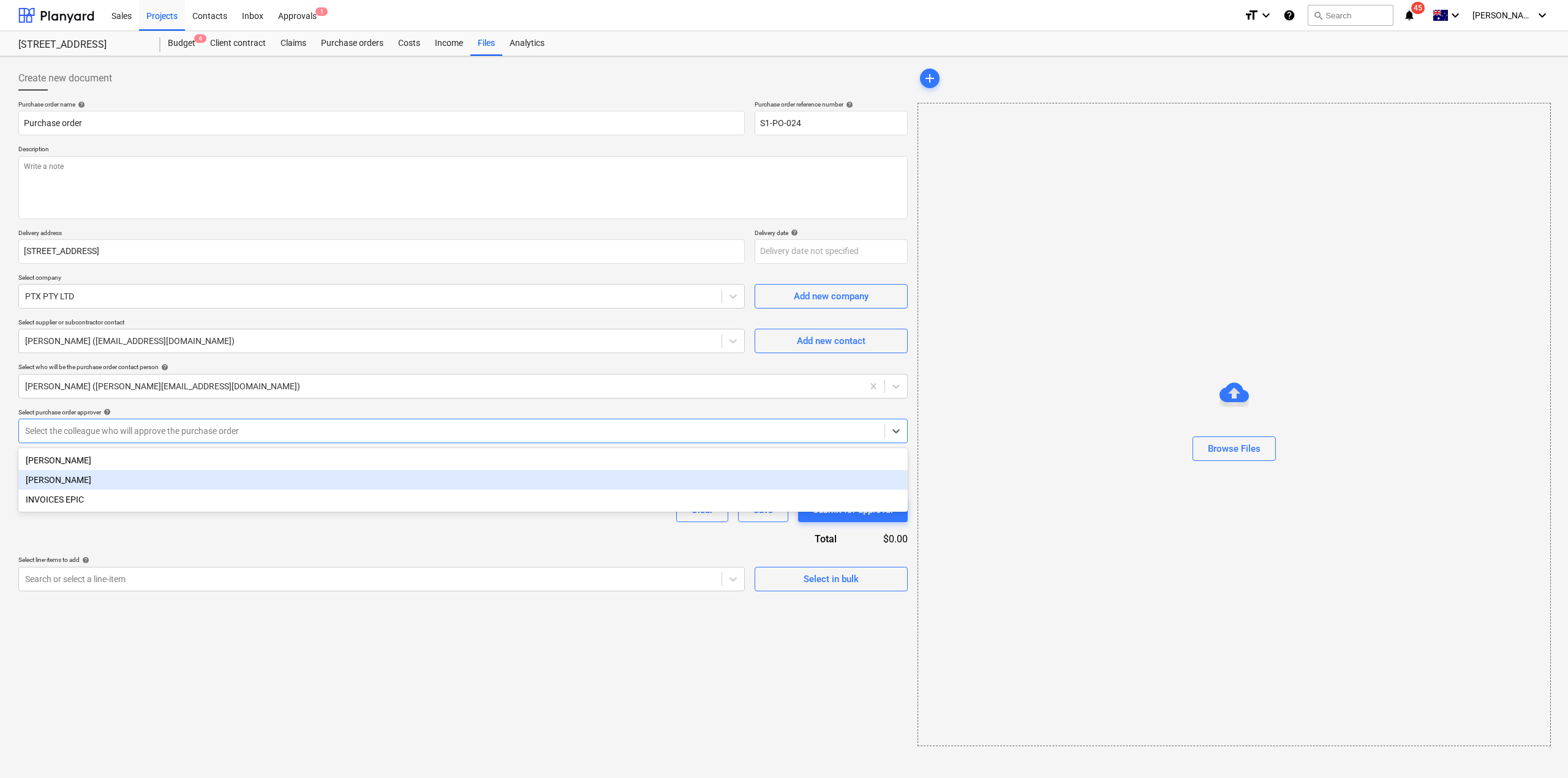
click at [196, 483] on div "[PERSON_NAME]" at bounding box center [463, 480] width 890 height 20
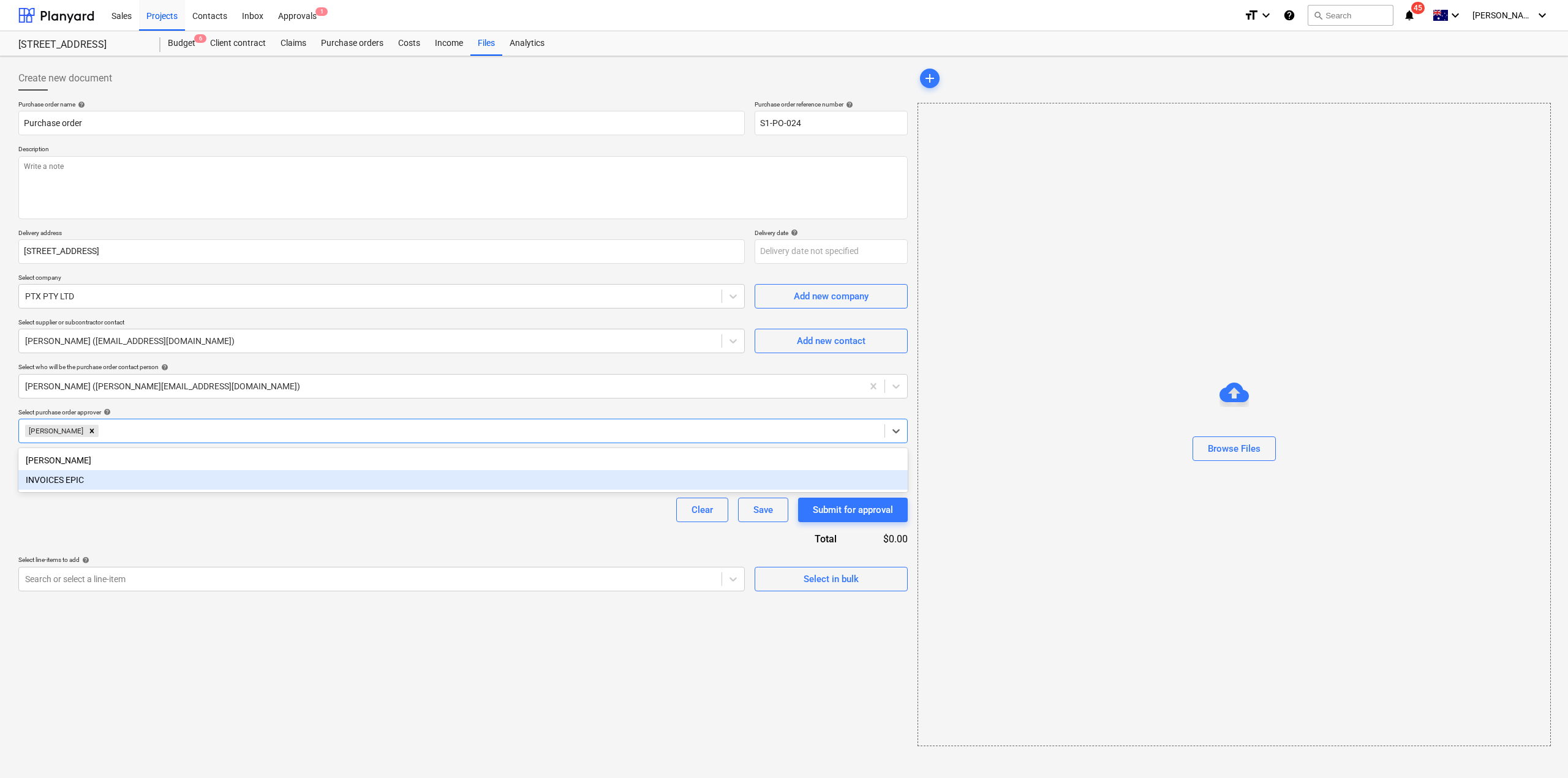
click at [181, 548] on div "Purchase order name help Purchase order Purchase order reference number help S1…" at bounding box center [463, 346] width 890 height 491
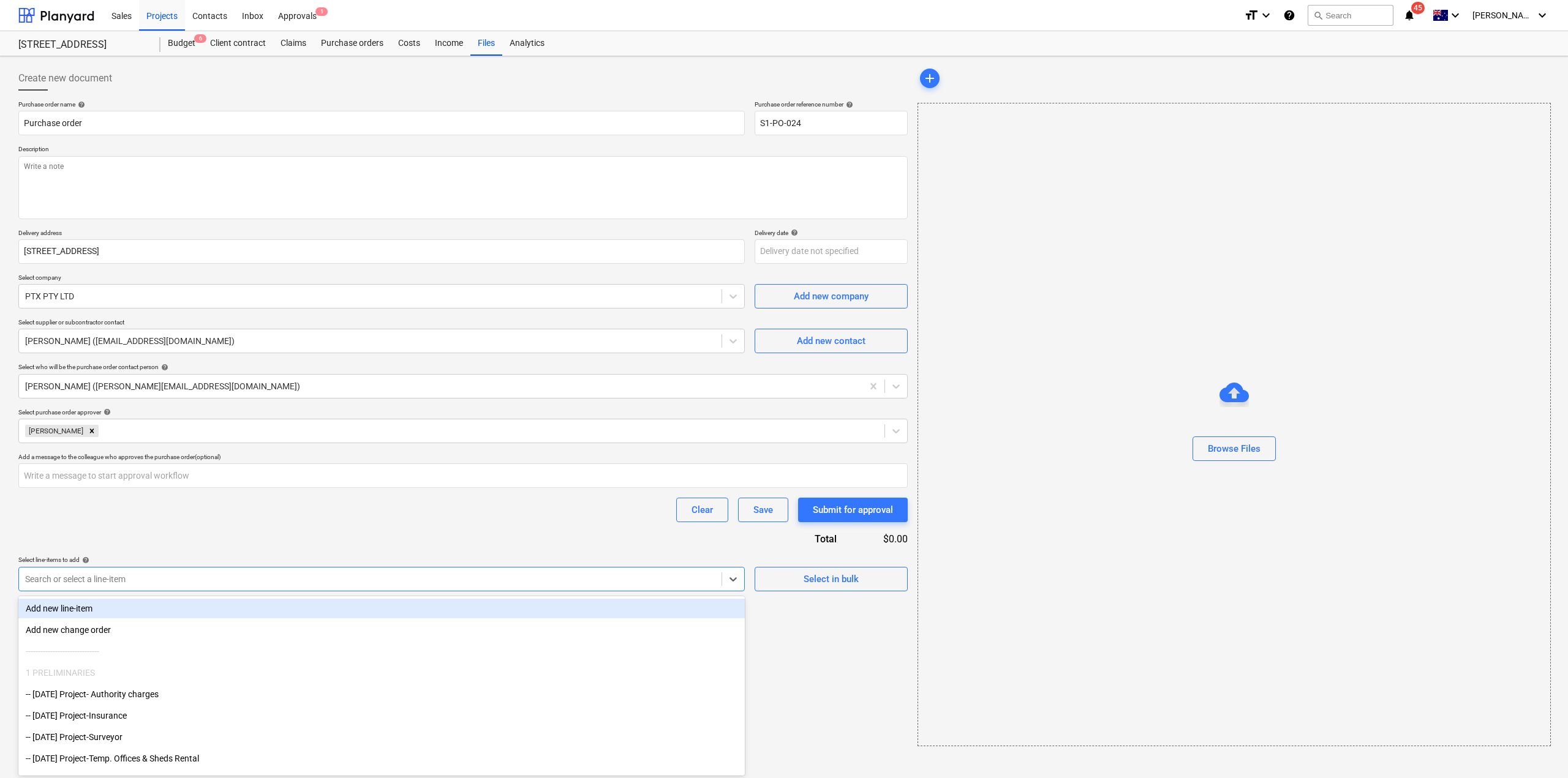
click at [162, 576] on div at bounding box center [370, 580] width 690 height 12
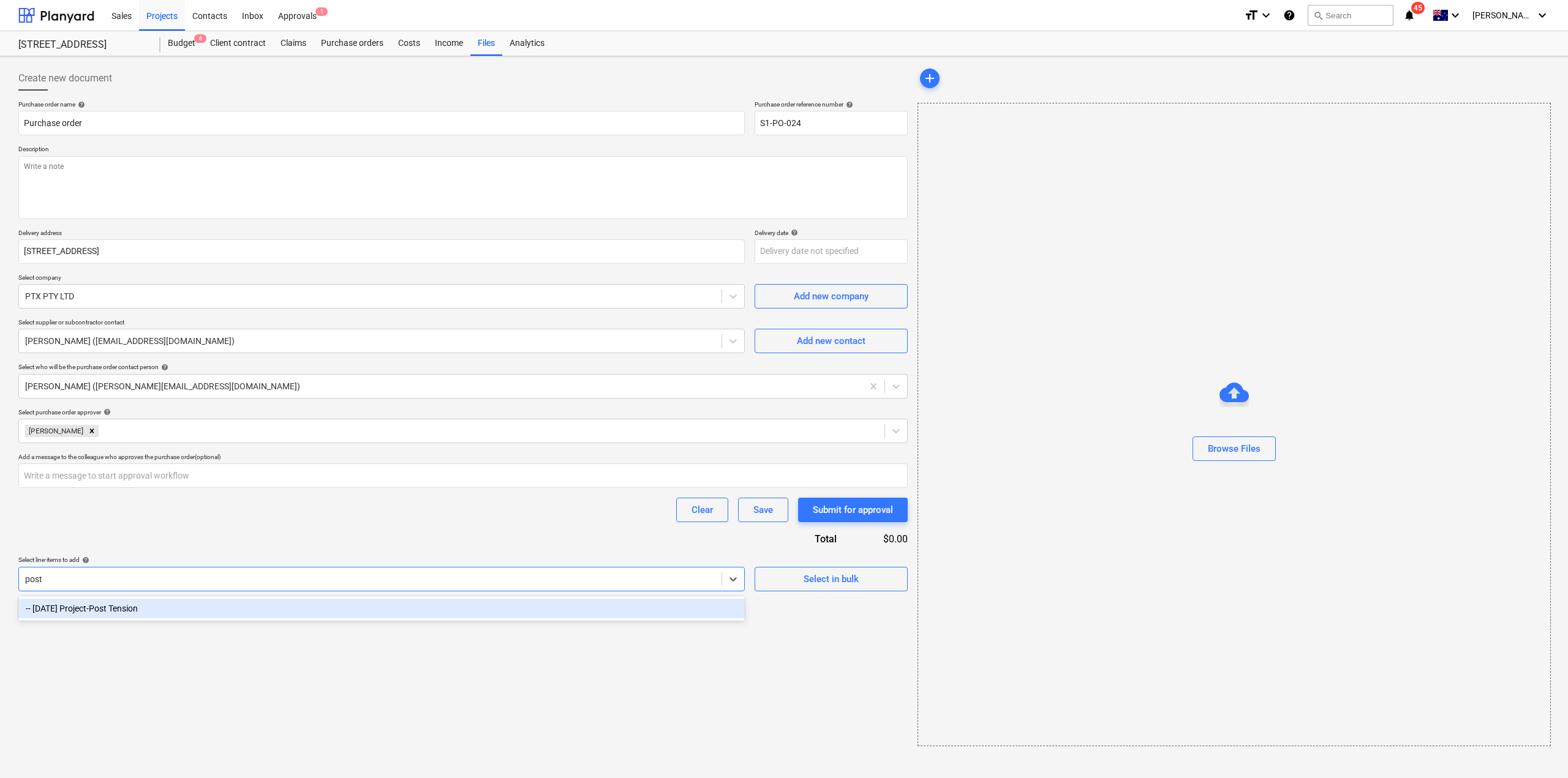
click at [161, 615] on div "-- [DATE] Project-Post Tension" at bounding box center [381, 608] width 726 height 20
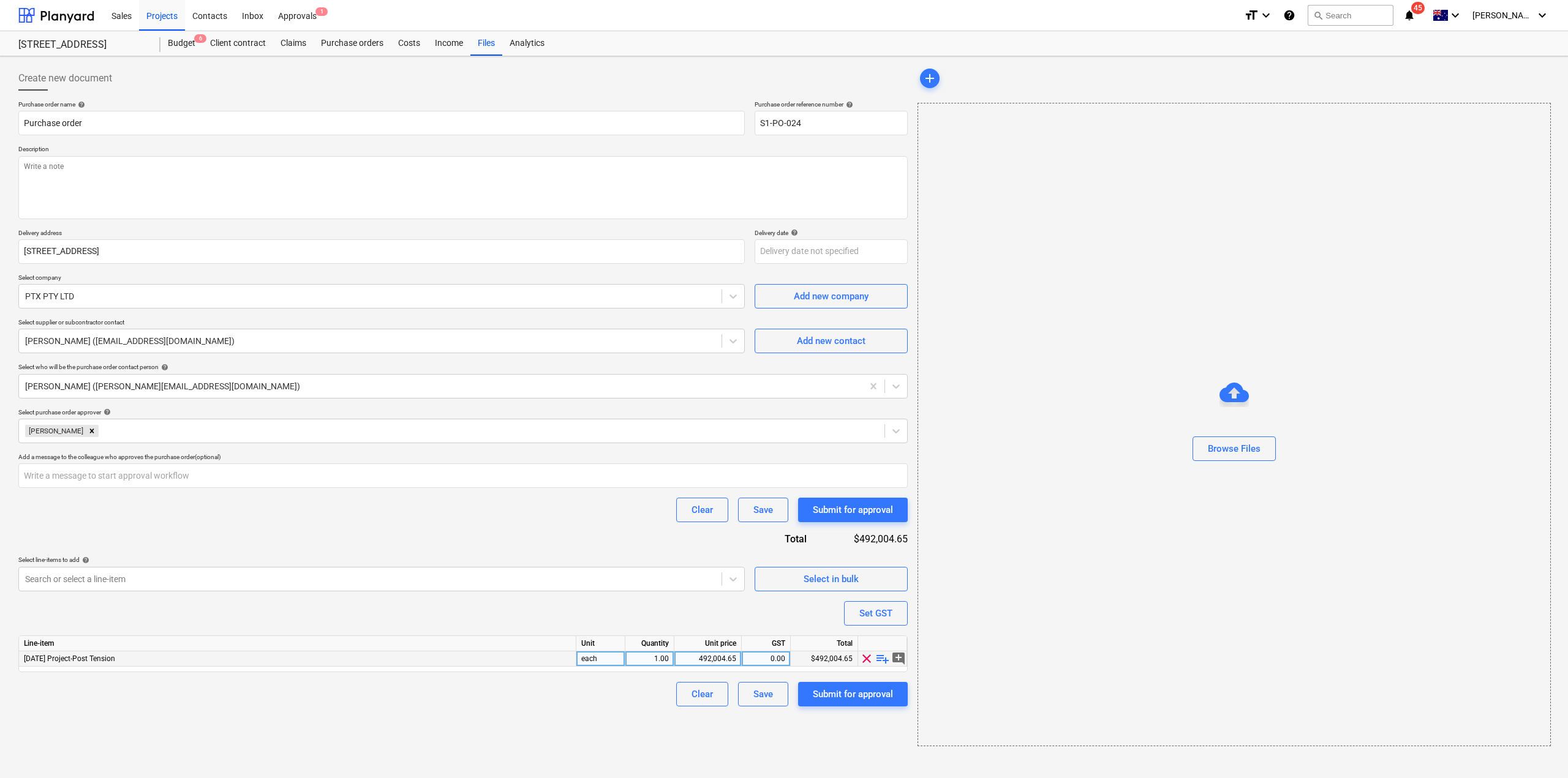
click at [713, 663] on div "492,004.65" at bounding box center [708, 659] width 57 height 15
click at [727, 727] on div "Create new document Purchase order name help Purchase order Purchase order refe…" at bounding box center [463, 406] width 899 height 690
click at [861, 508] on div "Submit for approval" at bounding box center [852, 510] width 80 height 16
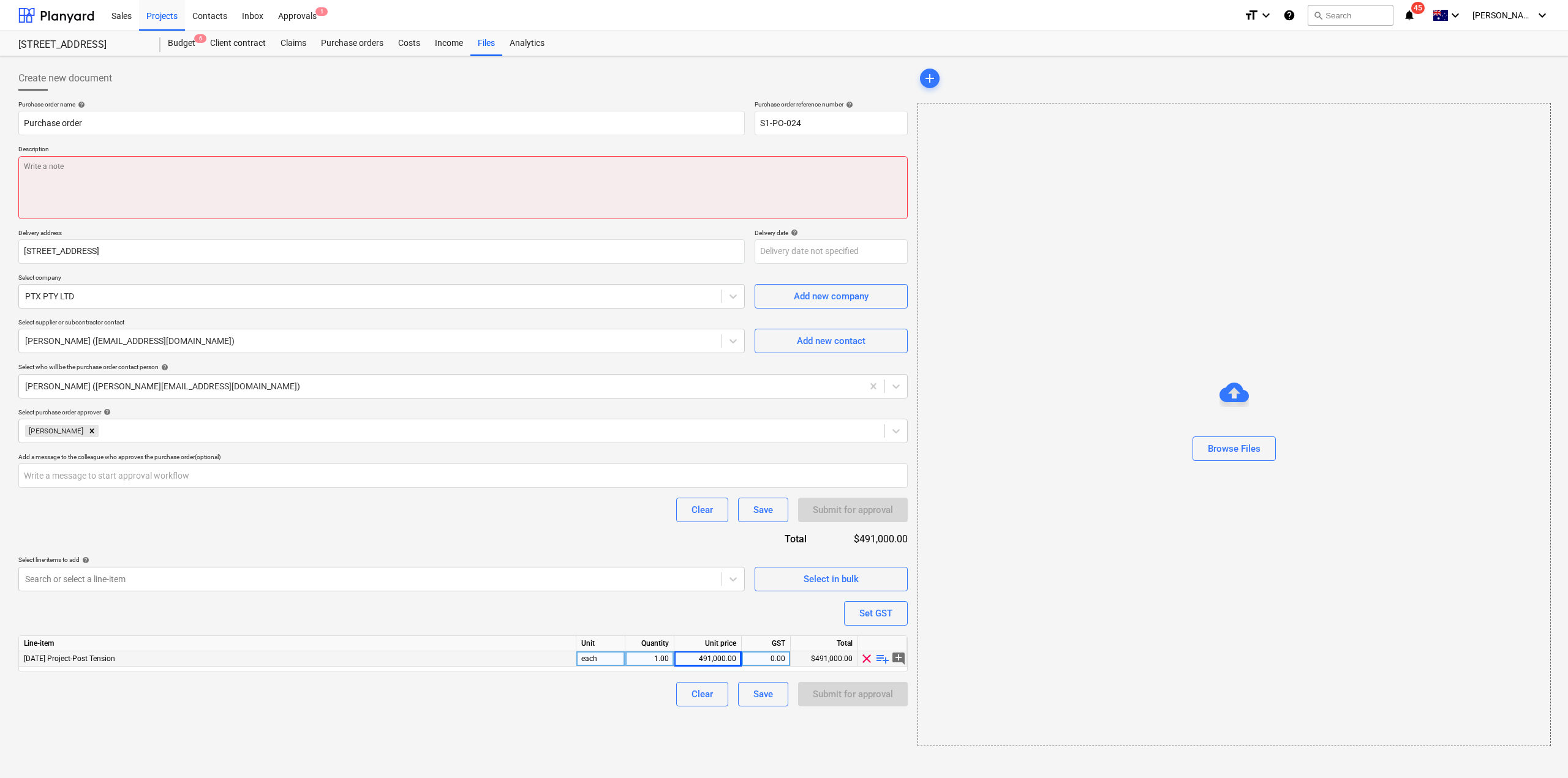
click at [432, 156] on textarea at bounding box center [463, 187] width 890 height 63
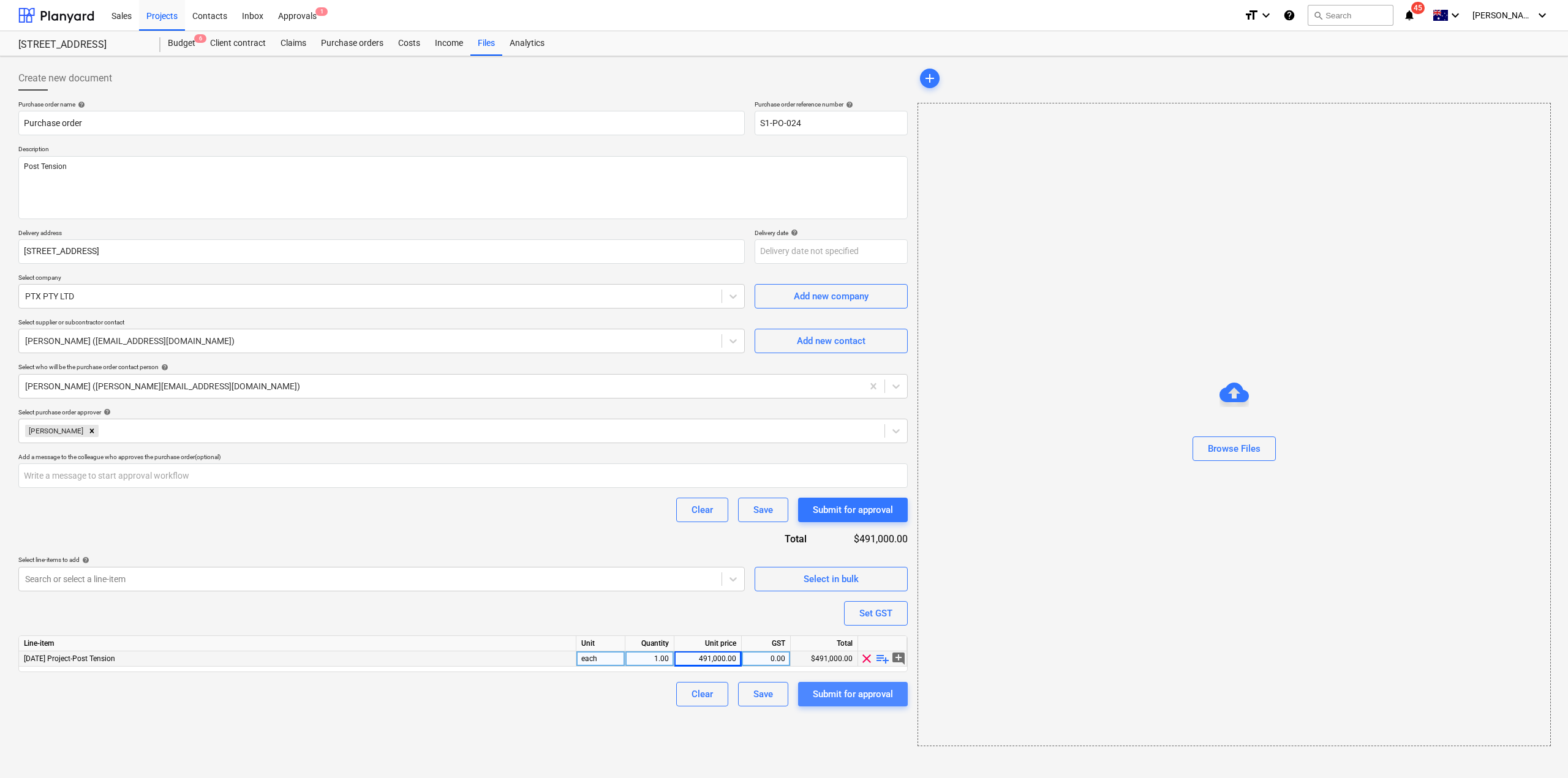
click at [885, 696] on div "Submit for approval" at bounding box center [852, 694] width 80 height 16
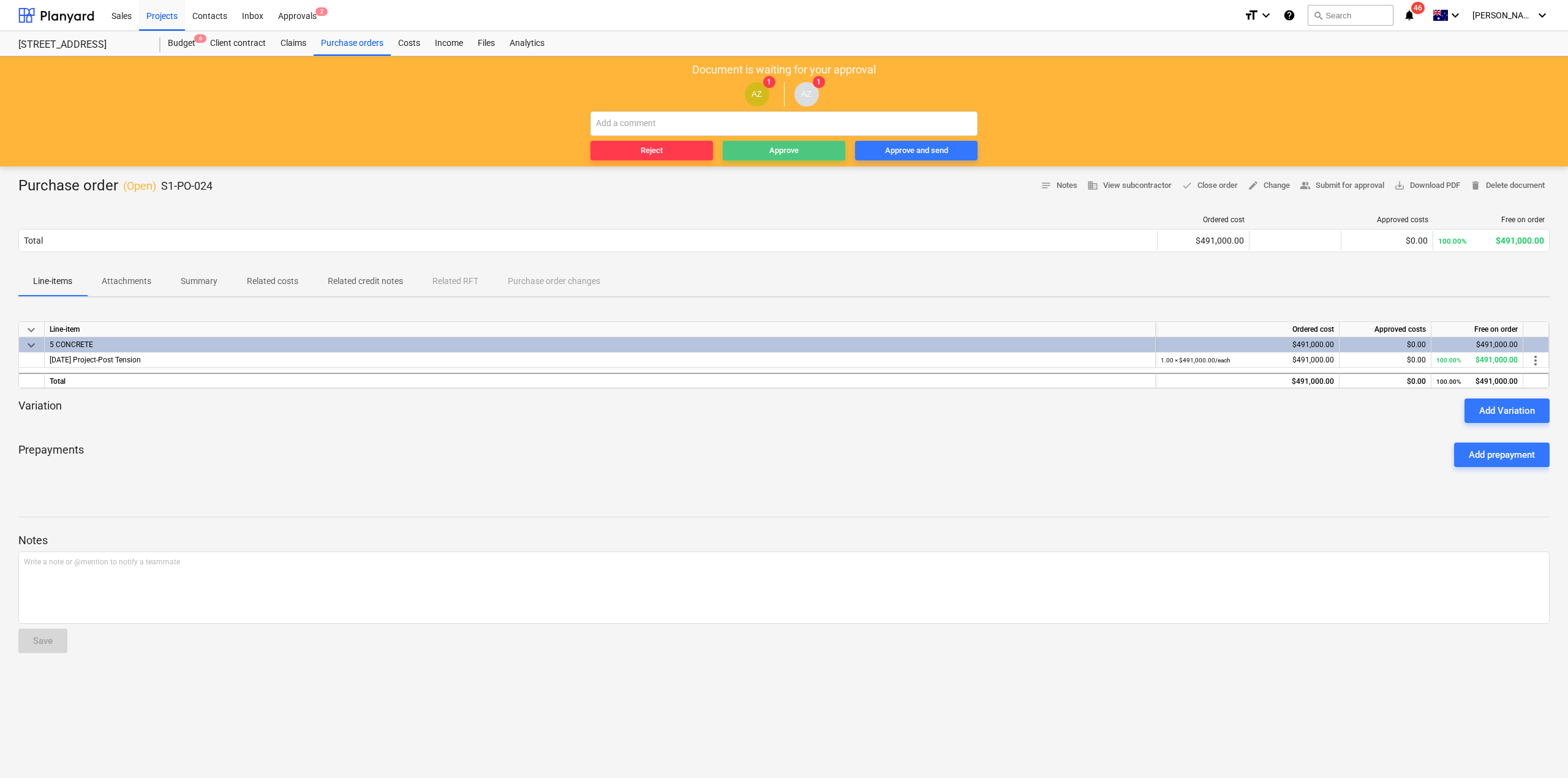
click at [801, 149] on span "Approve" at bounding box center [783, 151] width 112 height 14
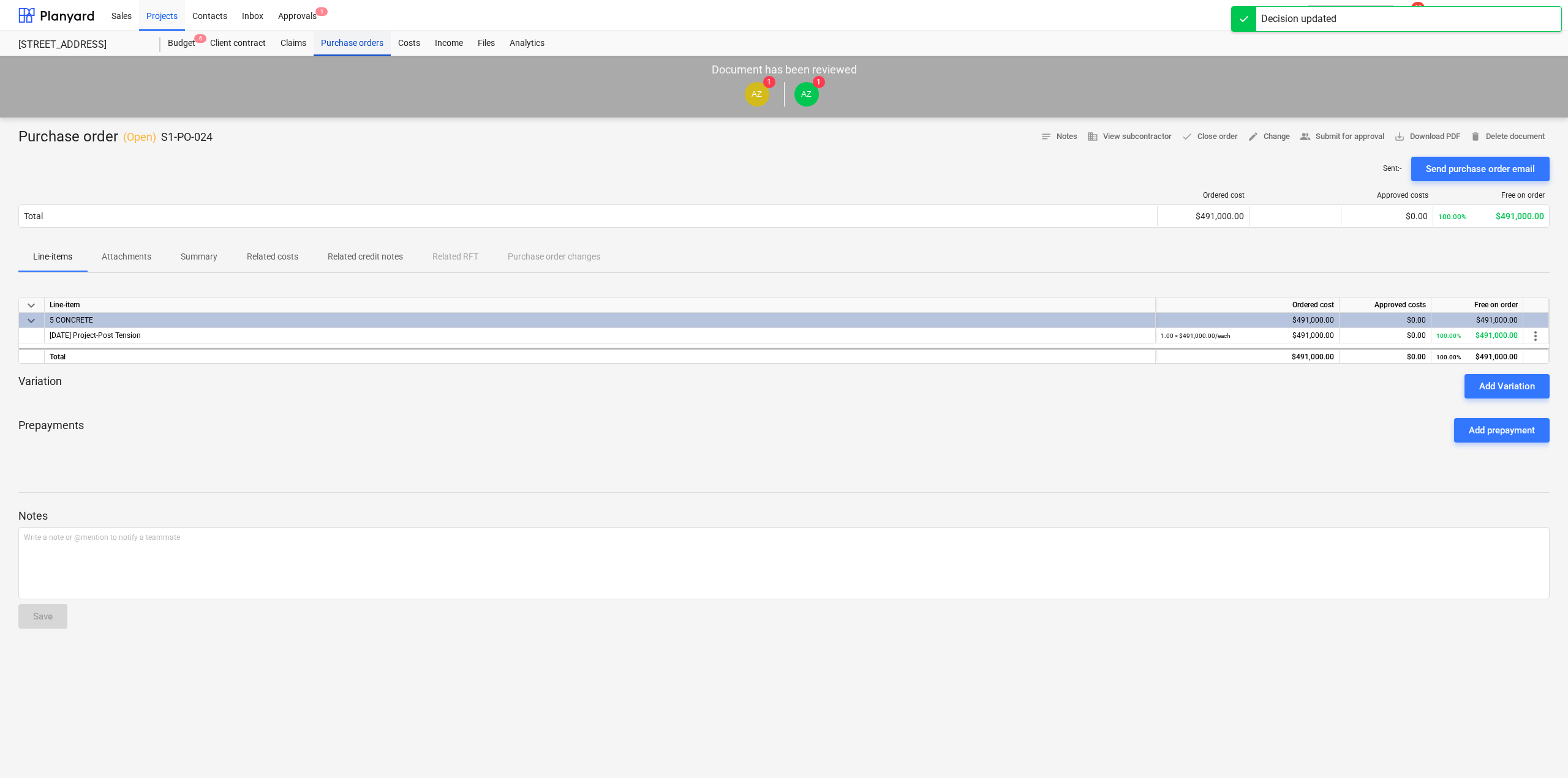
click at [356, 42] on div "Purchase orders" at bounding box center [352, 43] width 77 height 25
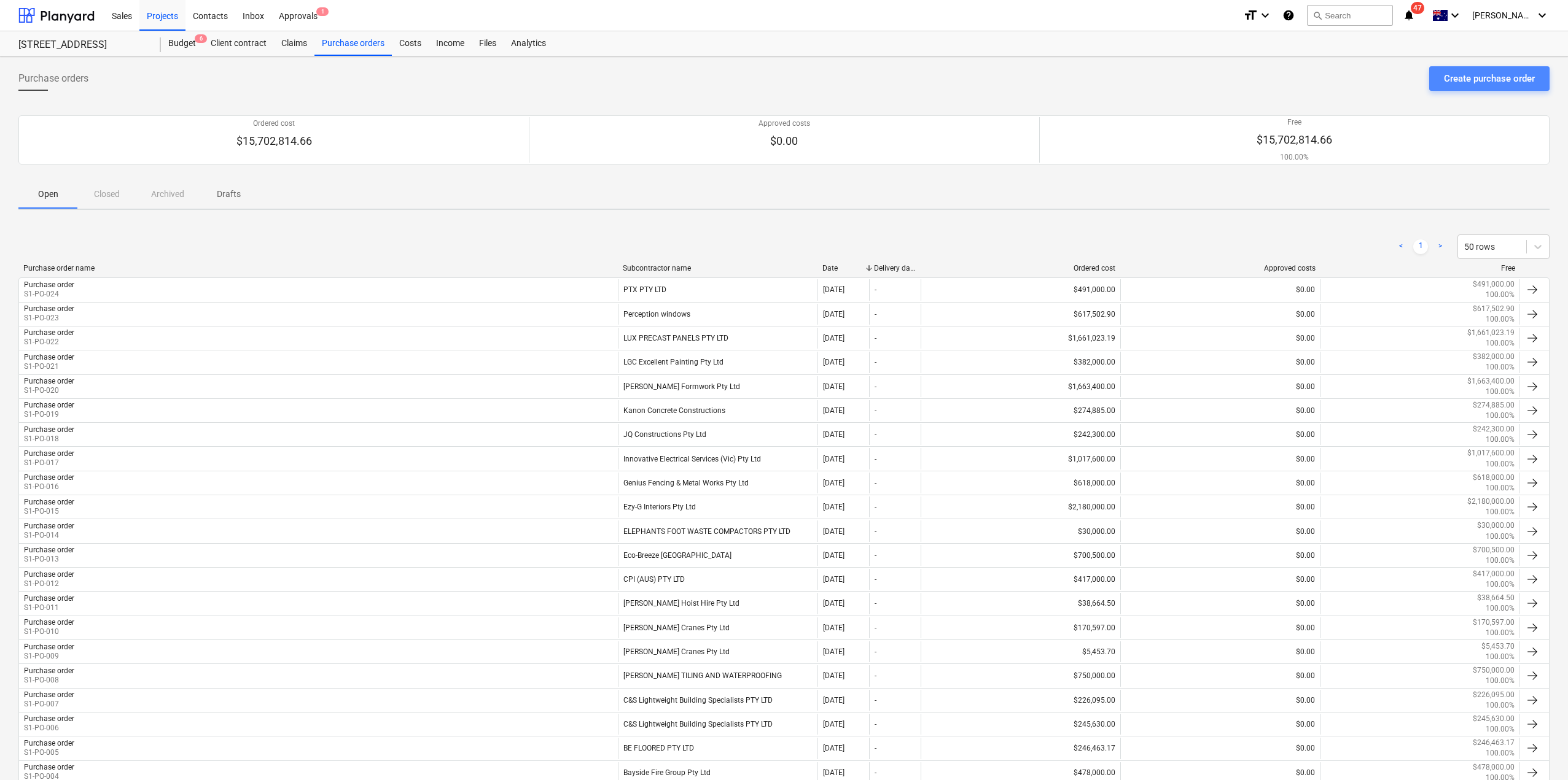
click at [1490, 80] on div "Create purchase order" at bounding box center [1490, 78] width 91 height 16
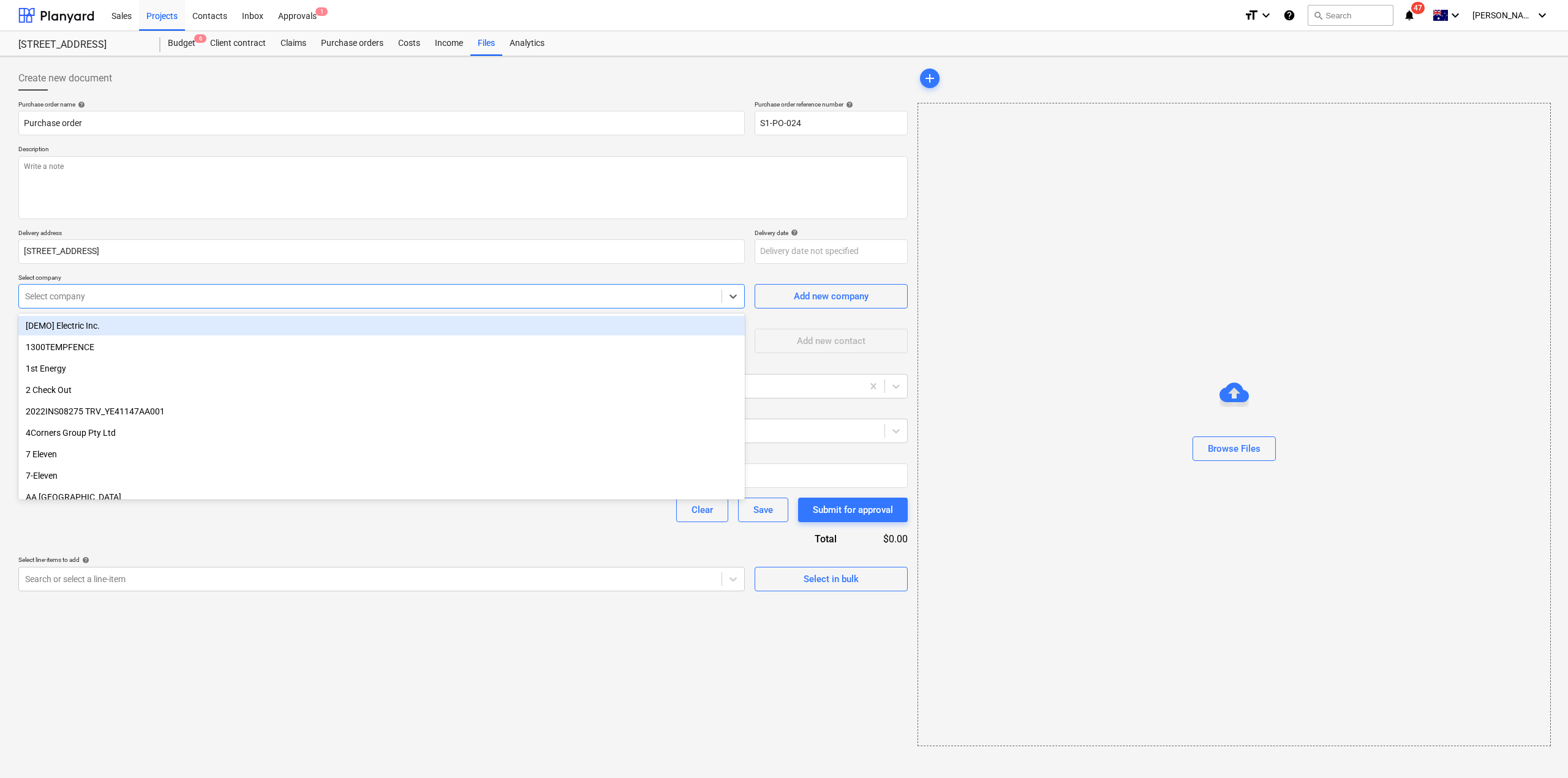
click at [73, 302] on div at bounding box center [370, 296] width 690 height 12
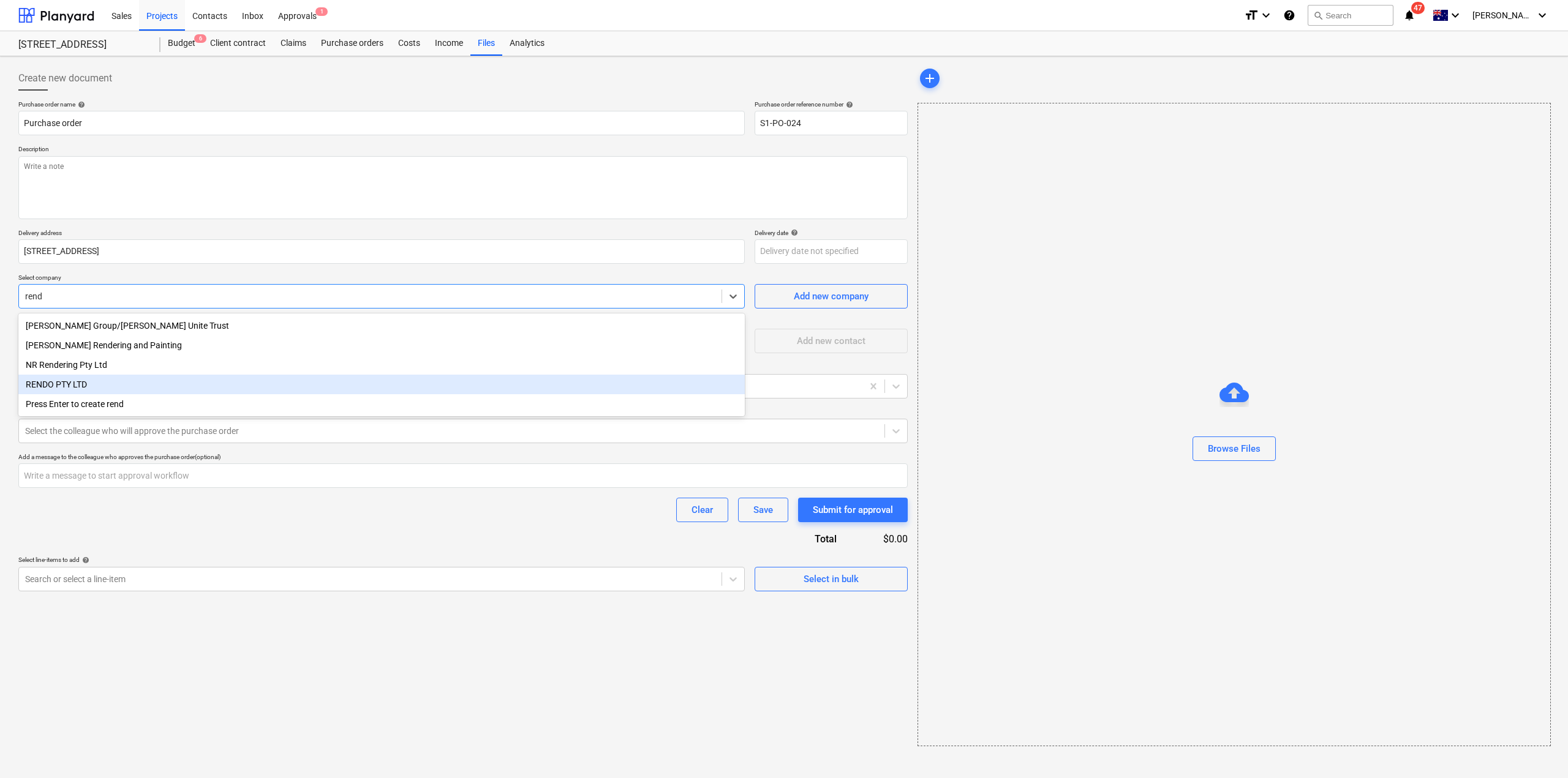
click at [74, 389] on div "RENDO PTY LTD" at bounding box center [381, 384] width 726 height 20
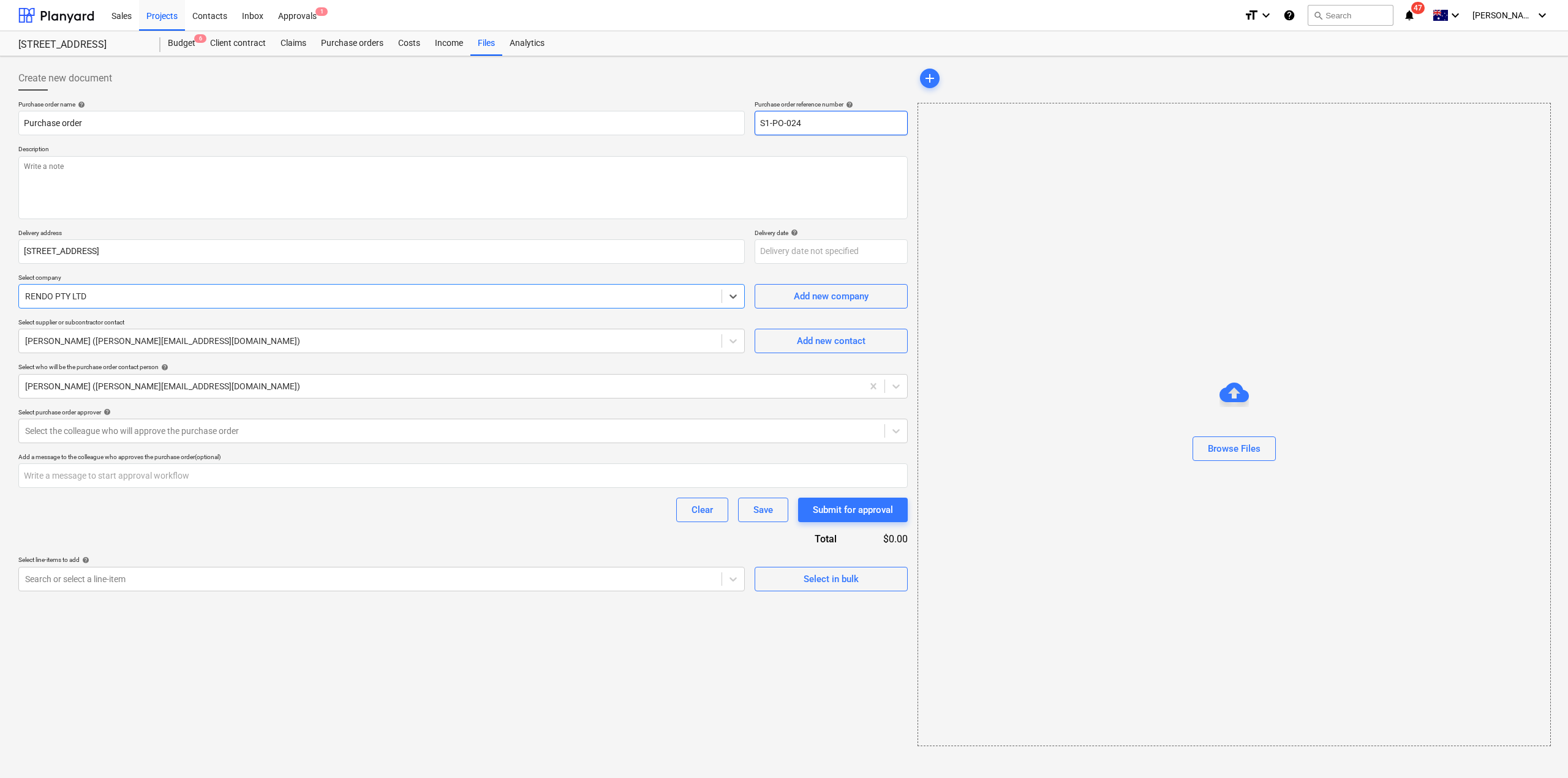
click at [839, 124] on input "S1-PO-024" at bounding box center [831, 123] width 153 height 25
drag, startPoint x: 796, startPoint y: 118, endPoint x: 825, endPoint y: 131, distance: 31.8
click at [825, 131] on input "S1-PO-024" at bounding box center [831, 123] width 153 height 25
click at [729, 189] on textarea at bounding box center [463, 187] width 890 height 63
click at [193, 478] on input "text" at bounding box center [463, 476] width 890 height 25
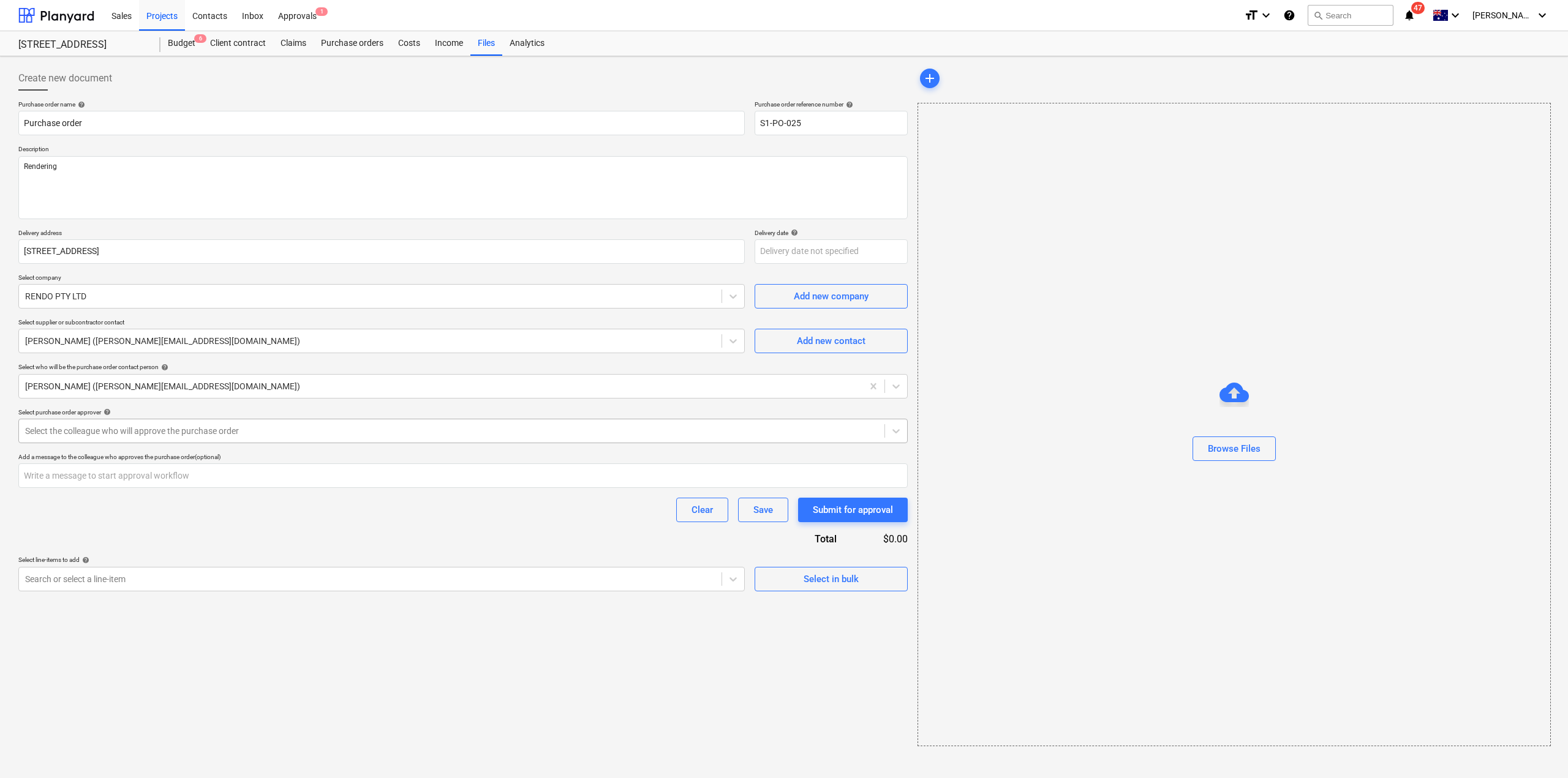
click at [182, 439] on div "Select the colleague who will approve the purchase order" at bounding box center [452, 431] width 866 height 17
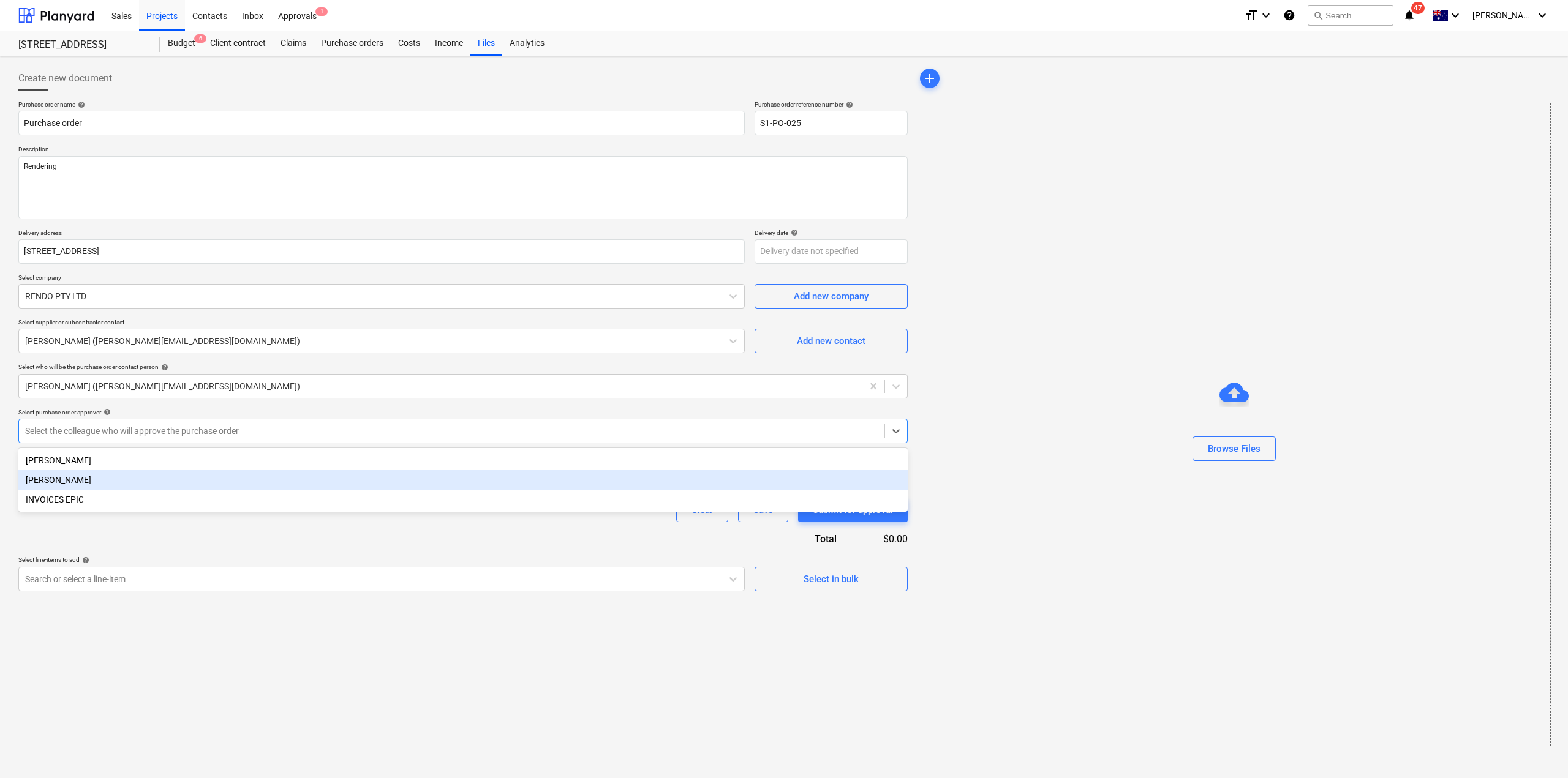
click at [123, 474] on div "[PERSON_NAME]" at bounding box center [463, 480] width 890 height 20
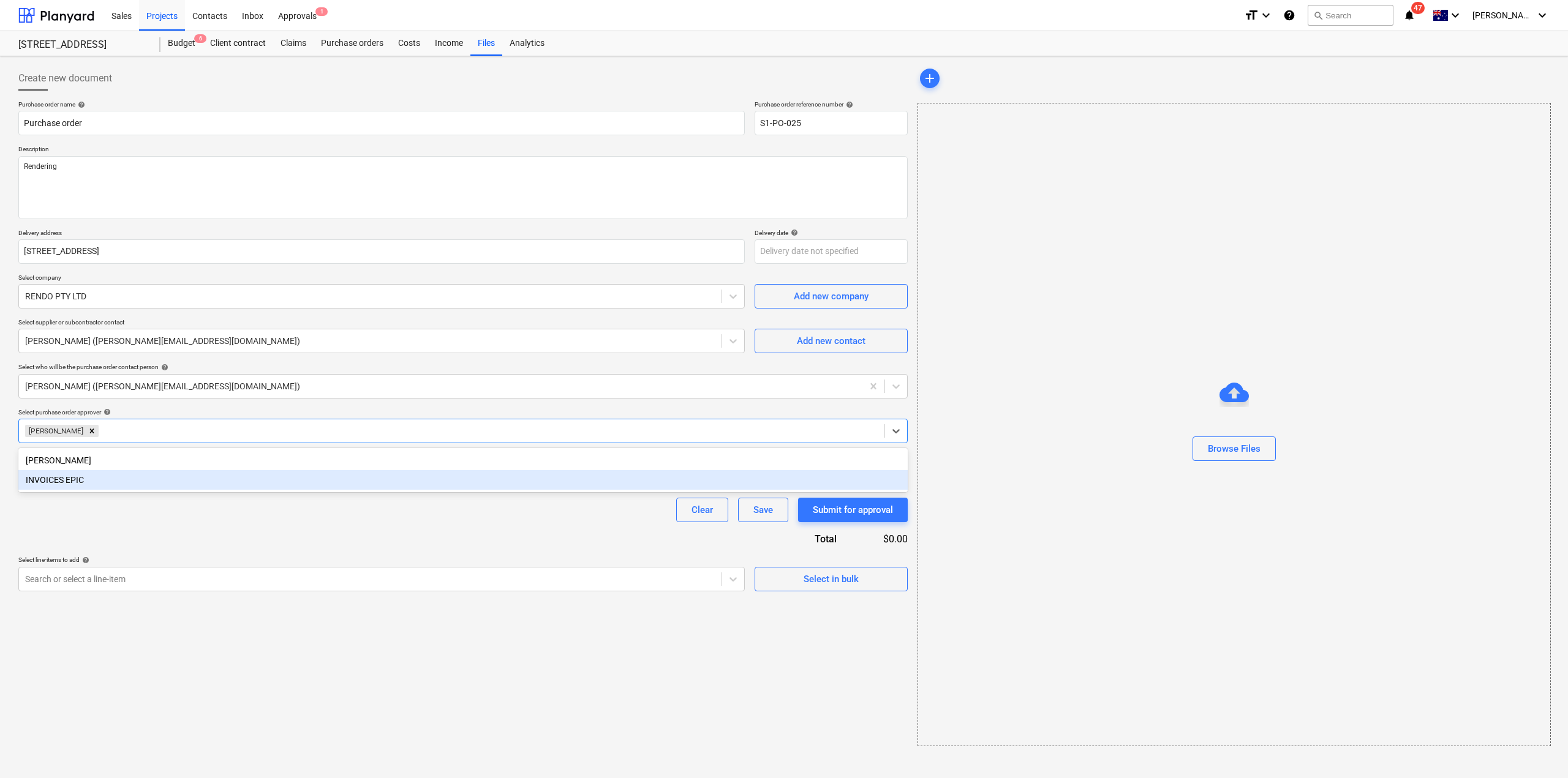
click at [129, 515] on div "Clear Save Submit for approval" at bounding box center [463, 510] width 890 height 25
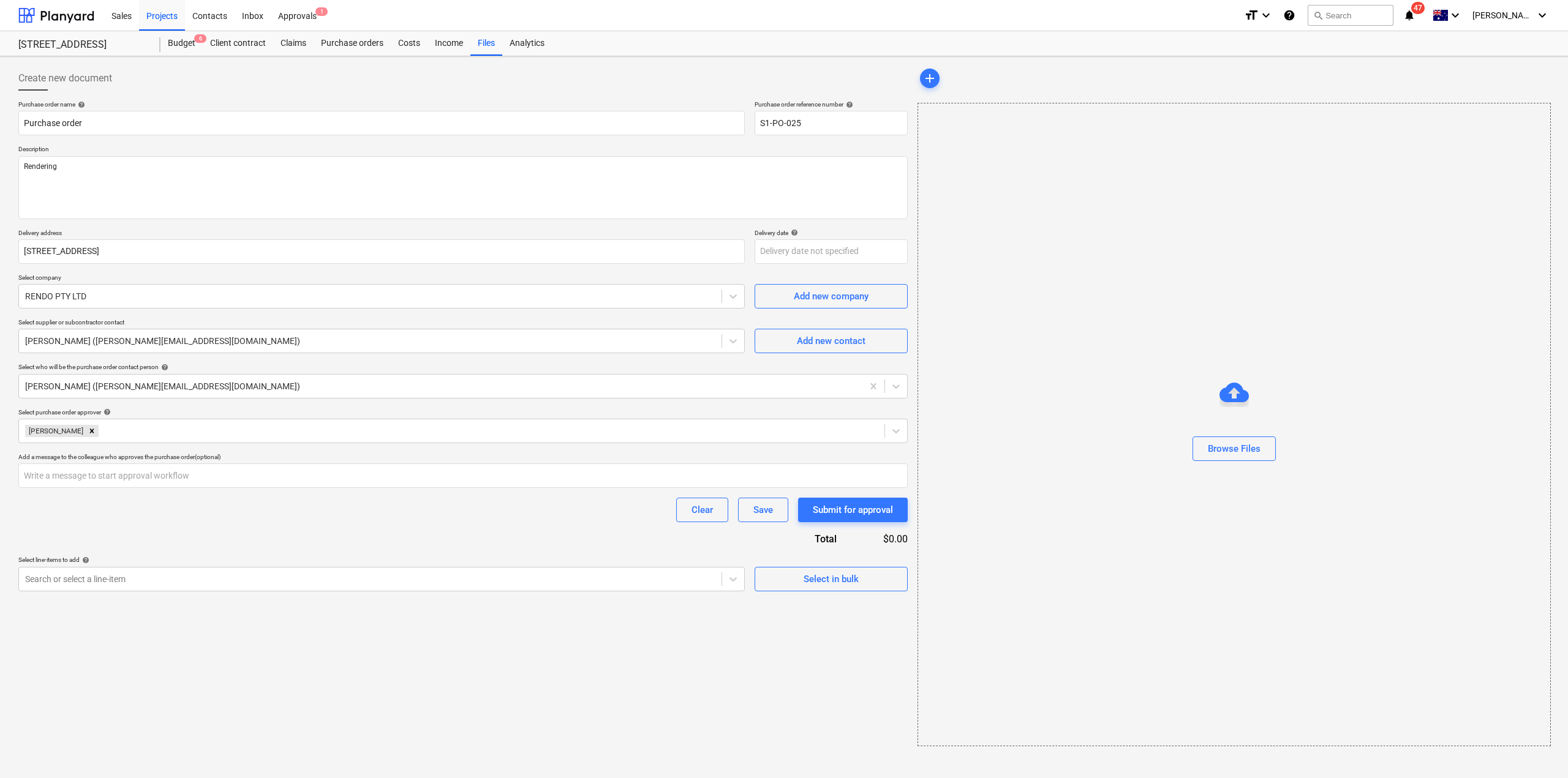
click at [575, 601] on div "Create new document Purchase order name help Purchase order Purchase order refe…" at bounding box center [463, 406] width 899 height 690
click at [562, 582] on div at bounding box center [370, 580] width 690 height 12
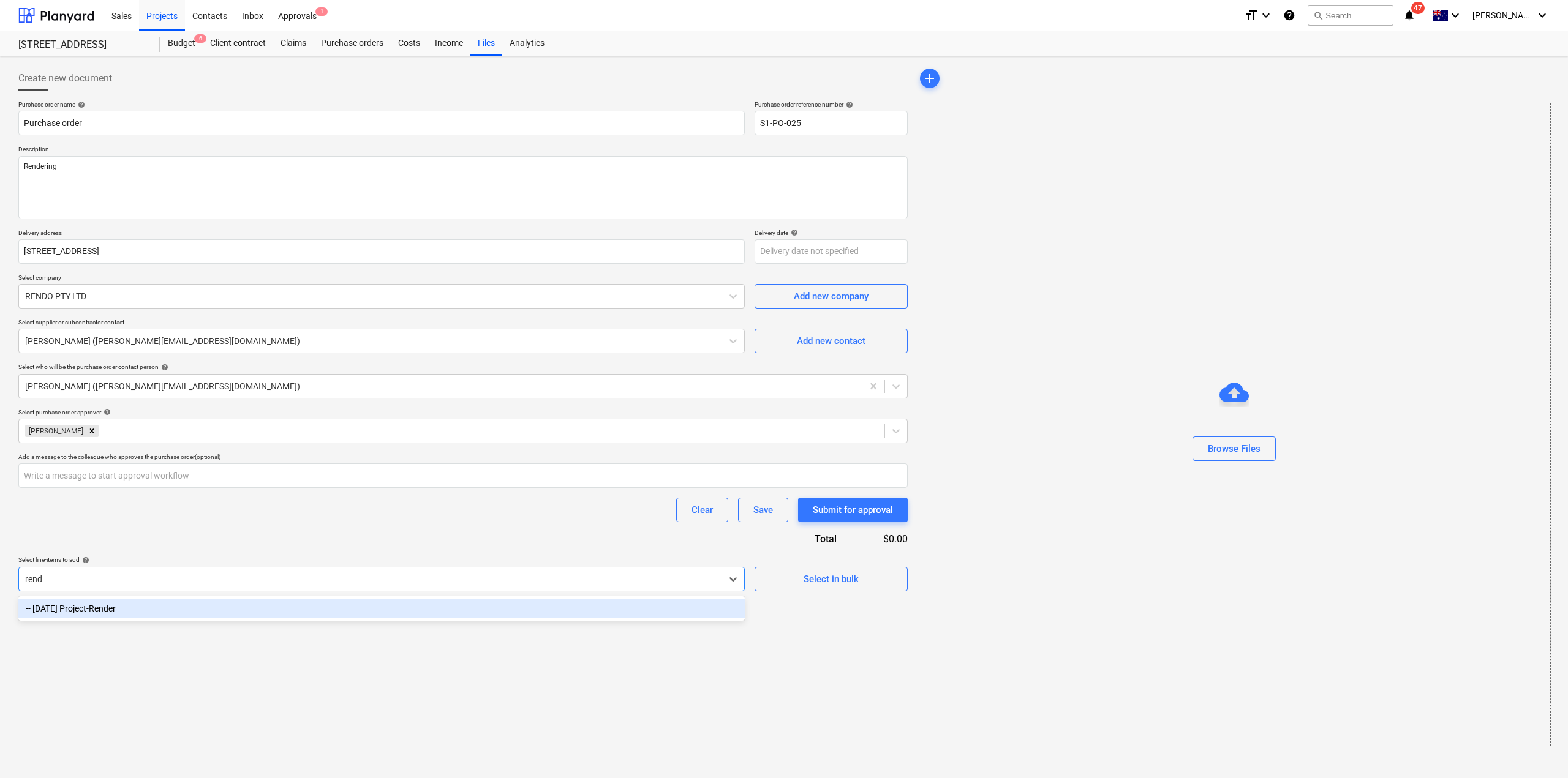
click at [225, 605] on div "-- [DATE] Project-Render" at bounding box center [381, 608] width 726 height 20
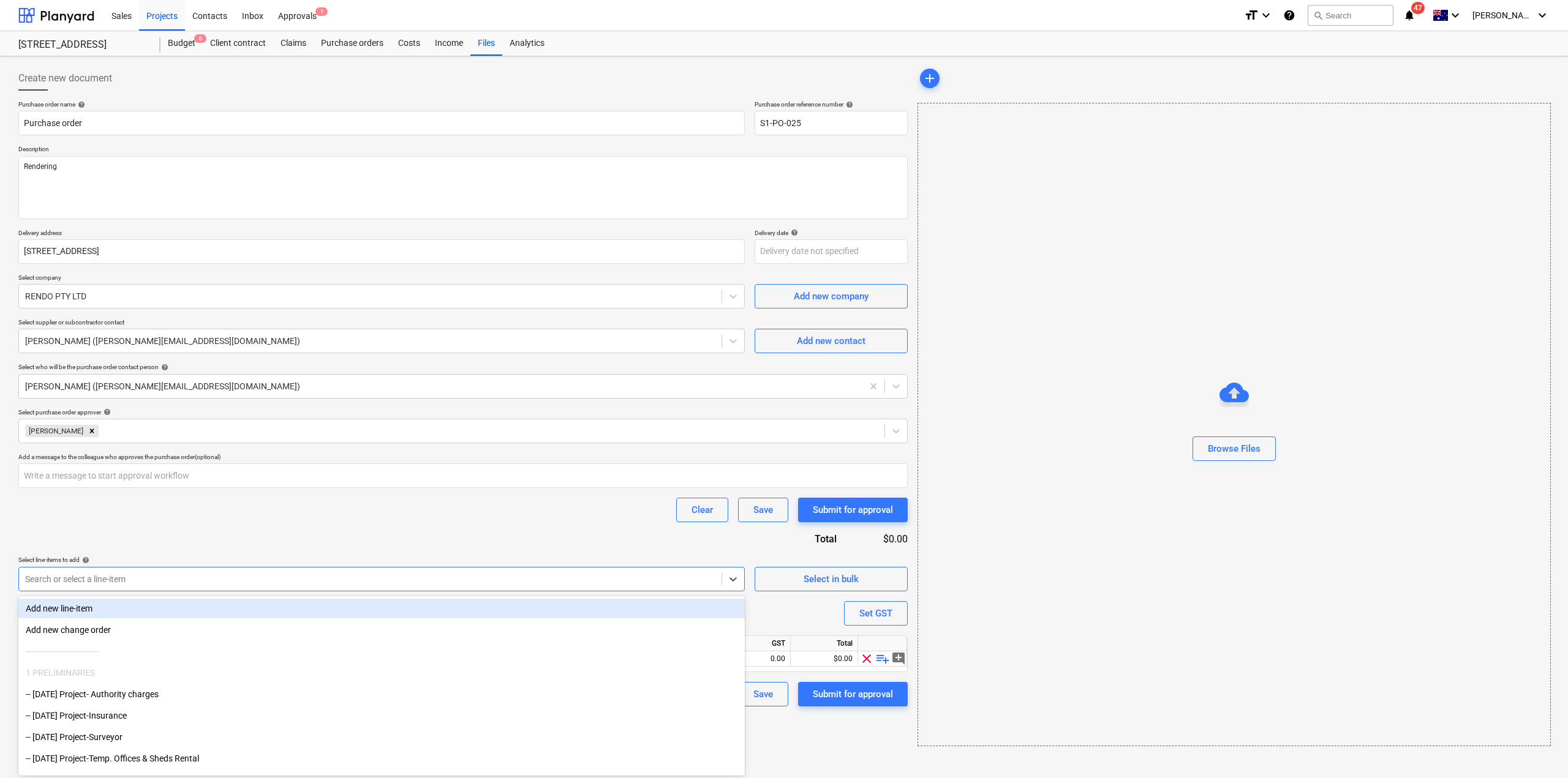
click at [208, 584] on div at bounding box center [370, 580] width 690 height 12
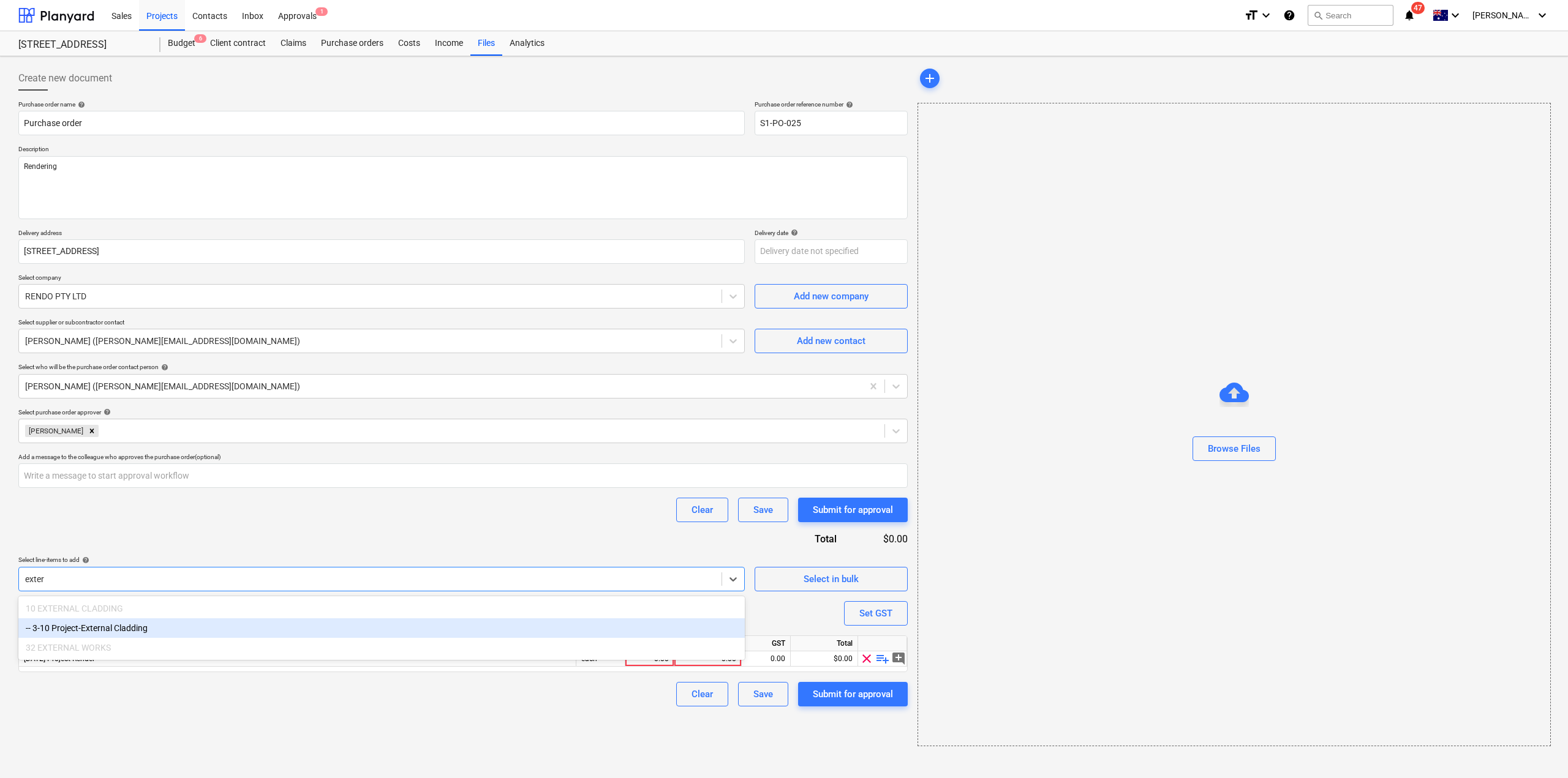
click at [185, 626] on div "-- 3-10 Project-External Cladding" at bounding box center [381, 628] width 726 height 20
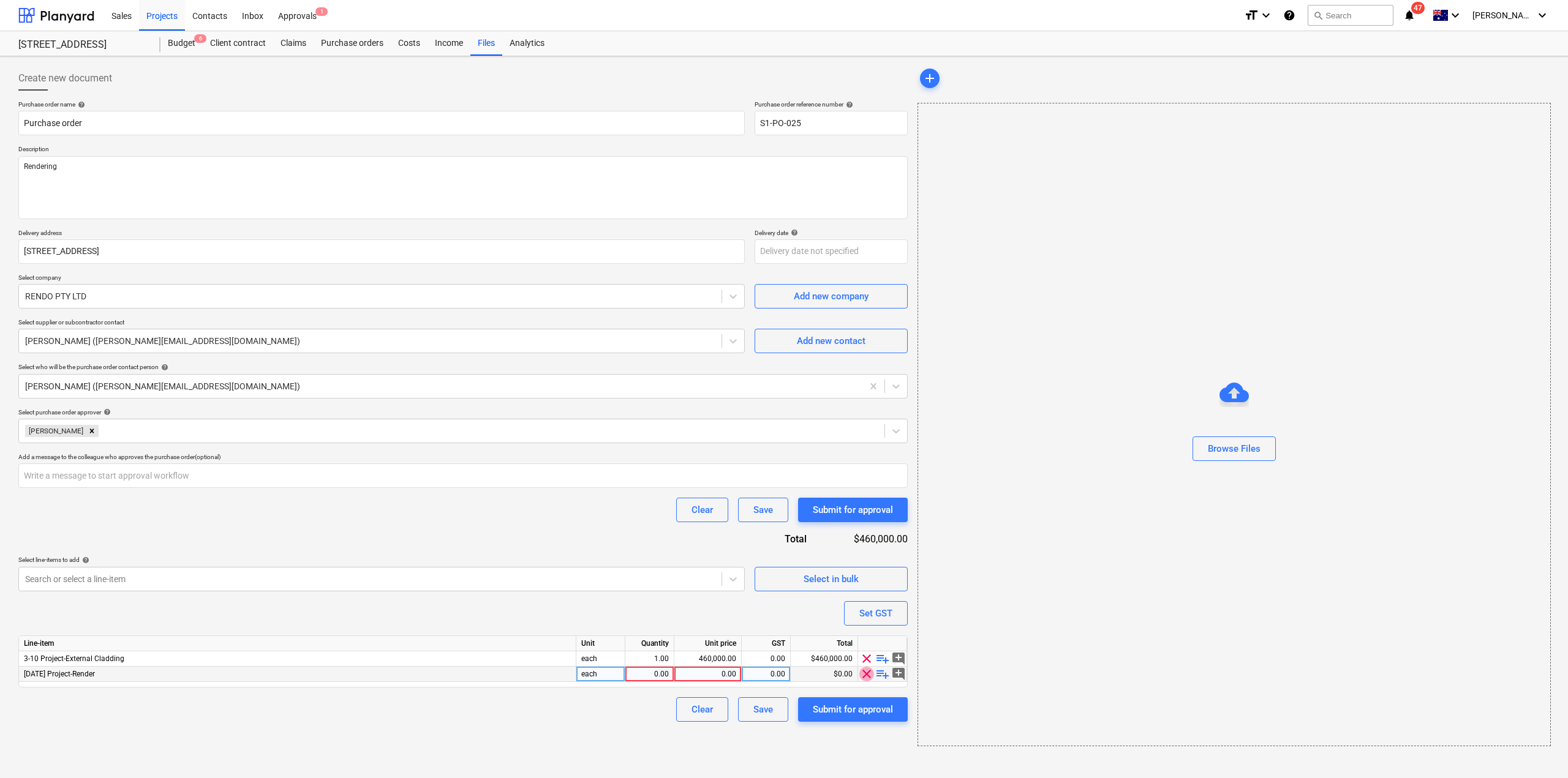
click at [860, 676] on span "clear" at bounding box center [866, 674] width 15 height 15
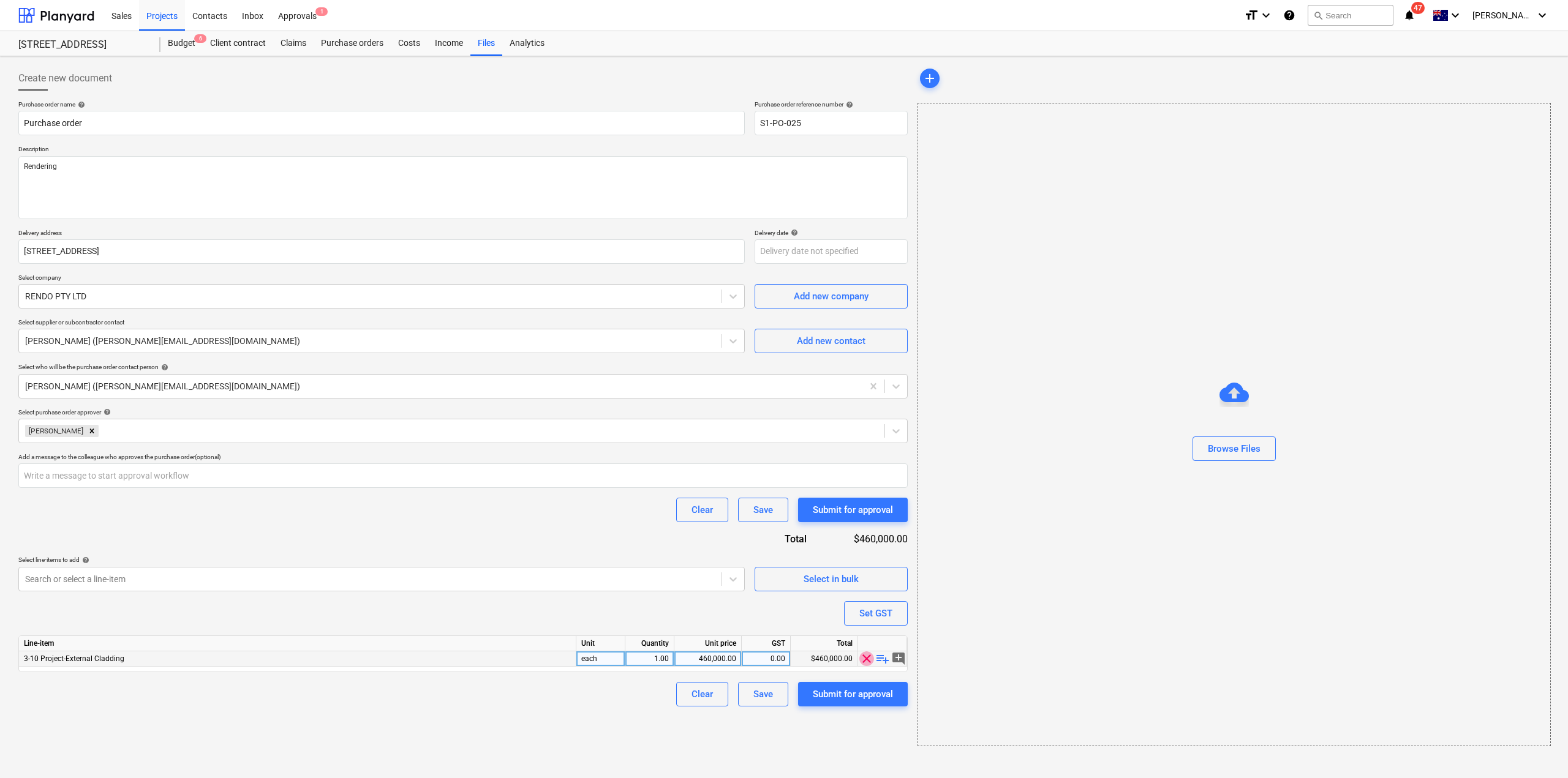
click at [860, 664] on span "clear" at bounding box center [866, 659] width 15 height 15
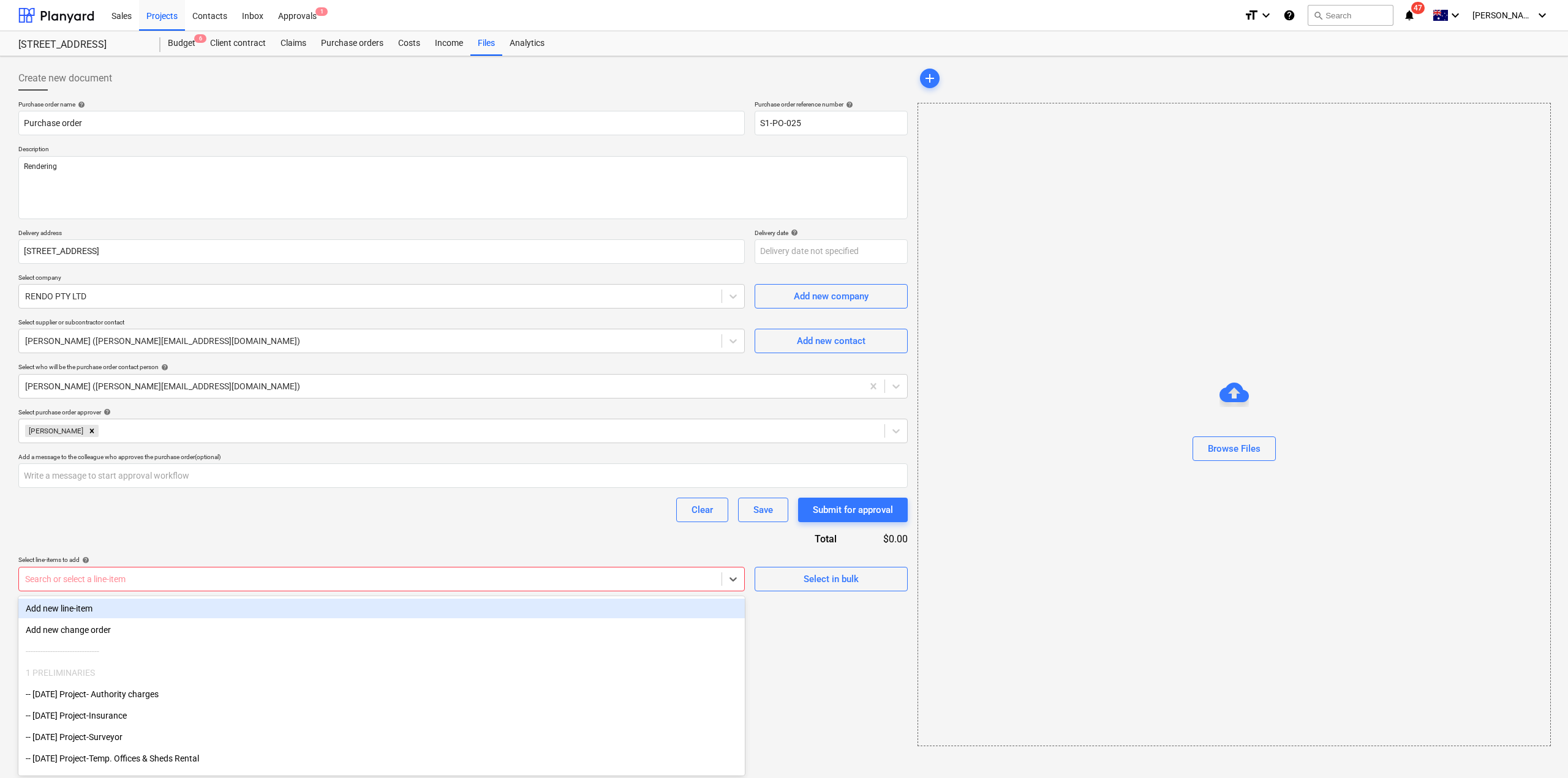
click at [267, 580] on div at bounding box center [370, 580] width 690 height 12
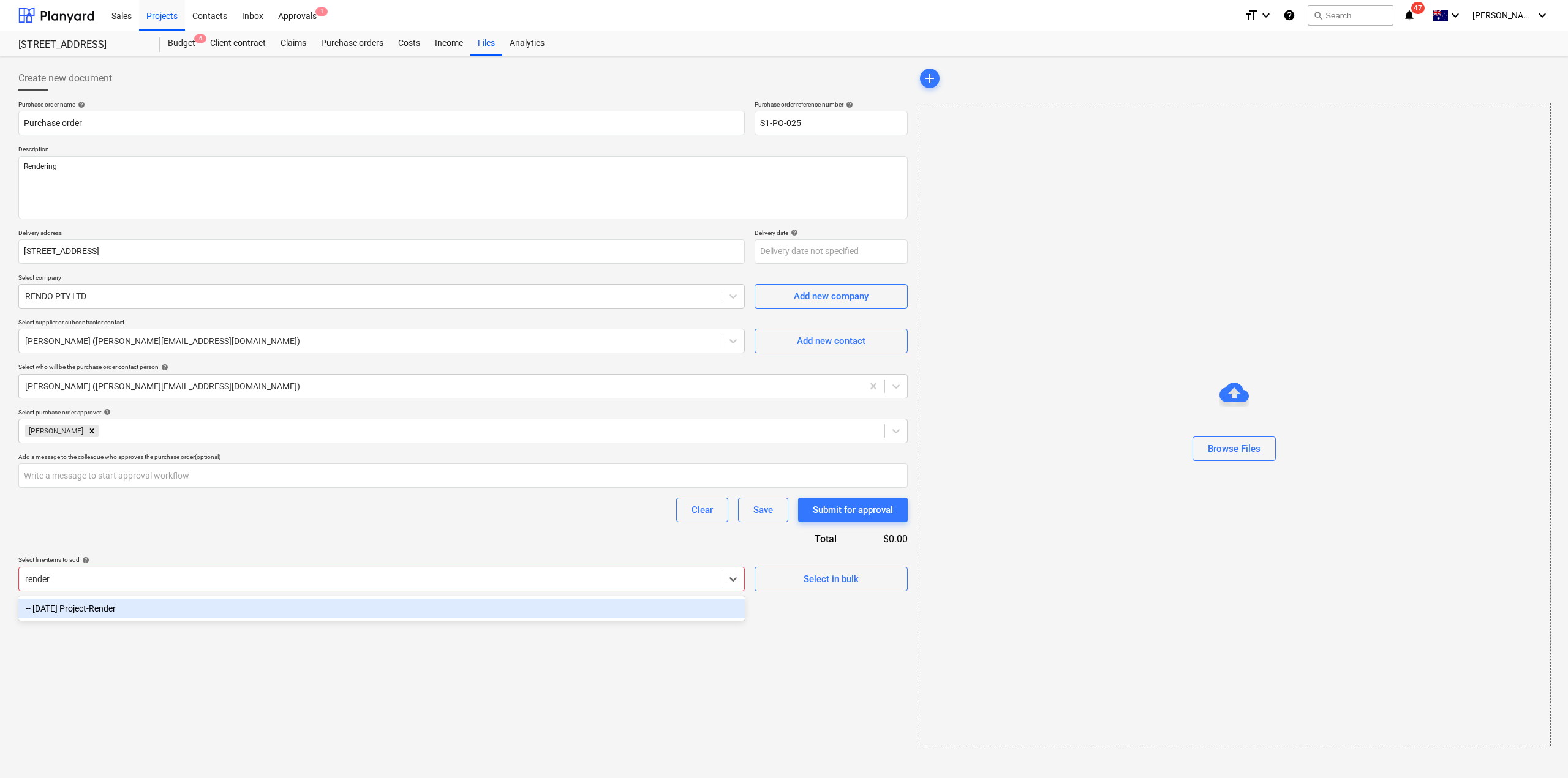
click at [225, 613] on div "-- [DATE] Project-Render" at bounding box center [381, 608] width 726 height 20
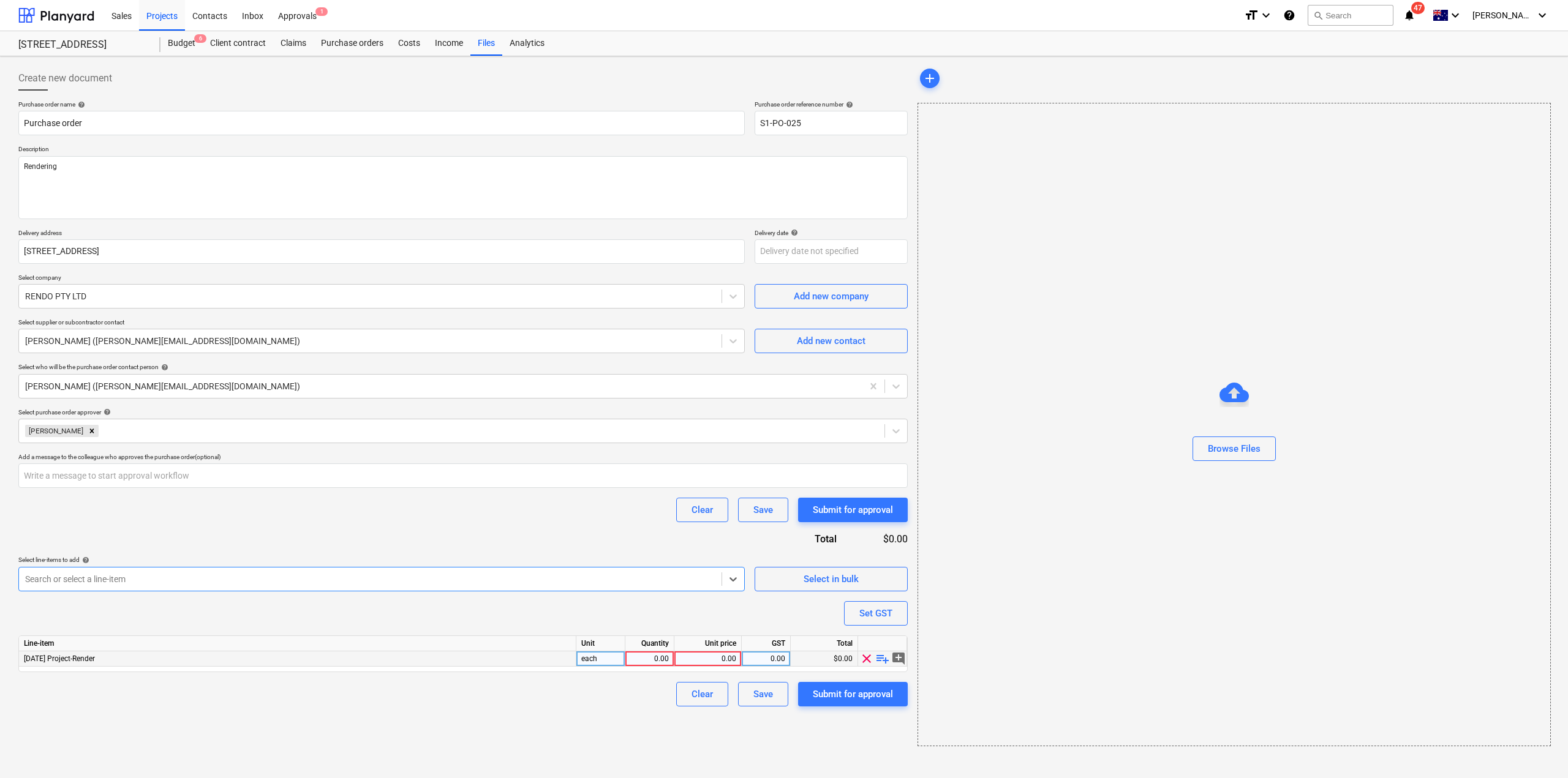
click at [657, 666] on div "0.00" at bounding box center [649, 659] width 39 height 15
click at [726, 661] on div "0.00" at bounding box center [708, 659] width 57 height 15
click at [636, 659] on div "0.00" at bounding box center [649, 659] width 39 height 15
click at [644, 704] on div "Clear Save Submit for approval" at bounding box center [463, 694] width 890 height 25
click at [843, 699] on div "Submit for approval" at bounding box center [852, 694] width 80 height 16
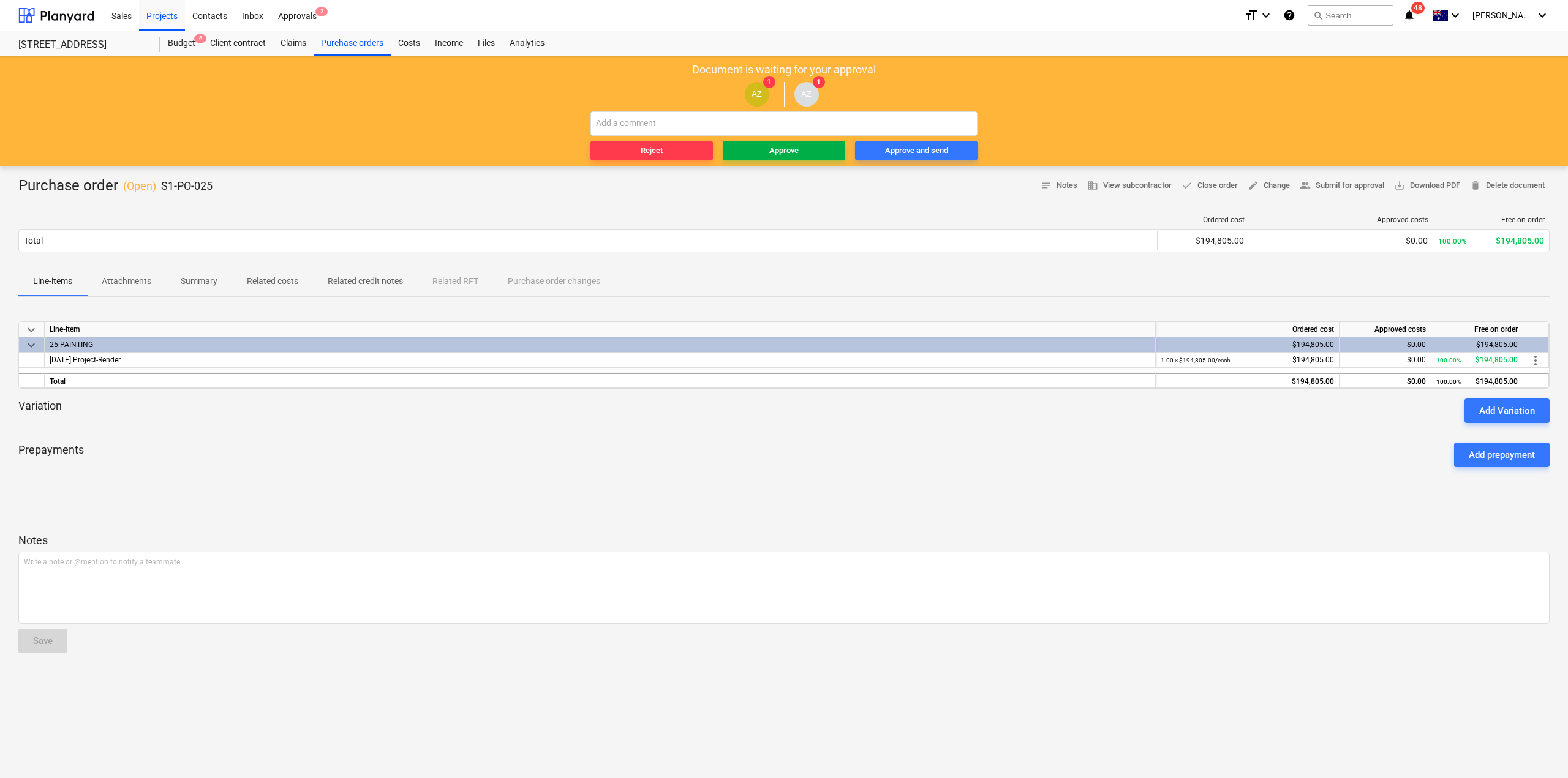
click at [787, 144] on div "Approve" at bounding box center [784, 151] width 29 height 14
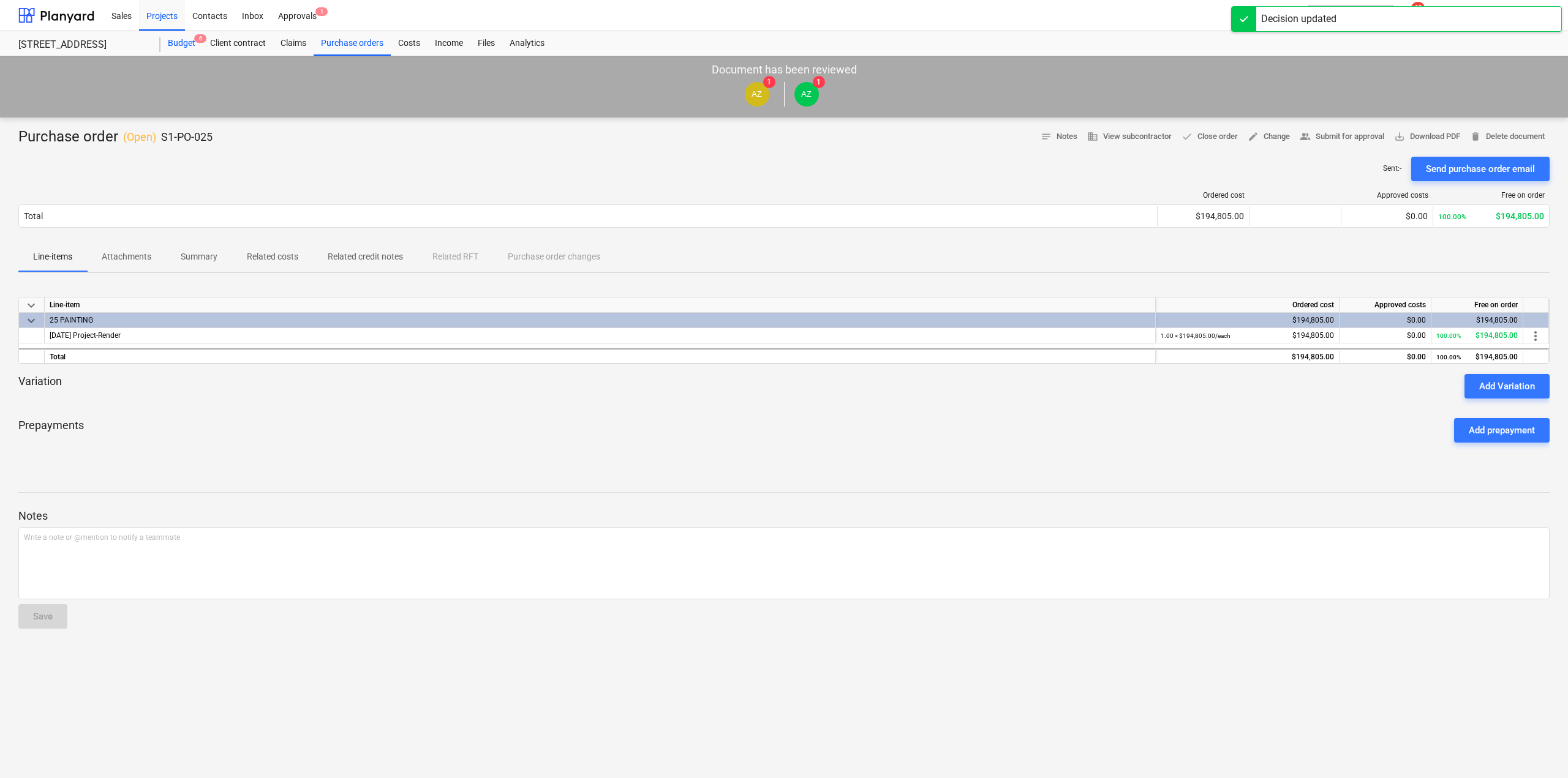
click at [189, 41] on div "Budget 6" at bounding box center [181, 43] width 42 height 25
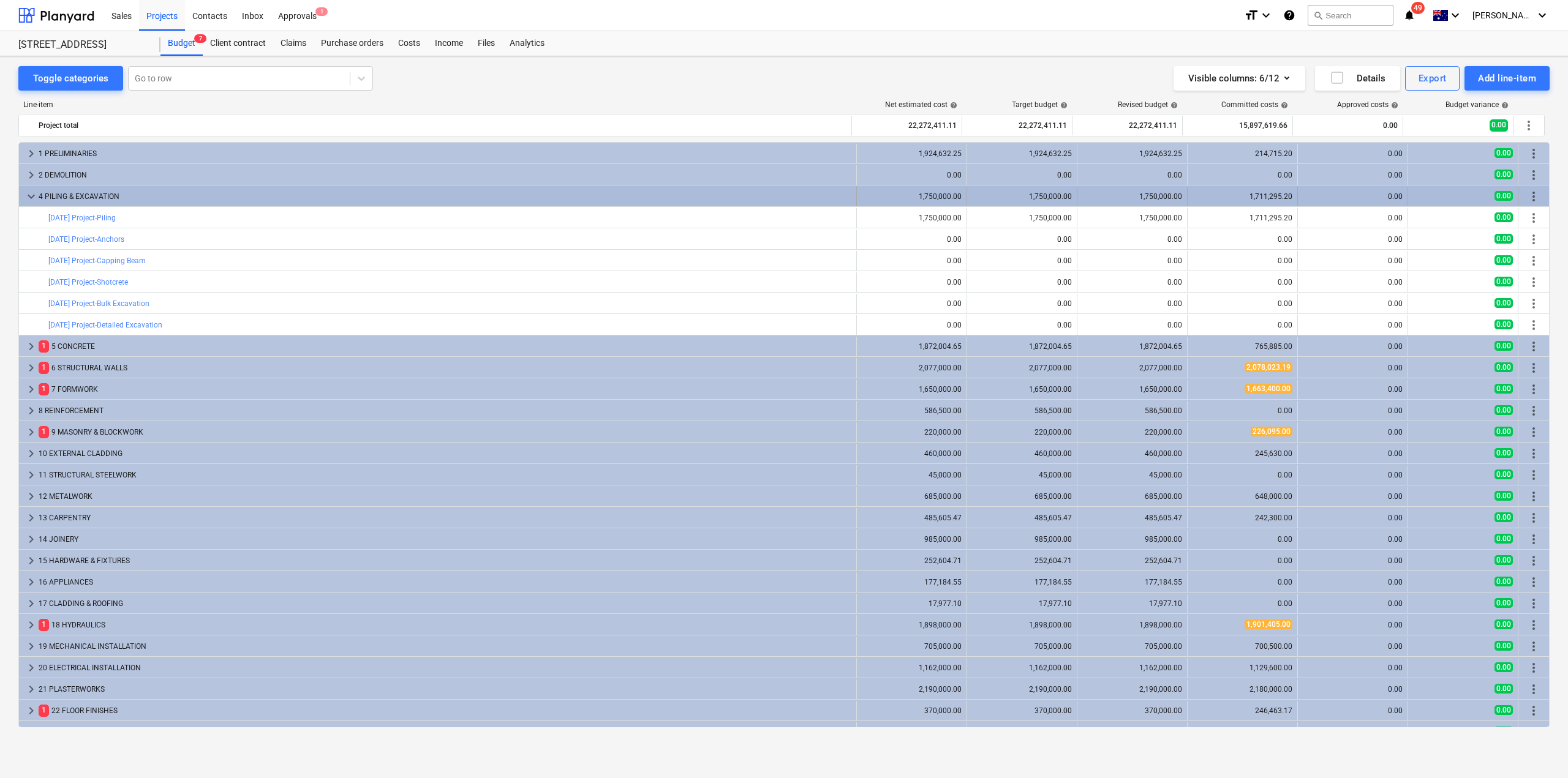
click at [33, 196] on span "keyboard_arrow_down" at bounding box center [31, 196] width 15 height 15
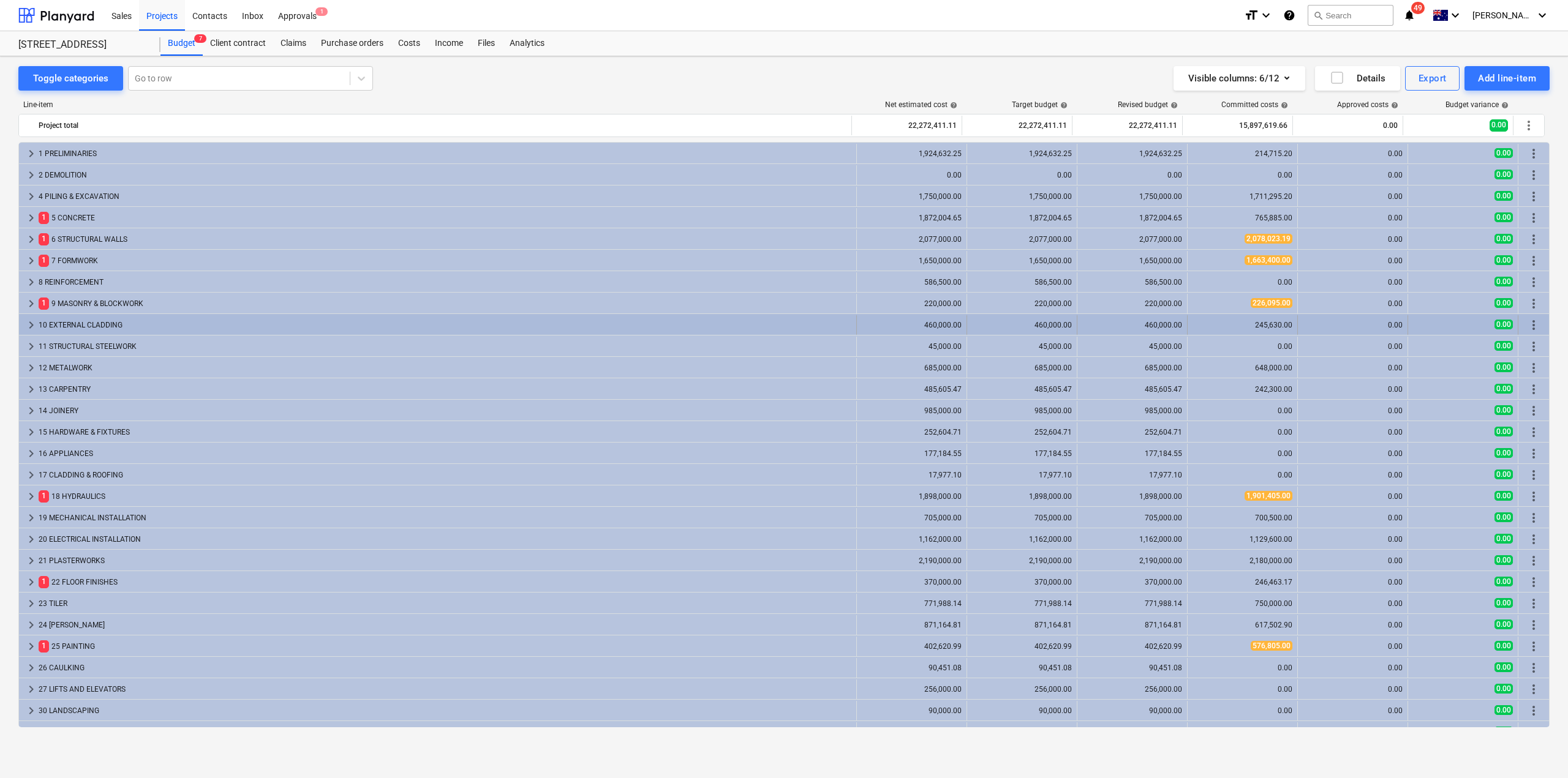
click at [723, 321] on div "10 EXTERNAL CLADDING" at bounding box center [445, 325] width 812 height 20
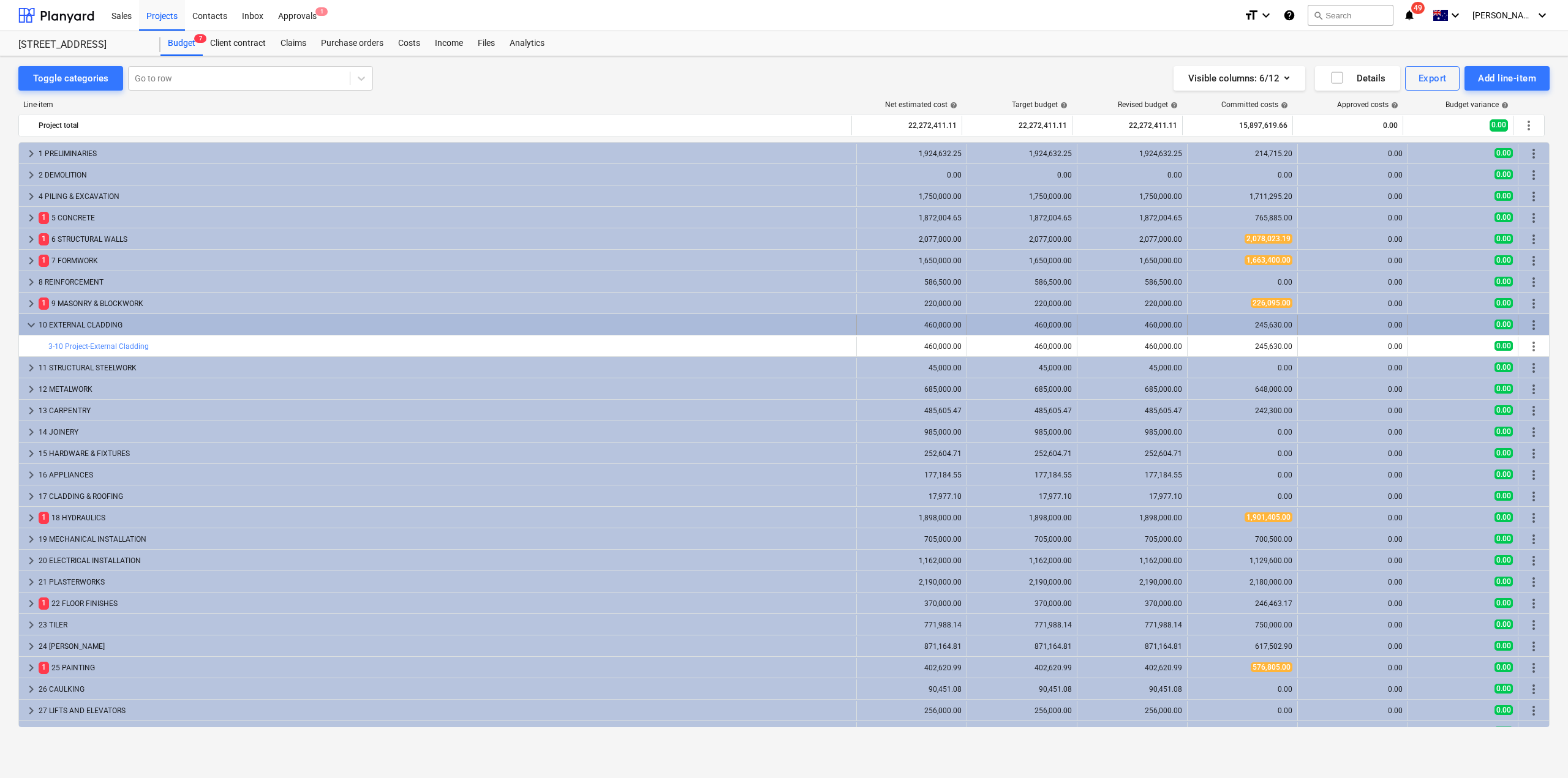
click at [721, 324] on div "10 EXTERNAL CLADDING" at bounding box center [445, 325] width 812 height 20
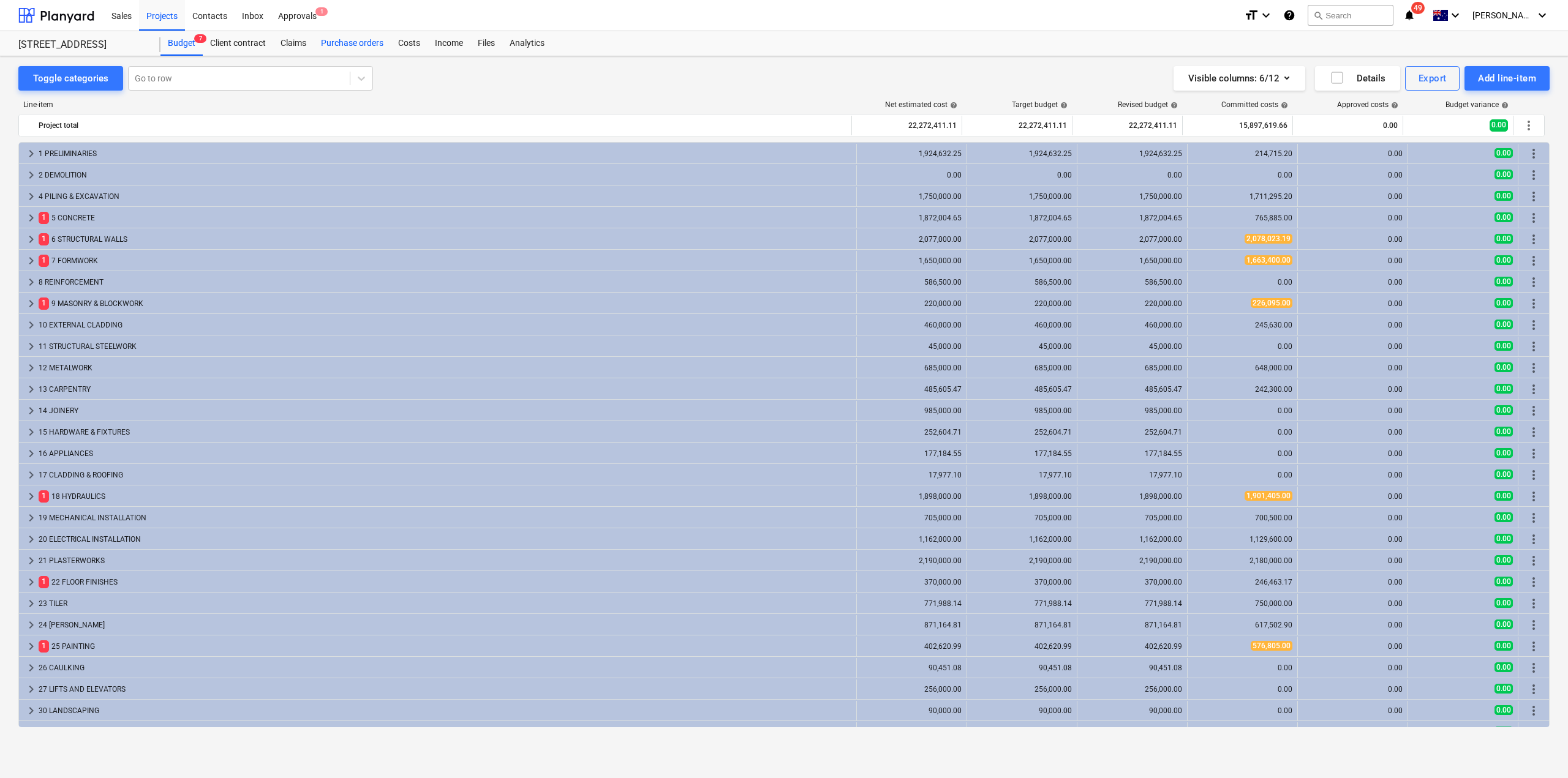
click at [354, 46] on div "Purchase orders" at bounding box center [352, 43] width 77 height 25
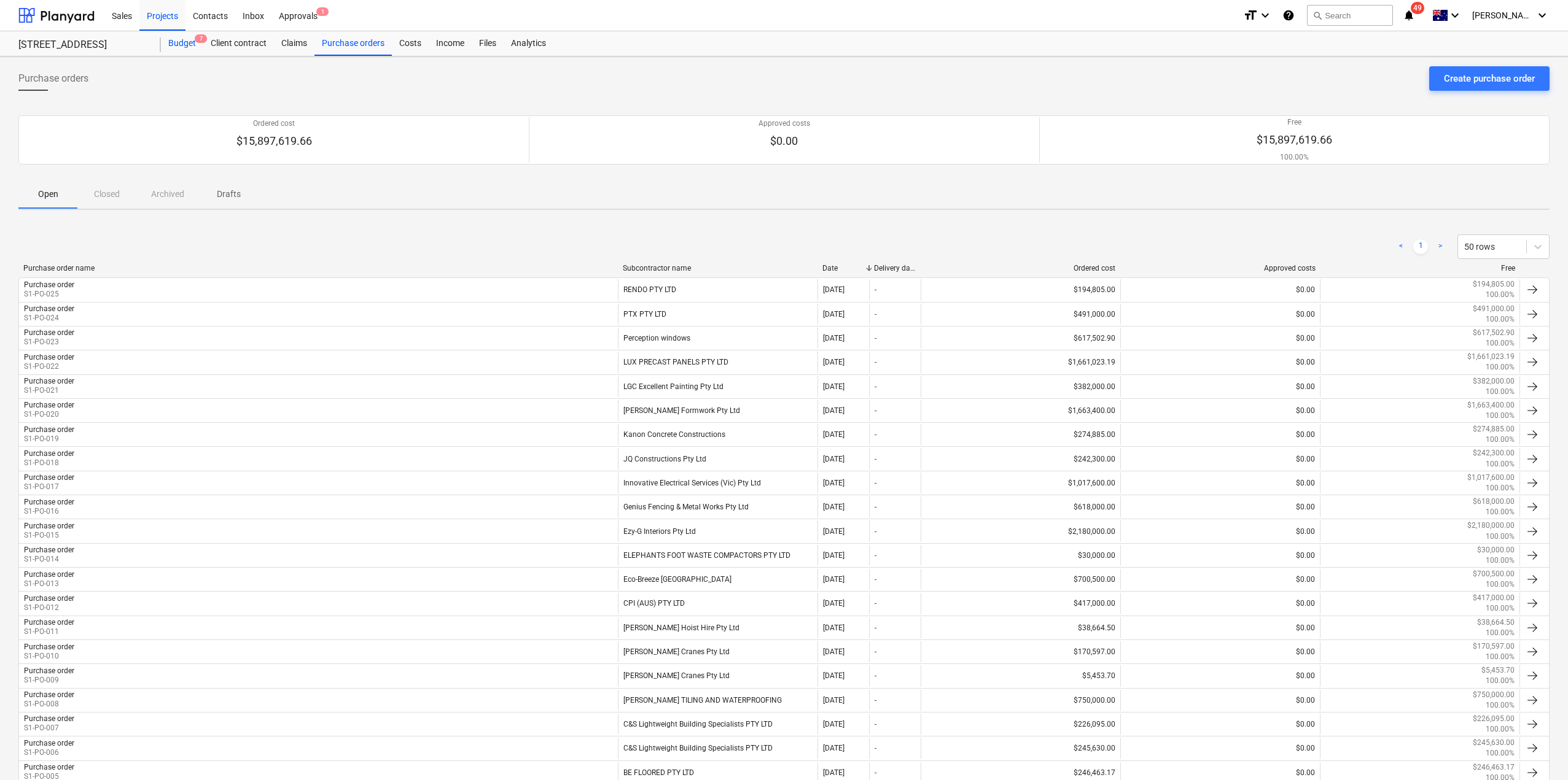
click at [170, 40] on div "Budget 7" at bounding box center [182, 43] width 42 height 25
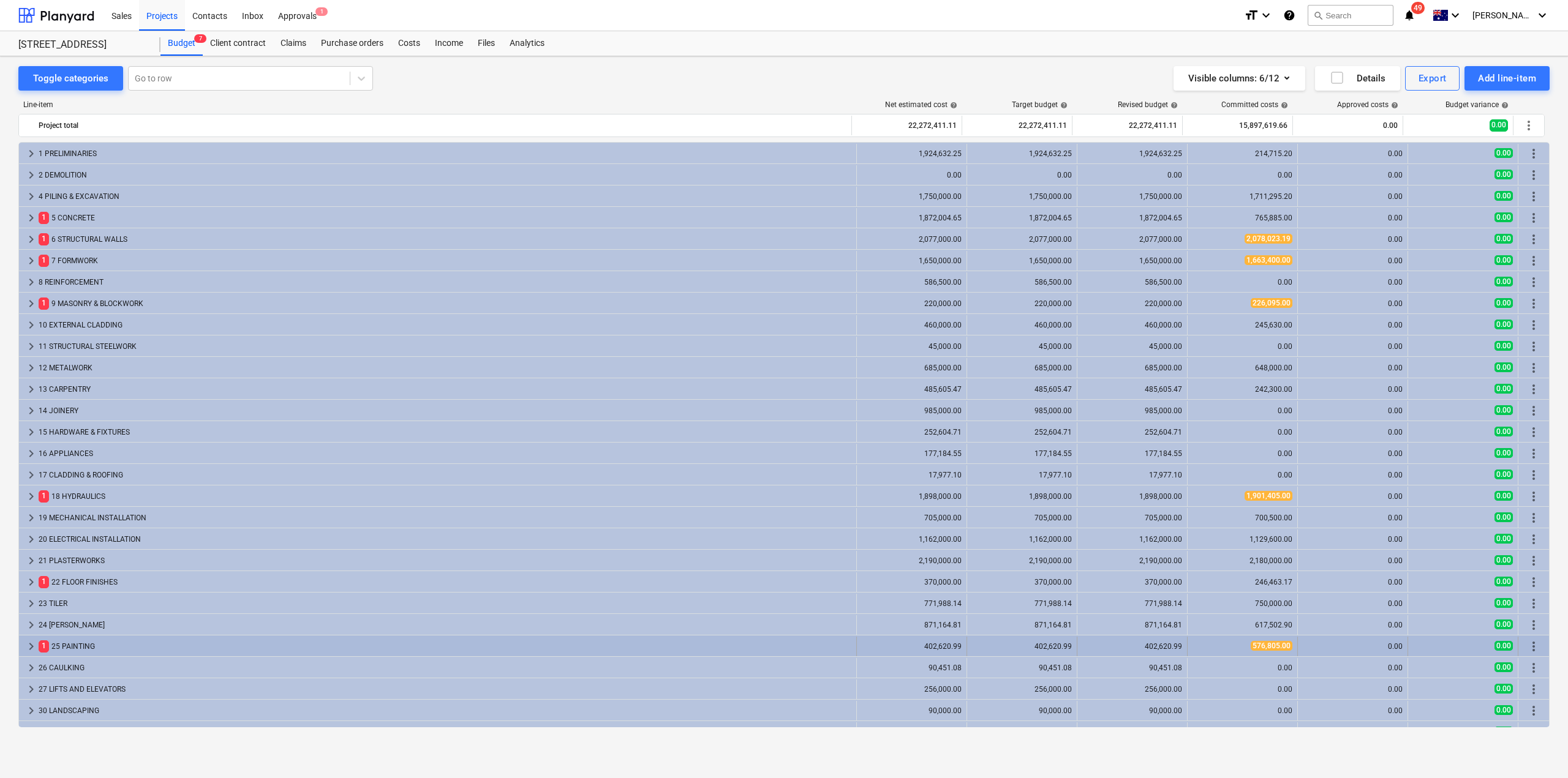
click at [80, 648] on div "1 25 PAINTING" at bounding box center [445, 647] width 812 height 20
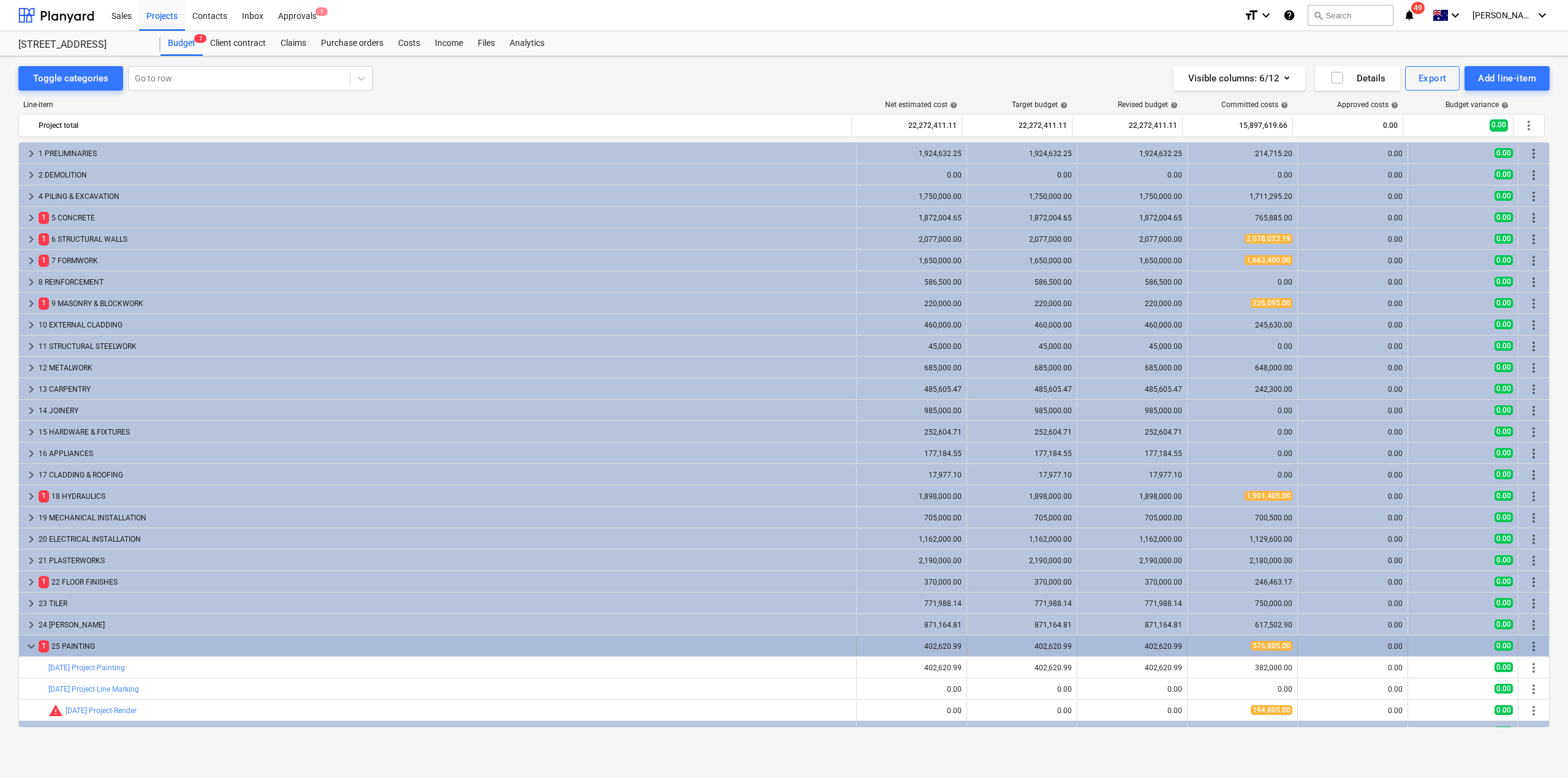
click at [144, 647] on div "1 25 PAINTING" at bounding box center [445, 647] width 812 height 20
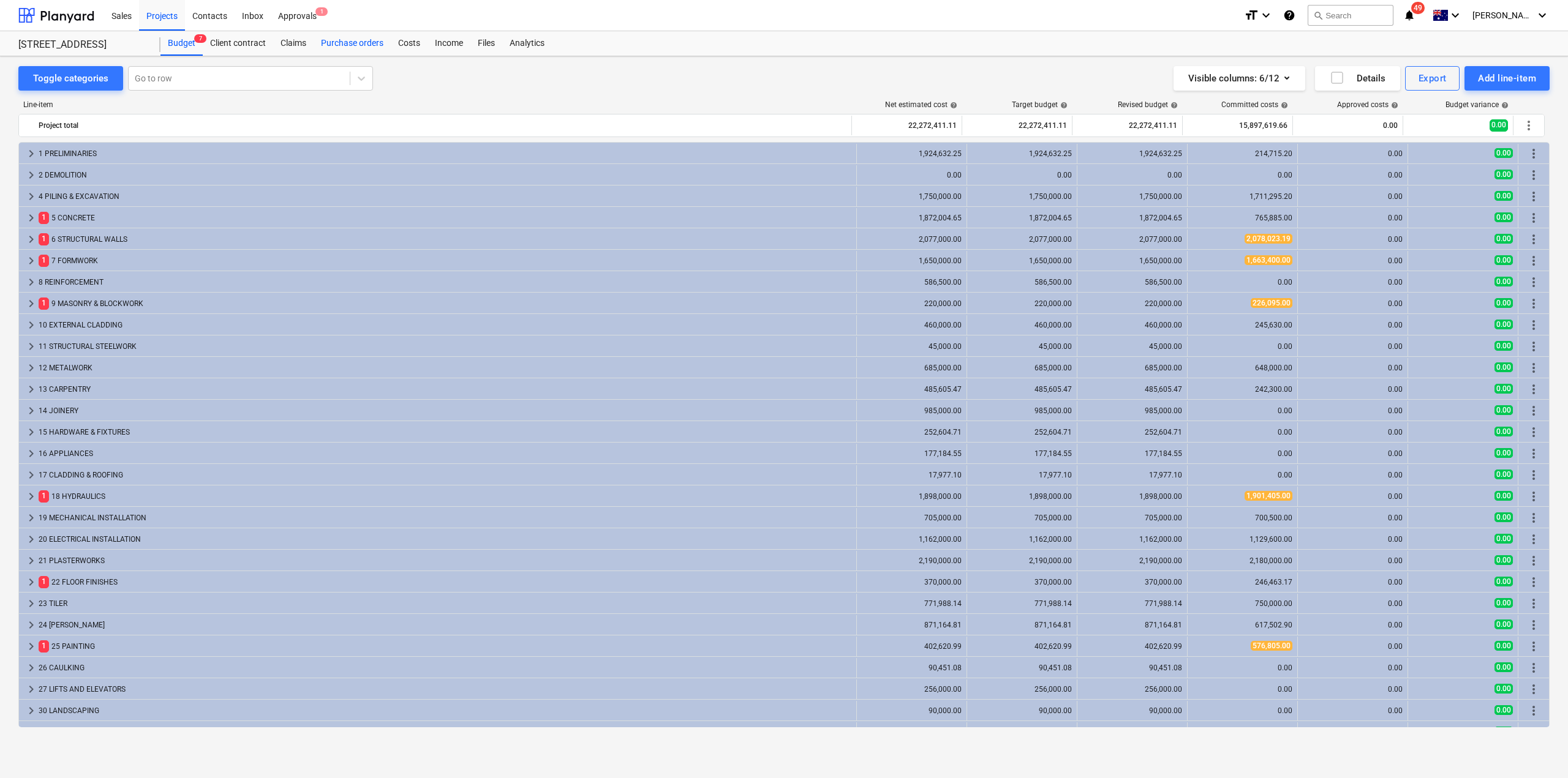
click at [331, 41] on div "Purchase orders" at bounding box center [352, 43] width 77 height 25
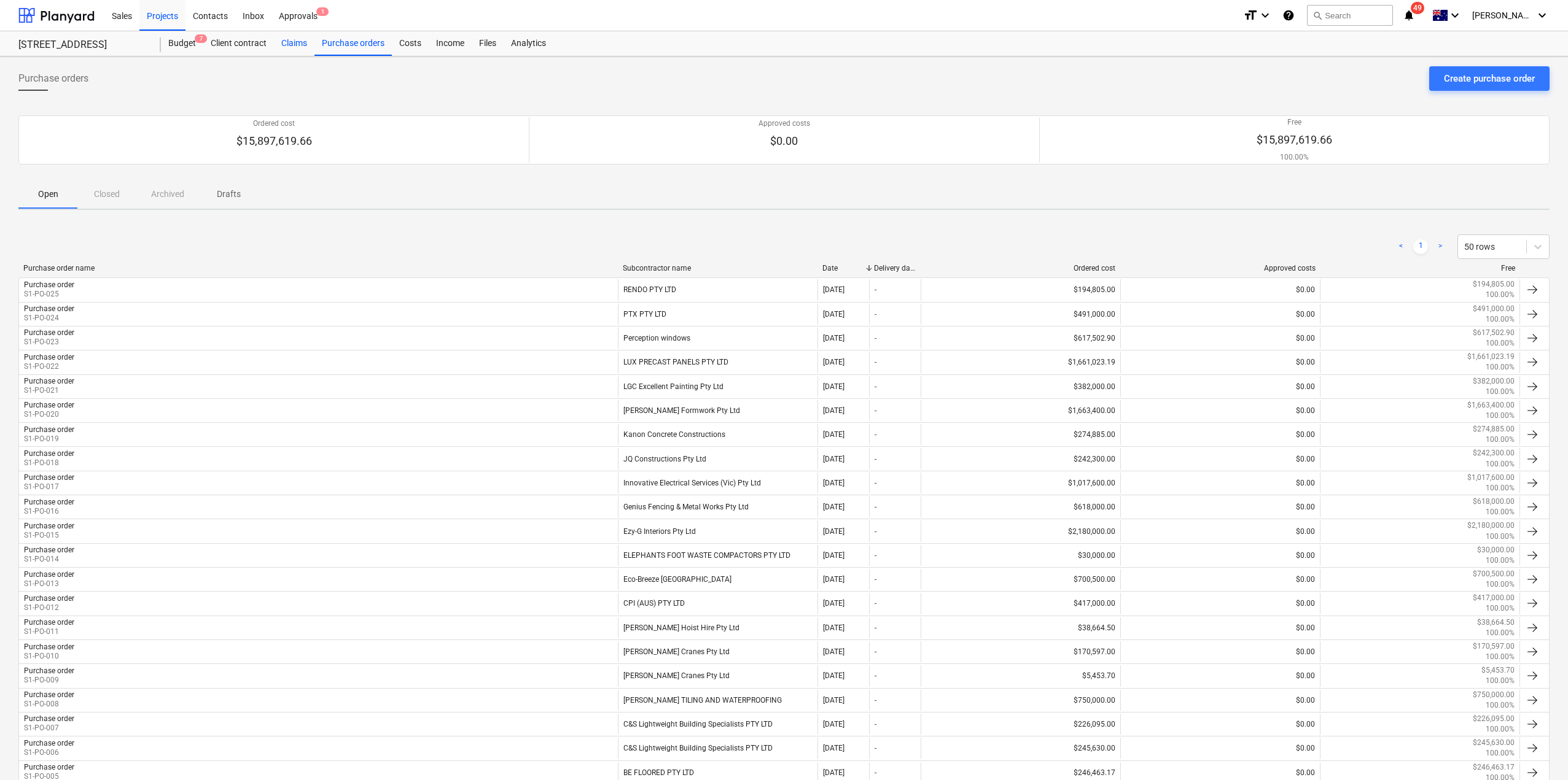
click at [285, 40] on div "Claims" at bounding box center [294, 43] width 40 height 25
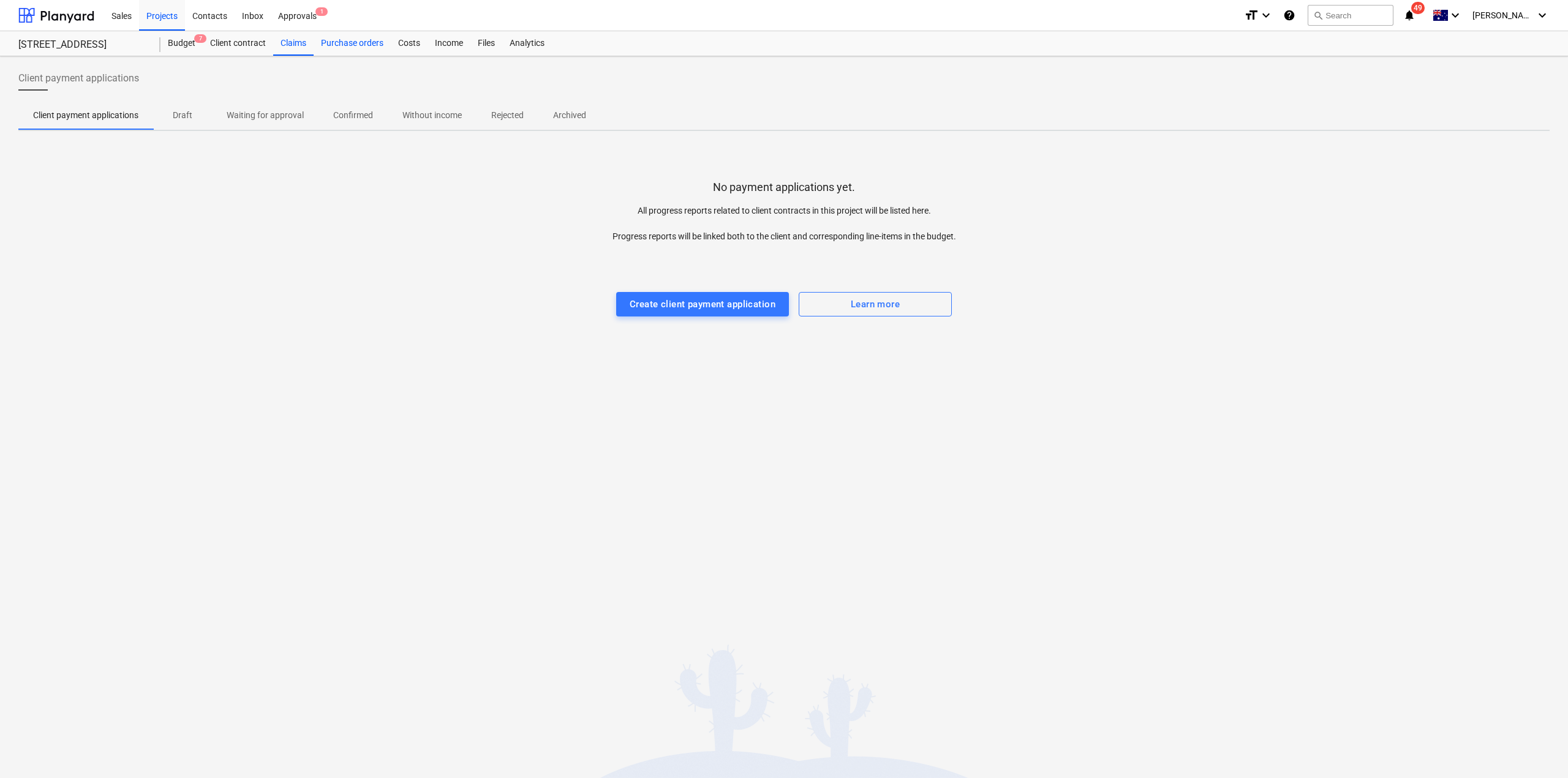
click at [332, 40] on div "Purchase orders" at bounding box center [352, 43] width 77 height 25
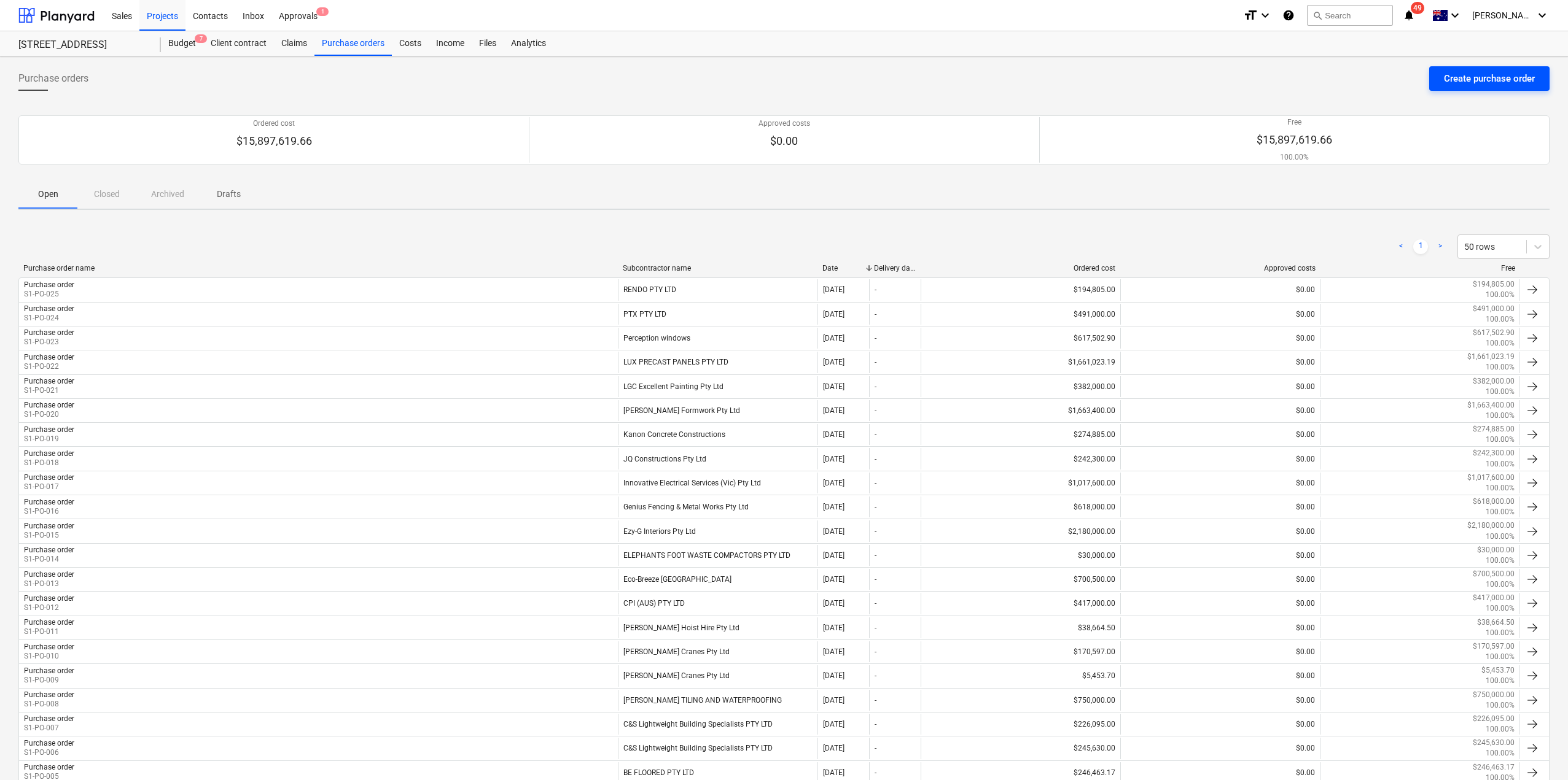
click at [1465, 81] on div "Create purchase order" at bounding box center [1490, 78] width 91 height 16
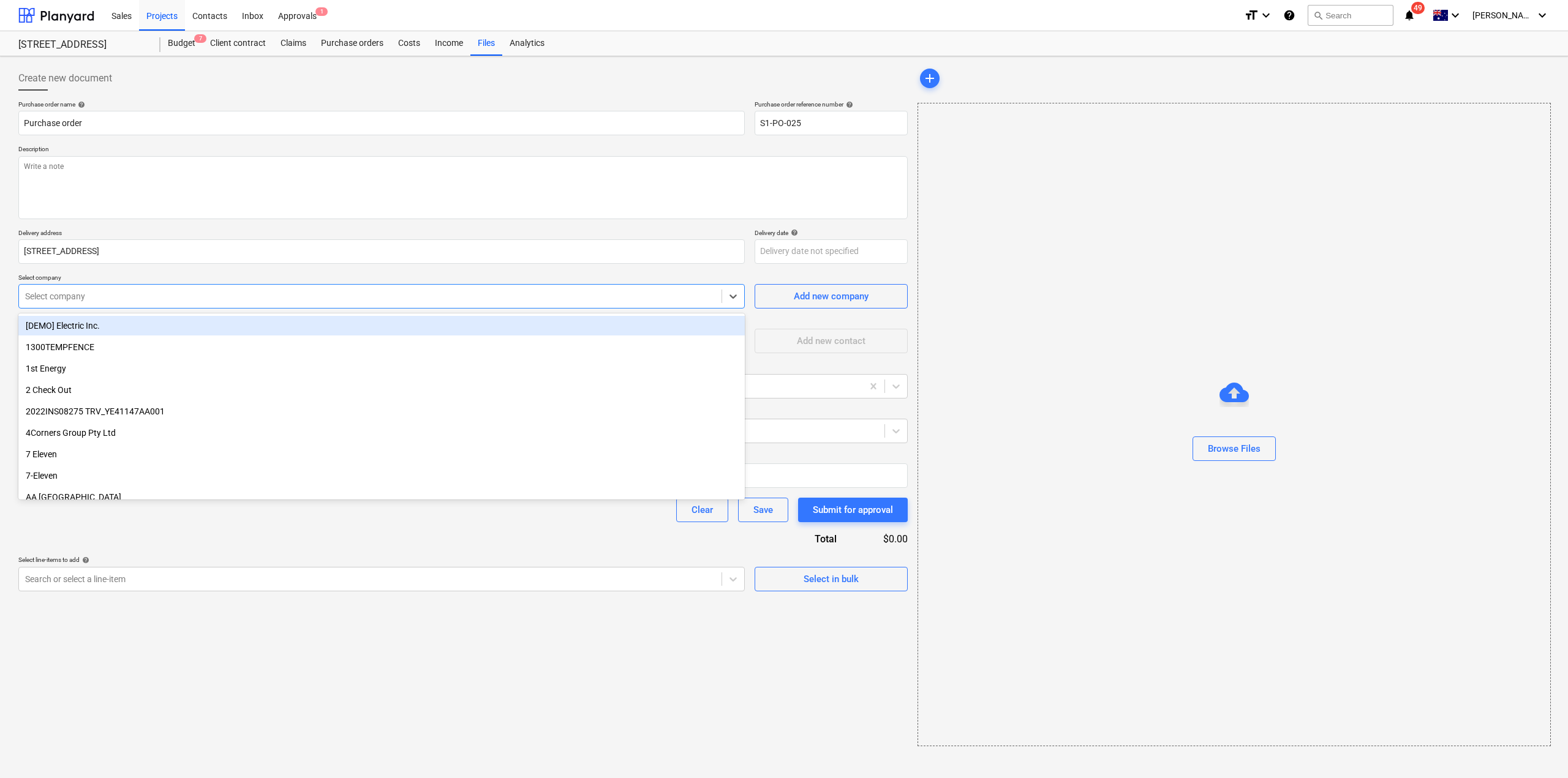
click at [248, 289] on div "Select company" at bounding box center [370, 296] width 702 height 17
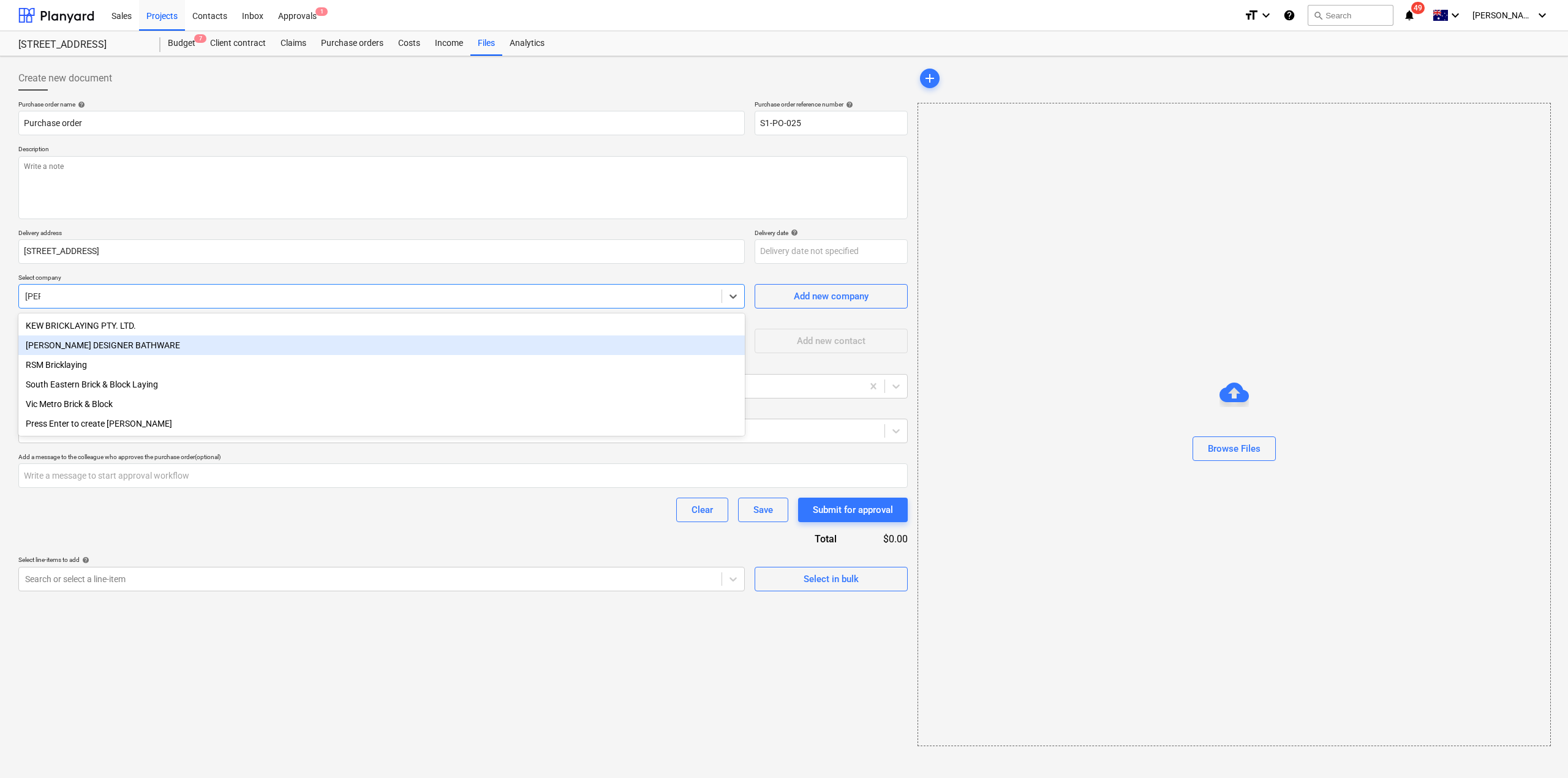
click at [163, 349] on div "[PERSON_NAME] DESIGNER BATHWARE" at bounding box center [381, 345] width 726 height 20
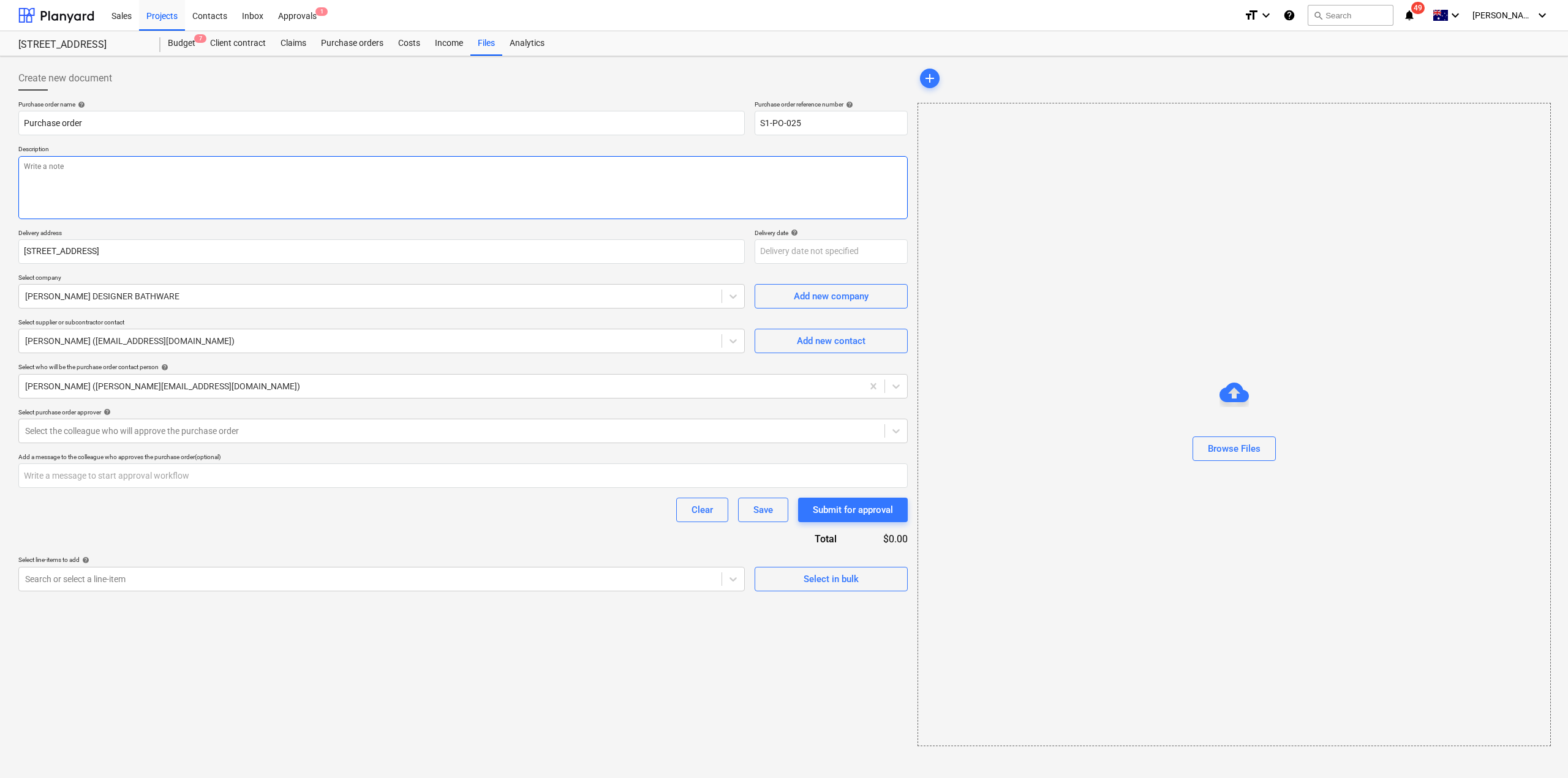
click at [304, 189] on textarea at bounding box center [463, 187] width 890 height 63
click at [346, 475] on input "text" at bounding box center [463, 476] width 890 height 25
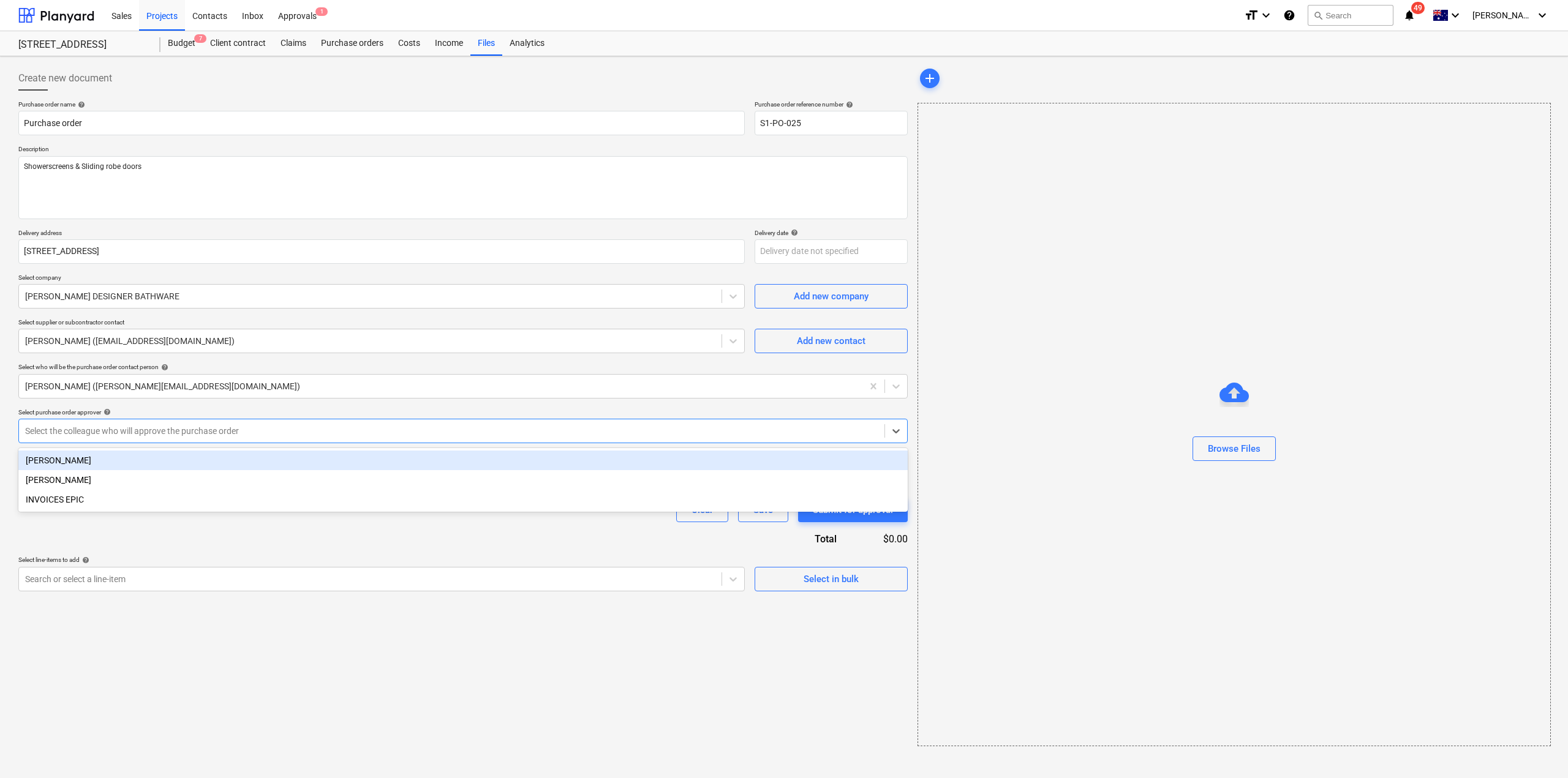
click at [334, 426] on div at bounding box center [451, 431] width 853 height 12
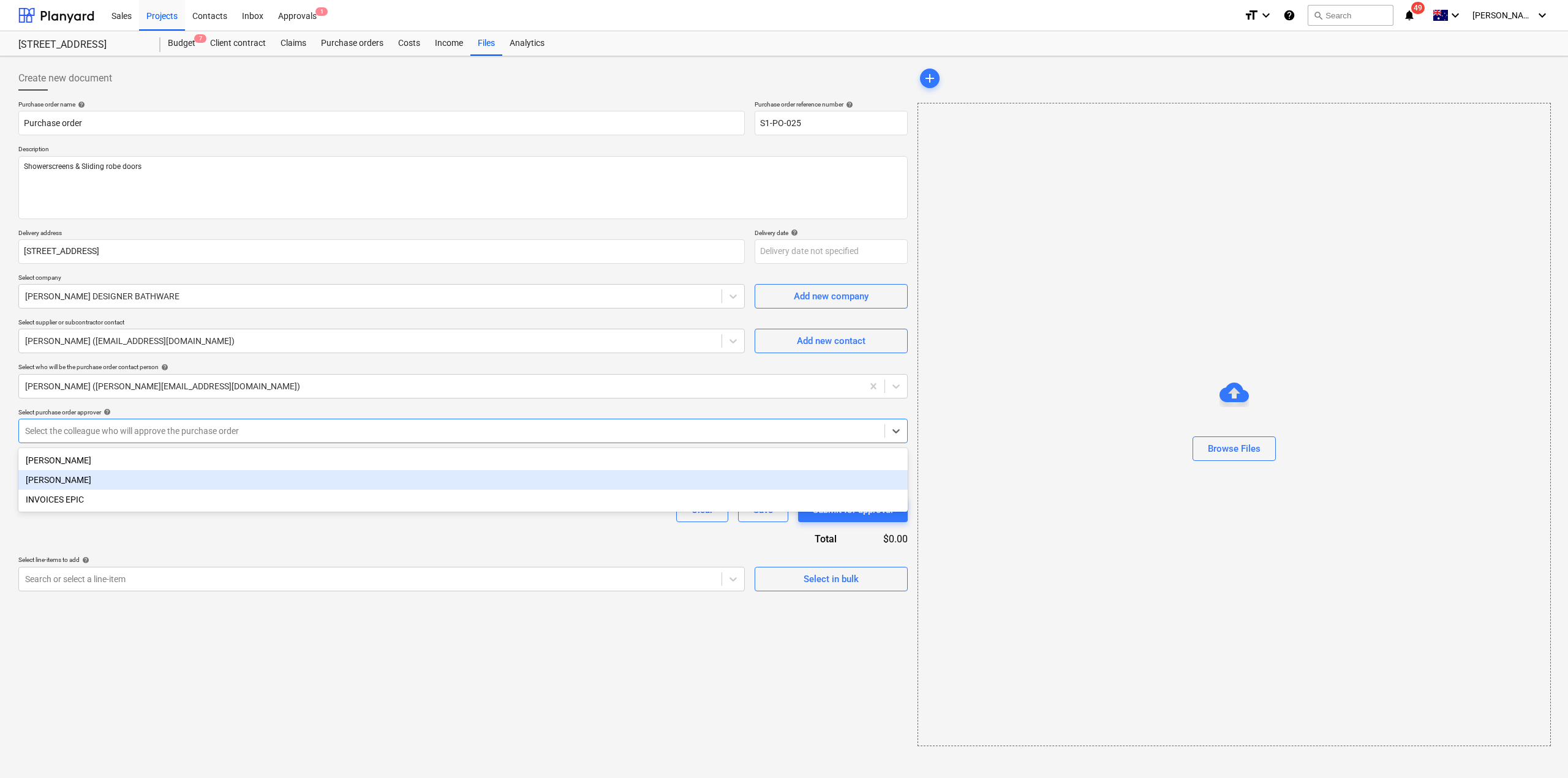
click at [264, 482] on div "[PERSON_NAME]" at bounding box center [463, 480] width 890 height 20
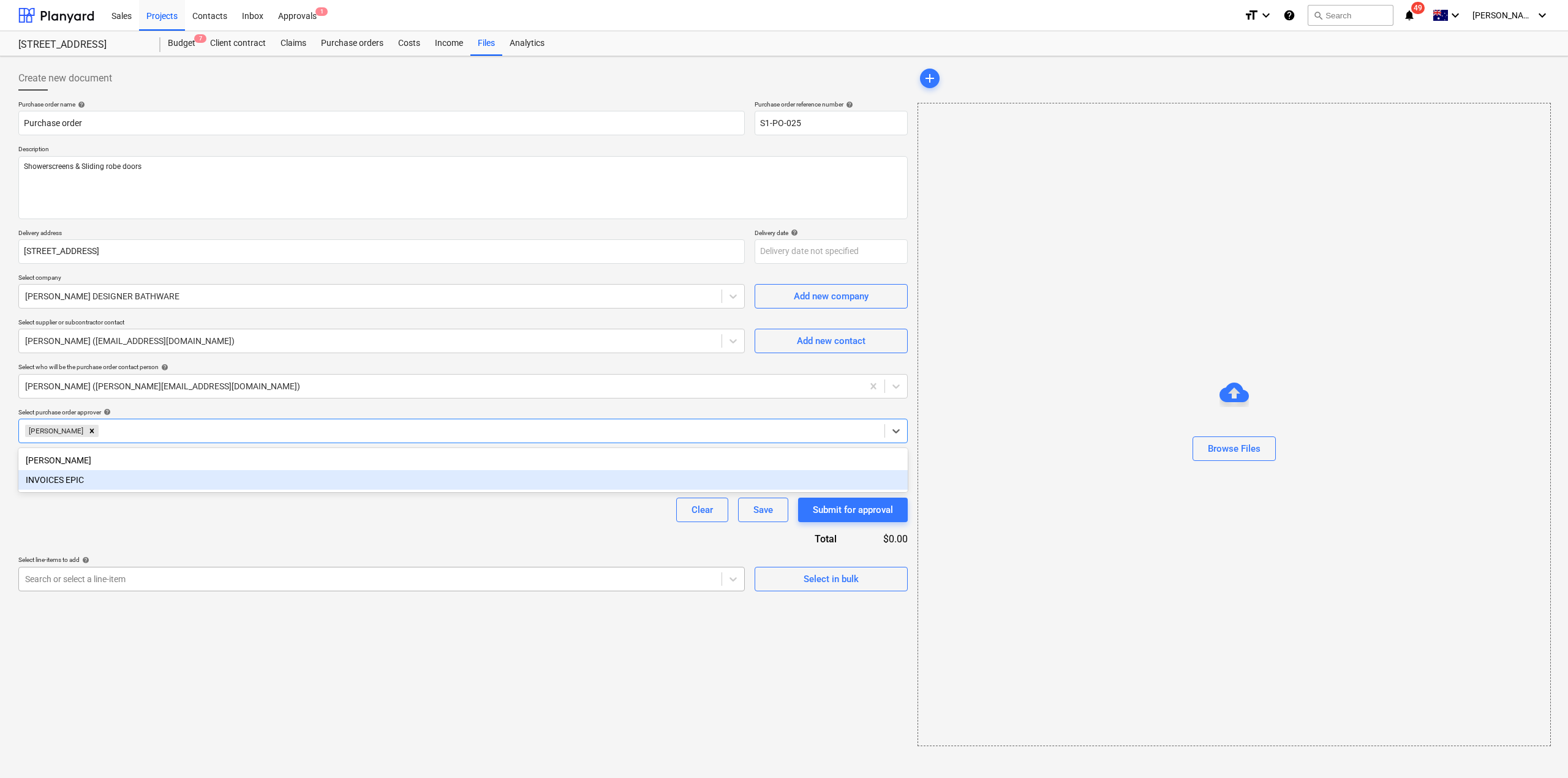
click at [276, 567] on div "Search or select a line-item" at bounding box center [381, 579] width 726 height 25
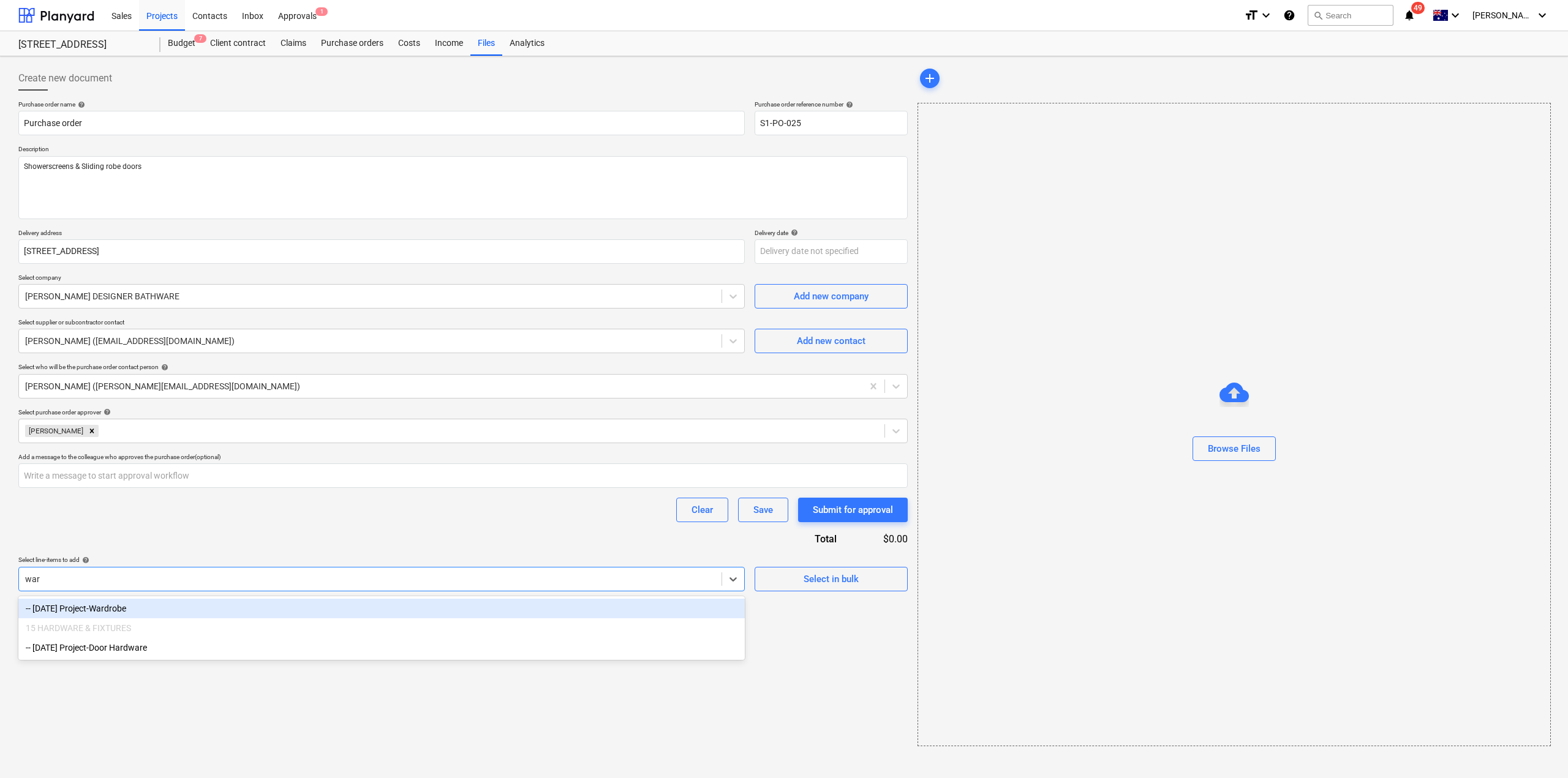
click at [242, 611] on div "-- [DATE] Project-Wardrobe" at bounding box center [381, 608] width 726 height 20
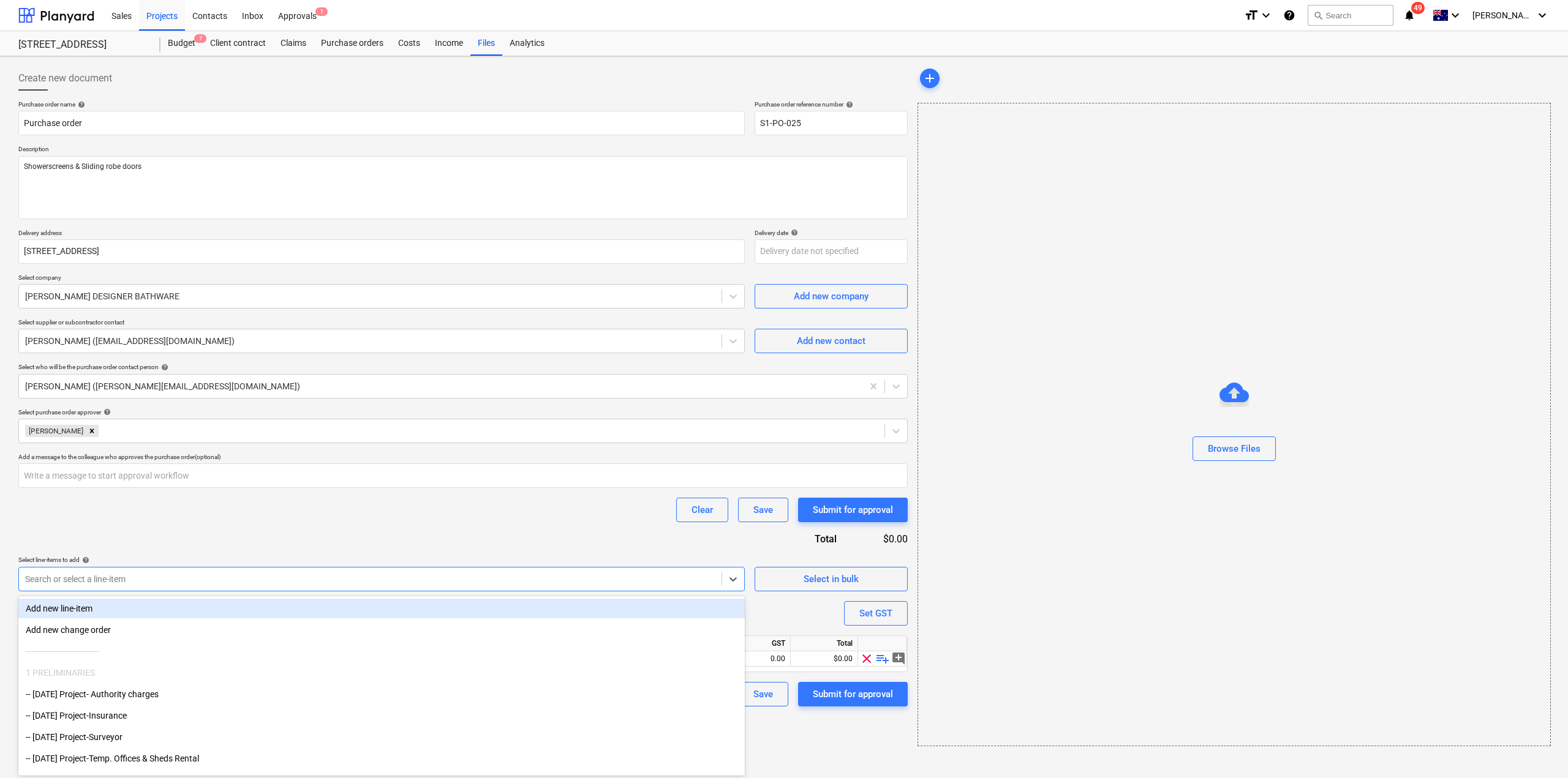
click at [245, 574] on div at bounding box center [370, 580] width 690 height 12
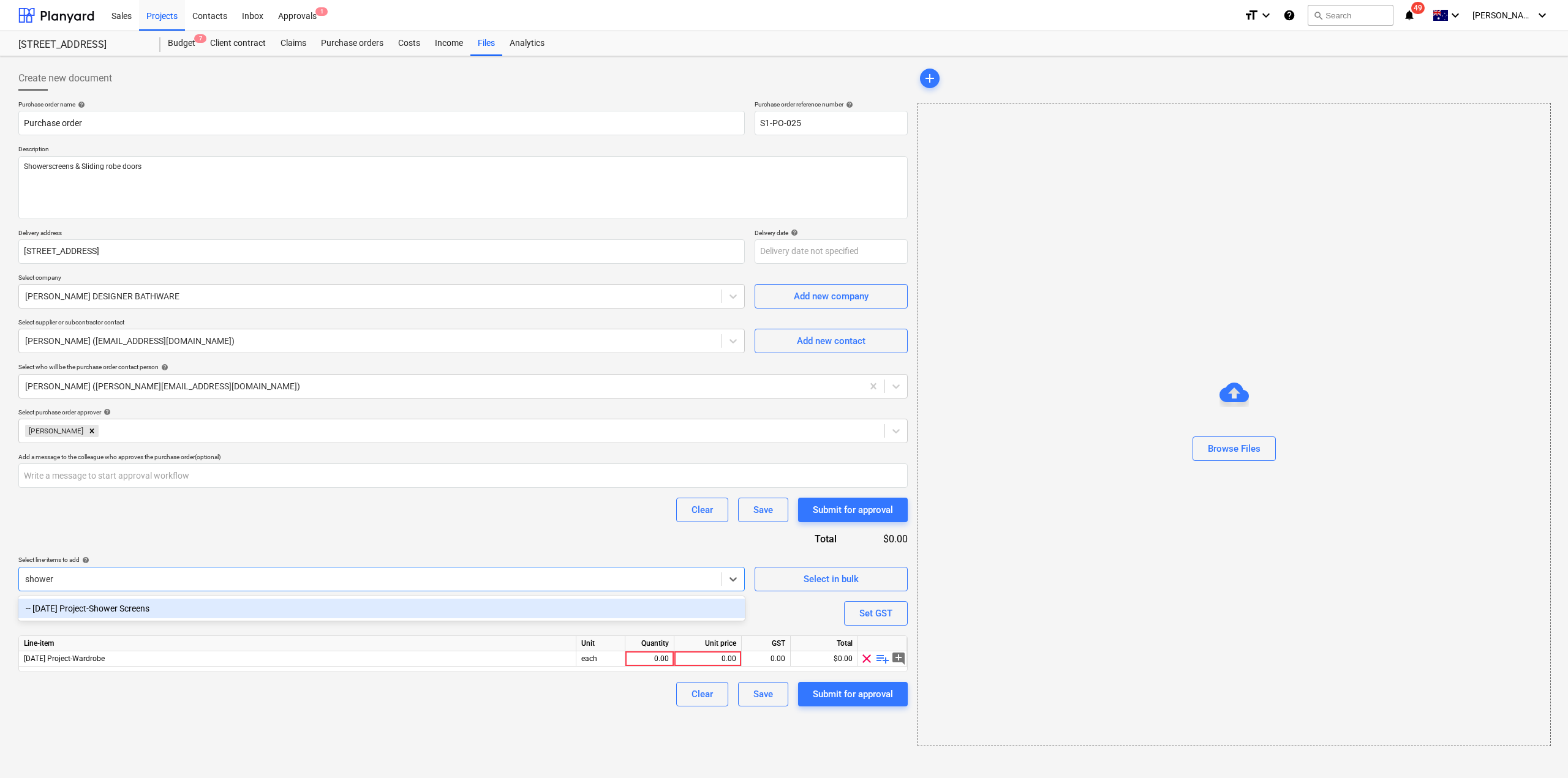
click at [283, 613] on div "-- [DATE] Project-Shower Screens" at bounding box center [381, 608] width 726 height 20
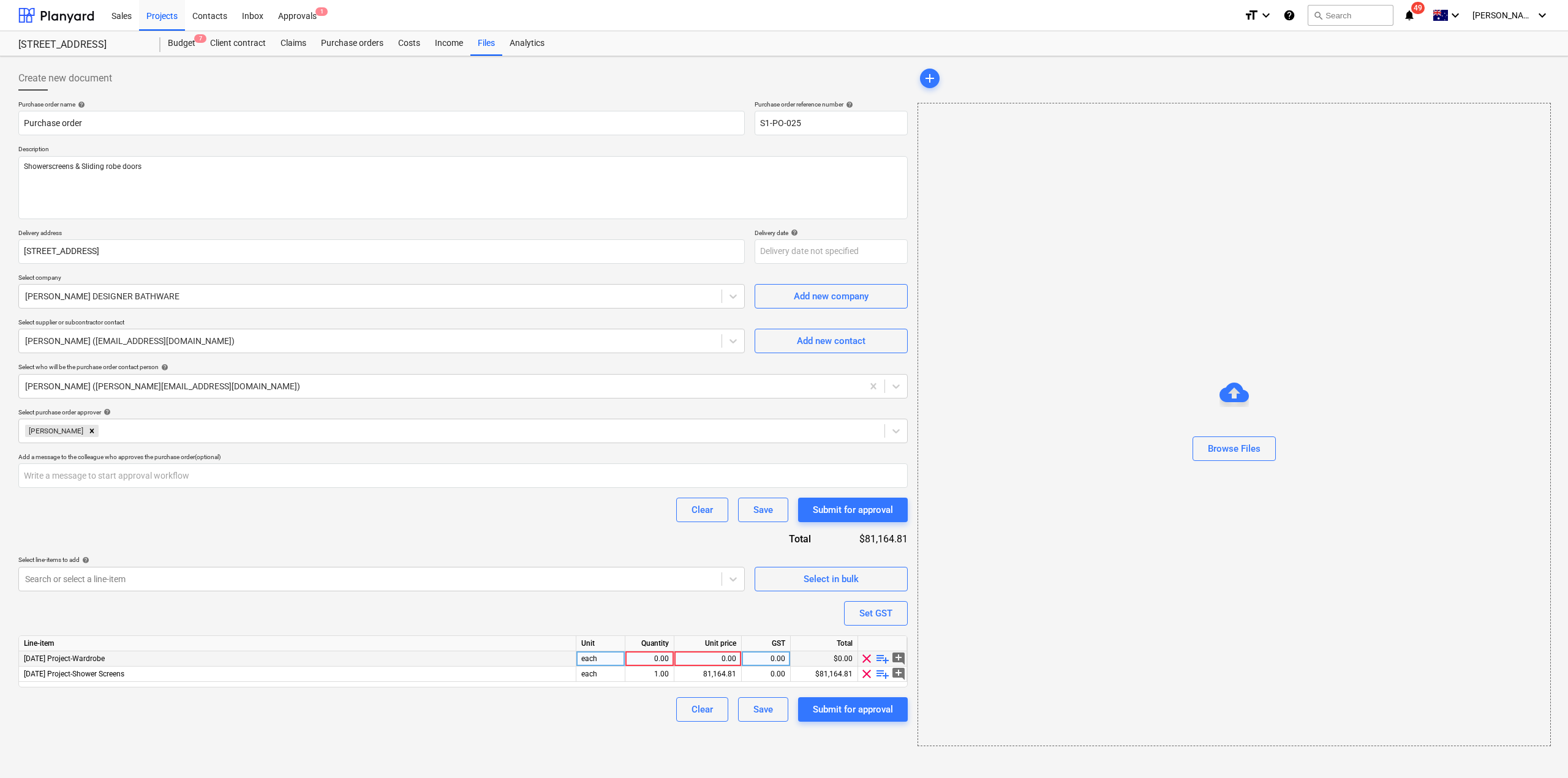
click at [866, 663] on span "clear" at bounding box center [866, 659] width 15 height 15
click at [725, 661] on div "81,164.81" at bounding box center [708, 659] width 57 height 15
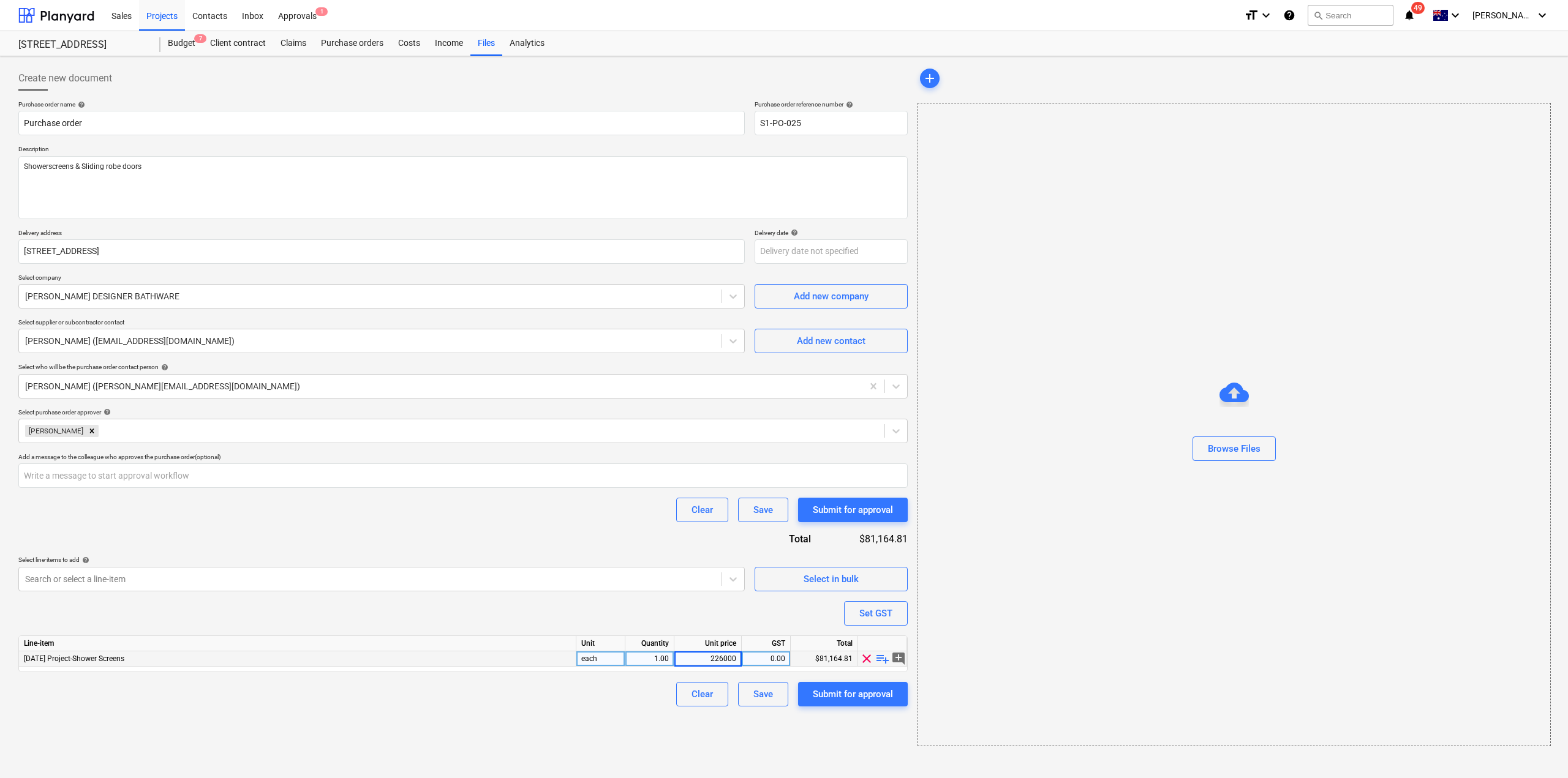
click at [669, 723] on div "Create new document Purchase order name help Purchase order Purchase order refe…" at bounding box center [463, 406] width 899 height 690
click at [169, 173] on textarea "Showerscreens & Sliding robe doors" at bounding box center [463, 187] width 890 height 63
click at [894, 702] on button "Submit for approval" at bounding box center [853, 694] width 110 height 25
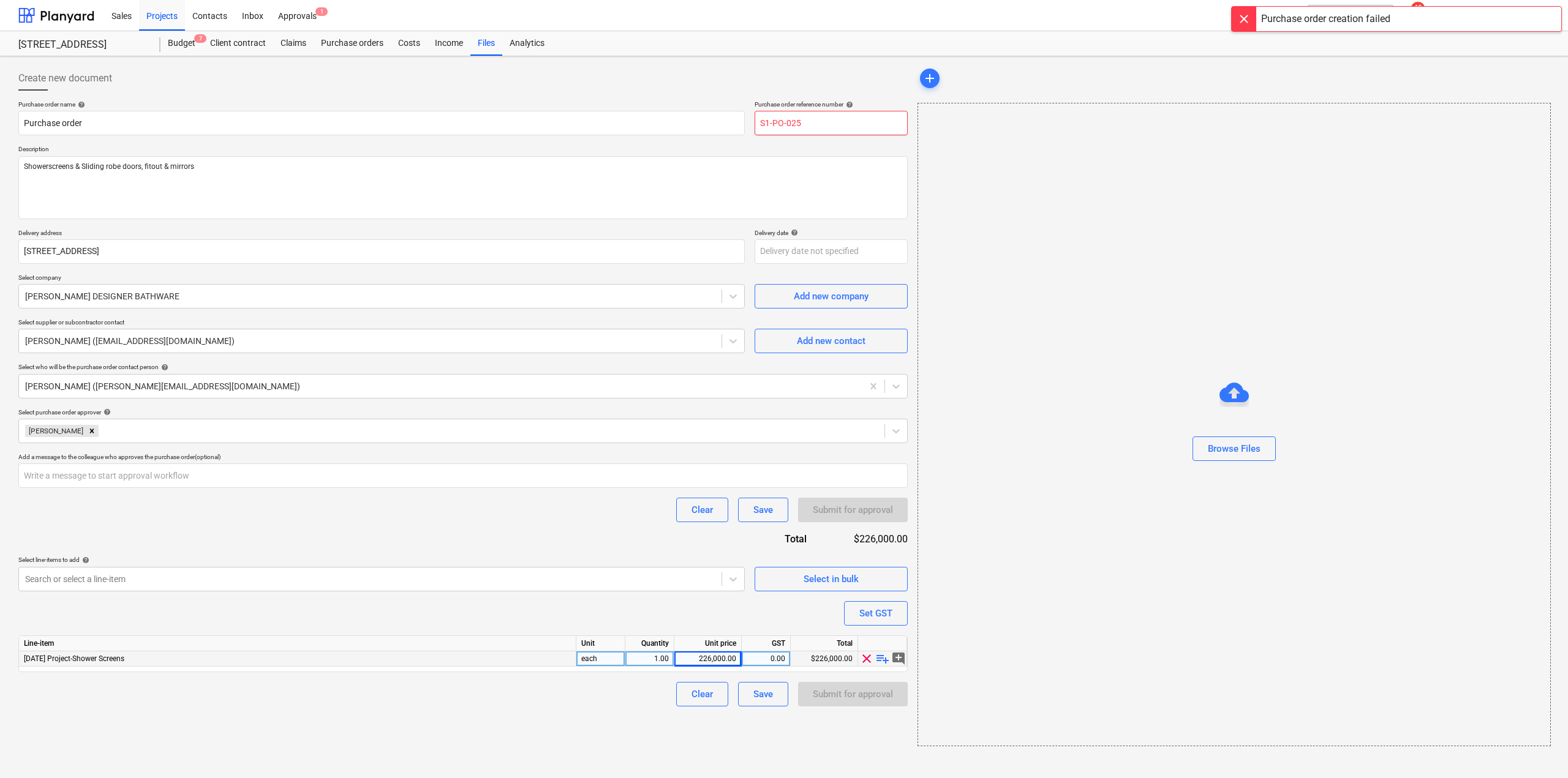
click at [793, 121] on input "S1-PO-025" at bounding box center [831, 123] width 153 height 25
click at [790, 178] on textarea "Showerscreens & Sliding robe doors, fitout & mirrors" at bounding box center [463, 187] width 890 height 63
click at [842, 684] on button "Submit for approval" at bounding box center [853, 694] width 110 height 25
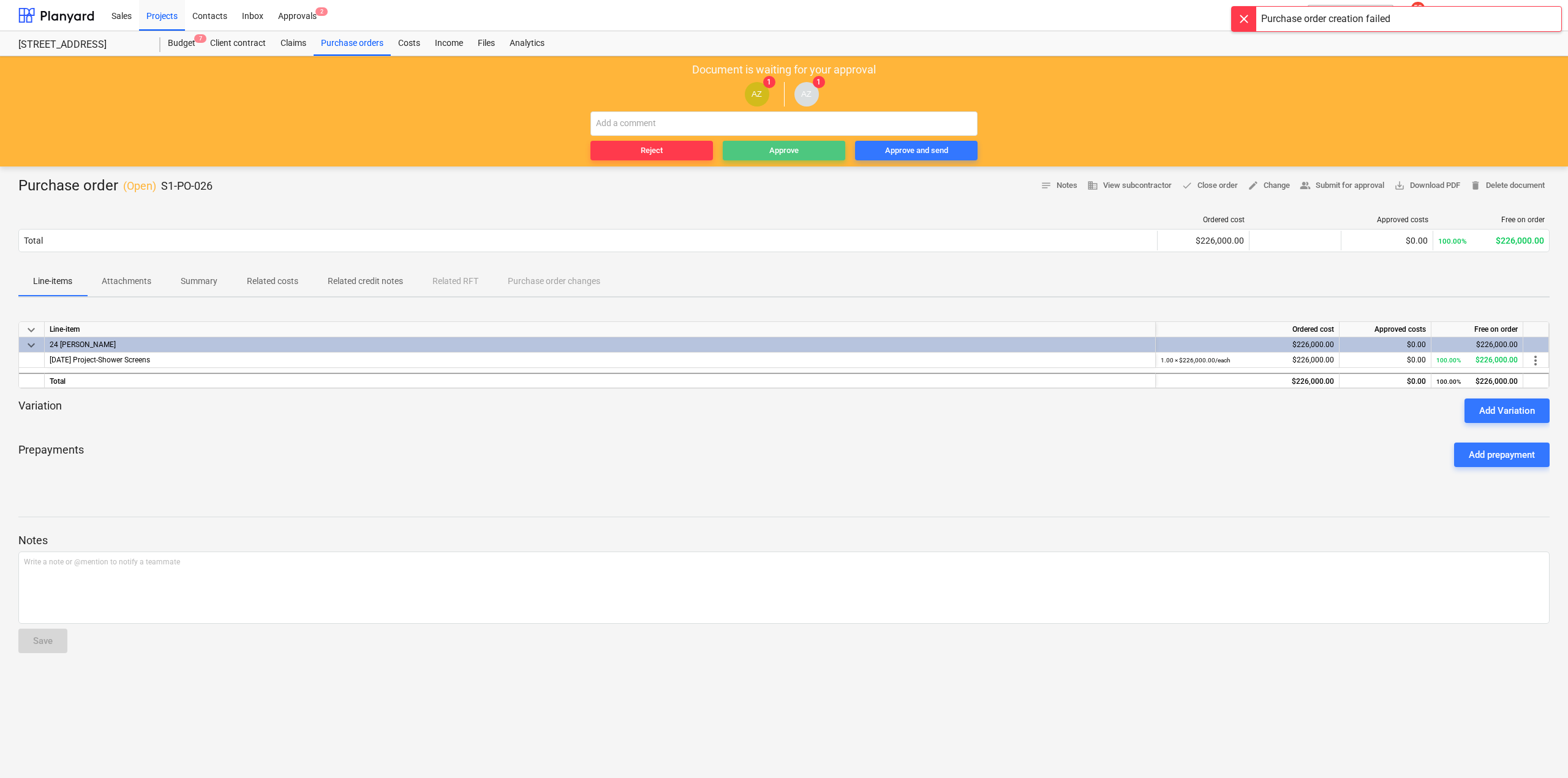
click at [795, 147] on div "Approve" at bounding box center [784, 151] width 29 height 14
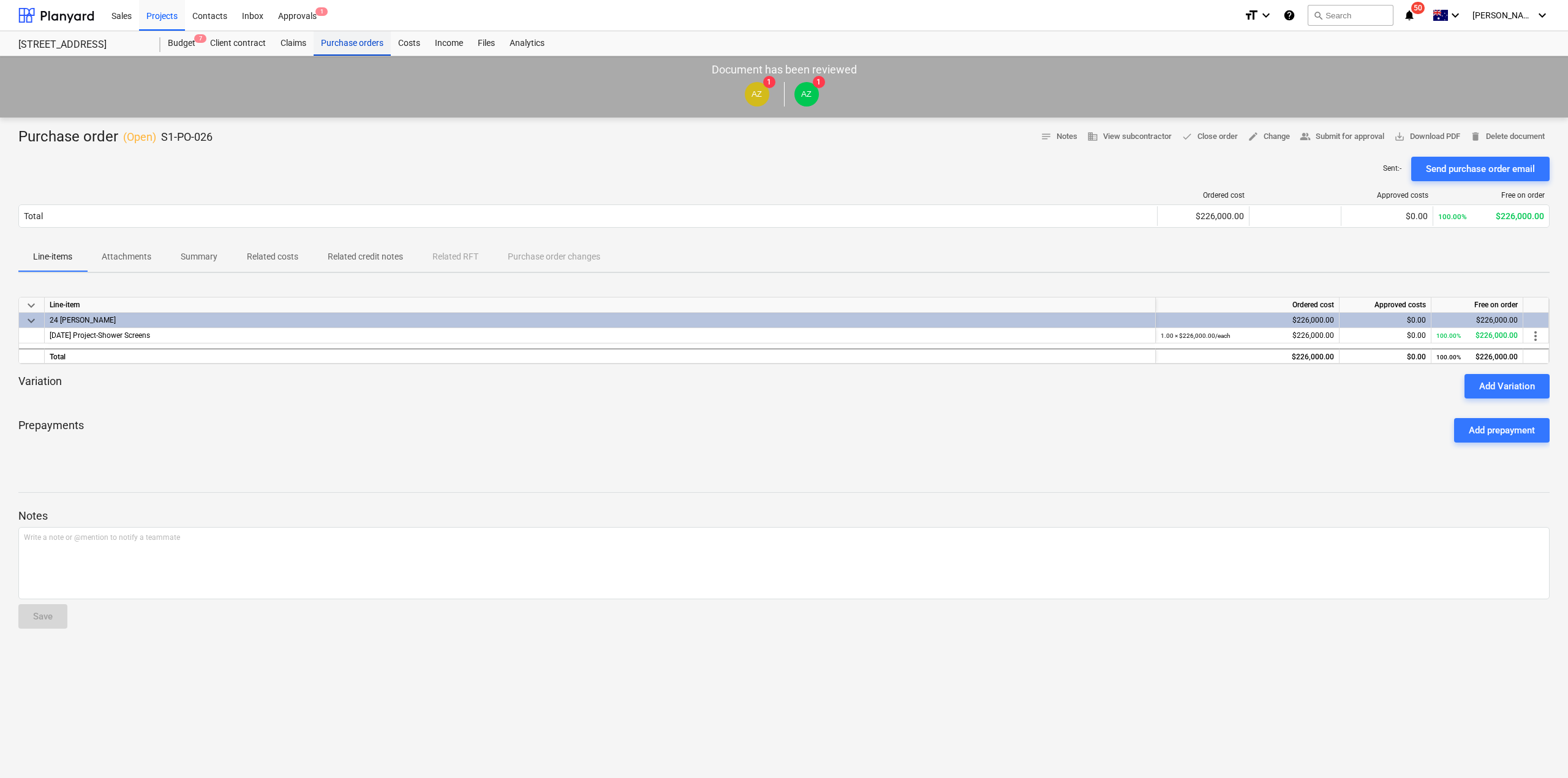
click at [338, 44] on div "Purchase orders" at bounding box center [352, 43] width 77 height 25
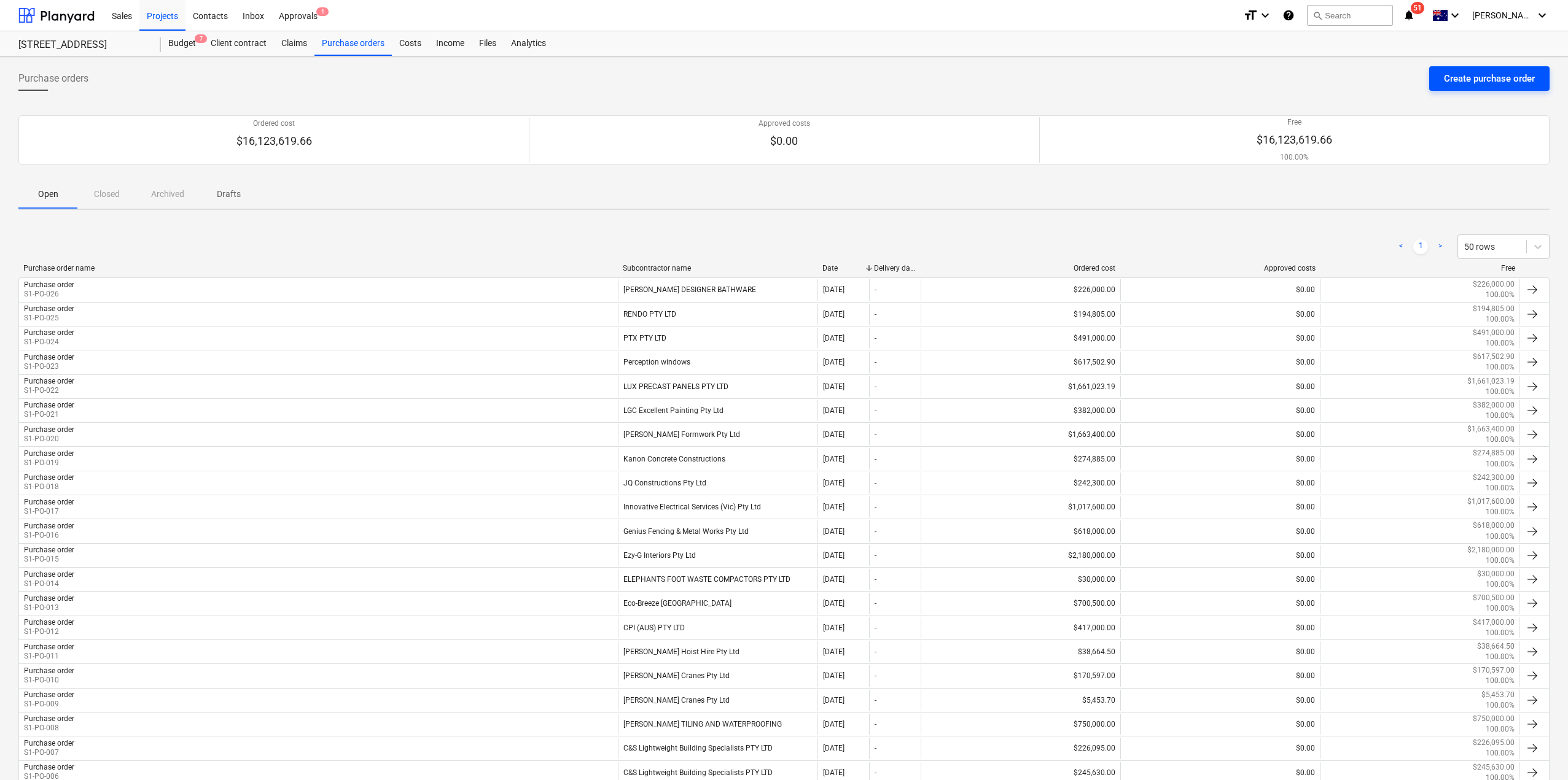
click at [1487, 74] on div "Create purchase order" at bounding box center [1490, 78] width 91 height 16
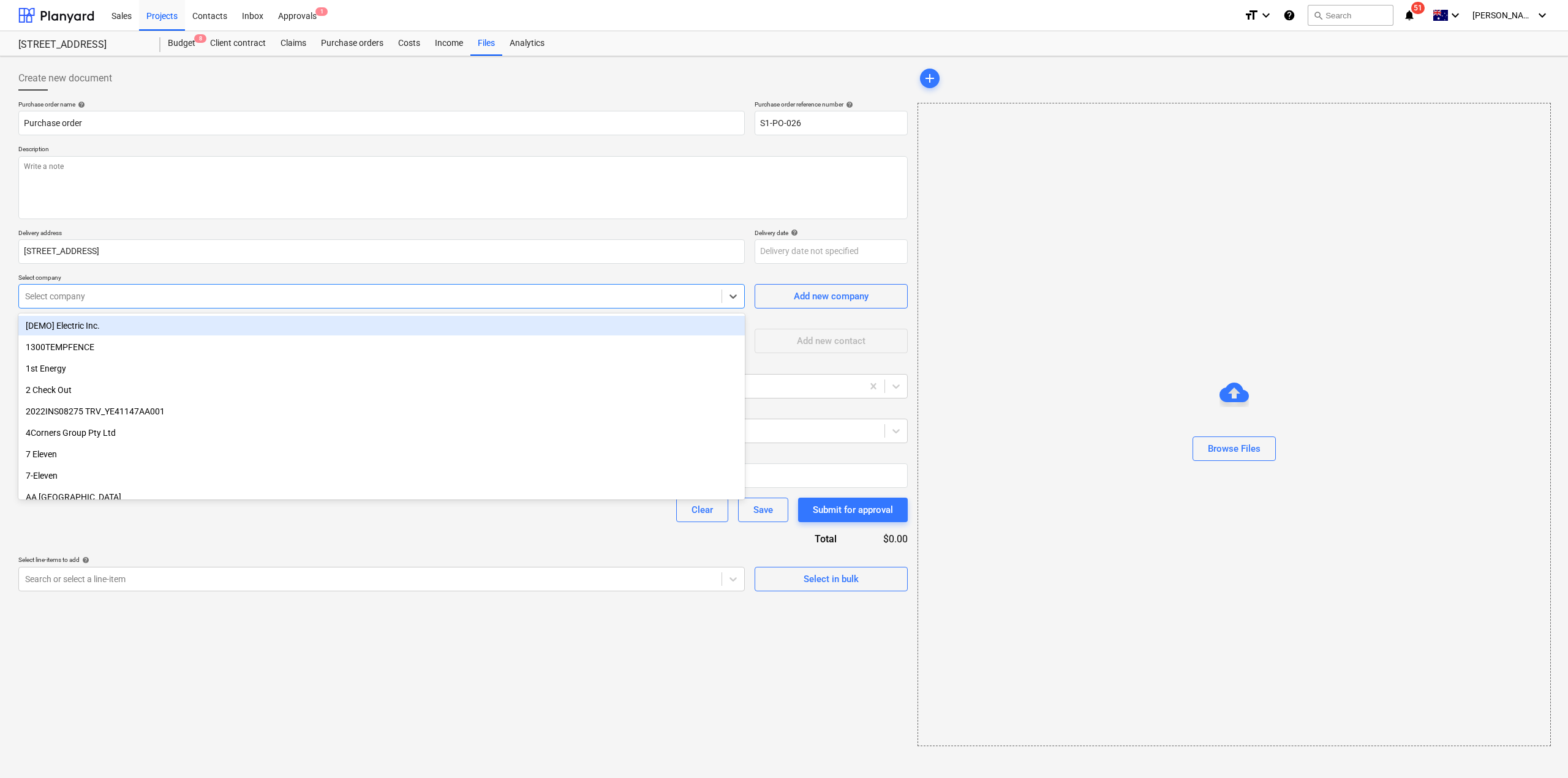
click at [120, 302] on div at bounding box center [370, 296] width 690 height 12
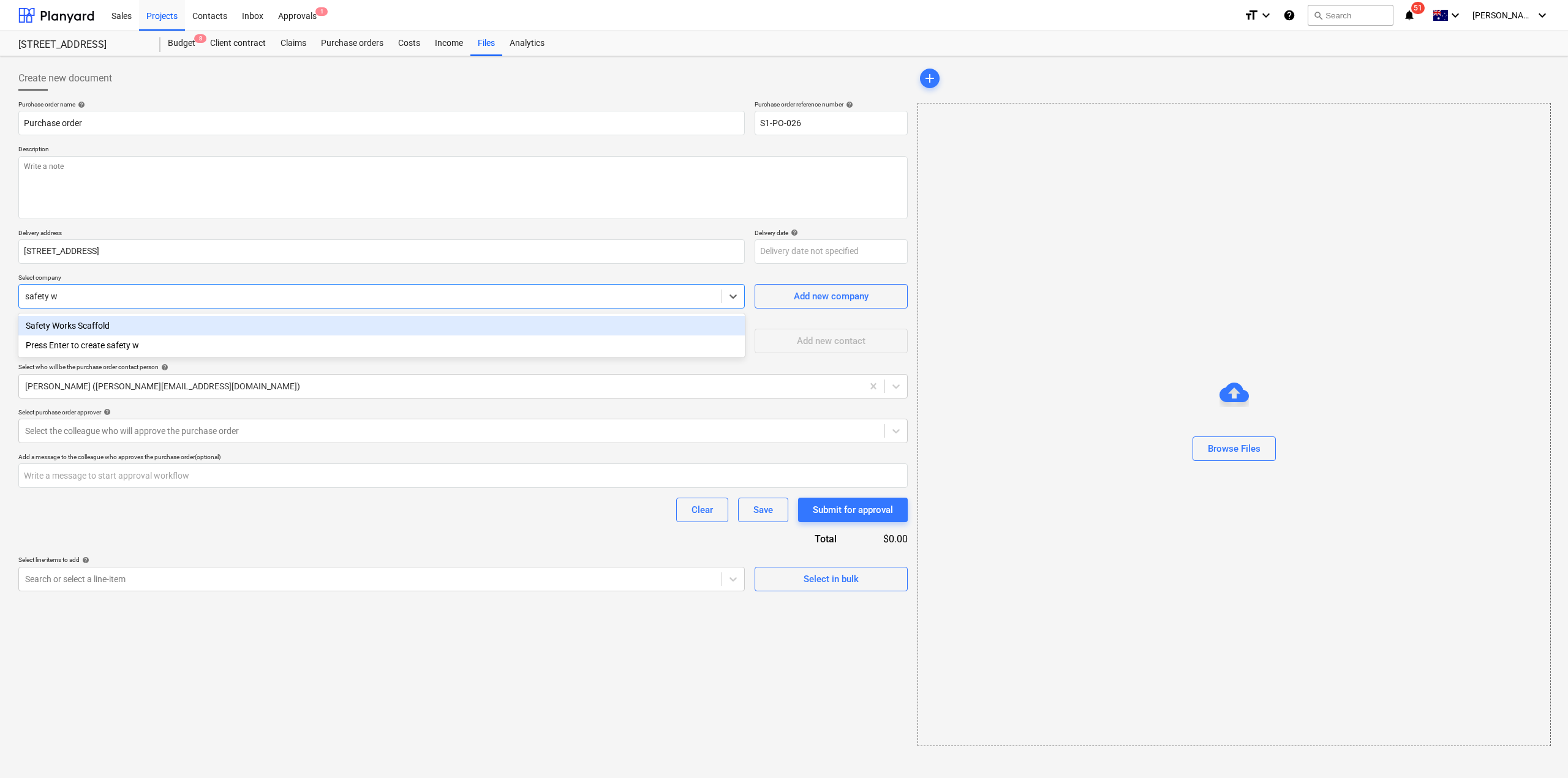
click at [123, 332] on div "Safety Works Scaffold" at bounding box center [381, 325] width 726 height 20
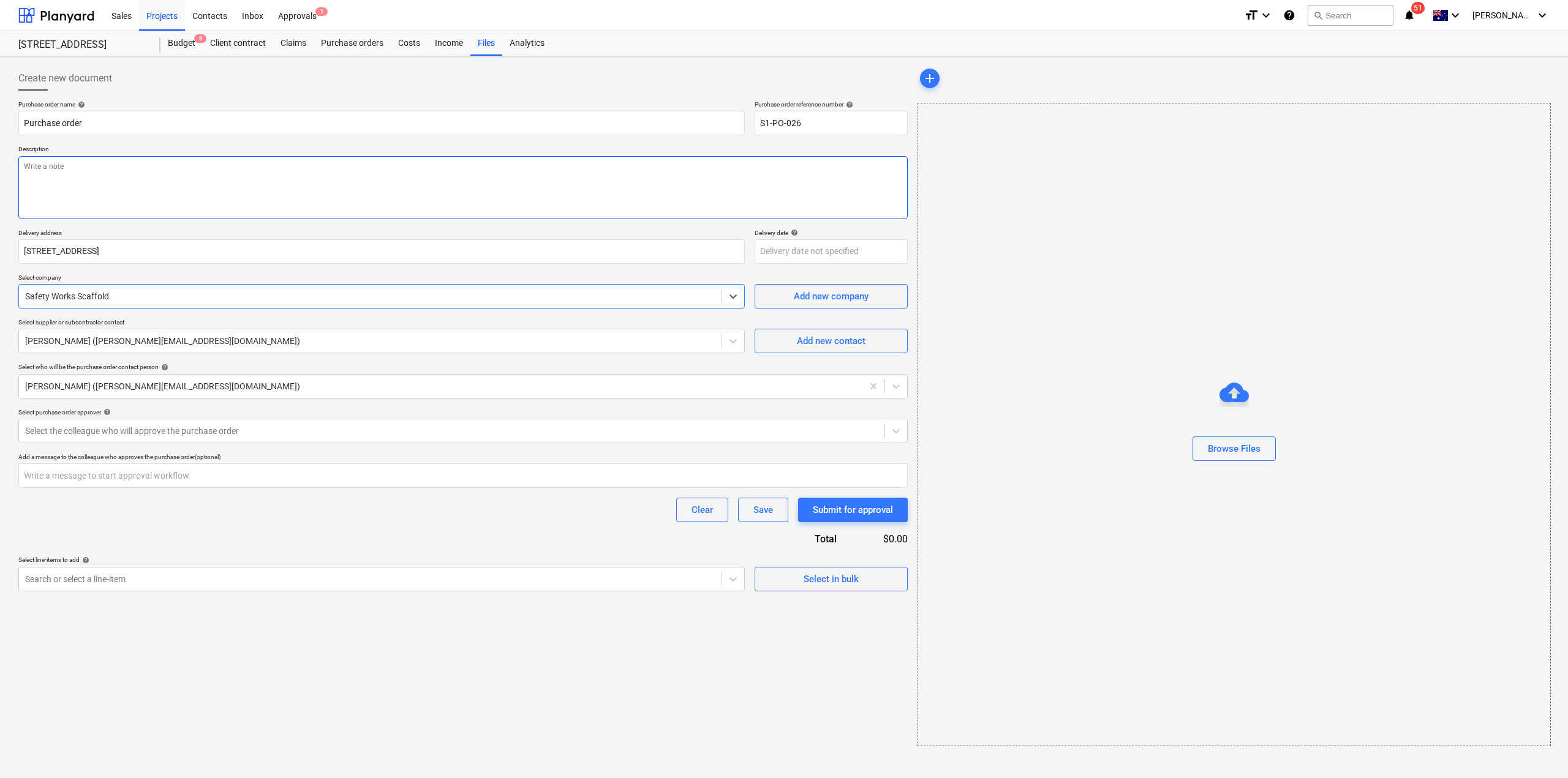
click at [153, 173] on textarea at bounding box center [463, 187] width 890 height 63
click at [137, 481] on input "text" at bounding box center [463, 476] width 890 height 25
drag, startPoint x: 65, startPoint y: 471, endPoint x: 0, endPoint y: 464, distance: 65.4
click at [0, 464] on div "Create new document Purchase order name help Purchase order Purchase order refe…" at bounding box center [784, 417] width 1568 height 722
click at [112, 591] on div "Search or select a line-item" at bounding box center [381, 579] width 726 height 25
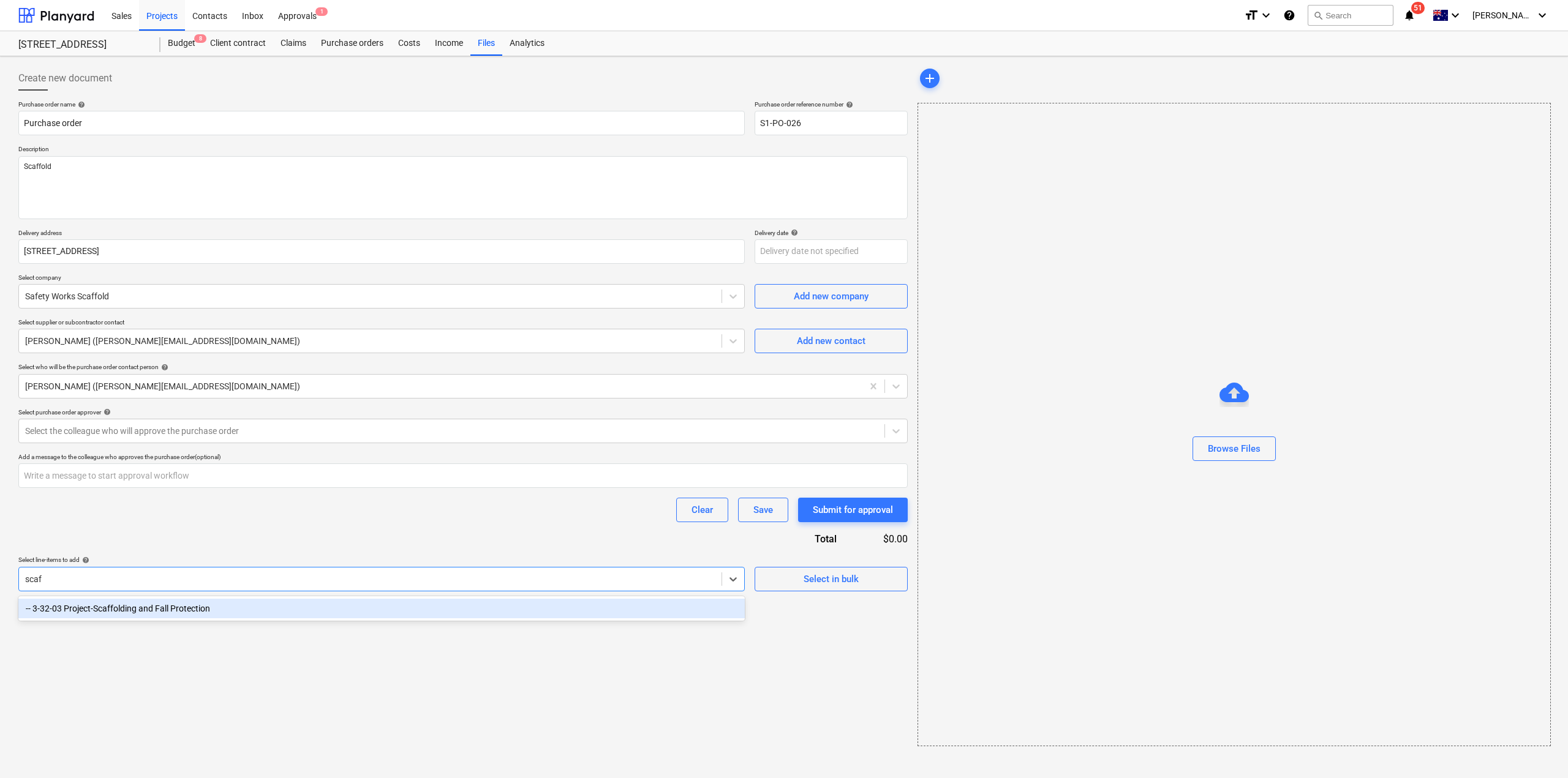
click at [141, 605] on div "-- 3-32-03 Project-Scaffolding and Fall Protection" at bounding box center [381, 608] width 726 height 20
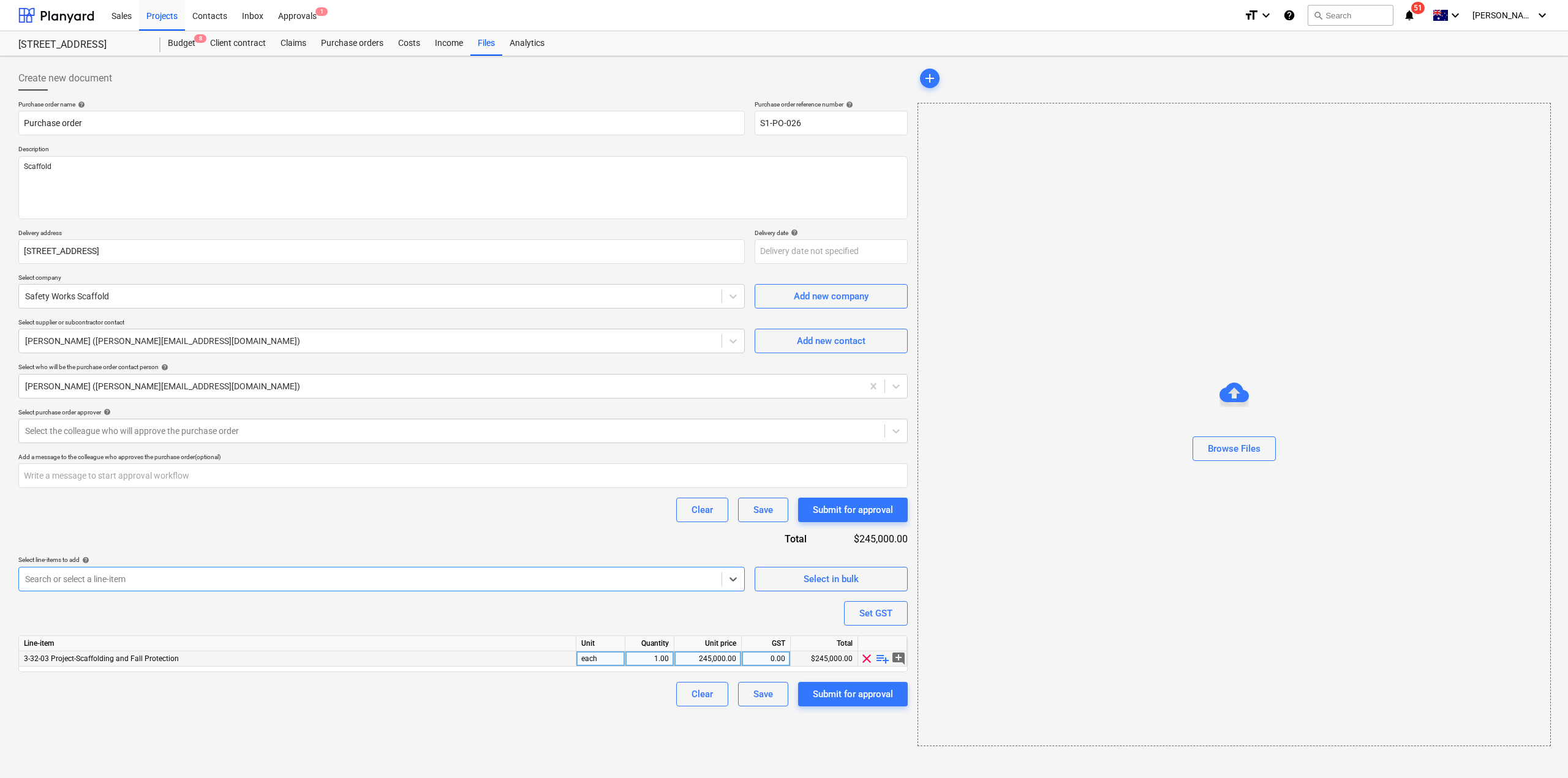
click at [710, 659] on div "245,000.00" at bounding box center [708, 659] width 57 height 15
click at [749, 740] on div "Create new document Purchase order name help Purchase order Purchase order refe…" at bounding box center [463, 406] width 899 height 690
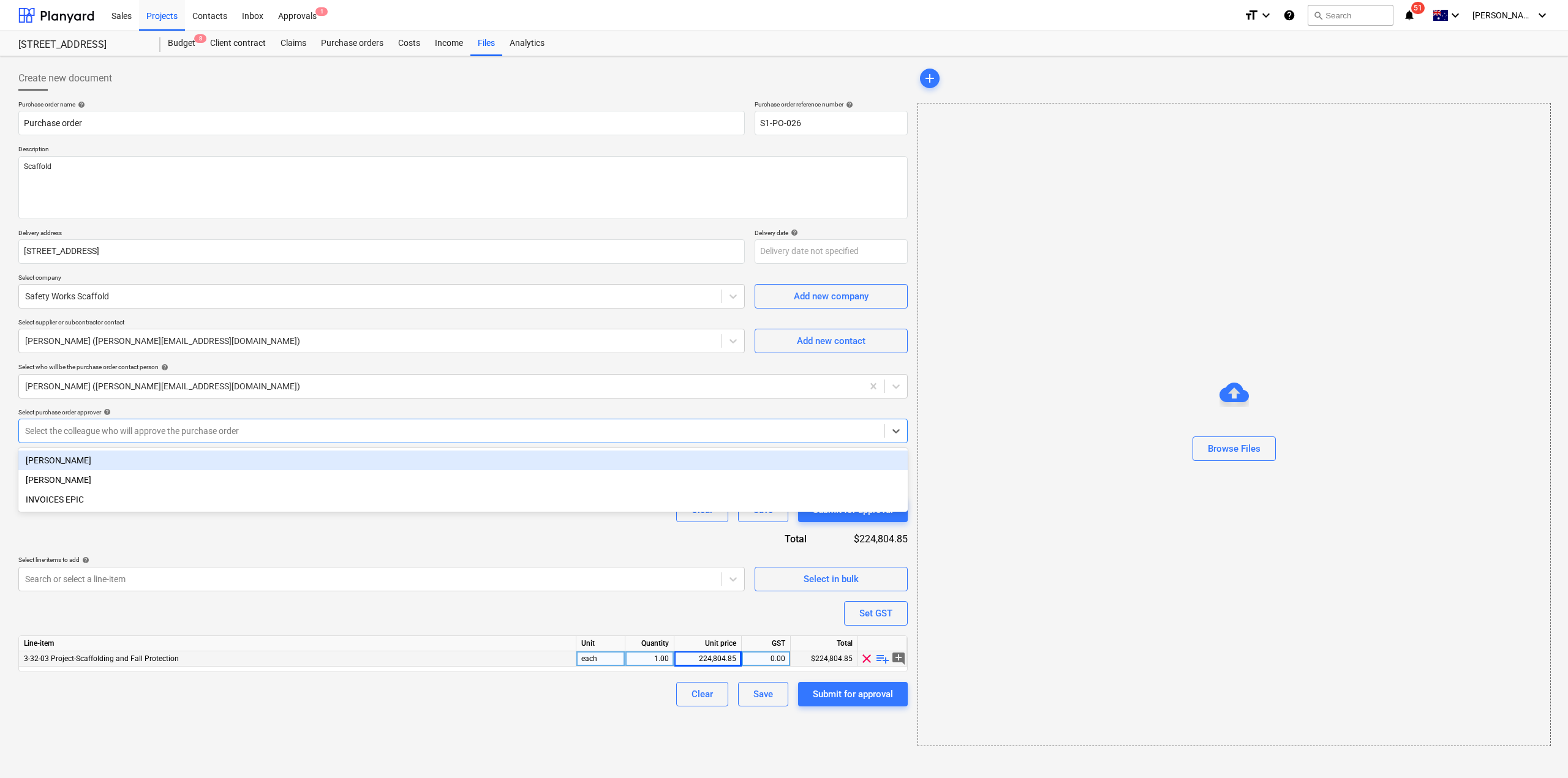
click at [206, 435] on div at bounding box center [451, 431] width 853 height 12
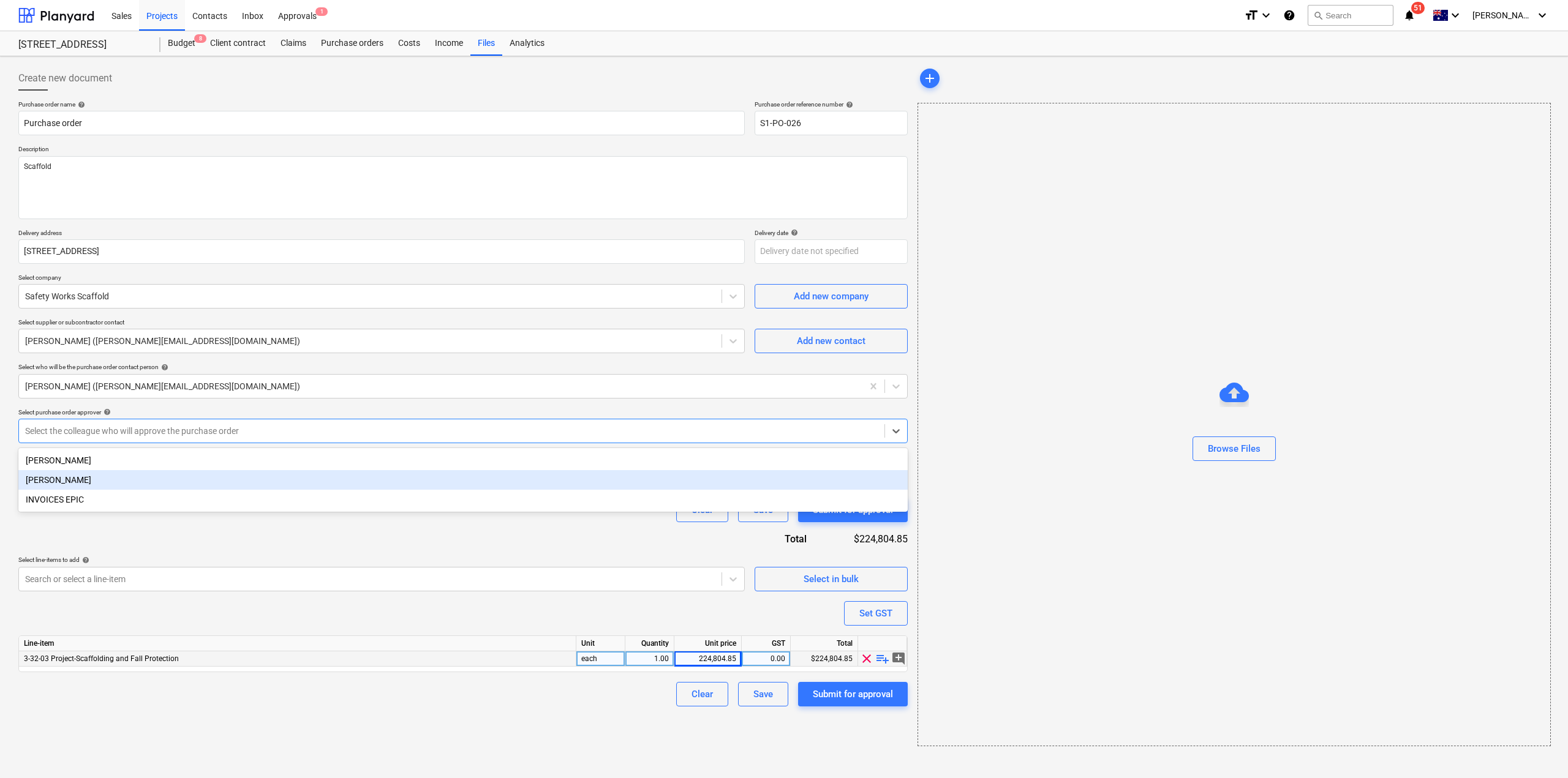
click at [163, 473] on div "[PERSON_NAME]" at bounding box center [463, 480] width 890 height 20
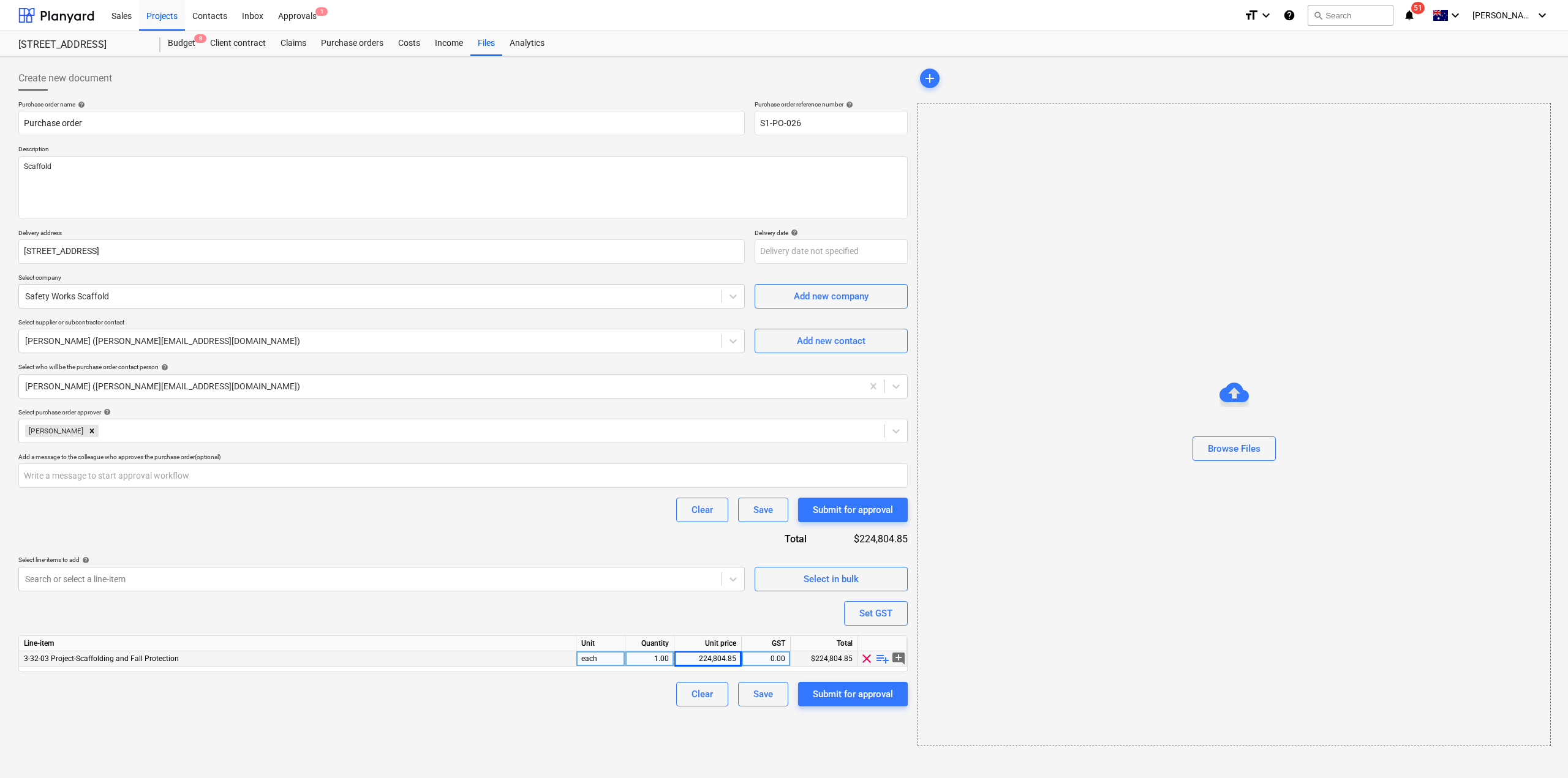
click at [182, 520] on div "Clear Save Submit for approval" at bounding box center [463, 510] width 890 height 25
click at [179, 520] on div "Clear Save Submit for approval" at bounding box center [463, 510] width 890 height 25
click at [861, 697] on div "Submit for approval" at bounding box center [852, 694] width 80 height 16
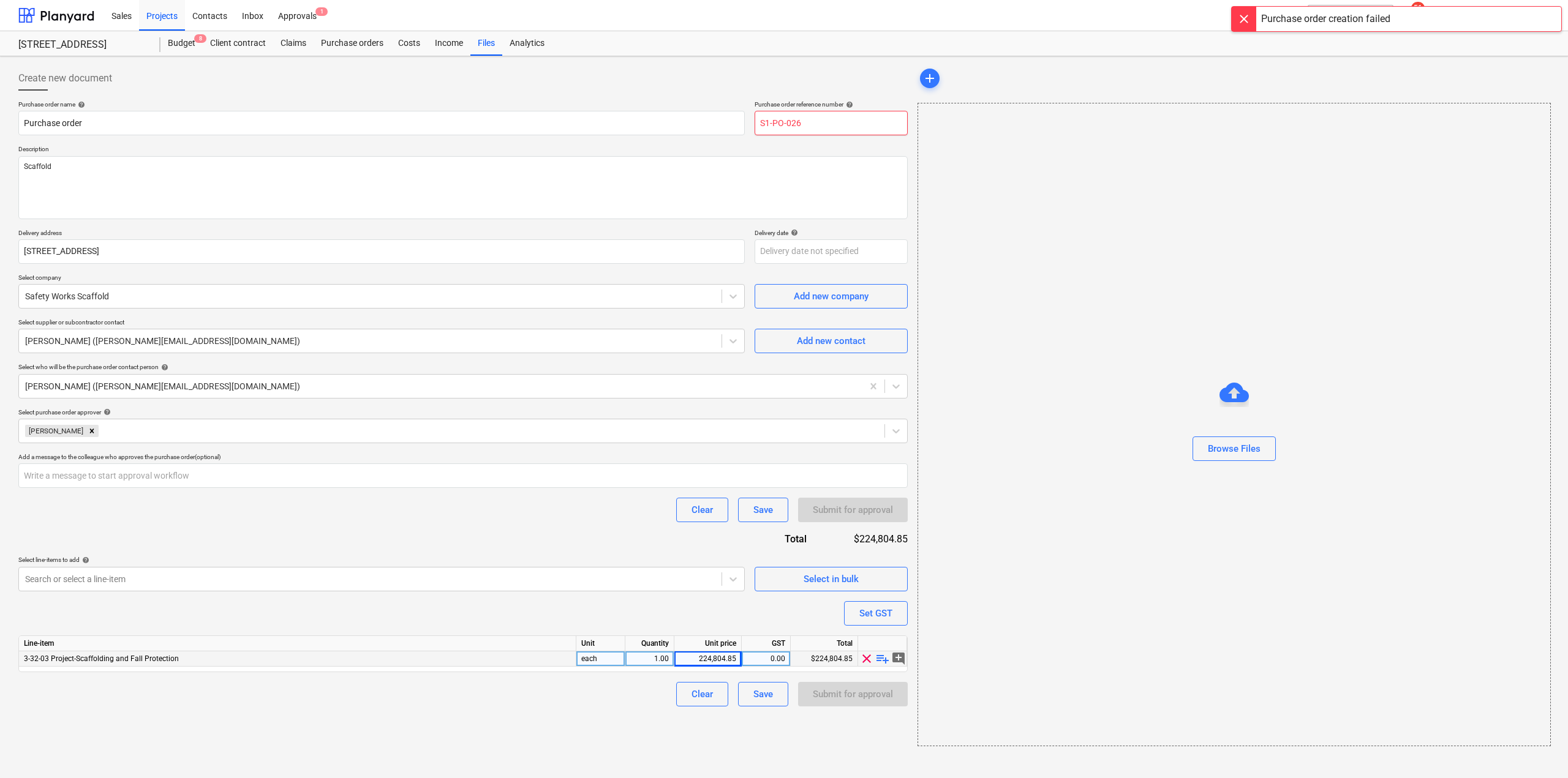
drag, startPoint x: 795, startPoint y: 120, endPoint x: 832, endPoint y: 139, distance: 41.6
click at [832, 138] on div "Purchase order name help Purchase order Purchase order reference number help S1…" at bounding box center [463, 404] width 890 height 606
click at [838, 703] on button "Submit for approval" at bounding box center [853, 694] width 110 height 25
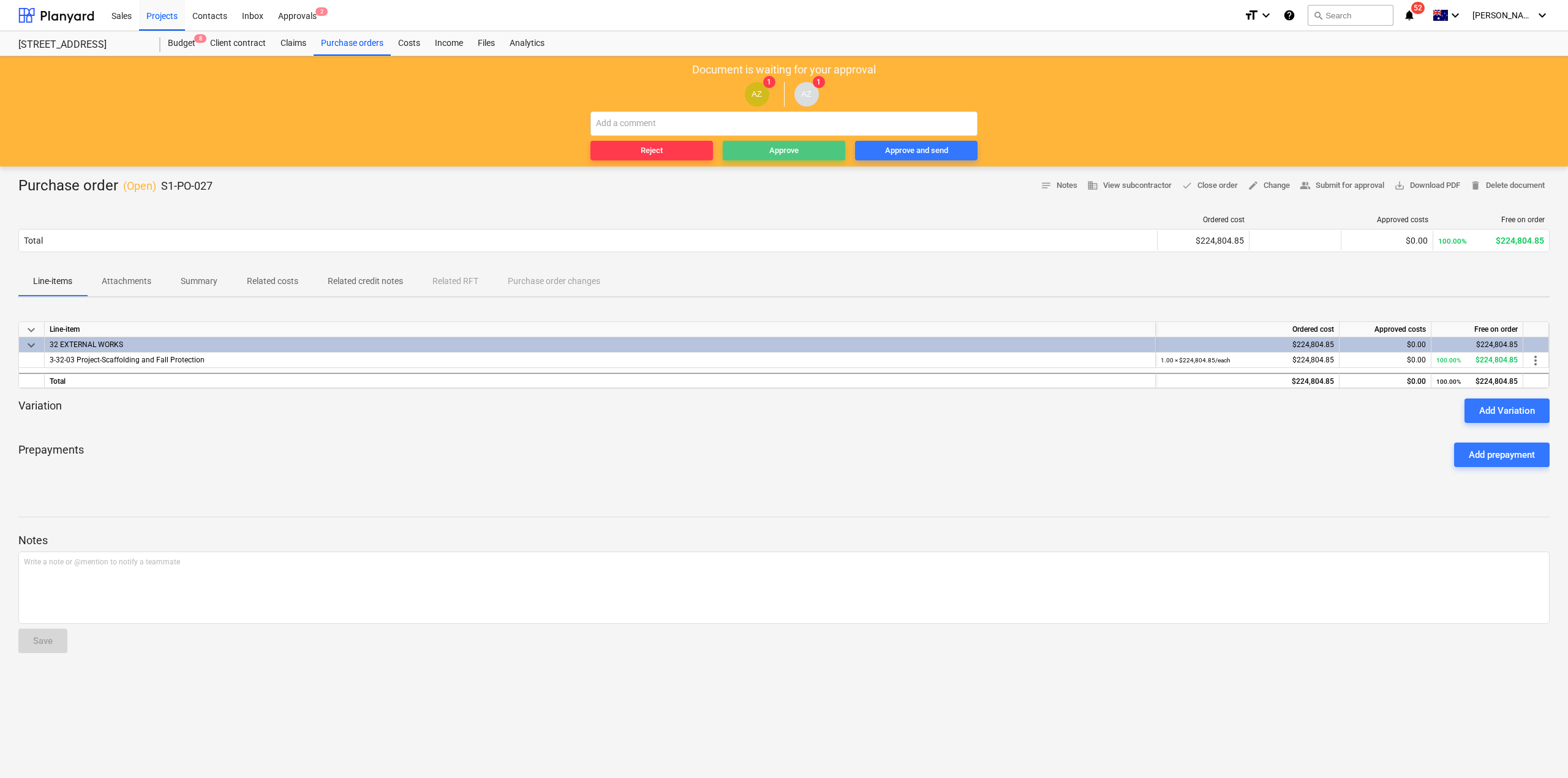
click at [757, 147] on span "Approve" at bounding box center [783, 151] width 112 height 14
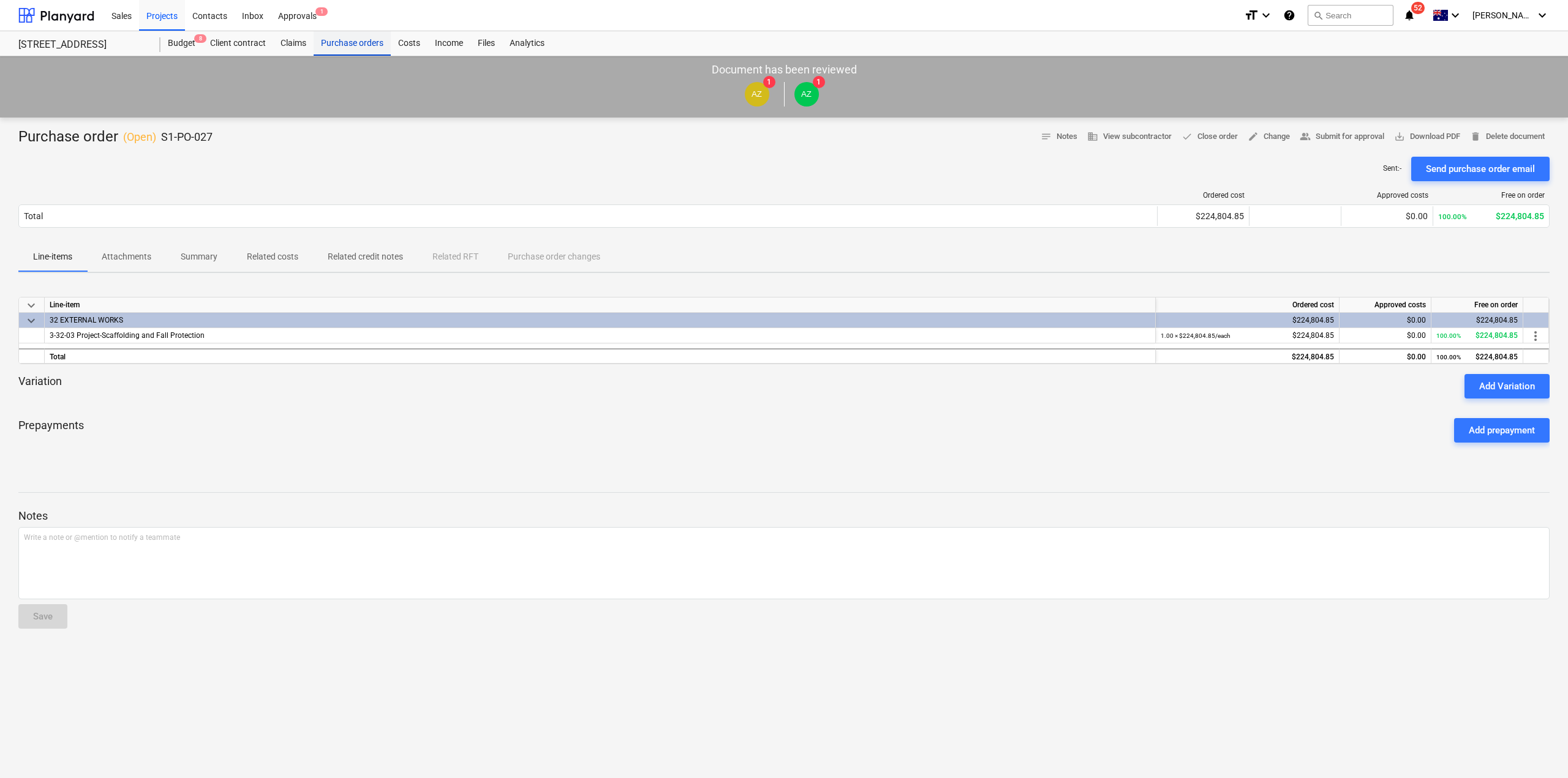
click at [354, 50] on div "Purchase orders" at bounding box center [352, 43] width 77 height 25
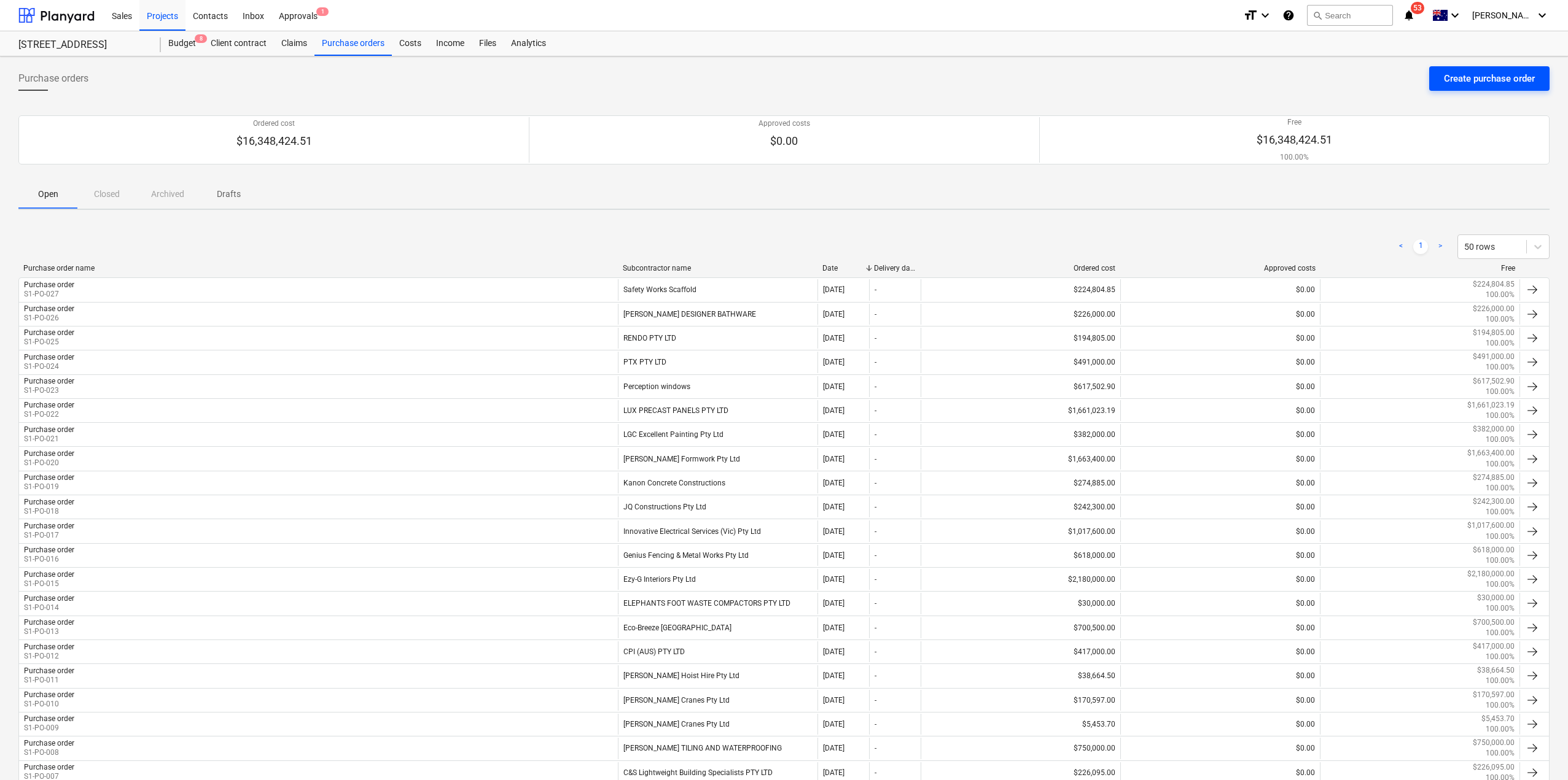
click at [1470, 81] on div "Create purchase order" at bounding box center [1490, 78] width 91 height 16
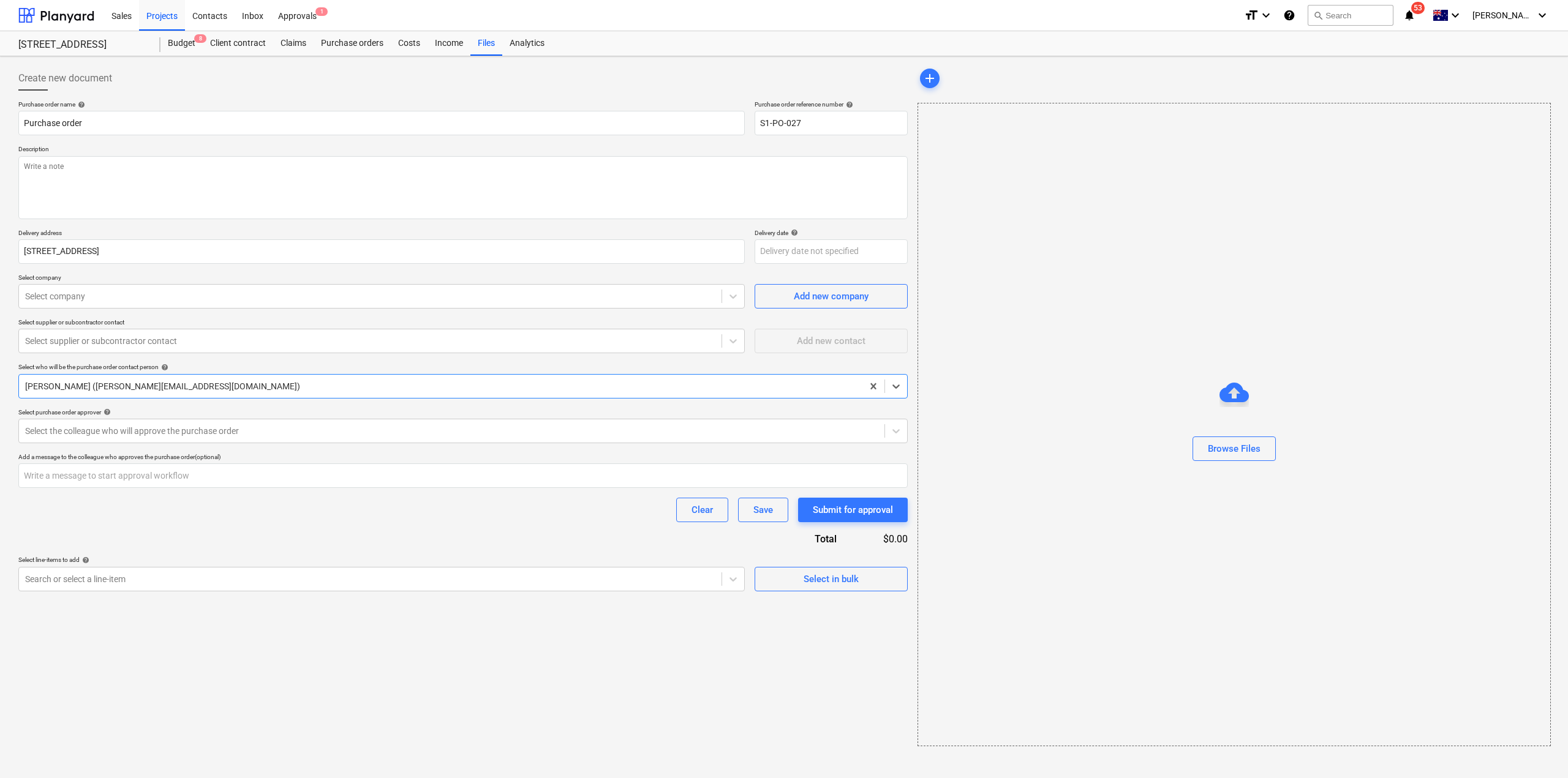
click at [57, 391] on div at bounding box center [441, 386] width 831 height 12
click at [233, 392] on div at bounding box center [441, 386] width 831 height 12
click at [235, 382] on div at bounding box center [441, 386] width 831 height 12
click at [64, 293] on div at bounding box center [370, 296] width 690 height 12
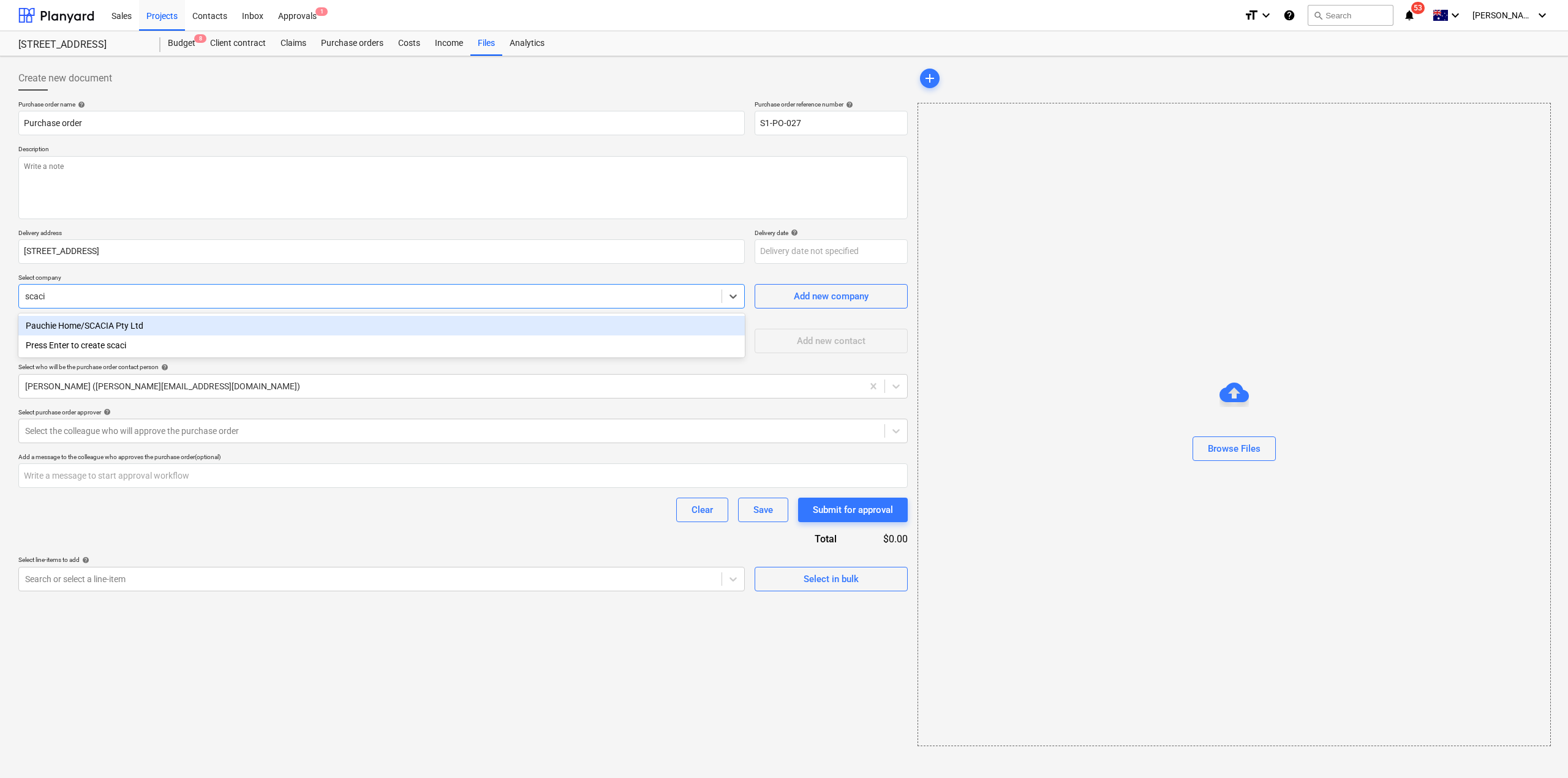
click at [219, 333] on div "Pauchie Home/SCACIA Pty Ltd" at bounding box center [381, 325] width 726 height 20
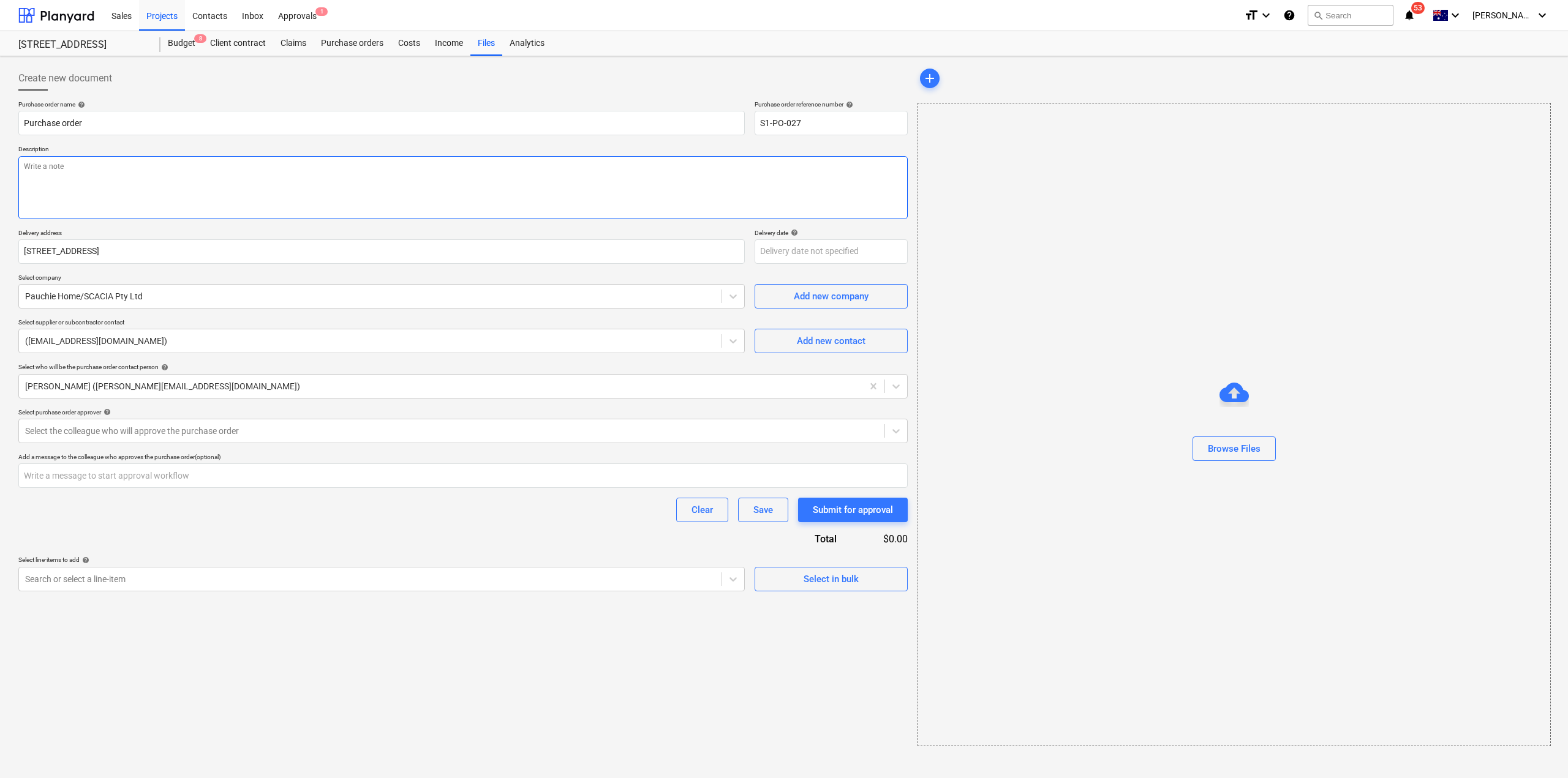
click at [144, 196] on textarea at bounding box center [463, 187] width 890 height 63
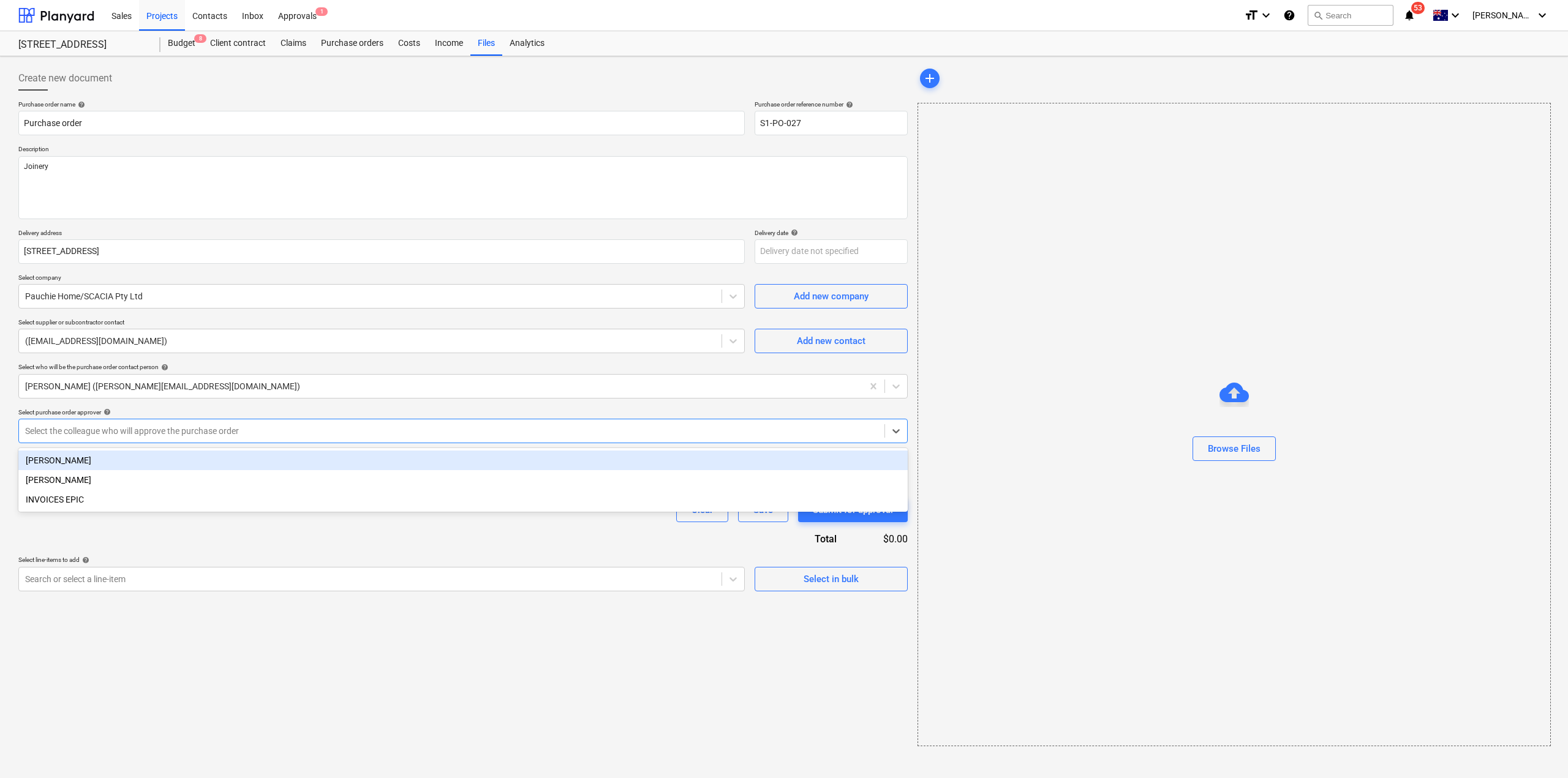
click at [144, 434] on div at bounding box center [451, 431] width 853 height 12
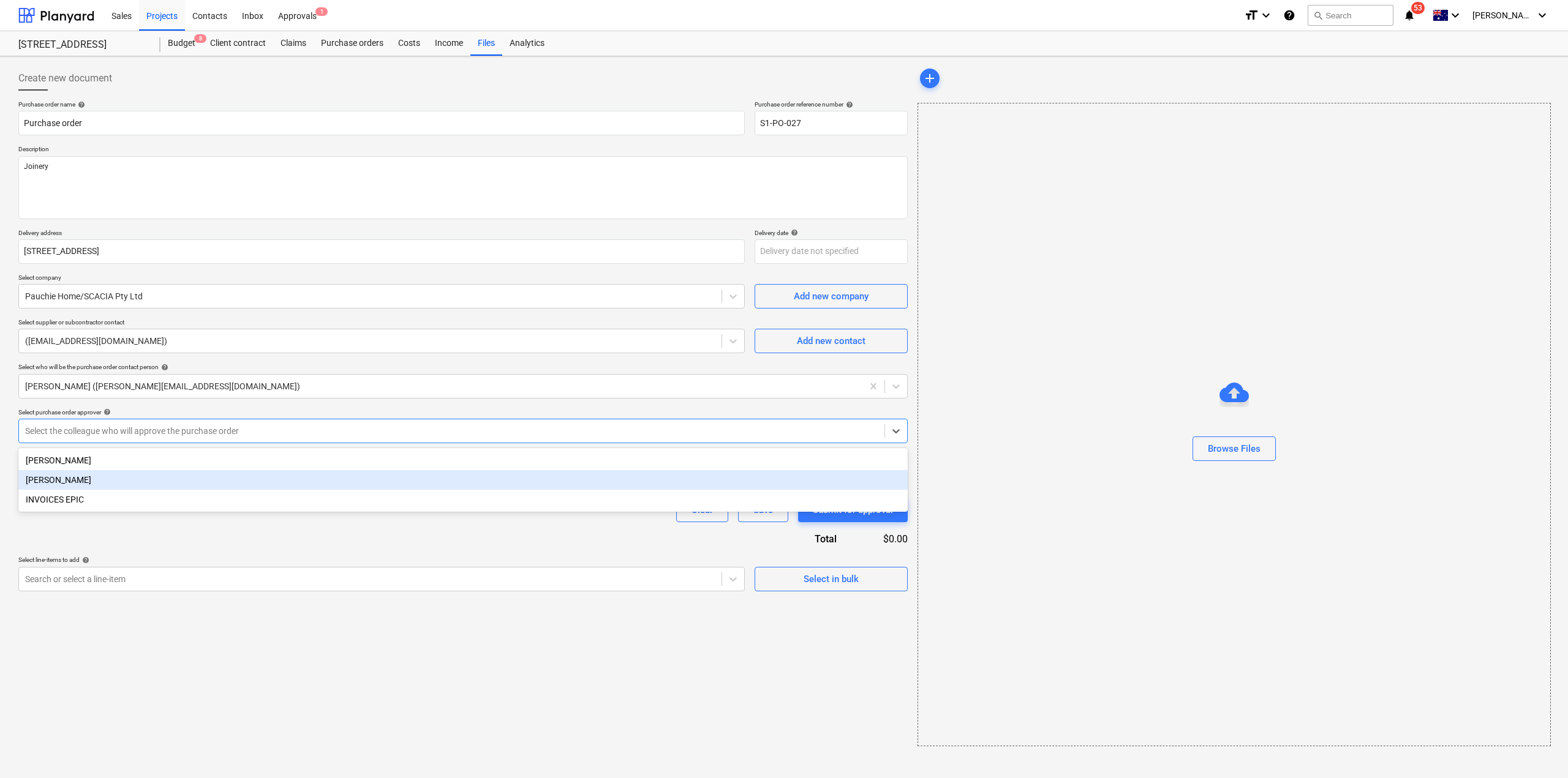
click at [108, 481] on div "[PERSON_NAME]" at bounding box center [463, 480] width 890 height 20
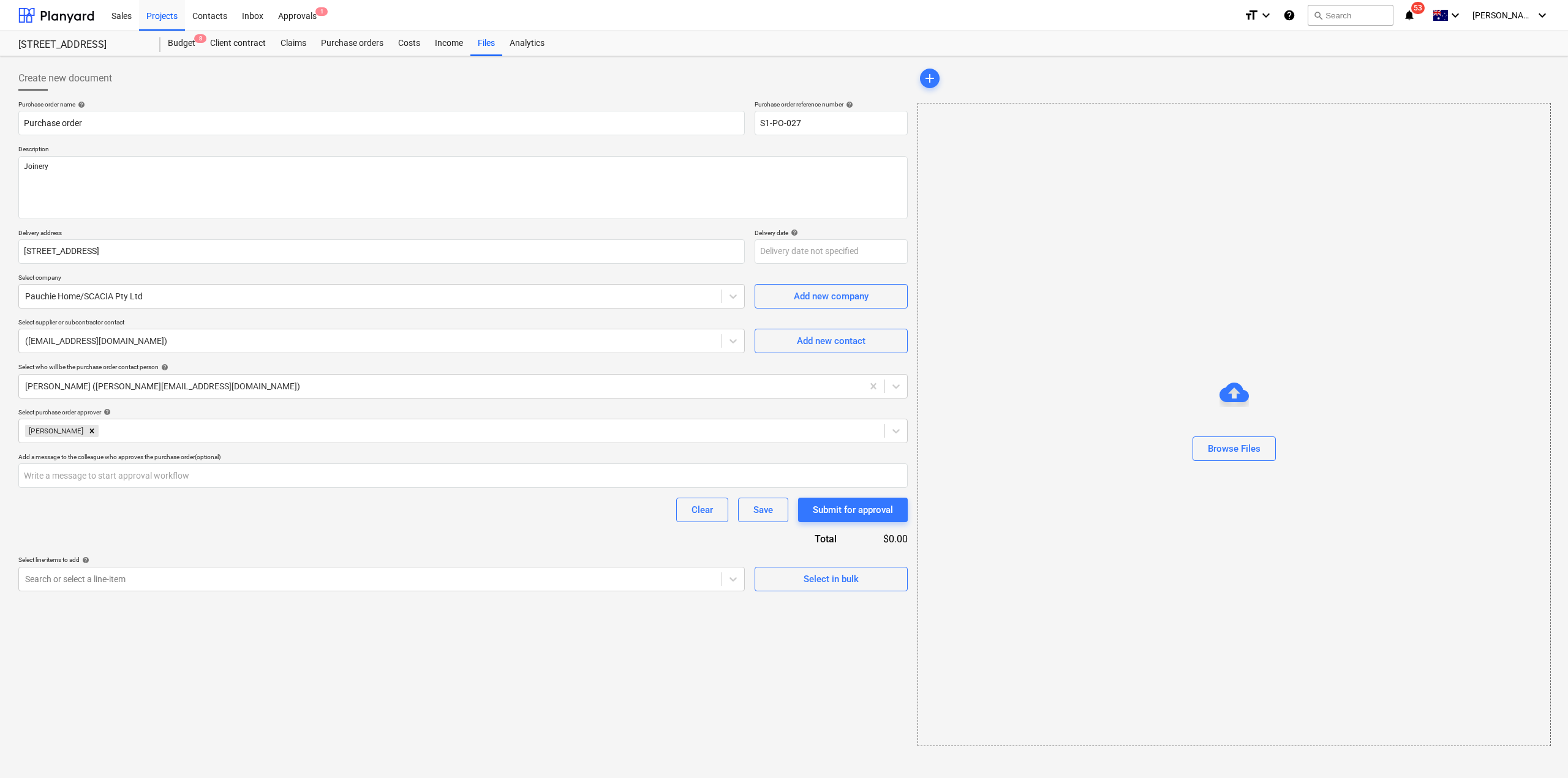
click at [97, 515] on div "Clear Save Submit for approval" at bounding box center [463, 510] width 890 height 25
click at [105, 477] on input "text" at bounding box center [463, 476] width 890 height 25
click at [105, 520] on div "Clear Save Submit for approval" at bounding box center [463, 510] width 890 height 25
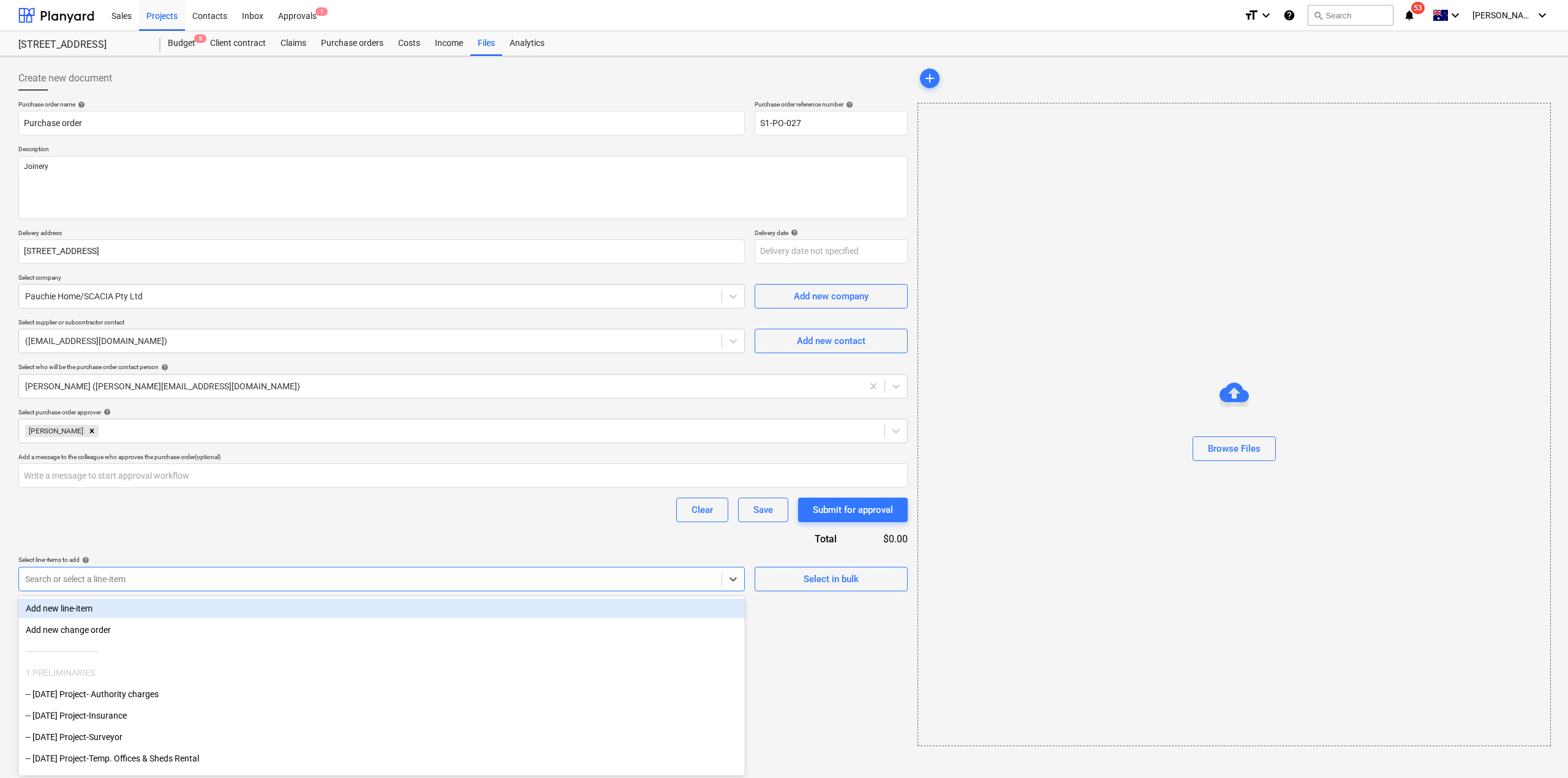
click at [120, 580] on div at bounding box center [370, 580] width 690 height 12
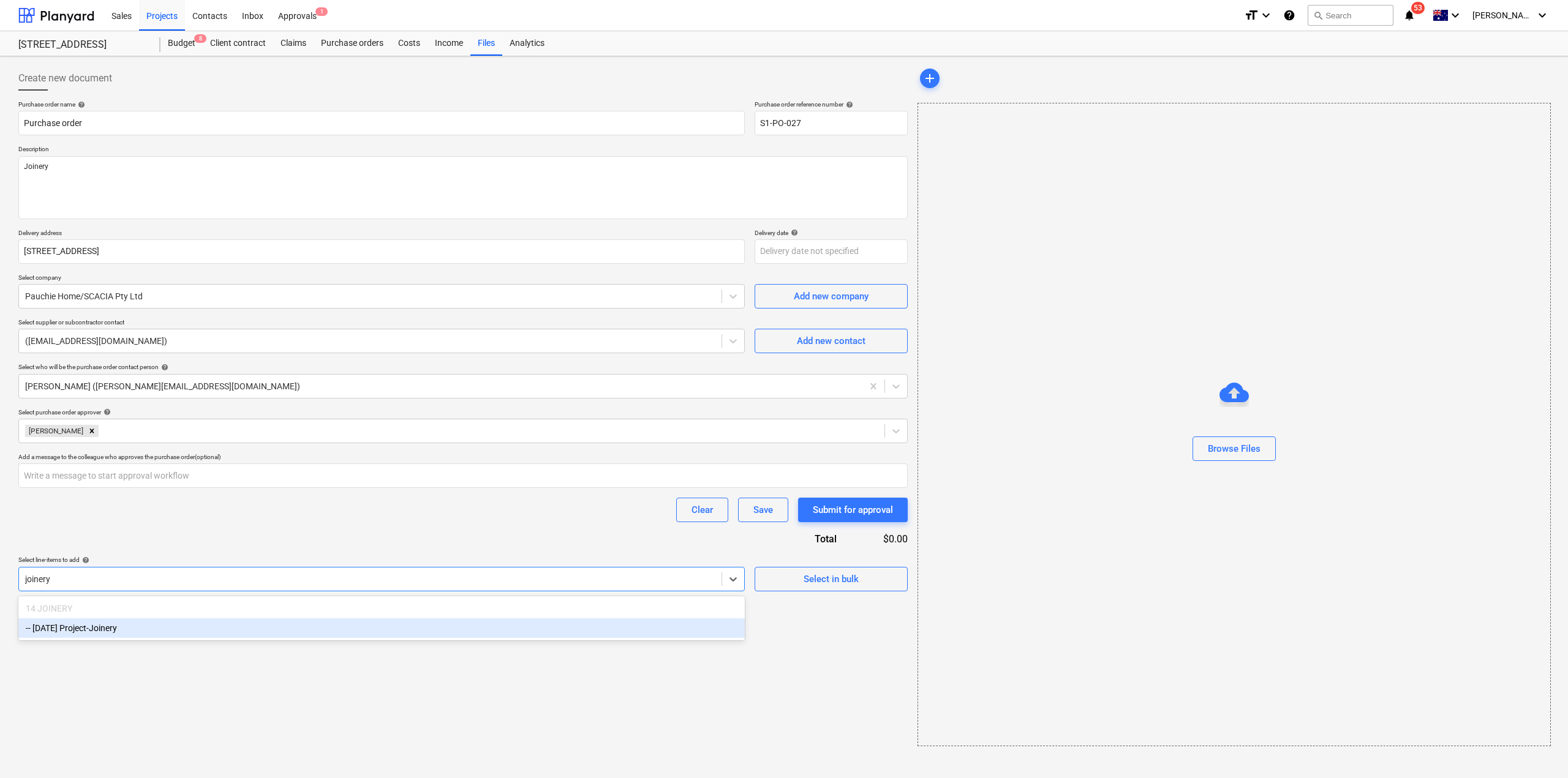
click at [189, 625] on div "-- [DATE] Project-Joinery" at bounding box center [381, 628] width 726 height 20
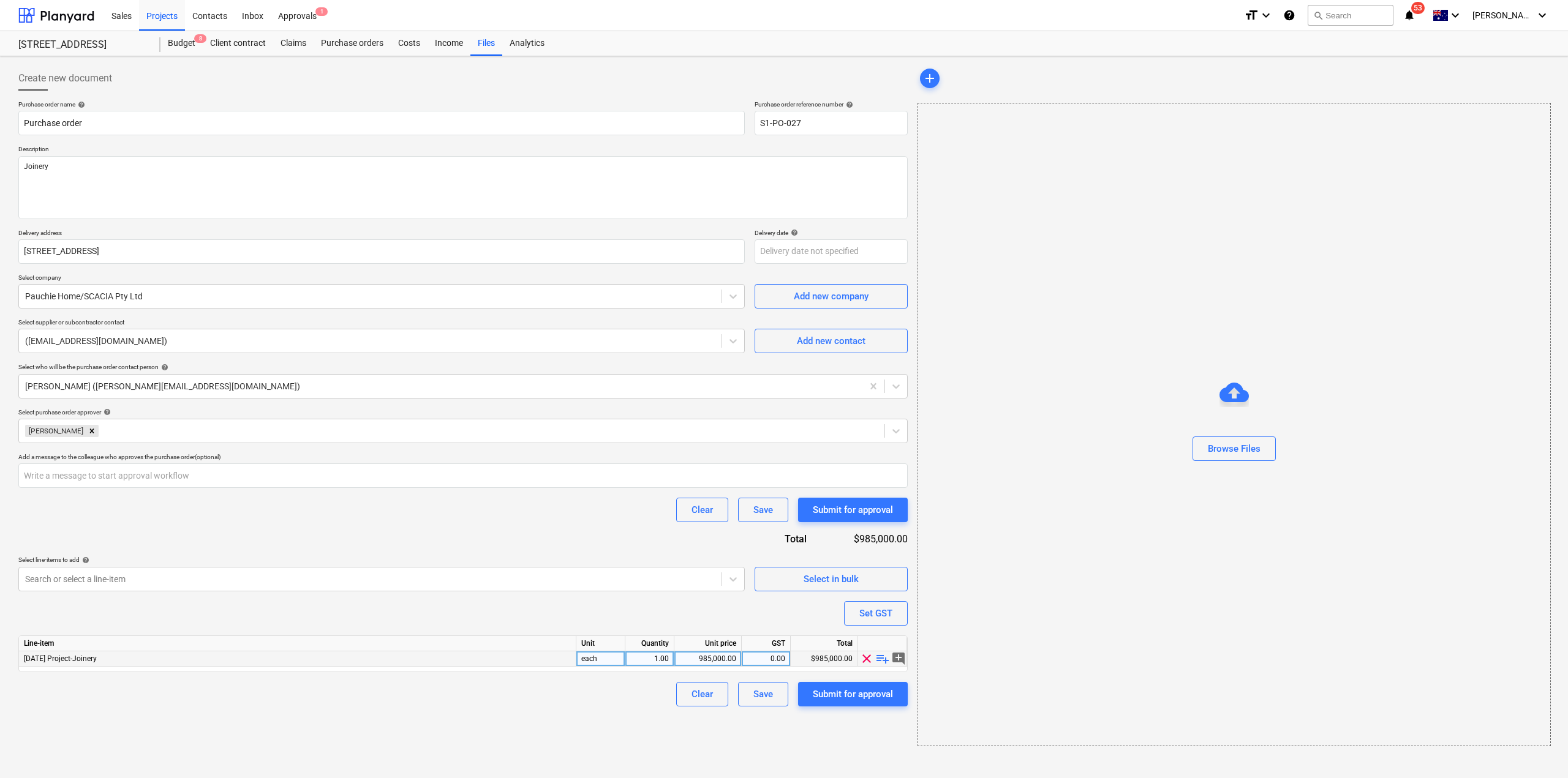
click at [726, 659] on div "985,000.00" at bounding box center [708, 659] width 57 height 15
click at [580, 699] on div "Clear Save Submit for approval" at bounding box center [463, 694] width 890 height 25
click at [866, 691] on div "Submit for approval" at bounding box center [852, 694] width 80 height 16
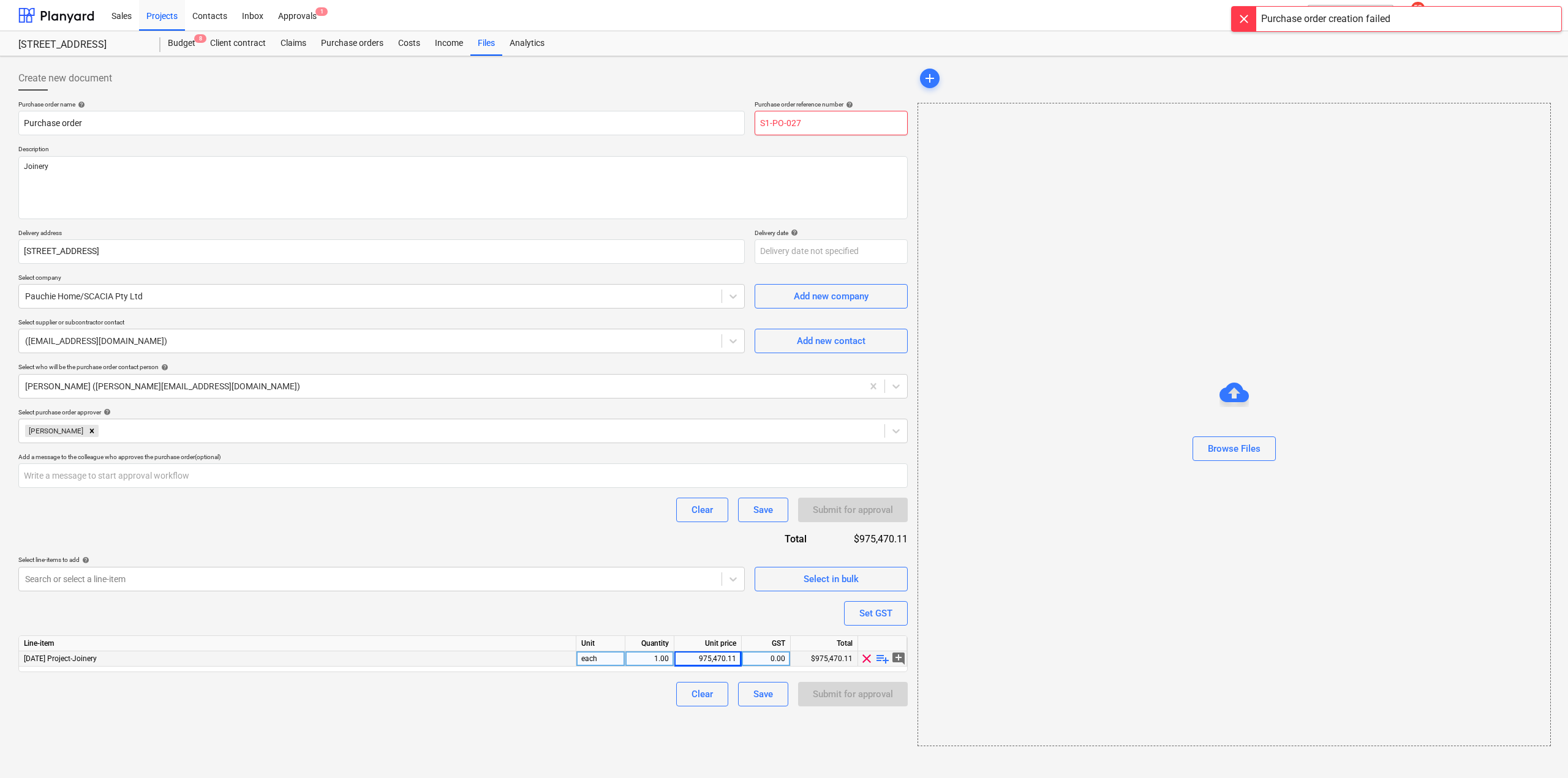
drag, startPoint x: 793, startPoint y: 121, endPoint x: 848, endPoint y: 144, distance: 59.6
click at [848, 144] on div "Purchase order name help Purchase order Purchase order reference number help S1…" at bounding box center [463, 404] width 890 height 606
click at [861, 696] on div "Submit for approval" at bounding box center [852, 694] width 80 height 16
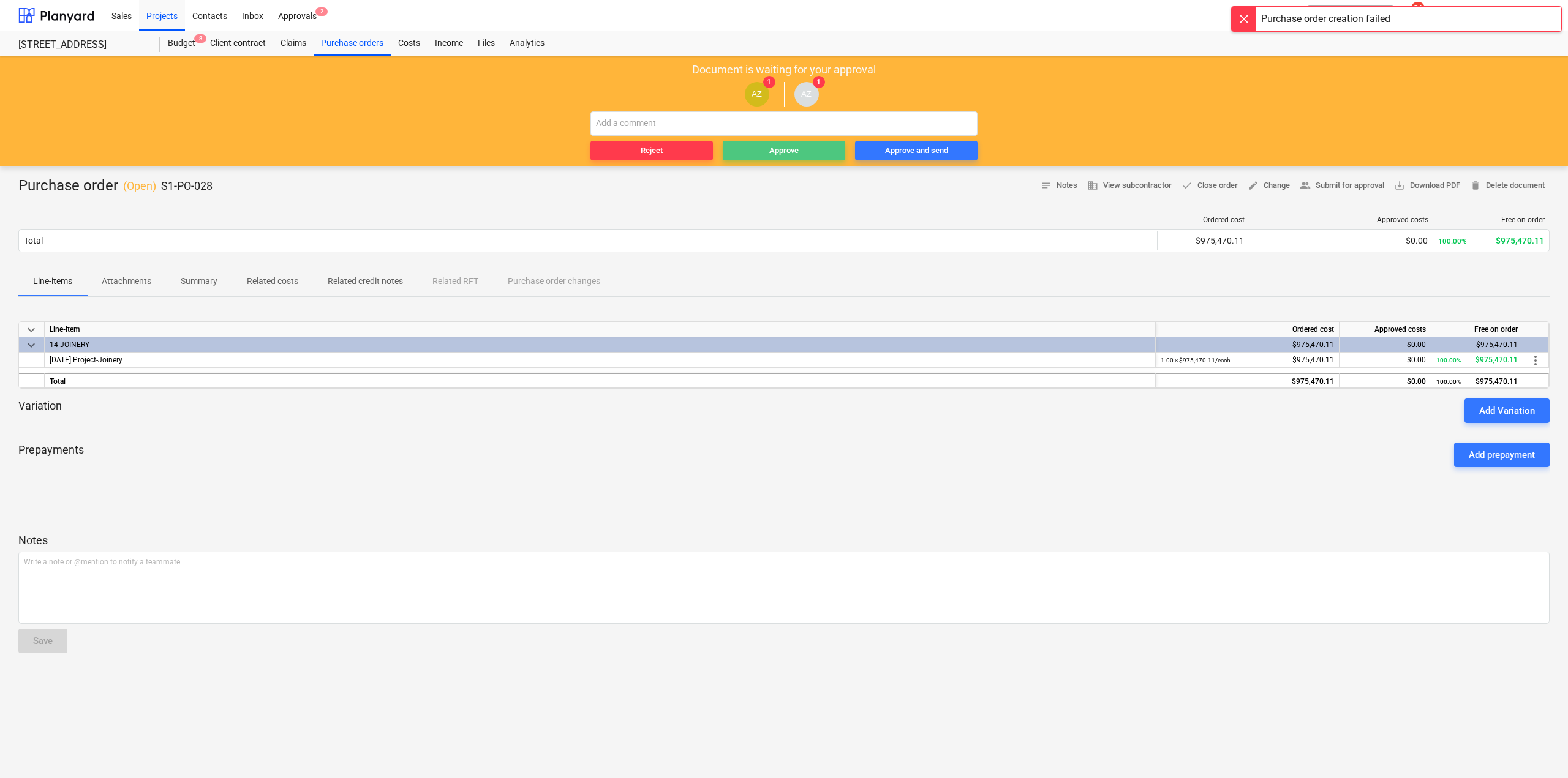
click at [801, 154] on span "Approve" at bounding box center [783, 151] width 112 height 14
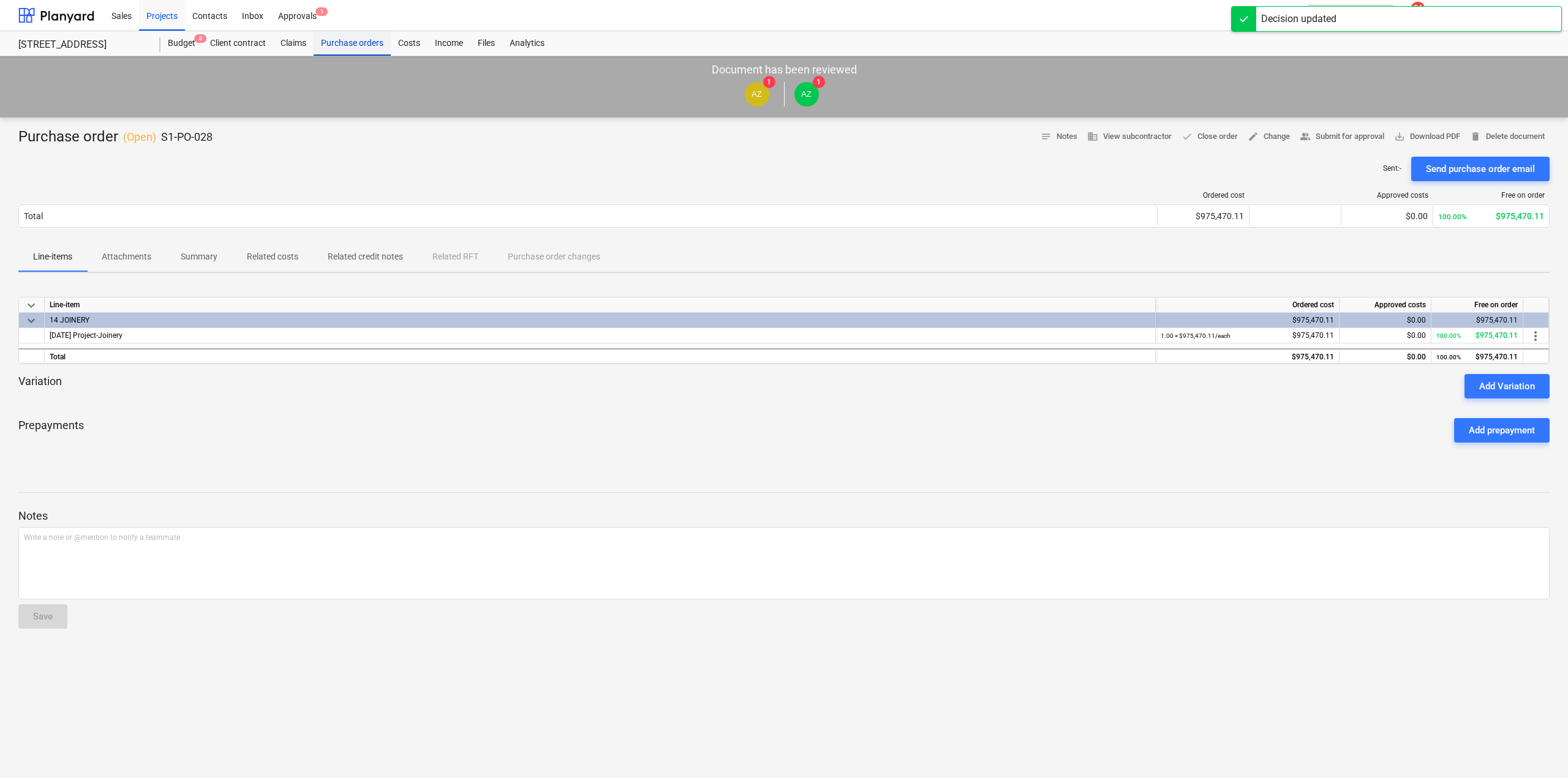
click at [337, 42] on div "Purchase orders" at bounding box center [352, 43] width 77 height 25
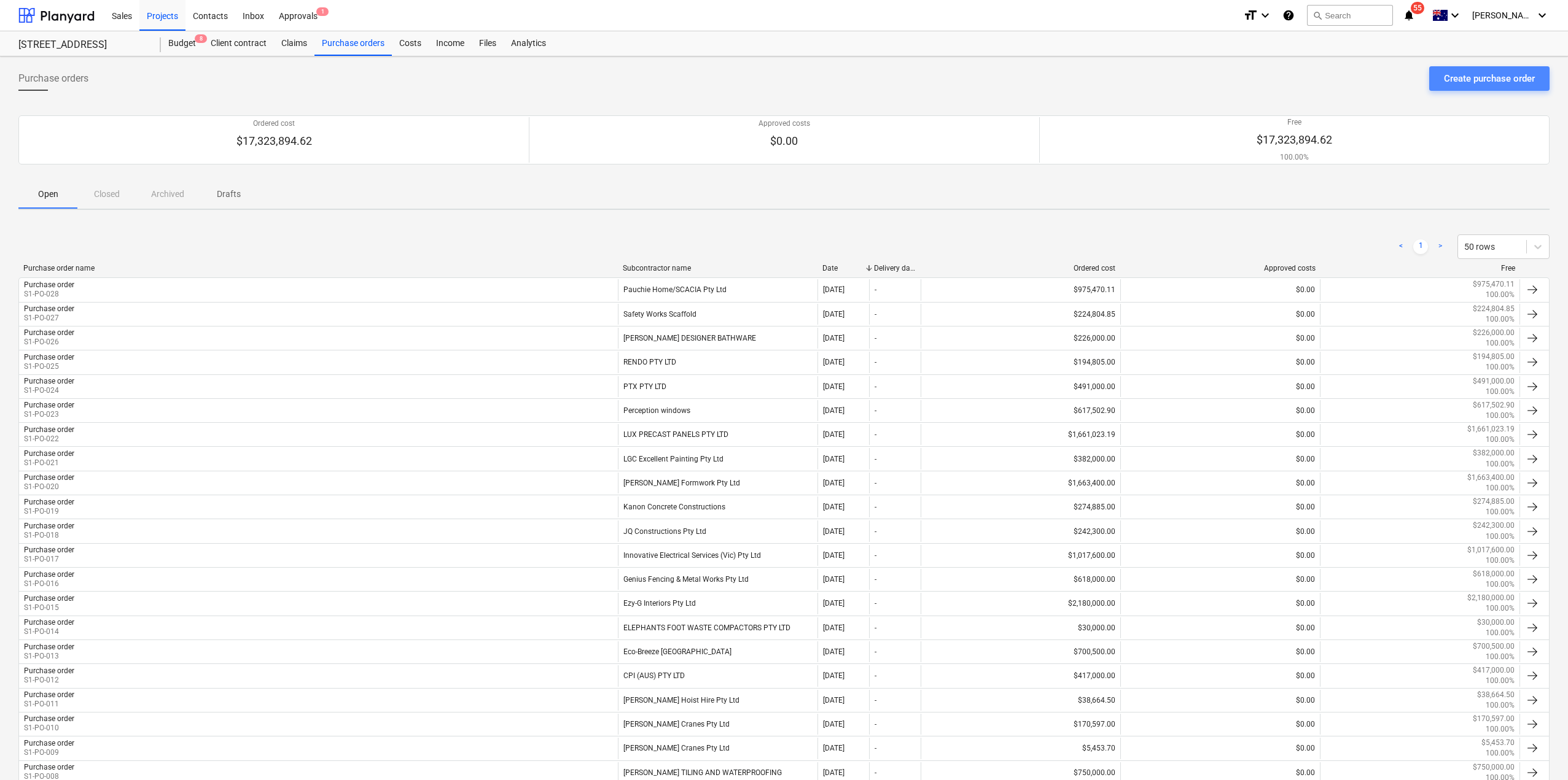
click at [1451, 75] on div "Create purchase order" at bounding box center [1490, 78] width 91 height 16
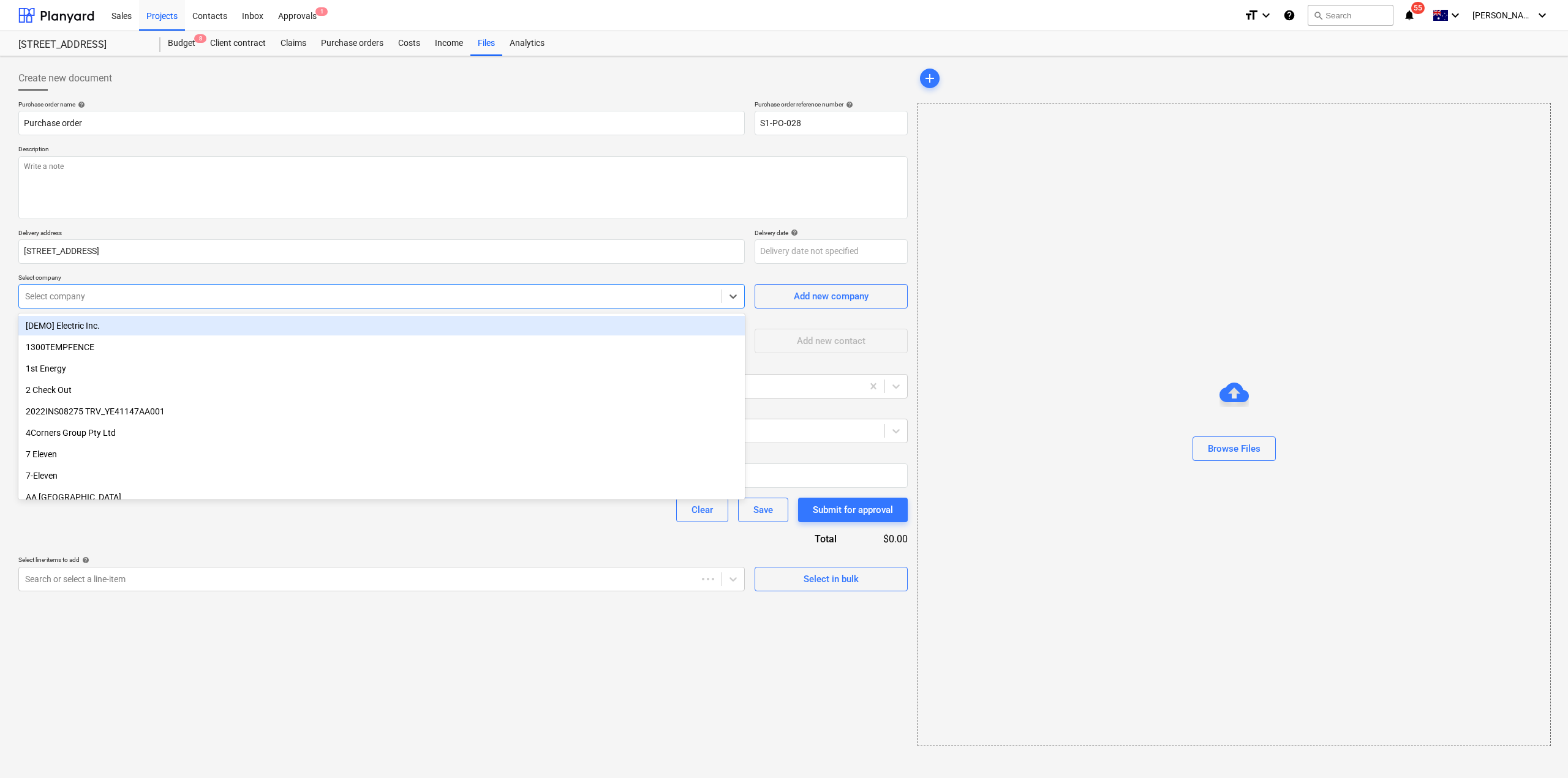
click at [136, 298] on div at bounding box center [370, 296] width 690 height 12
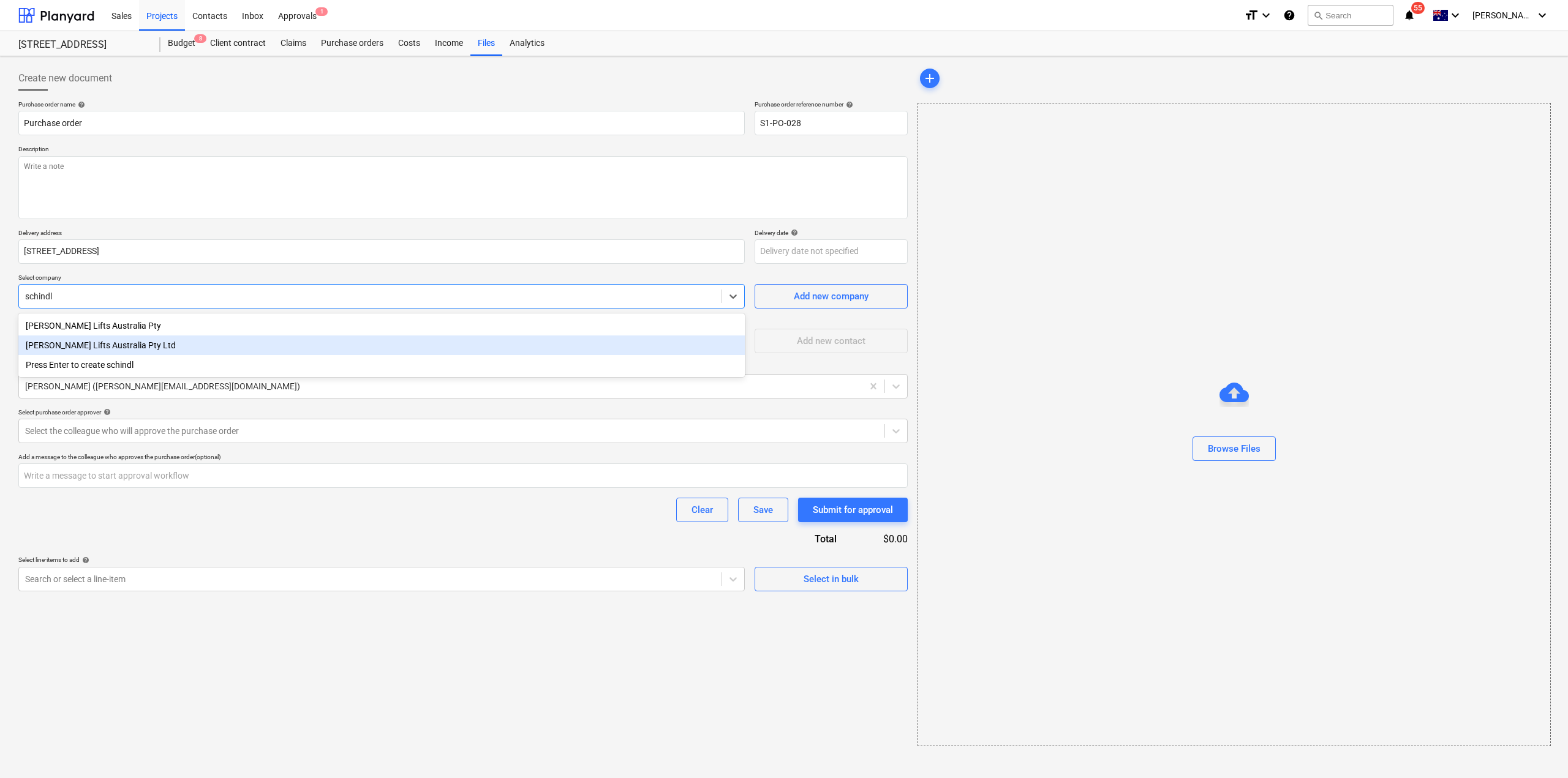
click at [125, 345] on div "[PERSON_NAME] Lifts Australia Pty Ltd" at bounding box center [381, 345] width 726 height 20
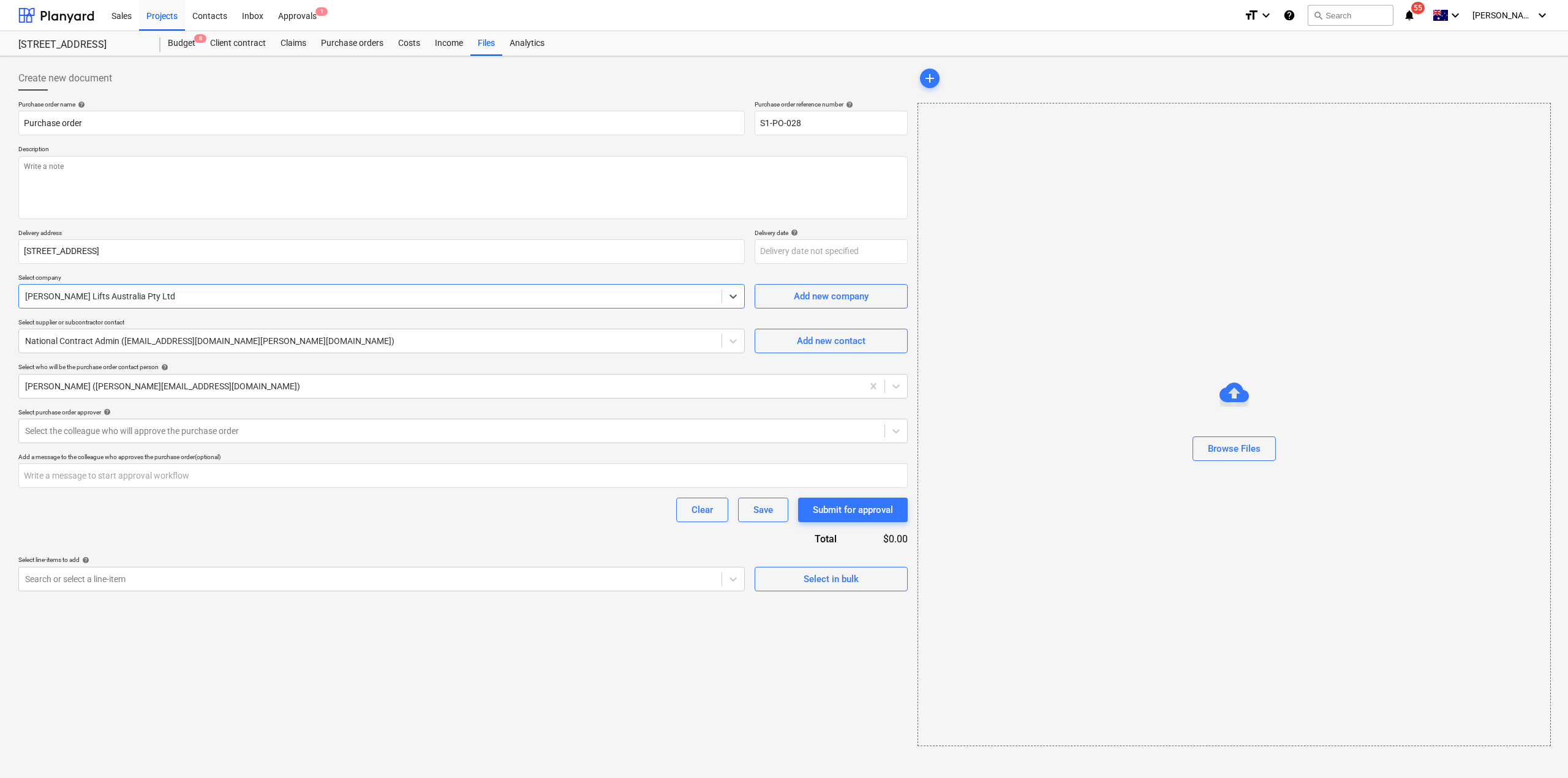
click at [167, 298] on div at bounding box center [370, 296] width 690 height 12
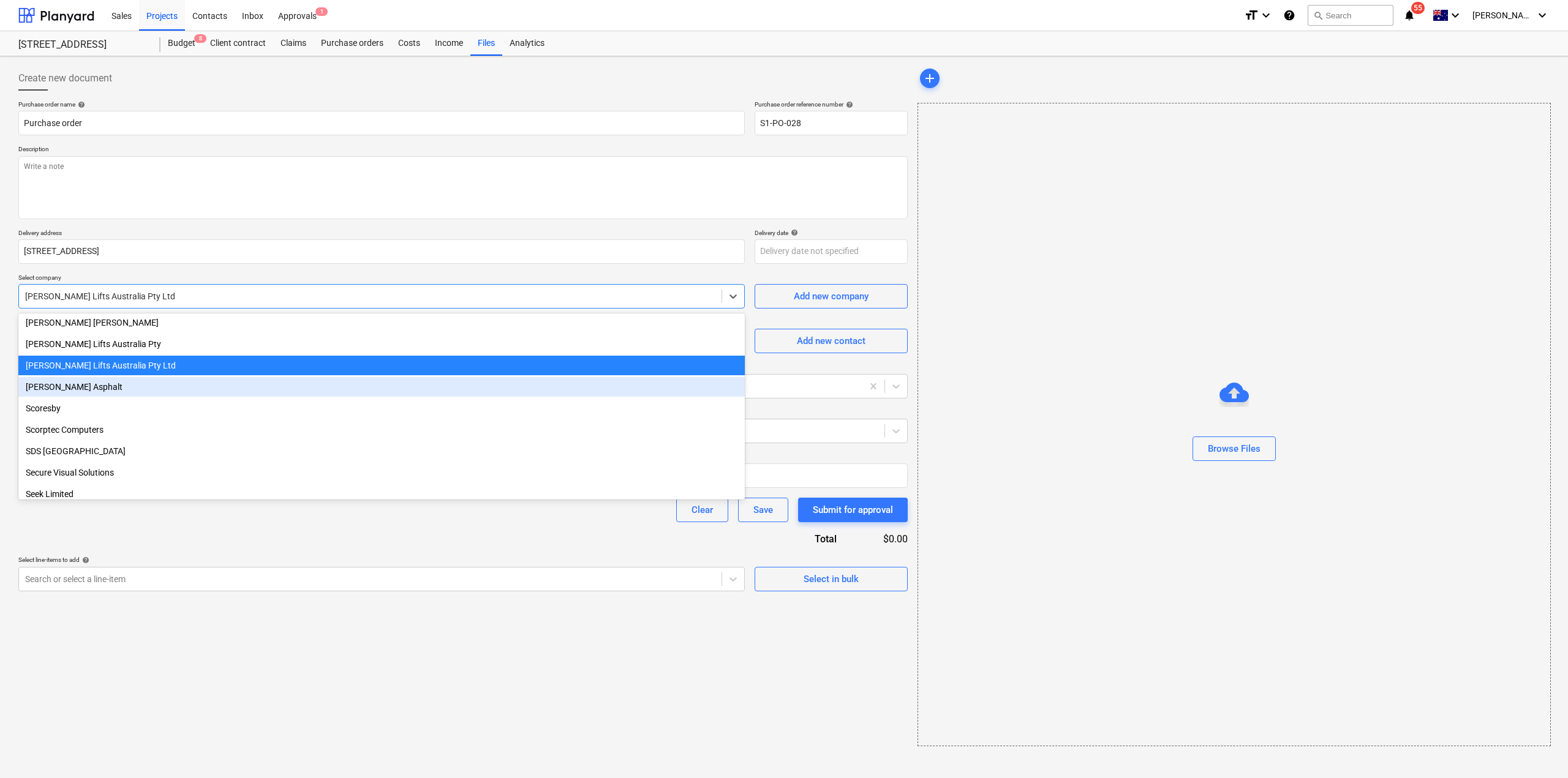
scroll to position [16851, 0]
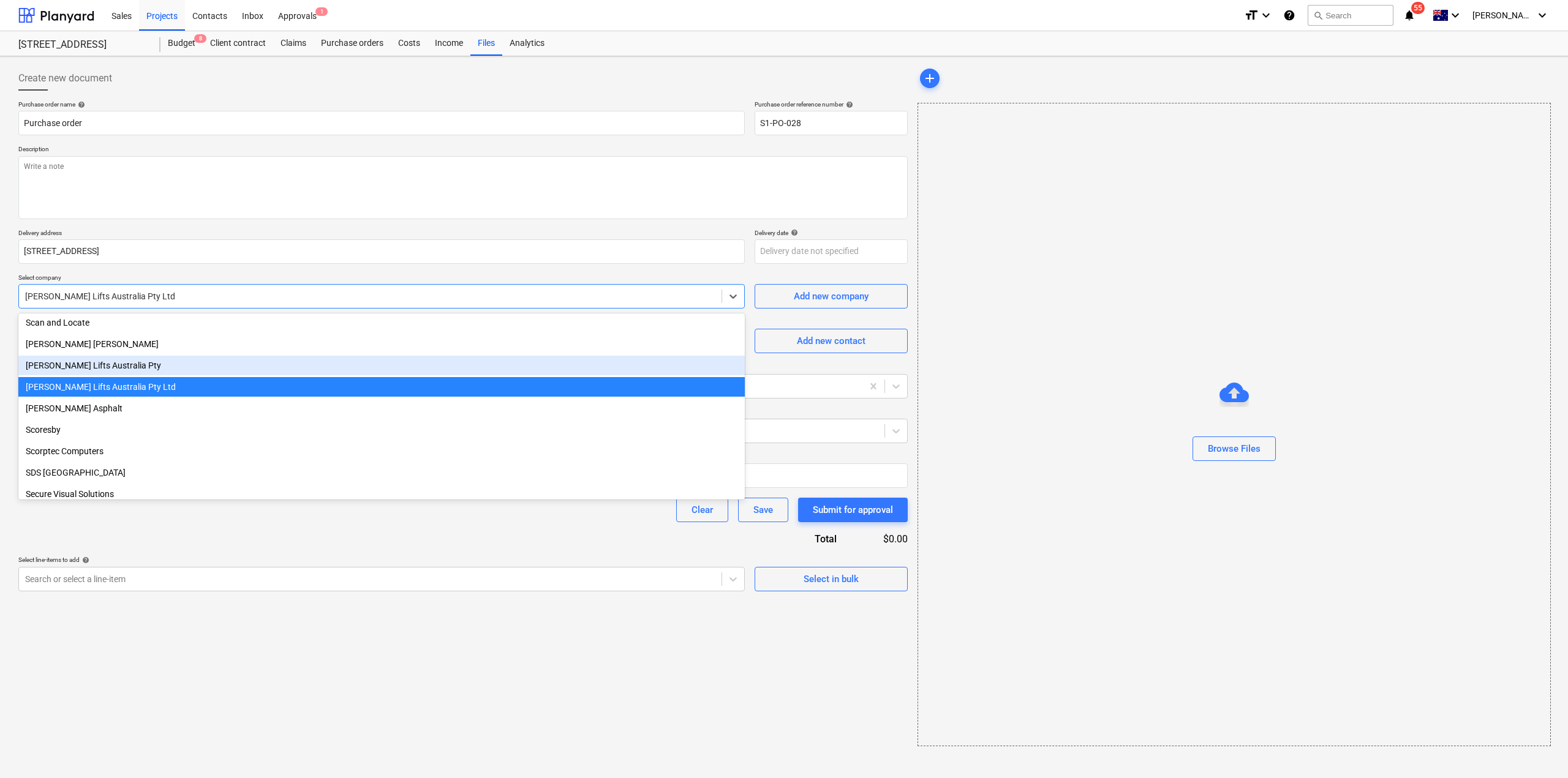
click at [185, 363] on div "[PERSON_NAME] Lifts Australia Pty" at bounding box center [381, 365] width 726 height 20
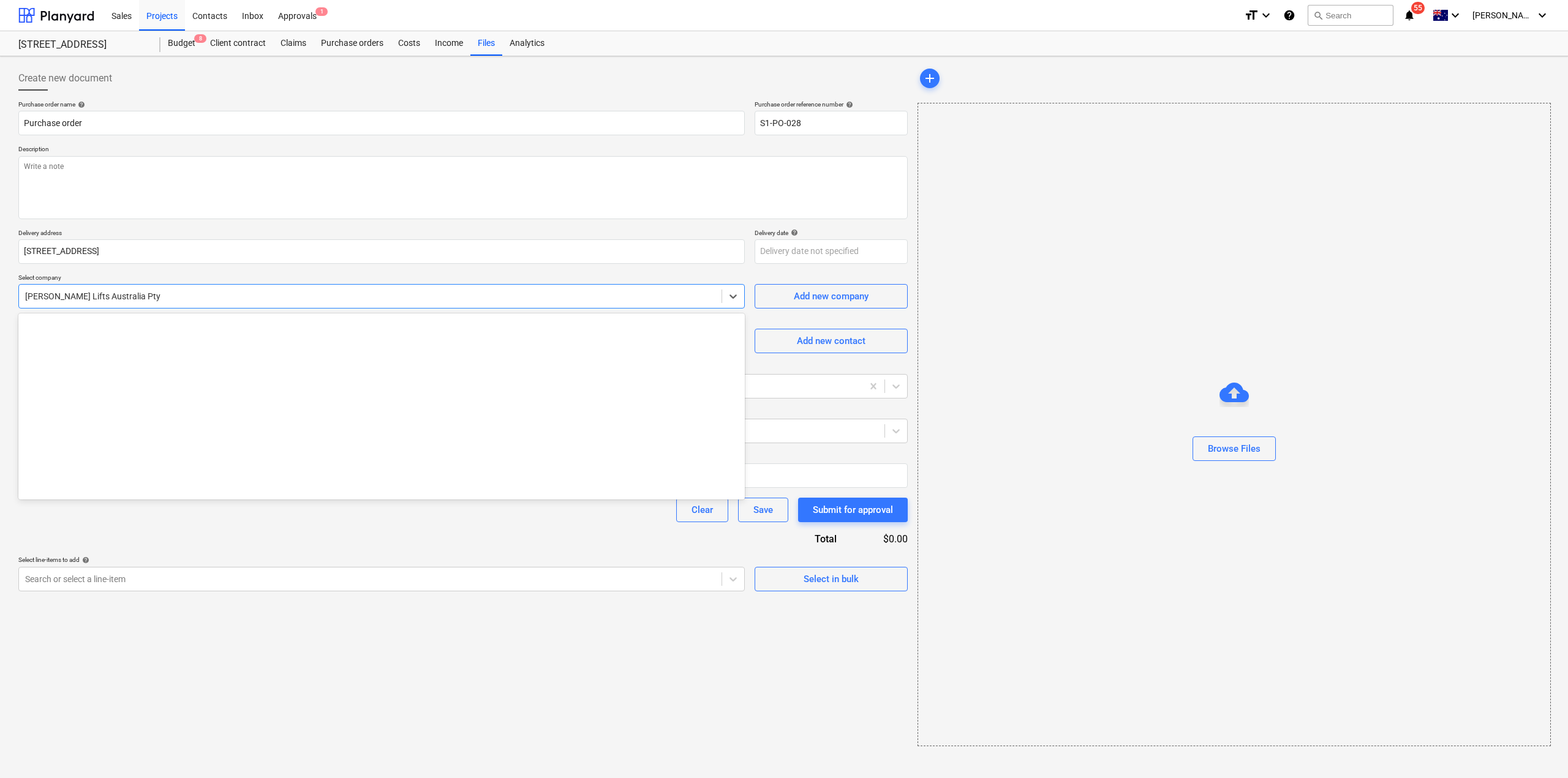
click at [208, 294] on div at bounding box center [370, 296] width 690 height 12
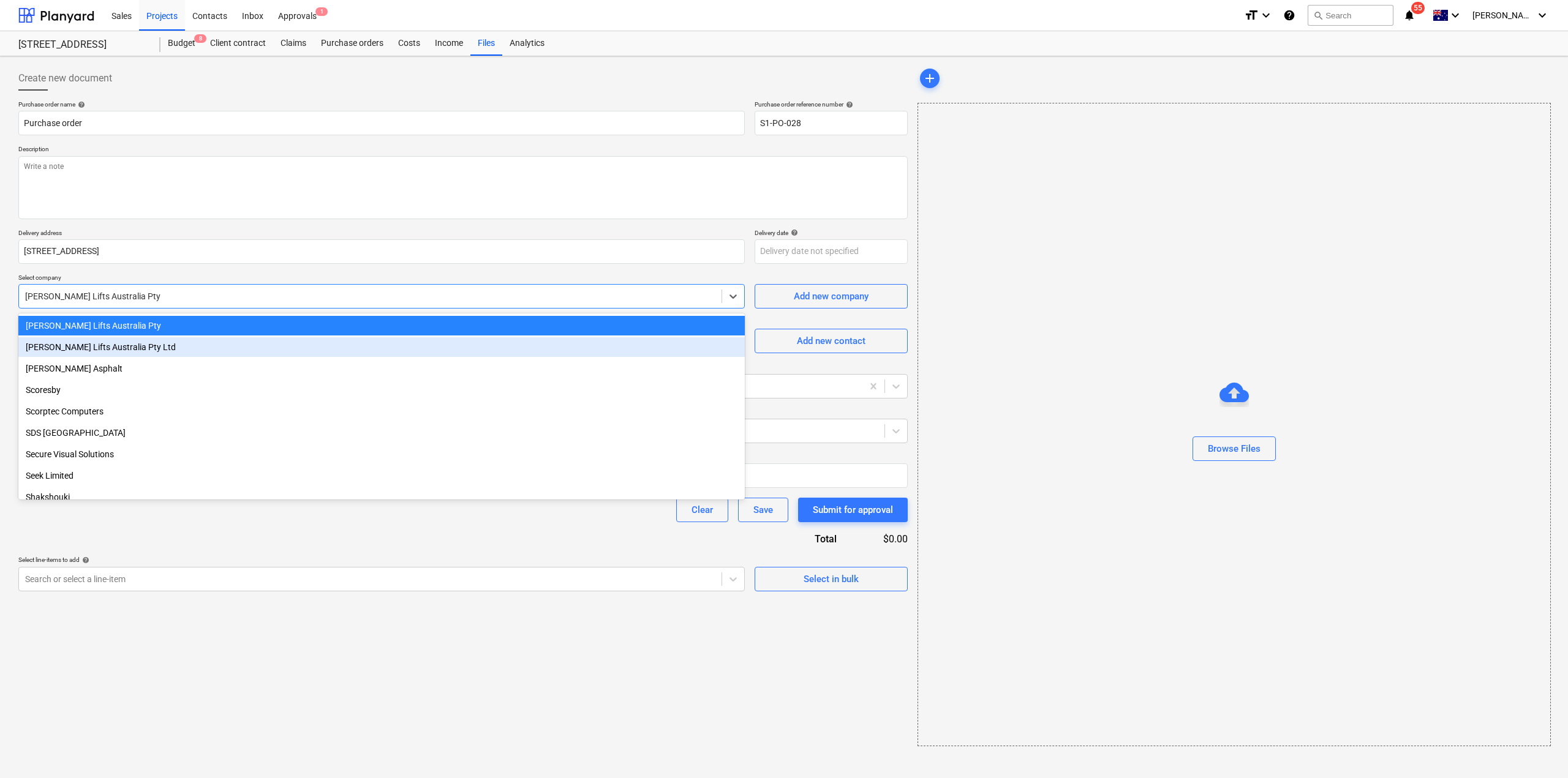
click at [177, 353] on div "[PERSON_NAME] Lifts Australia Pty Ltd" at bounding box center [381, 347] width 726 height 20
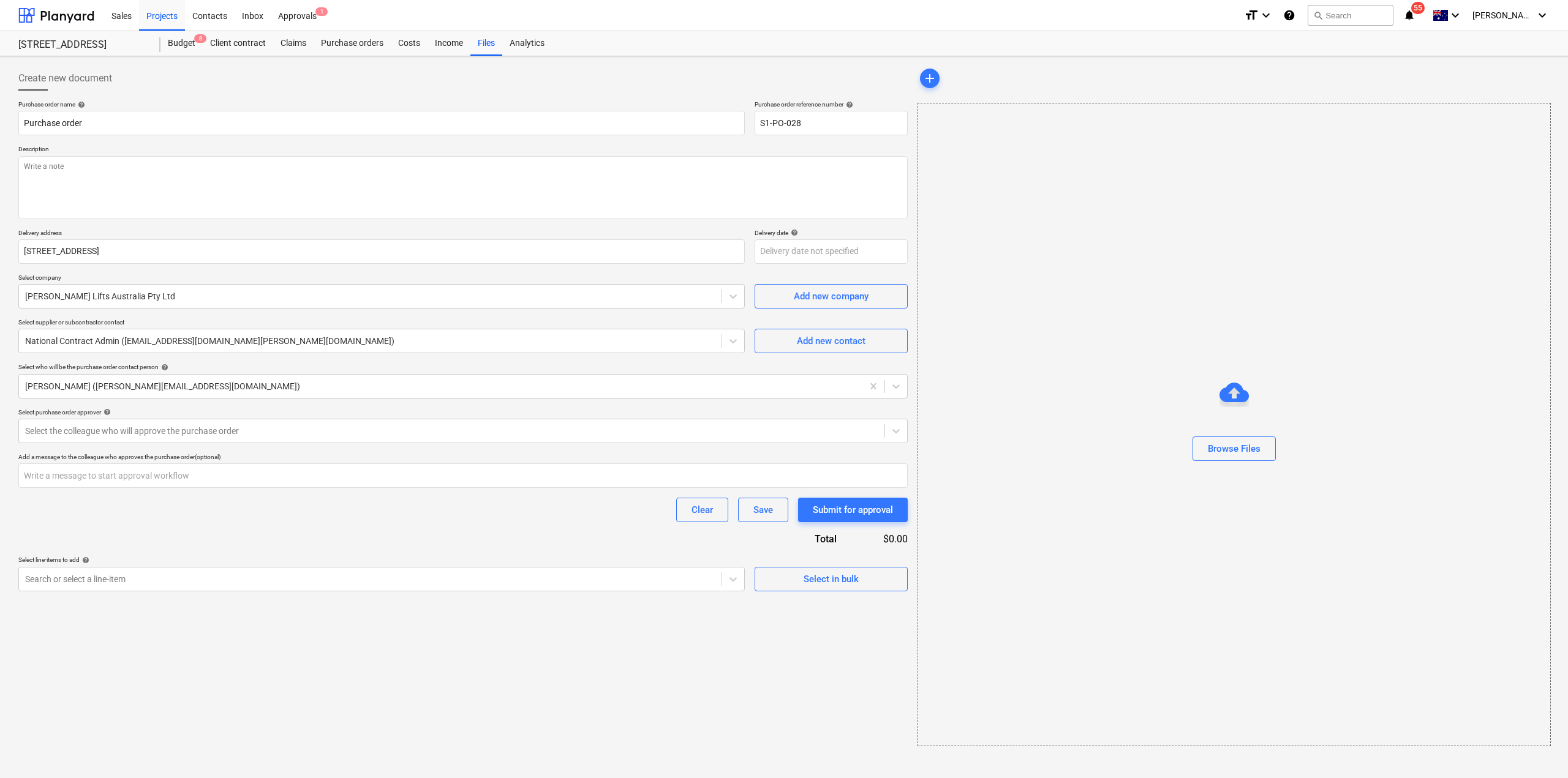
click at [258, 544] on div "Purchase order name help Purchase order Purchase order reference number help S1…" at bounding box center [463, 346] width 890 height 491
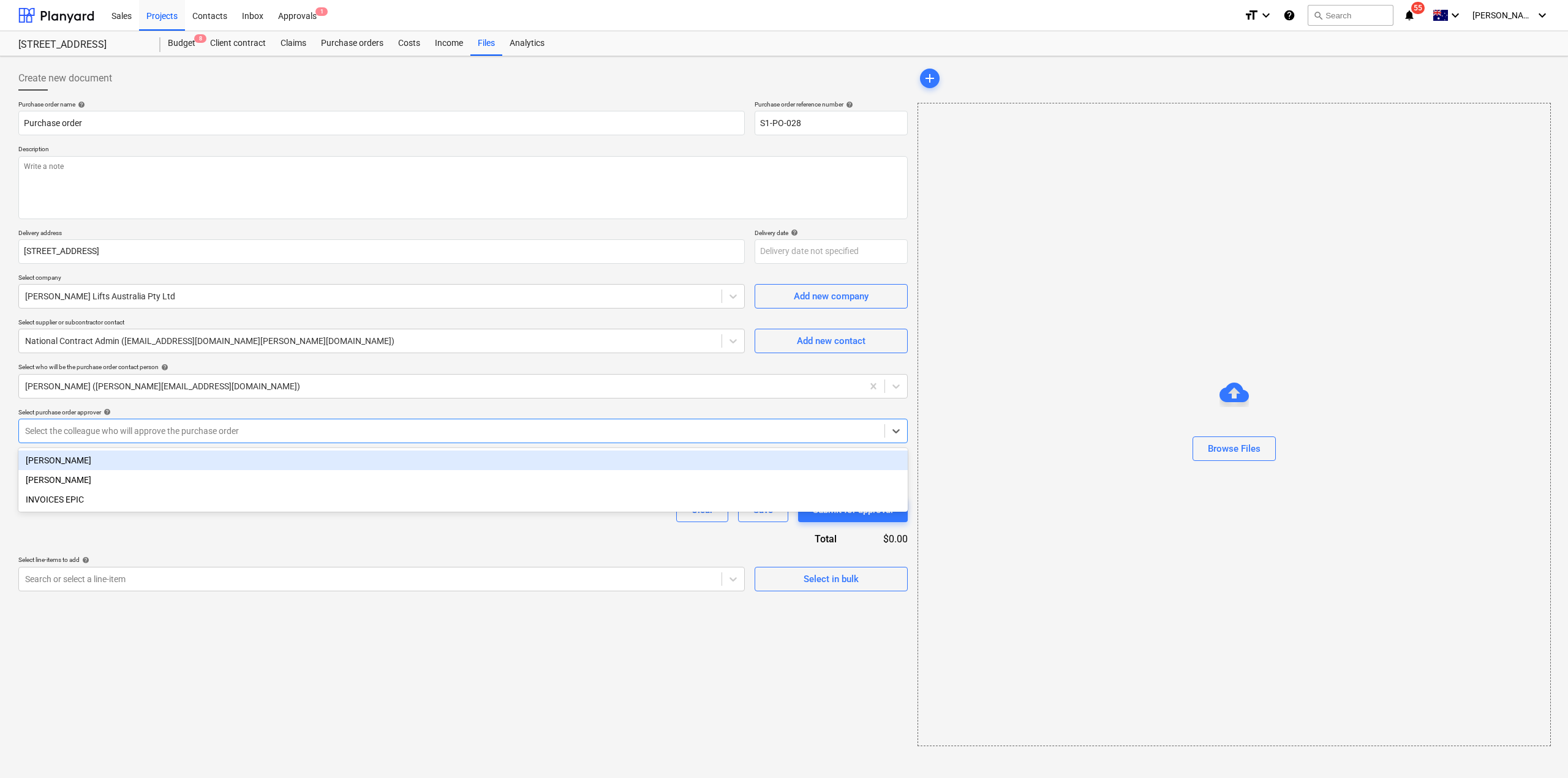
click at [225, 430] on div at bounding box center [451, 431] width 853 height 12
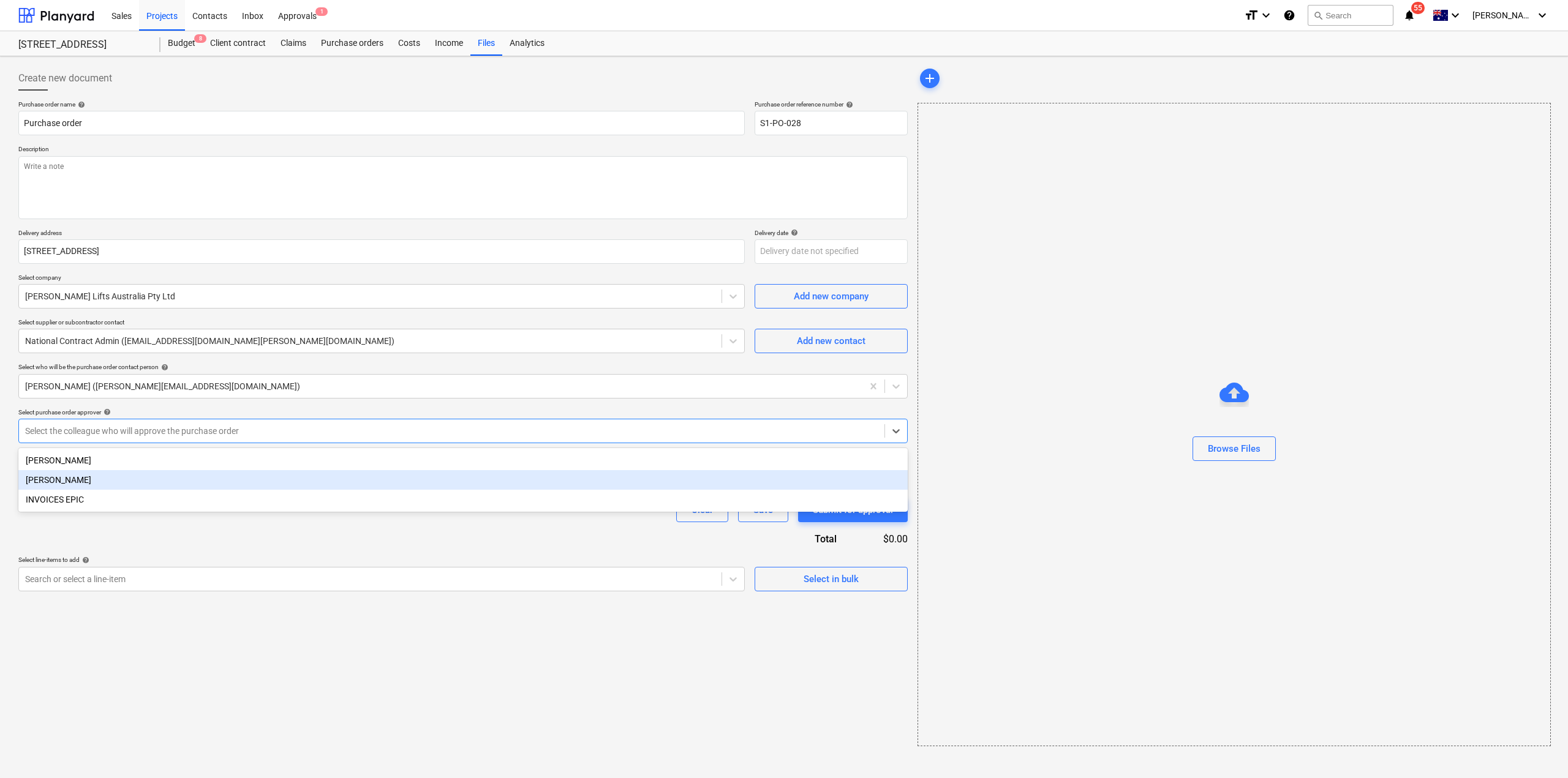
click at [203, 482] on div "[PERSON_NAME]" at bounding box center [463, 480] width 890 height 20
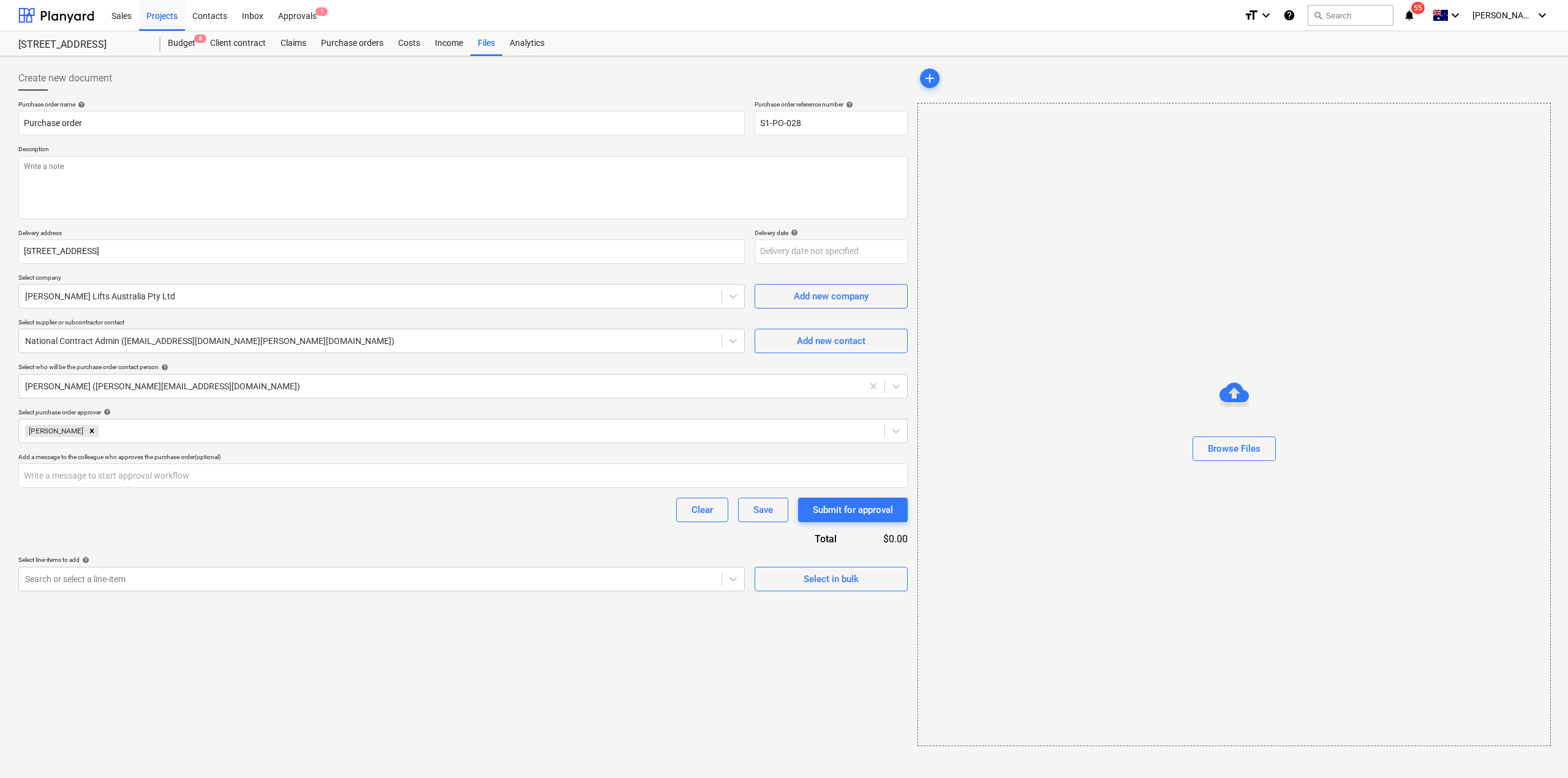
click at [196, 518] on div "Clear Save Submit for approval" at bounding box center [463, 510] width 890 height 25
click at [181, 477] on input "text" at bounding box center [463, 476] width 890 height 25
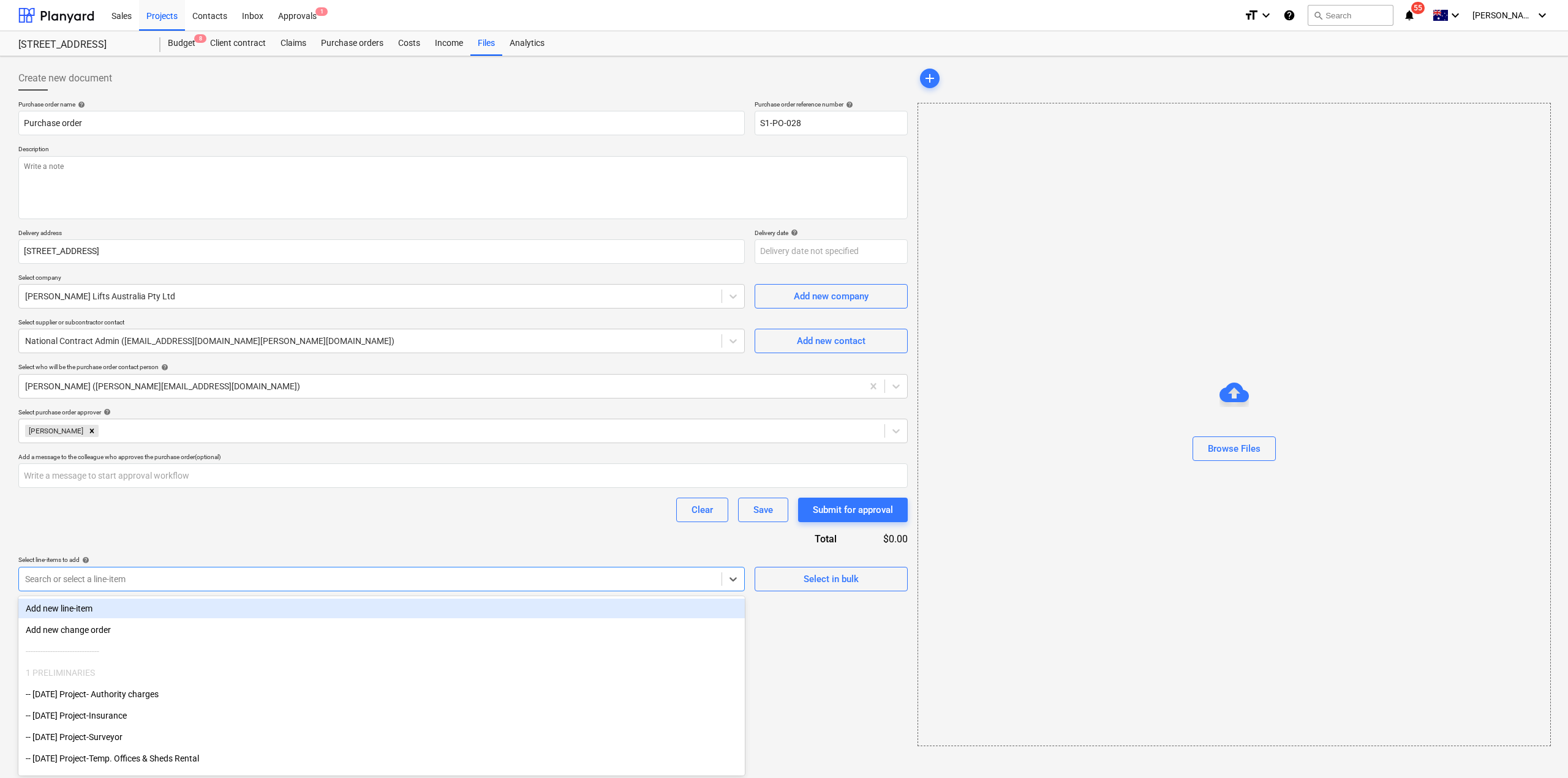
click at [154, 574] on div at bounding box center [370, 580] width 690 height 12
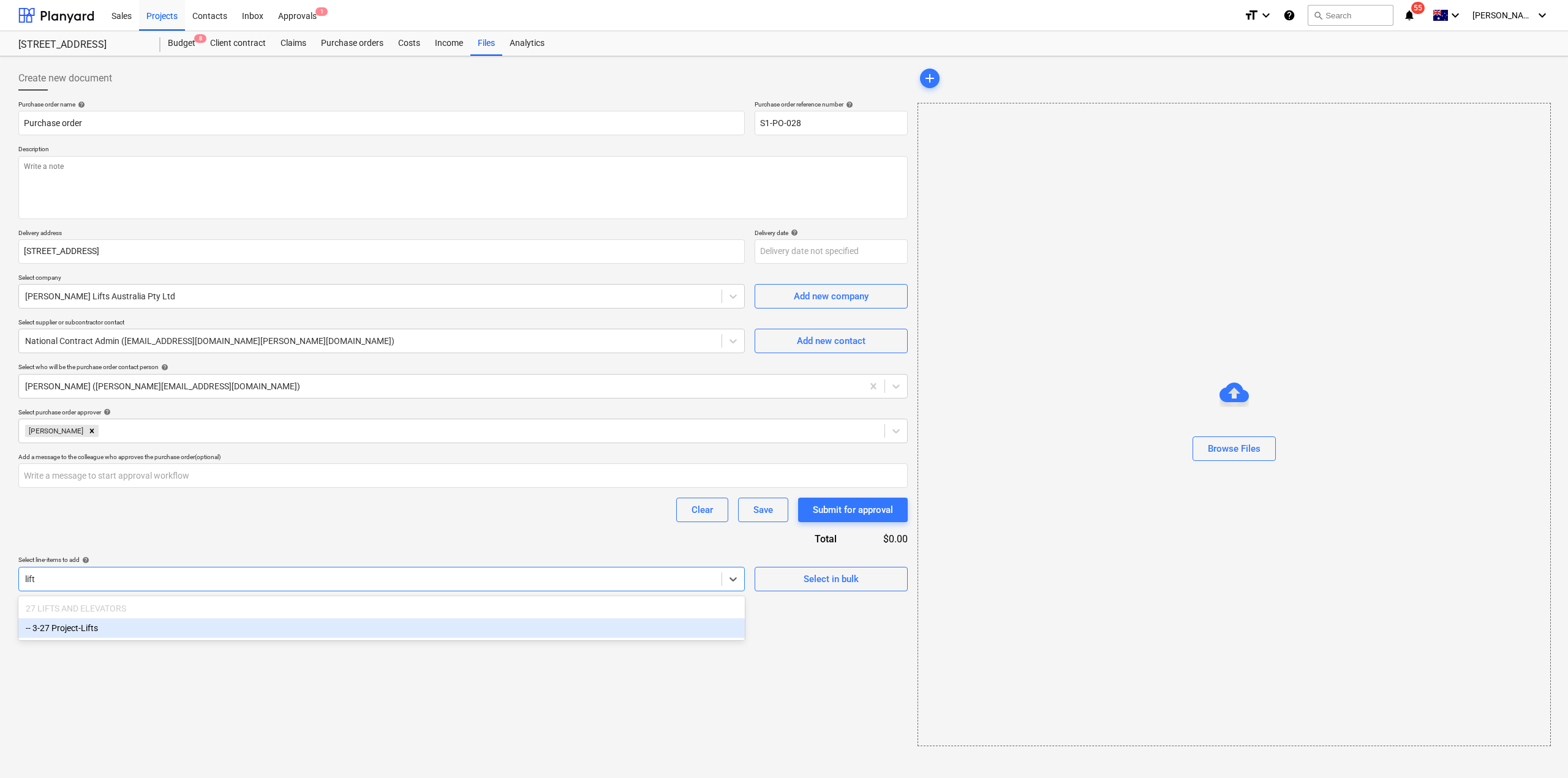
click at [187, 637] on div "-- 3-27 Project-Lifts" at bounding box center [381, 628] width 726 height 20
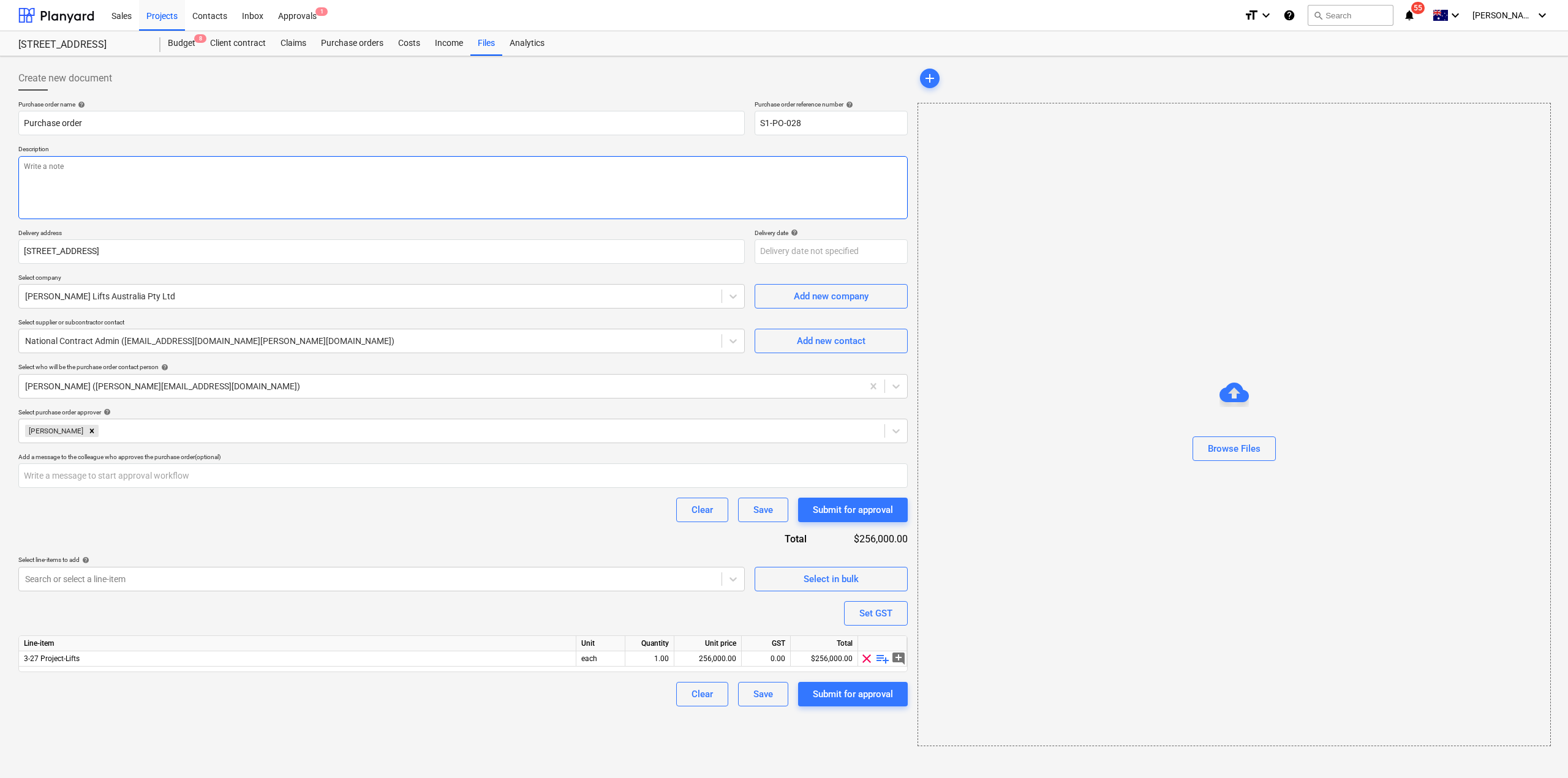
click at [308, 201] on textarea at bounding box center [463, 187] width 890 height 63
click at [288, 542] on div "Purchase order name help Purchase order Purchase order reference number help S1…" at bounding box center [463, 404] width 890 height 606
click at [855, 505] on div "Submit for approval" at bounding box center [852, 510] width 80 height 16
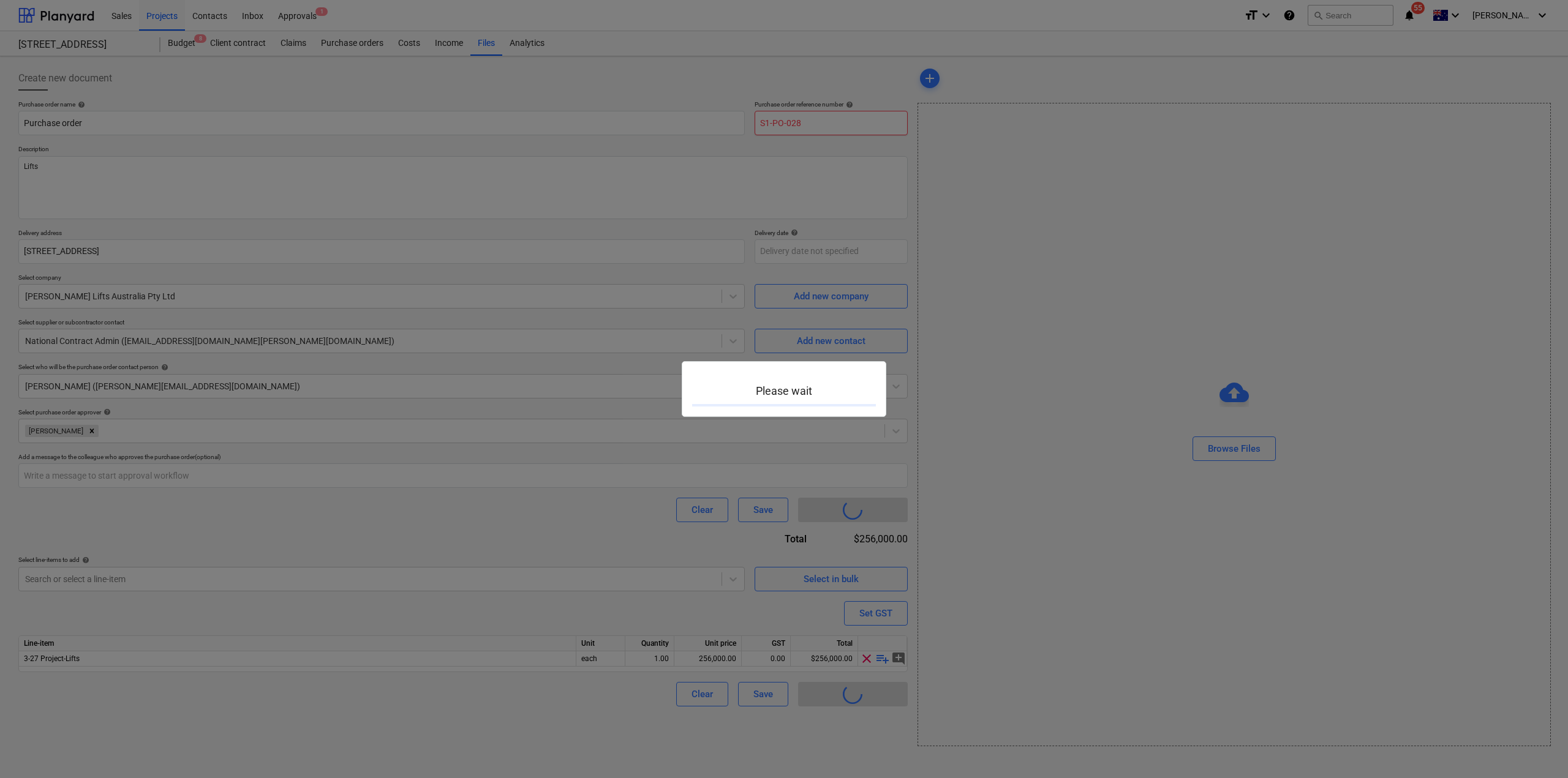
type textarea "x"
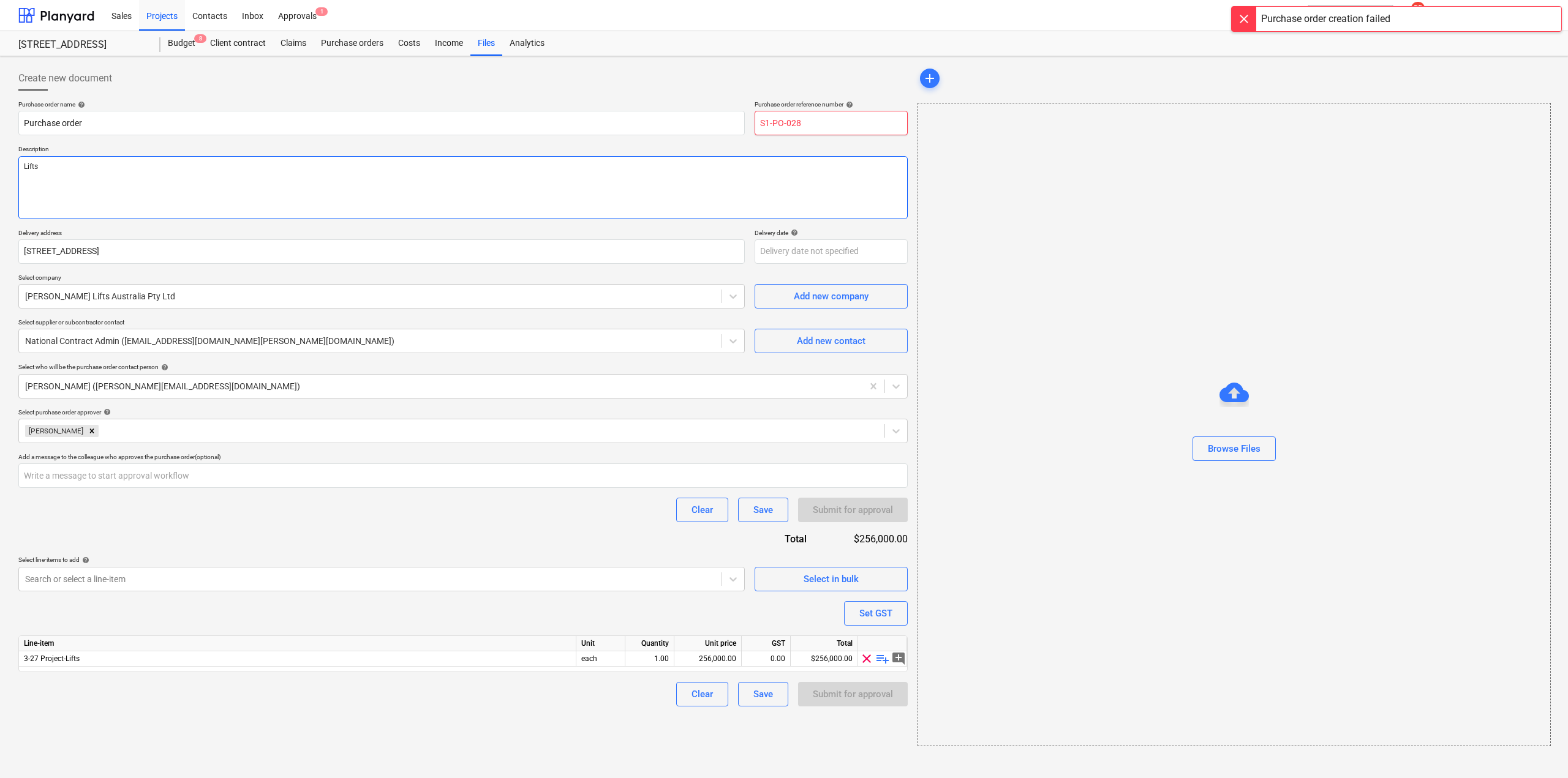
drag, startPoint x: 798, startPoint y: 118, endPoint x: 867, endPoint y: 155, distance: 78.3
click at [863, 146] on div "Purchase order name help Purchase order Purchase order reference number help S1…" at bounding box center [463, 404] width 890 height 606
type input "S1-PO-029"
type textarea "x"
type input "S1-PO-029"
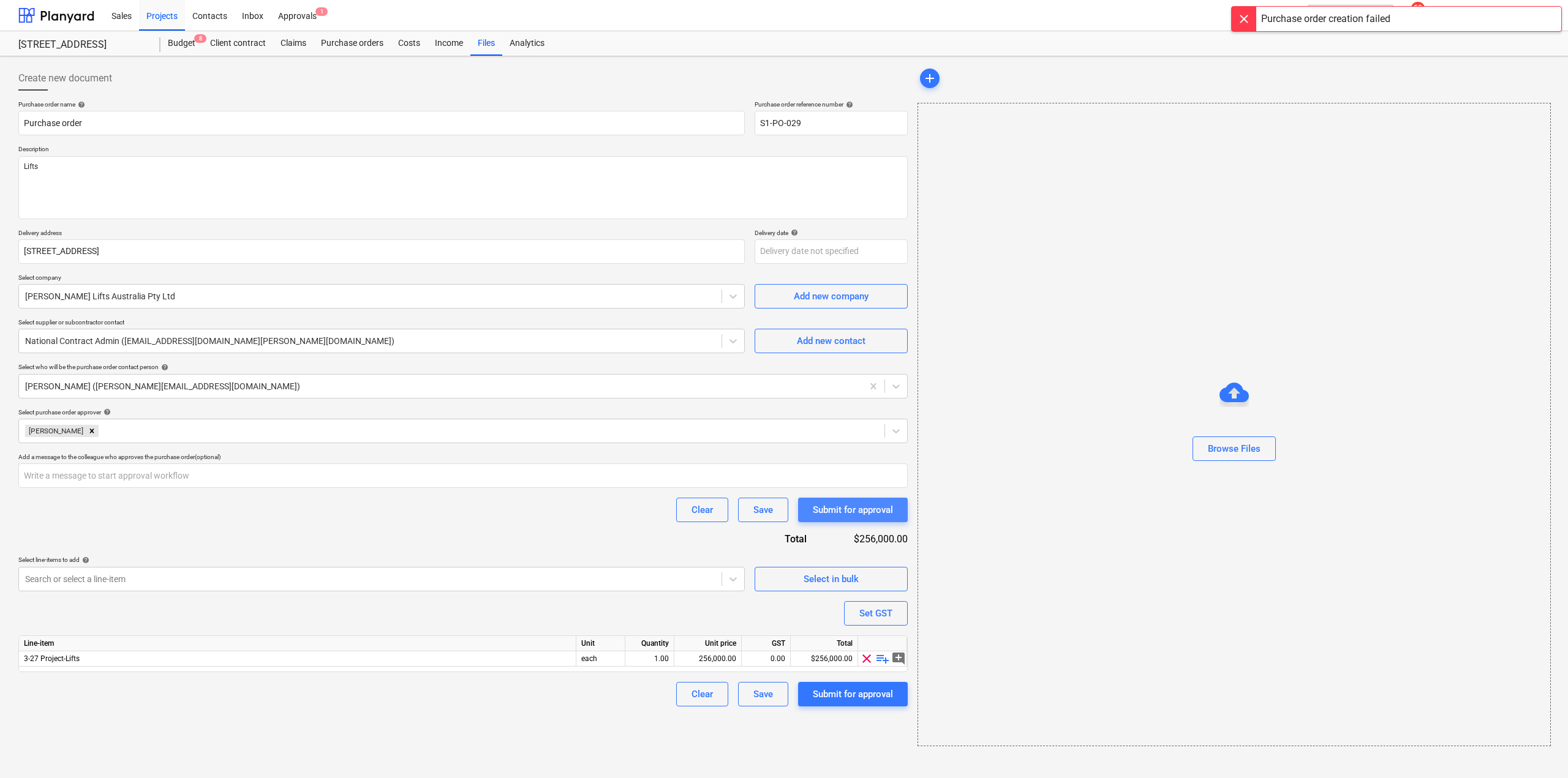
click at [851, 505] on div "Submit for approval" at bounding box center [852, 510] width 80 height 16
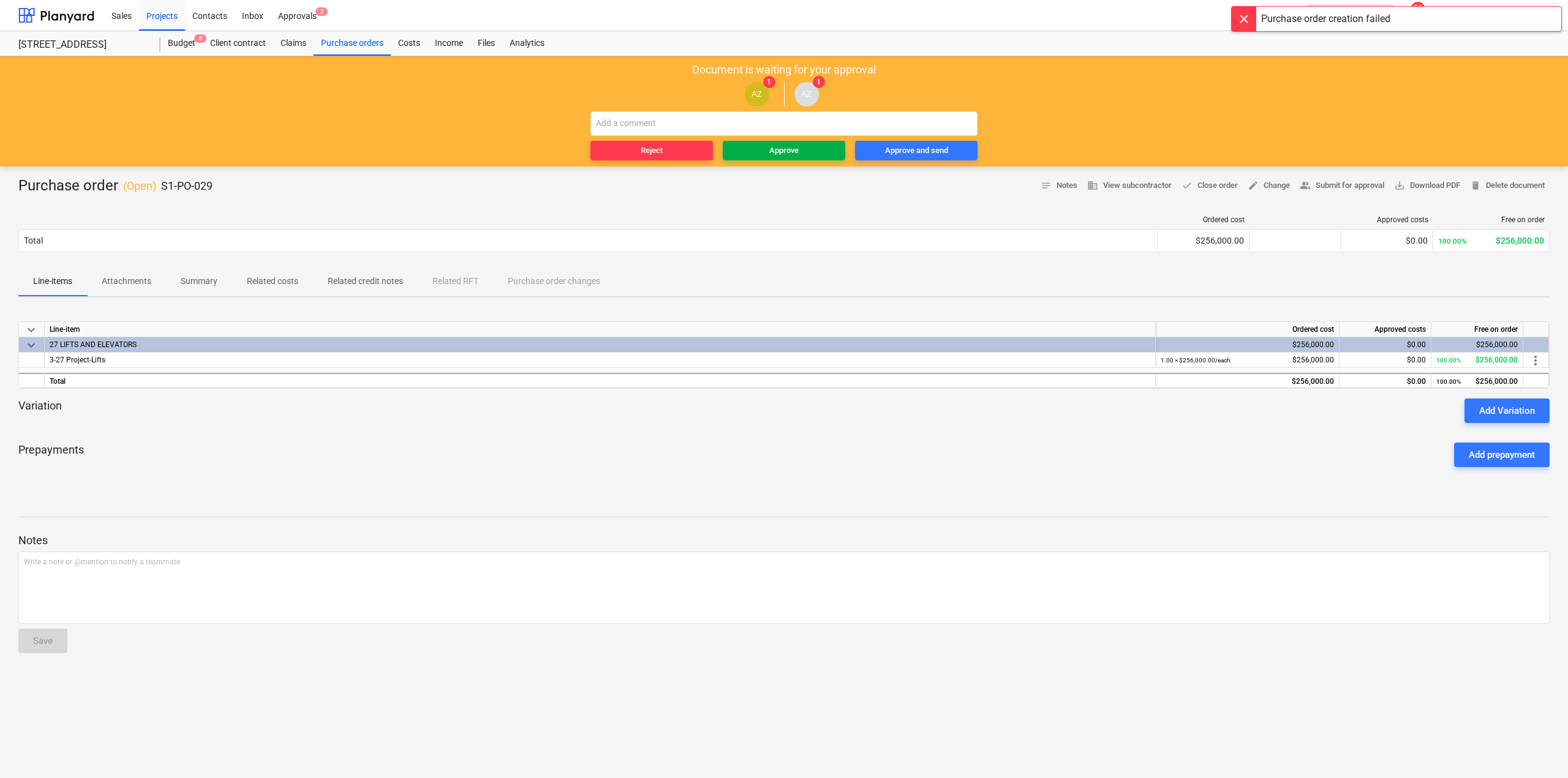
click at [799, 144] on span "Approve" at bounding box center [783, 151] width 112 height 14
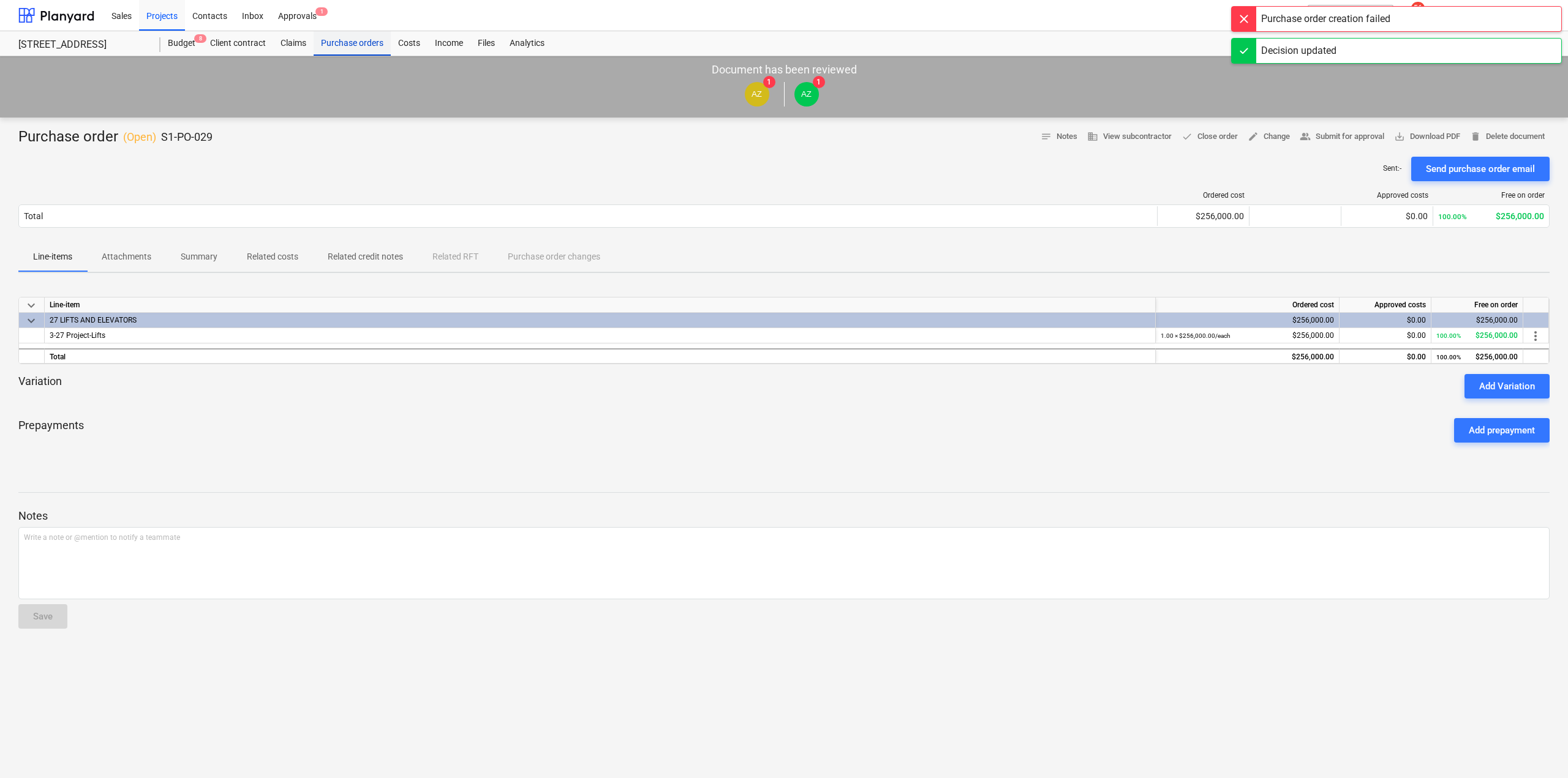
click at [337, 43] on div "Purchase orders" at bounding box center [352, 43] width 77 height 25
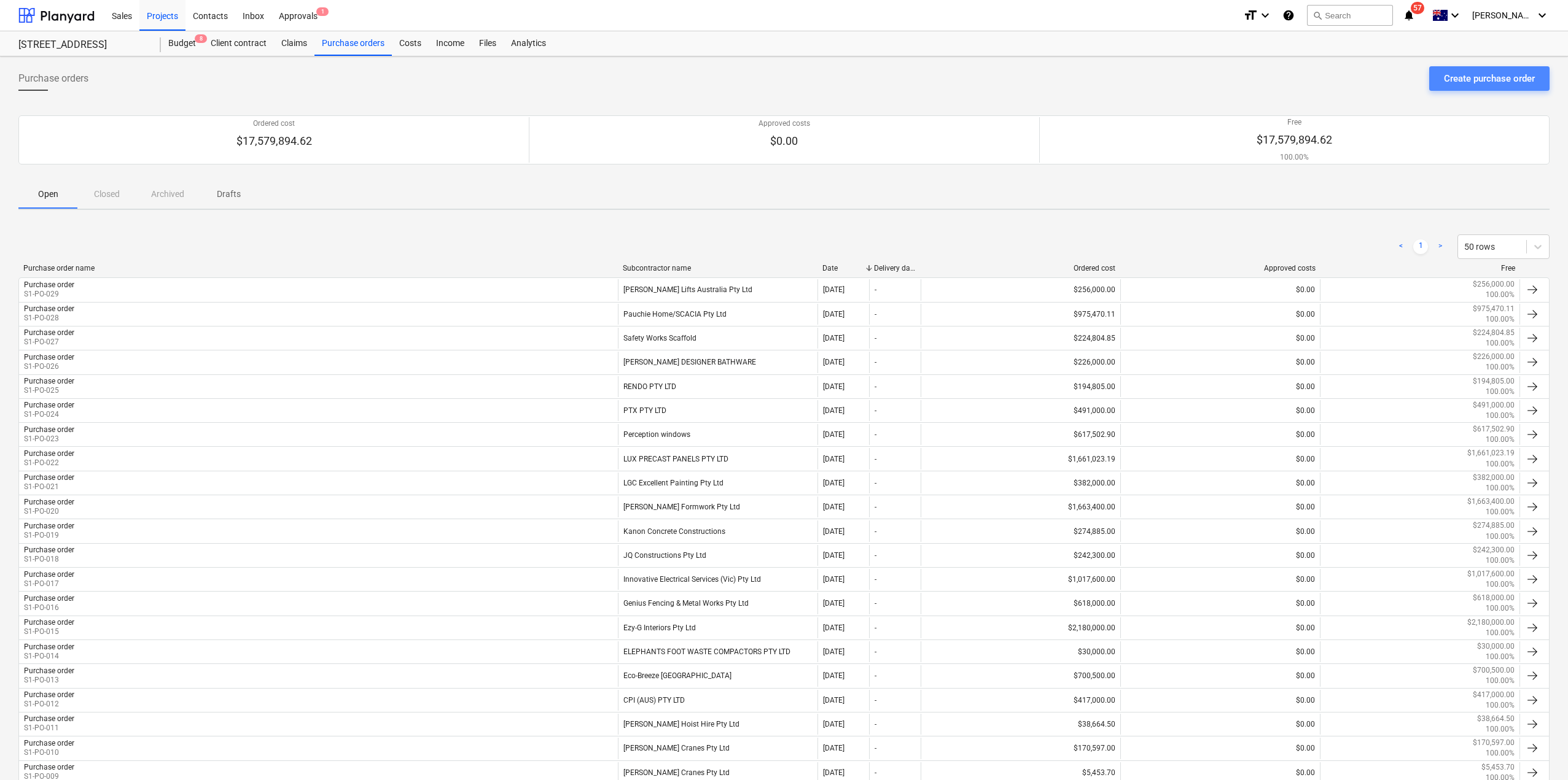
click at [1477, 83] on div "Create purchase order" at bounding box center [1490, 78] width 91 height 16
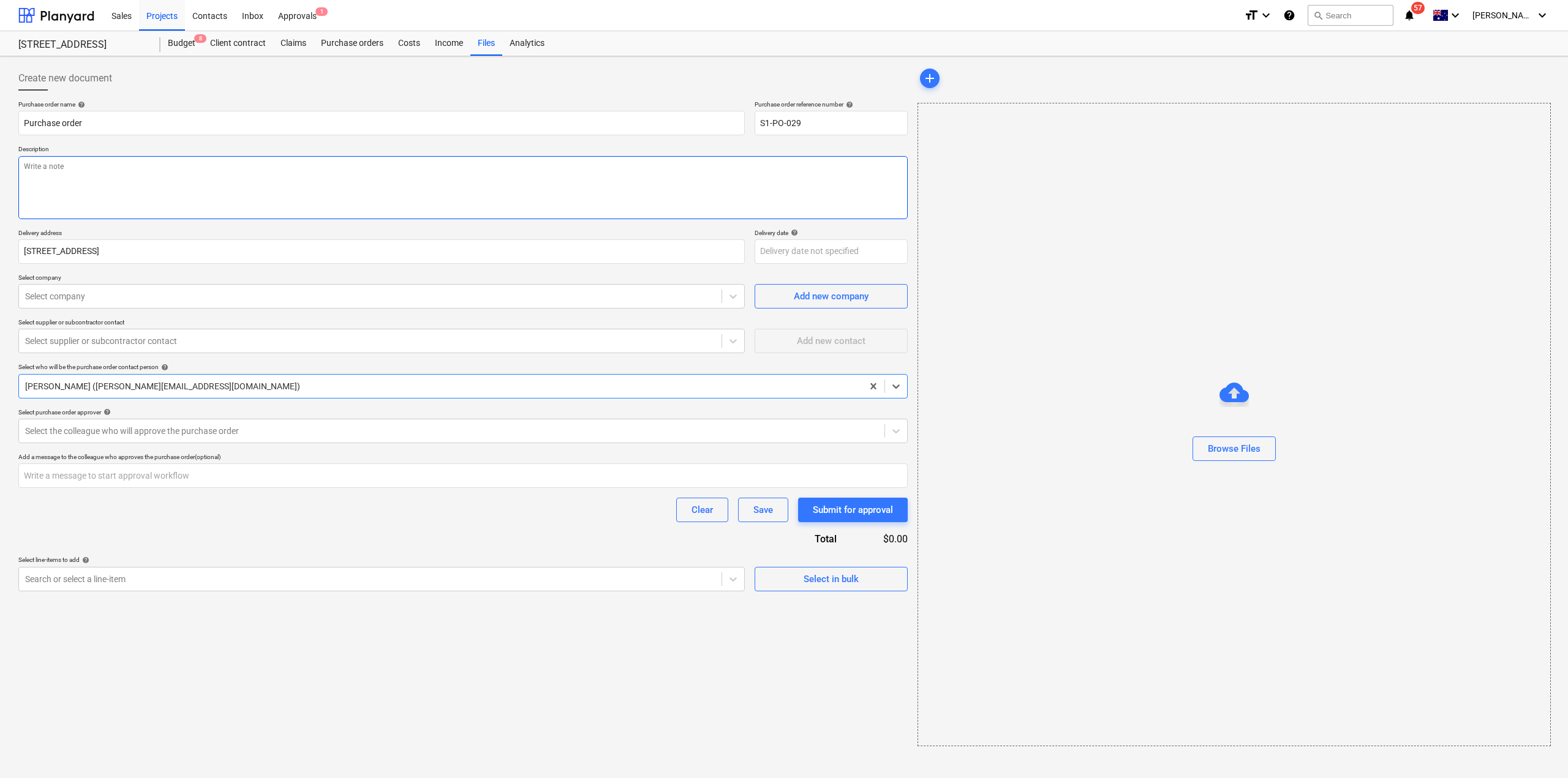
click at [90, 178] on textarea at bounding box center [463, 187] width 890 height 63
type textarea "x"
type textarea "Ca"
type textarea "x"
type textarea "Car"
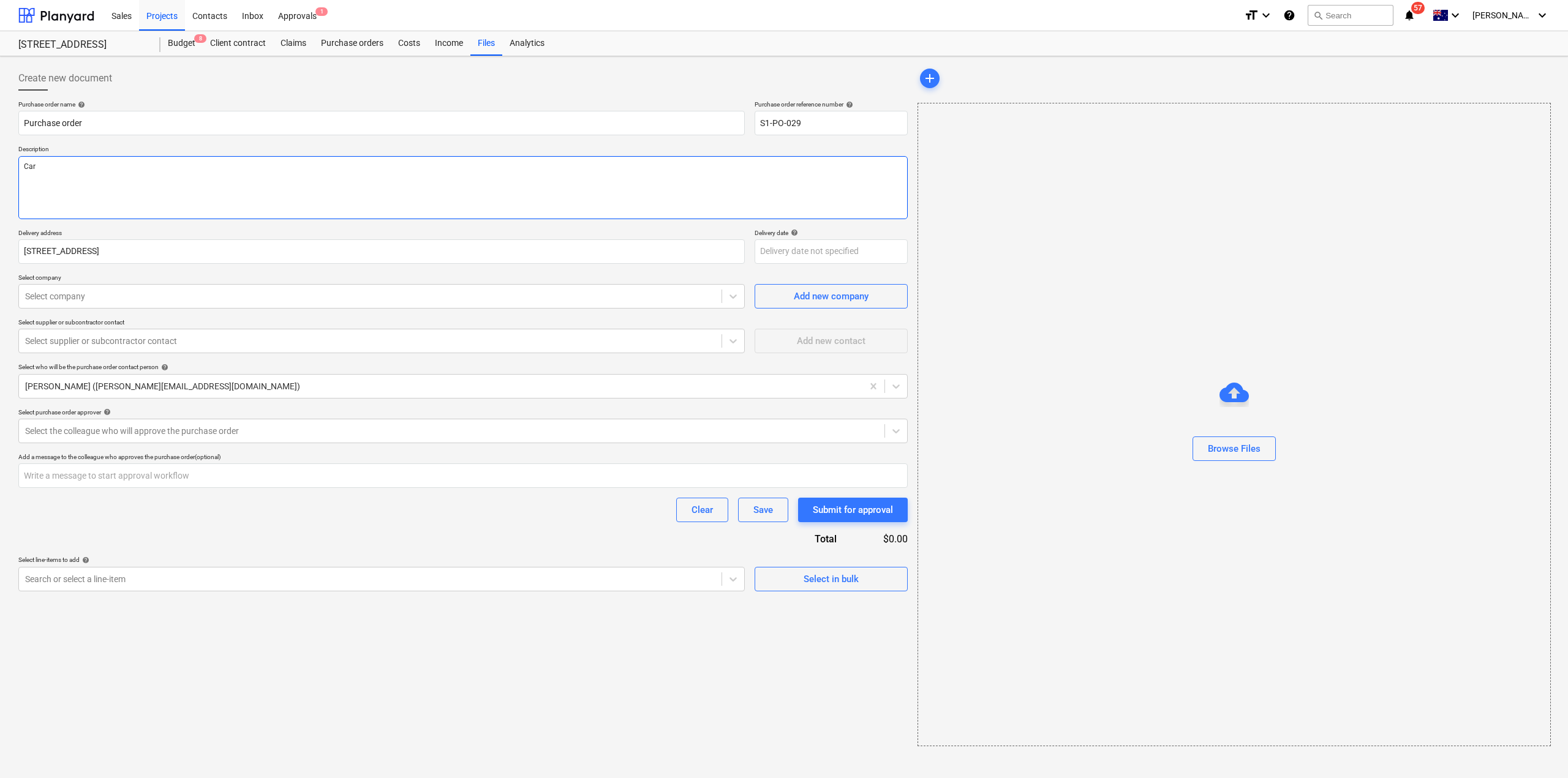
type textarea "x"
type textarea "Carpe"
type textarea "x"
type textarea "Carpet"
type textarea "x"
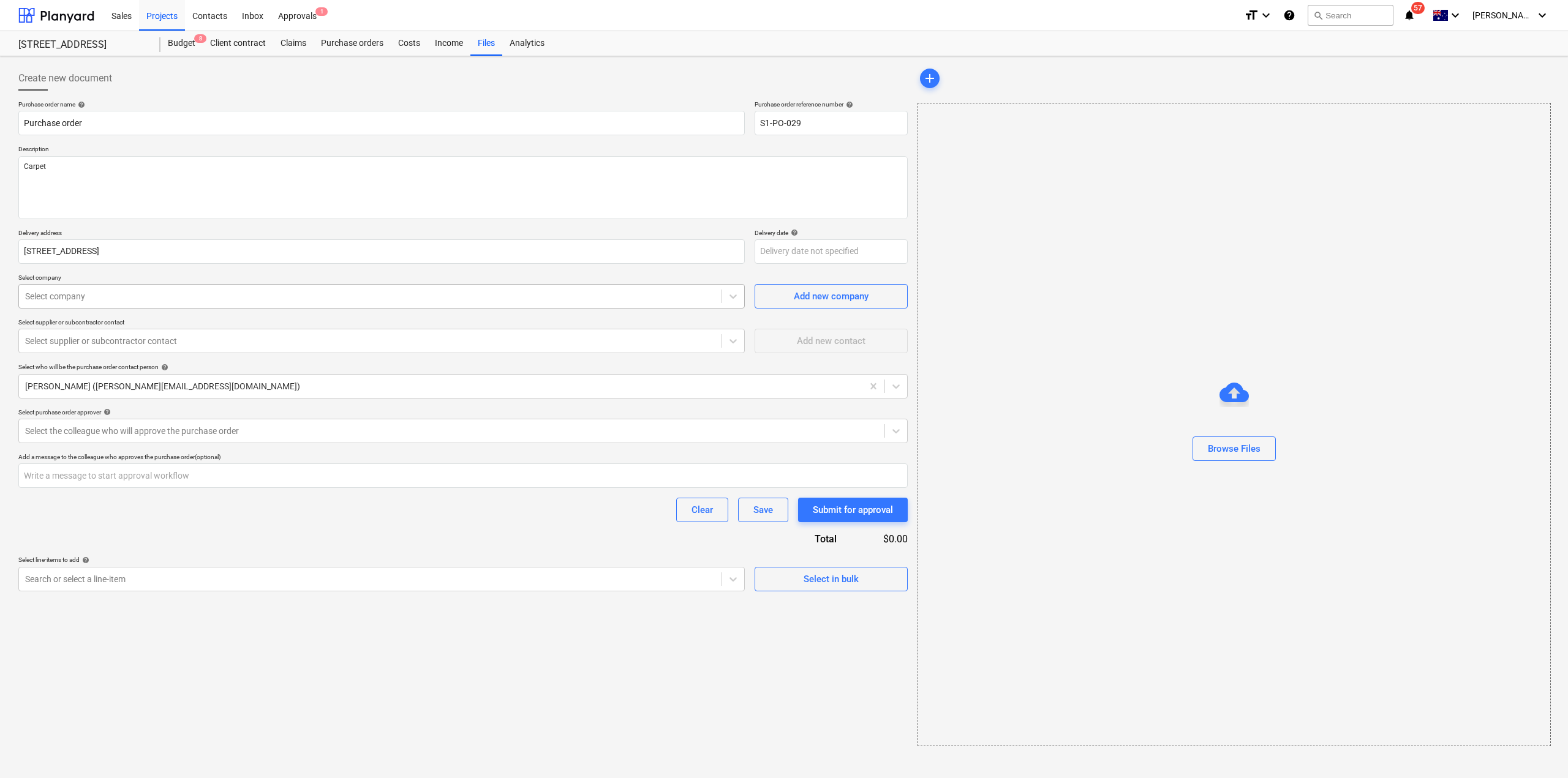
click at [84, 300] on div at bounding box center [370, 296] width 690 height 12
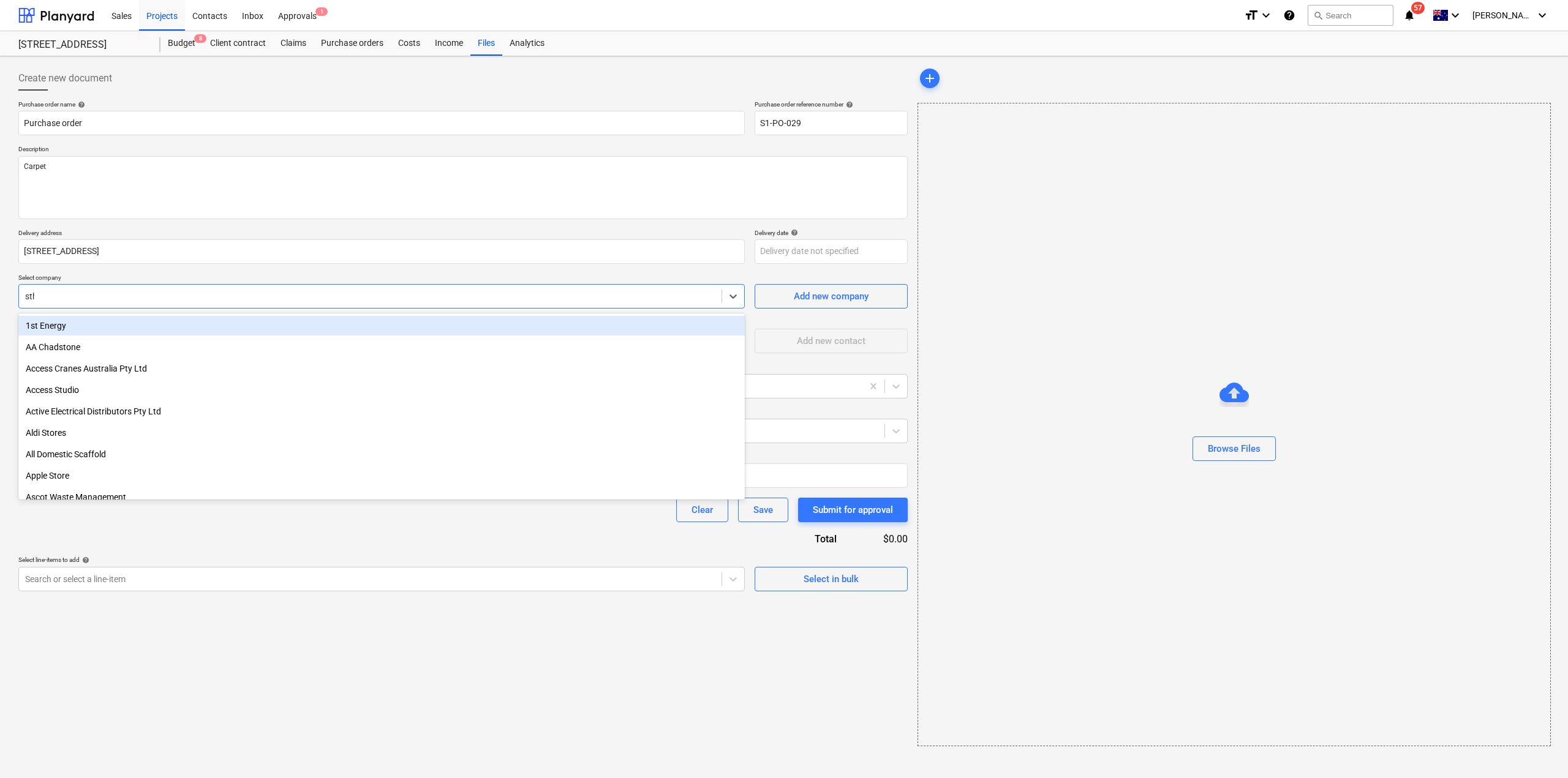
type input "stha"
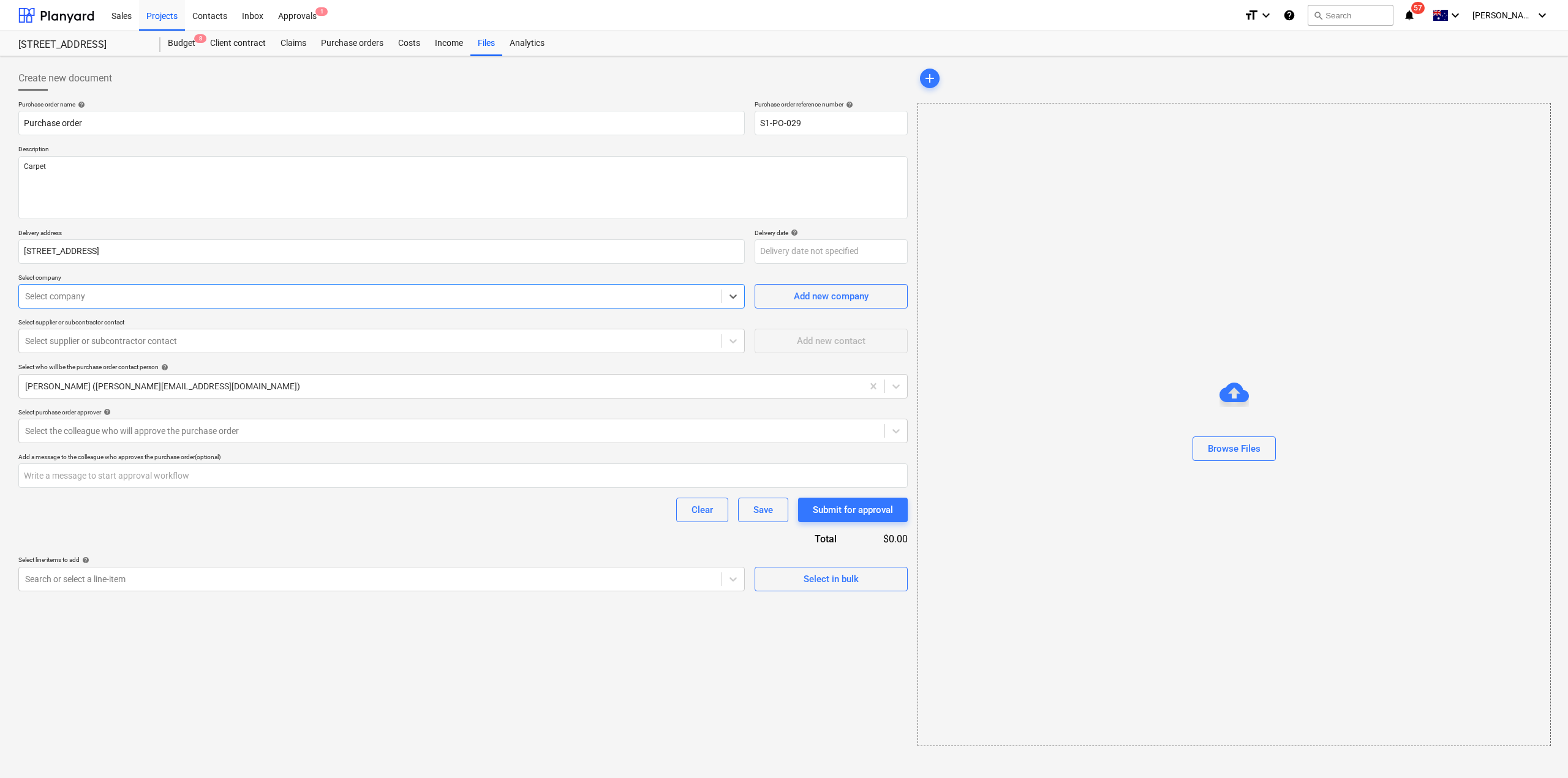
drag, startPoint x: 62, startPoint y: 295, endPoint x: 39, endPoint y: 295, distance: 23.0
click at [39, 295] on div at bounding box center [370, 296] width 690 height 12
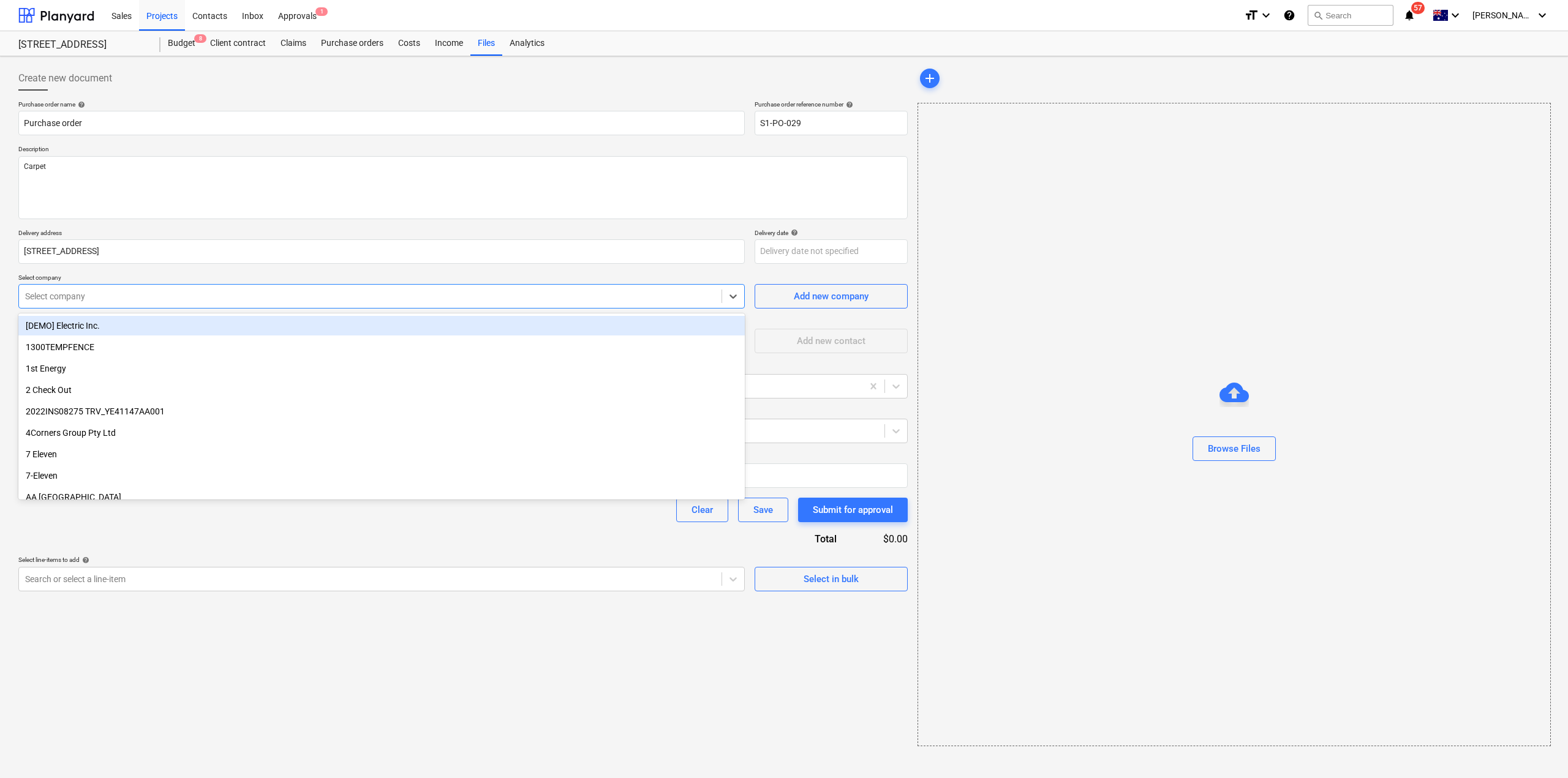
click at [39, 295] on div at bounding box center [370, 296] width 690 height 12
type input "t"
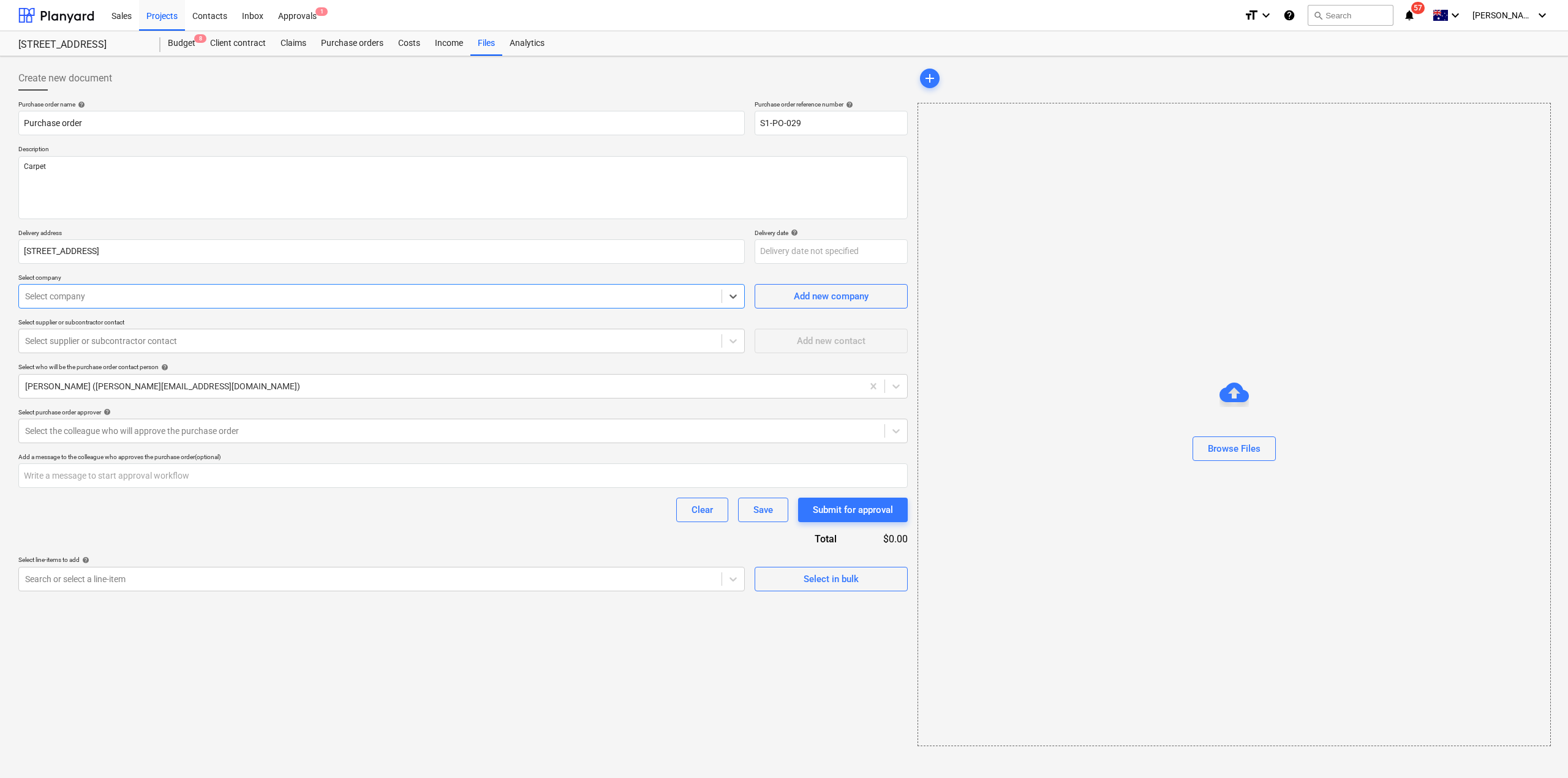
drag, startPoint x: 40, startPoint y: 298, endPoint x: 0, endPoint y: 301, distance: 40.1
click at [0, 301] on div "Create new document Purchase order name help Purchase order Purchase order refe…" at bounding box center [784, 417] width 1568 height 722
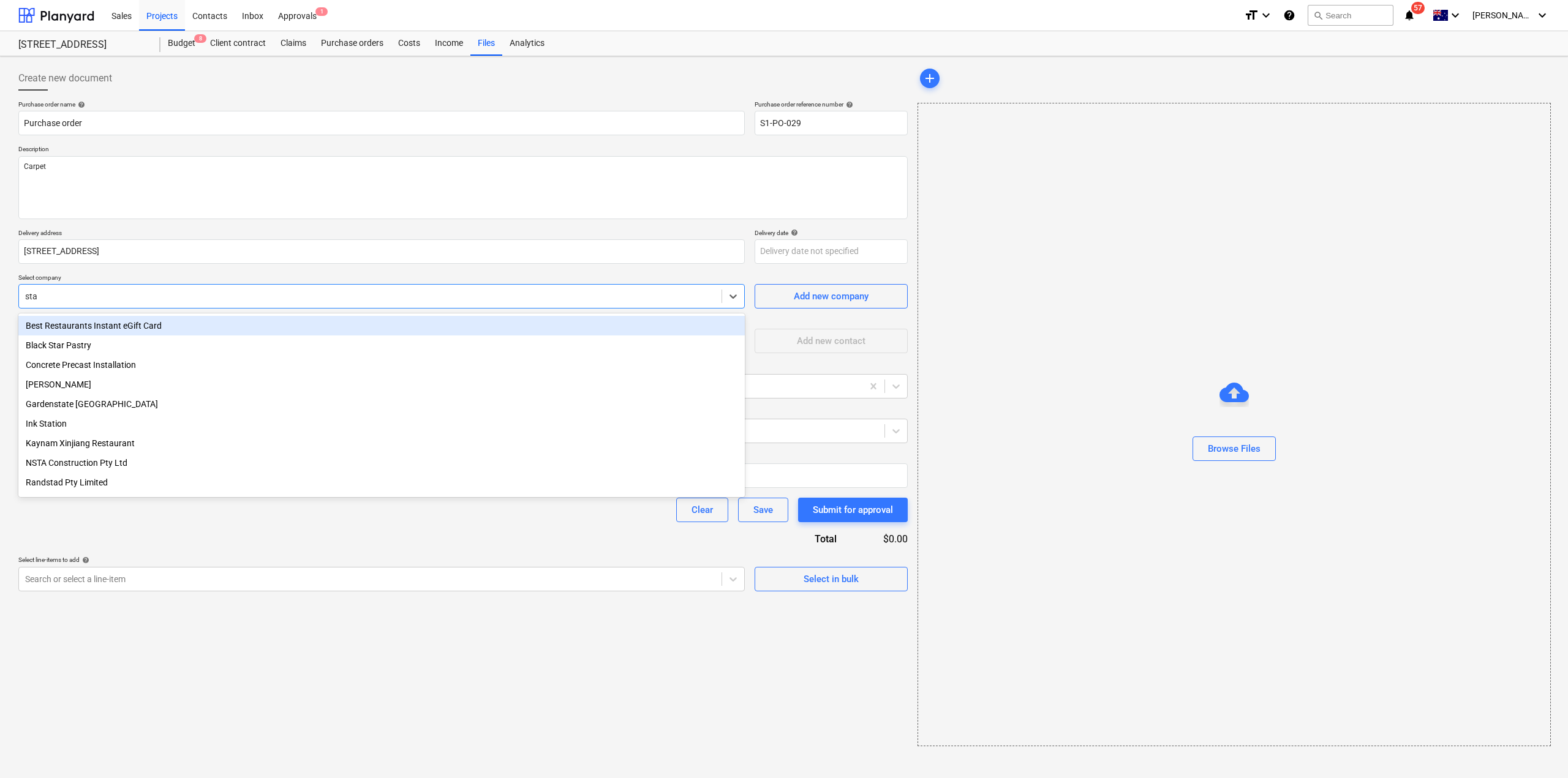
type input "stah"
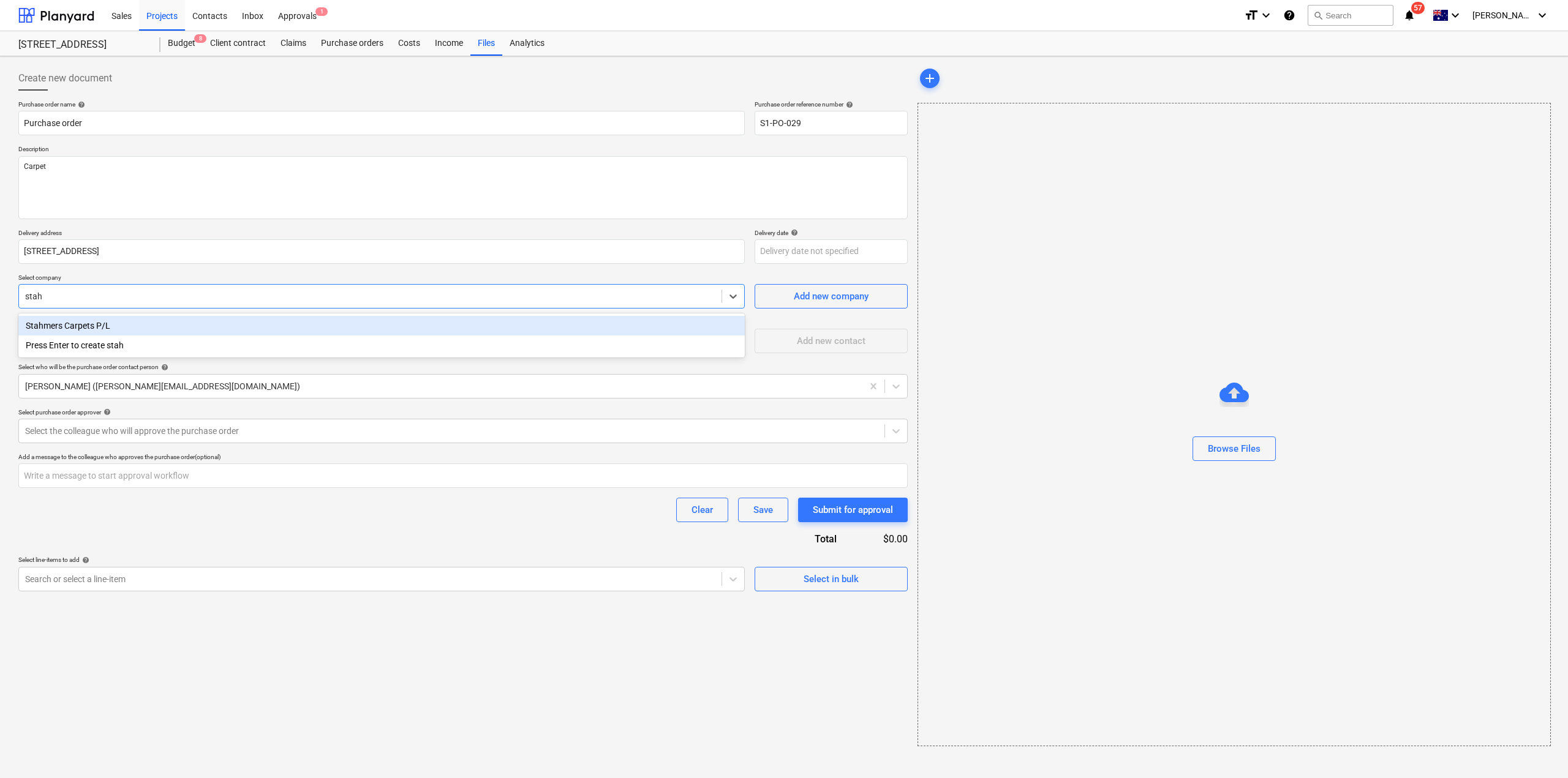
click at [74, 328] on div "Stahmers Carpets P/L" at bounding box center [381, 325] width 726 height 20
type textarea "x"
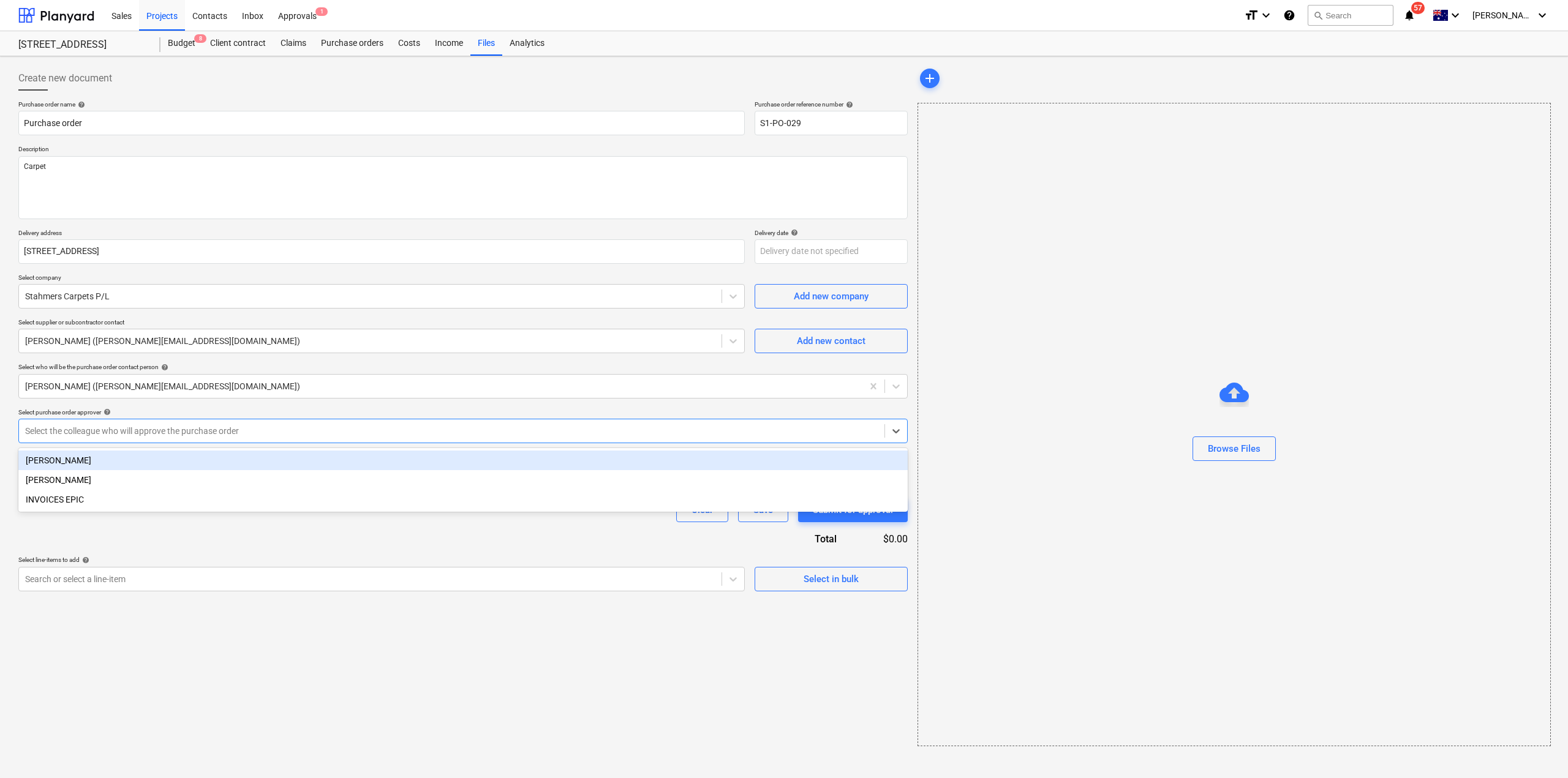
click at [174, 431] on div at bounding box center [451, 431] width 853 height 12
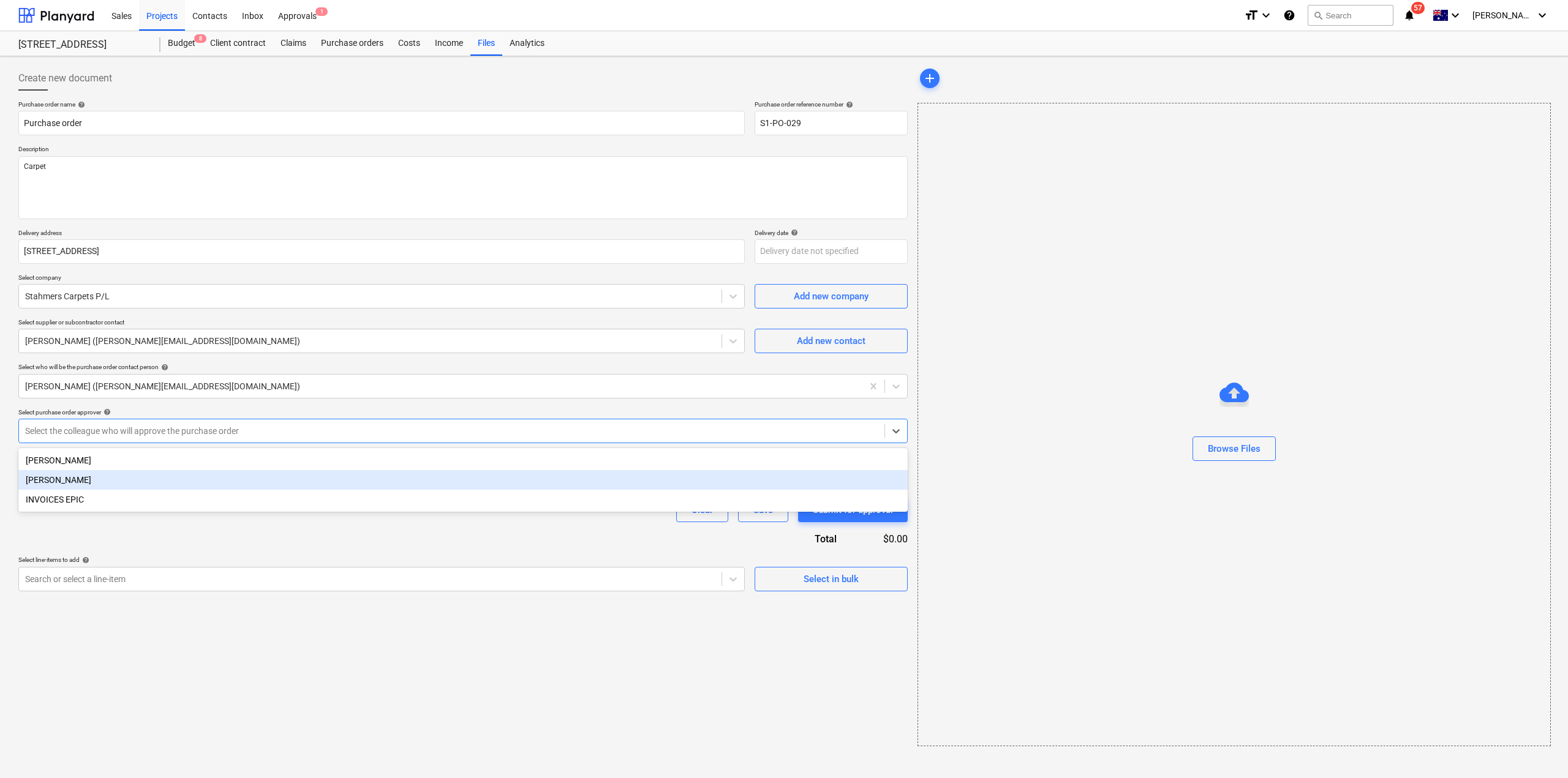
click at [131, 475] on div "[PERSON_NAME]" at bounding box center [463, 480] width 890 height 20
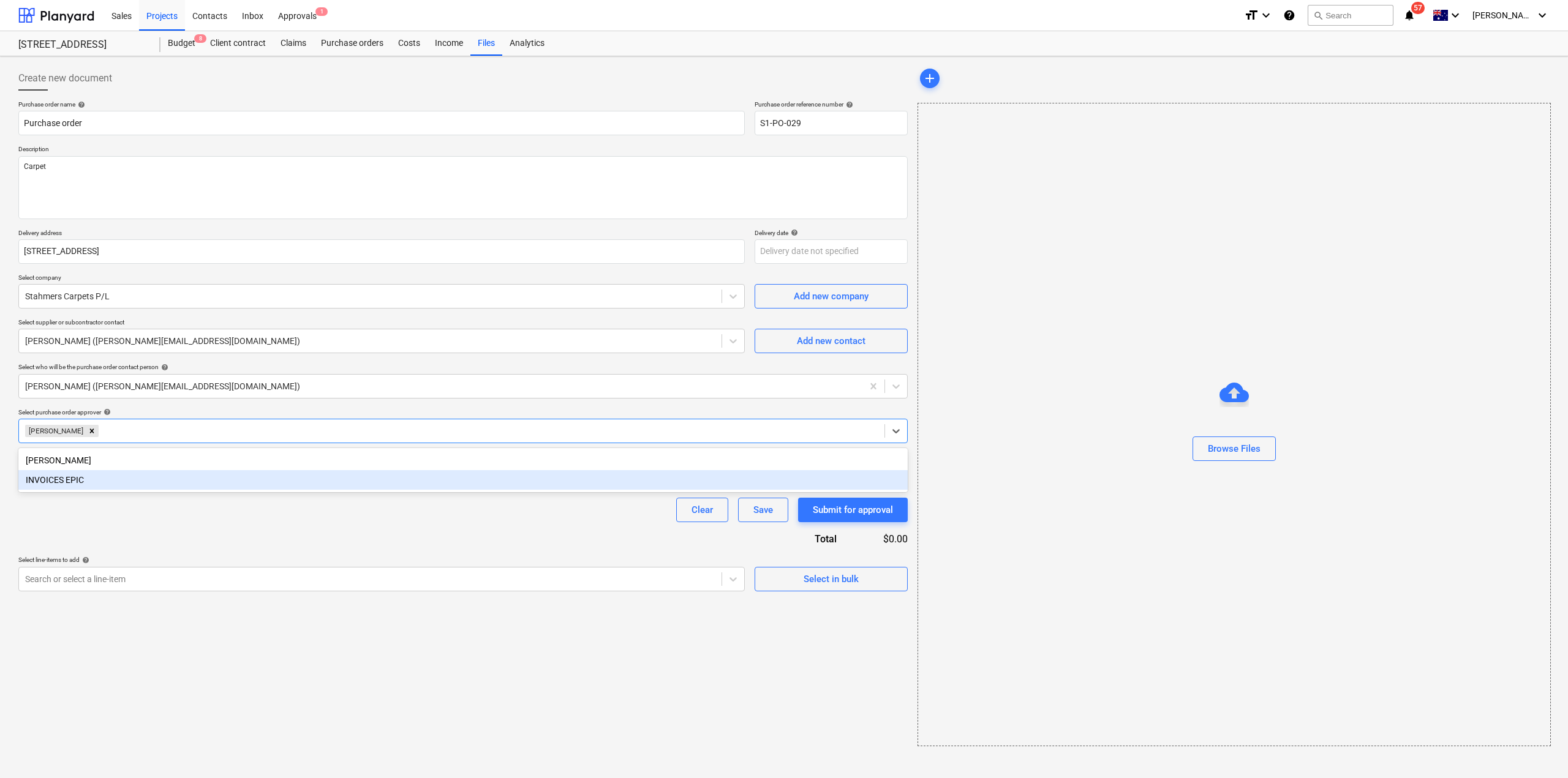
click at [137, 530] on div "Purchase order name help Purchase order Purchase order reference number help S1…" at bounding box center [463, 346] width 890 height 491
click at [128, 471] on input "text" at bounding box center [463, 476] width 890 height 25
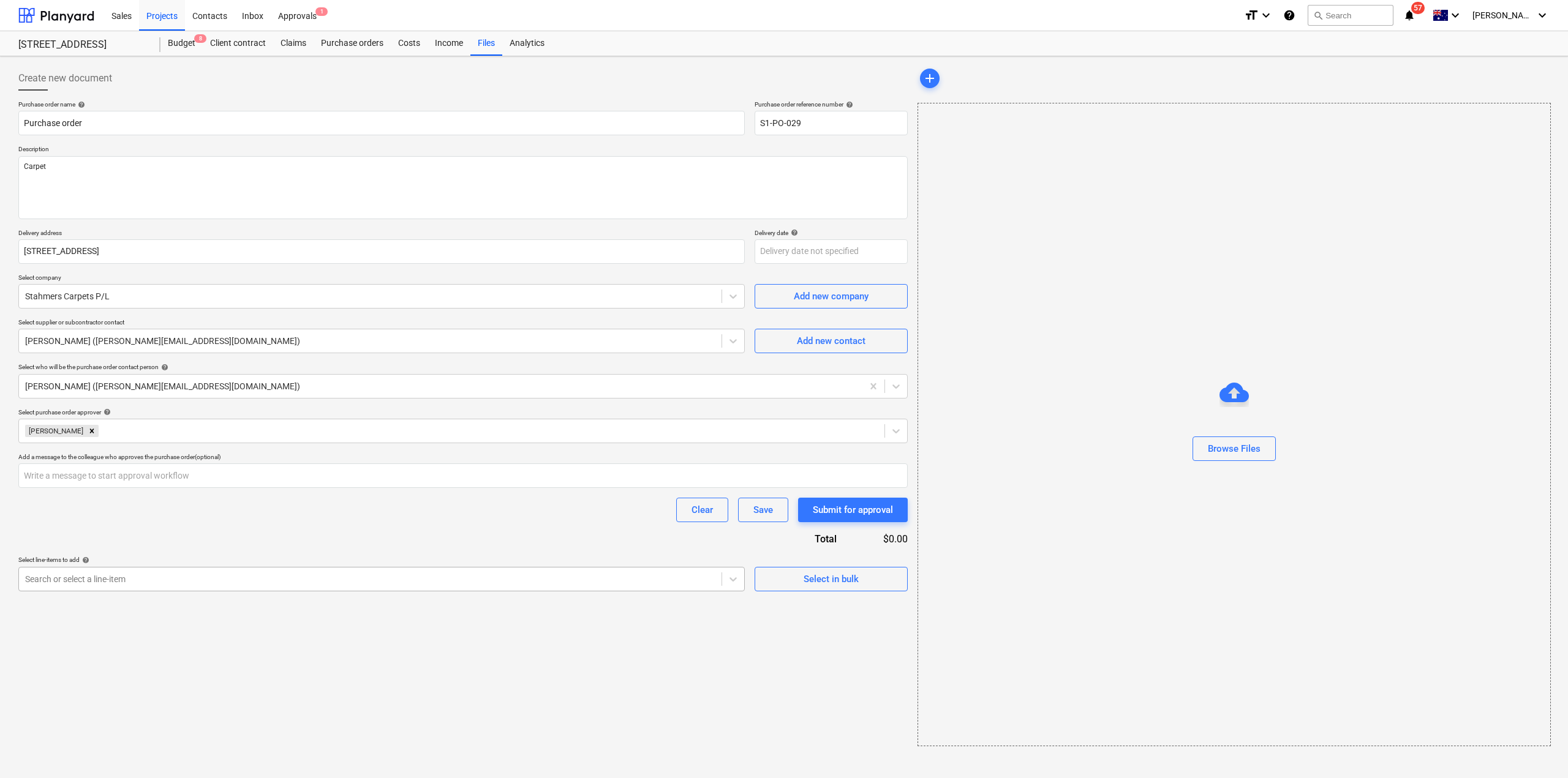
type textarea "x"
click at [268, 580] on div at bounding box center [370, 580] width 690 height 12
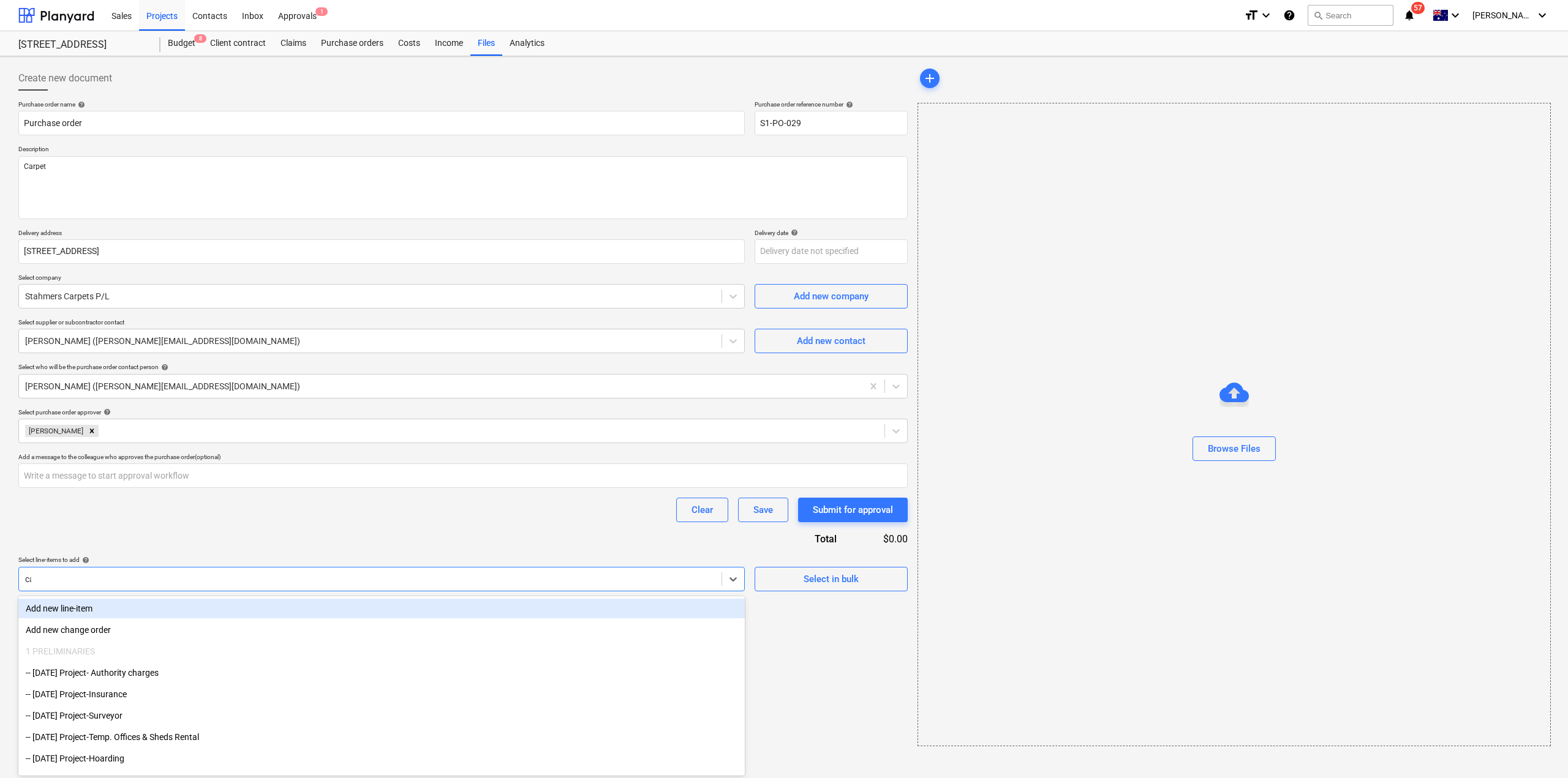
type input "car"
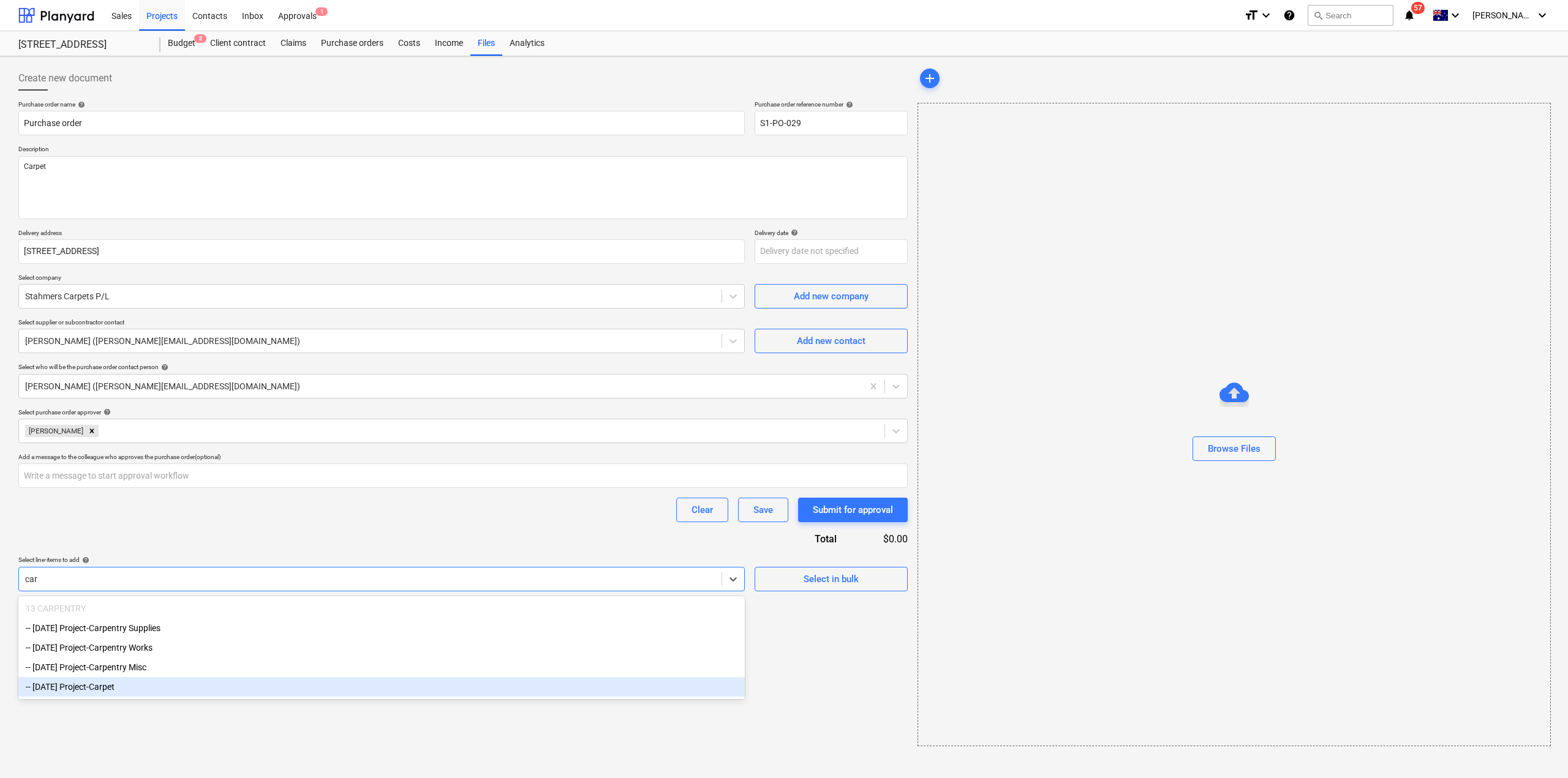
click at [229, 691] on div "-- [DATE] Project-Carpet" at bounding box center [381, 687] width 726 height 20
type textarea "x"
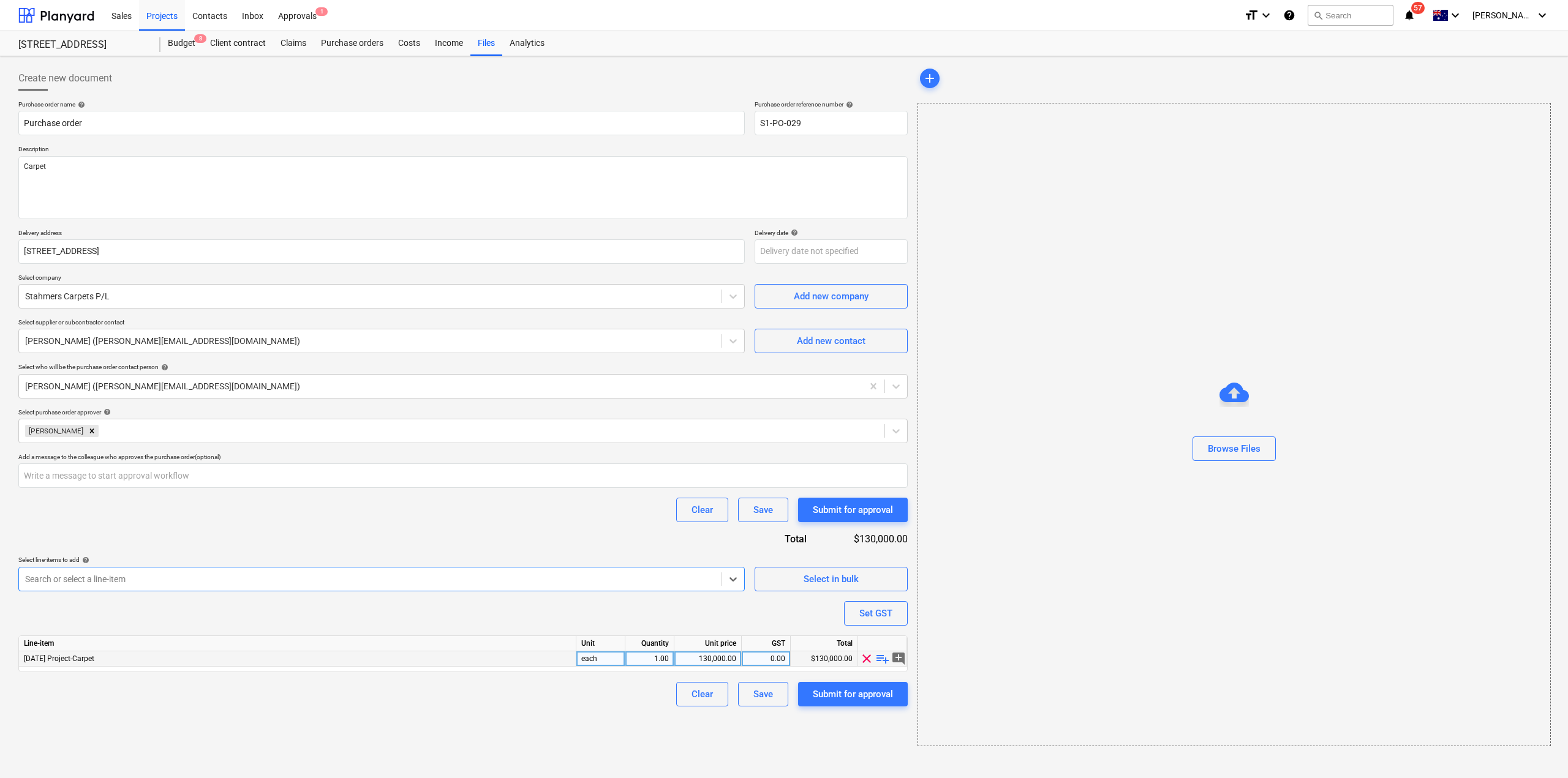
type textarea "x"
click at [720, 652] on div "130,000.00" at bounding box center [708, 659] width 57 height 15
type input "124772.72"
click at [720, 742] on div "Create new document Purchase order name help Purchase order Purchase order refe…" at bounding box center [463, 406] width 899 height 690
click at [860, 696] on div "Submit for approval" at bounding box center [852, 694] width 80 height 16
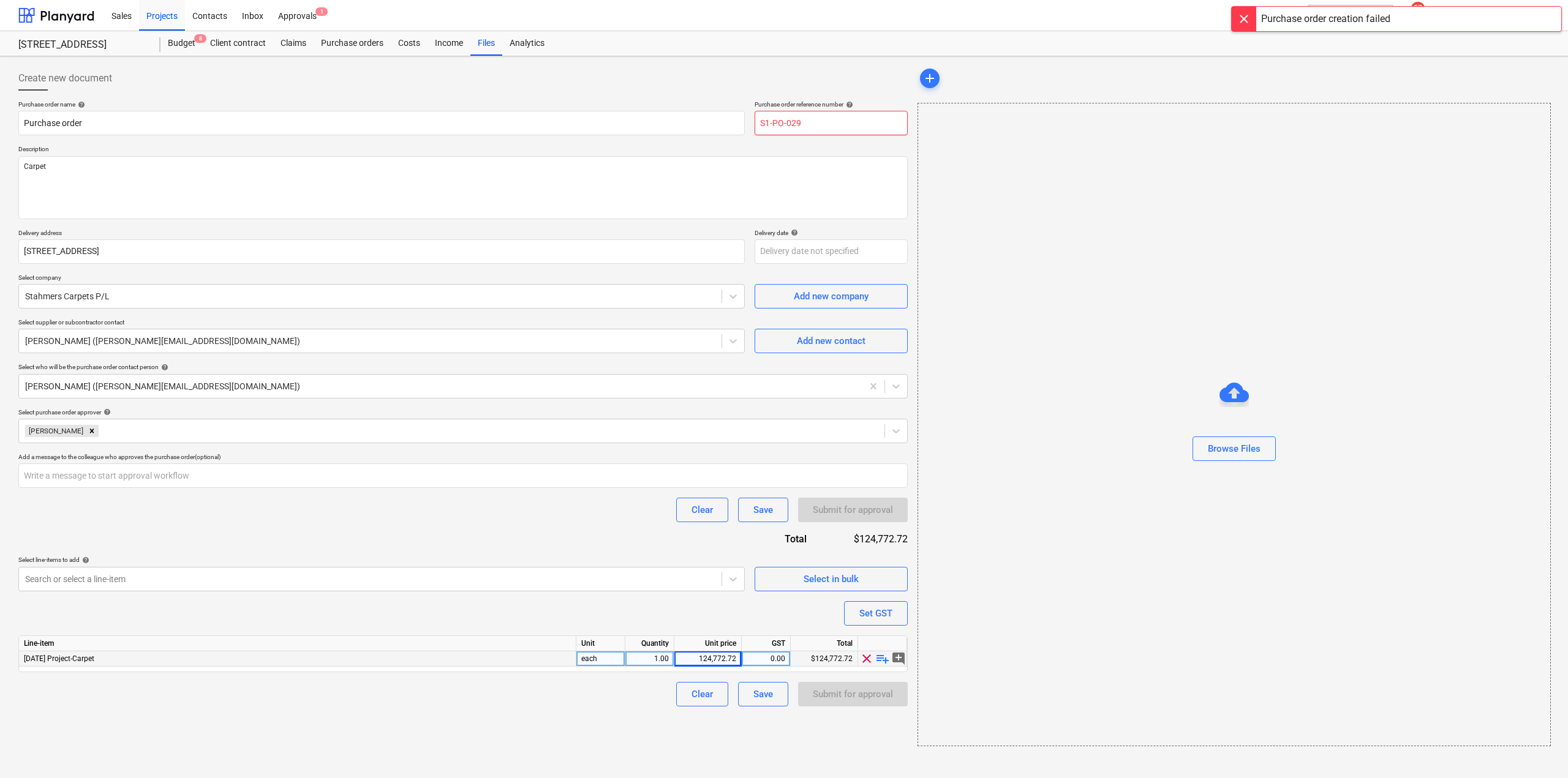
drag, startPoint x: 793, startPoint y: 123, endPoint x: 836, endPoint y: 127, distance: 43.2
click at [836, 127] on input "S1-PO-029" at bounding box center [831, 123] width 153 height 25
type textarea "x"
type input "S1-PO-02"
type textarea "x"
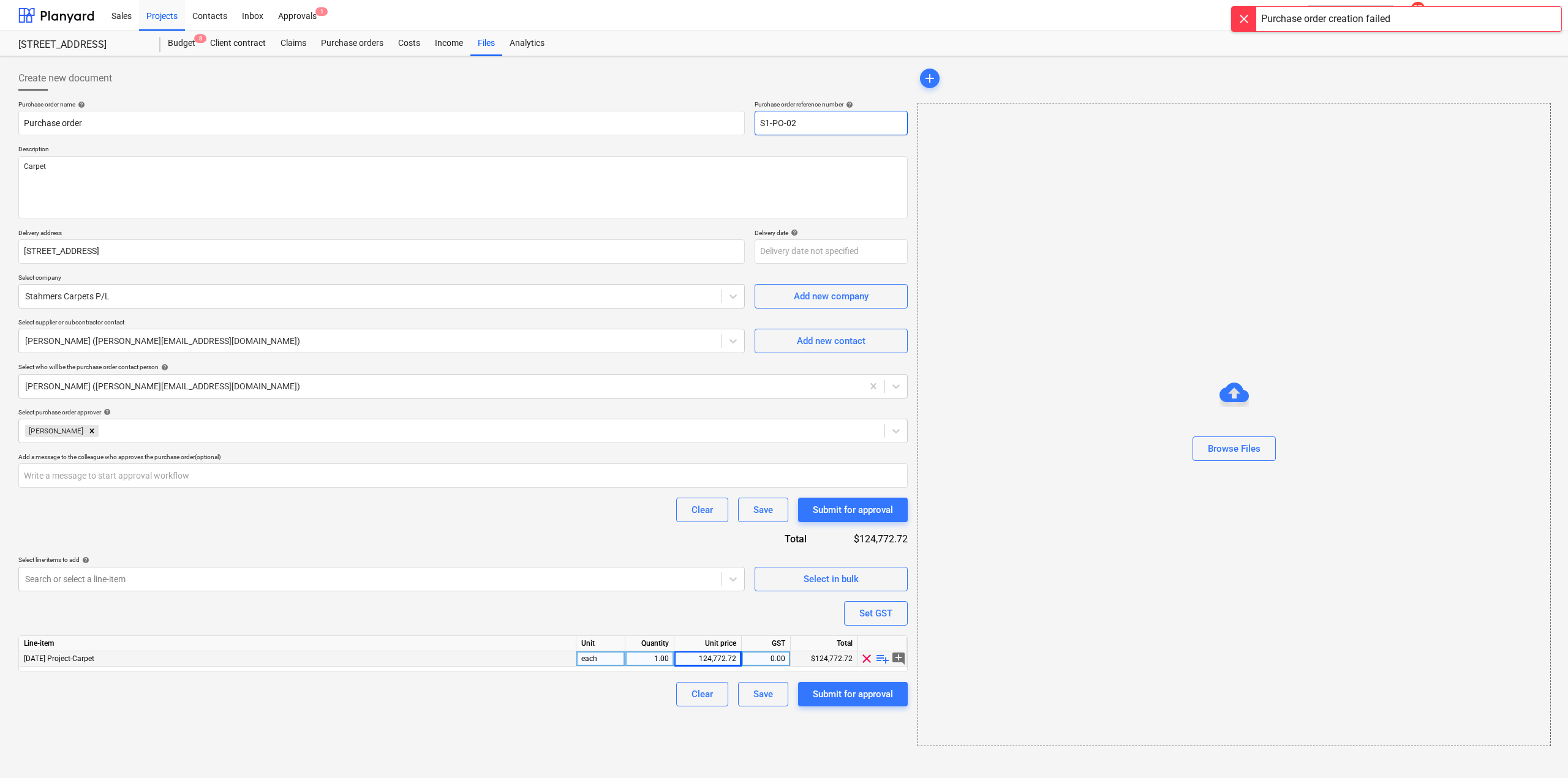
type input "S1-PO-0"
type textarea "x"
type input "S1-PO-03"
type textarea "x"
type input "S1-PO-030"
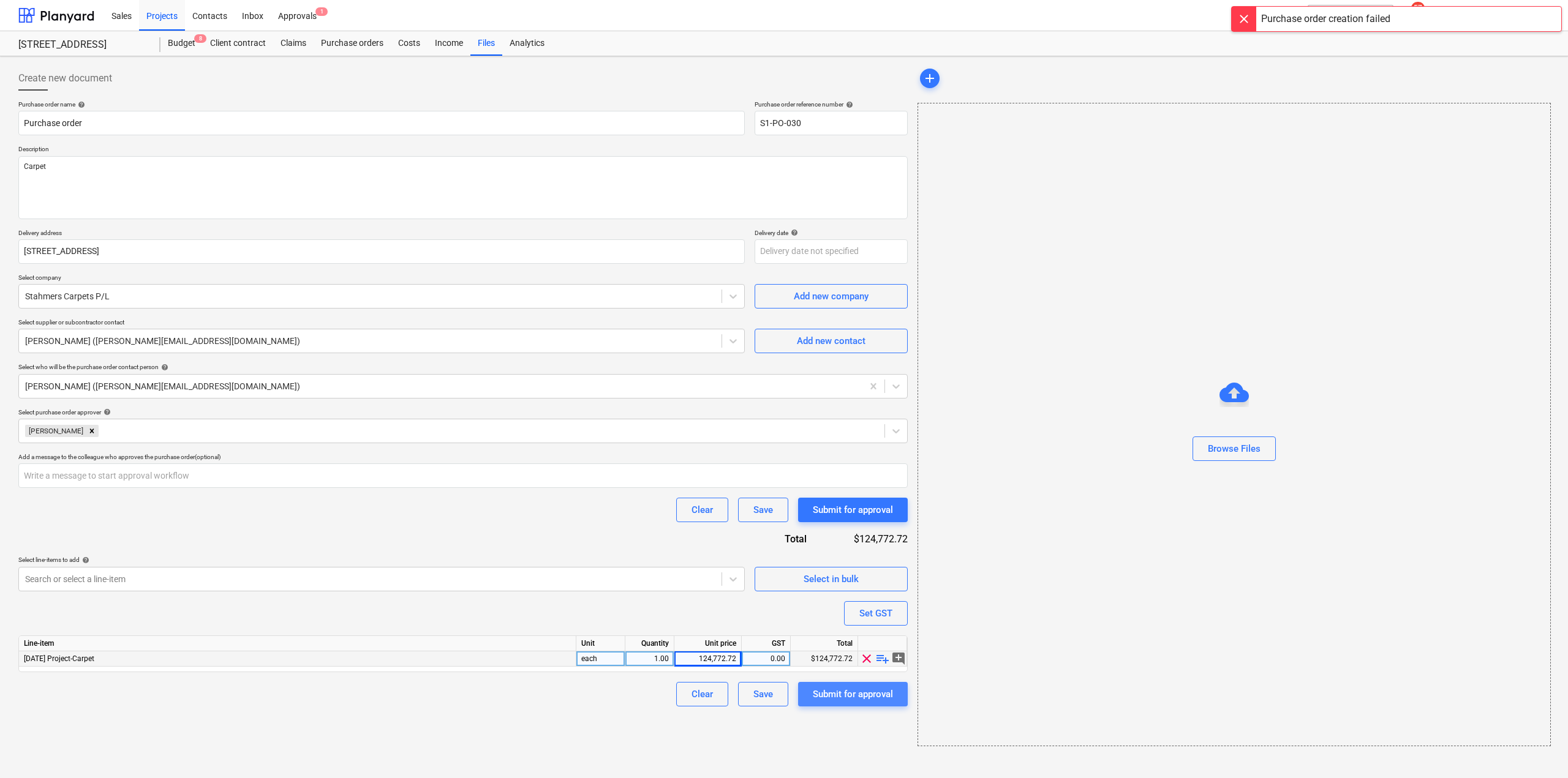
click at [850, 697] on div "Submit for approval" at bounding box center [852, 694] width 80 height 16
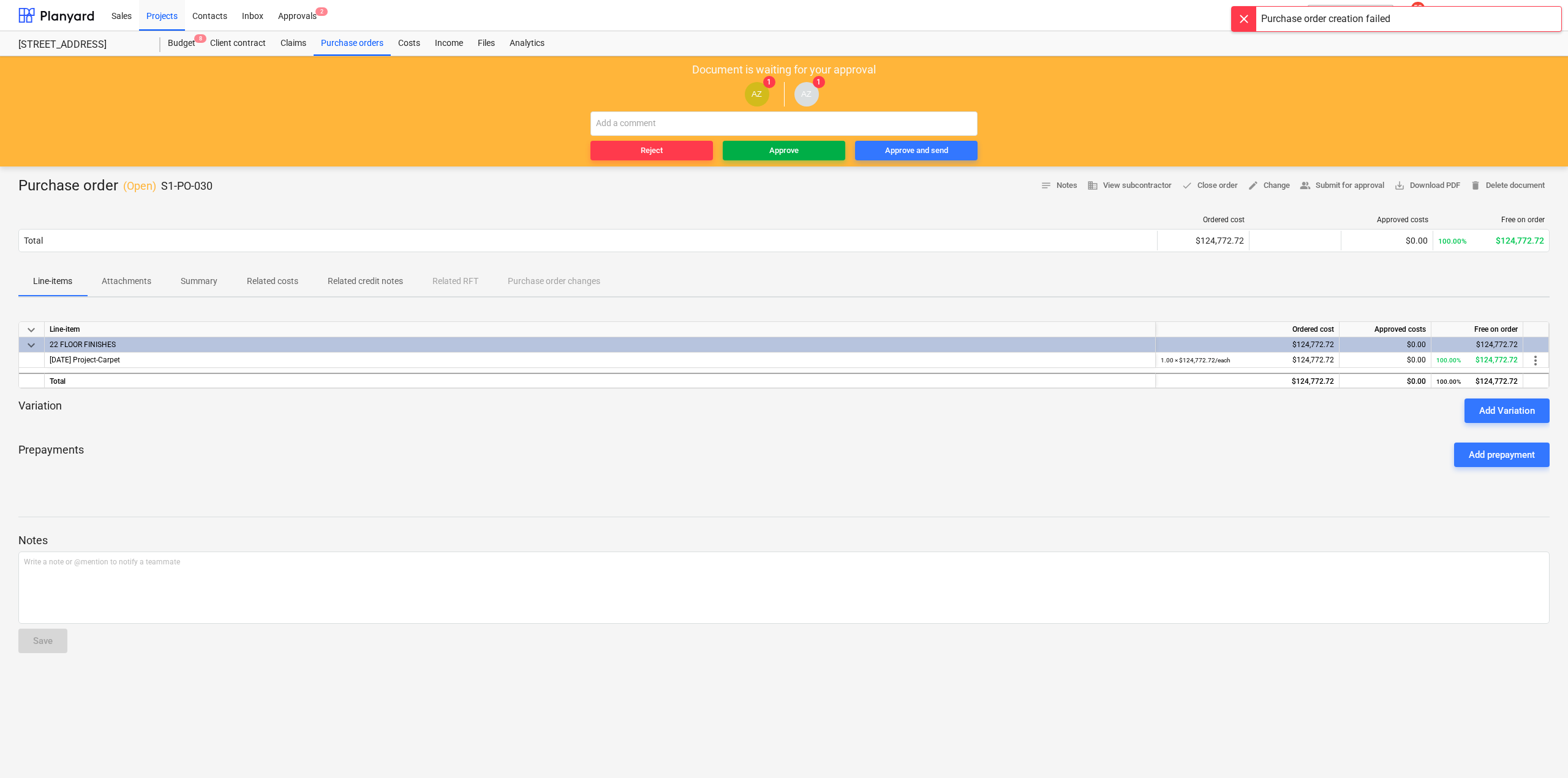
click at [779, 153] on div "Approve" at bounding box center [784, 151] width 29 height 14
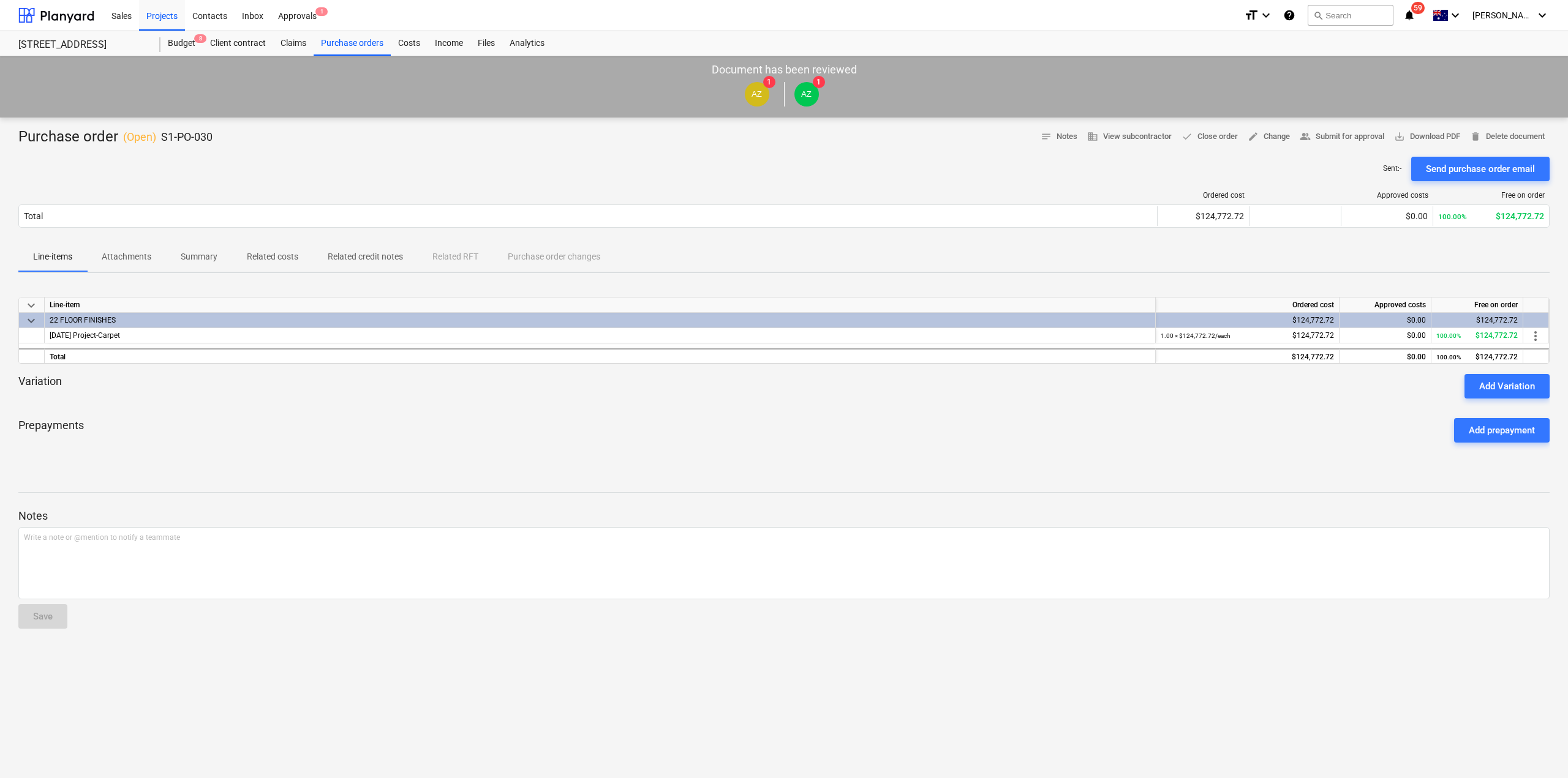
click at [546, 420] on div "Prepayments Add prepayment" at bounding box center [783, 430] width 1531 height 44
click at [345, 46] on div "Purchase orders" at bounding box center [352, 43] width 77 height 25
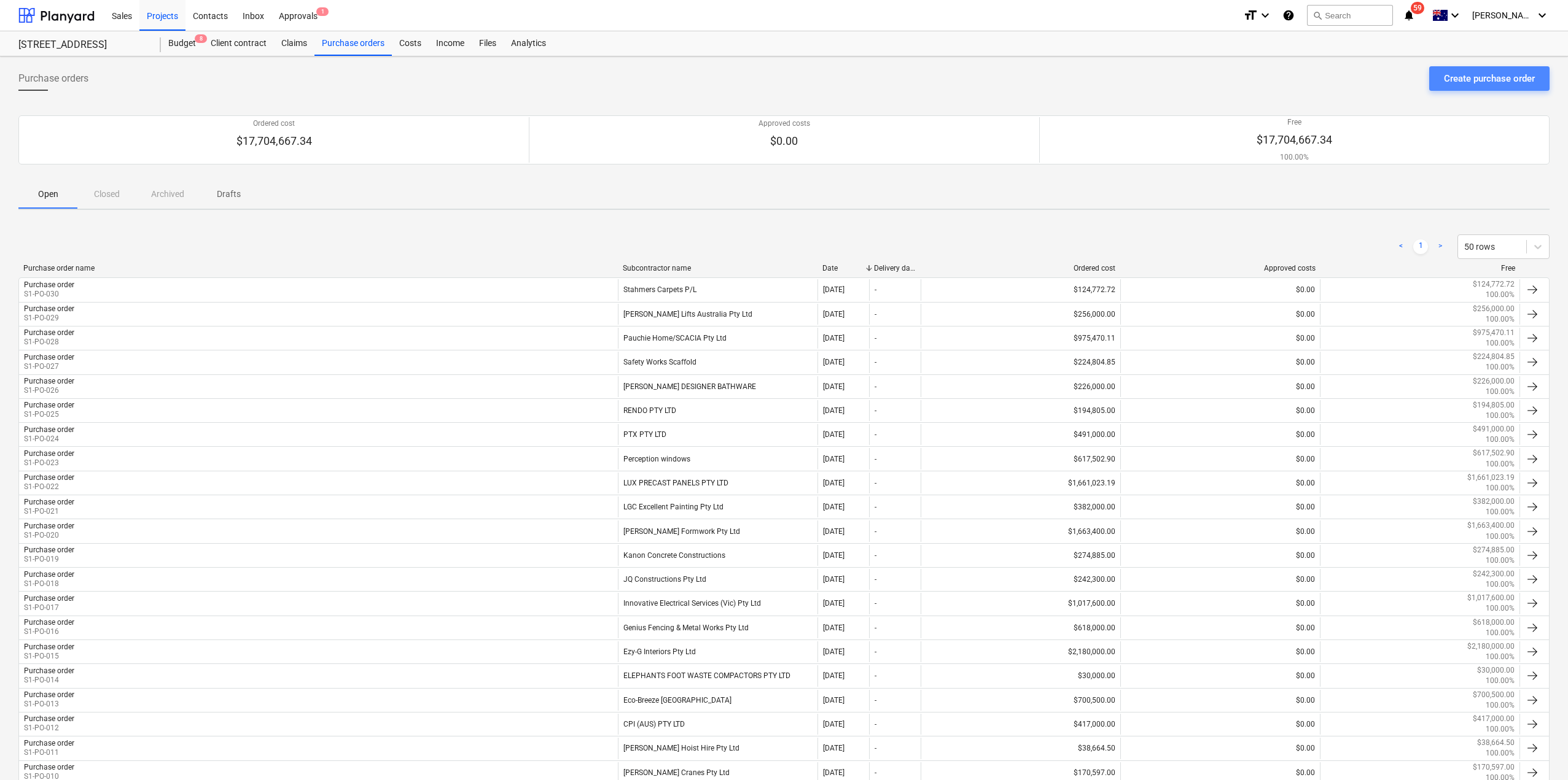
click at [1444, 73] on div "Create purchase order" at bounding box center [1490, 78] width 91 height 16
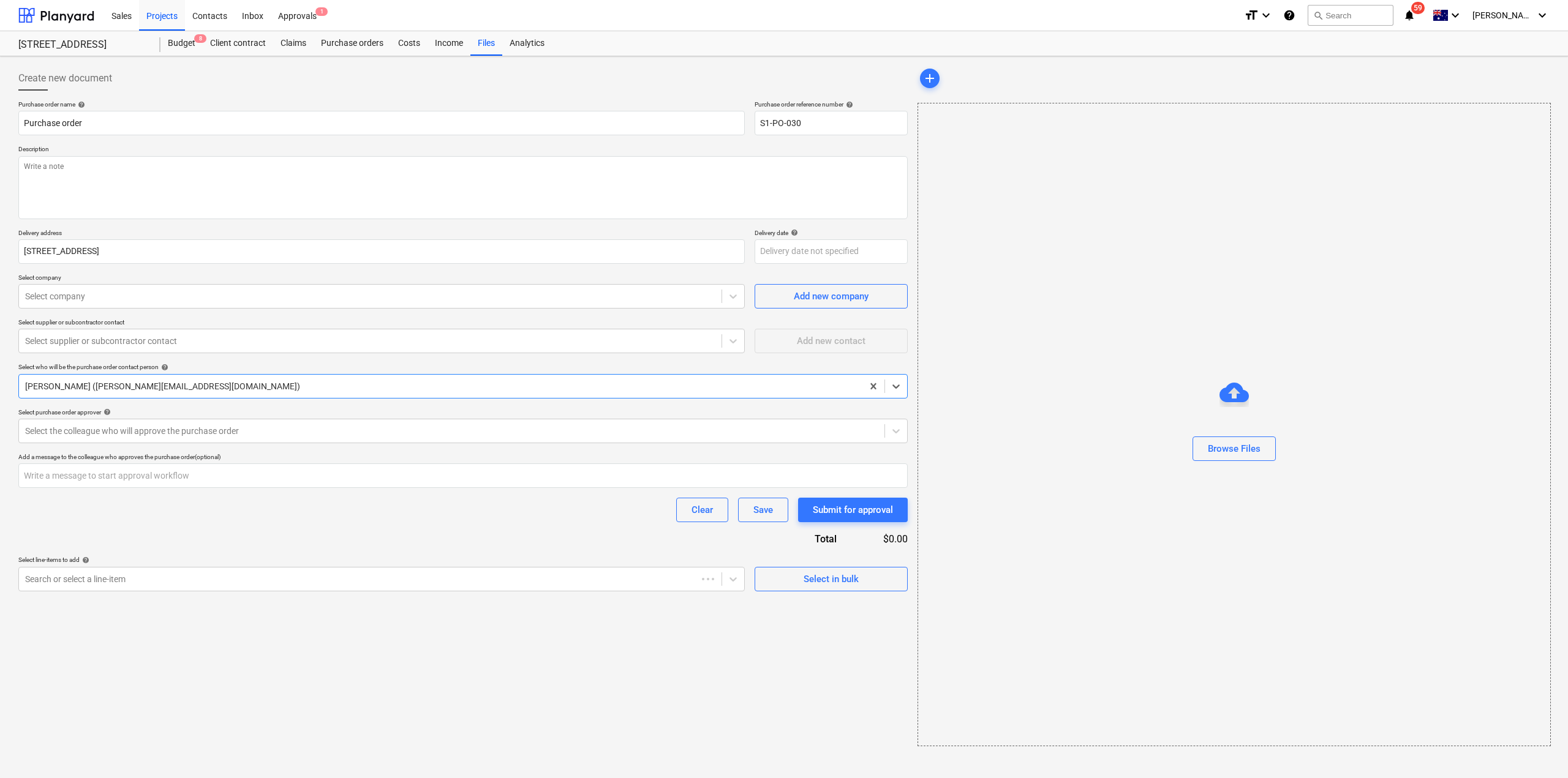
type textarea "x"
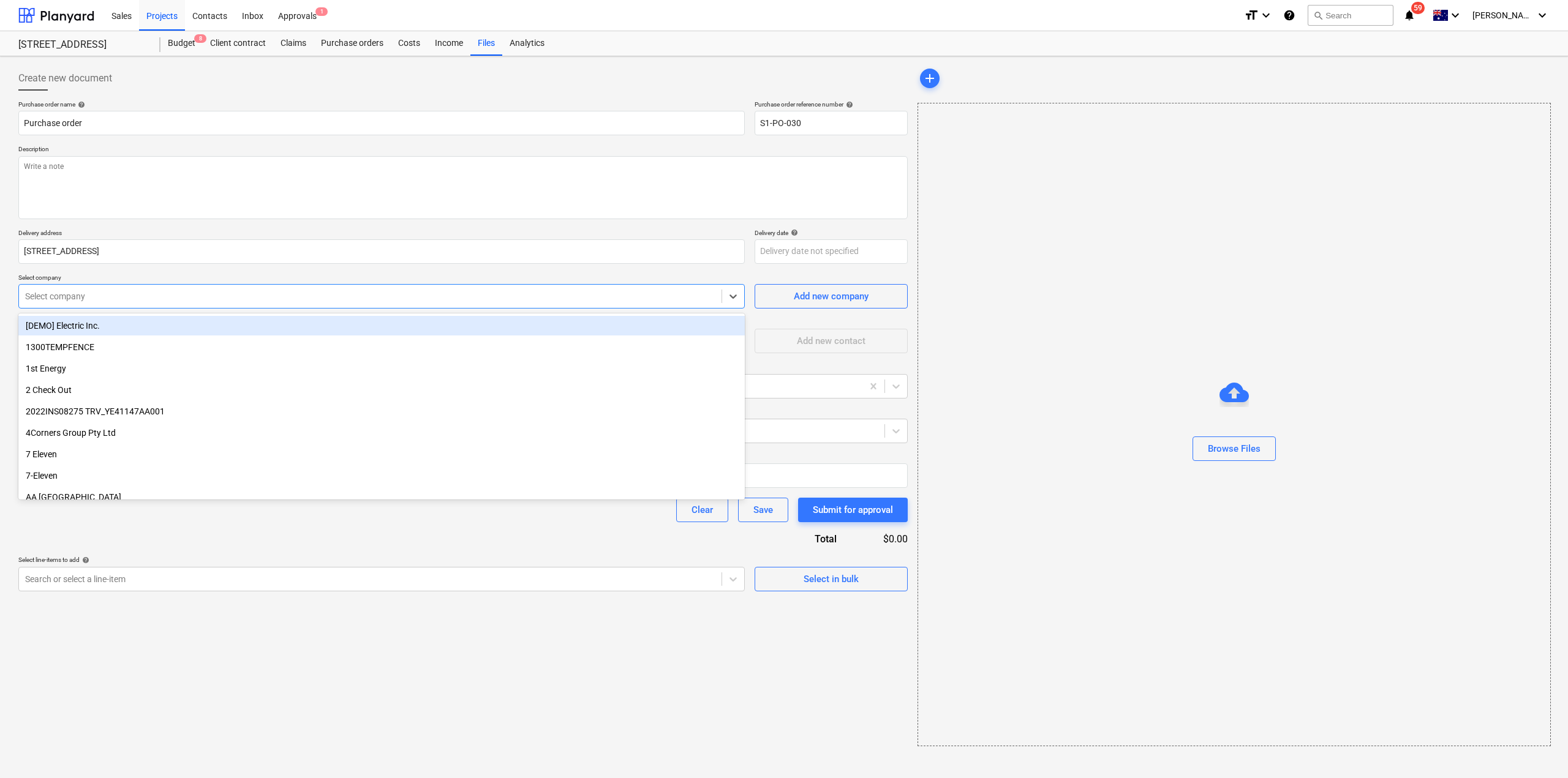
click at [101, 295] on div at bounding box center [370, 296] width 690 height 12
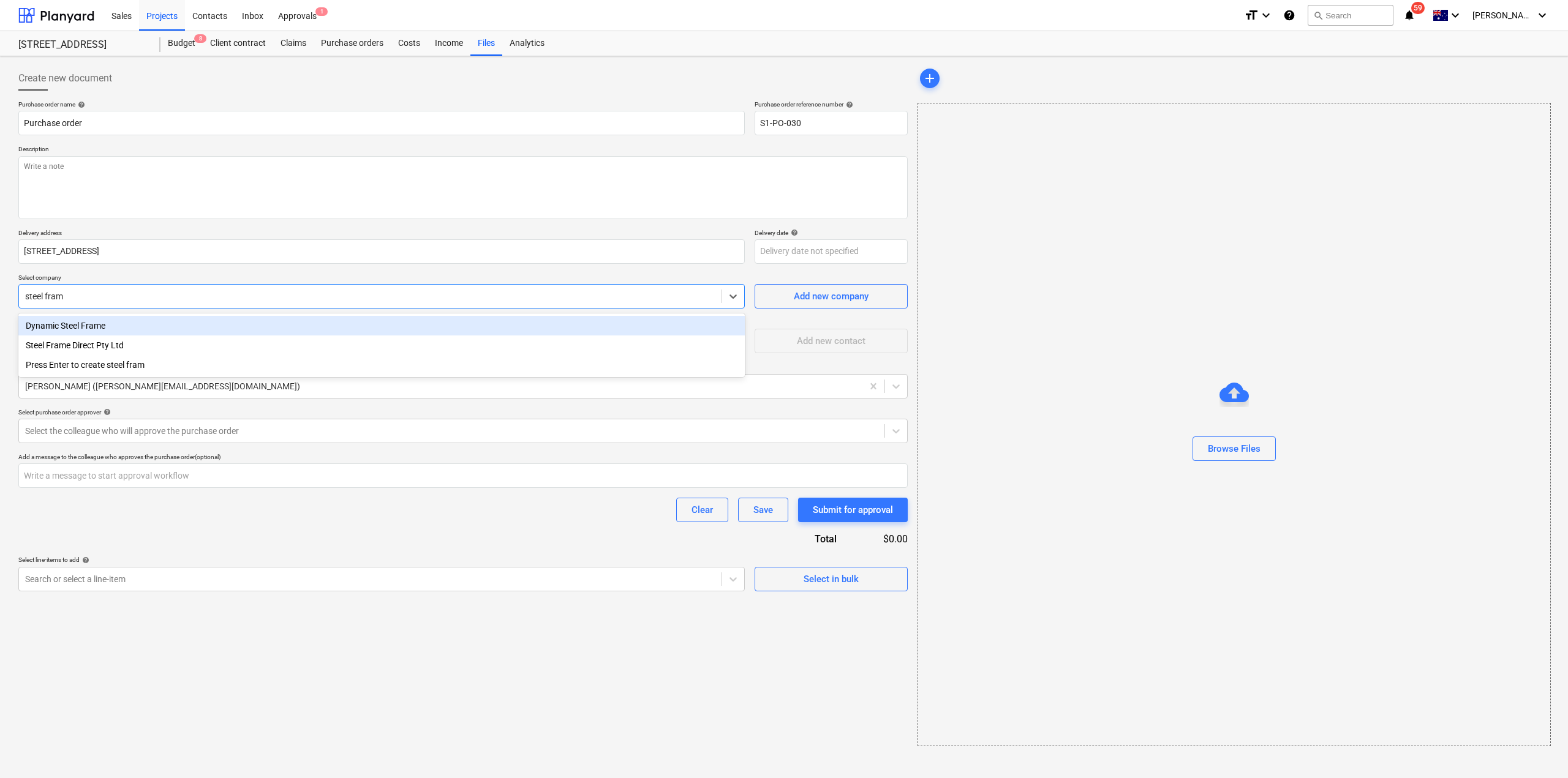
type input "steel frame"
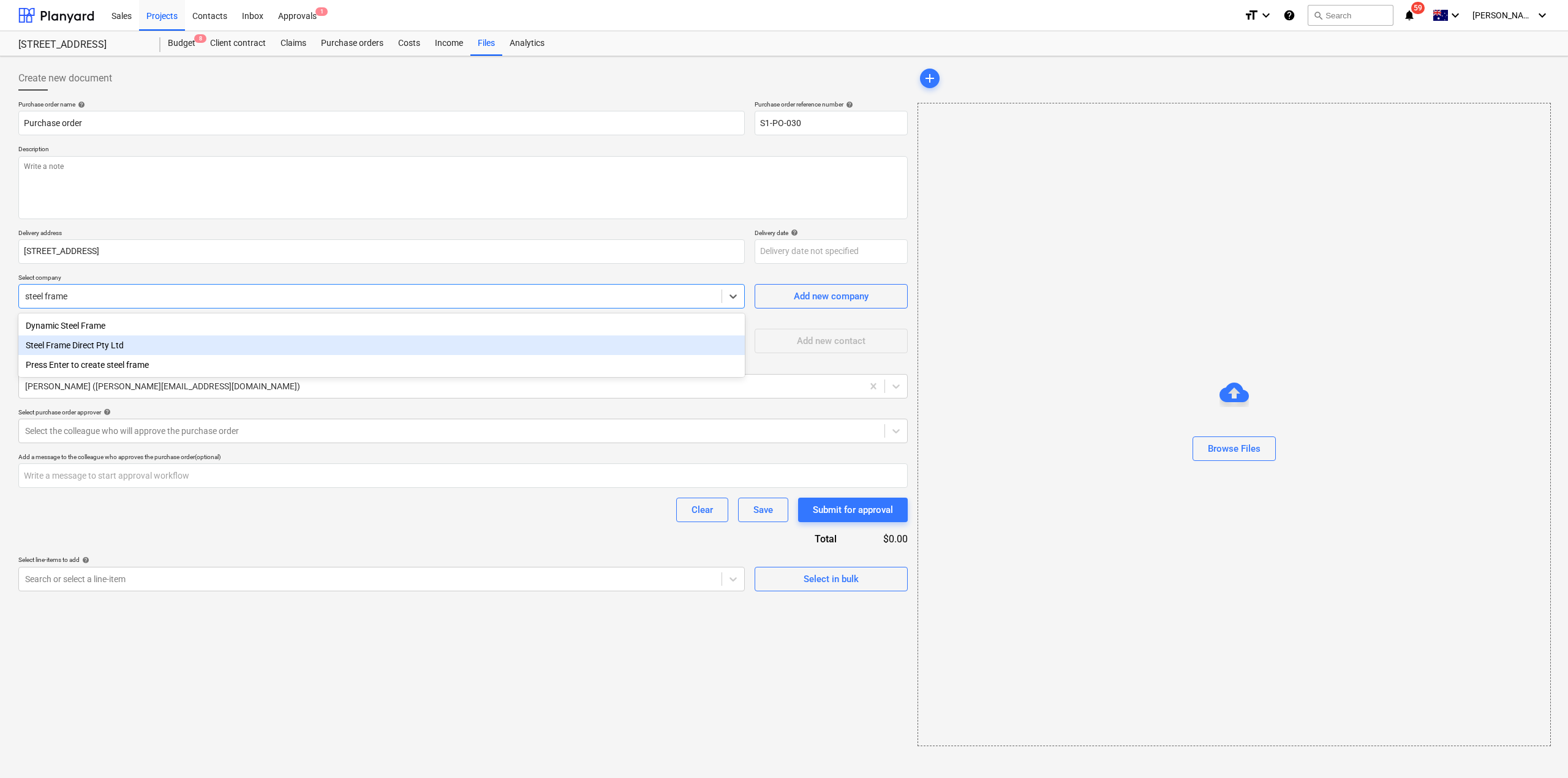
click at [111, 342] on div "Steel Frame Direct Pty Ltd" at bounding box center [381, 345] width 726 height 20
type textarea "x"
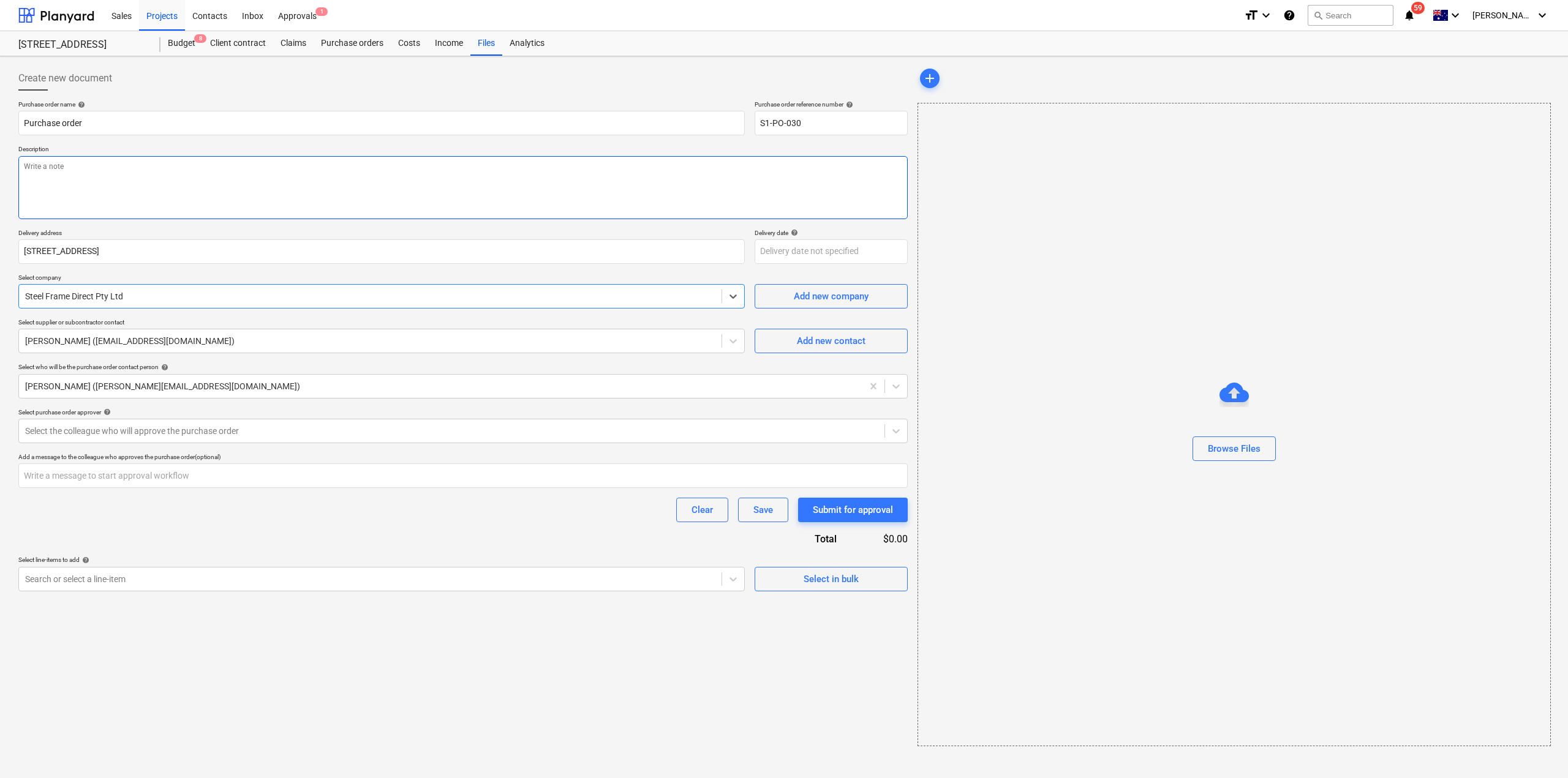
click at [277, 177] on textarea at bounding box center [463, 187] width 890 height 63
type textarea "x"
type textarea "S"
type textarea "x"
type textarea "St"
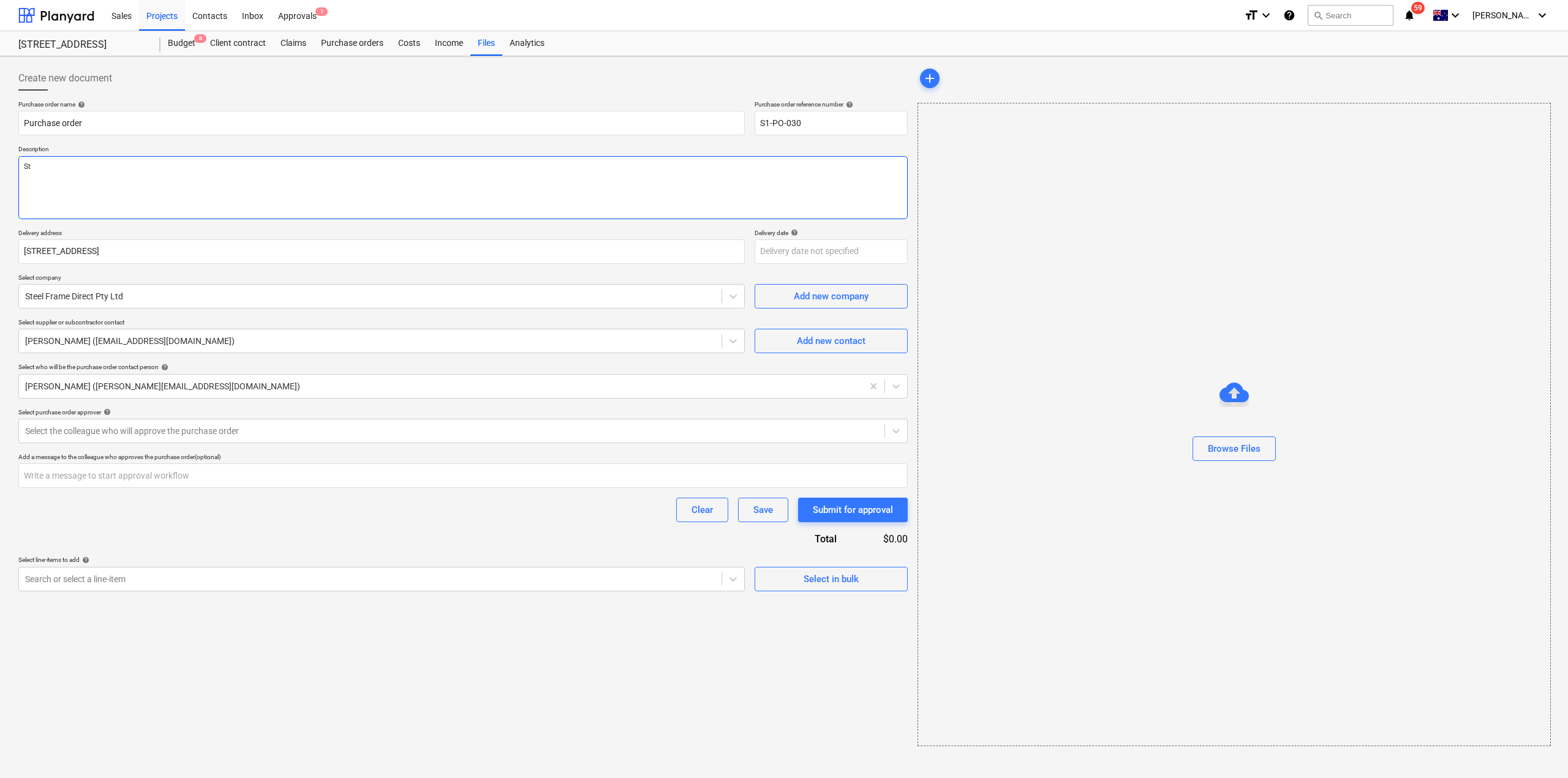
type textarea "x"
type textarea "Str"
type textarea "x"
type textarea "Stru"
type textarea "x"
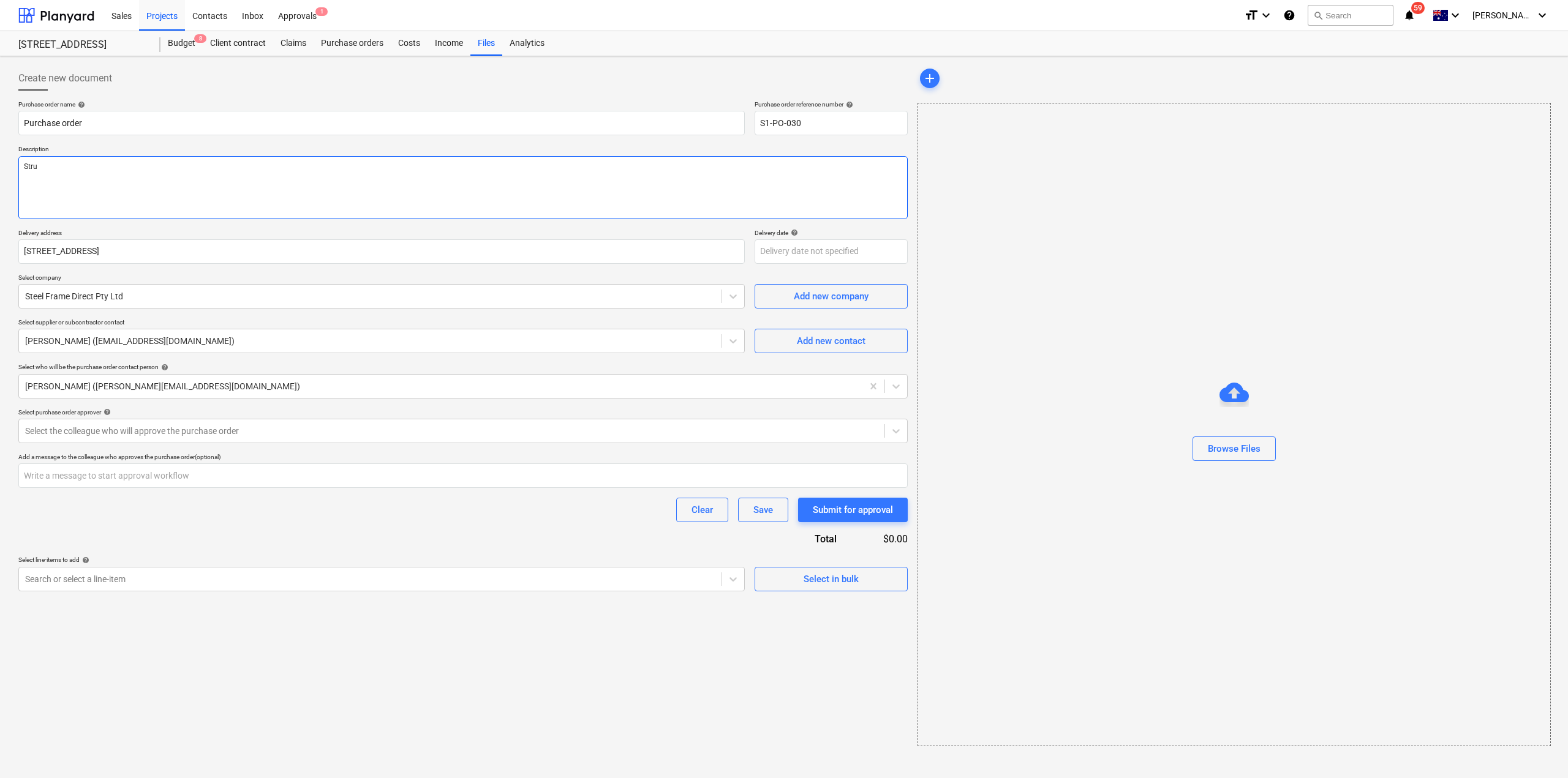
type textarea "Struc"
type textarea "x"
type textarea "Structu"
type textarea "x"
type textarea "Structur"
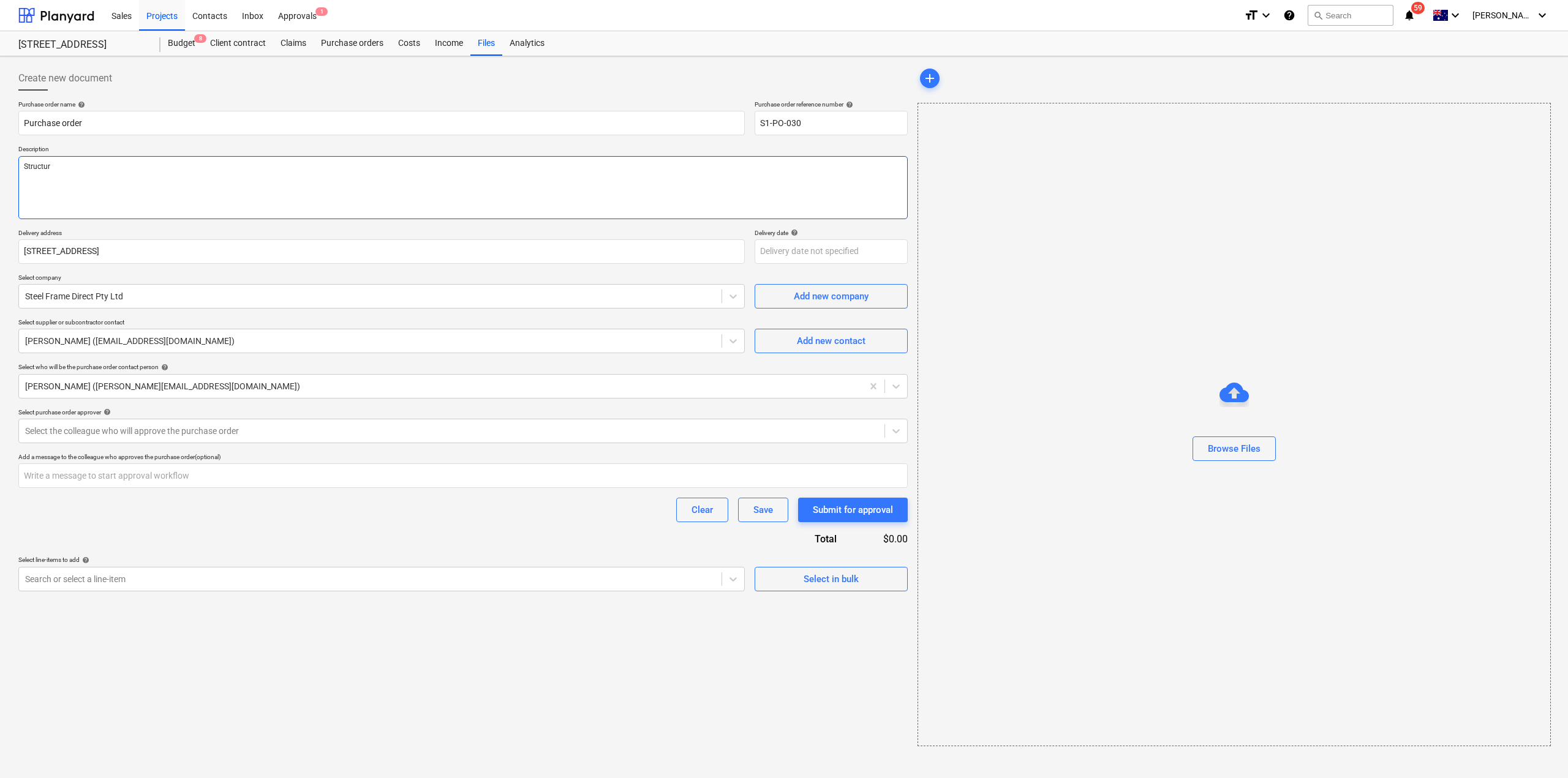
type textarea "x"
type textarea "Structural"
type textarea "x"
type textarea "Structural"
type textarea "x"
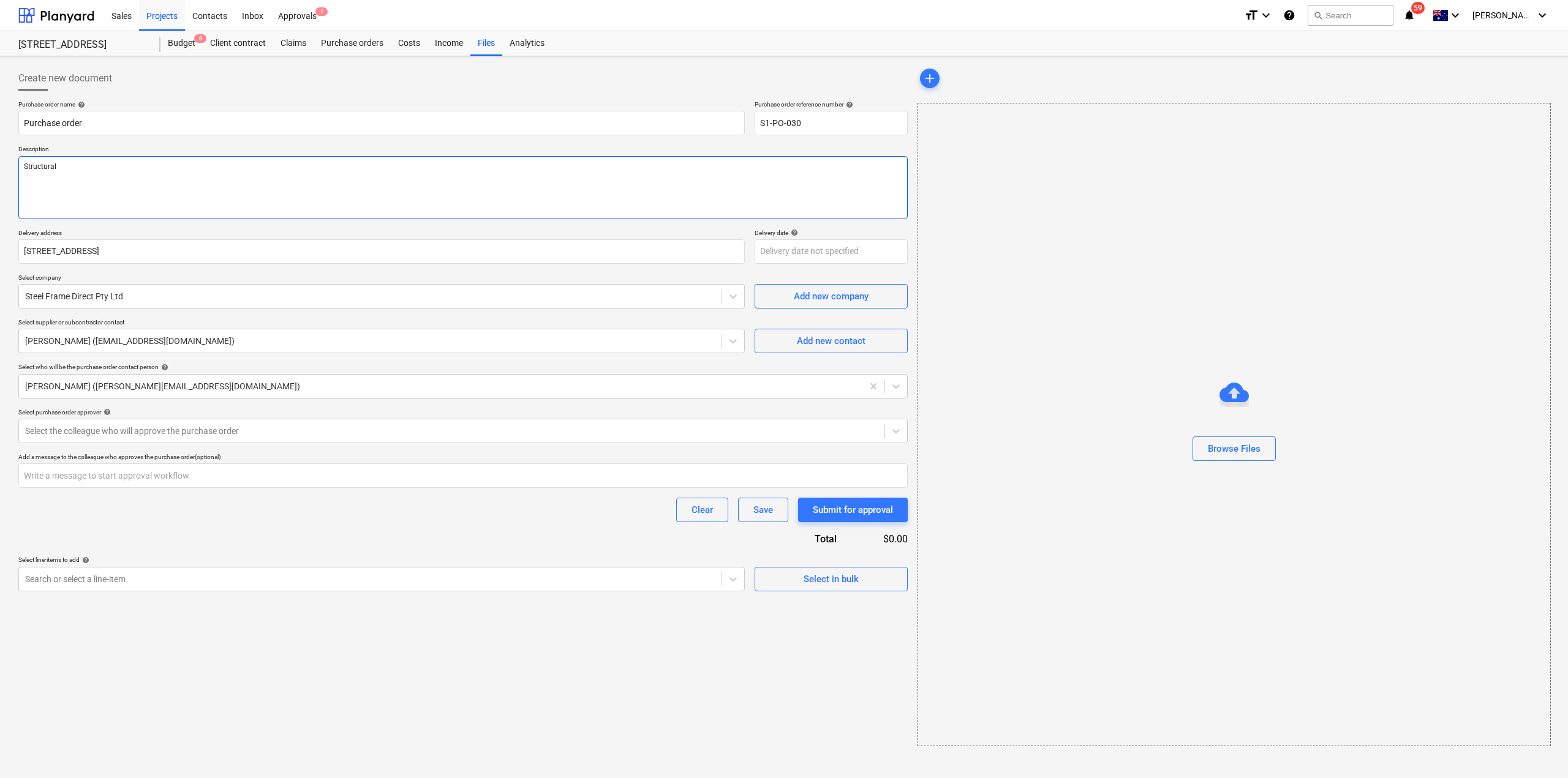
type textarea "Structural S"
type textarea "x"
type textarea "Structural St"
type textarea "x"
type textarea "Structural Ste"
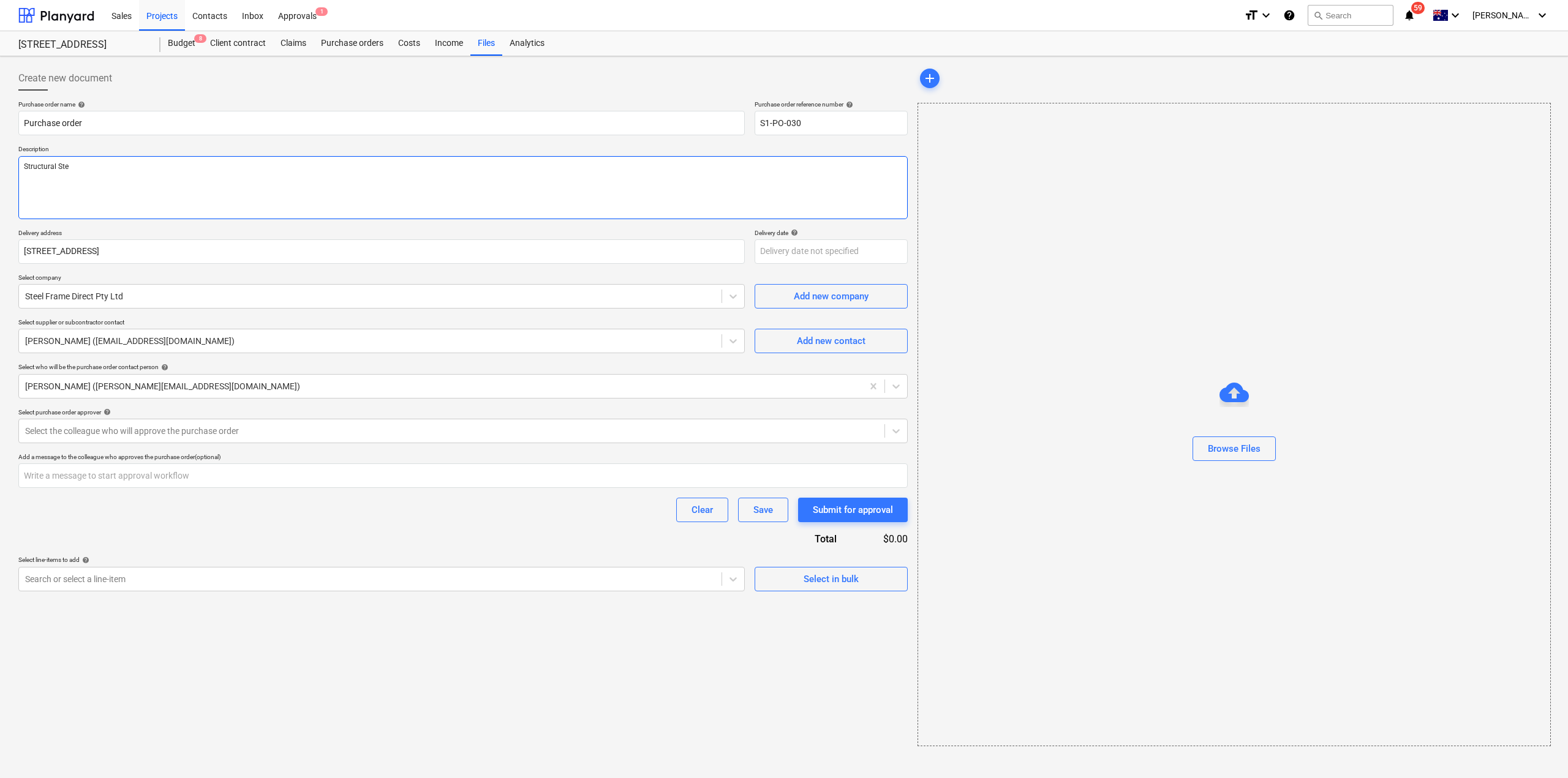
type textarea "x"
type textarea "Structural Stee."
type textarea "x"
type textarea "Structural Stee."
type textarea "x"
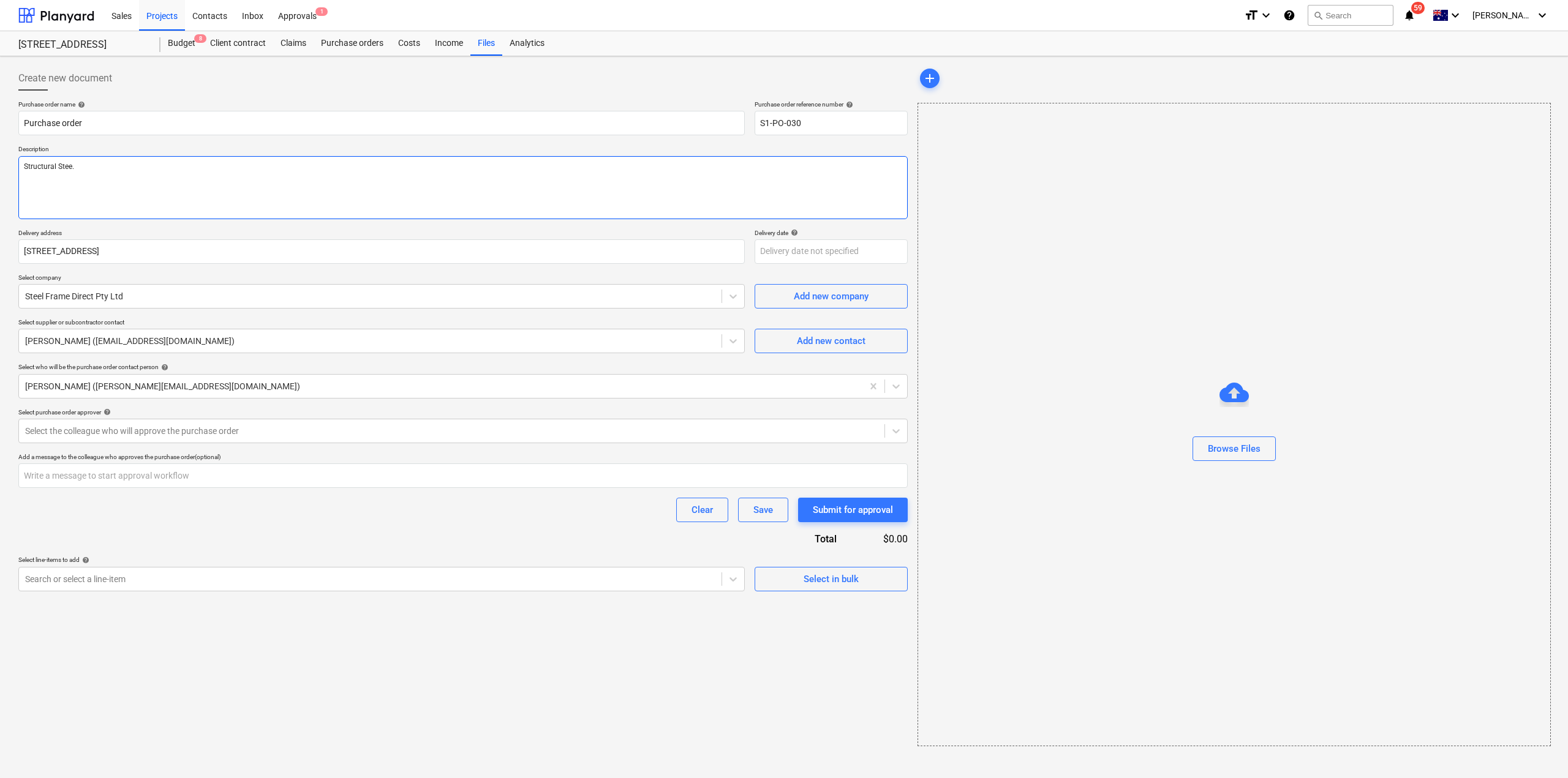
type textarea "Structural Stee. &"
type textarea "x"
type textarea "Structural Stee. &"
type textarea "x"
type textarea "Structural Stee. &"
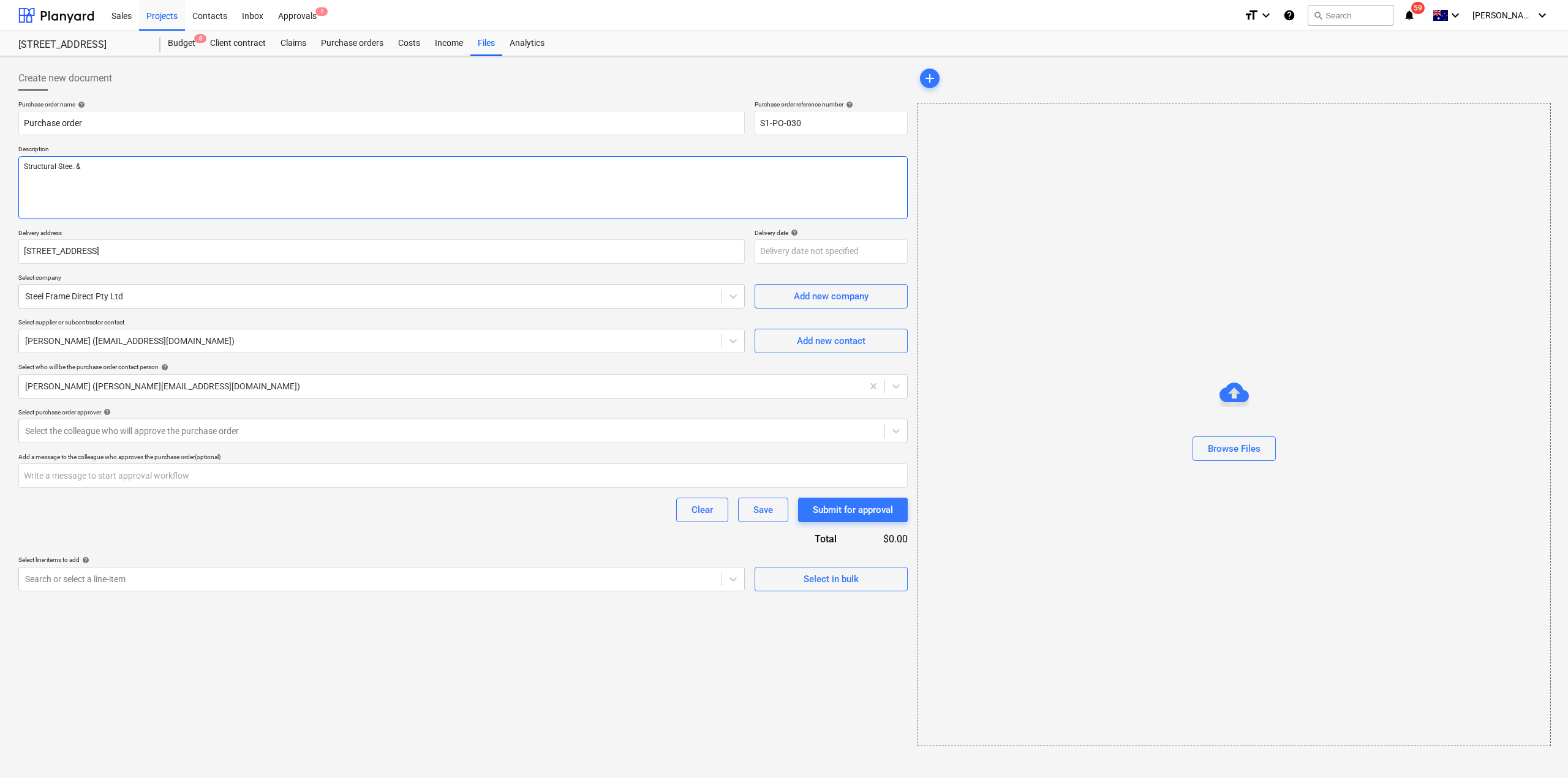
type textarea "x"
type textarea "Structural Stee."
type textarea "x"
type textarea "Structural Stee."
type textarea "x"
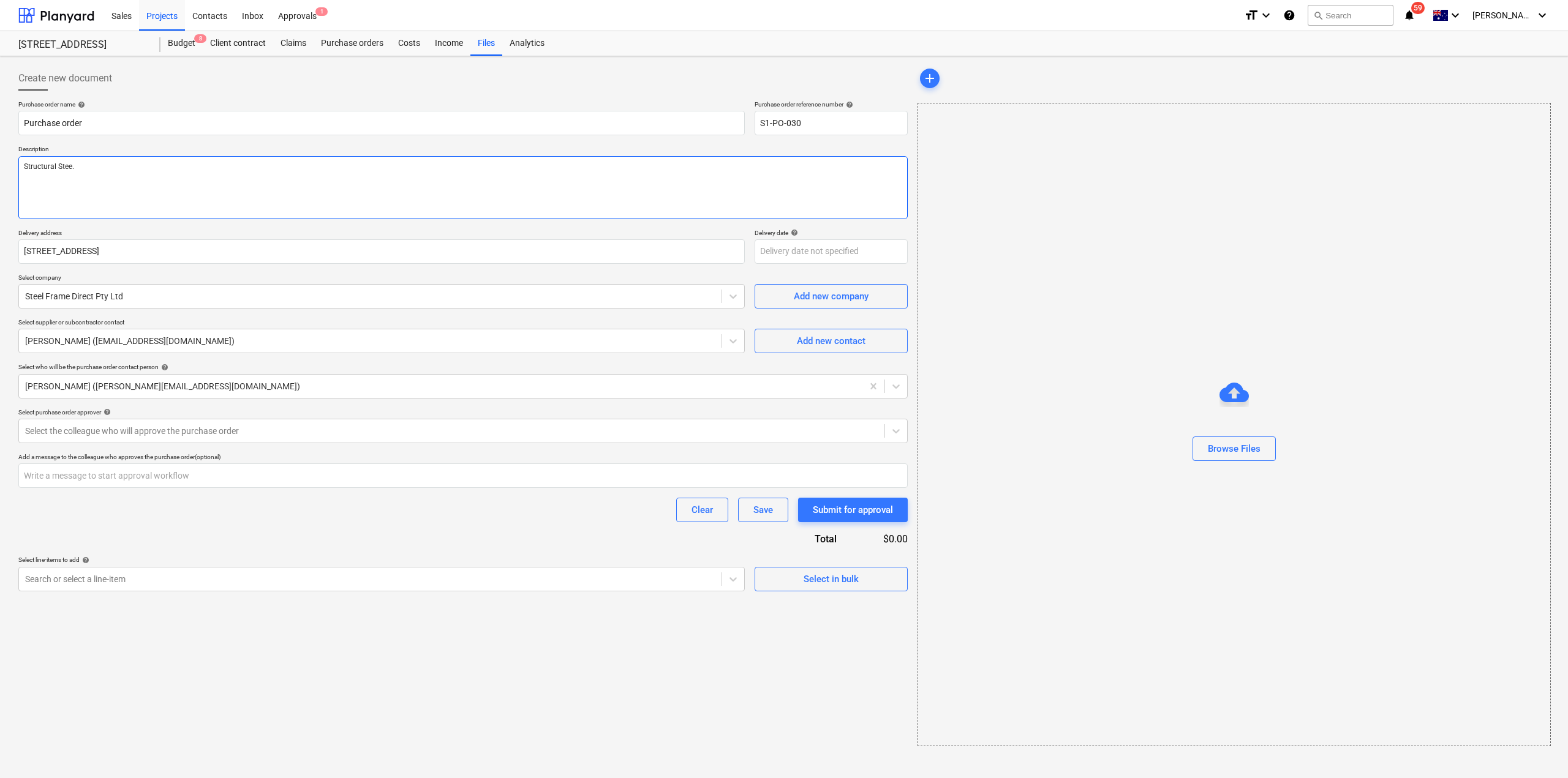
type textarea "Structural Stee"
type textarea "x"
type textarea "Structural Steel"
type textarea "x"
type textarea "Structural Steel"
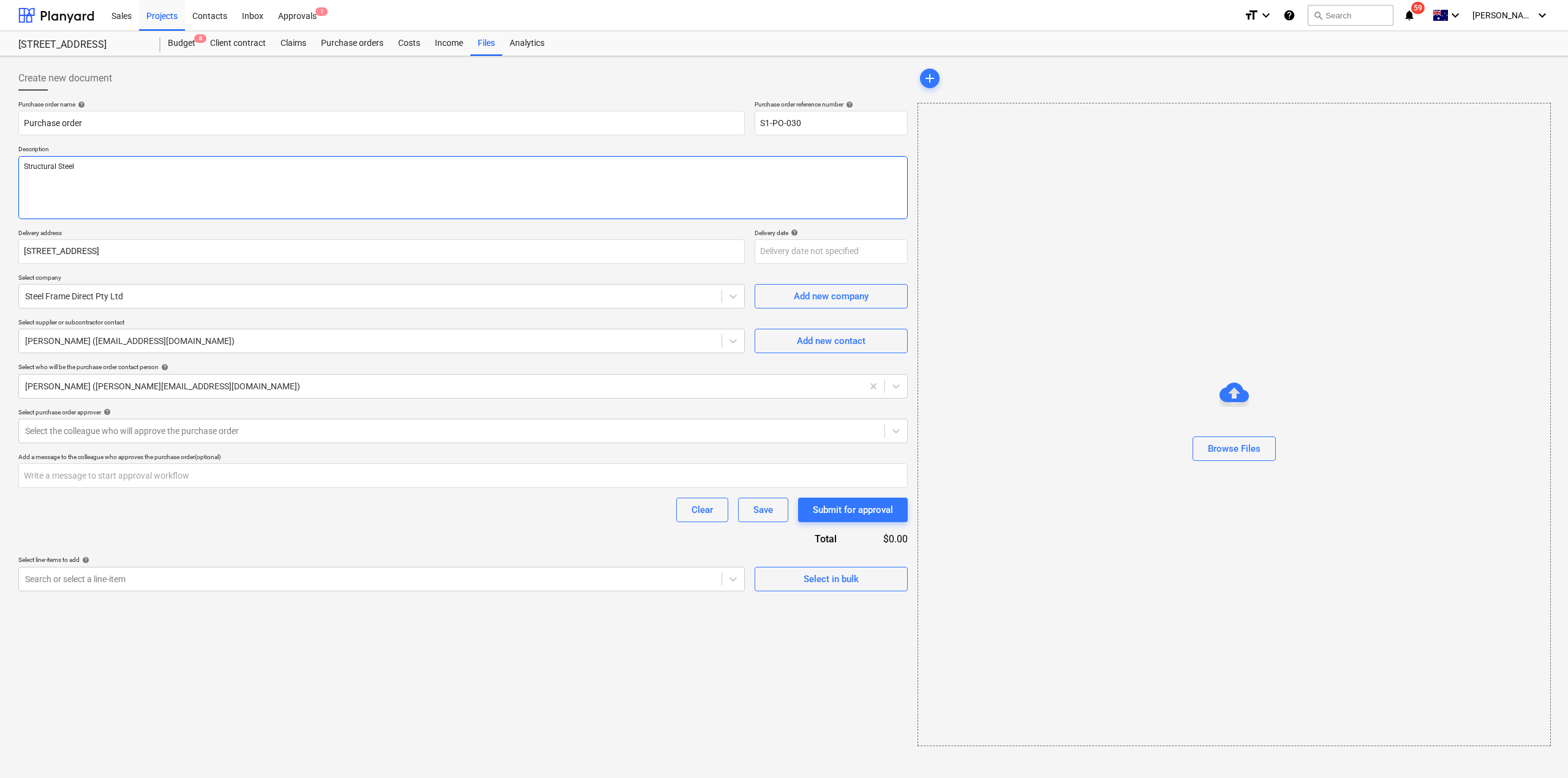
type textarea "x"
type textarea "Structural Steel &"
type textarea "x"
type textarea "Structural Steel &"
type textarea "x"
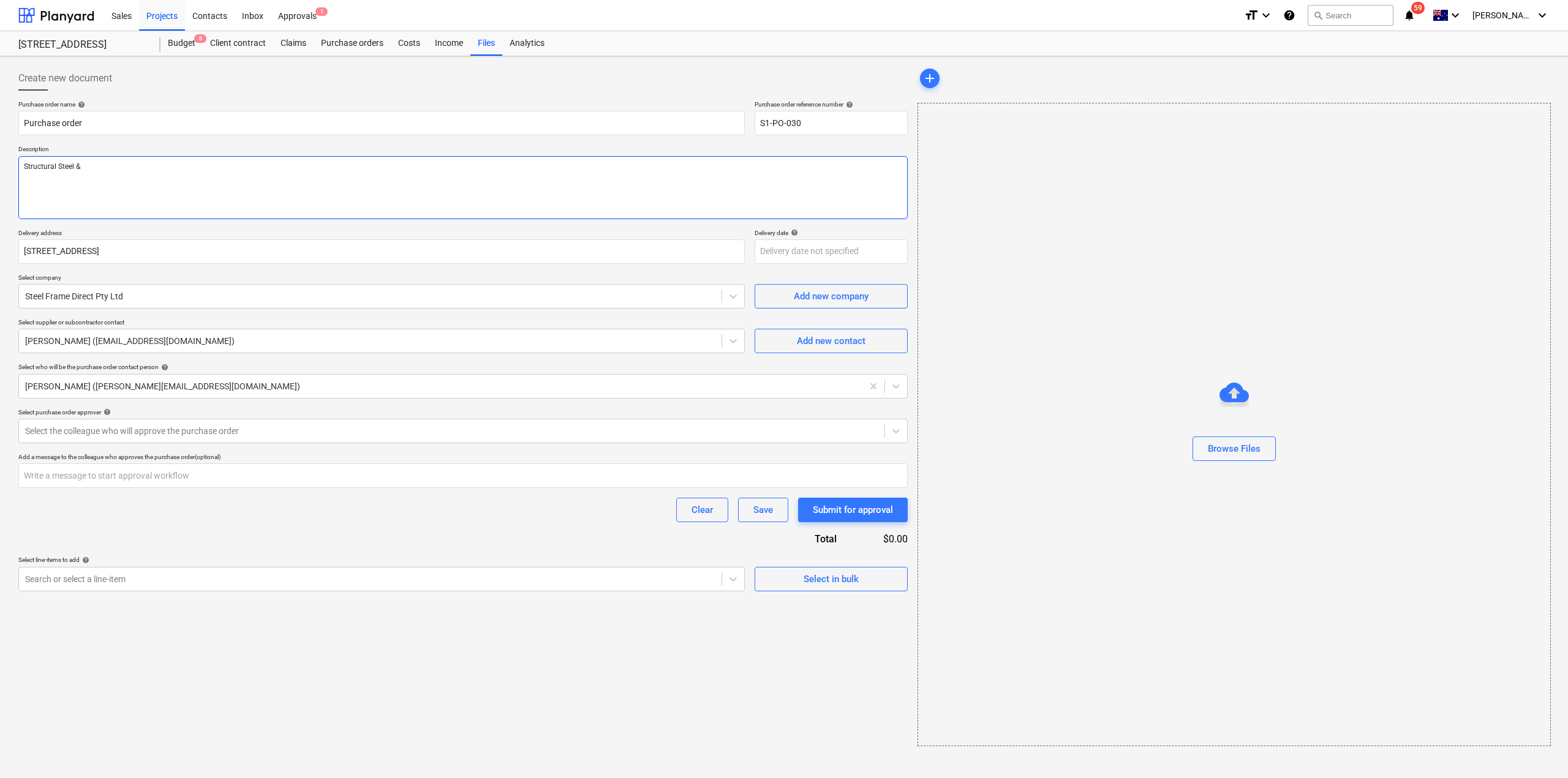
type textarea "Structural Steel & L"
type textarea "x"
type textarea "Structural Steel & LG"
type textarea "x"
type textarea "Structural Steel & LGS"
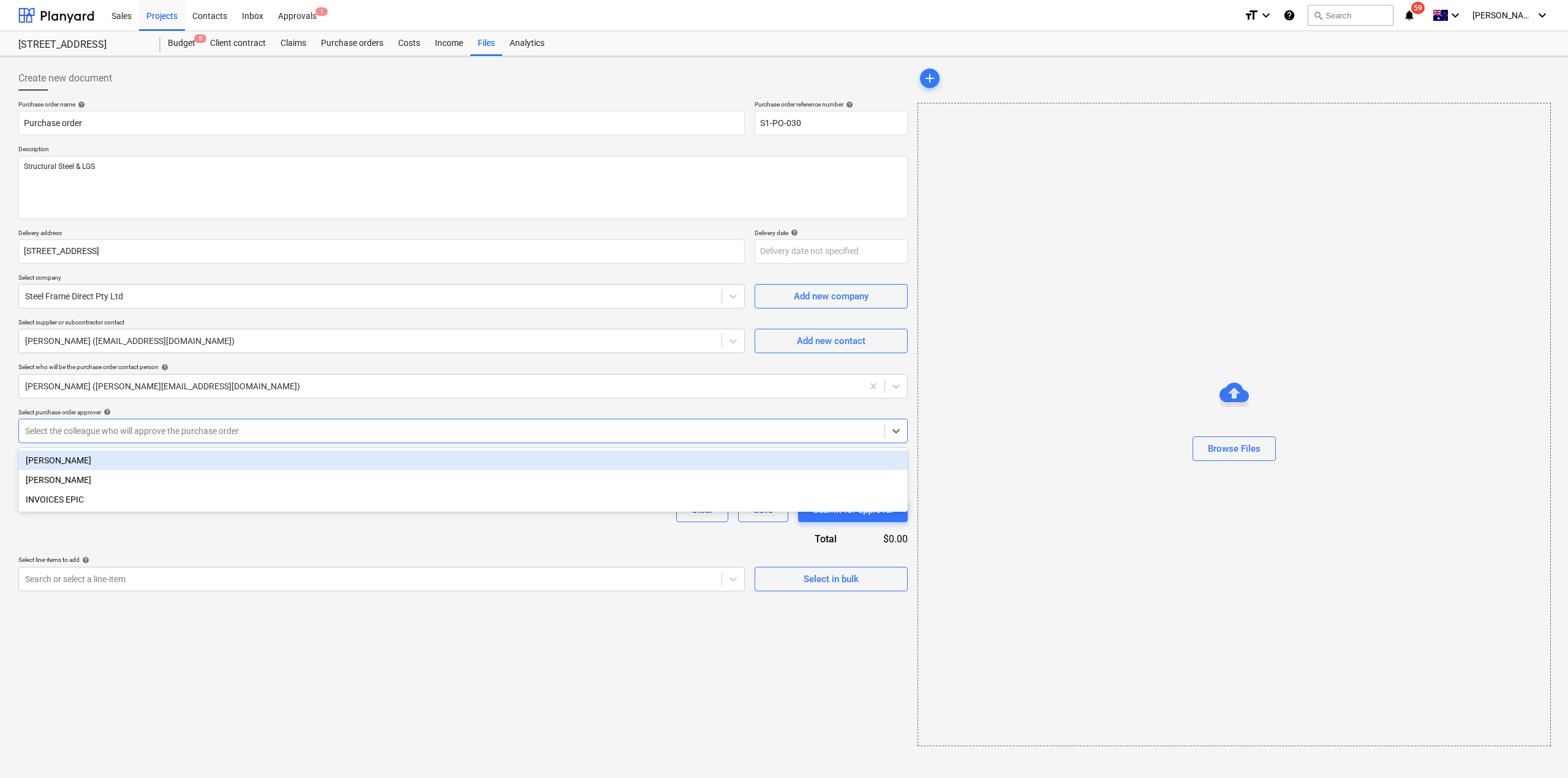
click at [149, 426] on div at bounding box center [451, 431] width 853 height 12
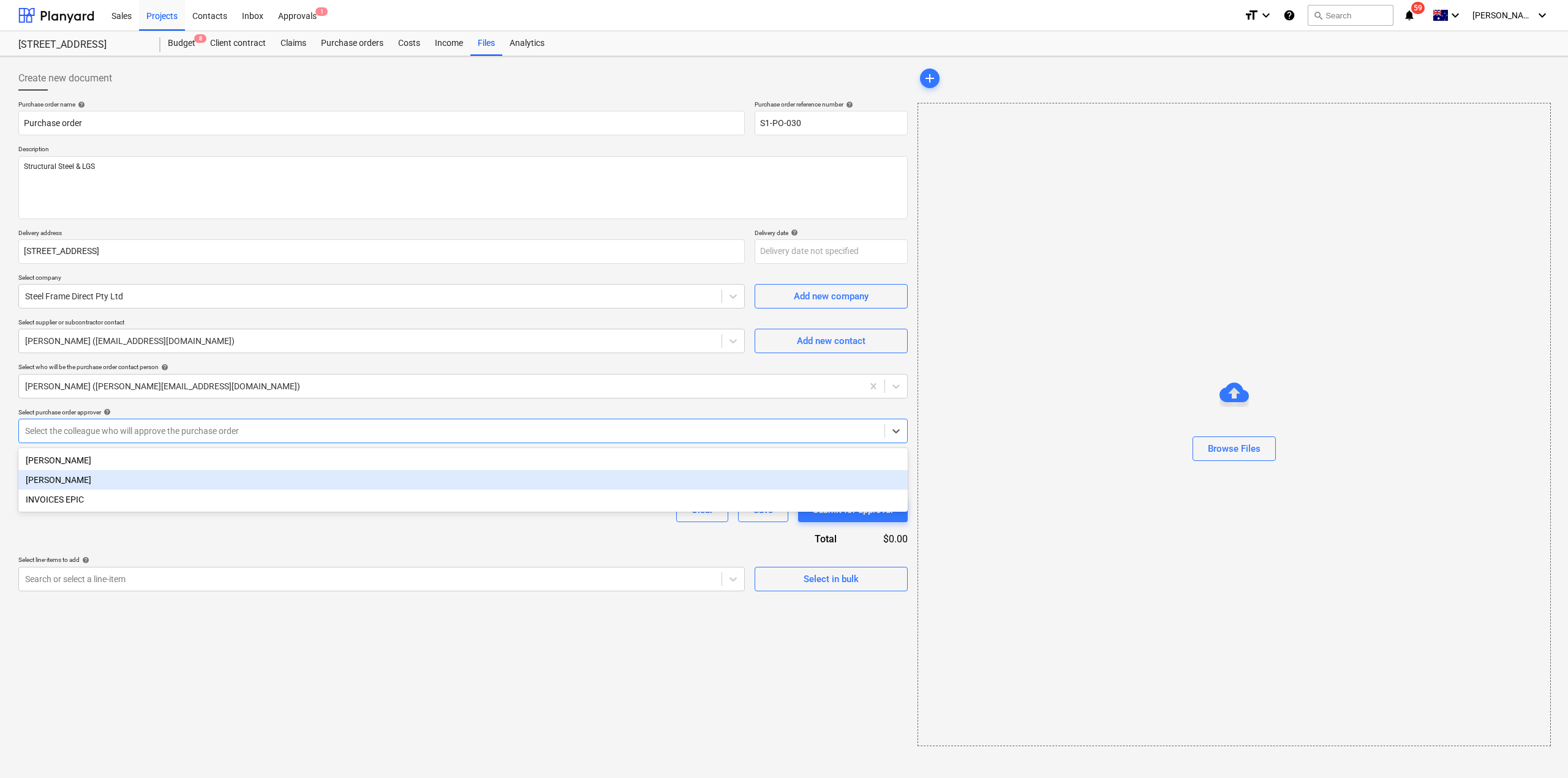
click at [121, 478] on div "[PERSON_NAME]" at bounding box center [463, 480] width 890 height 20
type textarea "x"
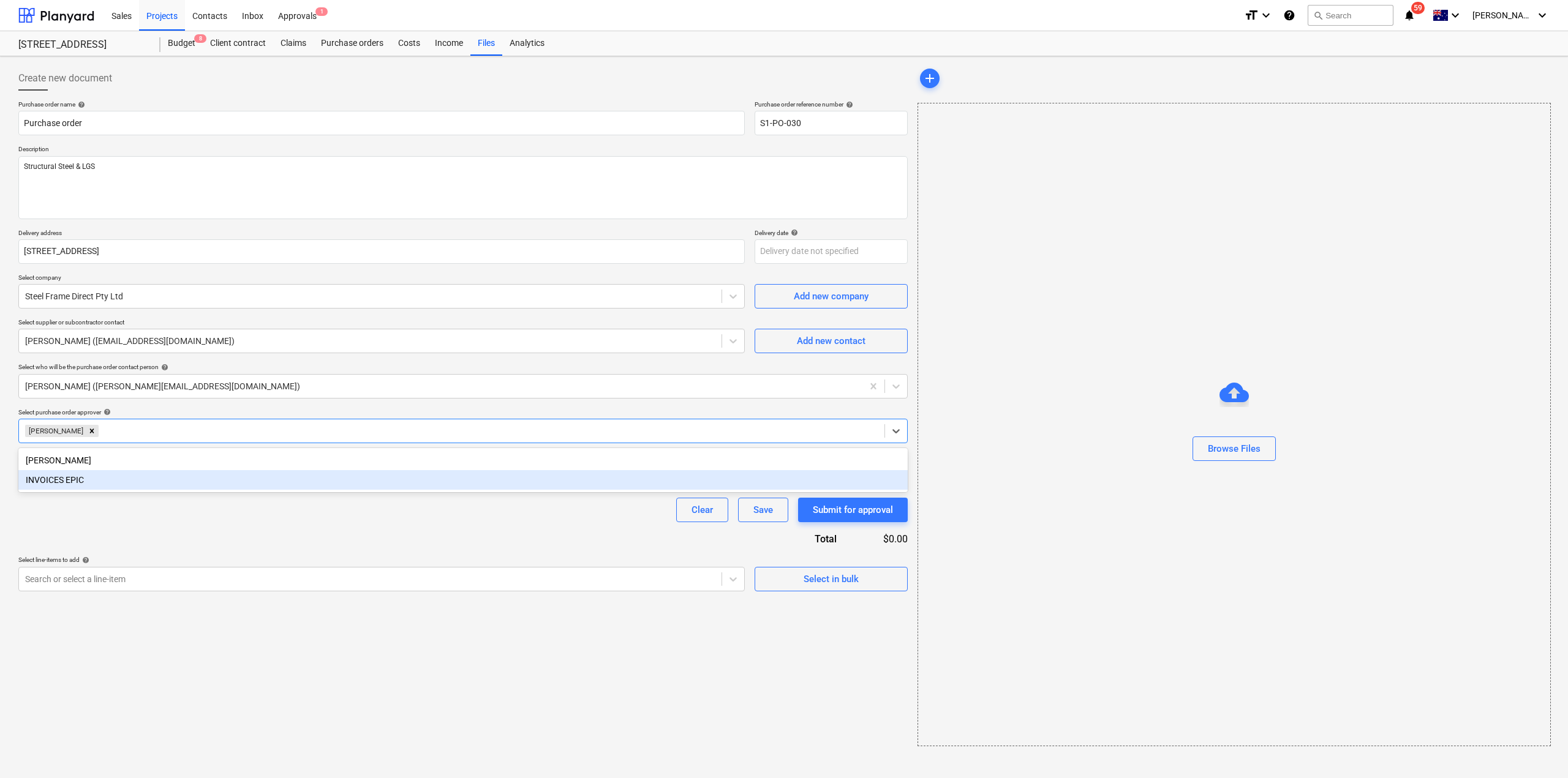
click at [115, 537] on div "Purchase order name help Purchase order Purchase order reference number help S1…" at bounding box center [463, 346] width 890 height 491
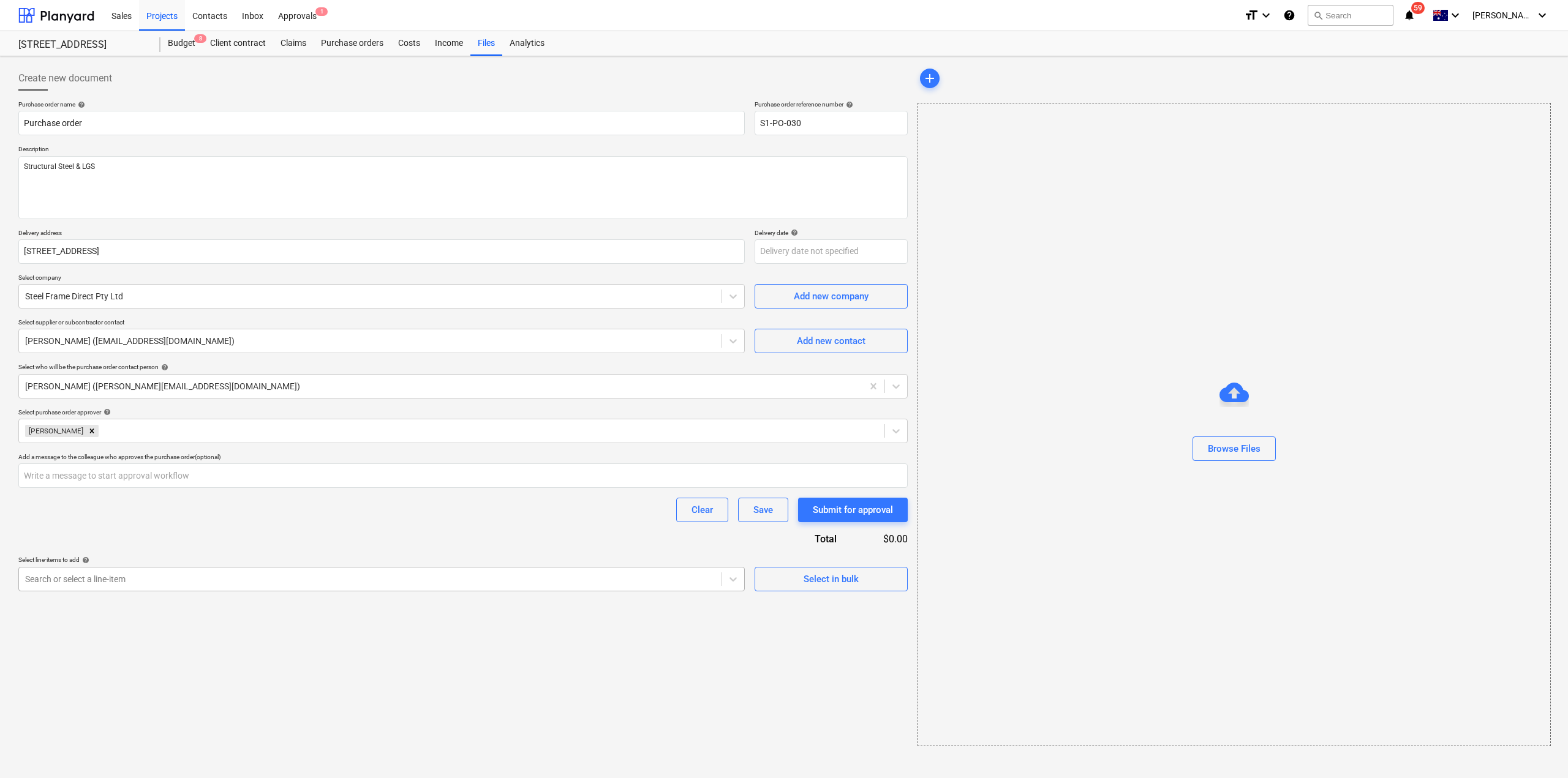
click at [119, 578] on div at bounding box center [370, 580] width 690 height 12
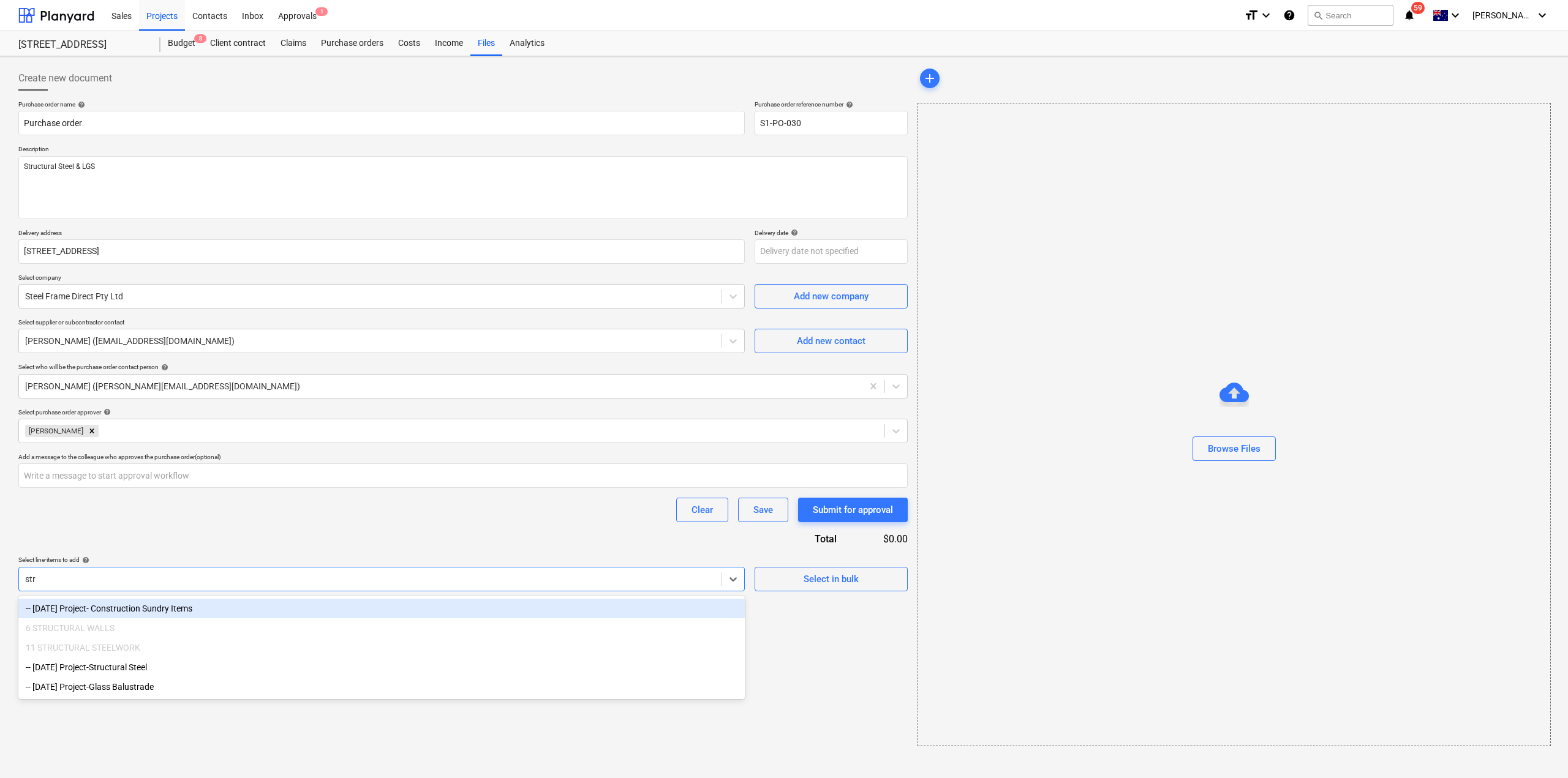
type input "stru"
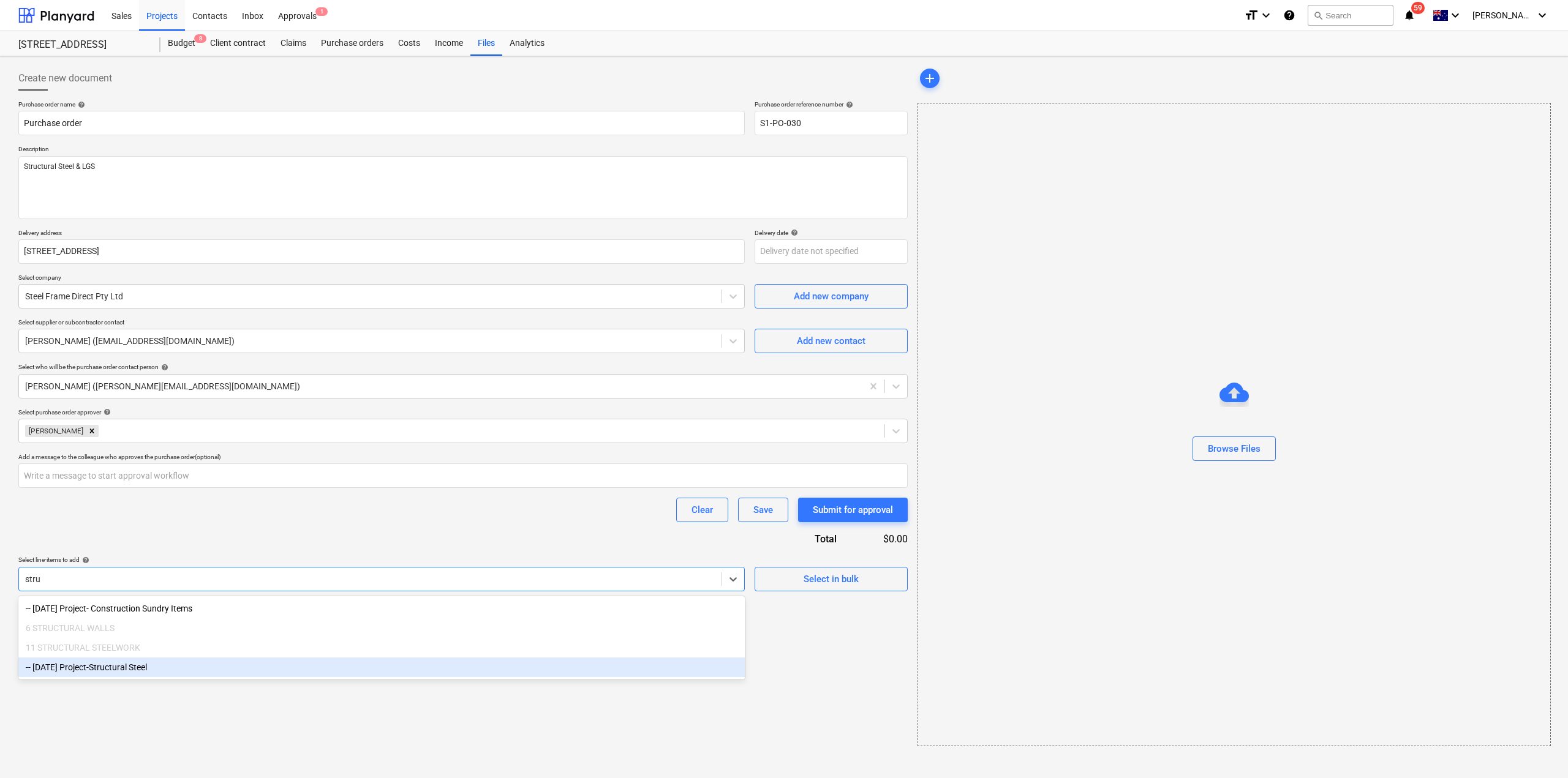
click at [108, 668] on div "-- [DATE] Project-Structural Steel" at bounding box center [381, 667] width 726 height 20
type textarea "x"
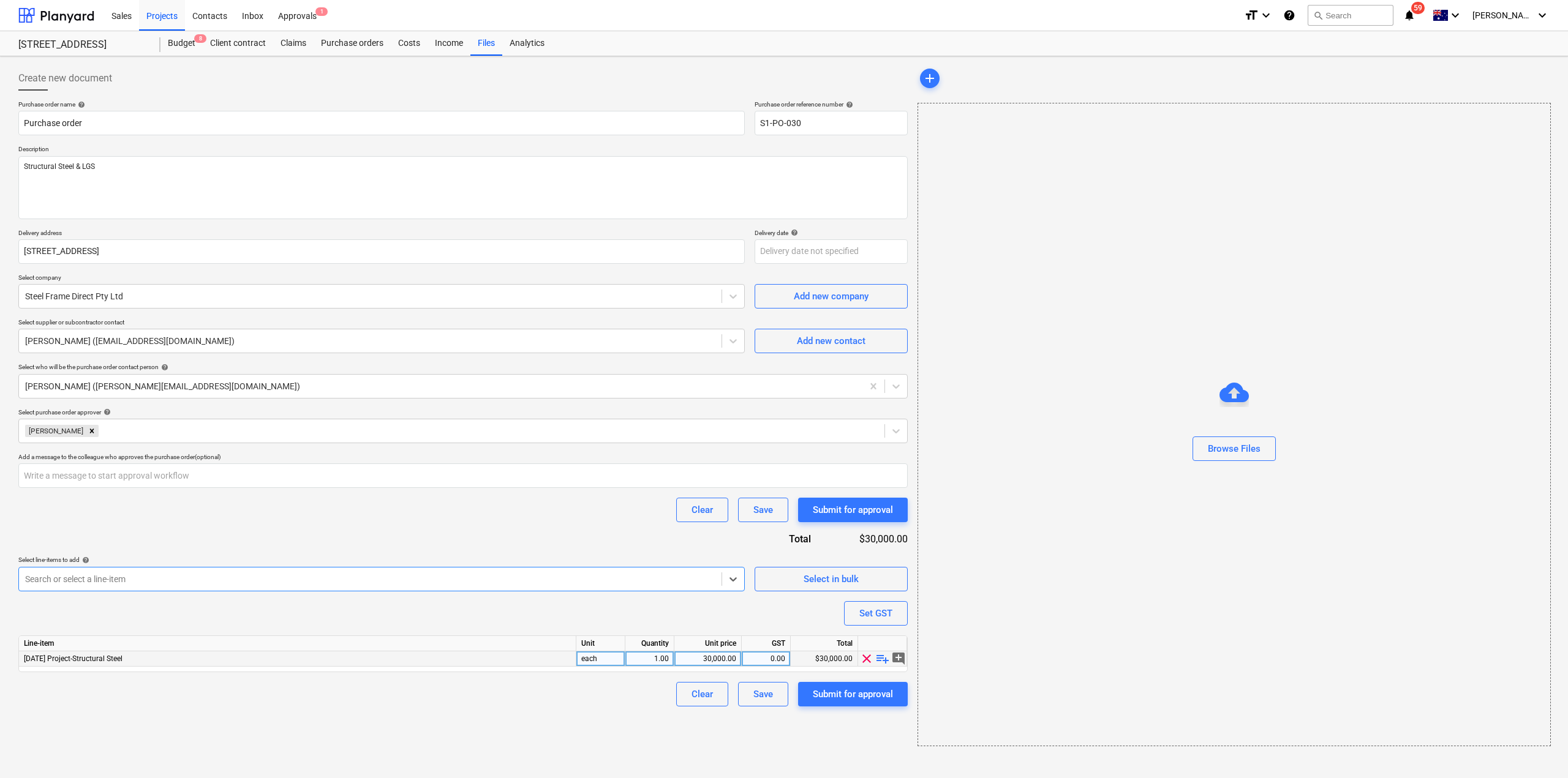
type textarea "x"
click at [713, 657] on div "30,000.00" at bounding box center [708, 659] width 57 height 15
type input "17636.77"
click at [586, 718] on div "Create new document Purchase order name help Purchase order Purchase order refe…" at bounding box center [463, 406] width 899 height 690
click at [860, 694] on div "Submit for approval" at bounding box center [852, 694] width 80 height 16
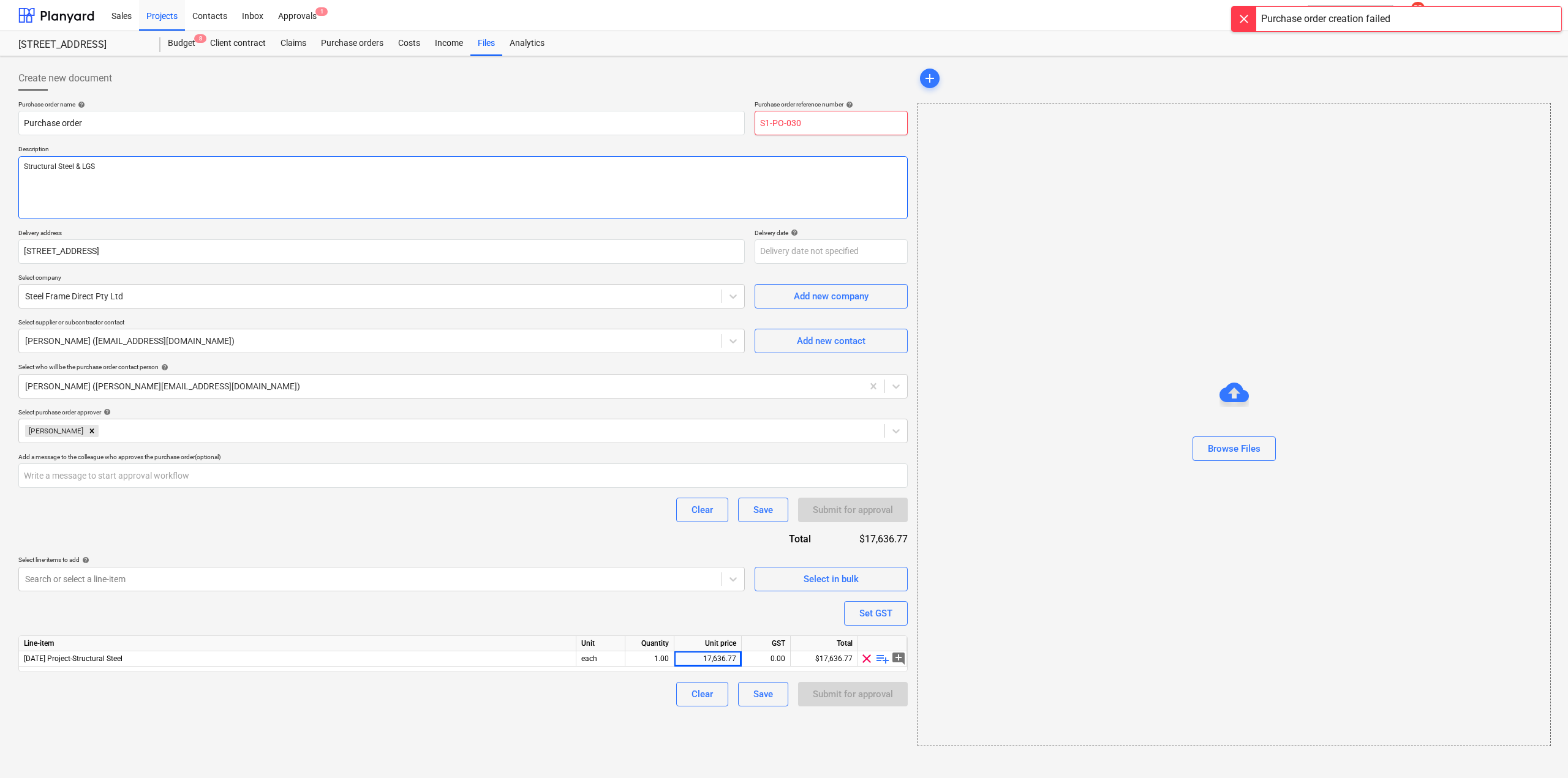
drag, startPoint x: 795, startPoint y: 122, endPoint x: 870, endPoint y: 187, distance: 99.2
click at [866, 133] on input "S1-PO-030" at bounding box center [831, 123] width 153 height 25
type textarea "x"
type input "S1-PO-031"
click at [883, 696] on div "Submit for approval" at bounding box center [852, 694] width 80 height 16
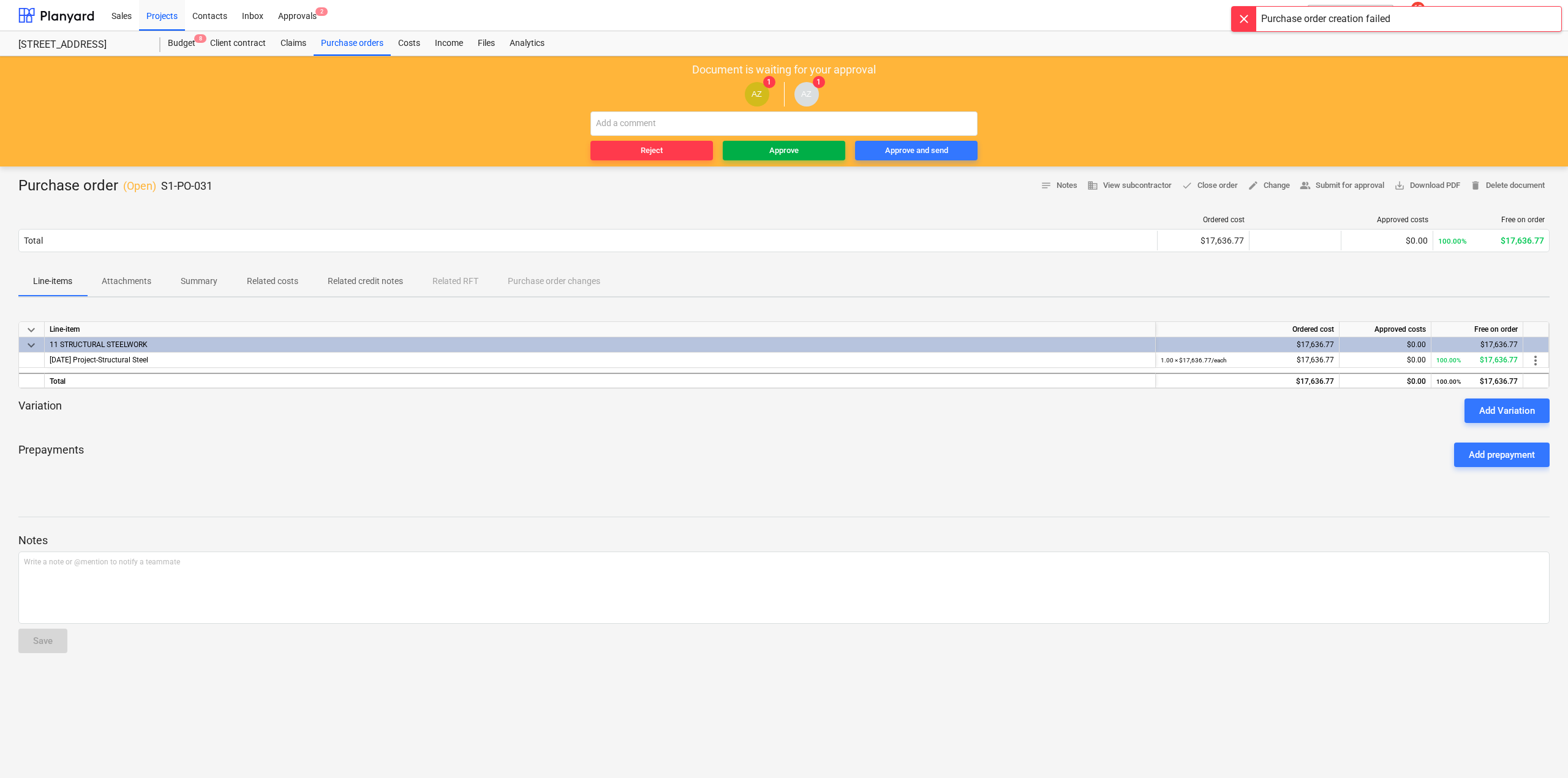
click at [775, 160] on button "Approve" at bounding box center [784, 150] width 123 height 20
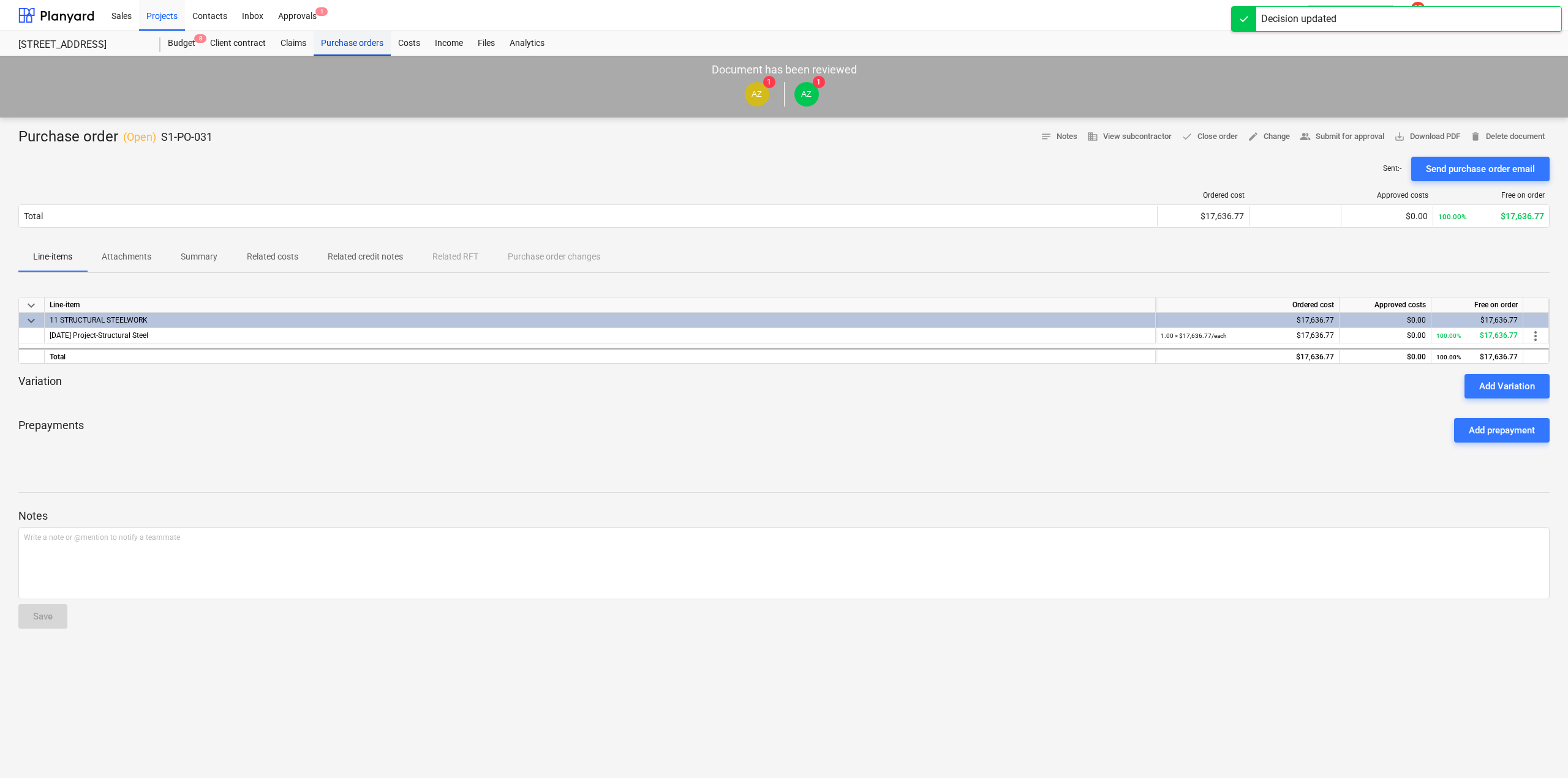
click at [339, 45] on div "Purchase orders" at bounding box center [352, 43] width 77 height 25
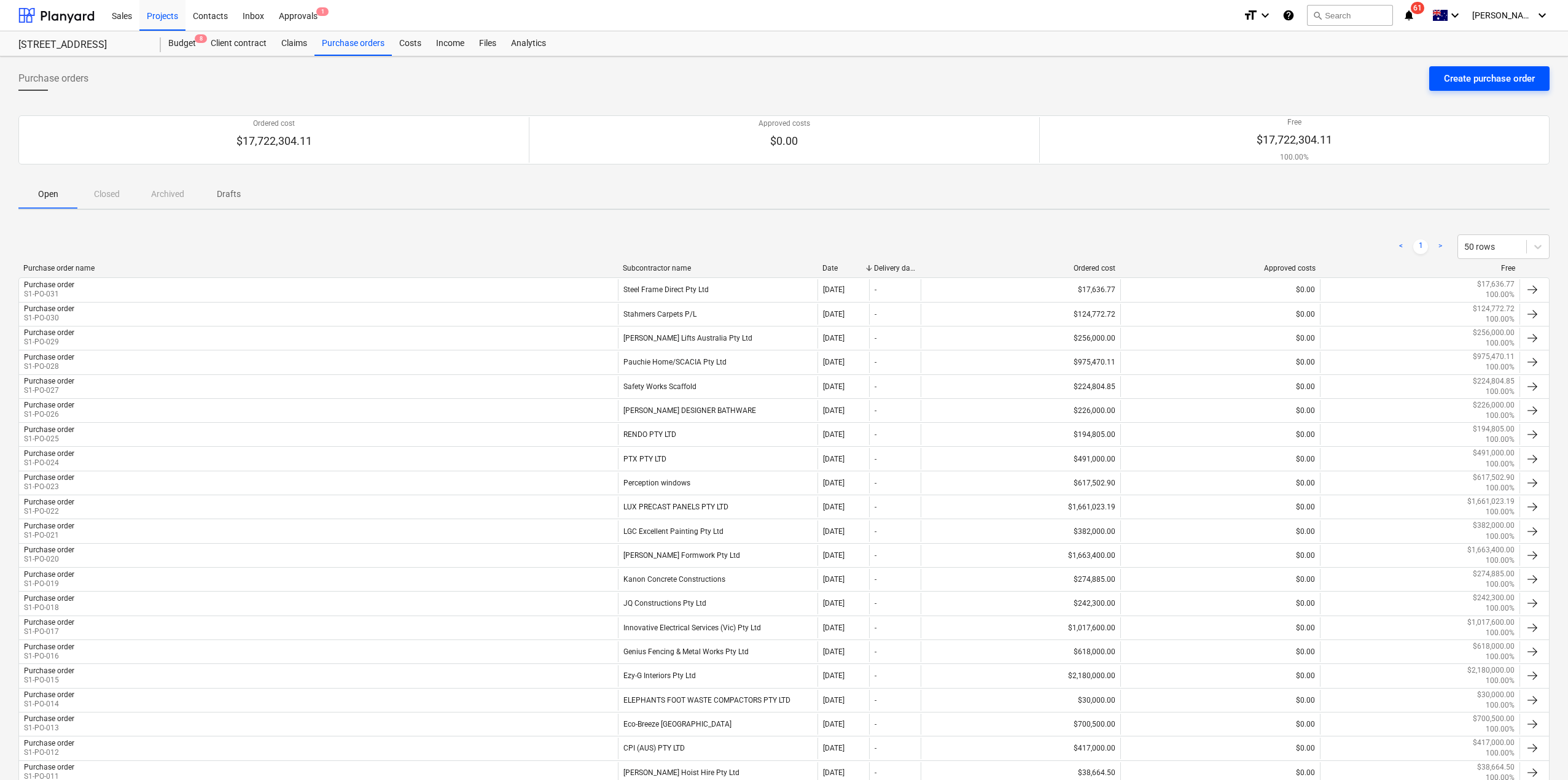
click at [1513, 70] on button "Create purchase order" at bounding box center [1490, 78] width 121 height 25
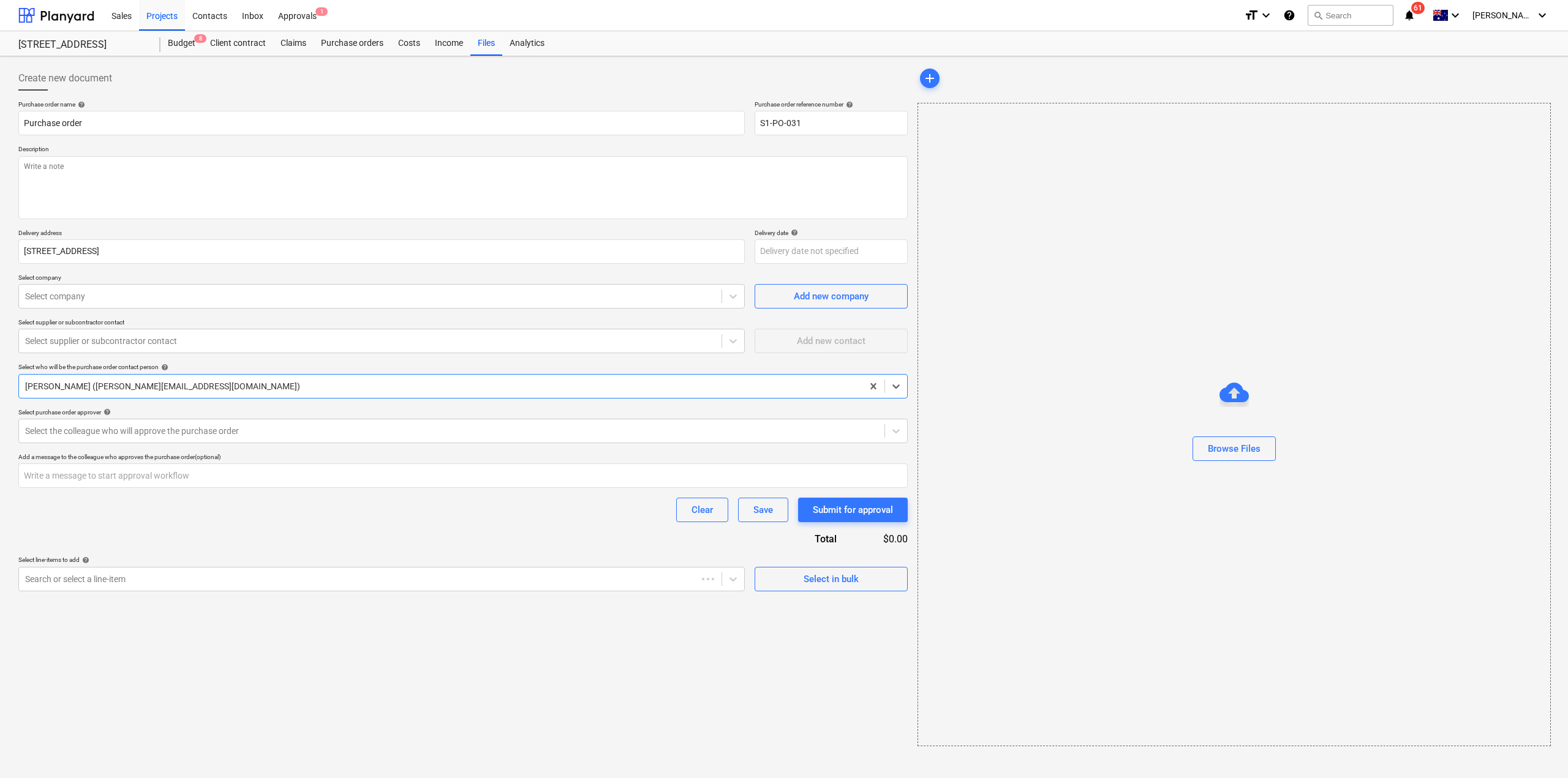
type textarea "x"
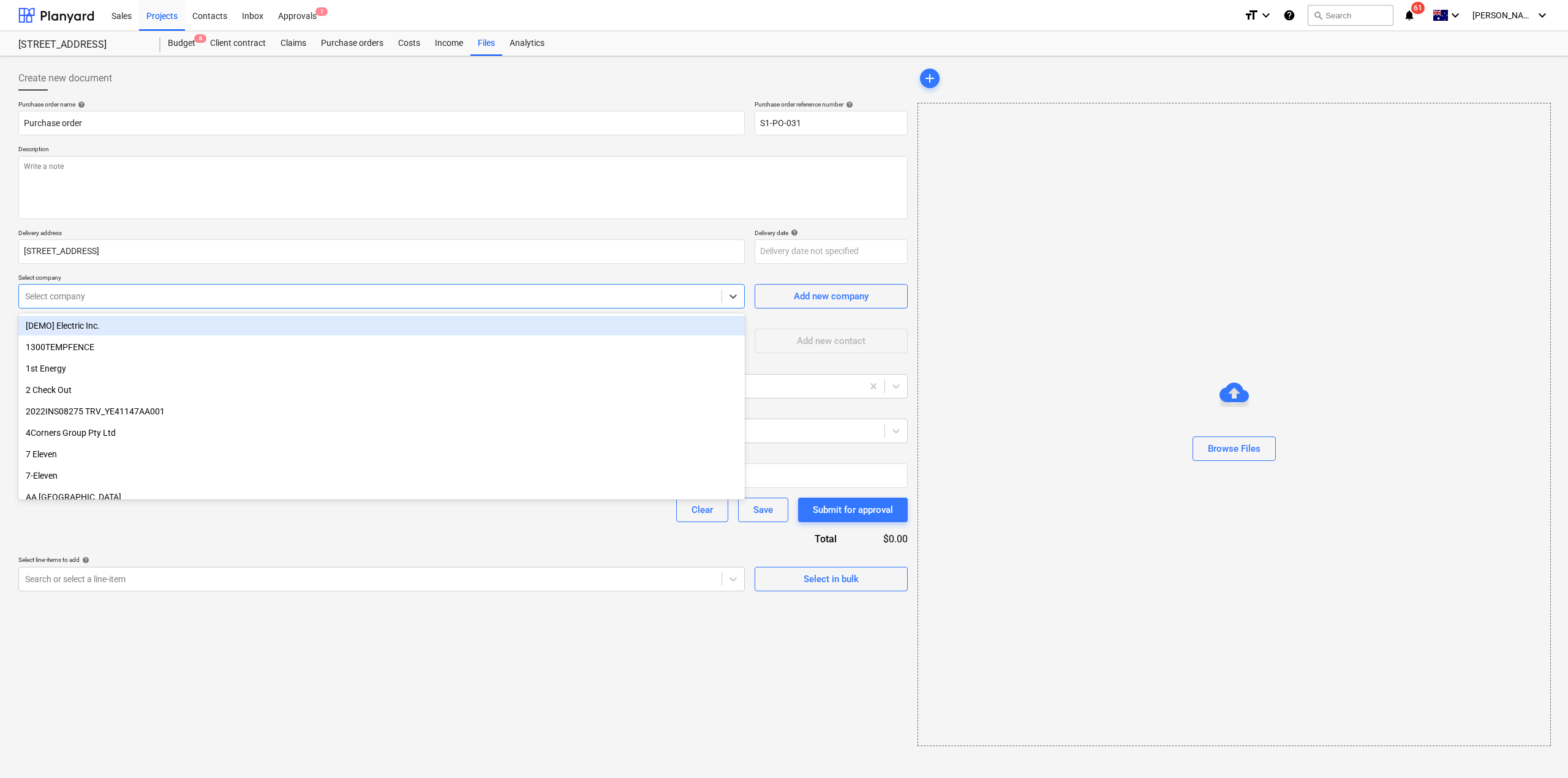
click at [155, 298] on div at bounding box center [370, 296] width 690 height 12
type input "T."
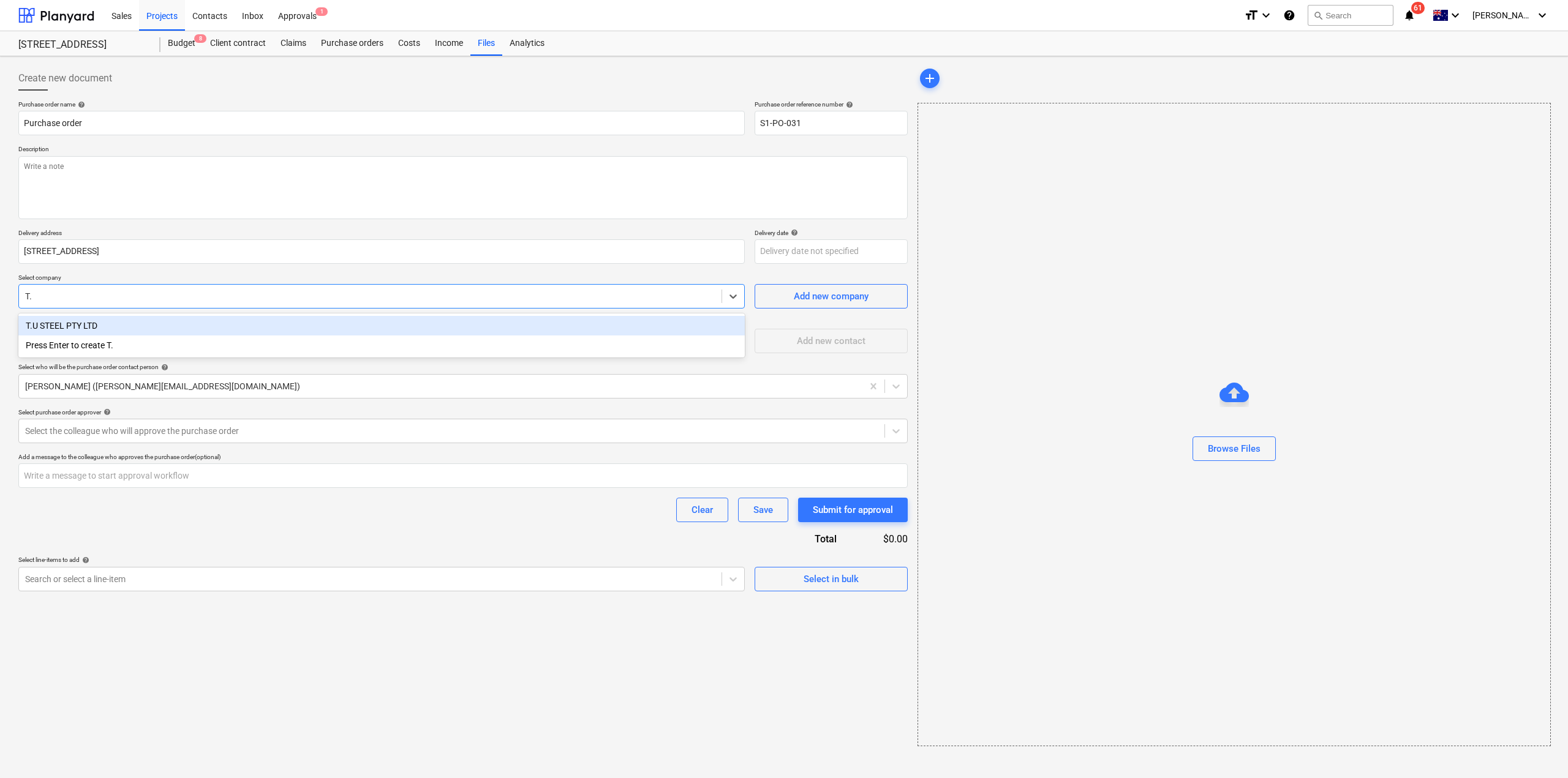
click at [129, 330] on div "T.U STEEL PTY LTD" at bounding box center [381, 325] width 726 height 20
type textarea "x"
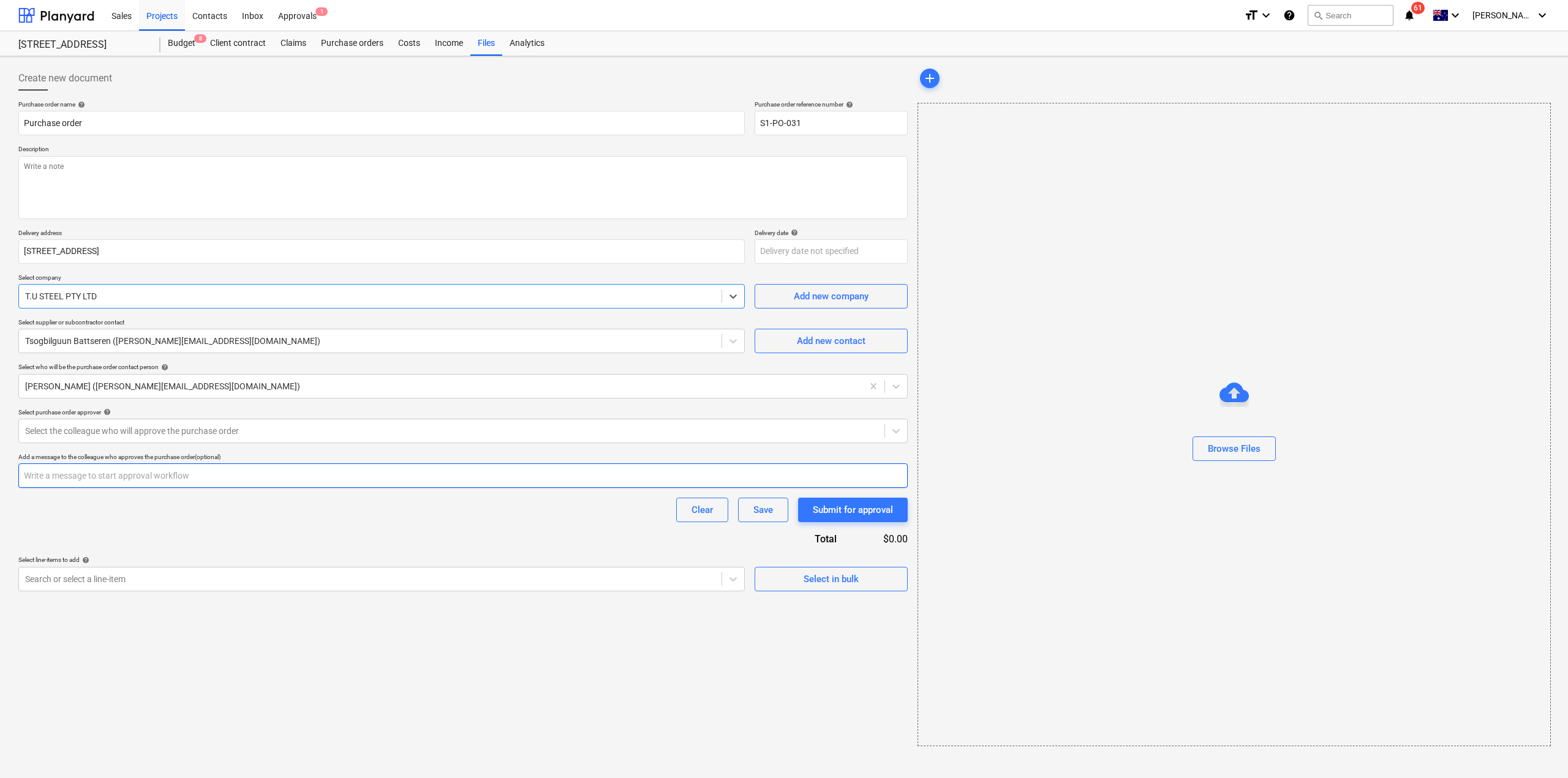
click at [108, 480] on input "text" at bounding box center [463, 476] width 890 height 25
type textarea "x"
click at [66, 584] on div at bounding box center [370, 580] width 690 height 12
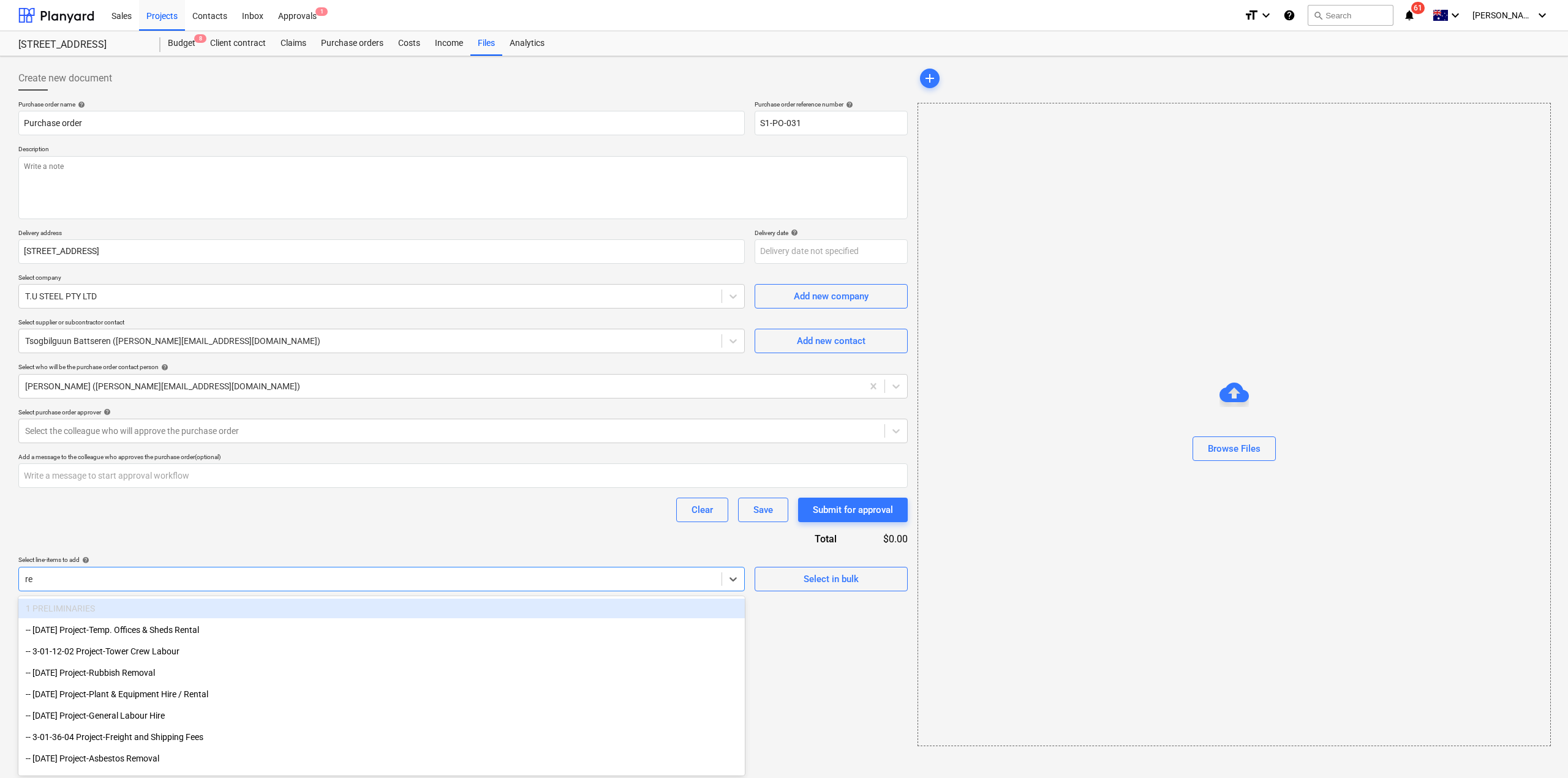
type input "r"
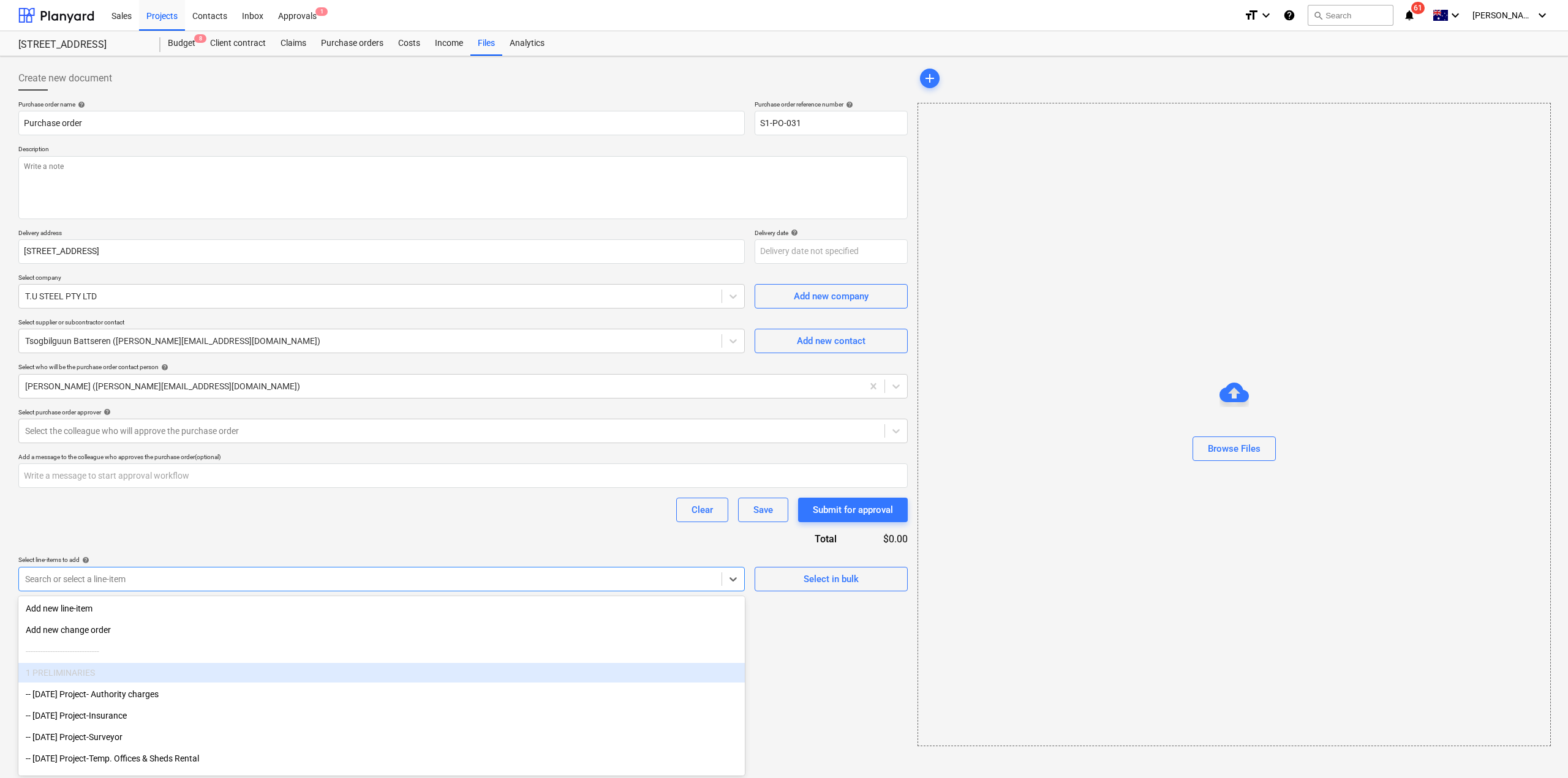
type input "f"
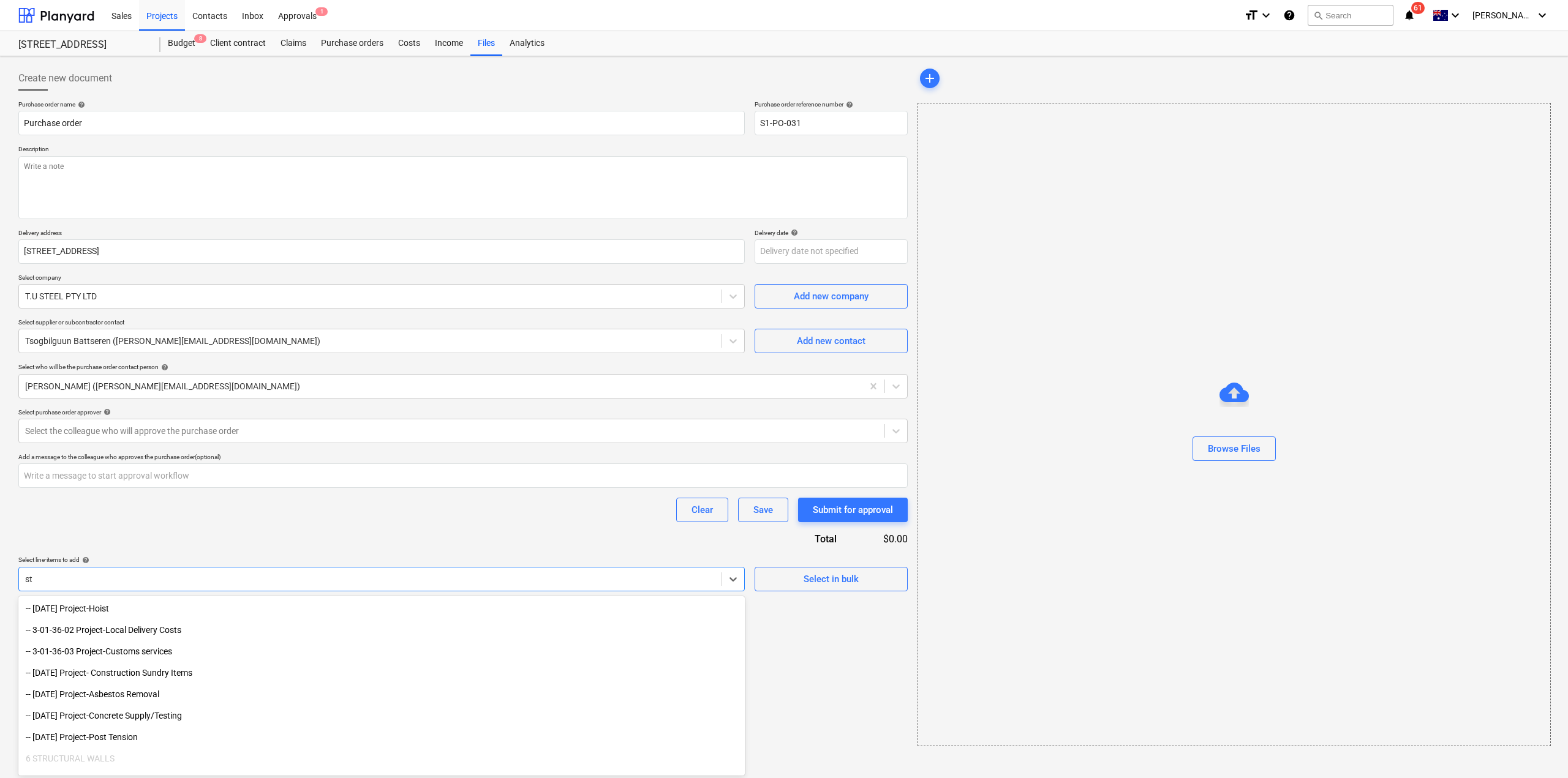
type input "s"
type input "fix"
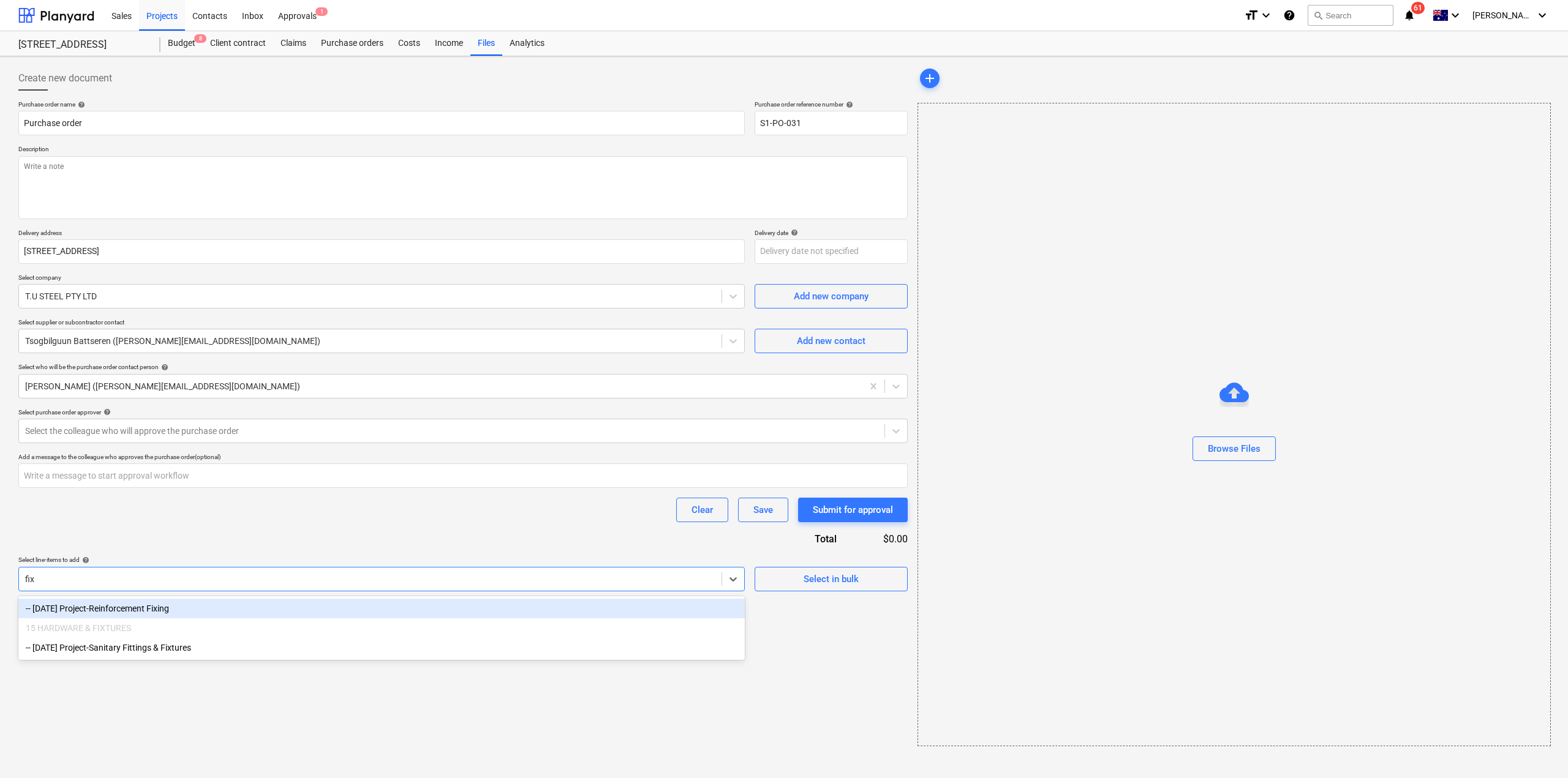
click at [137, 616] on div "-- [DATE] Project-Reinforcement Fixing" at bounding box center [381, 608] width 726 height 20
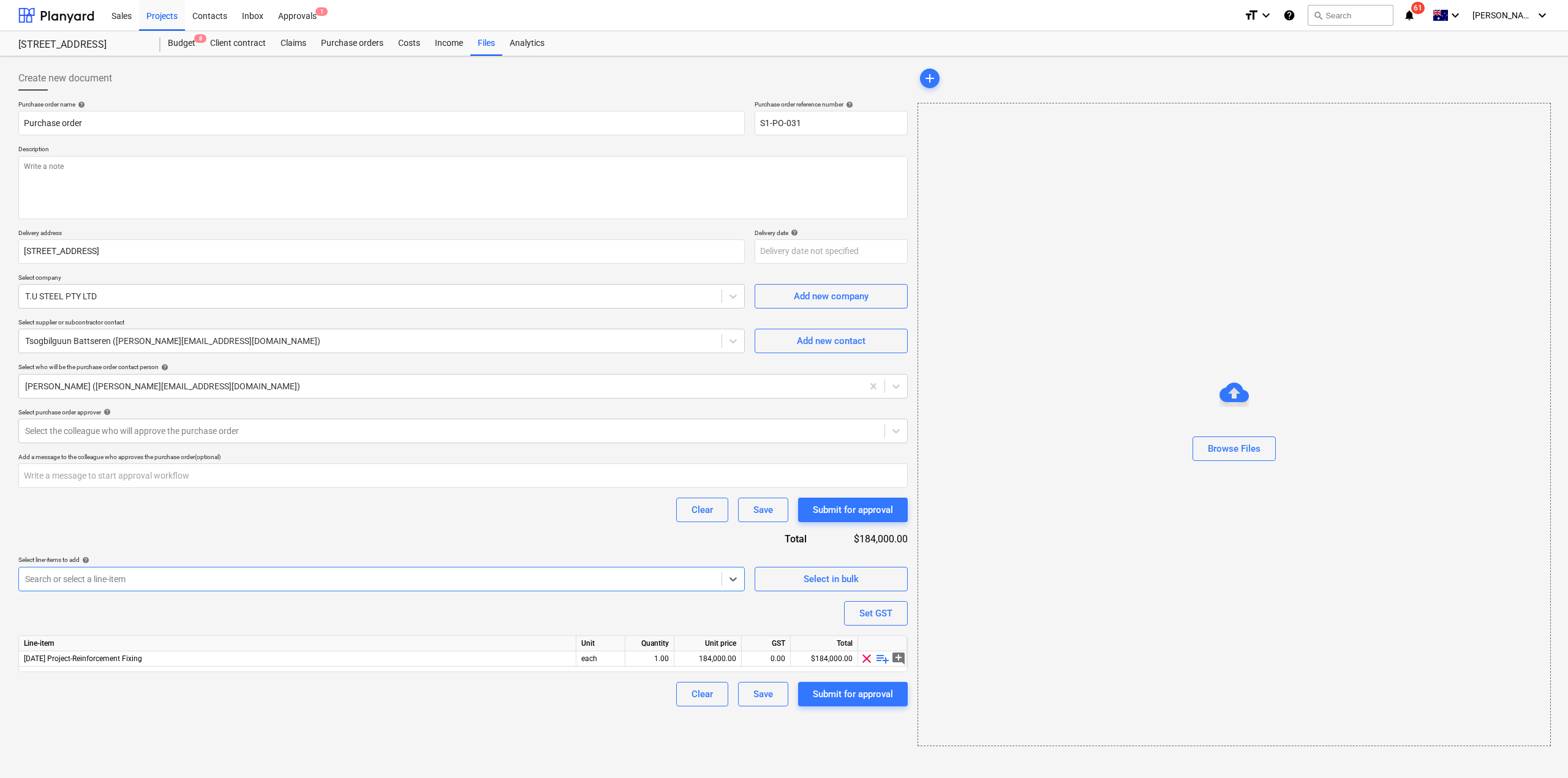
type textarea "x"
drag, startPoint x: 229, startPoint y: 690, endPoint x: 219, endPoint y: 697, distance: 12.2
click at [229, 689] on div "Clear Save Submit for approval" at bounding box center [463, 694] width 890 height 25
click at [712, 660] on div "184,000.00" at bounding box center [708, 659] width 57 height 15
type textarea "x"
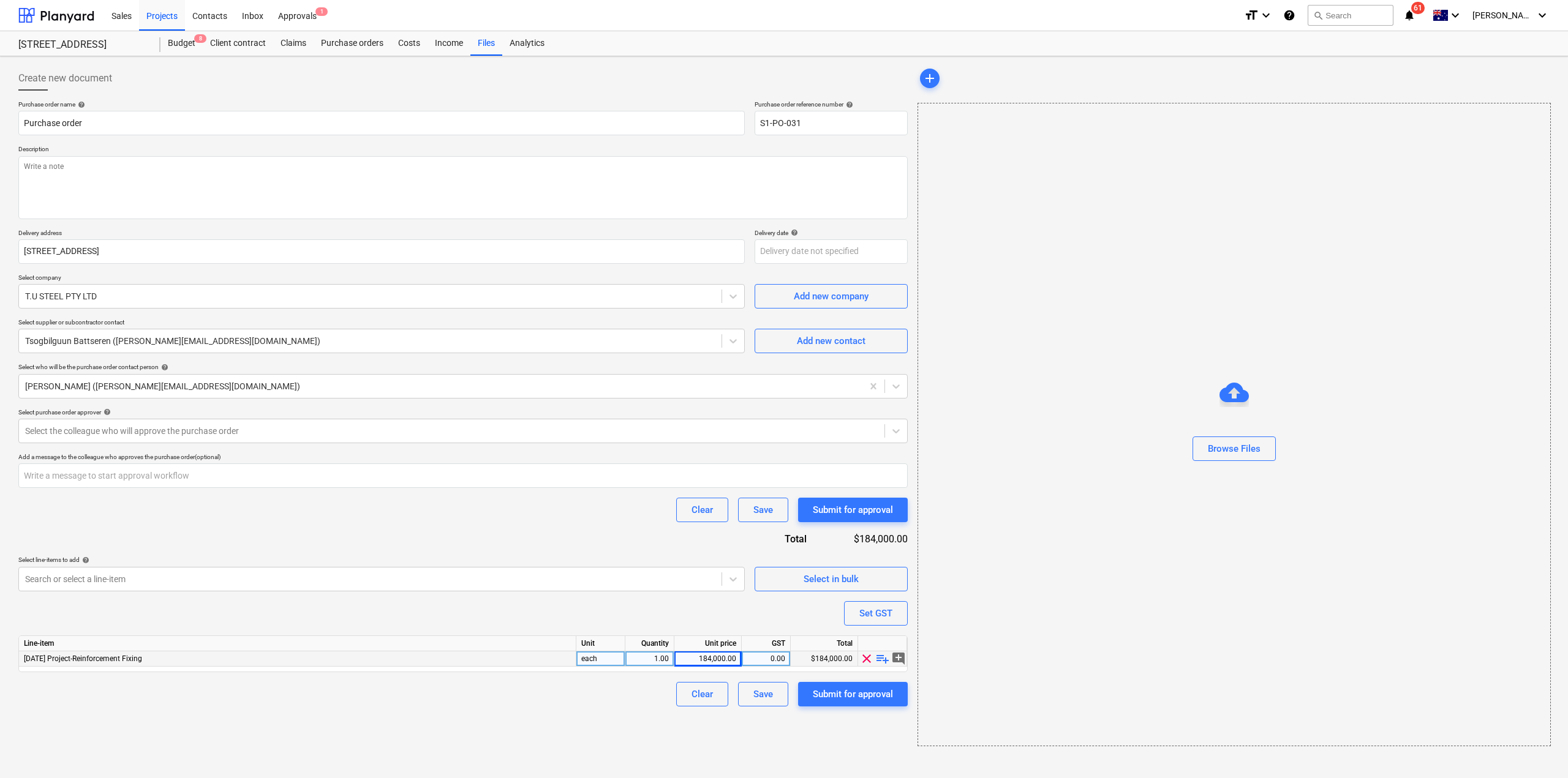
click at [706, 664] on div "184,000.00" at bounding box center [708, 659] width 57 height 15
type input "1"
type textarea "x"
type input "176785.18"
click at [761, 750] on div "Create new document Purchase order name help Purchase order Purchase order refe…" at bounding box center [463, 406] width 899 height 690
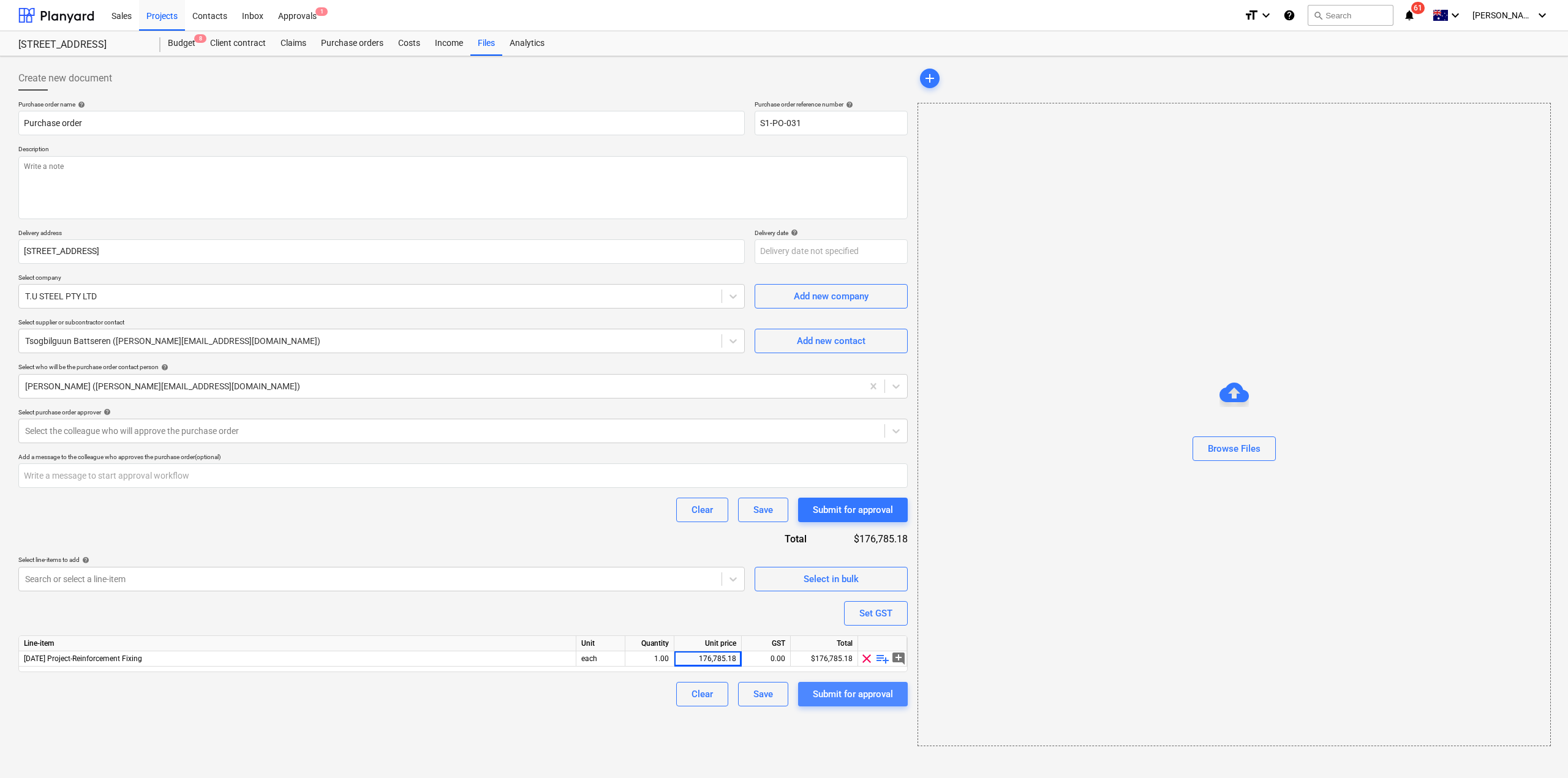
click at [861, 691] on div "Submit for approval" at bounding box center [852, 694] width 80 height 16
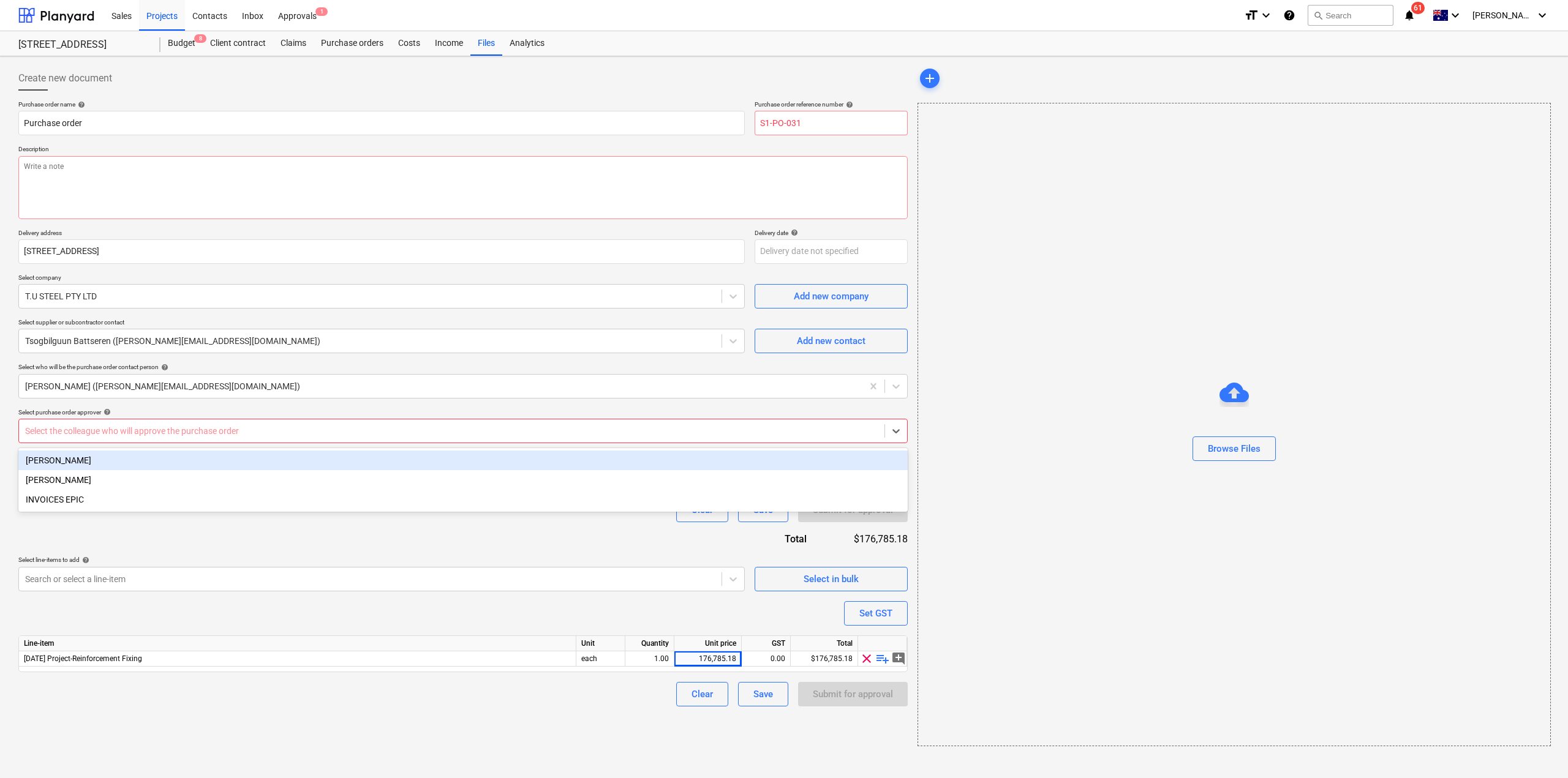
drag, startPoint x: 342, startPoint y: 435, endPoint x: 277, endPoint y: 456, distance: 68.3
click at [341, 435] on div at bounding box center [451, 431] width 853 height 12
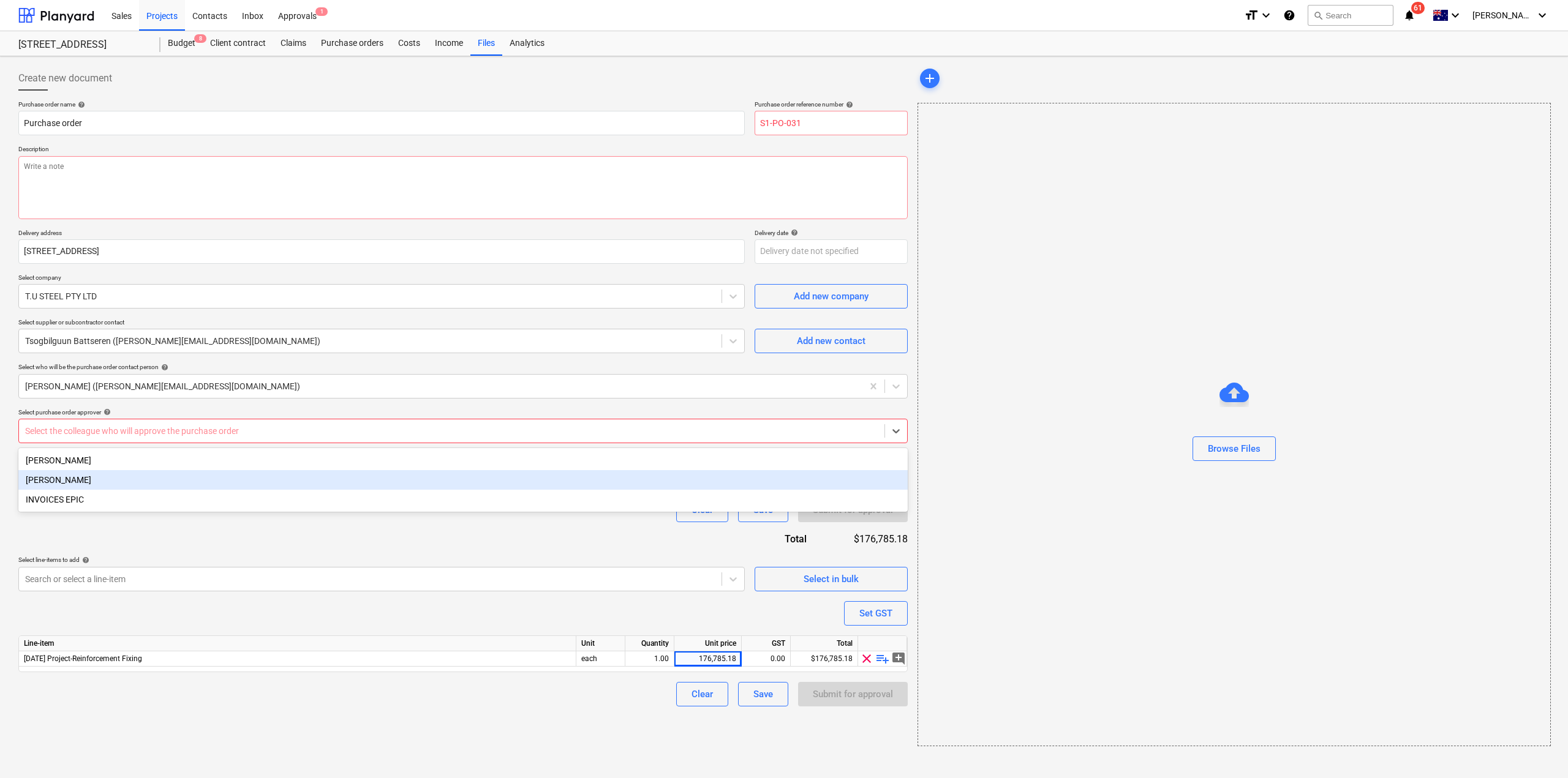
click at [223, 477] on div "[PERSON_NAME]" at bounding box center [463, 480] width 890 height 20
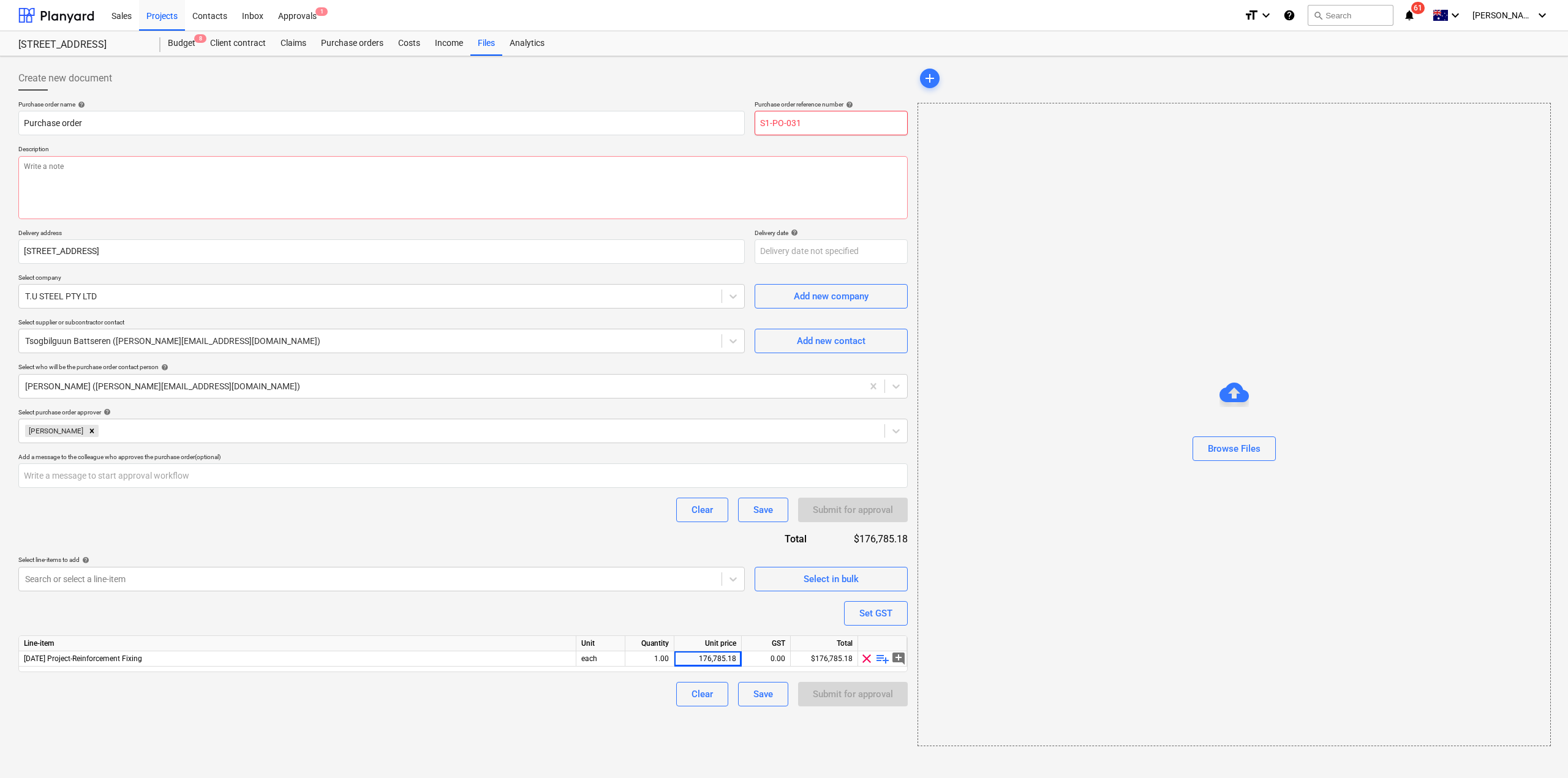
drag, startPoint x: 799, startPoint y: 125, endPoint x: 800, endPoint y: 150, distance: 25.0
click at [814, 131] on input "S1-PO-031" at bounding box center [831, 123] width 153 height 25
type textarea "x"
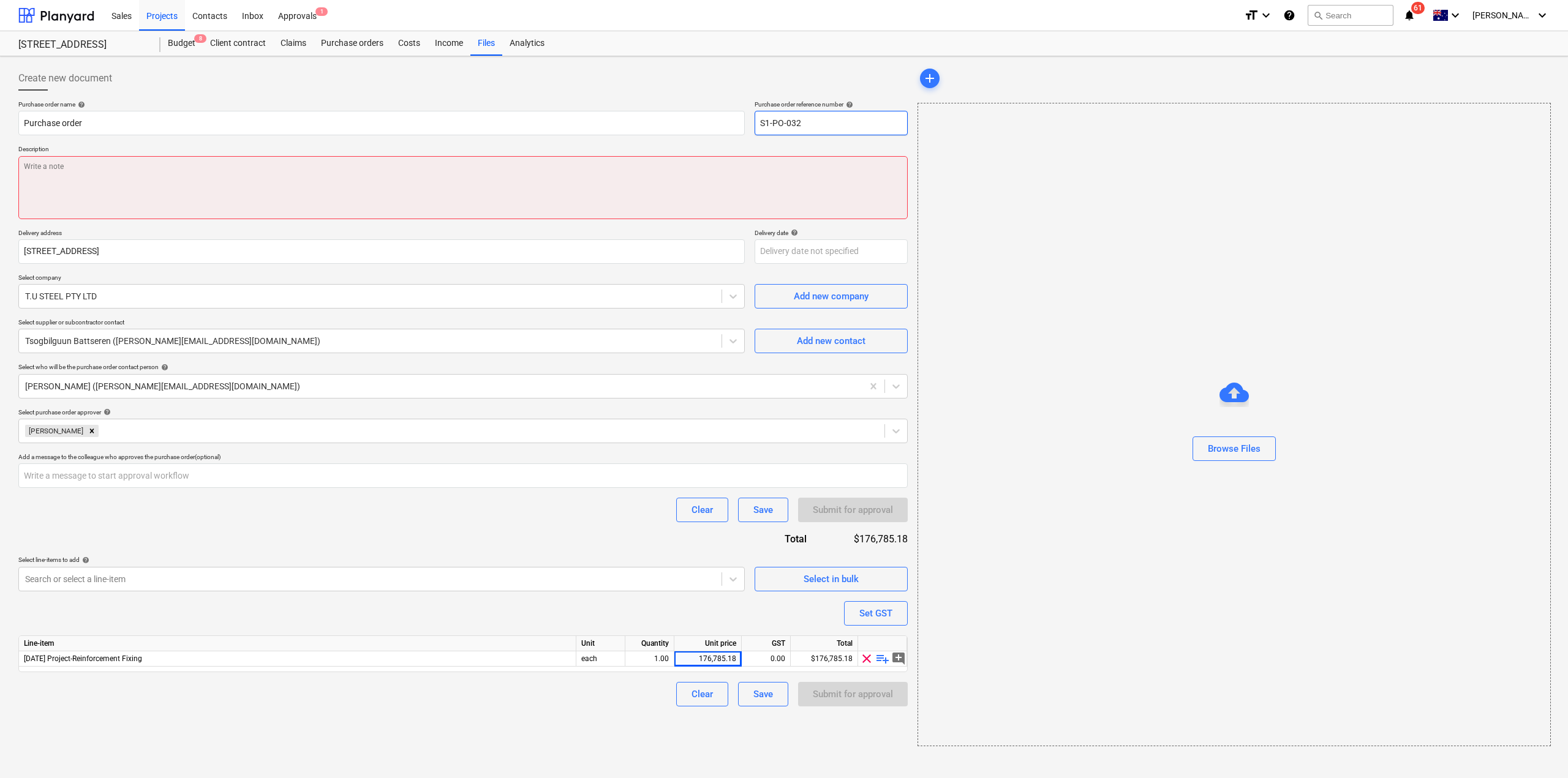
type input "S1-PO-032"
click at [760, 174] on textarea at bounding box center [463, 187] width 890 height 63
type textarea "x"
type textarea "S"
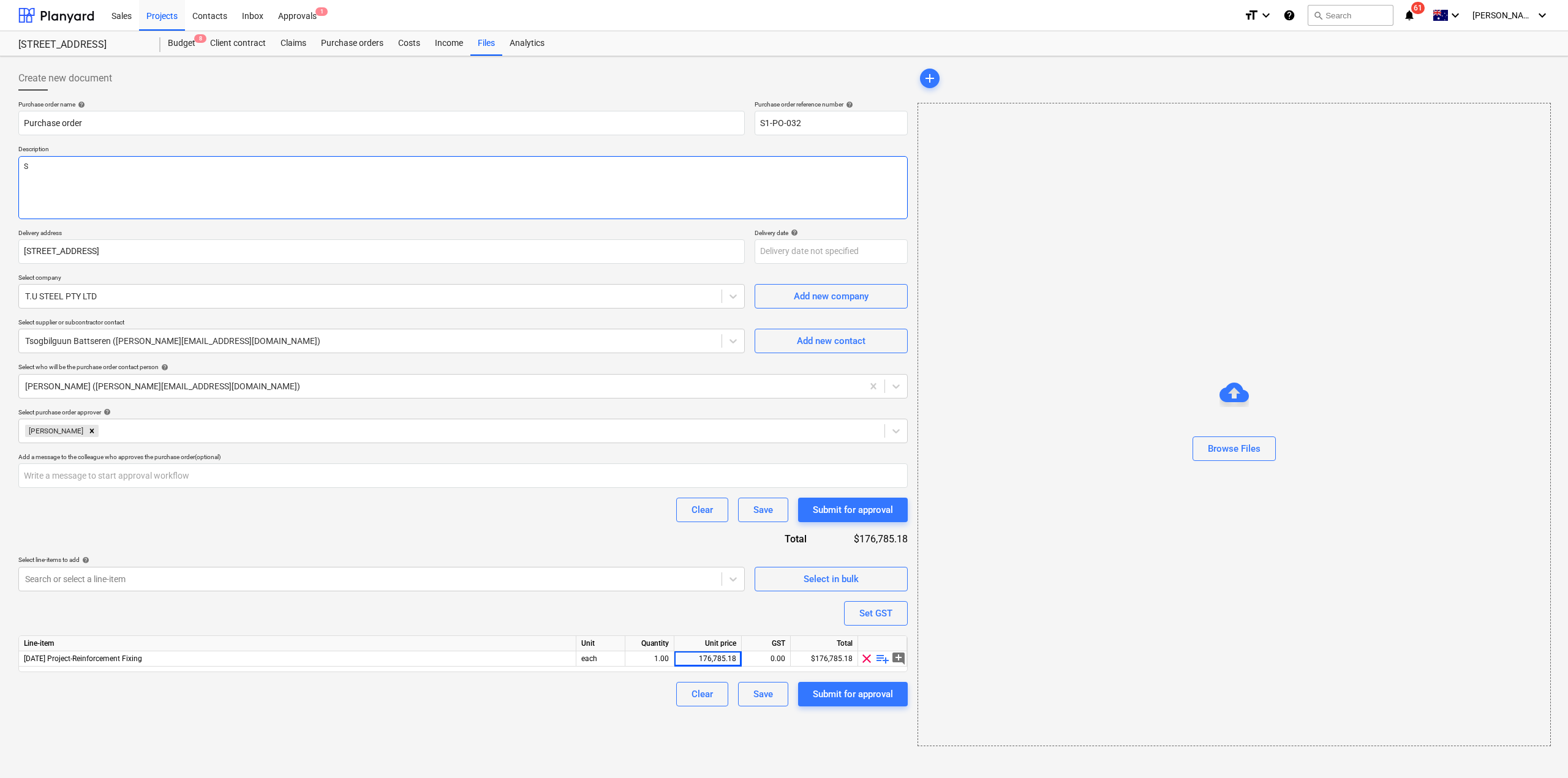
type textarea "x"
type textarea "St"
type textarea "x"
type textarea "Ste"
type textarea "x"
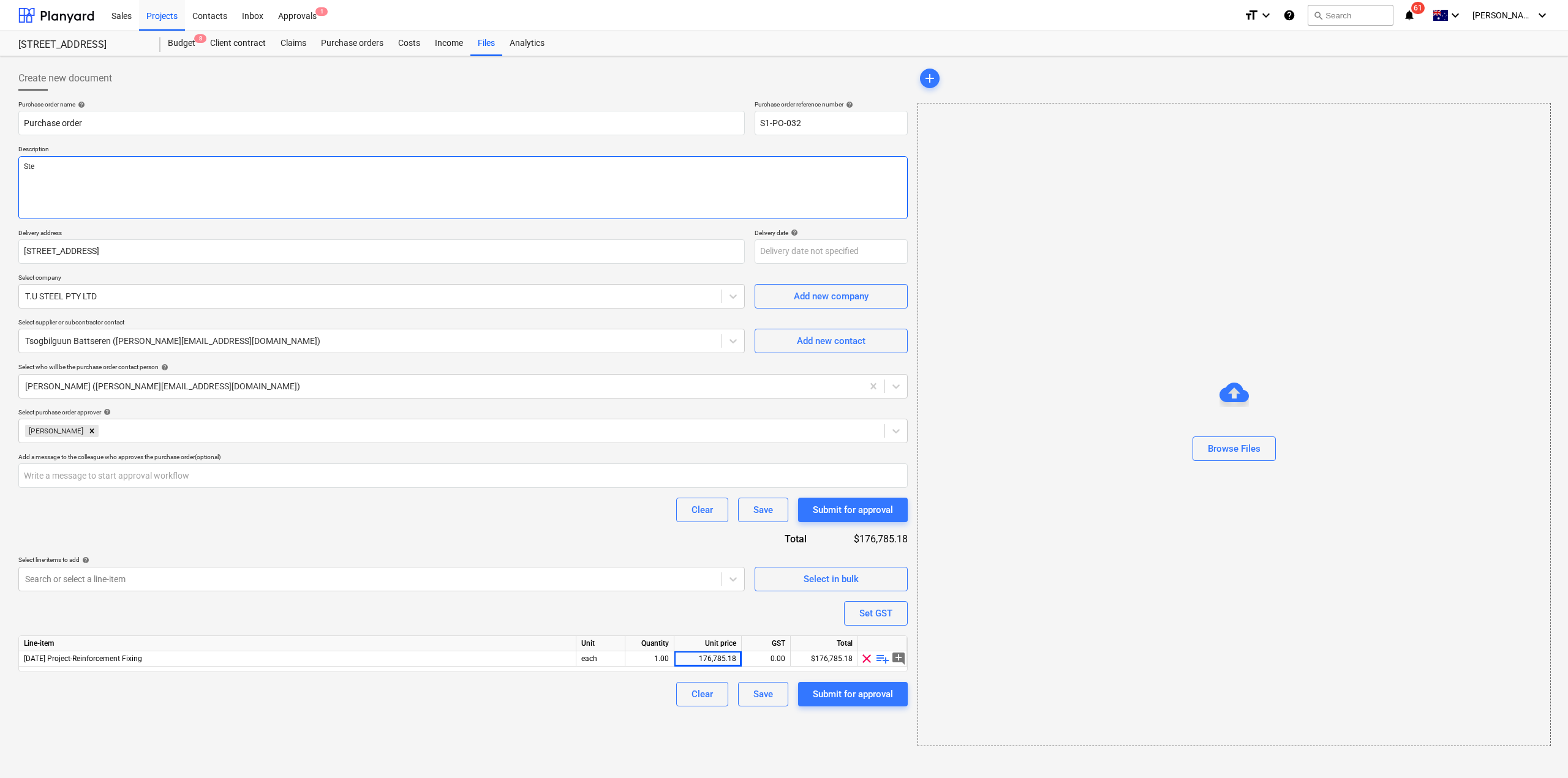
type textarea "Stee"
type textarea "x"
type textarea "Steel"
type textarea "x"
type textarea "Steel"
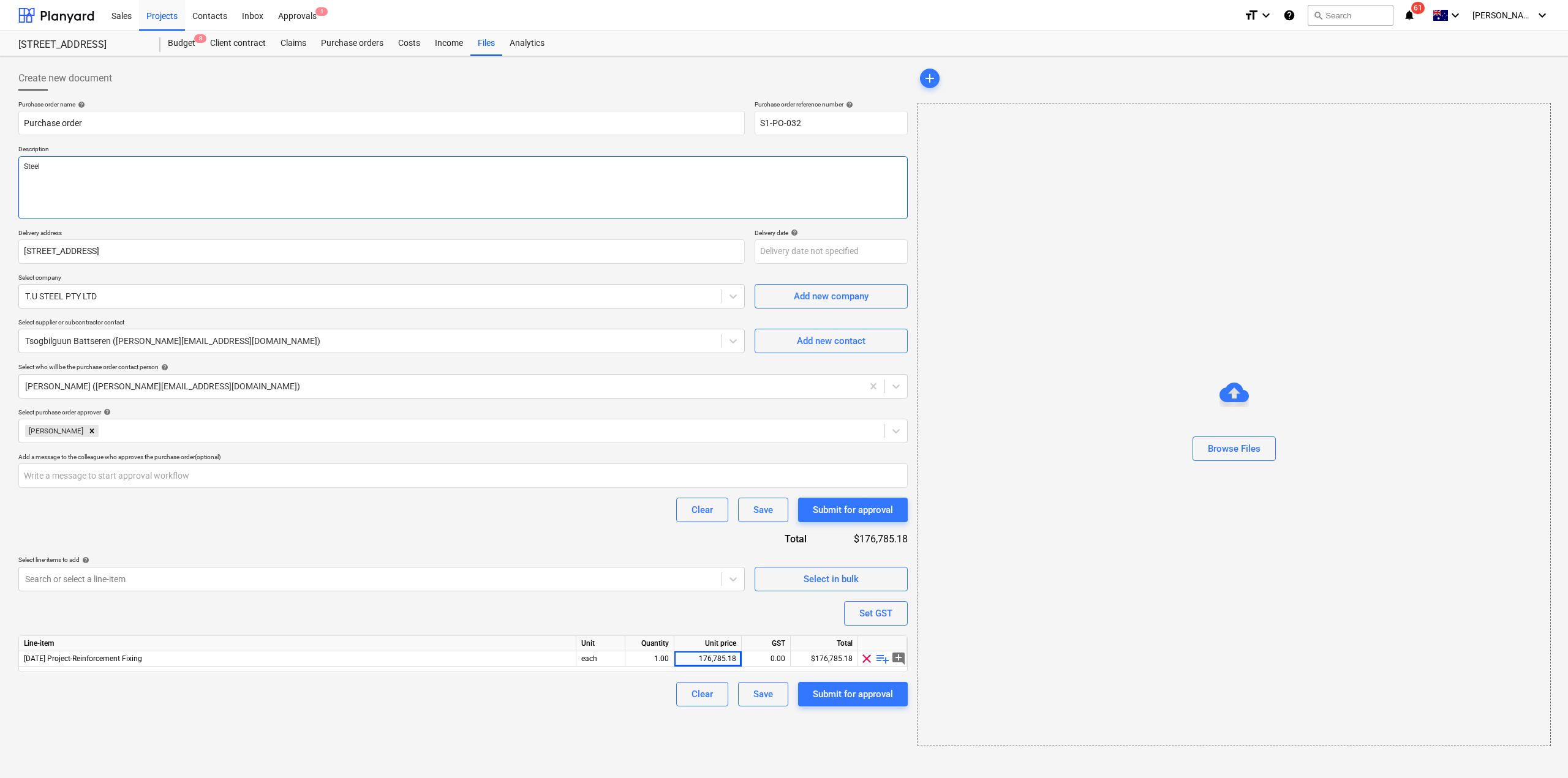
type textarea "x"
type textarea "Steel F"
type textarea "x"
type textarea "Steel Fix"
type textarea "x"
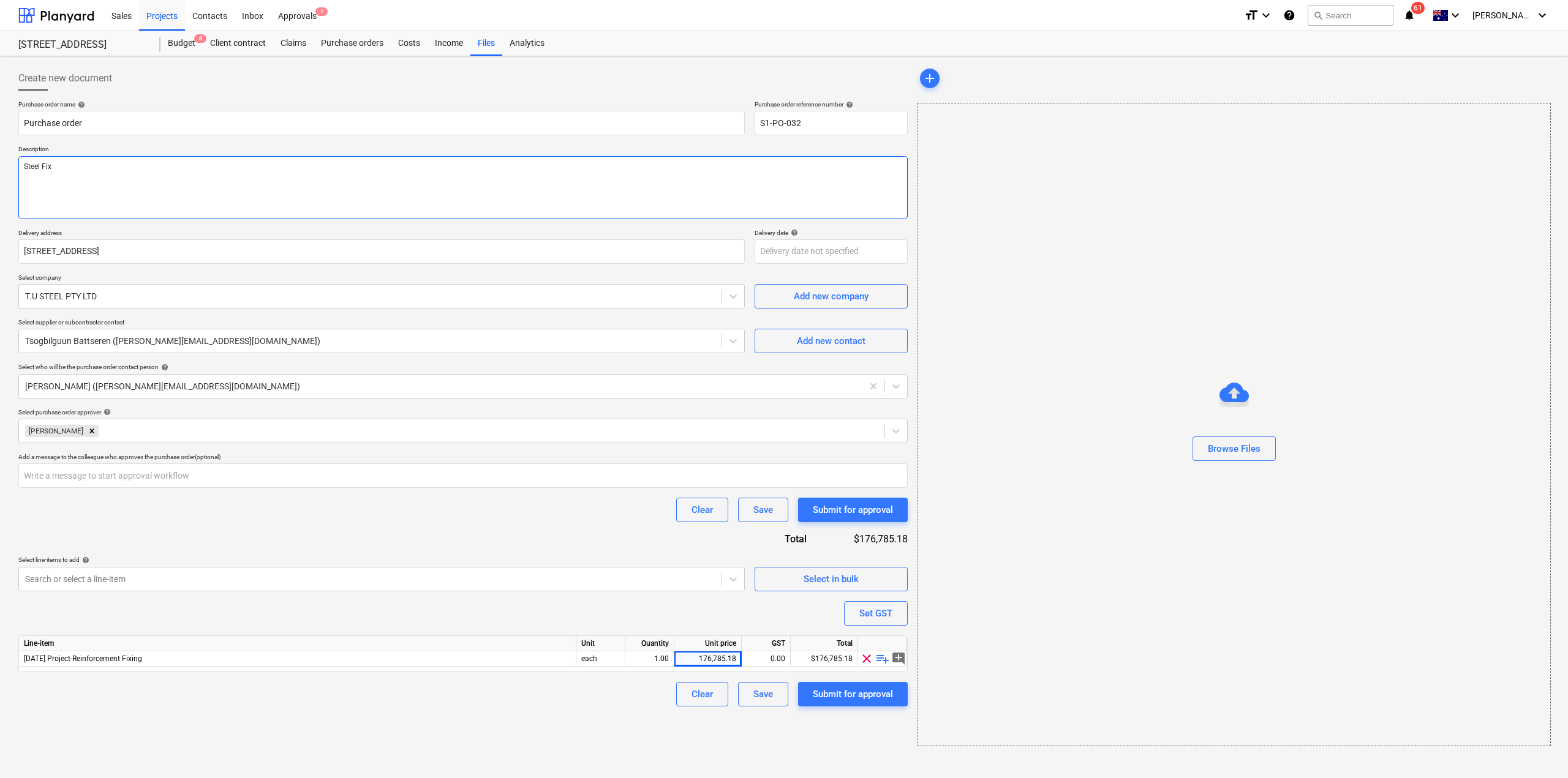
type textarea "Steel Fixi"
type textarea "x"
type textarea "Steel Fixing"
type textarea "x"
type textarea "Steel Fixing"
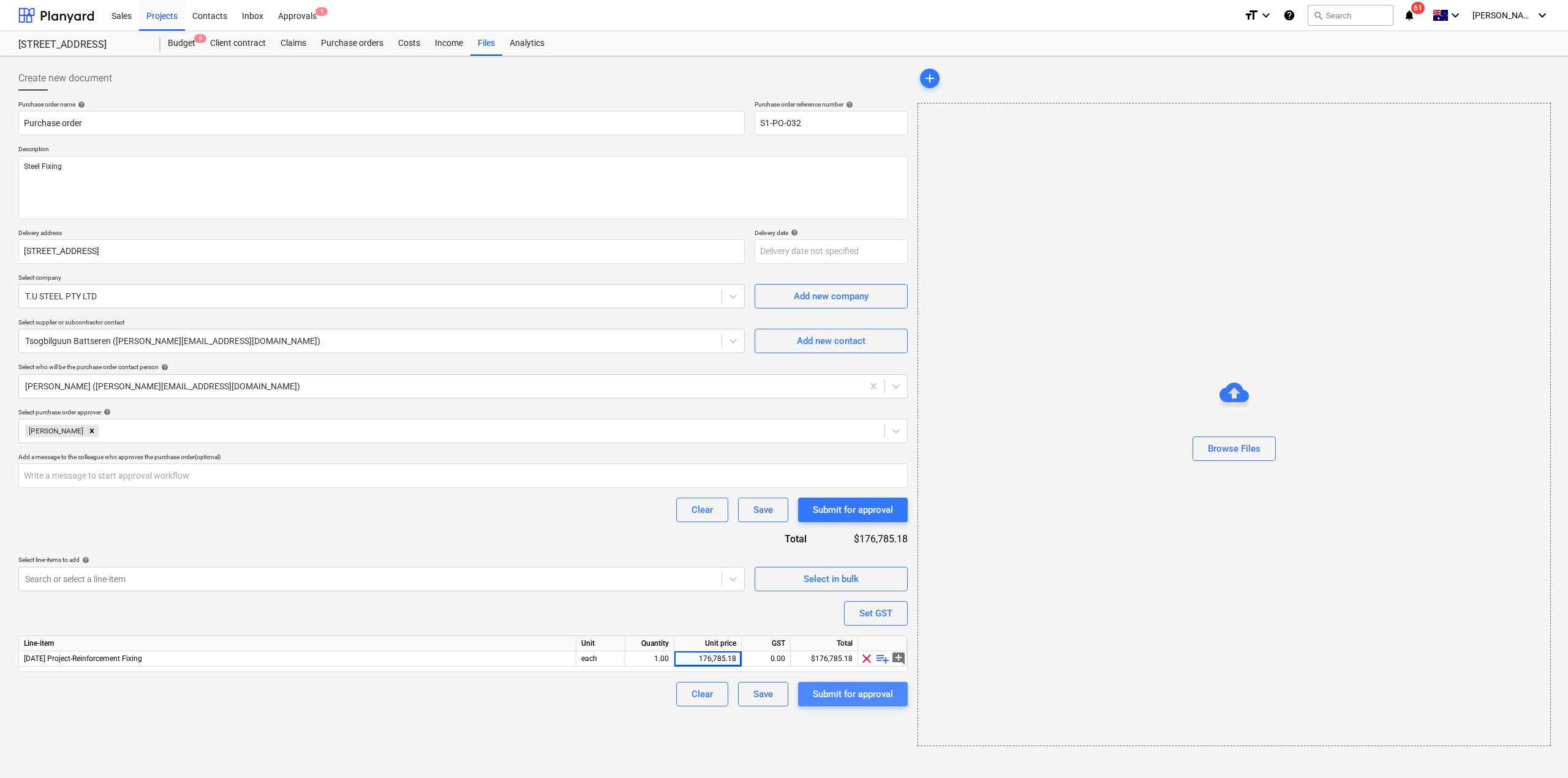
click at [858, 695] on div "Submit for approval" at bounding box center [852, 694] width 80 height 16
type textarea "x"
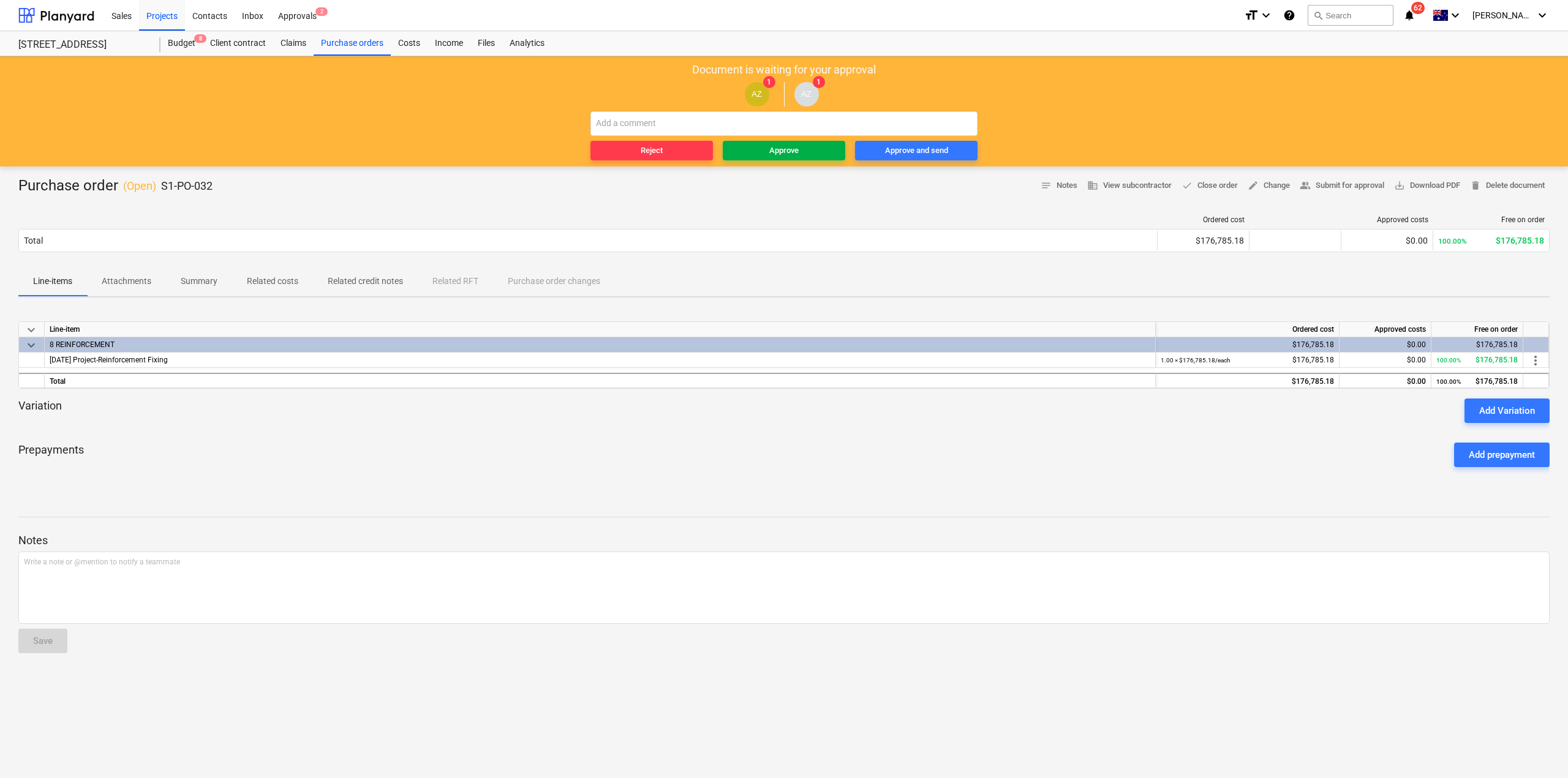
click at [788, 155] on div "Approve" at bounding box center [784, 151] width 29 height 14
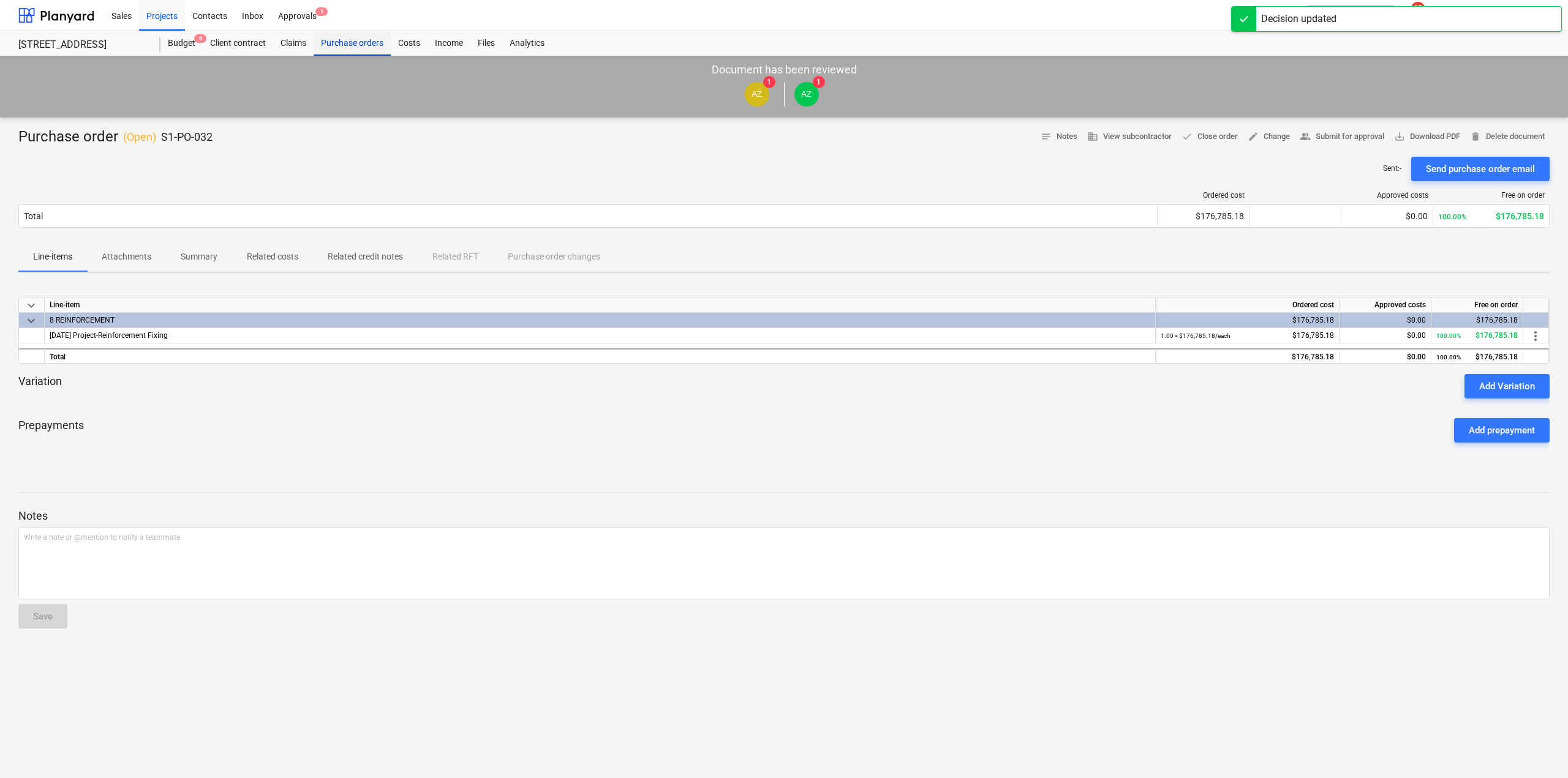
click at [346, 46] on div "Purchase orders" at bounding box center [352, 43] width 77 height 25
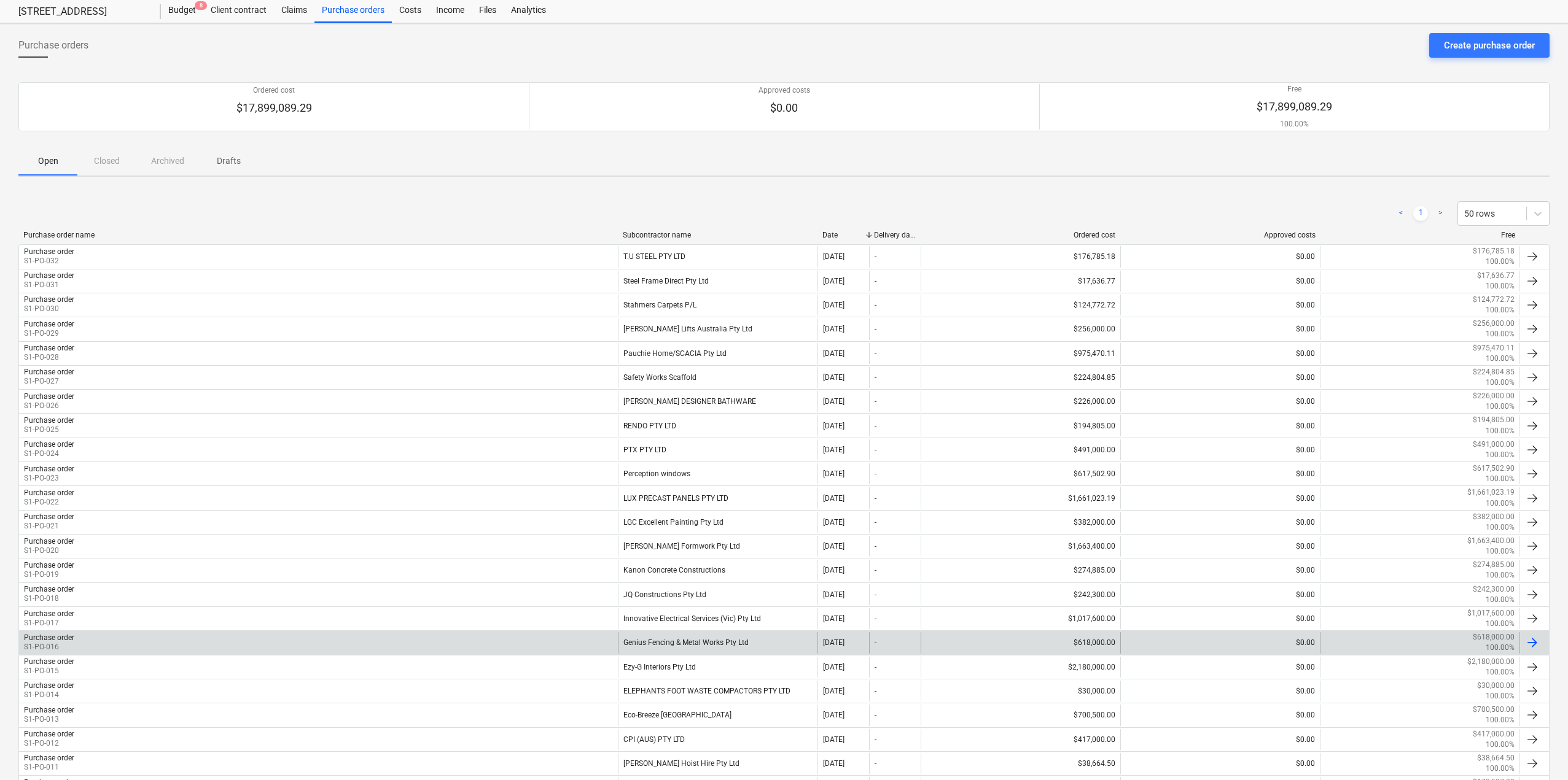
scroll to position [32, 0]
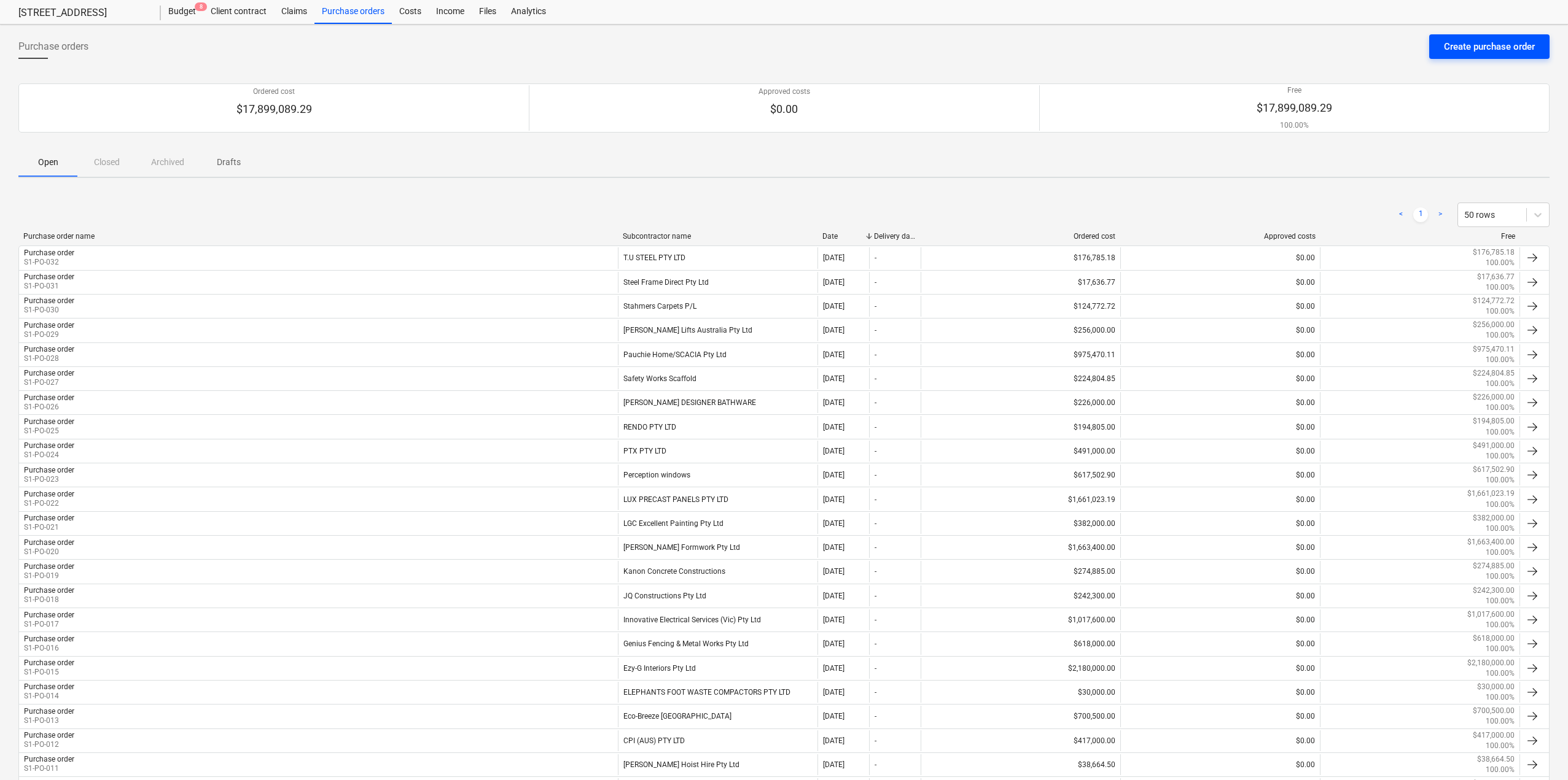
click at [1478, 48] on div "Create purchase order" at bounding box center [1490, 46] width 91 height 16
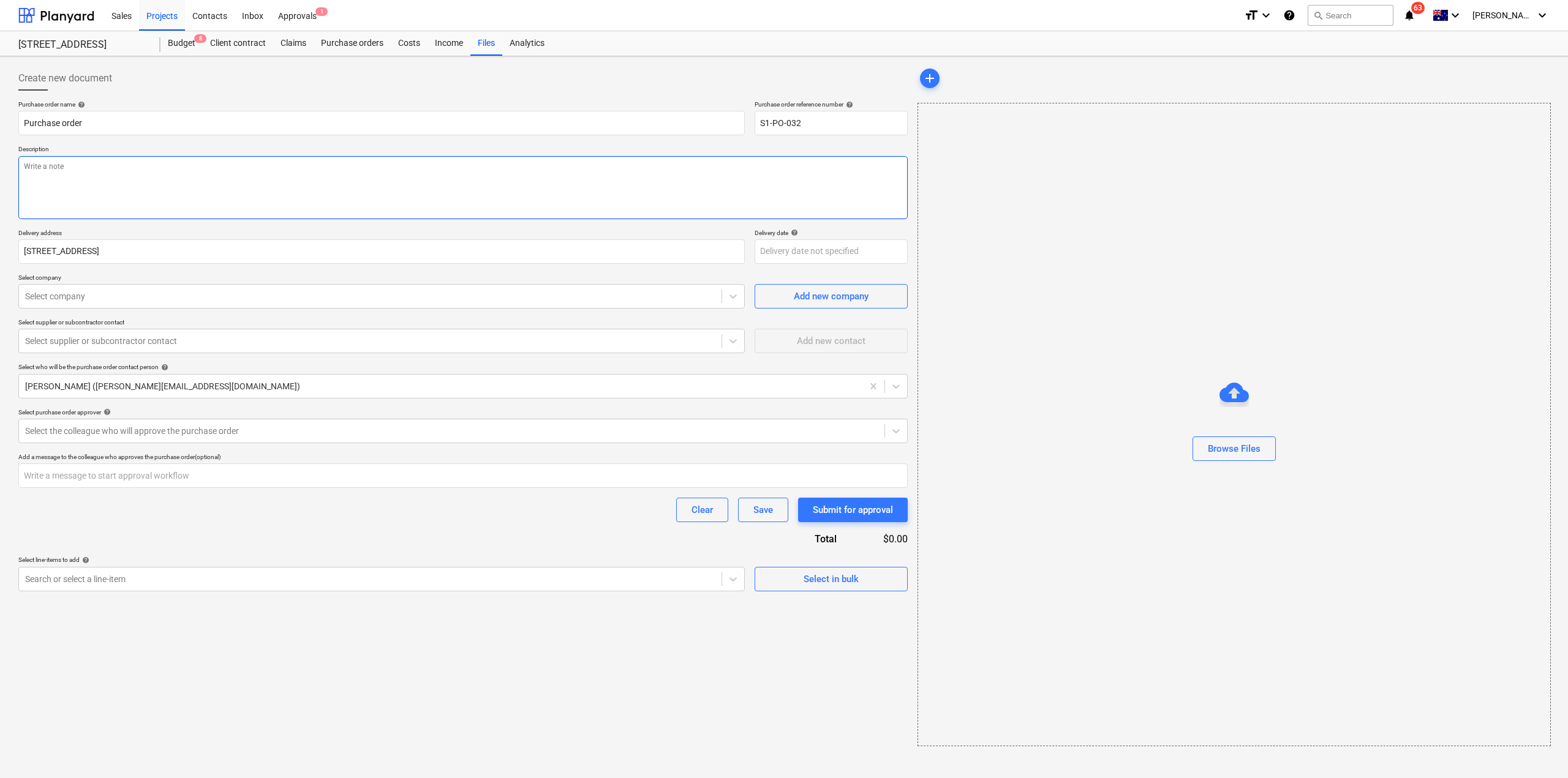
click at [129, 183] on textarea at bounding box center [463, 187] width 890 height 63
type textarea "D"
type textarea "PMDF & Doors"
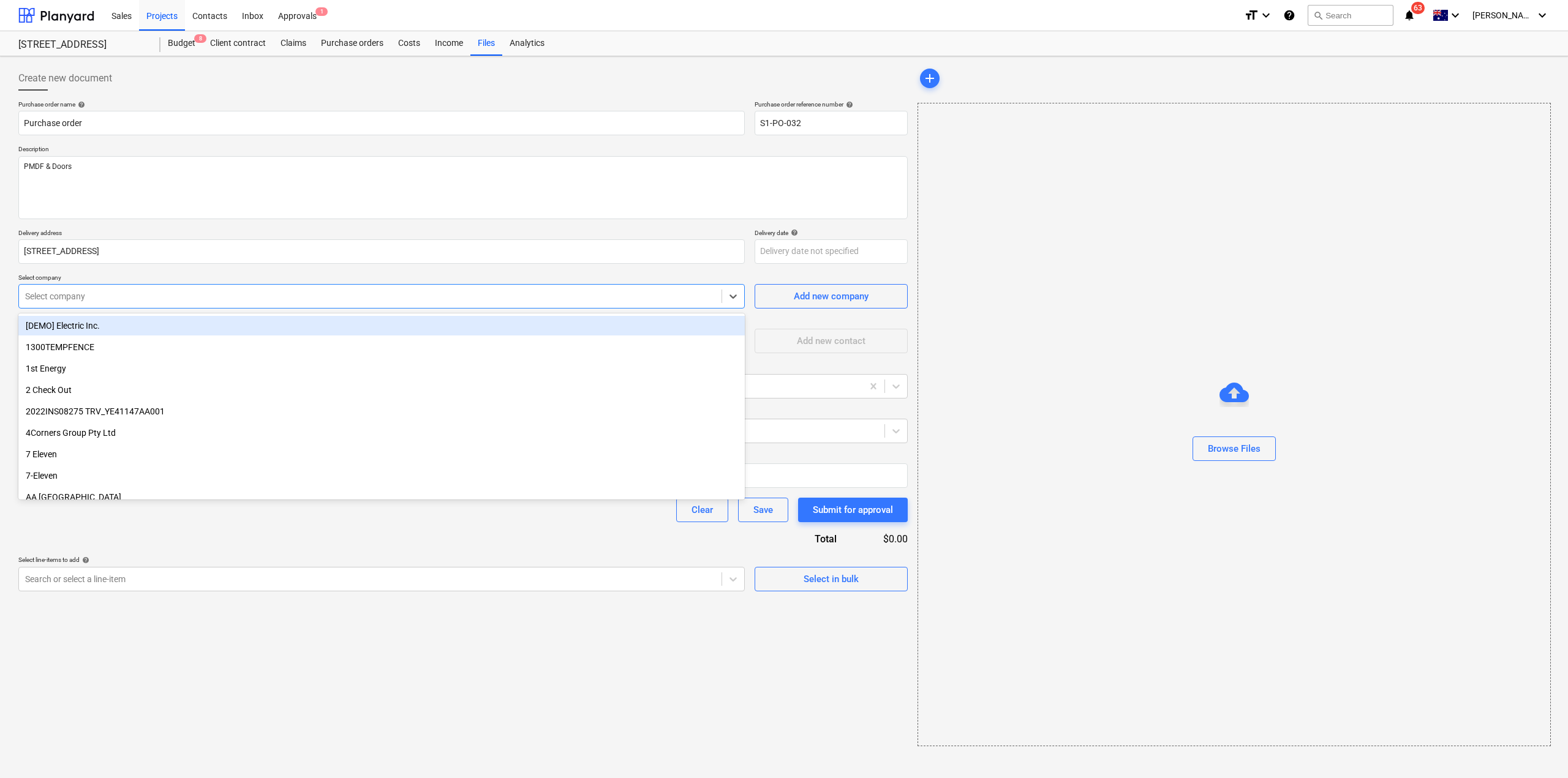
click at [88, 304] on div "Select company" at bounding box center [370, 296] width 702 height 17
type input "nex"
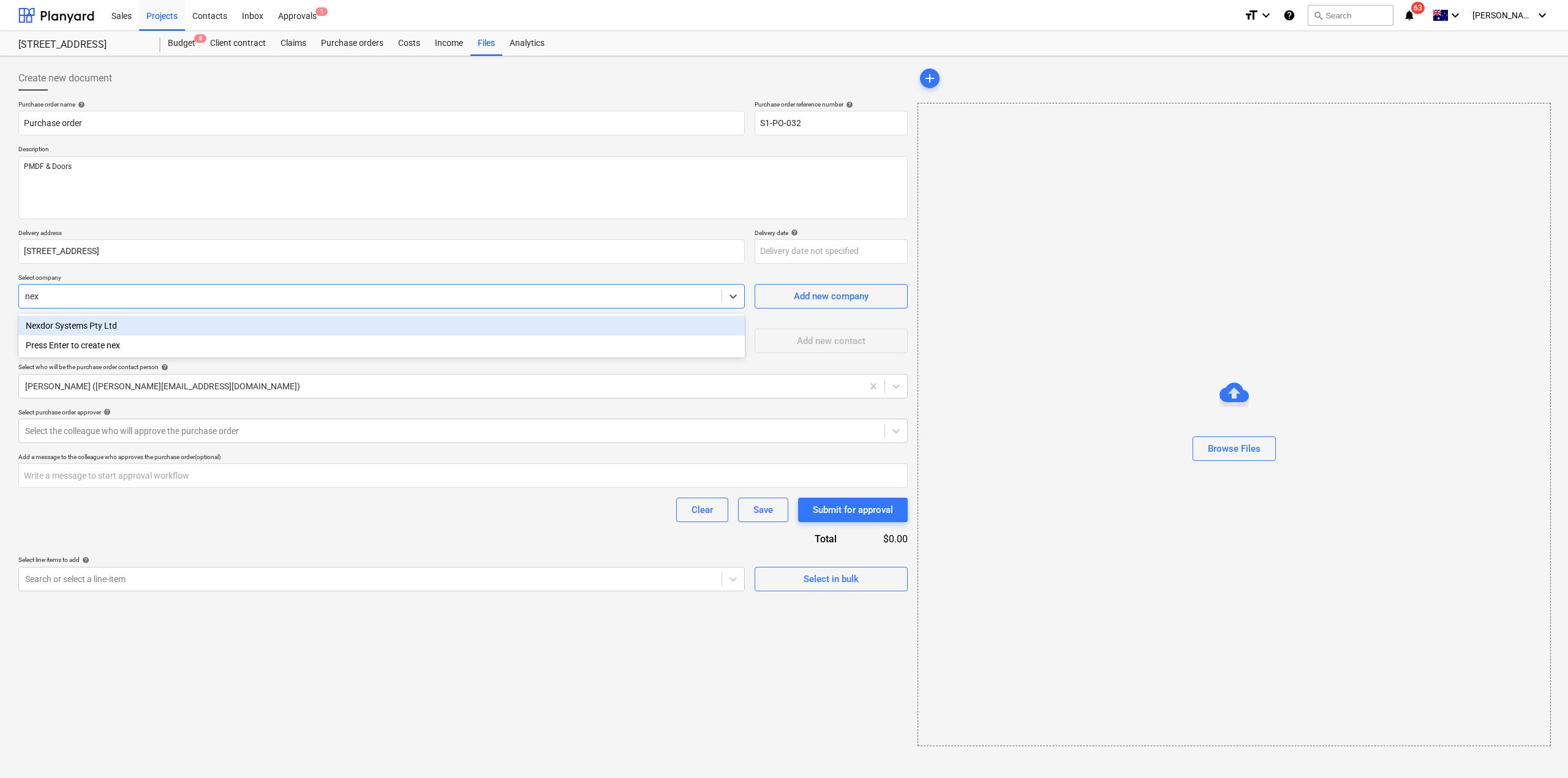
click at [90, 318] on div "Nexdor Systems Pty Ltd" at bounding box center [381, 325] width 726 height 20
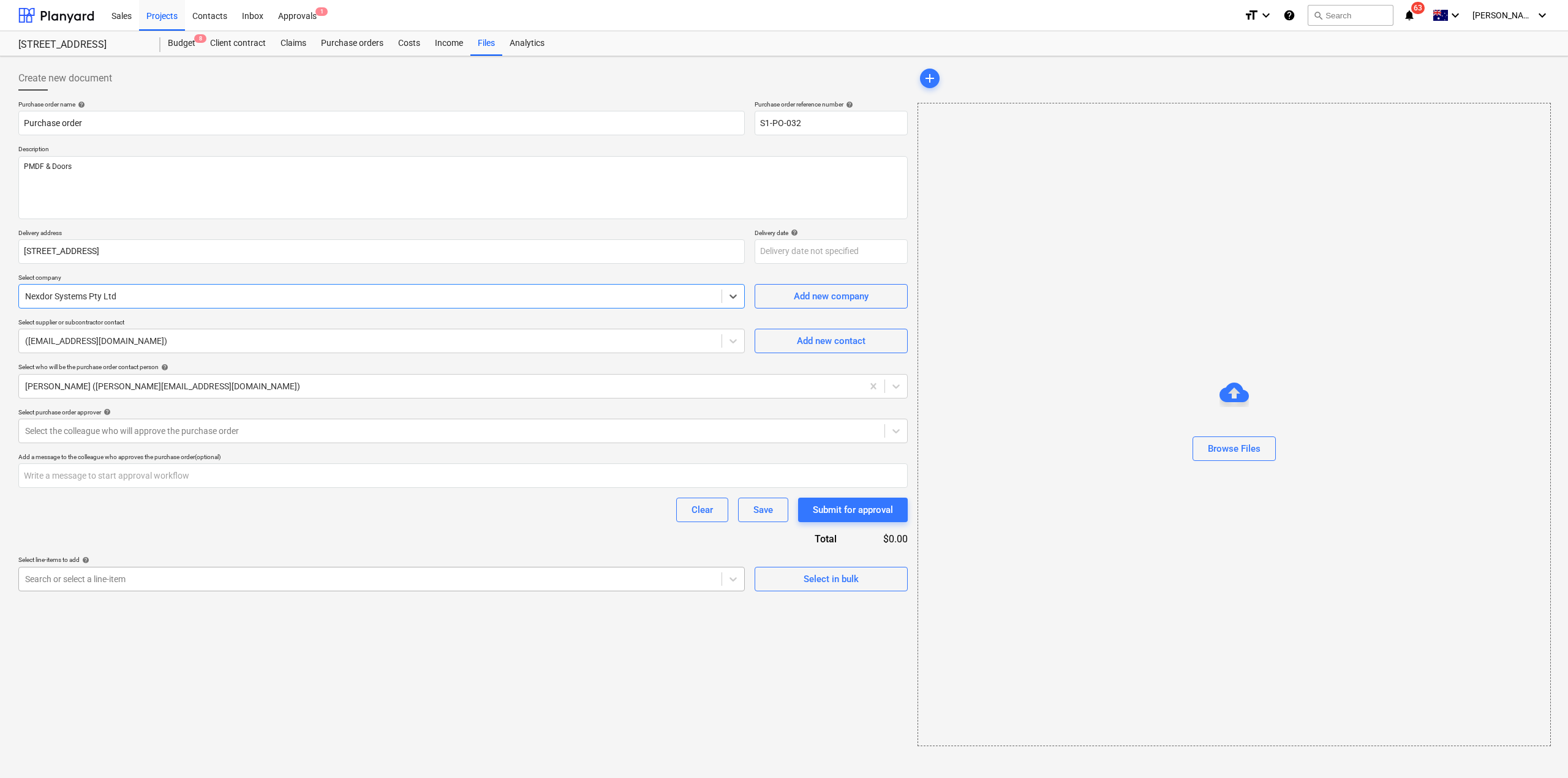
click at [229, 579] on div at bounding box center [370, 580] width 690 height 12
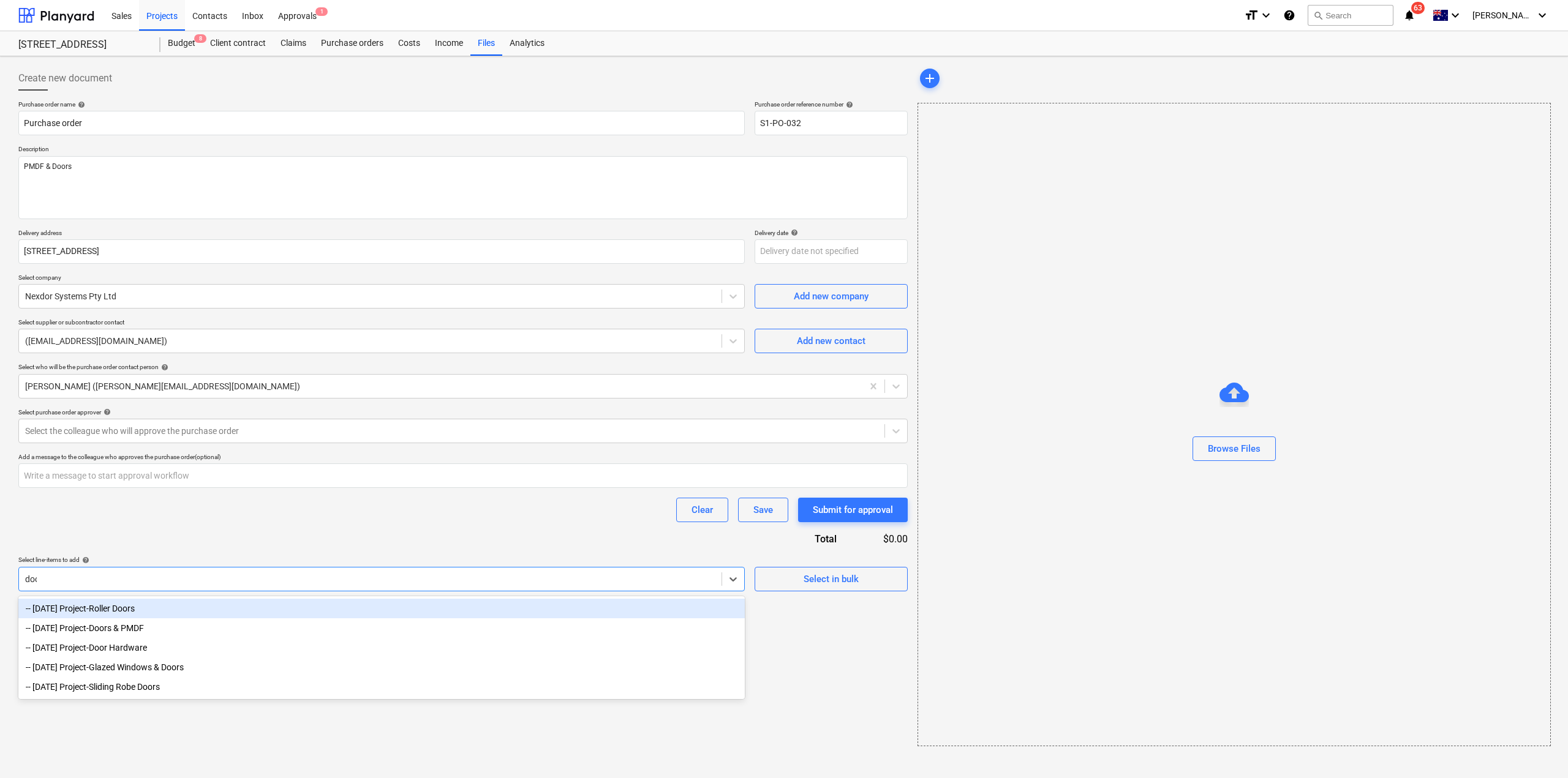
type input "door"
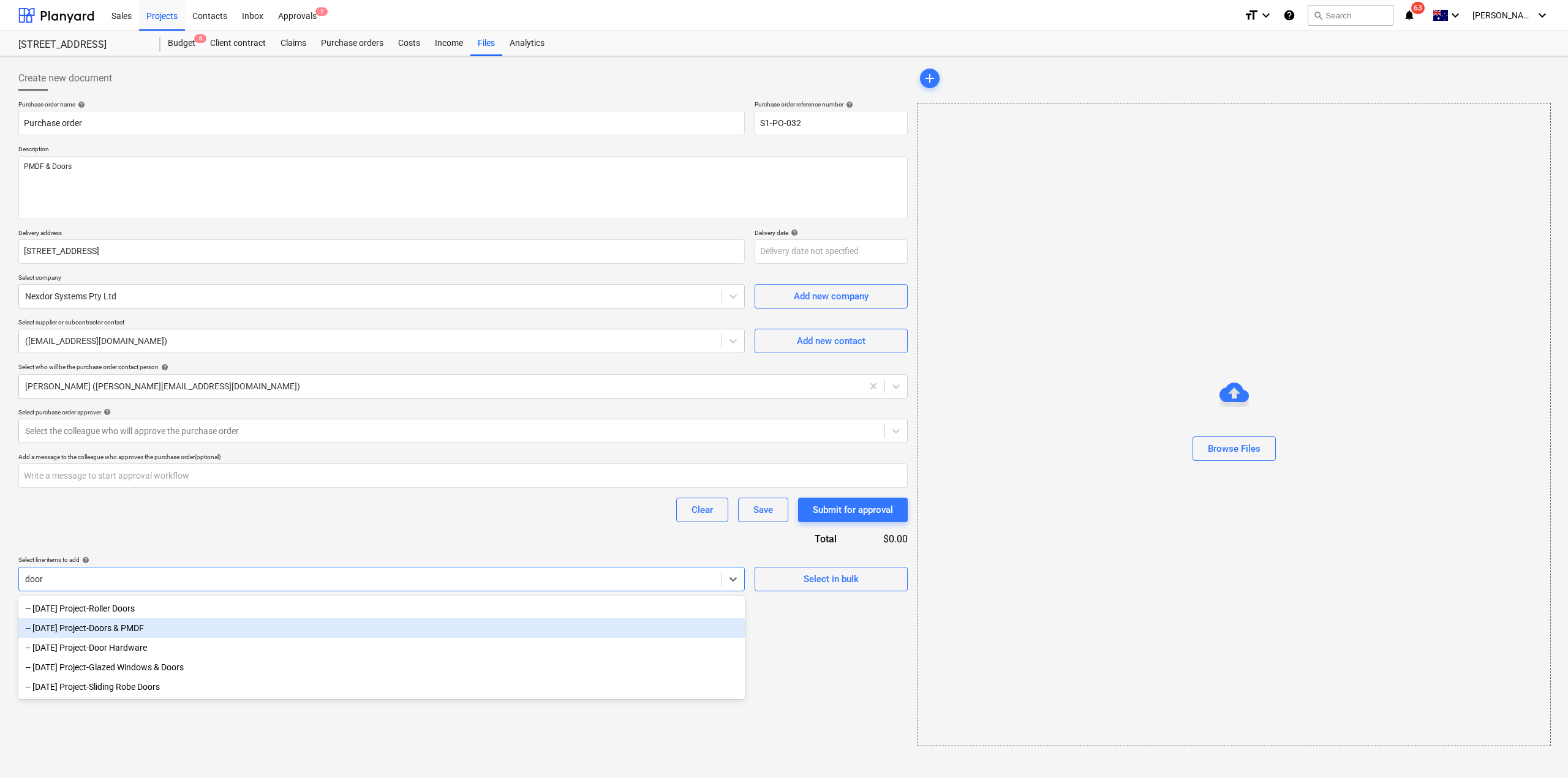
click at [197, 624] on div "-- 3-13-02 Project-Doors & PMDF" at bounding box center [381, 628] width 726 height 20
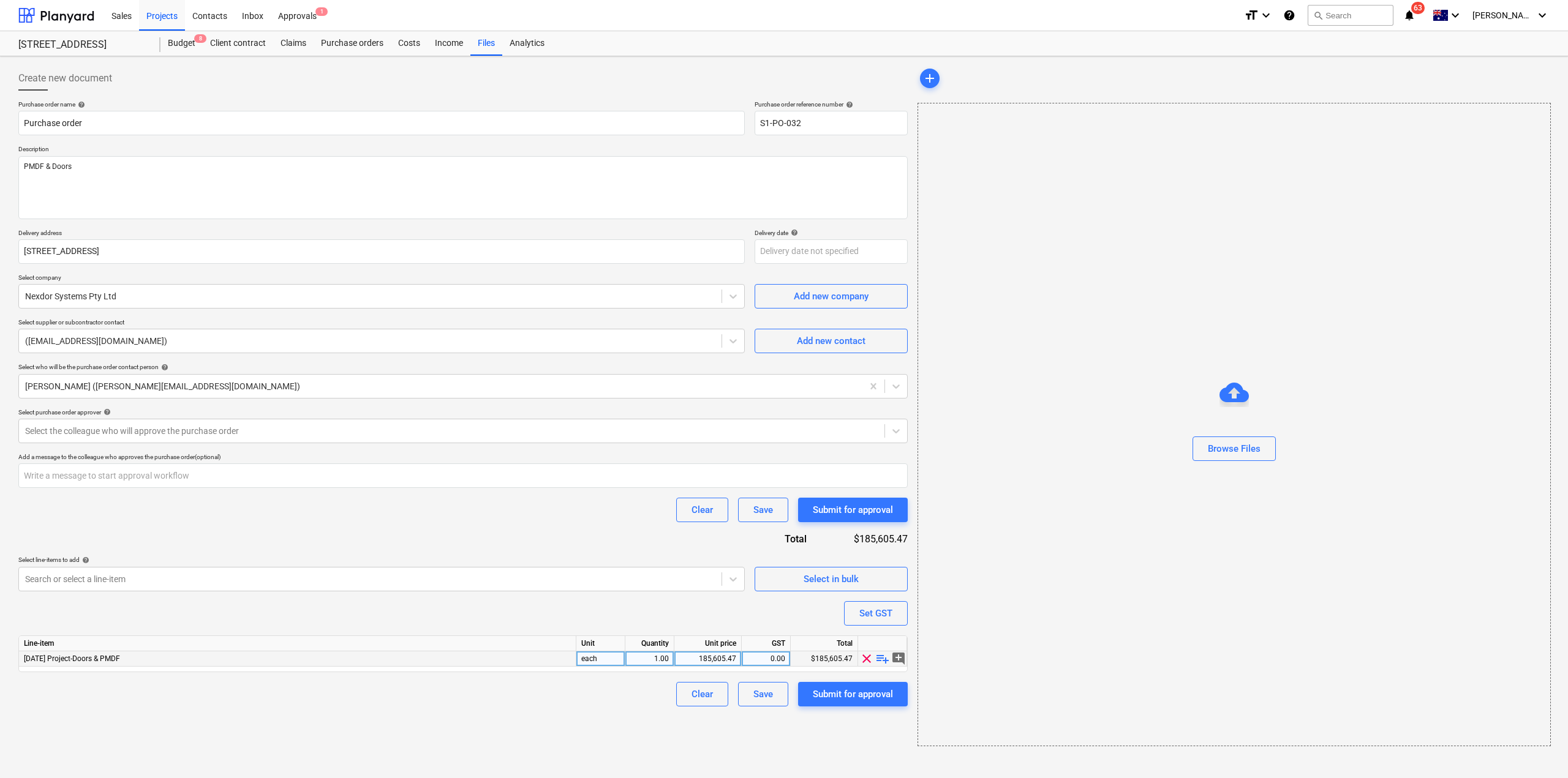
click at [714, 660] on div "185,605.47" at bounding box center [708, 659] width 57 height 15
type input "97112.49"
click at [814, 729] on div "Create new document Purchase order name help Purchase order Purchase order refe…" at bounding box center [463, 406] width 899 height 690
click at [876, 693] on div "Submit for approval" at bounding box center [852, 694] width 80 height 16
click at [795, 120] on input "S1-PO-032" at bounding box center [831, 123] width 153 height 25
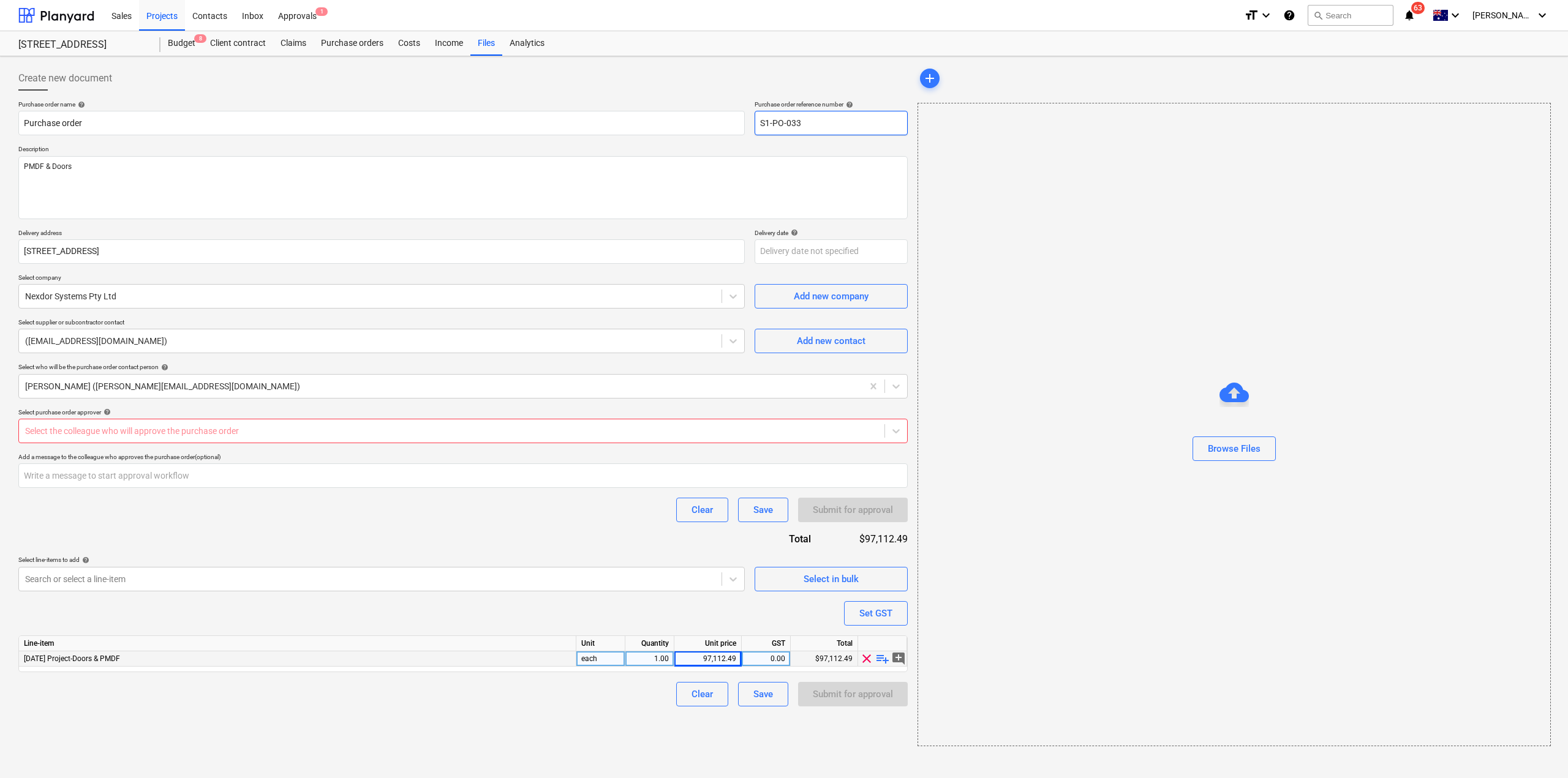
type input "S1-PO-033"
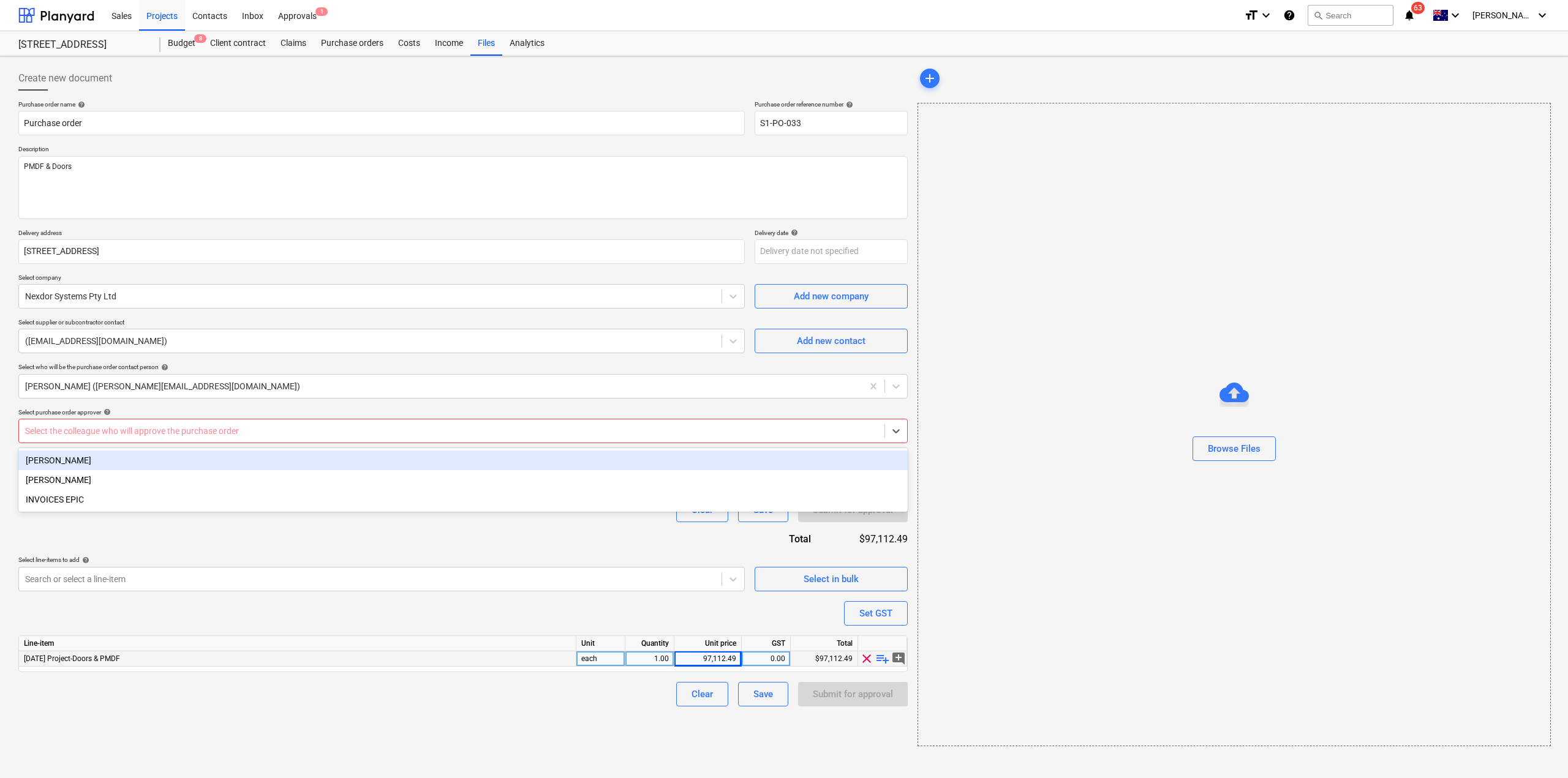
click at [429, 433] on div at bounding box center [451, 431] width 853 height 12
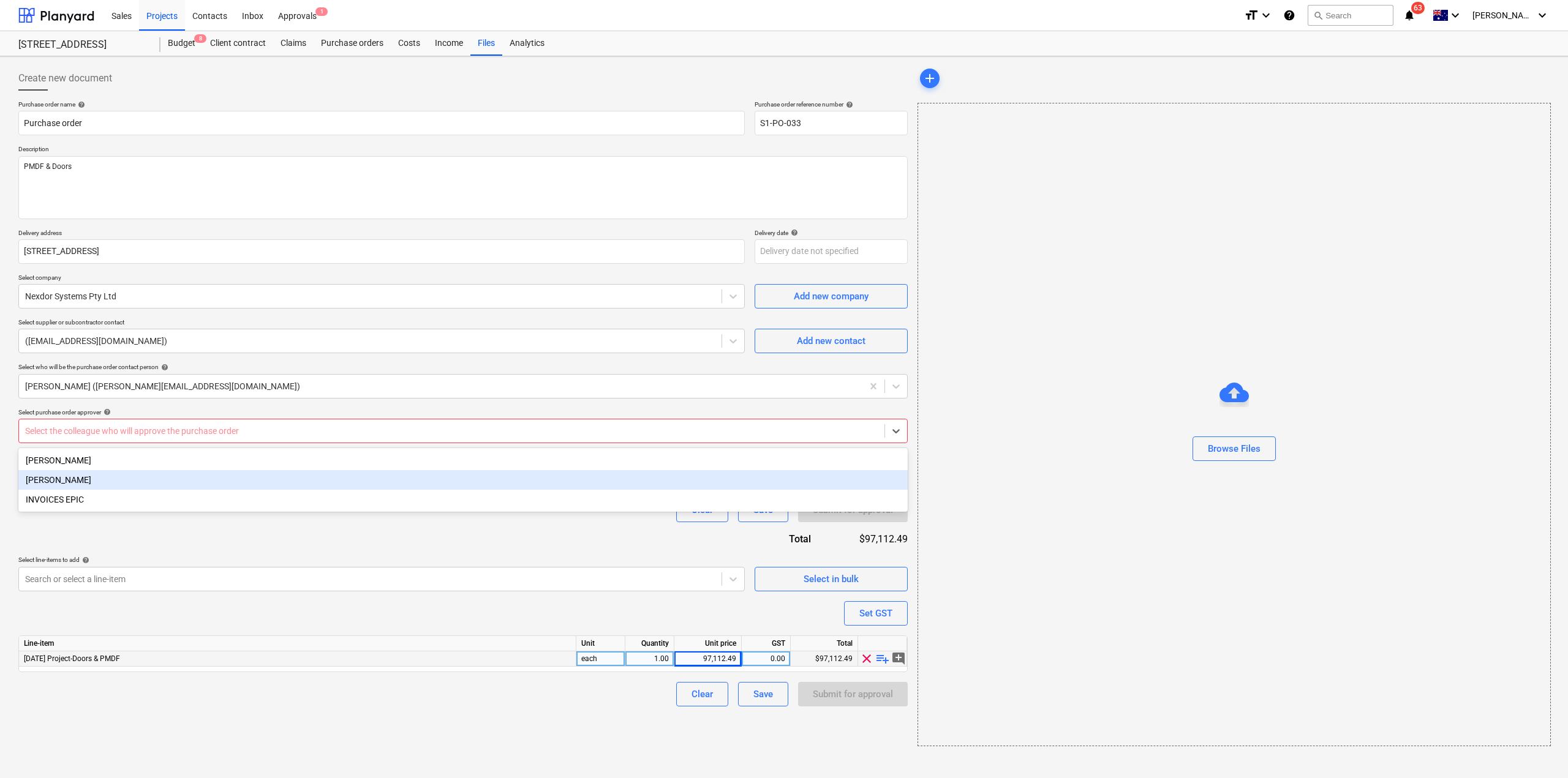
click at [405, 479] on div "[PERSON_NAME]" at bounding box center [463, 480] width 890 height 20
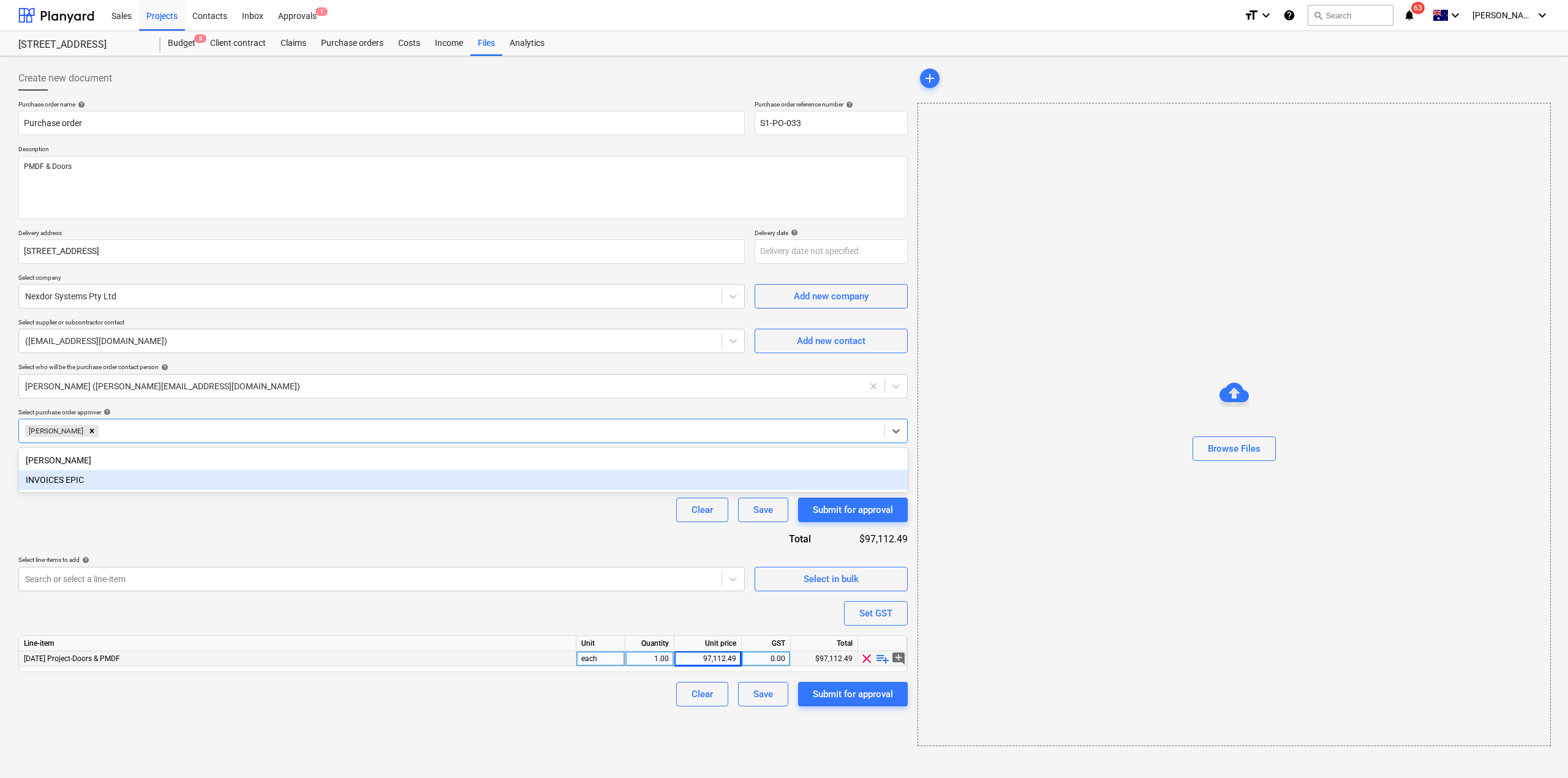
drag, startPoint x: 443, startPoint y: 712, endPoint x: 536, endPoint y: 719, distance: 93.3
click at [470, 710] on div "Create new document Purchase order name help Purchase order Purchase order refe…" at bounding box center [463, 406] width 899 height 690
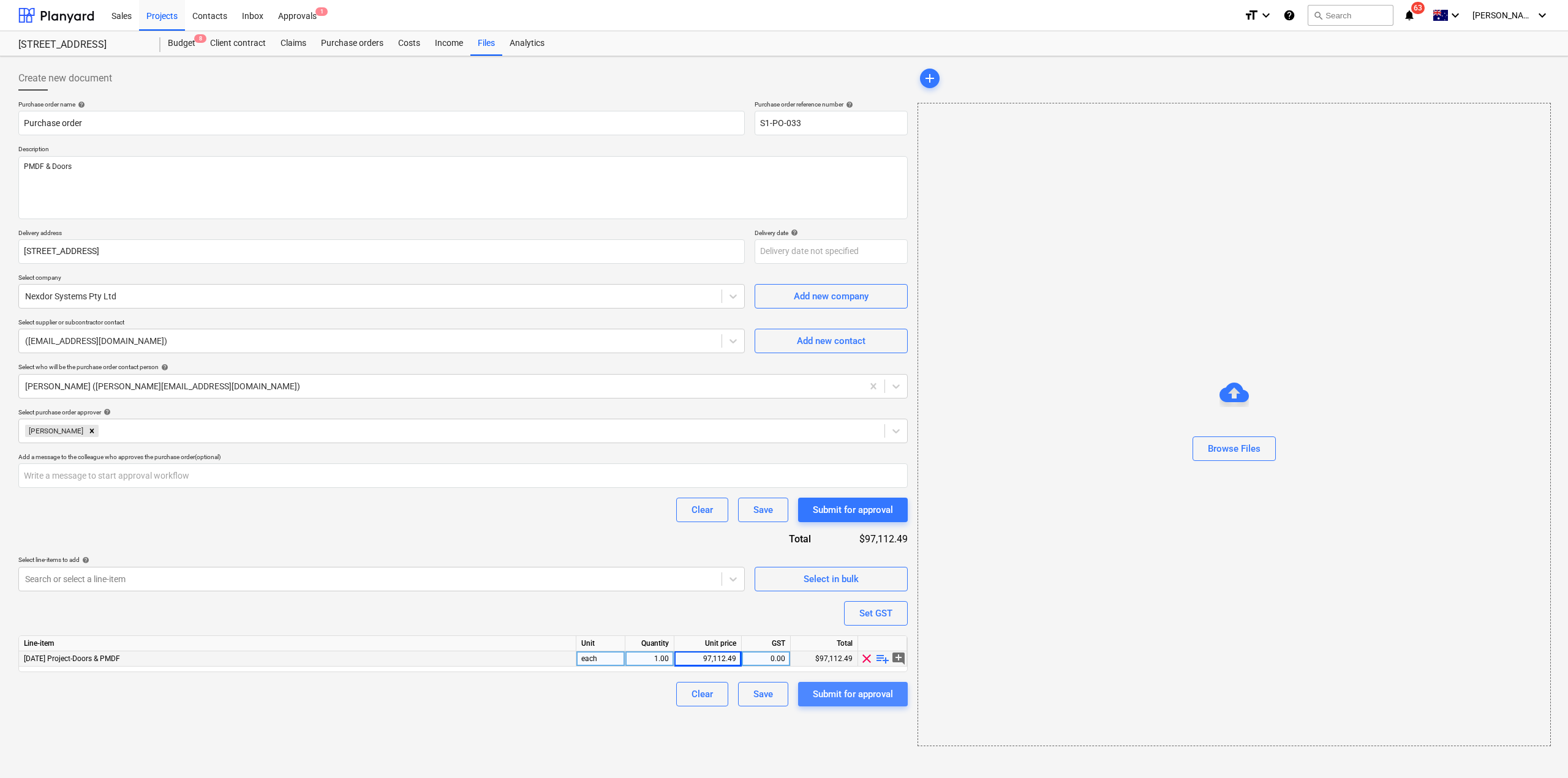
click at [871, 703] on button "Submit for approval" at bounding box center [853, 694] width 110 height 25
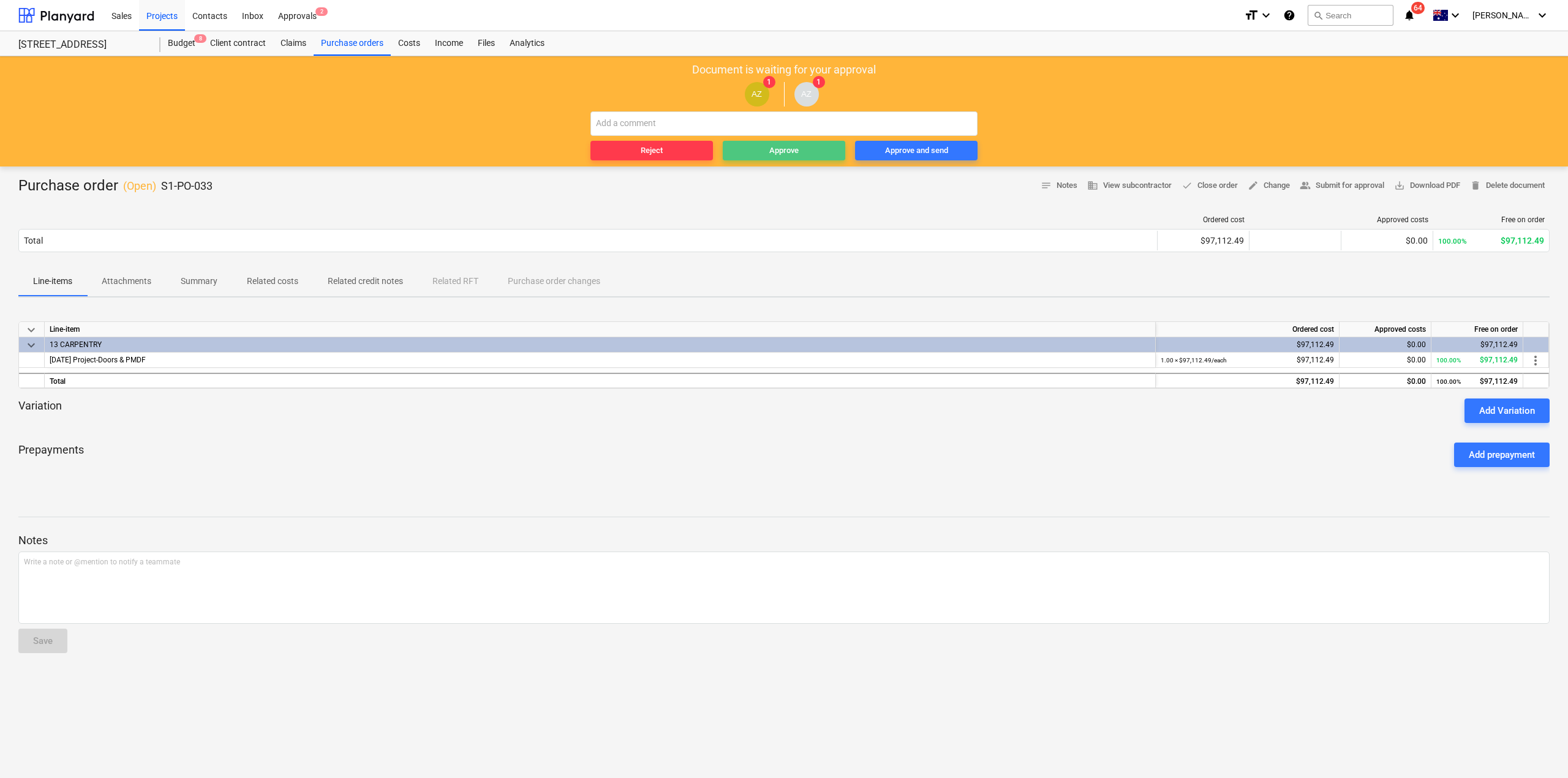
click at [778, 155] on div "Approve" at bounding box center [784, 151] width 29 height 14
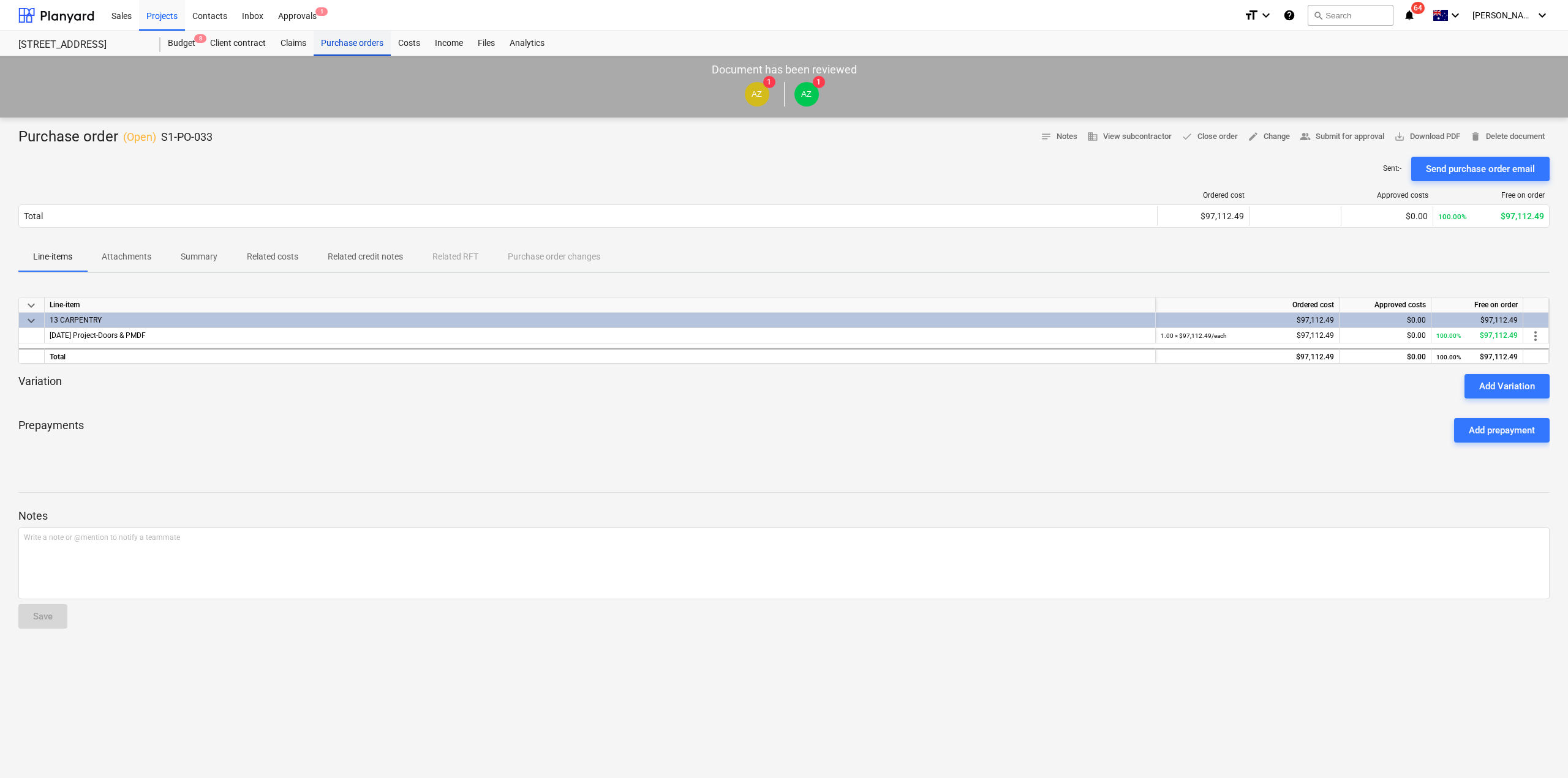
click at [379, 33] on div "Purchase orders" at bounding box center [352, 43] width 77 height 25
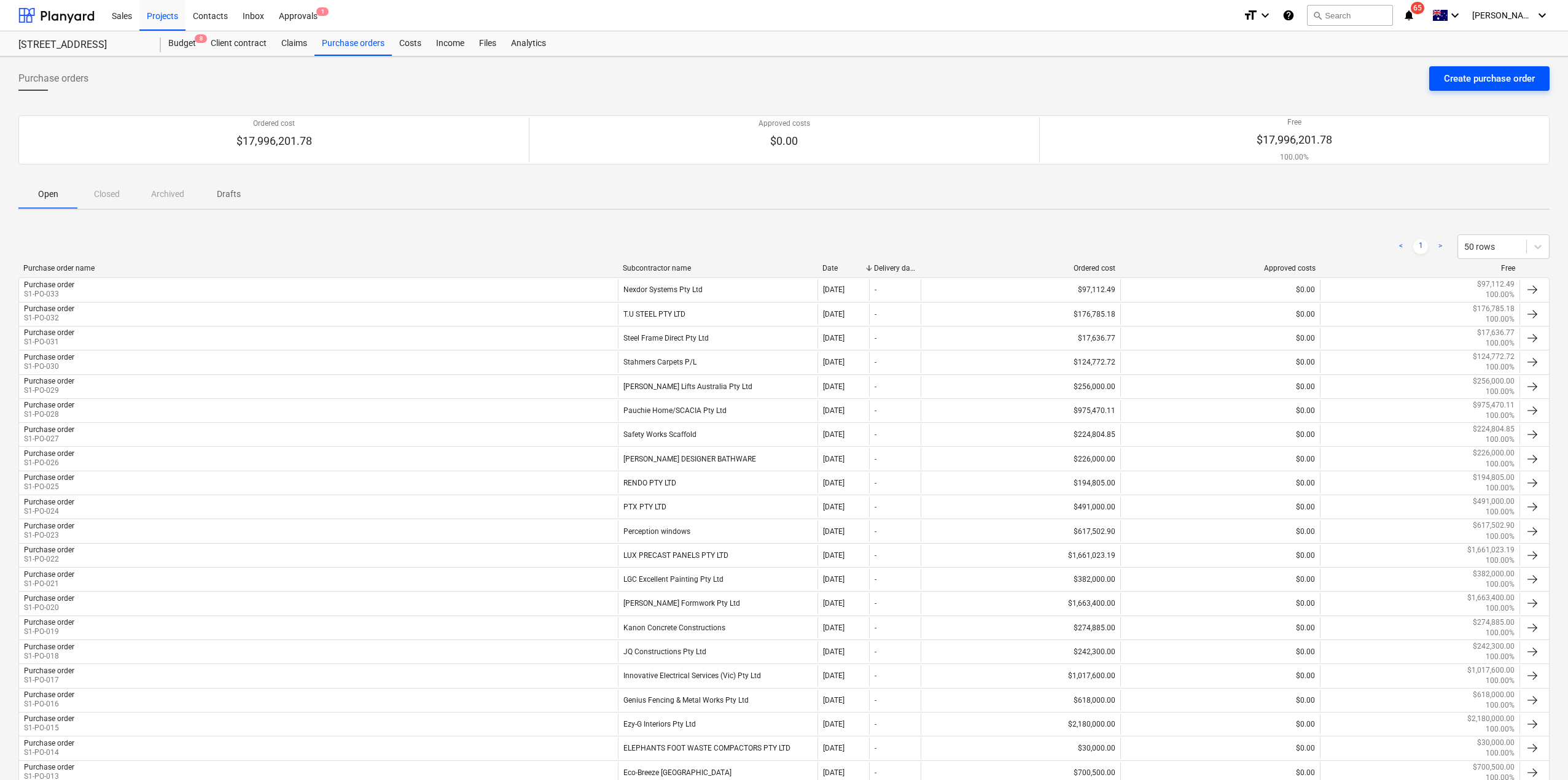
click at [1489, 77] on div "Create purchase order" at bounding box center [1490, 78] width 91 height 16
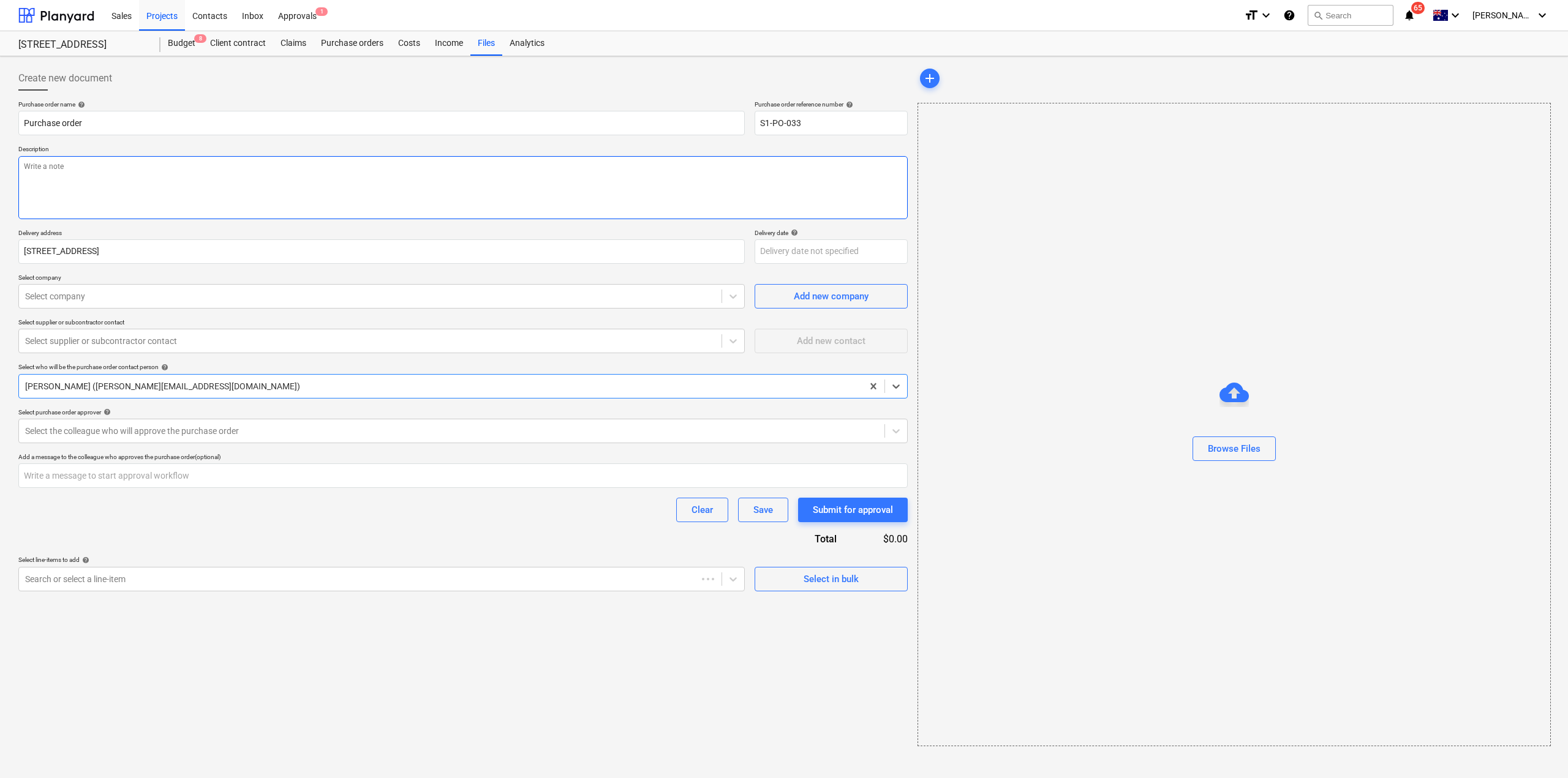
click at [106, 176] on textarea at bounding box center [463, 187] width 890 height 63
type textarea "D"
type textarea "Split Jambs & Cavity Sliders"
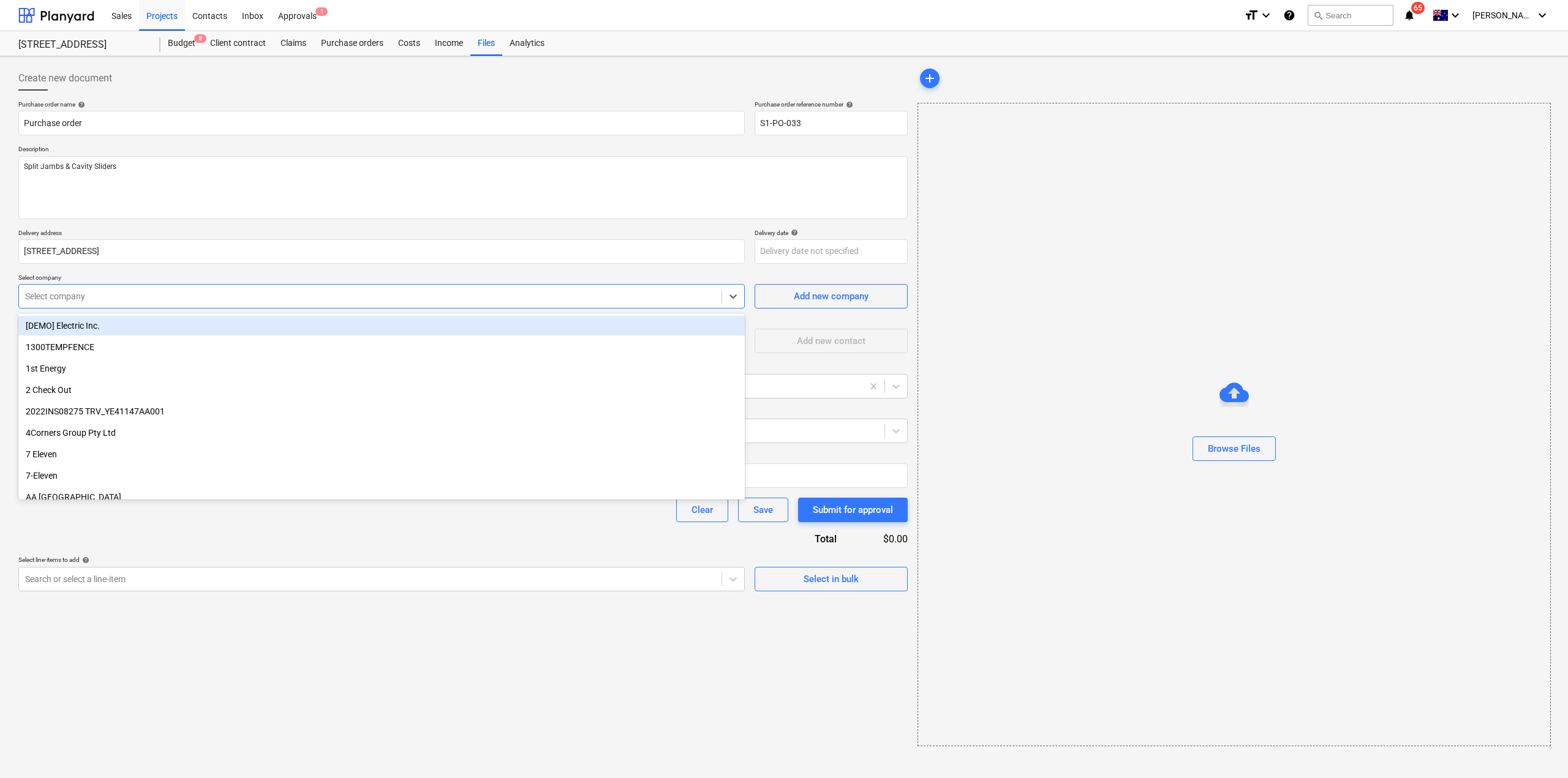
click at [152, 308] on div "Select company" at bounding box center [381, 296] width 726 height 25
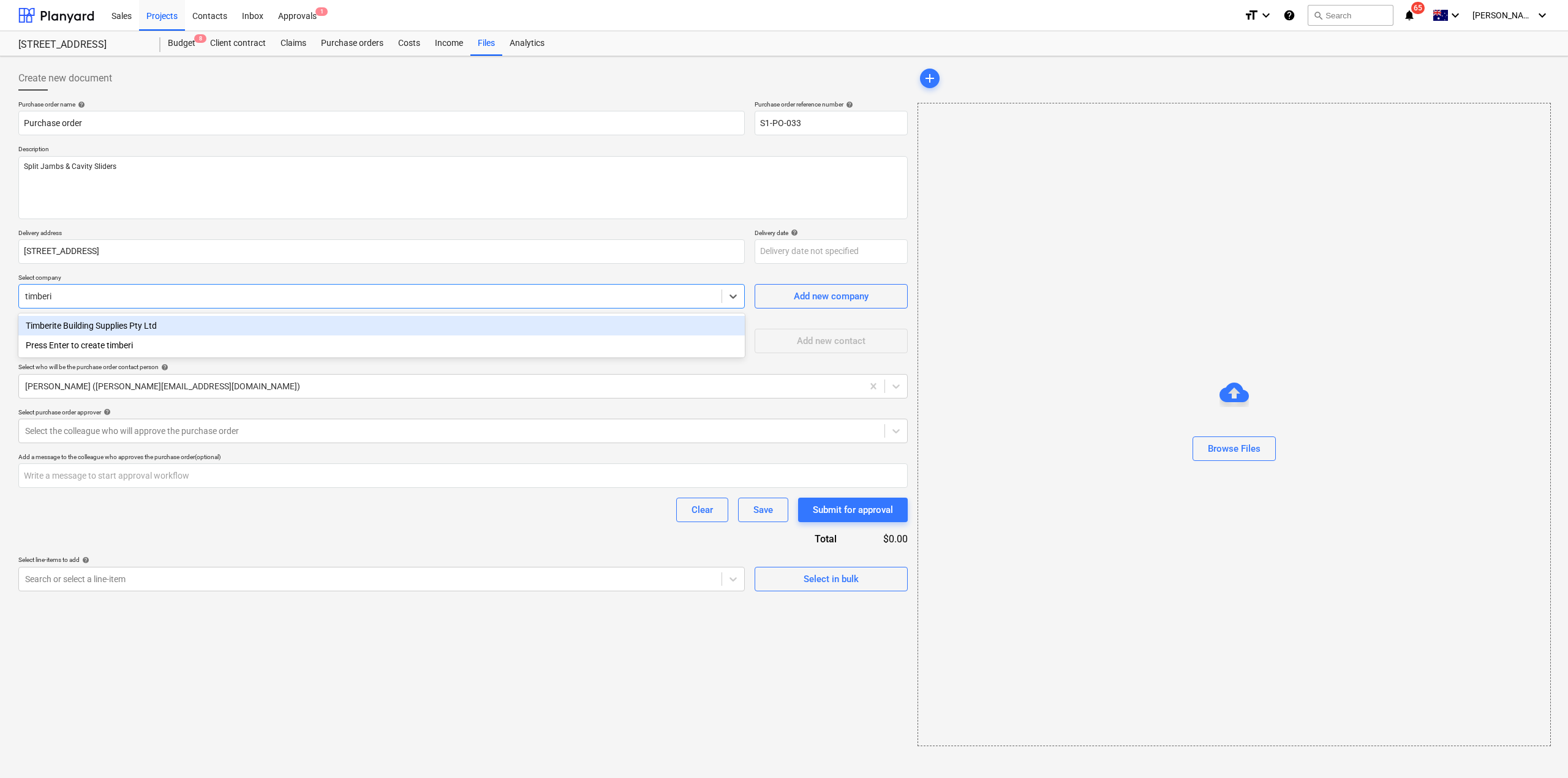
type input "timberit"
click at [173, 315] on div "Timberite Building Supplies Pty Ltd Press Enter to create timberit" at bounding box center [381, 335] width 726 height 44
click at [167, 324] on div "Timberite Building Supplies Pty Ltd" at bounding box center [381, 325] width 726 height 20
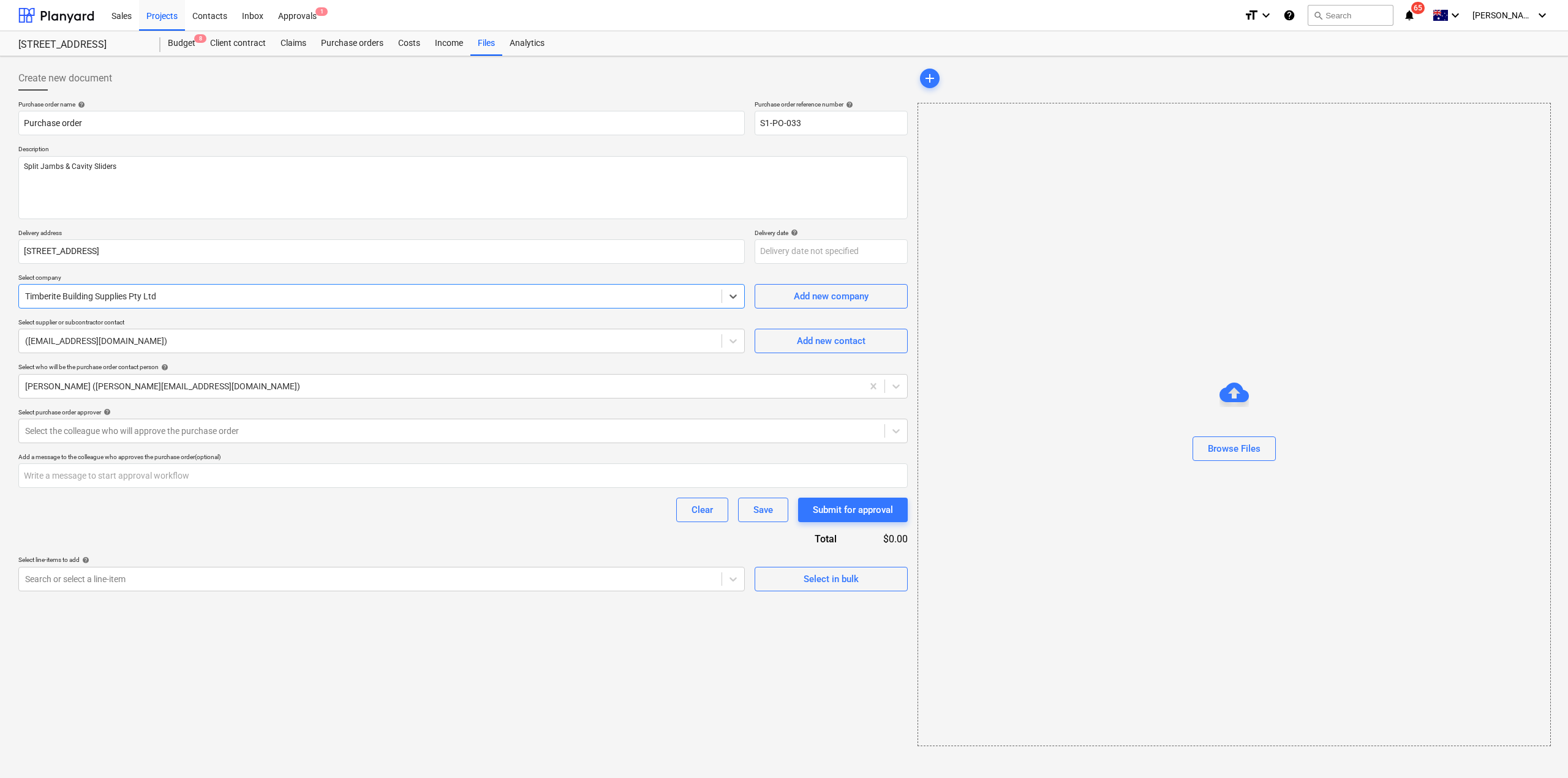
click at [125, 458] on div "Add a message to the colleague who approves the purchase order (optional)" at bounding box center [463, 457] width 890 height 8
click at [92, 580] on div at bounding box center [370, 580] width 690 height 12
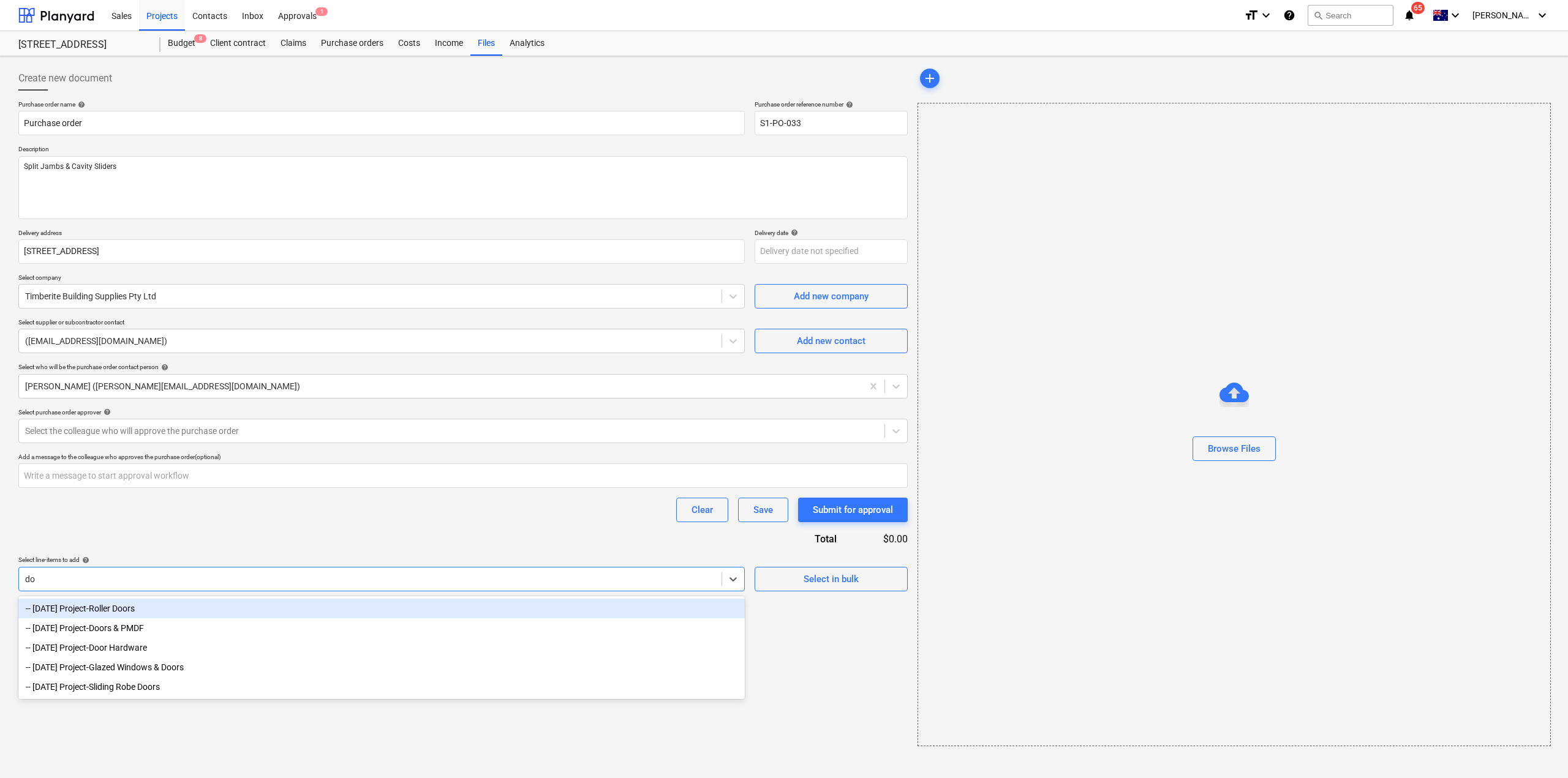
type input "doo"
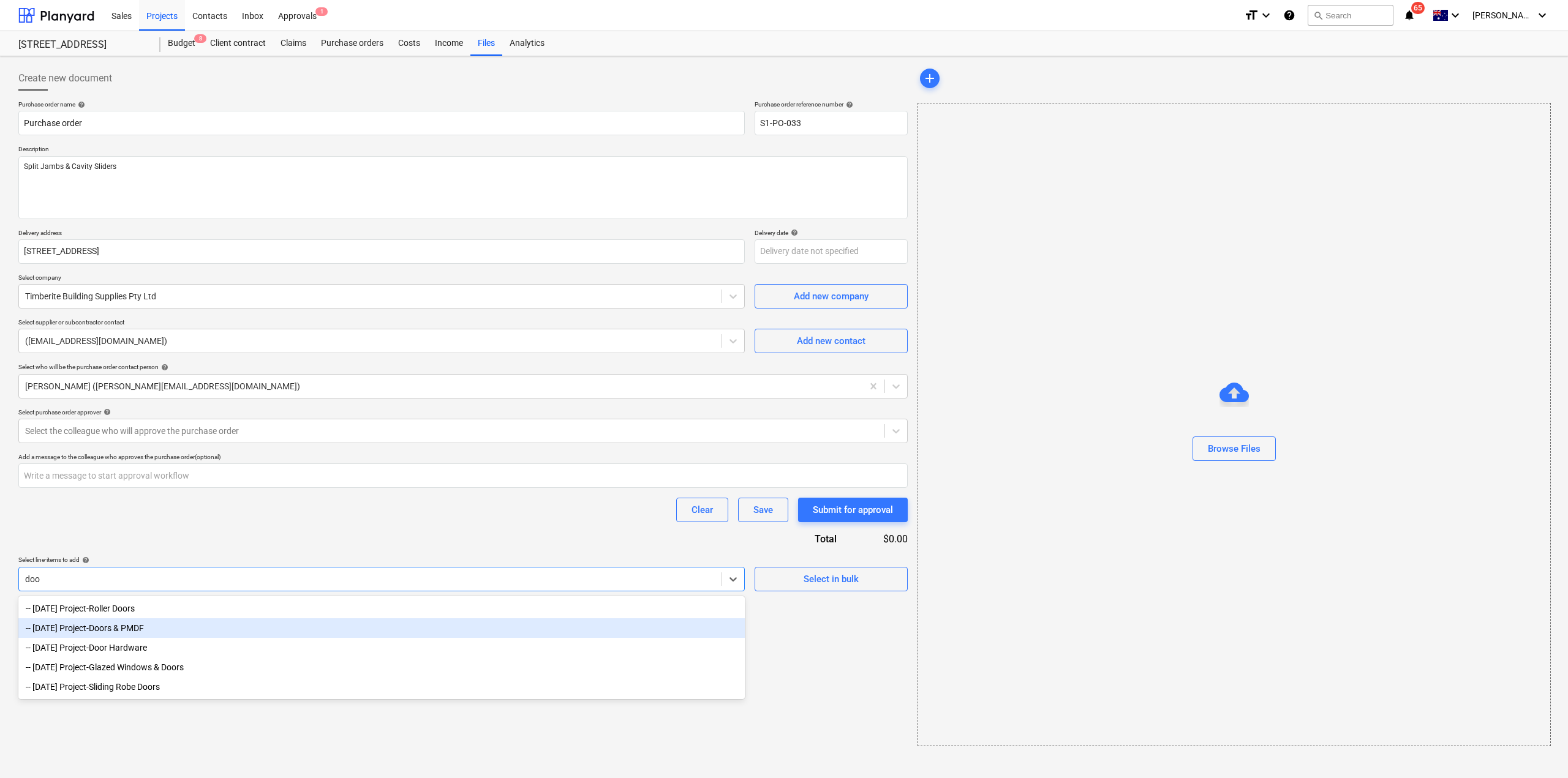
click at [142, 629] on div "-- 3-13-02 Project-Doors & PMDF" at bounding box center [381, 628] width 726 height 20
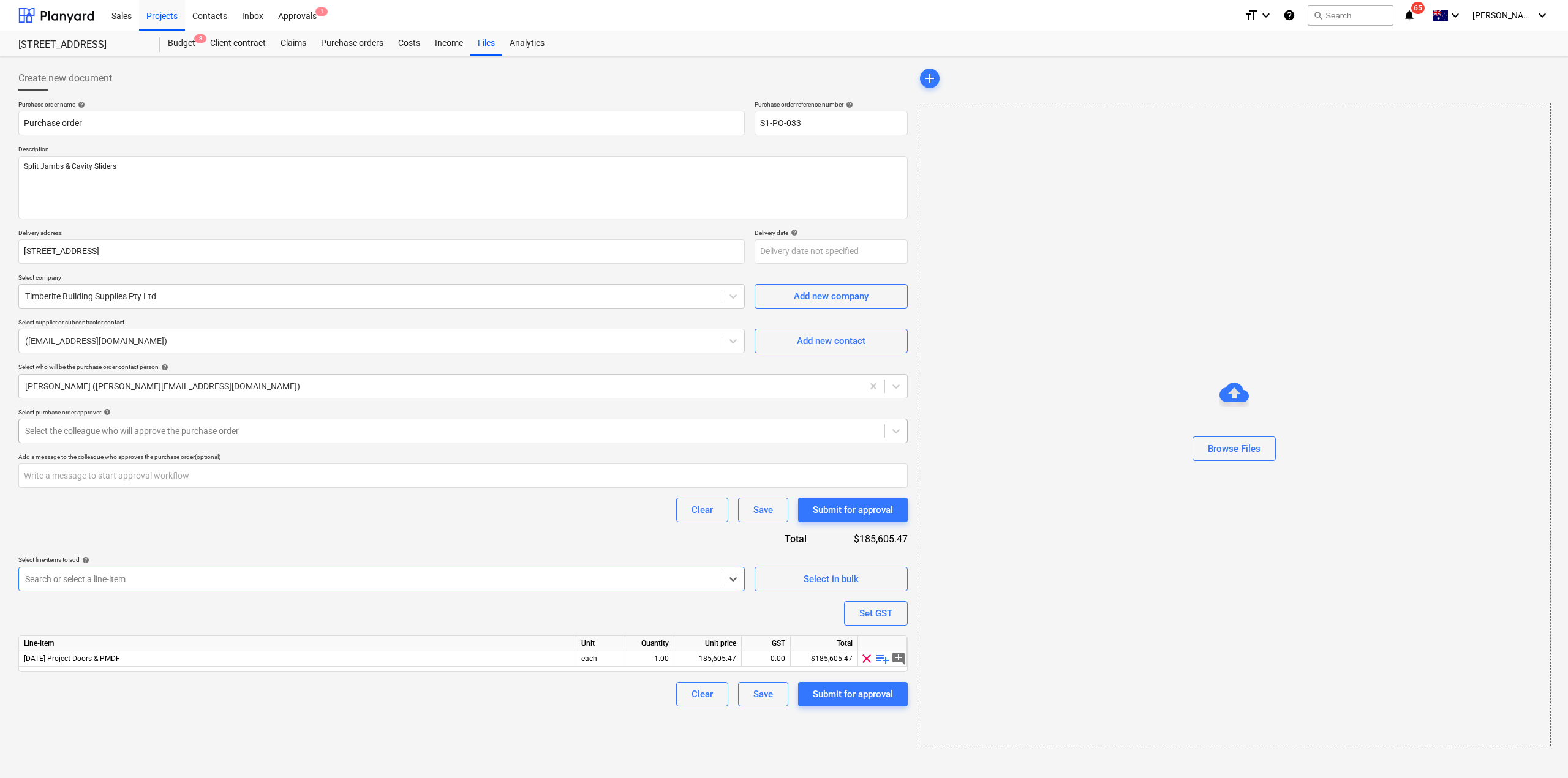
click at [272, 431] on div at bounding box center [451, 431] width 853 height 12
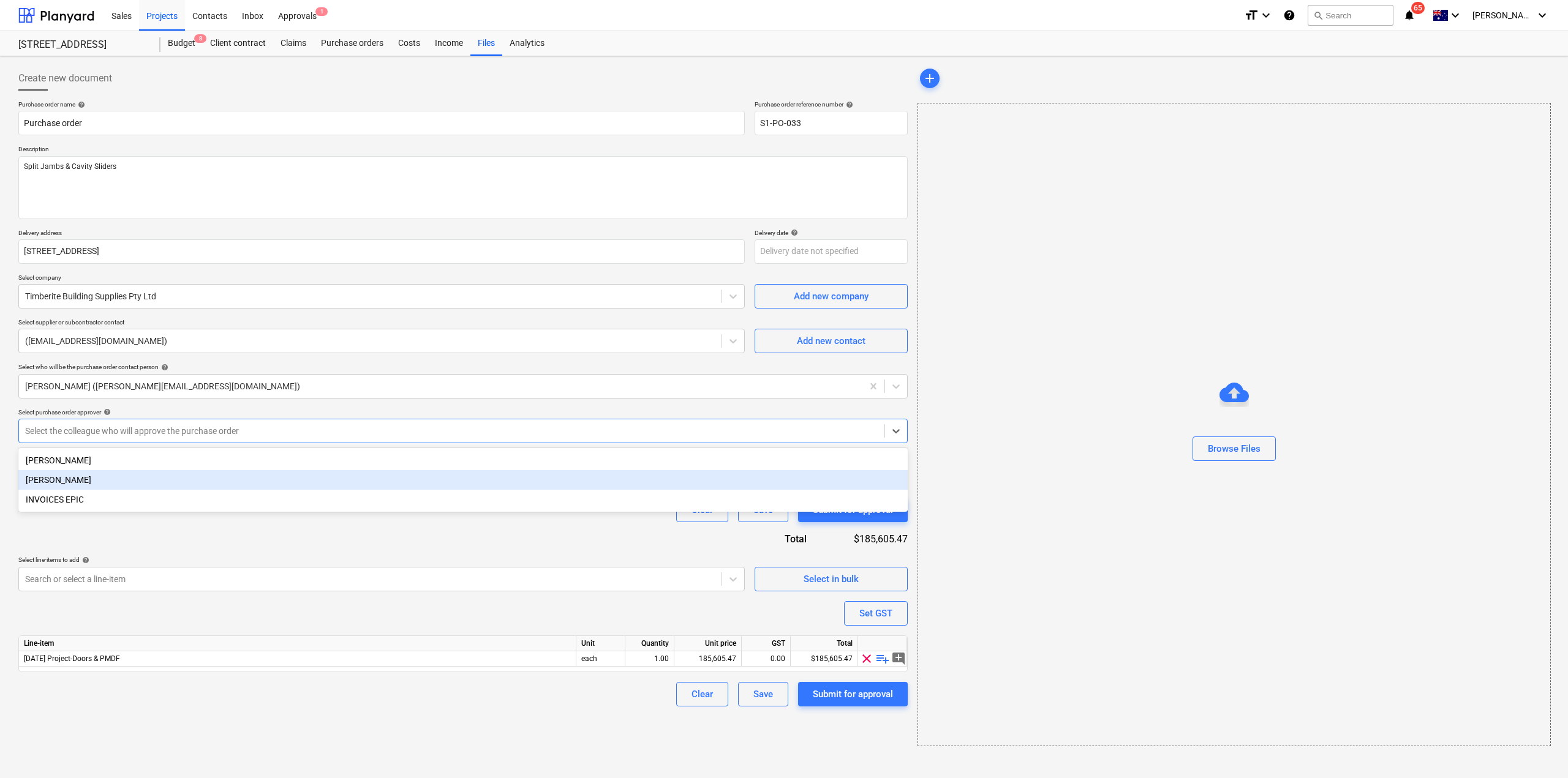
click at [198, 482] on div "[PERSON_NAME]" at bounding box center [463, 480] width 890 height 20
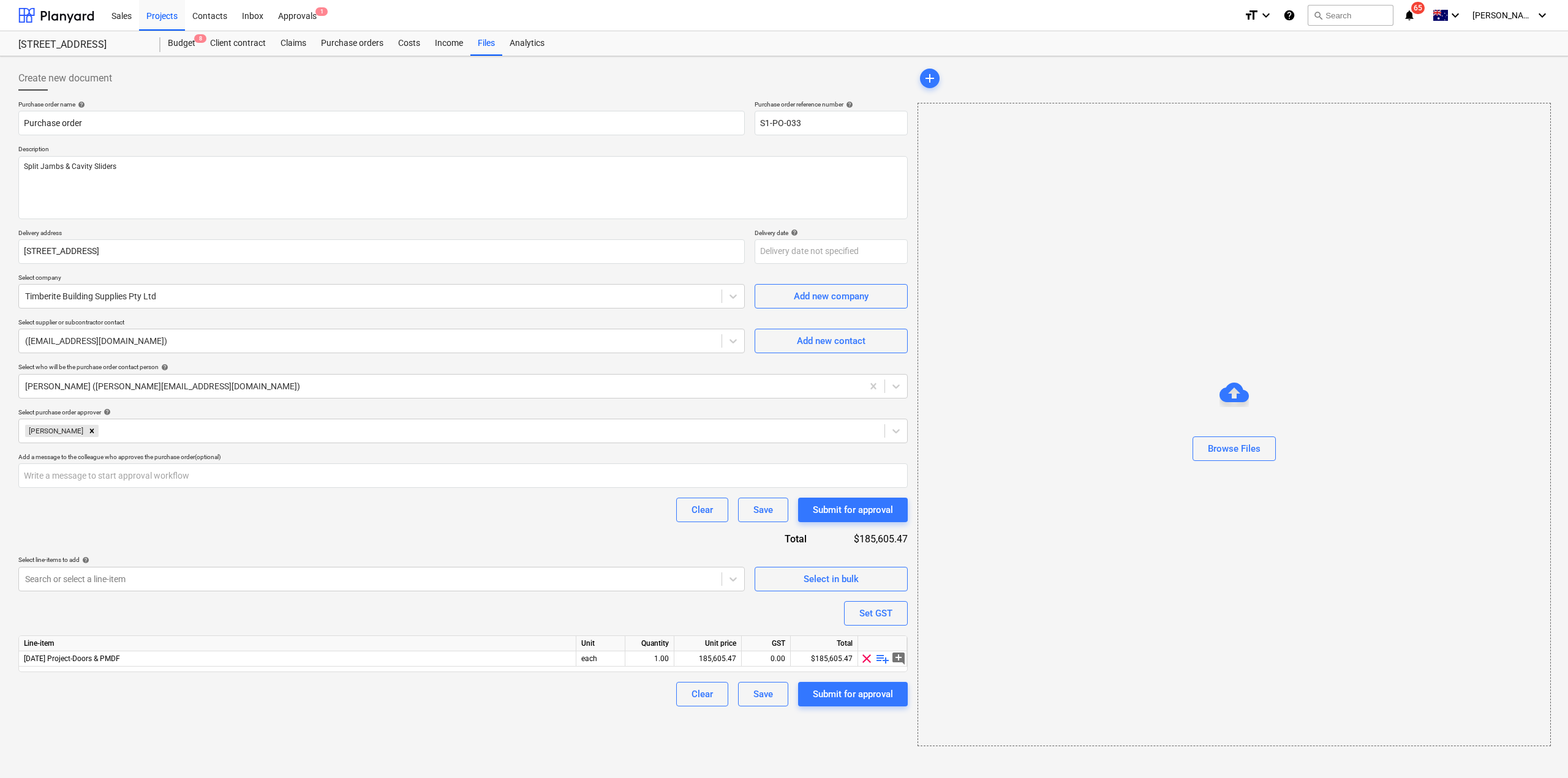
click at [225, 531] on div "Purchase order name help Purchase order Purchase order reference number help S1…" at bounding box center [463, 404] width 890 height 606
click at [712, 656] on div "185,605.47" at bounding box center [708, 659] width 57 height 15
click at [703, 657] on div "185,605.47" at bounding box center [708, 659] width 57 height 15
type input "52895.34"
click at [677, 739] on div "Create new document Purchase order name help Purchase order Purchase order refe…" at bounding box center [463, 406] width 899 height 690
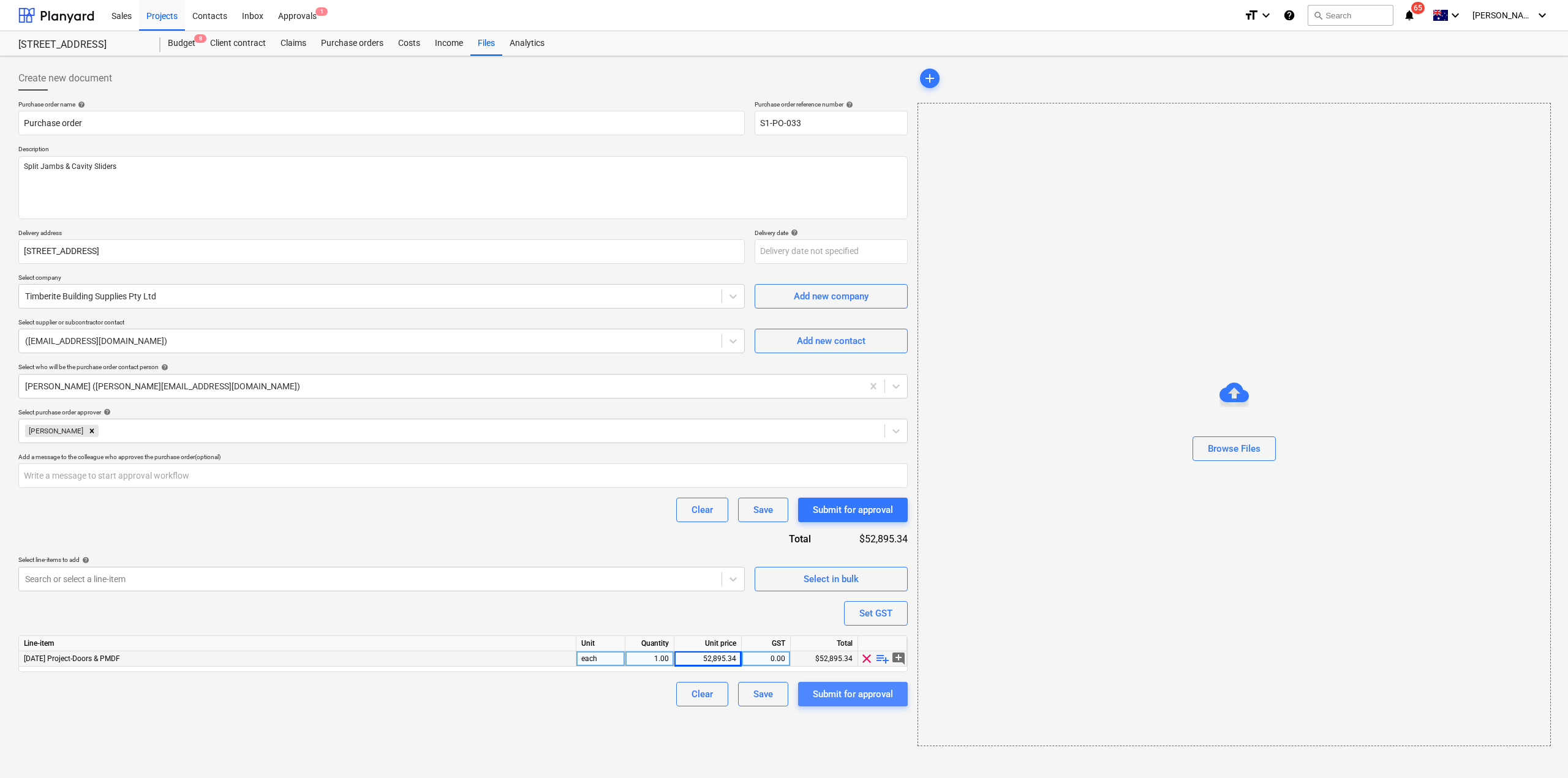
click at [870, 704] on button "Submit for approval" at bounding box center [853, 694] width 110 height 25
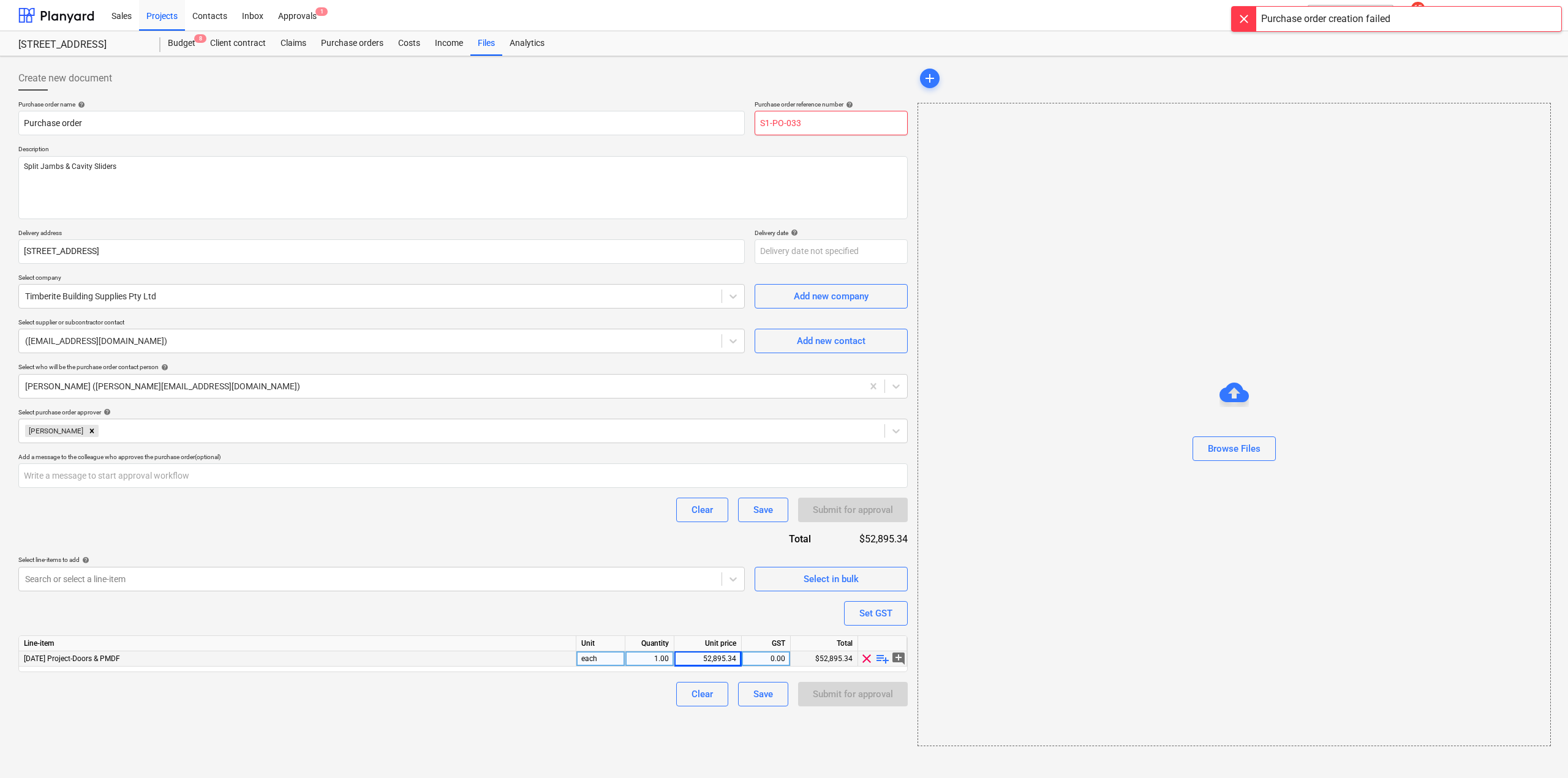
drag, startPoint x: 795, startPoint y: 122, endPoint x: 873, endPoint y: 140, distance: 80.0
click at [870, 135] on input "S1-PO-033" at bounding box center [831, 123] width 153 height 25
type input "S1-PO-034"
click at [875, 699] on div "Submit for approval" at bounding box center [852, 694] width 80 height 16
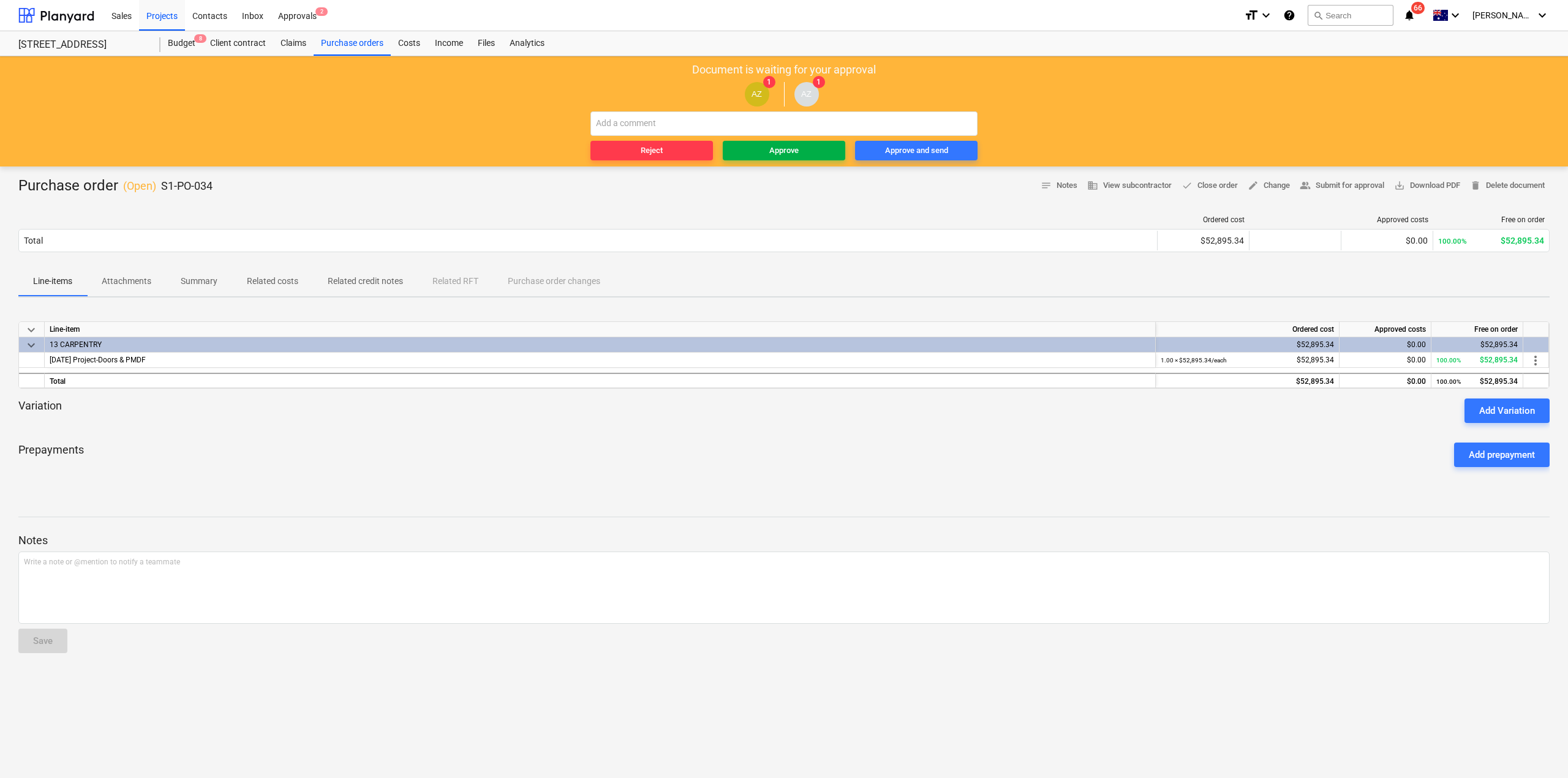
click at [804, 150] on span "Approve" at bounding box center [783, 151] width 112 height 14
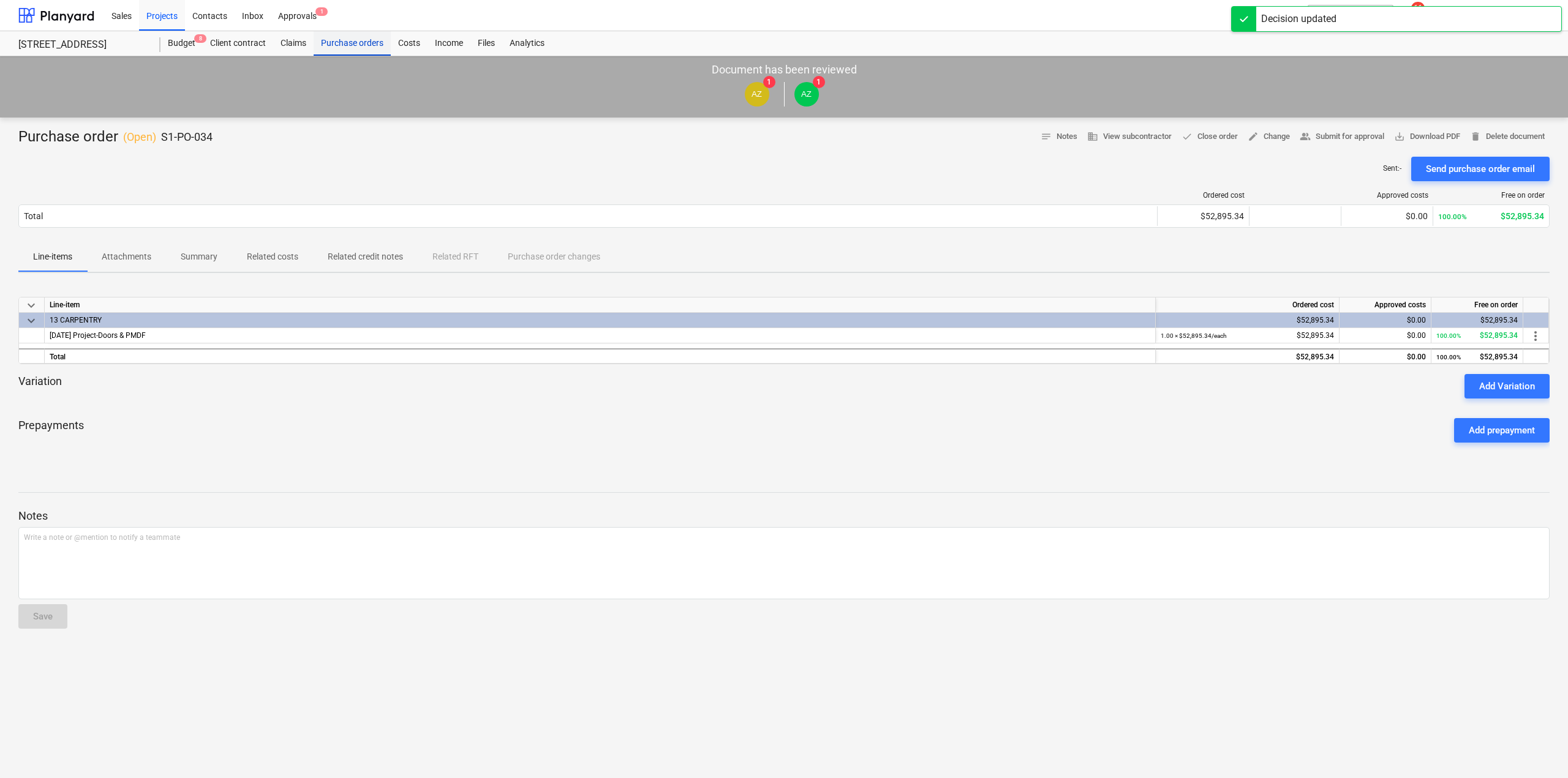
click at [349, 52] on div "Purchase orders" at bounding box center [352, 43] width 77 height 25
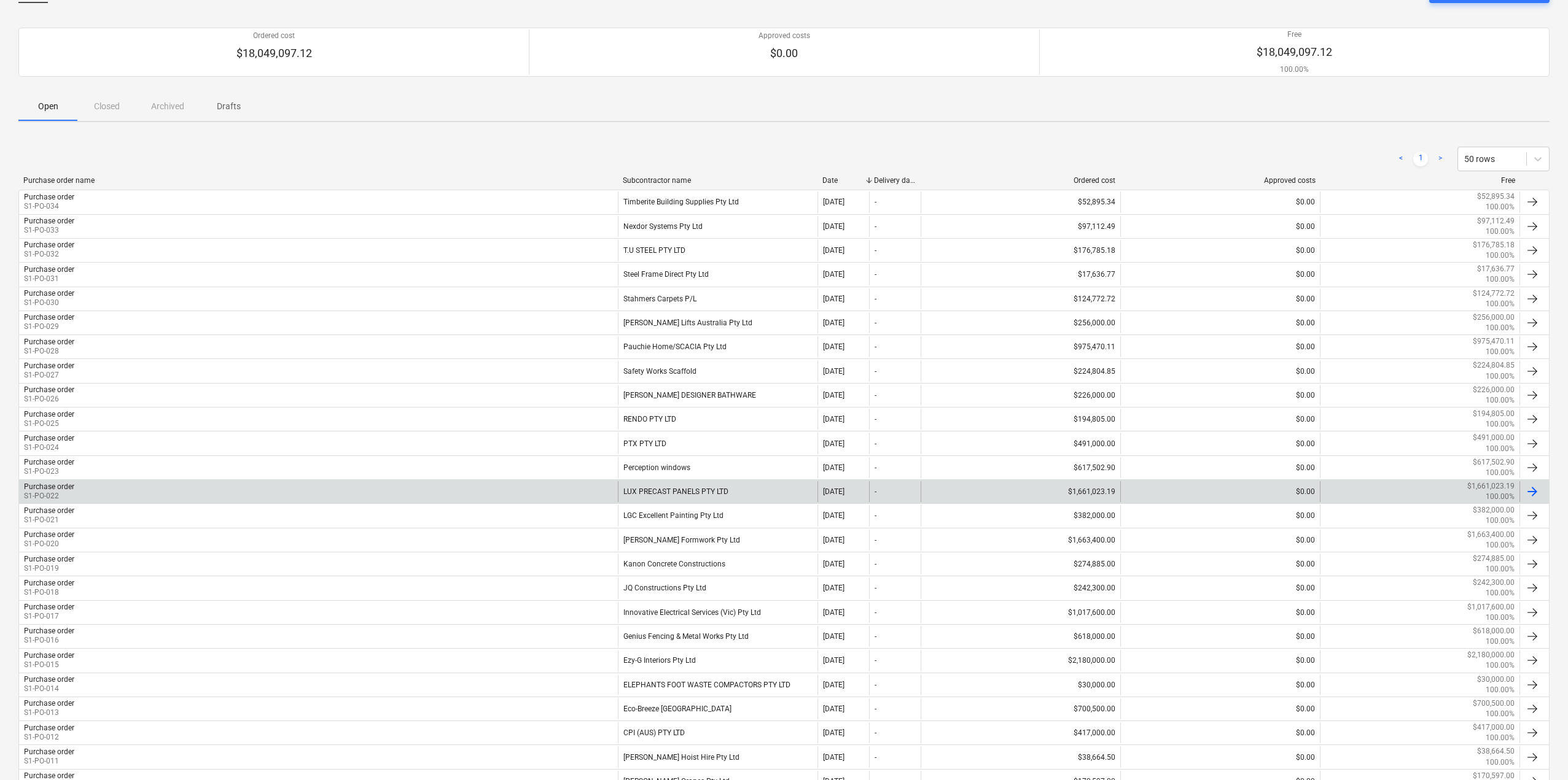
scroll to position [61, 0]
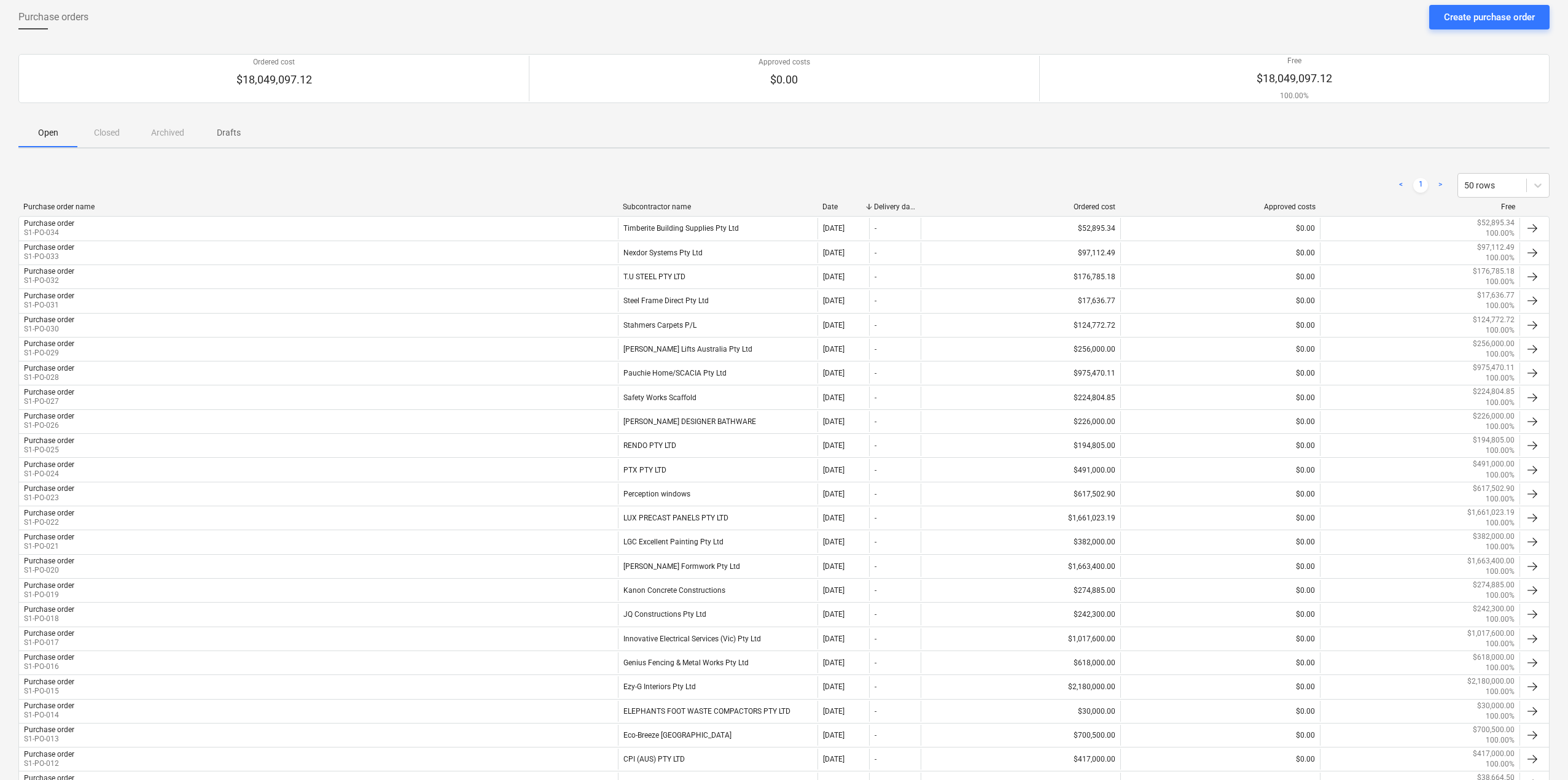
click at [1486, 21] on div "Purchase order creation failed" at bounding box center [1396, 13] width 332 height 26
click at [1453, 18] on div "Purchase order creation failed" at bounding box center [1396, 13] width 332 height 26
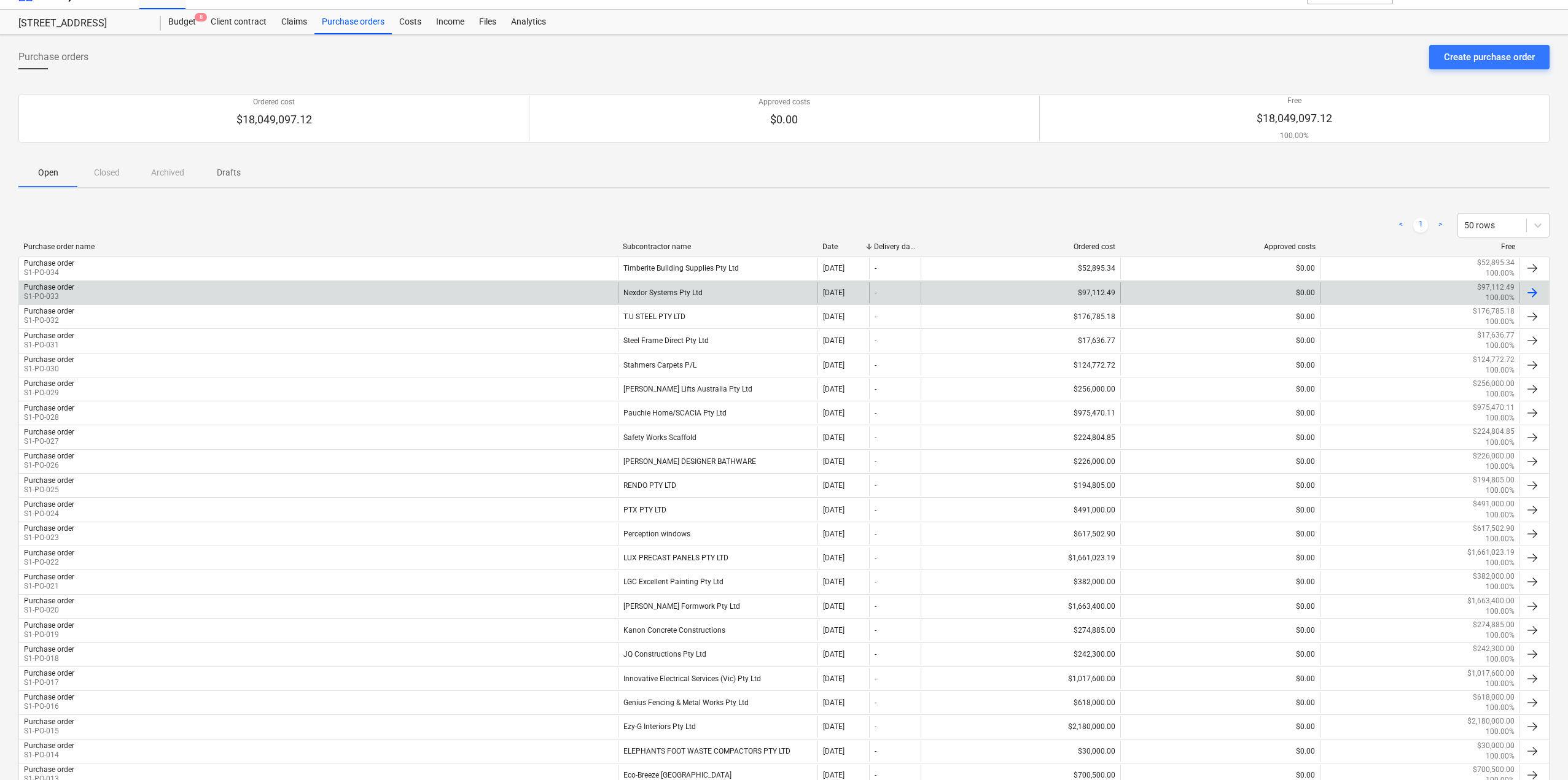
scroll to position [0, 0]
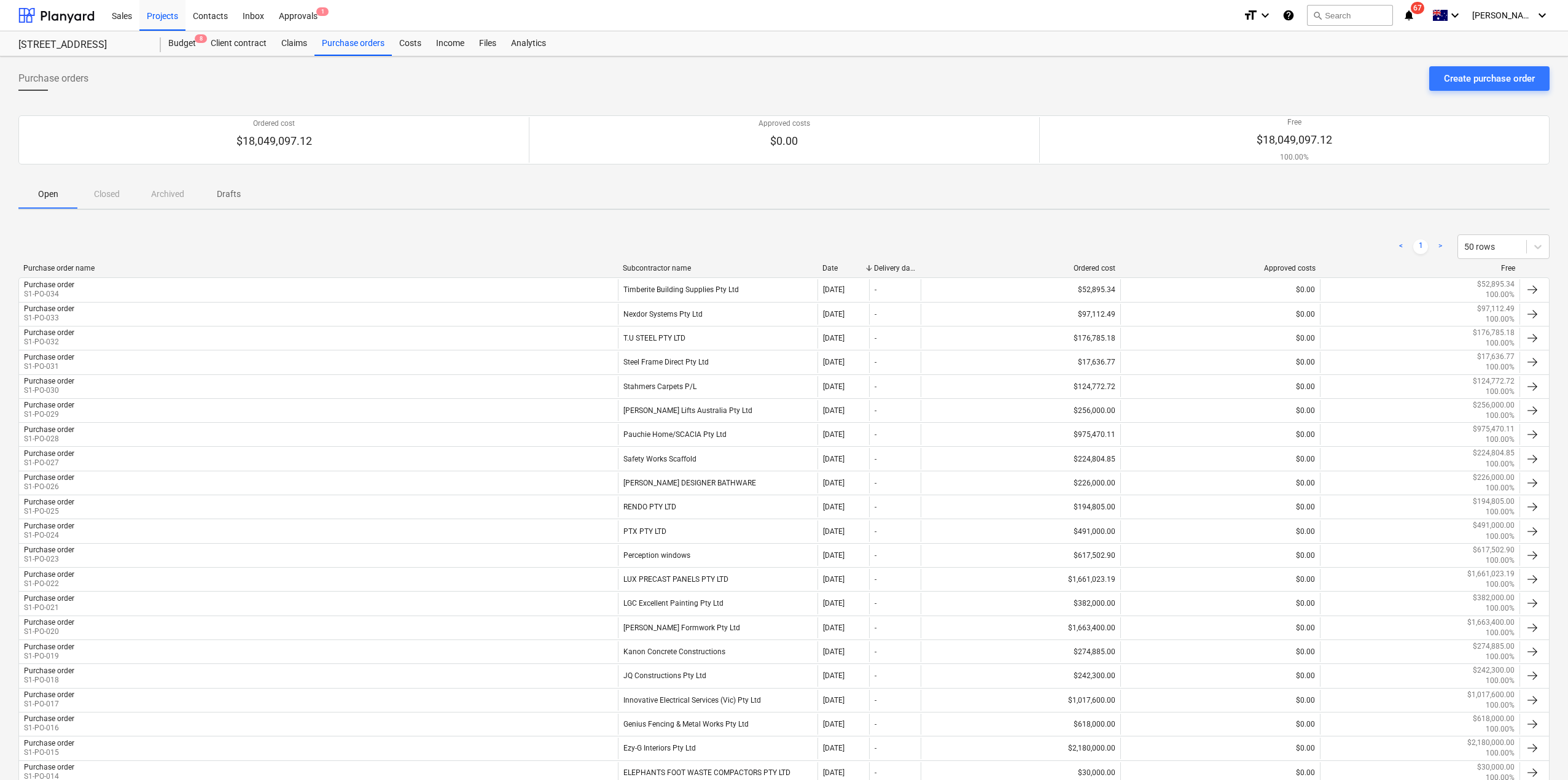
click at [617, 213] on div "Purchase orders Create purchase order Ordered cost $18,049,097.12 Approved cost…" at bounding box center [784, 612] width 1568 height 1111
click at [1503, 80] on div "Create purchase order" at bounding box center [1490, 78] width 91 height 16
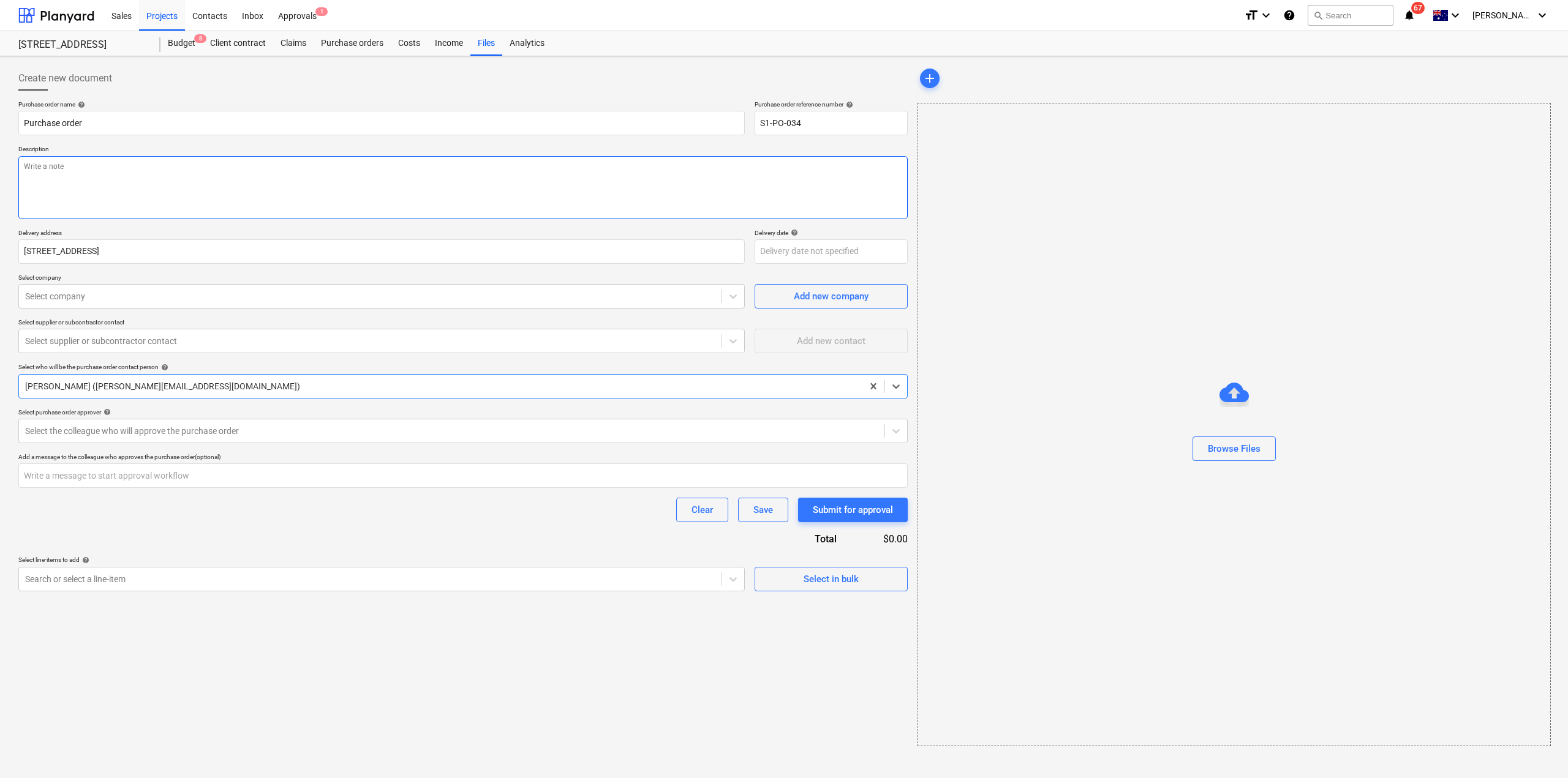
click at [199, 184] on textarea at bounding box center [463, 187] width 890 height 63
click at [97, 168] on textarea "Sanitary Fittings & Fixutres" at bounding box center [463, 187] width 890 height 63
type textarea "Sanitary Fittings & Fixtures"
click at [97, 300] on div at bounding box center [370, 296] width 690 height 12
click at [100, 295] on div at bounding box center [370, 296] width 690 height 12
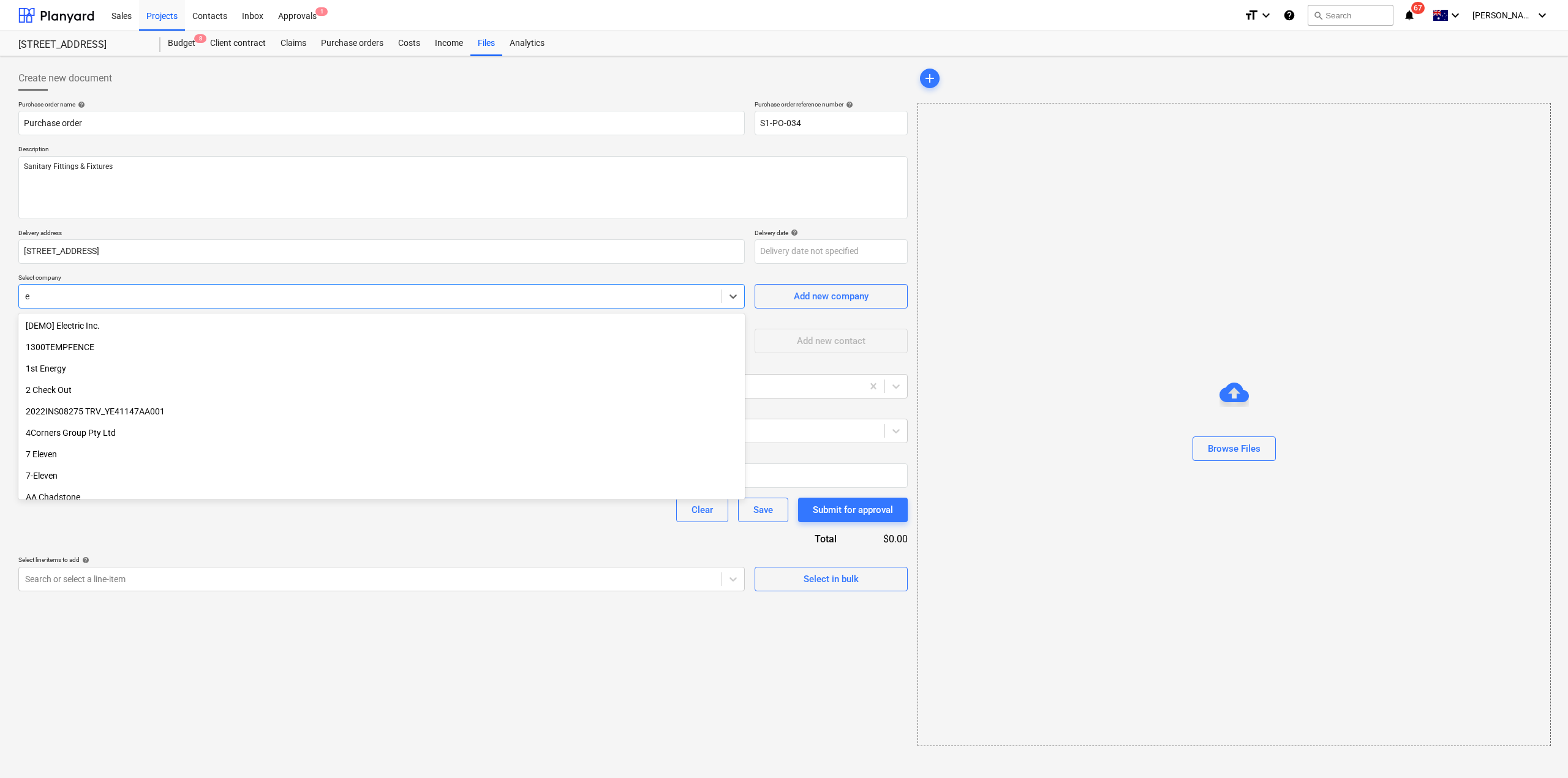
type input "e"
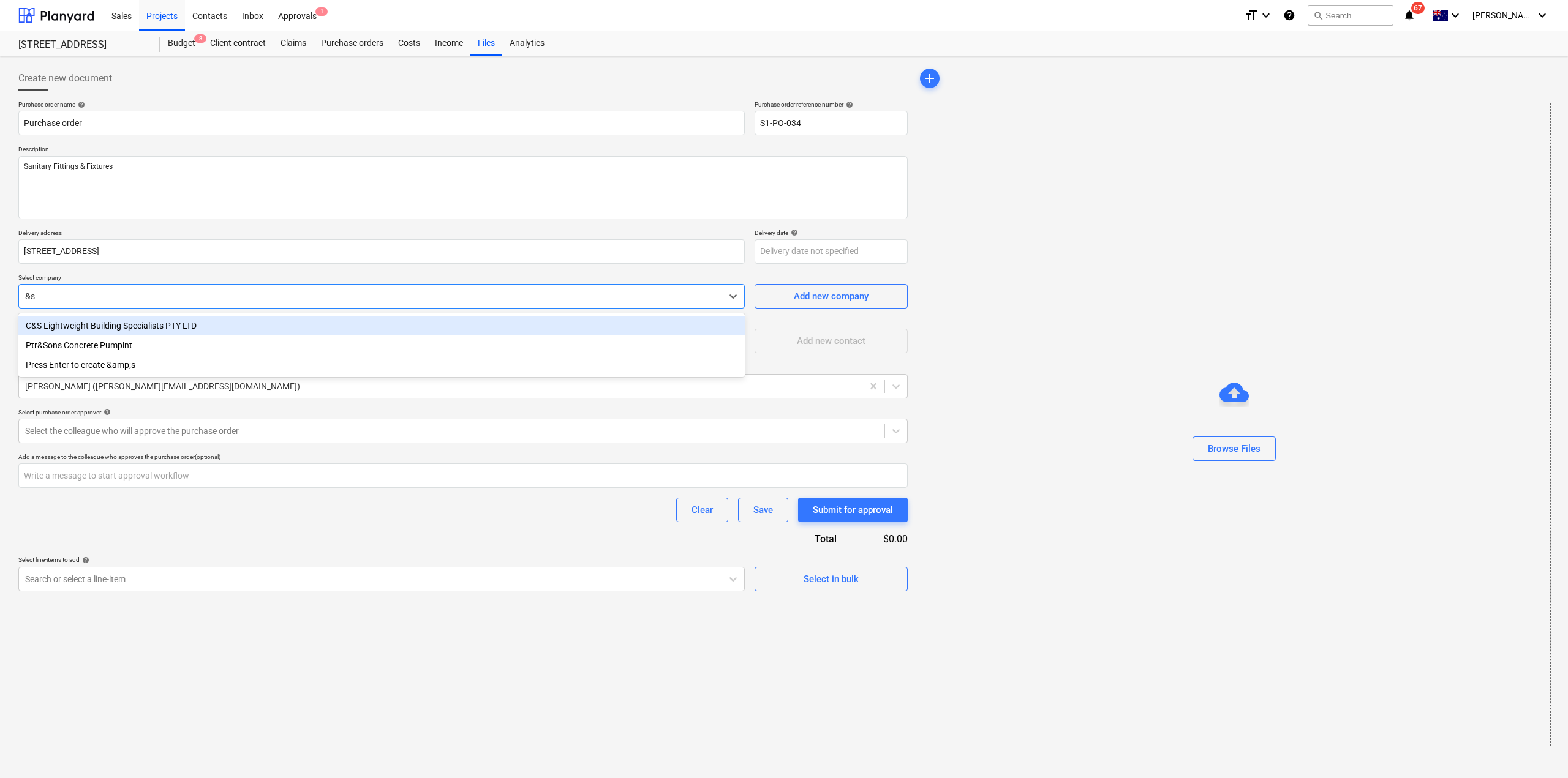
type input "&"
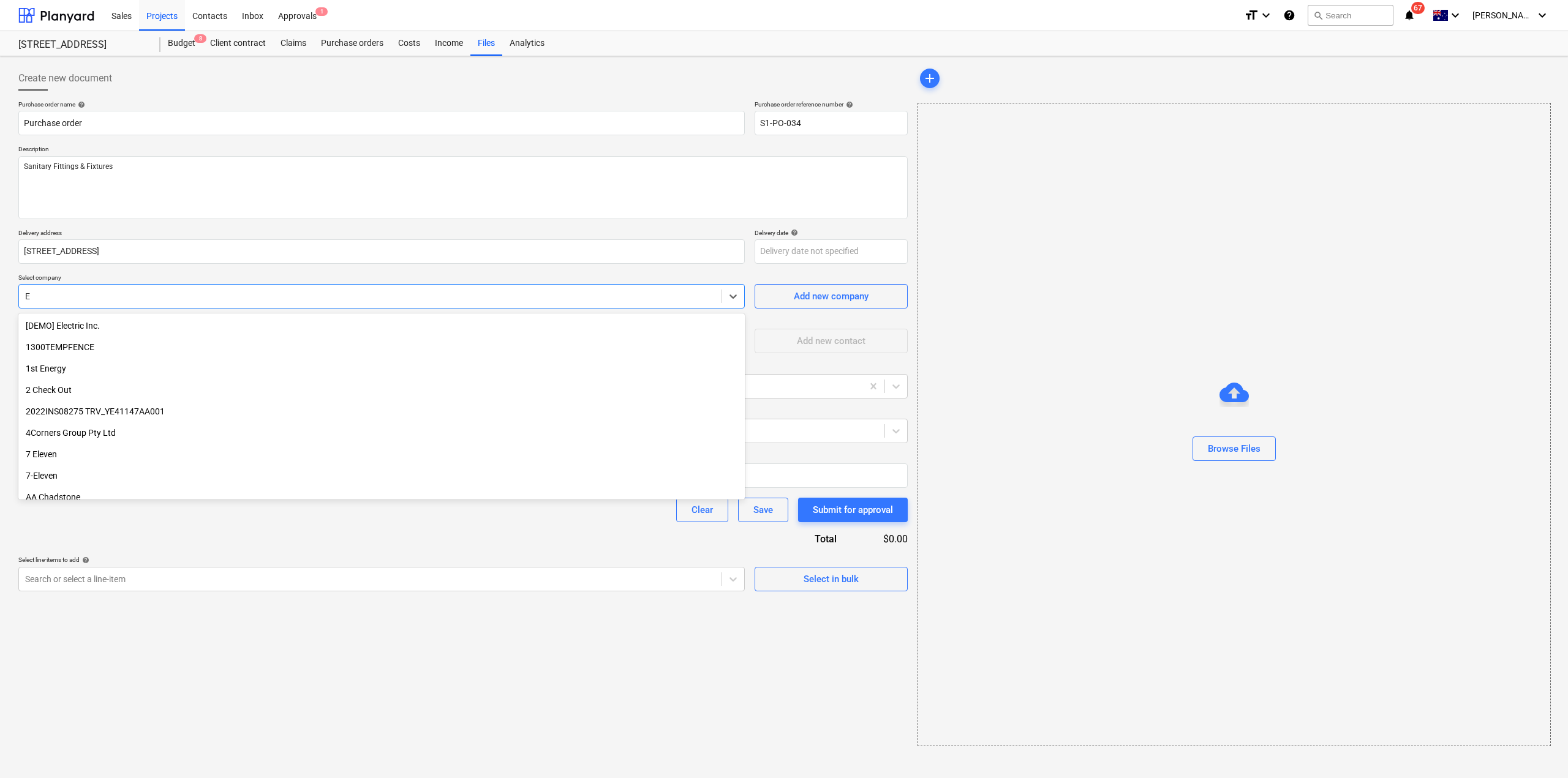
type input "E &"
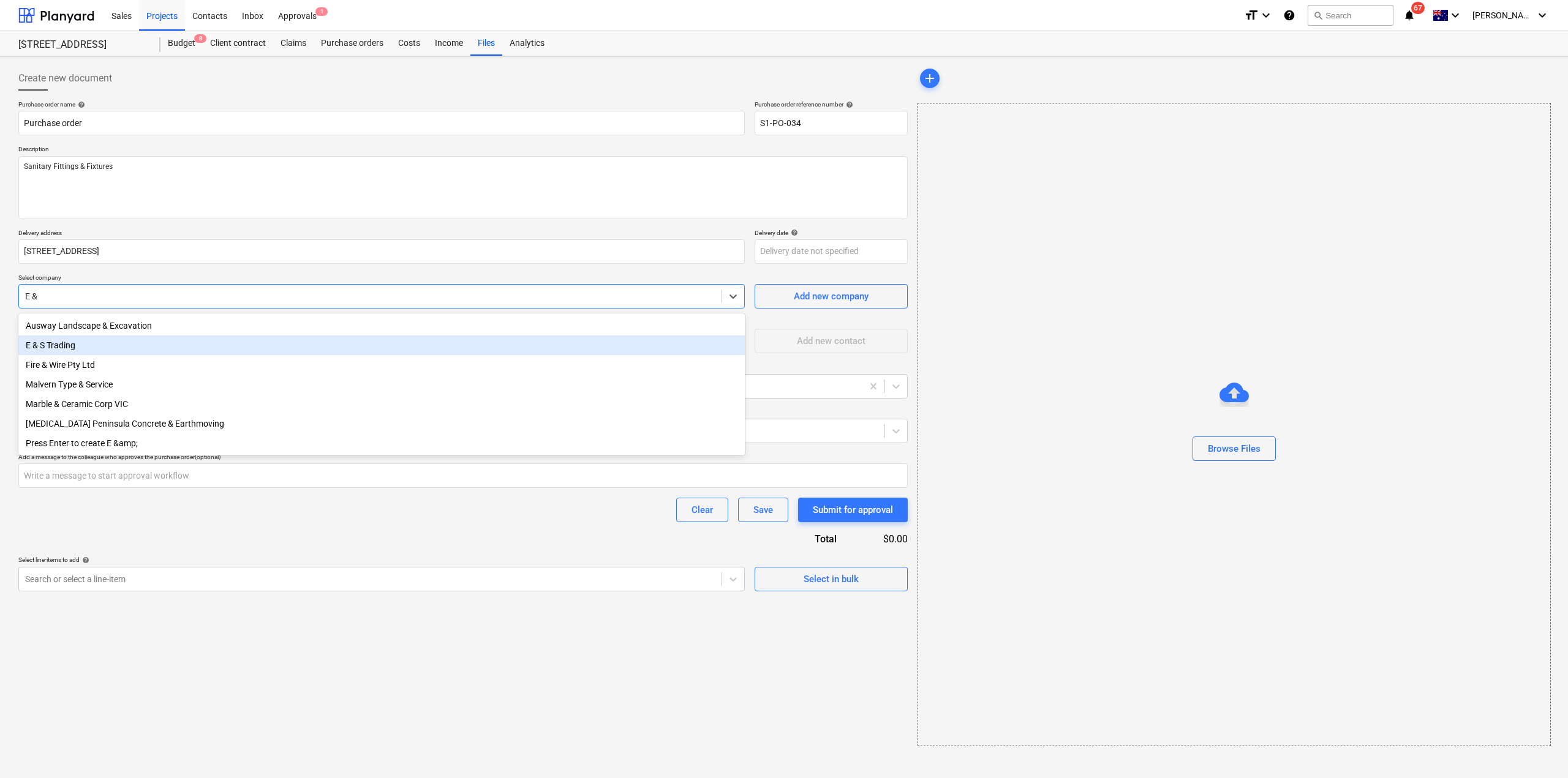
click at [87, 348] on div "E & S Trading" at bounding box center [381, 345] width 726 height 20
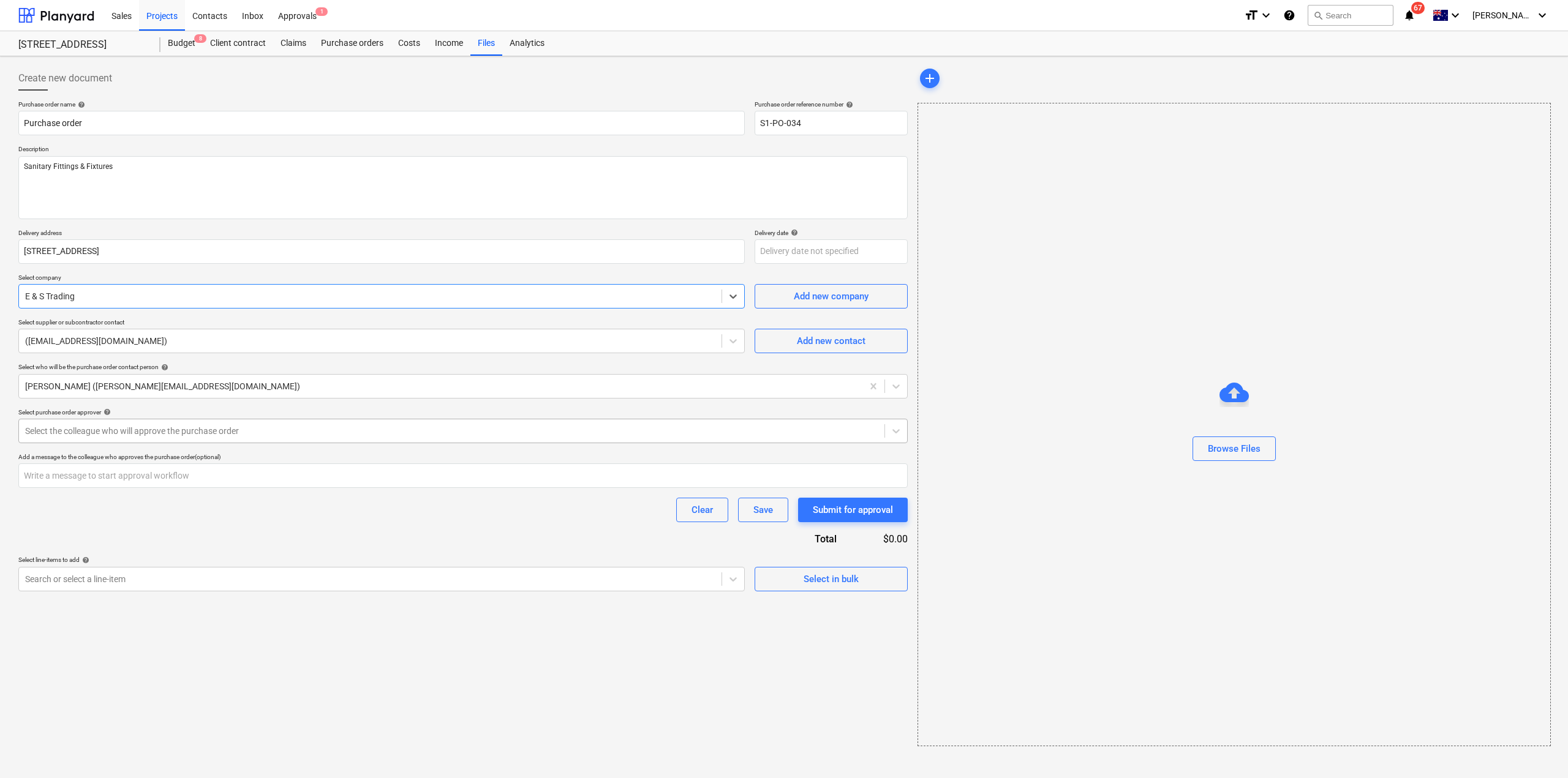
click at [264, 424] on div "Select the colleague who will approve the purchase order" at bounding box center [452, 431] width 866 height 17
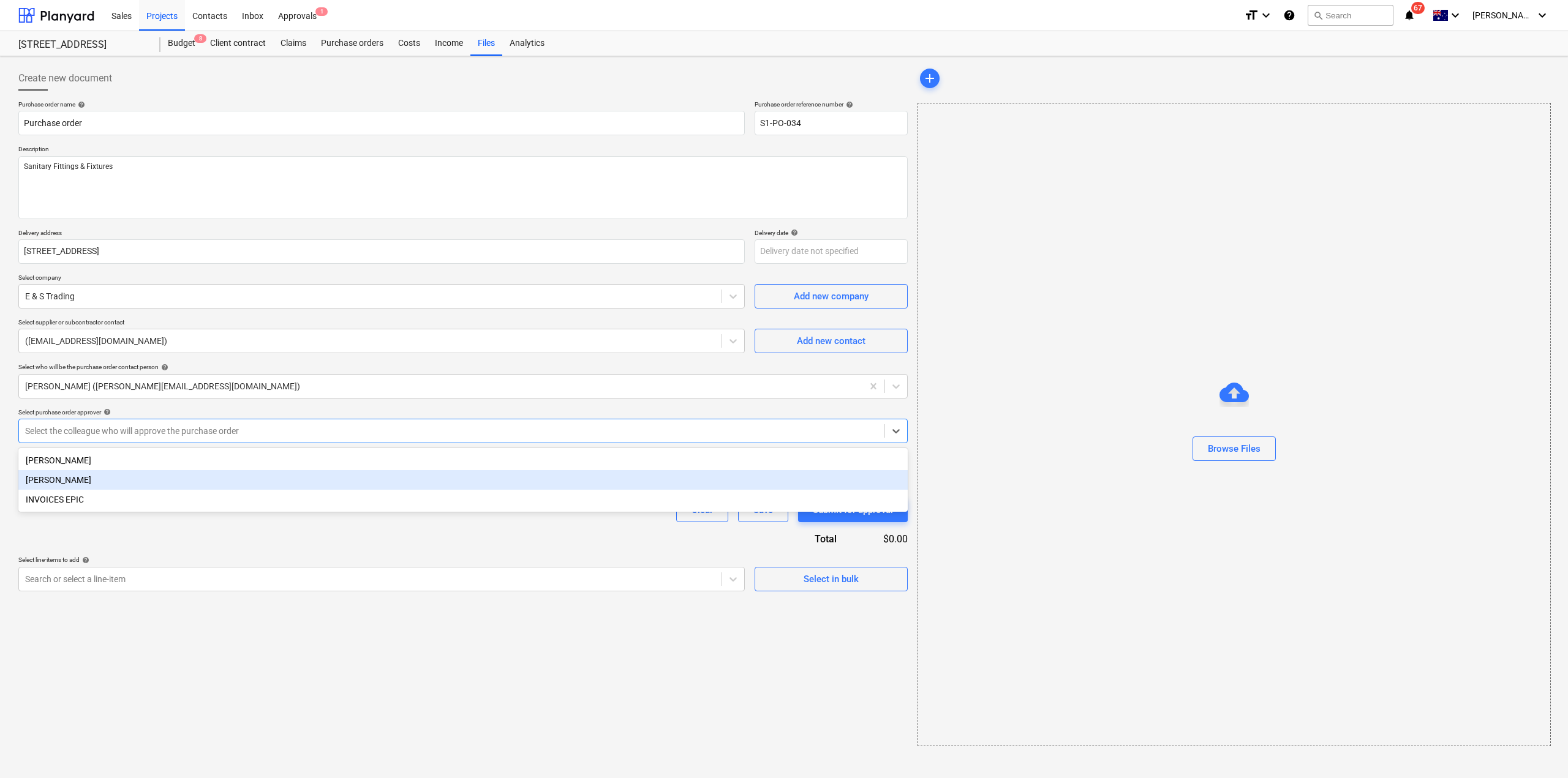
click at [216, 485] on div "[PERSON_NAME]" at bounding box center [463, 480] width 890 height 20
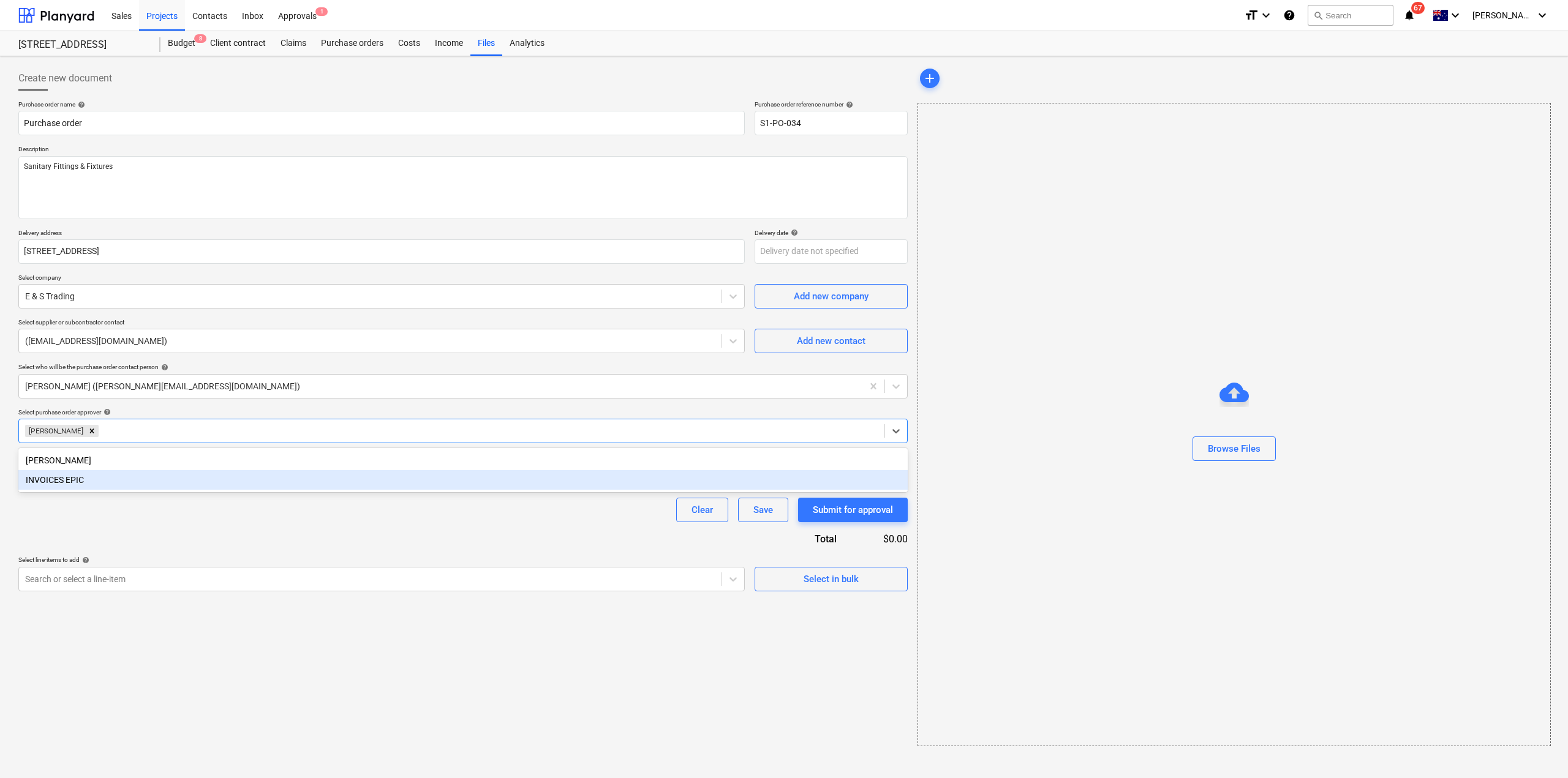
click at [283, 532] on div "Purchase order name help Purchase order Purchase order reference number help S1…" at bounding box center [463, 346] width 890 height 491
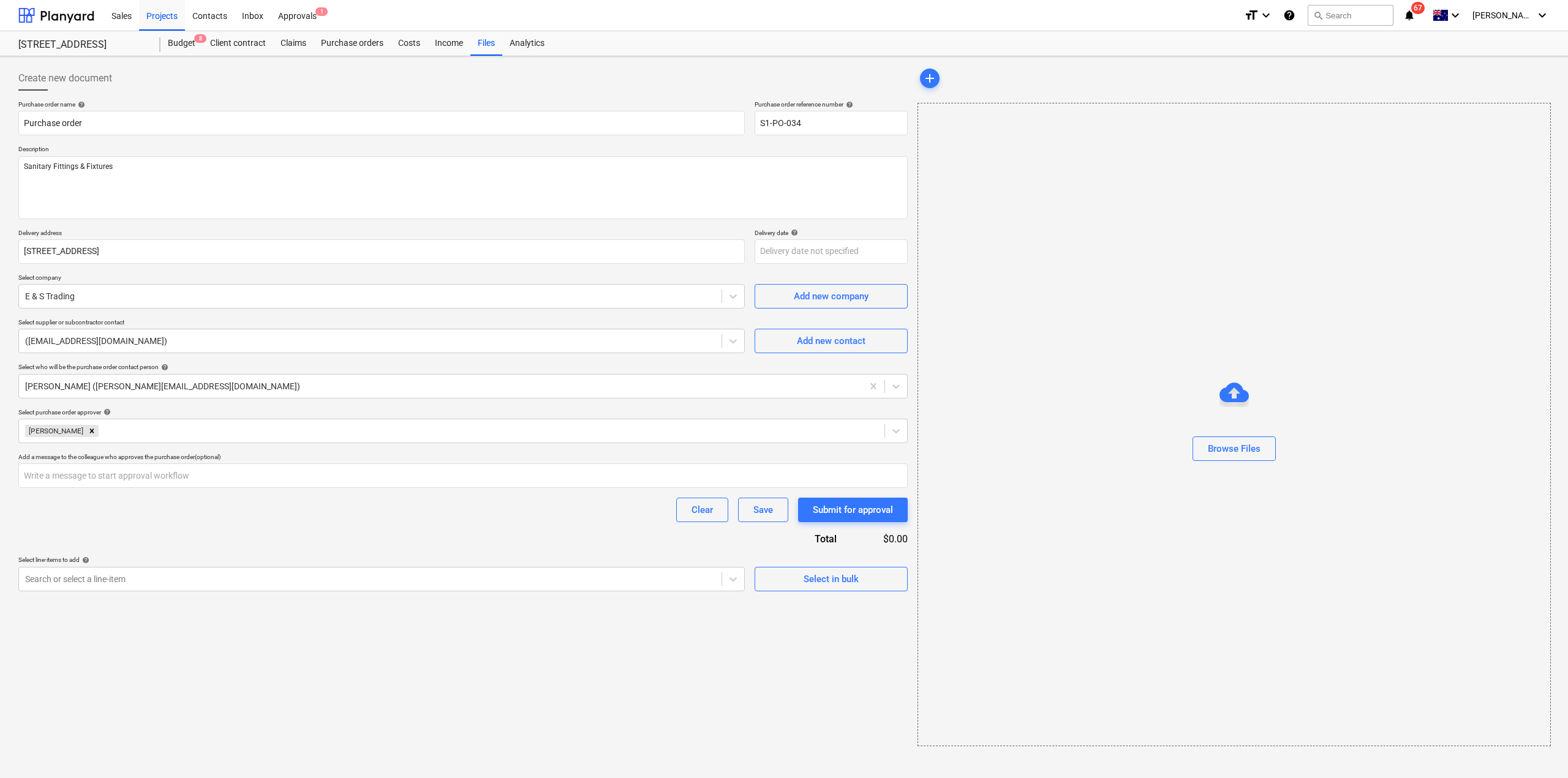
click at [269, 460] on div "Add a message to the colleague who approves the purchase order (optional)" at bounding box center [463, 457] width 890 height 8
click at [268, 470] on input "text" at bounding box center [463, 476] width 890 height 25
click at [241, 582] on div at bounding box center [370, 580] width 690 height 12
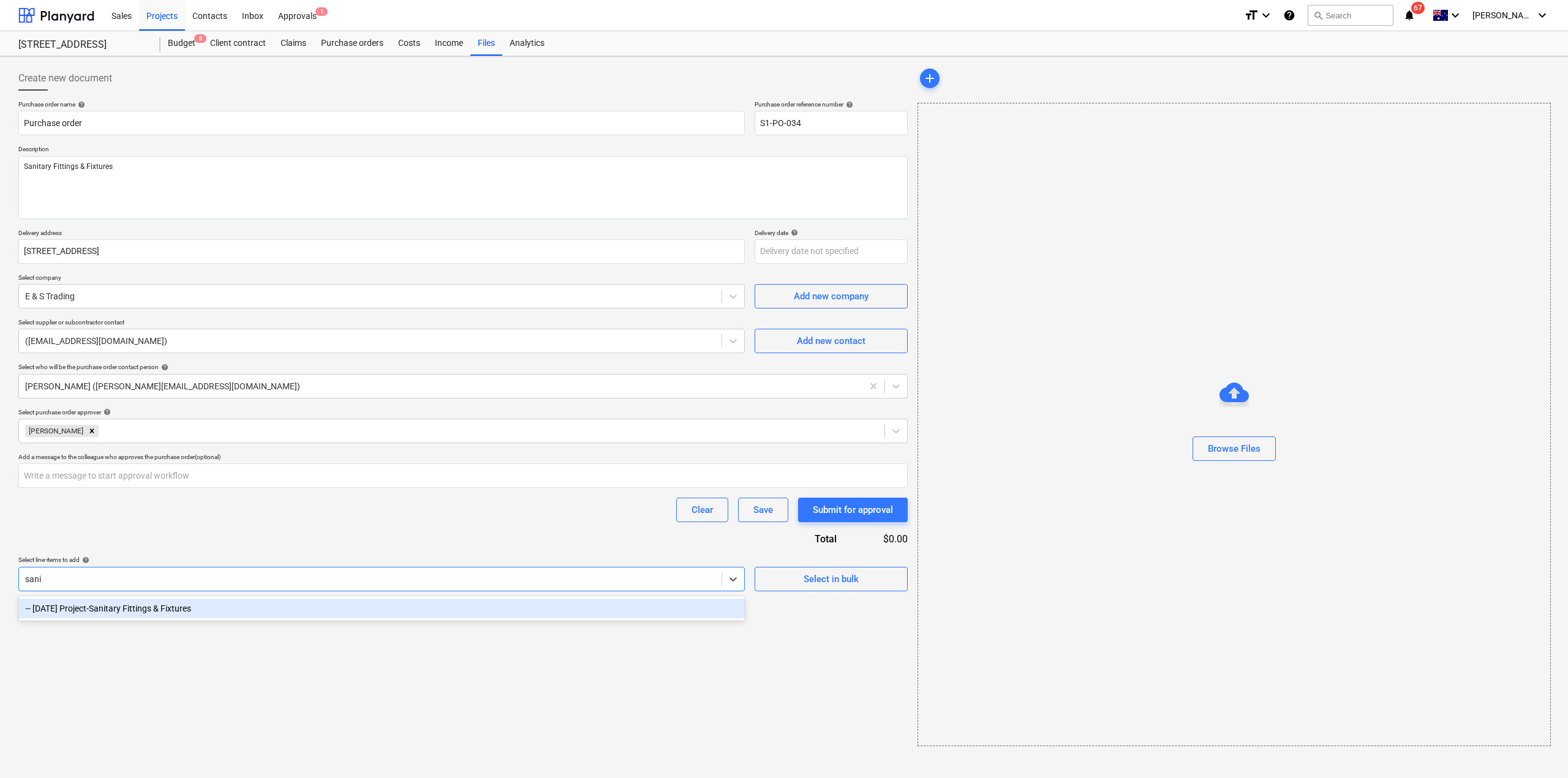
type input "sanit"
click at [252, 614] on div "-- 3-15-03 Project-Sanitary Fittings & Fixtures" at bounding box center [381, 608] width 726 height 20
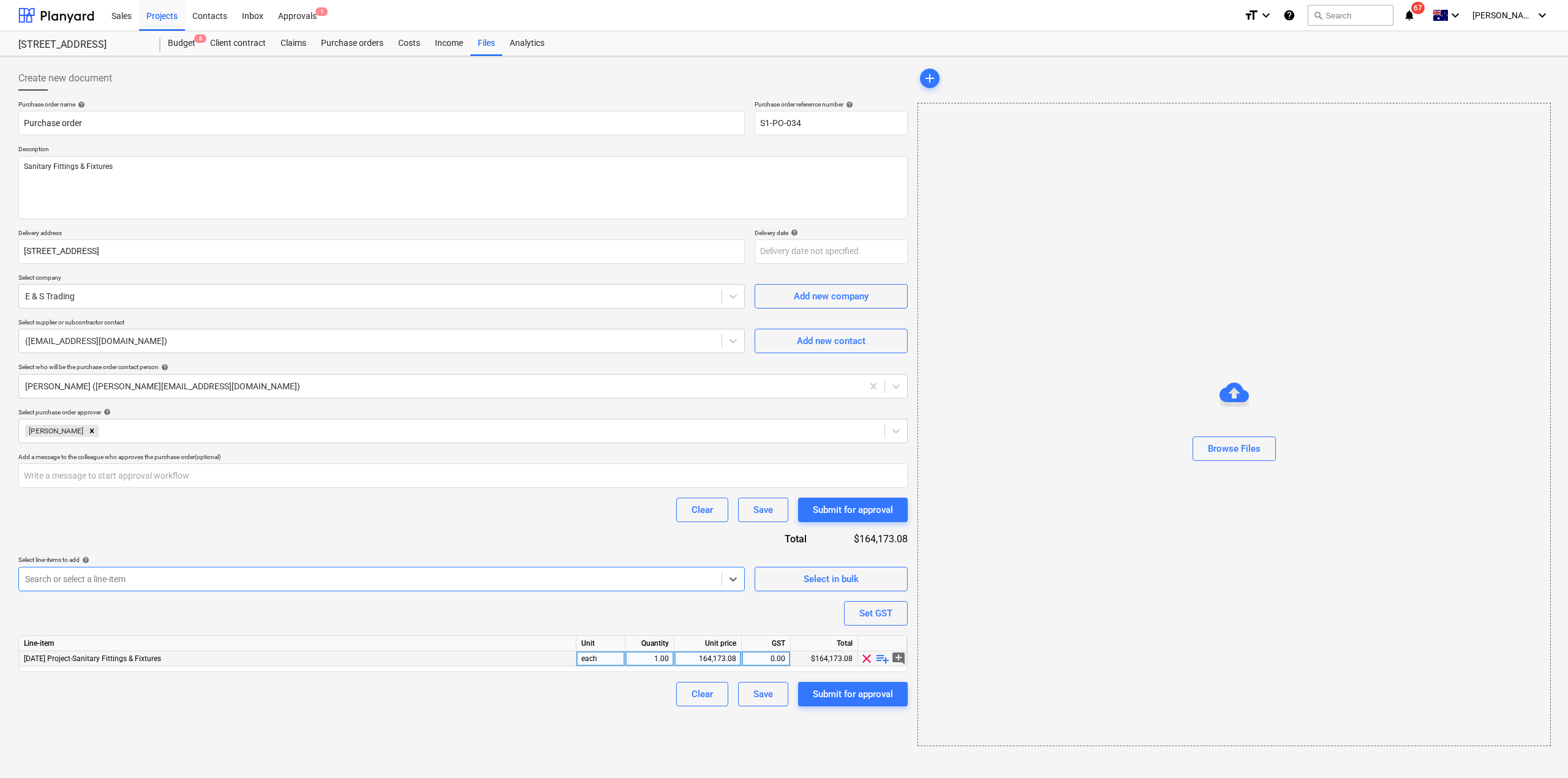
click at [710, 655] on div "164,173.08" at bounding box center [708, 659] width 57 height 15
type input "156974.86"
click at [821, 694] on div "Submit for approval" at bounding box center [852, 694] width 80 height 16
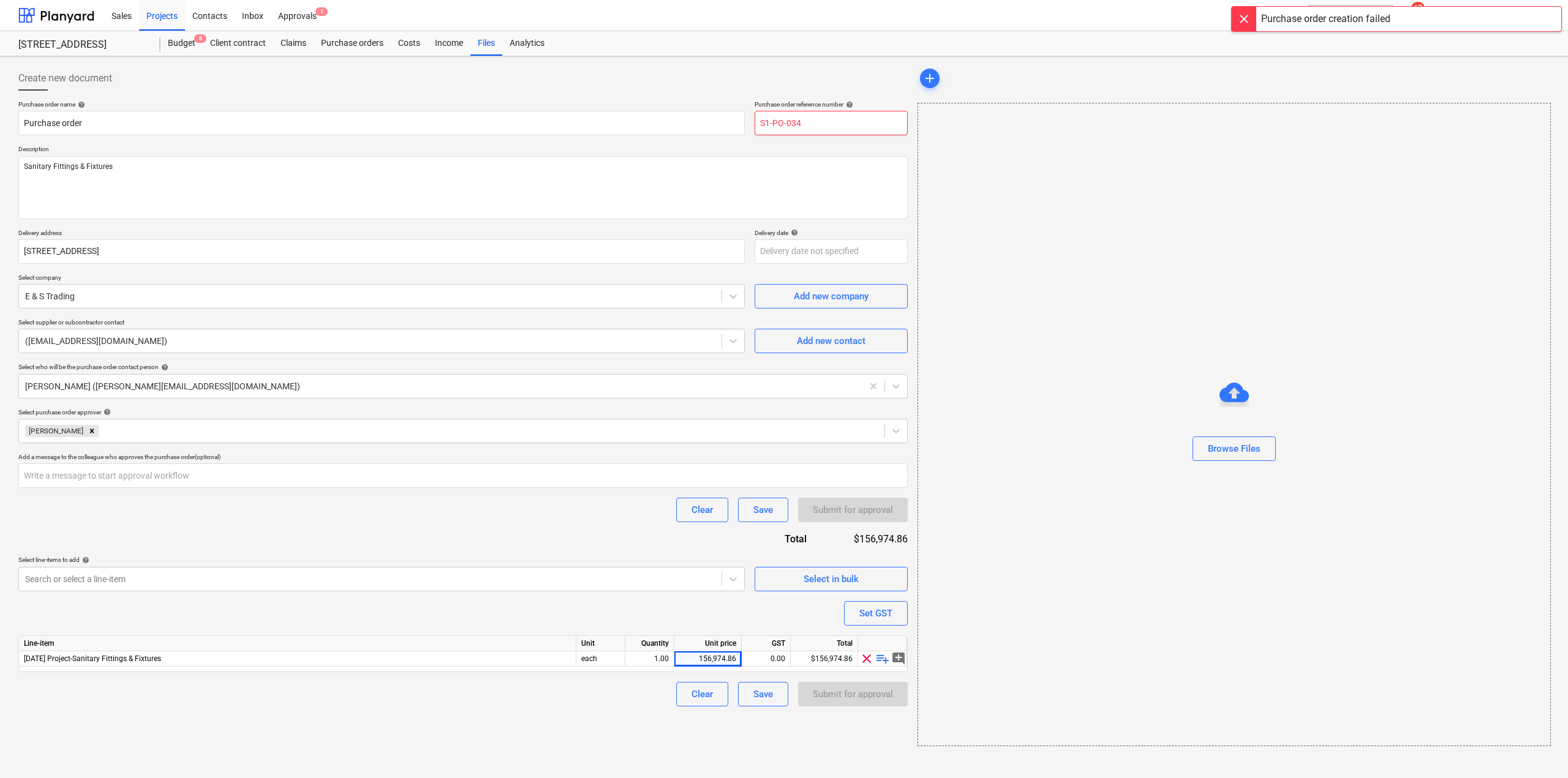
drag, startPoint x: 796, startPoint y: 124, endPoint x: 842, endPoint y: 136, distance: 47.5
click at [840, 134] on input "S1-PO-034" at bounding box center [831, 123] width 153 height 25
type input "S1-PO-035"
click at [842, 697] on div "Submit for approval" at bounding box center [852, 694] width 80 height 16
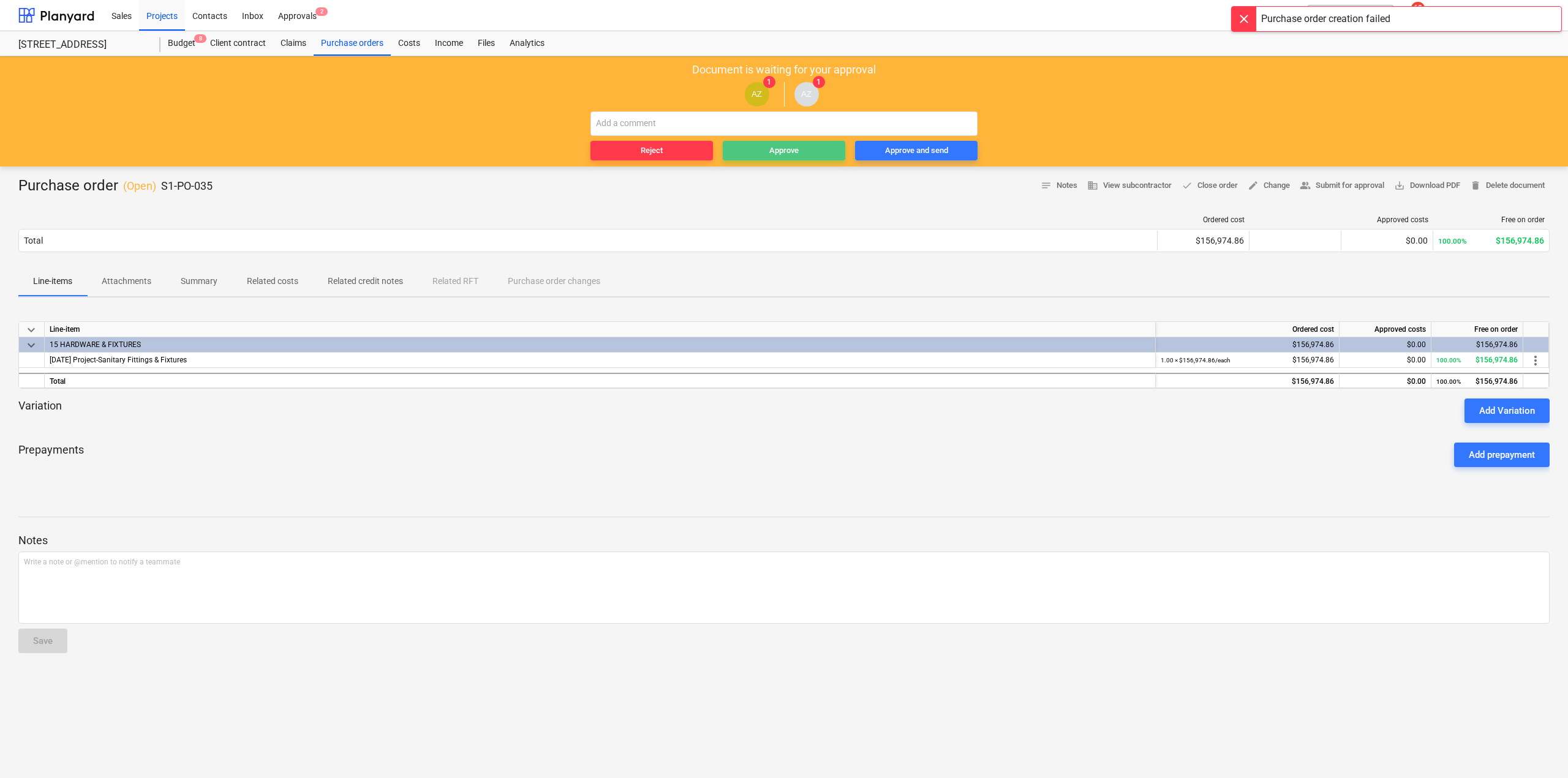
click at [798, 153] on div "Approve" at bounding box center [784, 151] width 29 height 14
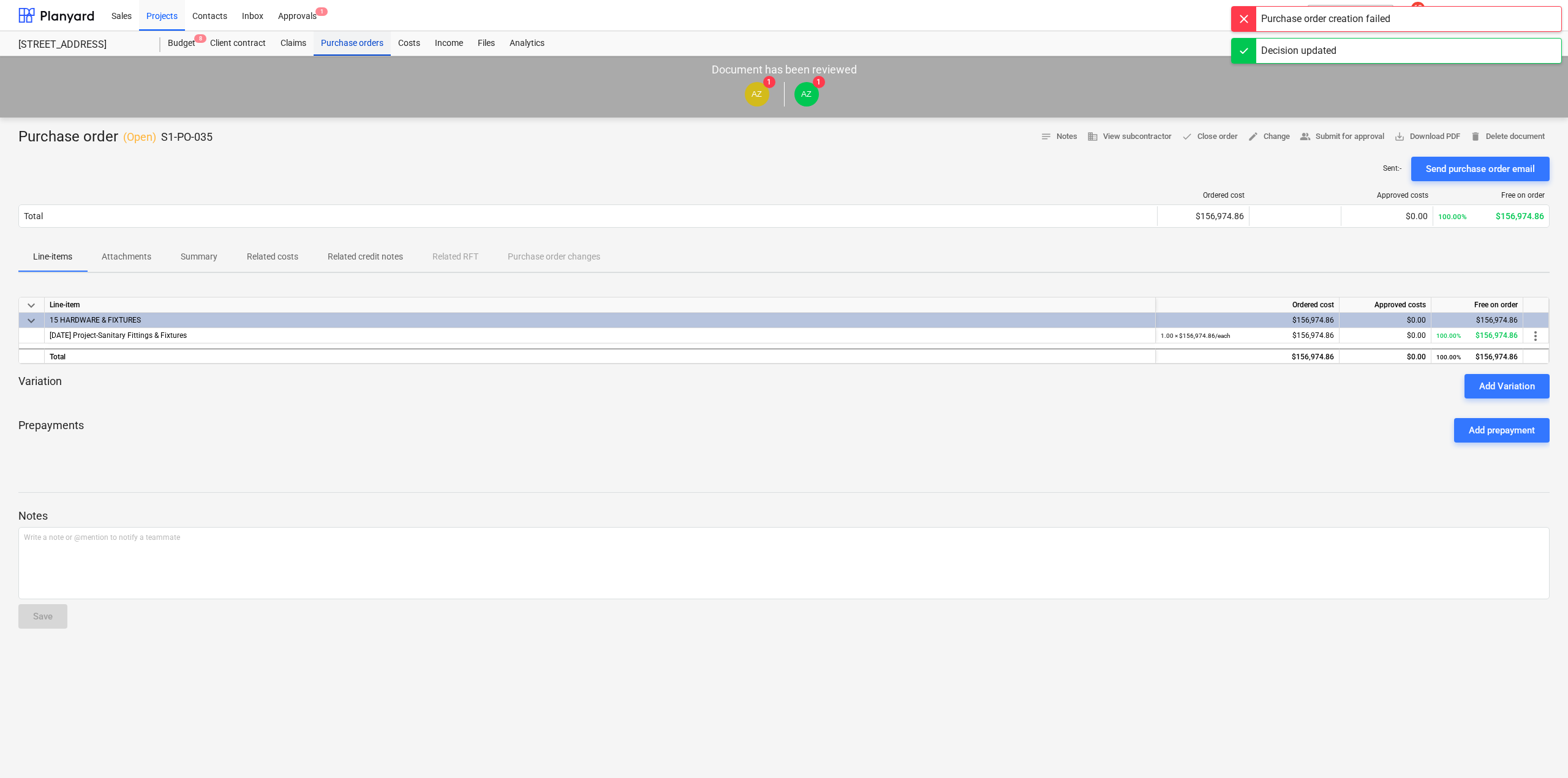
click at [351, 45] on div "Purchase orders" at bounding box center [352, 43] width 77 height 25
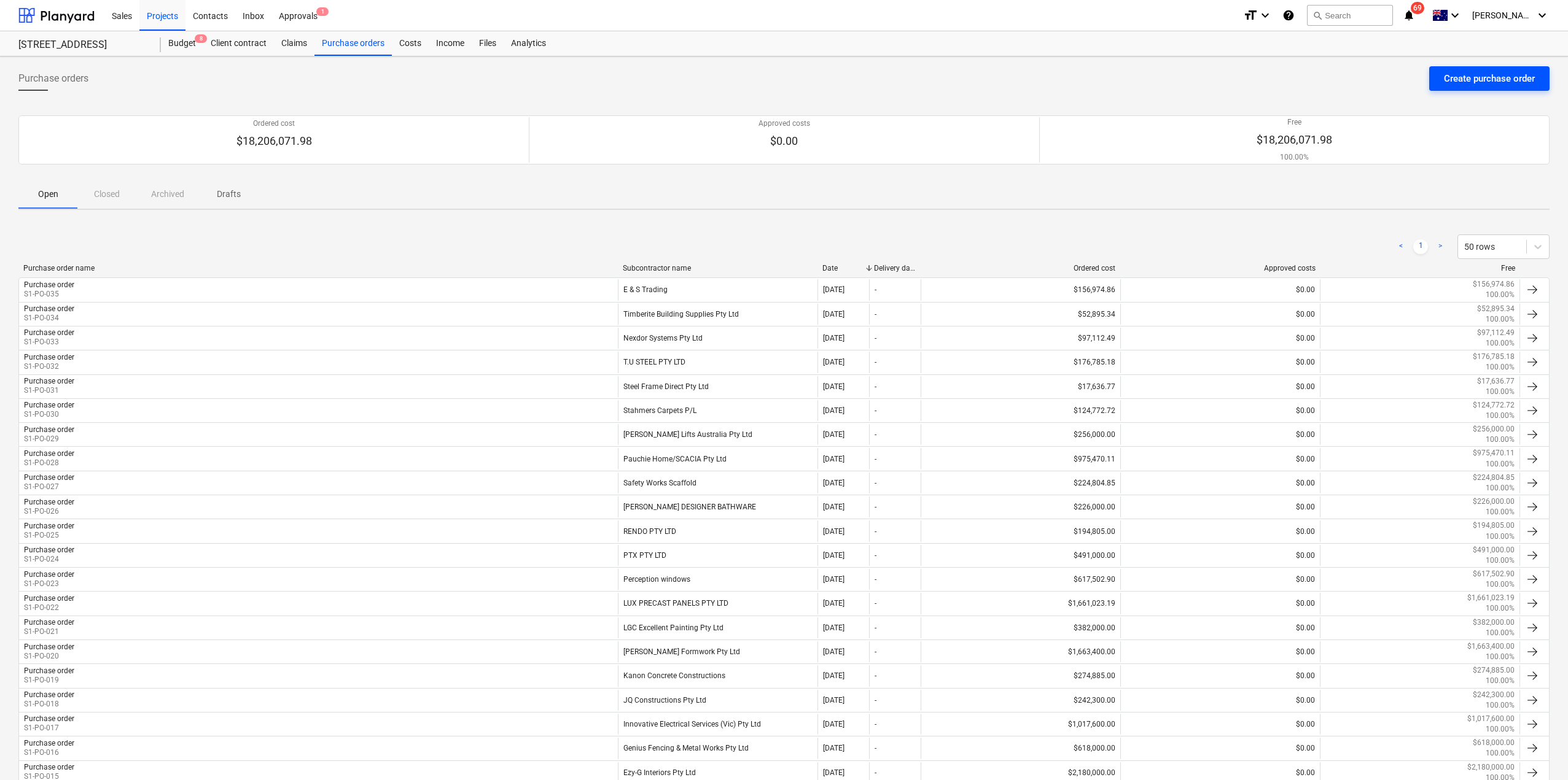
click at [1472, 81] on div "Create purchase order" at bounding box center [1490, 78] width 91 height 16
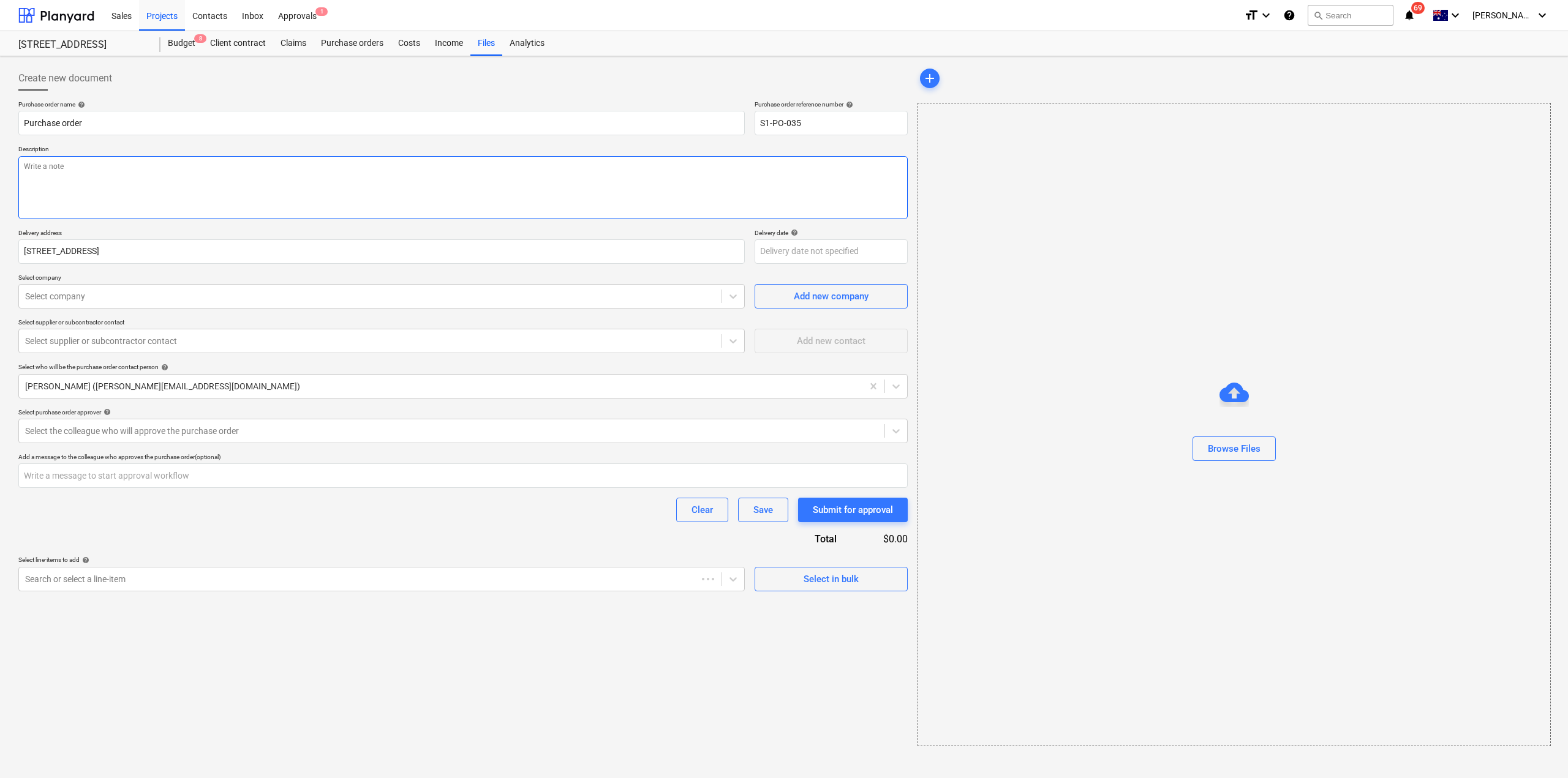
click at [113, 188] on textarea at bounding box center [463, 187] width 890 height 63
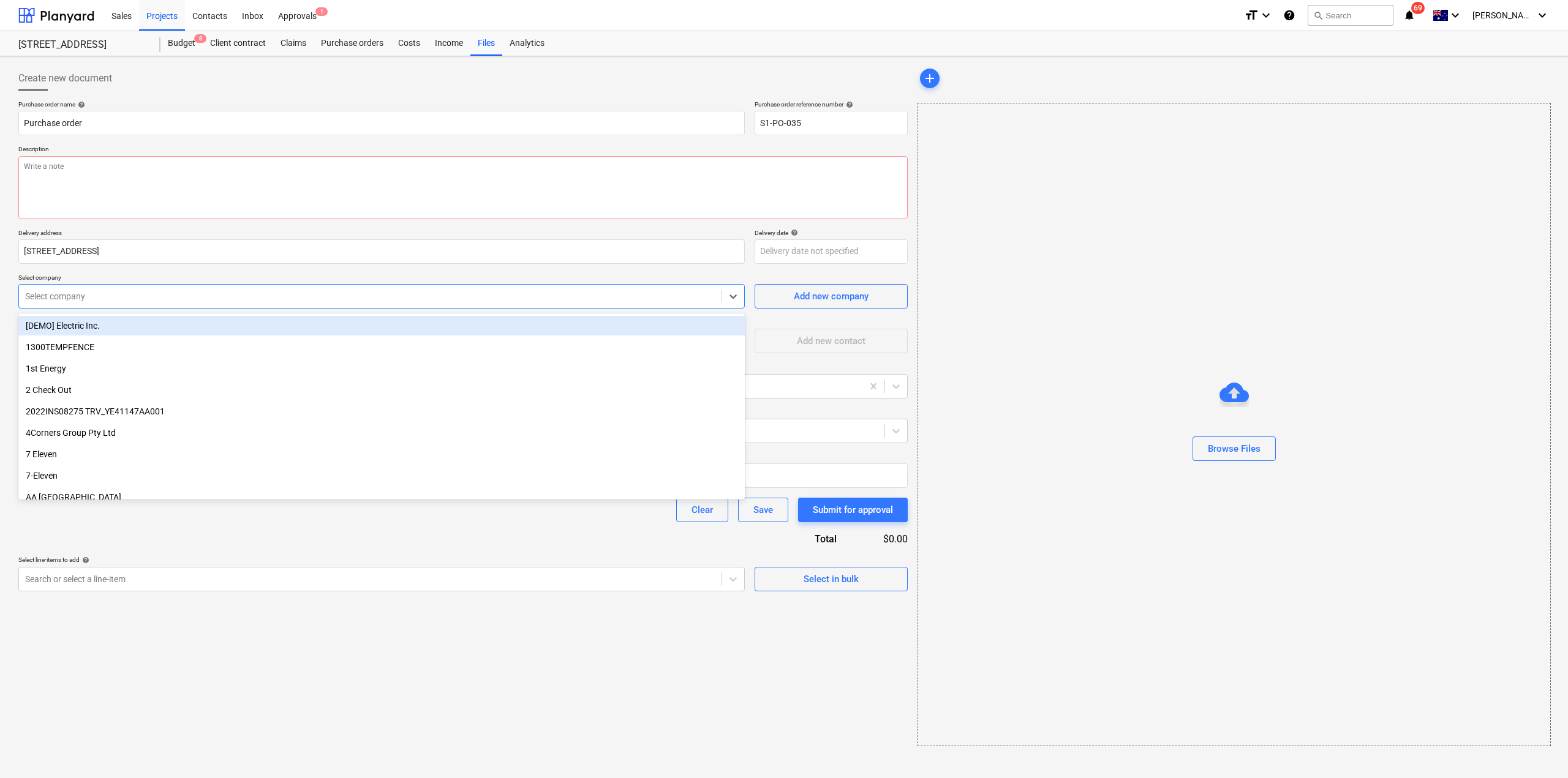
click at [61, 291] on div at bounding box center [370, 296] width 690 height 12
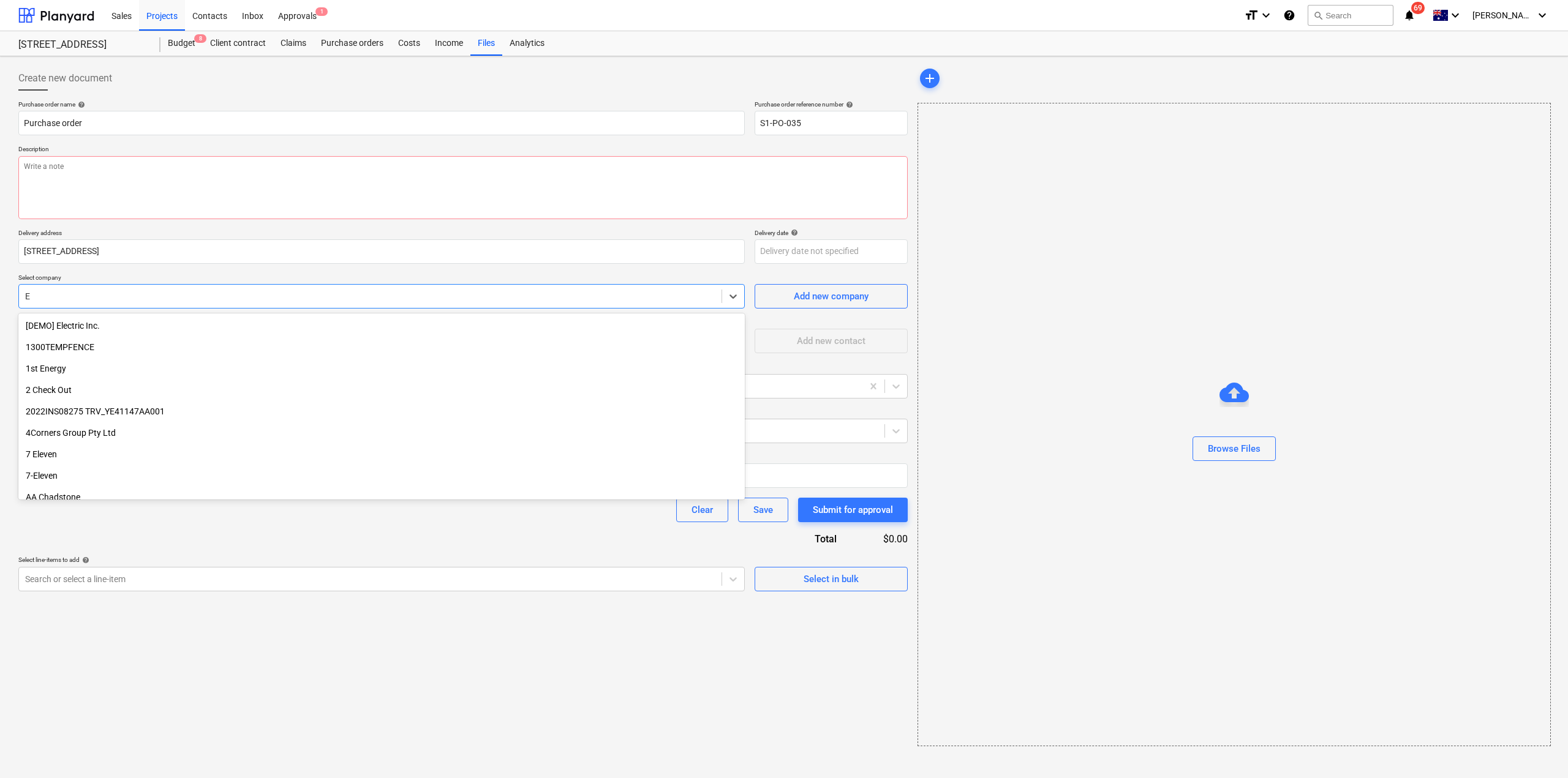
type input "E &"
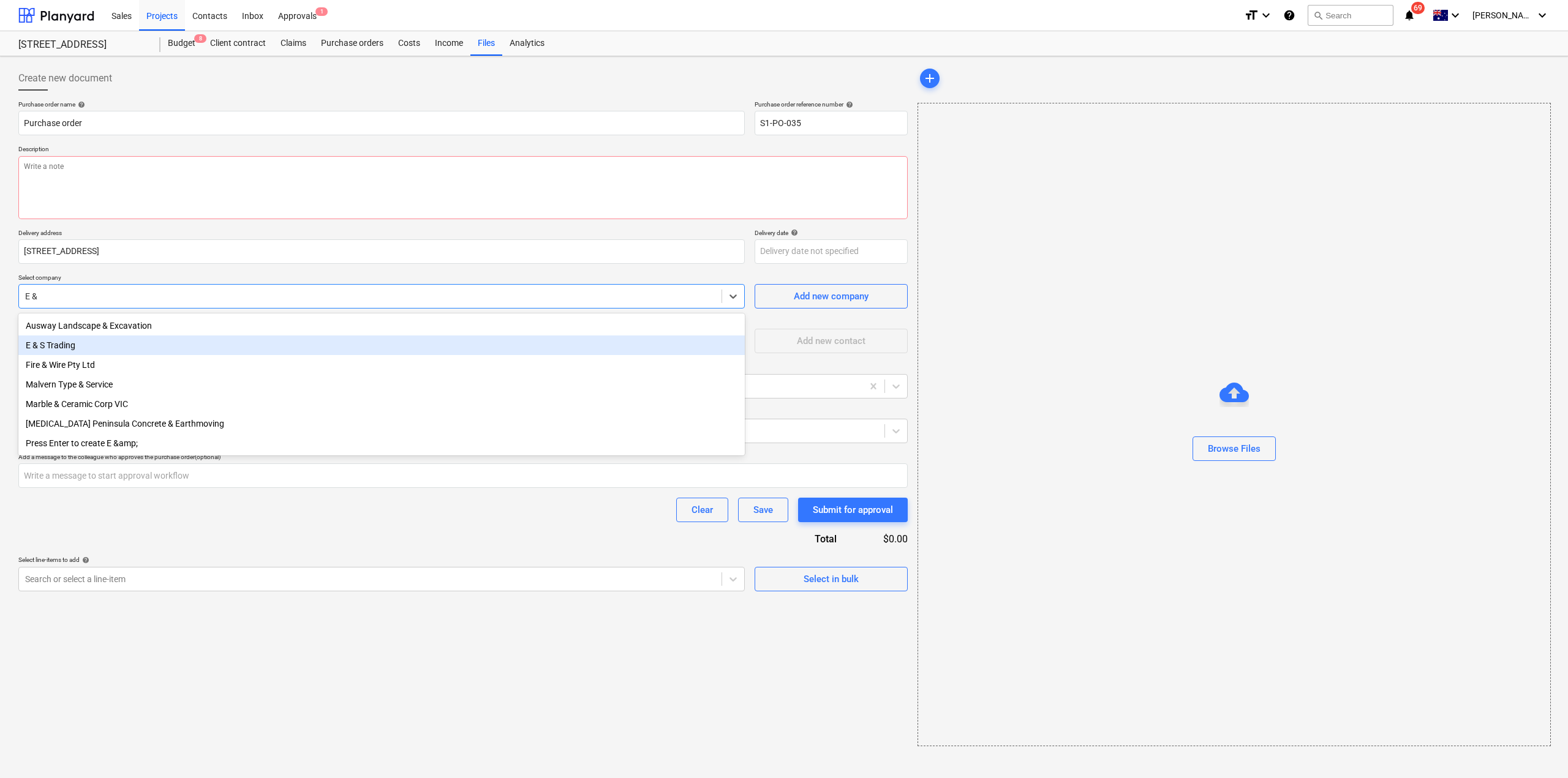
click at [73, 343] on div "E & S Trading" at bounding box center [381, 345] width 726 height 20
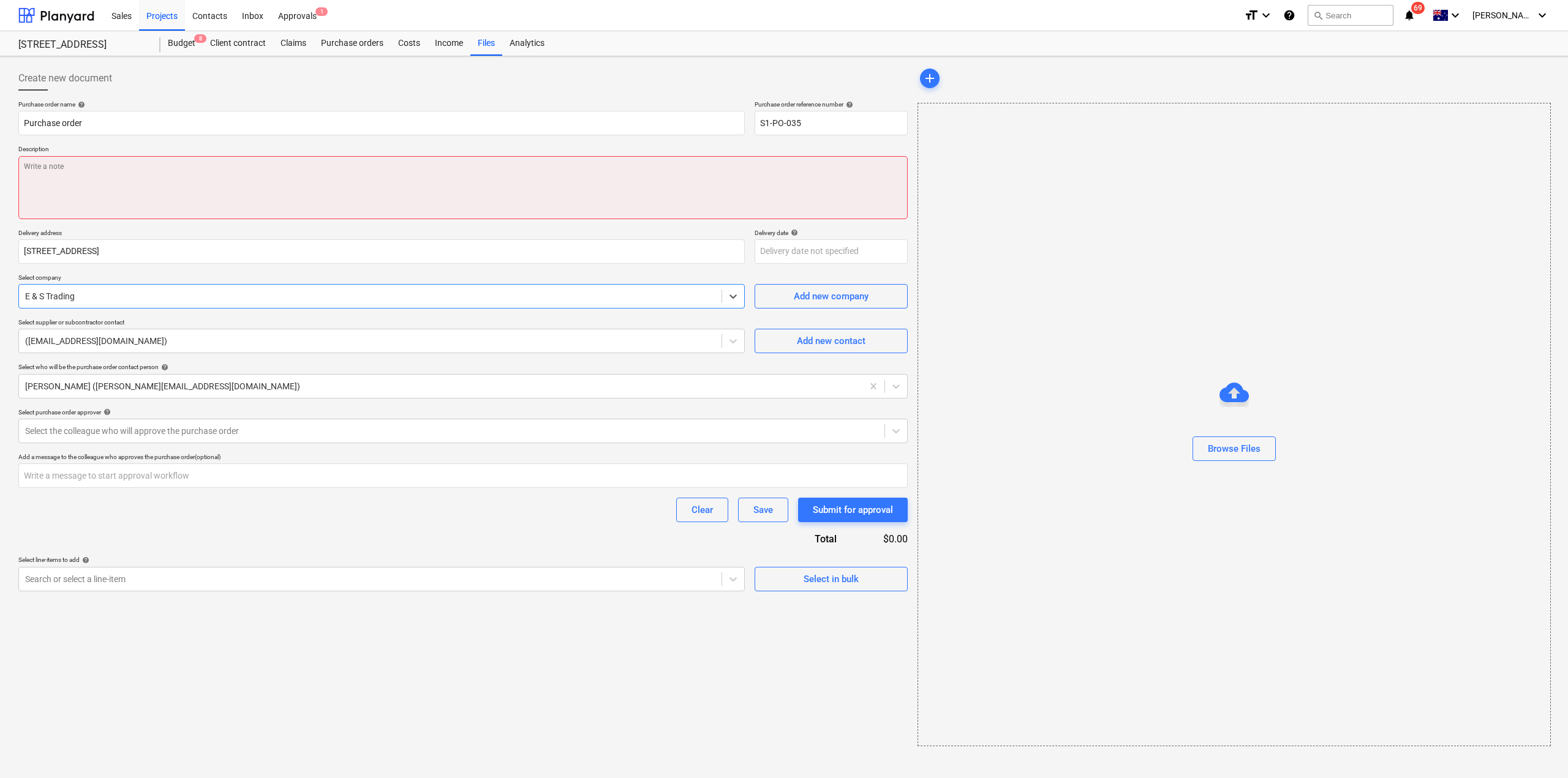
click at [151, 163] on textarea at bounding box center [463, 187] width 890 height 63
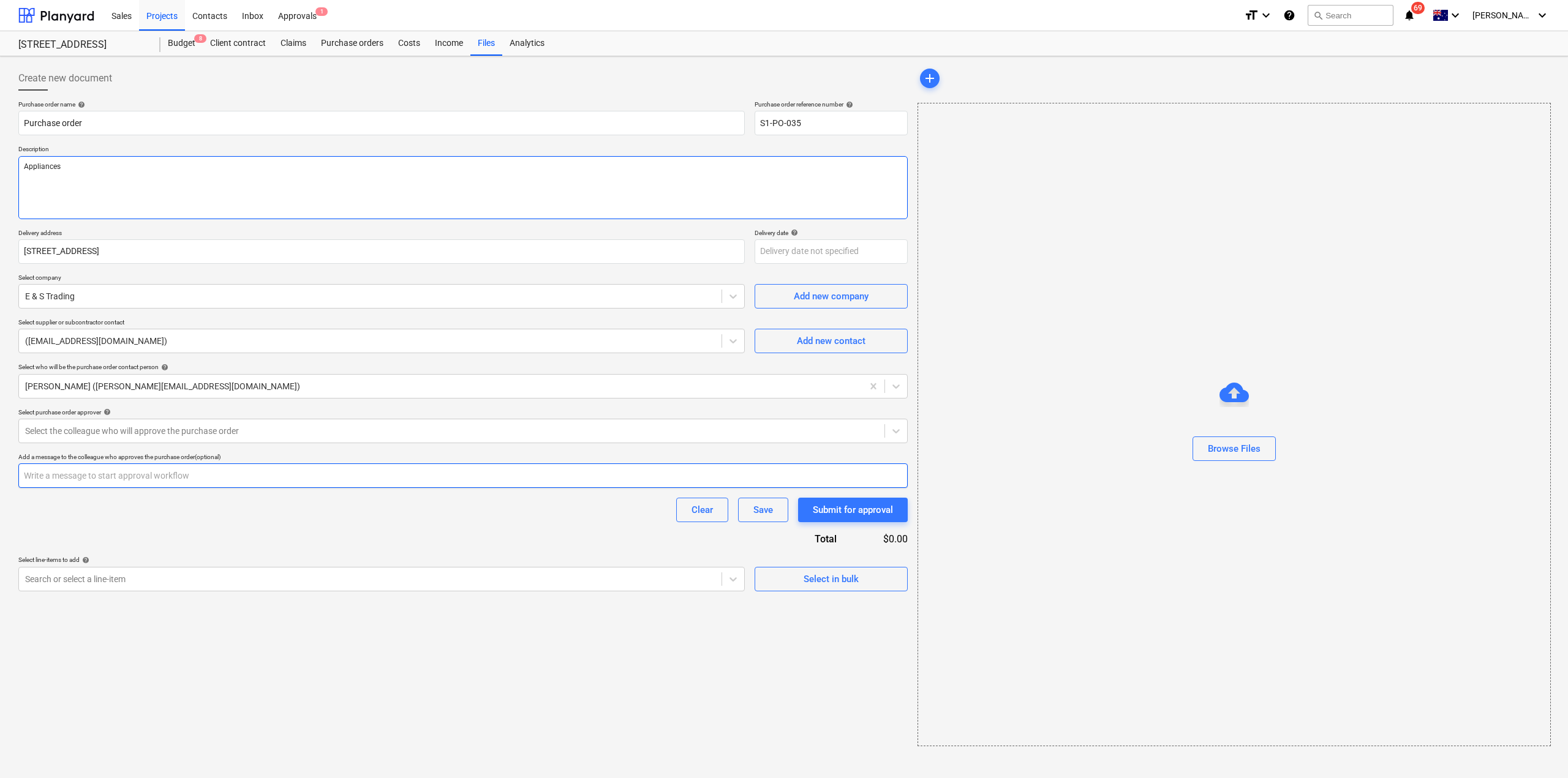
type textarea "Appliances"
click at [148, 488] on input "text" at bounding box center [463, 476] width 890 height 25
click at [137, 430] on div at bounding box center [451, 431] width 853 height 12
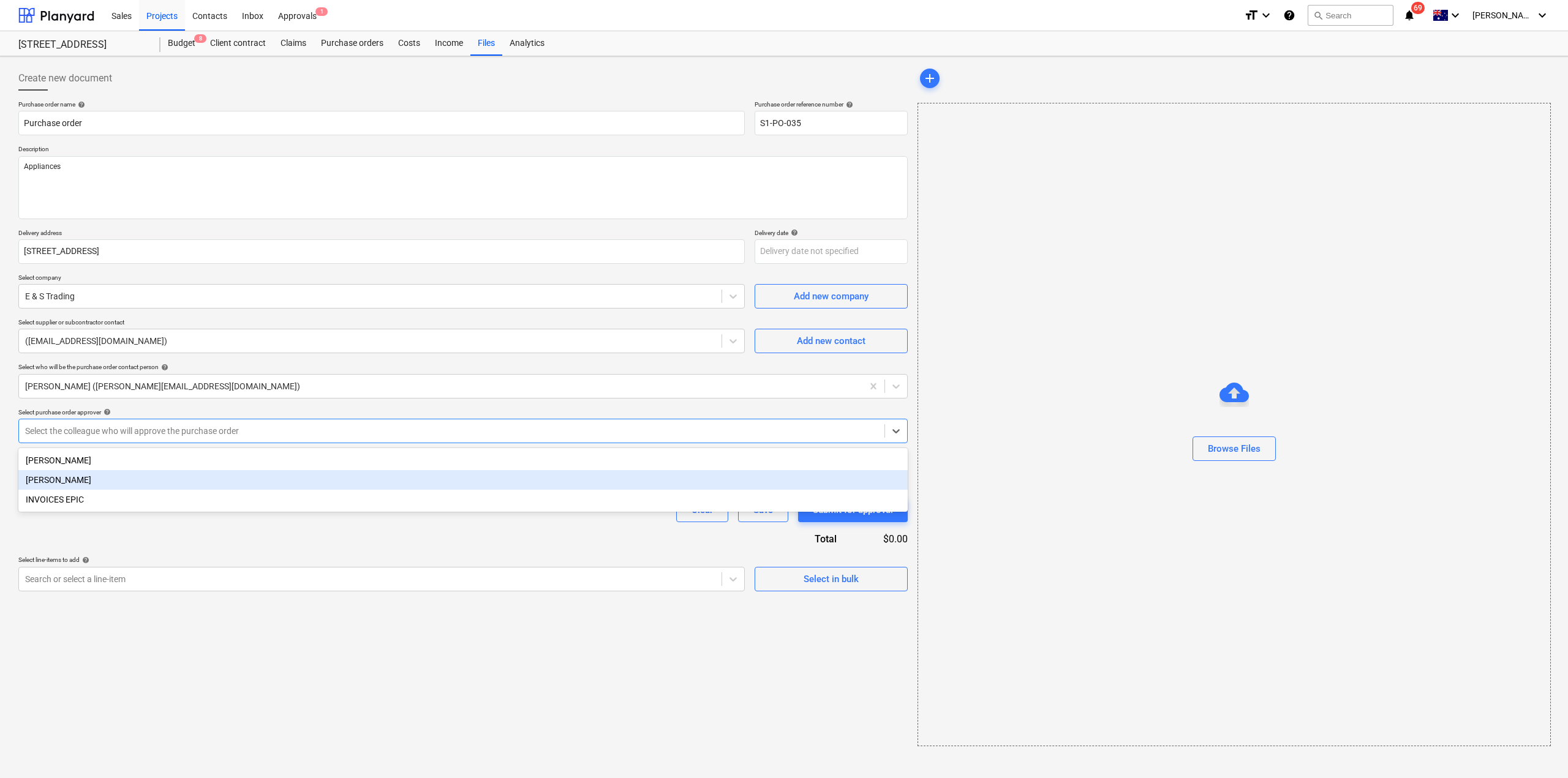
click at [111, 485] on div "[PERSON_NAME]" at bounding box center [463, 480] width 890 height 20
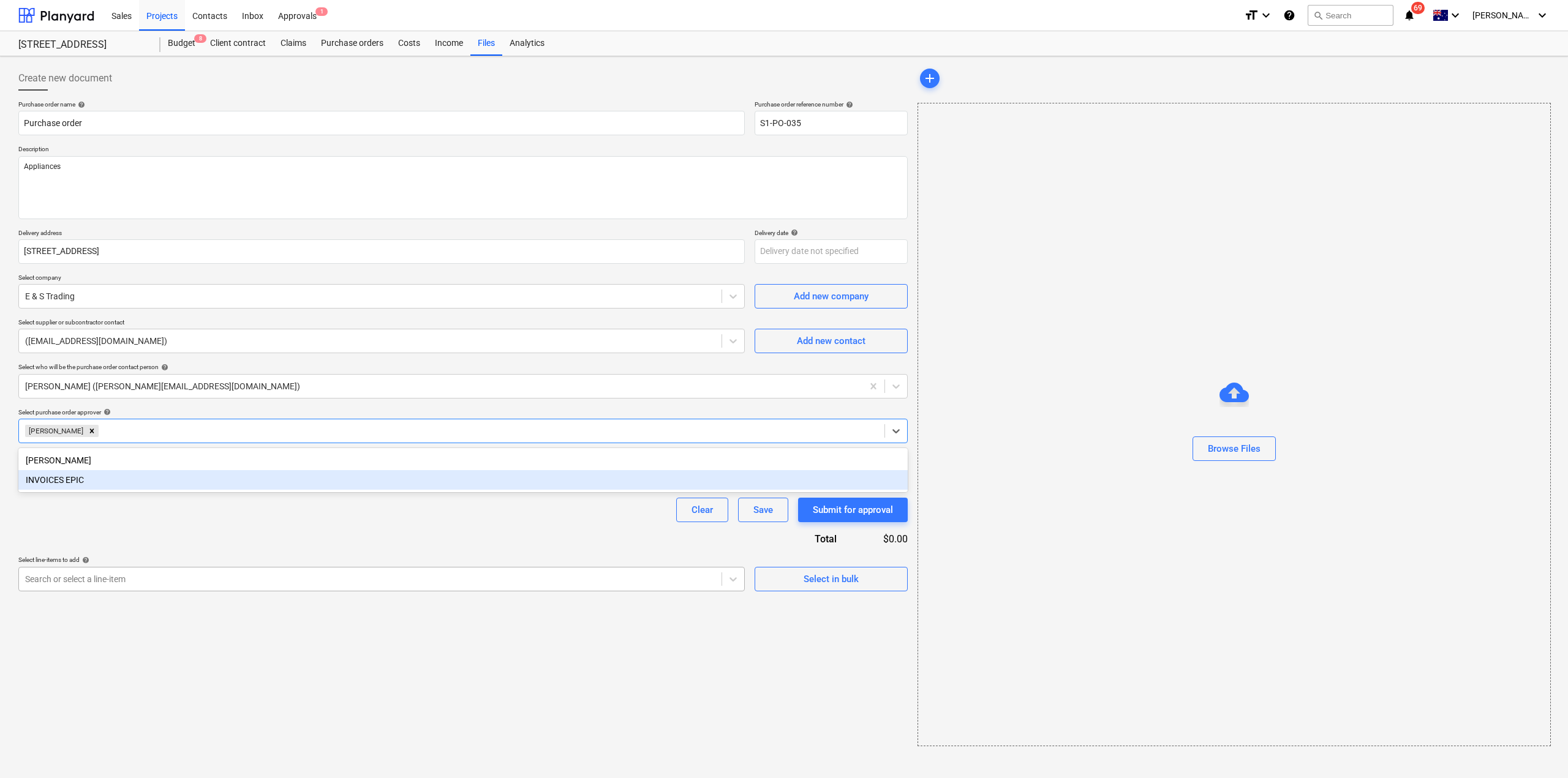
click at [112, 579] on div at bounding box center [370, 580] width 690 height 12
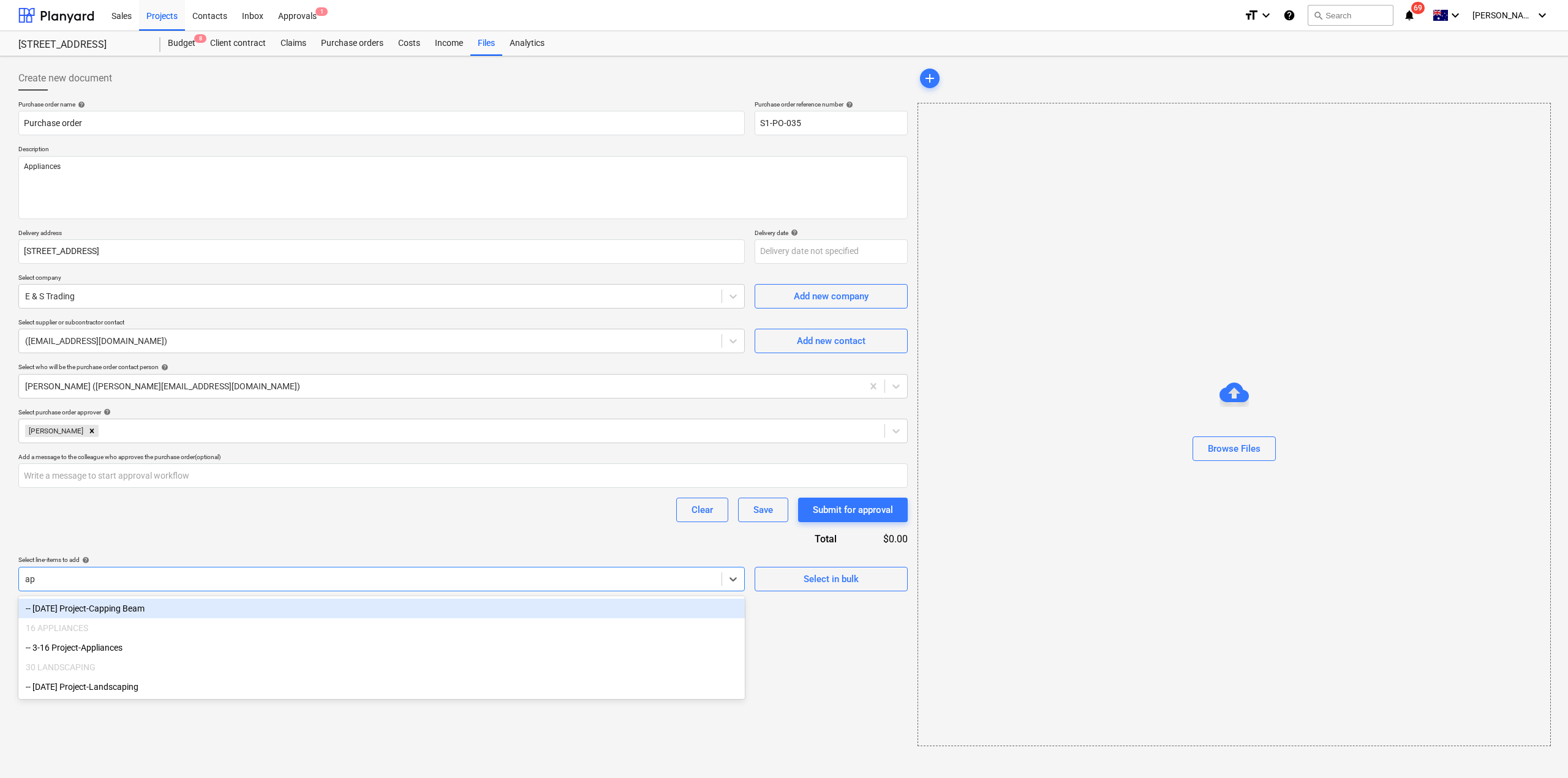
type input "app"
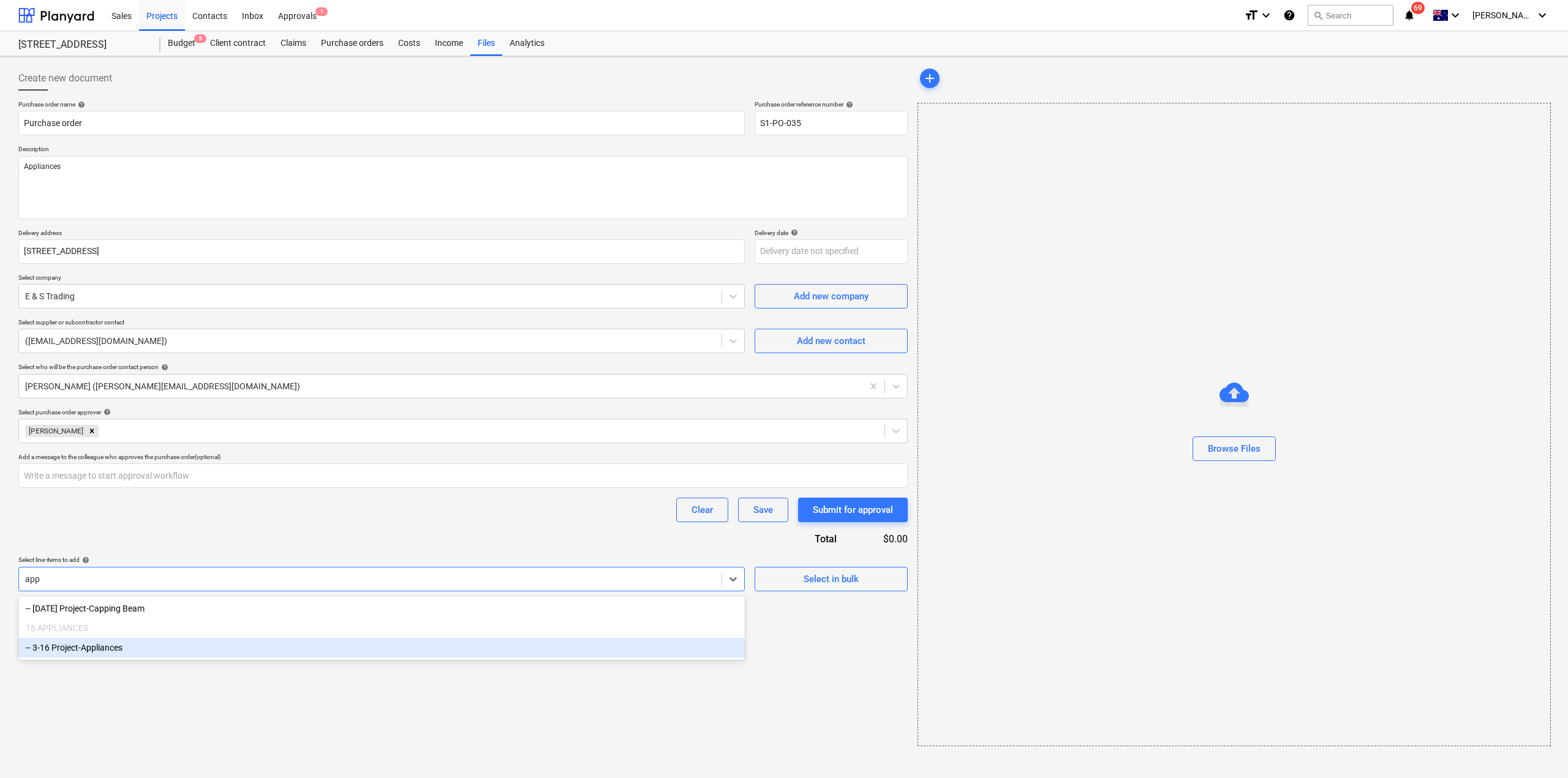
click at [94, 646] on div "-- 3-16 Project-Appliances" at bounding box center [381, 647] width 726 height 20
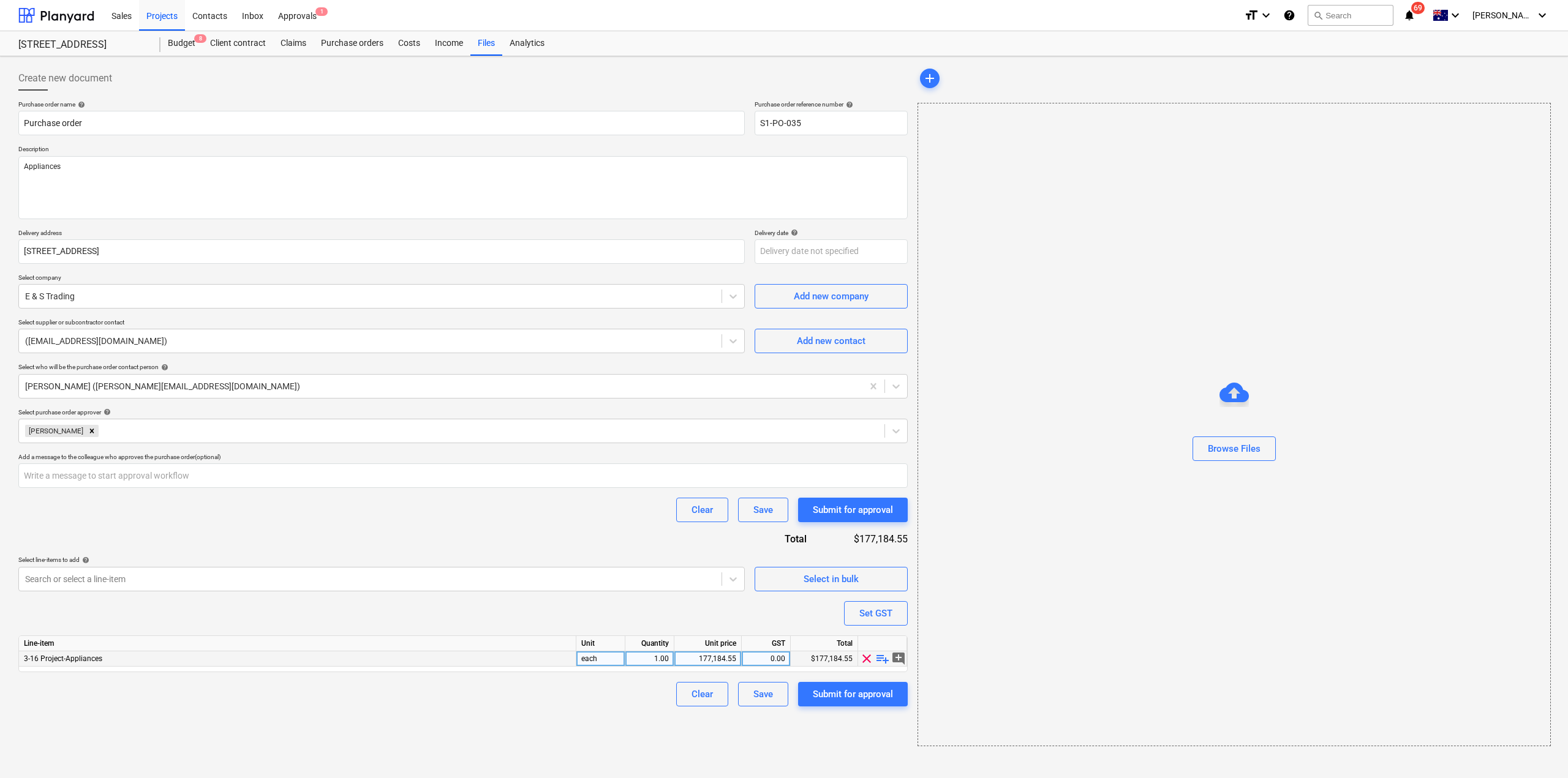
click at [721, 663] on div "177,184.55" at bounding box center [708, 659] width 57 height 15
type input "204544.61"
click at [751, 715] on div "Create new document Purchase order name help Purchase order Purchase order refe…" at bounding box center [463, 406] width 899 height 690
click at [850, 700] on div "Submit for approval" at bounding box center [852, 694] width 80 height 16
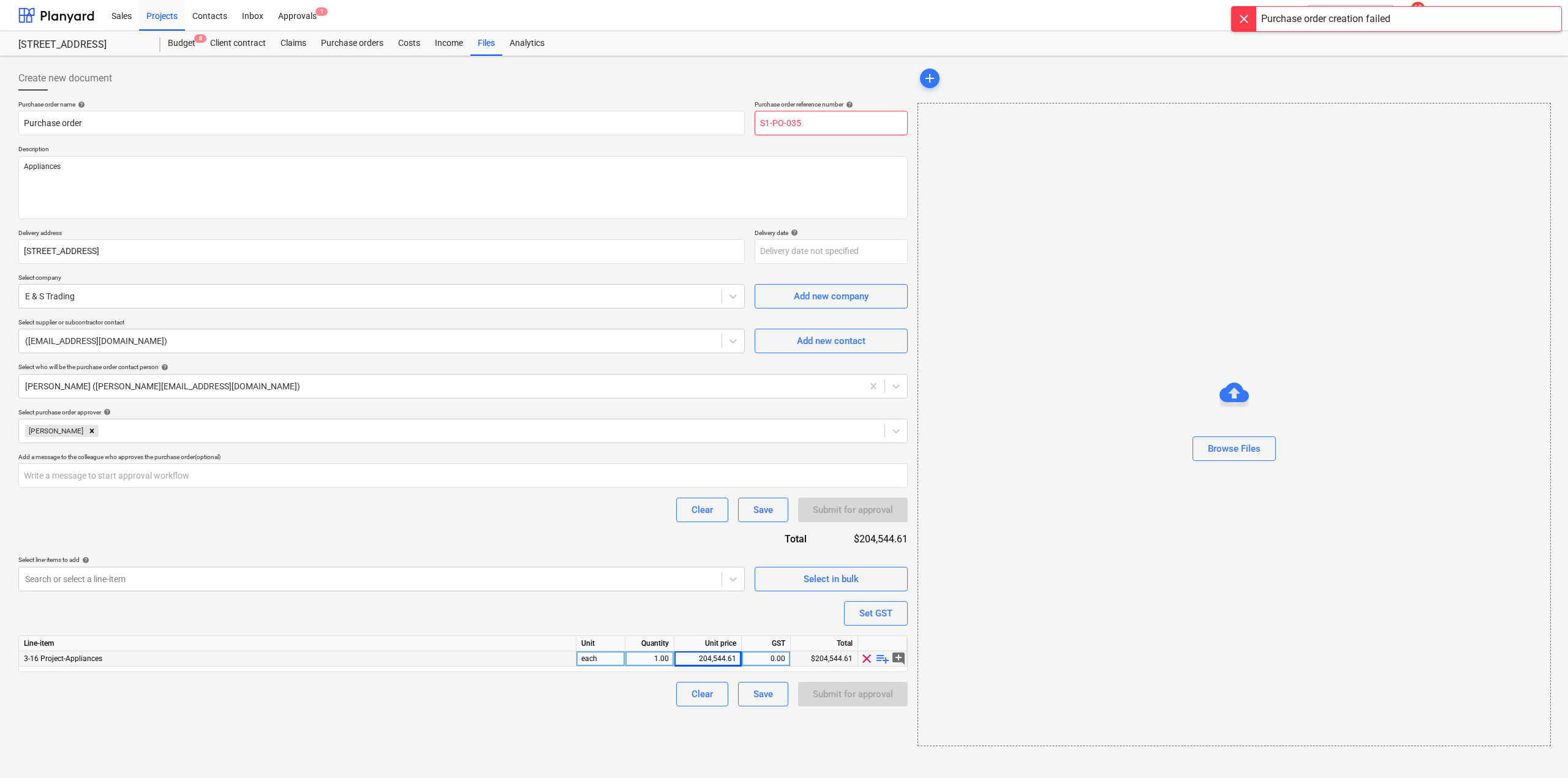
drag, startPoint x: 798, startPoint y: 121, endPoint x: 811, endPoint y: 131, distance: 16.4
click at [809, 129] on input "S1-PO-035" at bounding box center [831, 123] width 153 height 25
type input "S1-PO-036"
click at [879, 693] on div "Submit for approval" at bounding box center [852, 694] width 80 height 16
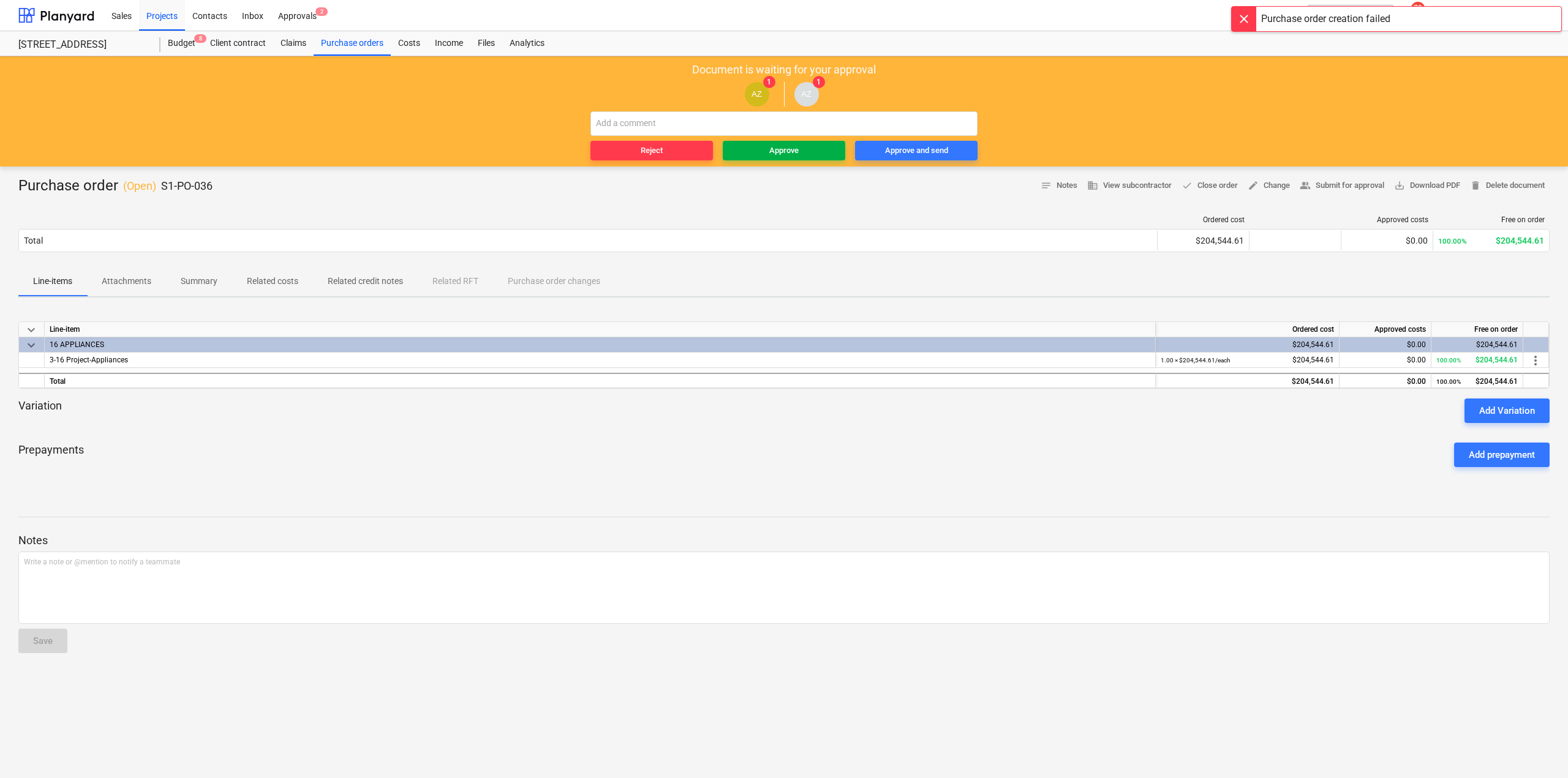
click at [806, 141] on button "Approve" at bounding box center [784, 150] width 123 height 20
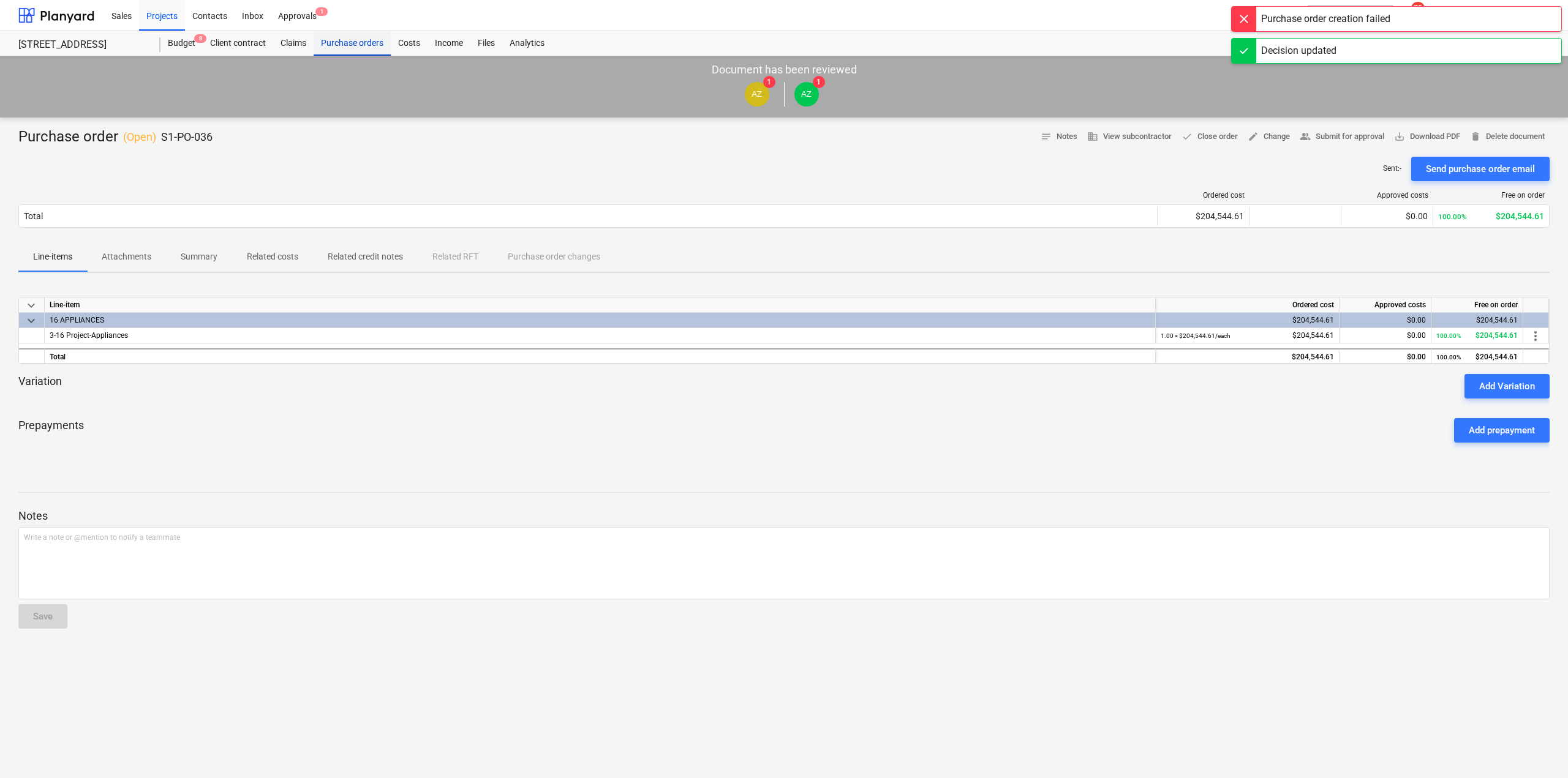
click at [342, 37] on div "Purchase orders" at bounding box center [352, 43] width 77 height 25
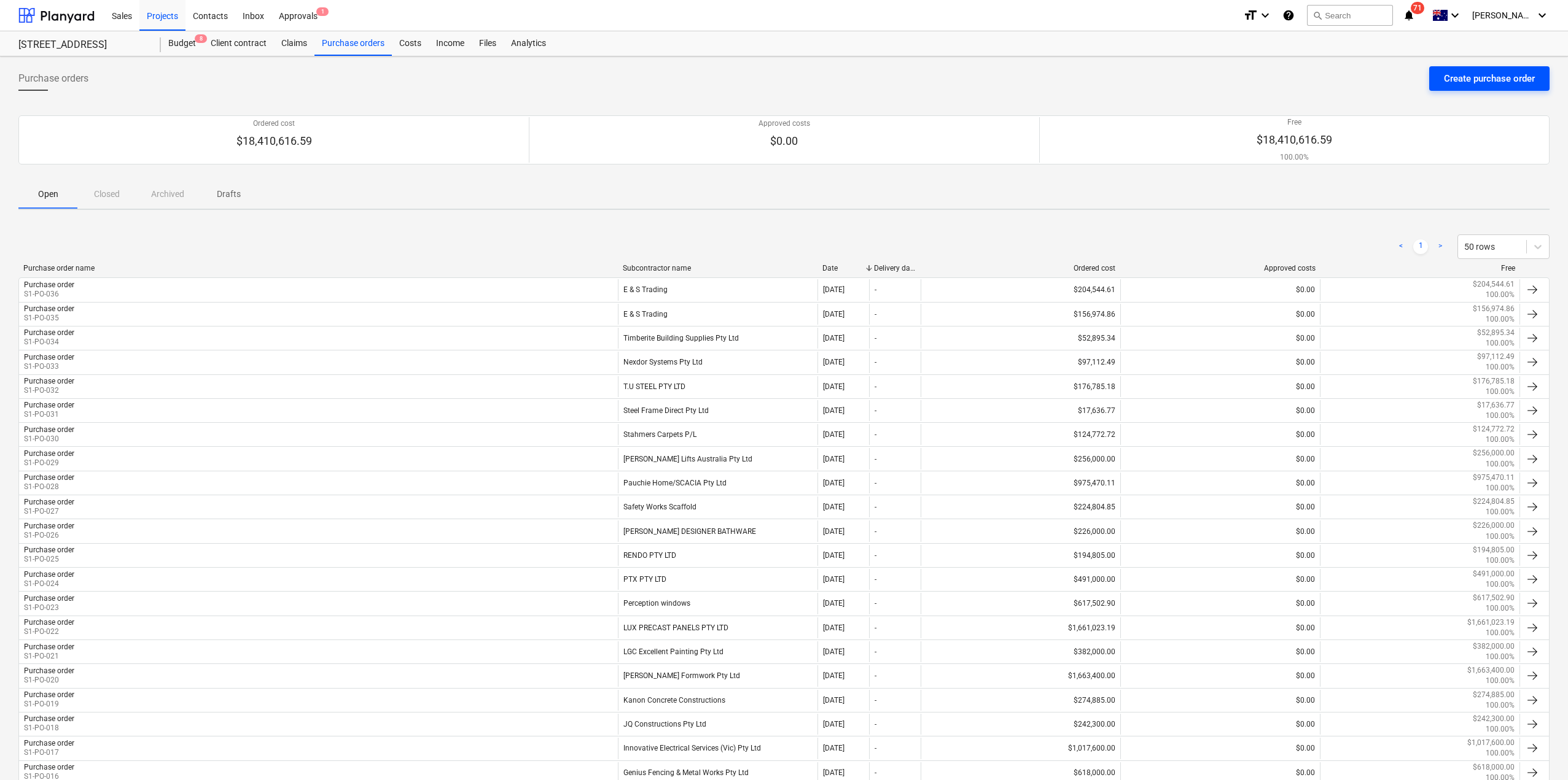
click at [1462, 75] on div "Create purchase order" at bounding box center [1490, 78] width 91 height 16
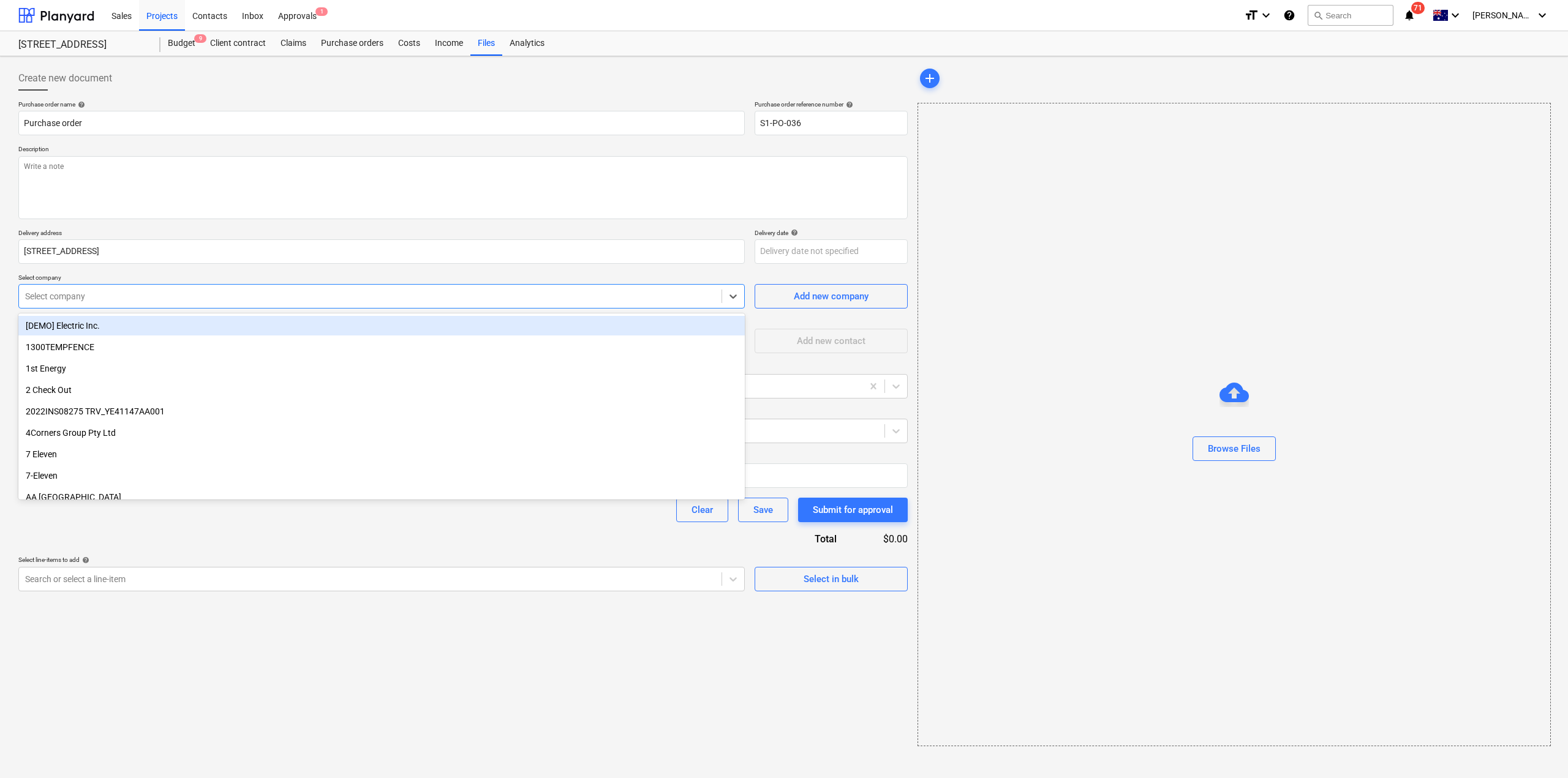
click at [113, 301] on div at bounding box center [370, 296] width 690 height 12
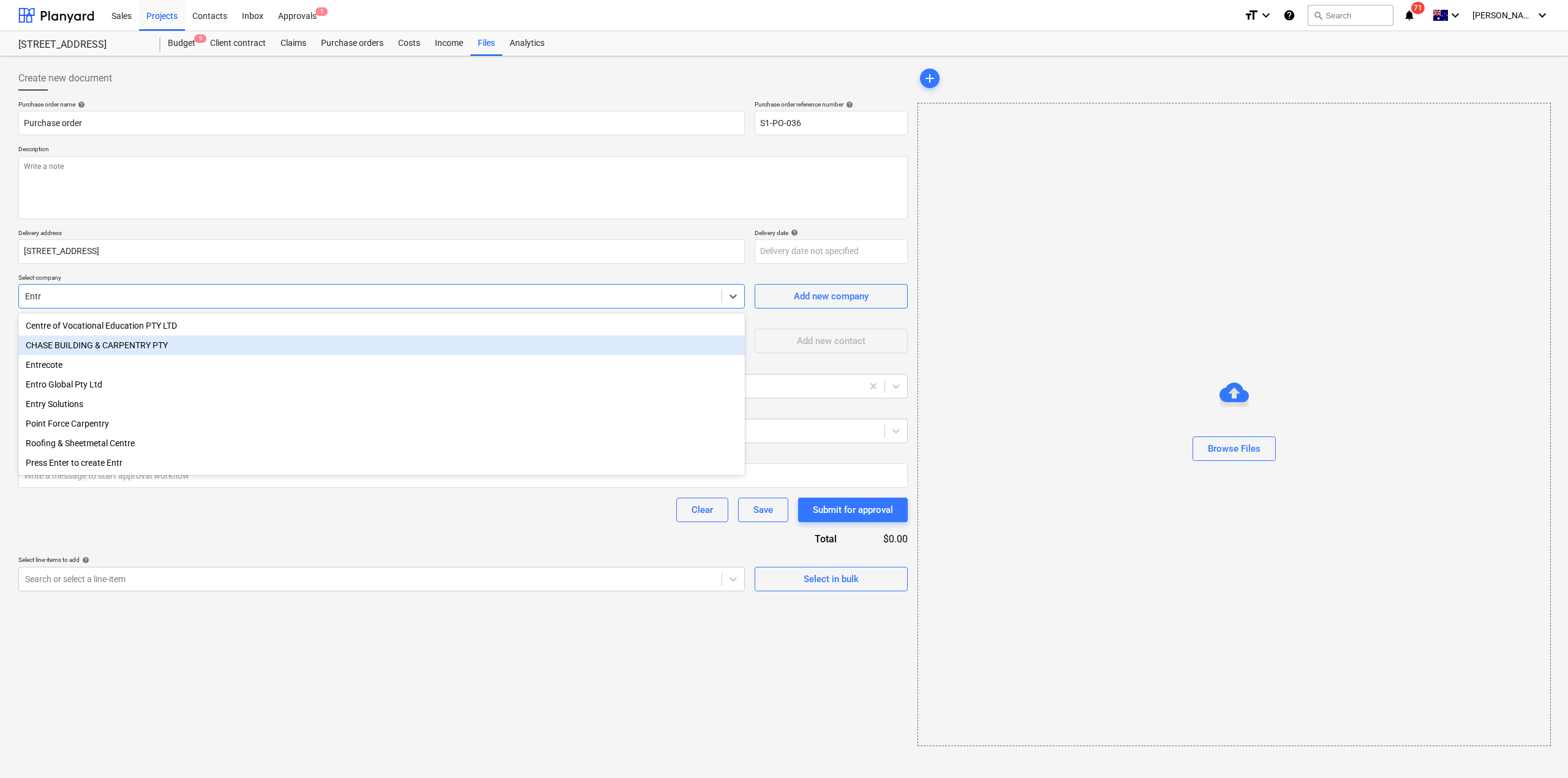
type input "Entro"
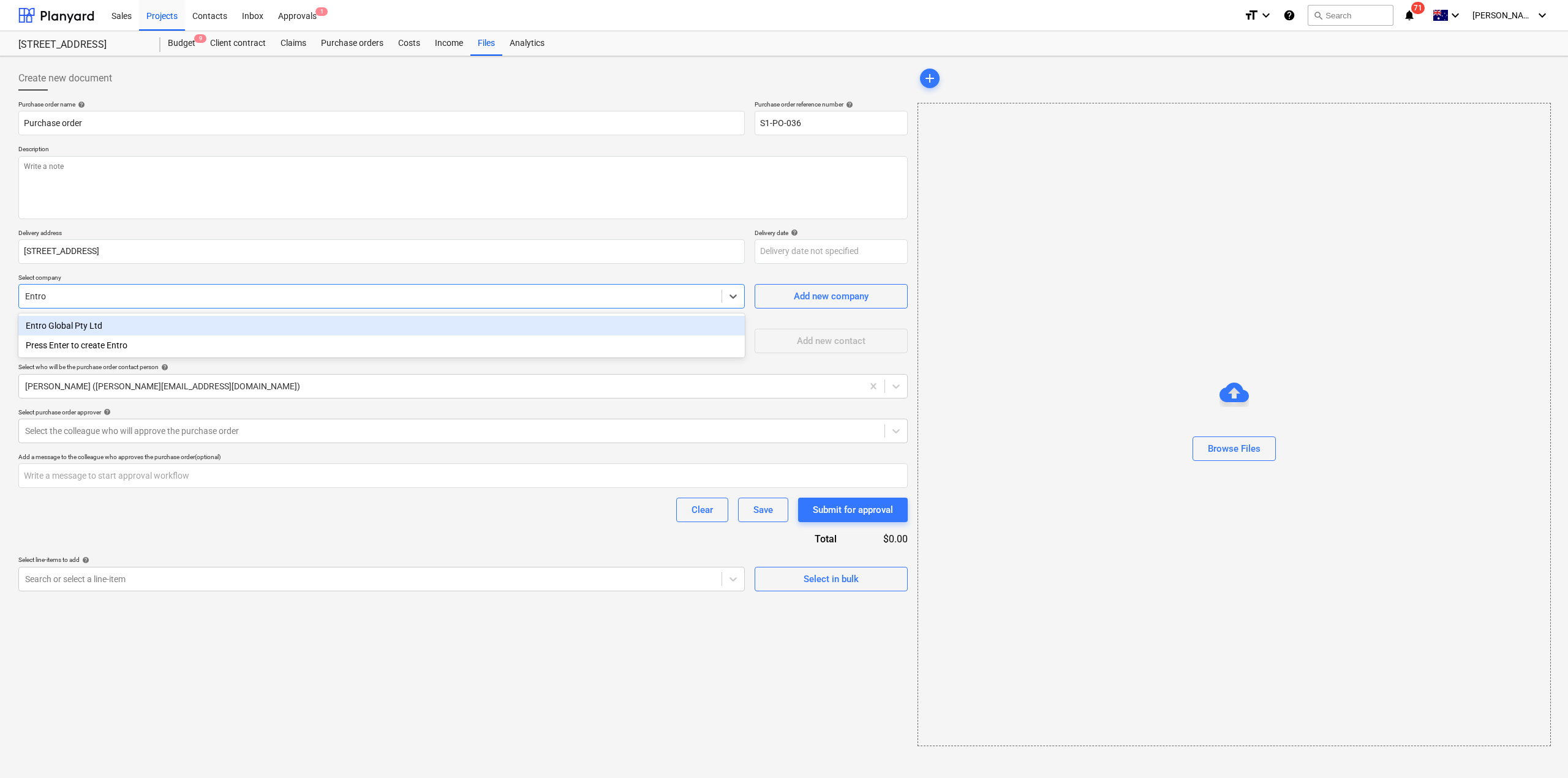
click at [95, 330] on div "Entro Global Pty Ltd" at bounding box center [381, 325] width 726 height 20
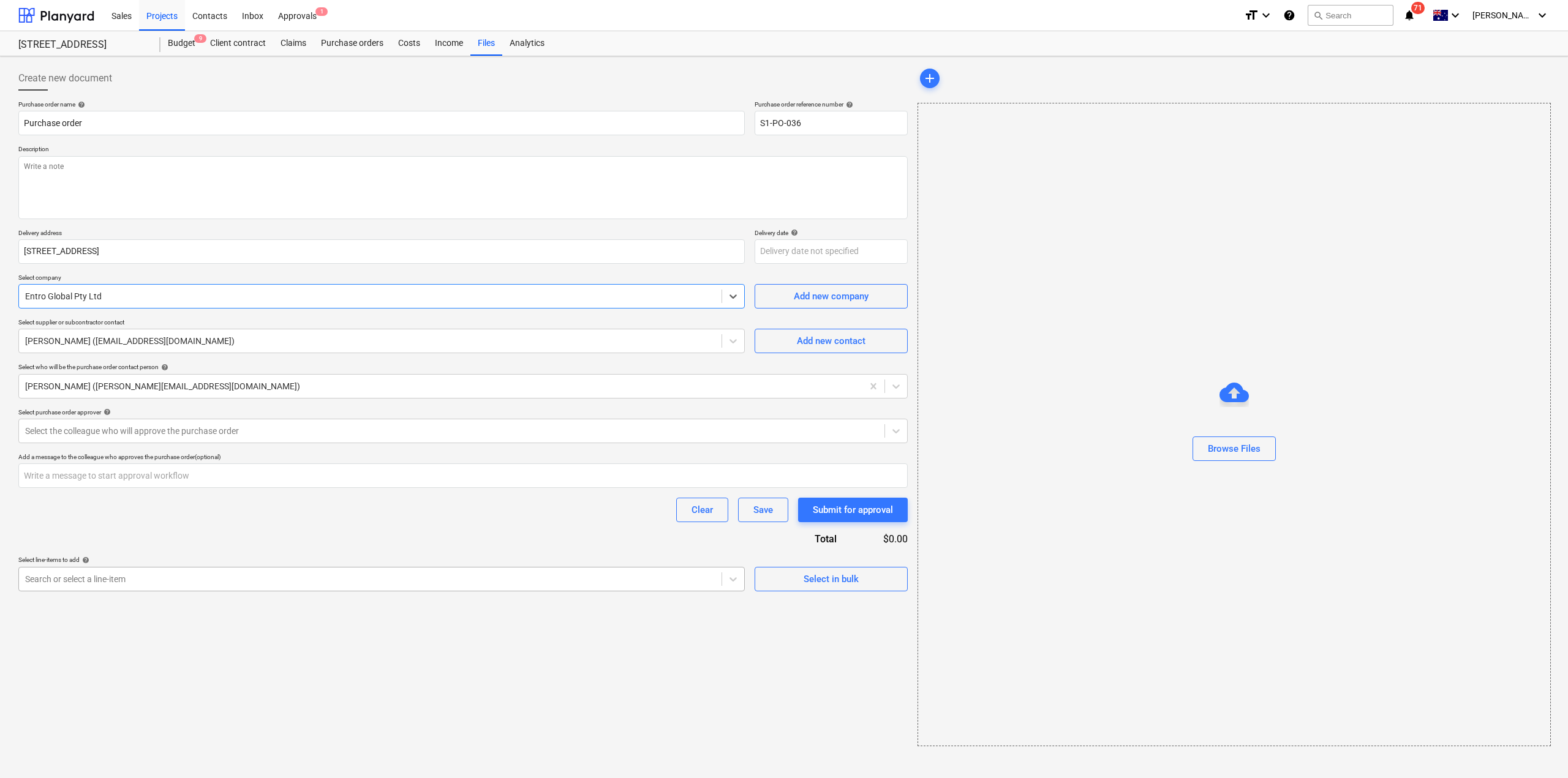
click at [124, 590] on div "Search or select a line-item" at bounding box center [381, 579] width 726 height 25
click at [125, 578] on div at bounding box center [370, 580] width 690 height 12
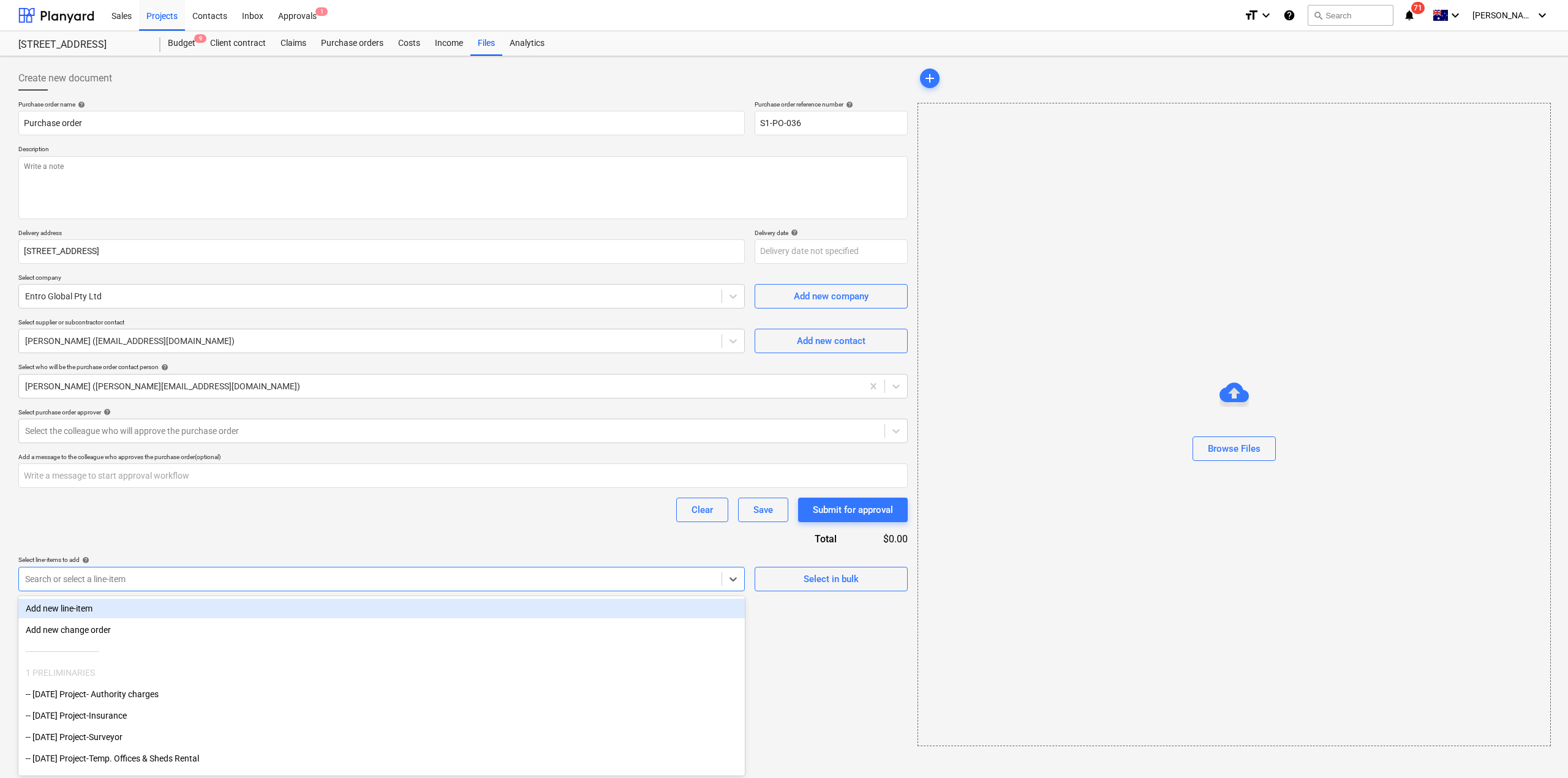
click at [130, 576] on div at bounding box center [370, 580] width 690 height 12
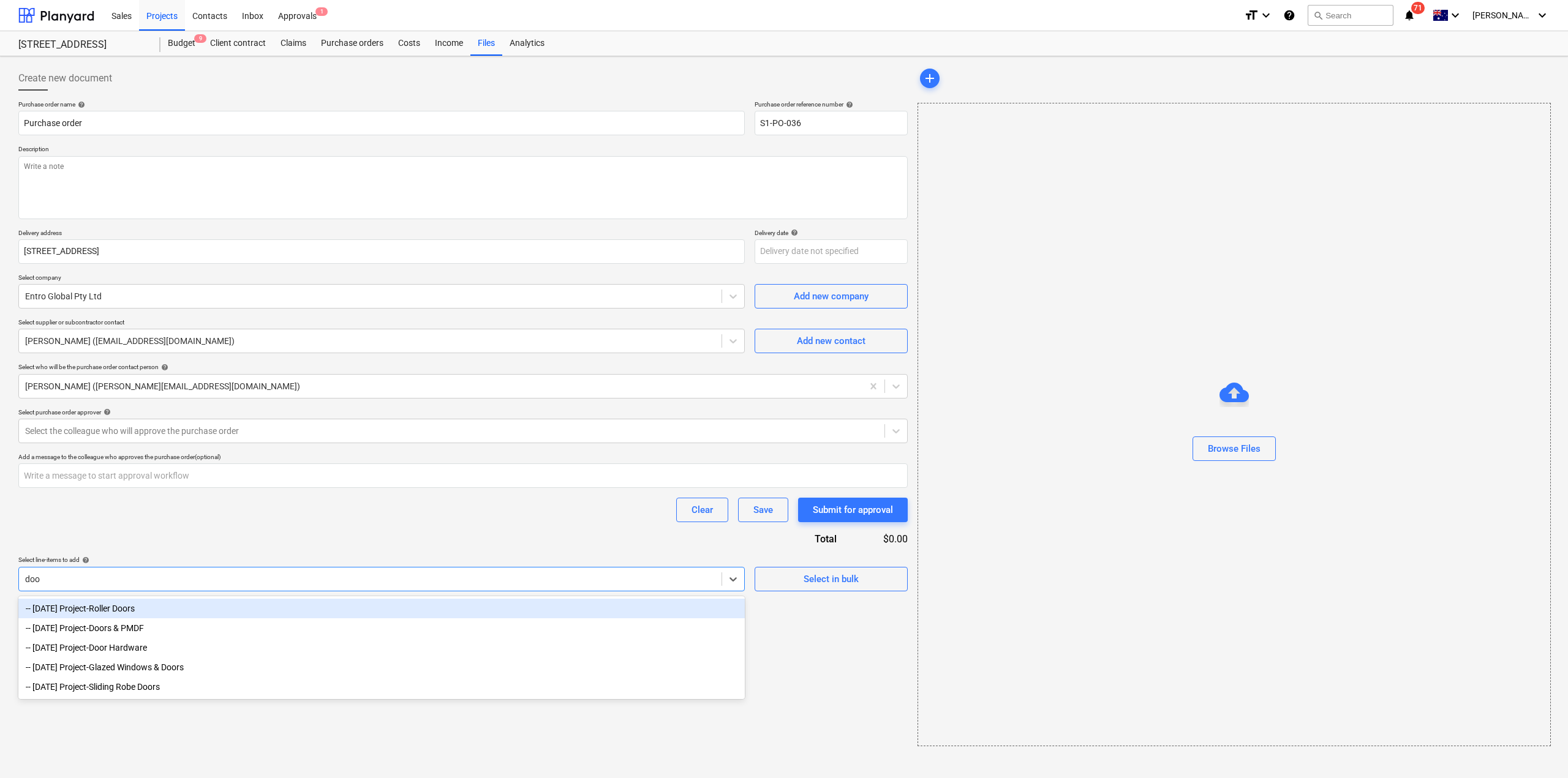
type input "door"
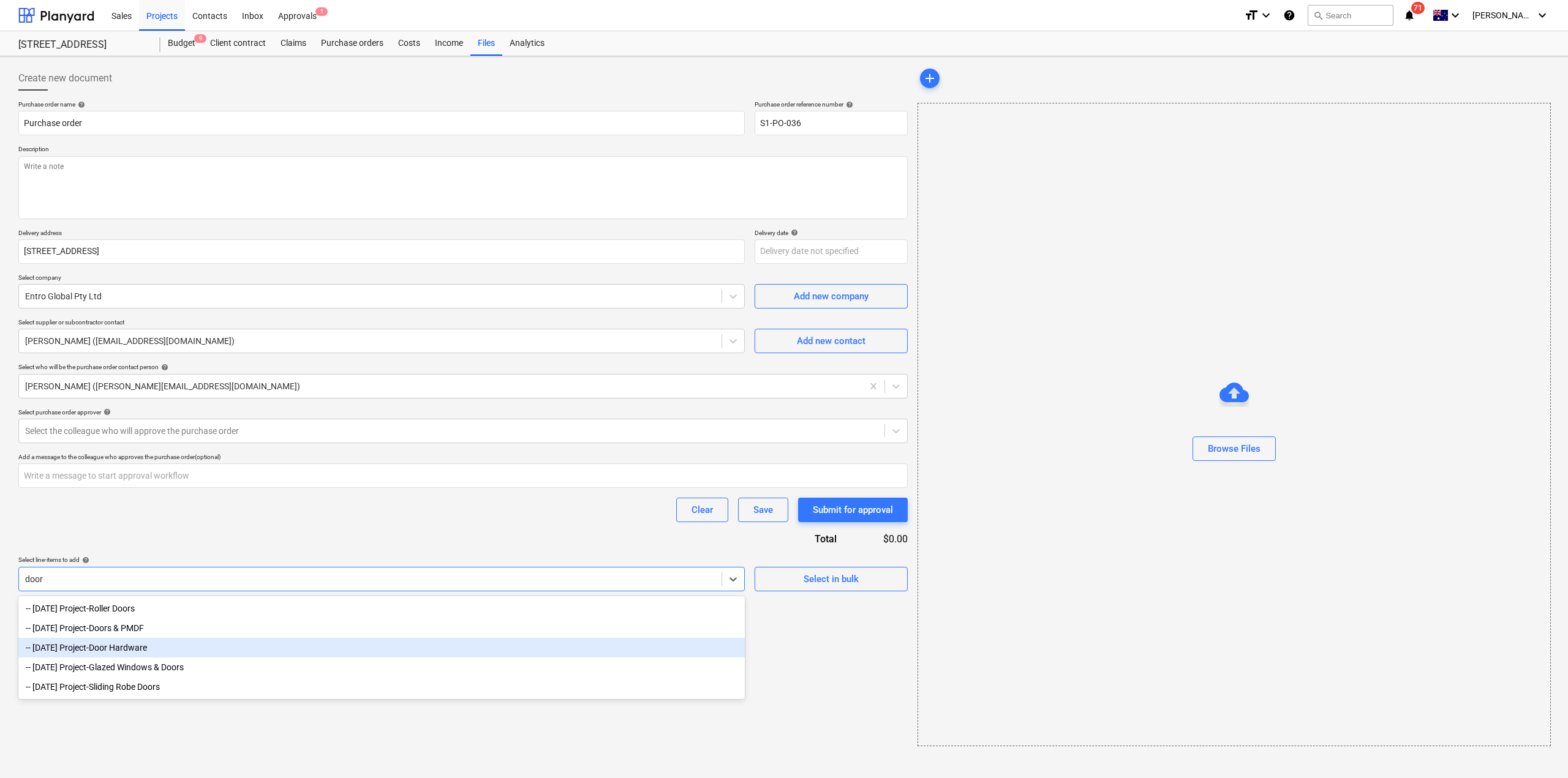
click at [137, 646] on div "-- [DATE] Project-Door Hardware" at bounding box center [381, 647] width 726 height 20
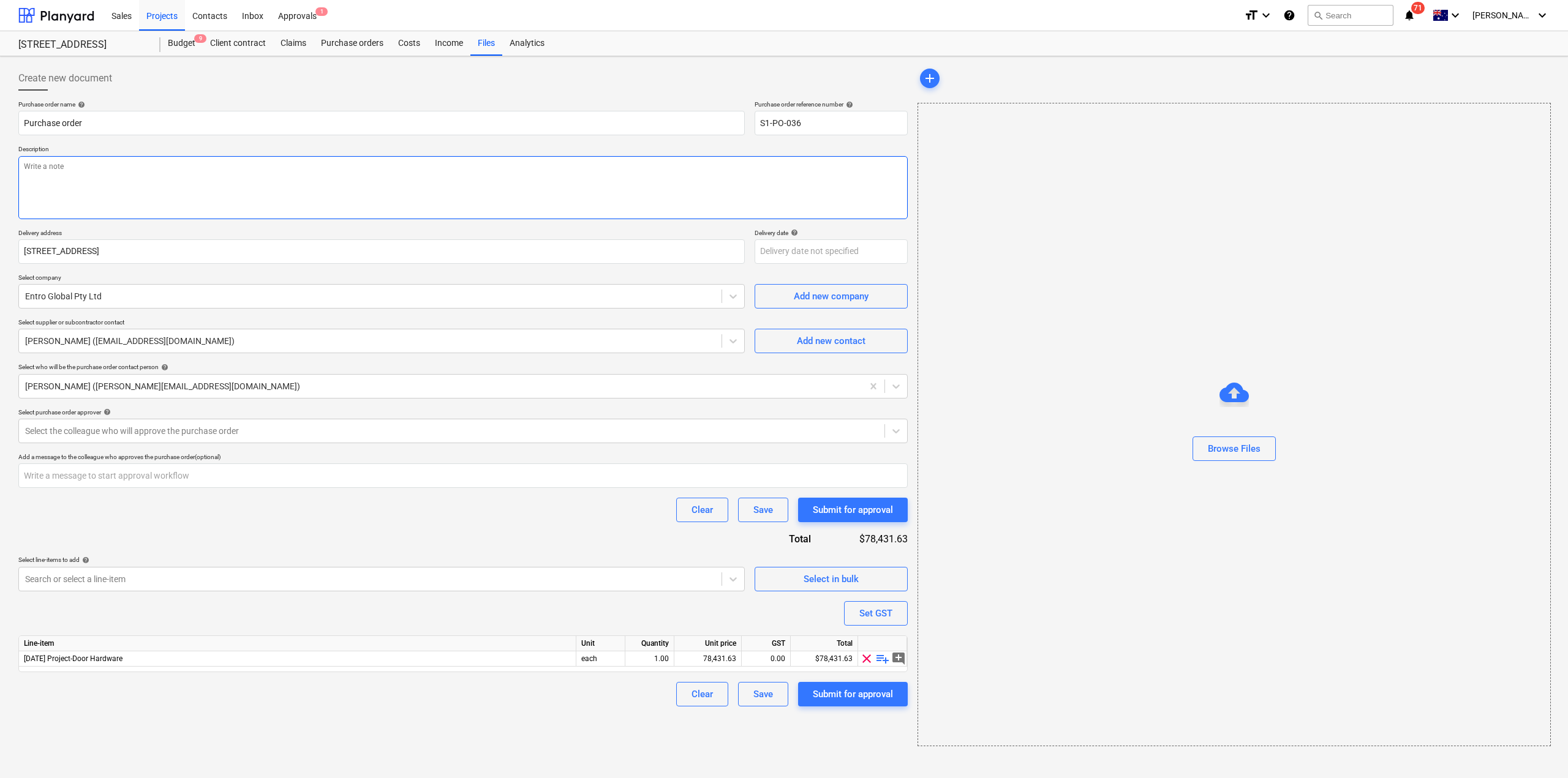
click at [89, 186] on textarea at bounding box center [463, 187] width 890 height 63
type textarea "Door hardware"
click at [705, 664] on div "78,431.63" at bounding box center [708, 659] width 57 height 15
type input "70000"
click at [607, 724] on div "Create new document Purchase order name help Purchase order Purchase order refe…" at bounding box center [463, 406] width 899 height 690
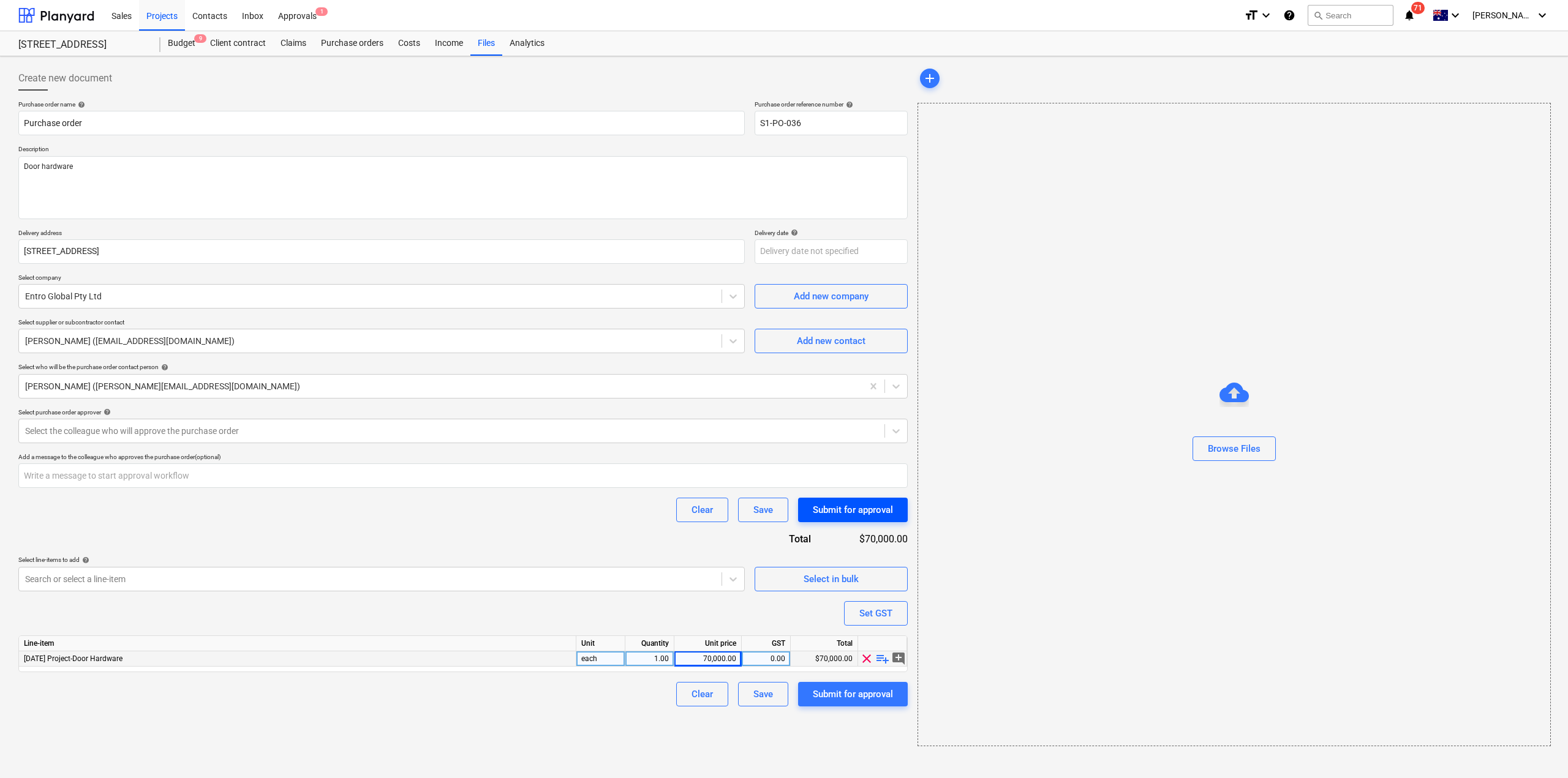
click at [857, 509] on div "Submit for approval" at bounding box center [852, 510] width 80 height 16
click at [797, 129] on input "S1-PO-036" at bounding box center [831, 123] width 153 height 25
type input "S1-PO-037"
click at [532, 433] on div at bounding box center [451, 431] width 853 height 12
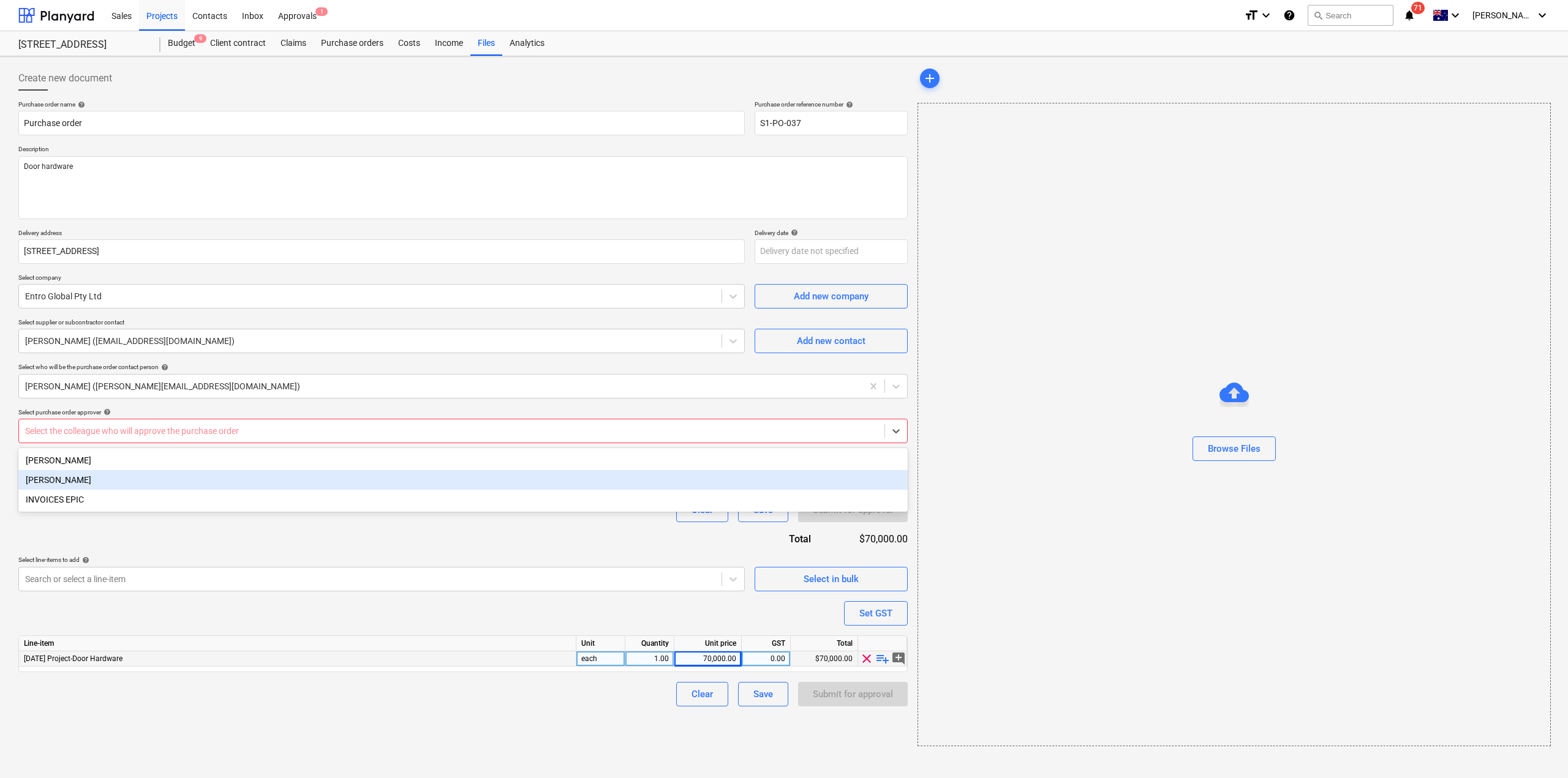
click at [503, 482] on div "[PERSON_NAME]" at bounding box center [463, 480] width 890 height 20
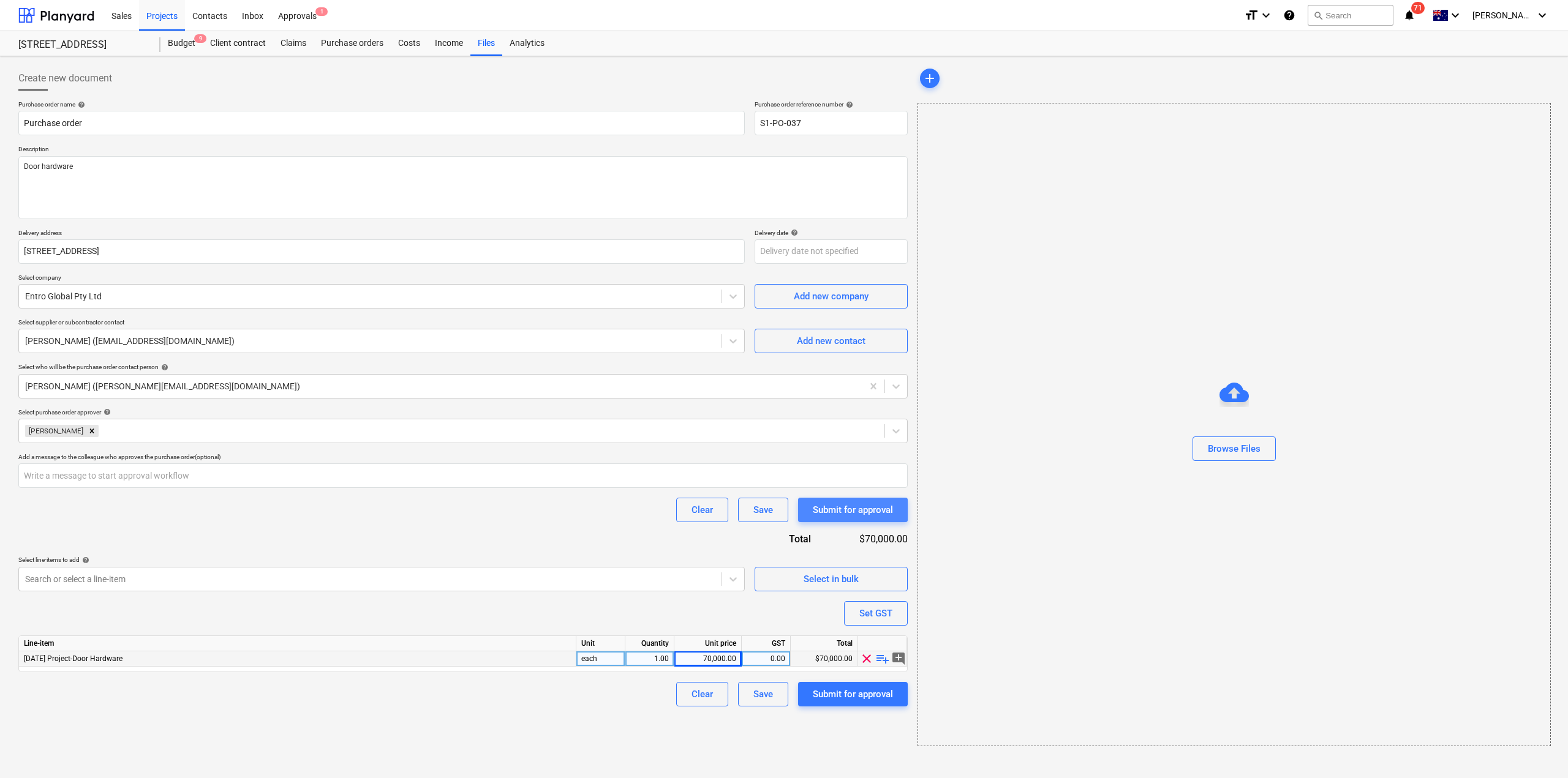
click at [884, 516] on div "Submit for approval" at bounding box center [852, 510] width 80 height 16
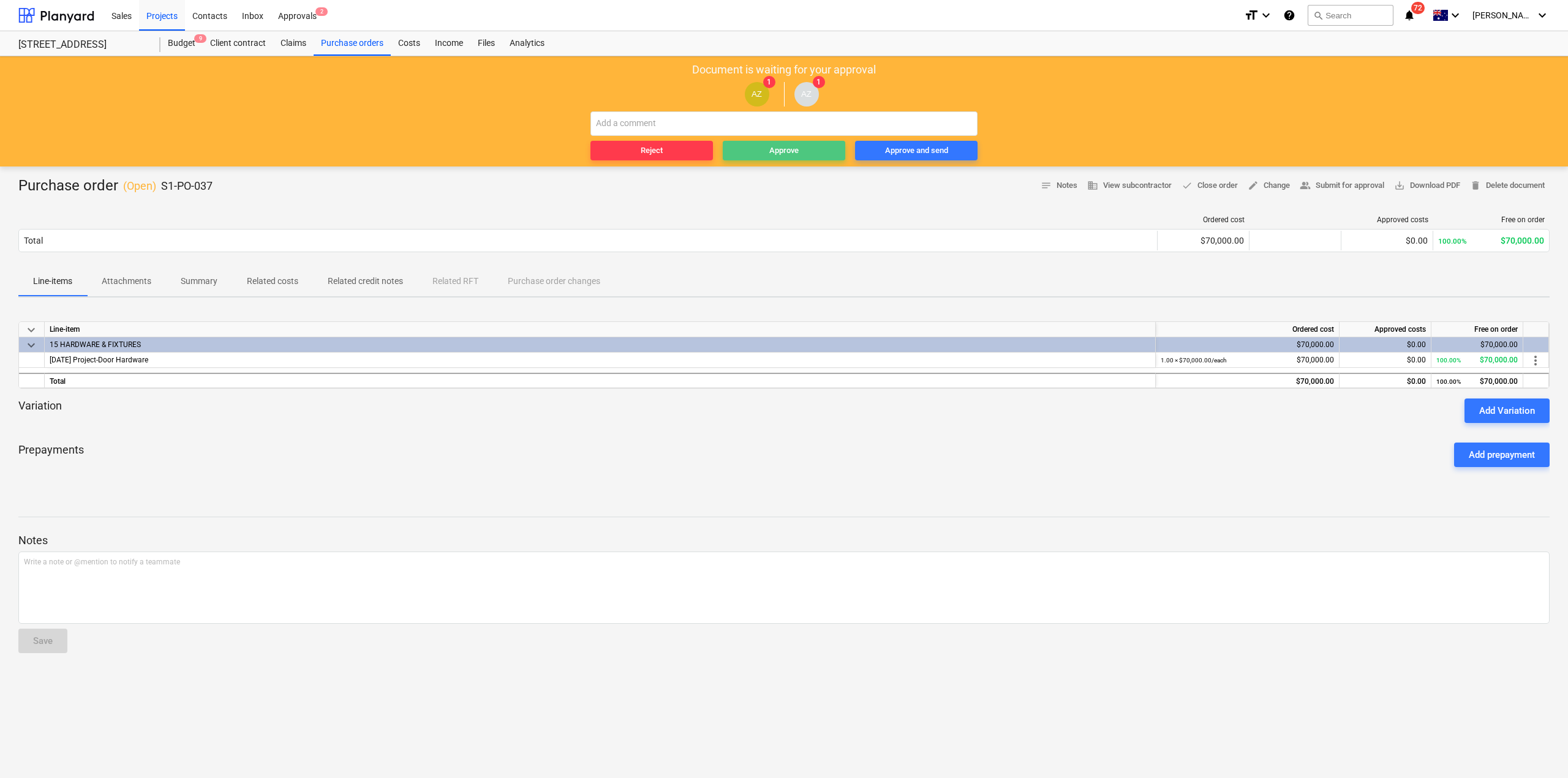
click at [788, 149] on div "Approve" at bounding box center [784, 151] width 29 height 14
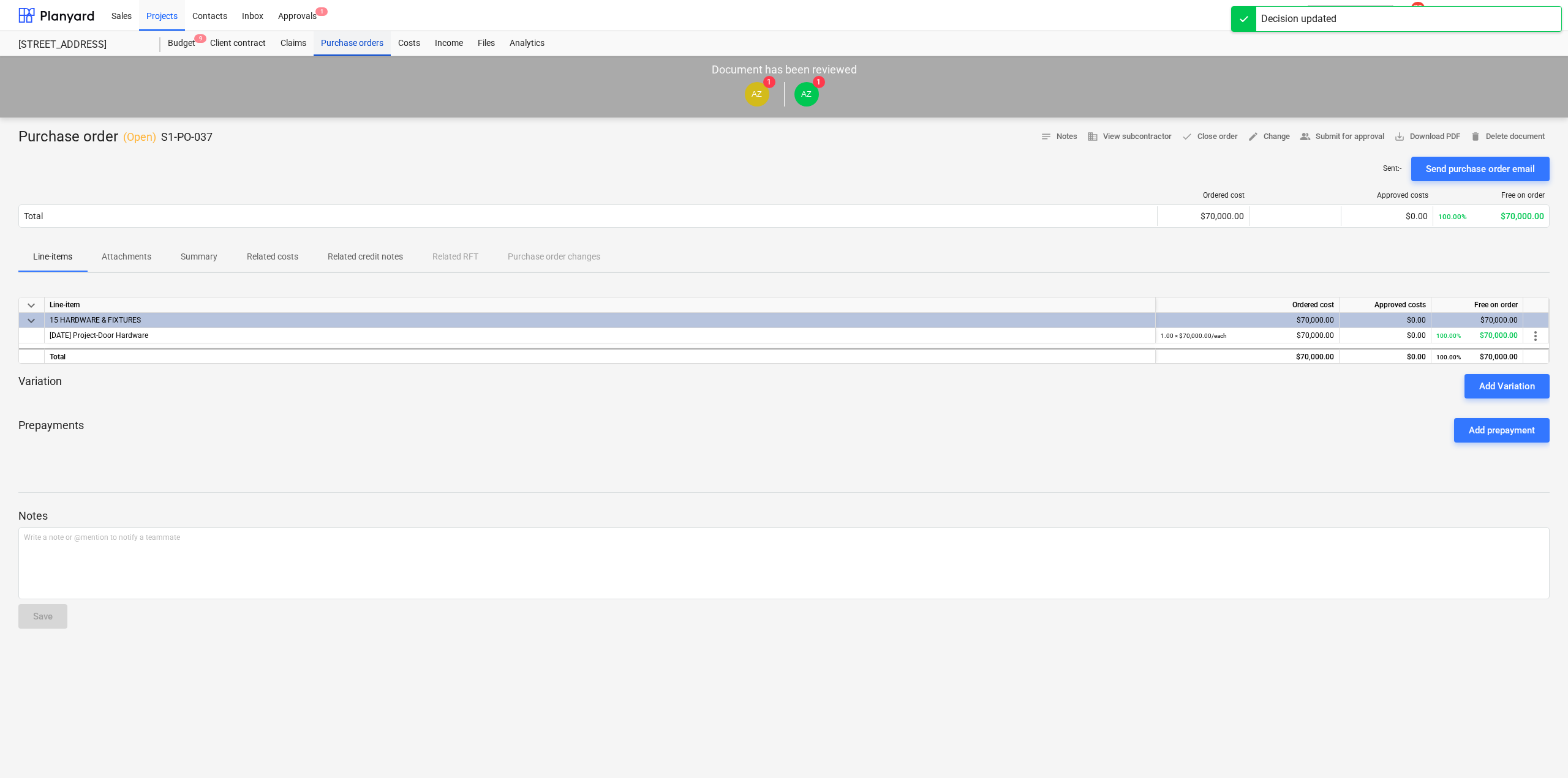
click at [353, 44] on div "Purchase orders" at bounding box center [352, 43] width 77 height 25
